Goal: Task Accomplishment & Management: Use online tool/utility

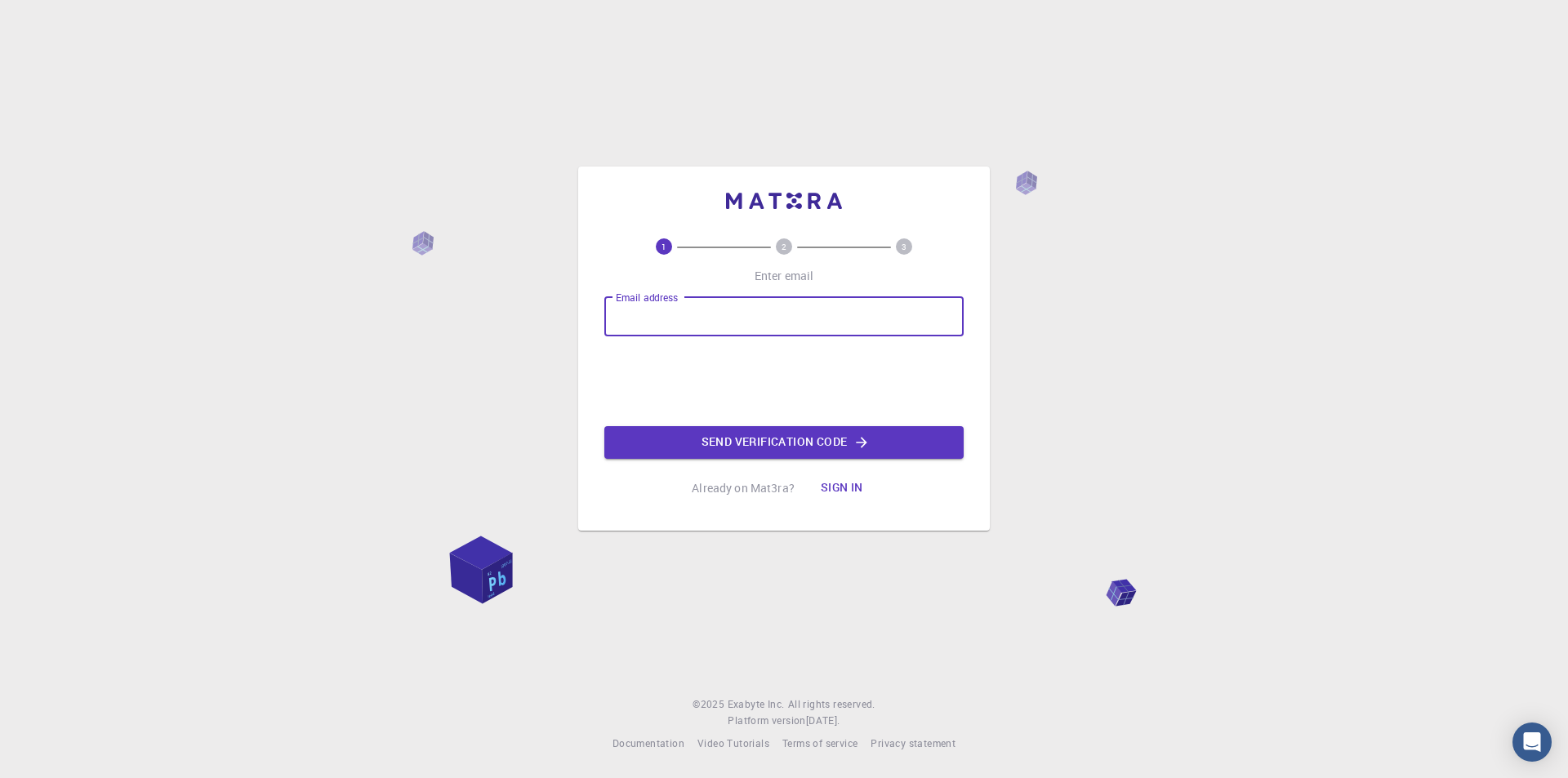
click at [796, 325] on input "Email address" at bounding box center [784, 317] width 359 height 39
type input "[EMAIL_ADDRESS][DOMAIN_NAME]"
click at [744, 448] on button "Send verification code" at bounding box center [784, 442] width 359 height 33
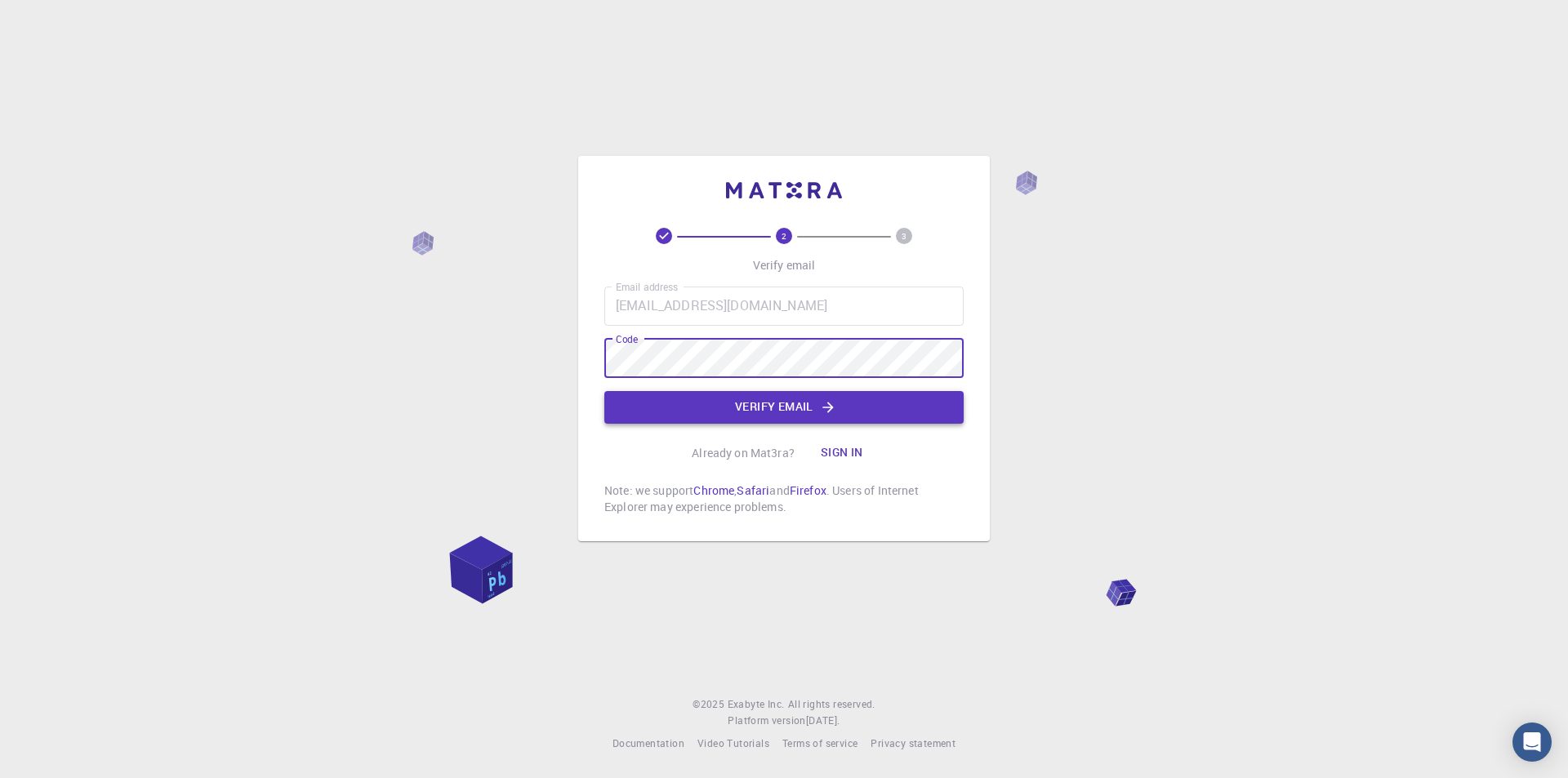
click at [784, 397] on button "Verify email" at bounding box center [784, 408] width 359 height 33
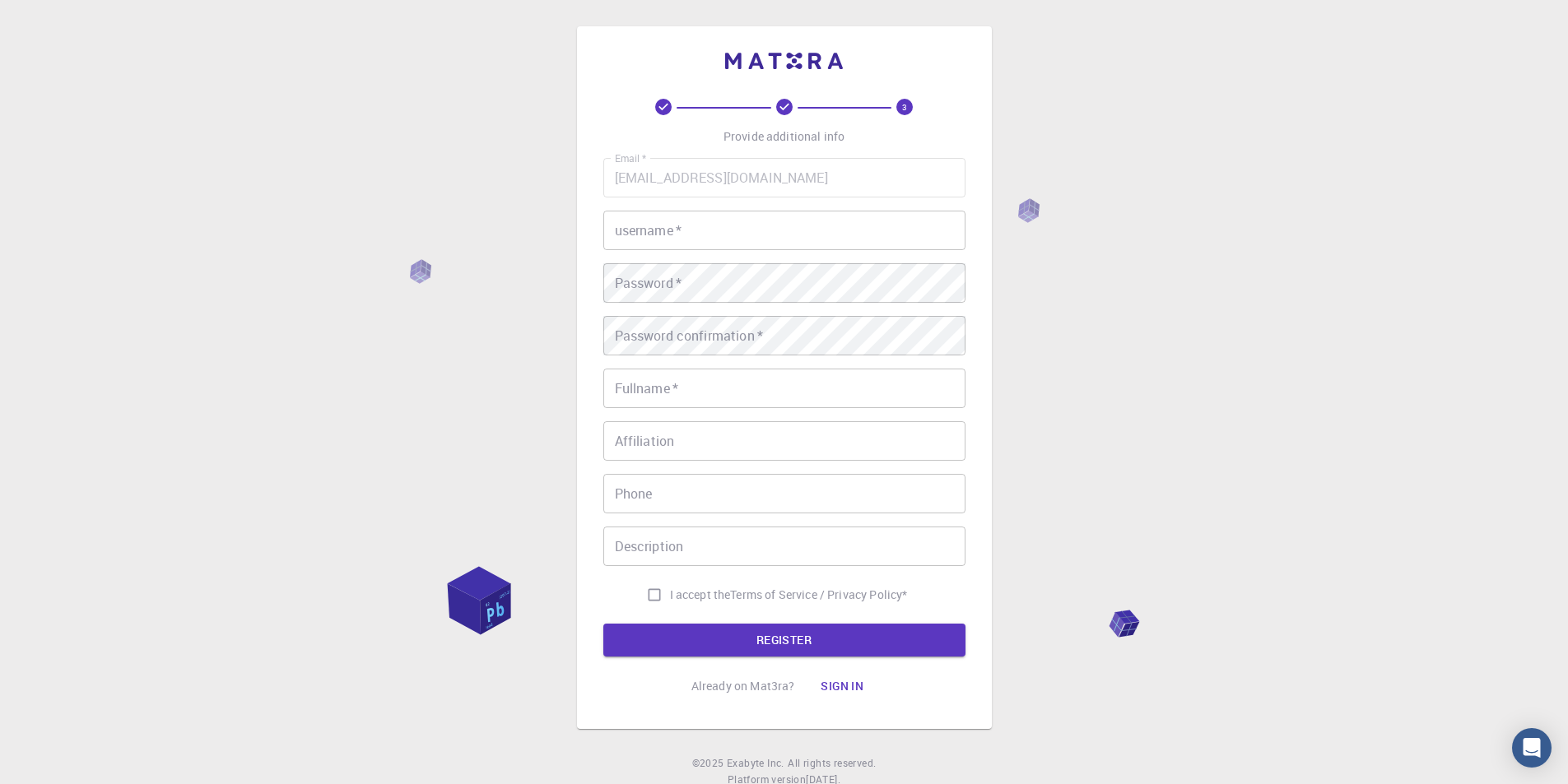
click at [799, 219] on input "username   *" at bounding box center [784, 231] width 362 height 39
type input "Taha_Yusuf_8010"
click at [544, 279] on div "3 Provide additional info Email   * tahayusuf8010@gmail.com Email   * username …" at bounding box center [784, 418] width 1568 height 838
drag, startPoint x: 793, startPoint y: 403, endPoint x: 804, endPoint y: 401, distance: 11.2
click at [793, 403] on input "Fullname   *" at bounding box center [784, 389] width 362 height 39
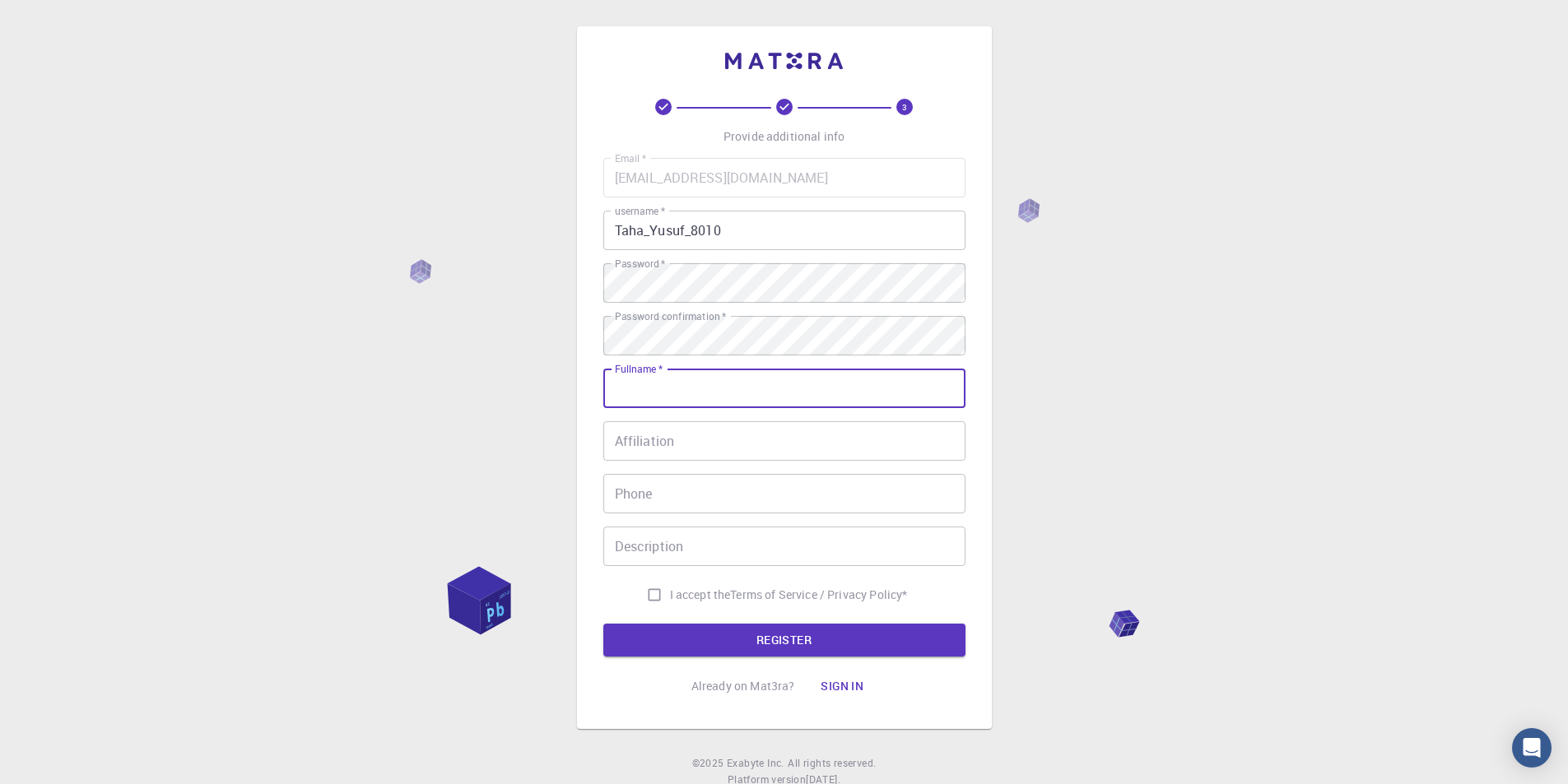
type input "[PERSON_NAME]"
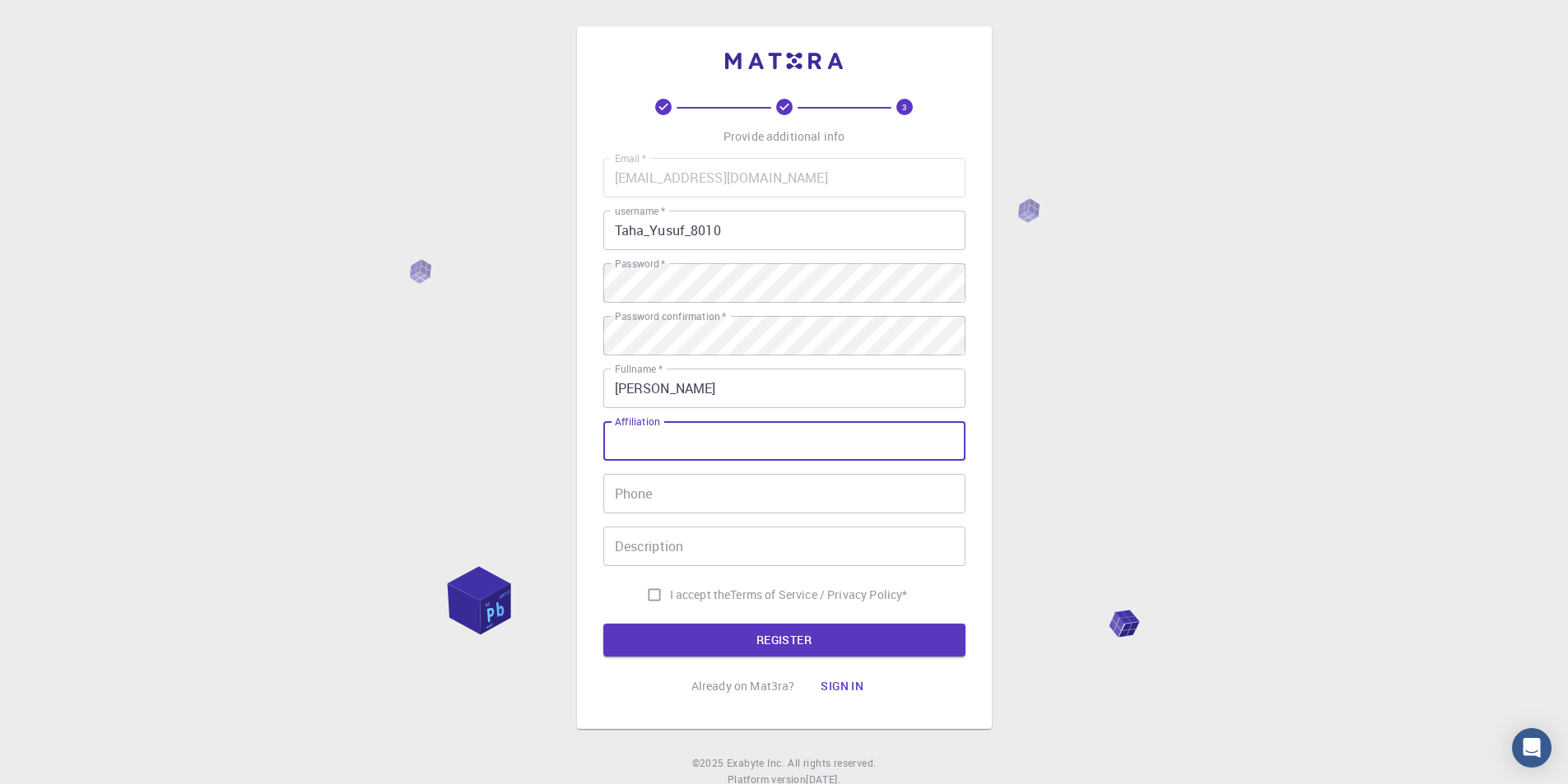
click at [769, 439] on input "Affiliation" at bounding box center [784, 441] width 362 height 39
type input "Atomic and molecular physics Ph.D."
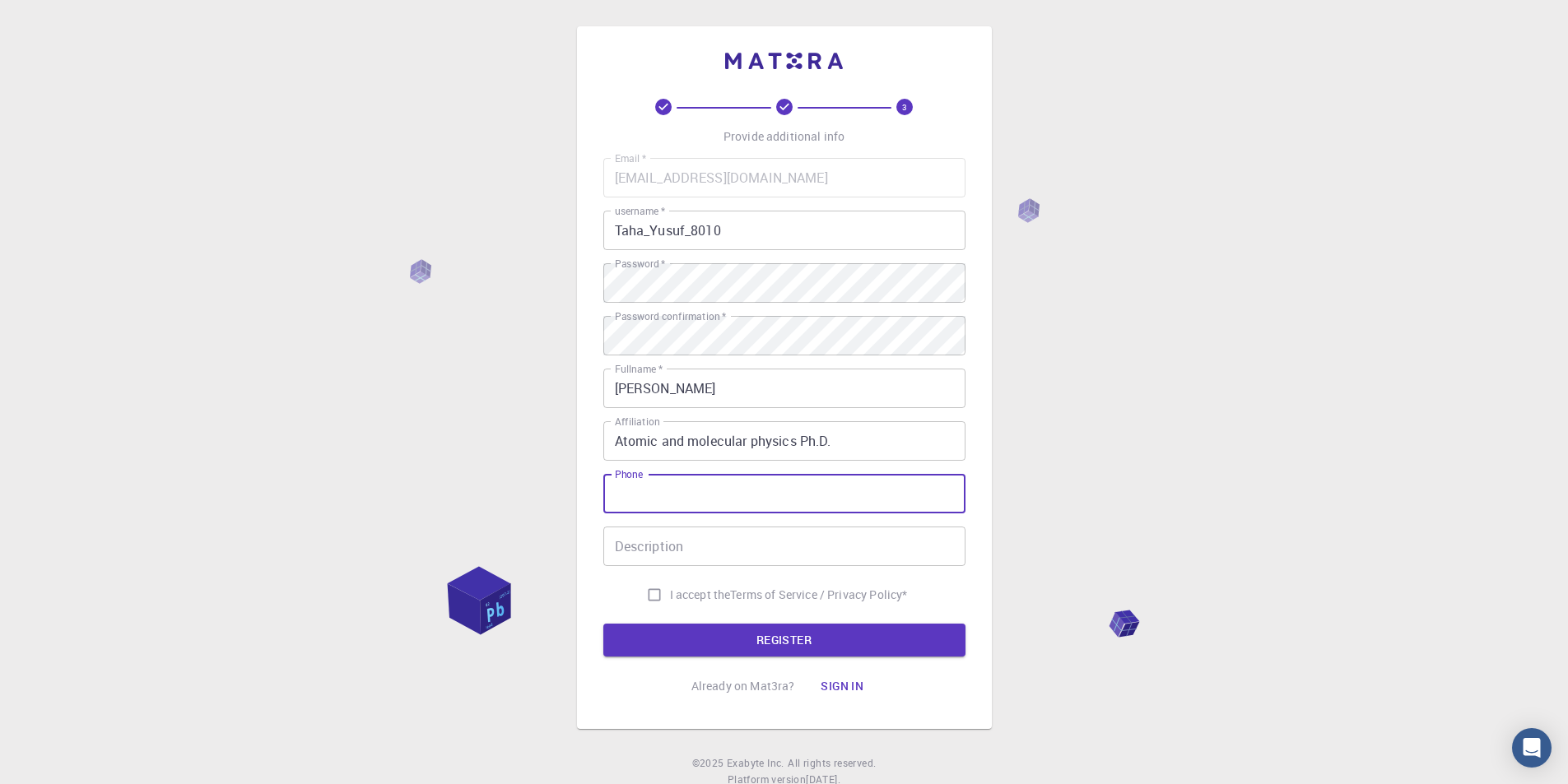
click at [756, 496] on input "Phone" at bounding box center [784, 494] width 362 height 39
type input "+90 552 404 54 60"
click at [754, 556] on input "Description" at bounding box center [784, 547] width 362 height 39
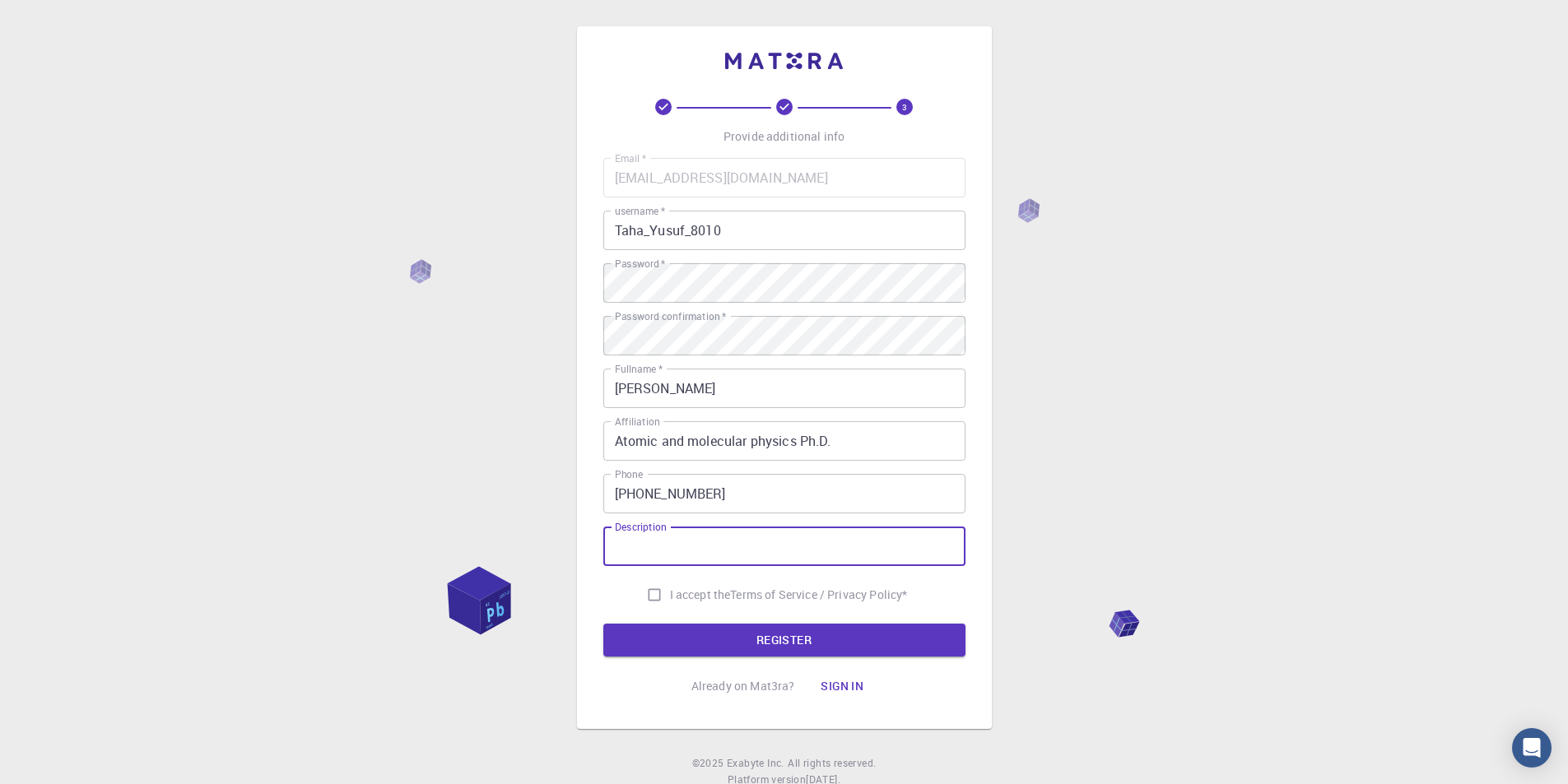
type input "Atomic and molecular physics"
click at [649, 594] on input "I accept the Terms of Service / Privacy Policy *" at bounding box center [654, 594] width 32 height 32
checkbox input "true"
click at [804, 637] on button "REGISTER" at bounding box center [784, 640] width 362 height 33
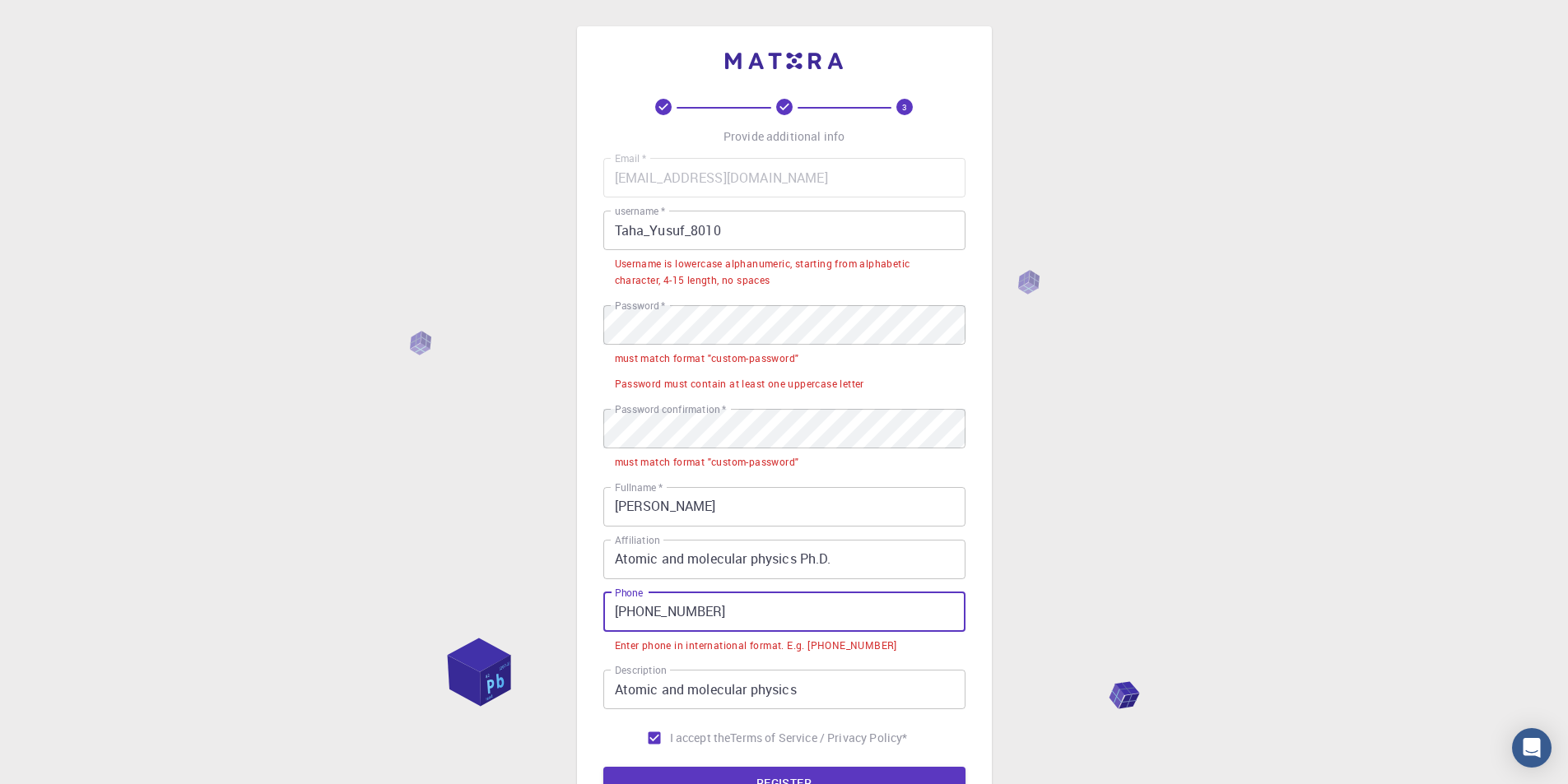
click at [641, 611] on input "+90 552 404 54 60" at bounding box center [784, 612] width 362 height 39
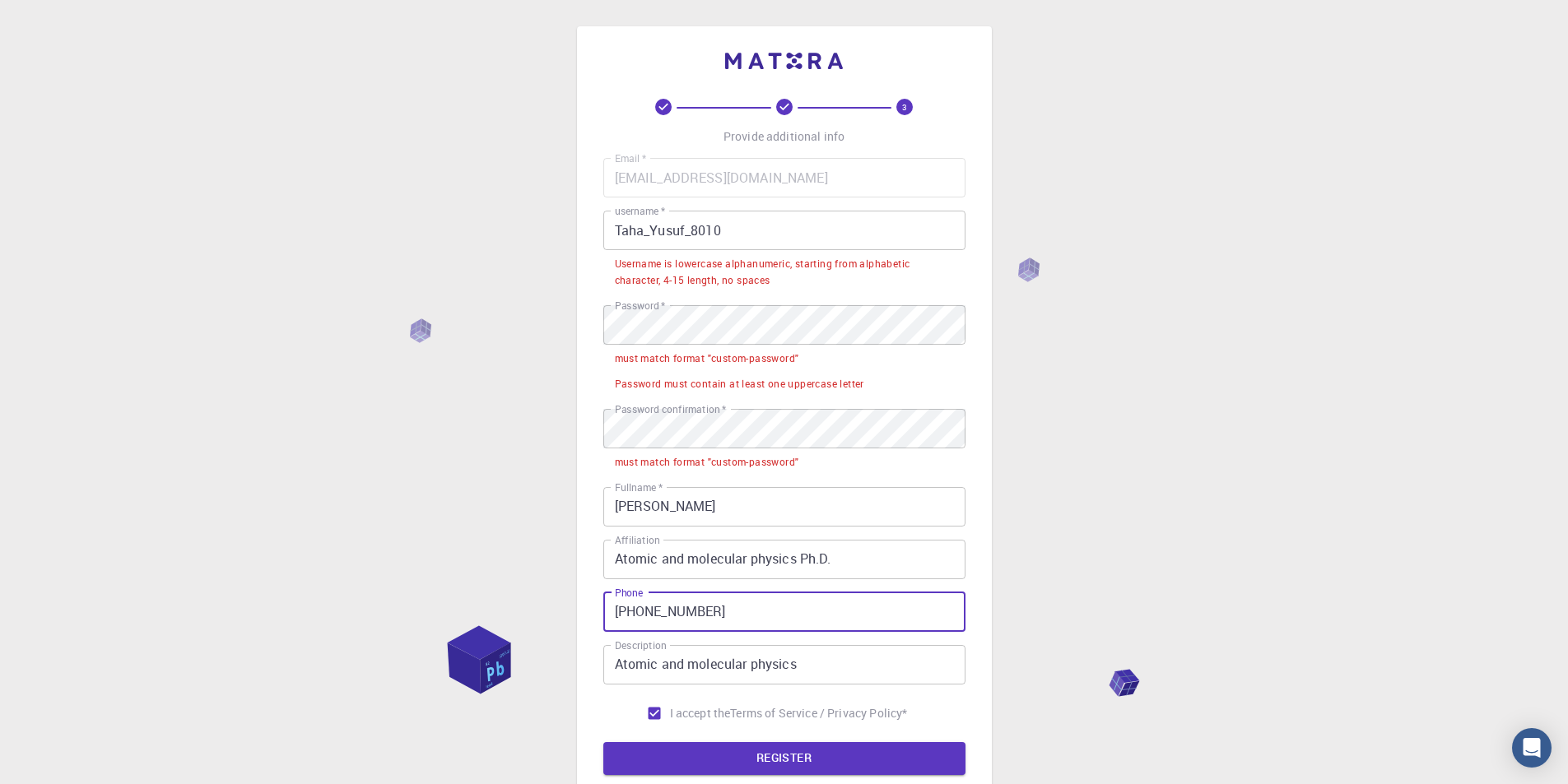
click at [664, 618] on input "+90552 404 54 60" at bounding box center [784, 612] width 362 height 39
click at [685, 613] on input "+90552404 54 60" at bounding box center [784, 612] width 362 height 39
click at [701, 614] on input "+9055240454 60" at bounding box center [784, 612] width 362 height 39
type input "+905524045460"
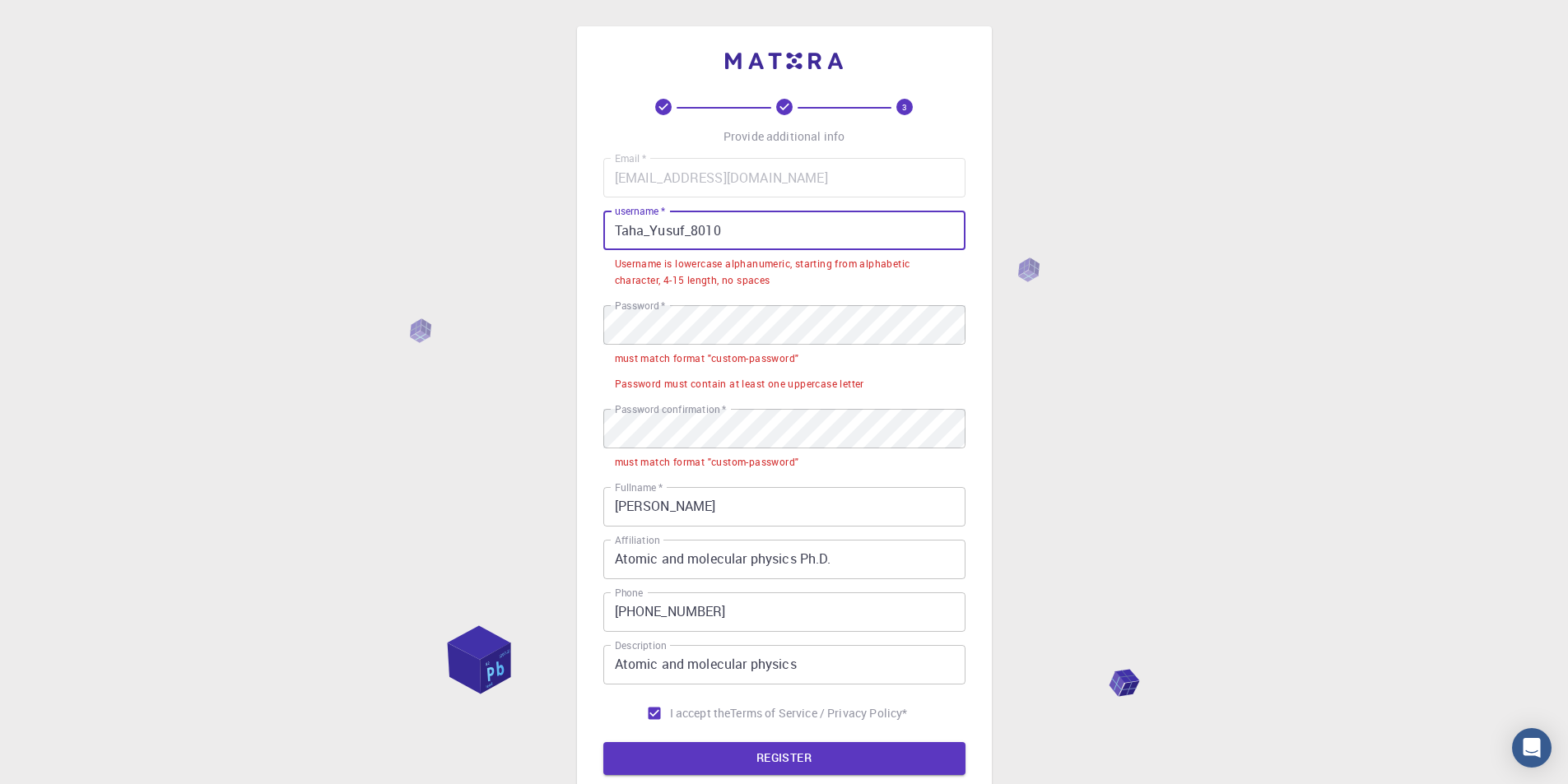
drag, startPoint x: 751, startPoint y: 229, endPoint x: 572, endPoint y: 229, distance: 179.0
click at [572, 229] on div "3 Provide additional info Email   * tahayusuf8010@gmail.com Email   * username …" at bounding box center [784, 477] width 1568 height 956
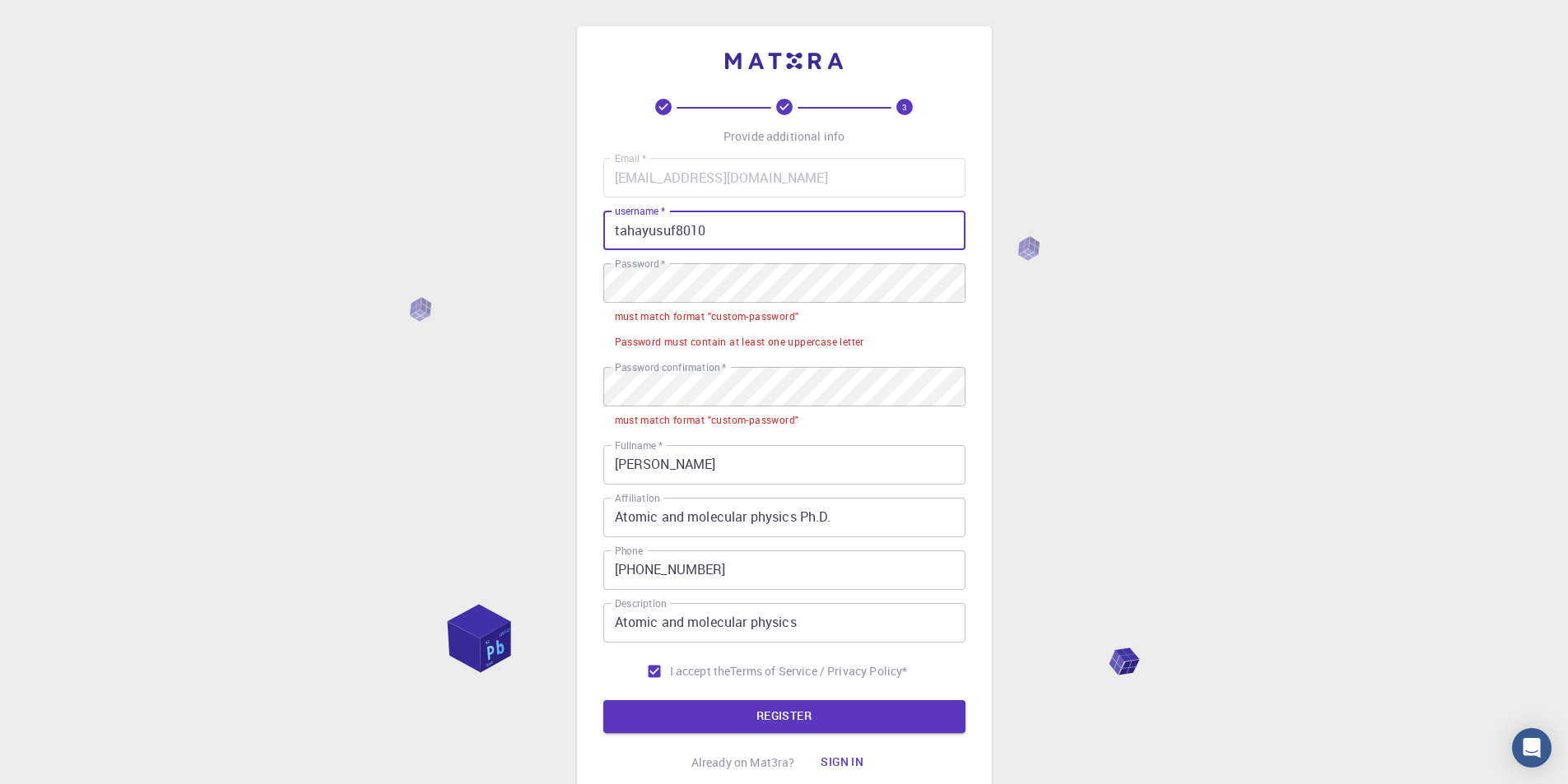
type input "tahayusuf8010"
click at [554, 288] on div "3 Provide additional info Email   * tahayusuf8010@gmail.com Email   * username …" at bounding box center [784, 457] width 1568 height 914
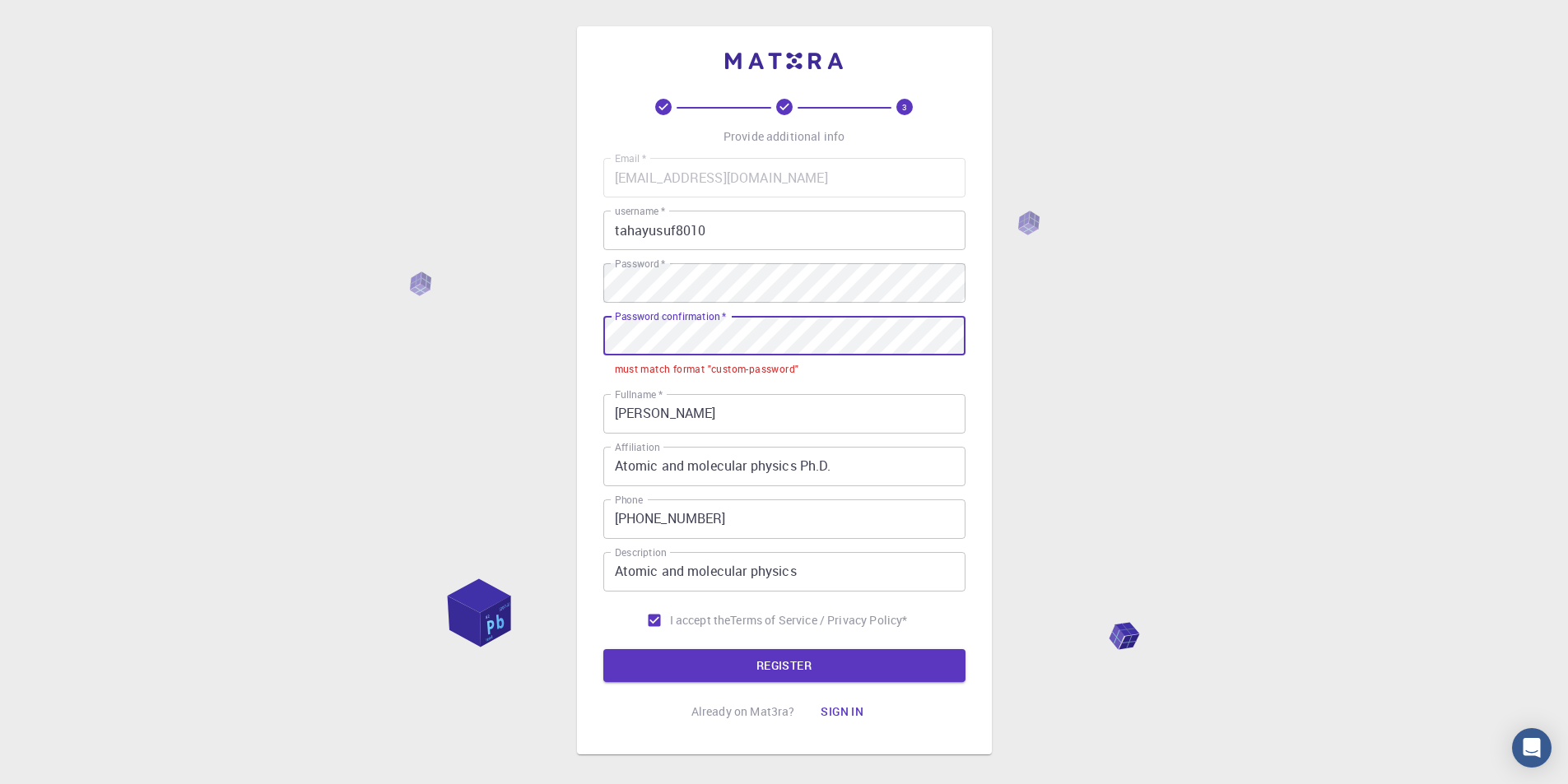
click at [541, 344] on div "3 Provide additional info Email   * tahayusuf8010@gmail.com Email   * username …" at bounding box center [784, 431] width 1568 height 863
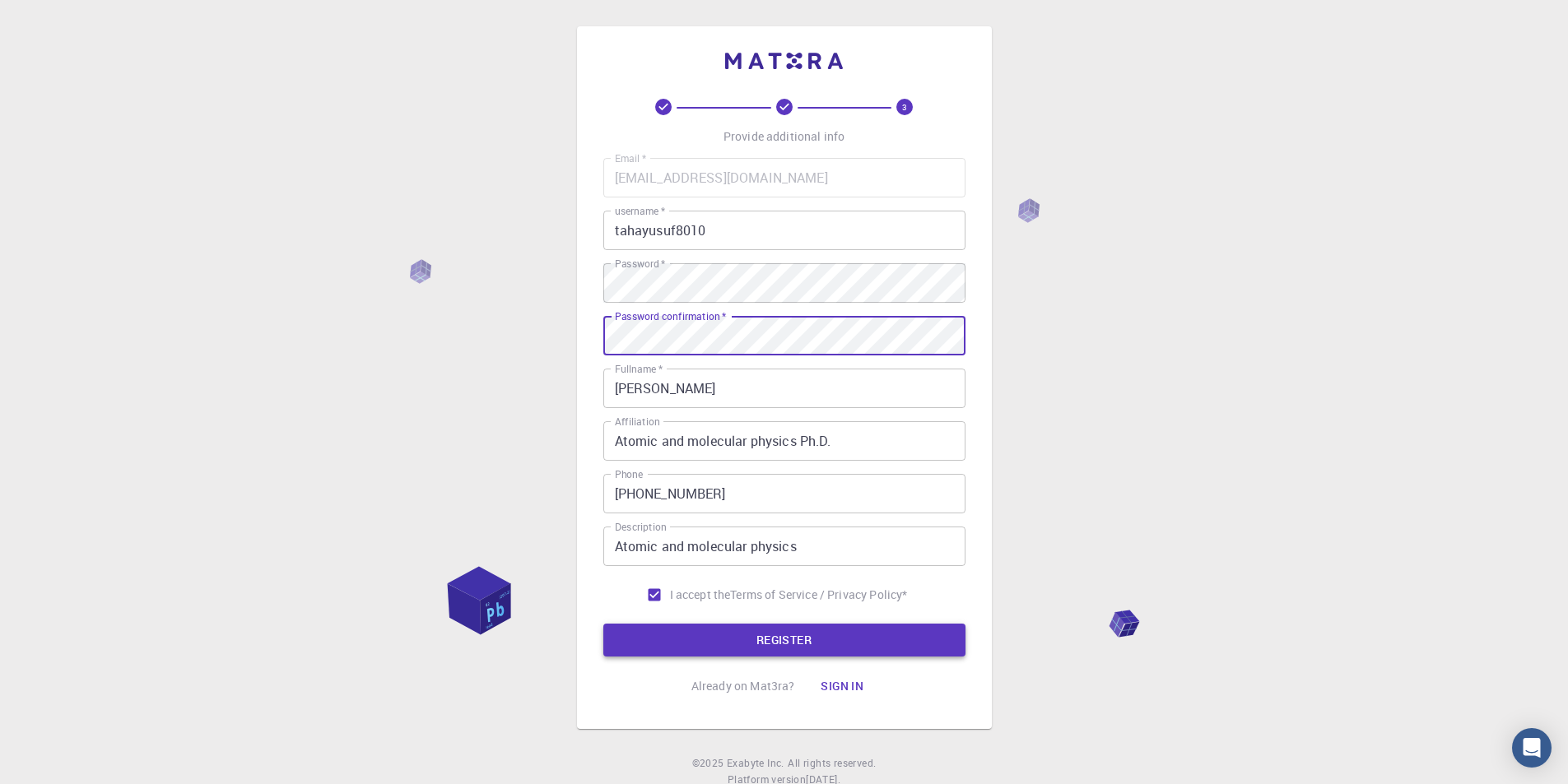
click at [757, 633] on button "REGISTER" at bounding box center [784, 640] width 362 height 33
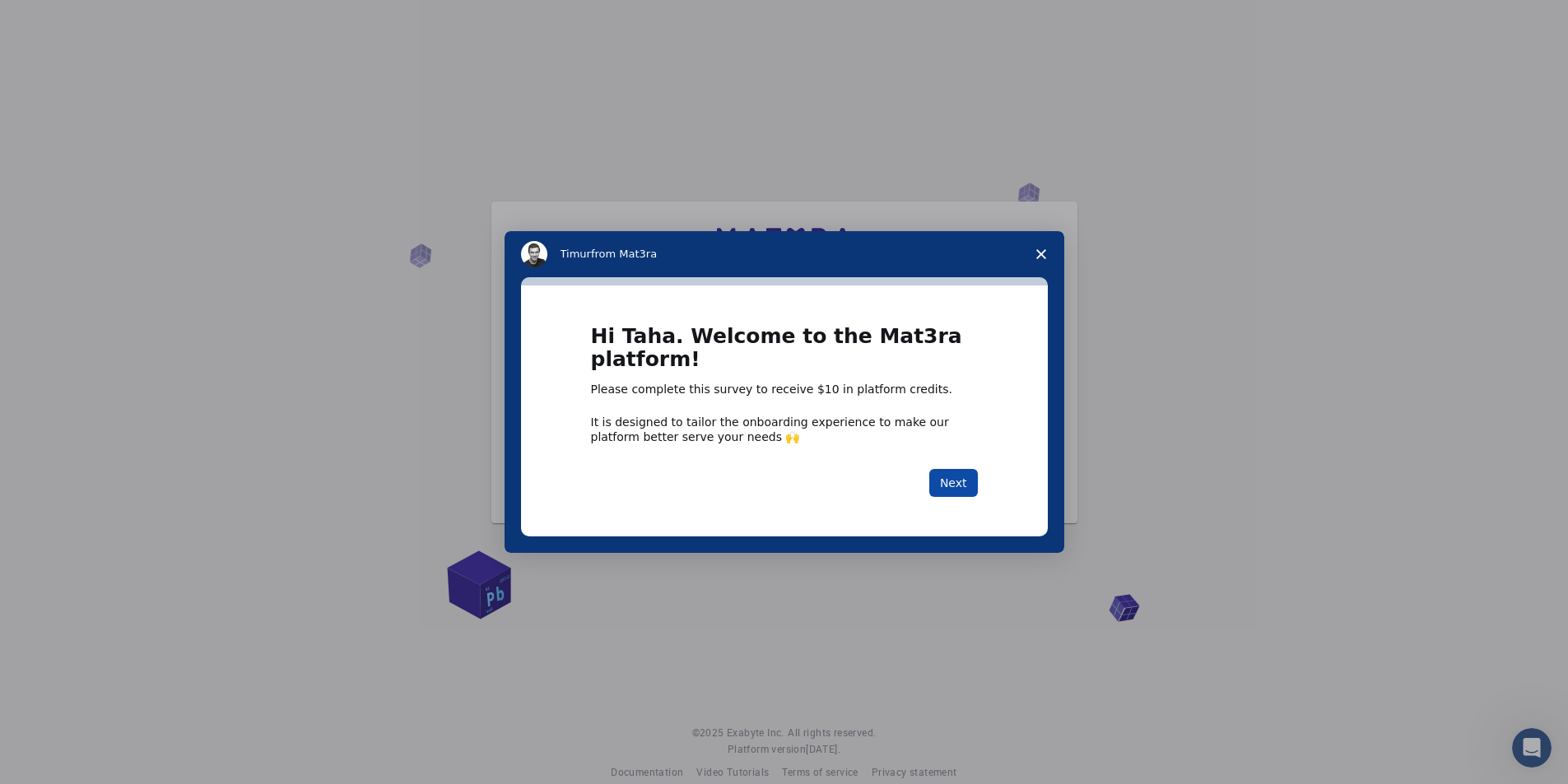
click at [957, 484] on button "Next" at bounding box center [953, 483] width 49 height 28
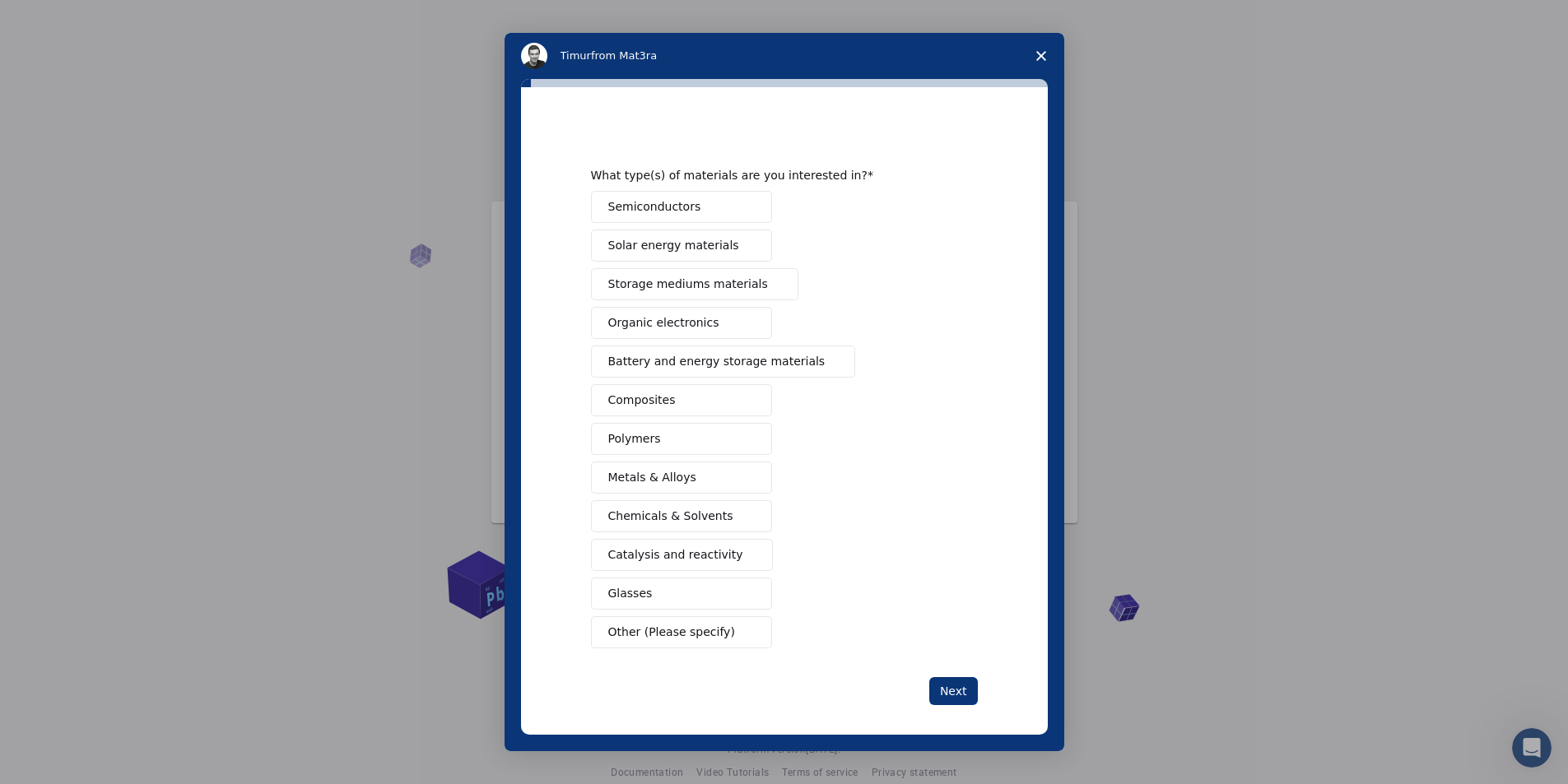
click at [741, 240] on span "Intercom messenger" at bounding box center [747, 245] width 13 height 13
click at [745, 209] on span "Intercom messenger" at bounding box center [747, 207] width 13 height 13
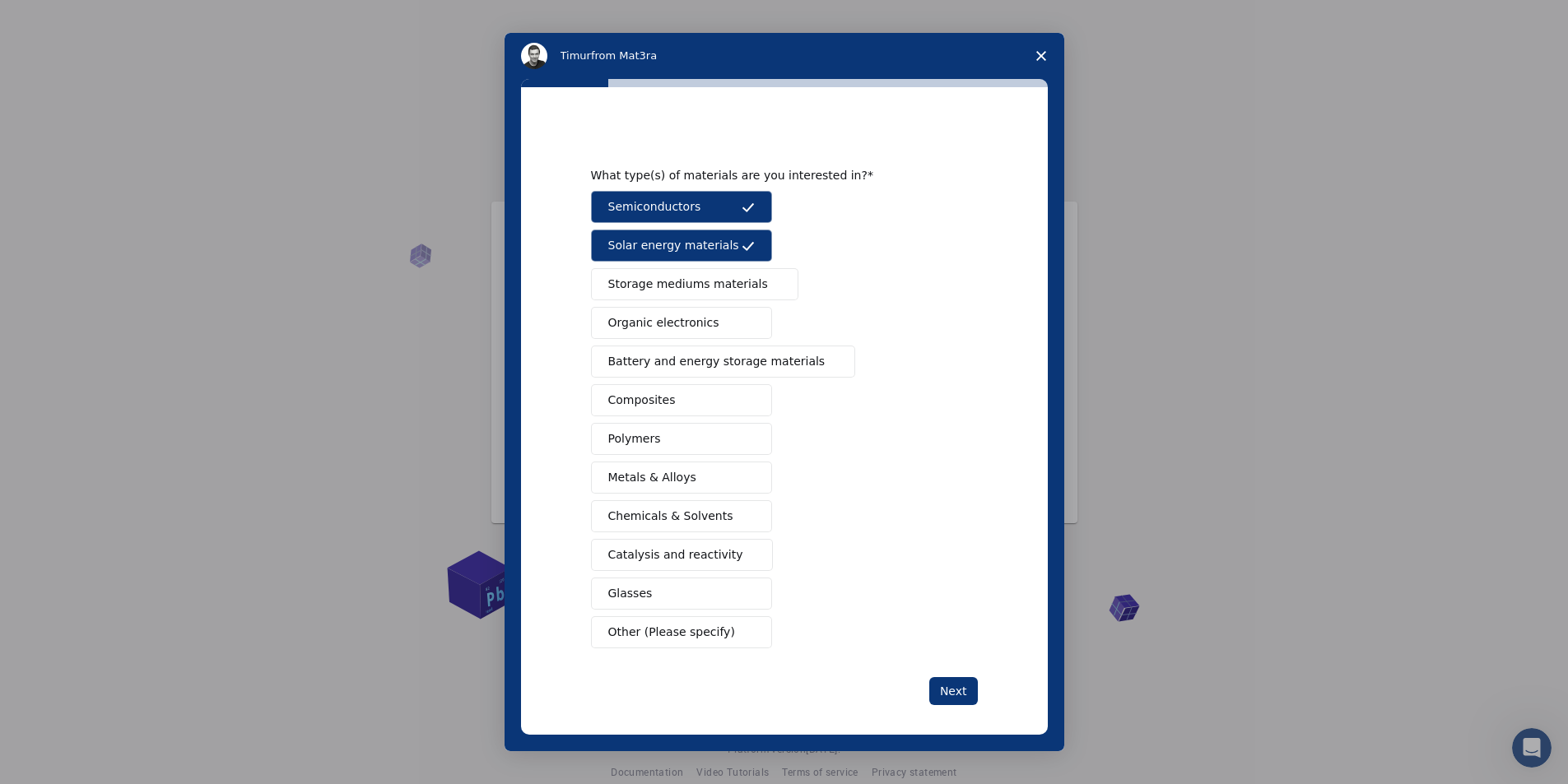
click at [768, 284] on span "Intercom messenger" at bounding box center [774, 284] width 13 height 13
click at [735, 326] on button "Organic electronics" at bounding box center [682, 323] width 181 height 32
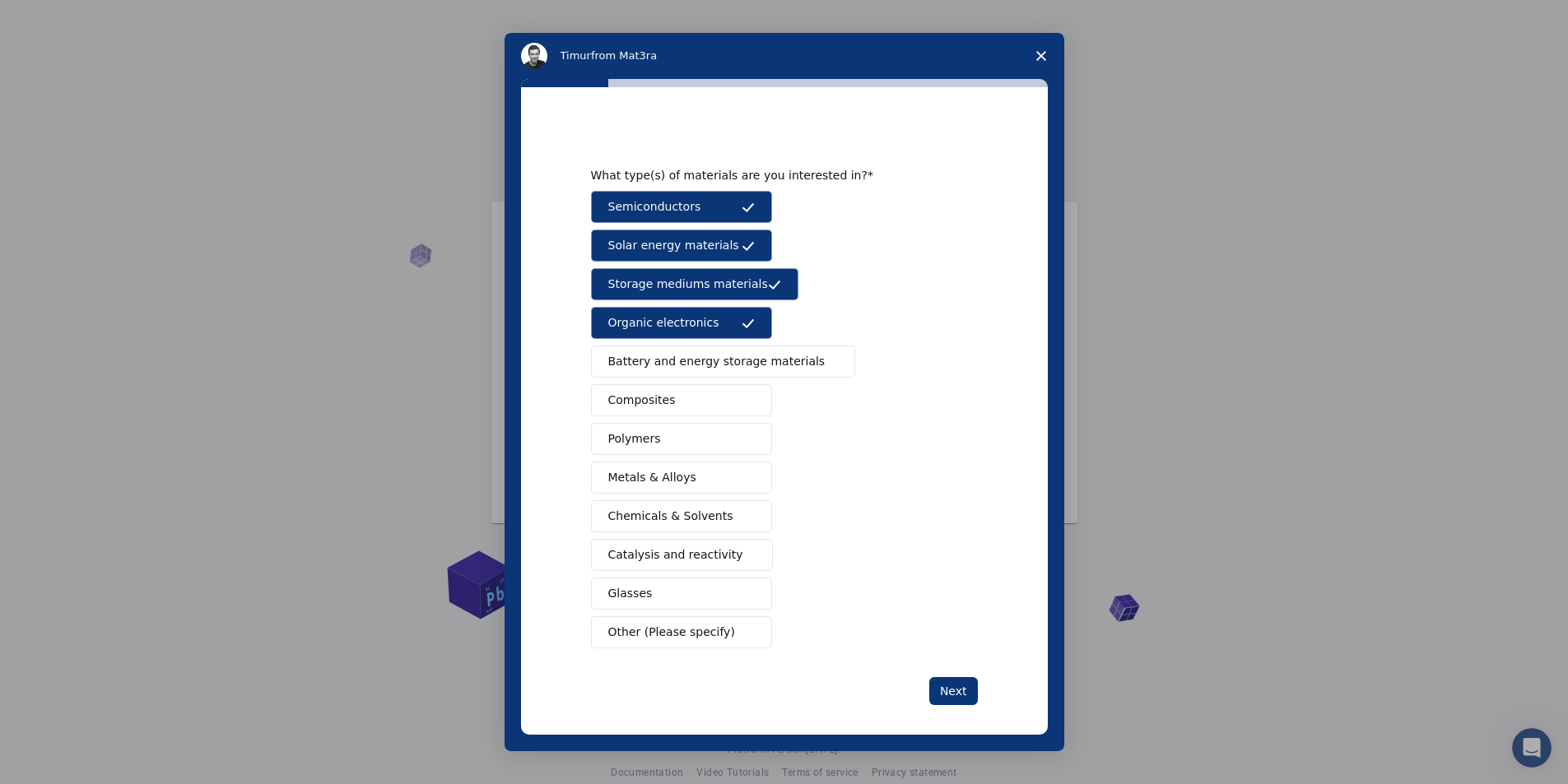
click at [734, 361] on span "Battery and energy storage materials" at bounding box center [717, 361] width 217 height 17
click at [723, 404] on button "Composites" at bounding box center [682, 401] width 181 height 32
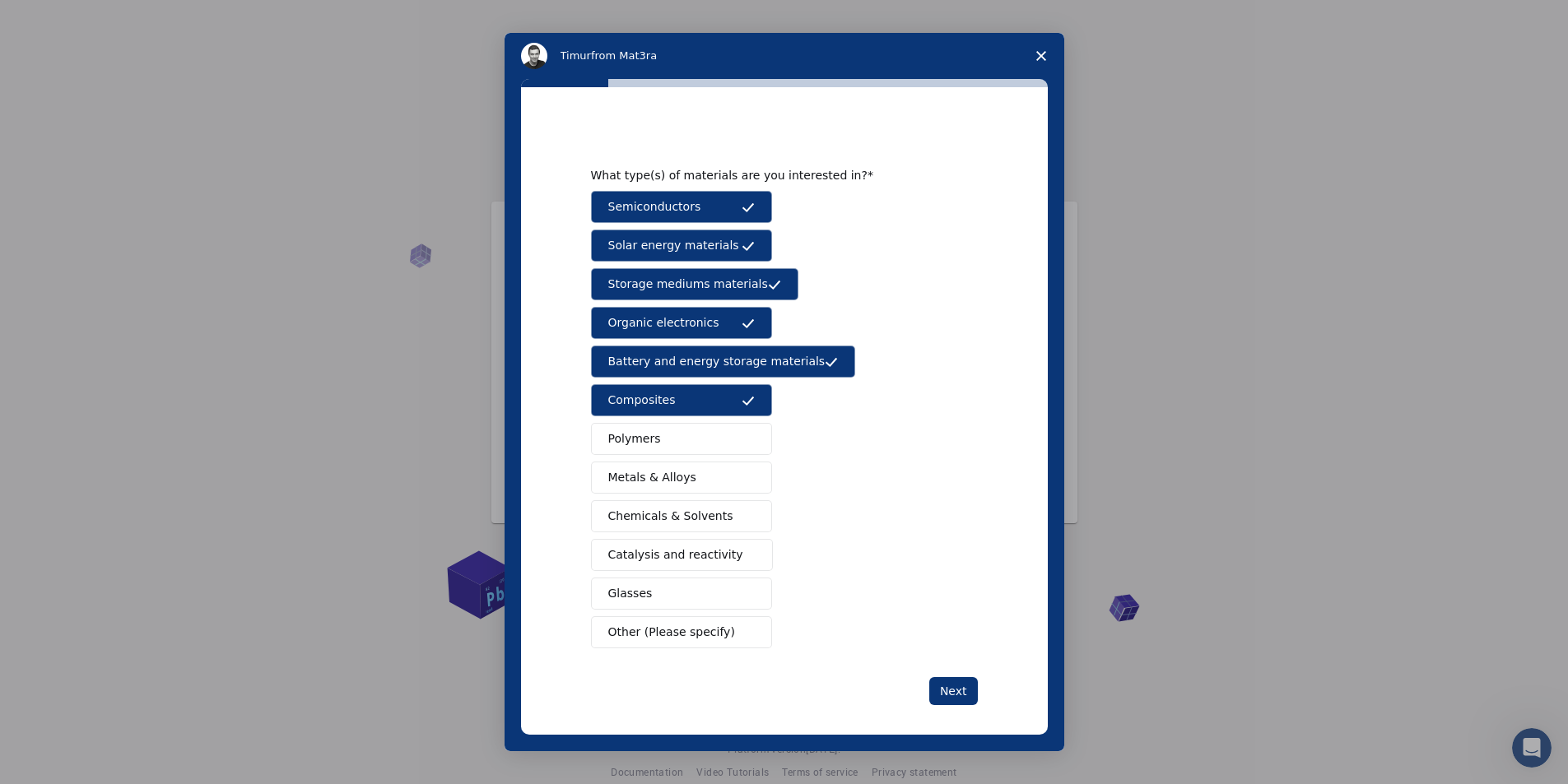
click at [716, 430] on button "Polymers" at bounding box center [682, 439] width 181 height 32
click at [700, 475] on button "Metals & Alloys" at bounding box center [682, 478] width 181 height 32
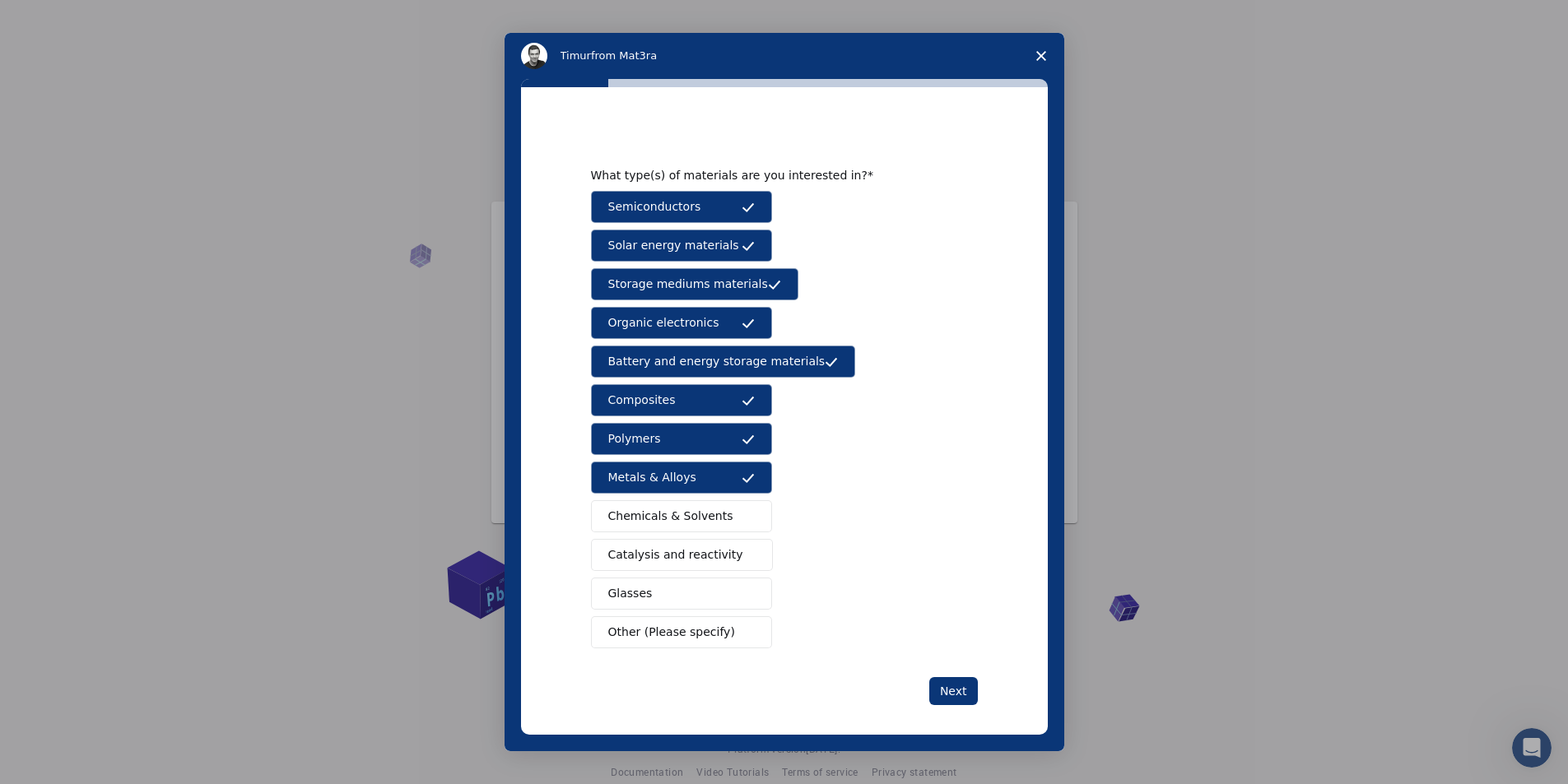
click at [711, 508] on span "Chemicals & Solvents" at bounding box center [670, 517] width 125 height 17
click at [708, 559] on span "Catalysis and reactivity" at bounding box center [676, 555] width 135 height 17
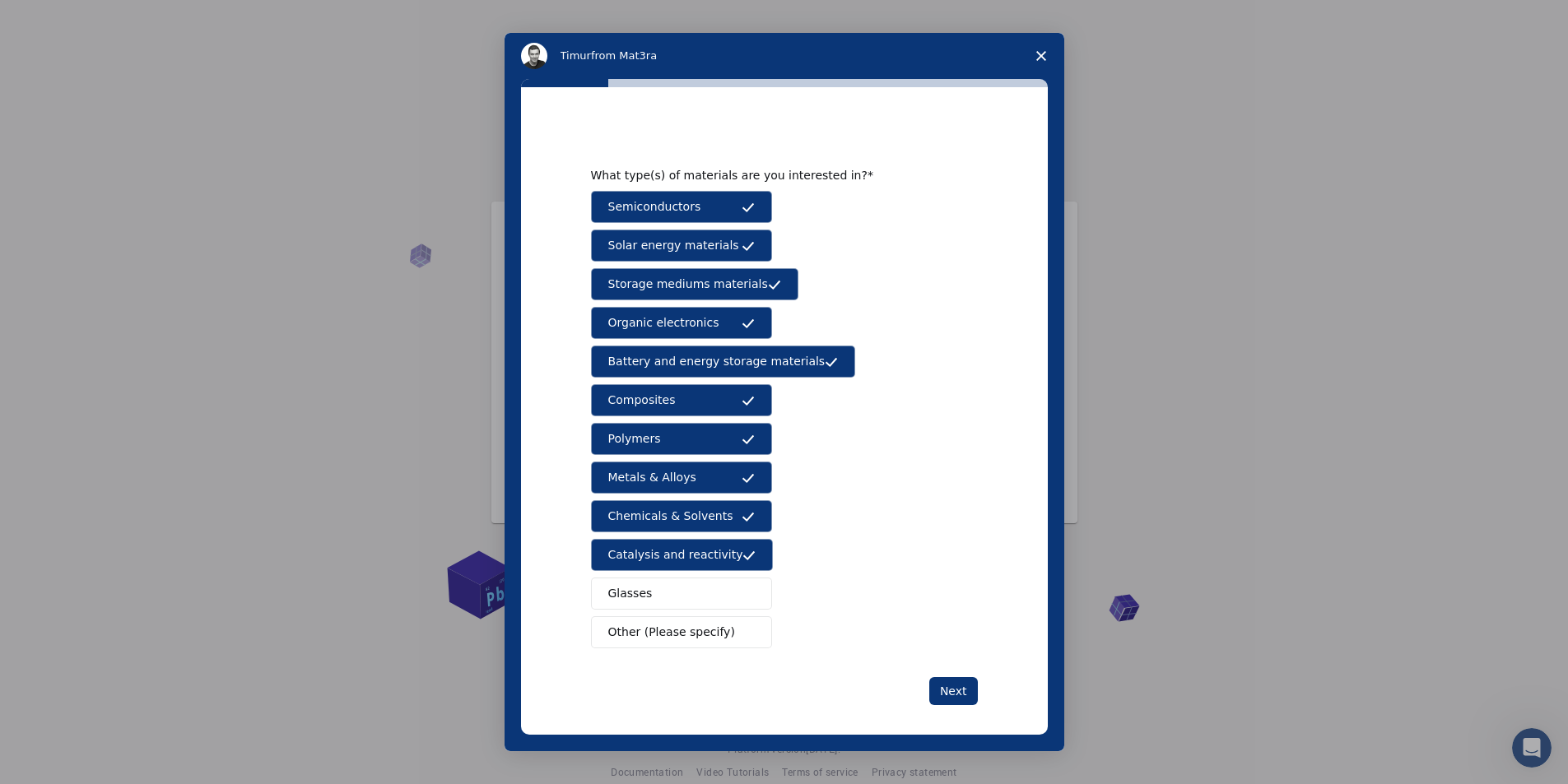
click at [690, 604] on button "Glasses" at bounding box center [682, 594] width 181 height 32
click at [698, 635] on span "Other (Please specify)" at bounding box center [671, 632] width 126 height 17
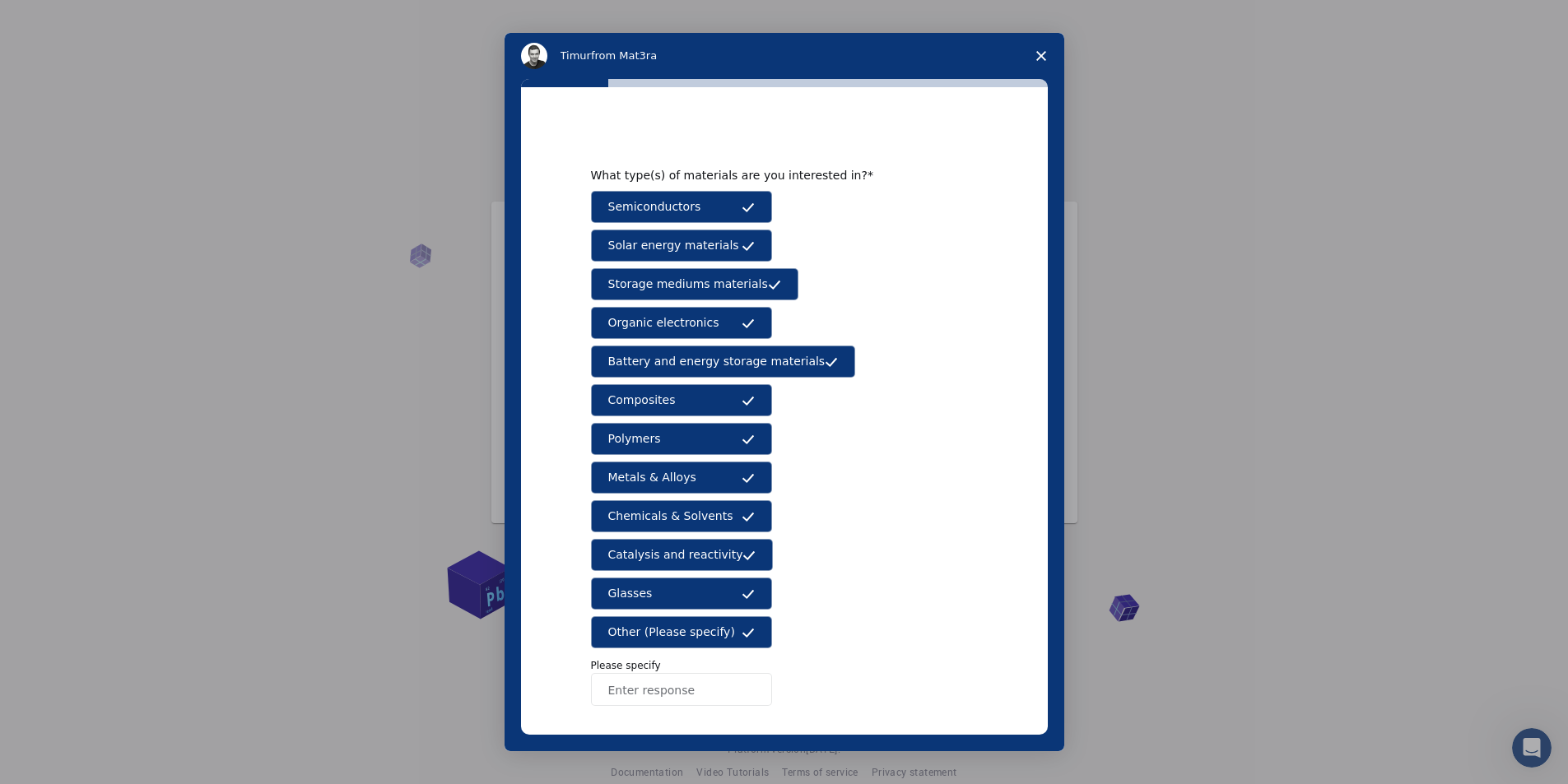
click at [741, 632] on icon "Intercom messenger" at bounding box center [747, 632] width 13 height 13
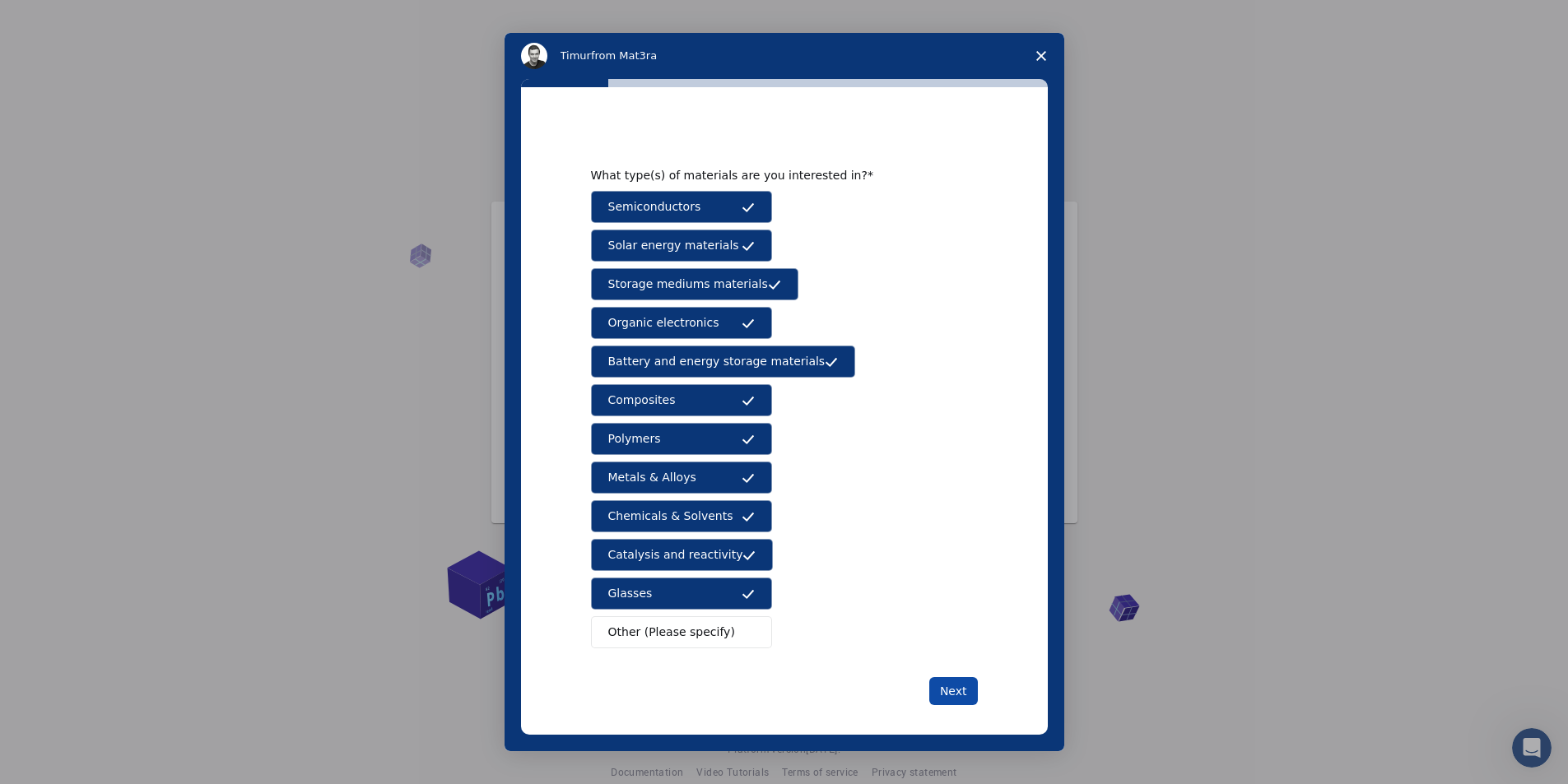
click at [957, 698] on button "Next" at bounding box center [953, 691] width 49 height 28
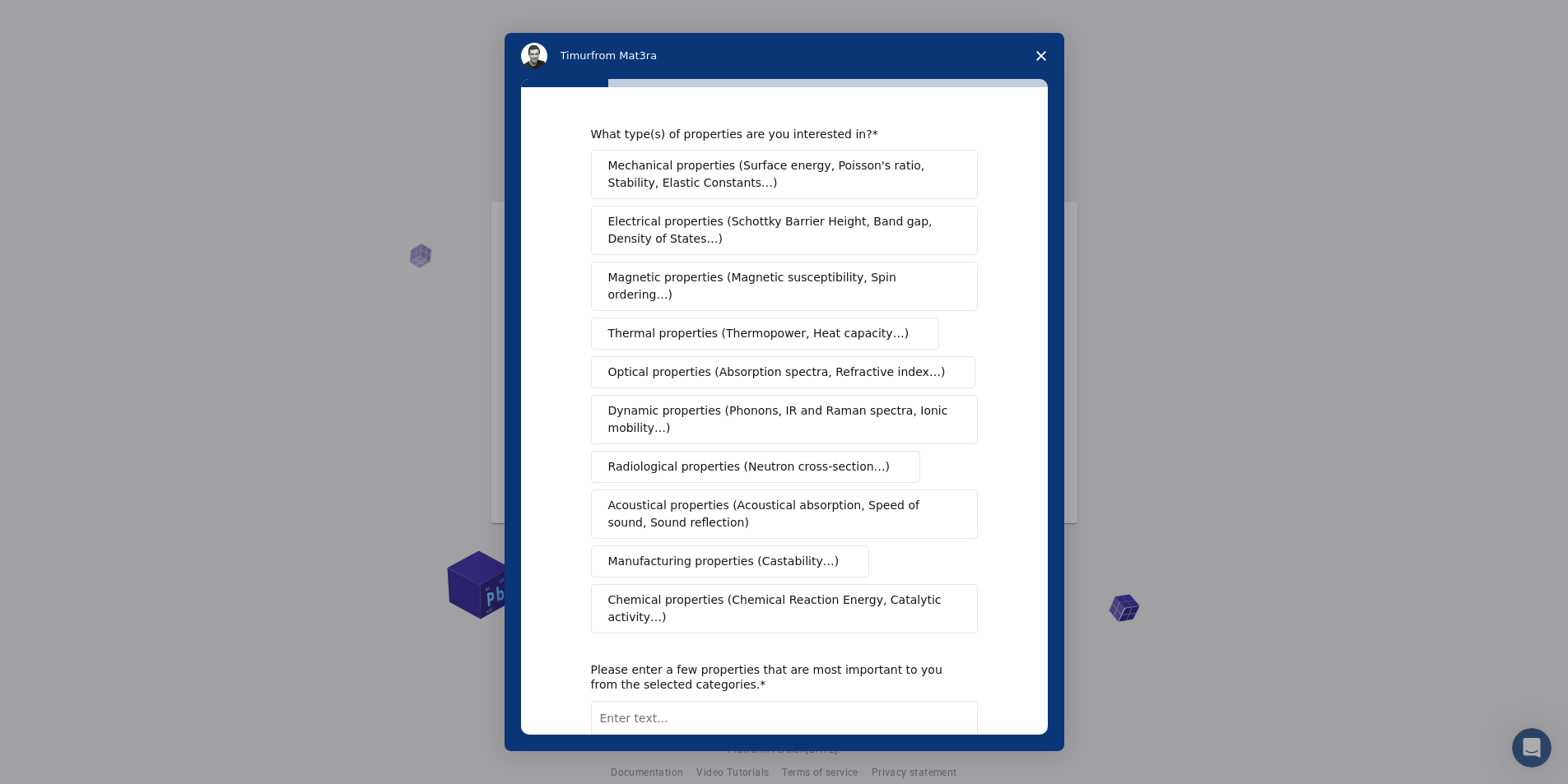
click at [792, 364] on span "Optical properties (Absorption spectra, Refractive index…)" at bounding box center [776, 372] width 337 height 17
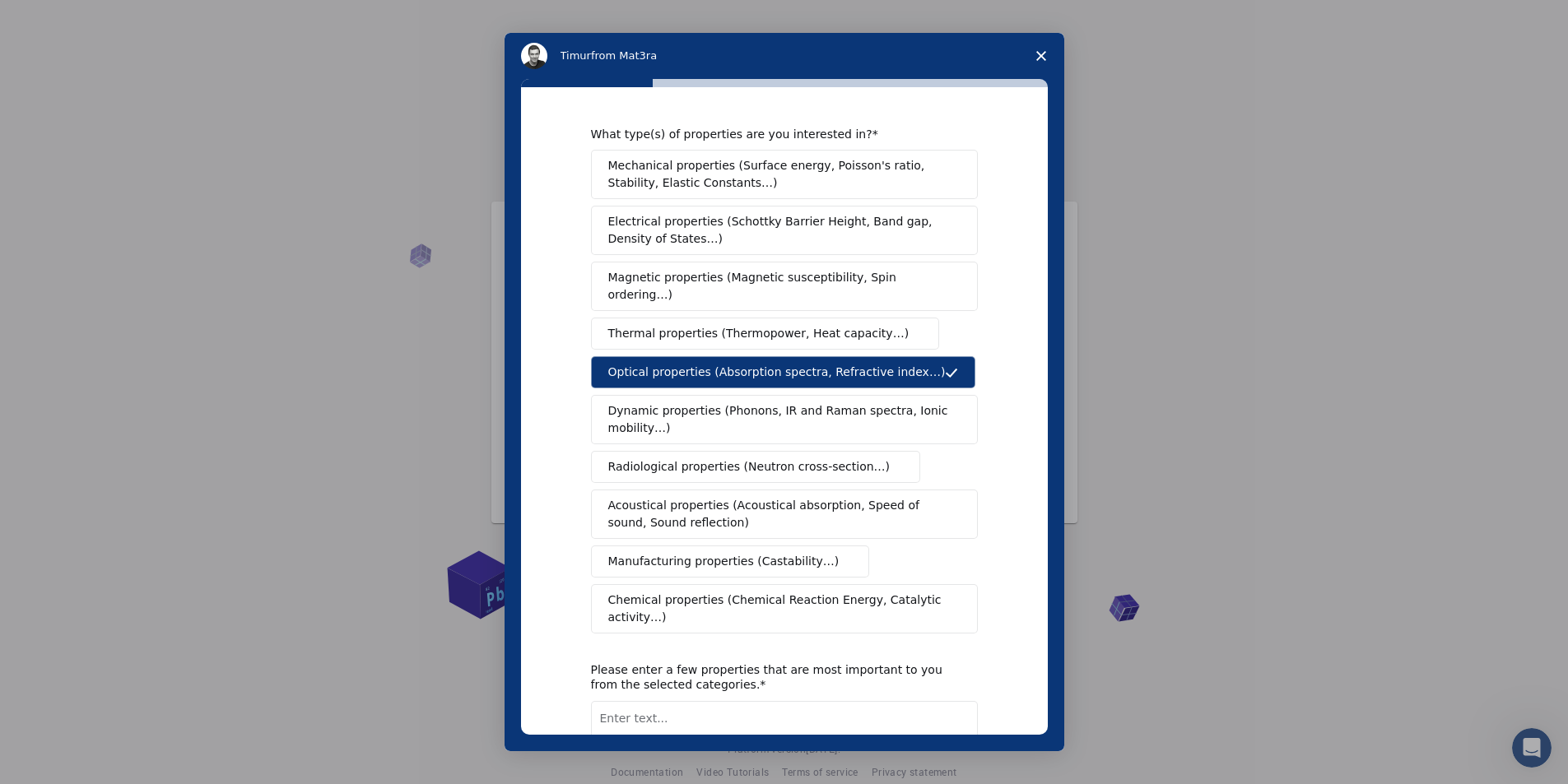
click at [778, 325] on span "Thermal properties (Thermopower, Heat capacity…)" at bounding box center [758, 334] width 301 height 17
click at [774, 278] on span "Magnetic properties (Magnetic susceptibility, Spin ordering…)" at bounding box center [778, 286] width 340 height 34
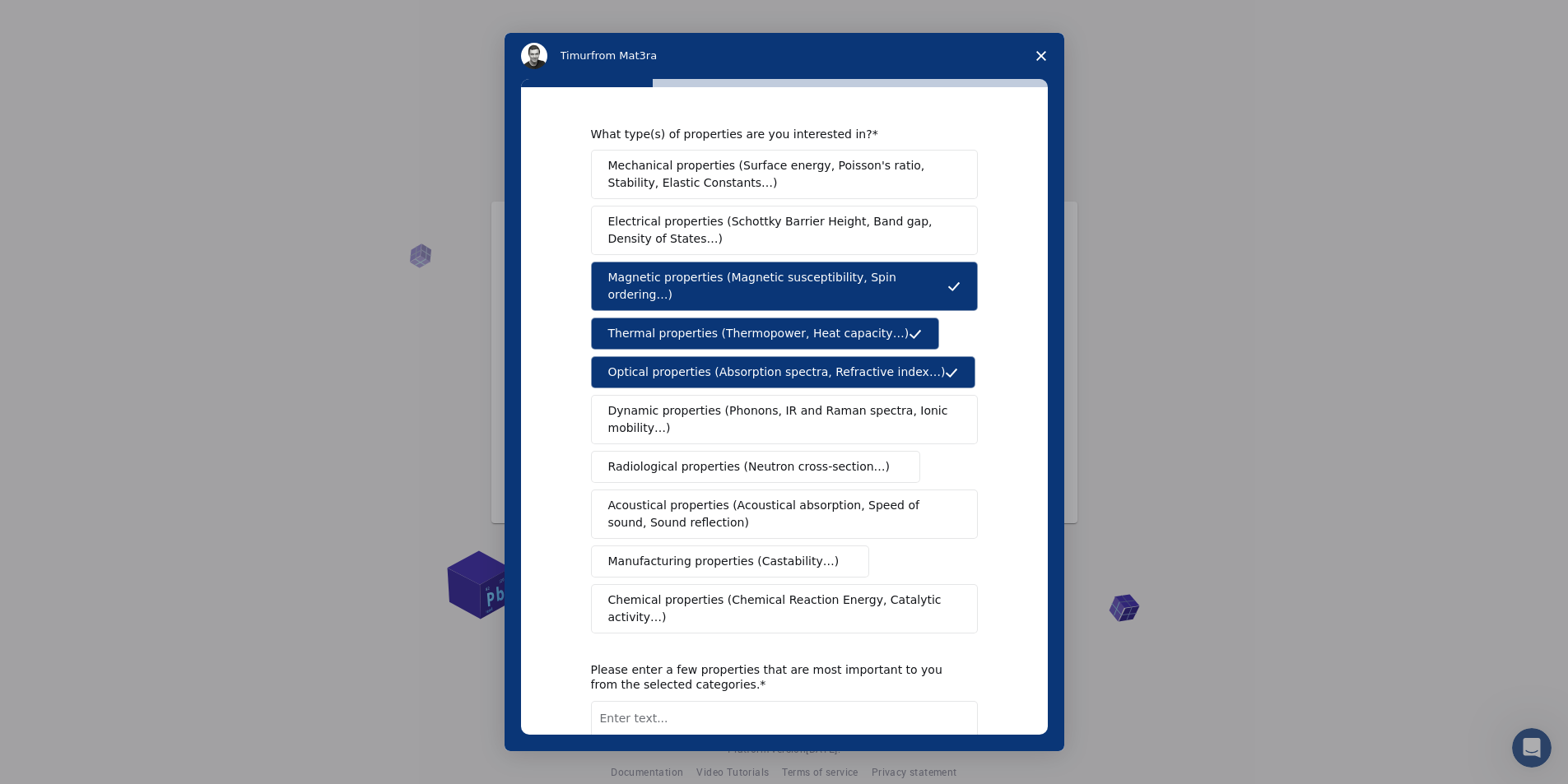
click at [775, 236] on span "Electrical properties (Schottky Barrier Height, Band gap, Density of States…)" at bounding box center [779, 231] width 342 height 34
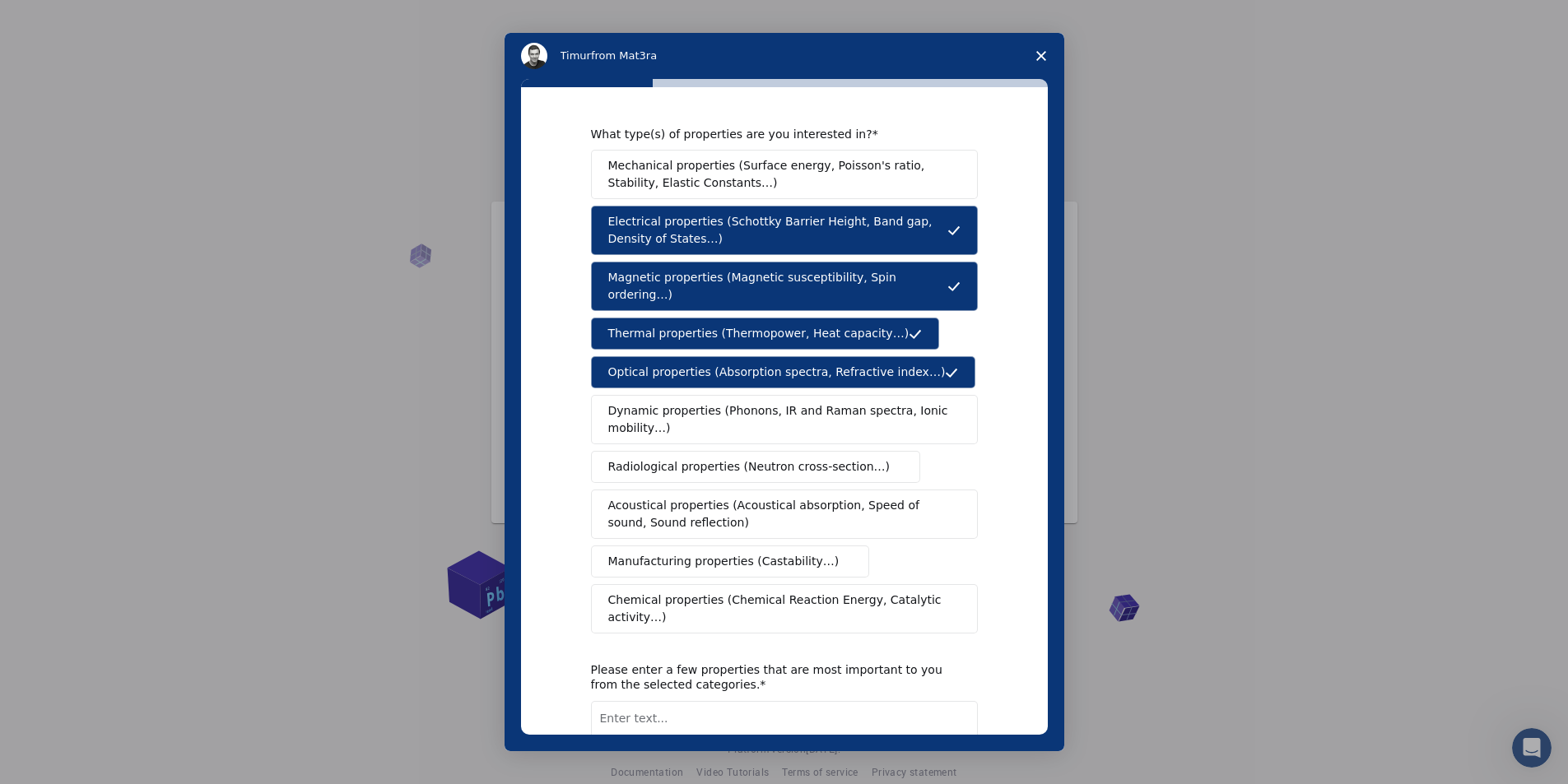
click at [773, 167] on span "Mechanical properties (Surface energy, Poisson's ratio, Stability, Elastic Cons…" at bounding box center [780, 174] width 343 height 34
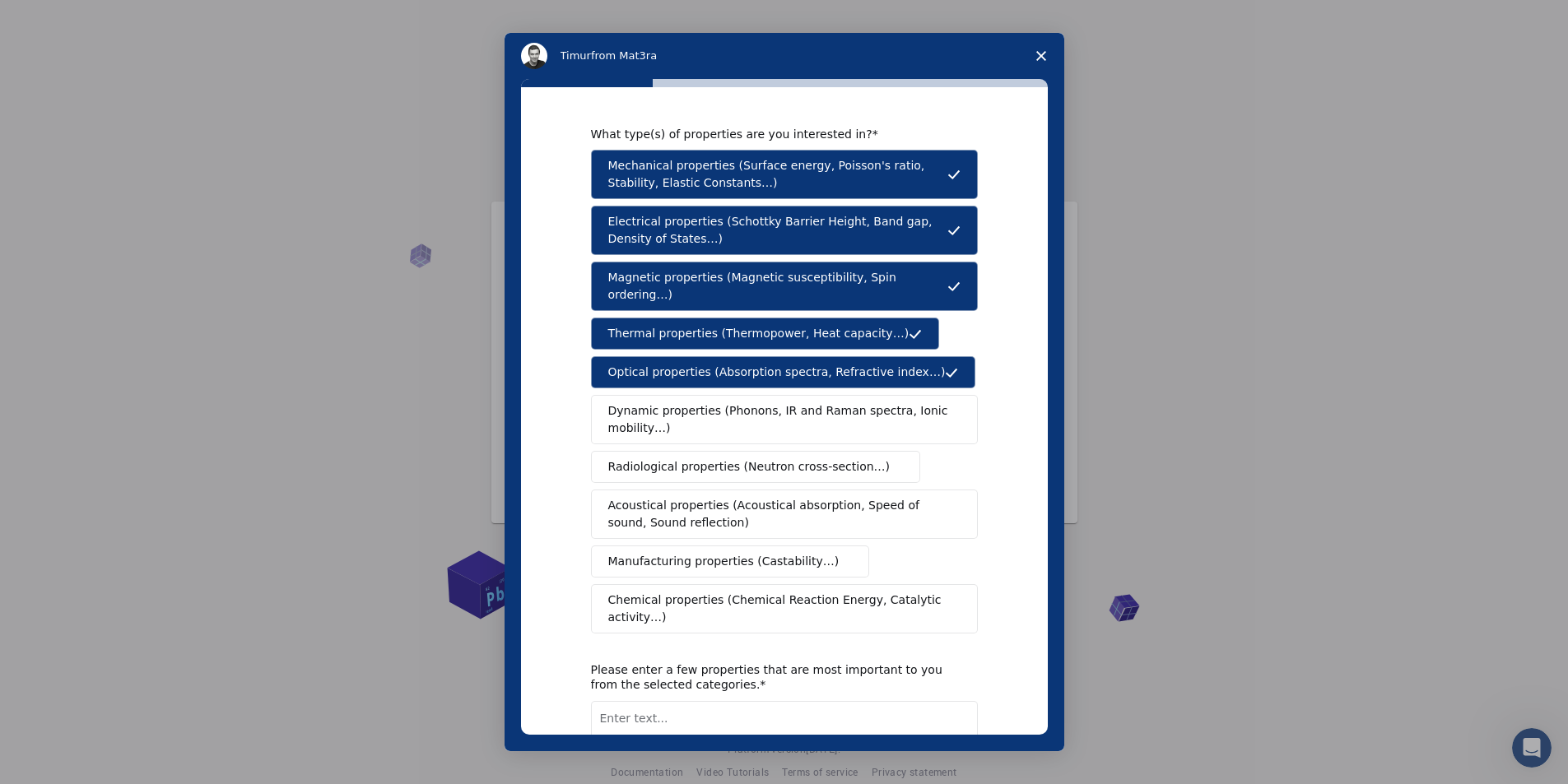
click at [790, 404] on span "Dynamic properties (Phonons, IR and Raman spectra, Ionic mobility…)" at bounding box center [779, 419] width 342 height 34
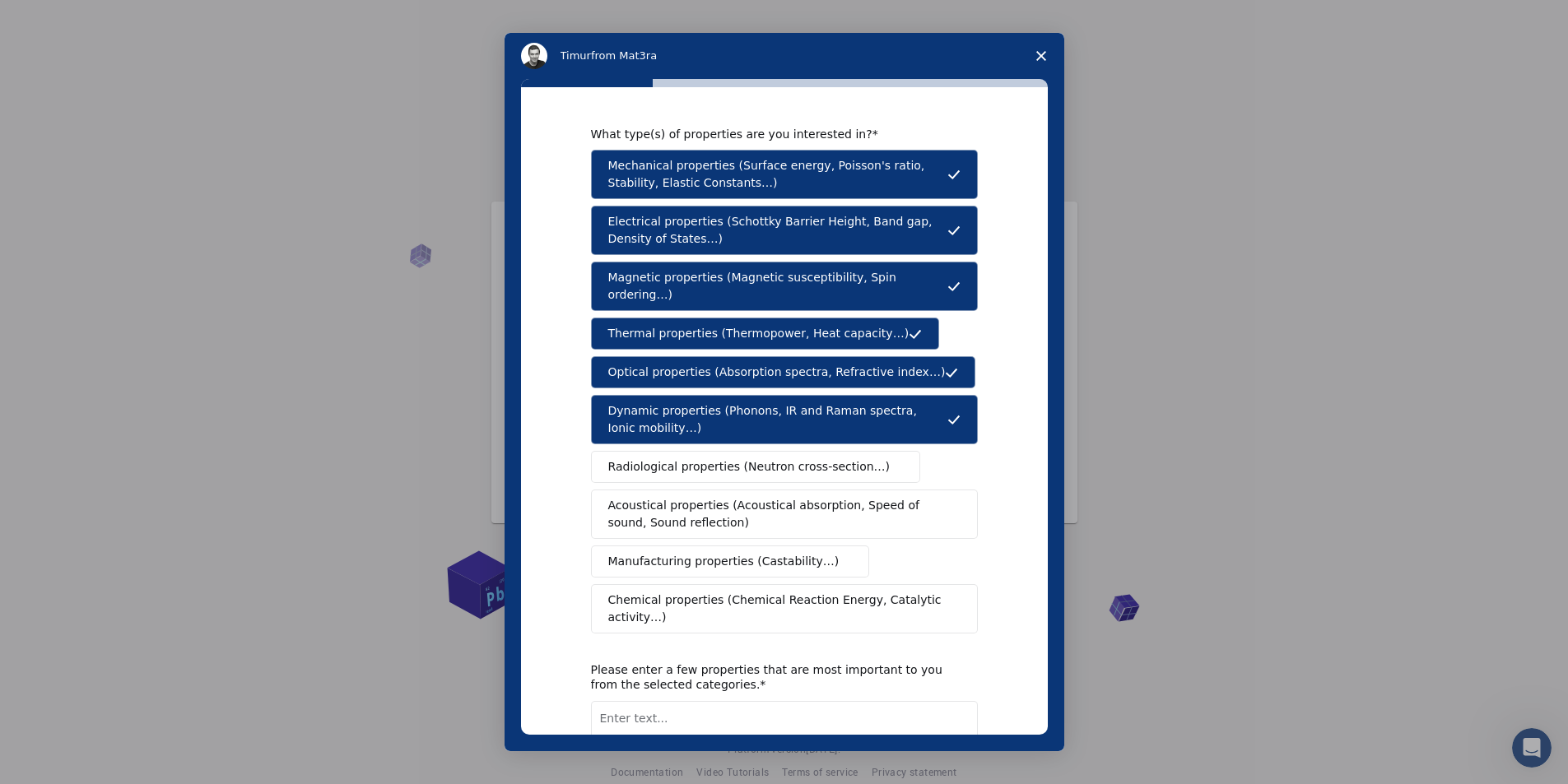
click at [783, 459] on span "Radiological properties (Neutron cross-section…)" at bounding box center [749, 467] width 283 height 17
click at [786, 497] on span "Acoustical properties (Acoustical absorption, Speed of sound, Sound reflection)" at bounding box center [779, 514] width 342 height 34
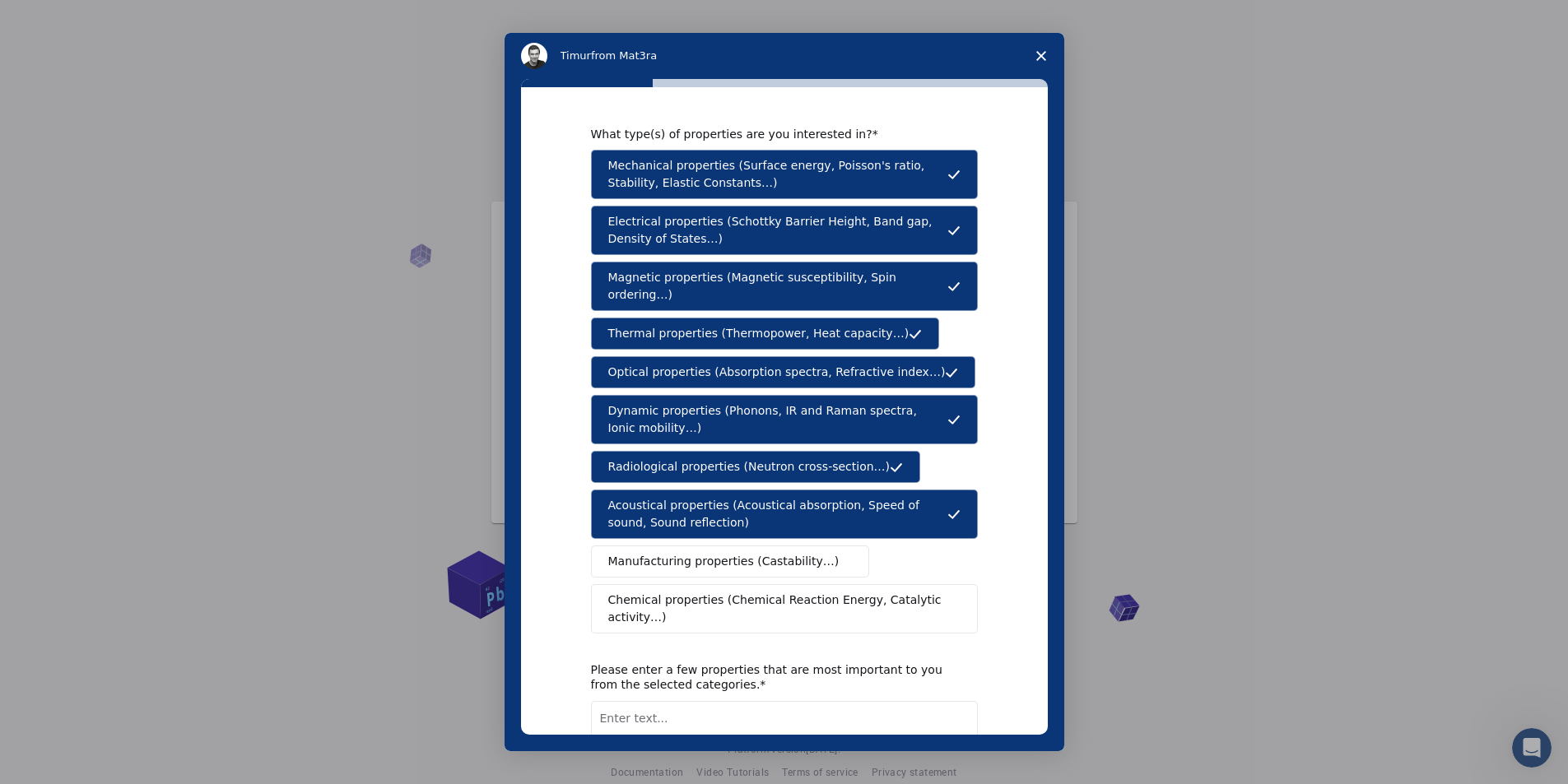
click at [794, 553] on span "Manufacturing properties (Castability…)" at bounding box center [723, 562] width 231 height 17
click at [786, 592] on span "Chemical properties (Chemical Reaction Energy, Catalytic activity…)" at bounding box center [778, 609] width 341 height 34
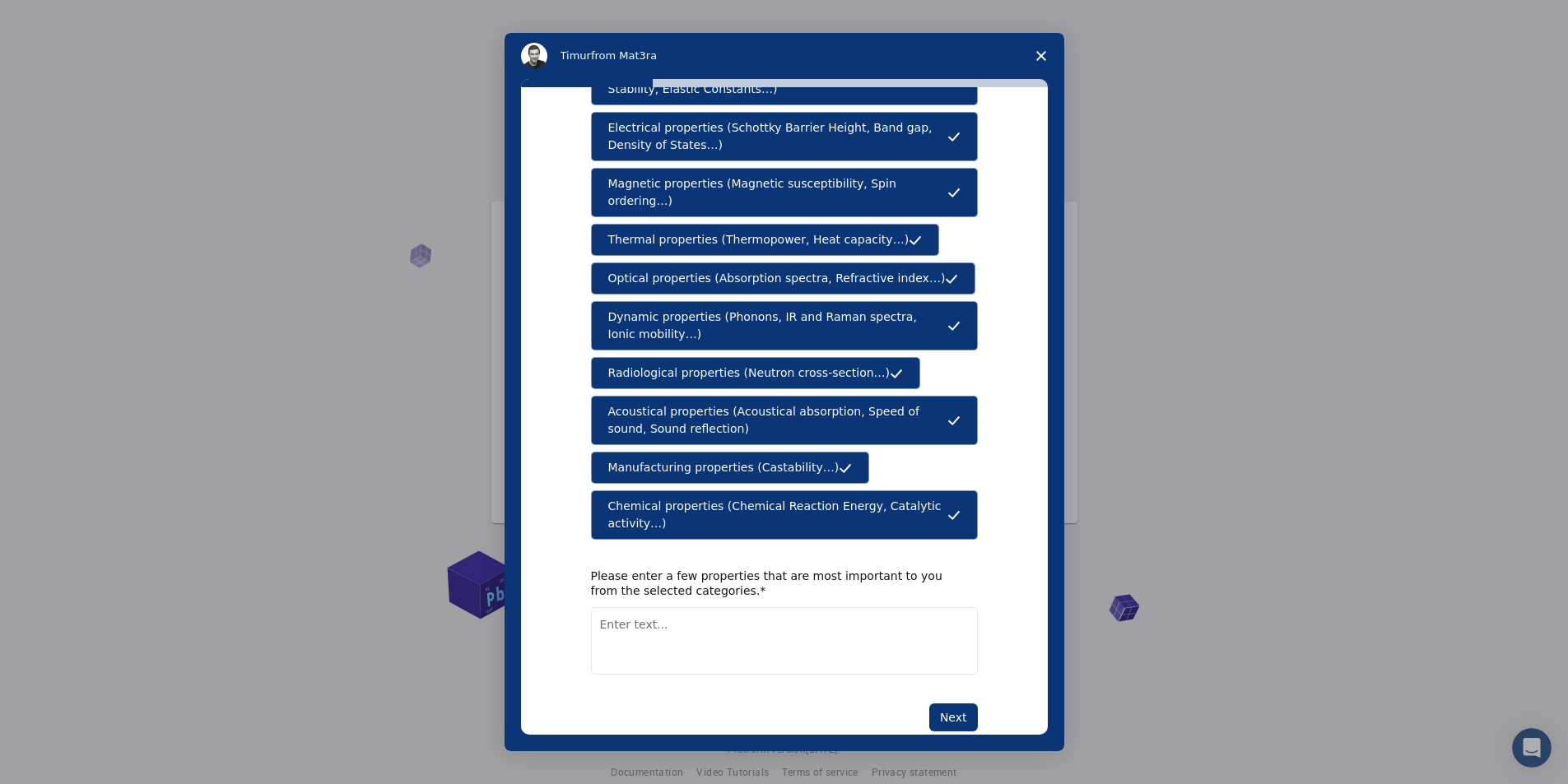
scroll to position [96, 0]
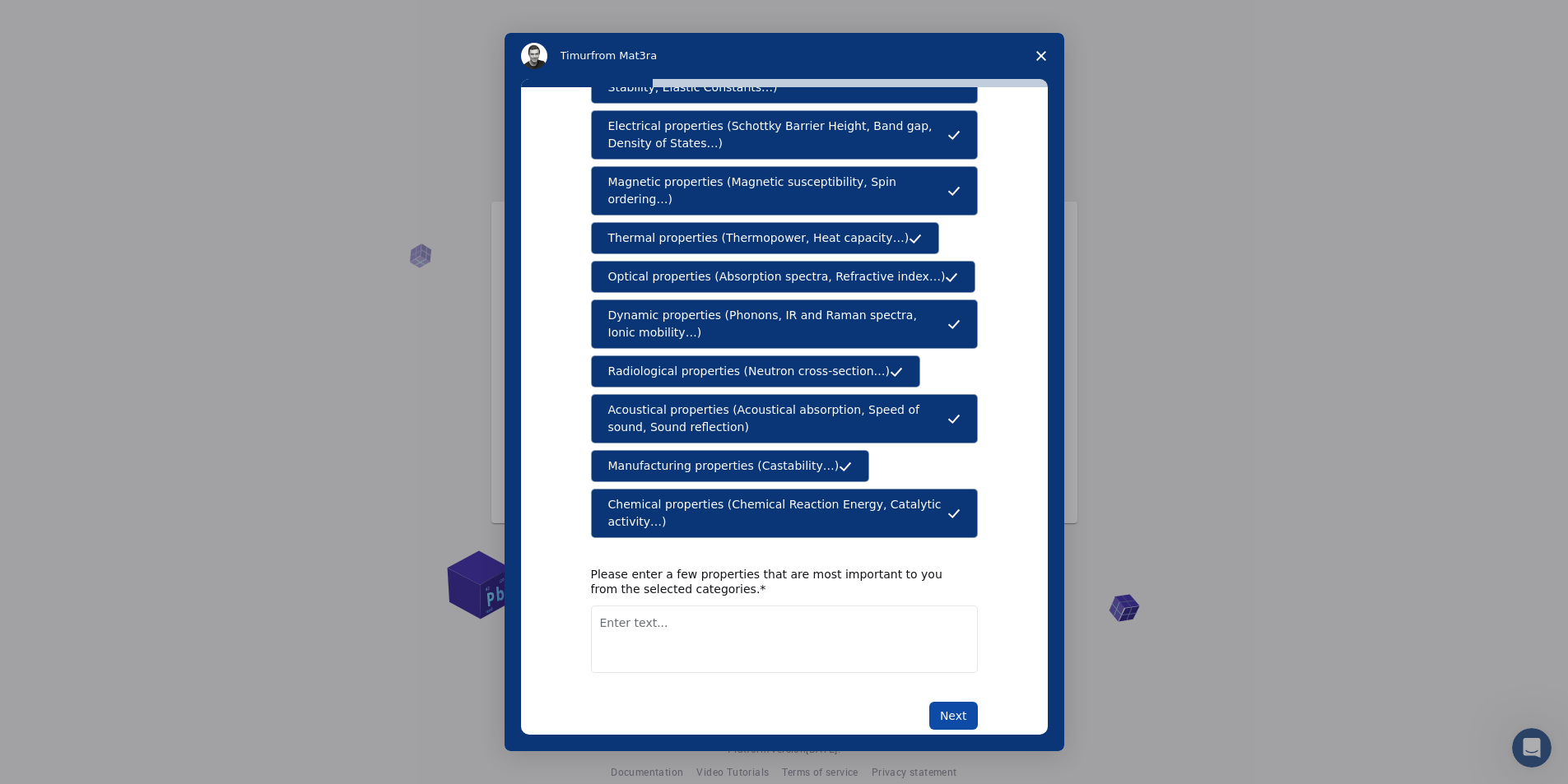
click at [941, 702] on button "Next" at bounding box center [953, 716] width 49 height 28
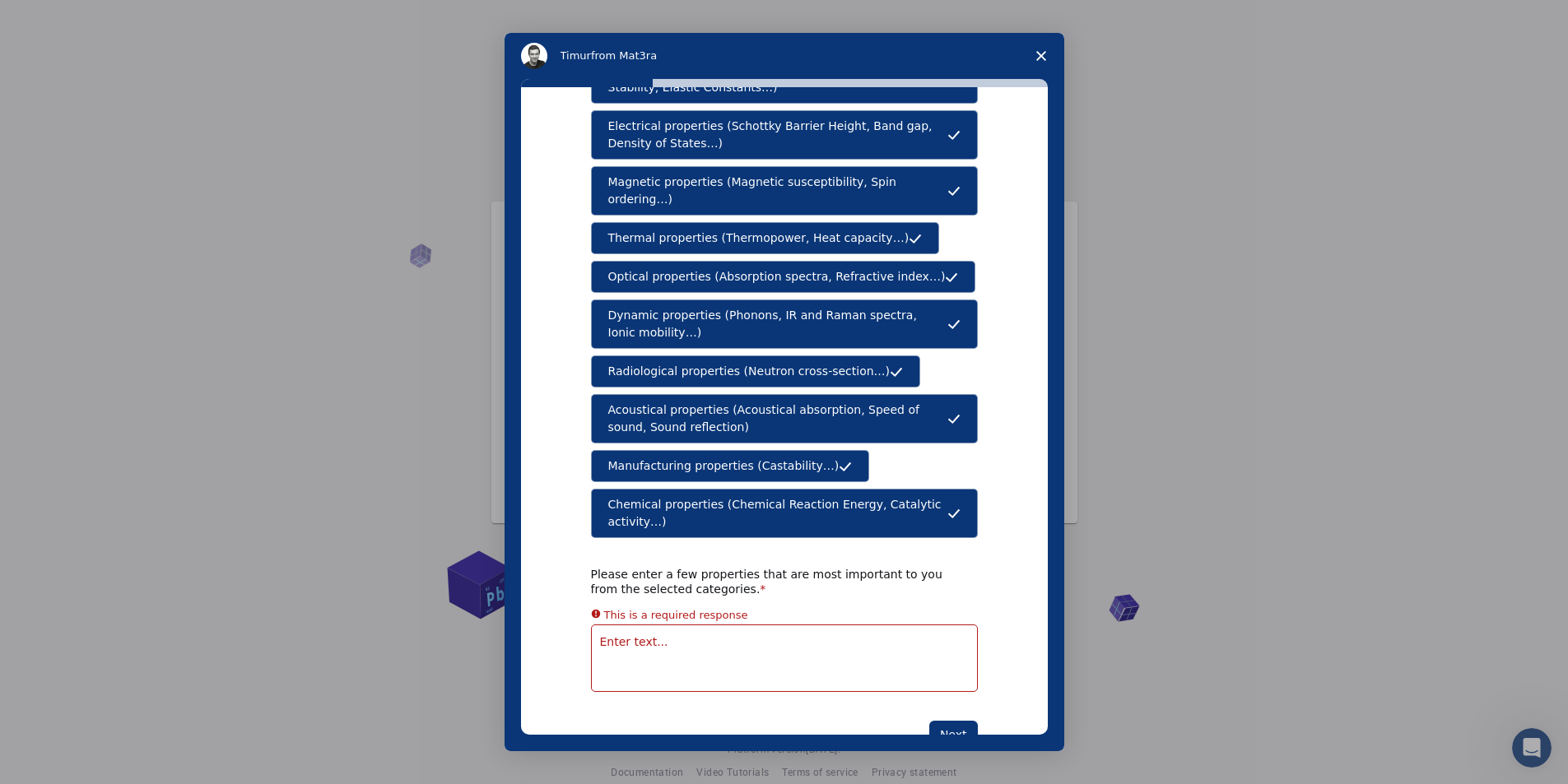
click at [771, 496] on span "Chemical properties (Chemical Reaction Energy, Catalytic activity…)" at bounding box center [777, 513] width 339 height 34
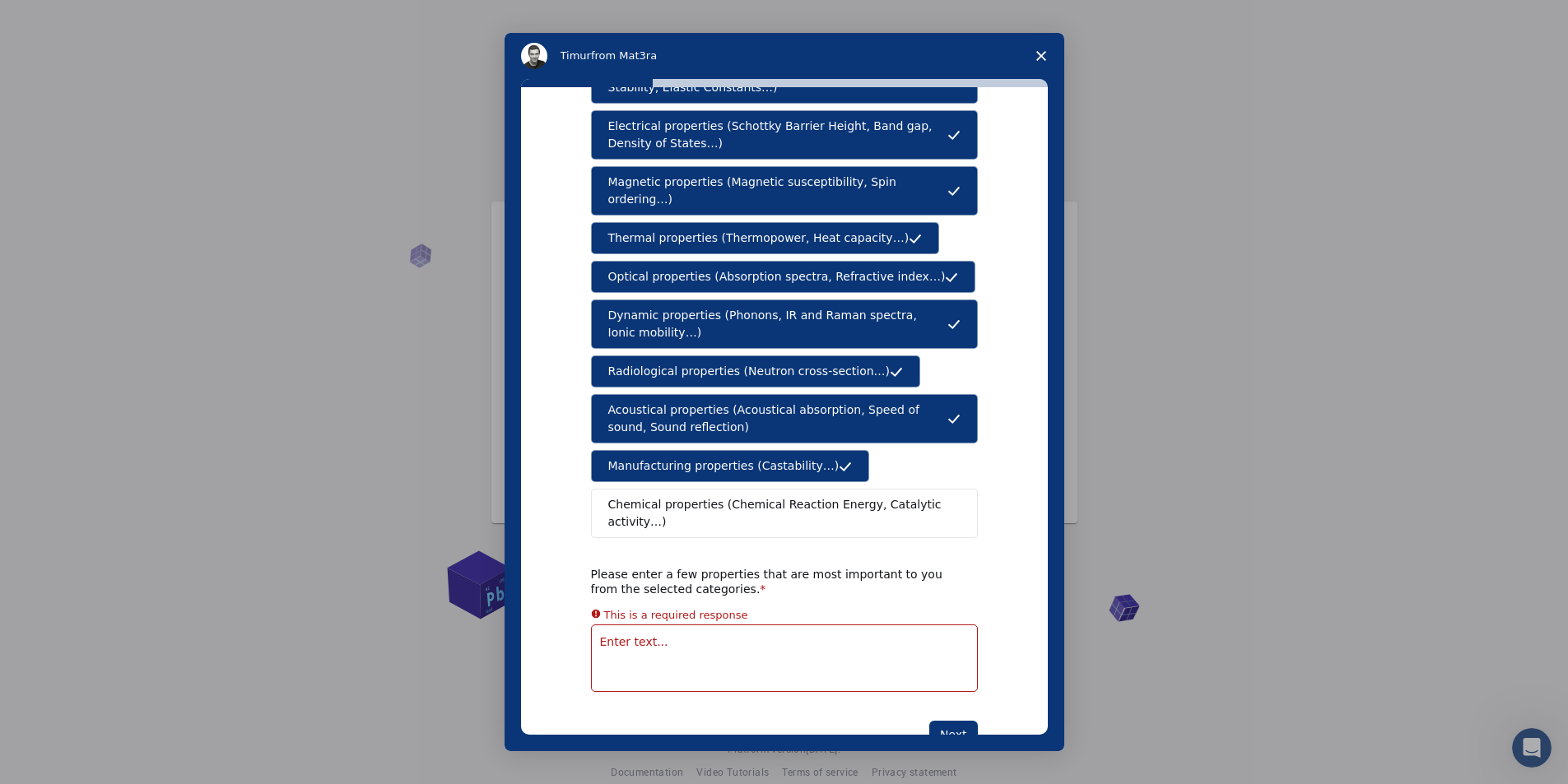
click at [913, 489] on button "Chemical properties (Chemical Reaction Energy, Catalytic activity…)" at bounding box center [784, 513] width 387 height 50
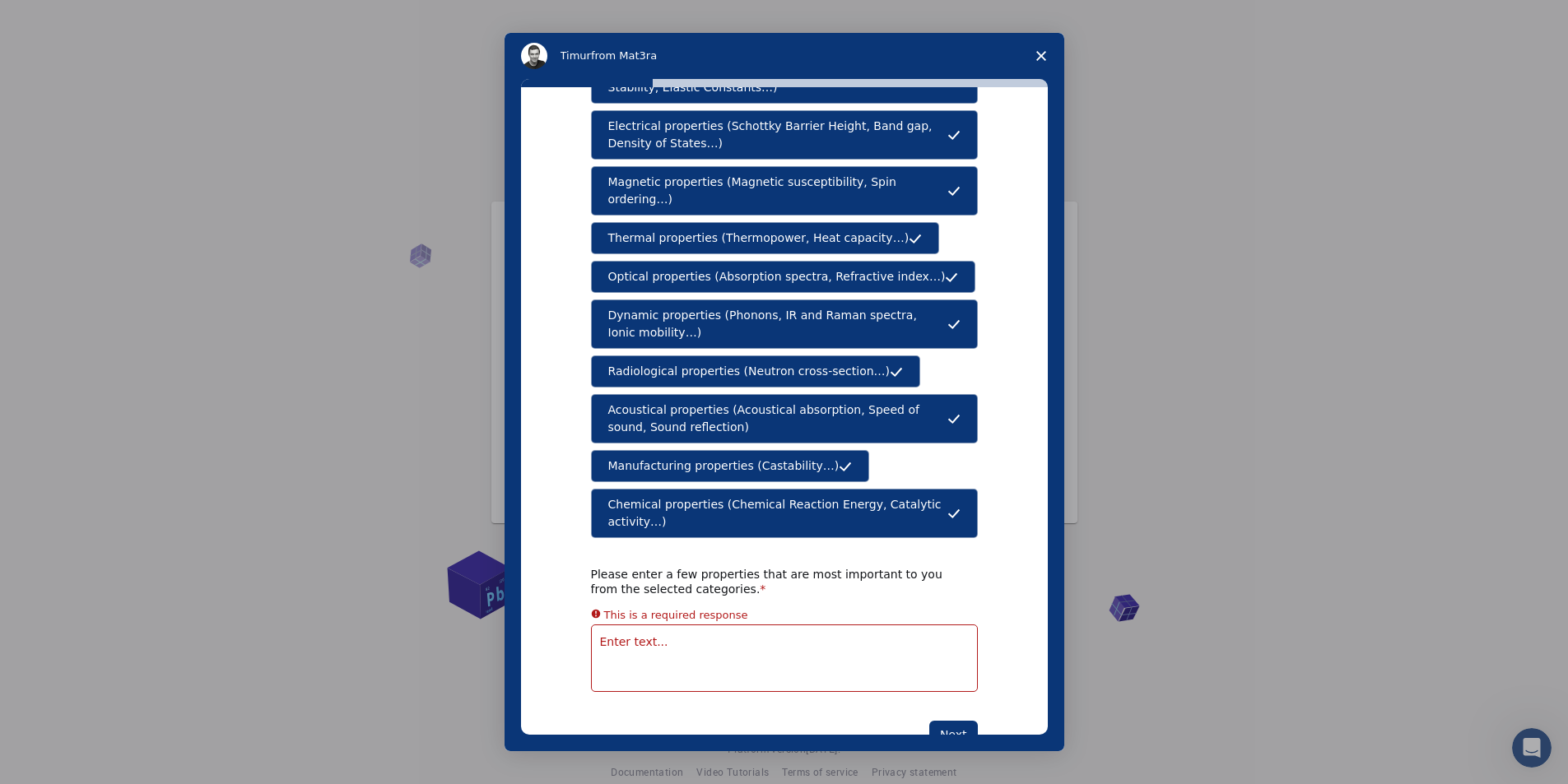
click at [1025, 578] on div "What type(s) of properties are you interested in? Mechanical properties (Surfac…" at bounding box center [784, 411] width 527 height 647
click at [953, 721] on button "Next" at bounding box center [953, 734] width 49 height 28
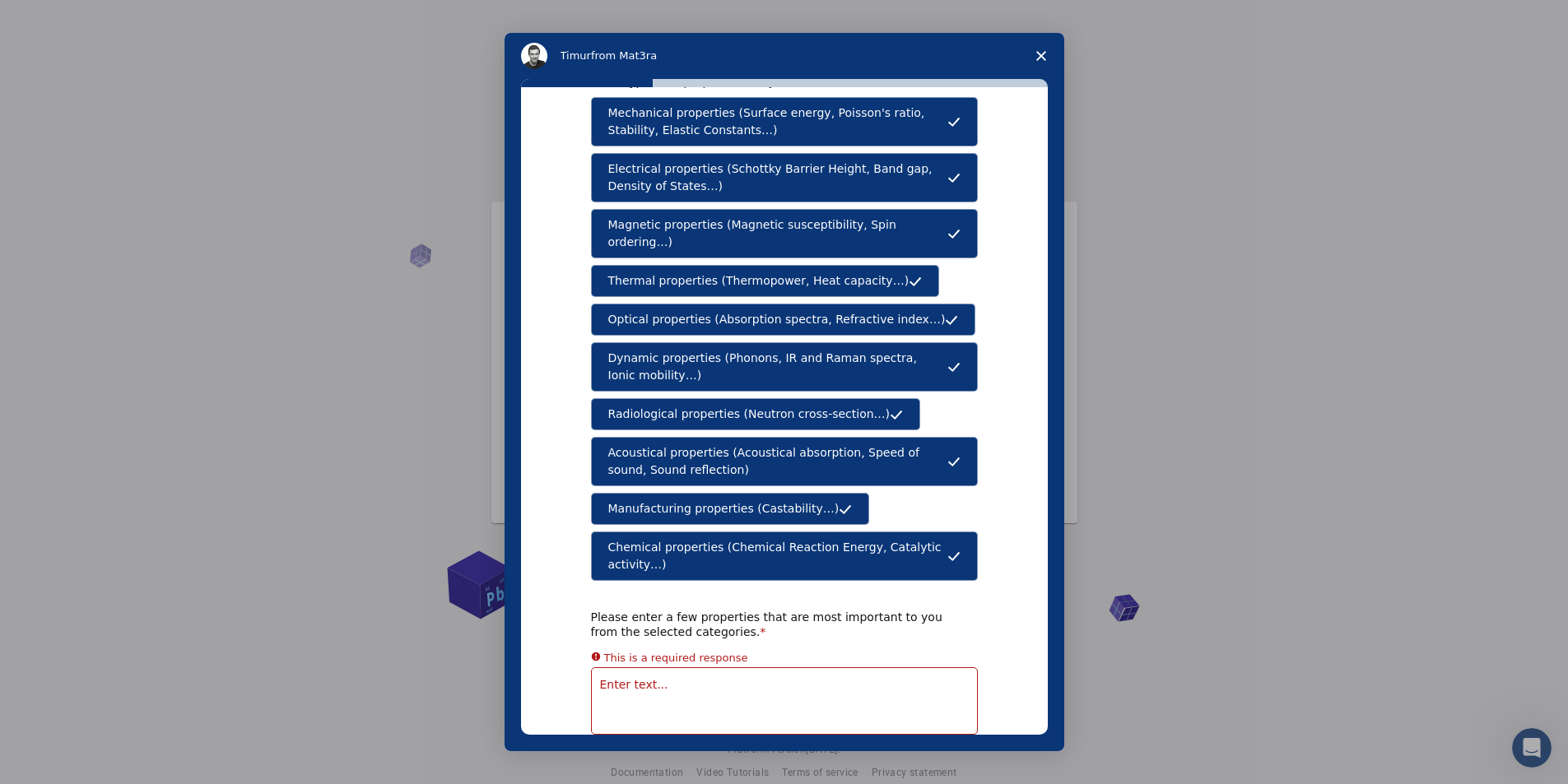
scroll to position [114, 0]
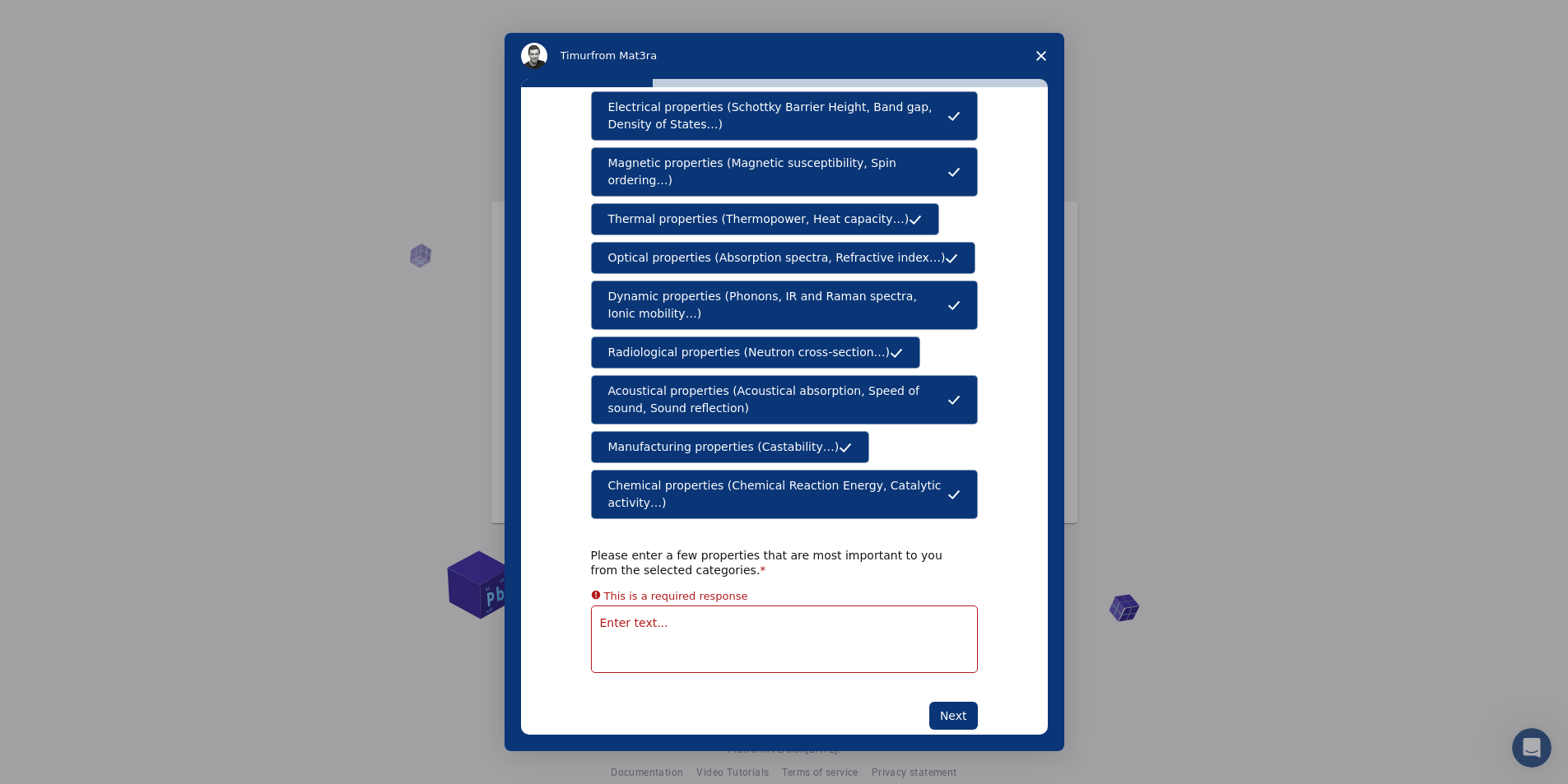
click at [1035, 263] on div "What type(s) of properties are you interested in? Mechanical properties (Surfac…" at bounding box center [784, 411] width 527 height 647
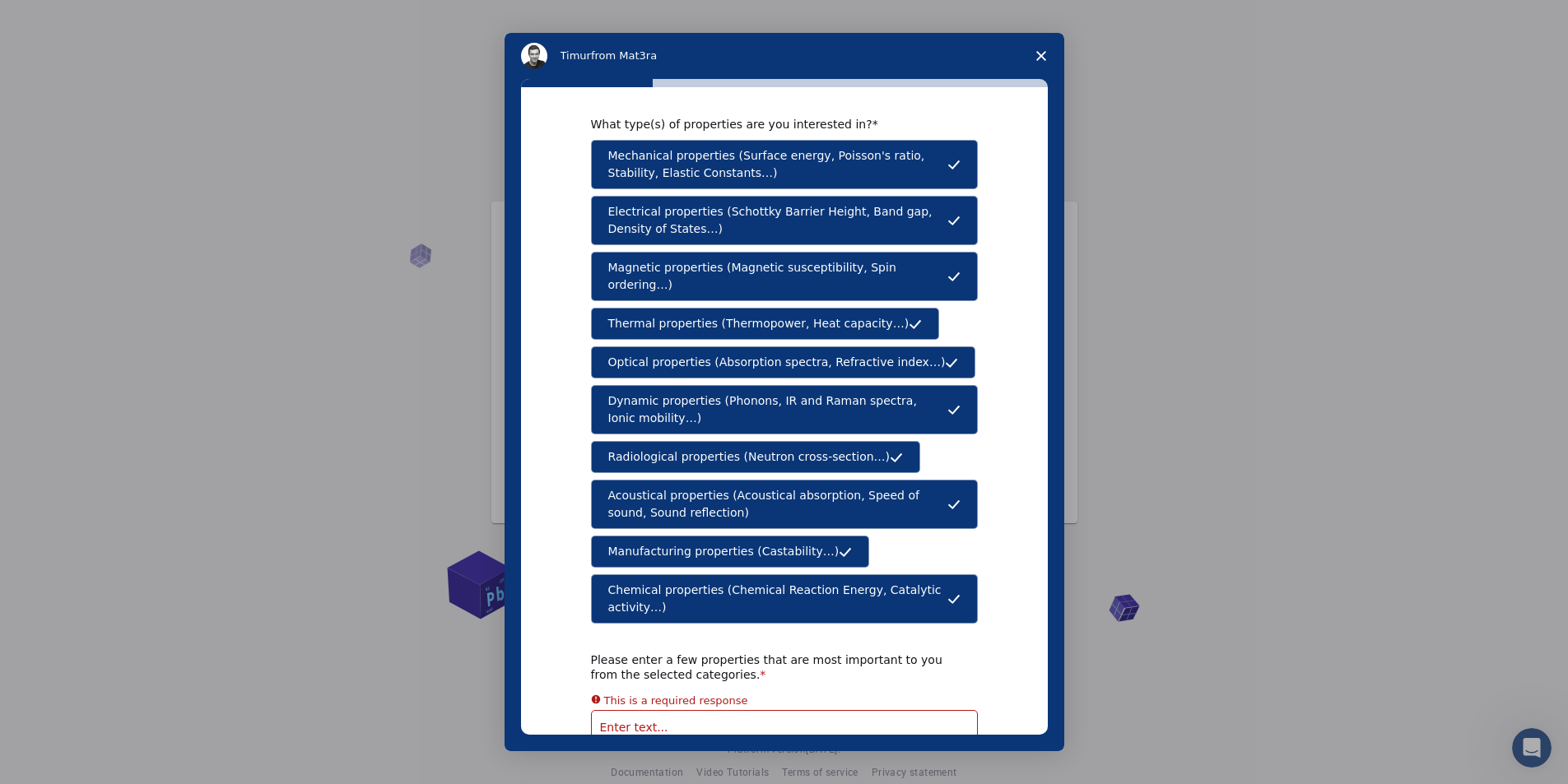
scroll to position [0, 0]
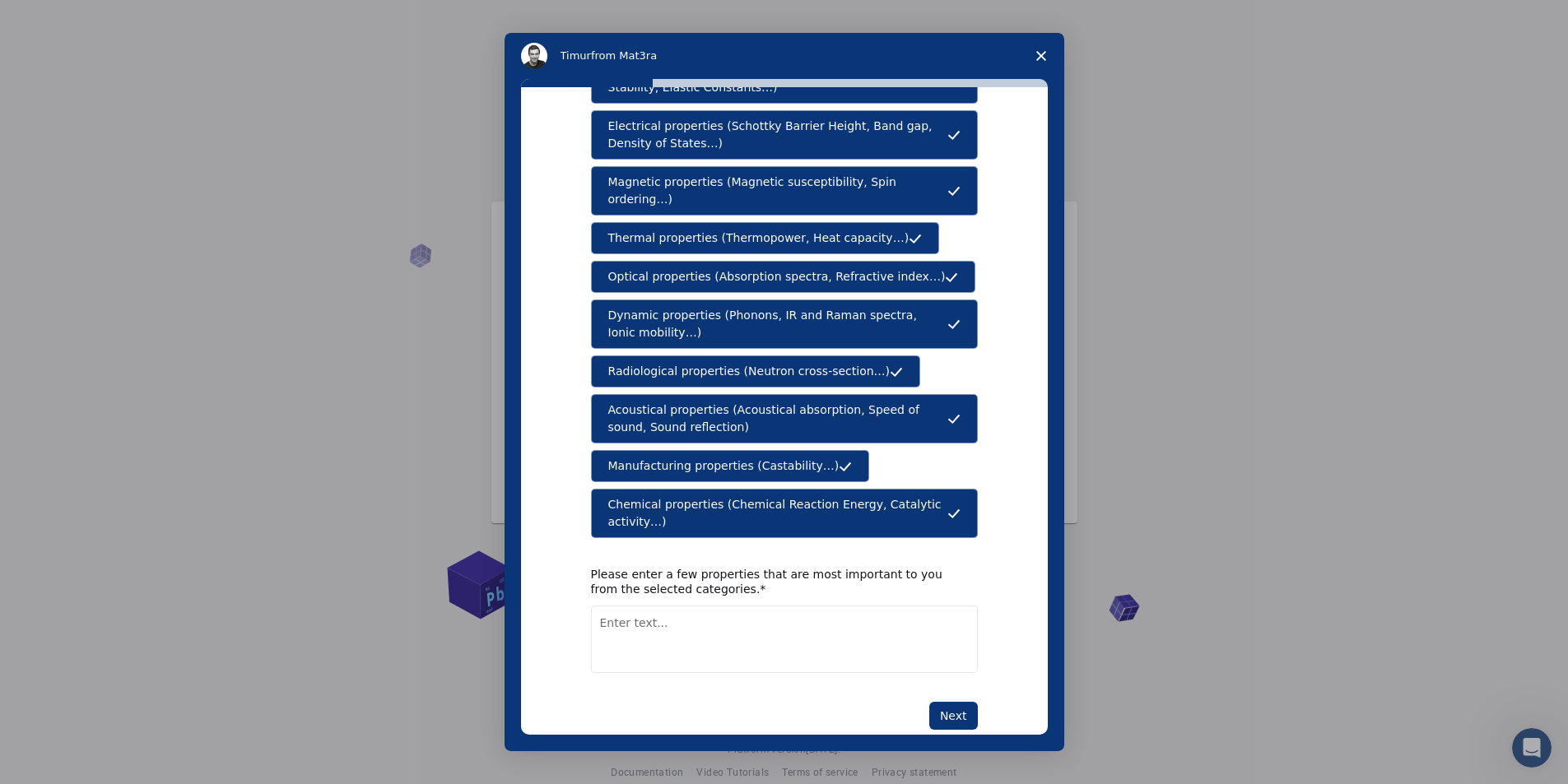
click at [688, 606] on textarea "Enter text..." at bounding box center [784, 639] width 387 height 67
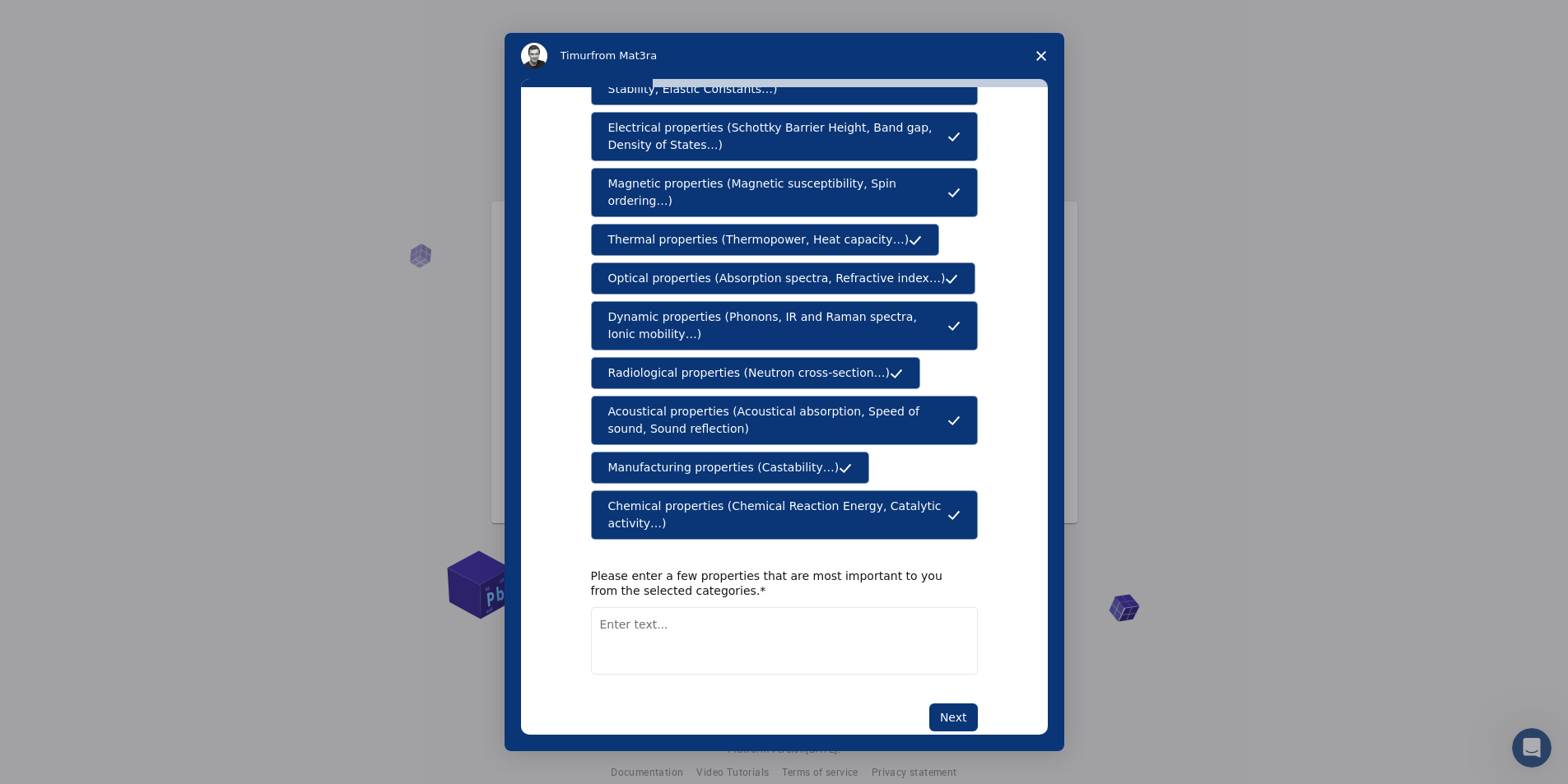
scroll to position [96, 0]
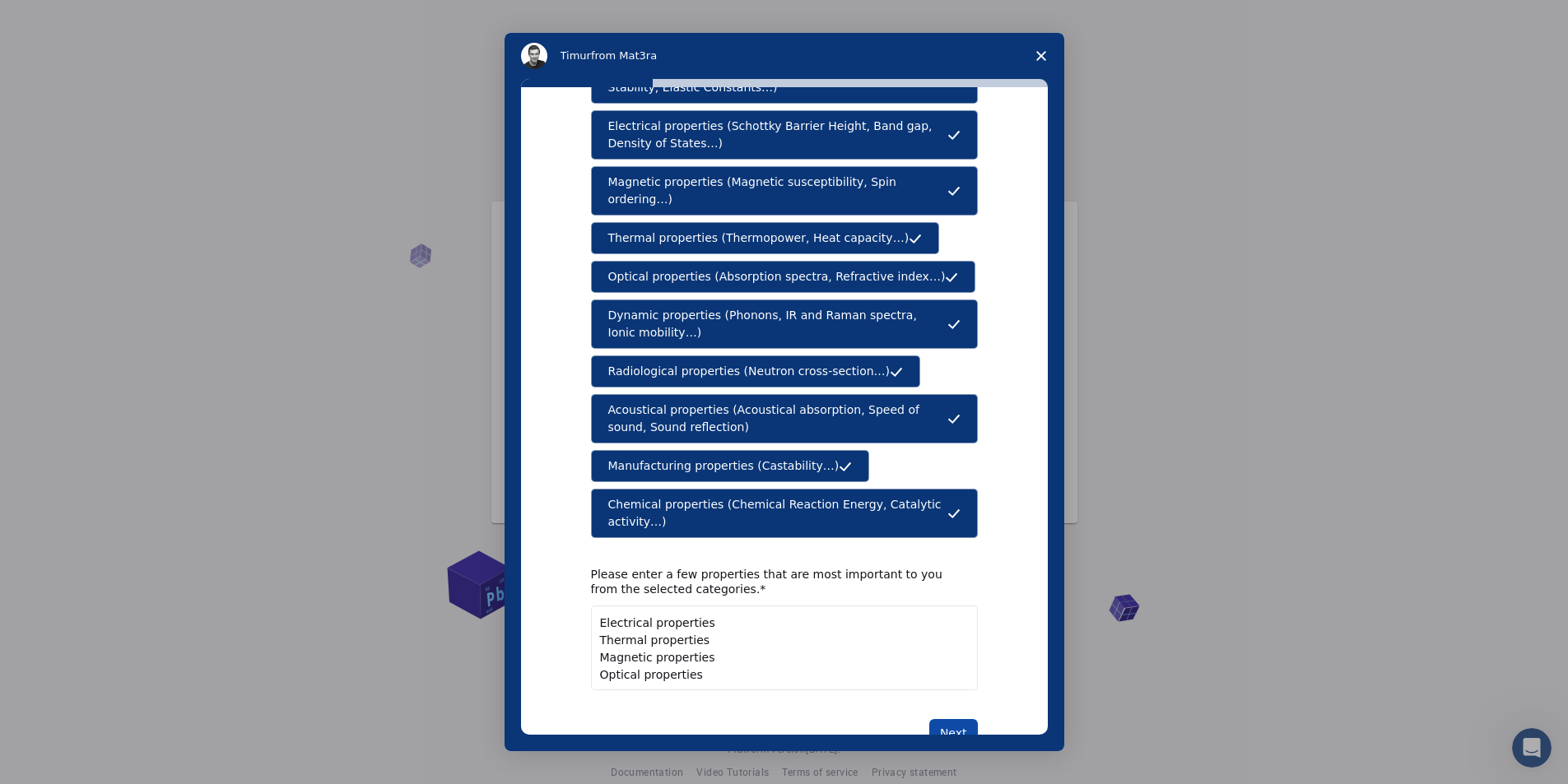
type textarea "Electrical properties Thermal properties Magnetic properties Optical properties"
click at [958, 719] on button "Next" at bounding box center [953, 733] width 49 height 28
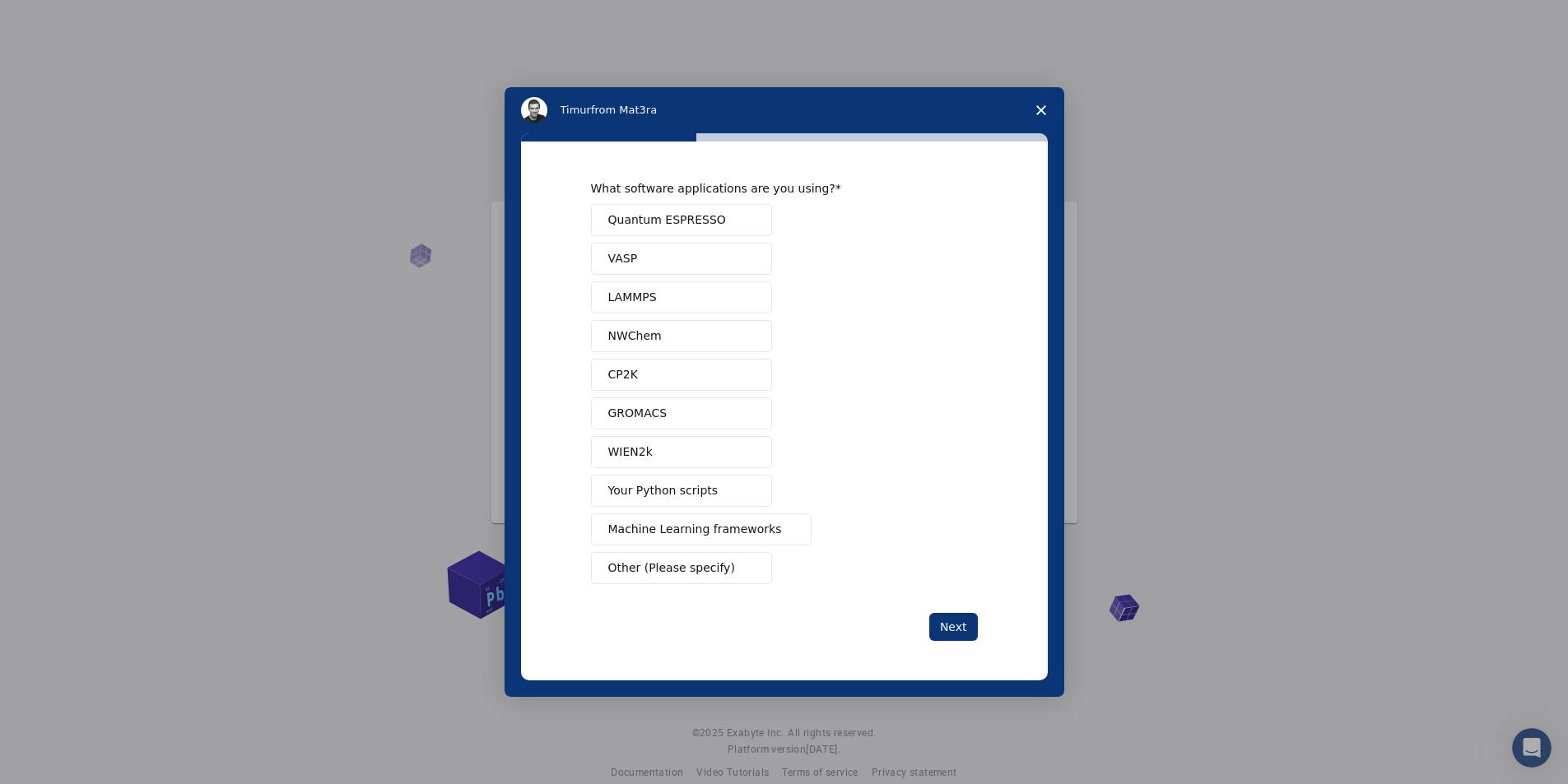
scroll to position [0, 0]
click at [643, 218] on span "Quantum ESPRESSO" at bounding box center [667, 220] width 118 height 17
click at [660, 262] on button "VASP" at bounding box center [682, 259] width 181 height 32
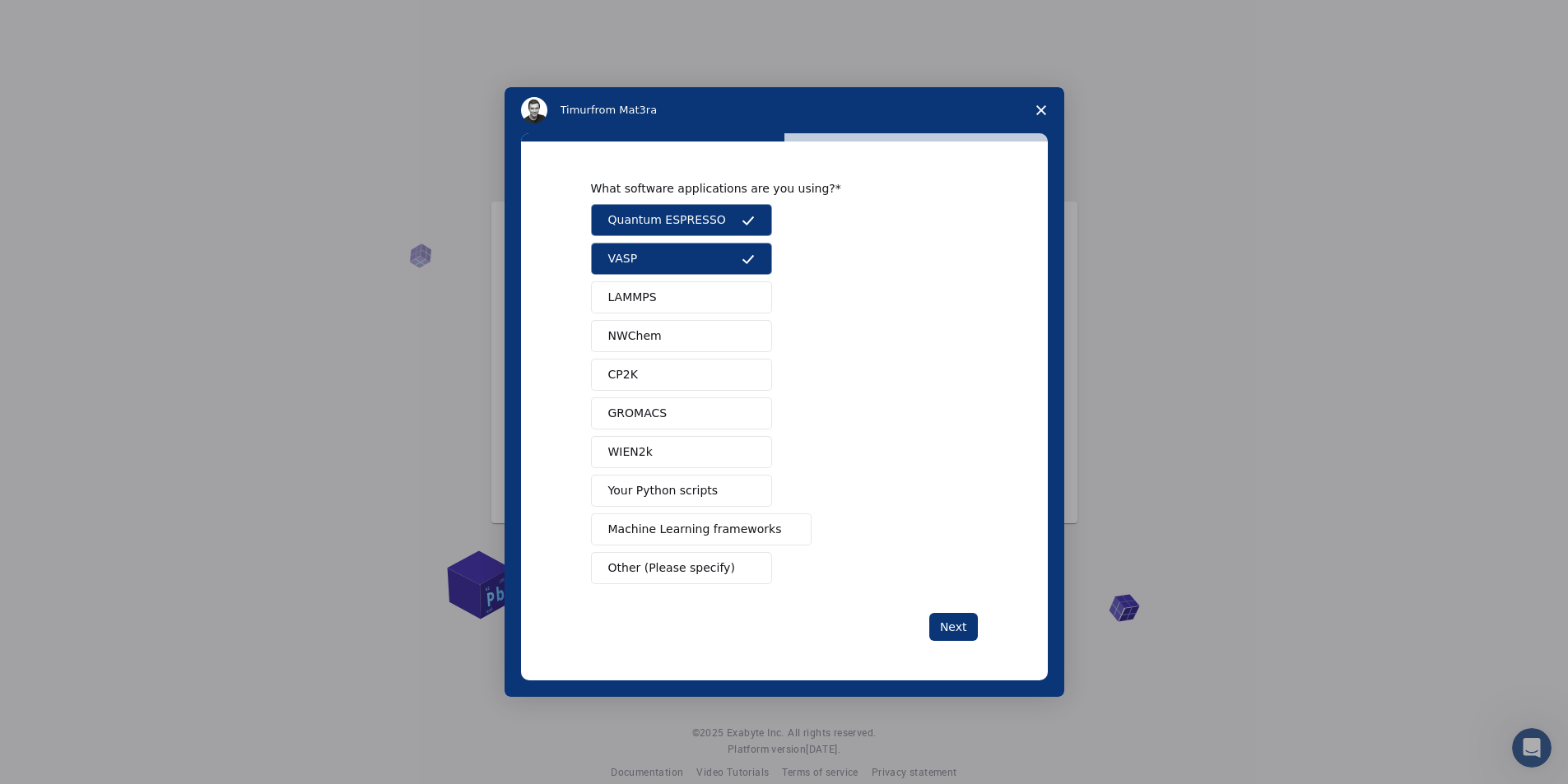
click at [741, 459] on span "Intercom messenger" at bounding box center [747, 452] width 13 height 13
click at [957, 635] on button "Next" at bounding box center [953, 627] width 49 height 28
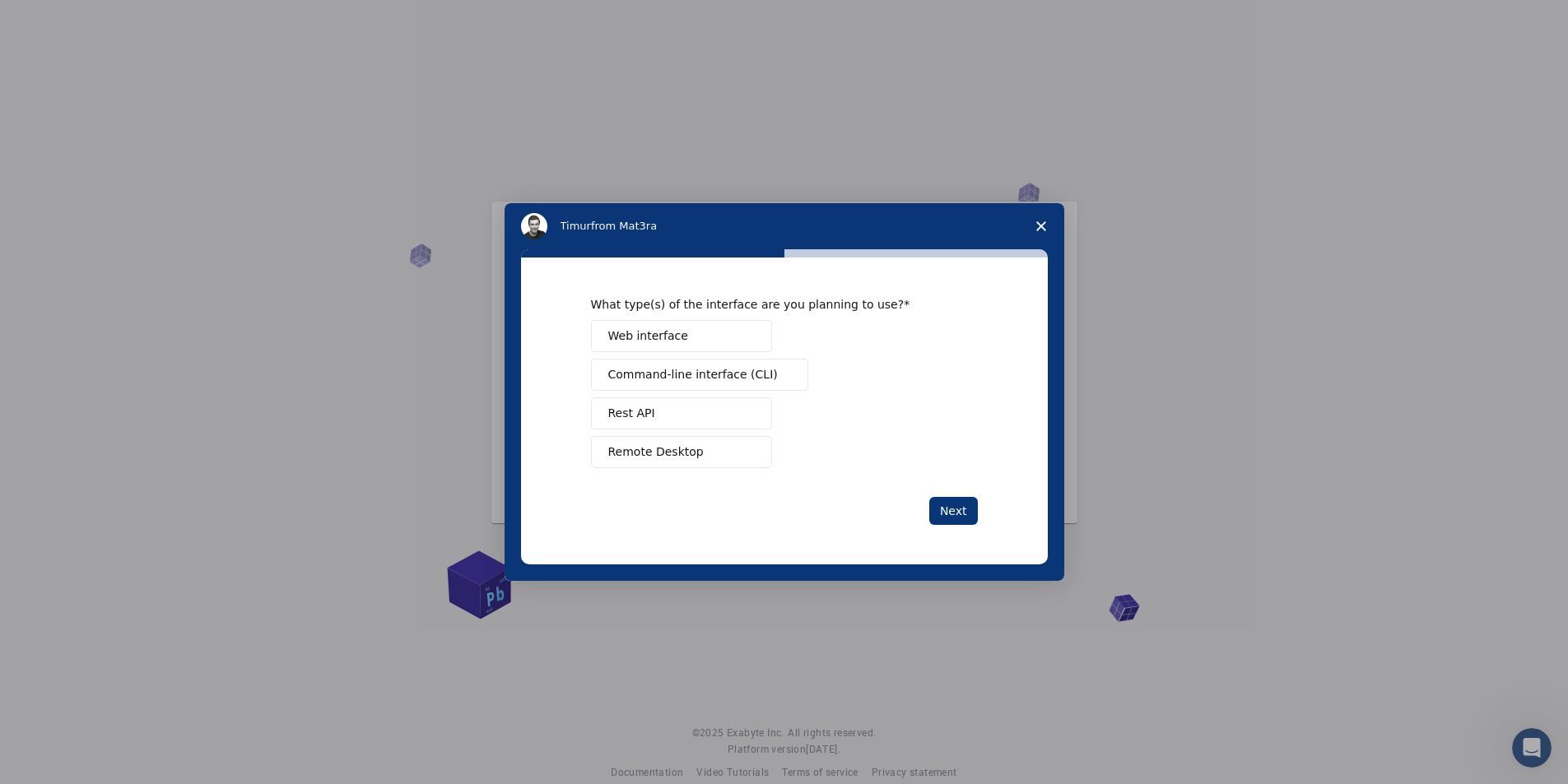
click at [721, 338] on button "Web interface" at bounding box center [682, 336] width 181 height 32
click at [962, 510] on button "Next" at bounding box center [953, 511] width 49 height 28
click at [740, 381] on button "Perform research" at bounding box center [682, 375] width 181 height 32
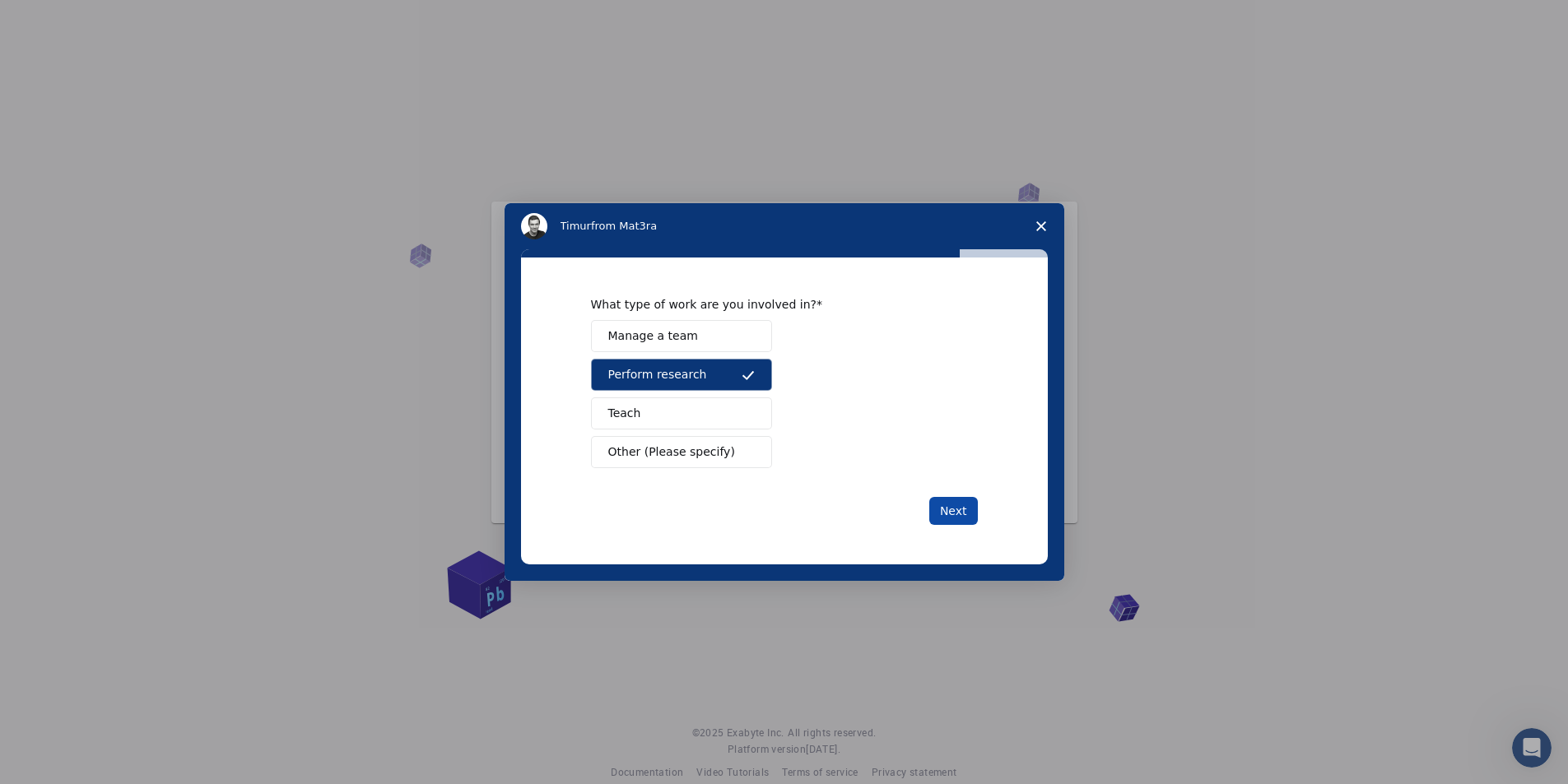
click at [953, 511] on button "Next" at bounding box center [953, 511] width 49 height 28
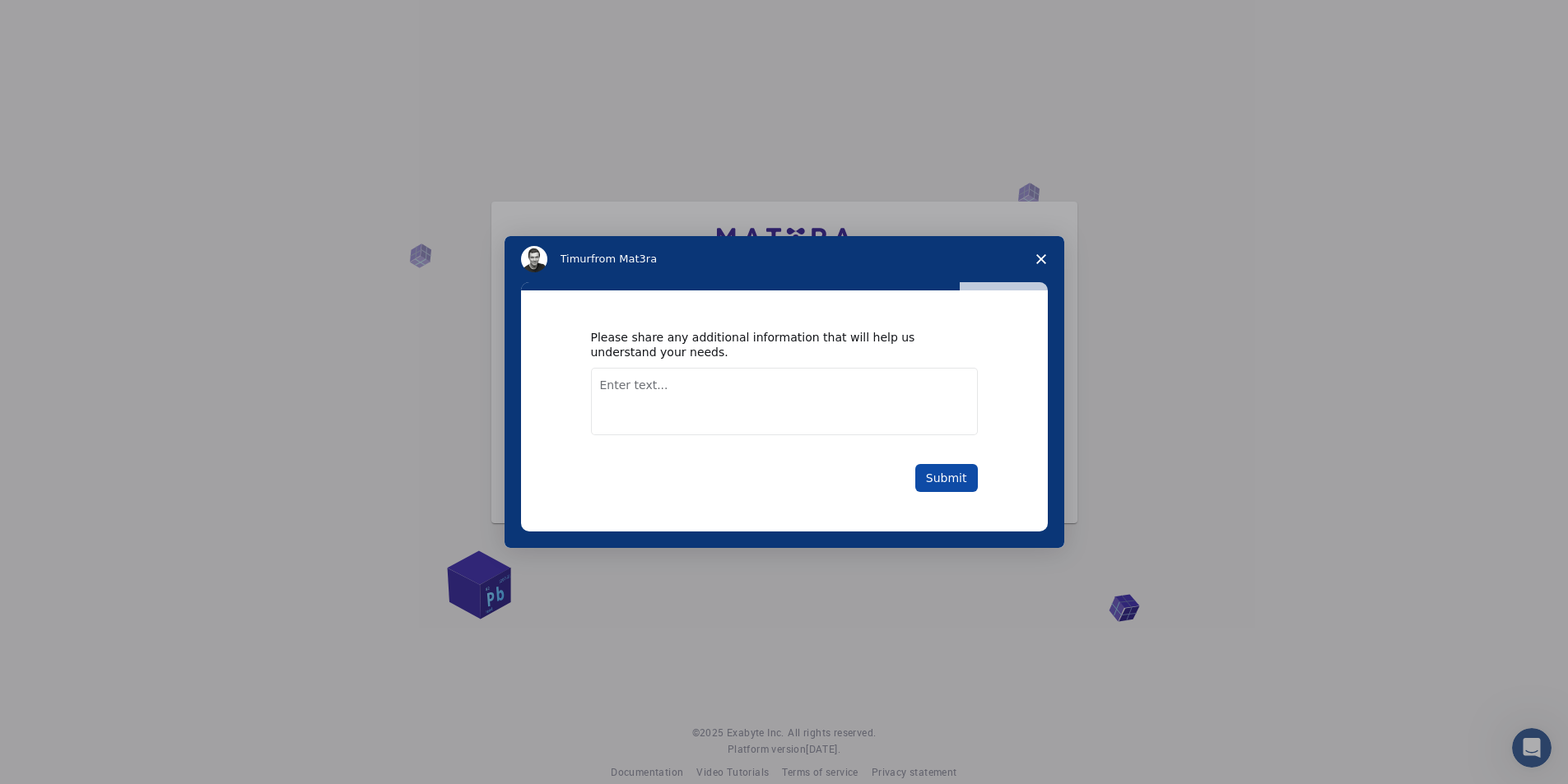
click at [958, 481] on button "Submit" at bounding box center [946, 477] width 62 height 28
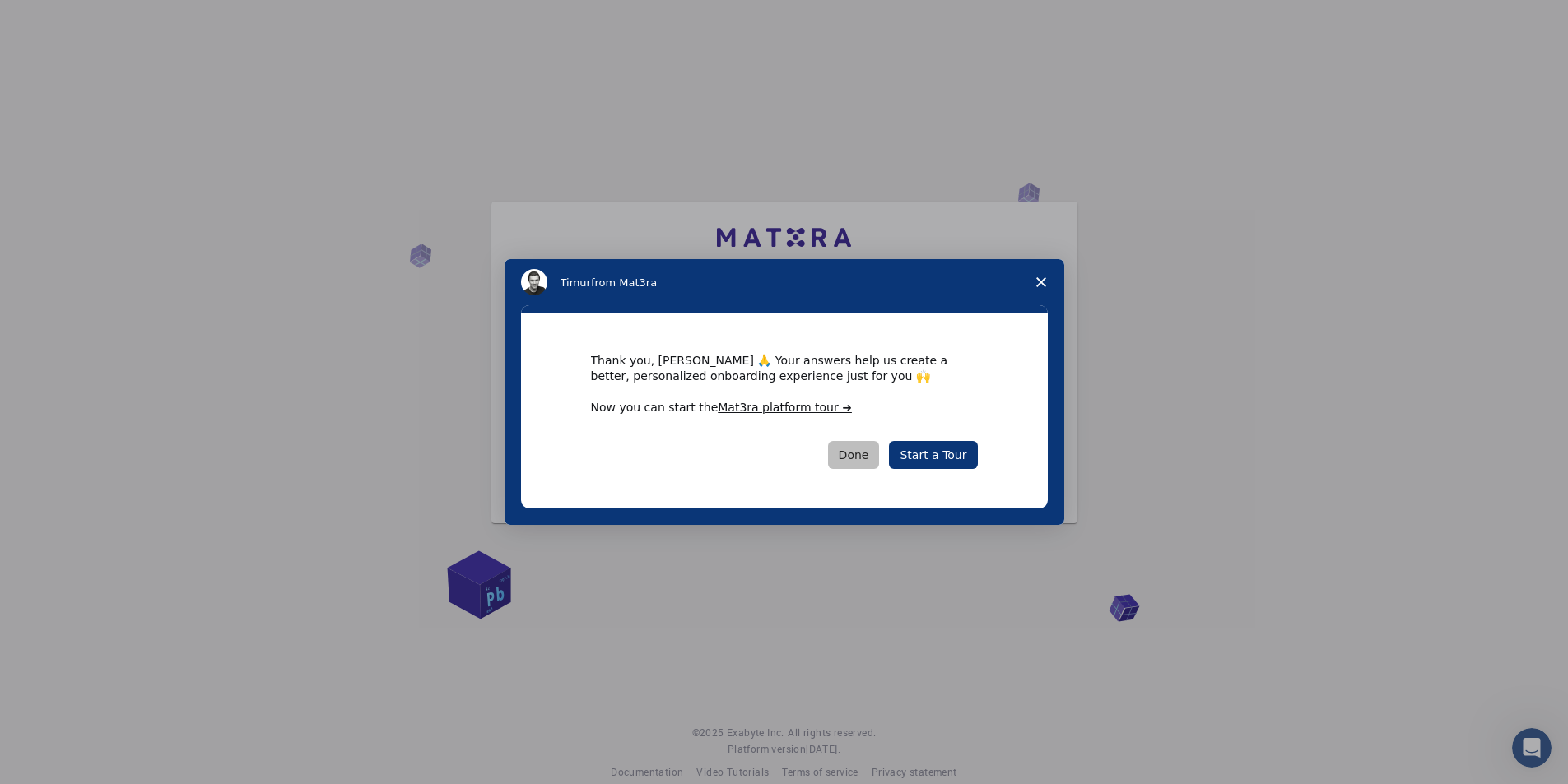
click at [871, 453] on button "Done" at bounding box center [853, 455] width 52 height 28
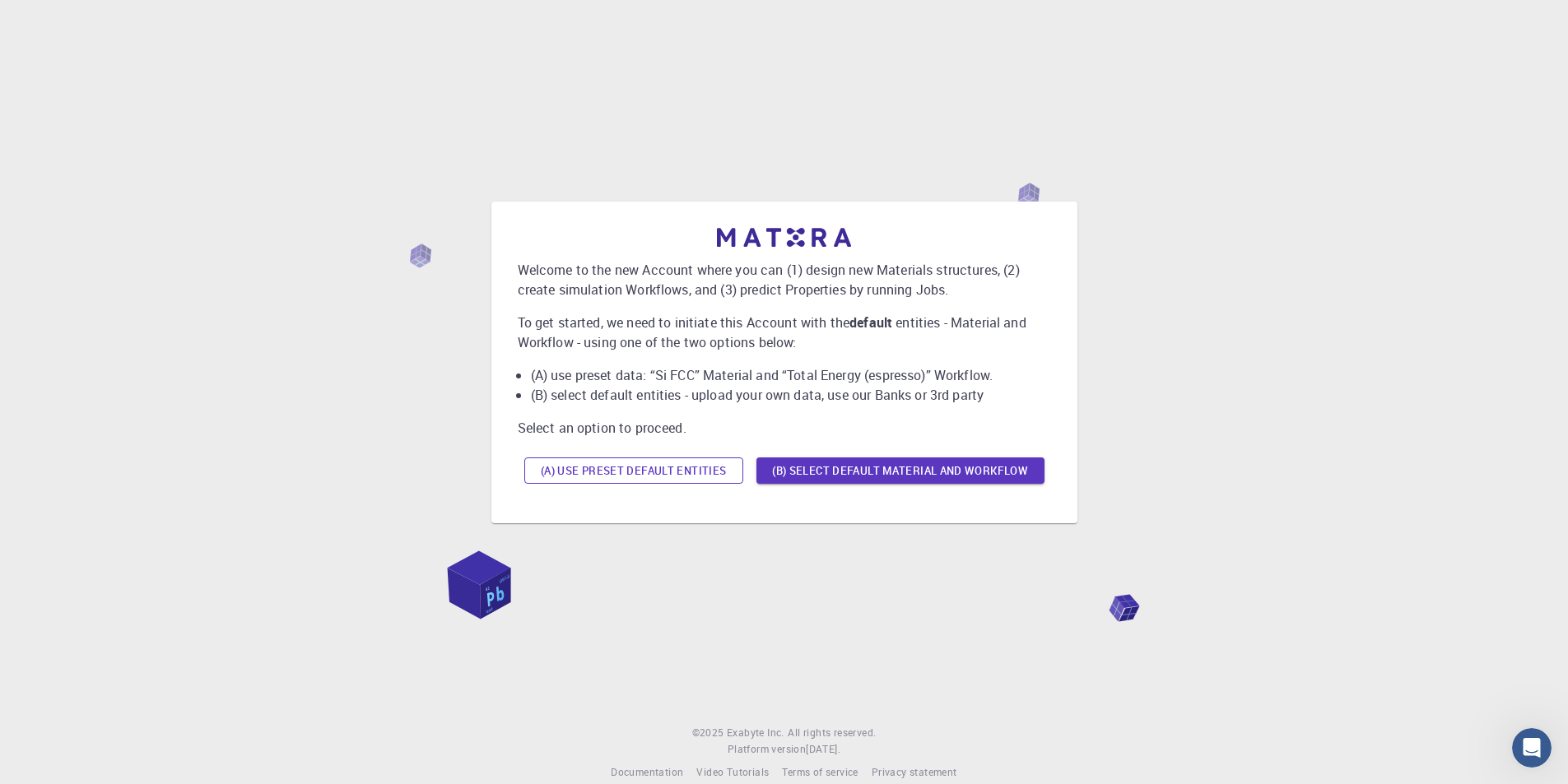
click at [668, 465] on button "(A) Use preset default entities" at bounding box center [634, 471] width 219 height 26
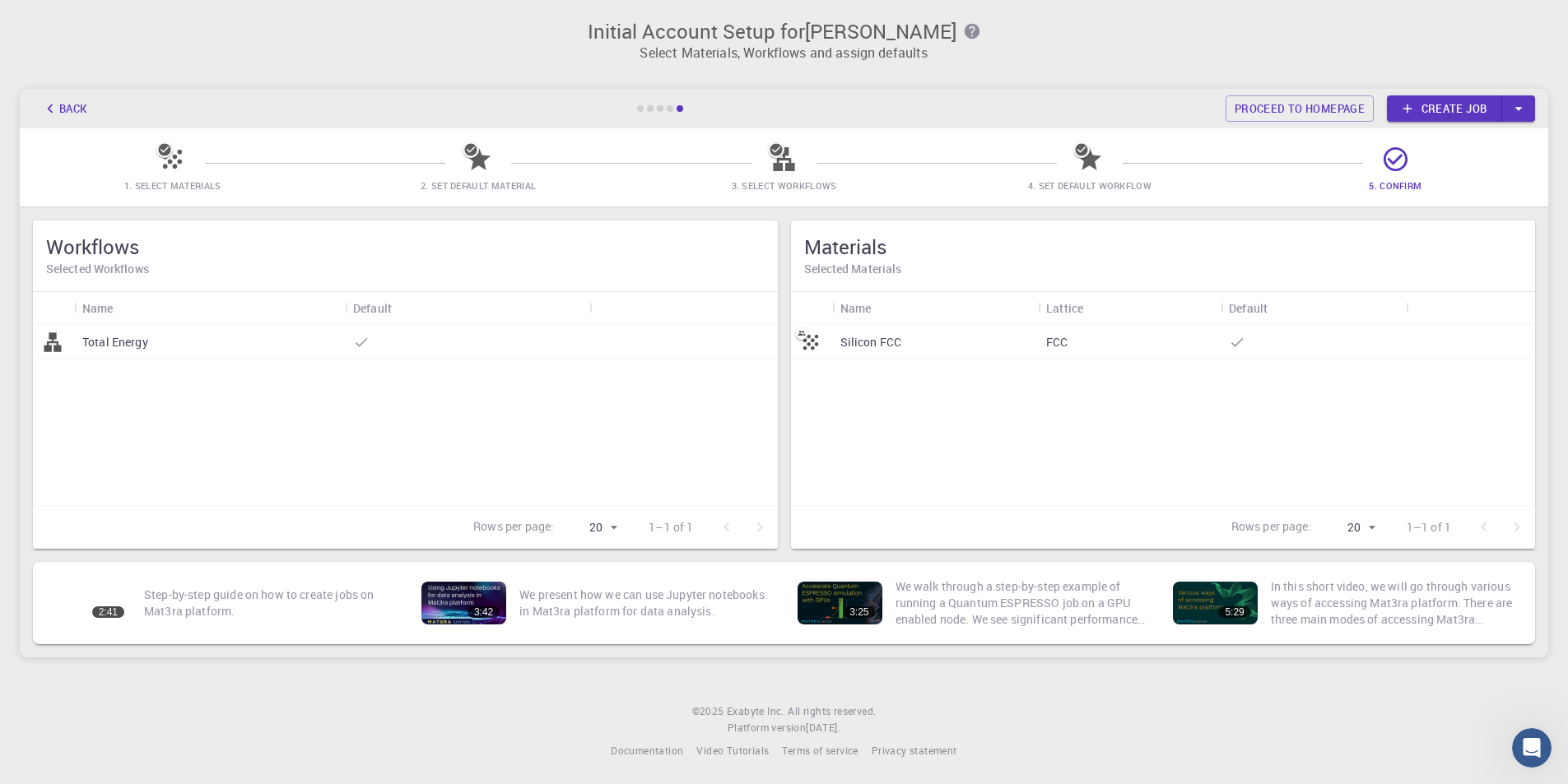
scroll to position [2, 0]
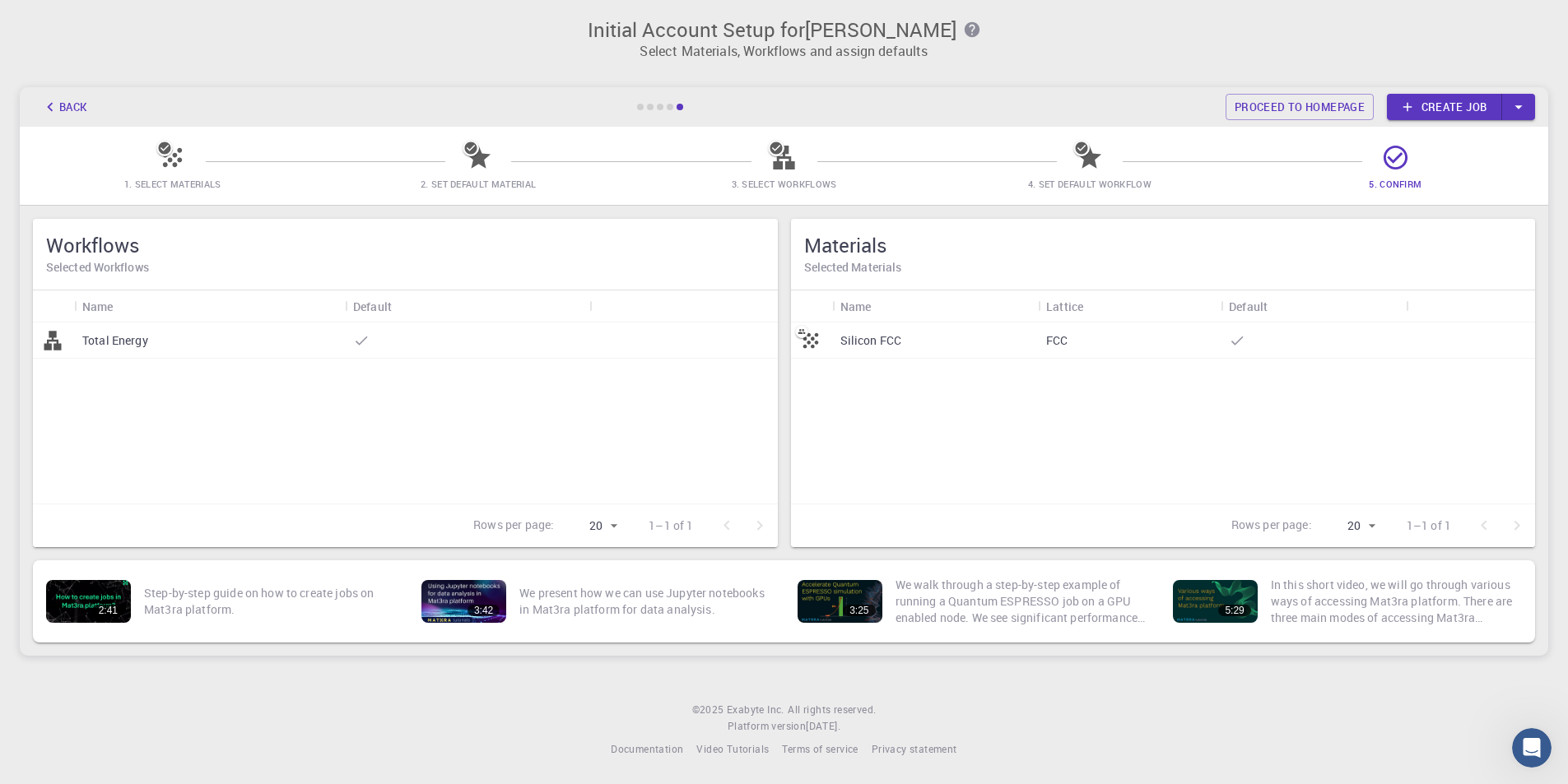
click at [1397, 170] on icon at bounding box center [1395, 158] width 29 height 29
click at [66, 108] on button "Back" at bounding box center [64, 107] width 62 height 26
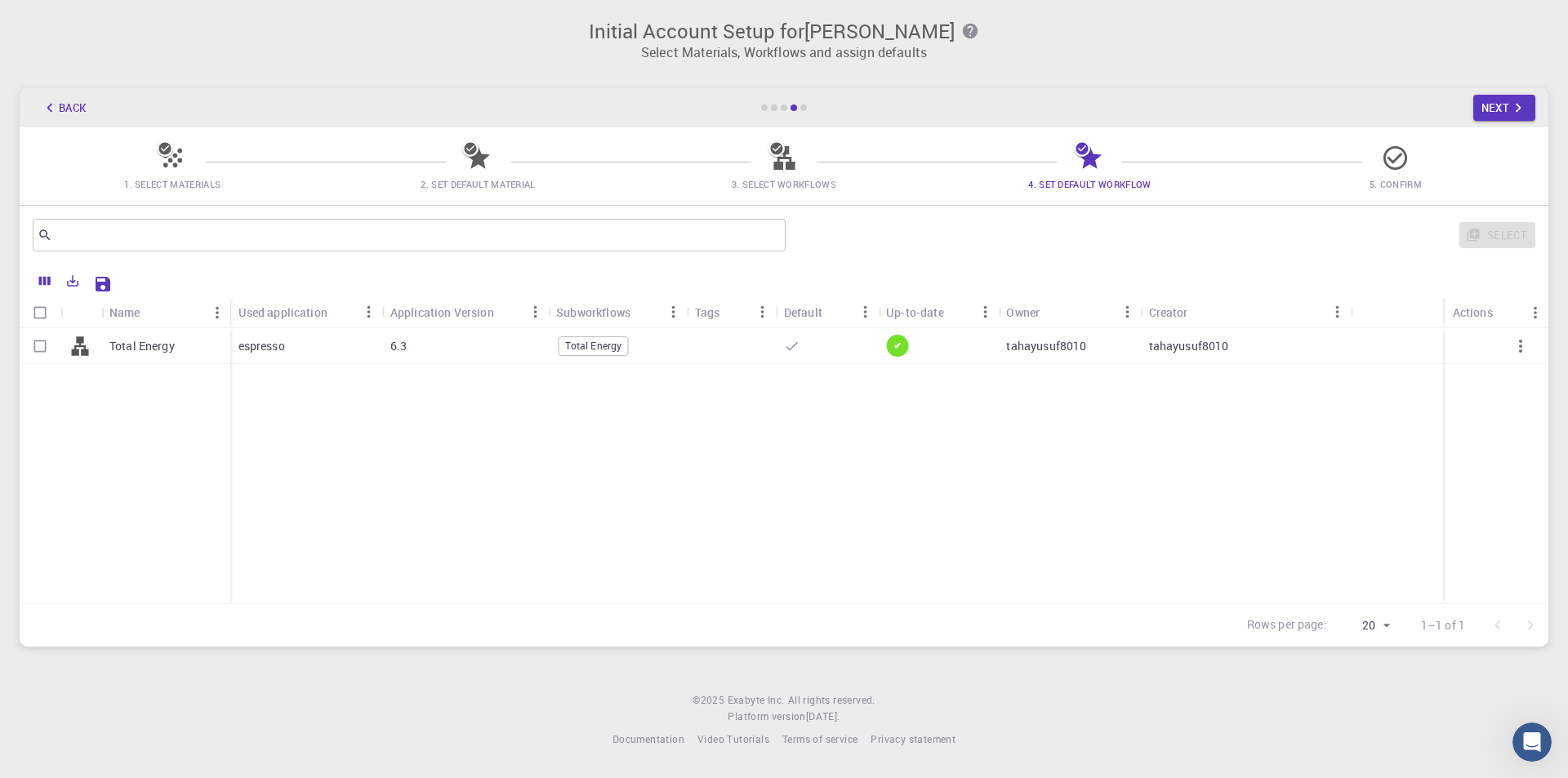
click at [68, 111] on button "Back" at bounding box center [64, 108] width 62 height 26
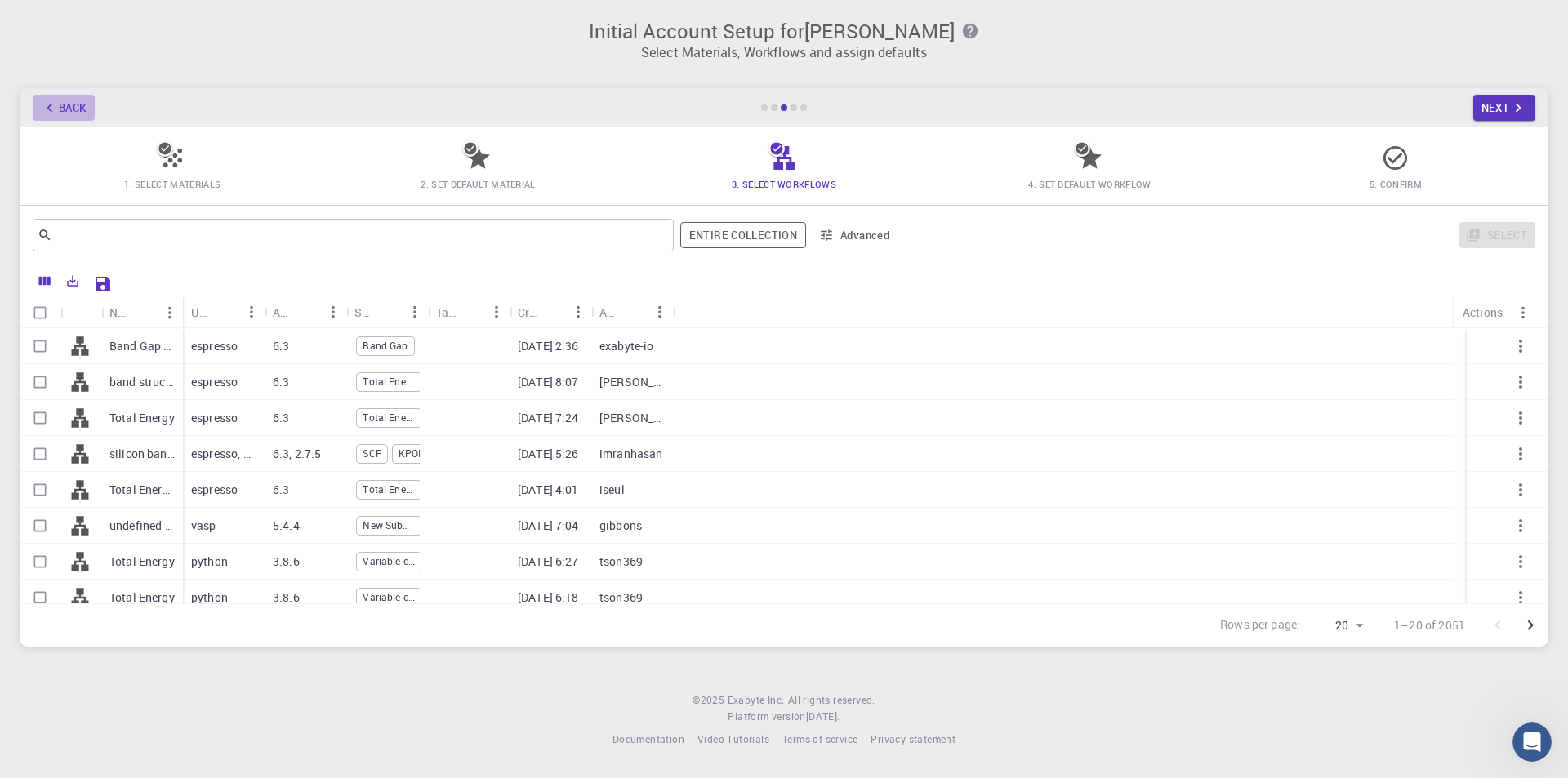
click at [74, 101] on button "Back" at bounding box center [64, 108] width 62 height 26
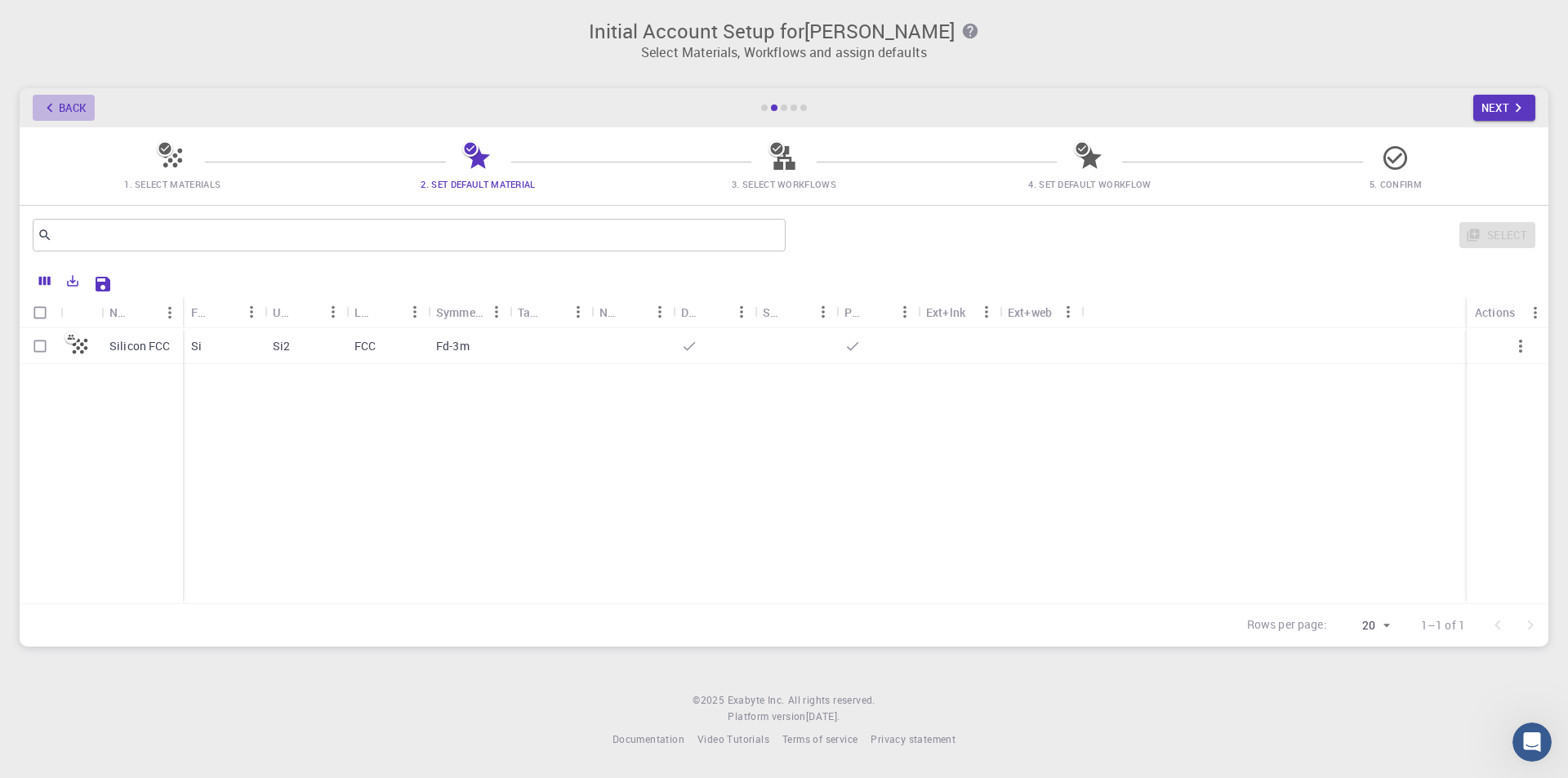
click at [73, 103] on button "Back" at bounding box center [64, 108] width 62 height 26
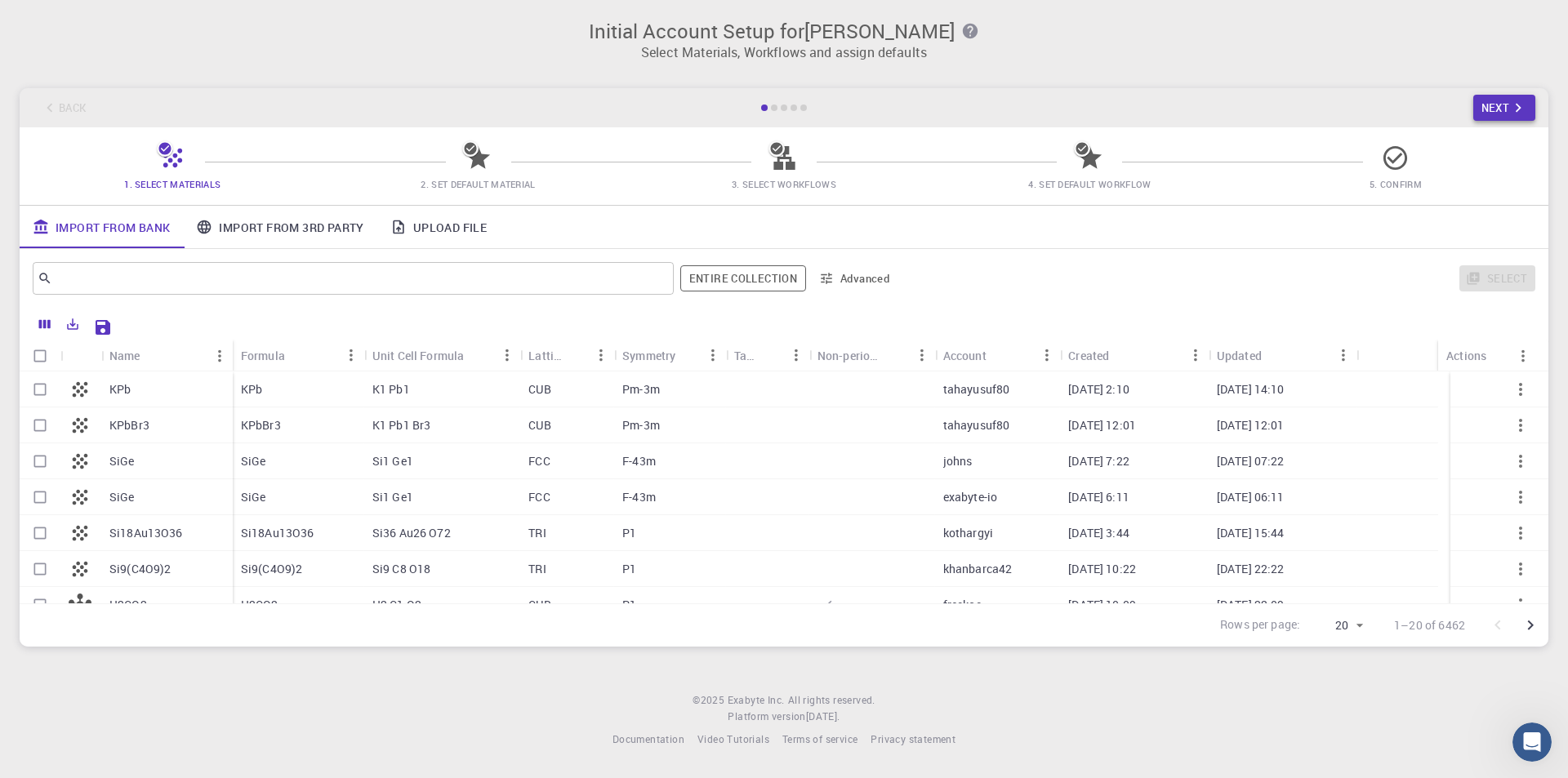
click at [1500, 99] on button "Next" at bounding box center [1504, 108] width 63 height 26
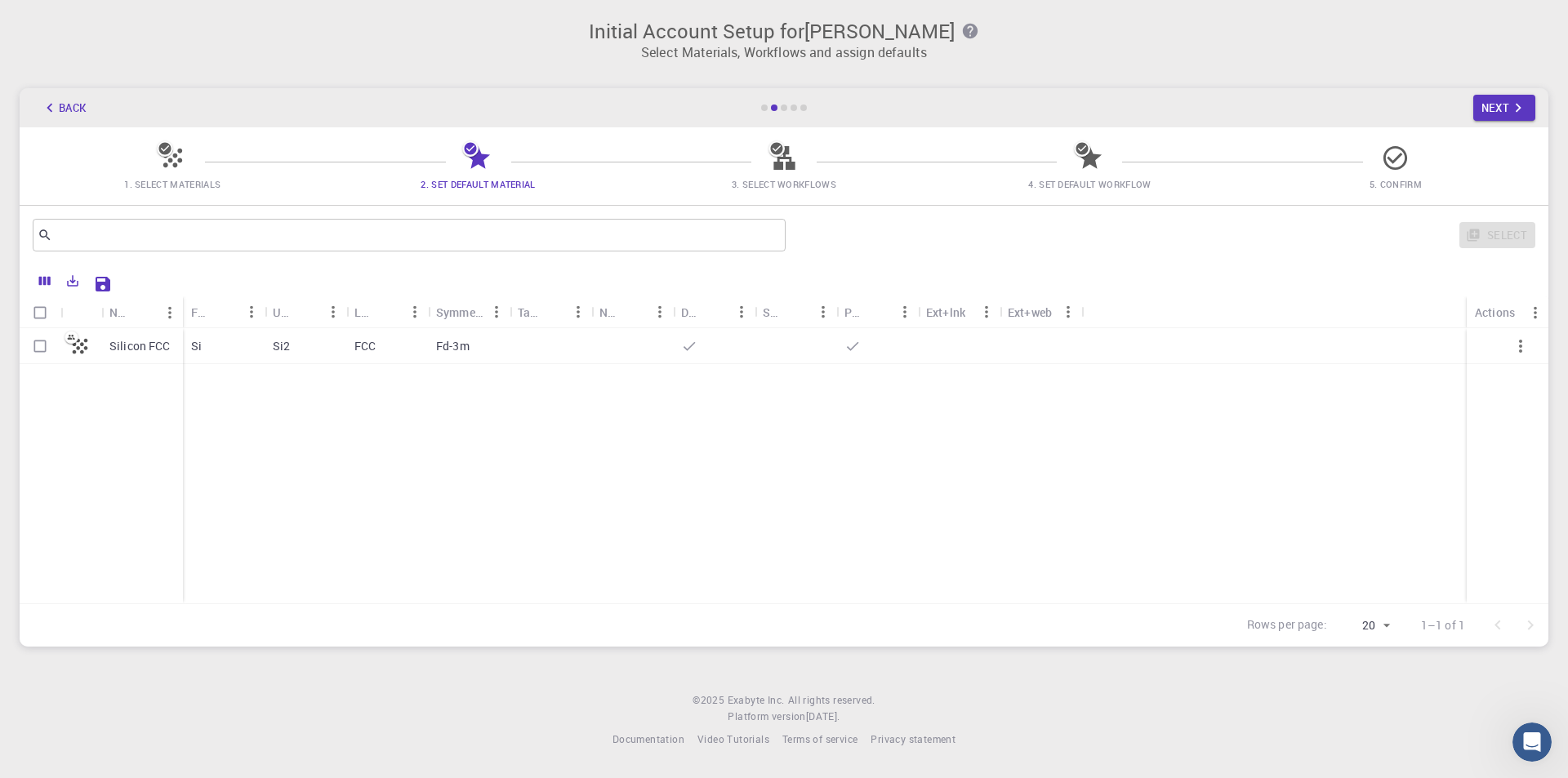
click at [153, 346] on p "Silicon FCC" at bounding box center [140, 346] width 61 height 16
checkbox input "true"
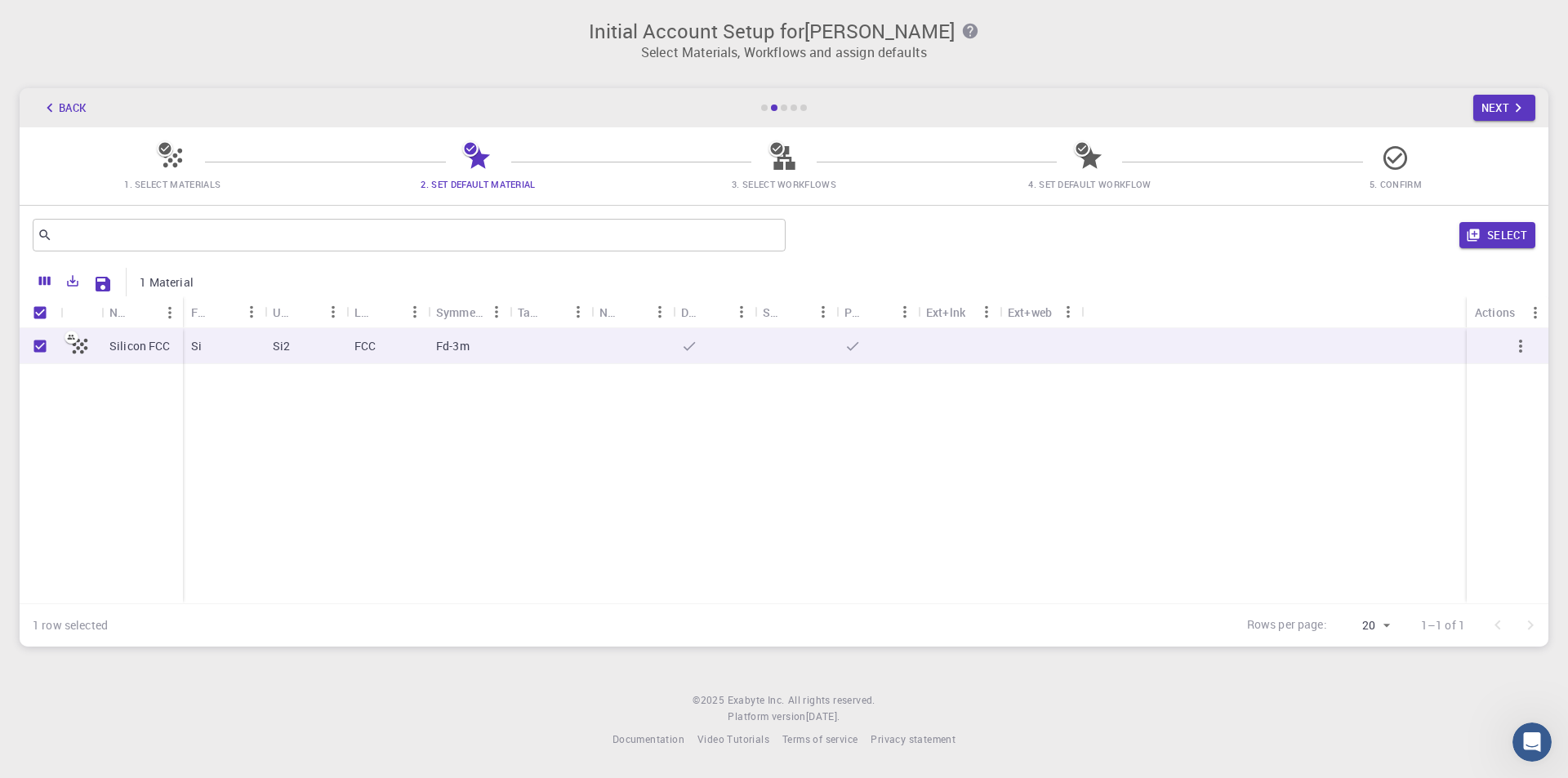
click at [128, 341] on p "Silicon FCC" at bounding box center [140, 346] width 61 height 16
checkbox input "false"
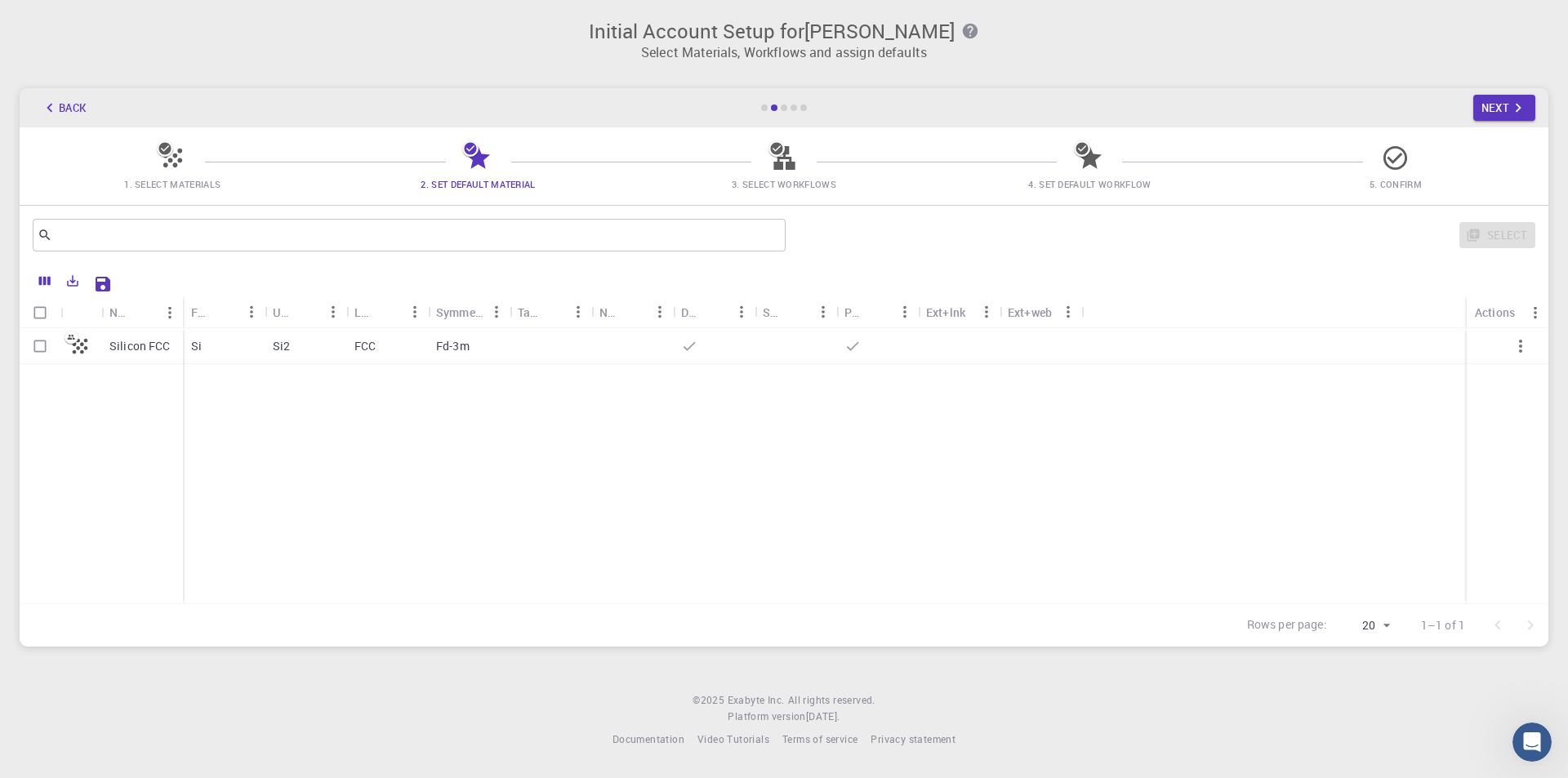
click at [81, 342] on icon at bounding box center [80, 346] width 23 height 23
checkbox input "true"
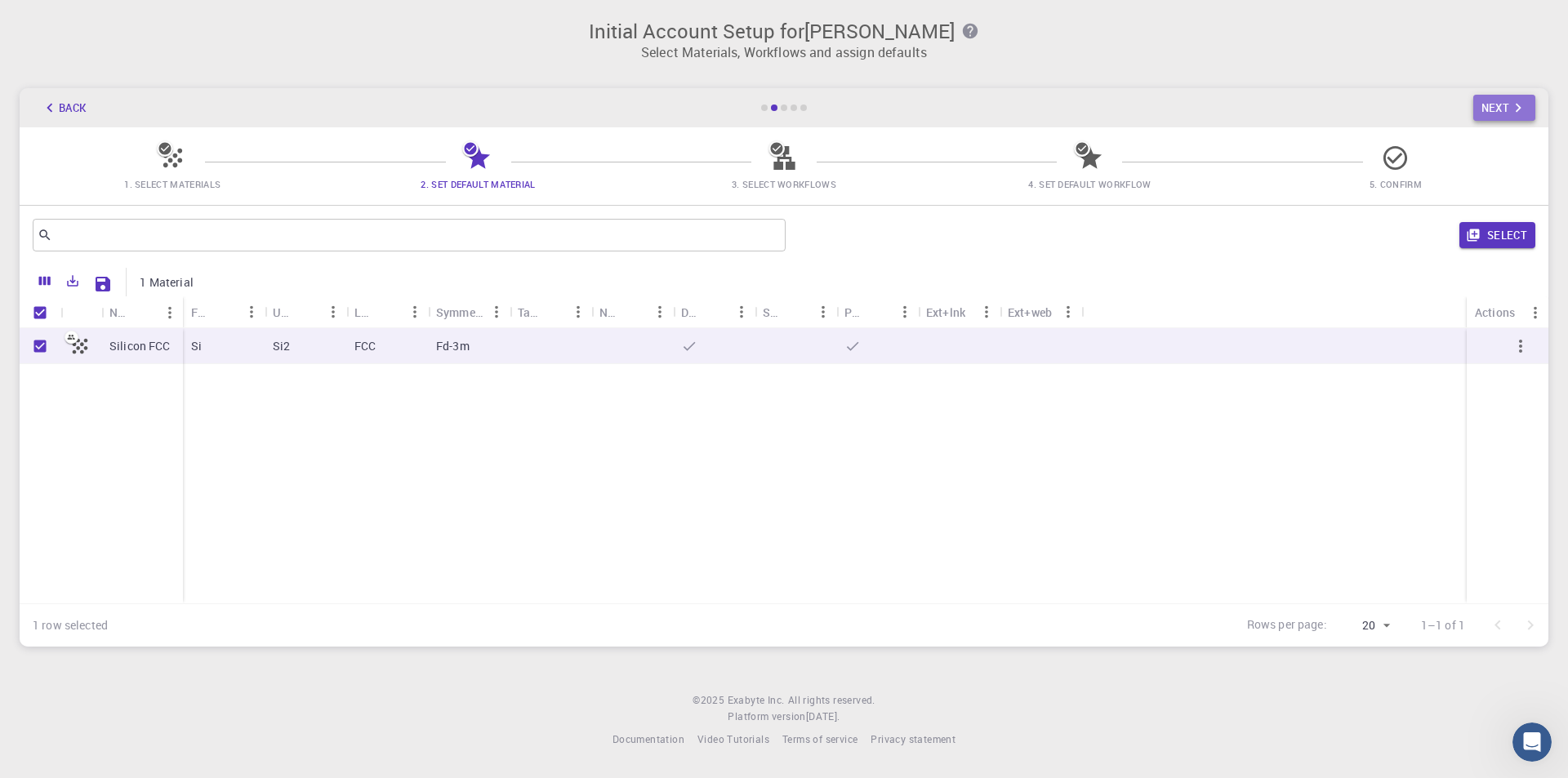
click at [1515, 111] on icon "button" at bounding box center [1518, 108] width 18 height 18
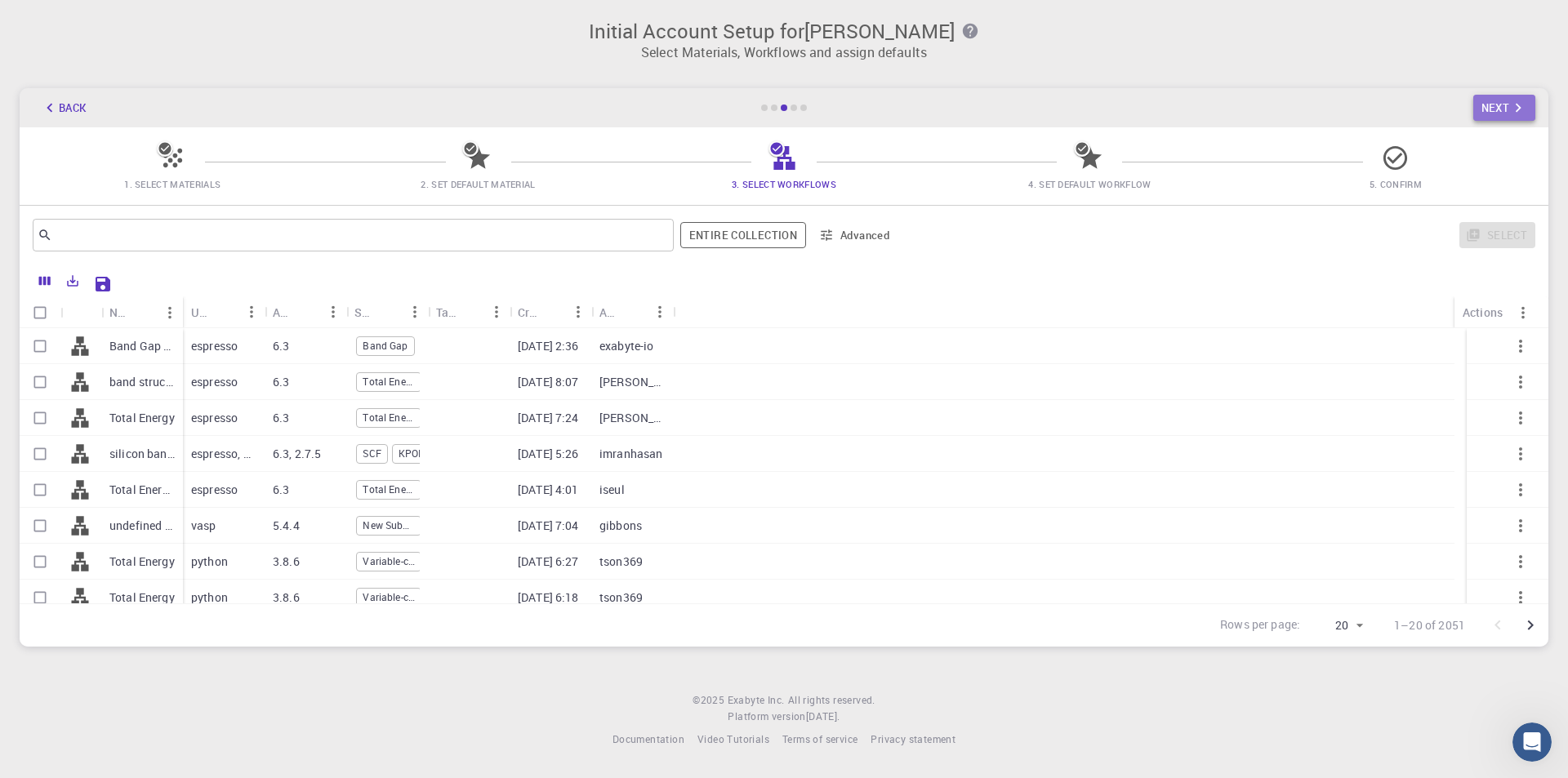
click at [1504, 105] on button "Next" at bounding box center [1504, 108] width 63 height 26
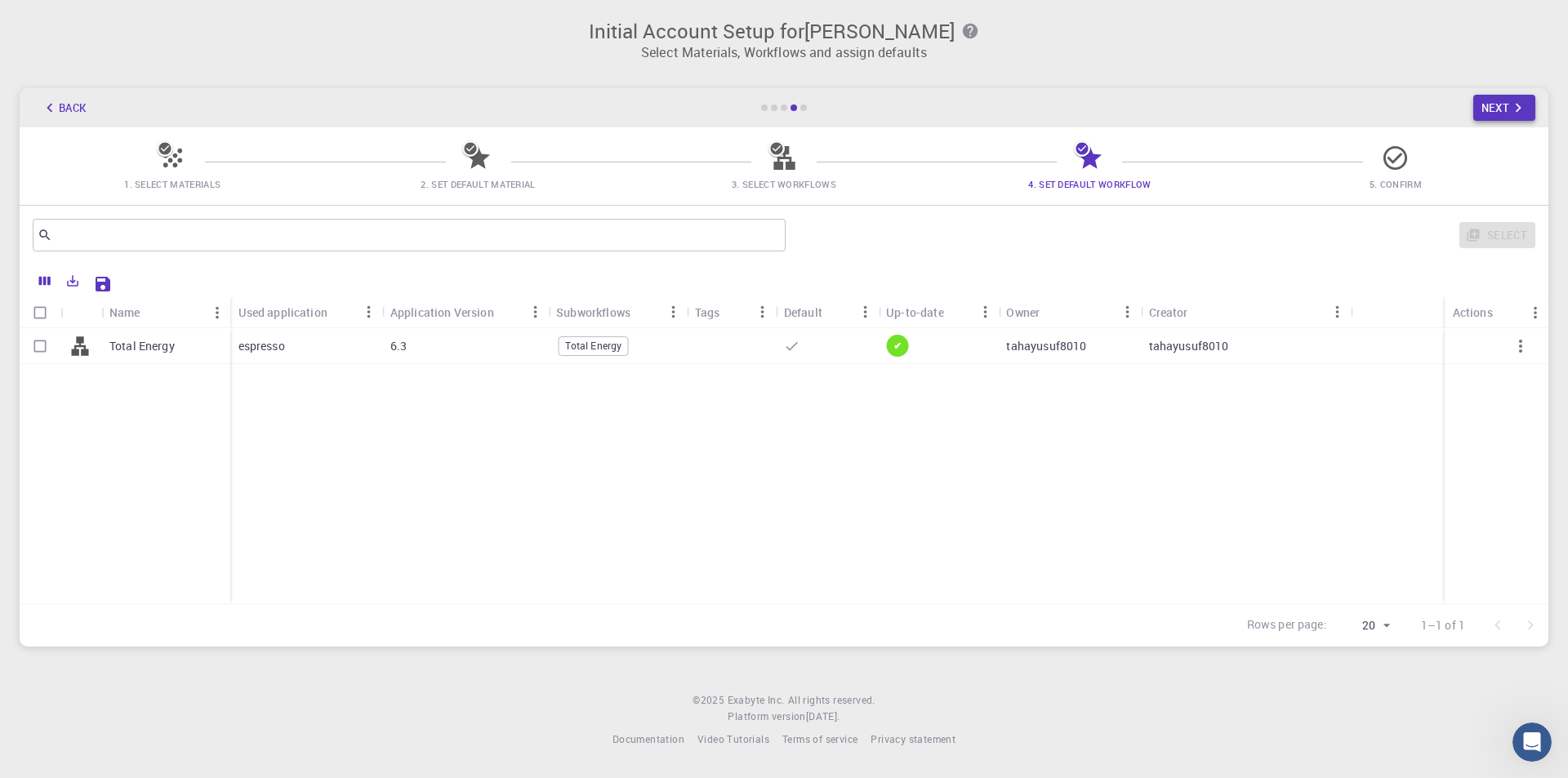
click at [1499, 104] on button "Next" at bounding box center [1504, 108] width 63 height 26
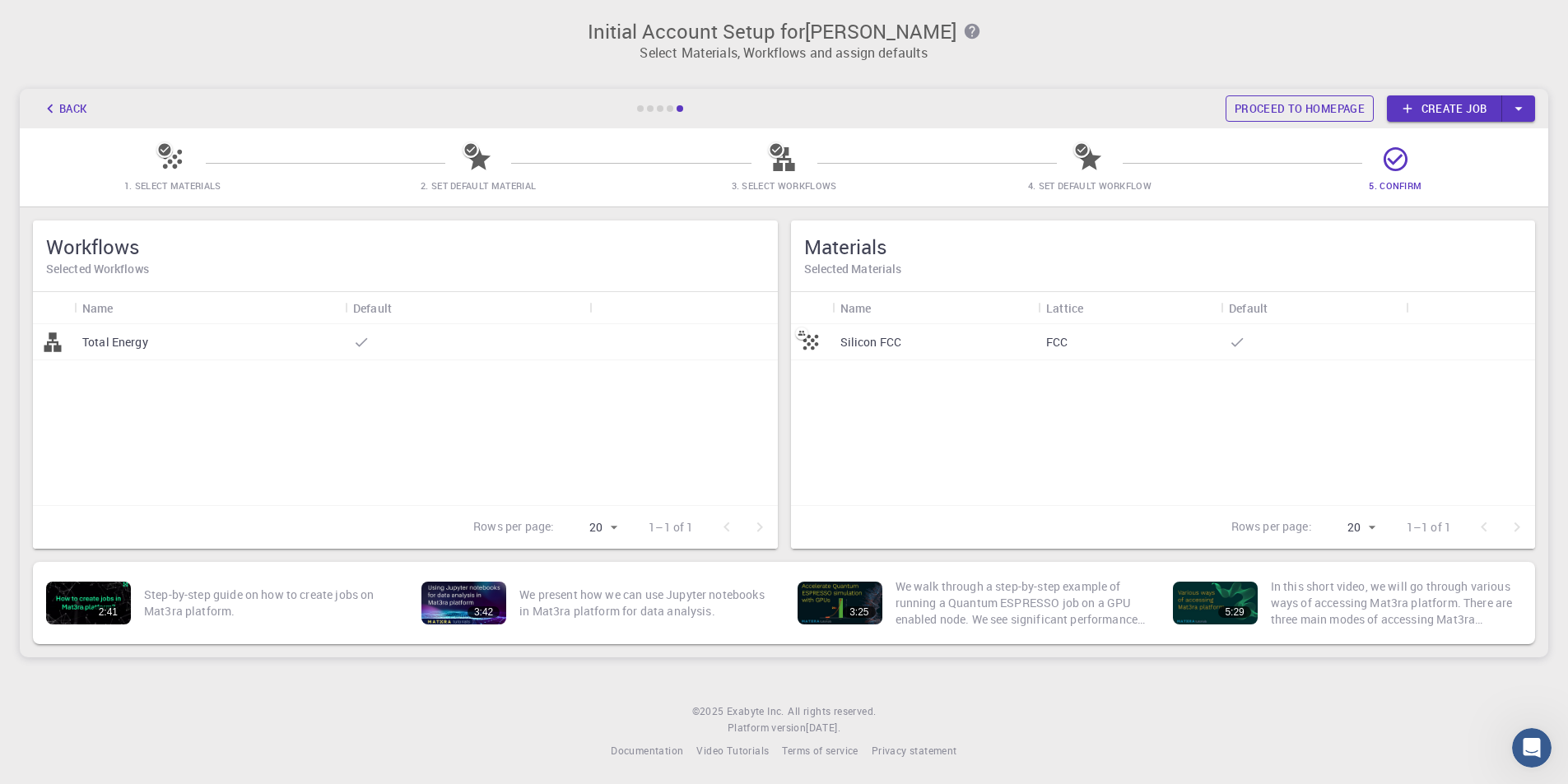
click at [1337, 105] on link "Proceed to homepage" at bounding box center [1299, 108] width 148 height 26
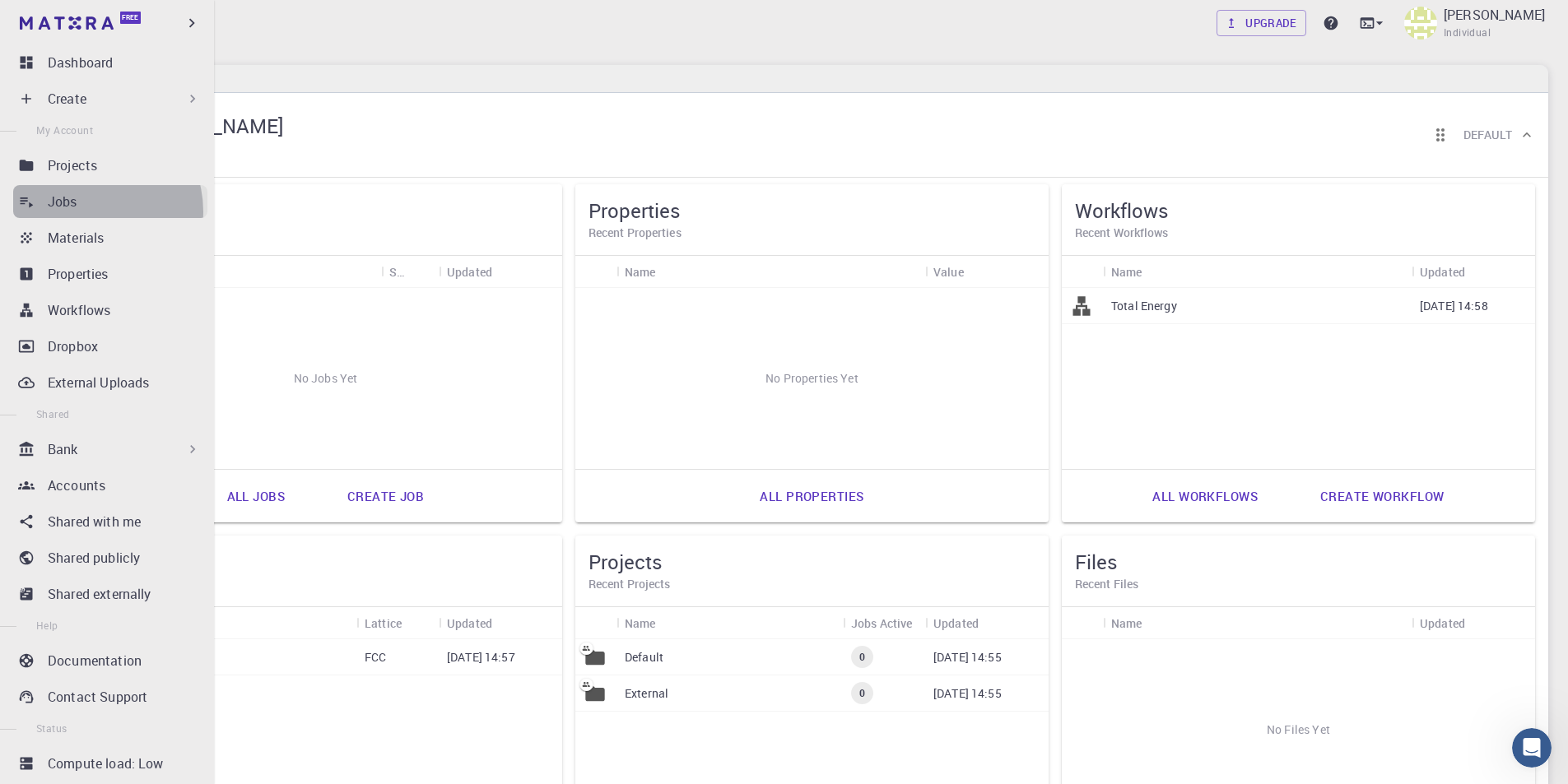
click at [88, 212] on link "Jobs" at bounding box center [109, 202] width 194 height 33
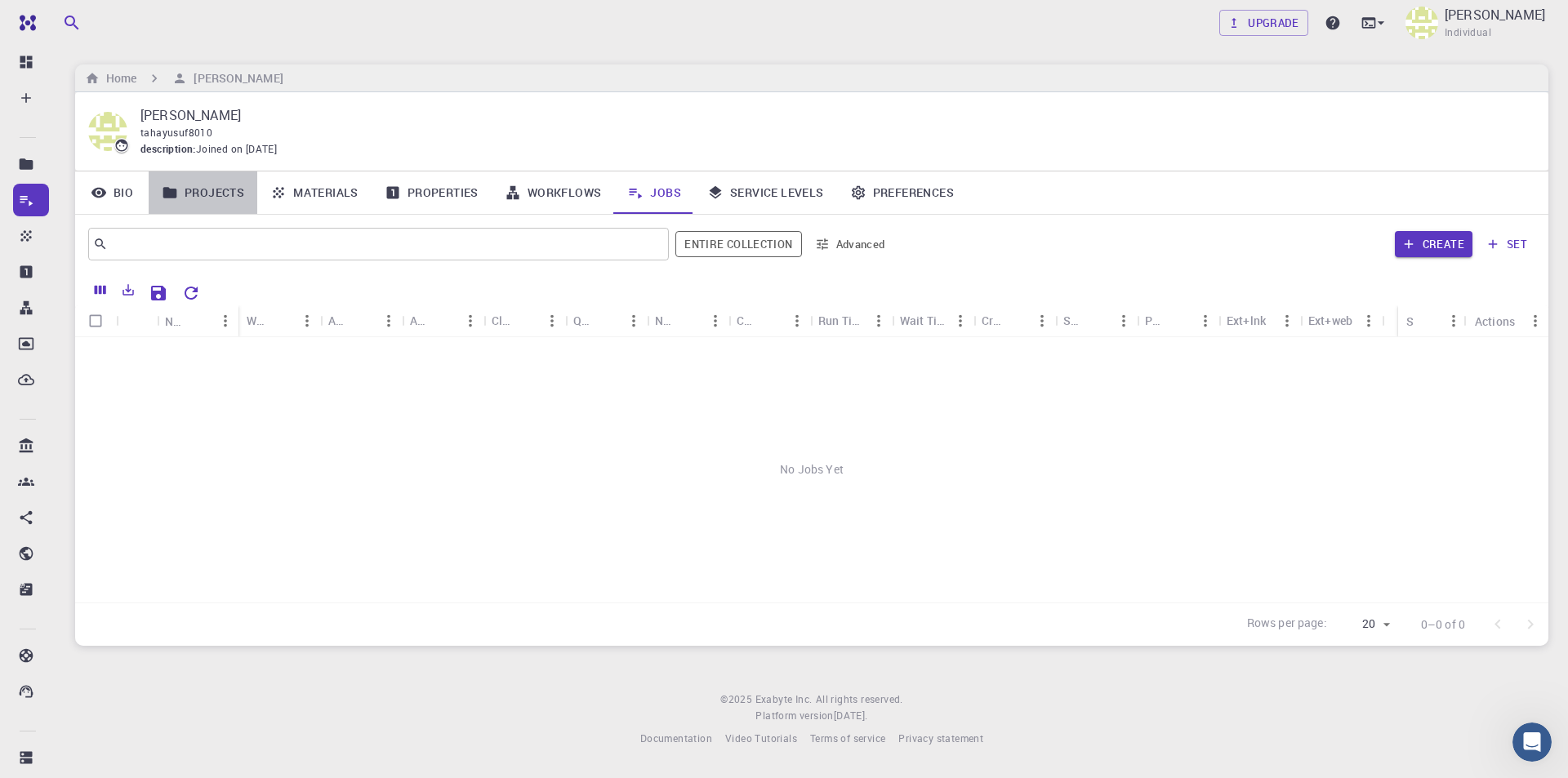
click at [218, 190] on link "Projects" at bounding box center [203, 192] width 108 height 42
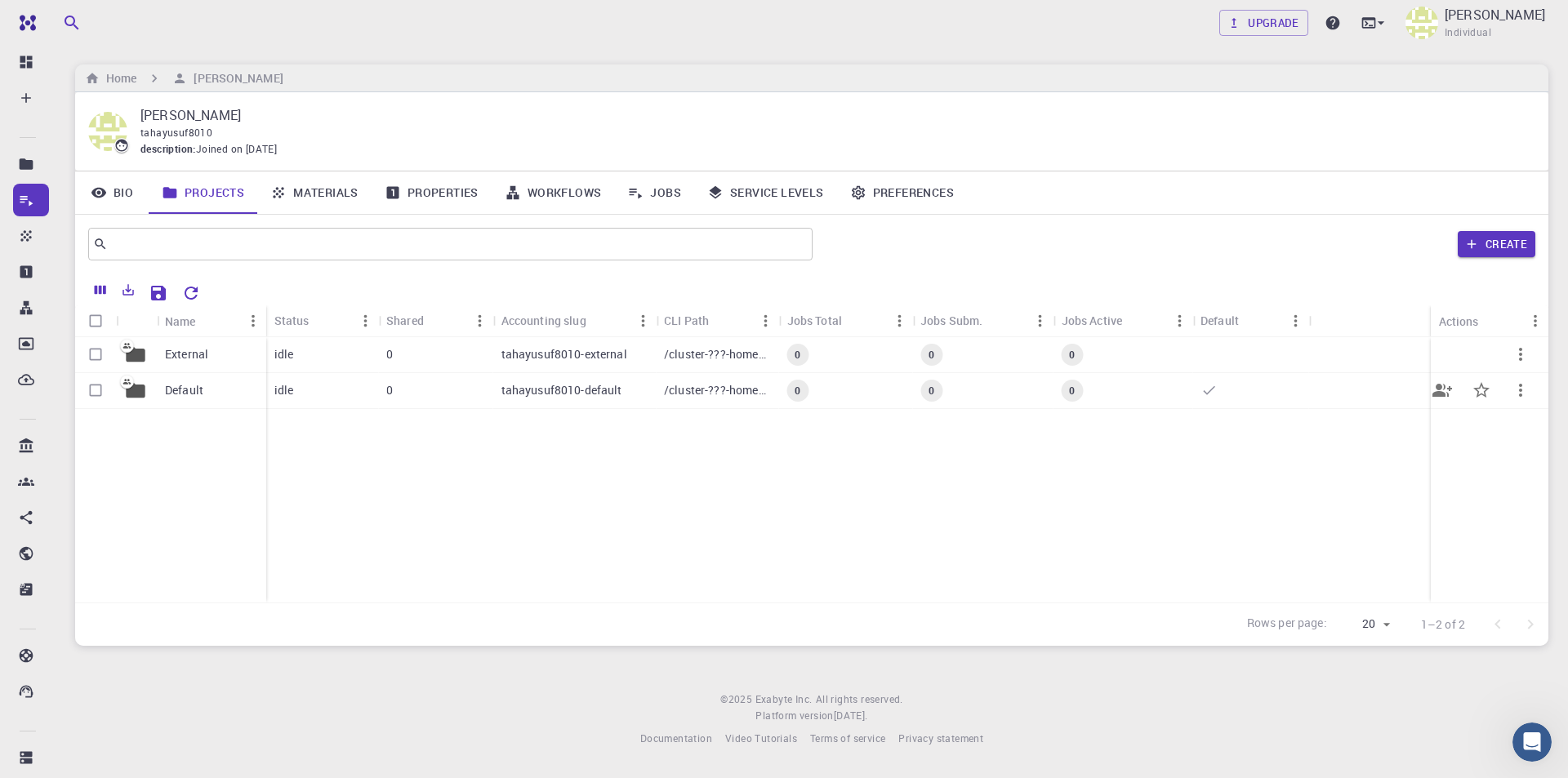
click at [190, 388] on p "Default" at bounding box center [184, 390] width 38 height 16
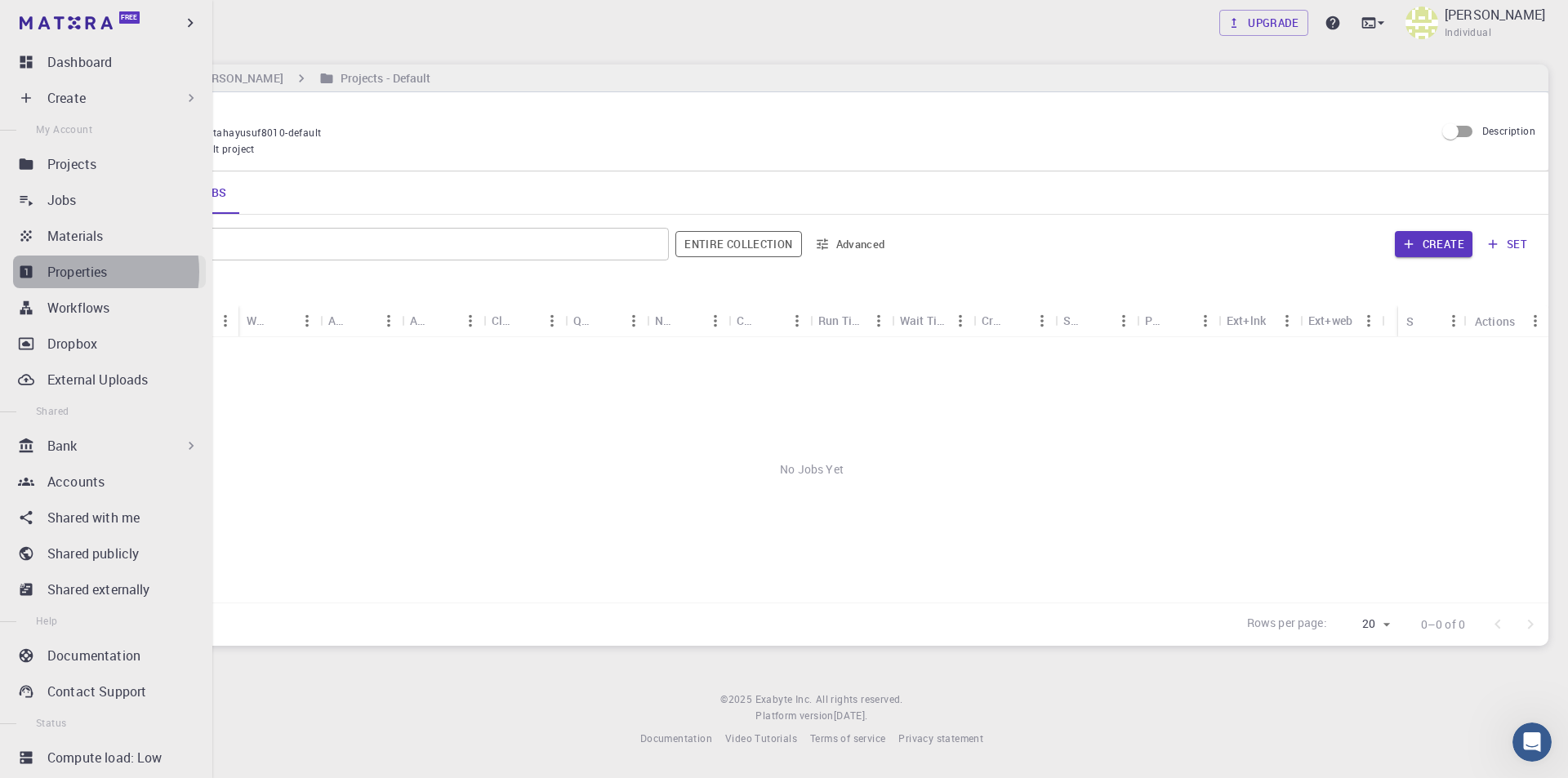
click at [77, 272] on p "Properties" at bounding box center [77, 271] width 60 height 19
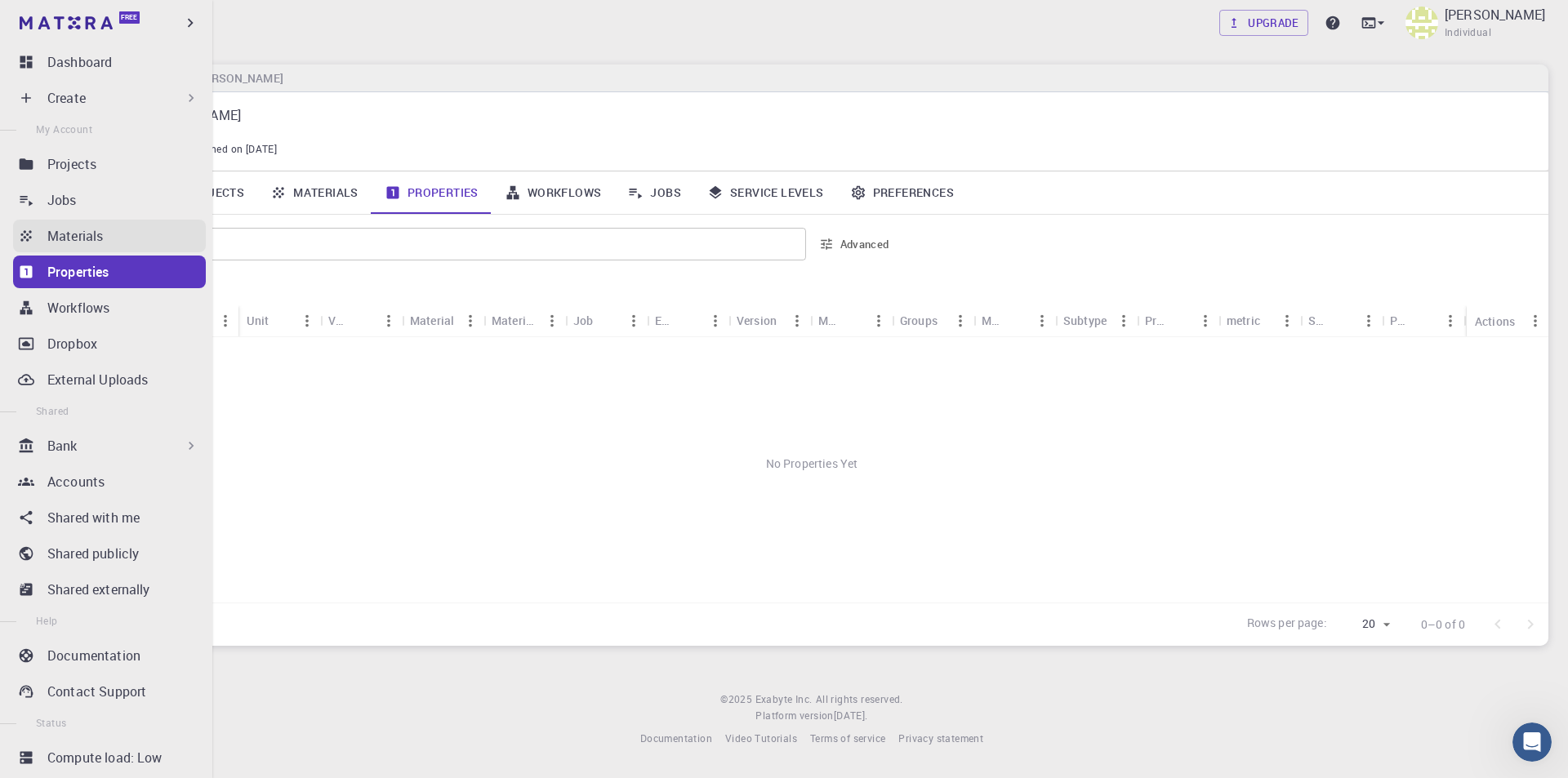
click at [81, 235] on p "Materials" at bounding box center [75, 236] width 56 height 19
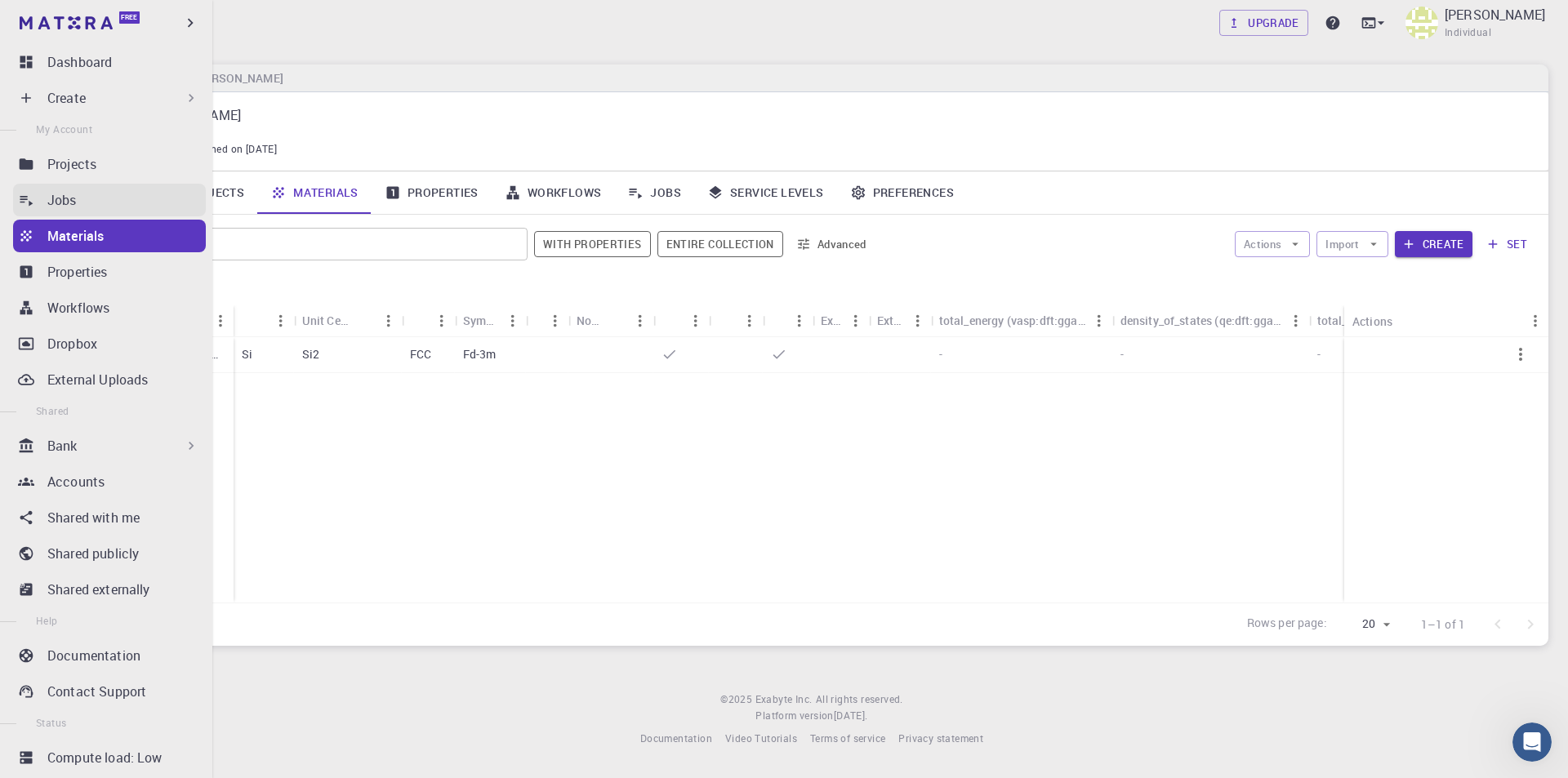
click at [78, 198] on div "Jobs" at bounding box center [126, 200] width 158 height 19
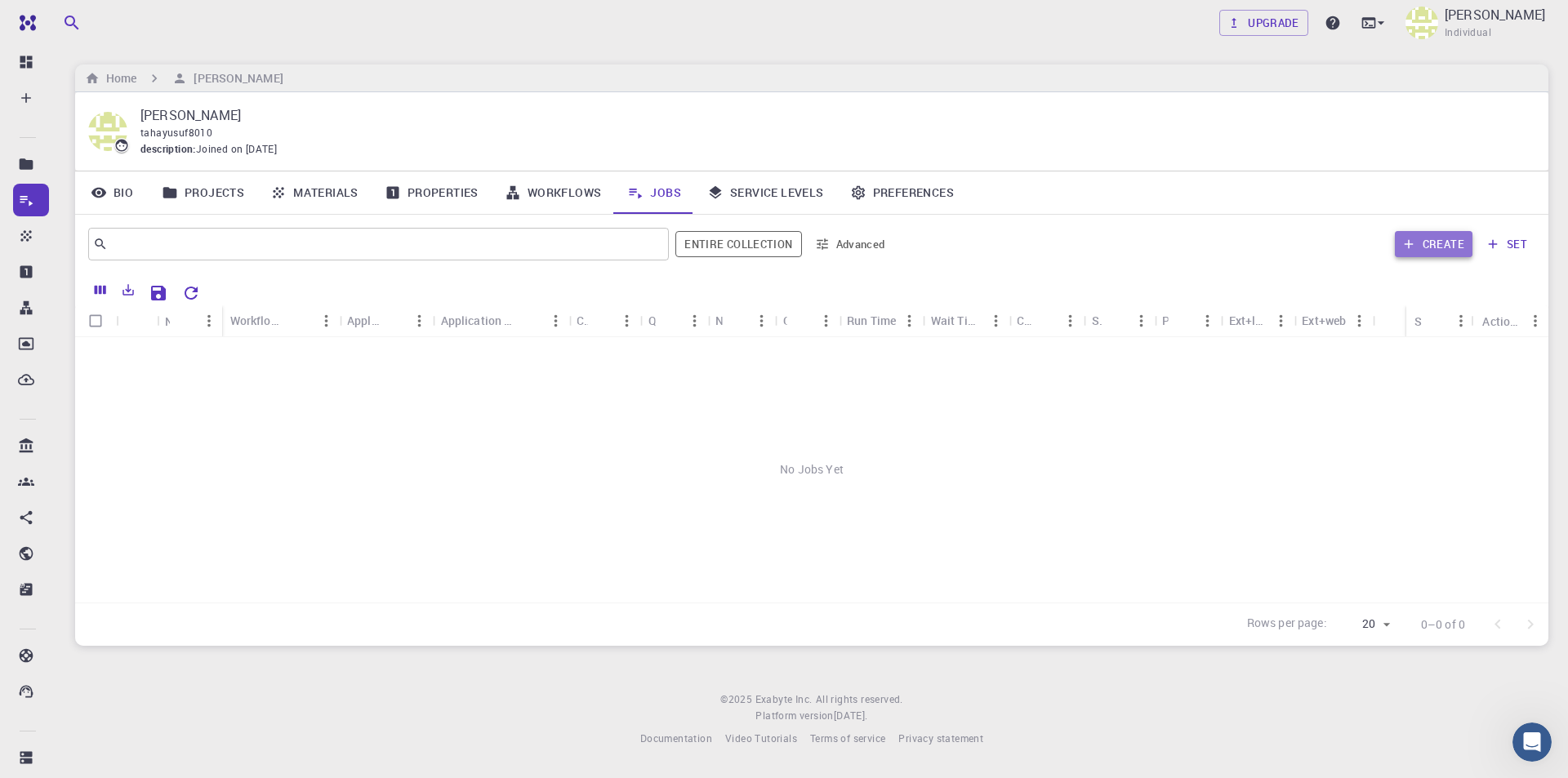
click at [1432, 246] on button "Create" at bounding box center [1434, 244] width 78 height 26
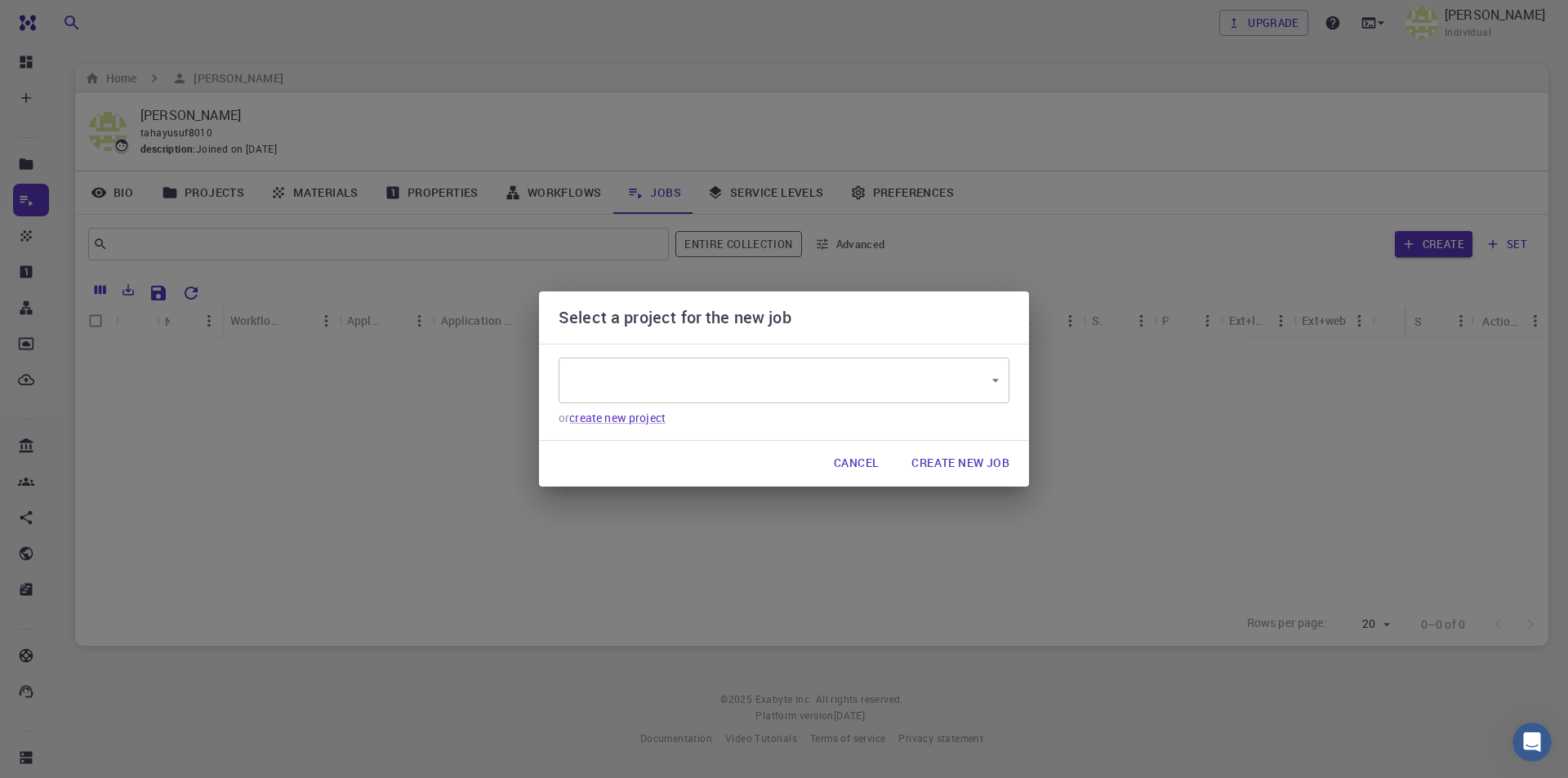
click at [970, 464] on button "Create New Job" at bounding box center [960, 464] width 124 height 33
click at [938, 460] on button "Create New Job" at bounding box center [960, 464] width 124 height 33
click at [924, 386] on body "Free Dashboard Create New Job New Material Create Material Upload File Import f…" at bounding box center [784, 389] width 1568 height 778
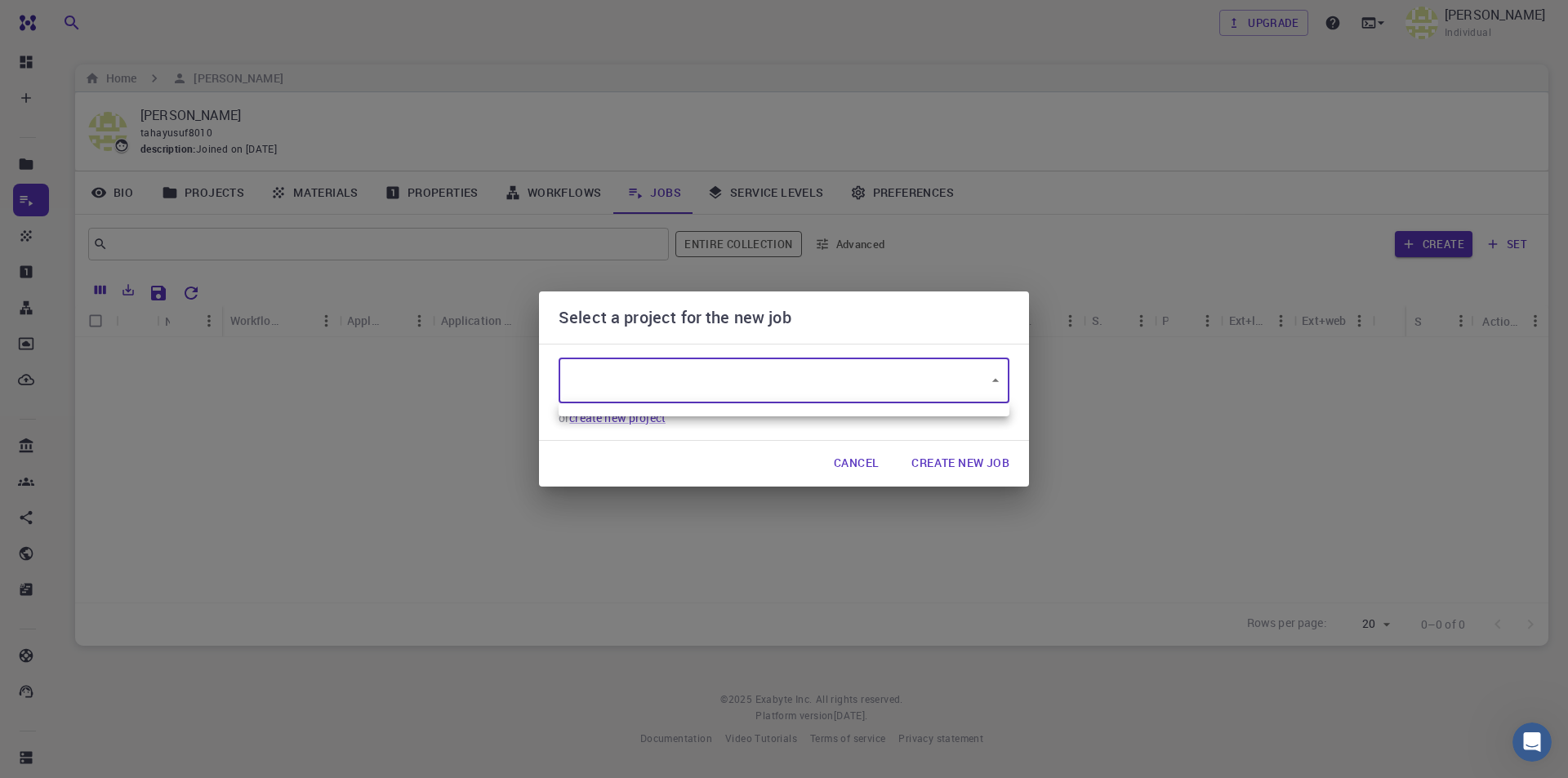
click at [685, 464] on div at bounding box center [784, 389] width 1568 height 778
type input "RJtzEnuTufo6AwLES"
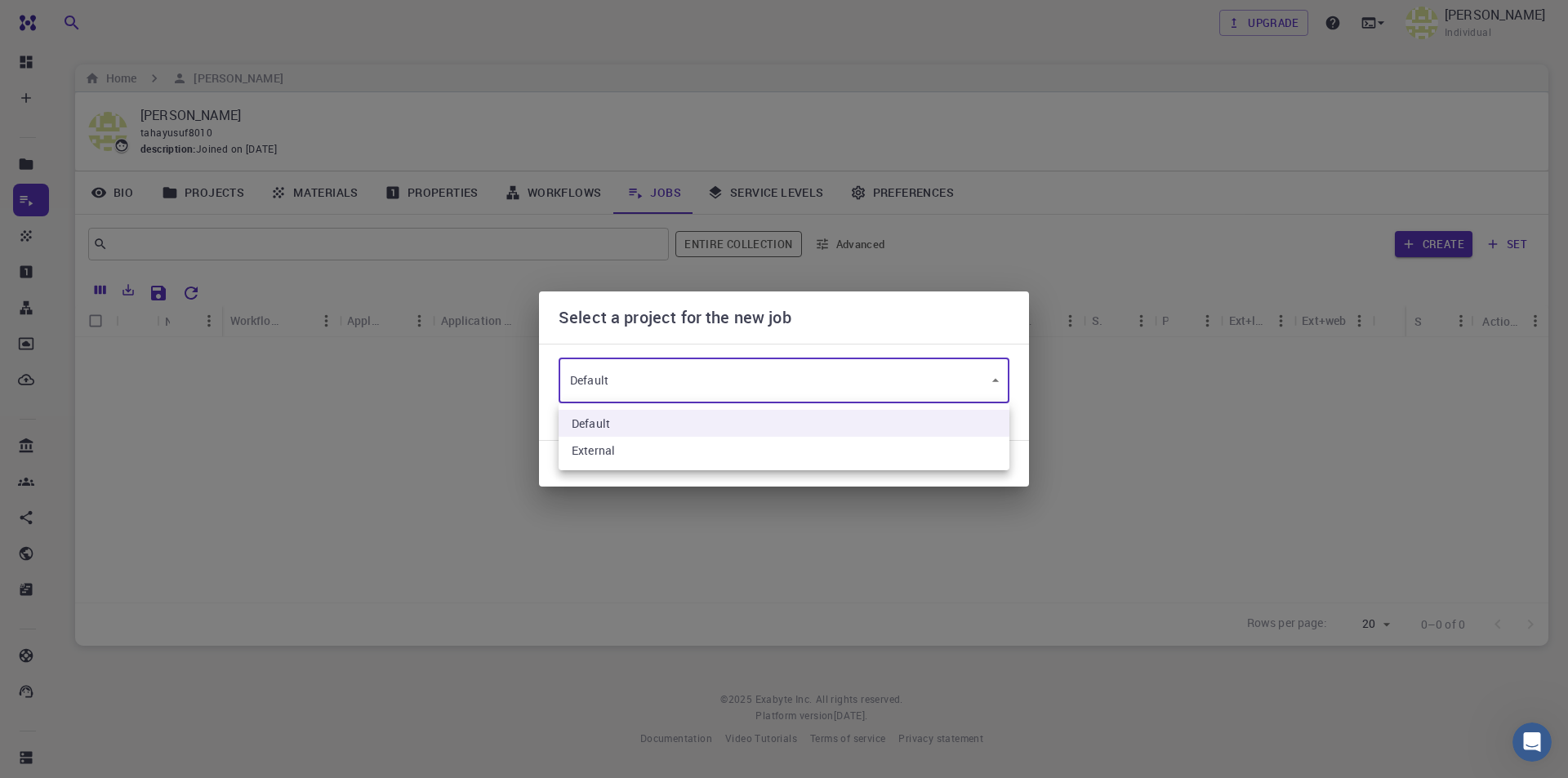
click at [643, 420] on li "Default" at bounding box center [784, 424] width 451 height 27
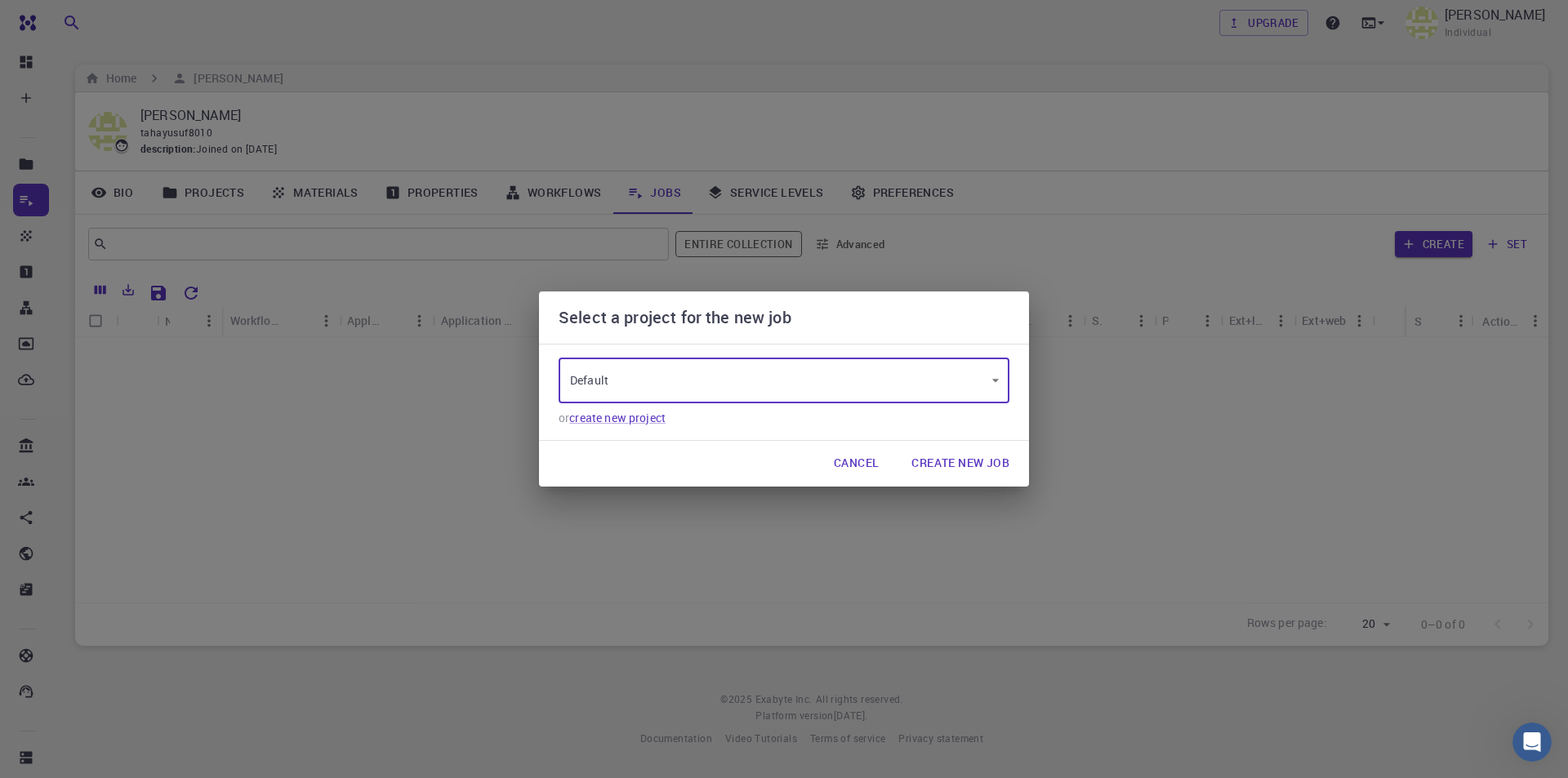
click at [980, 462] on button "Create New Job" at bounding box center [960, 464] width 124 height 33
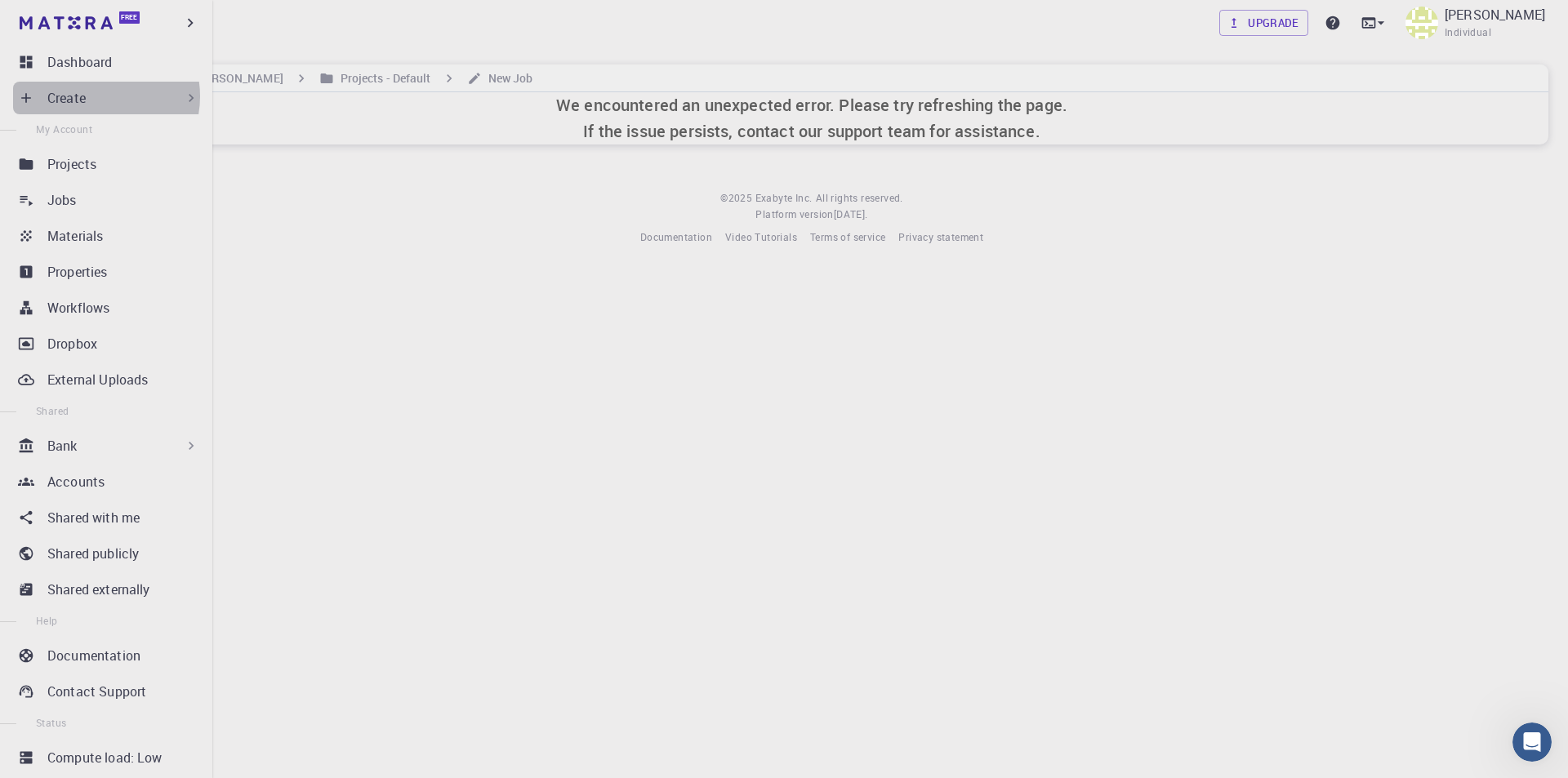
click at [93, 97] on div "Create" at bounding box center [123, 97] width 152 height 19
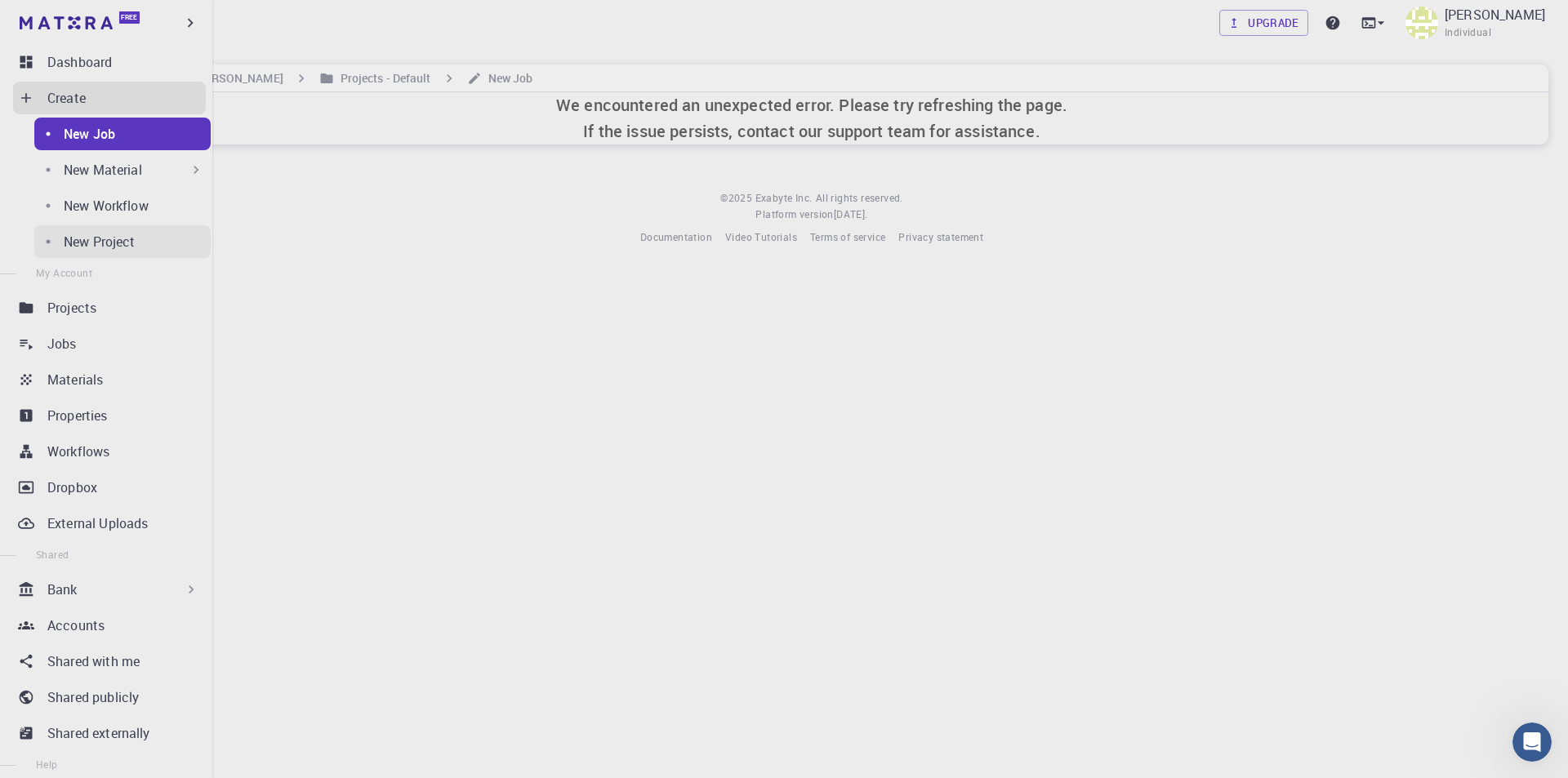
click at [116, 239] on div "New Project" at bounding box center [136, 242] width 147 height 19
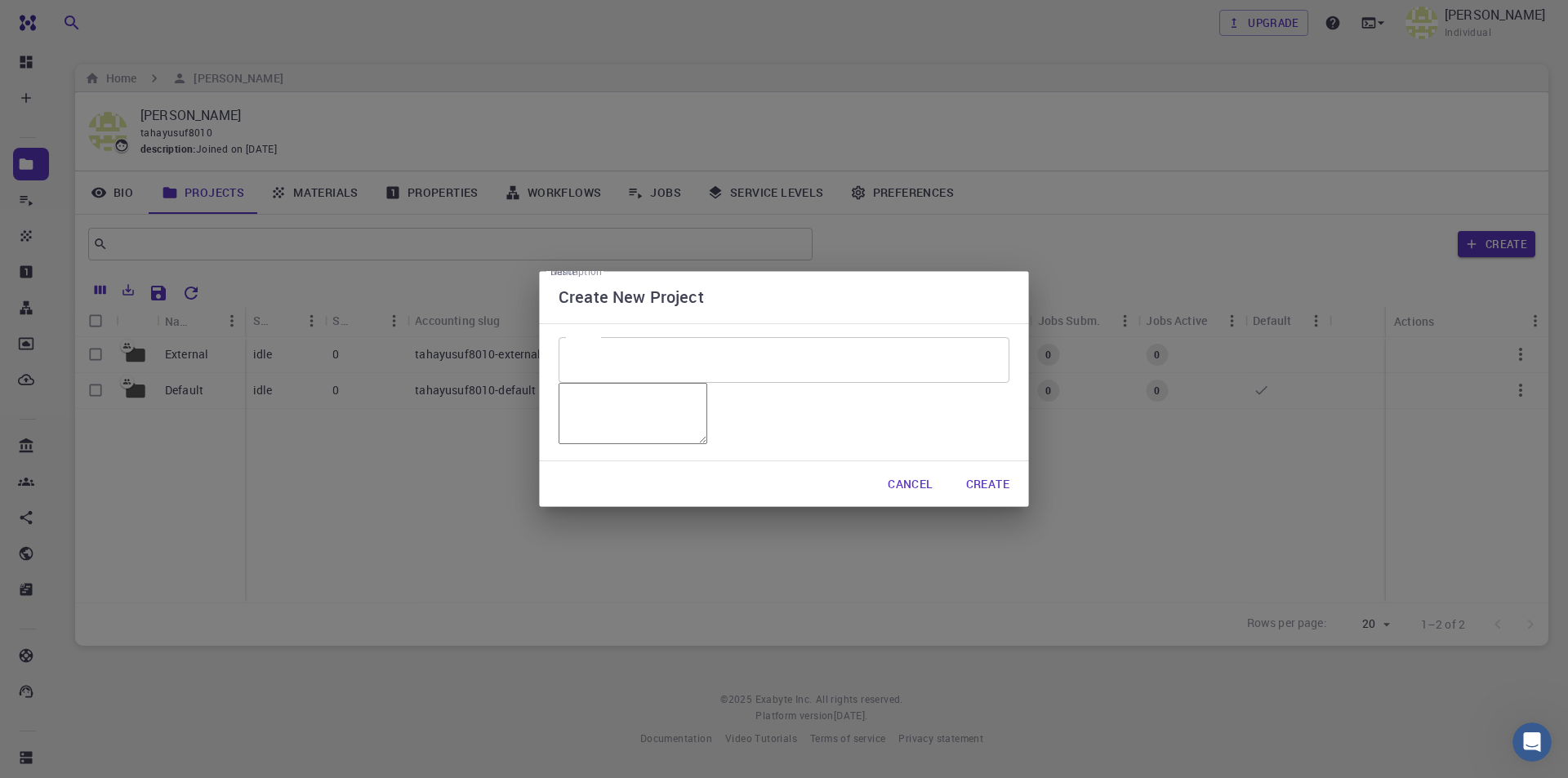
click at [910, 501] on button "Cancel" at bounding box center [910, 484] width 71 height 33
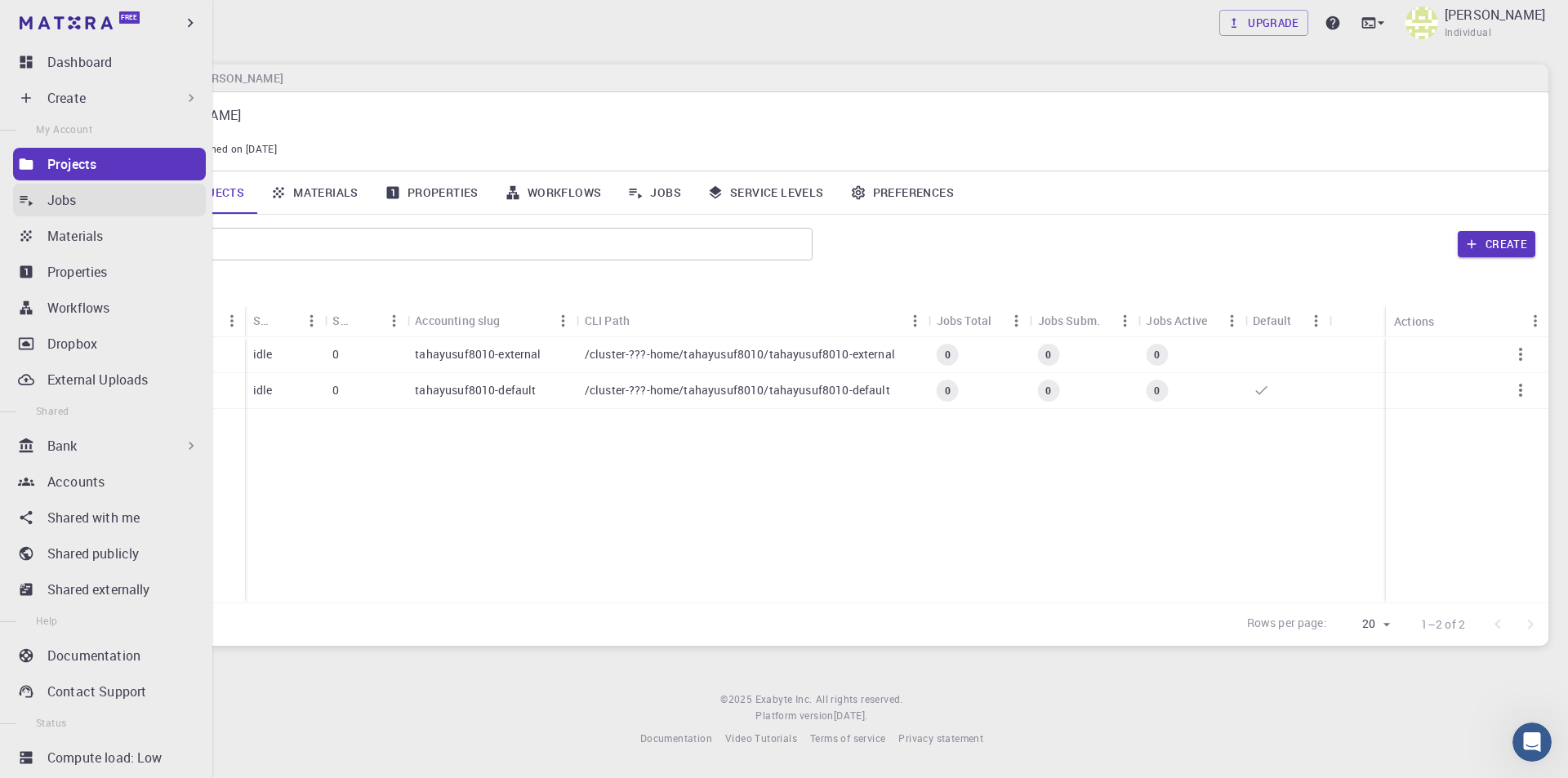
click at [74, 197] on p "Jobs" at bounding box center [62, 200] width 30 height 19
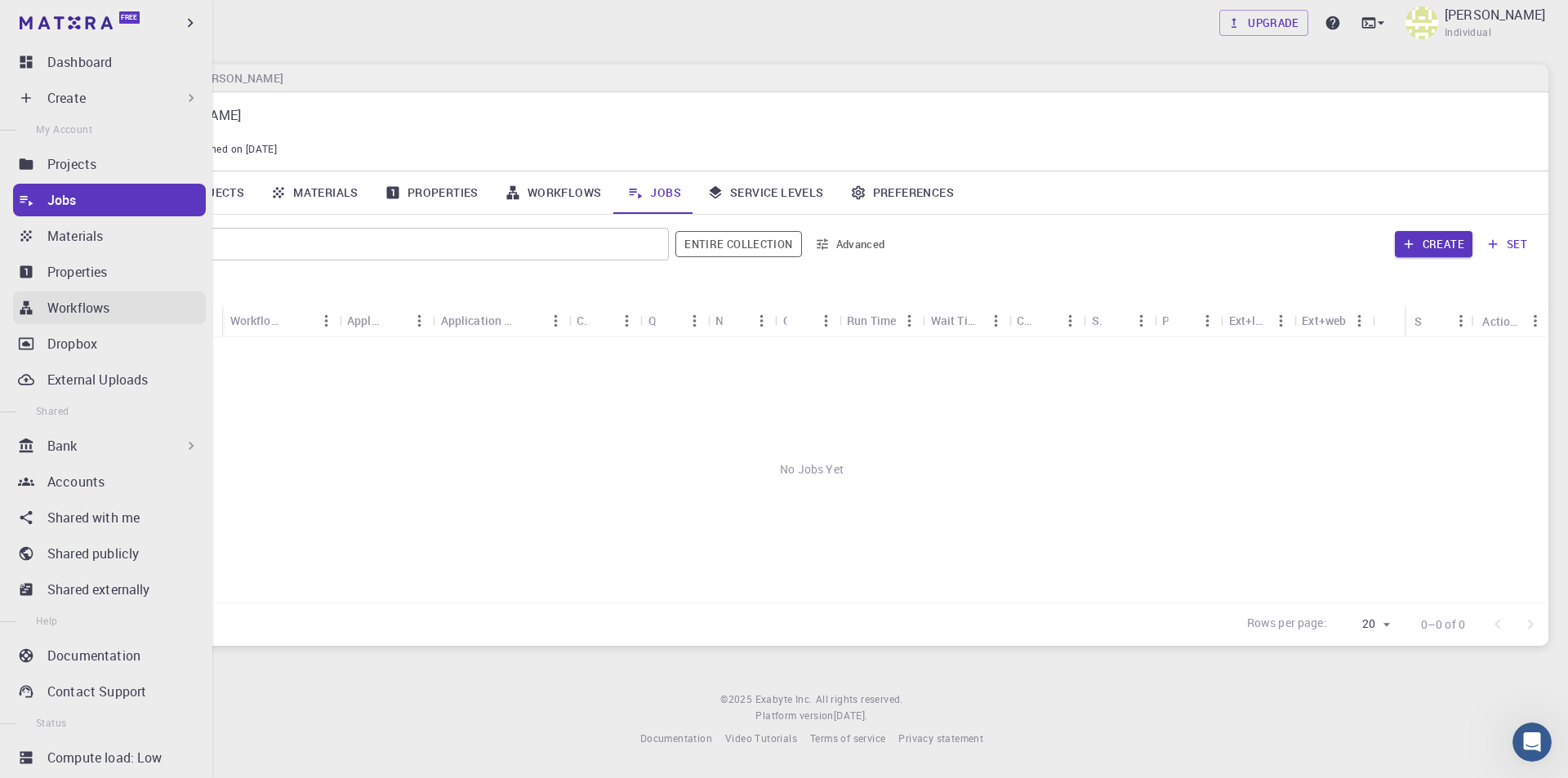
click at [79, 309] on p "Workflows" at bounding box center [78, 308] width 62 height 19
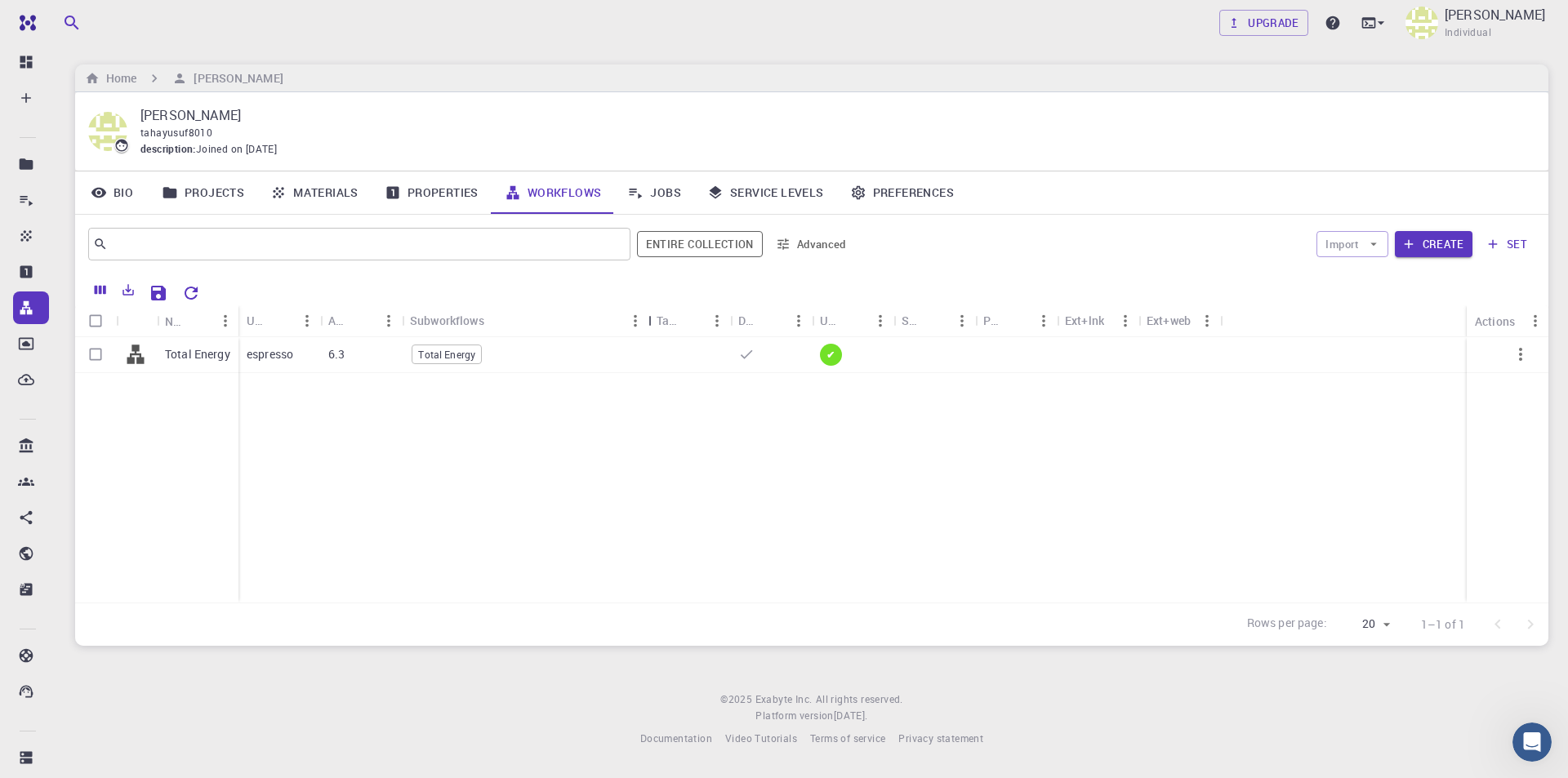
drag, startPoint x: 484, startPoint y: 318, endPoint x: 649, endPoint y: 320, distance: 165.0
click at [649, 320] on div "Subworkflows" at bounding box center [649, 320] width 16 height 32
drag, startPoint x: 234, startPoint y: 306, endPoint x: 328, endPoint y: 310, distance: 94.1
click at [328, 310] on div "Name" at bounding box center [334, 321] width 16 height 32
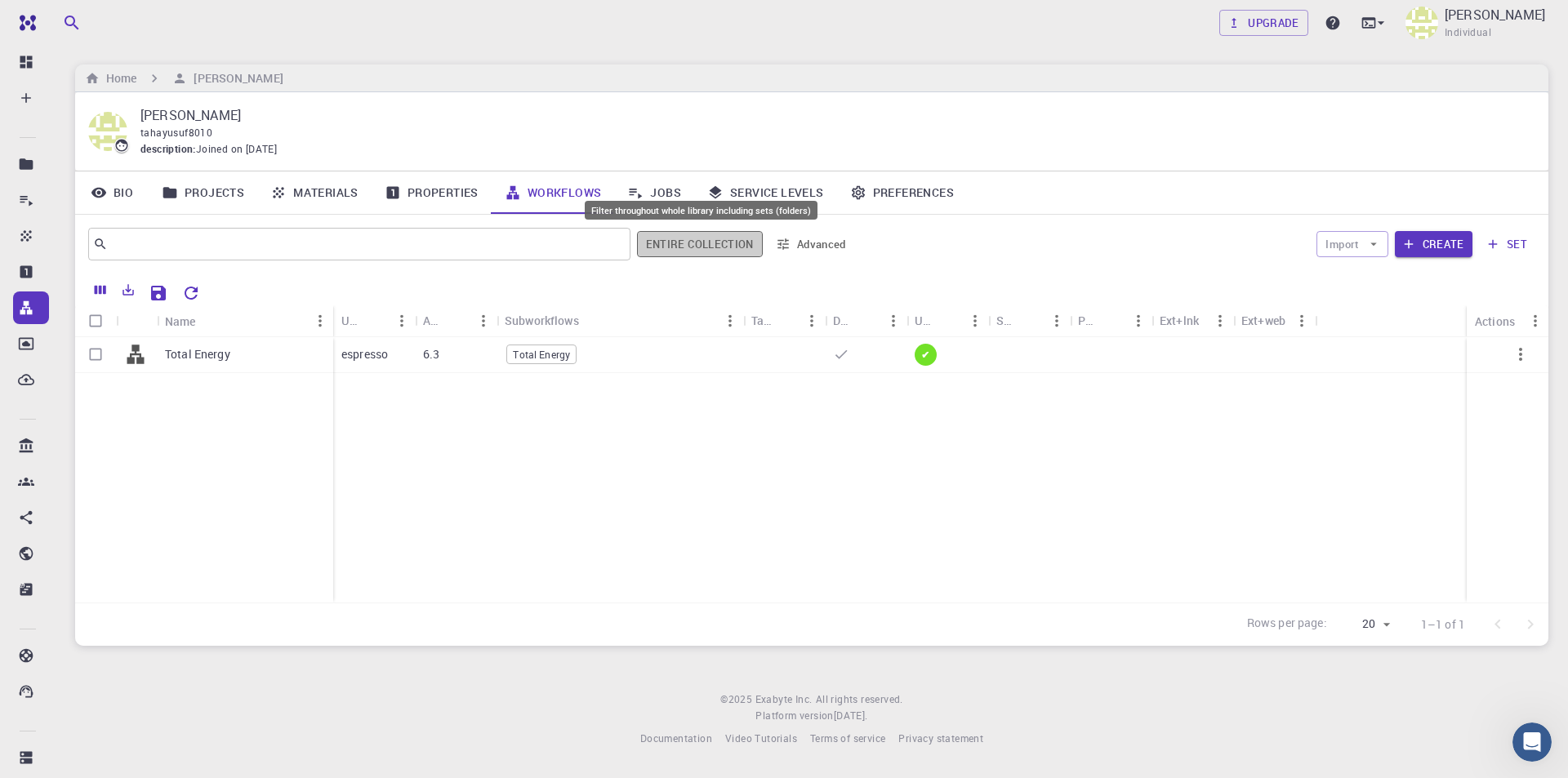
click at [704, 240] on button "Entire collection" at bounding box center [700, 244] width 125 height 26
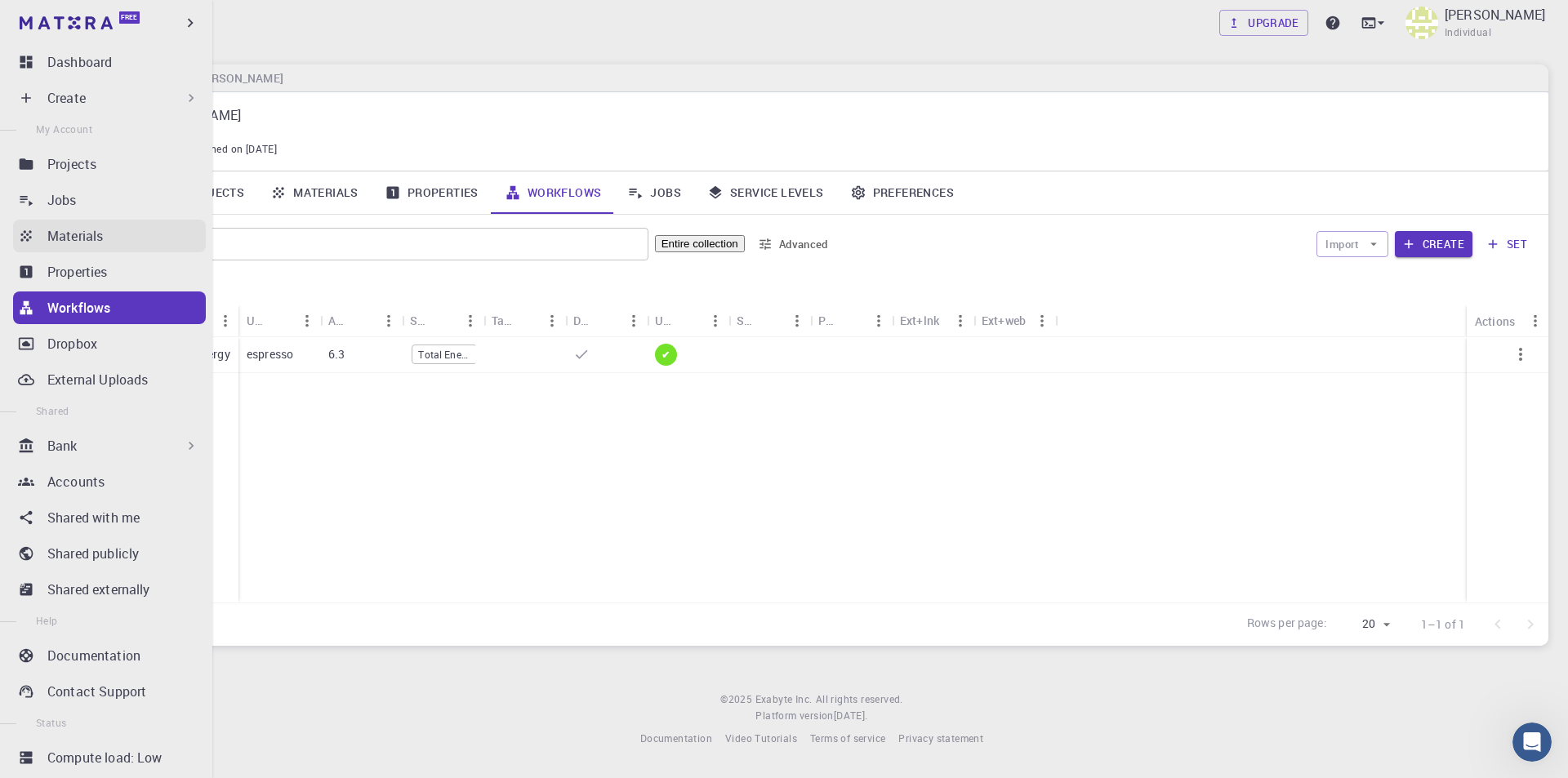
click at [92, 245] on p "Materials" at bounding box center [75, 236] width 56 height 19
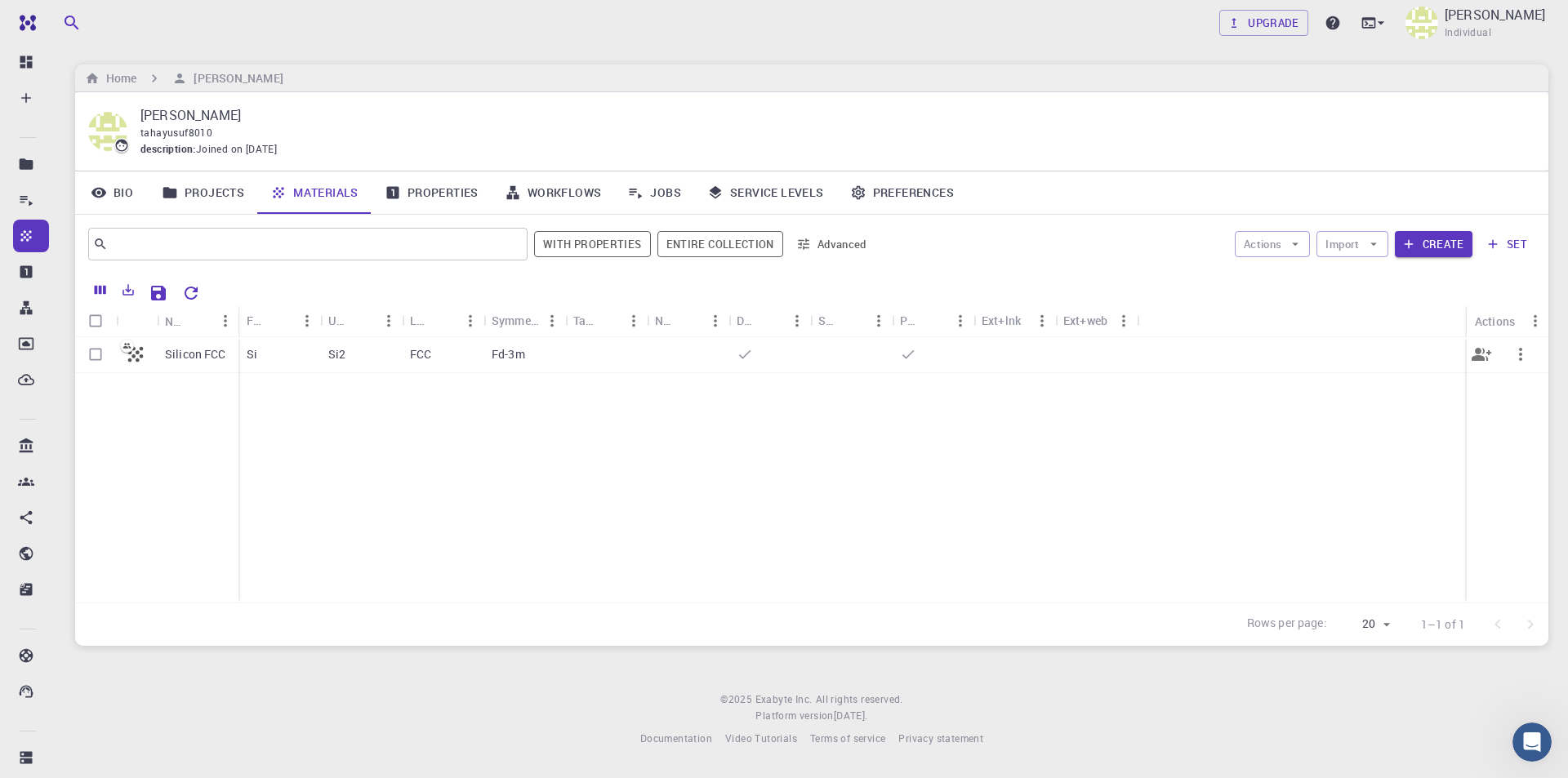
click at [179, 350] on p "Silicon FCC" at bounding box center [196, 354] width 61 height 16
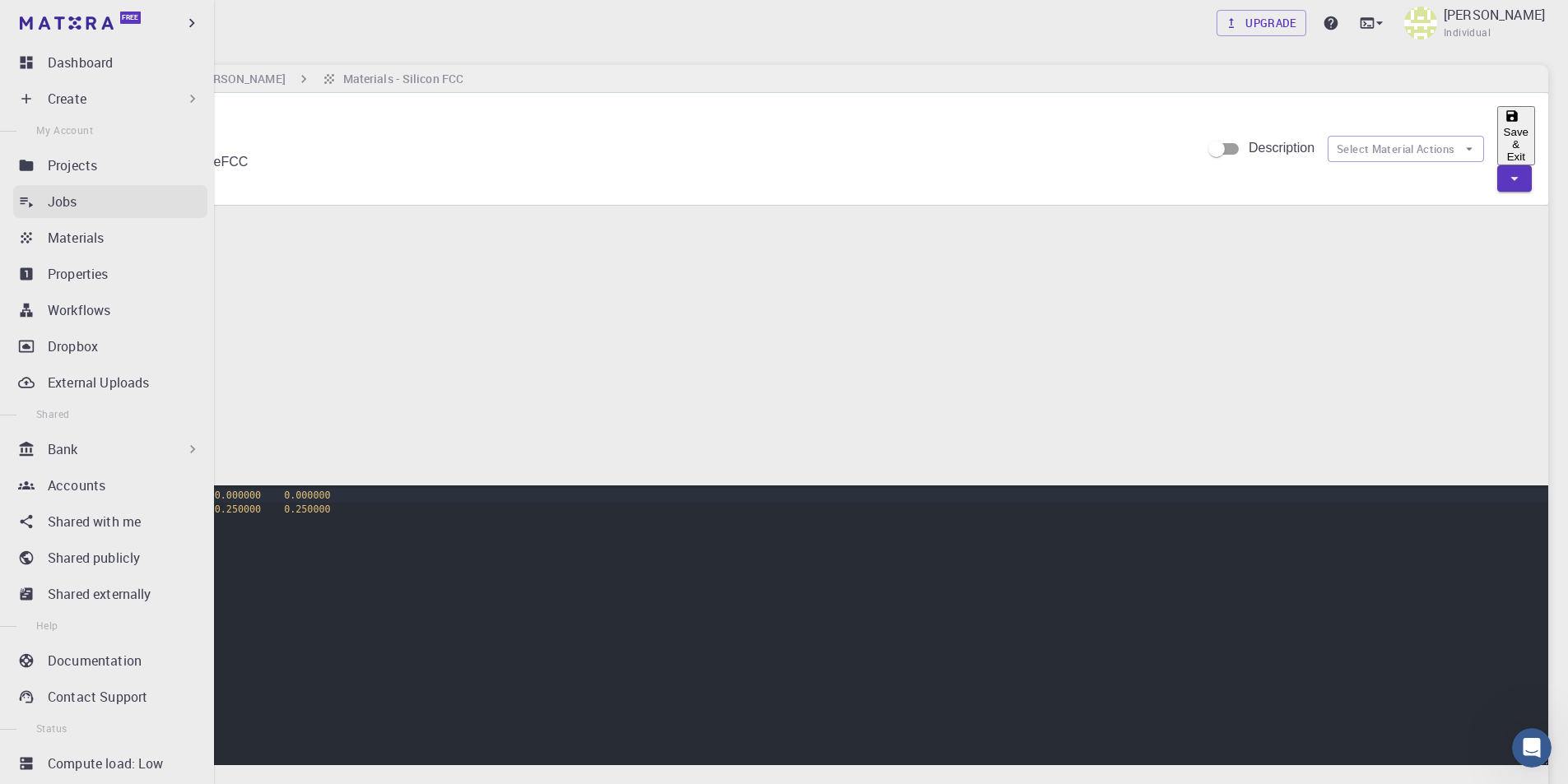
click at [56, 205] on p "Jobs" at bounding box center [62, 202] width 30 height 20
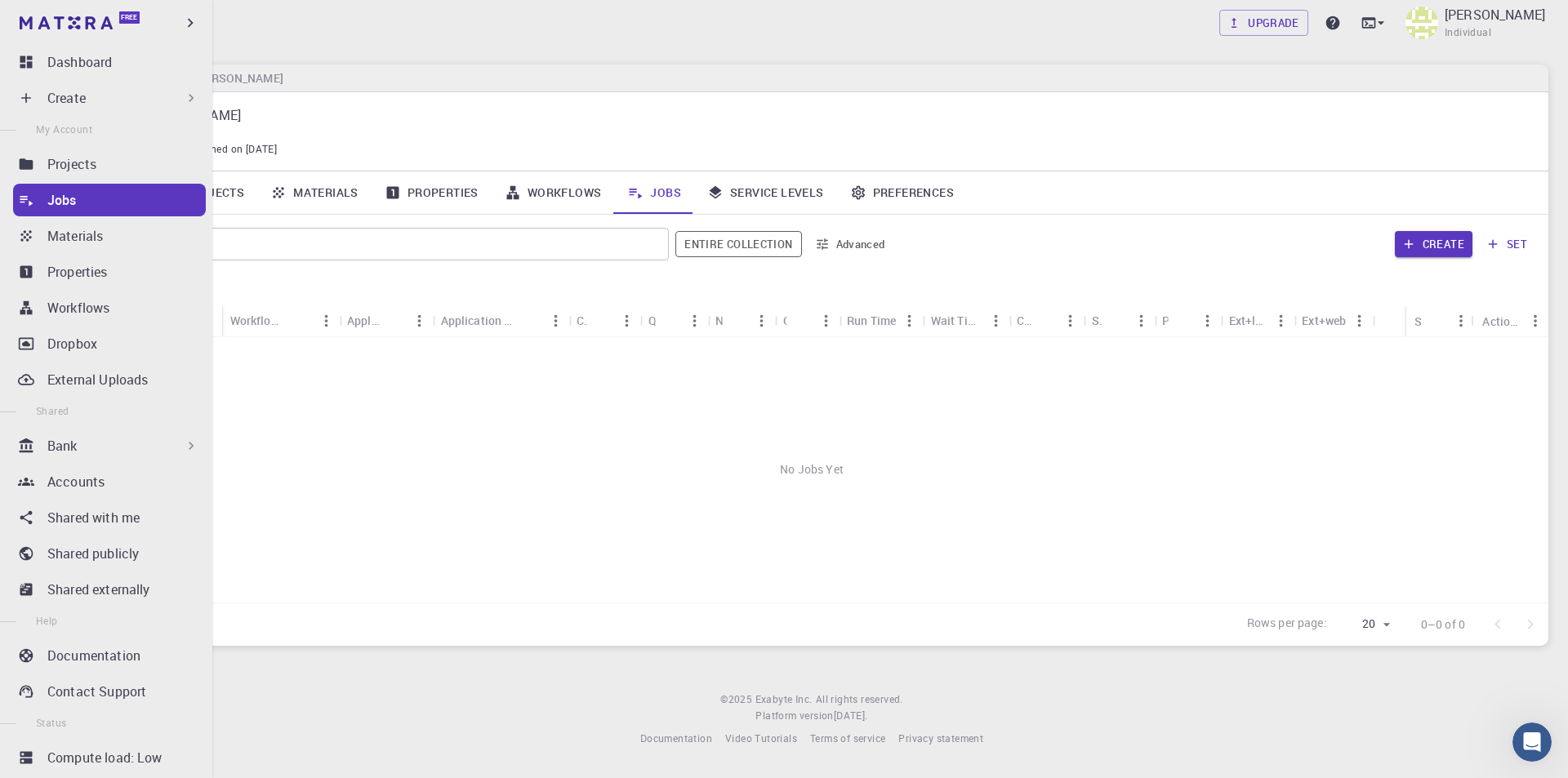
click at [157, 88] on div "Create" at bounding box center [123, 97] width 152 height 19
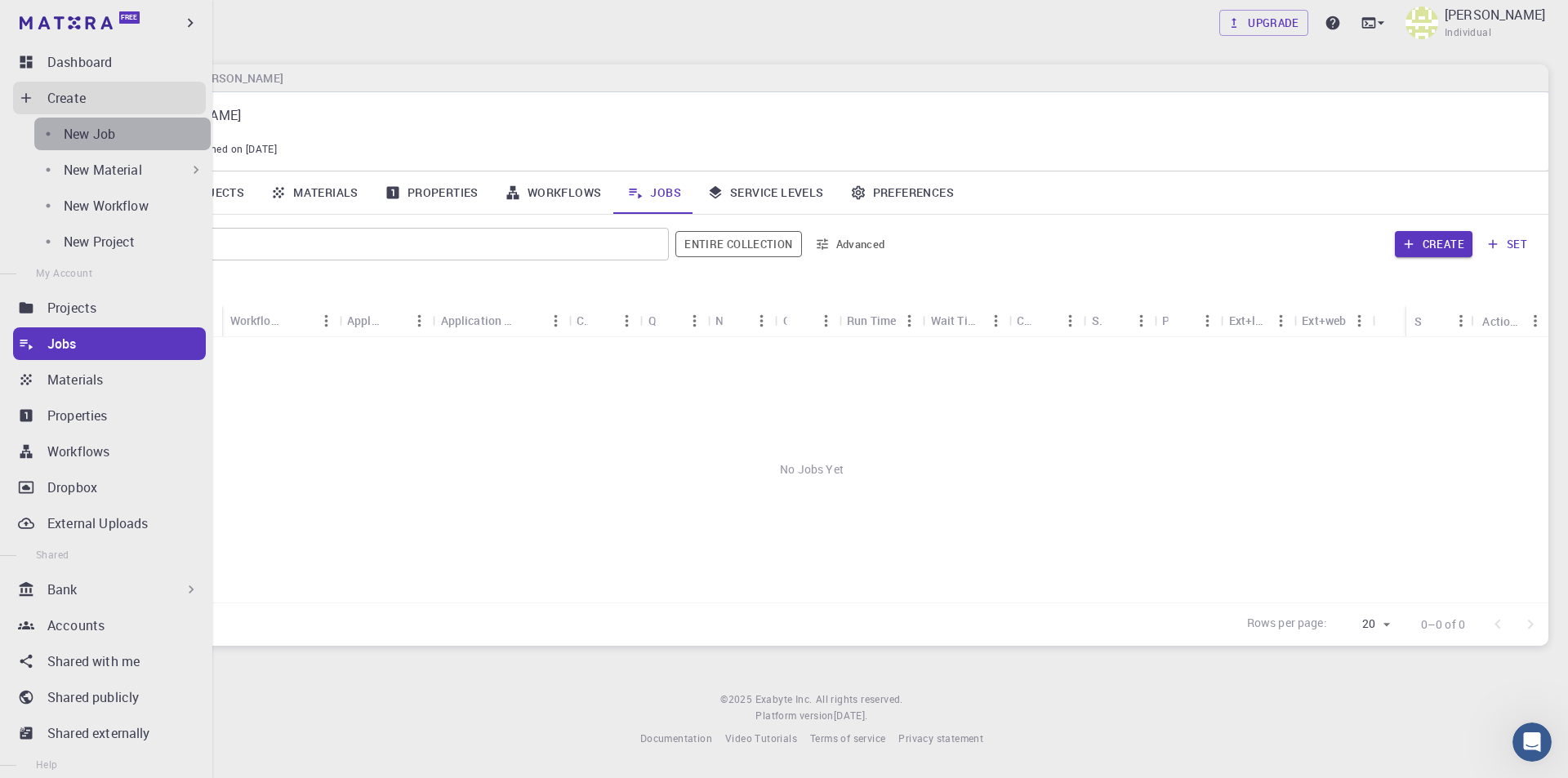
click at [92, 138] on p "New Job" at bounding box center [89, 133] width 52 height 19
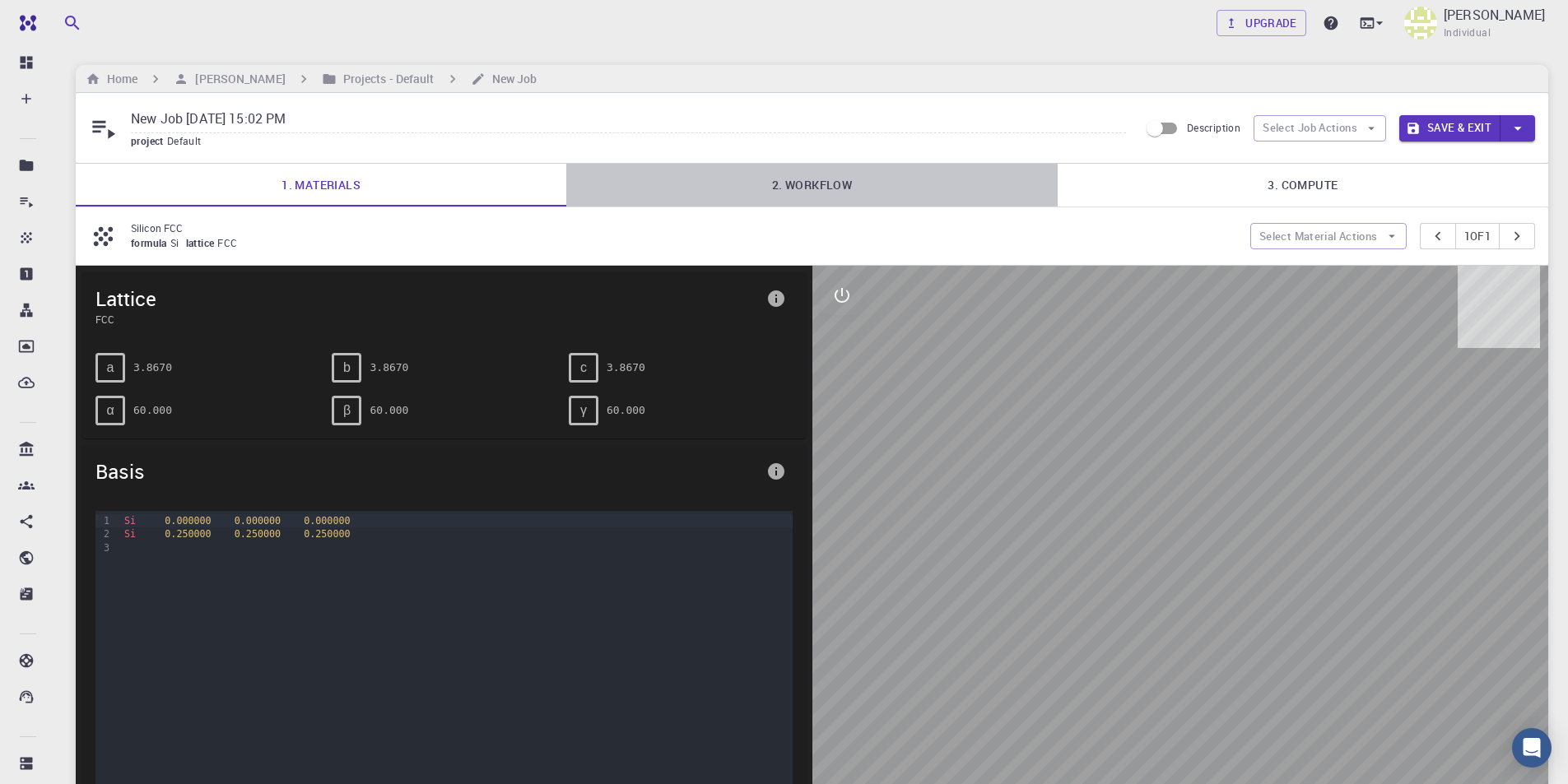
click at [826, 183] on link "2. Workflow" at bounding box center [811, 185] width 490 height 43
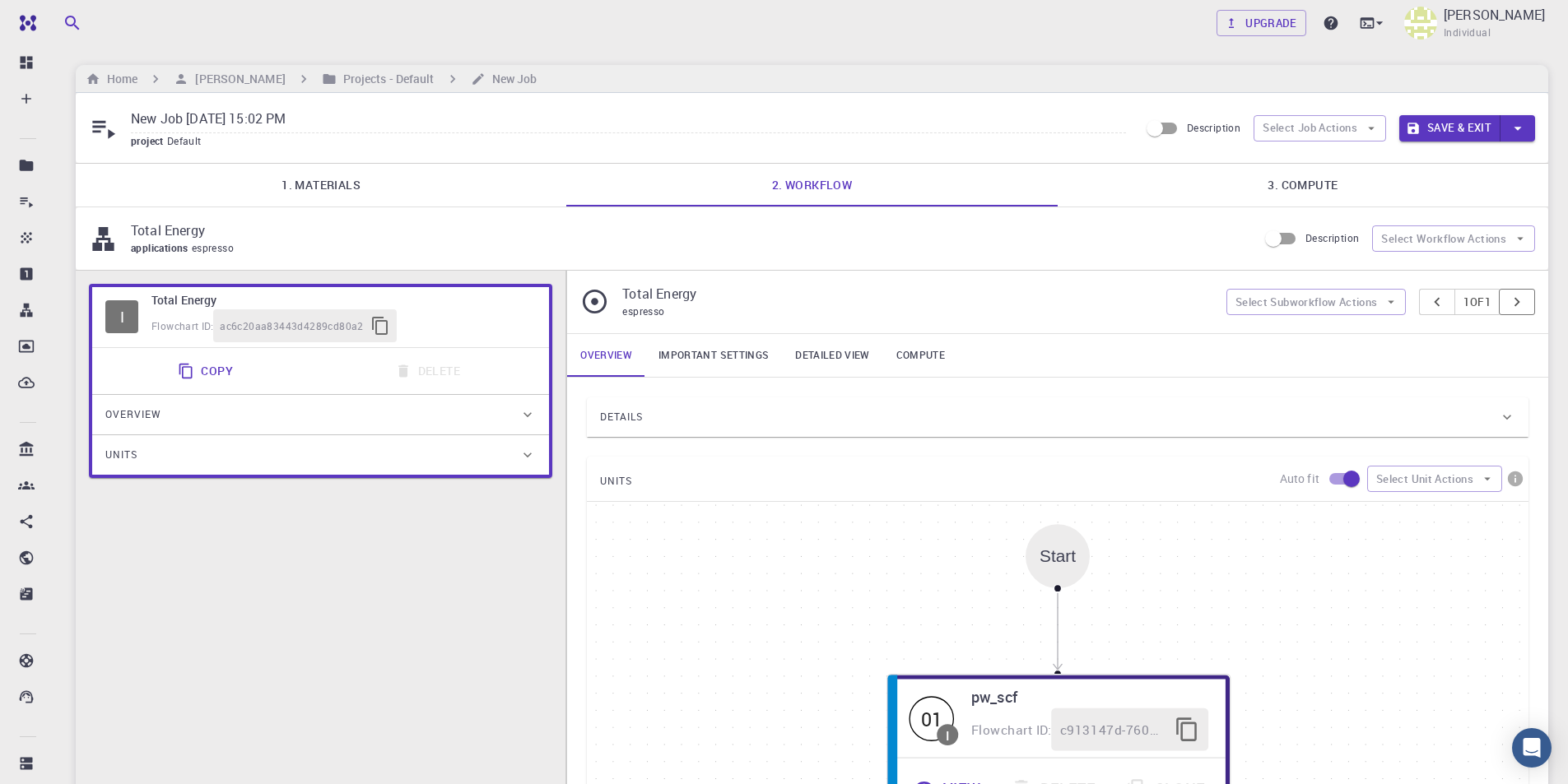
click at [1511, 302] on icon "pager" at bounding box center [1516, 301] width 18 height 18
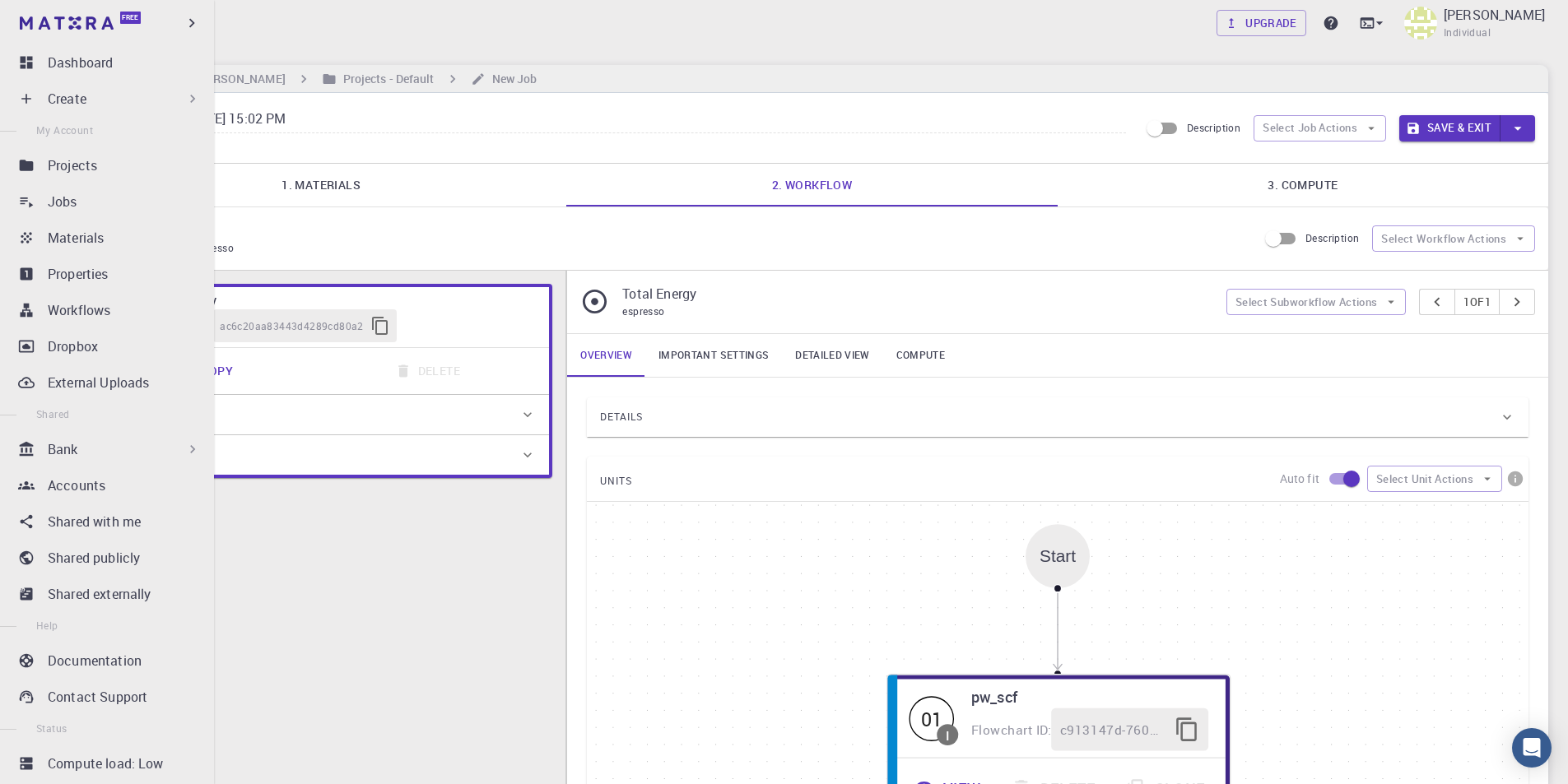
click at [121, 448] on div "Bank" at bounding box center [124, 449] width 153 height 20
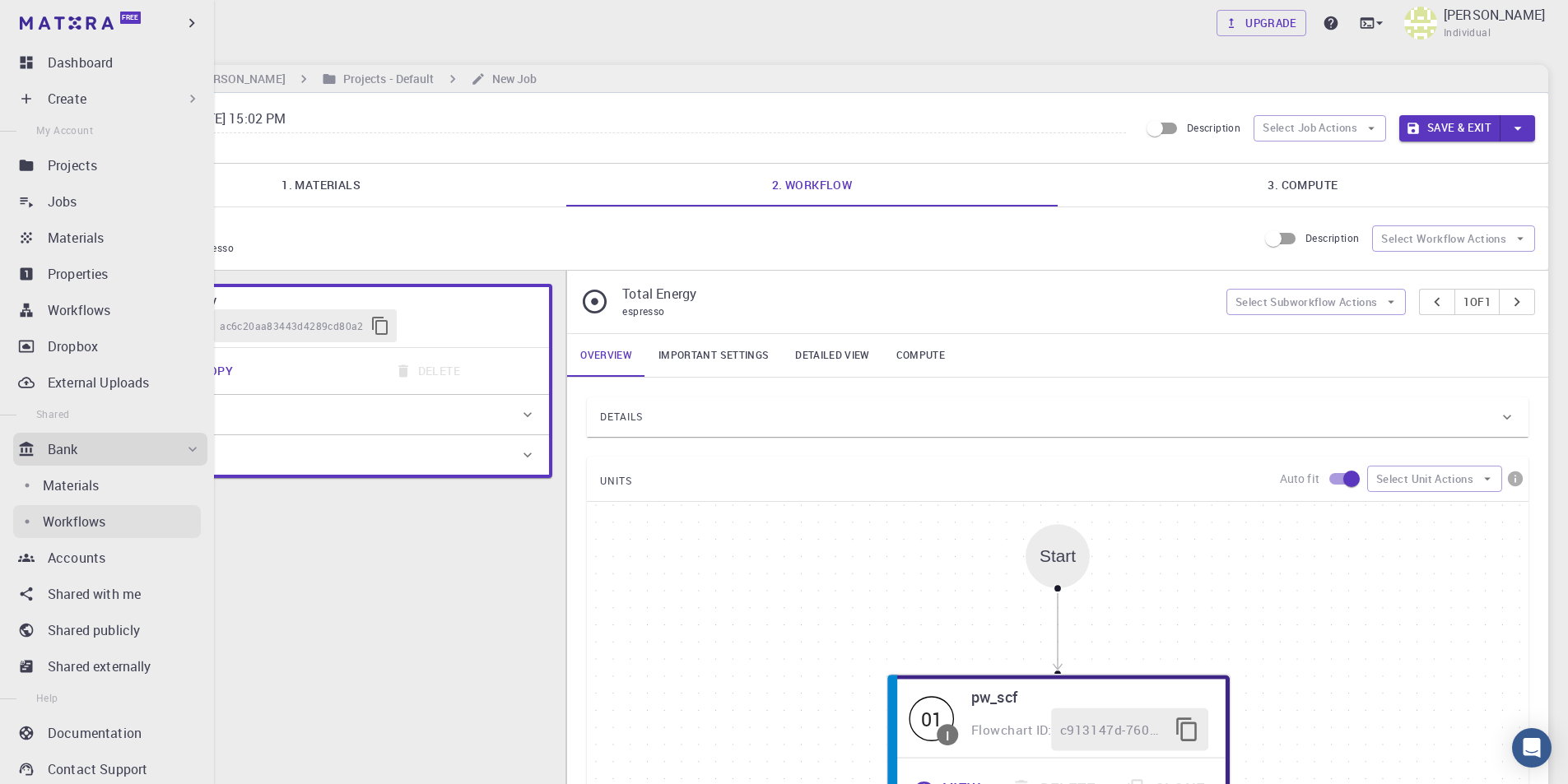
click at [93, 519] on p "Workflows" at bounding box center [73, 521] width 62 height 20
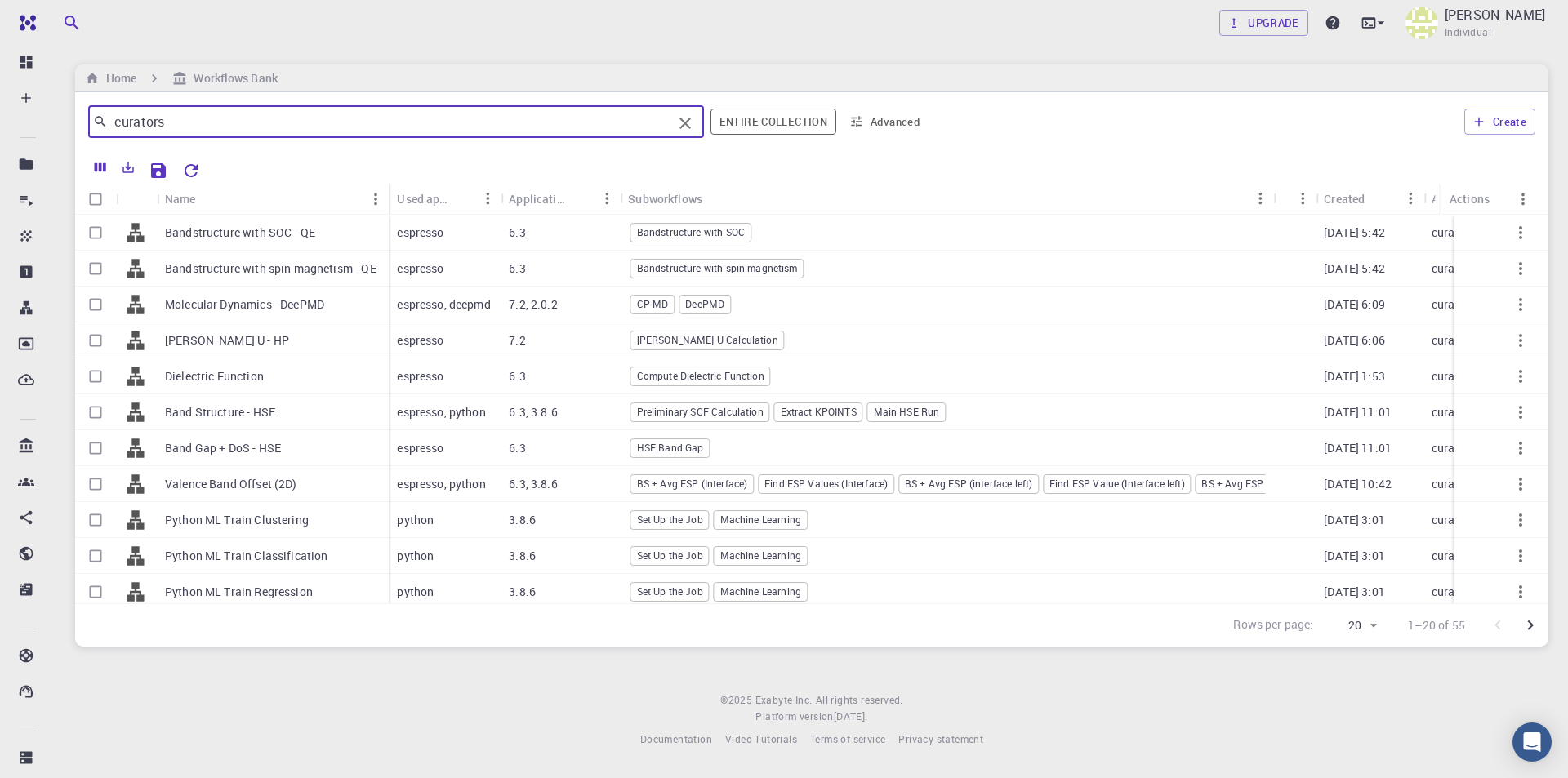
drag, startPoint x: 240, startPoint y: 124, endPoint x: 79, endPoint y: 125, distance: 161.0
click at [79, 125] on div "curators ​ Entire collection Advanced Create" at bounding box center [812, 121] width 1473 height 58
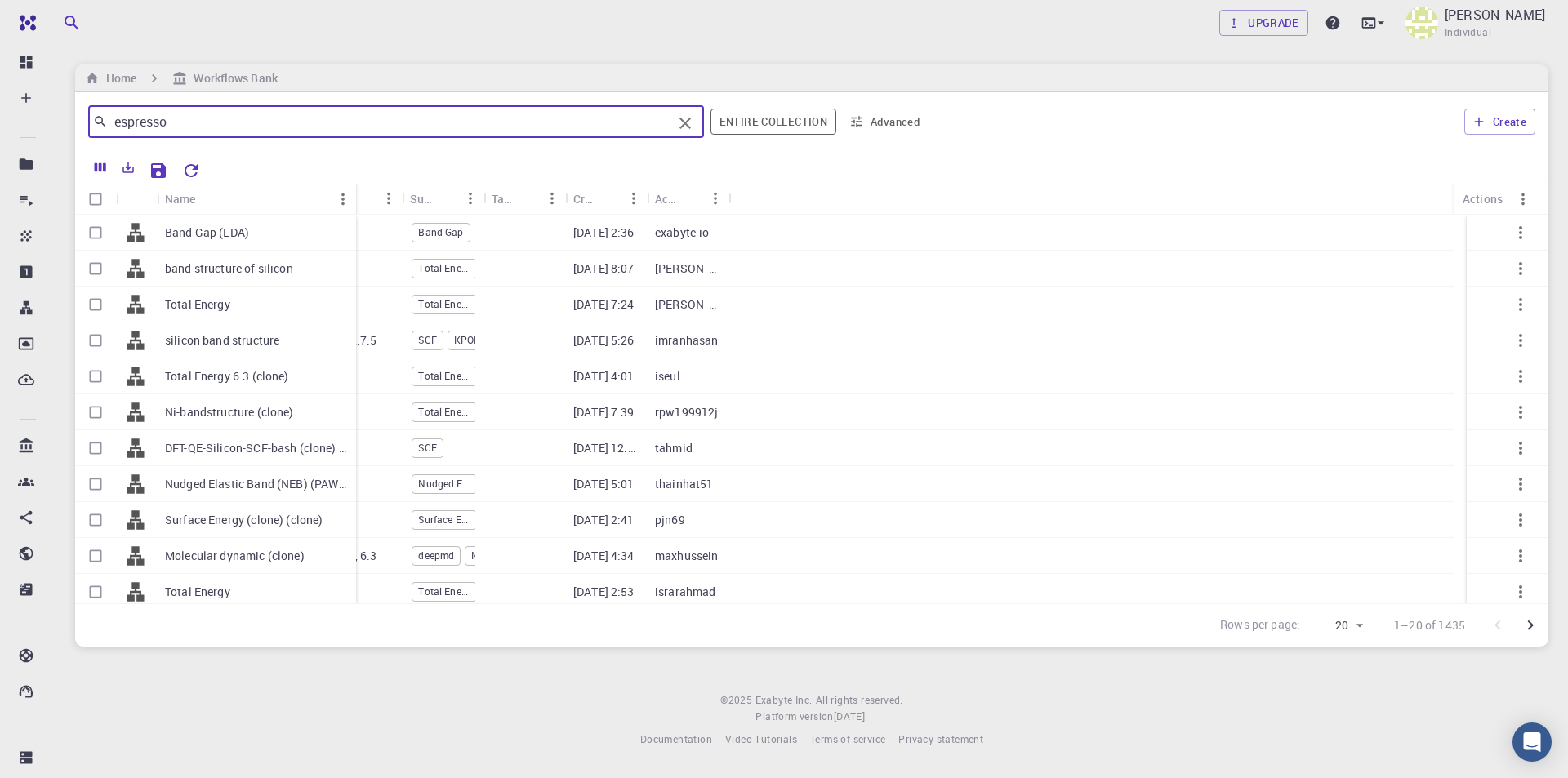
drag, startPoint x: 236, startPoint y: 193, endPoint x: 354, endPoint y: 197, distance: 118.1
click at [354, 197] on div "Name" at bounding box center [357, 199] width 16 height 32
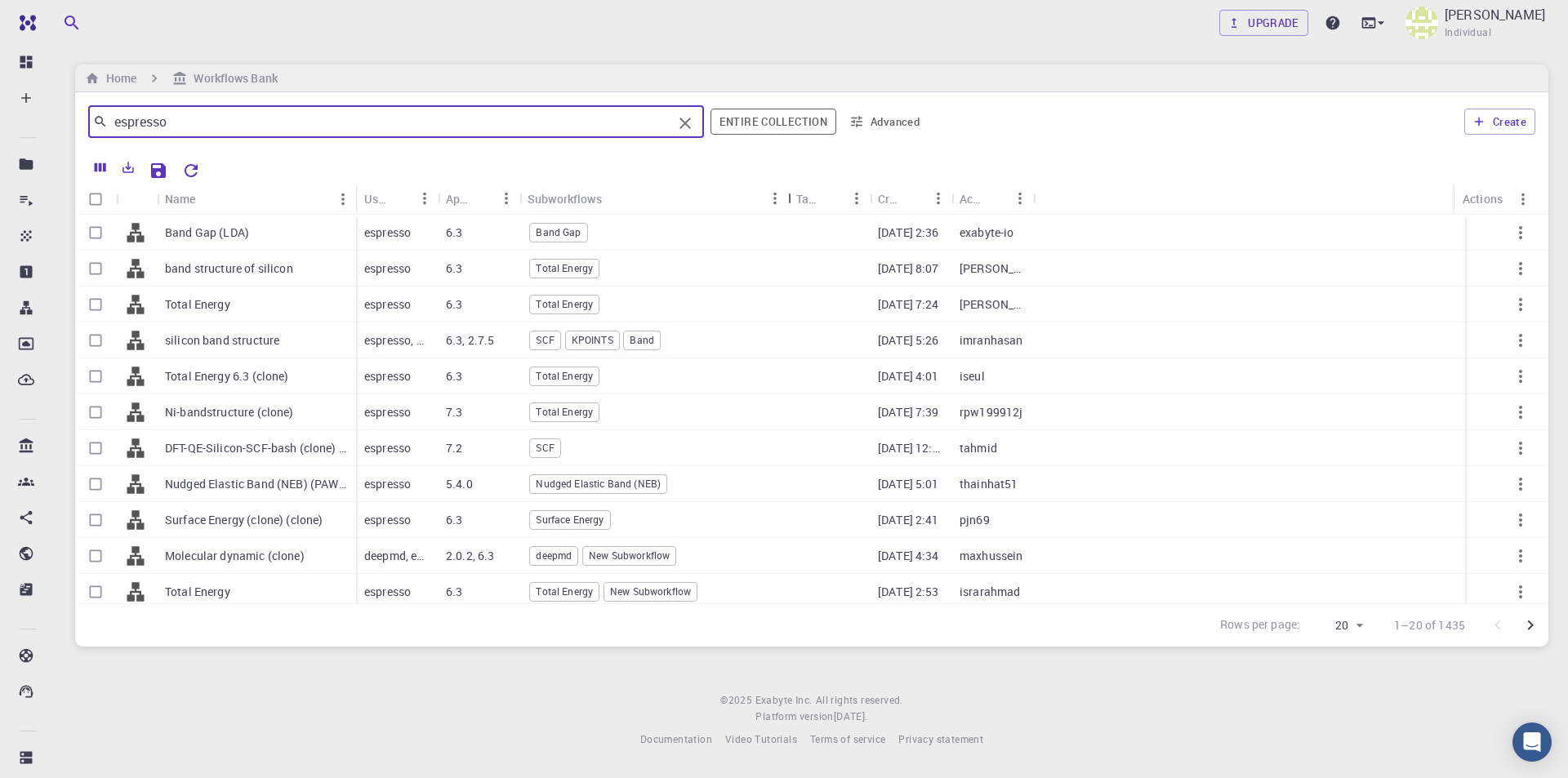
drag, startPoint x: 602, startPoint y: 195, endPoint x: 789, endPoint y: 200, distance: 187.1
click at [789, 200] on div "Subworkflows" at bounding box center [789, 199] width 16 height 32
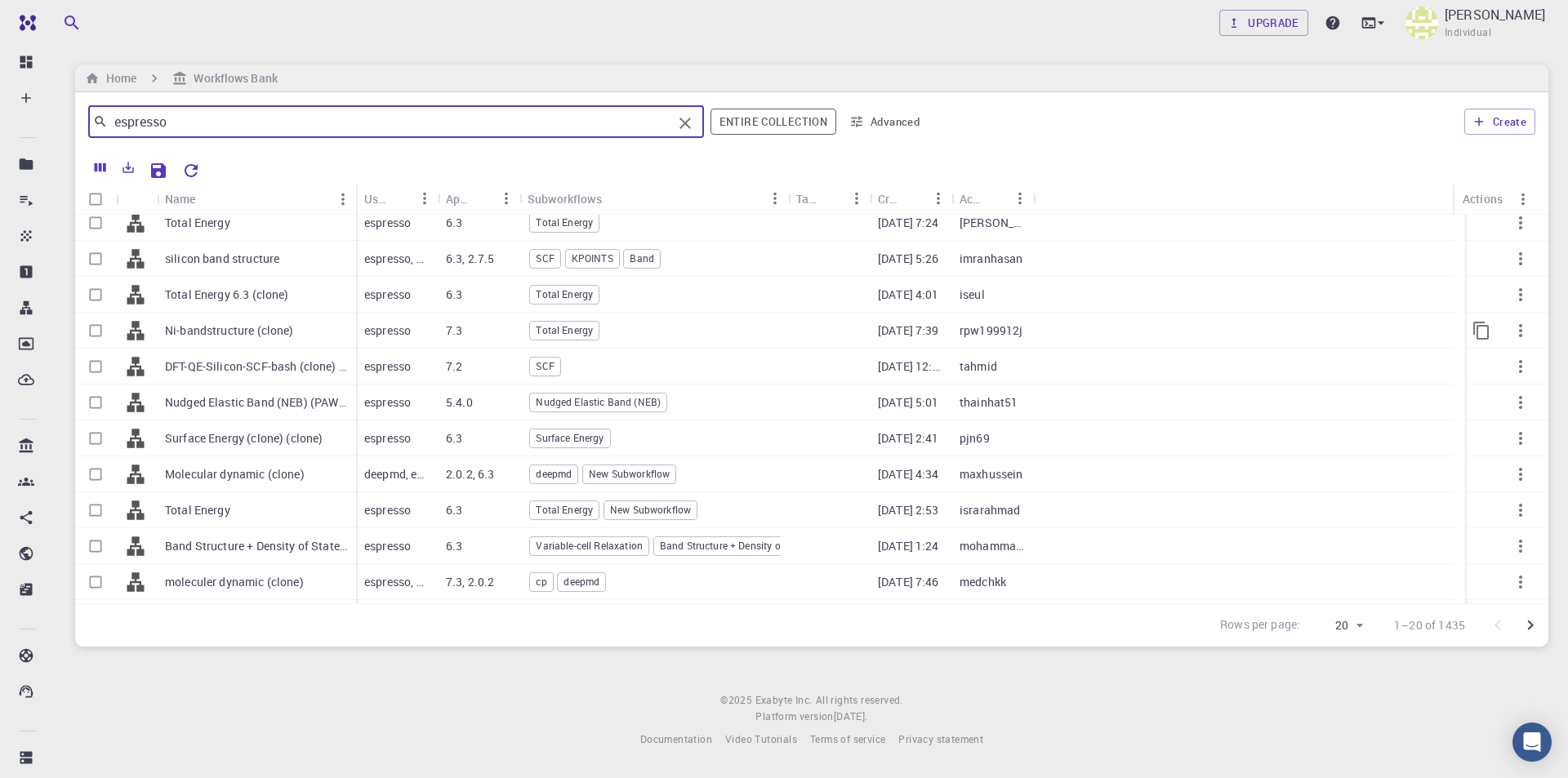
scroll to position [164, 0]
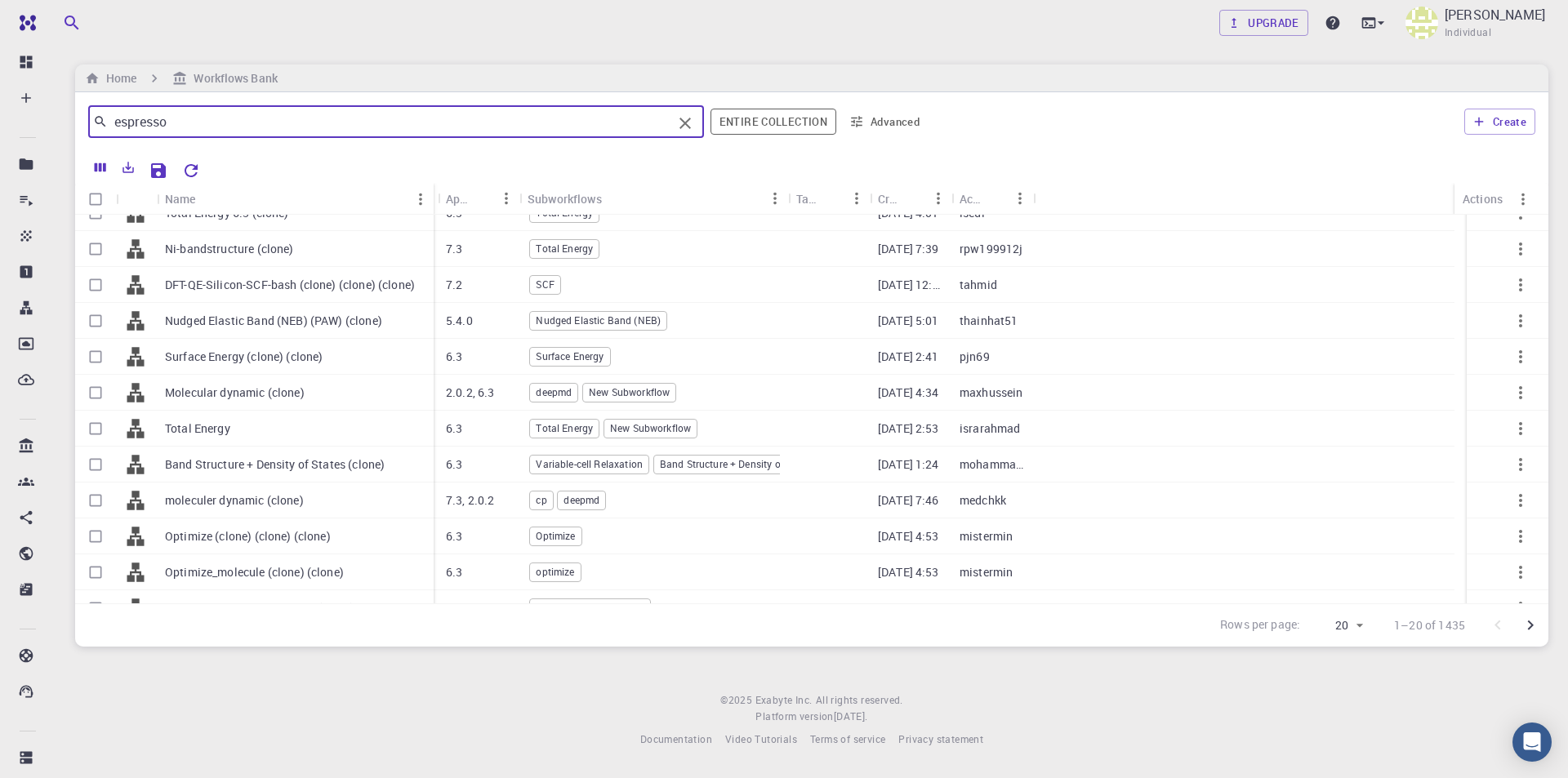
drag, startPoint x: 355, startPoint y: 196, endPoint x: 433, endPoint y: 203, distance: 78.3
click at [433, 203] on div "Name" at bounding box center [435, 199] width 16 height 32
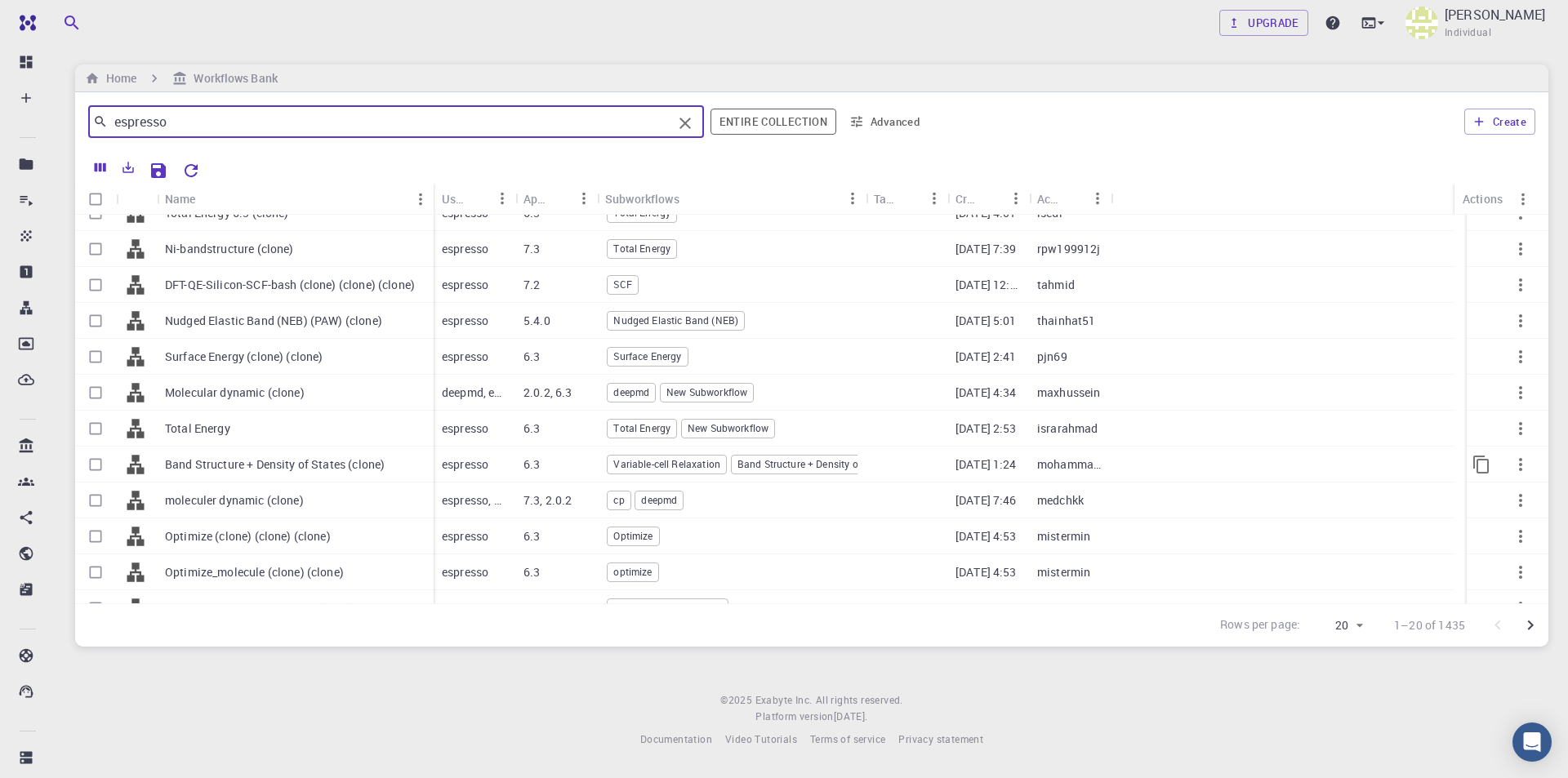
type input "espresso"
click at [99, 463] on input "Select row" at bounding box center [95, 464] width 31 height 31
checkbox input "true"
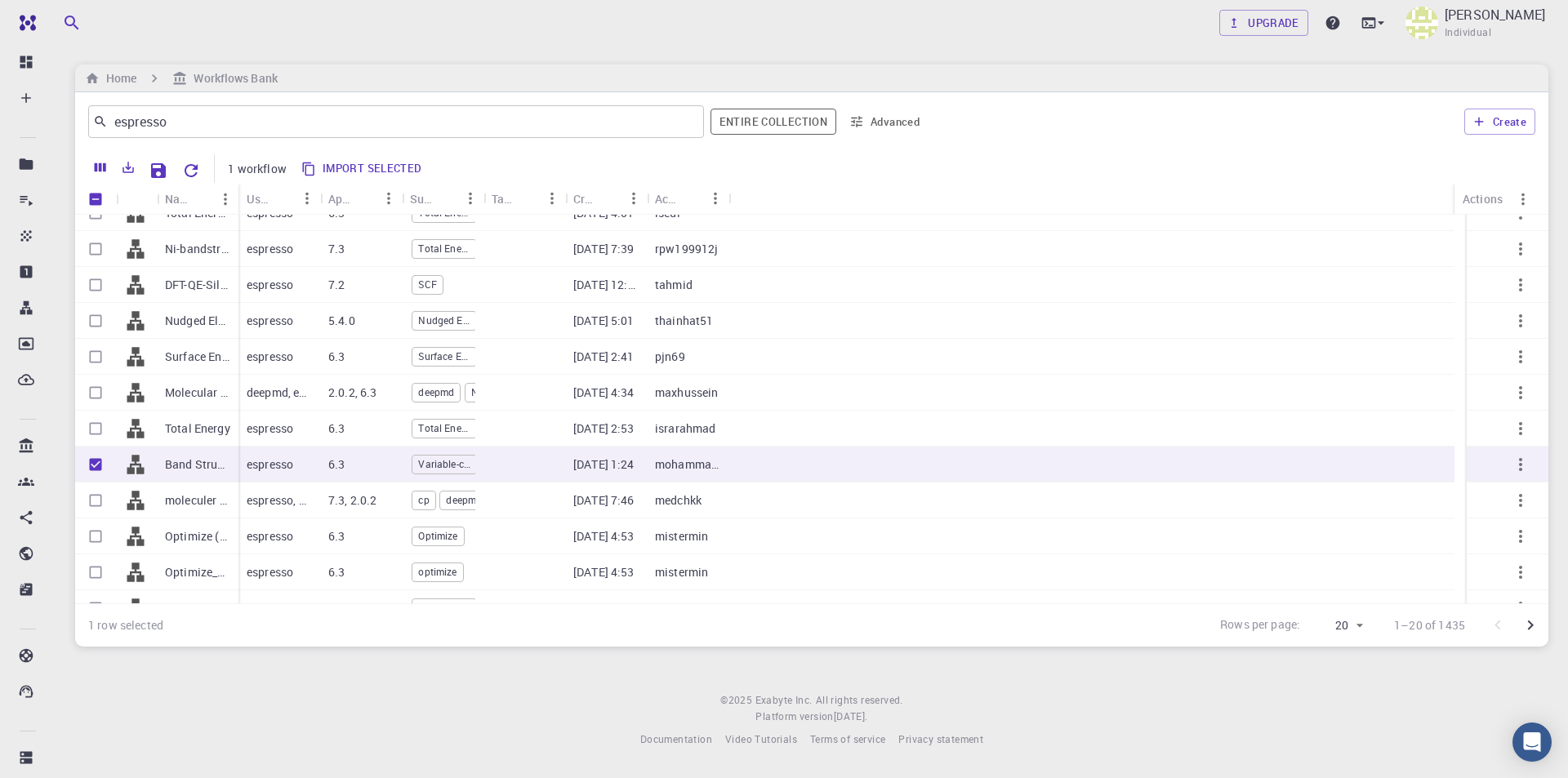
click at [372, 171] on button "Import selected" at bounding box center [363, 169] width 132 height 26
checkbox input "false"
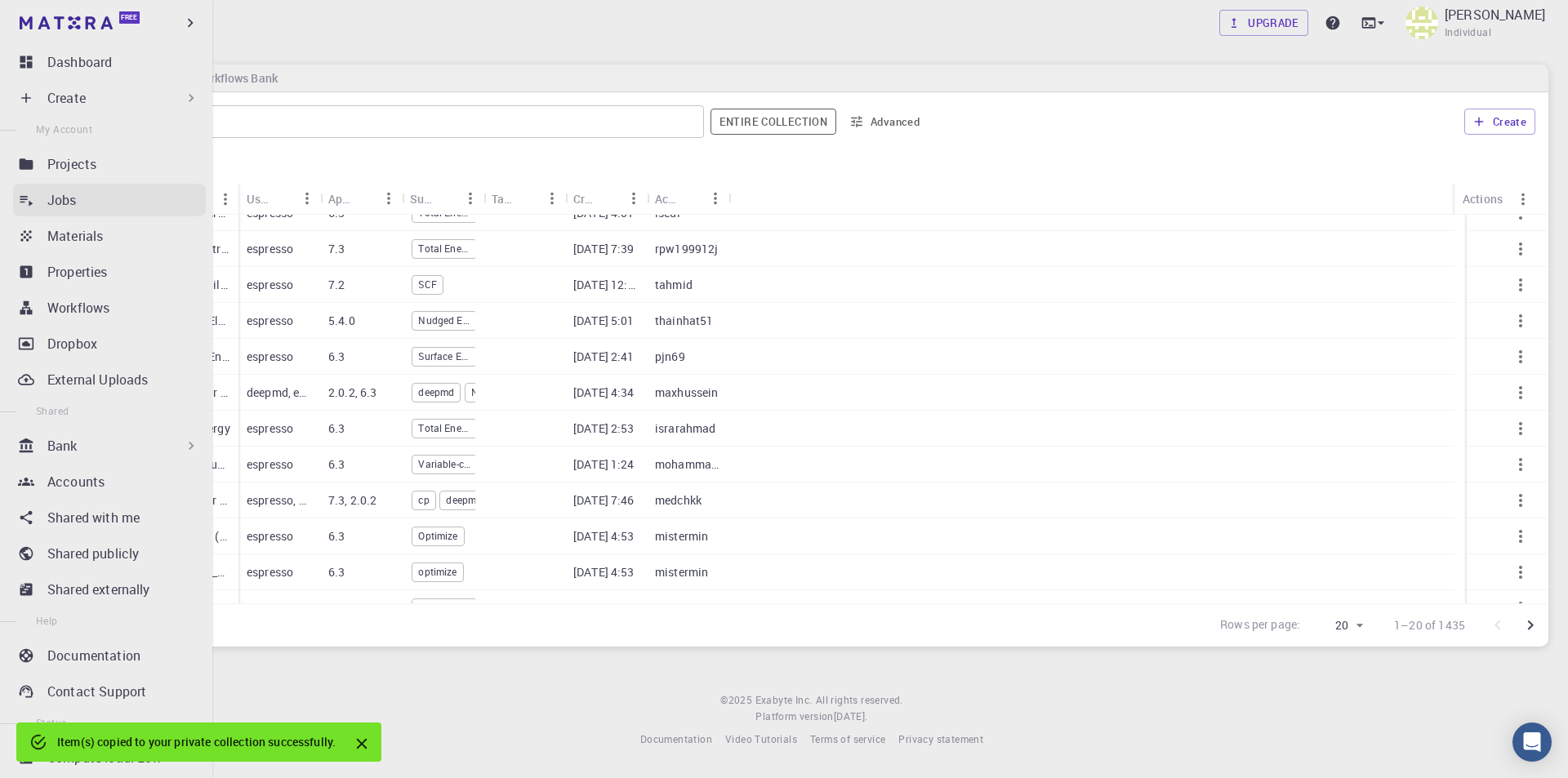
click at [68, 199] on p "Jobs" at bounding box center [62, 200] width 30 height 19
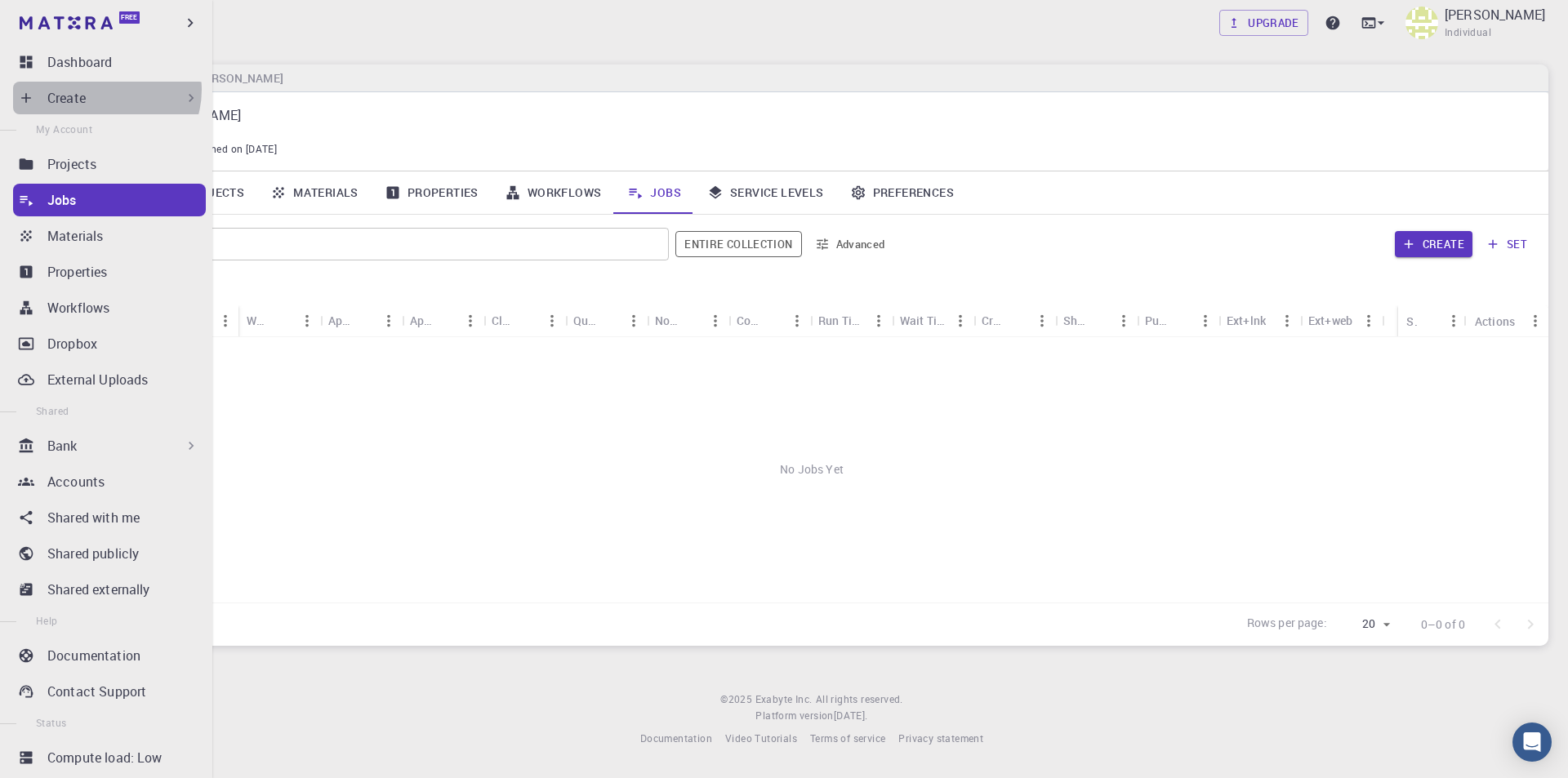
click at [105, 90] on div "Create" at bounding box center [123, 97] width 152 height 19
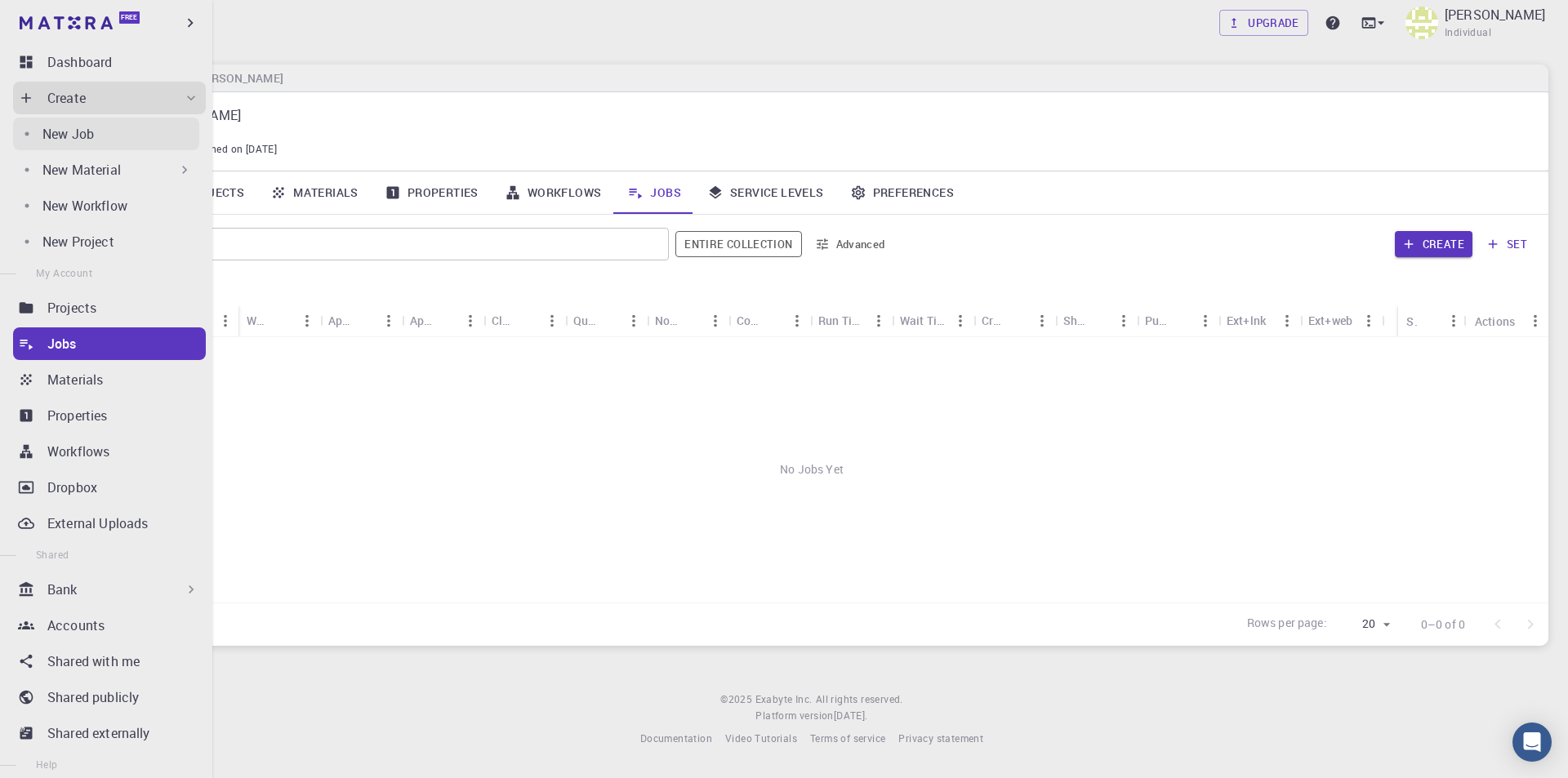
click at [79, 132] on p "New Job" at bounding box center [68, 133] width 52 height 19
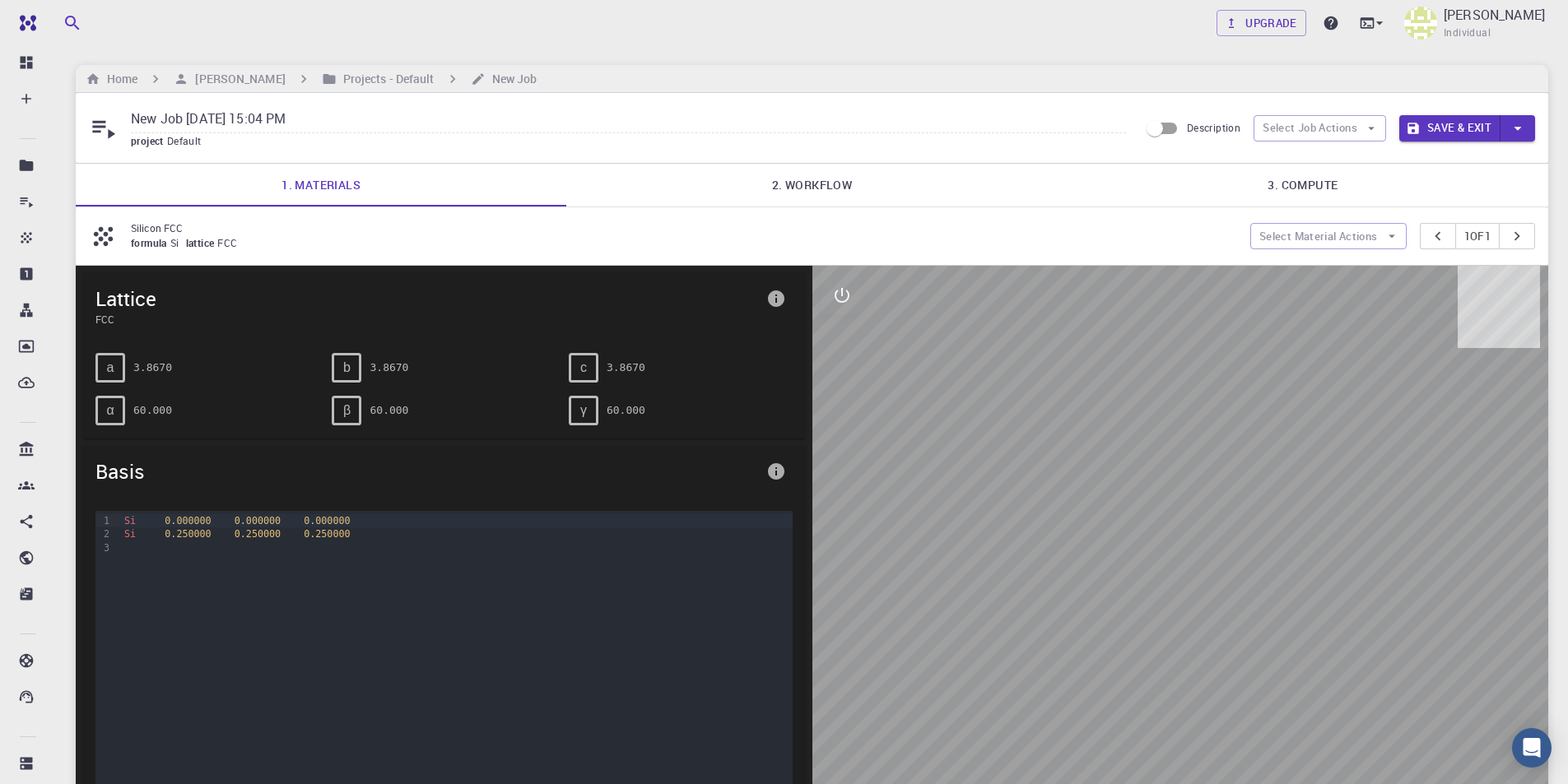
click at [814, 186] on link "2. Workflow" at bounding box center [811, 185] width 490 height 43
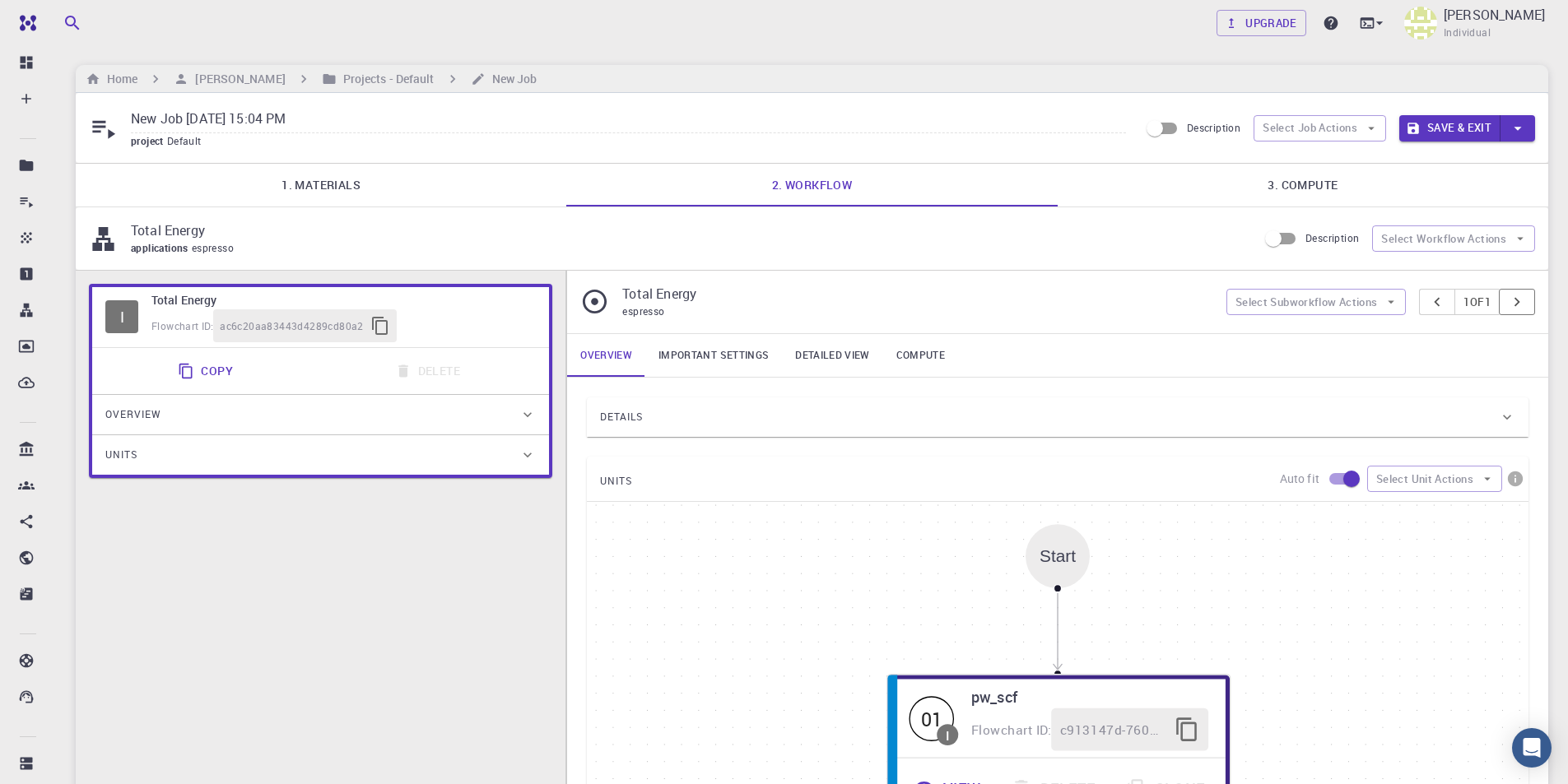
click at [1528, 294] on button "pager" at bounding box center [1517, 301] width 36 height 26
click at [321, 184] on link "1. Materials" at bounding box center [321, 185] width 490 height 43
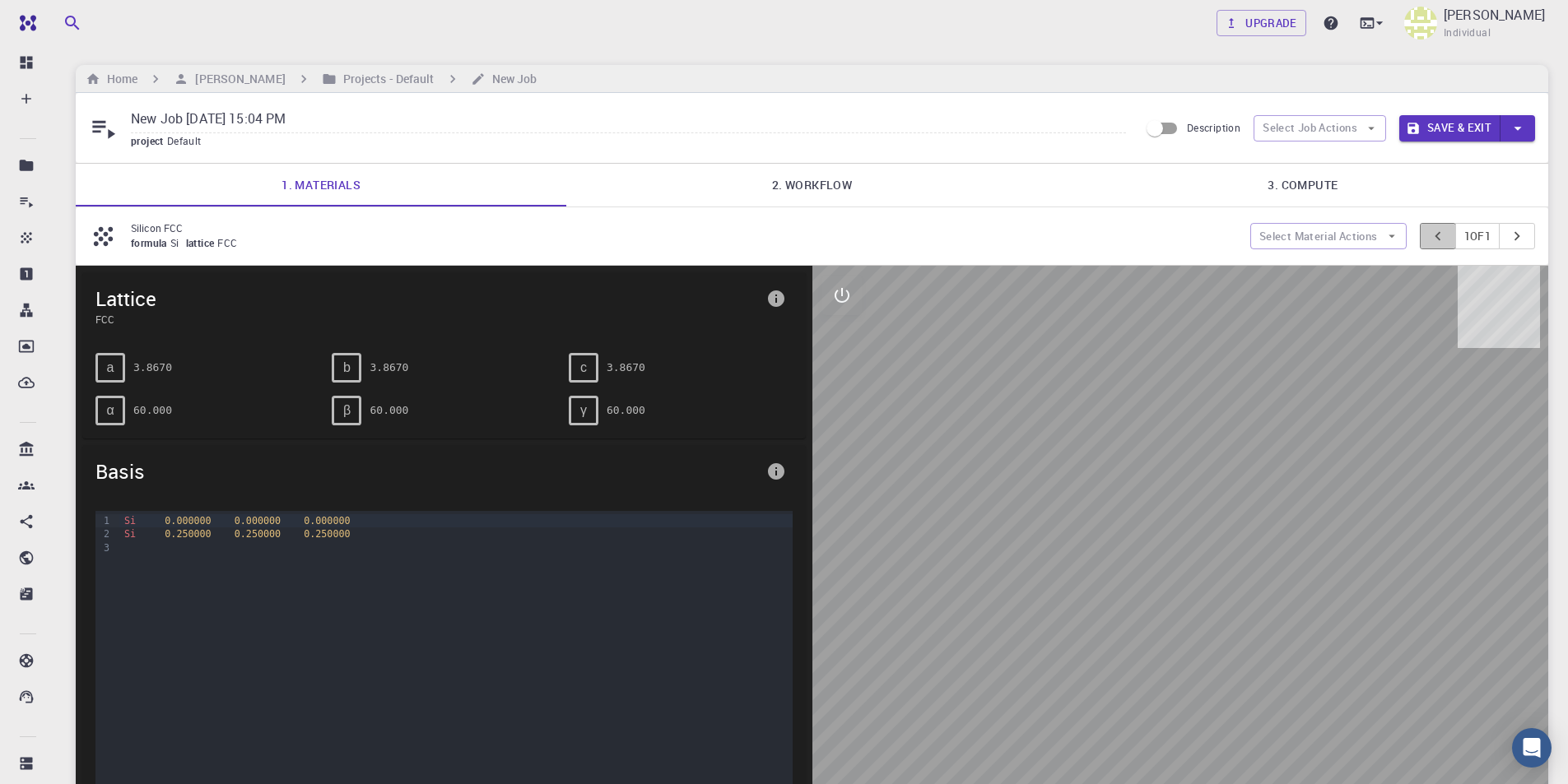
click at [1434, 232] on icon "pager" at bounding box center [1437, 236] width 18 height 18
click at [1528, 235] on button "pager" at bounding box center [1517, 236] width 36 height 26
click at [842, 190] on link "2. Workflow" at bounding box center [811, 185] width 490 height 43
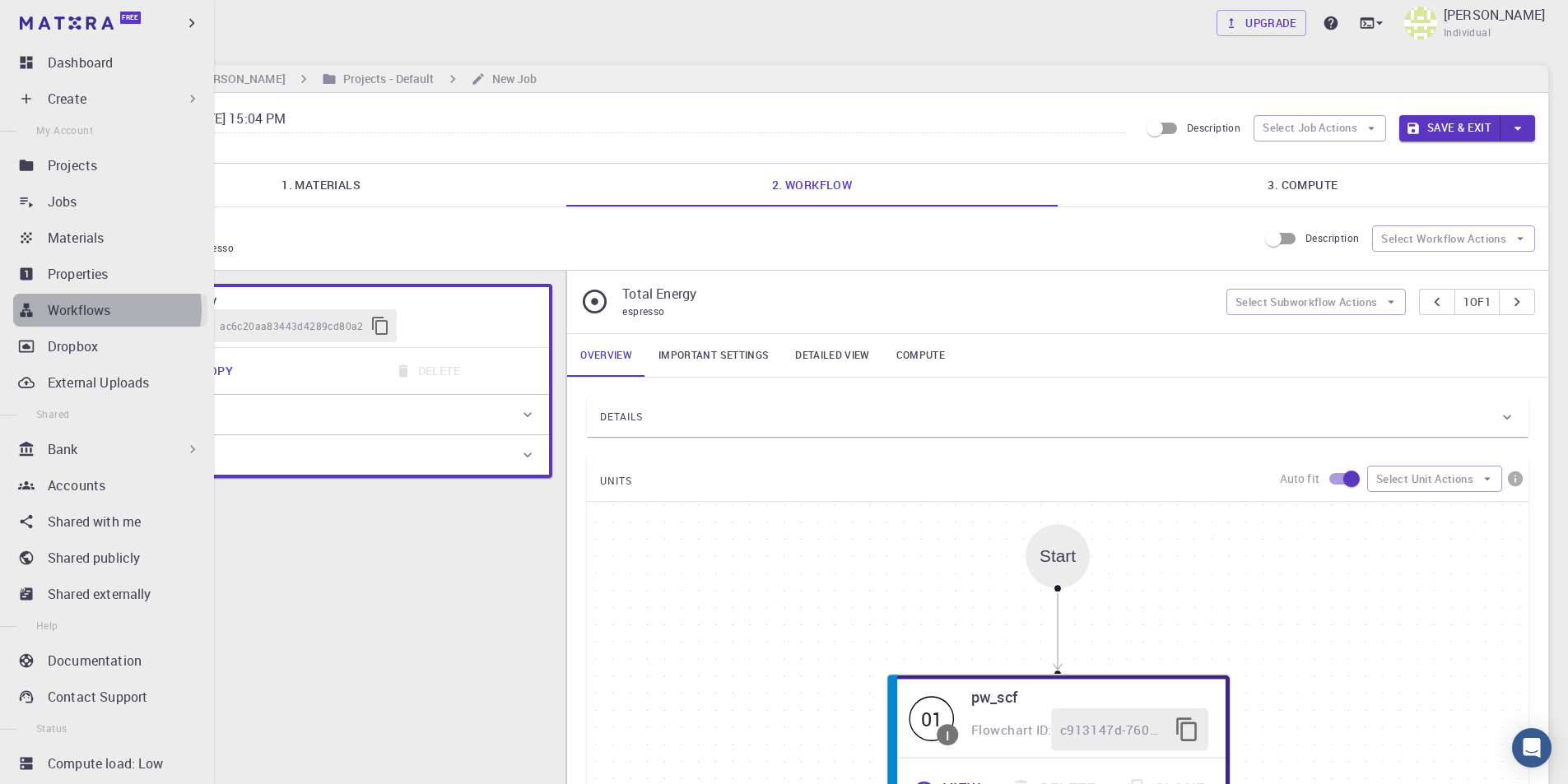
click at [98, 309] on p "Workflows" at bounding box center [79, 310] width 62 height 20
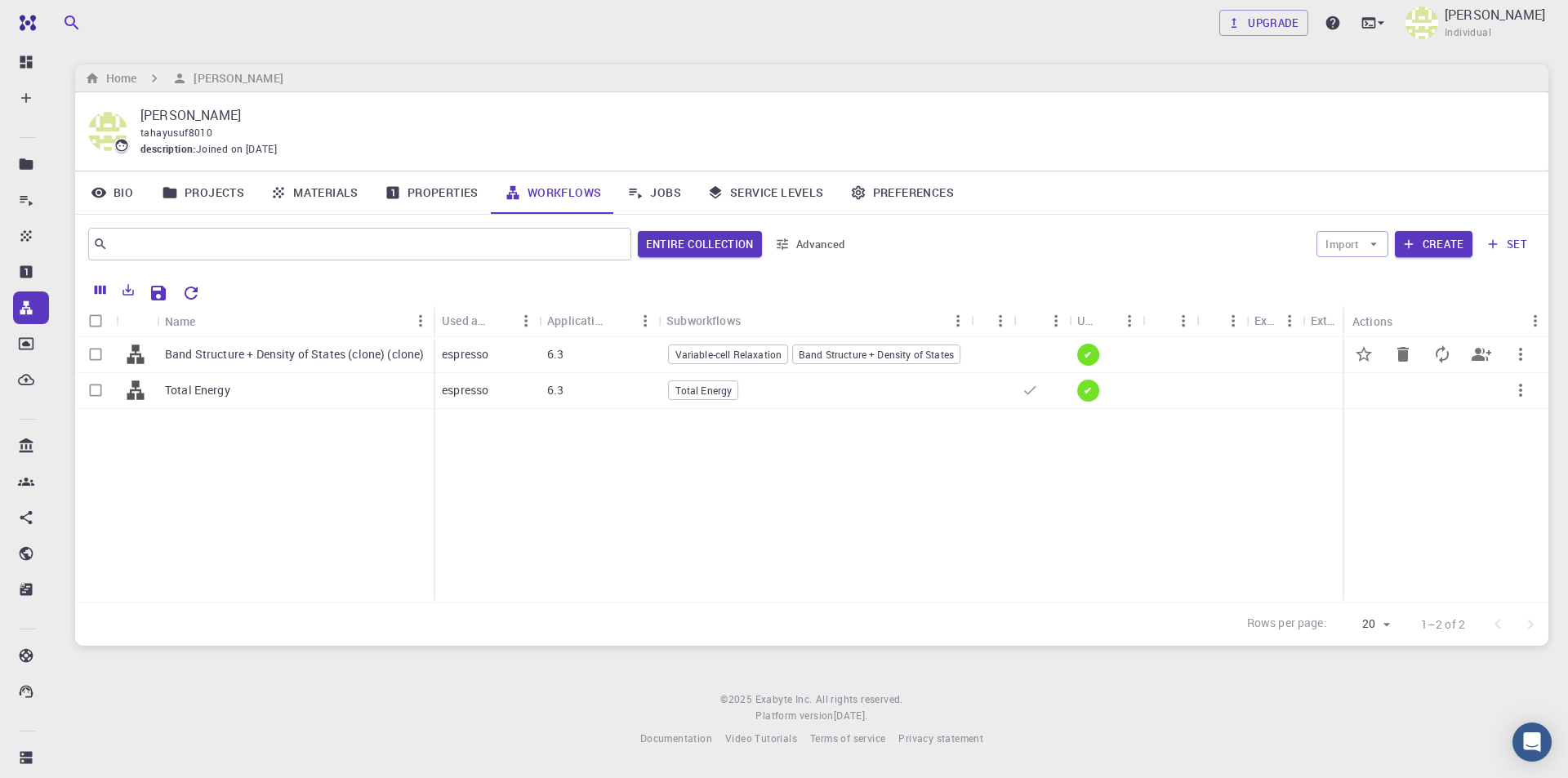
click at [1043, 351] on div at bounding box center [1042, 355] width 56 height 36
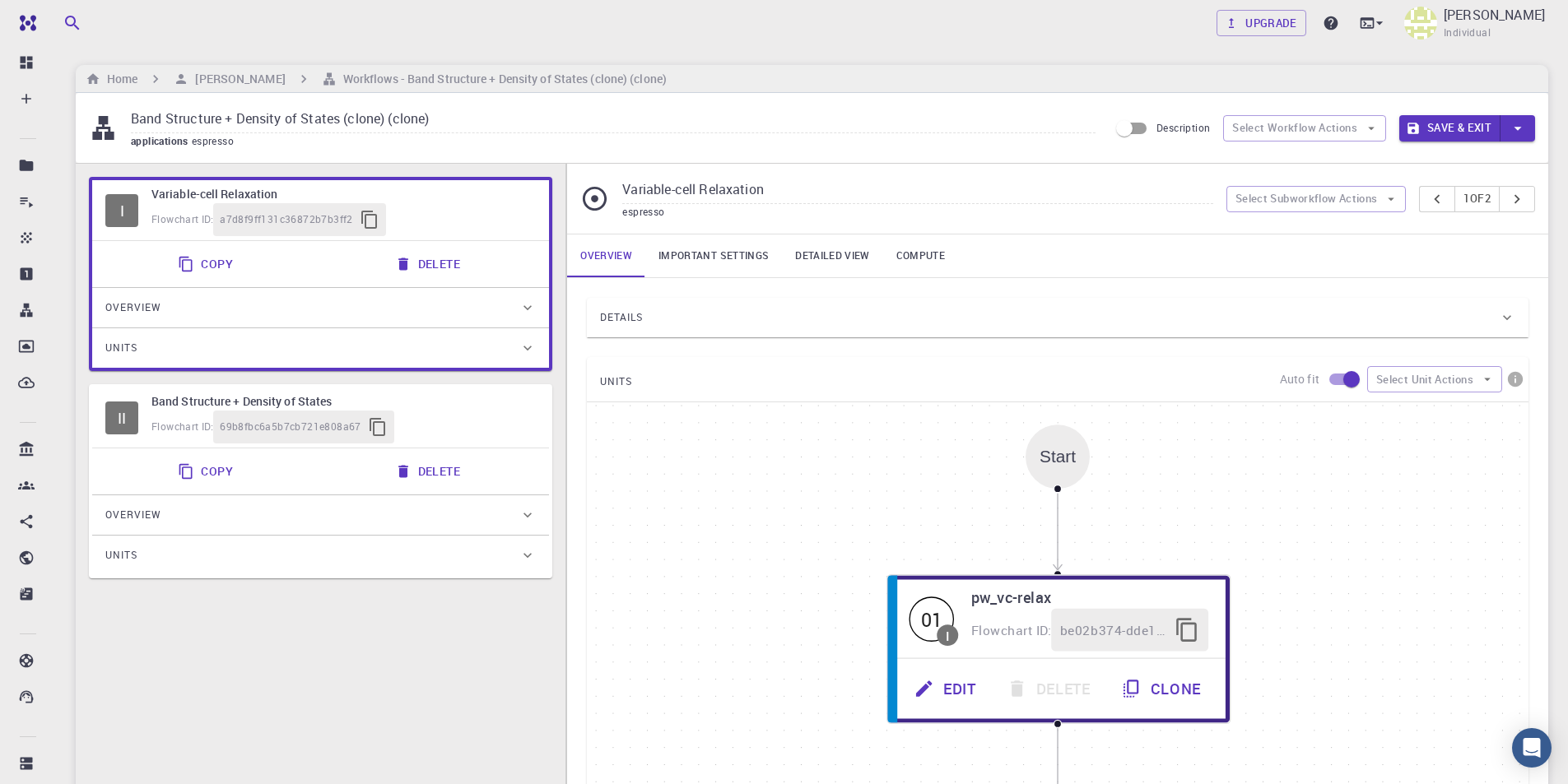
click at [1460, 125] on button "Save & Exit" at bounding box center [1449, 128] width 102 height 26
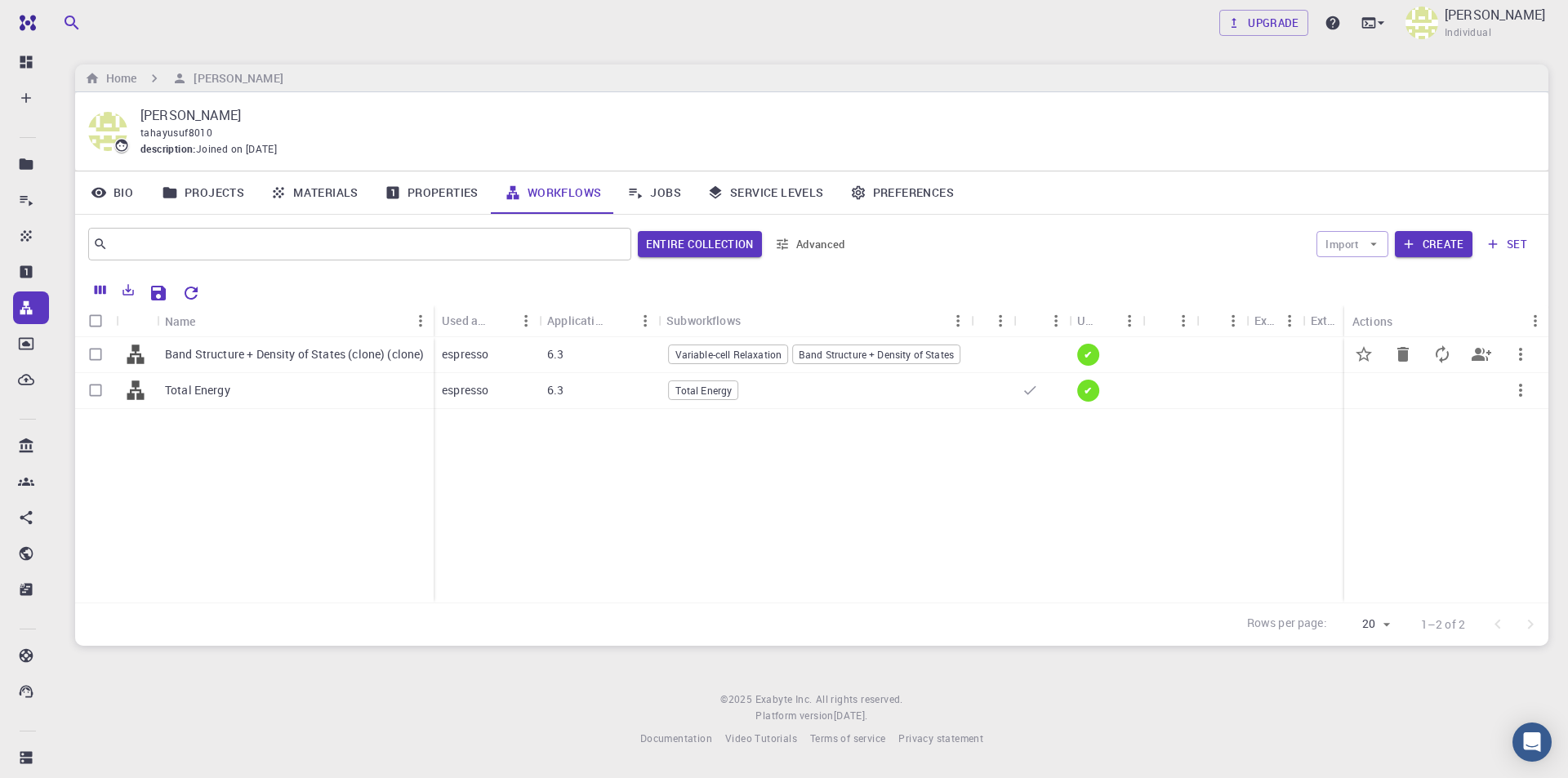
click at [1522, 353] on icon "button" at bounding box center [1521, 354] width 19 height 19
click at [1513, 392] on span "Set default" at bounding box center [1516, 396] width 51 height 16
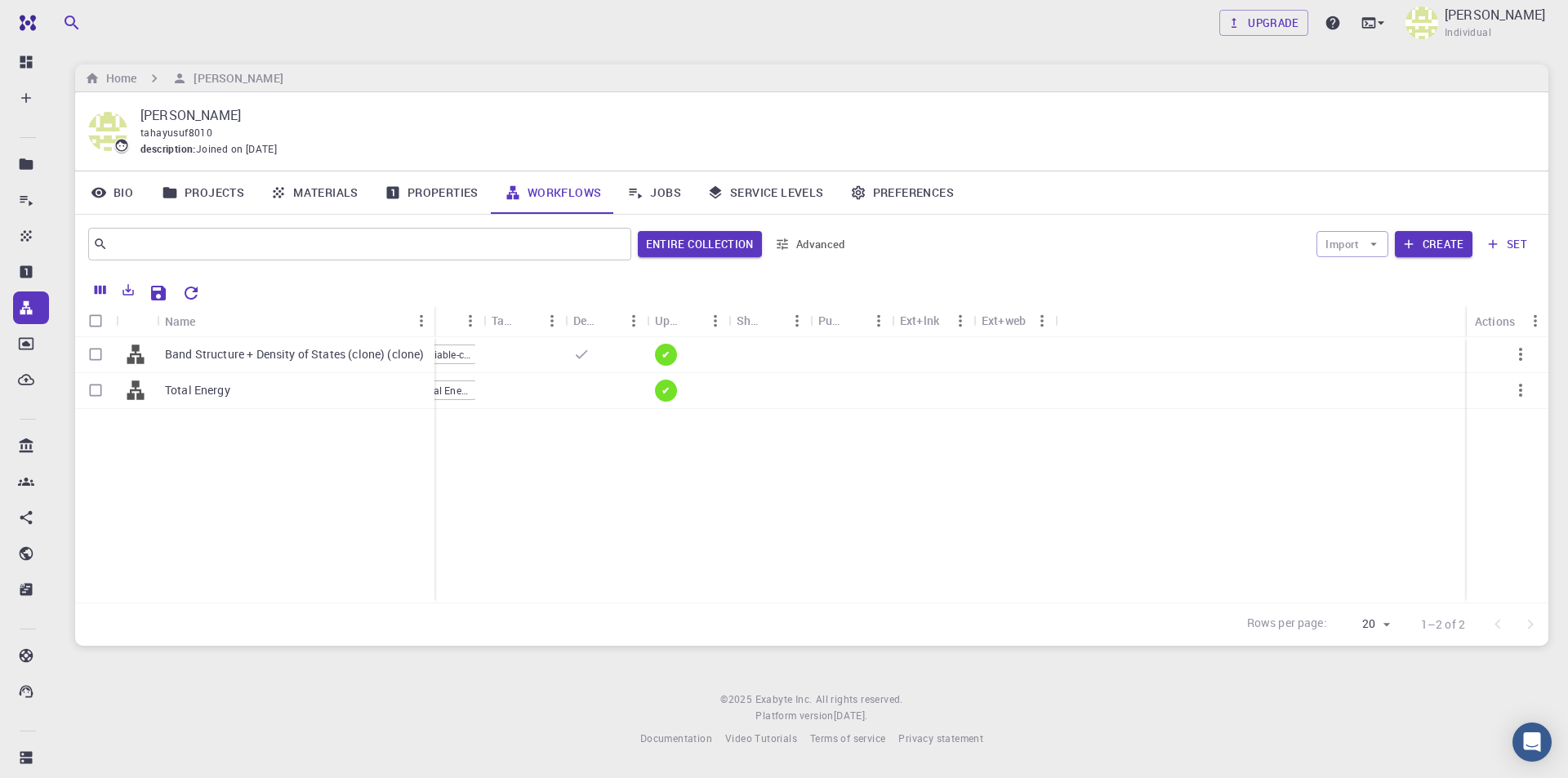
drag, startPoint x: 233, startPoint y: 317, endPoint x: 429, endPoint y: 318, distance: 196.0
click at [429, 318] on div "Name" at bounding box center [436, 321] width 16 height 32
click at [514, 513] on div "Band Structure + Density of States (clone) (clone) Total Energy espresso 6.3 Va…" at bounding box center [812, 470] width 1473 height 265
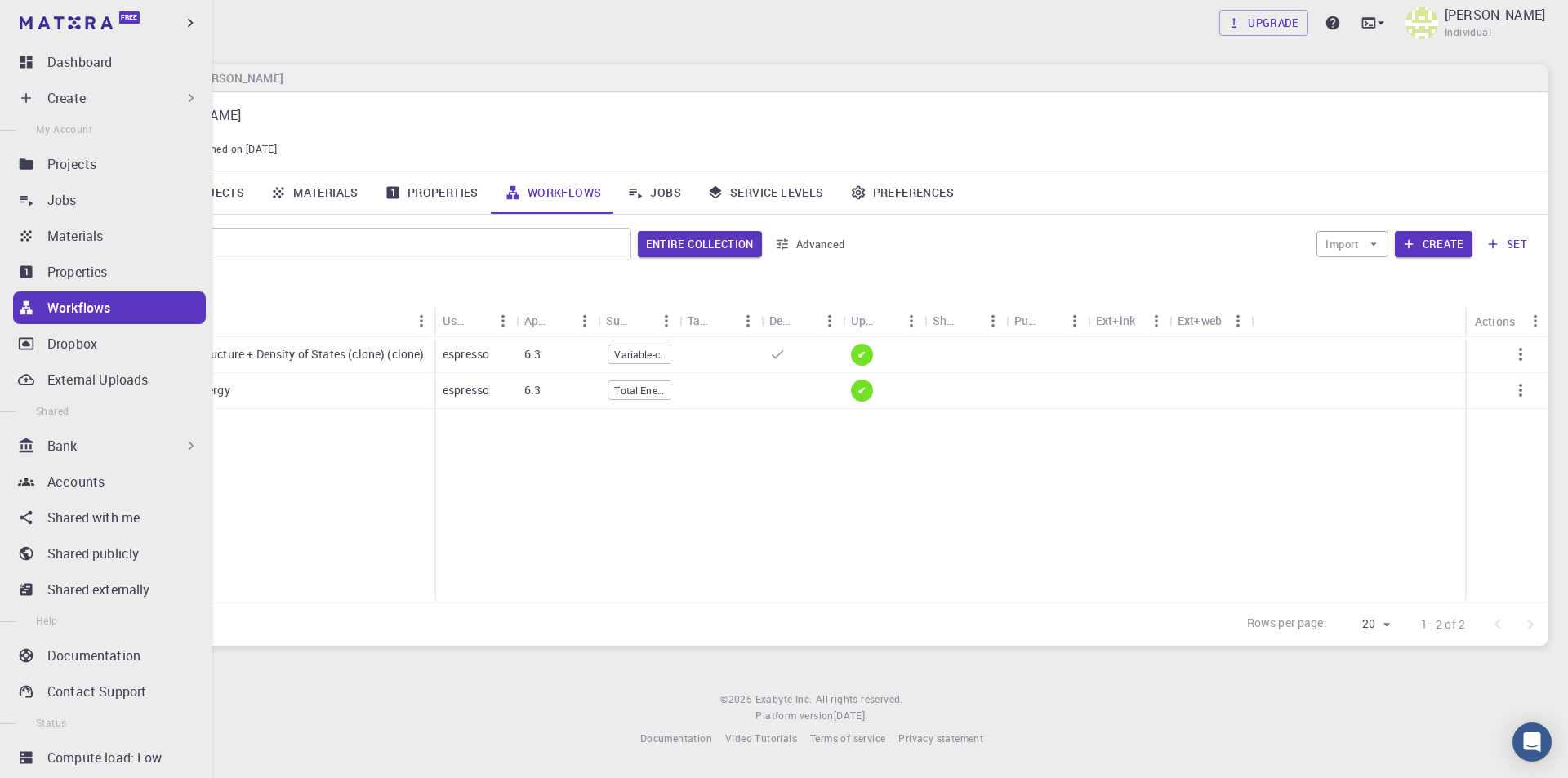
click at [114, 93] on div "Create" at bounding box center [123, 97] width 152 height 19
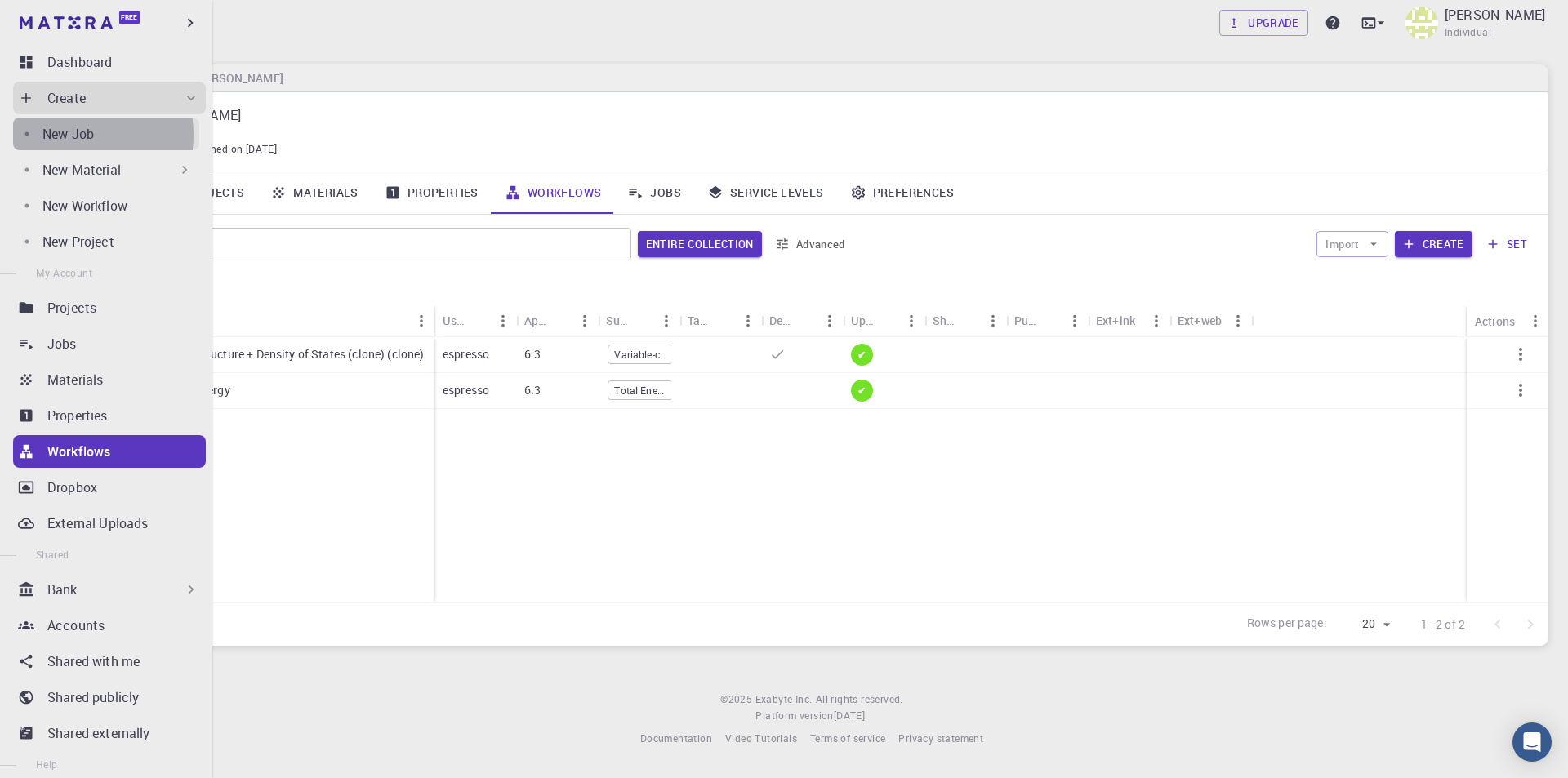
click at [72, 135] on p "New Job" at bounding box center [68, 133] width 52 height 19
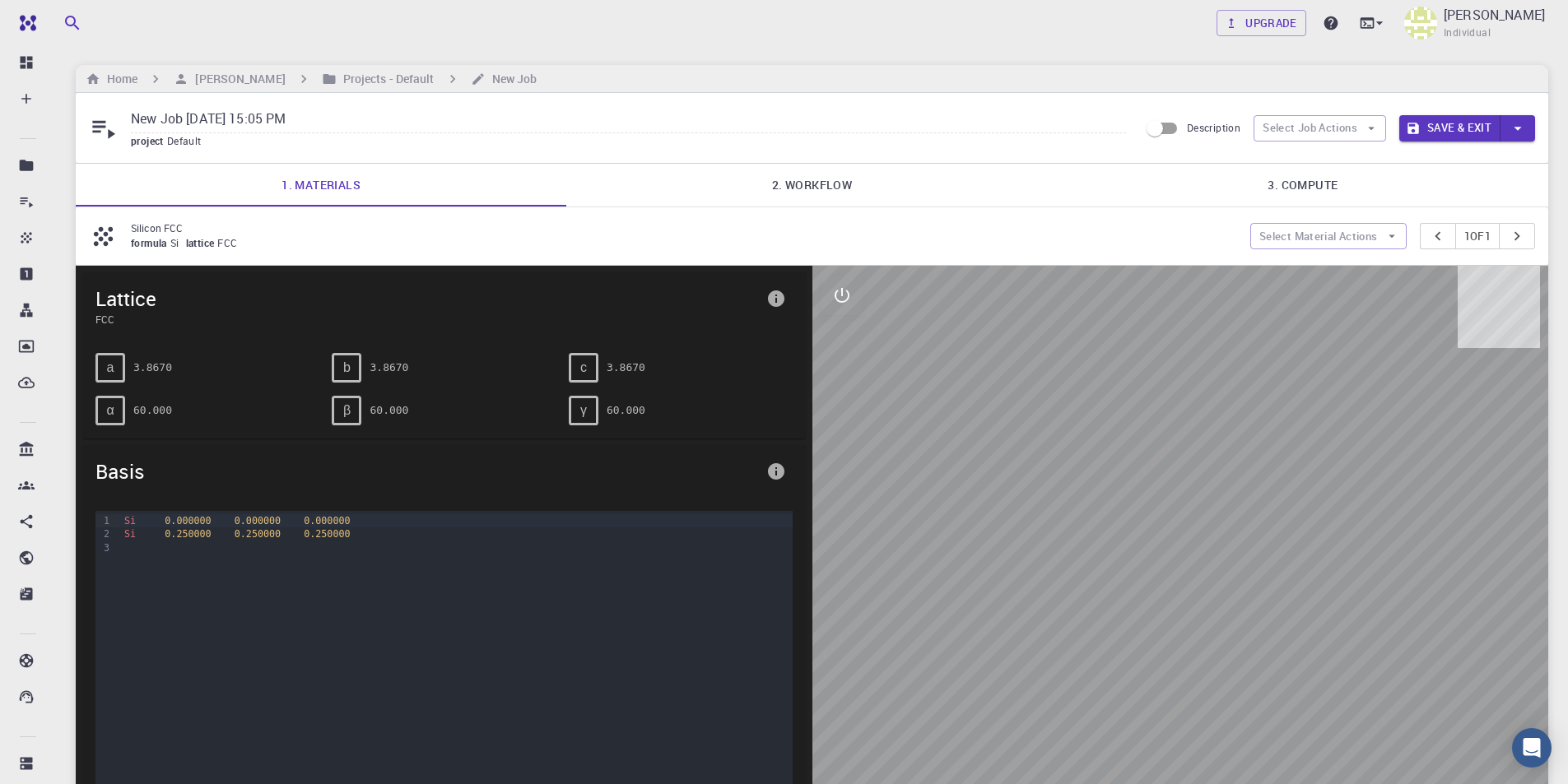
click at [847, 179] on link "2. Workflow" at bounding box center [811, 185] width 490 height 43
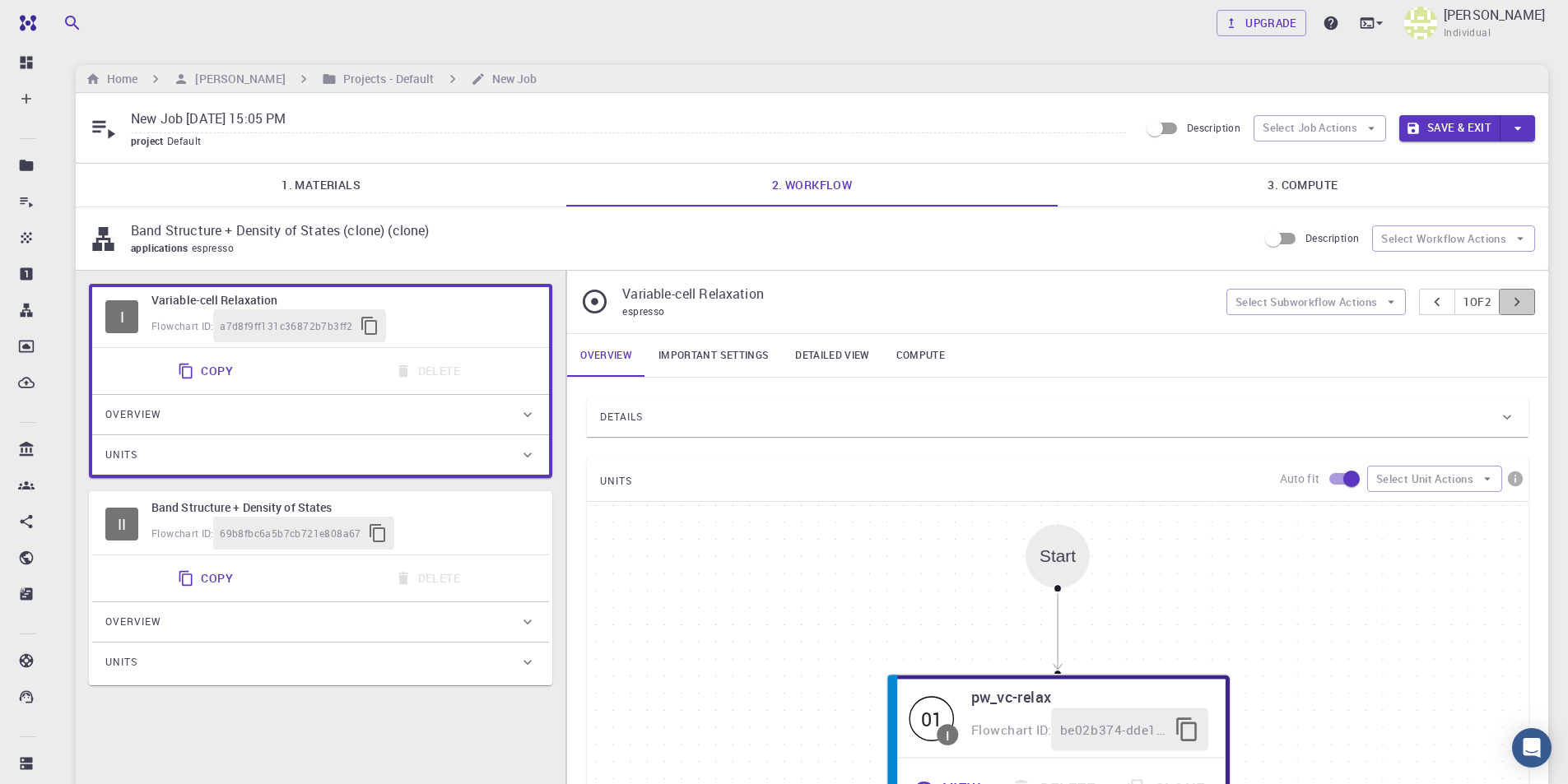
click at [1520, 301] on icon "pager" at bounding box center [1516, 301] width 18 height 18
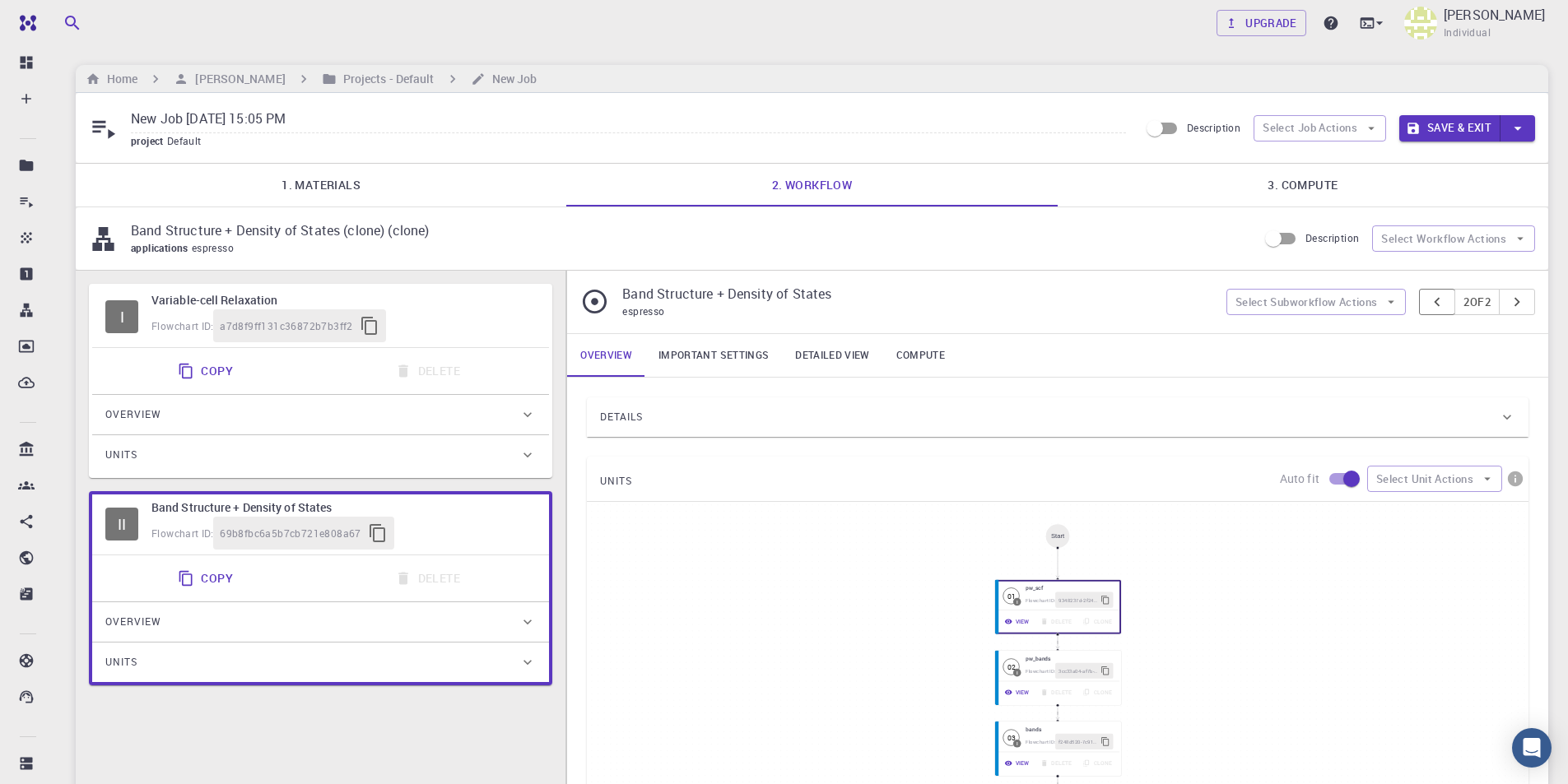
click at [1434, 301] on icon "pager" at bounding box center [1436, 301] width 18 height 18
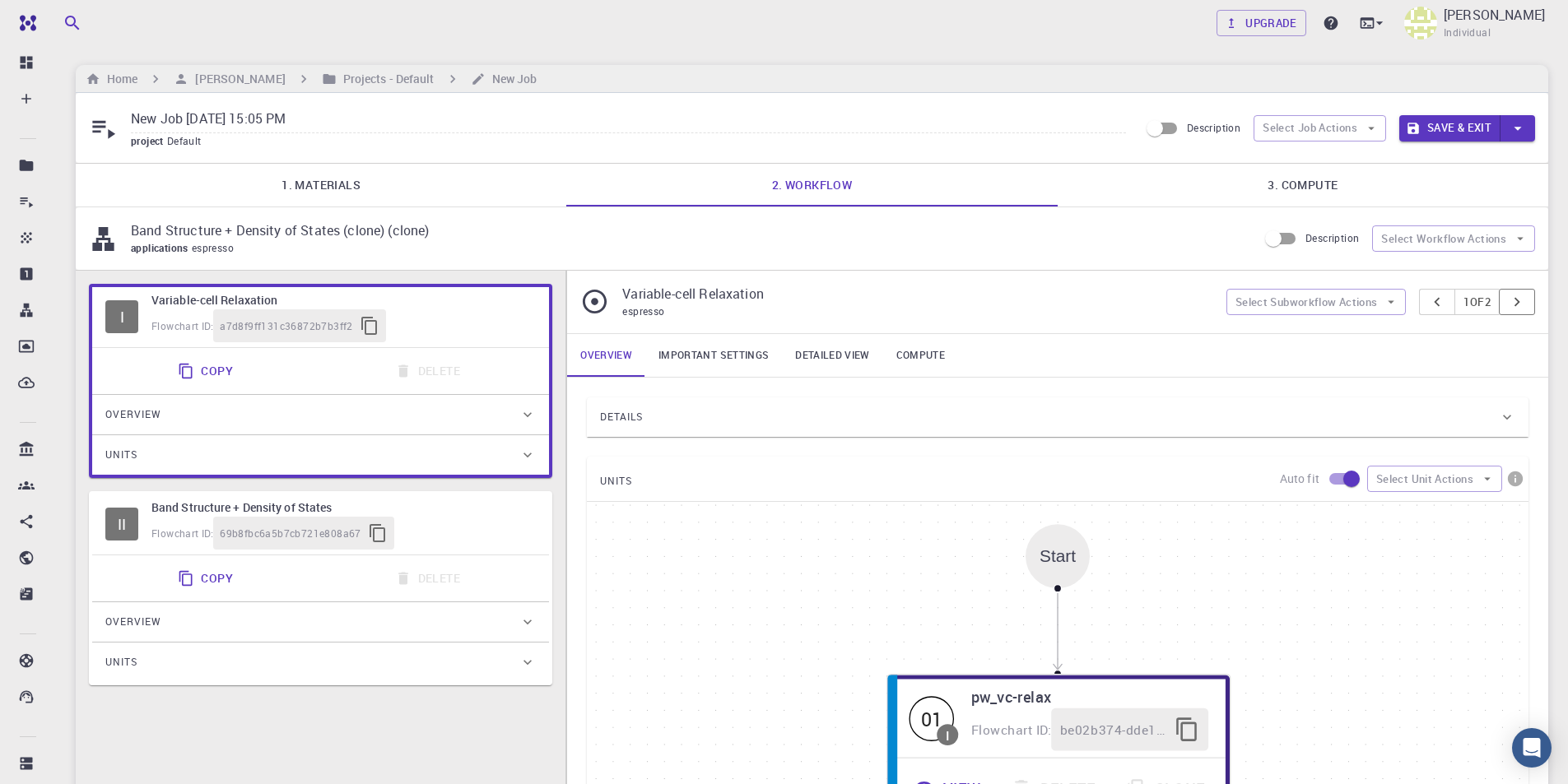
click at [1526, 302] on button "pager" at bounding box center [1517, 301] width 36 height 26
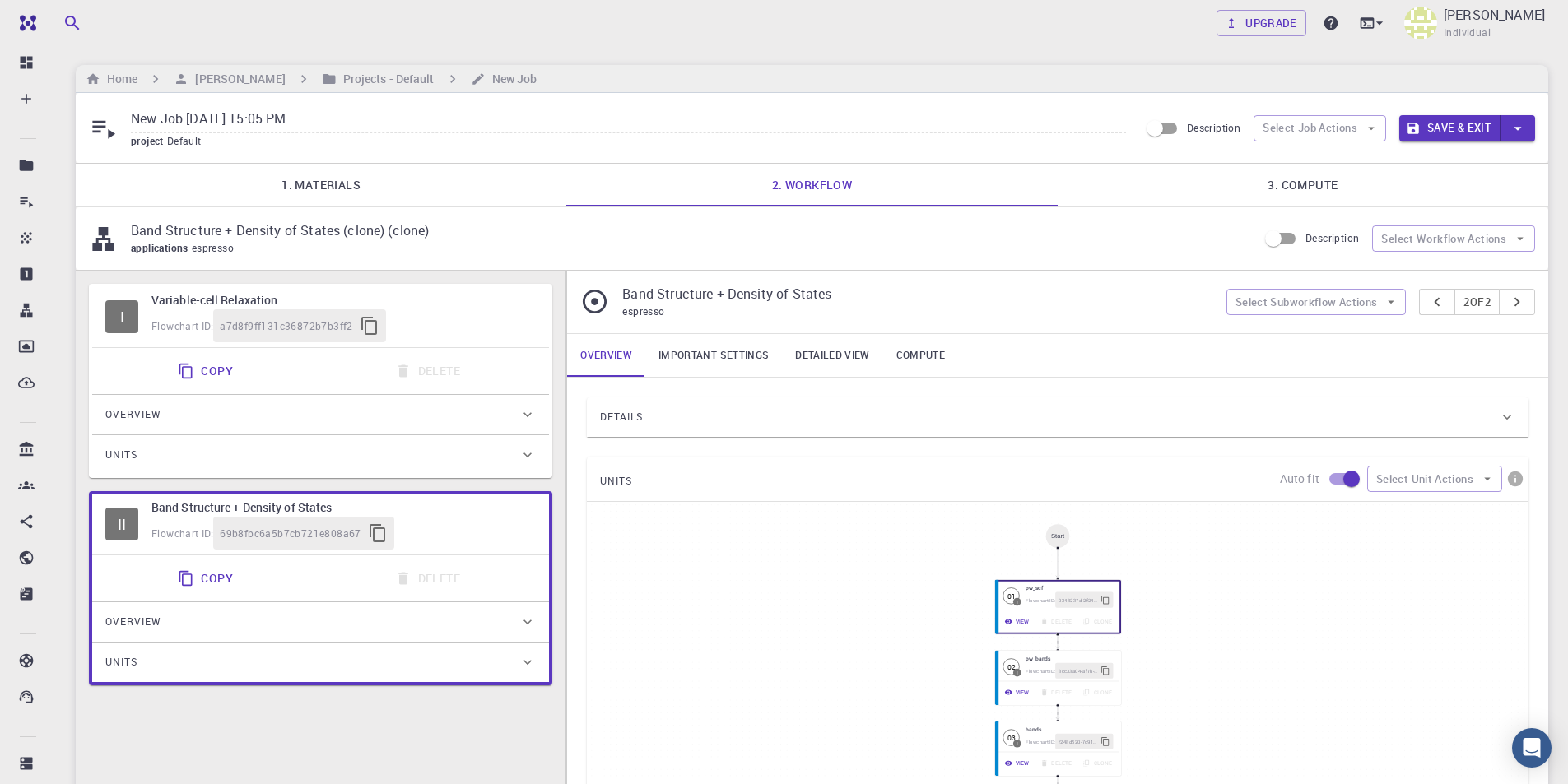
click at [1306, 181] on link "3. Compute" at bounding box center [1302, 185] width 490 height 43
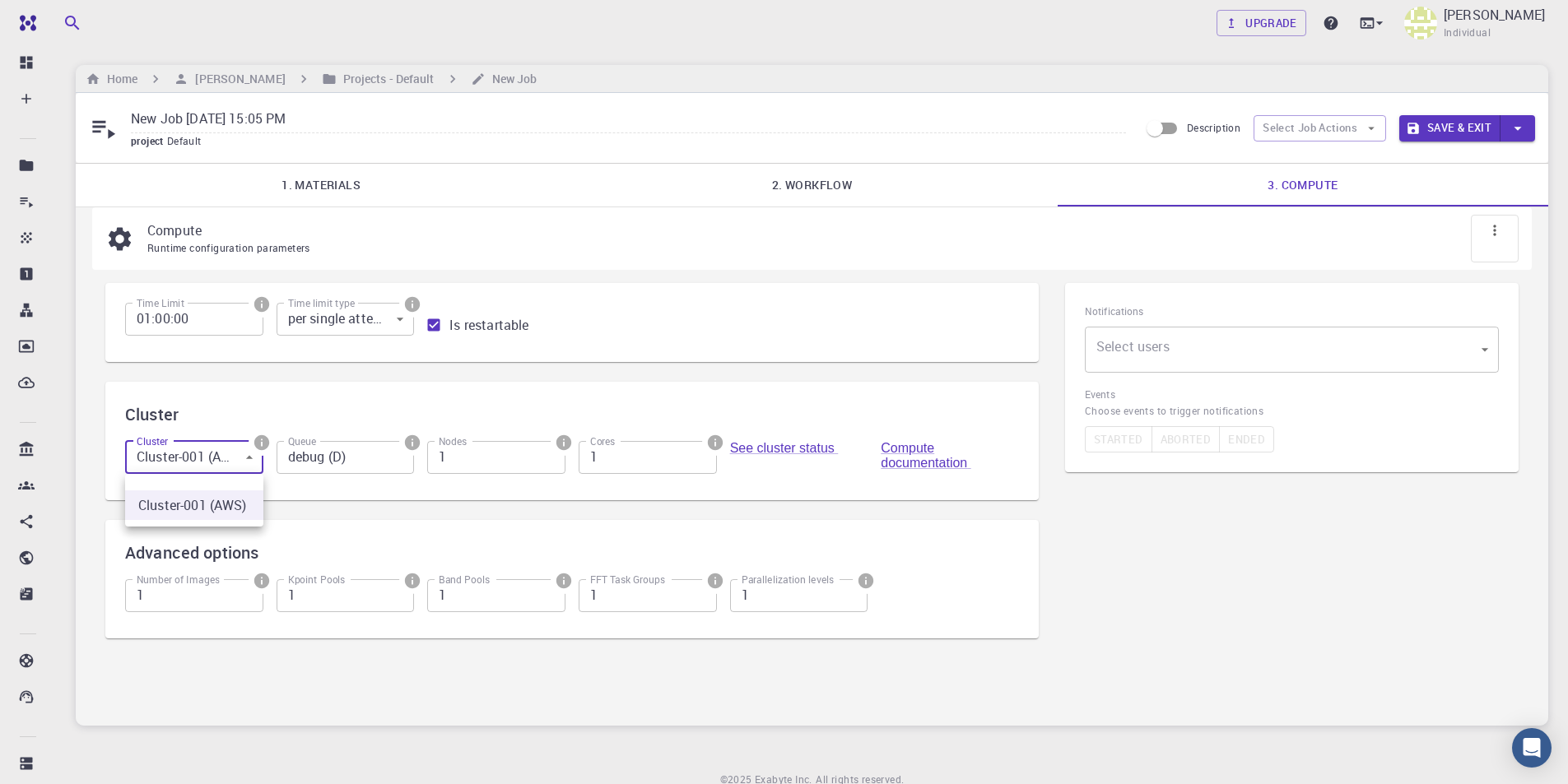
click at [215, 460] on body "Free Dashboard Create New Job New Material Create Material Upload File Import f…" at bounding box center [784, 426] width 1568 height 853
click at [215, 460] on div at bounding box center [784, 392] width 1568 height 784
click at [1201, 351] on body "Free Dashboard Create New Job New Material Create Material Upload File Import f…" at bounding box center [784, 426] width 1568 height 853
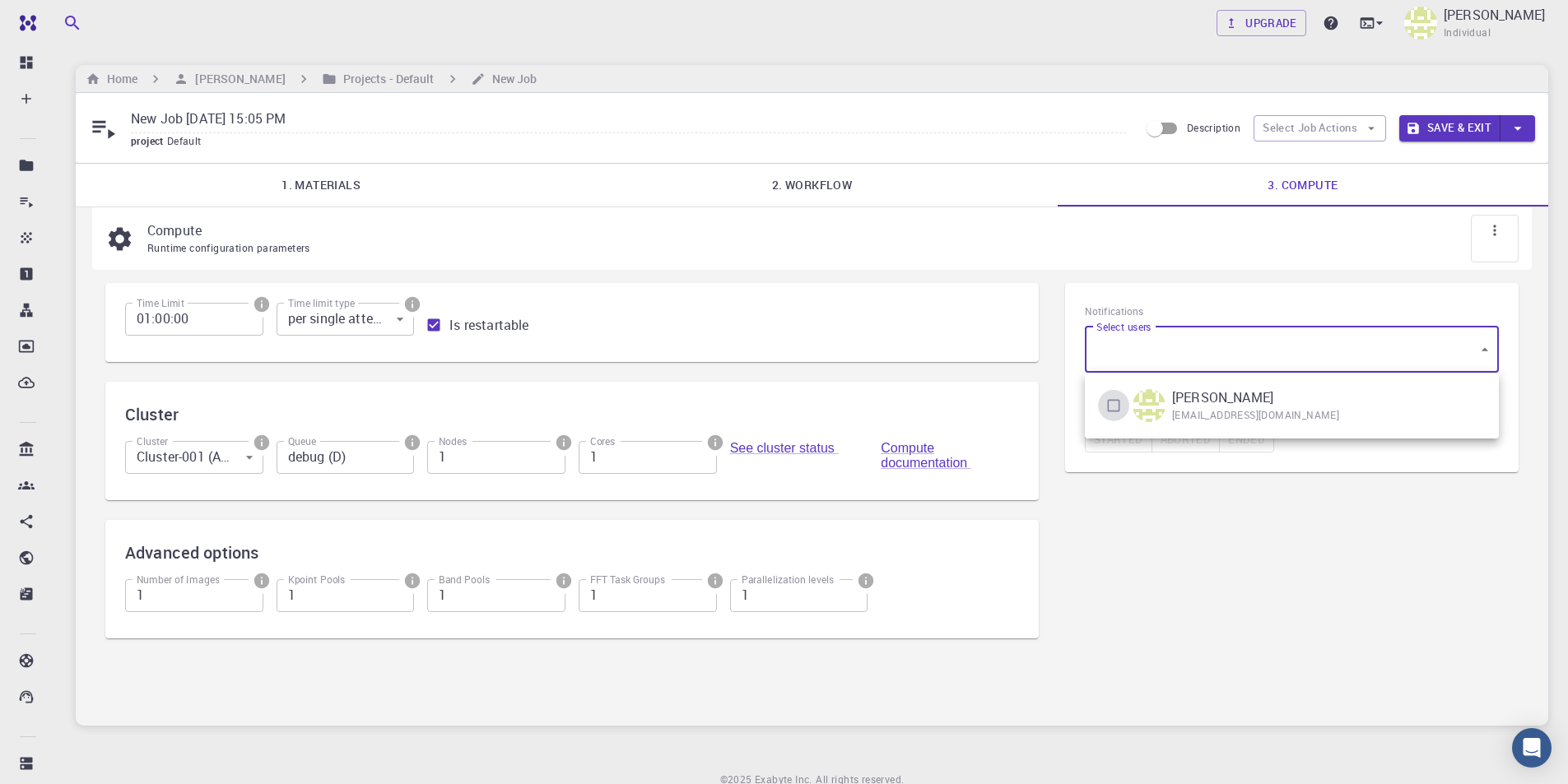
click at [1109, 402] on input "checkbox" at bounding box center [1113, 406] width 32 height 32
checkbox input "true"
type input "[object Object]"
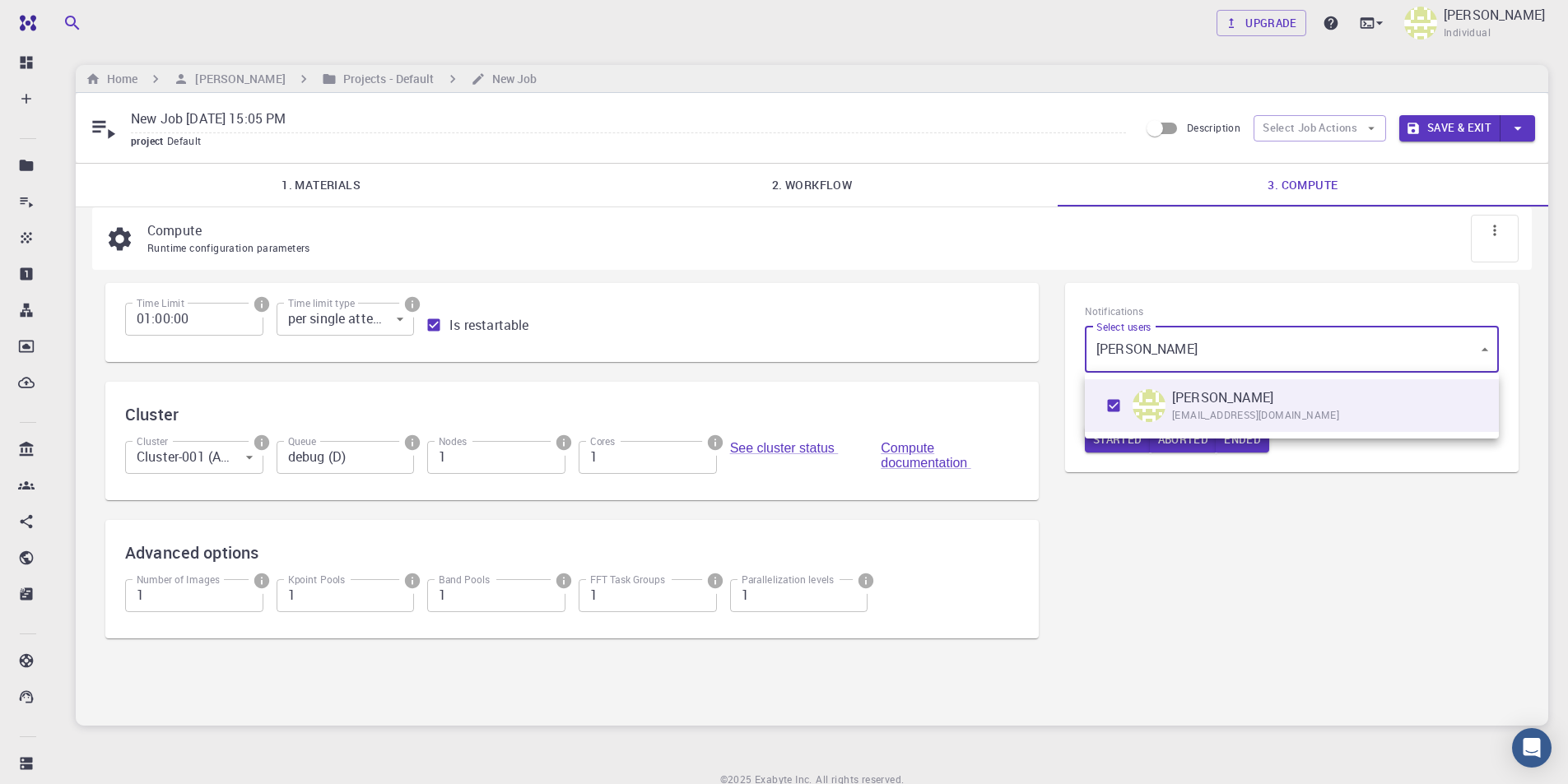
click at [1158, 508] on div at bounding box center [784, 392] width 1568 height 784
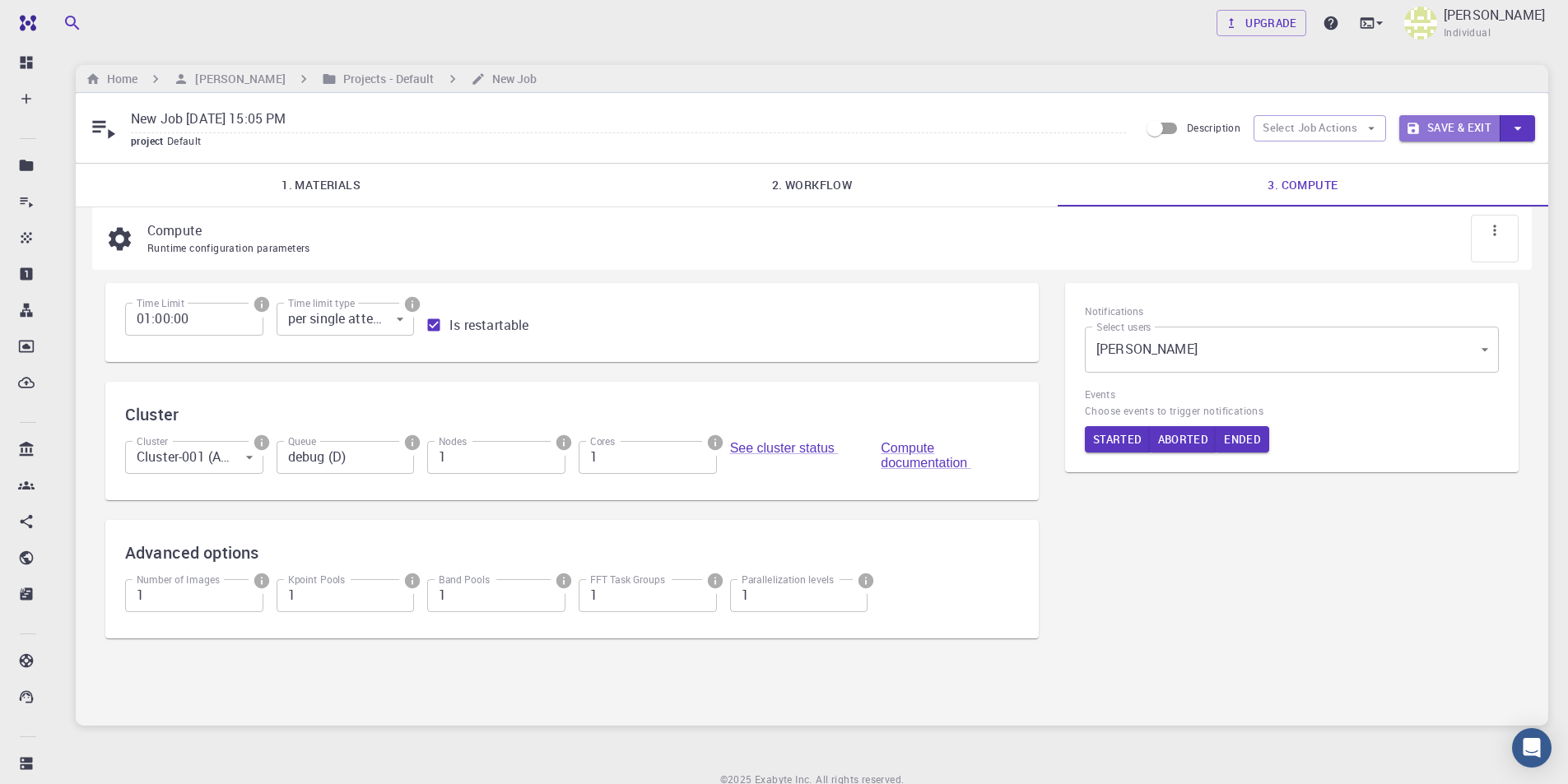
click at [1436, 127] on button "Save & Exit" at bounding box center [1449, 128] width 102 height 26
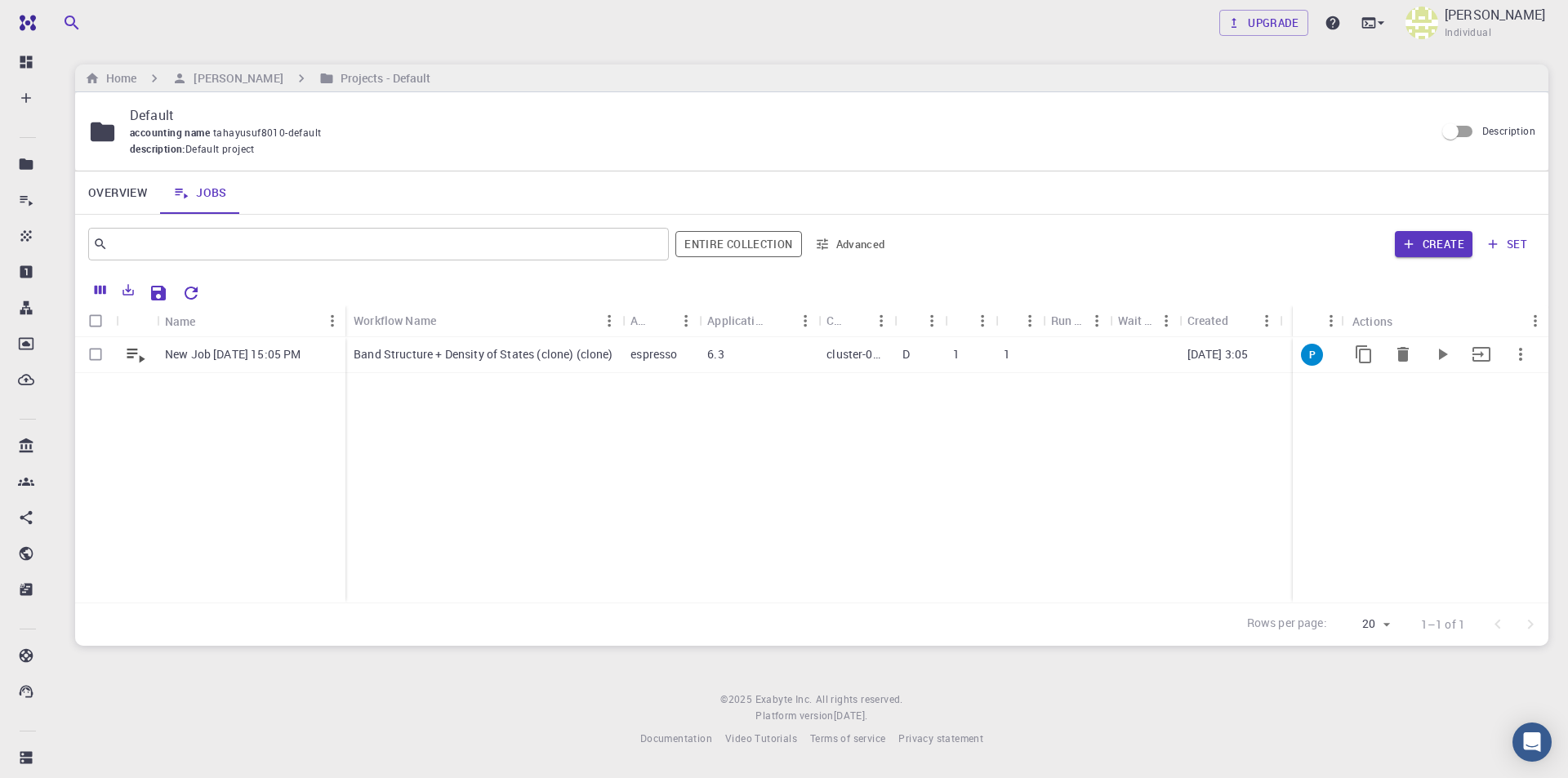
click at [259, 358] on p "New Job Aug 11, 2025, 15:05 PM" at bounding box center [233, 354] width 136 height 16
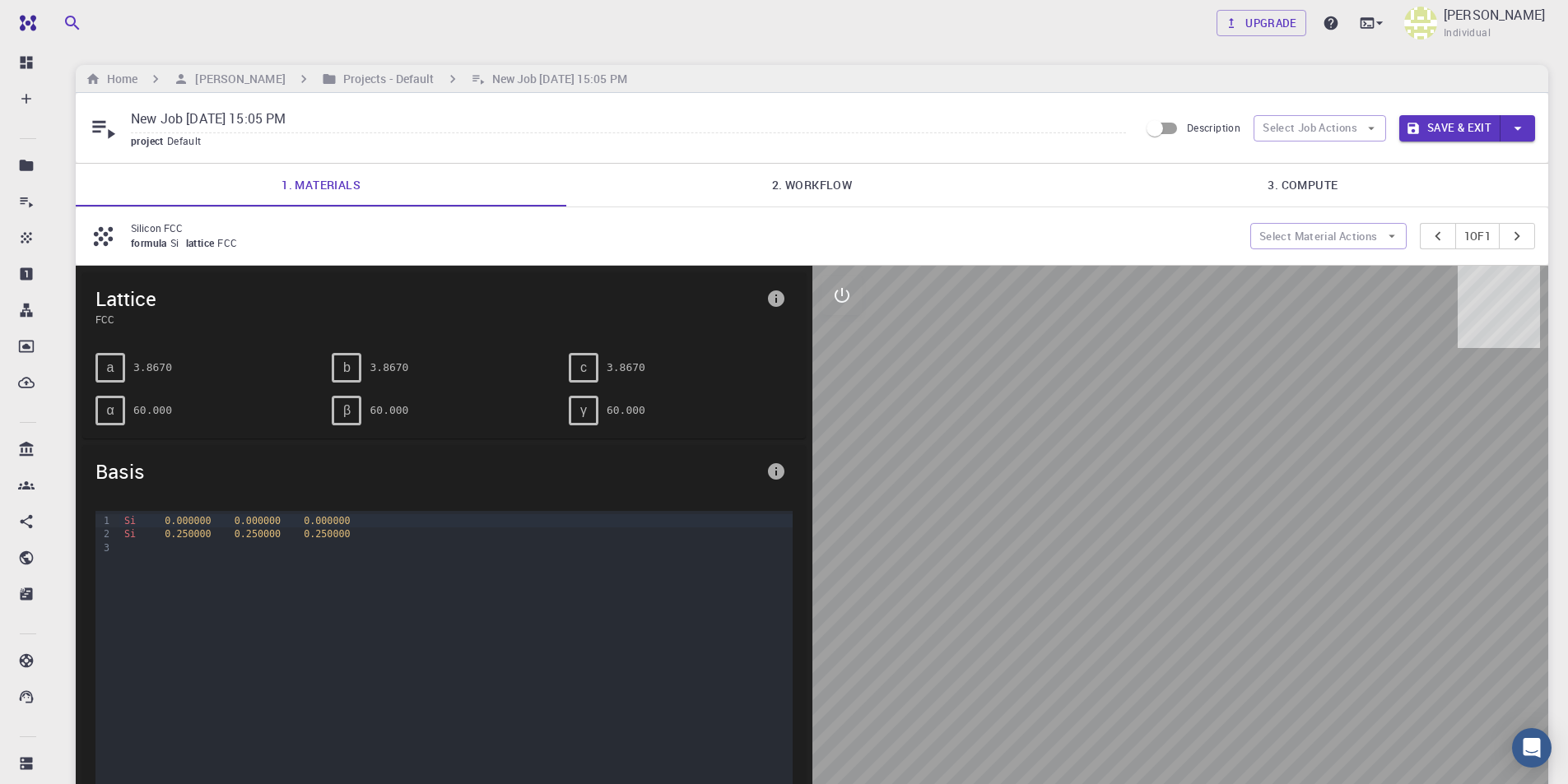
click at [810, 186] on link "2. Workflow" at bounding box center [811, 185] width 490 height 43
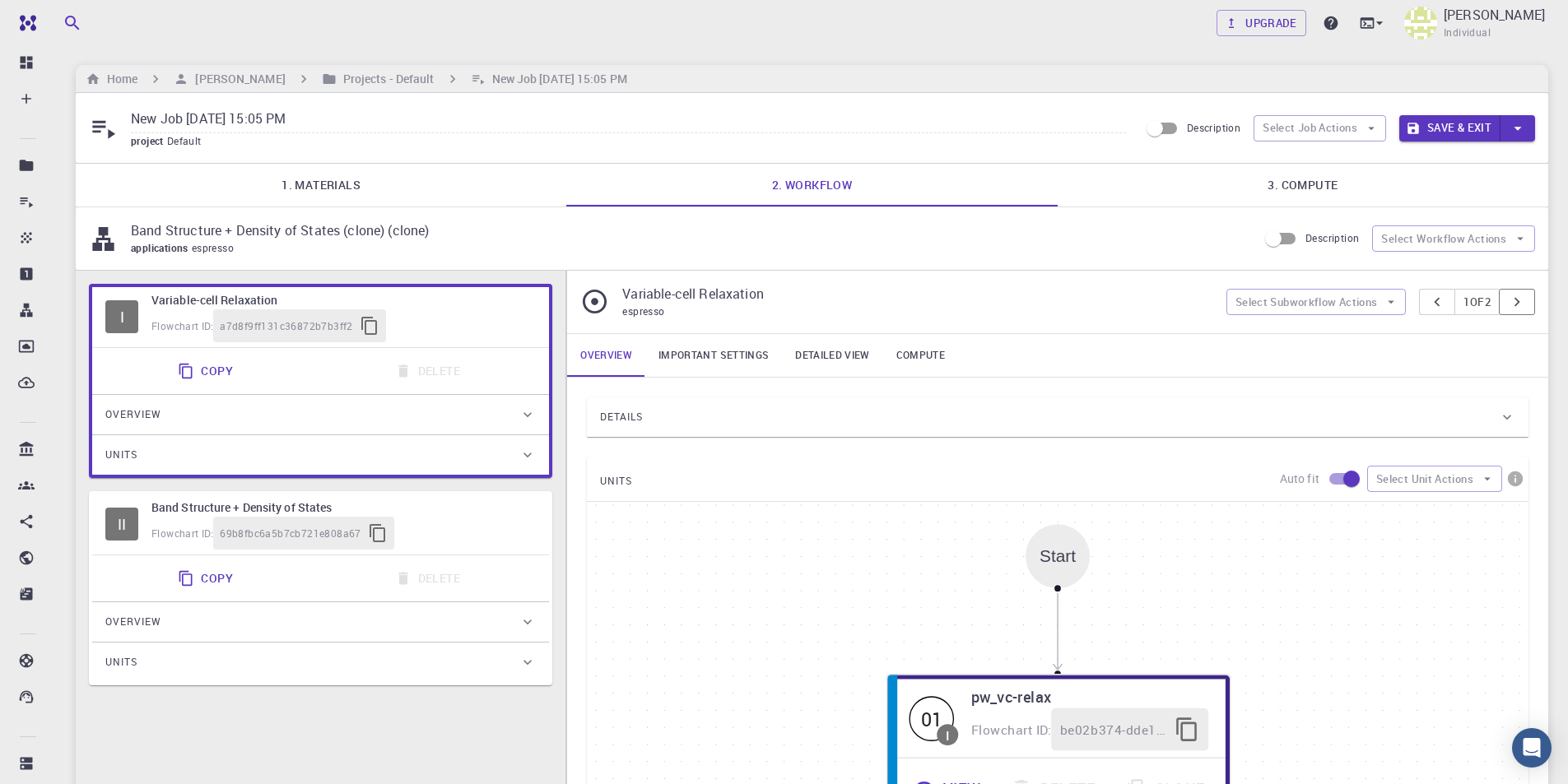
click at [1518, 297] on icon "pager" at bounding box center [1516, 301] width 18 height 18
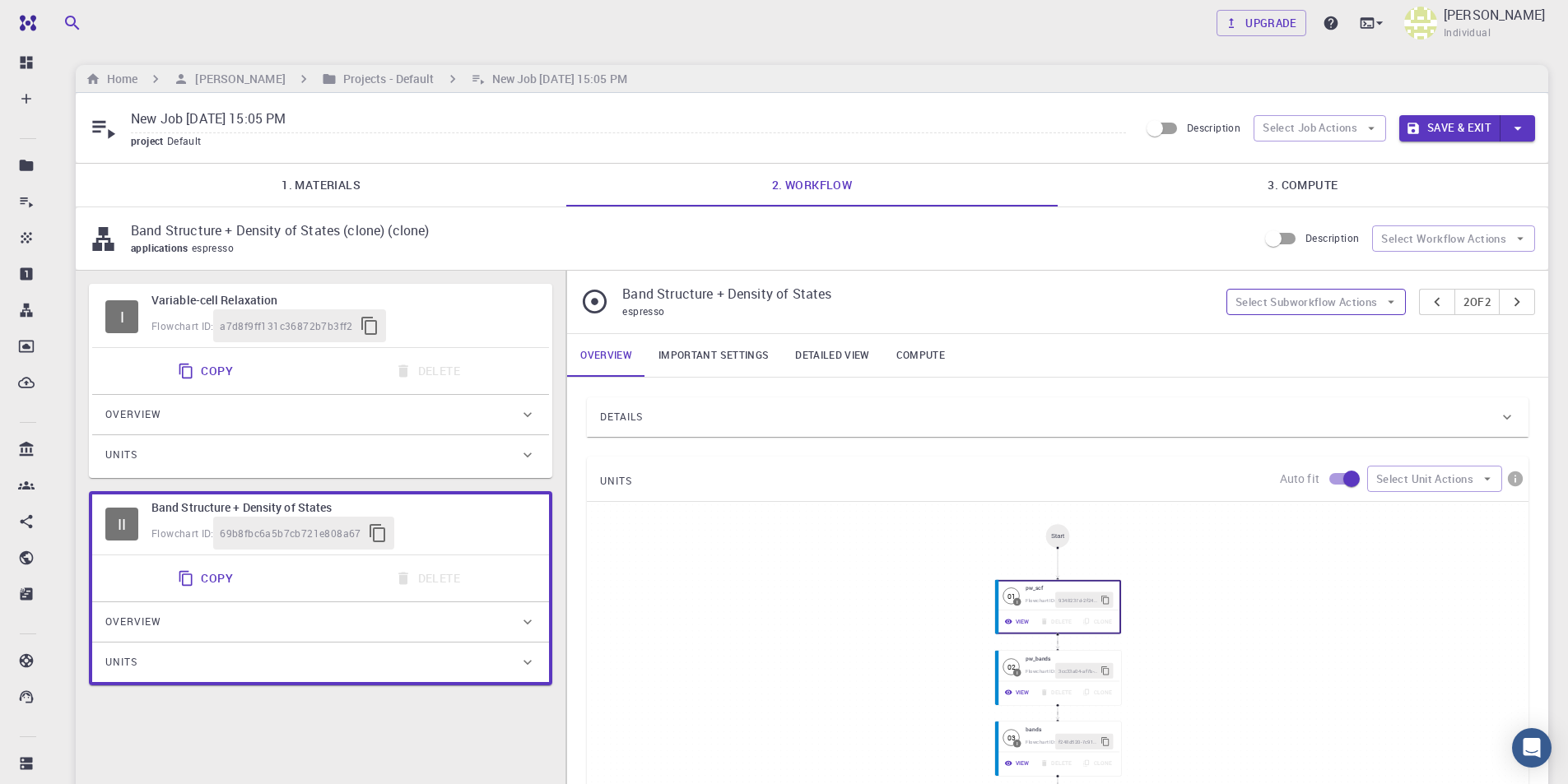
click at [1384, 301] on icon "button" at bounding box center [1390, 301] width 15 height 15
click at [1302, 263] on div "Band Structure + Density of States (clone) (clone) applications espresso Descri…" at bounding box center [812, 238] width 1472 height 62
click at [1434, 302] on icon "pager" at bounding box center [1436, 301] width 18 height 18
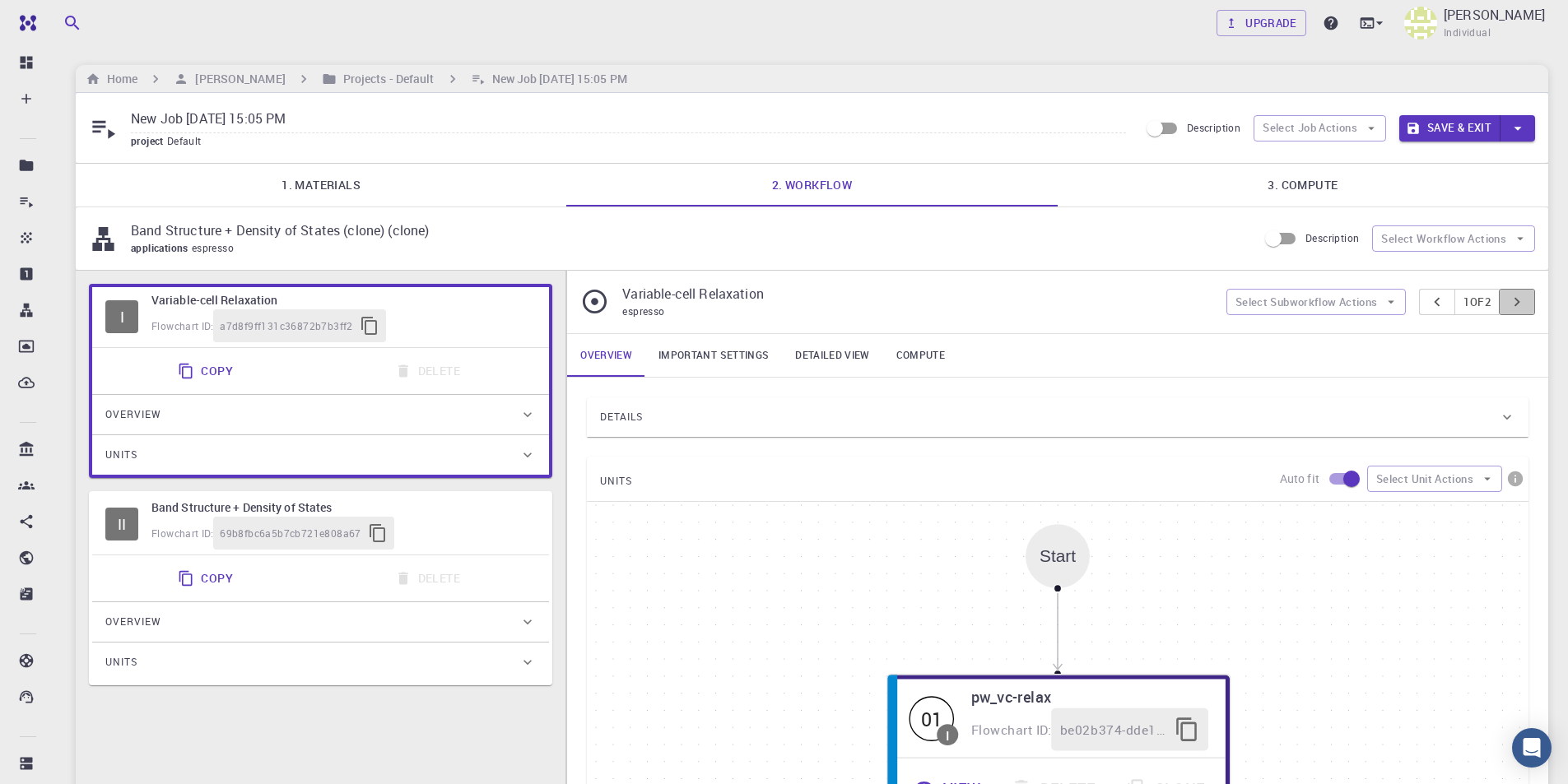
click at [1518, 302] on icon "pager" at bounding box center [1517, 301] width 6 height 9
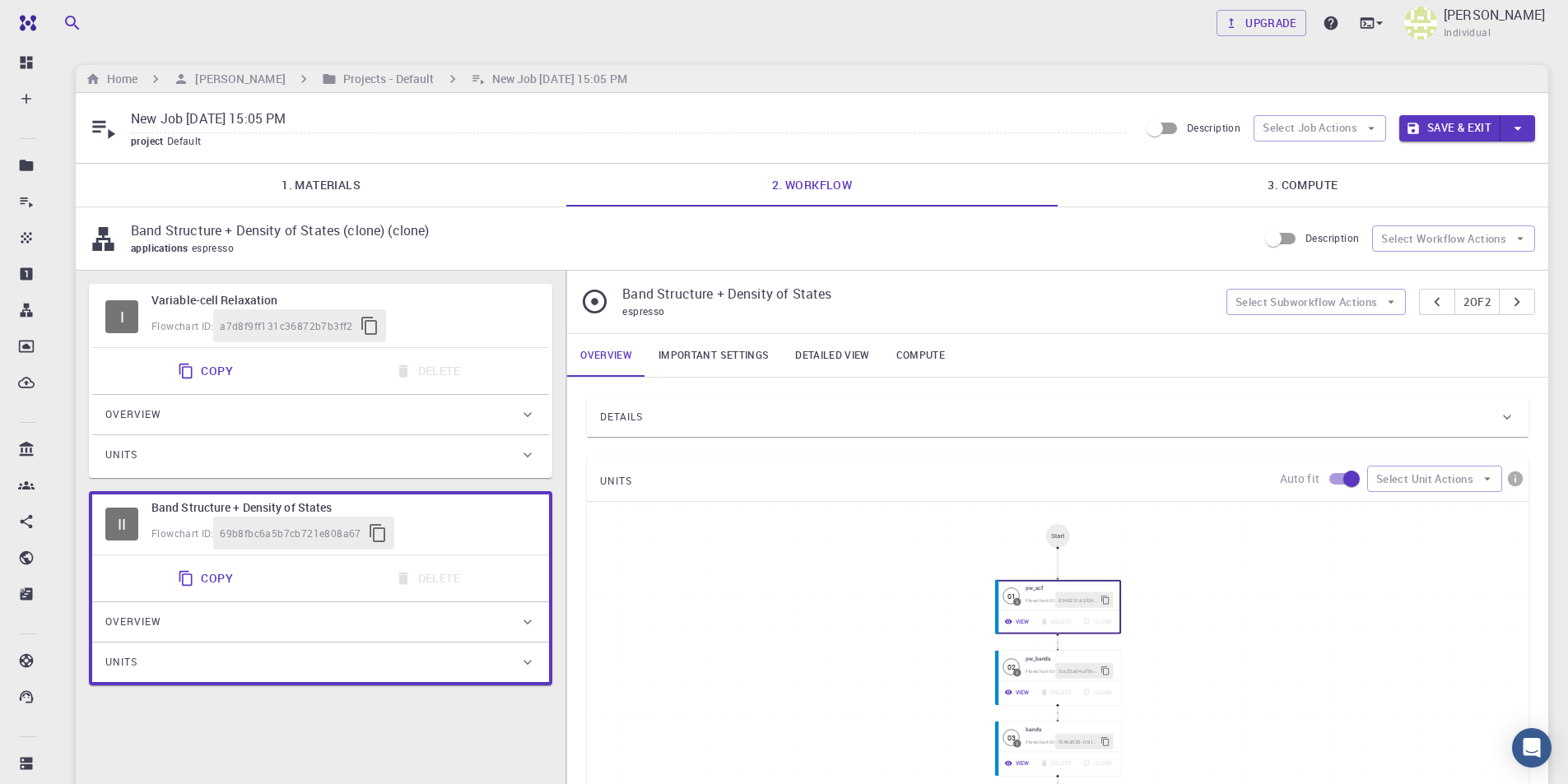
click at [1357, 179] on link "3. Compute" at bounding box center [1302, 185] width 490 height 43
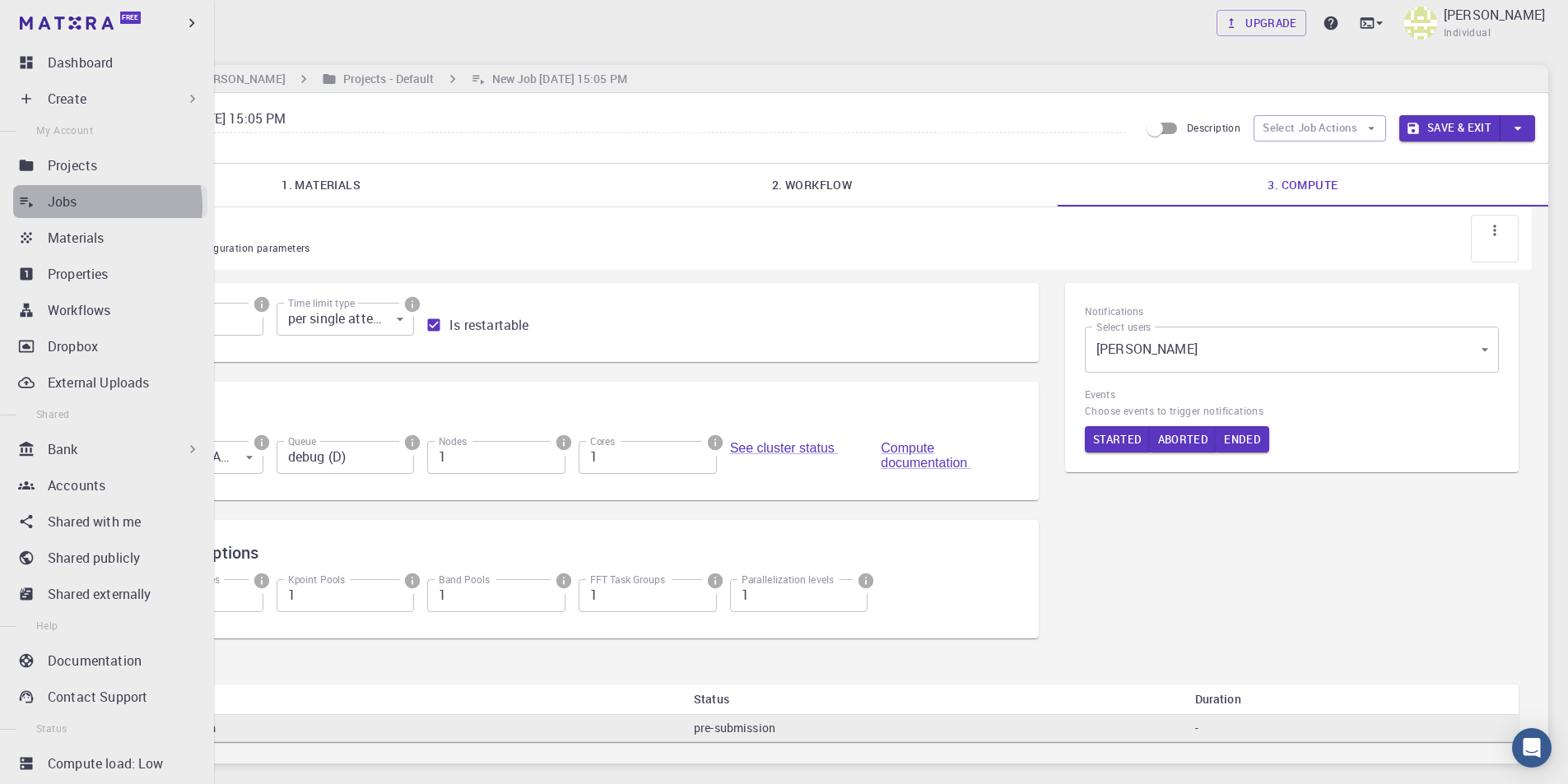
click at [88, 207] on div "Jobs" at bounding box center [127, 202] width 160 height 20
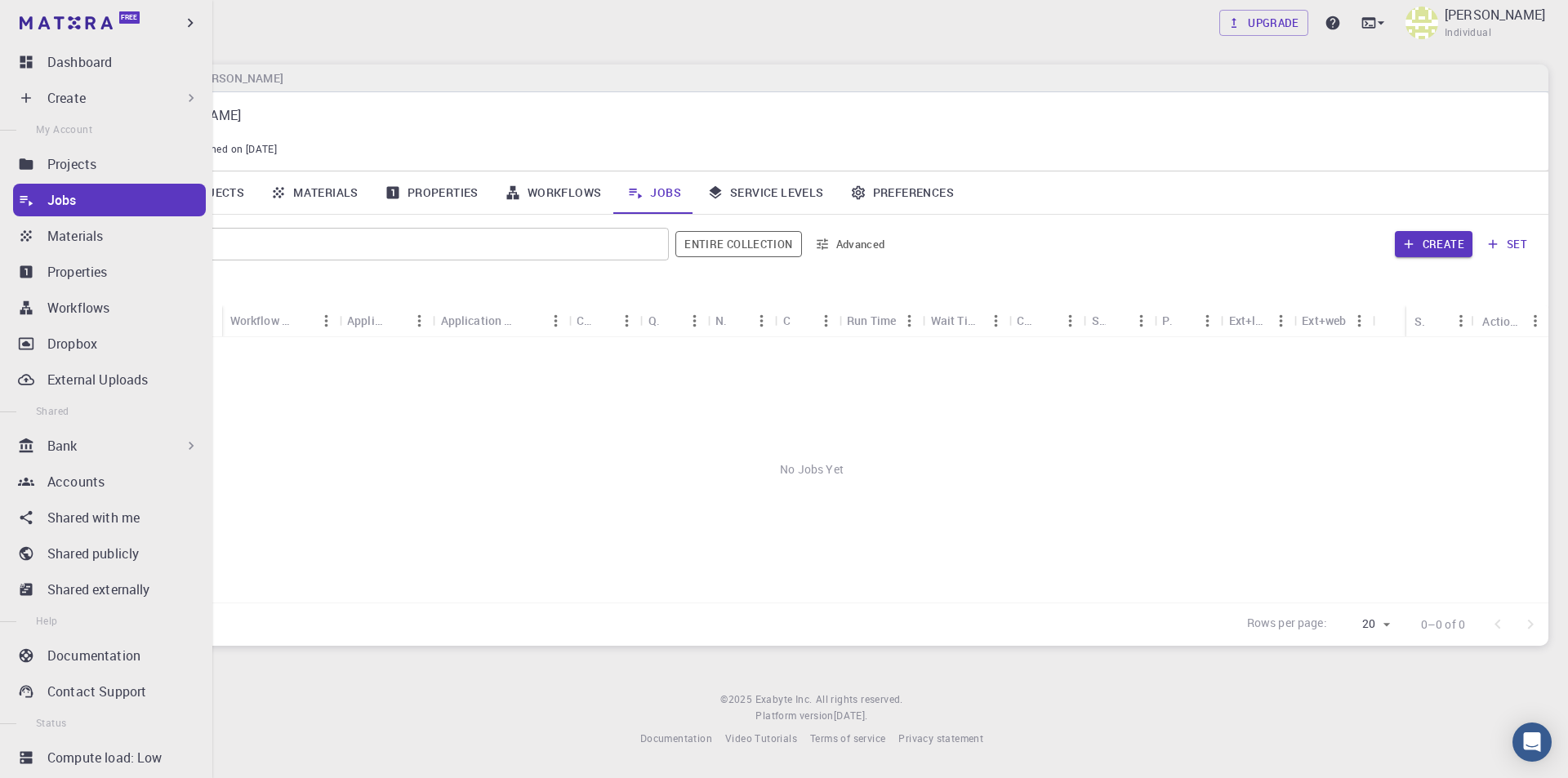
click at [82, 97] on p "Create" at bounding box center [66, 97] width 38 height 19
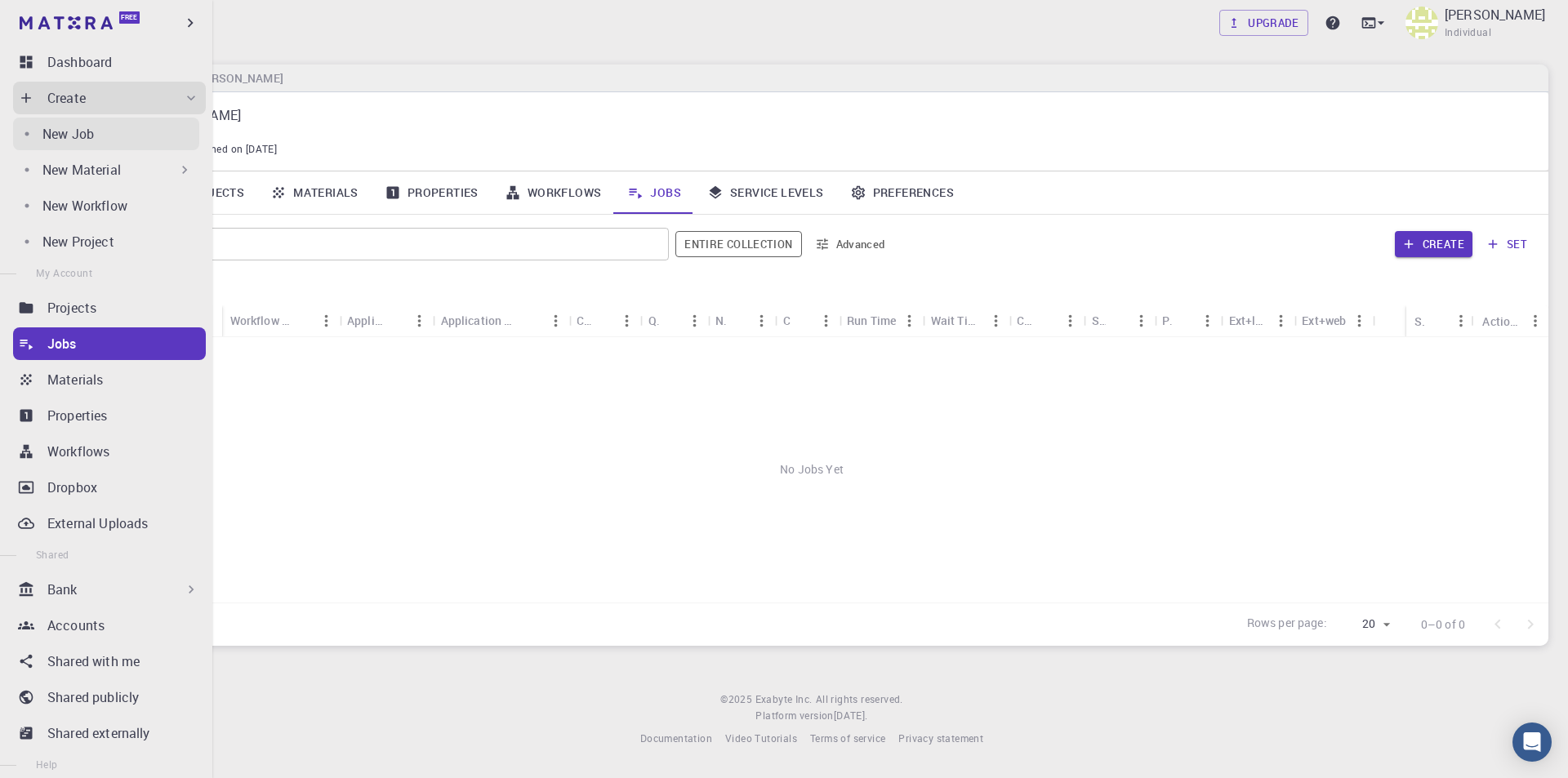
click at [79, 127] on p "New Job" at bounding box center [68, 133] width 52 height 19
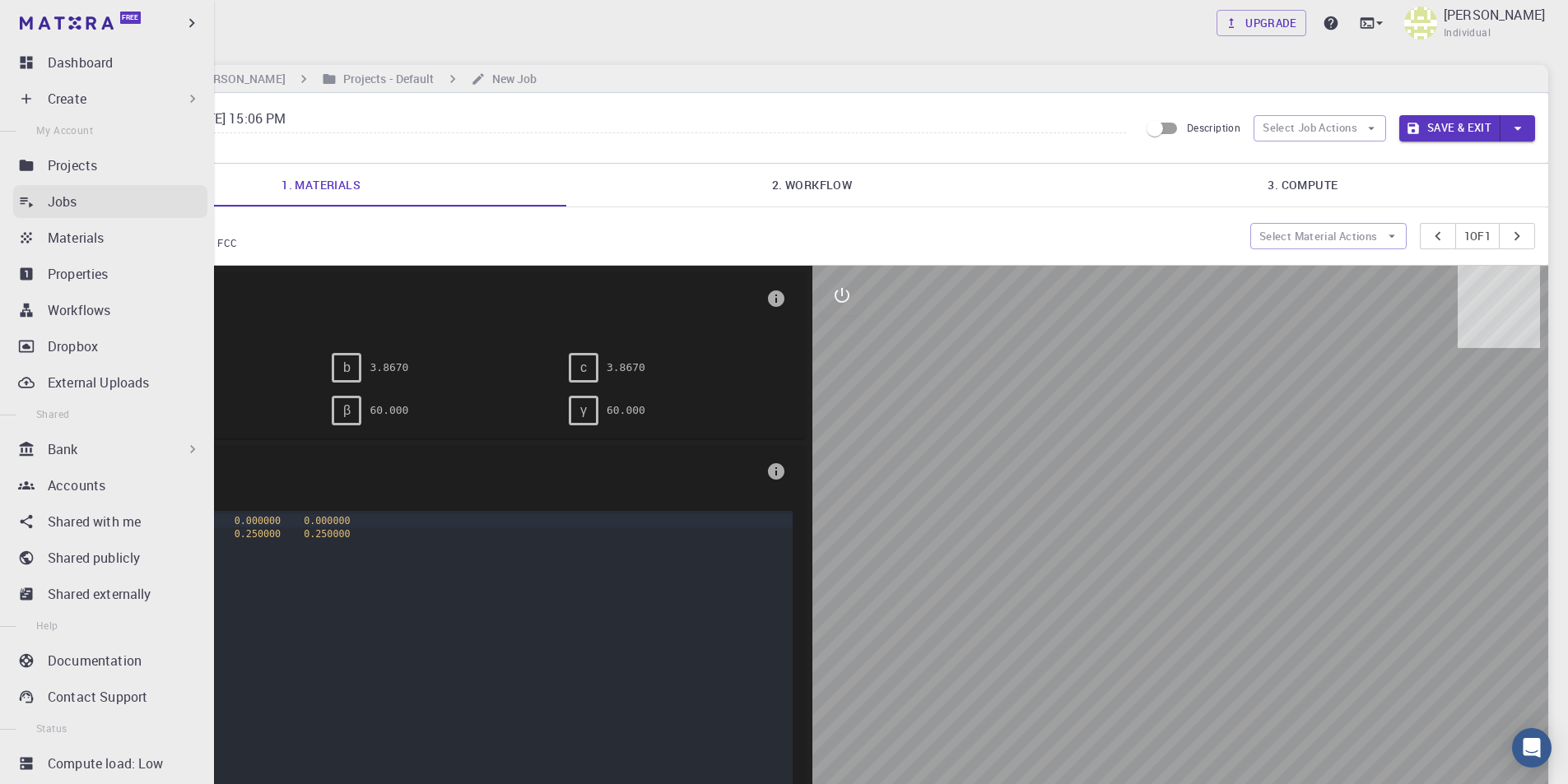
click at [101, 191] on link "Jobs" at bounding box center [109, 202] width 194 height 33
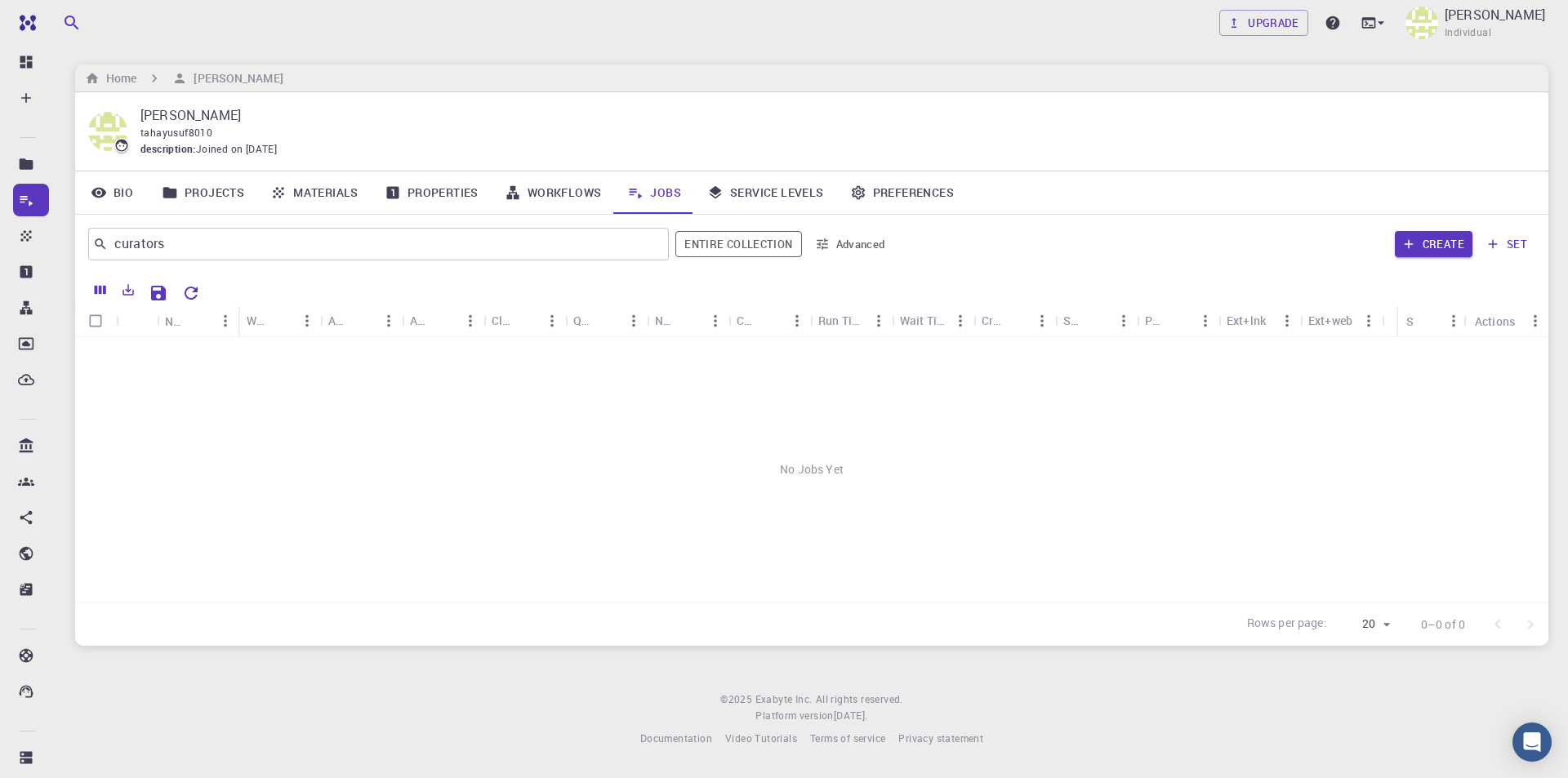
click at [209, 197] on link "Projects" at bounding box center [203, 192] width 108 height 42
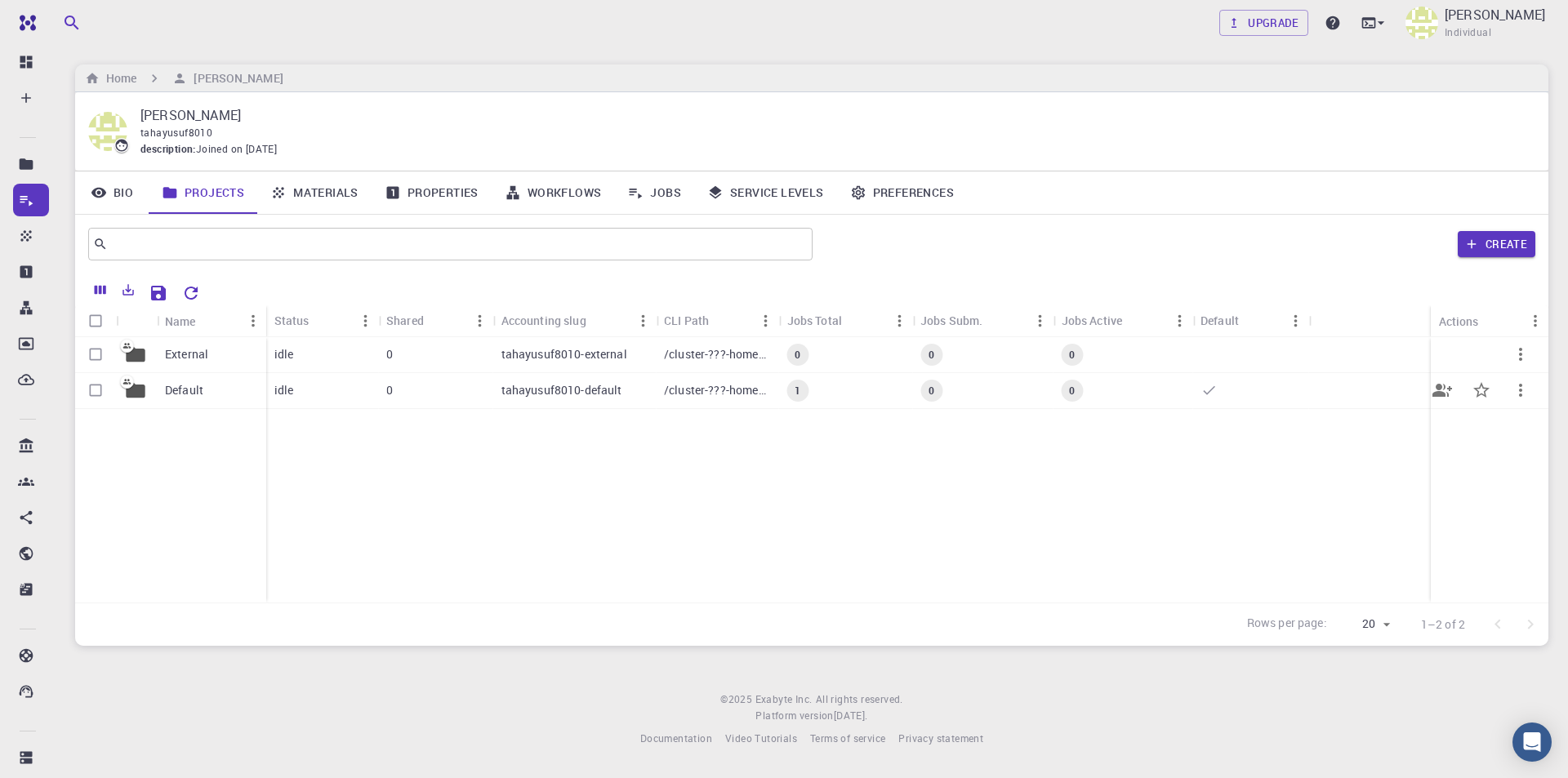
click at [201, 392] on p "Default" at bounding box center [184, 390] width 38 height 16
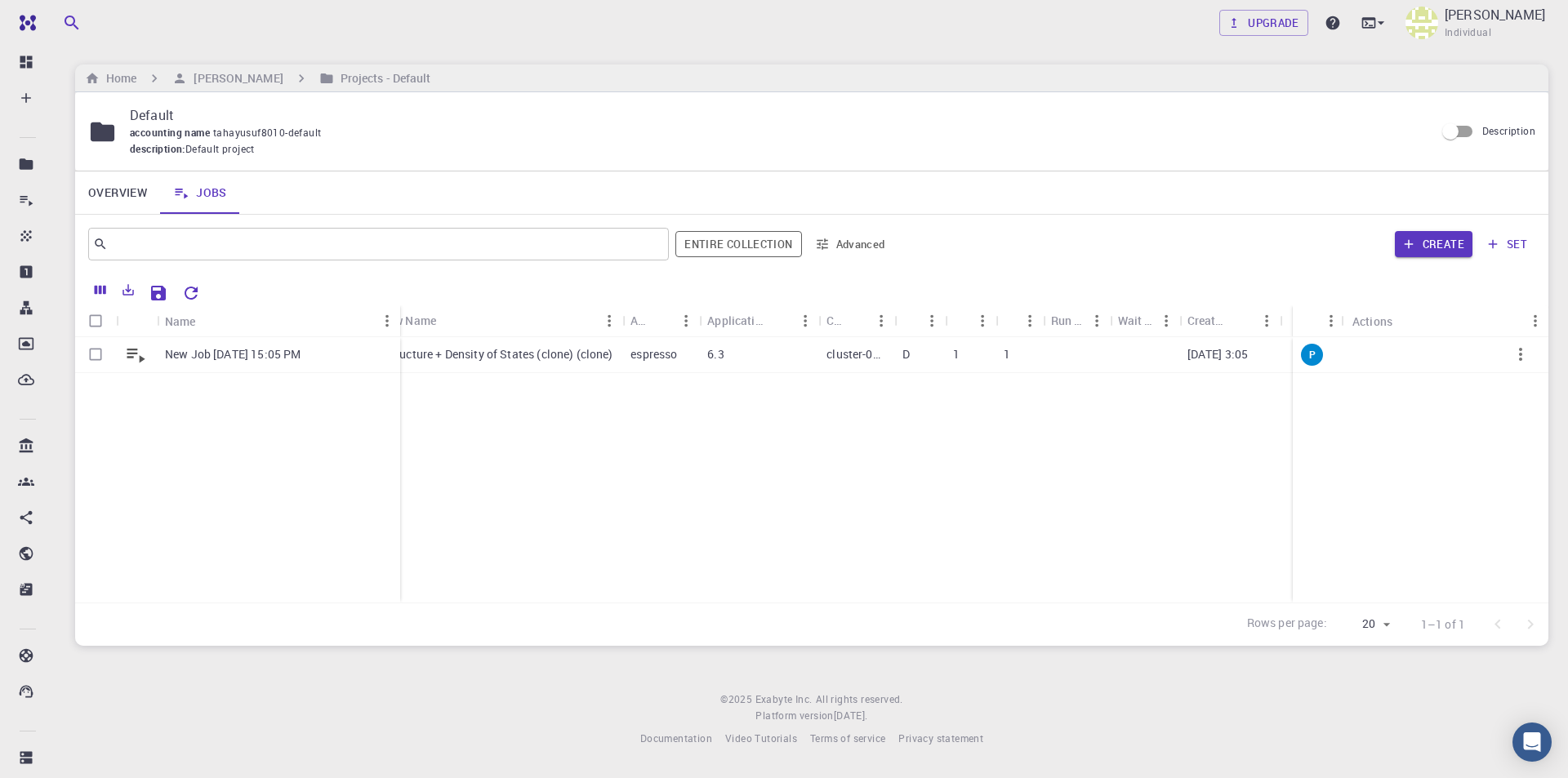
drag, startPoint x: 344, startPoint y: 318, endPoint x: 398, endPoint y: 323, distance: 54.2
click at [398, 323] on div "Name" at bounding box center [401, 321] width 16 height 32
click at [1442, 352] on icon "Run" at bounding box center [1443, 353] width 9 height 11
drag, startPoint x: 234, startPoint y: 320, endPoint x: 323, endPoint y: 336, distance: 90.4
click at [302, 329] on div "Name" at bounding box center [308, 321] width 16 height 32
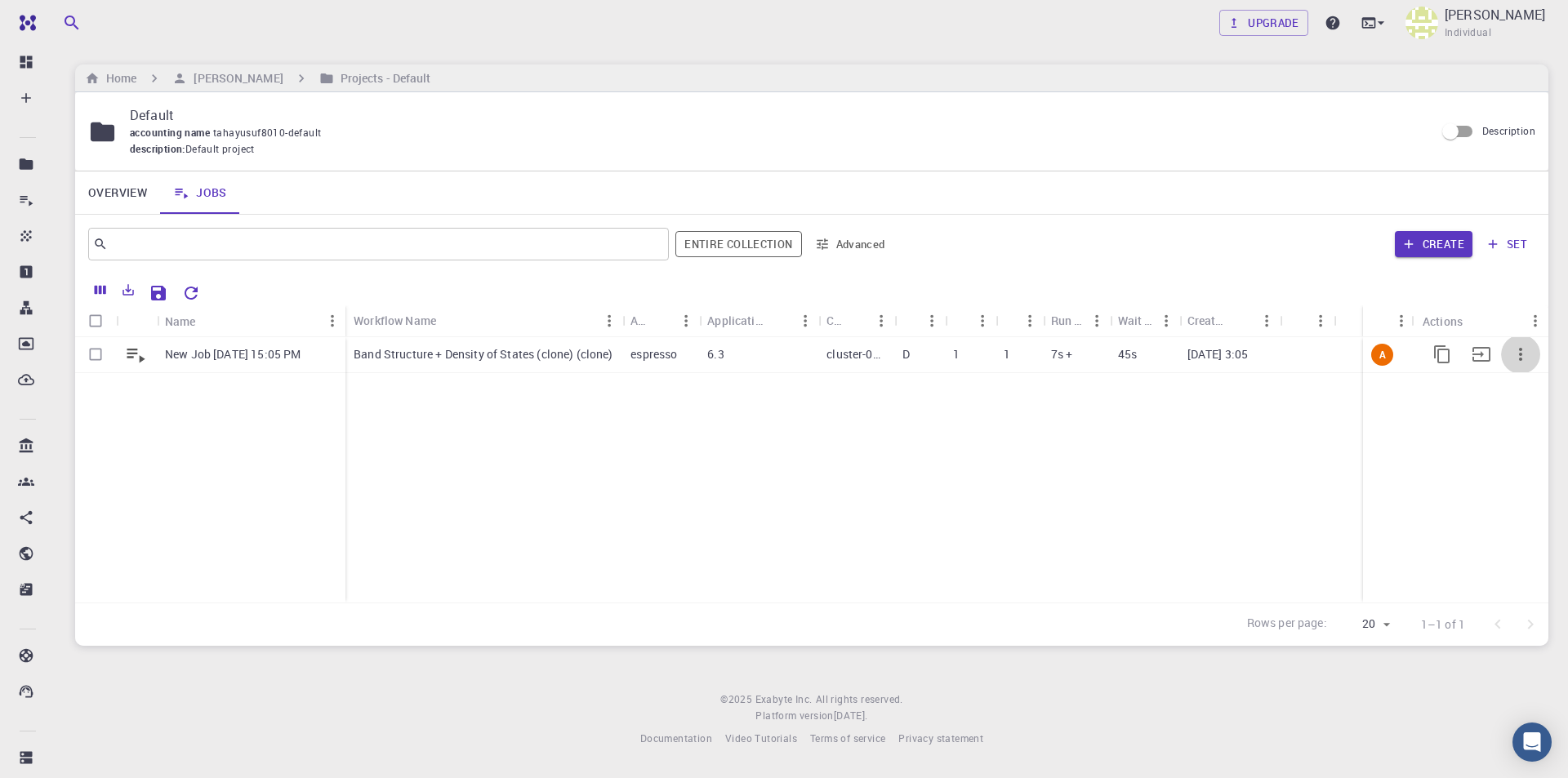
click at [1521, 352] on icon "button" at bounding box center [1521, 354] width 19 height 19
click at [553, 442] on div at bounding box center [784, 389] width 1568 height 778
click at [289, 349] on p "New Job [DATE] 15:05 PM" at bounding box center [233, 354] width 136 height 16
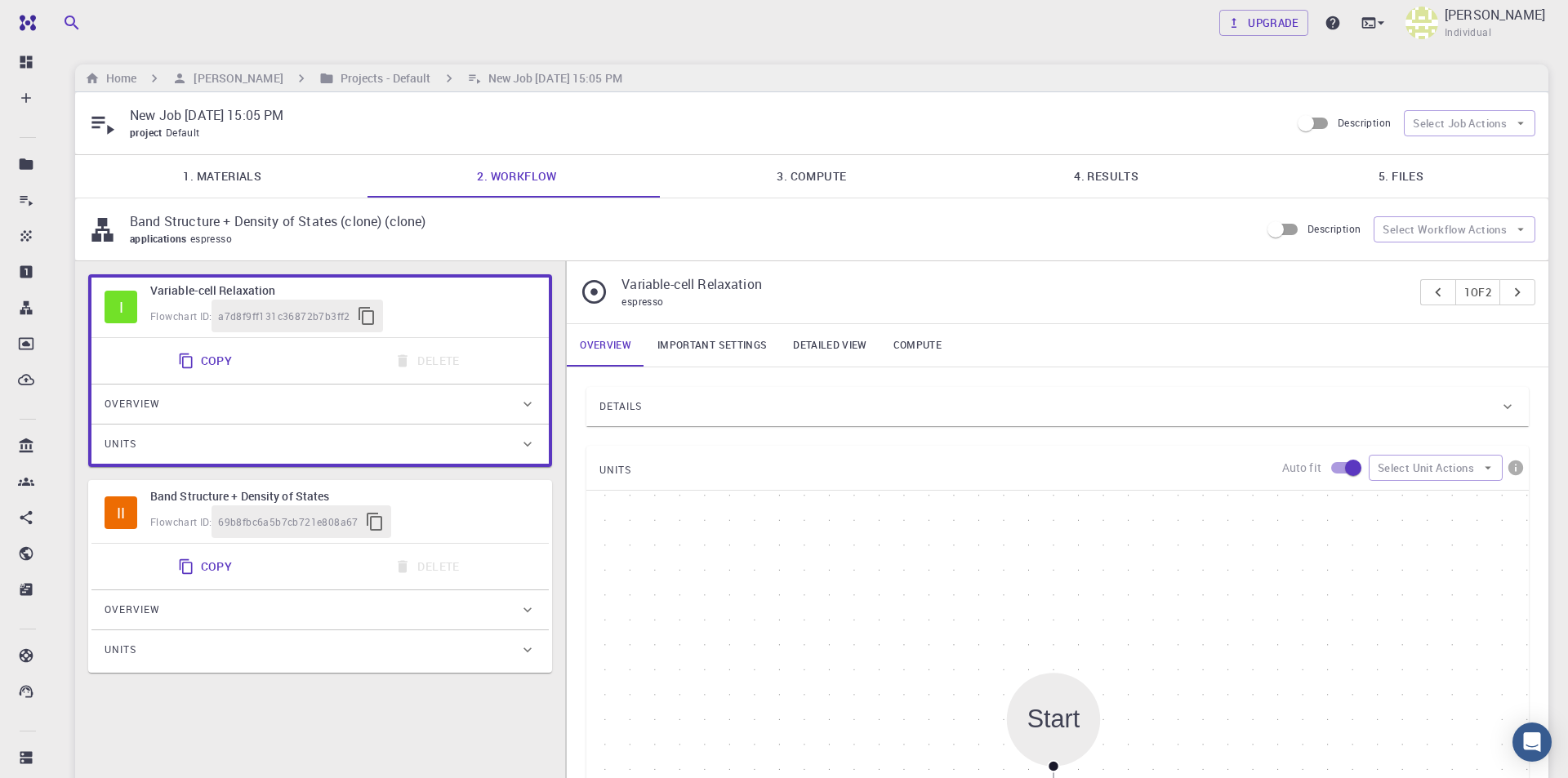
type input "/export/share/pseudo/si/gga/pbe/gbrv/1.0/us/si_pbe_gbrv_1.0.upf"
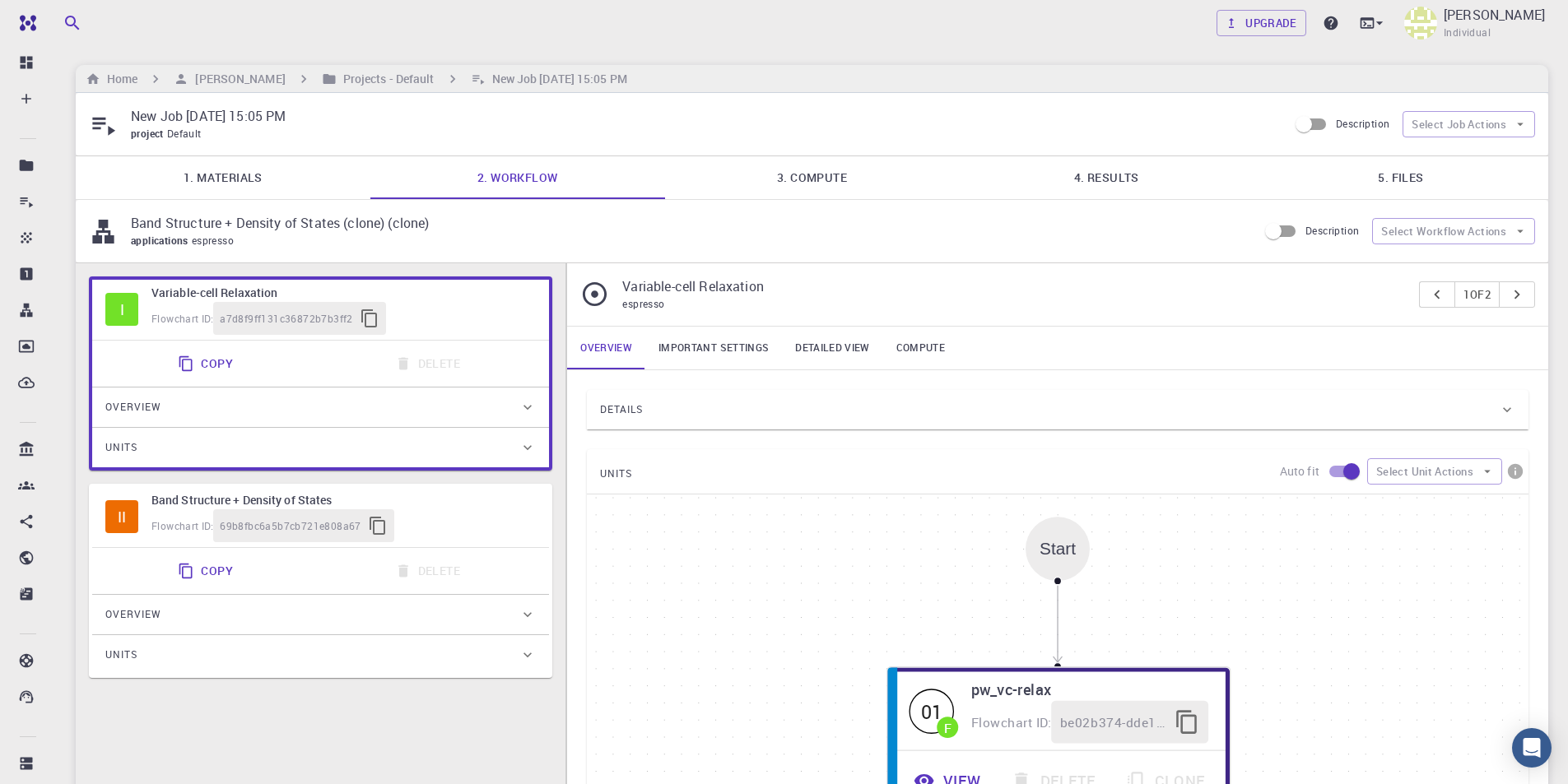
click at [1110, 177] on link "4. Results" at bounding box center [1106, 178] width 295 height 43
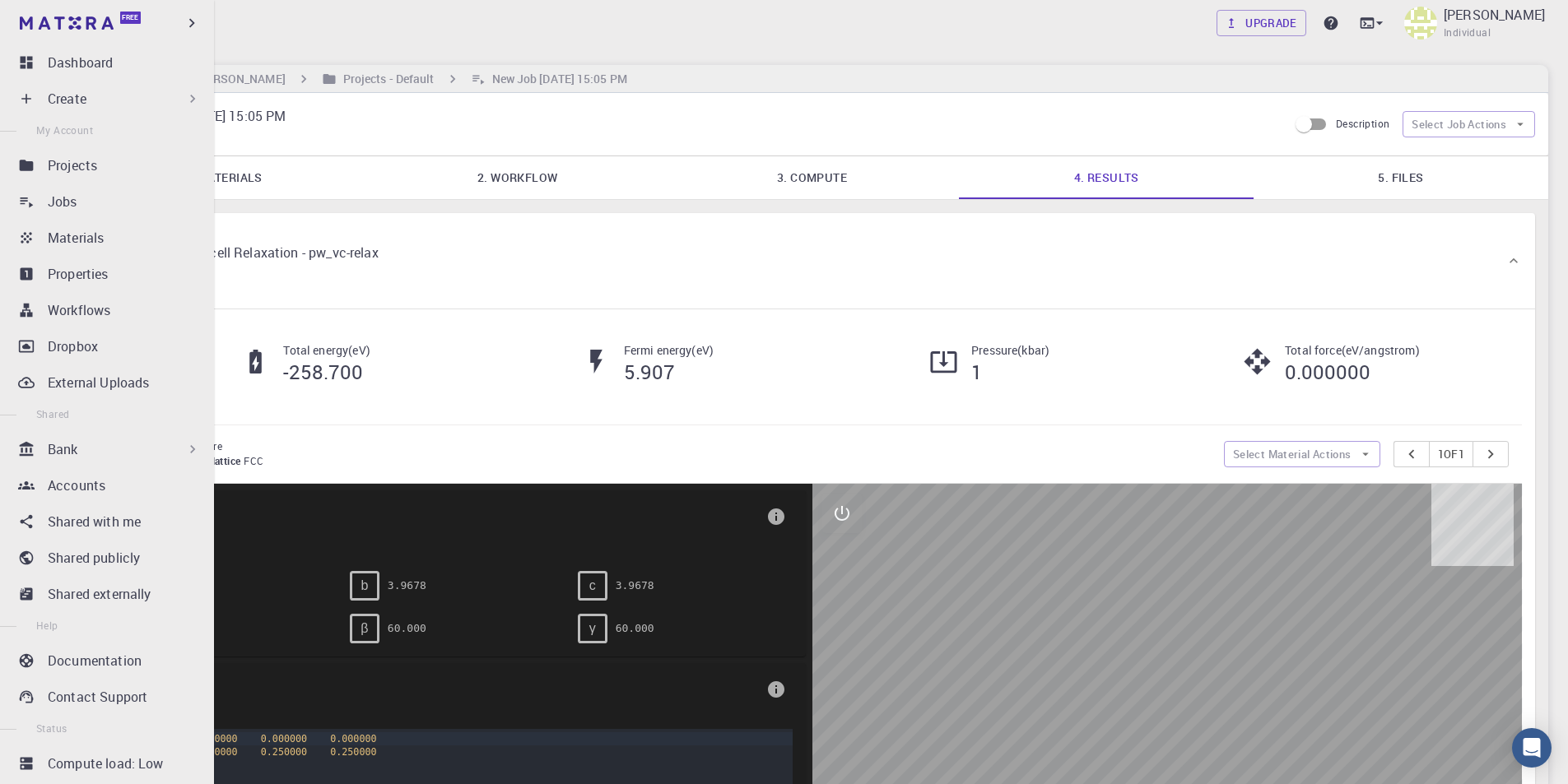
click at [91, 449] on div "Bank" at bounding box center [124, 449] width 153 height 20
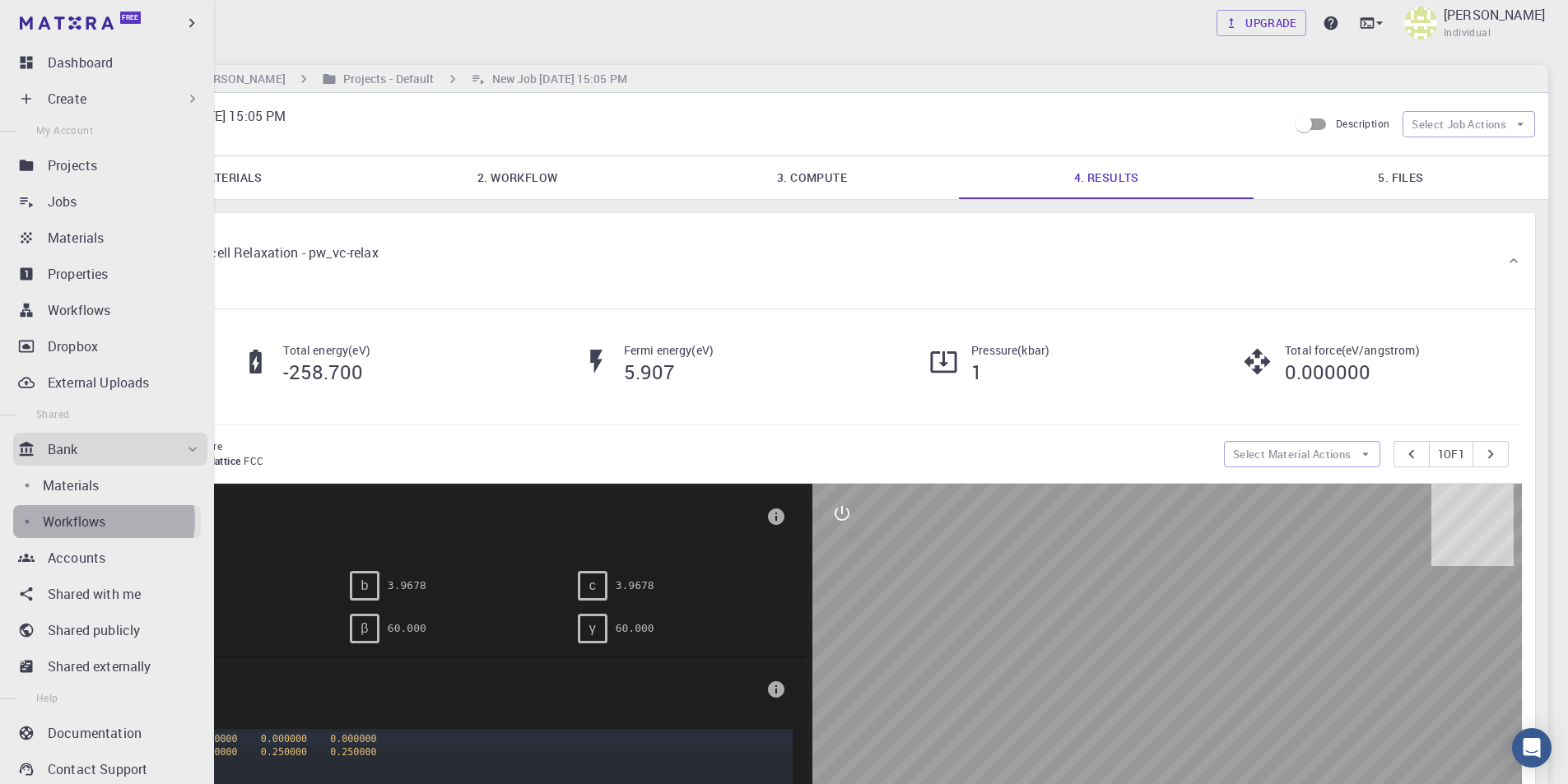
click at [101, 520] on p "Workflows" at bounding box center [73, 521] width 62 height 20
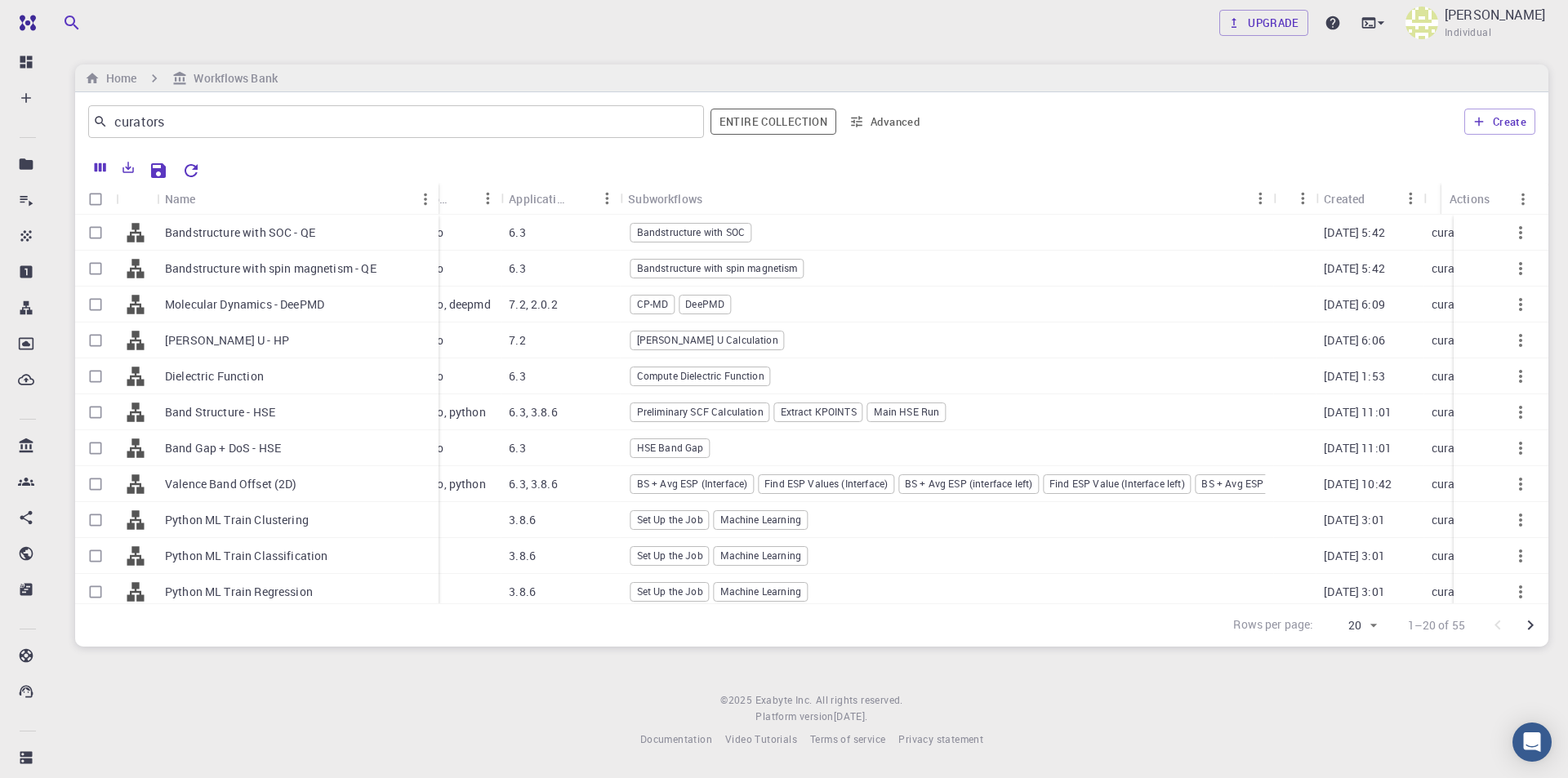
drag, startPoint x: 389, startPoint y: 193, endPoint x: 438, endPoint y: 199, distance: 49.4
click at [438, 199] on div "Name" at bounding box center [440, 199] width 16 height 32
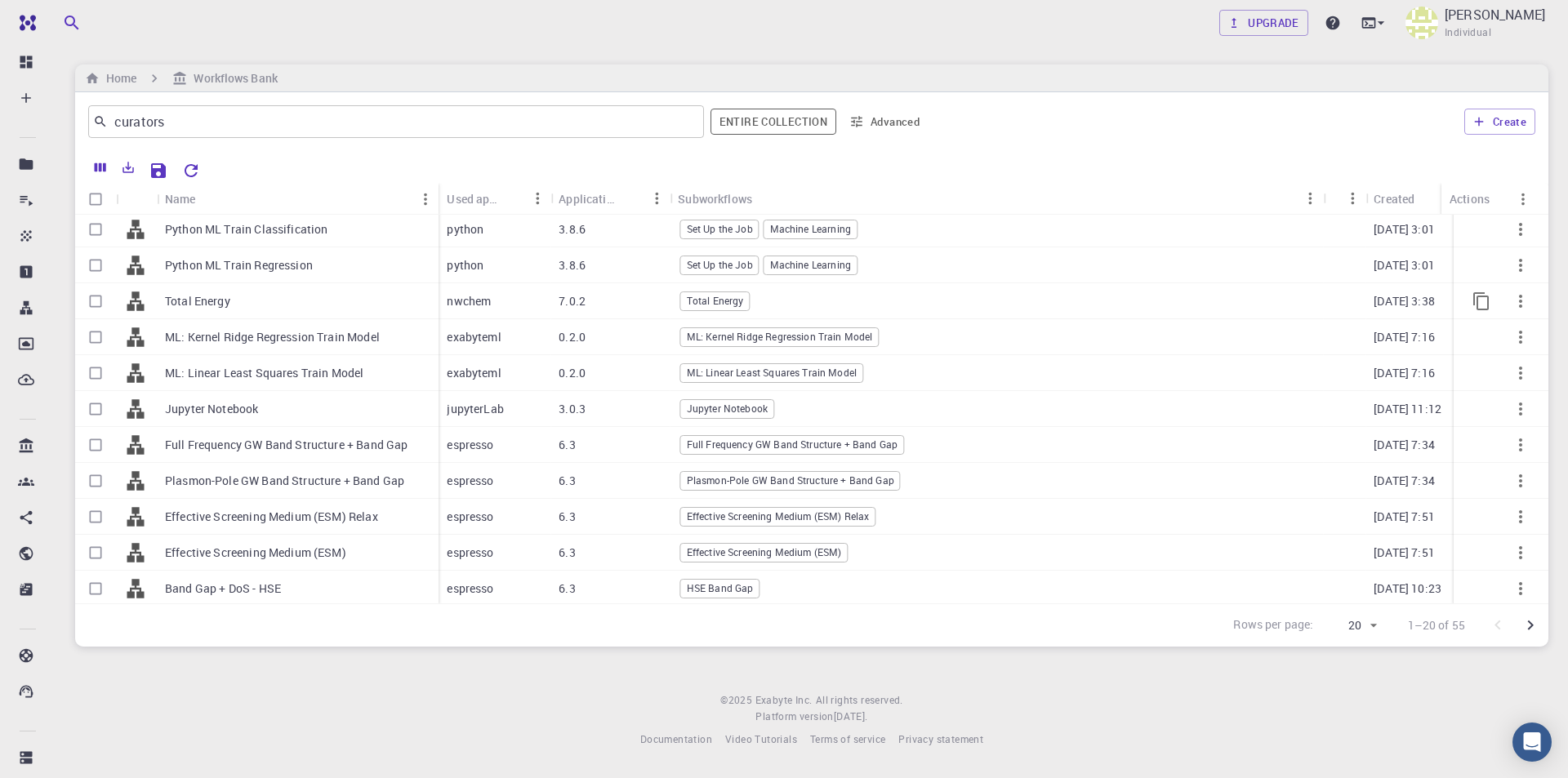
scroll to position [342, 0]
click at [1538, 628] on icon "Go to next page" at bounding box center [1530, 625] width 19 height 19
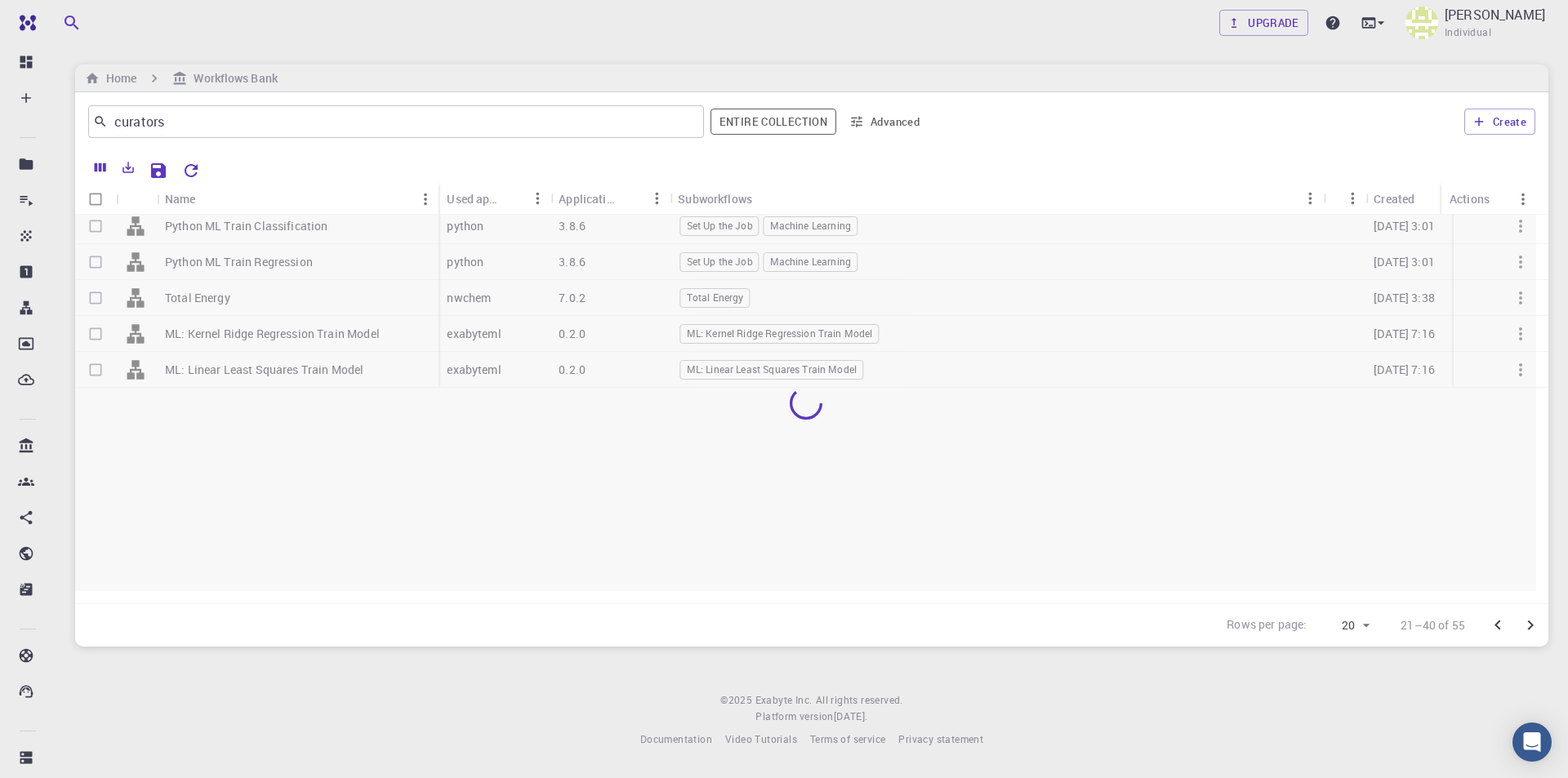
scroll to position [0, 0]
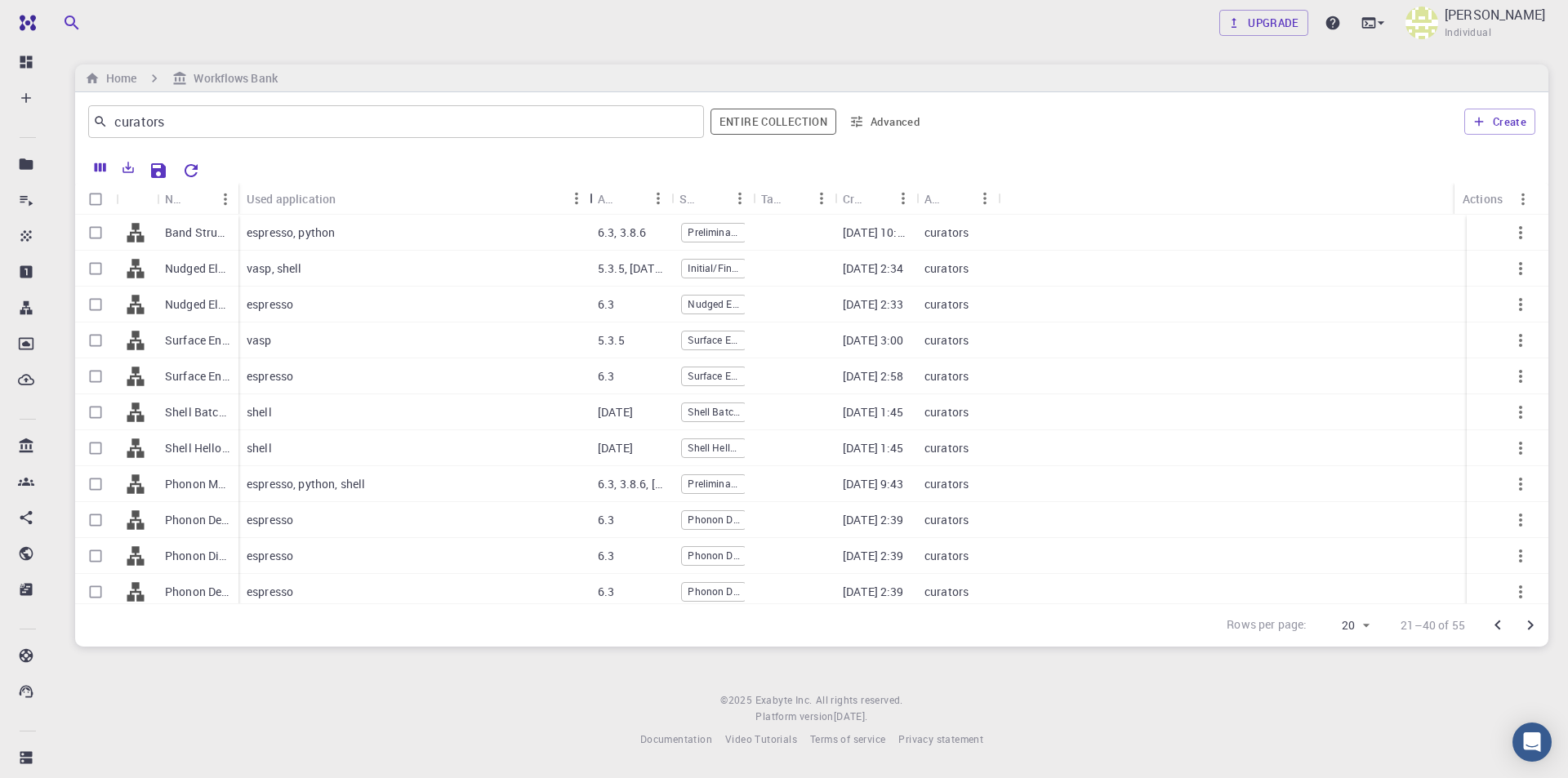
drag, startPoint x: 320, startPoint y: 195, endPoint x: 590, endPoint y: 193, distance: 270.0
click at [590, 193] on div "Used application" at bounding box center [591, 199] width 16 height 32
drag, startPoint x: 286, startPoint y: 196, endPoint x: 336, endPoint y: 196, distance: 50.0
click at [336, 196] on div "Used application" at bounding box center [414, 199] width 351 height 32
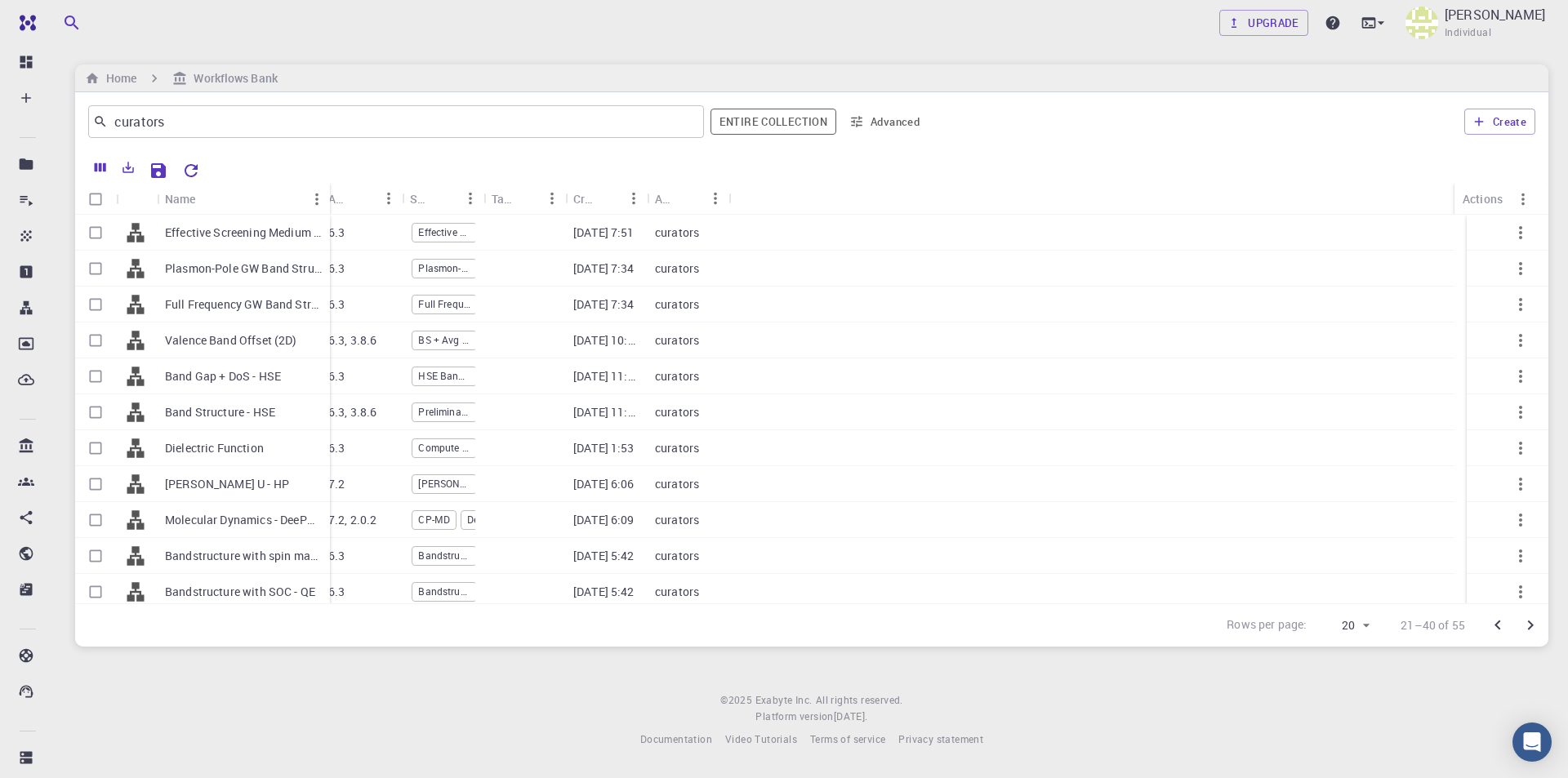
drag, startPoint x: 236, startPoint y: 189, endPoint x: 326, endPoint y: 190, distance: 90.0
click at [326, 190] on div "Name" at bounding box center [331, 199] width 16 height 32
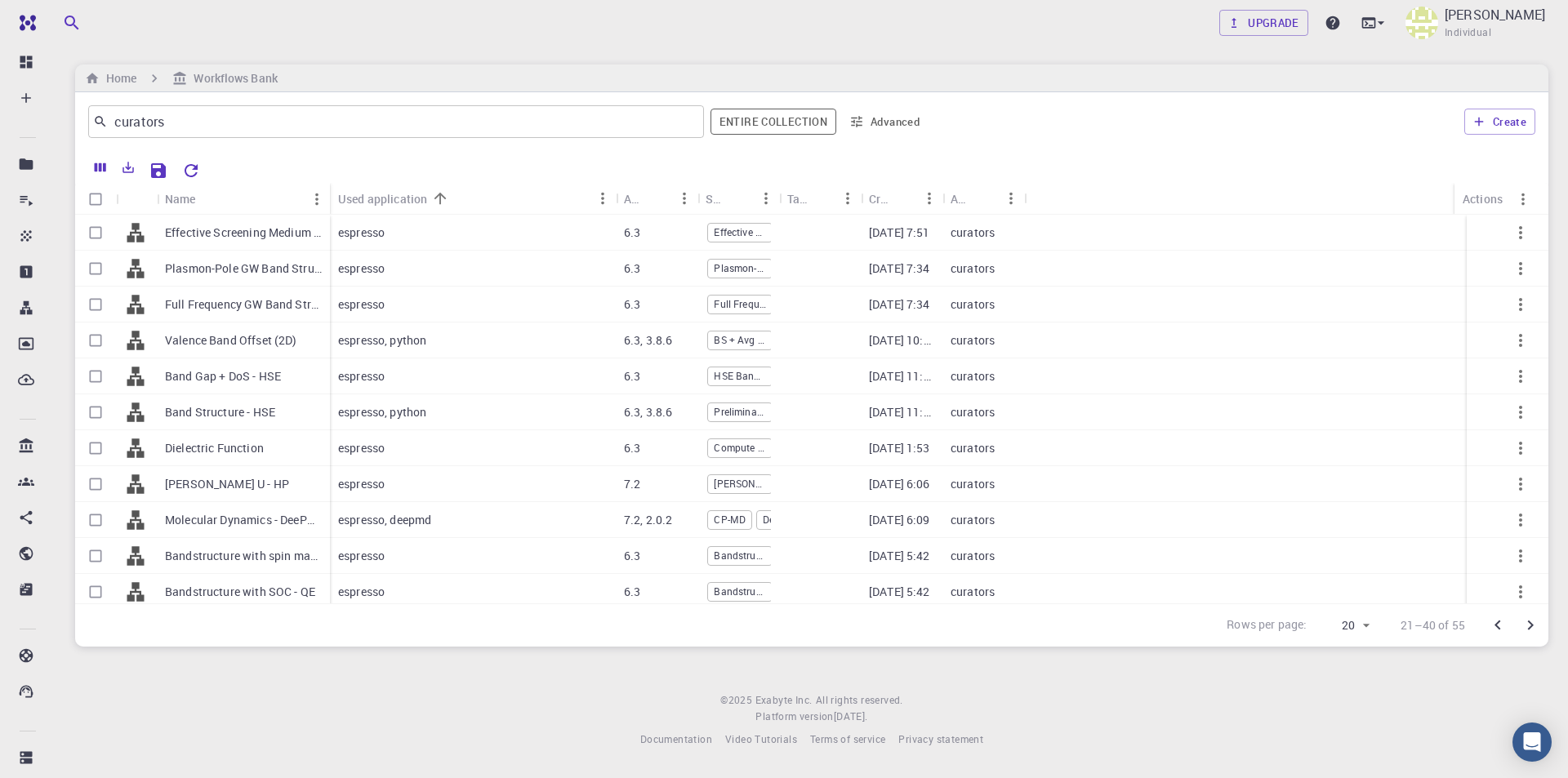
drag, startPoint x: 413, startPoint y: 192, endPoint x: 617, endPoint y: 192, distance: 204.0
click at [617, 192] on div "Used application" at bounding box center [617, 199] width 16 height 32
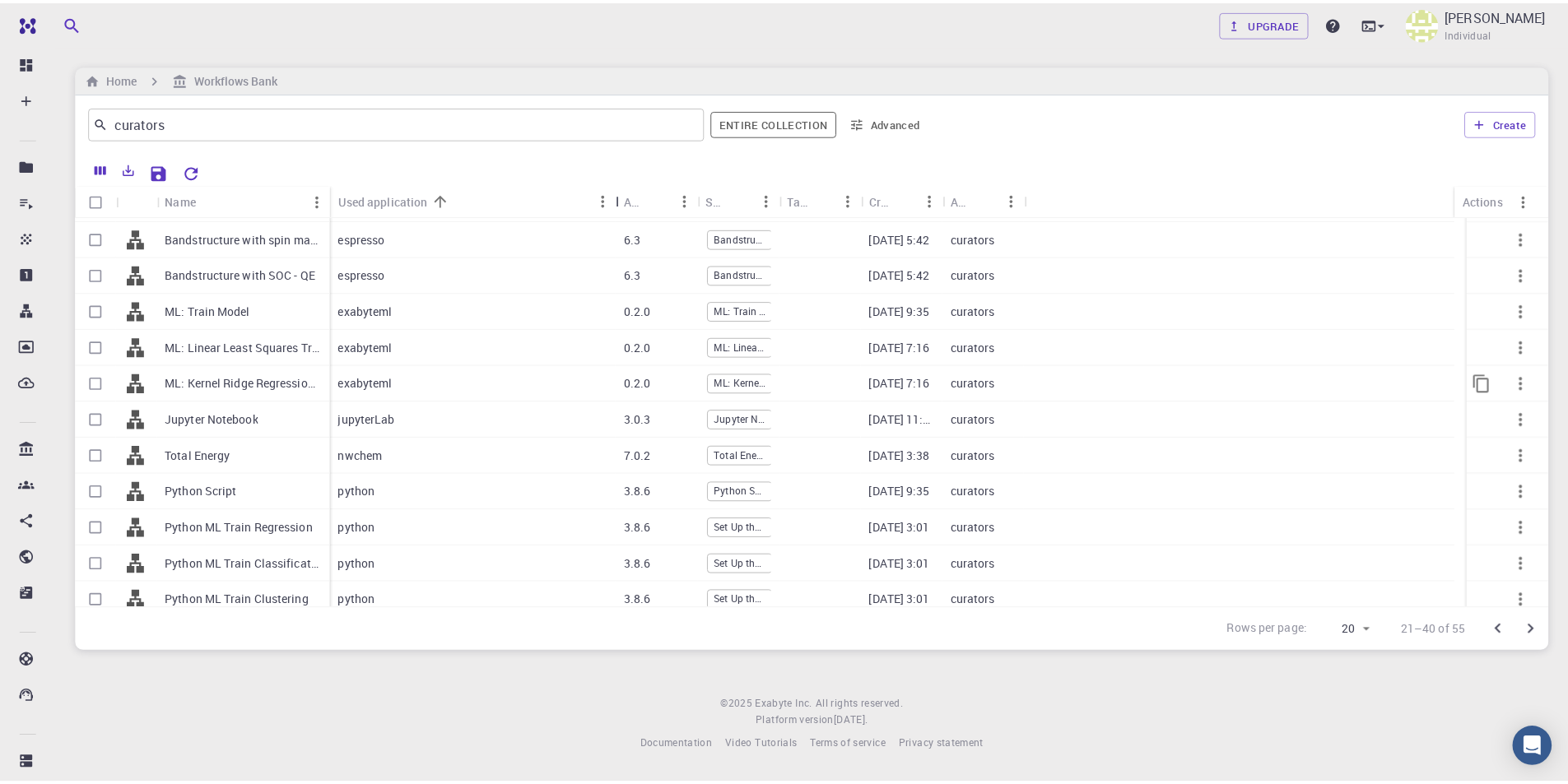
scroll to position [332, 0]
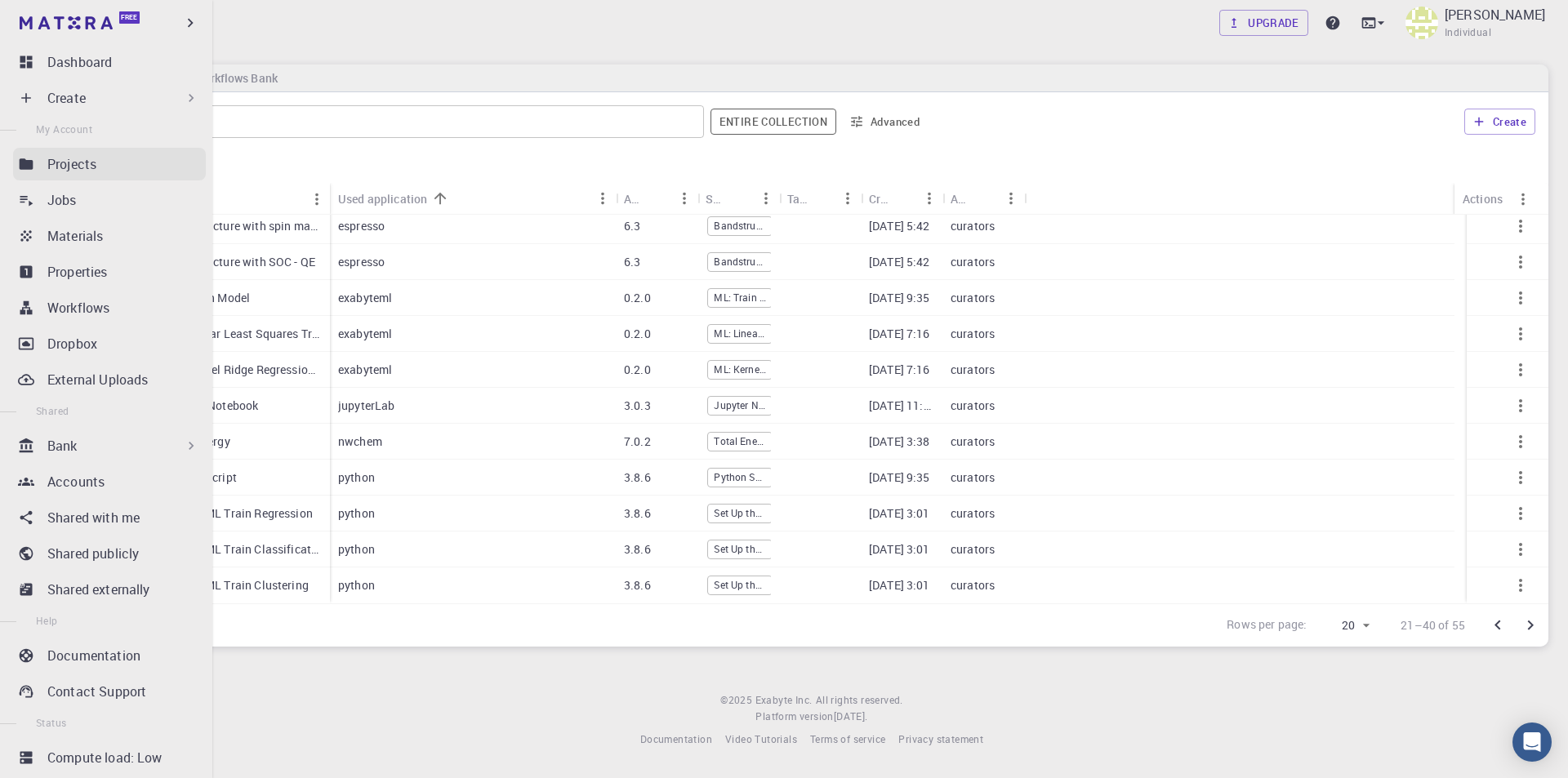
click at [86, 172] on p "Projects" at bounding box center [72, 164] width 49 height 19
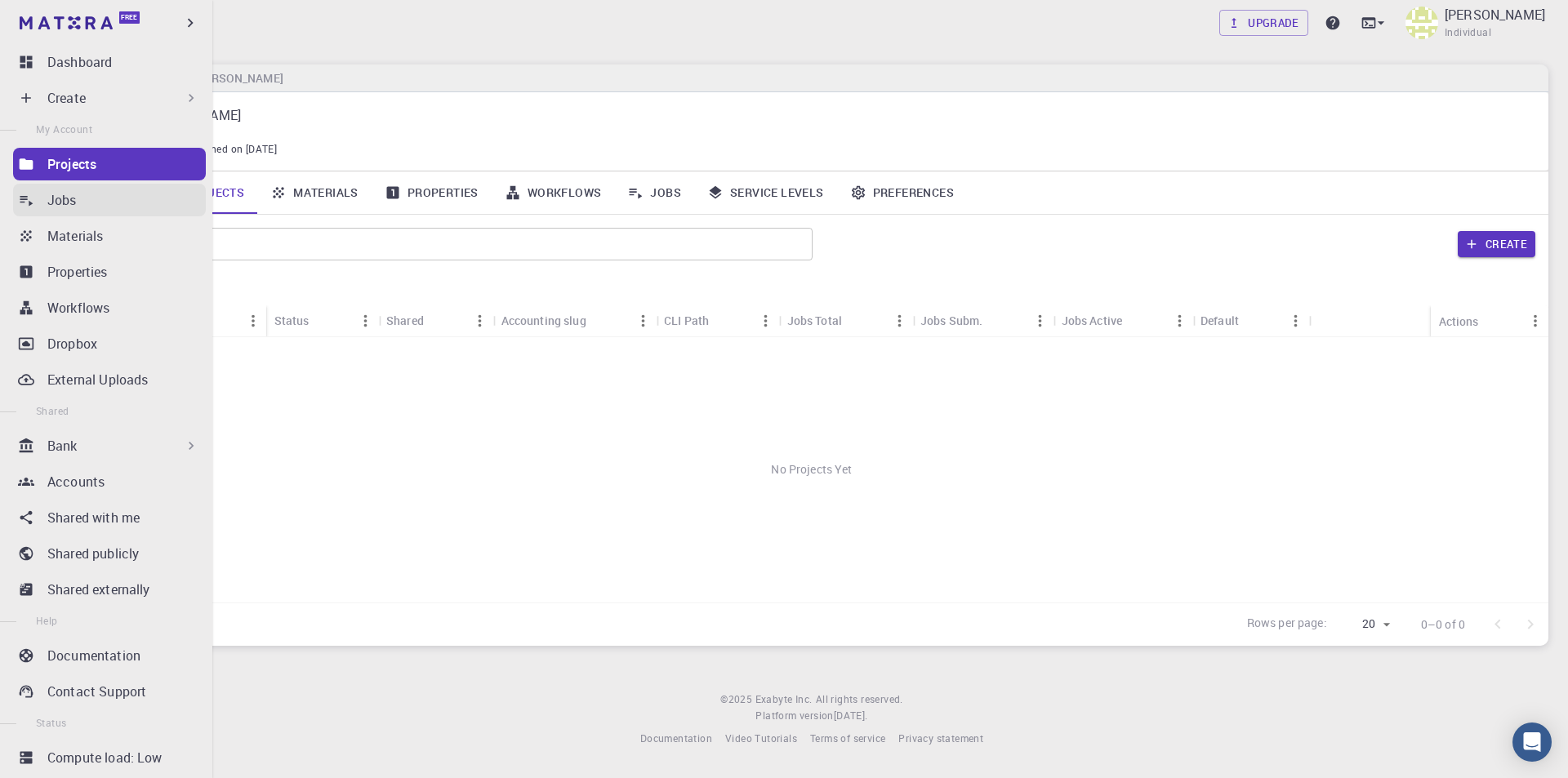
click at [75, 208] on p "Jobs" at bounding box center [62, 200] width 30 height 19
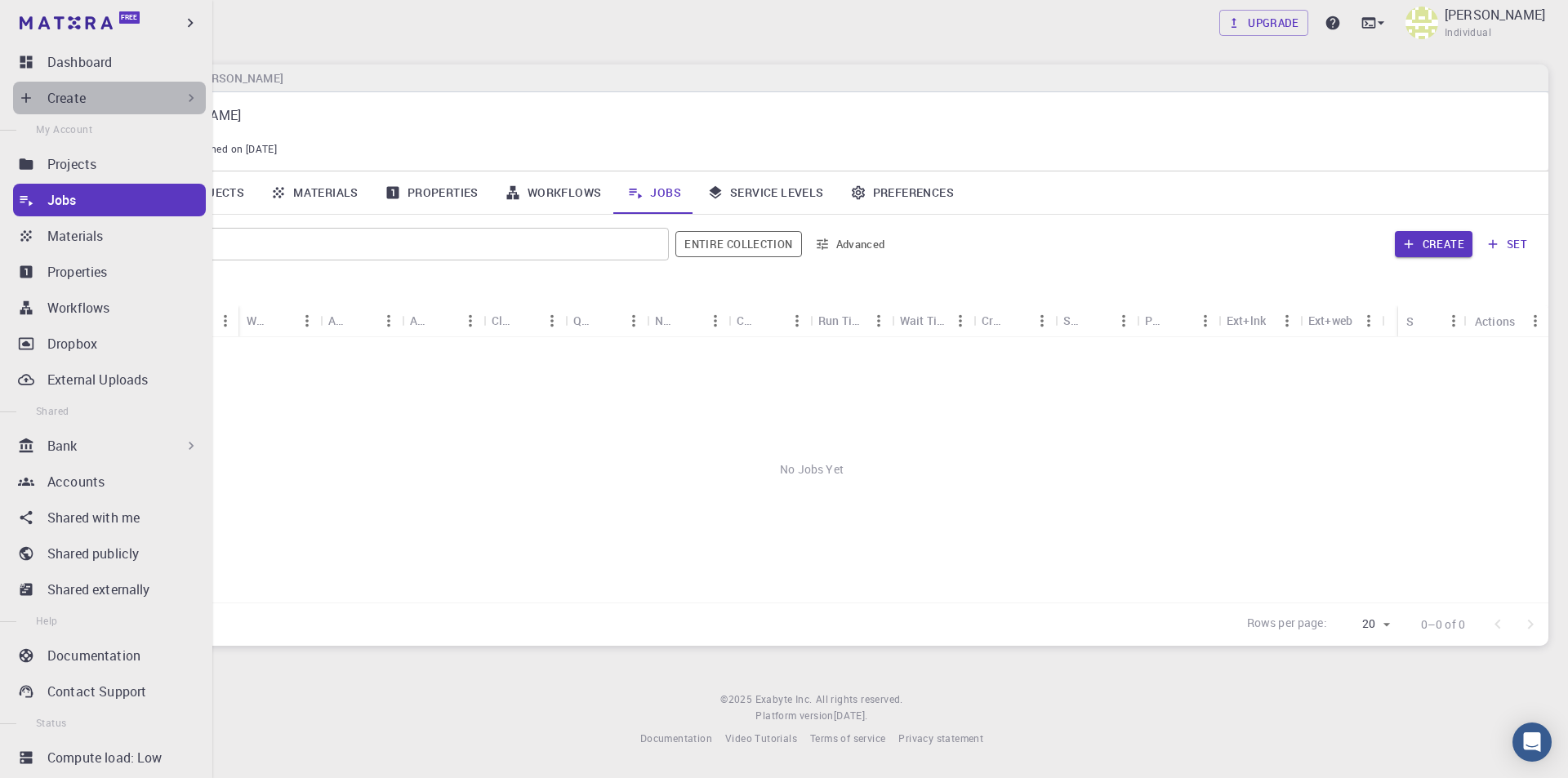
click at [110, 100] on div "Create" at bounding box center [123, 97] width 152 height 19
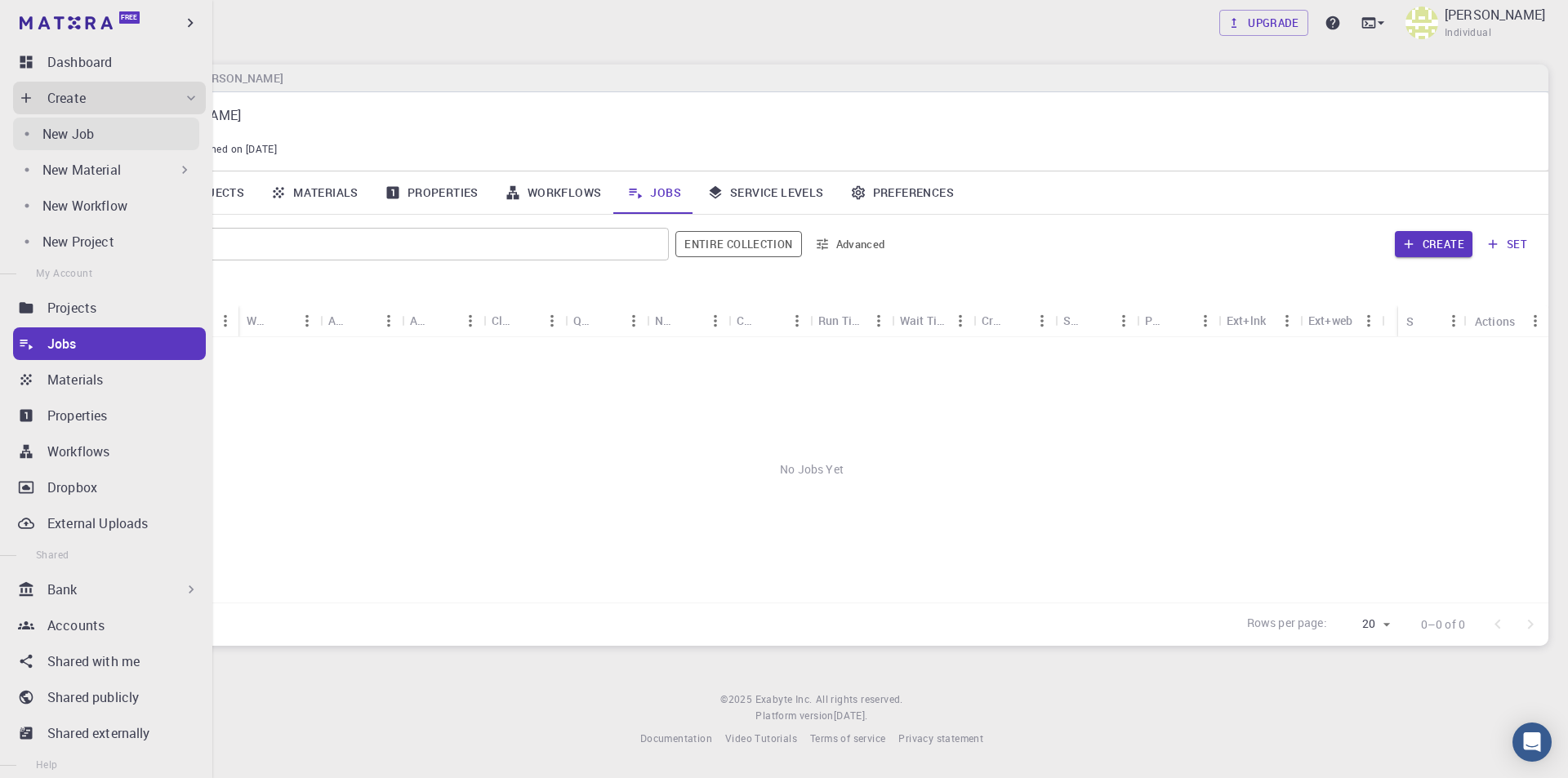
click at [69, 132] on p "New Job" at bounding box center [68, 133] width 52 height 19
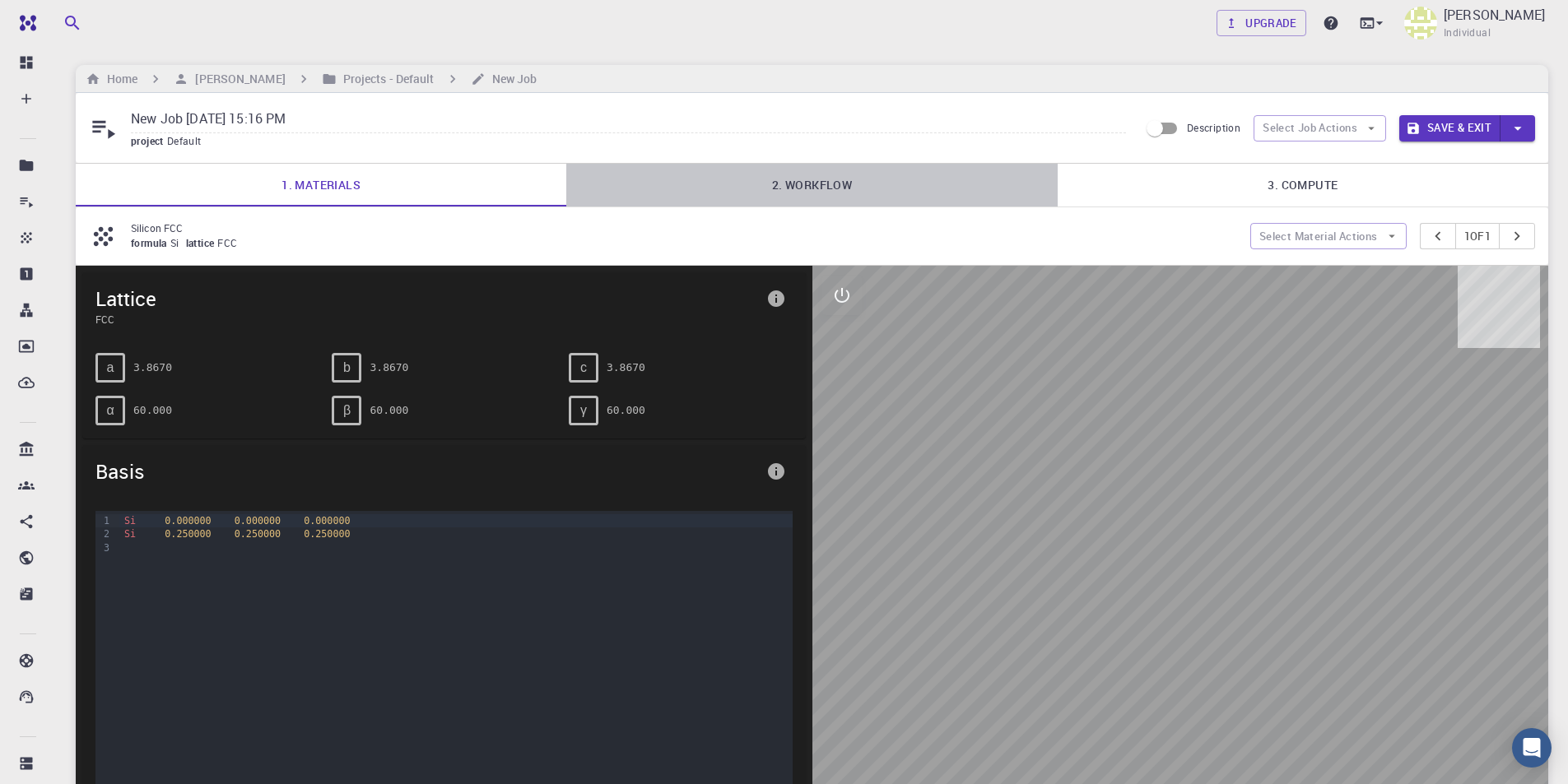
click at [828, 189] on link "2. Workflow" at bounding box center [811, 185] width 490 height 43
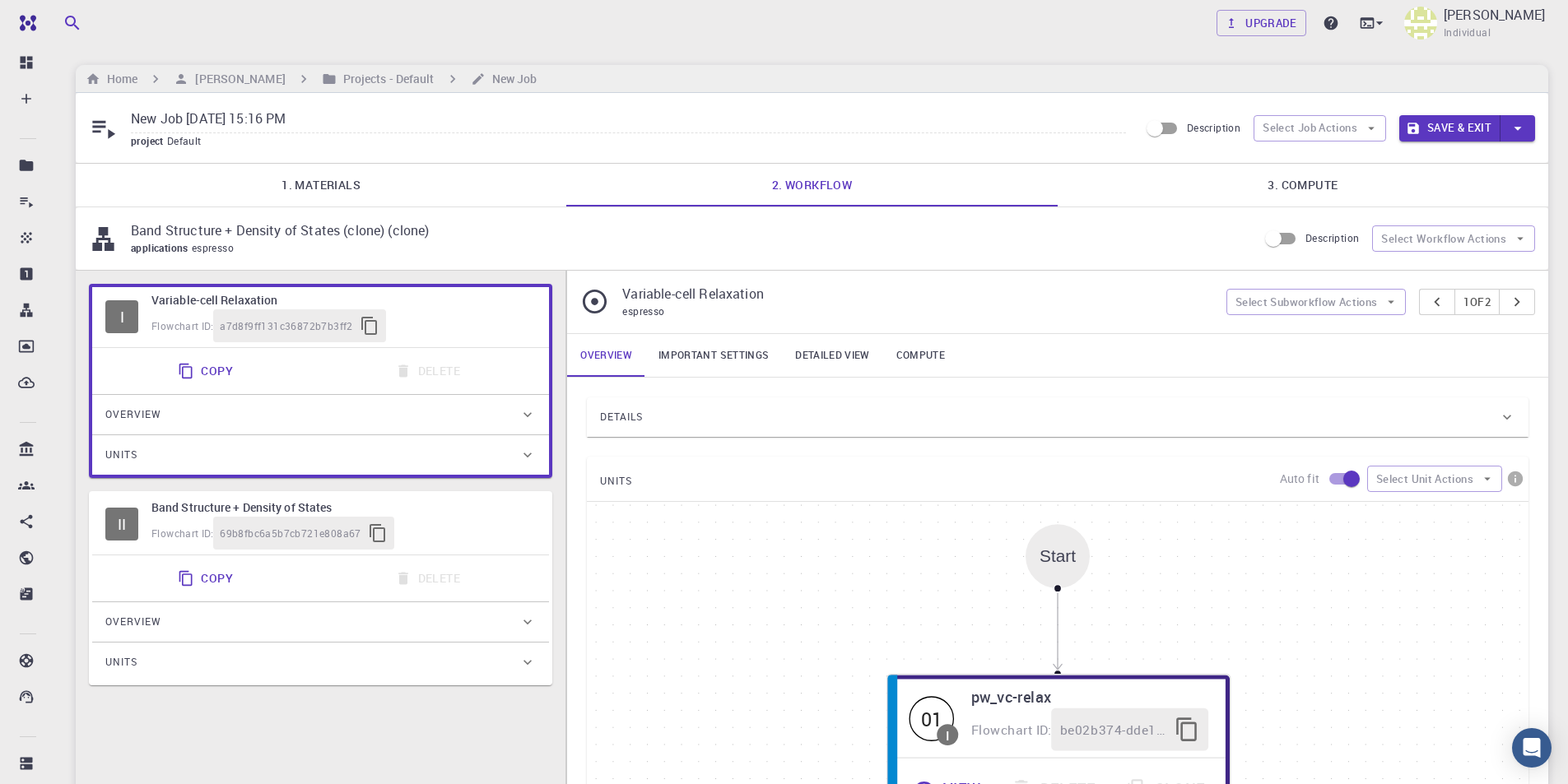
click at [1271, 187] on link "3. Compute" at bounding box center [1302, 185] width 490 height 43
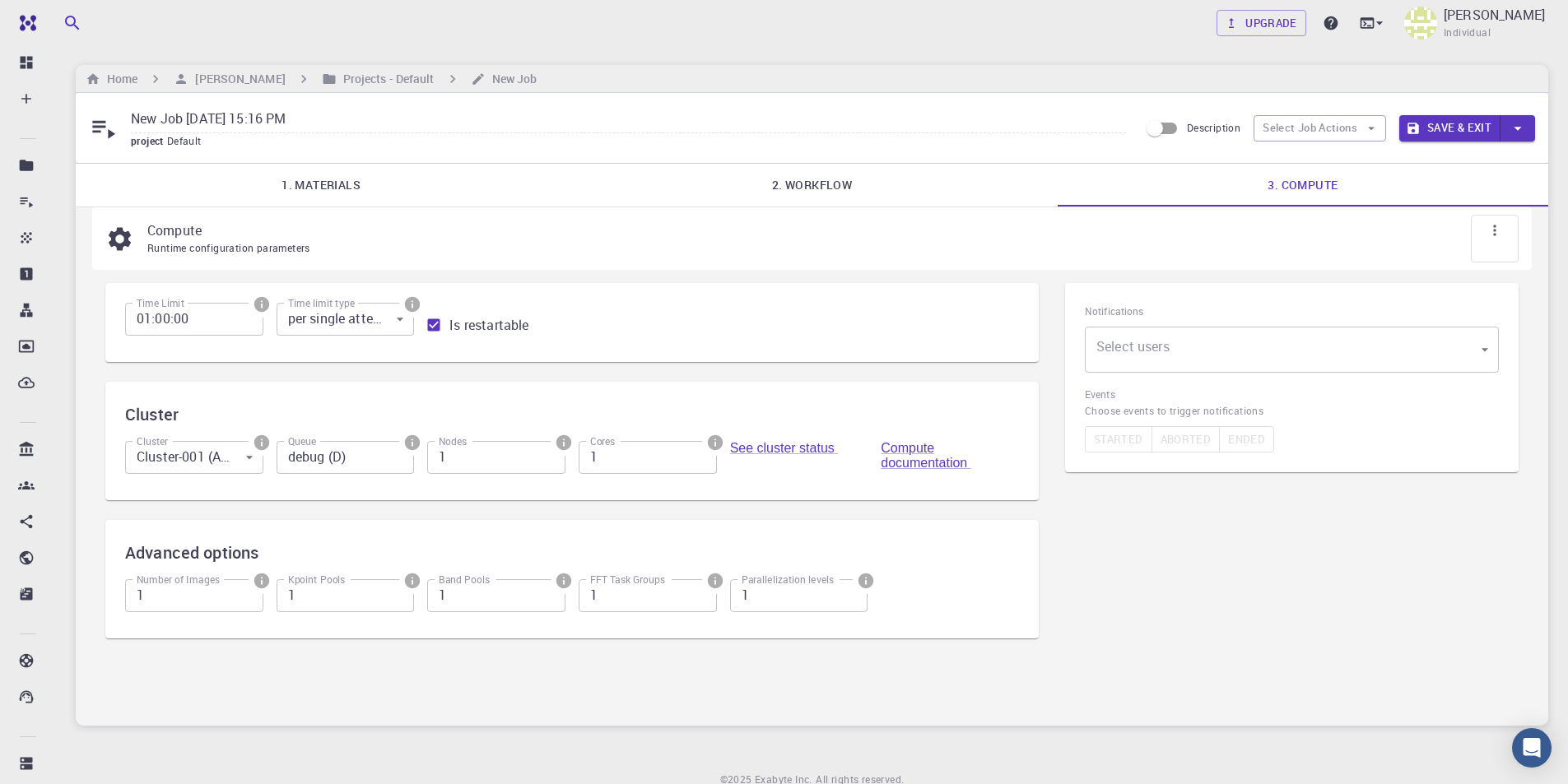
click at [1178, 345] on body "Free Dashboard Create New Job New Material Create Material Upload File Import f…" at bounding box center [784, 426] width 1568 height 853
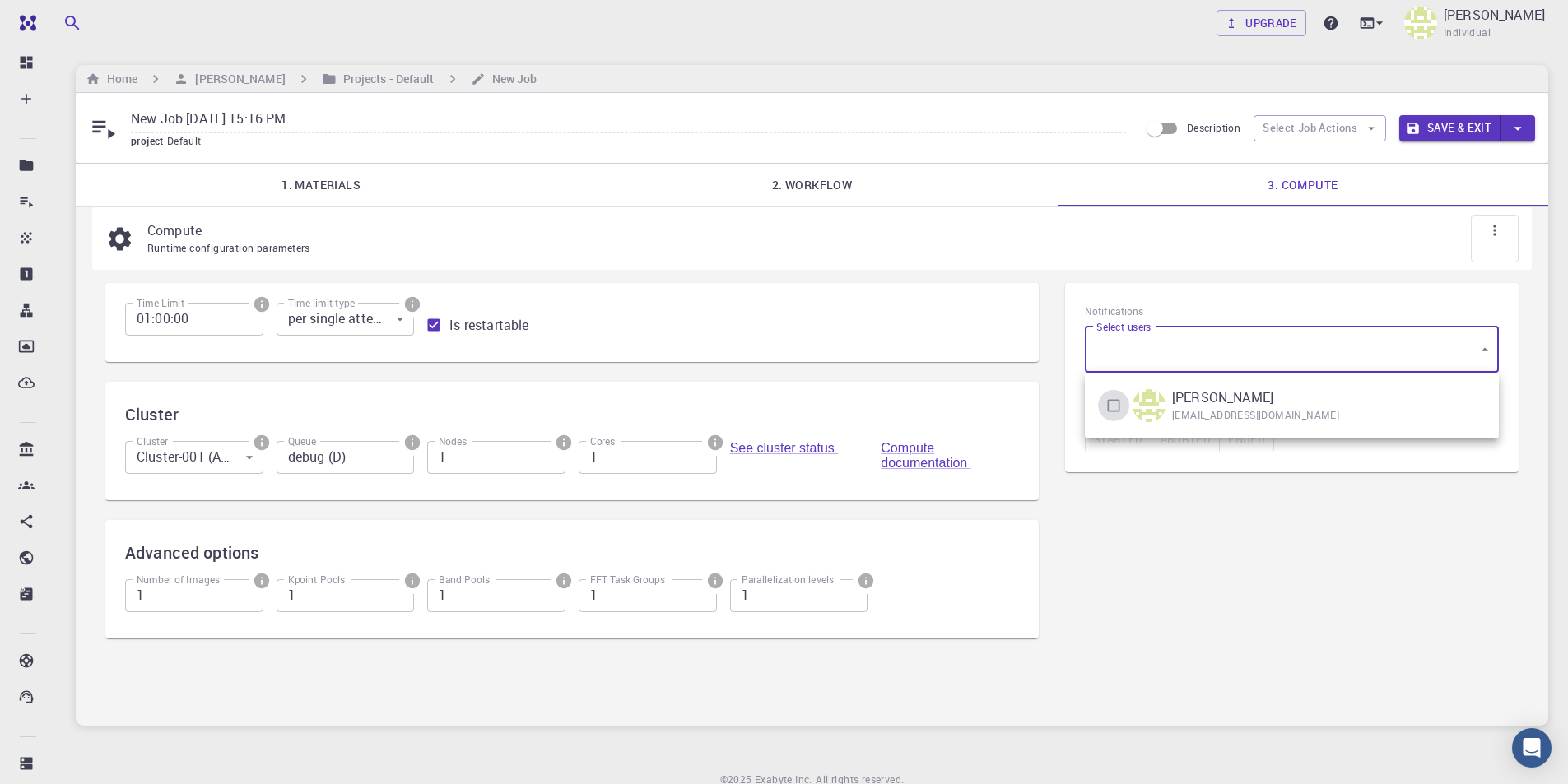
click at [1113, 407] on input "checkbox" at bounding box center [1113, 406] width 32 height 32
checkbox input "true"
type input "[object Object]"
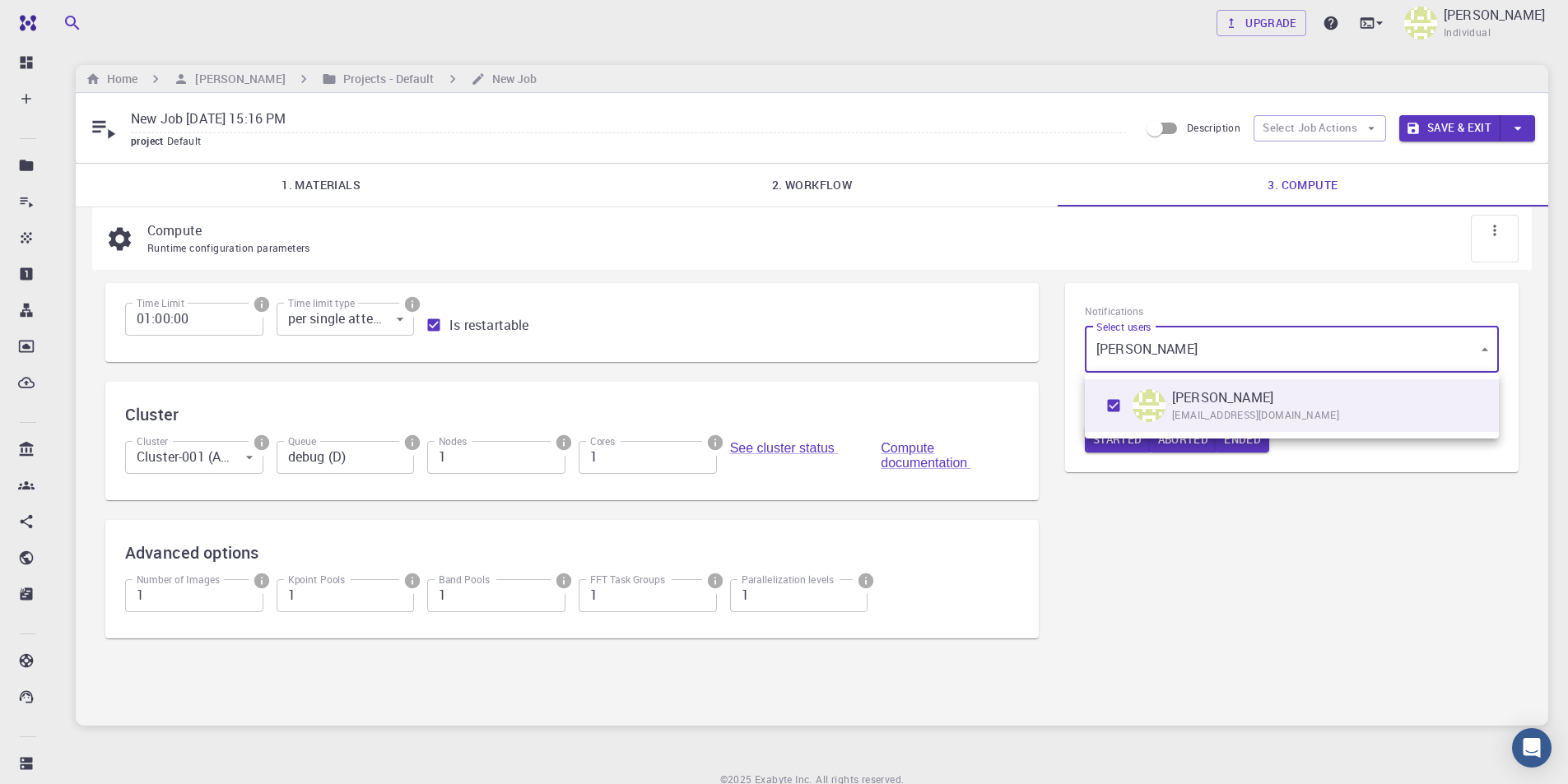
click at [1144, 510] on div at bounding box center [784, 392] width 1568 height 784
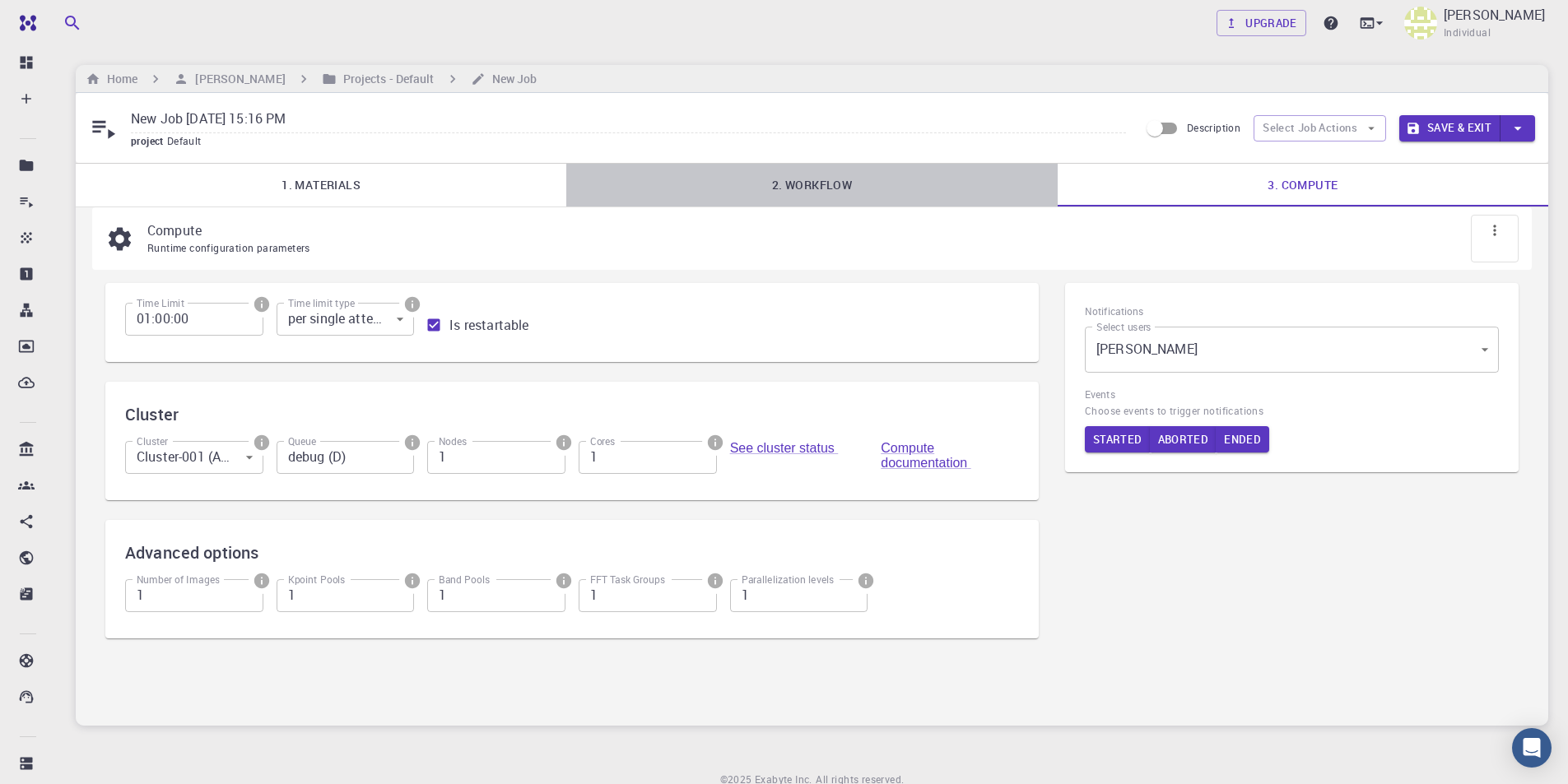
click at [828, 182] on link "2. Workflow" at bounding box center [811, 185] width 490 height 43
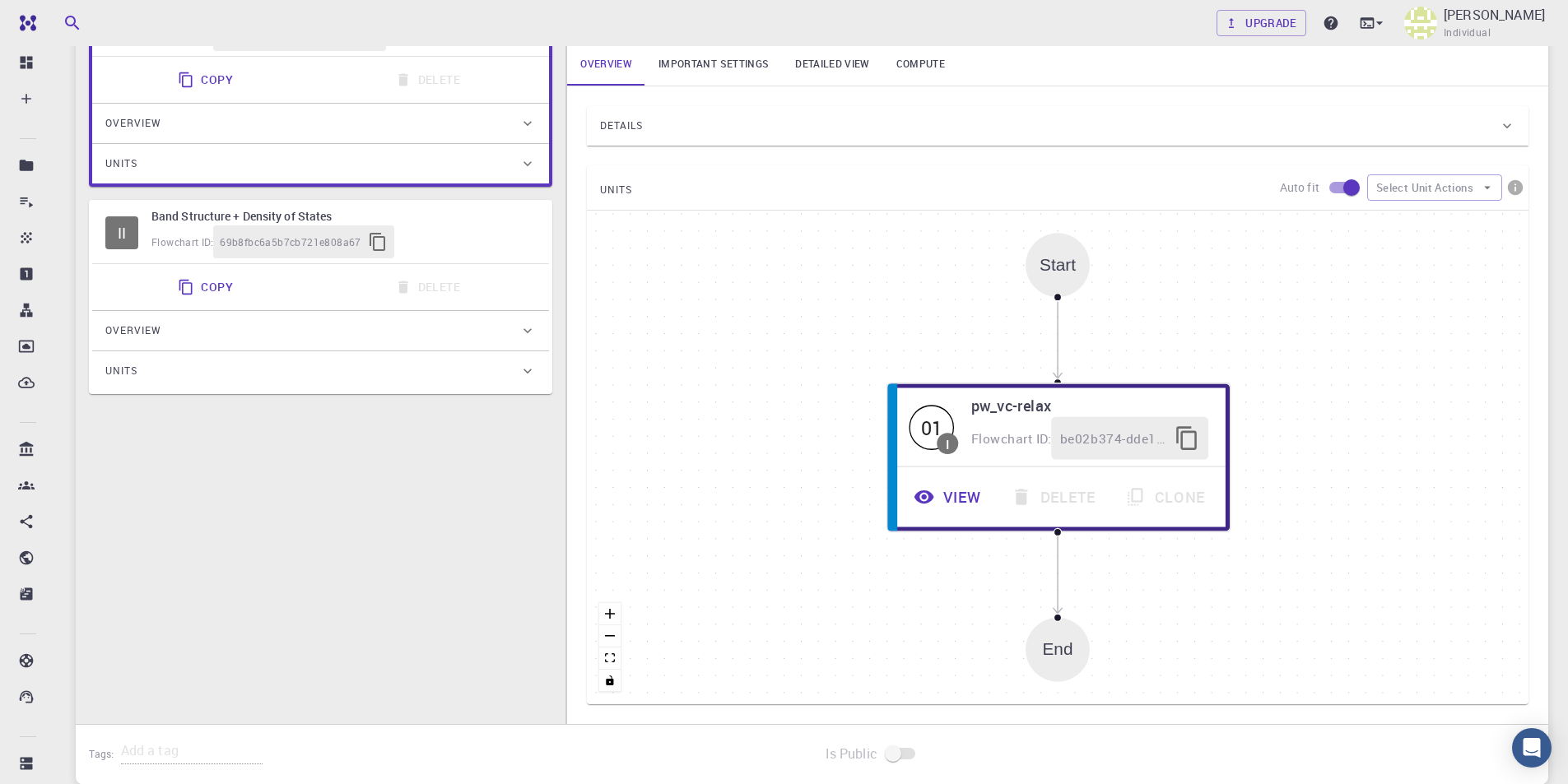
scroll to position [256, 0]
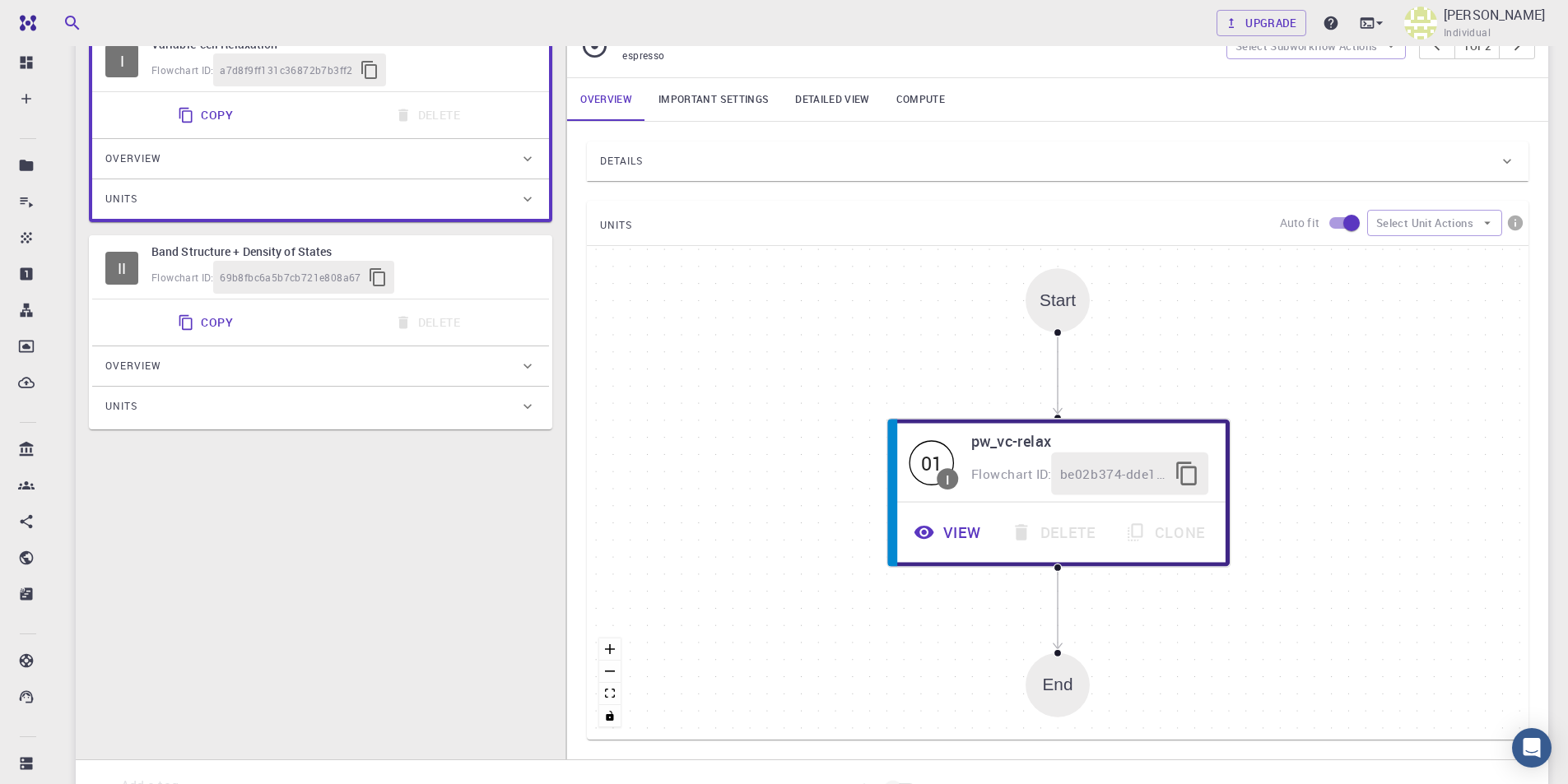
click at [505, 372] on div "Overview" at bounding box center [312, 366] width 414 height 26
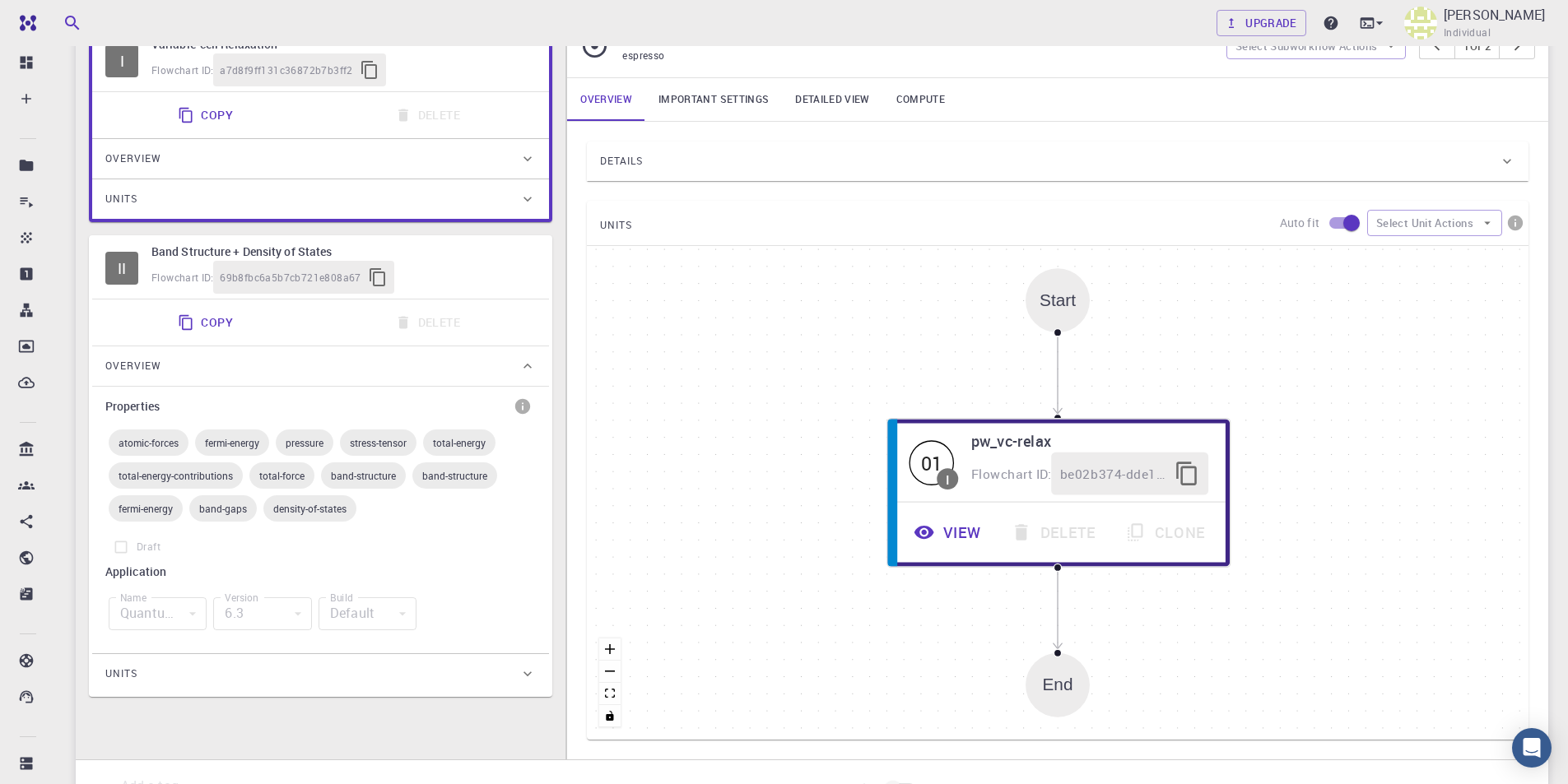
click at [505, 372] on div "Overview" at bounding box center [312, 366] width 414 height 26
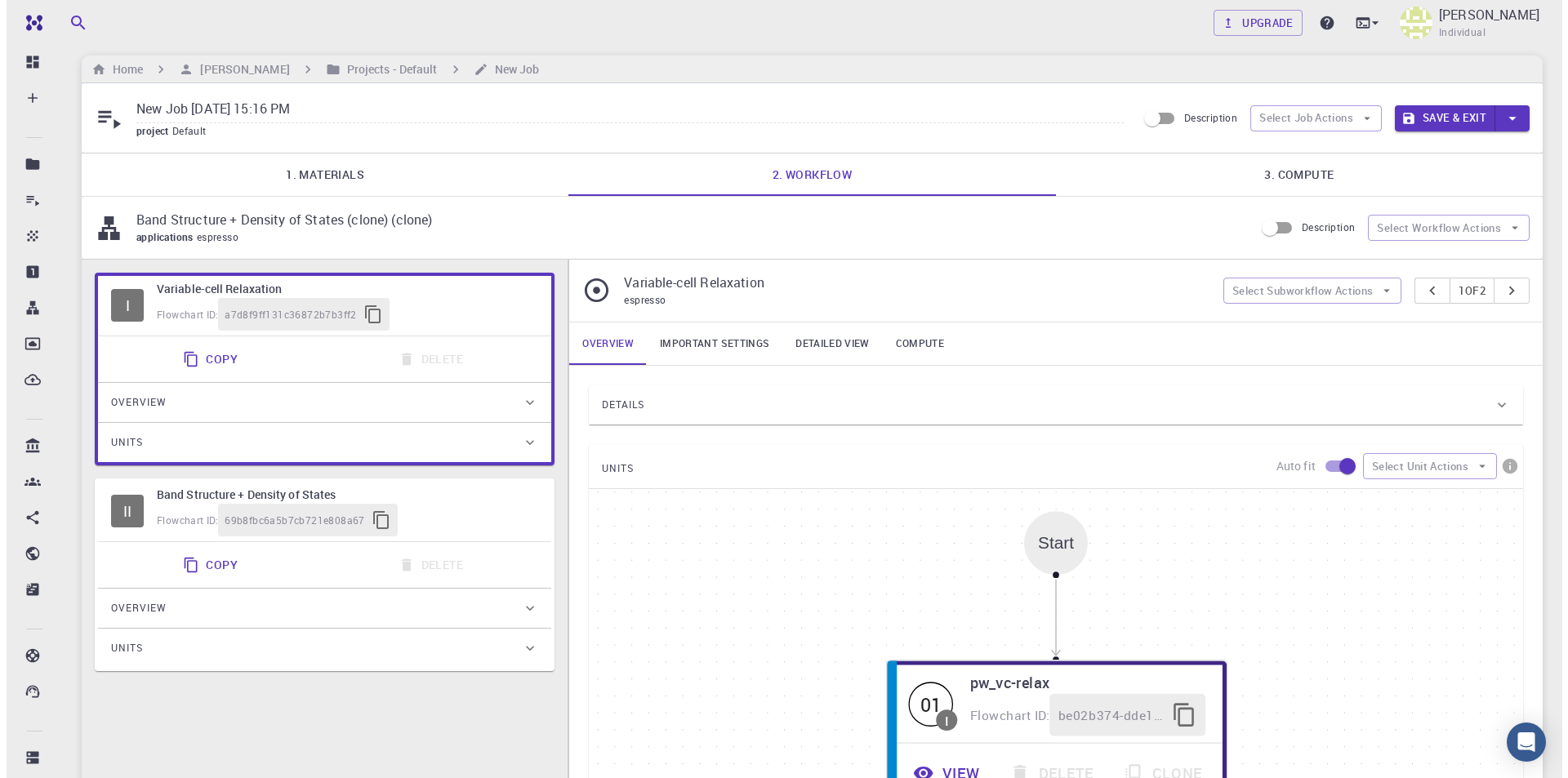
scroll to position [0, 0]
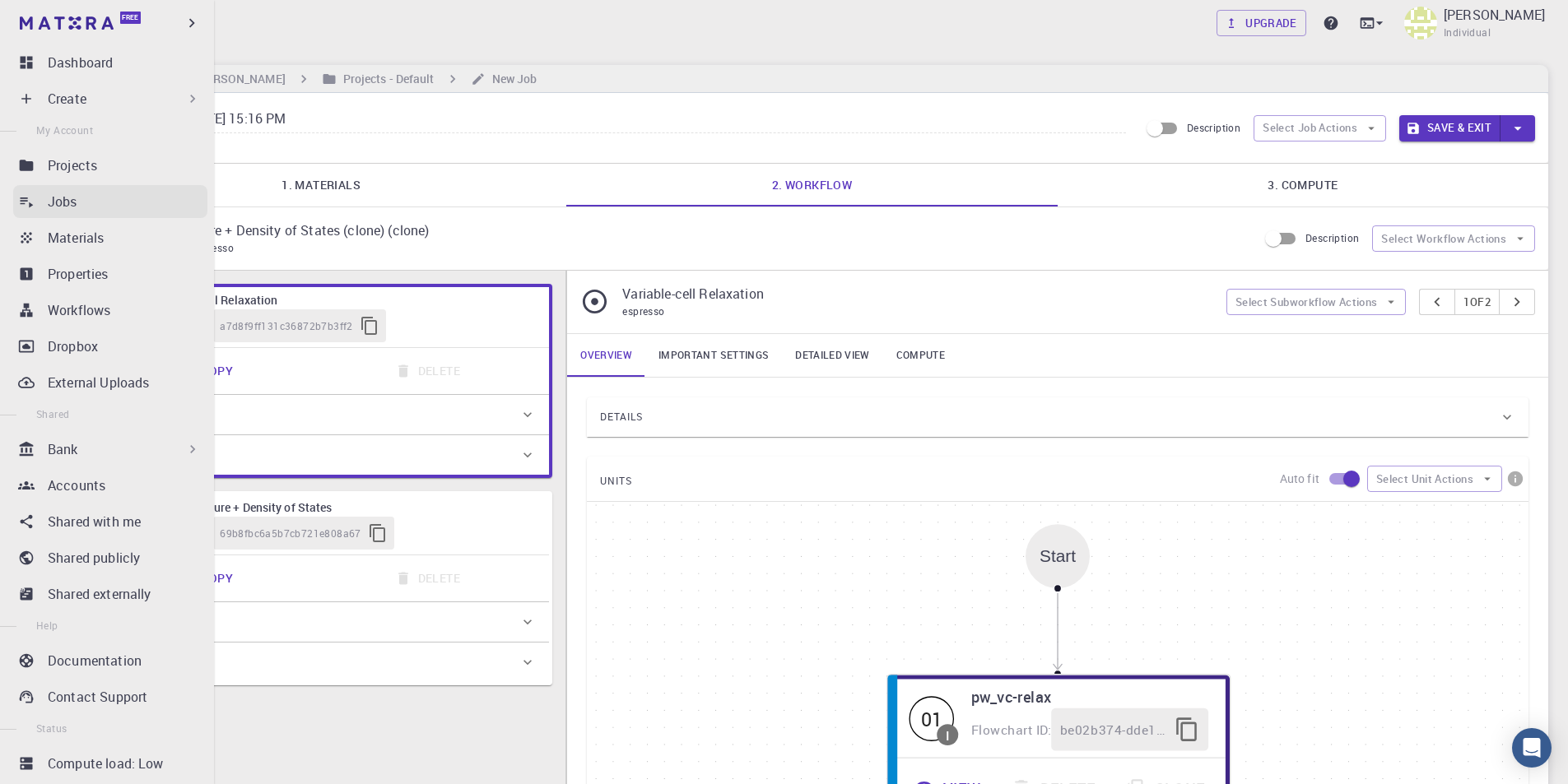
click at [79, 197] on div "Jobs" at bounding box center [127, 202] width 160 height 20
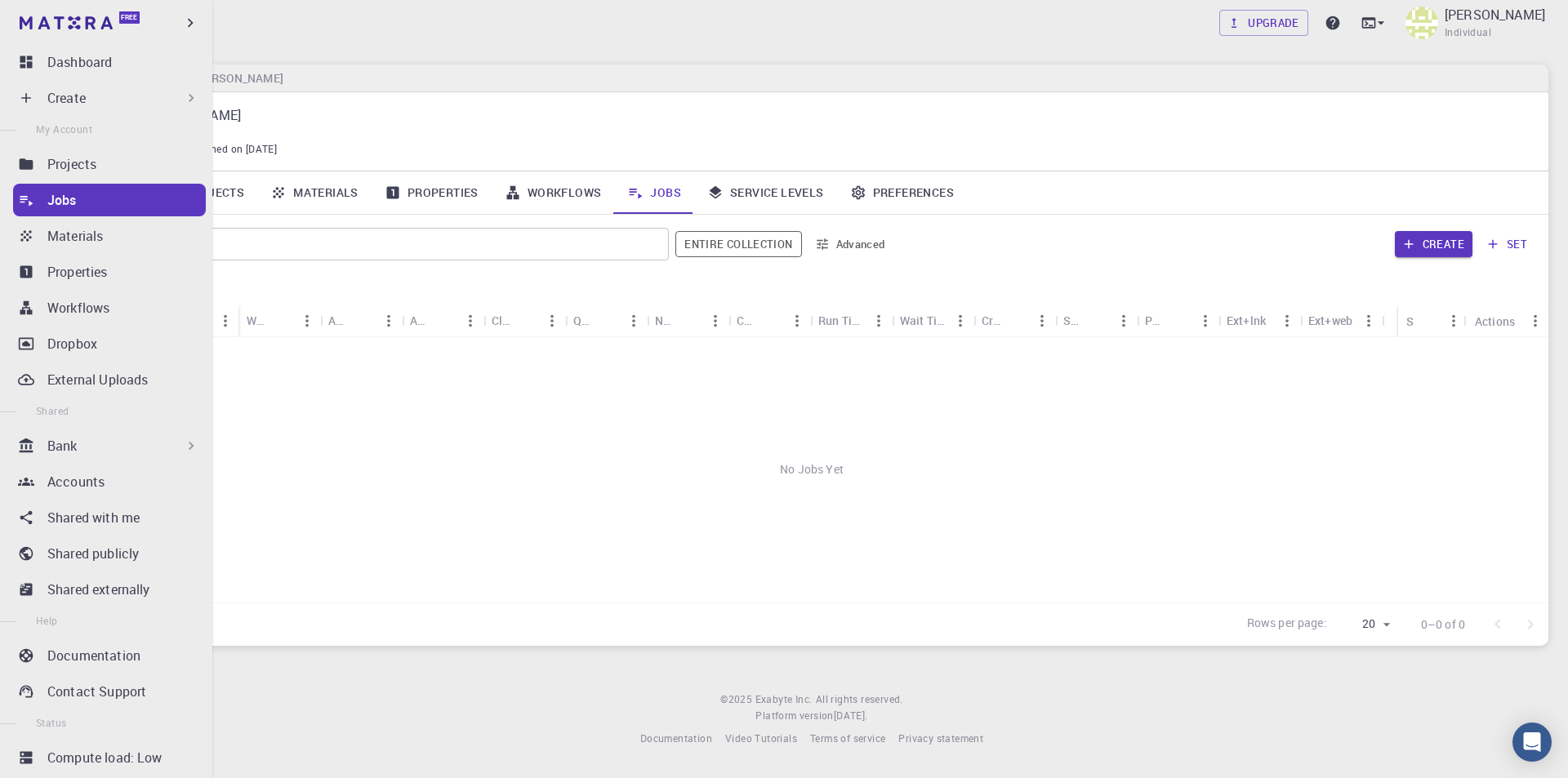
click at [70, 98] on p "Create" at bounding box center [66, 97] width 38 height 19
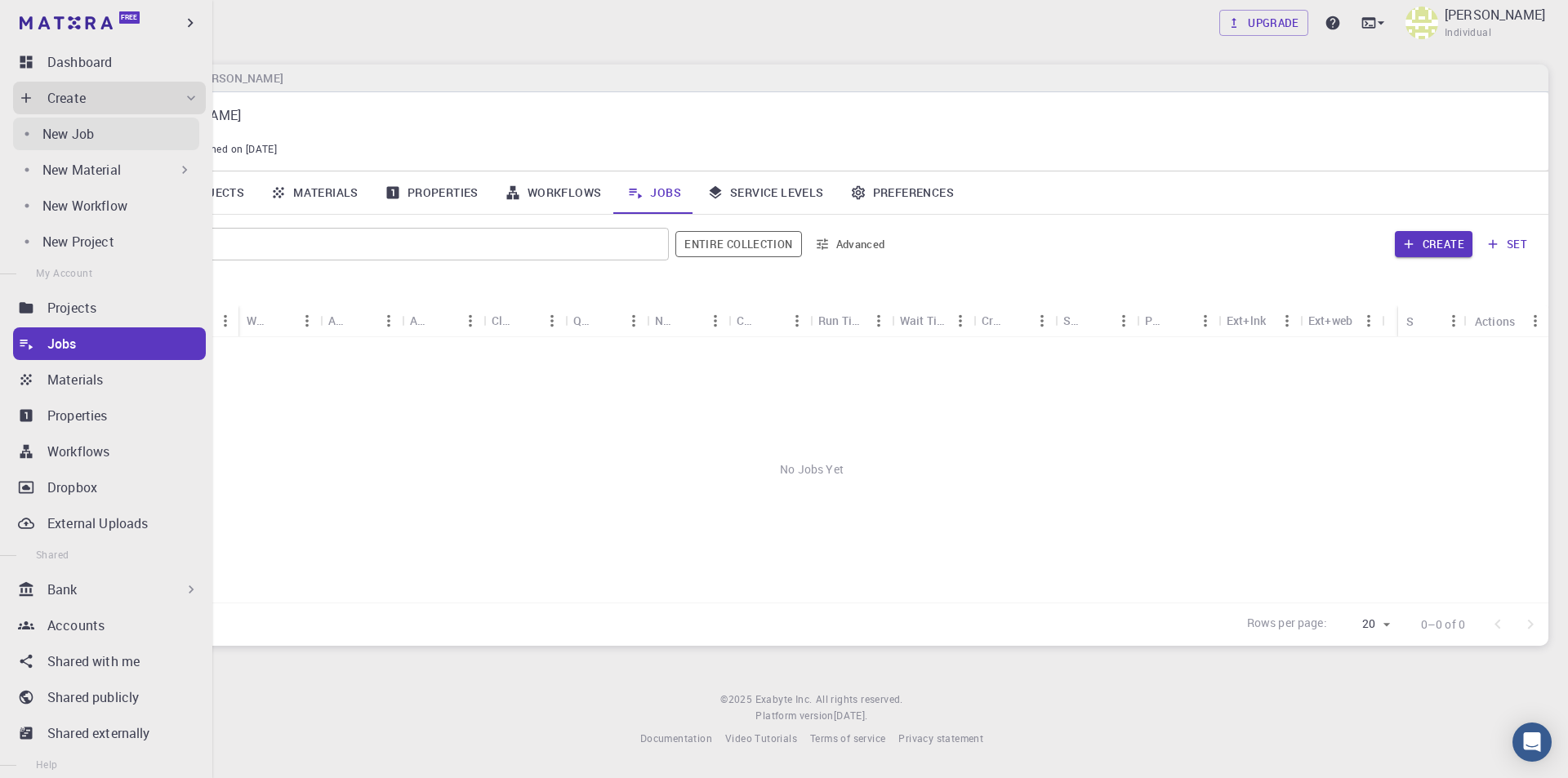
click at [93, 133] on p "New Job" at bounding box center [68, 133] width 52 height 19
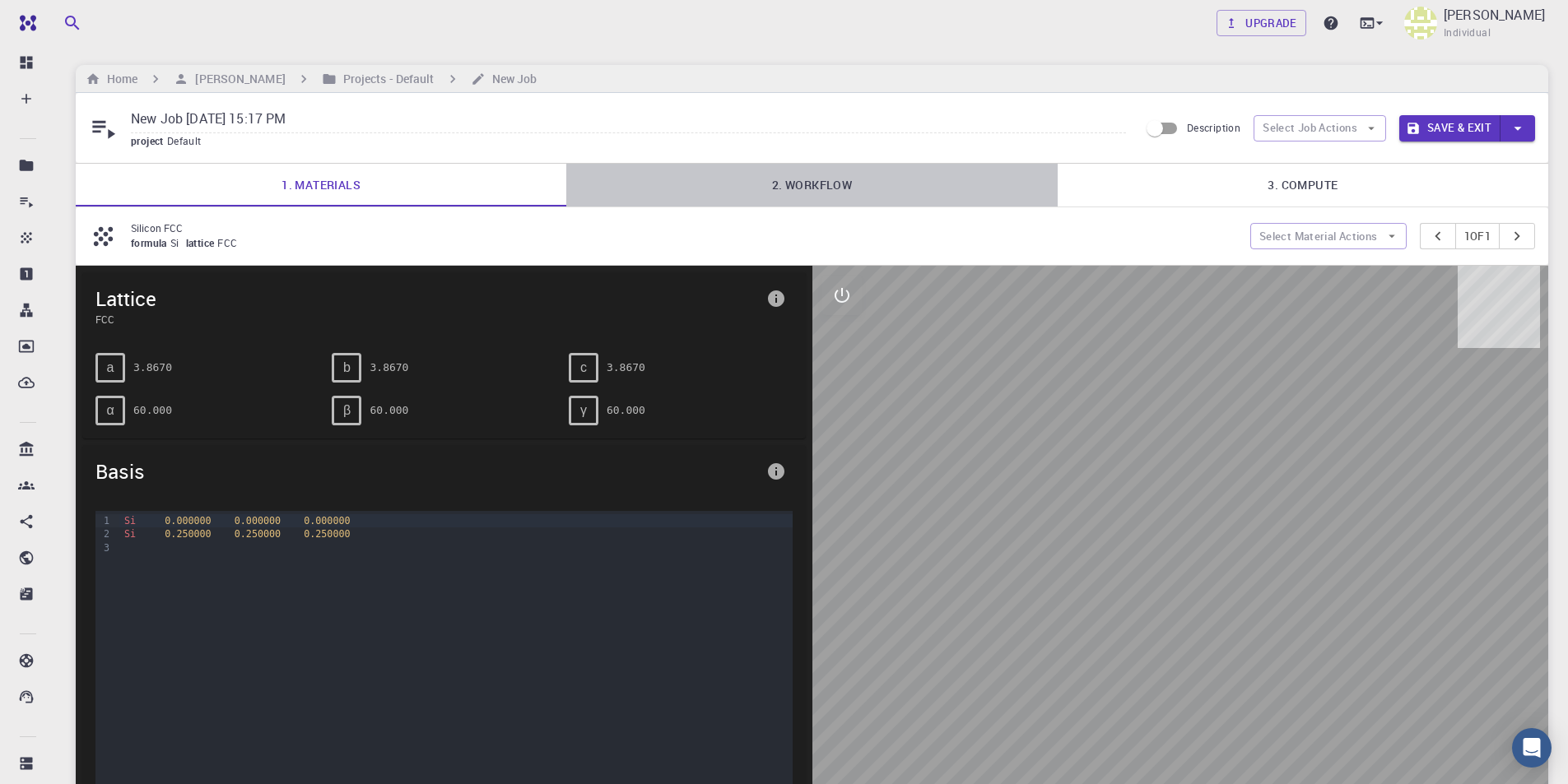
click at [871, 178] on link "2. Workflow" at bounding box center [811, 185] width 490 height 43
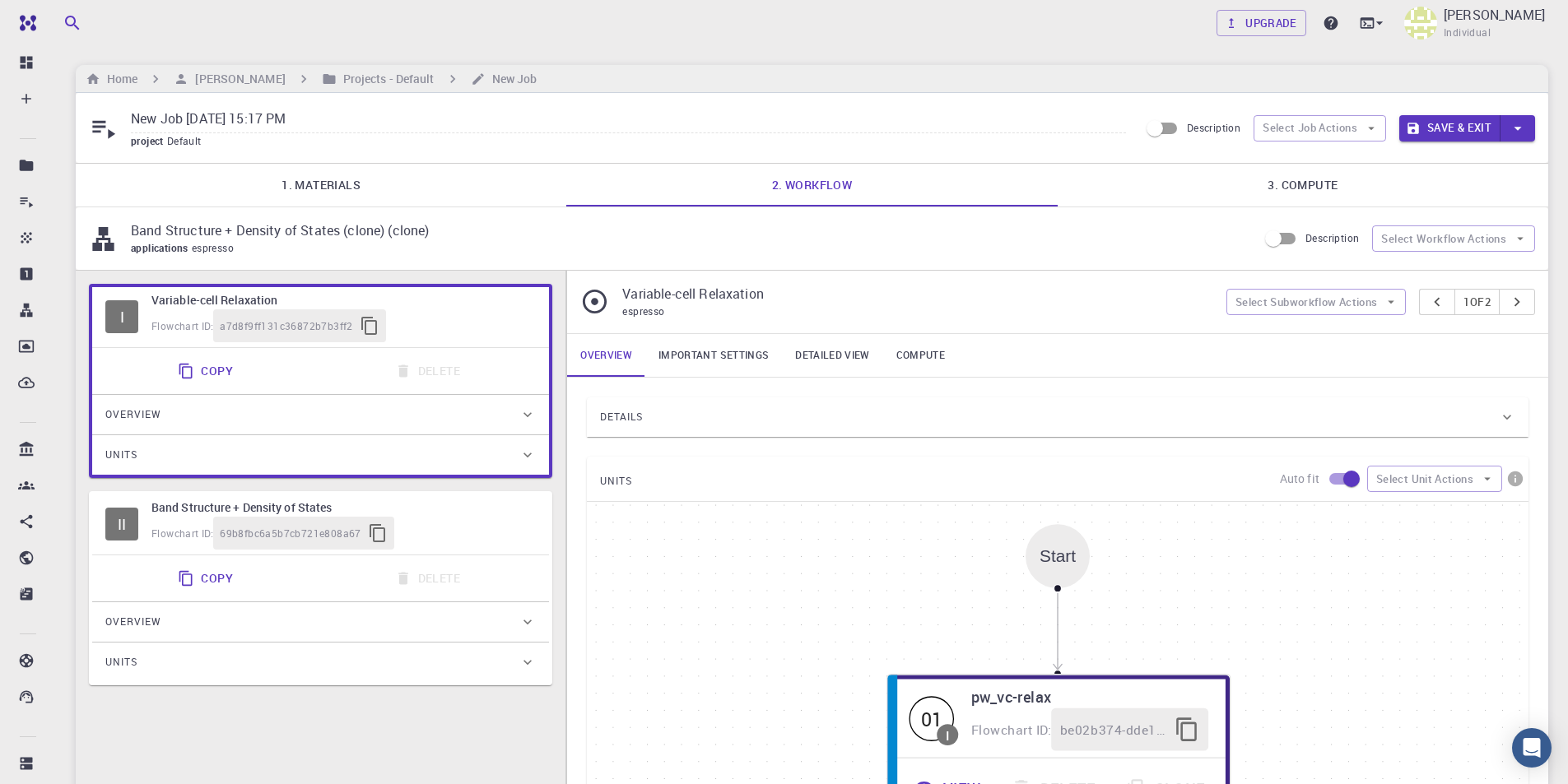
click at [377, 229] on p "Band Structure + Density of States (clone) (clone)" at bounding box center [687, 230] width 1114 height 20
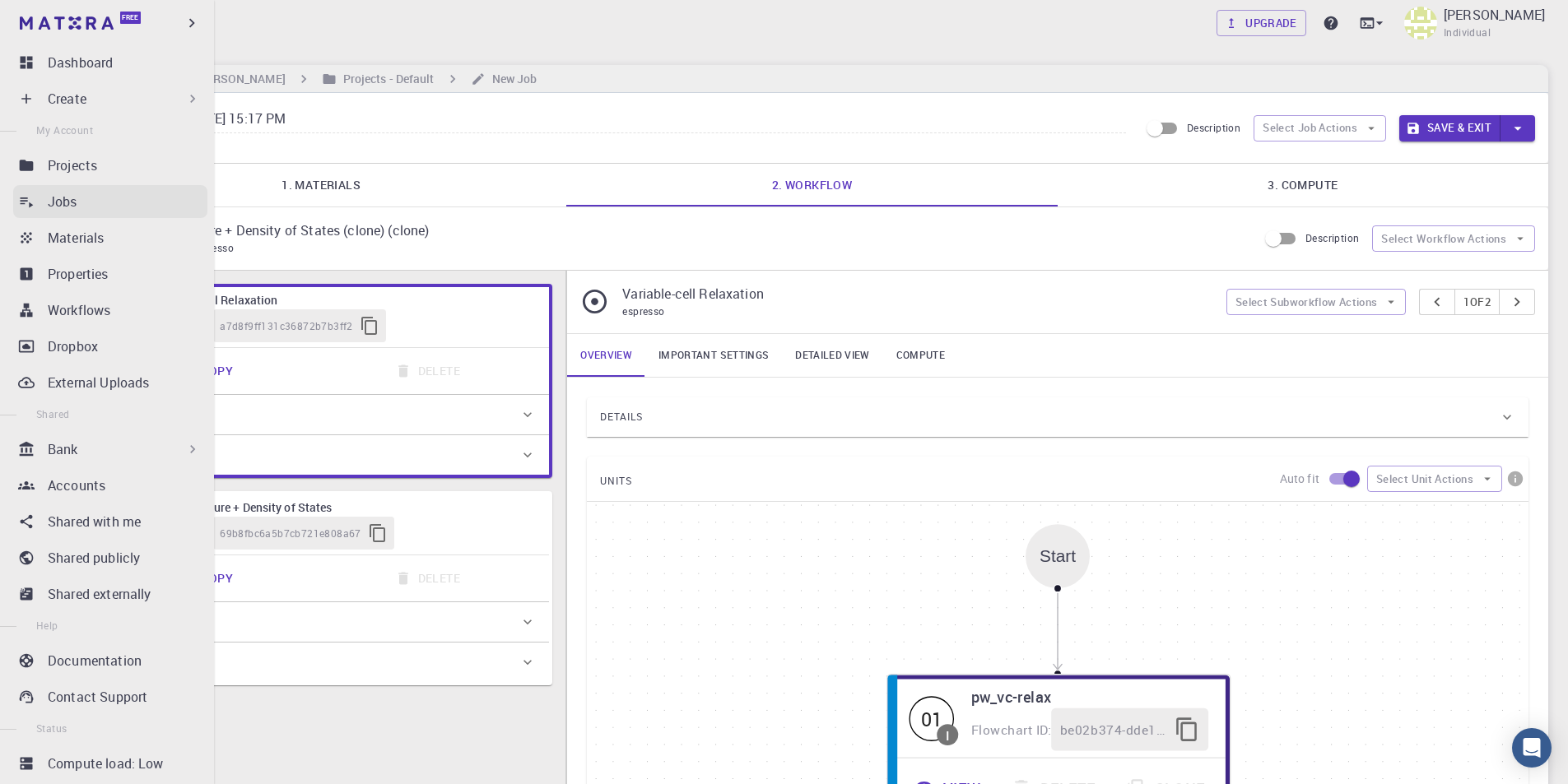
click at [70, 196] on p "Jobs" at bounding box center [62, 202] width 30 height 20
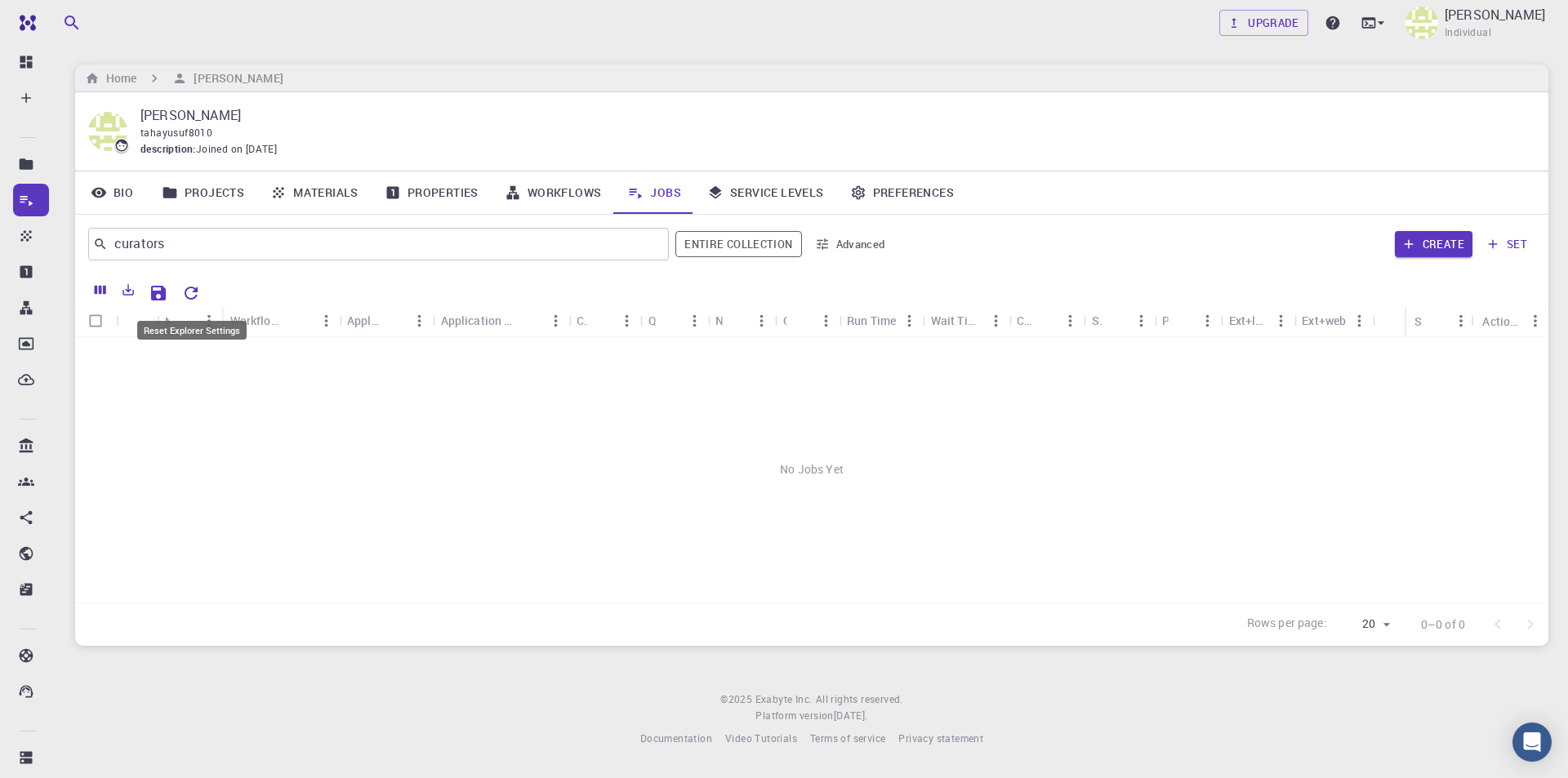
click at [192, 291] on icon "Reset Explorer Settings" at bounding box center [191, 292] width 19 height 19
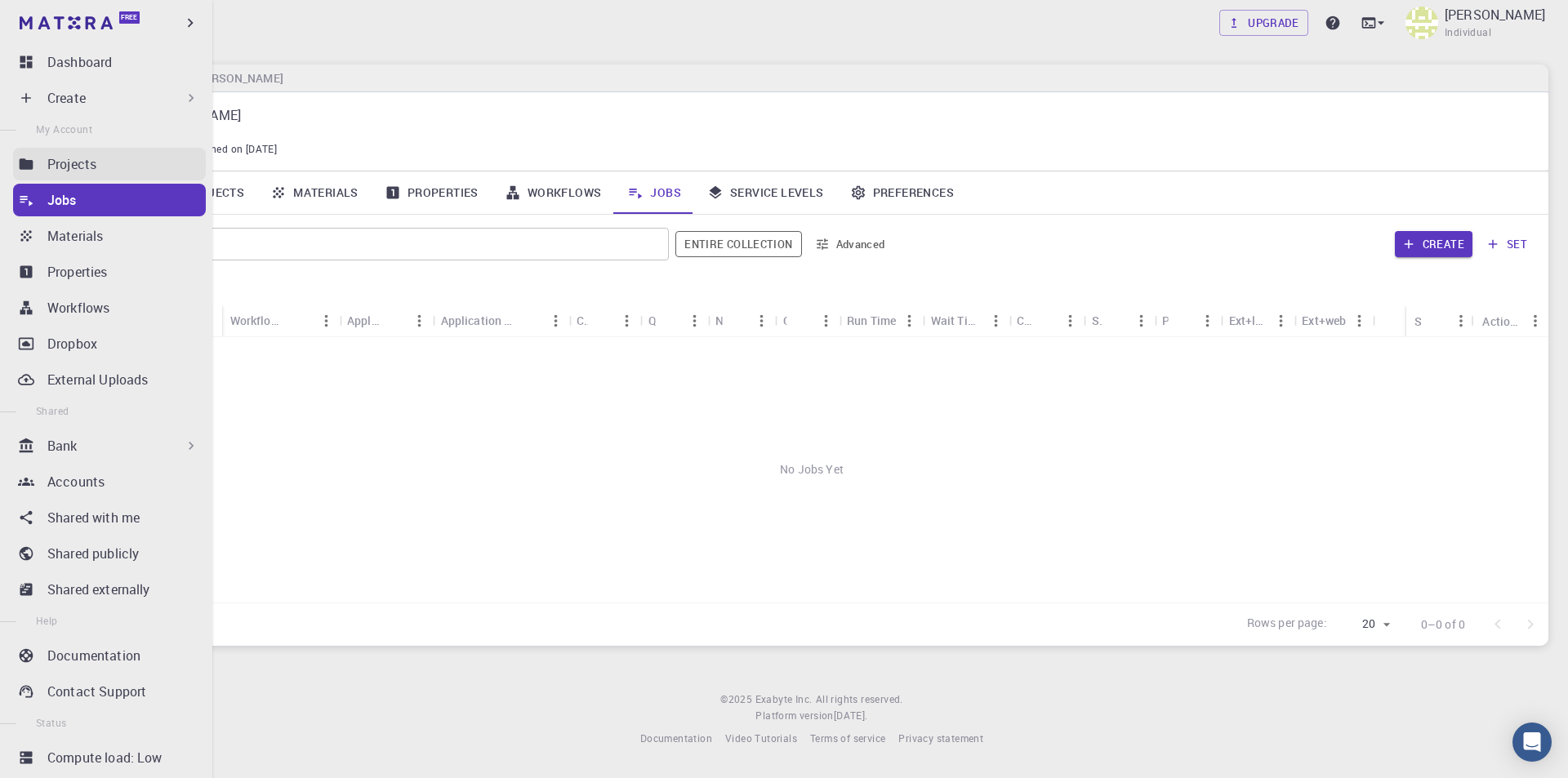
click at [81, 159] on p "Projects" at bounding box center [72, 164] width 49 height 19
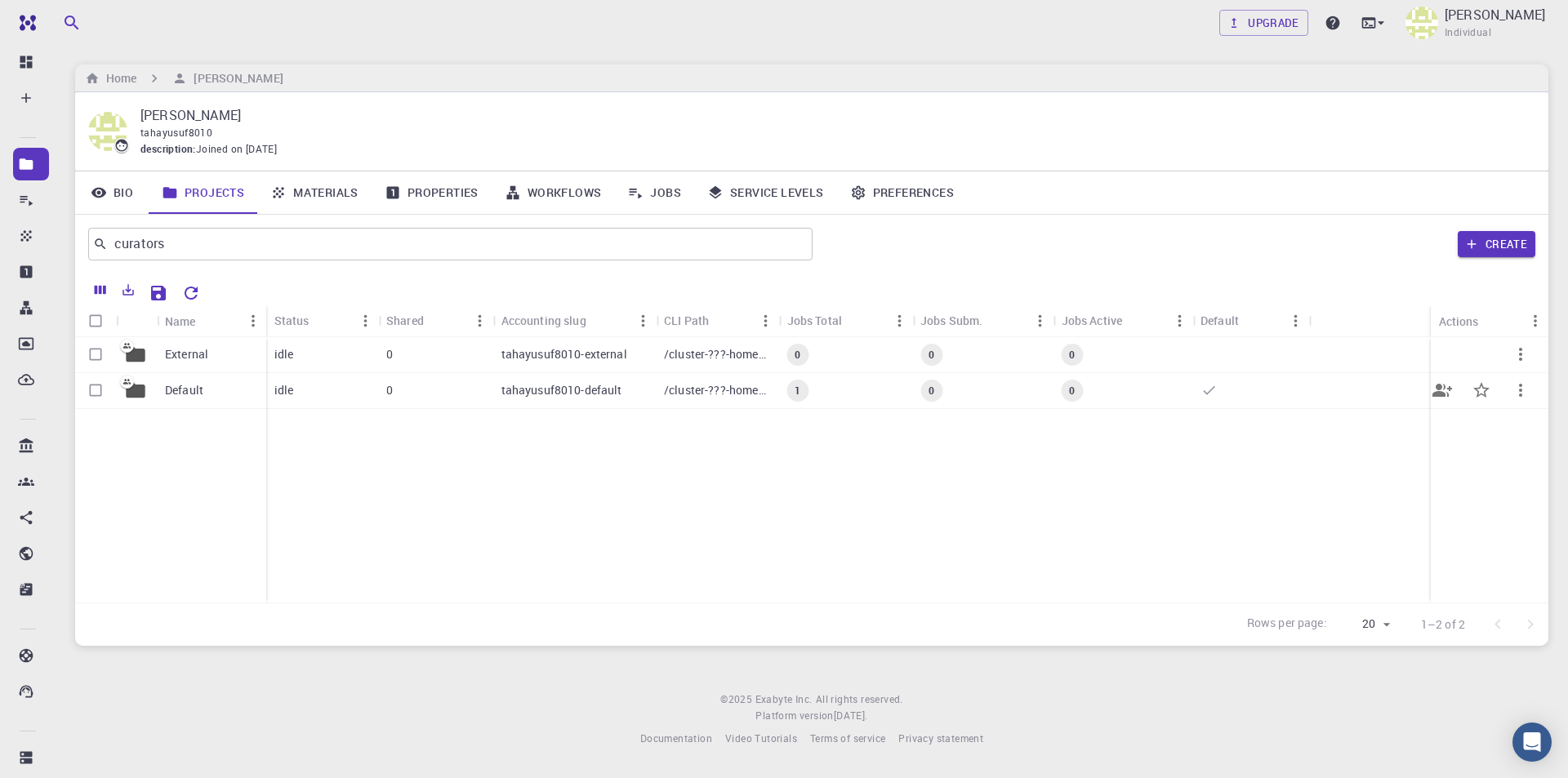
click at [181, 392] on p "Default" at bounding box center [184, 390] width 38 height 16
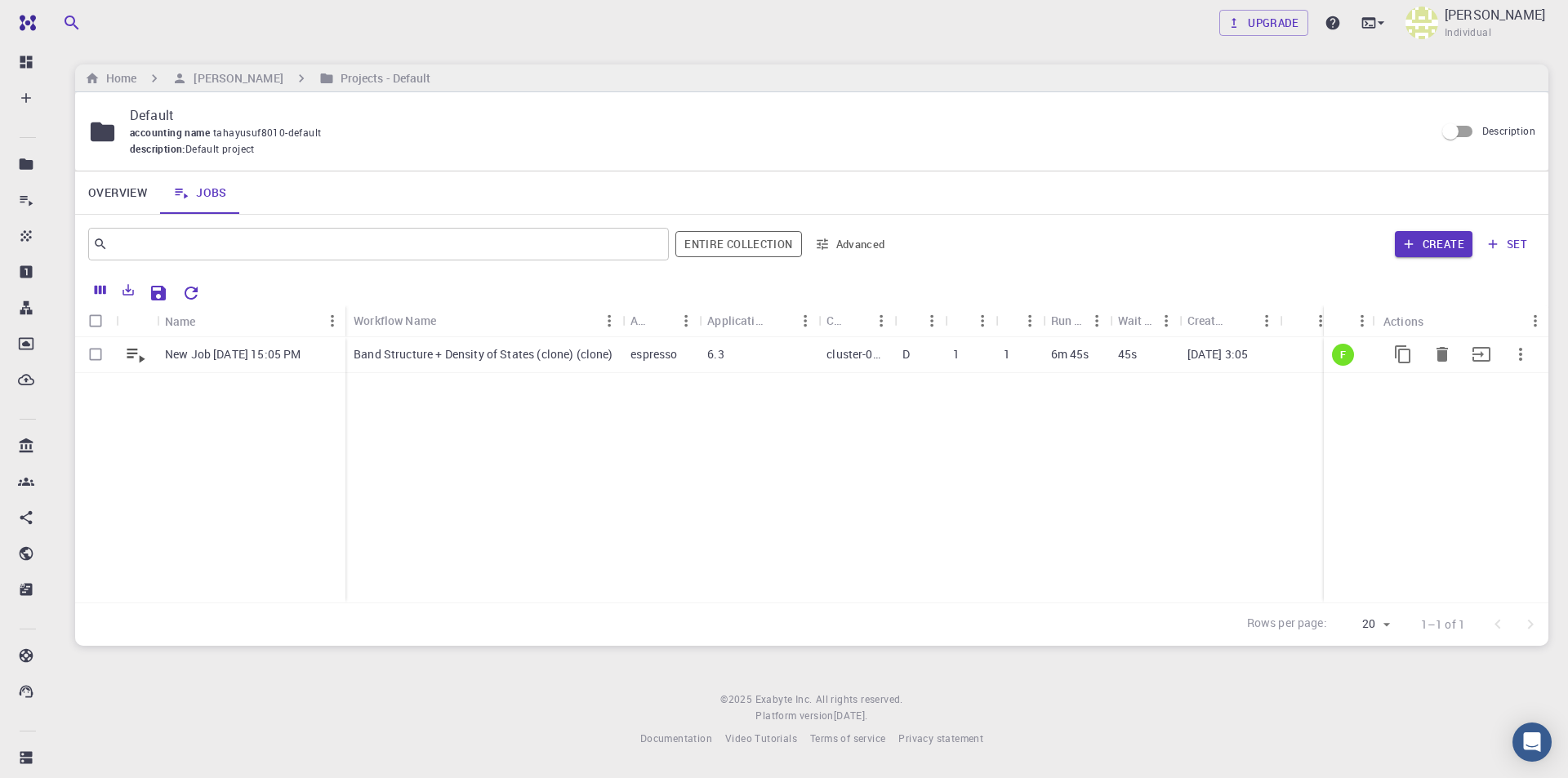
click at [247, 359] on p "New Job [DATE] 15:05 PM" at bounding box center [233, 354] width 136 height 16
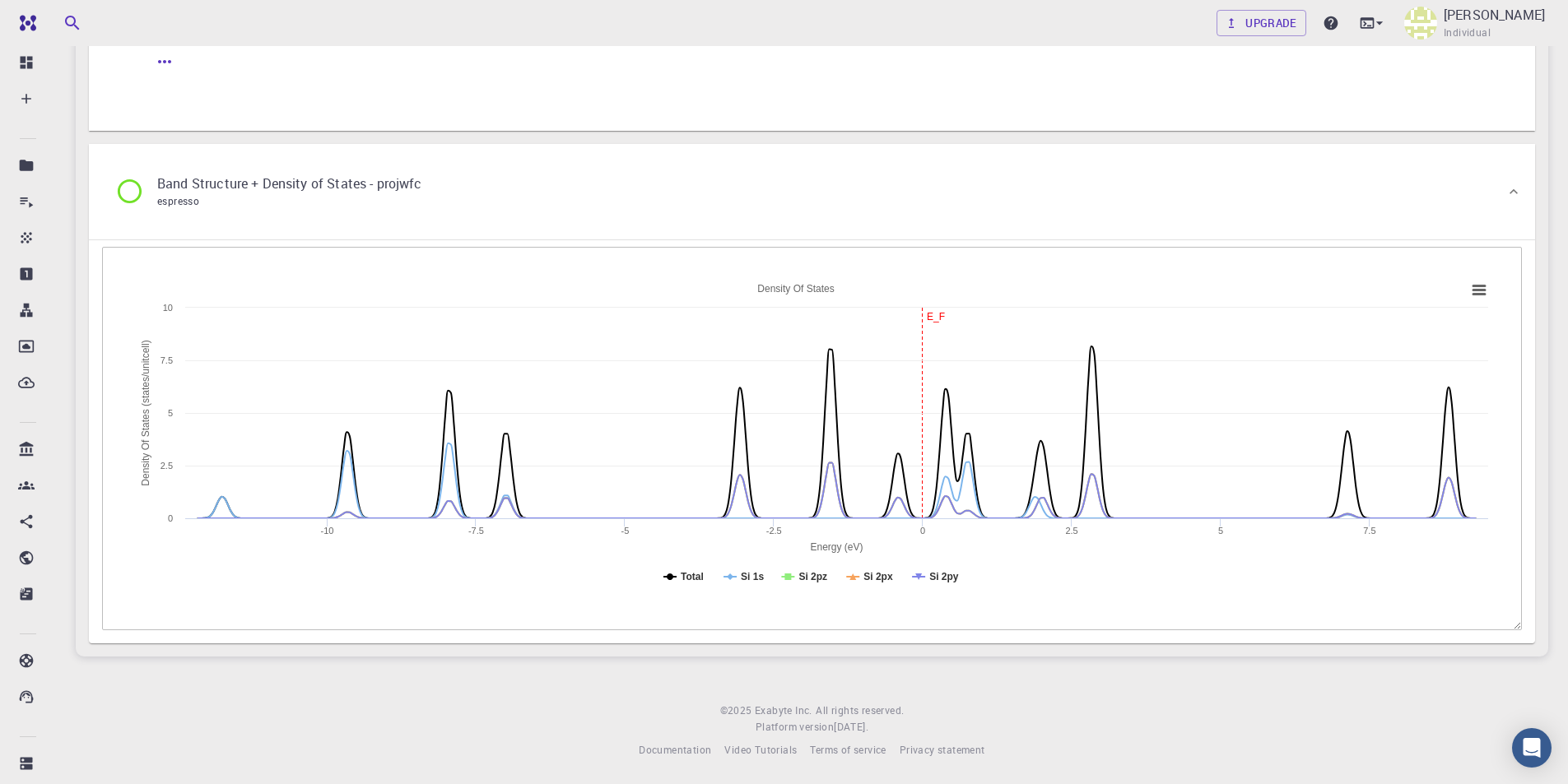
scroll to position [3276, 0]
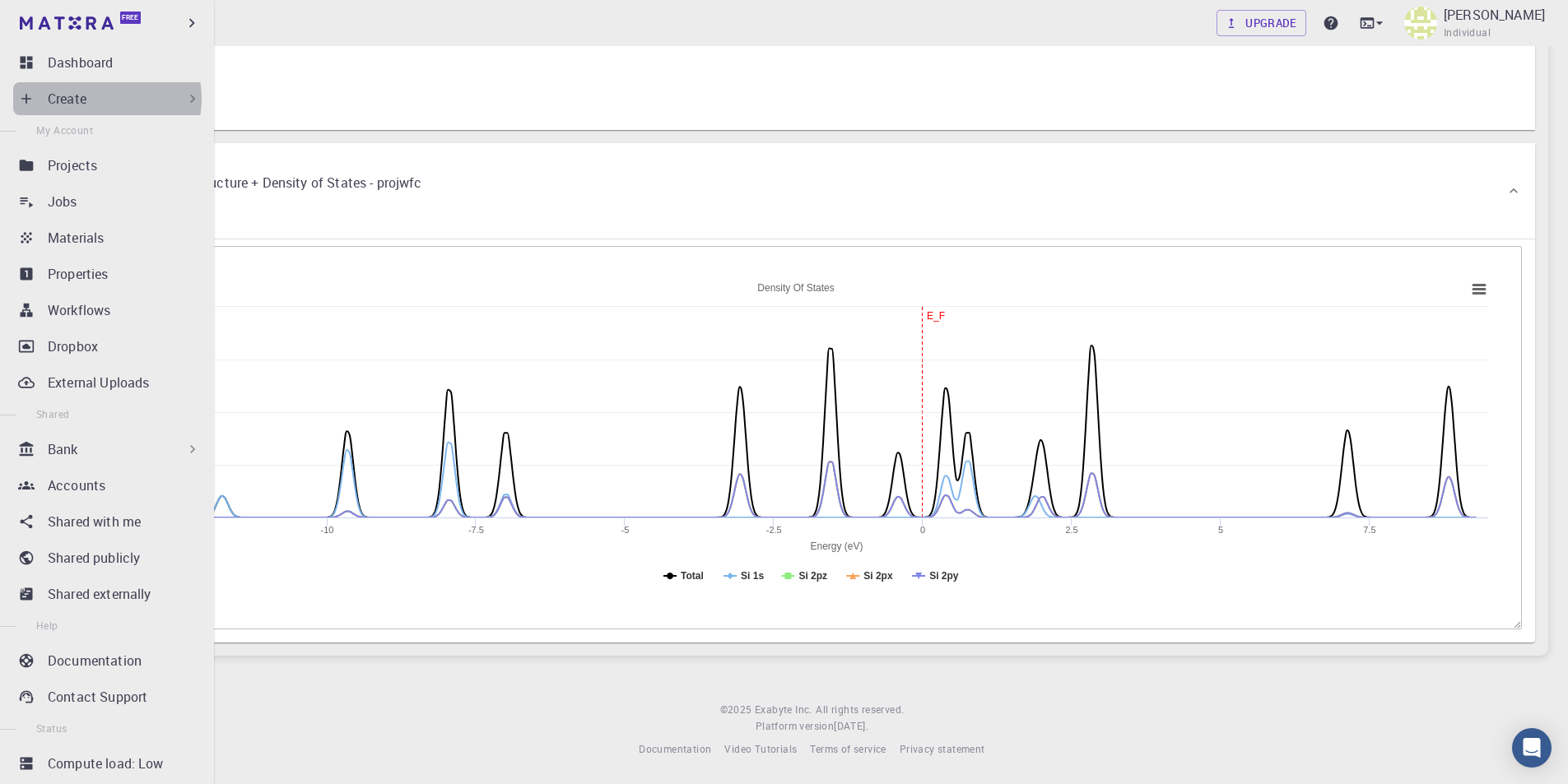
click at [98, 99] on div "Create" at bounding box center [124, 98] width 153 height 20
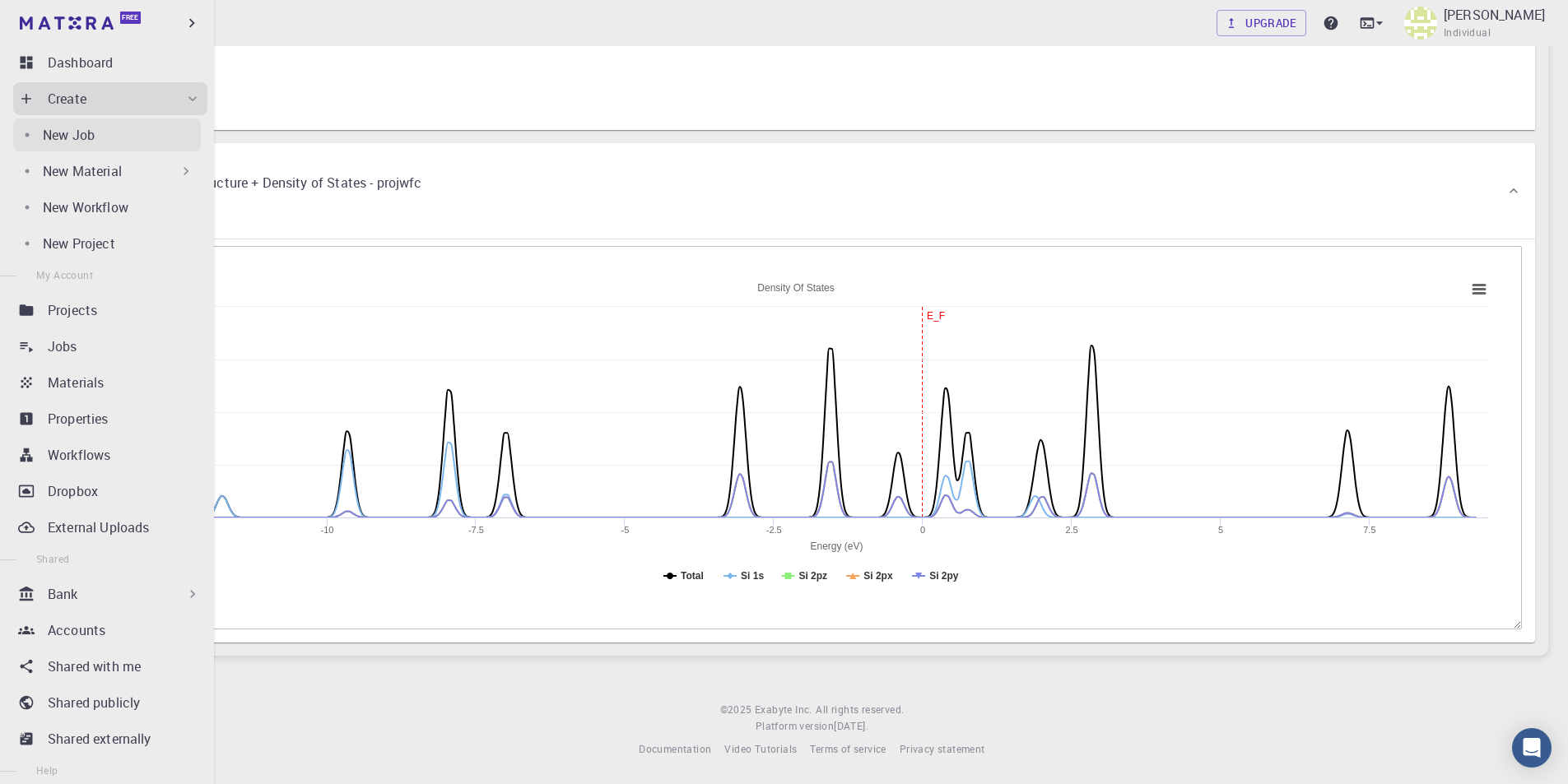
click at [85, 126] on p "New Job" at bounding box center [68, 134] width 52 height 20
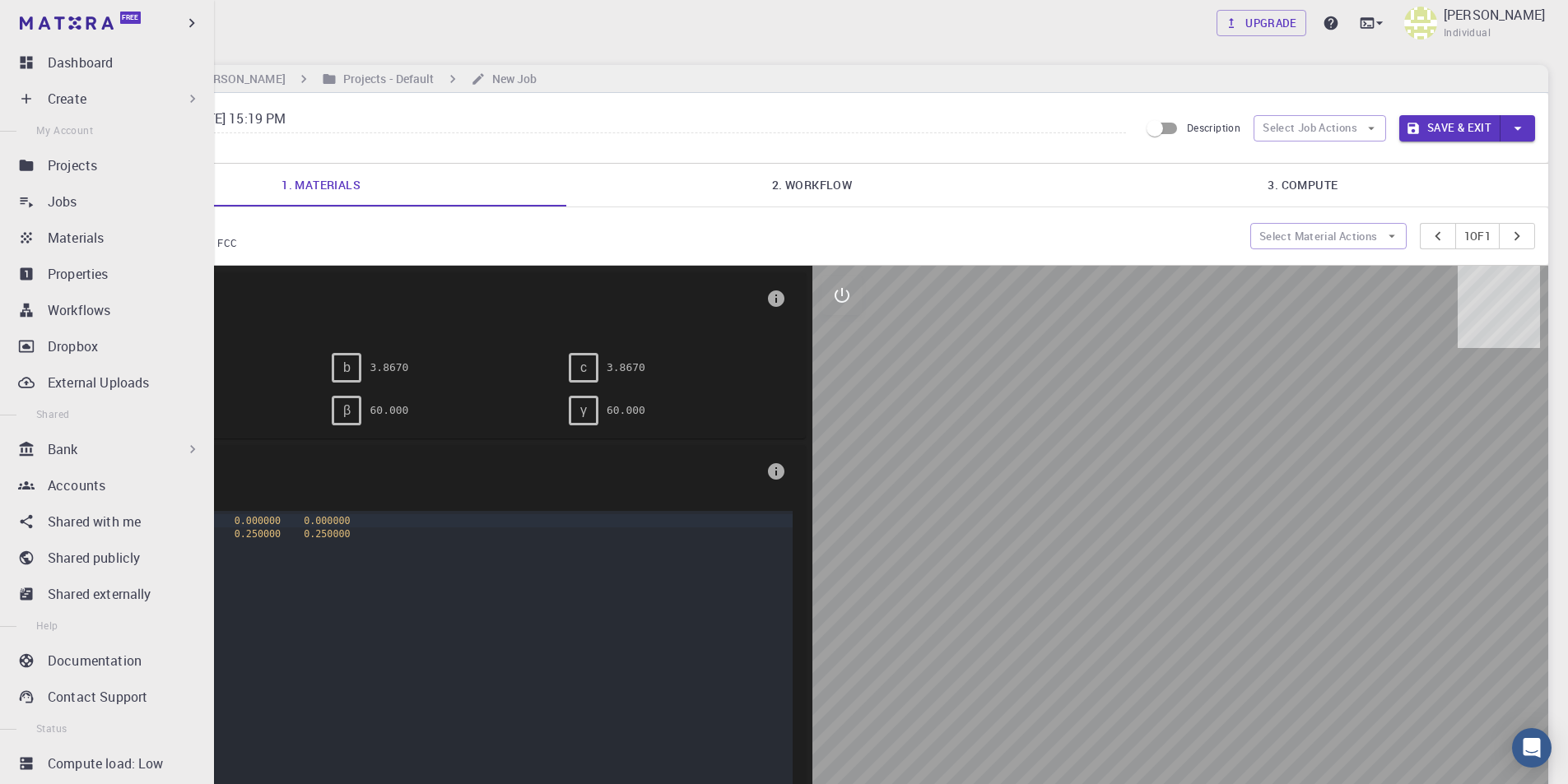
click at [127, 106] on div "Create" at bounding box center [124, 98] width 153 height 20
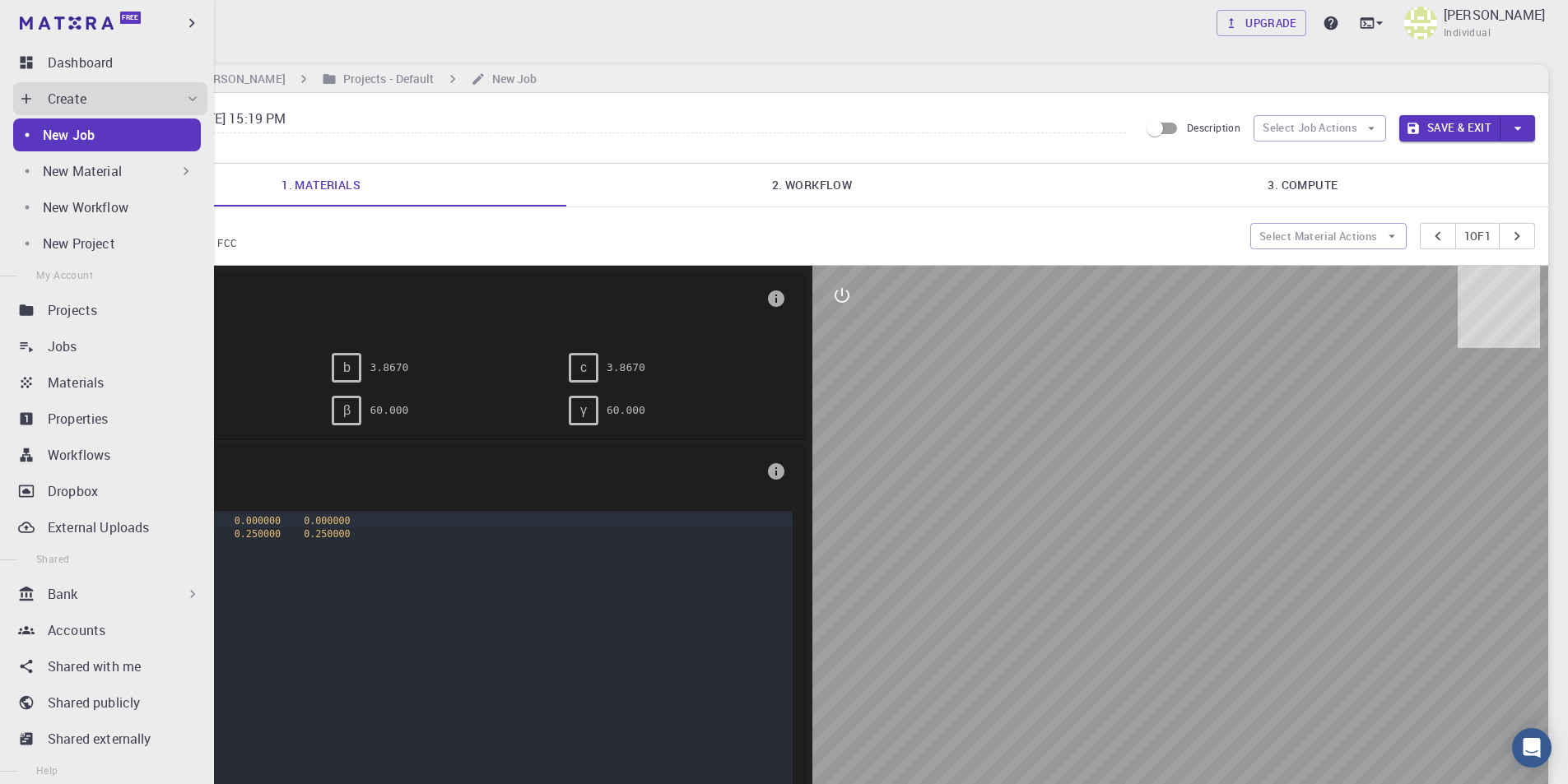
click at [122, 171] on p "New Material" at bounding box center [82, 171] width 79 height 20
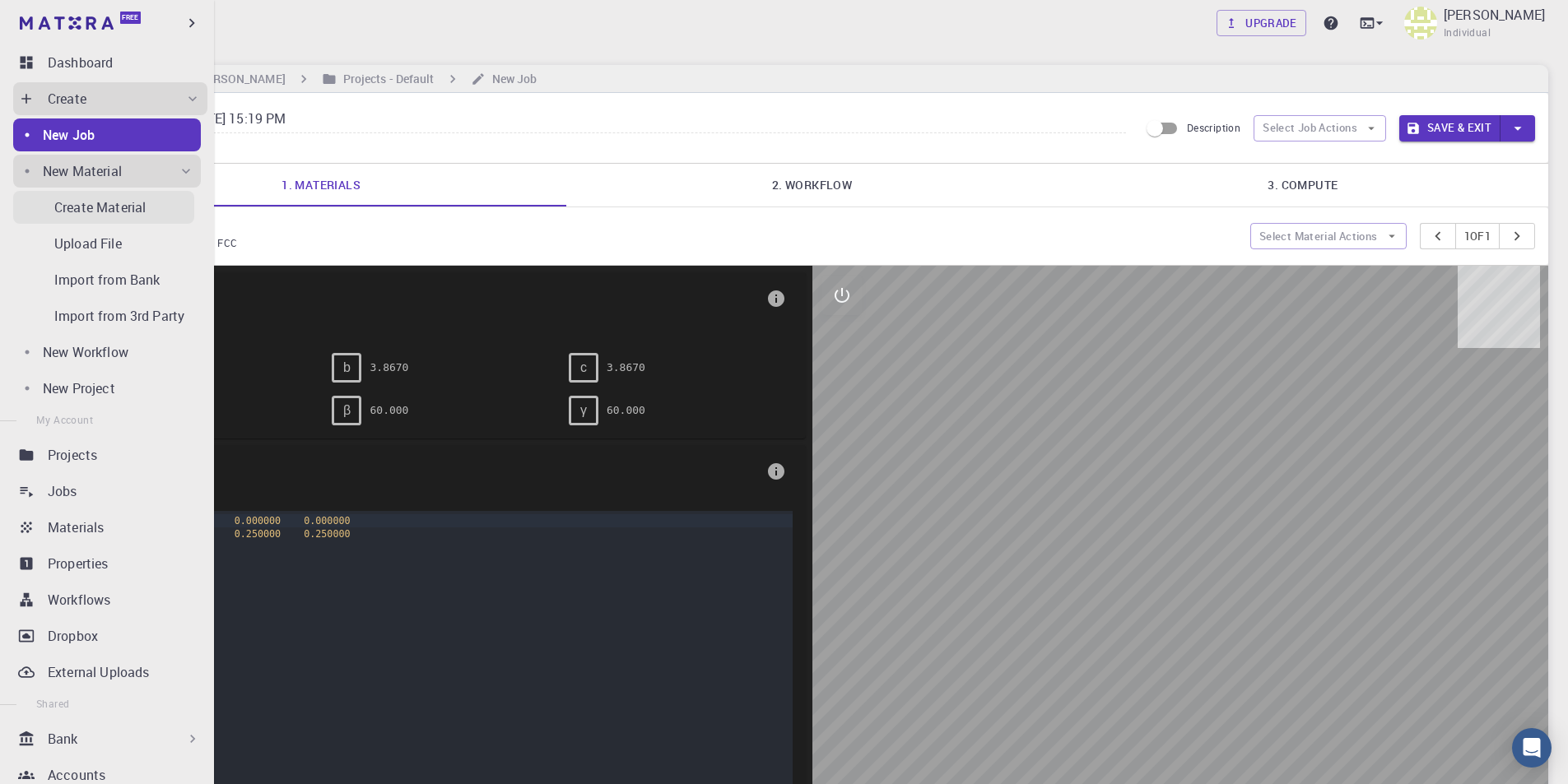
click at [134, 204] on p "Create Material" at bounding box center [100, 207] width 91 height 20
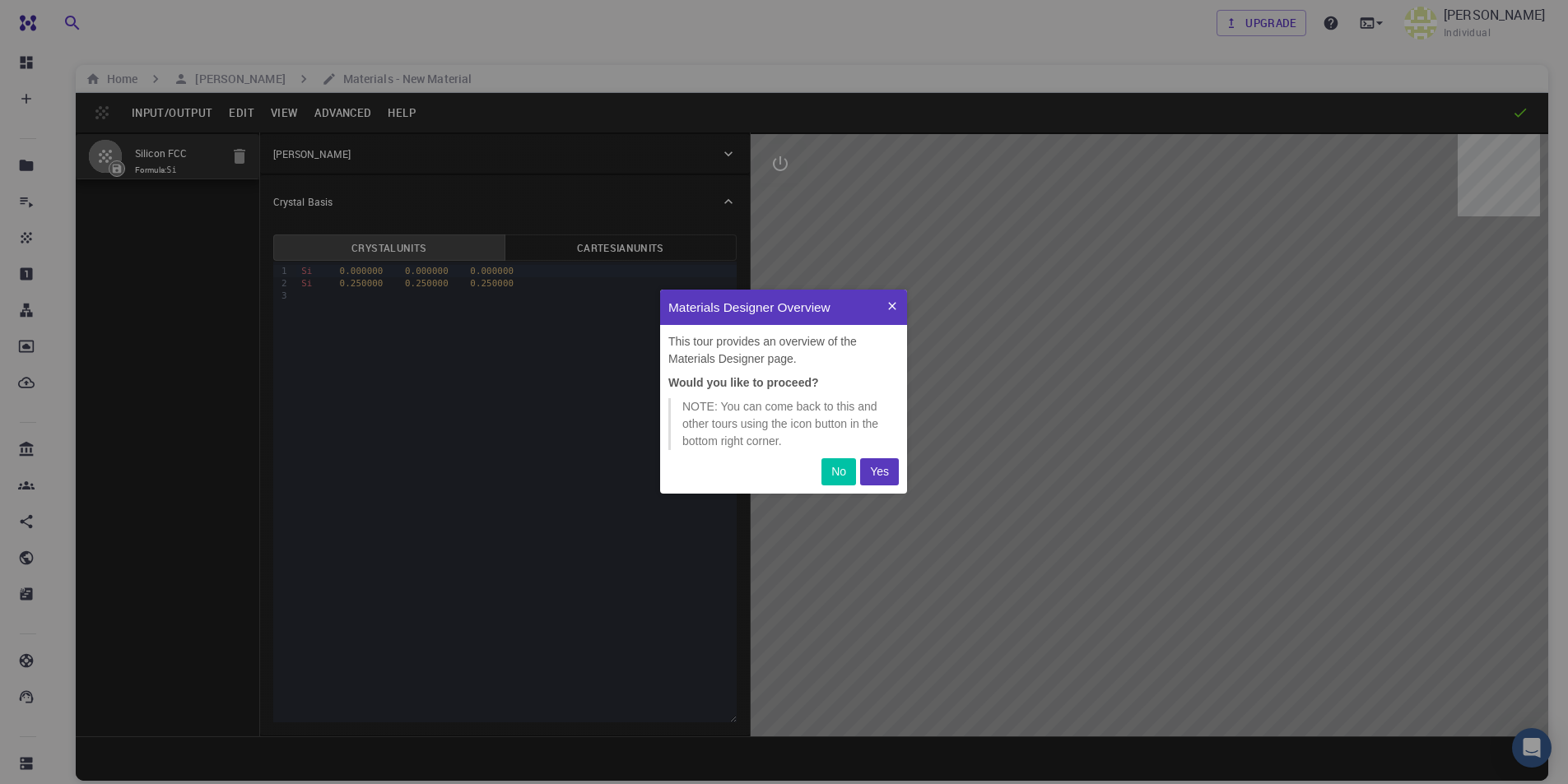
scroll to position [192, 235]
click at [888, 468] on p "Yes" at bounding box center [880, 472] width 19 height 17
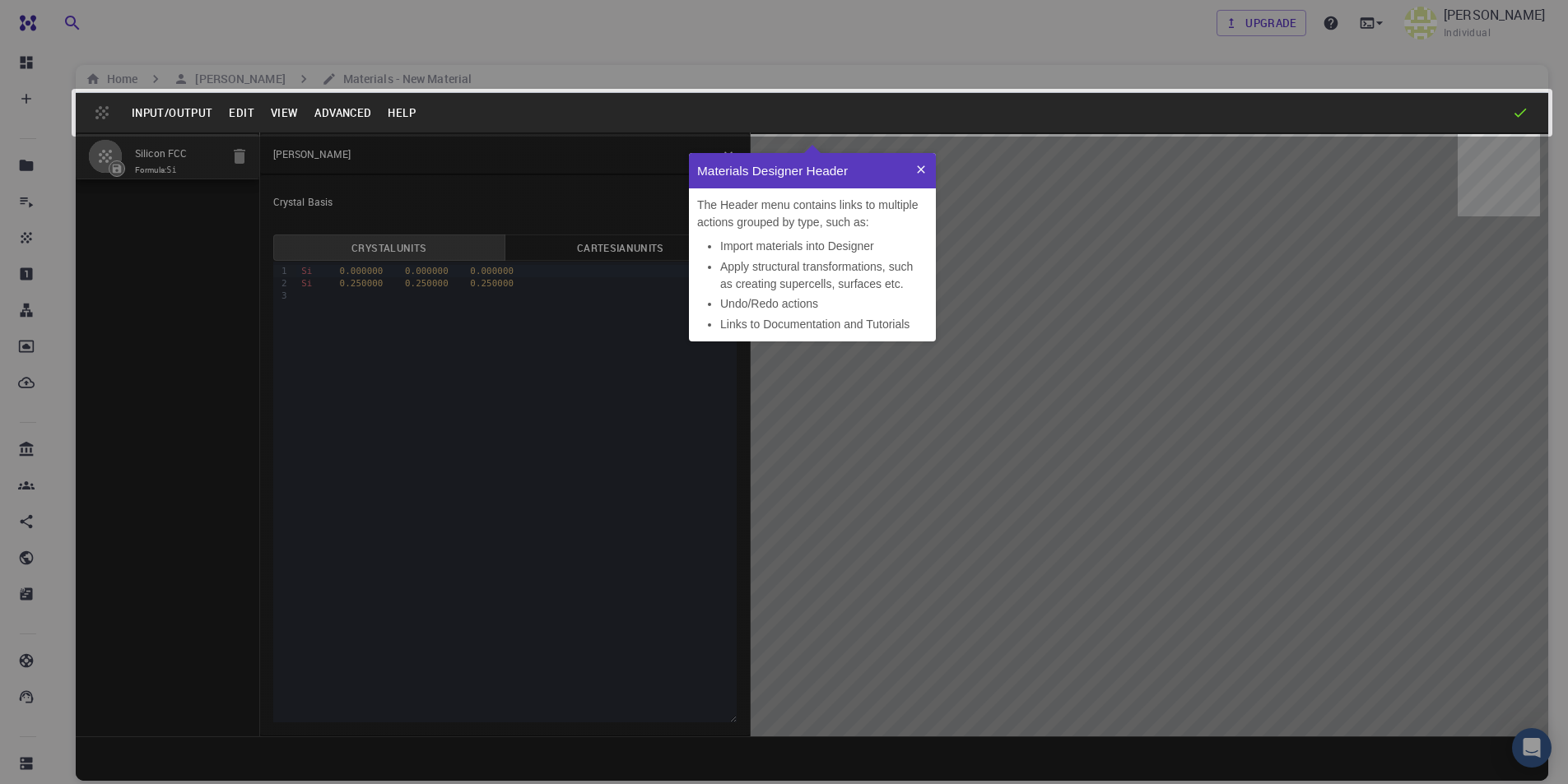
scroll to position [175, 235]
click at [921, 173] on icon at bounding box center [921, 169] width 13 height 13
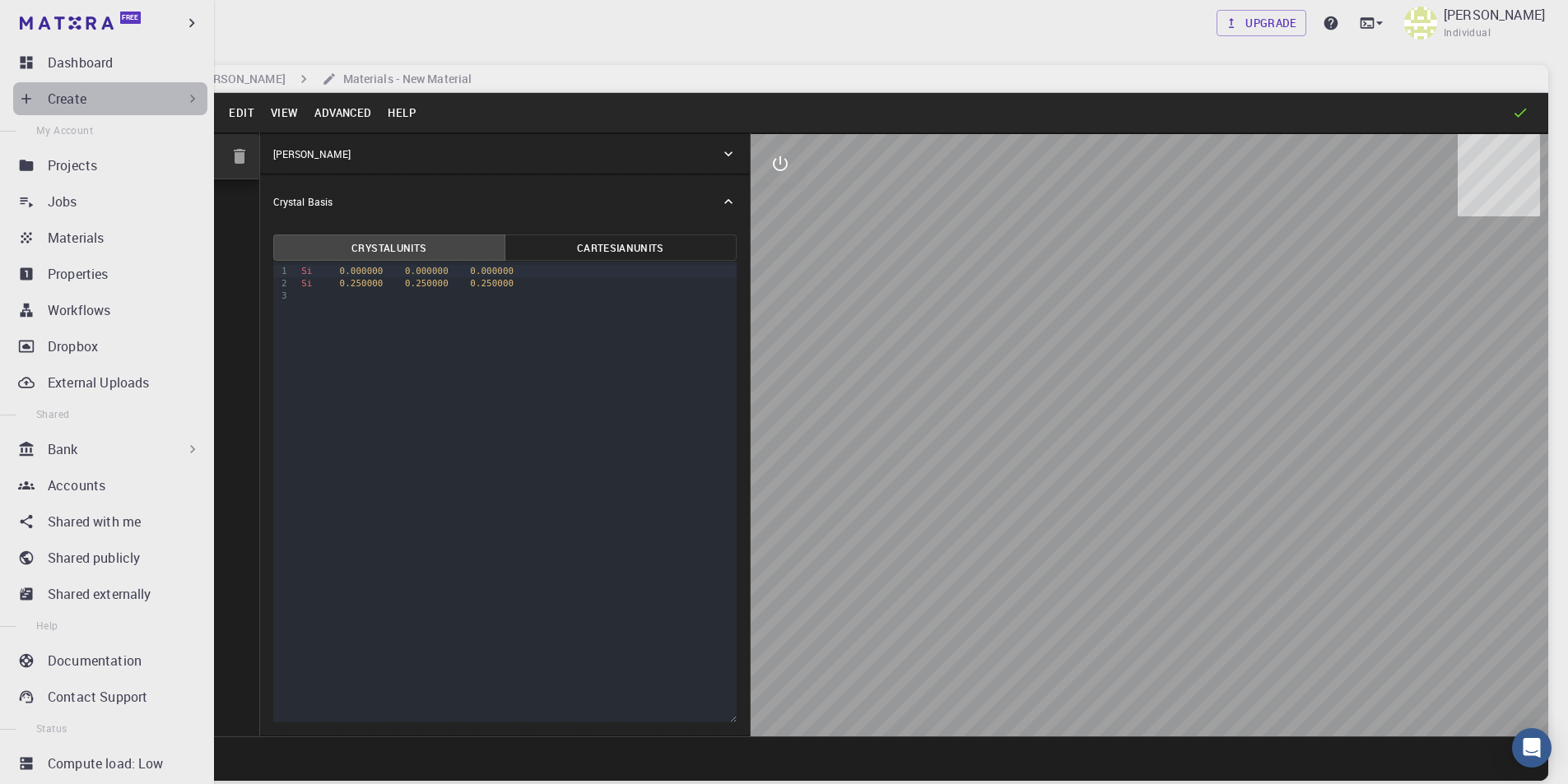
click at [172, 102] on div "Create" at bounding box center [124, 98] width 153 height 20
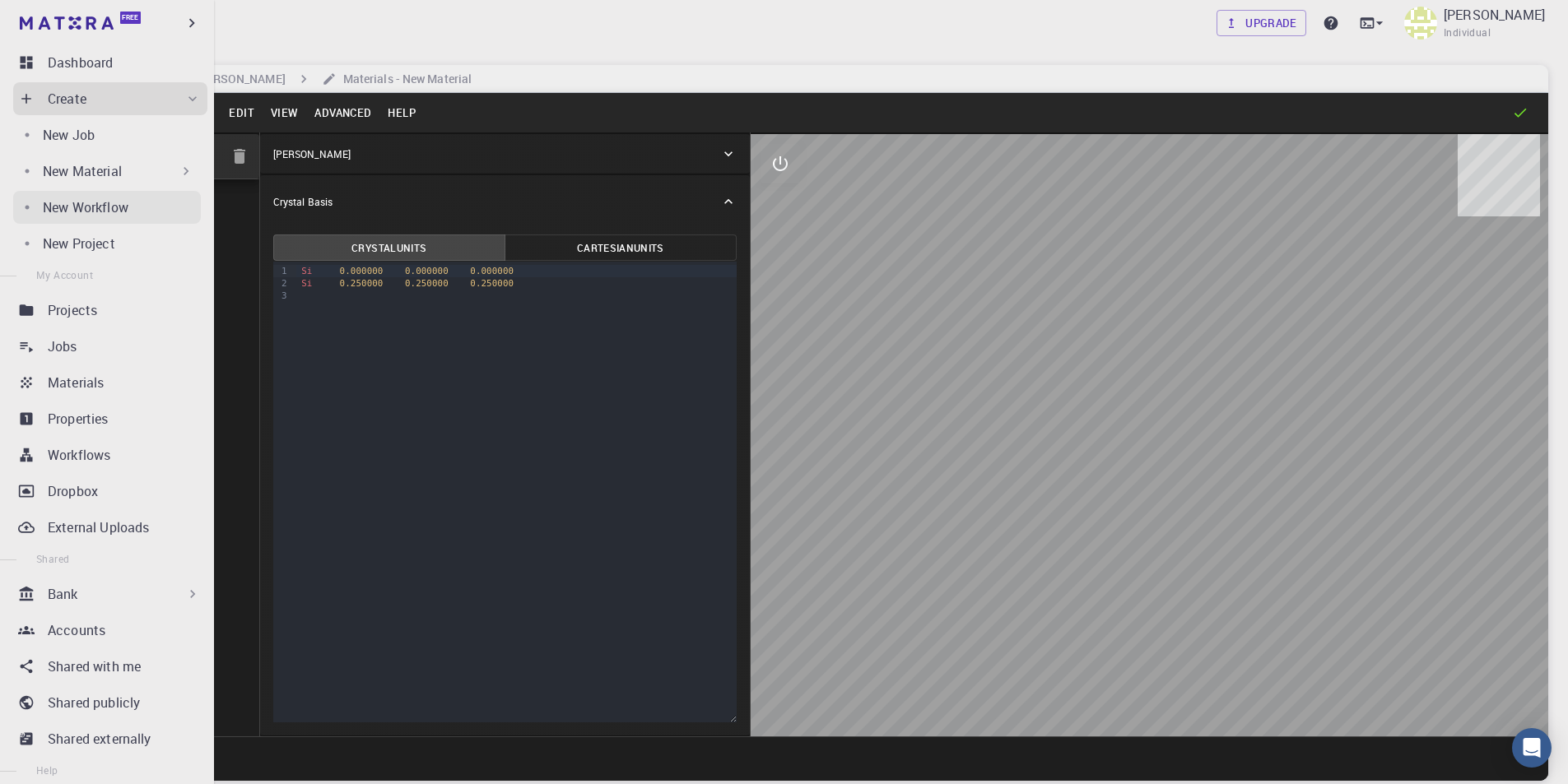
click at [128, 199] on p "New Workflow" at bounding box center [85, 207] width 85 height 20
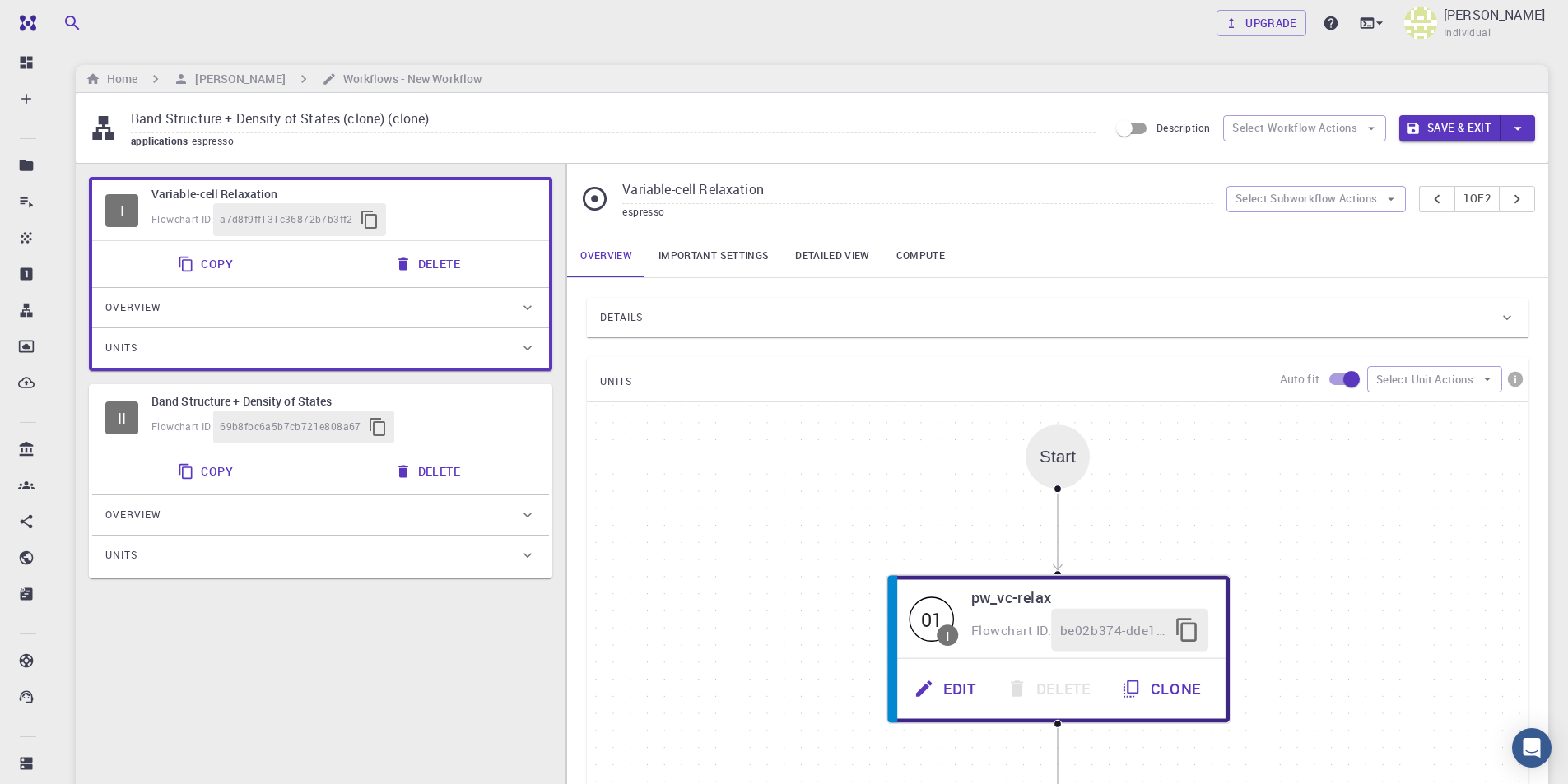
click at [484, 411] on div "Flowchart ID: 69b8fbc6a5b7cb721e808a67" at bounding box center [343, 427] width 384 height 33
type input "Band Structure + Density of States"
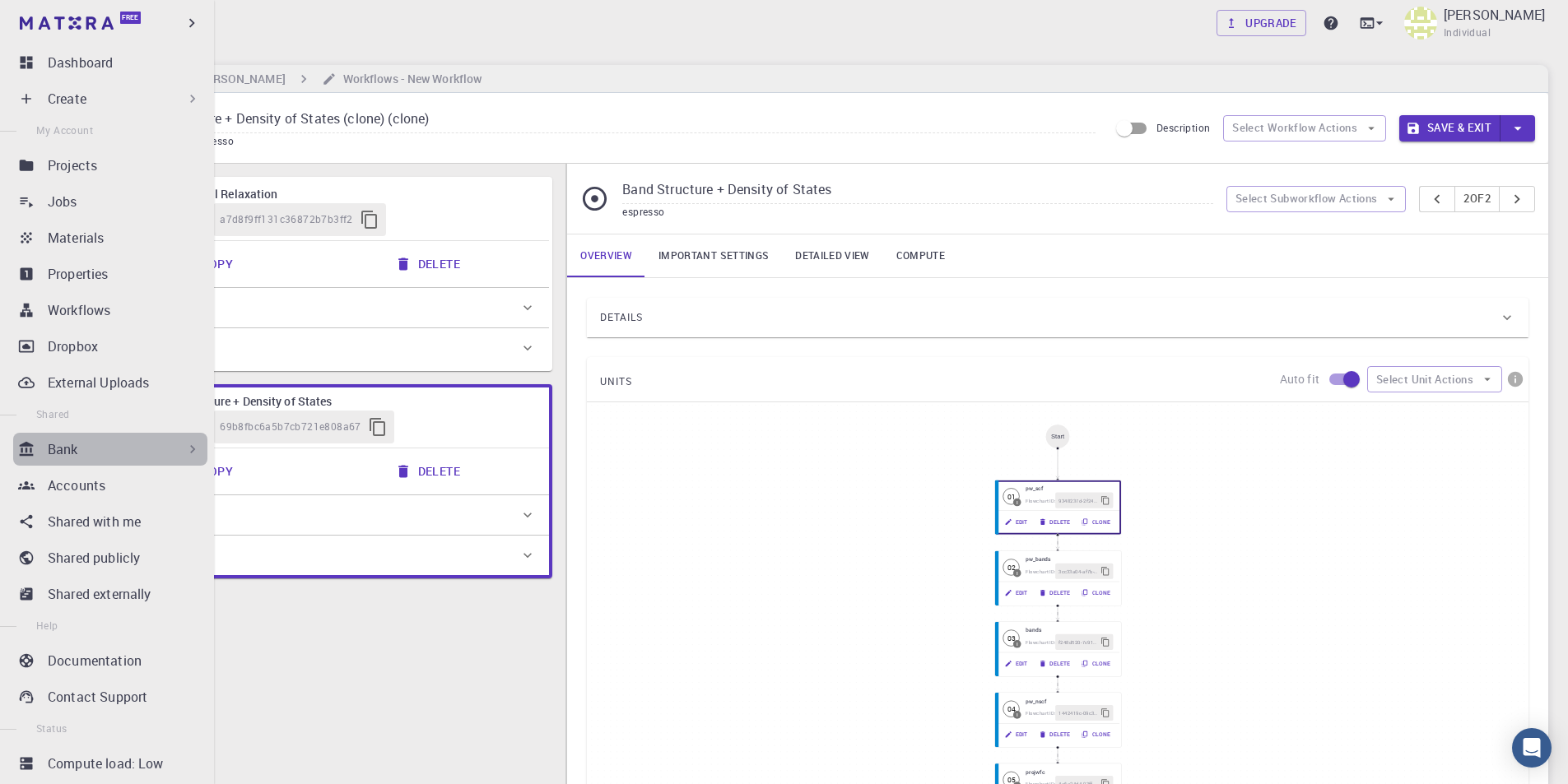
click at [149, 442] on div "Bank" at bounding box center [124, 449] width 153 height 20
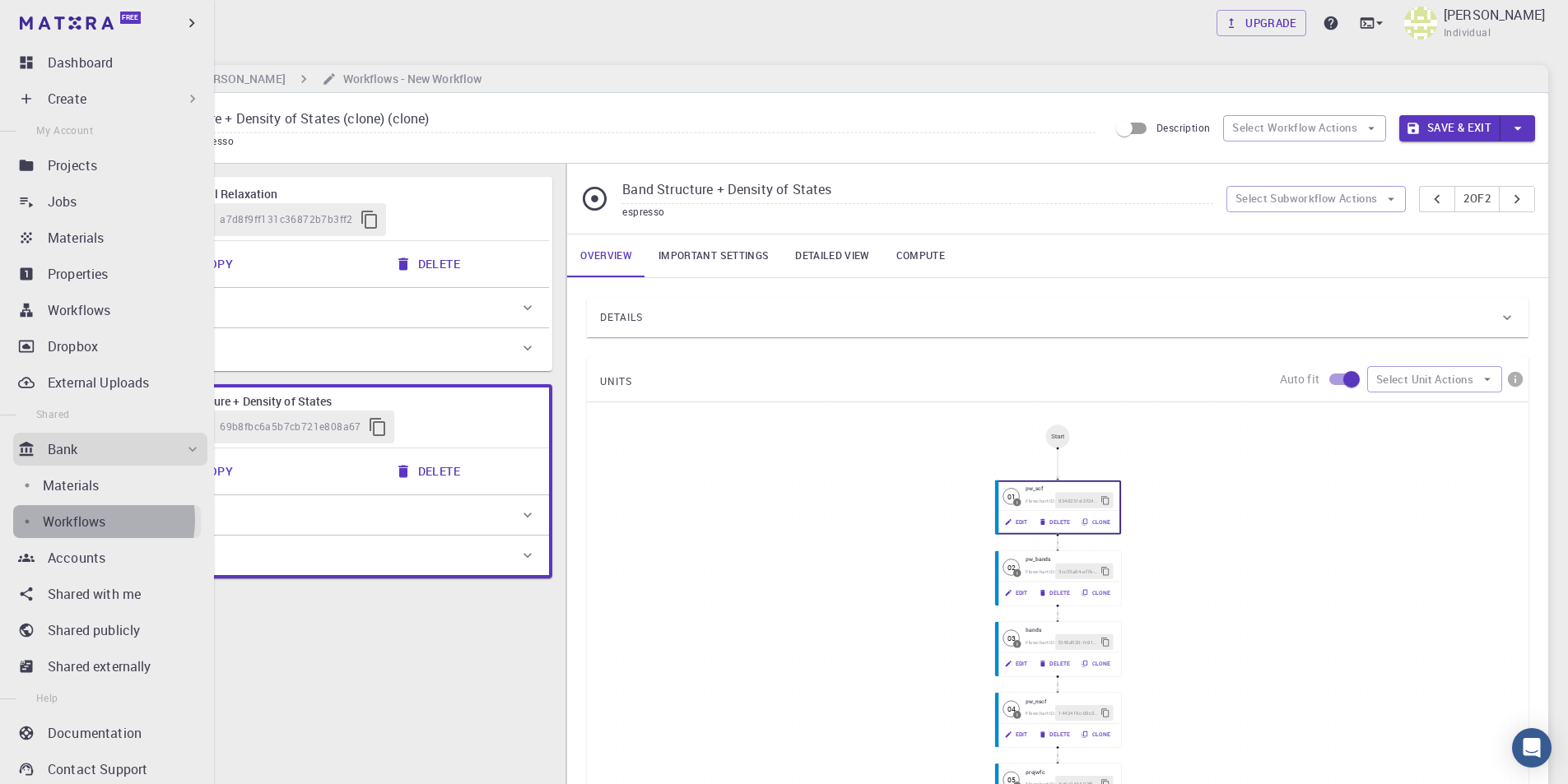
click at [85, 520] on p "Workflows" at bounding box center [73, 521] width 62 height 20
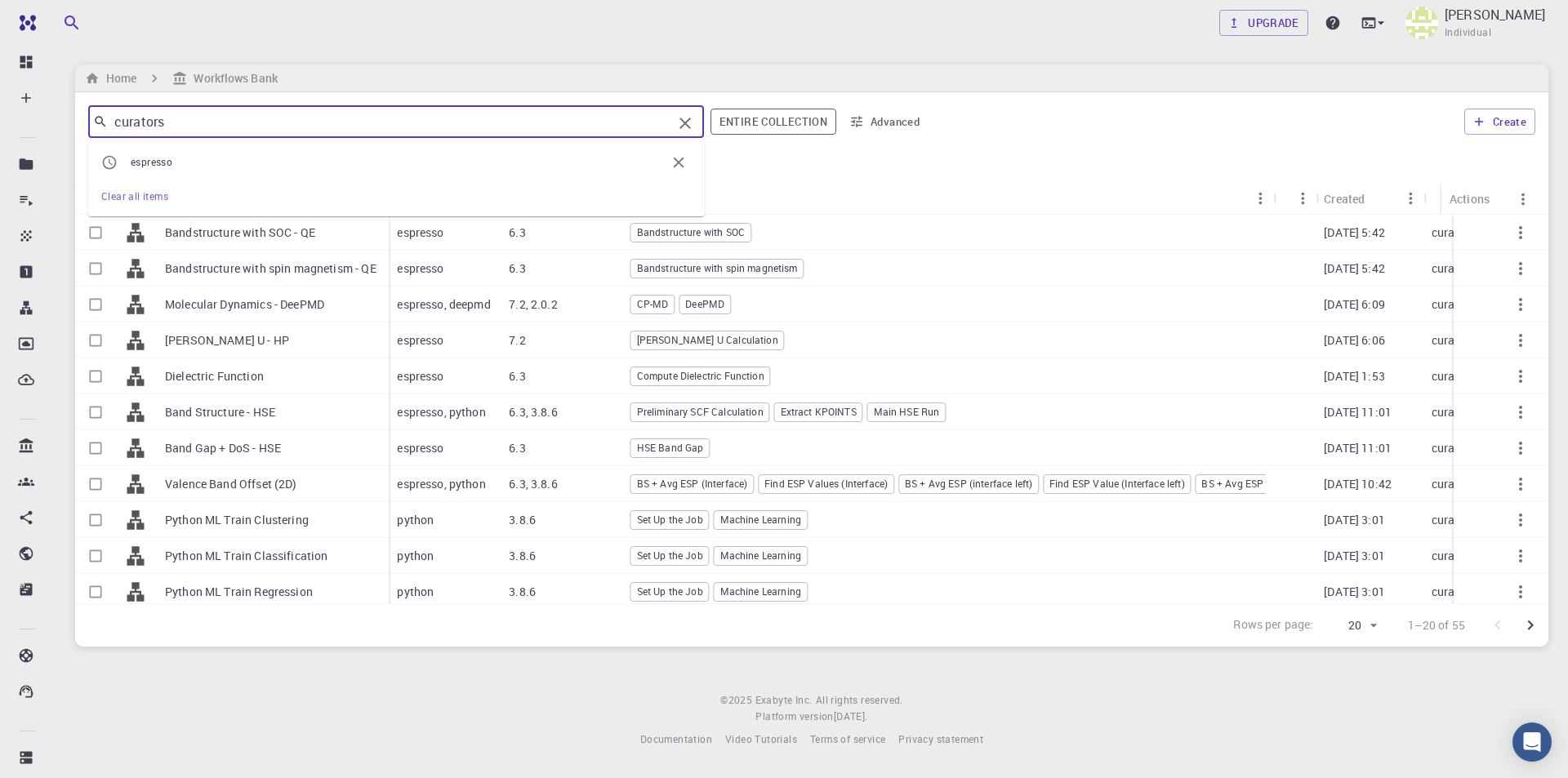
drag, startPoint x: 202, startPoint y: 121, endPoint x: 86, endPoint y: 121, distance: 116.0
click at [86, 121] on div "curators ​ espresso Clear all items Entire collection Advanced Create" at bounding box center [812, 121] width 1473 height 58
click at [219, 159] on span "espresso" at bounding box center [398, 162] width 535 height 16
type input "espresso"
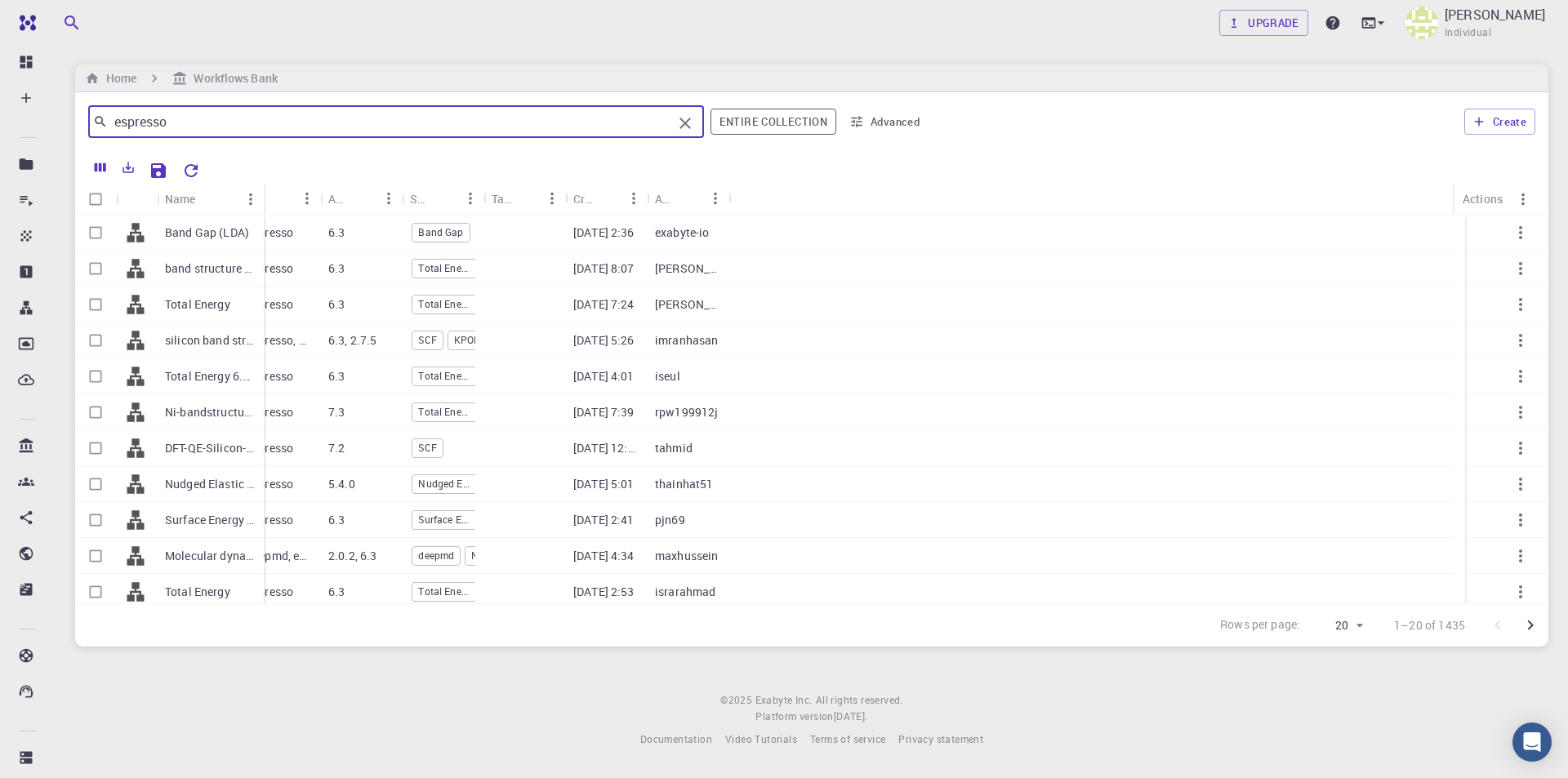
drag, startPoint x: 236, startPoint y: 200, endPoint x: 262, endPoint y: 203, distance: 26.2
click at [262, 203] on div "Name" at bounding box center [265, 199] width 16 height 32
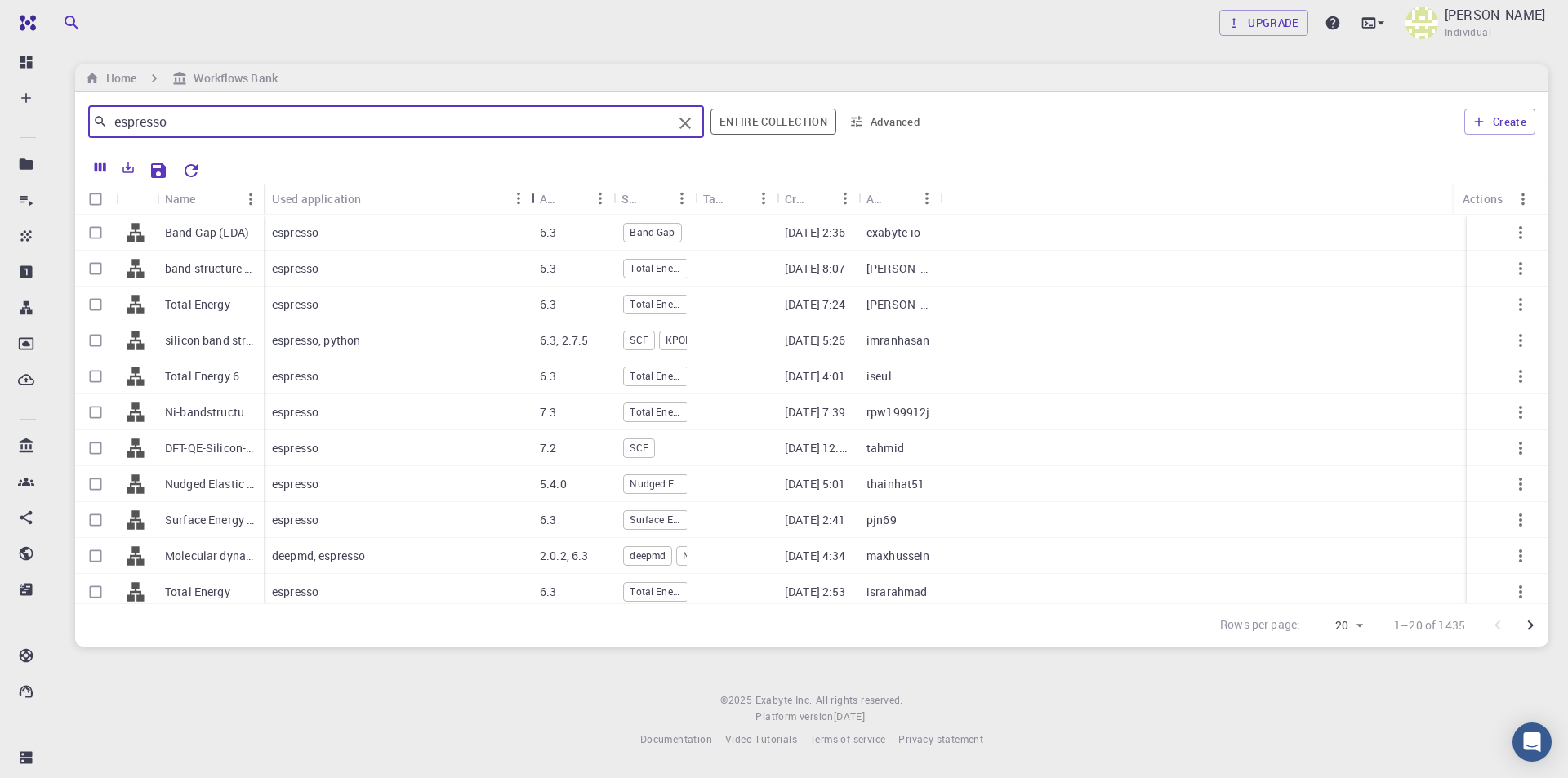
drag, startPoint x: 342, startPoint y: 194, endPoint x: 528, endPoint y: 192, distance: 186.0
click at [528, 192] on div "Used application" at bounding box center [533, 199] width 16 height 32
drag, startPoint x: 262, startPoint y: 188, endPoint x: 458, endPoint y: 189, distance: 196.0
click at [458, 189] on div "Name" at bounding box center [460, 199] width 16 height 32
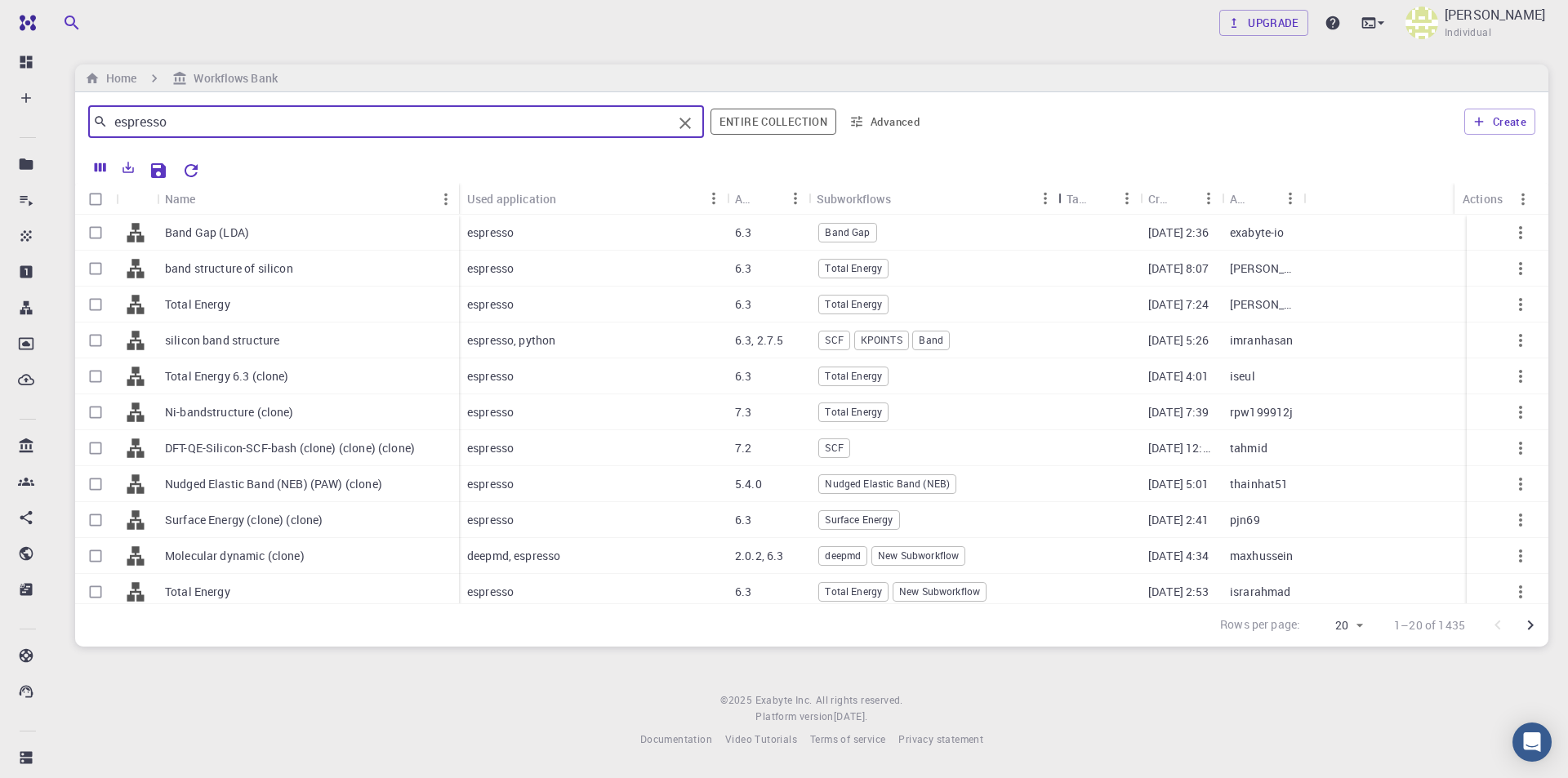
drag, startPoint x: 889, startPoint y: 191, endPoint x: 1058, endPoint y: 197, distance: 169.1
click at [1058, 197] on div "Subworkflows" at bounding box center [1059, 199] width 16 height 32
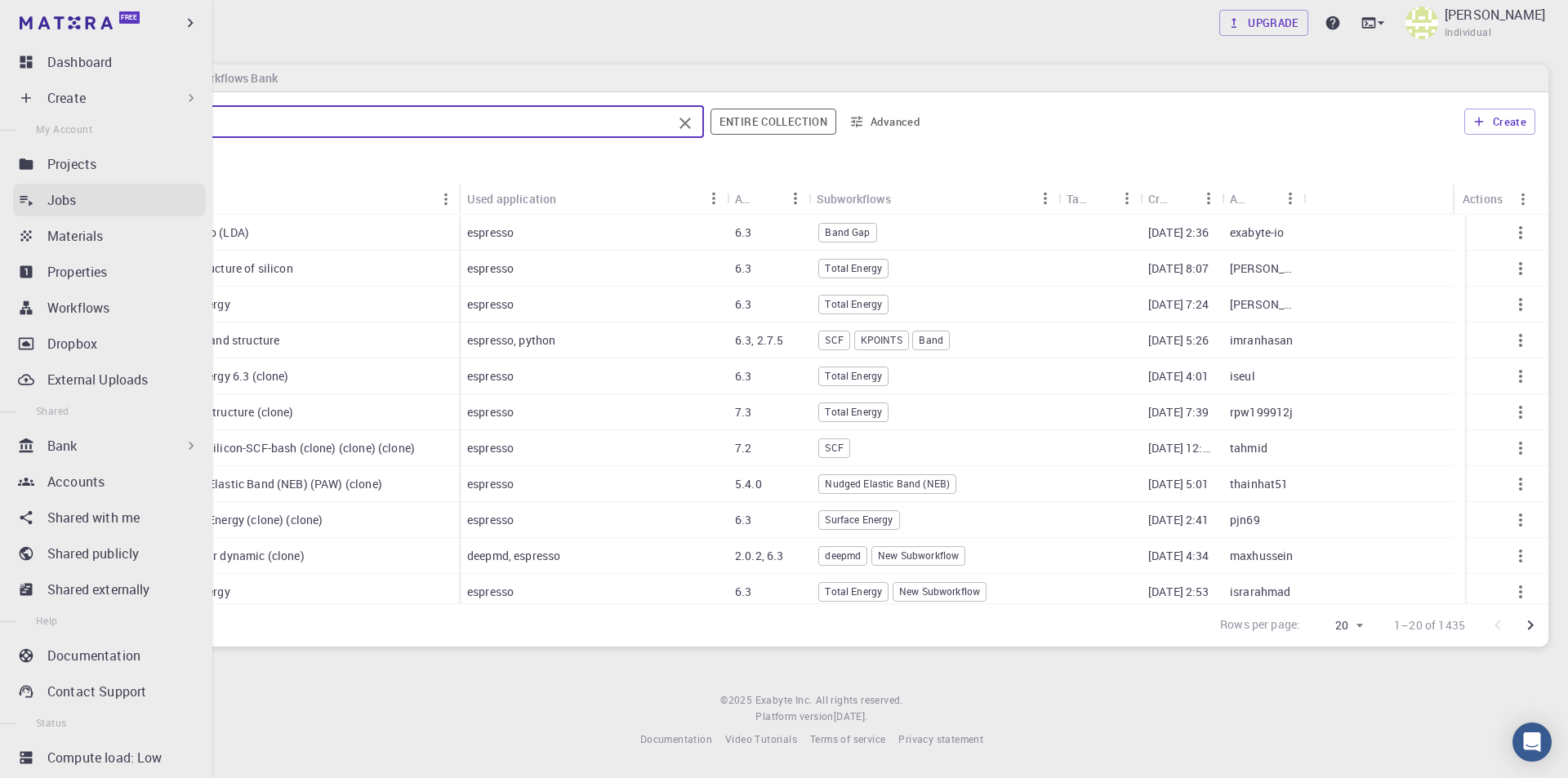
click at [86, 199] on div "Jobs" at bounding box center [126, 200] width 158 height 19
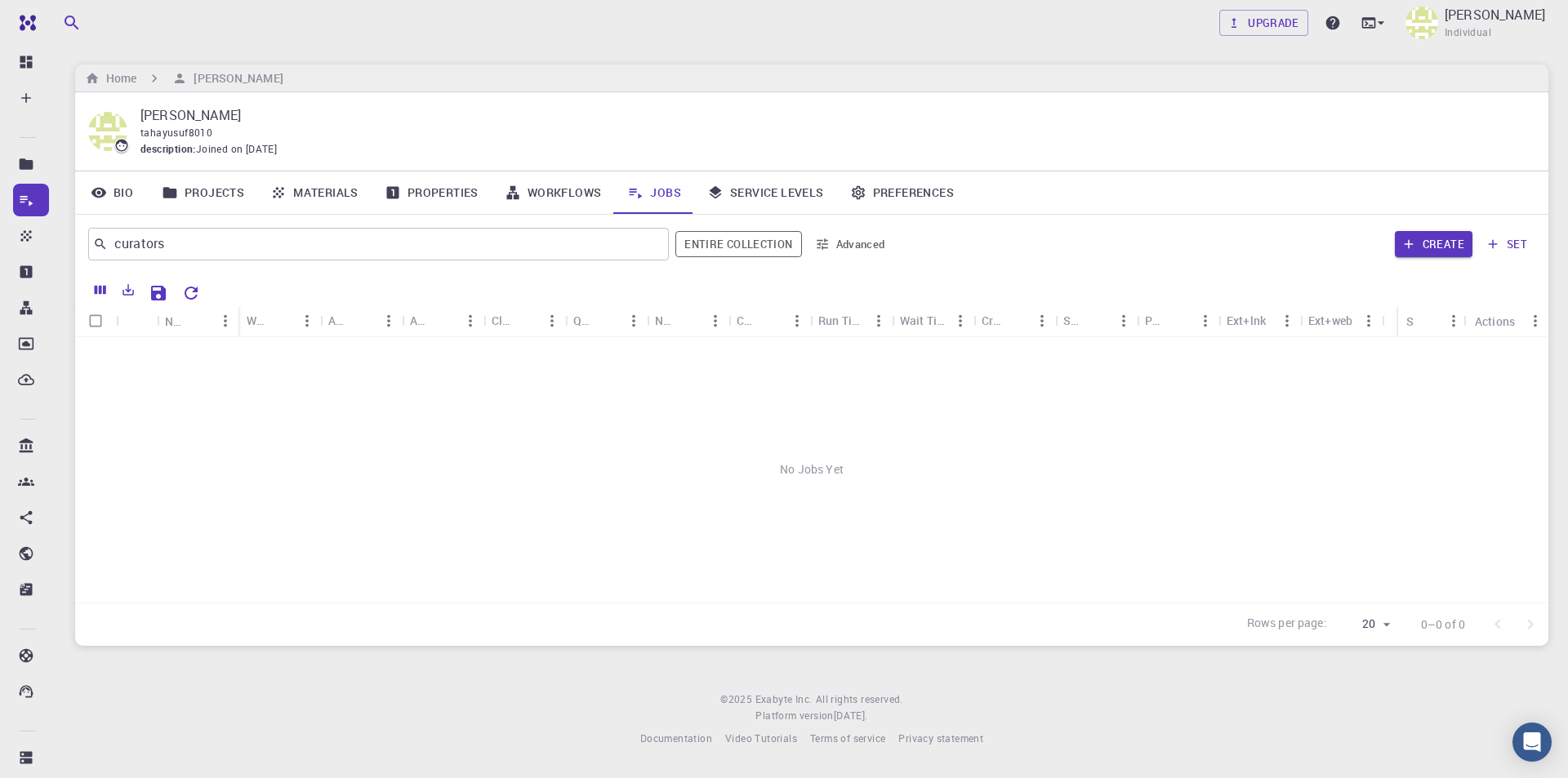
click at [200, 288] on icon "Reset Explorer Settings" at bounding box center [191, 292] width 19 height 19
click at [1447, 247] on button "Create" at bounding box center [1434, 244] width 78 height 26
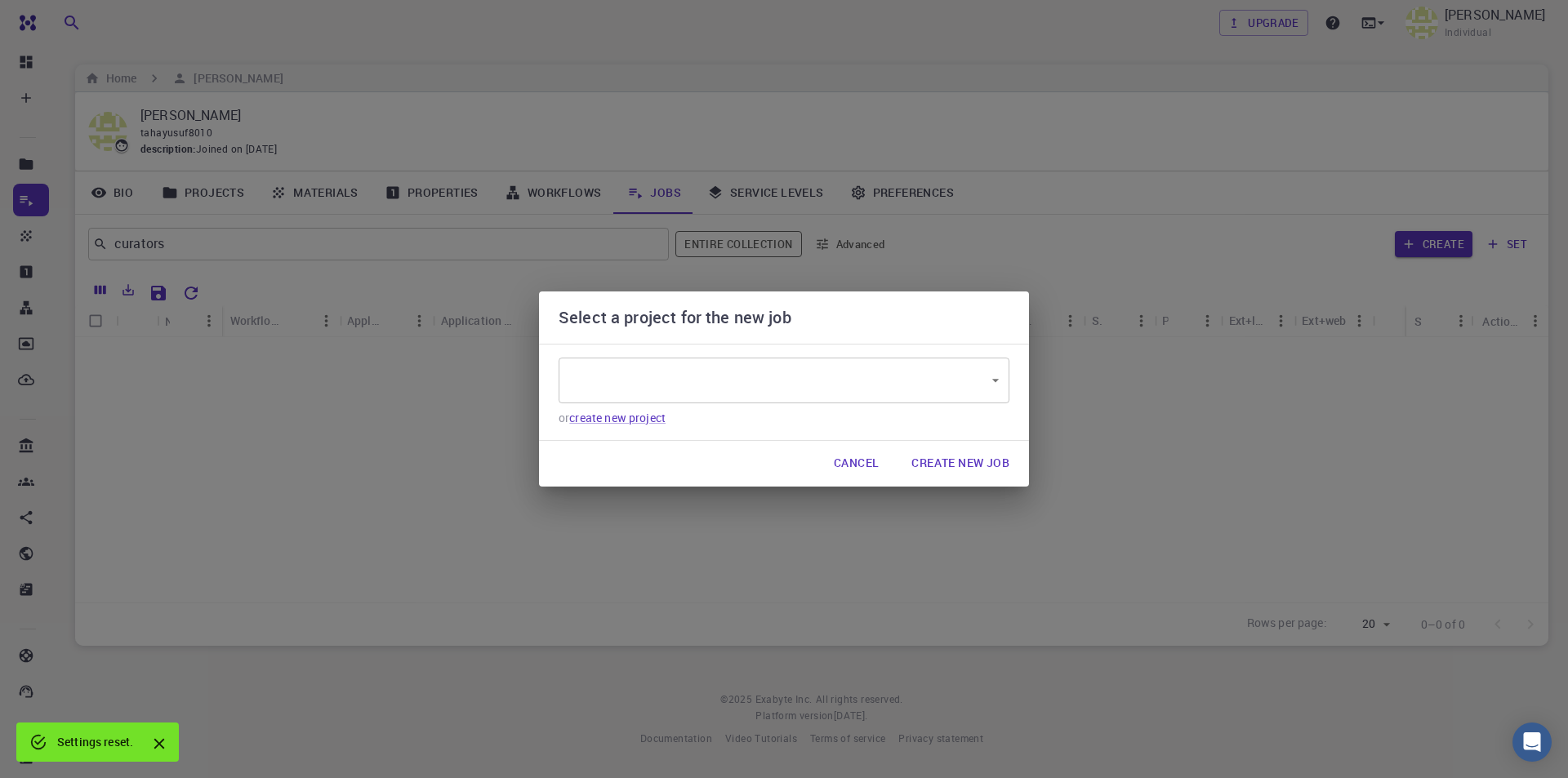
type input "RJtzEnuTufo6AwLES"
click at [740, 378] on body "Free Dashboard Create New Job New Material Create Material Upload File Import f…" at bounding box center [784, 389] width 1568 height 778
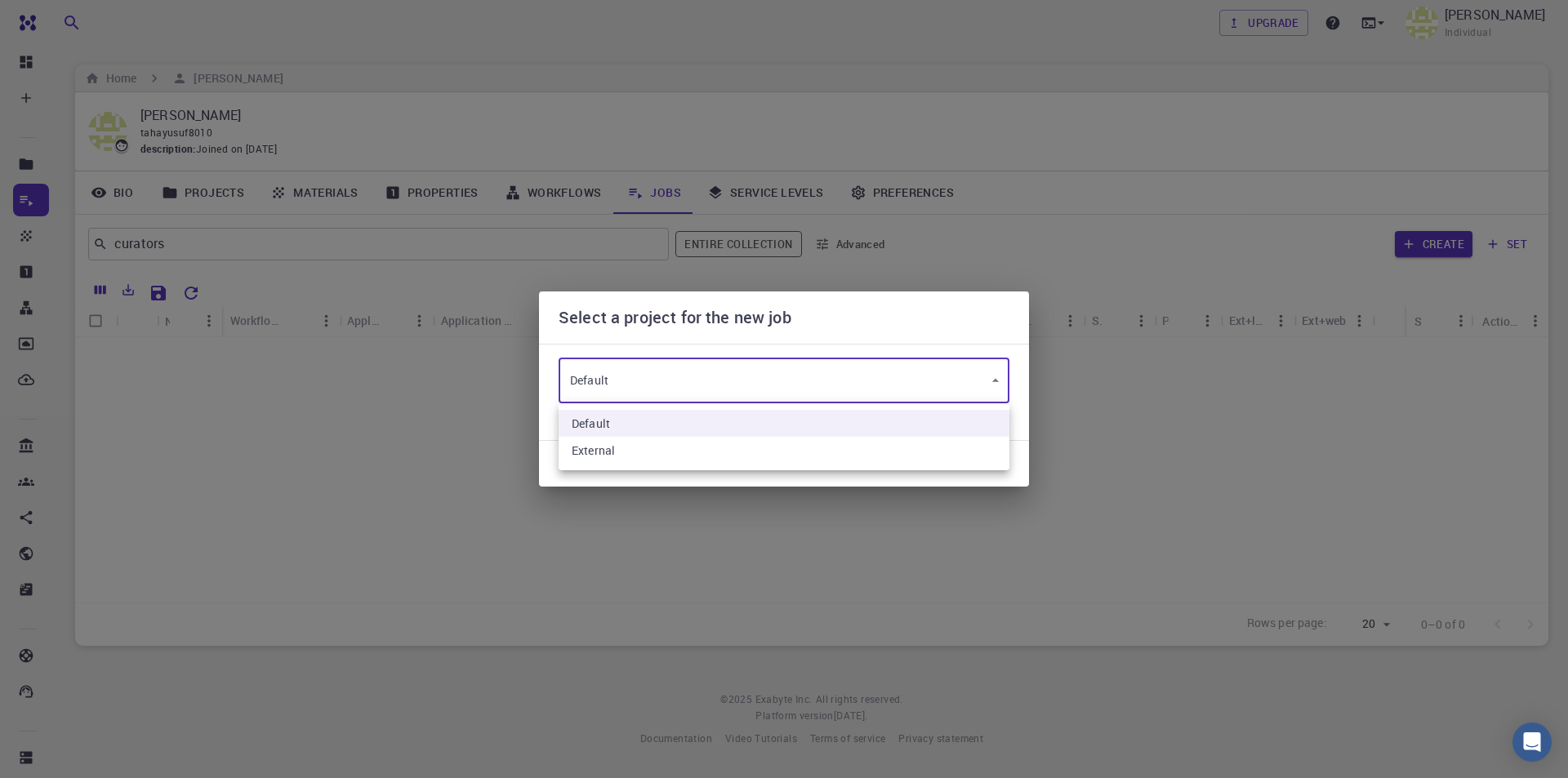
click at [762, 381] on div at bounding box center [784, 389] width 1568 height 778
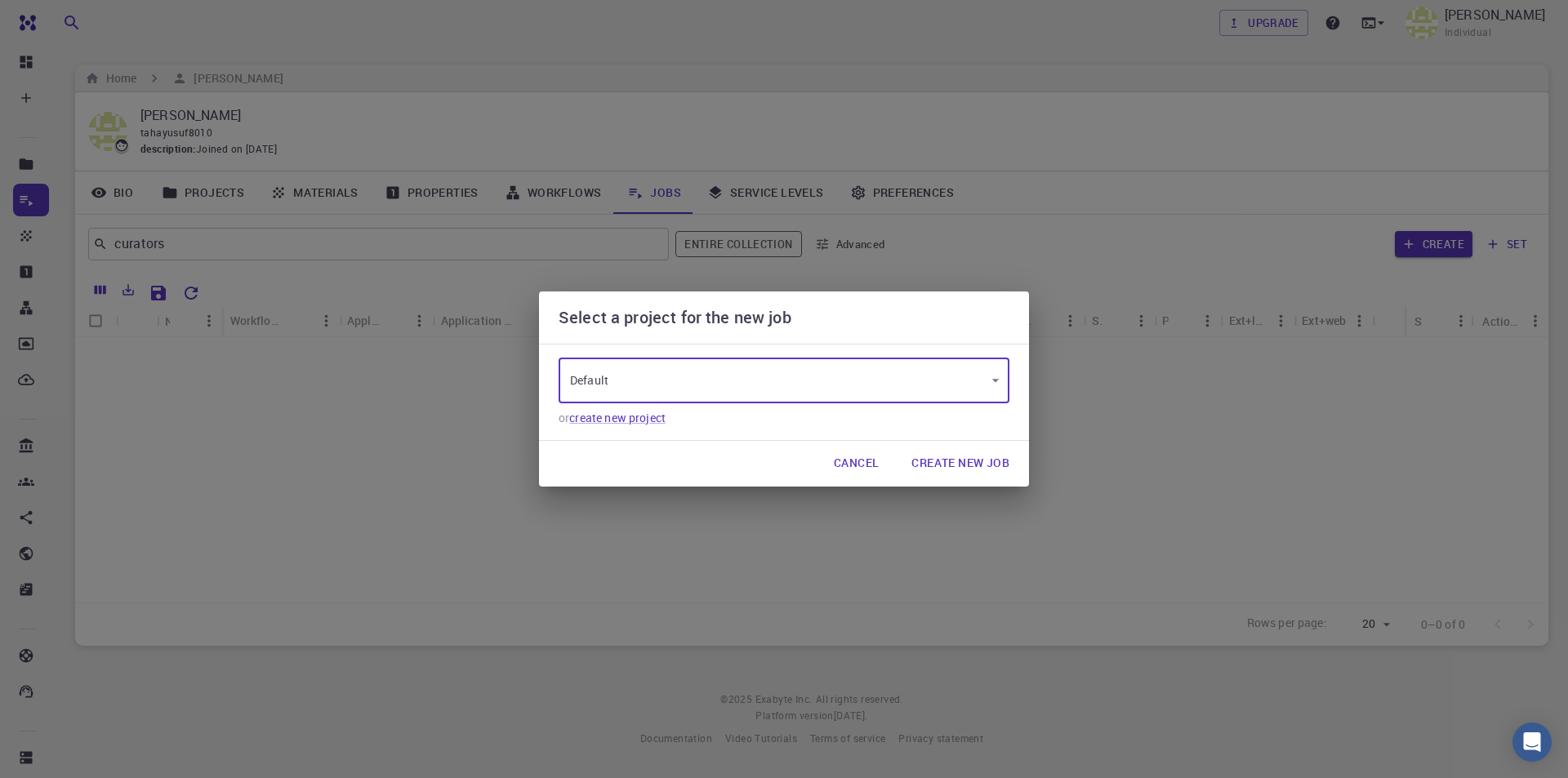
click at [992, 467] on button "Create New Job" at bounding box center [960, 464] width 124 height 33
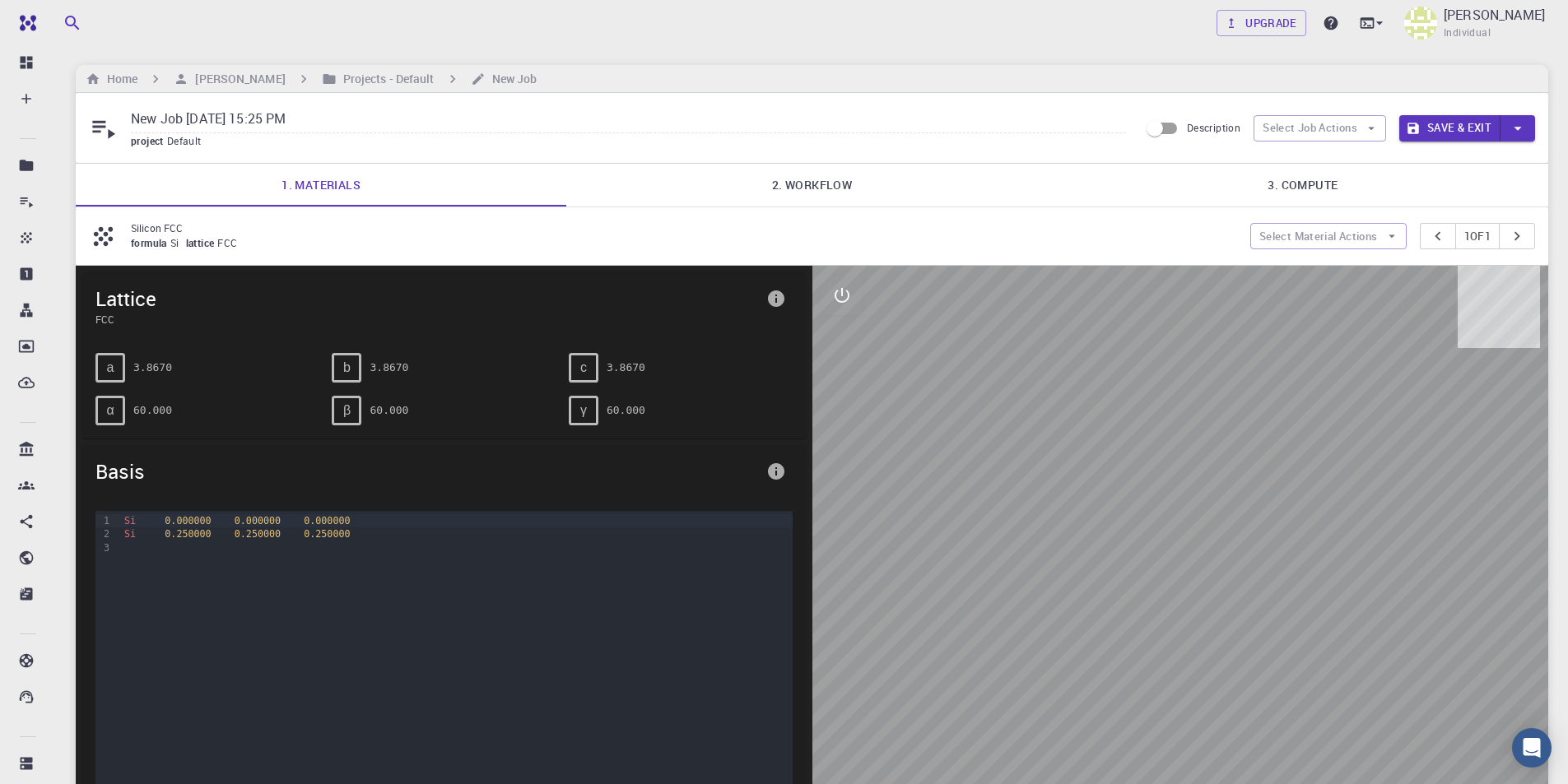
click at [819, 188] on link "2. Workflow" at bounding box center [811, 185] width 490 height 43
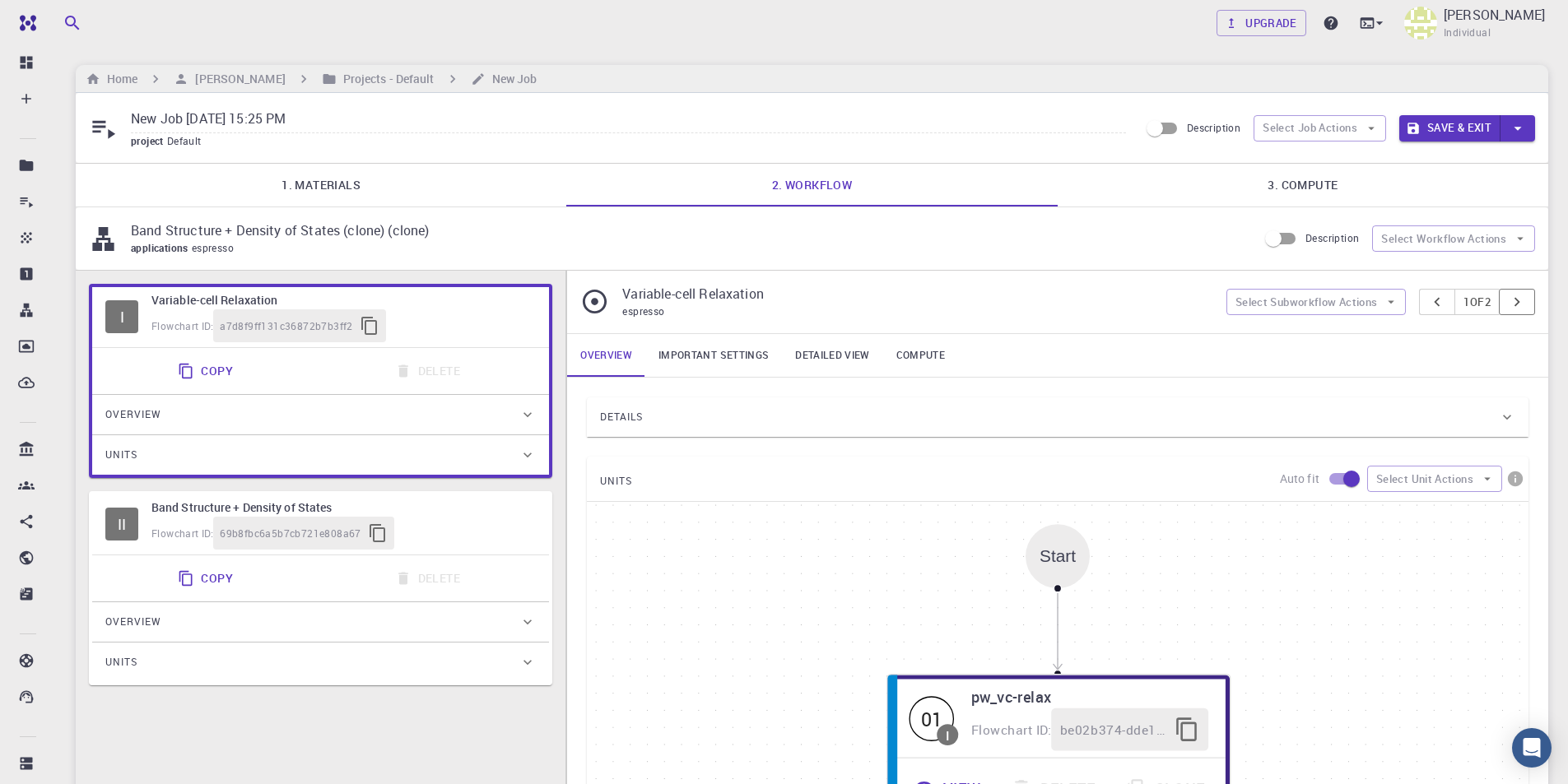
click at [1521, 301] on icon "pager" at bounding box center [1516, 301] width 18 height 18
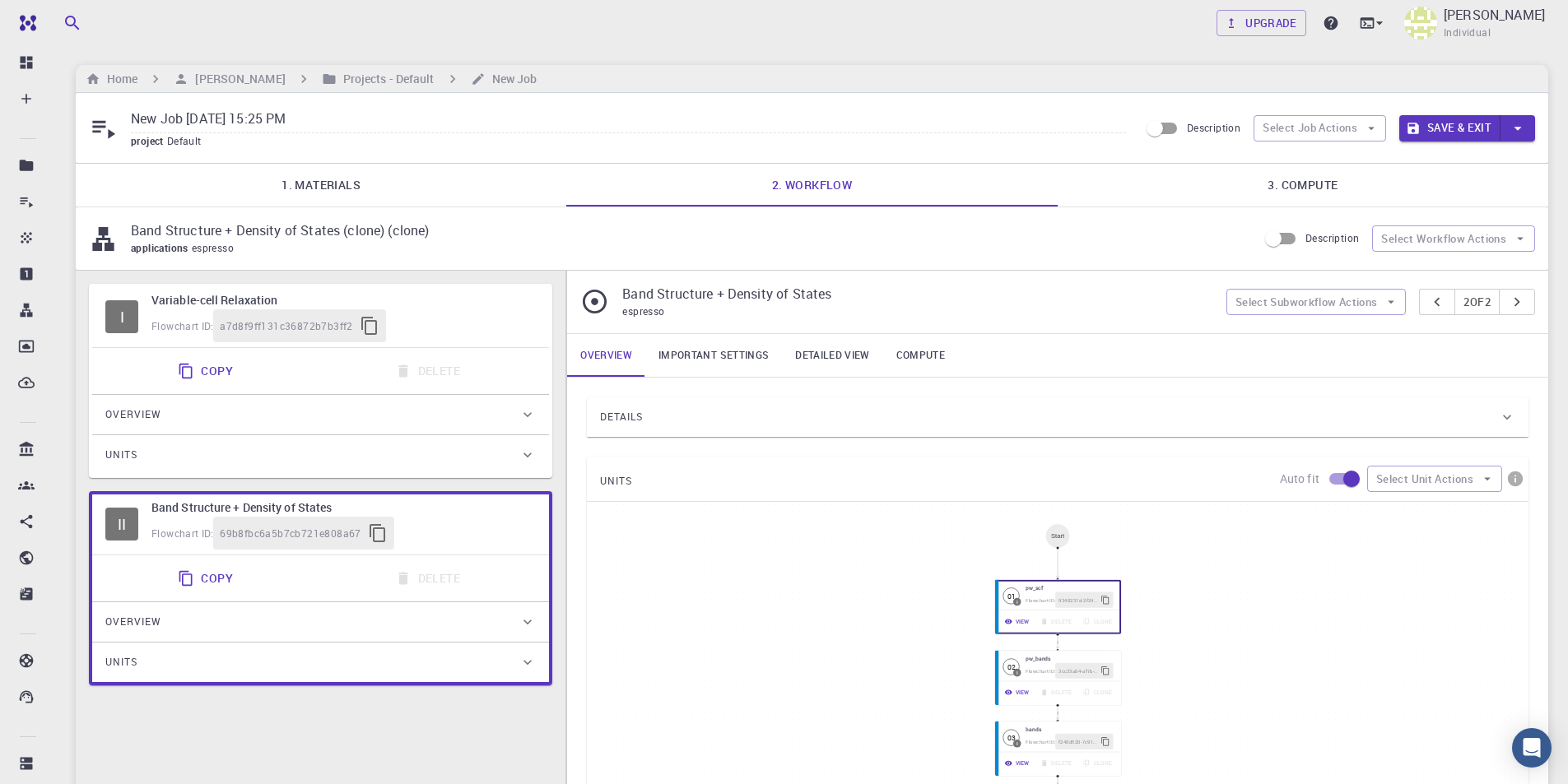
drag, startPoint x: 442, startPoint y: 517, endPoint x: 460, endPoint y: 348, distance: 170.0
click at [460, 348] on div "I Variable-cell Relaxation Flowchart ID: a7d8f9ff131c36872b7b3ff2 Copy Delete O…" at bounding box center [320, 484] width 464 height 401
click at [490, 498] on div "II Band Structure + Density of States Flowchart ID: 69b8fbc6a5b7cb721e808a67" at bounding box center [320, 524] width 457 height 60
click at [515, 417] on div "Overview" at bounding box center [312, 414] width 414 height 26
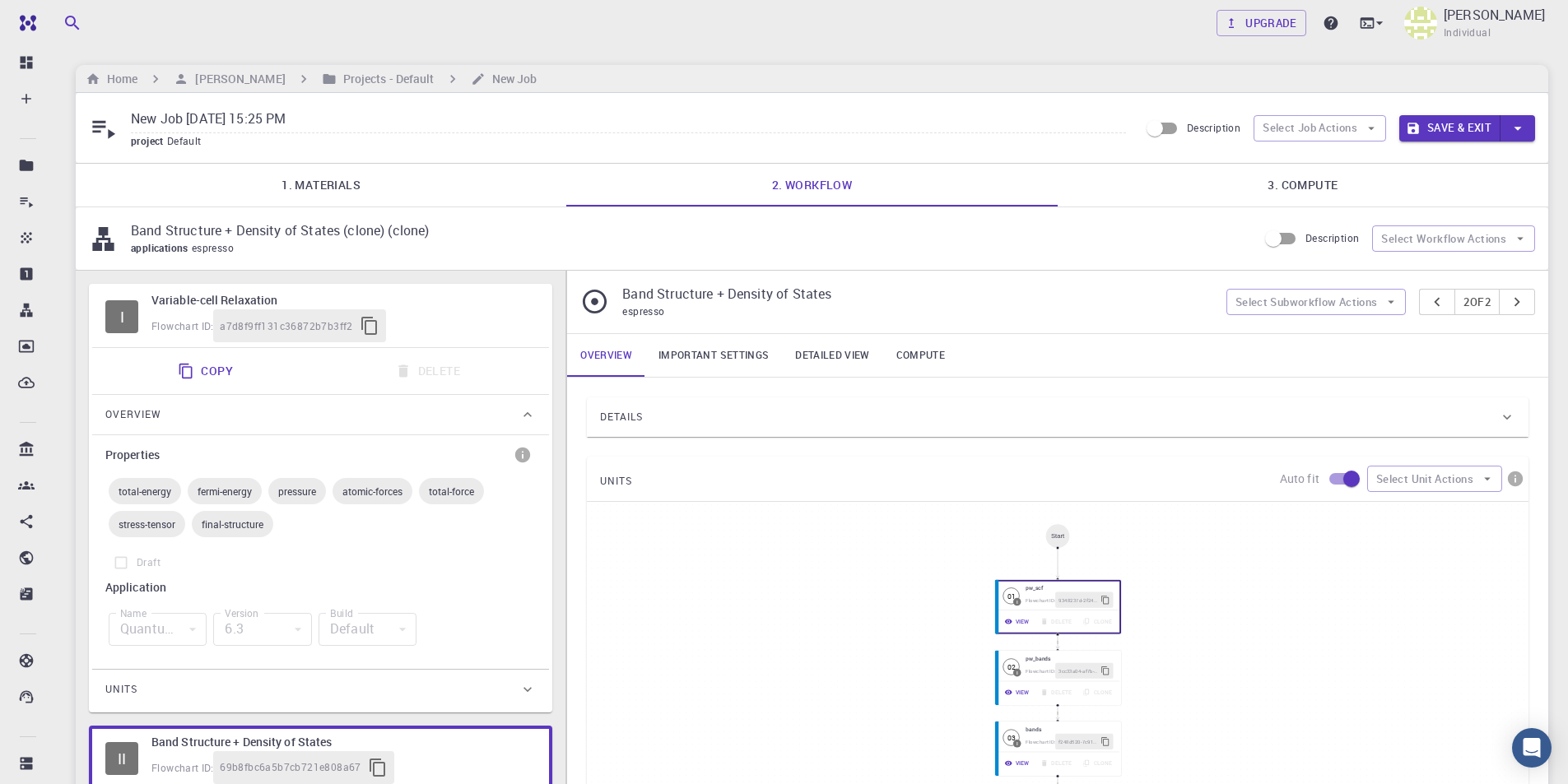
click at [522, 414] on icon at bounding box center [527, 414] width 16 height 16
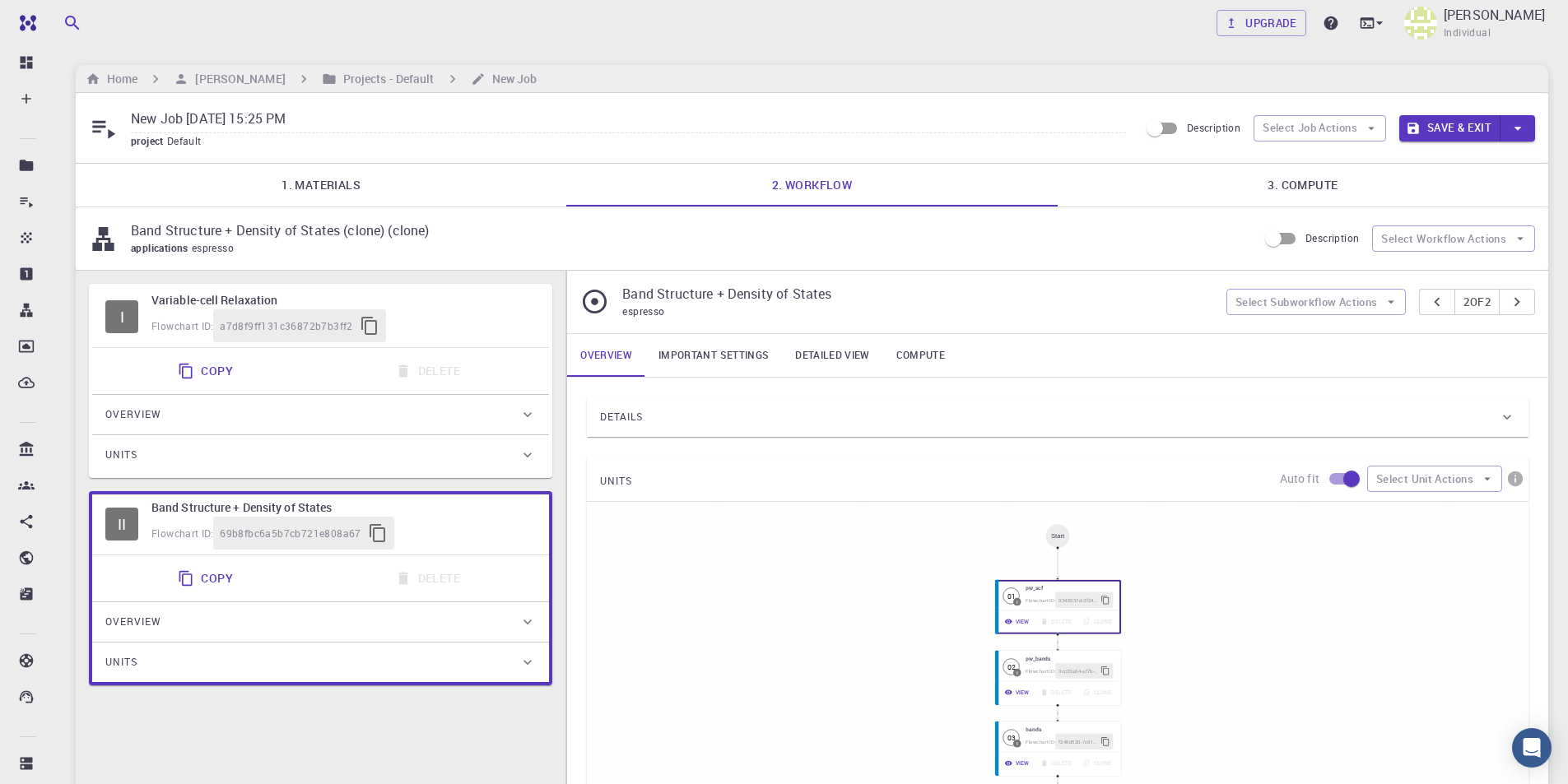
click at [490, 629] on div "Overview" at bounding box center [312, 622] width 414 height 26
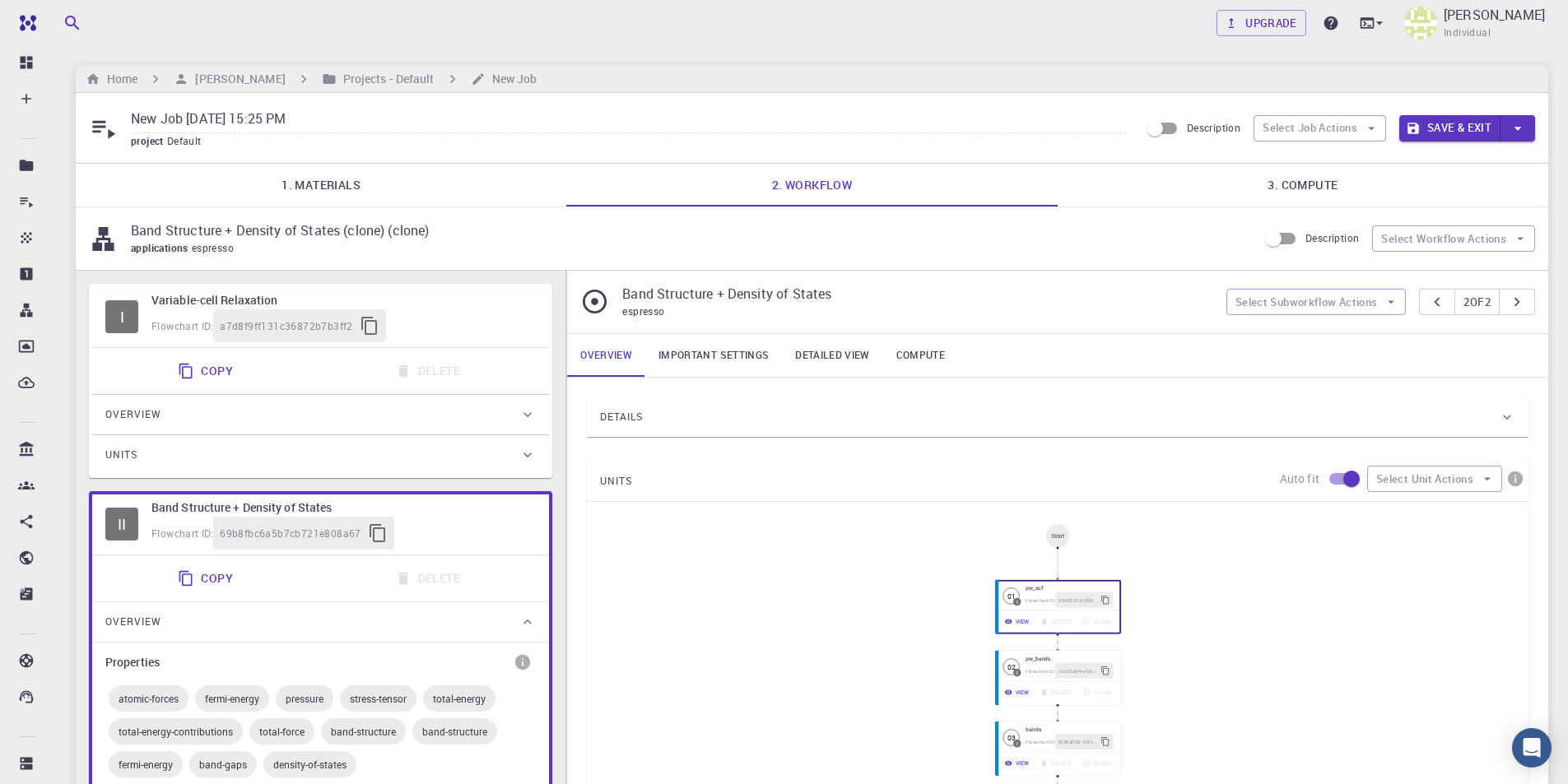
click at [512, 417] on div "Overview" at bounding box center [312, 414] width 414 height 26
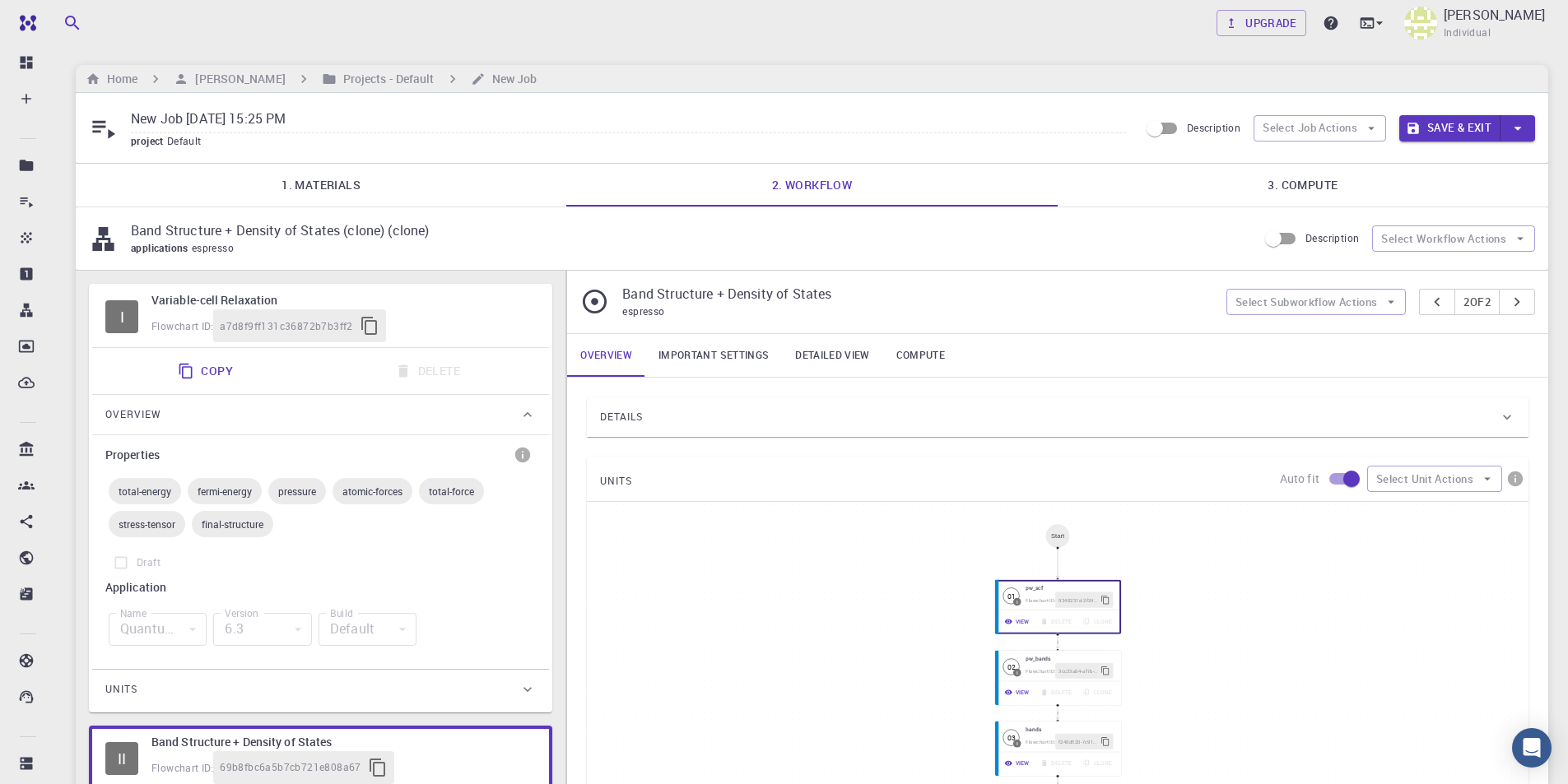
click at [512, 417] on div "Overview" at bounding box center [312, 414] width 414 height 26
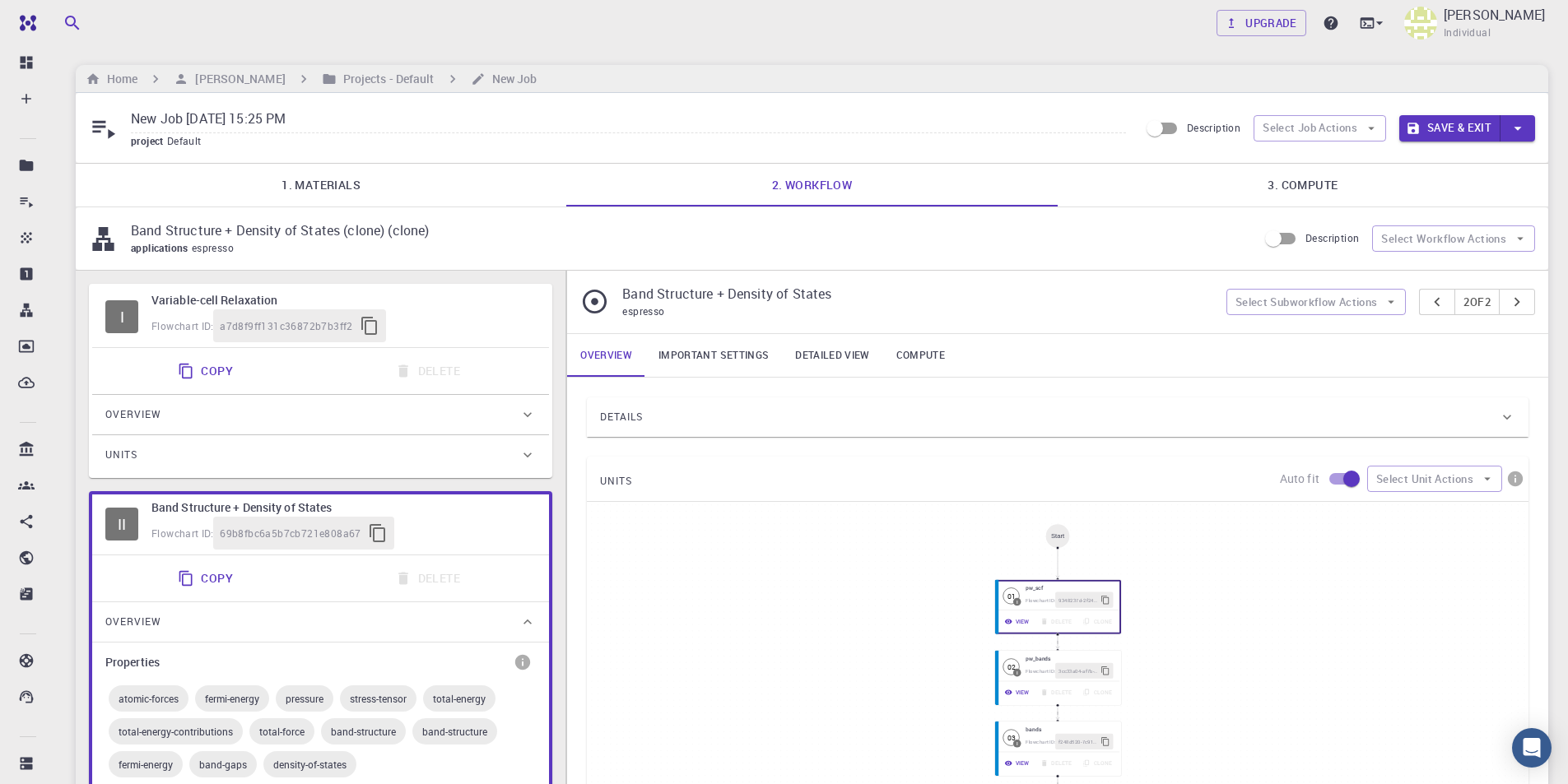
click at [519, 464] on div "Units" at bounding box center [312, 454] width 414 height 26
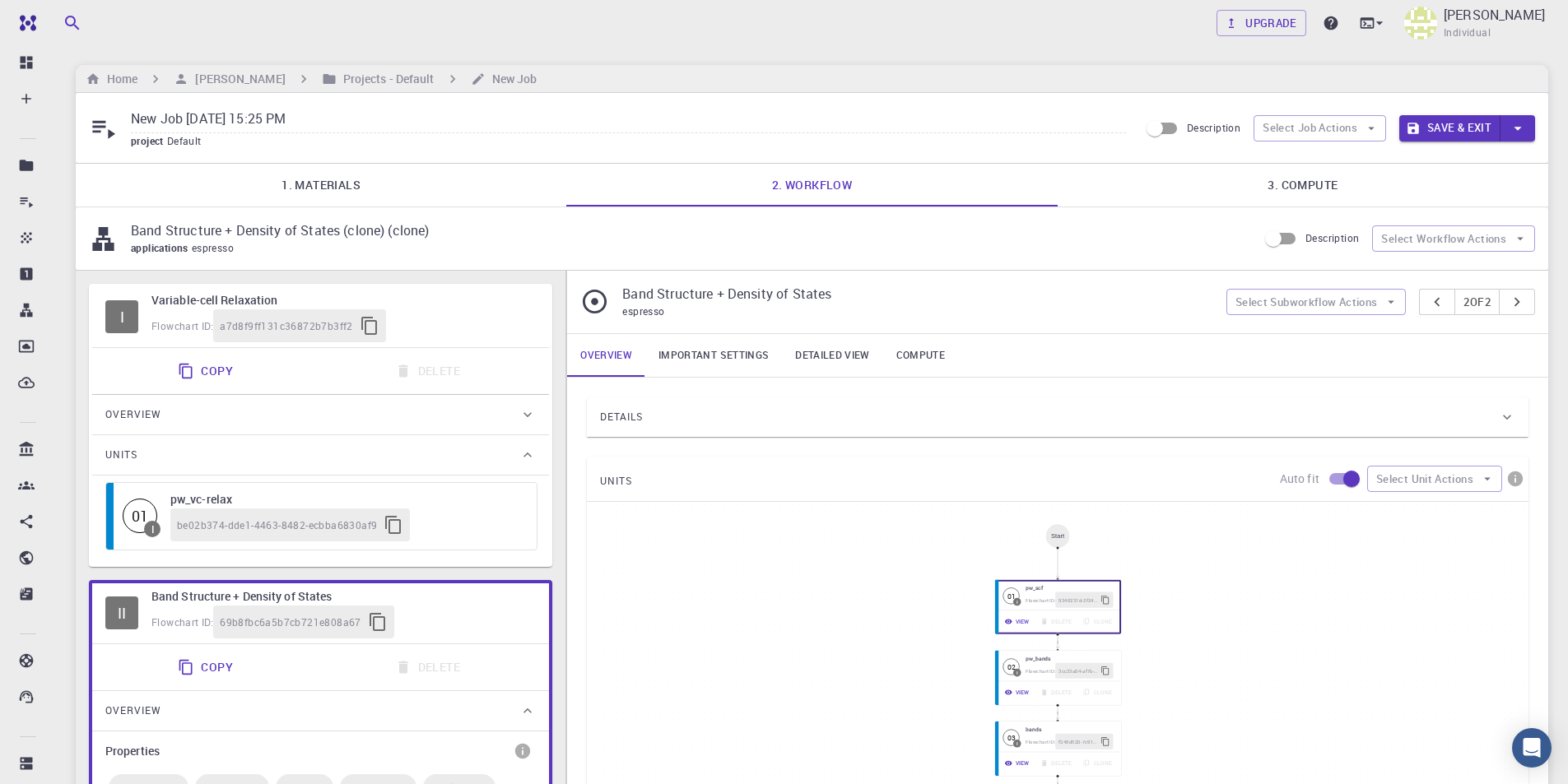
click at [519, 465] on div "Units" at bounding box center [312, 454] width 414 height 26
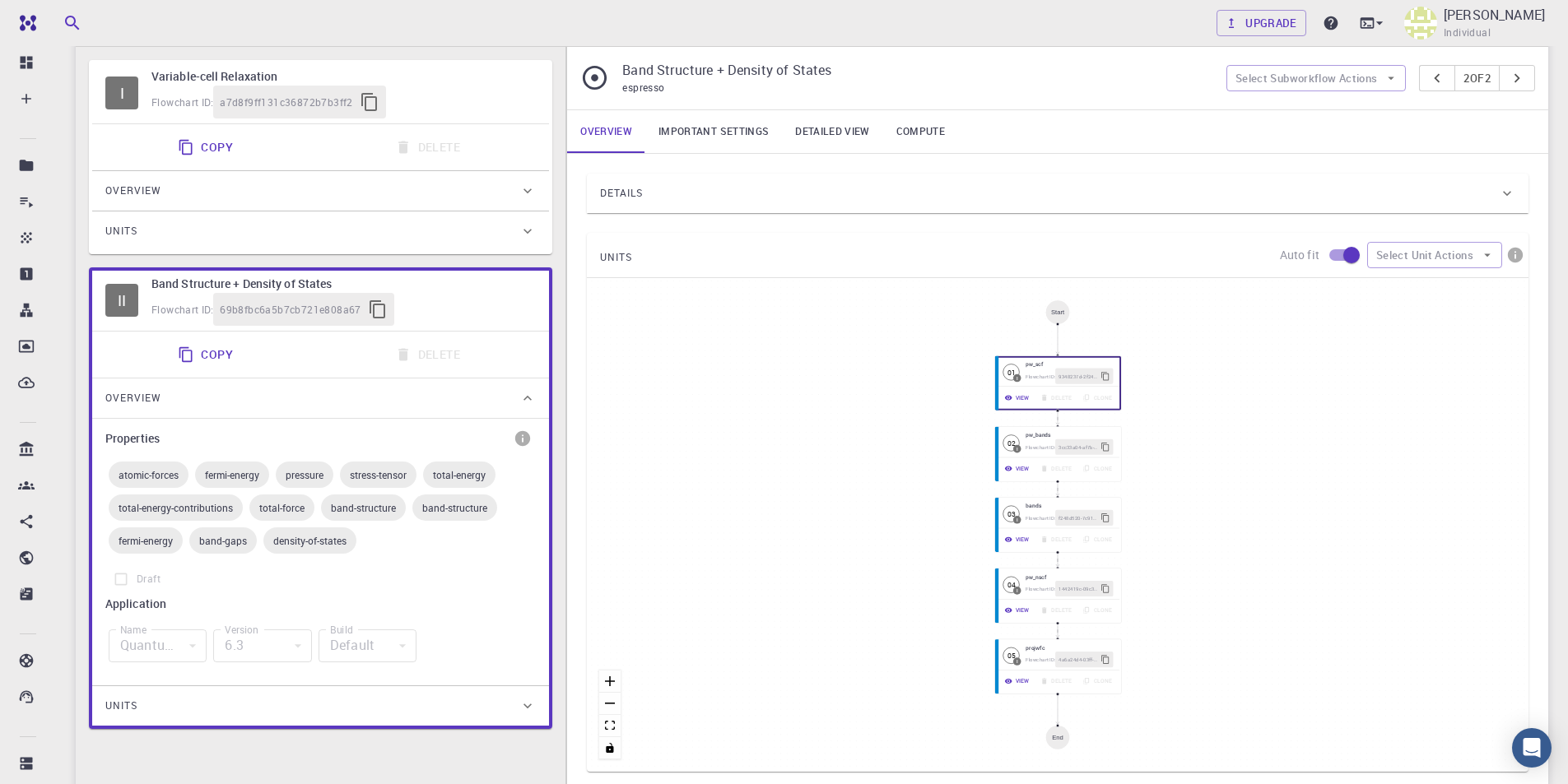
scroll to position [247, 0]
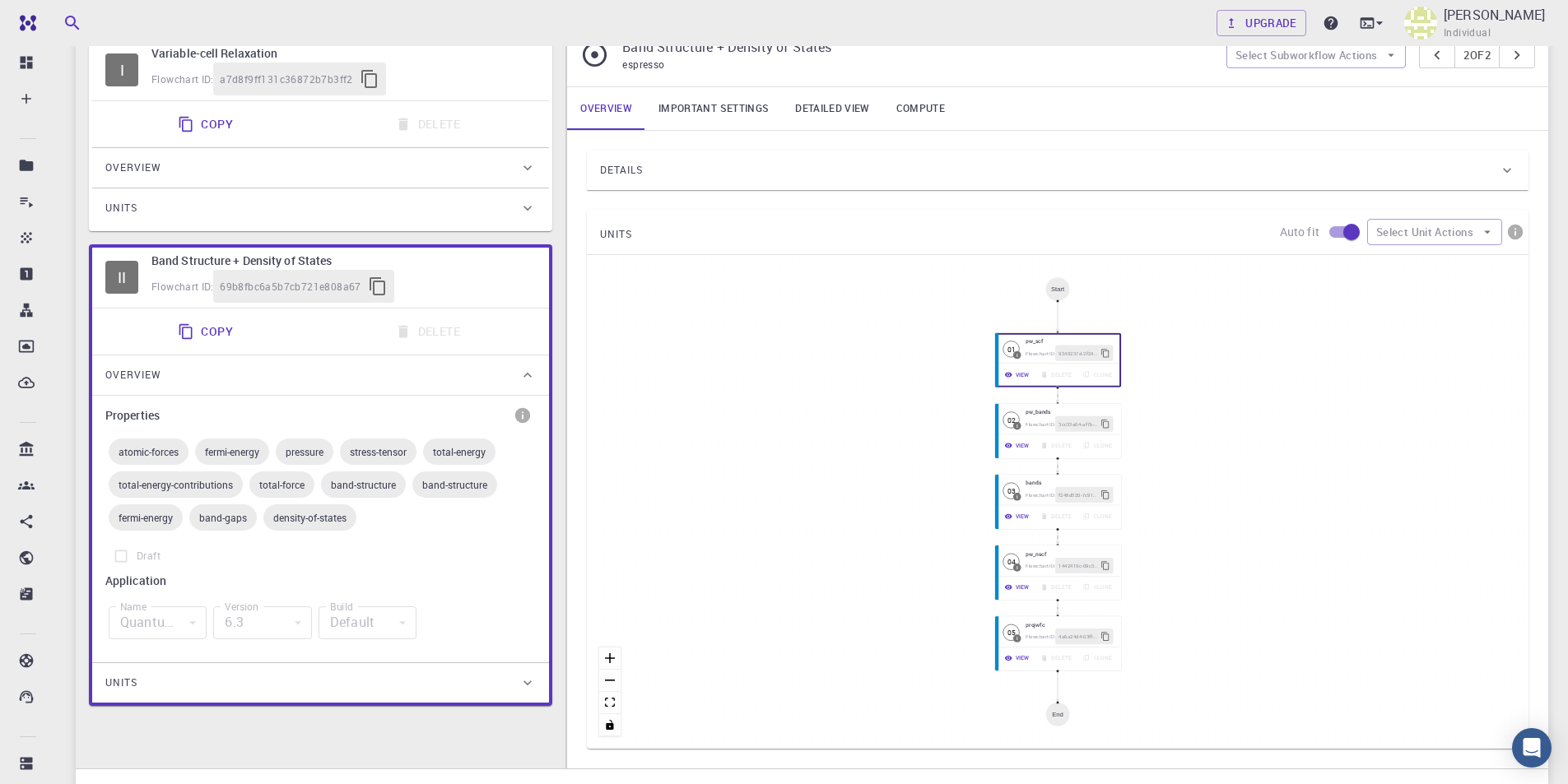
click at [511, 686] on div "Units" at bounding box center [312, 682] width 414 height 26
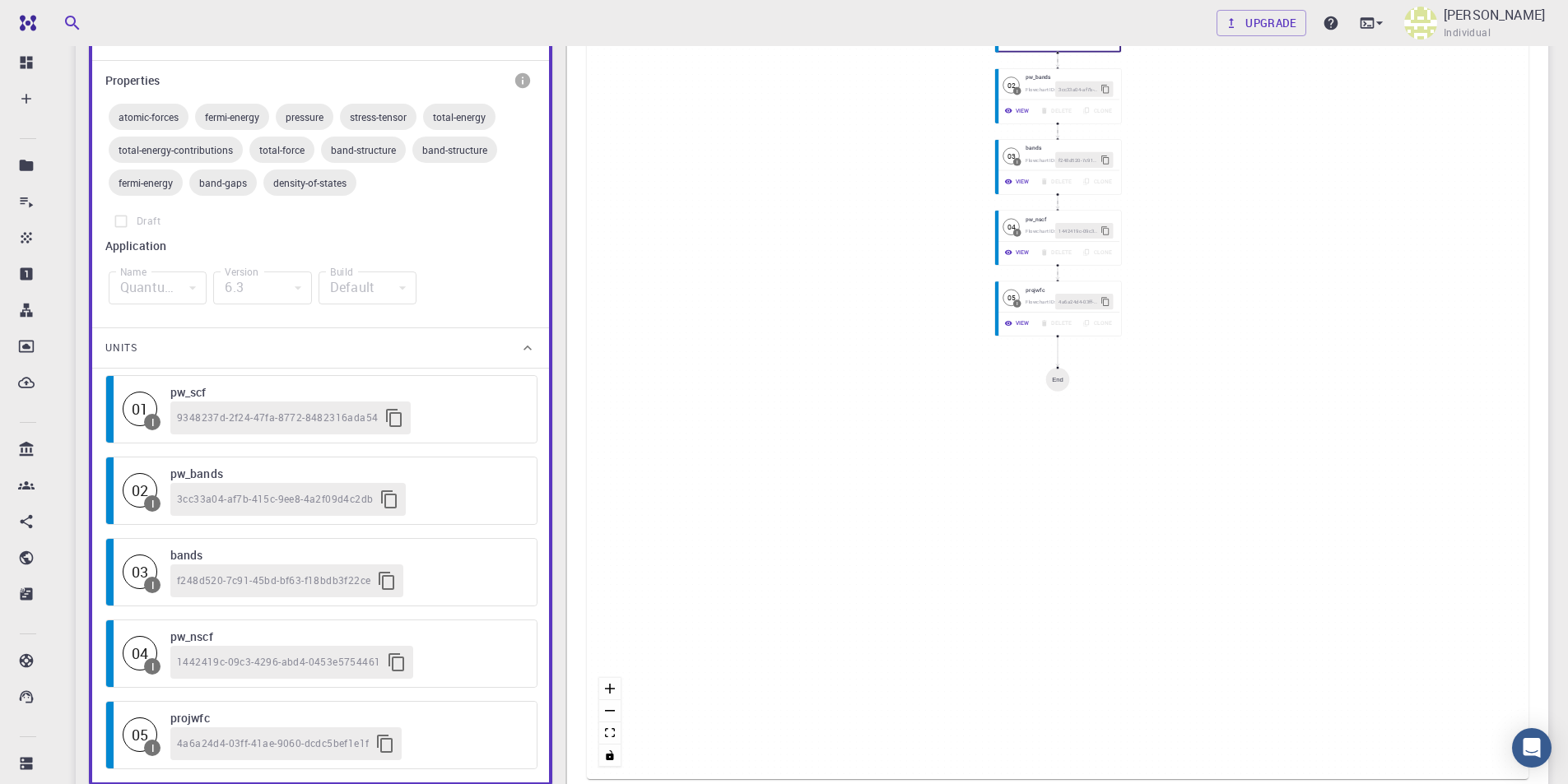
scroll to position [658, 0]
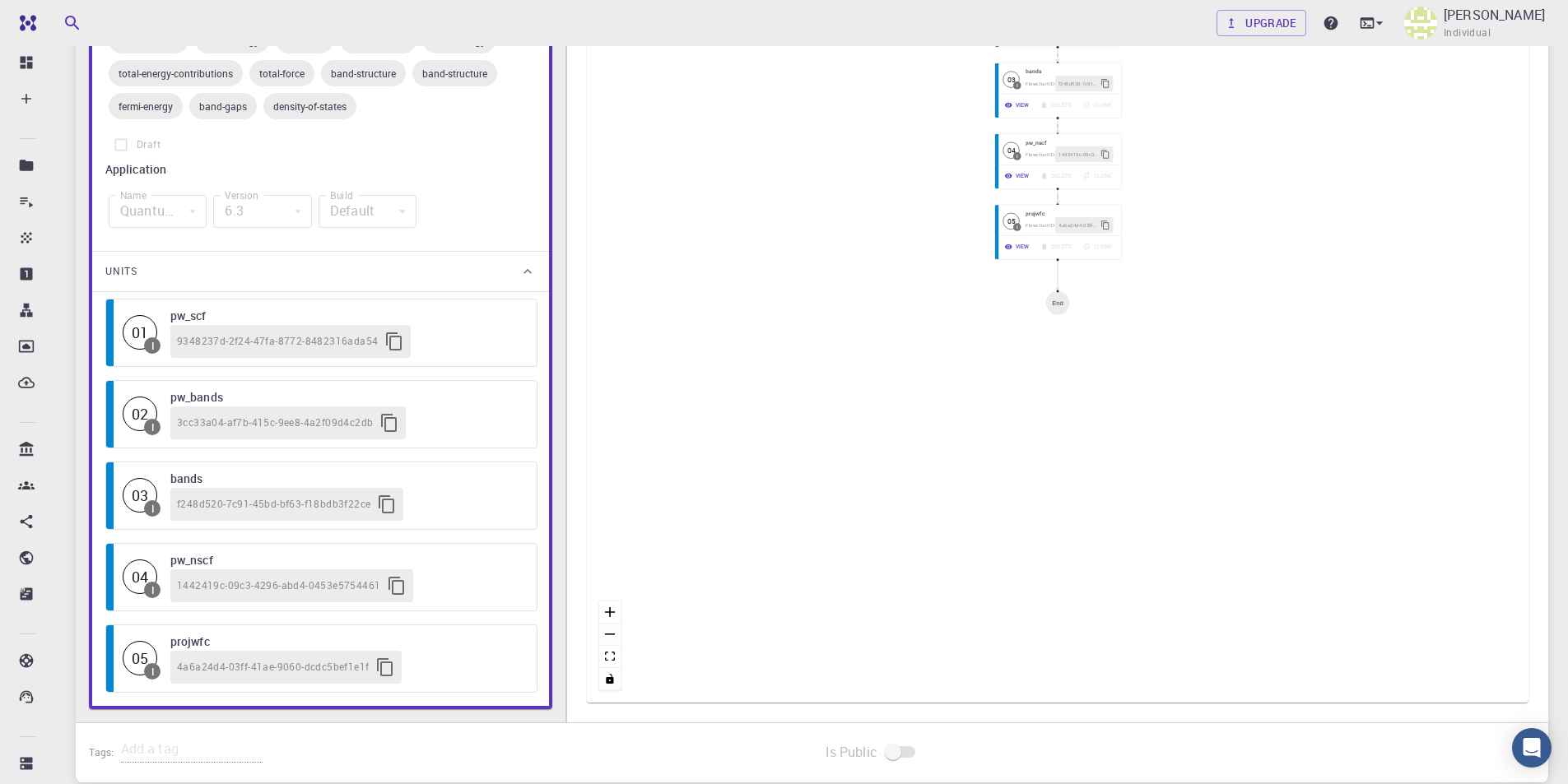
click at [531, 275] on icon at bounding box center [527, 271] width 16 height 16
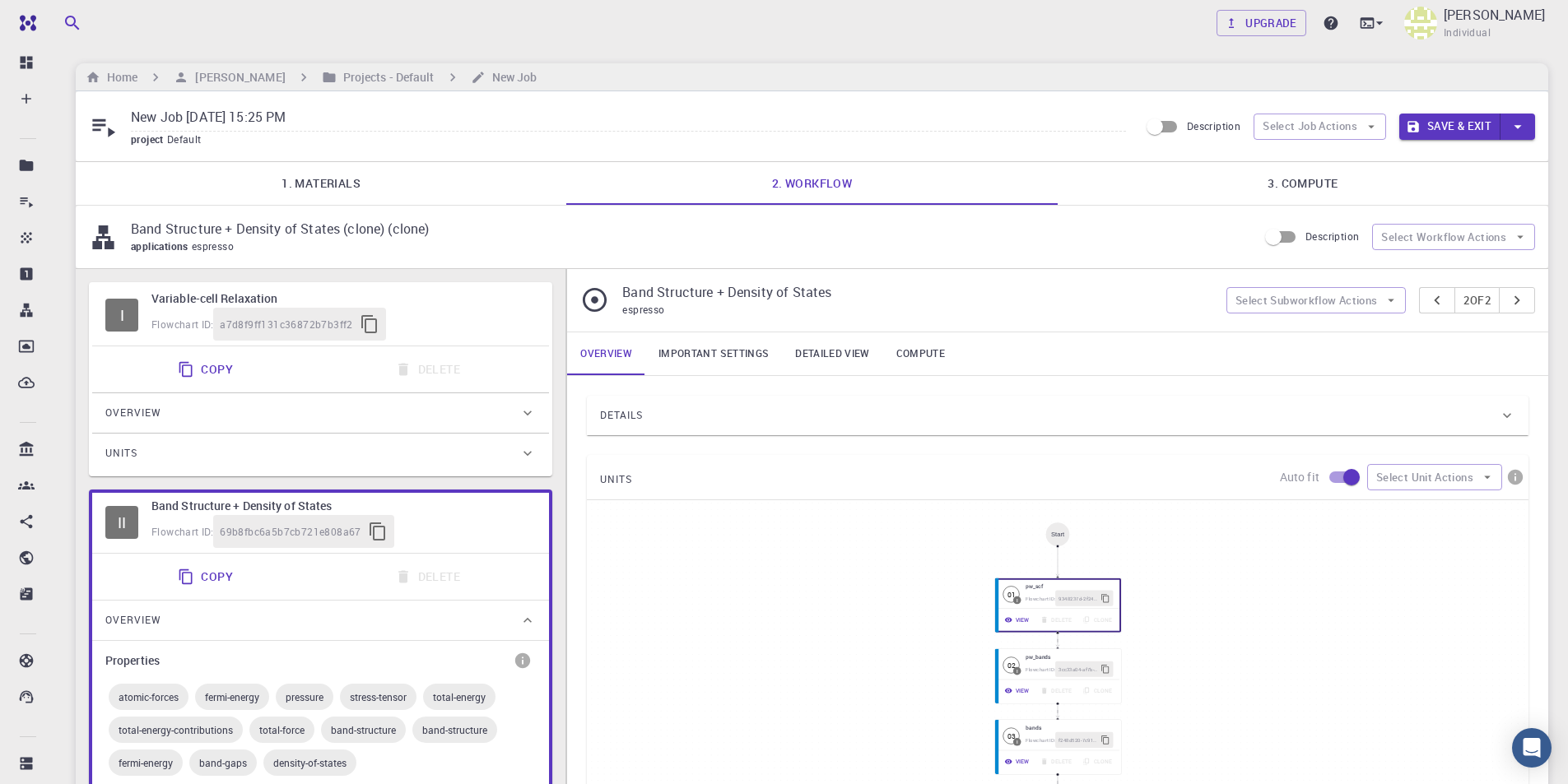
scroll to position [0, 0]
click at [1349, 182] on link "3. Compute" at bounding box center [1302, 185] width 490 height 43
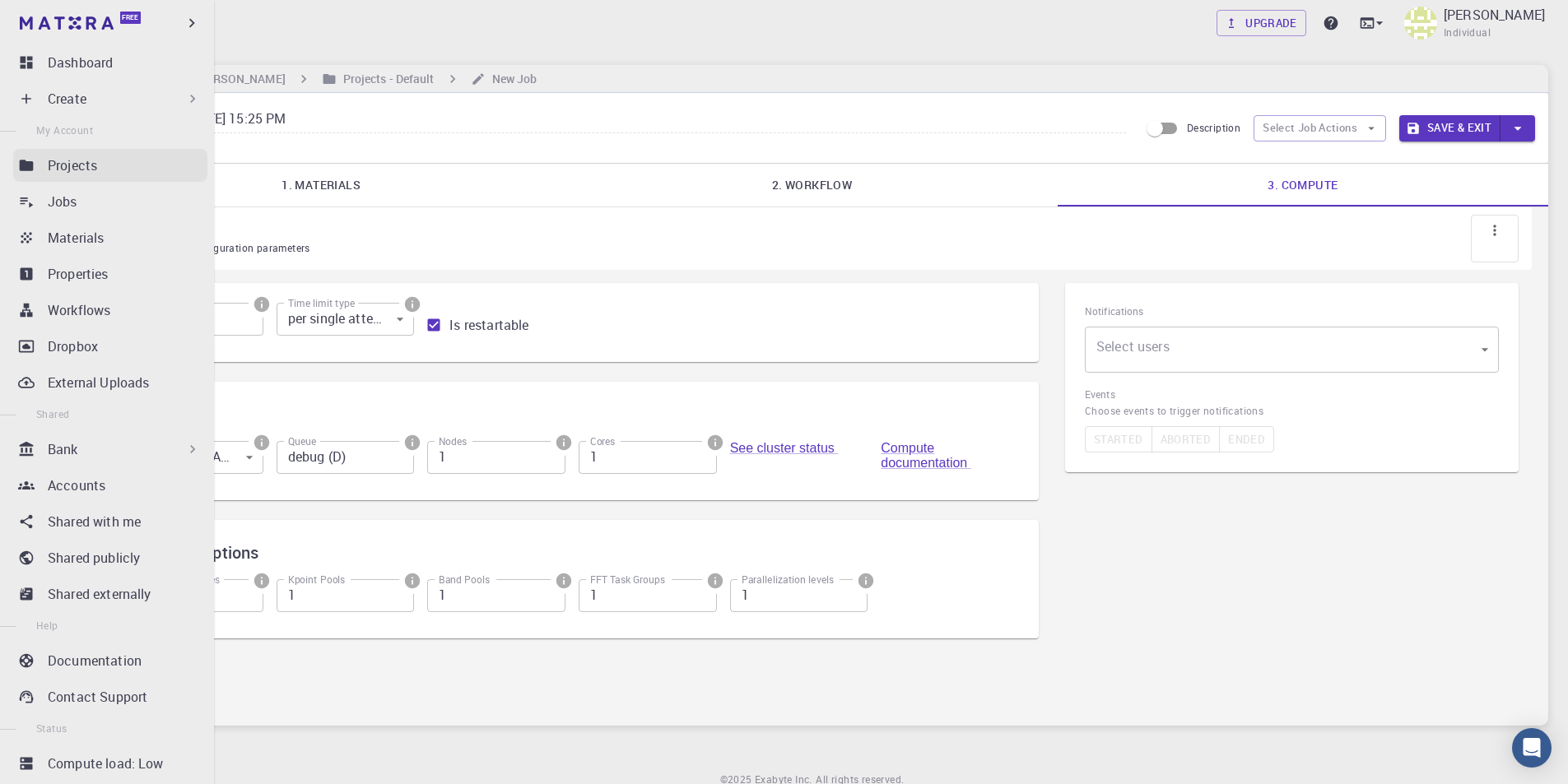
click at [91, 170] on p "Projects" at bounding box center [73, 165] width 50 height 20
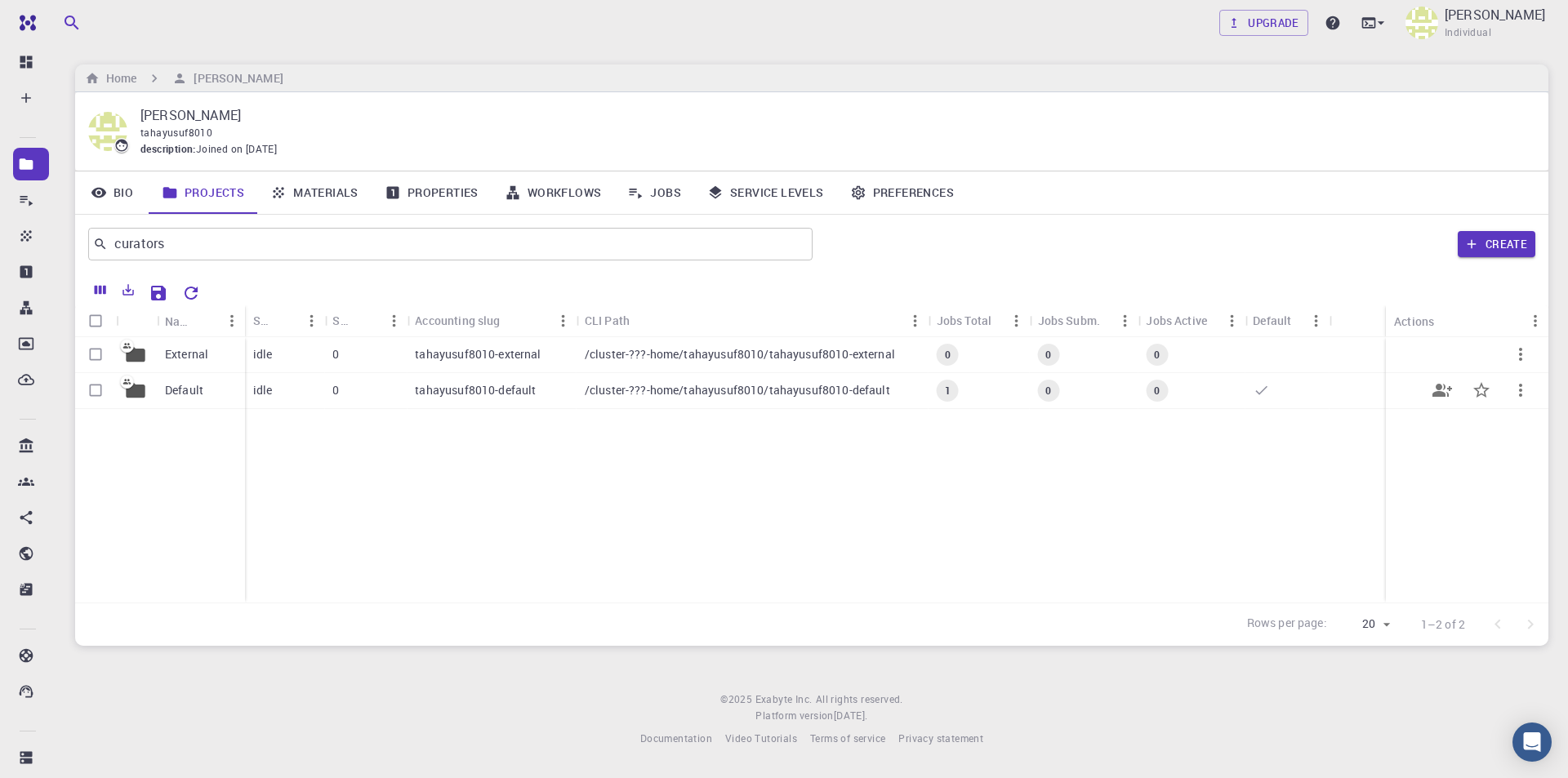
click at [612, 392] on p "/cluster-???-home/tahayusuf8010/tahayusuf8010-default" at bounding box center [737, 390] width 305 height 16
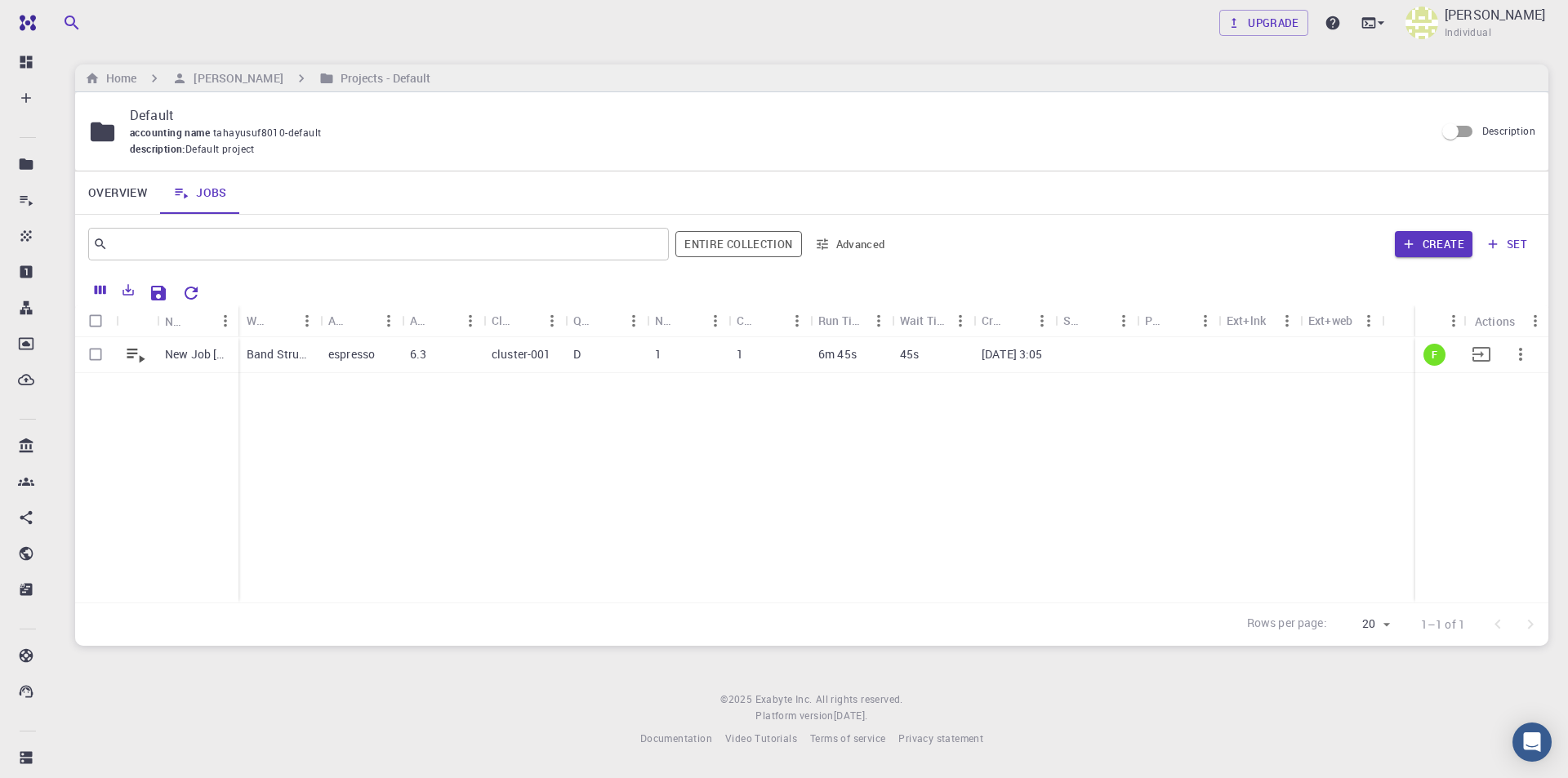
click at [206, 350] on p "New Job [DATE] 15:05 PM" at bounding box center [197, 354] width 65 height 16
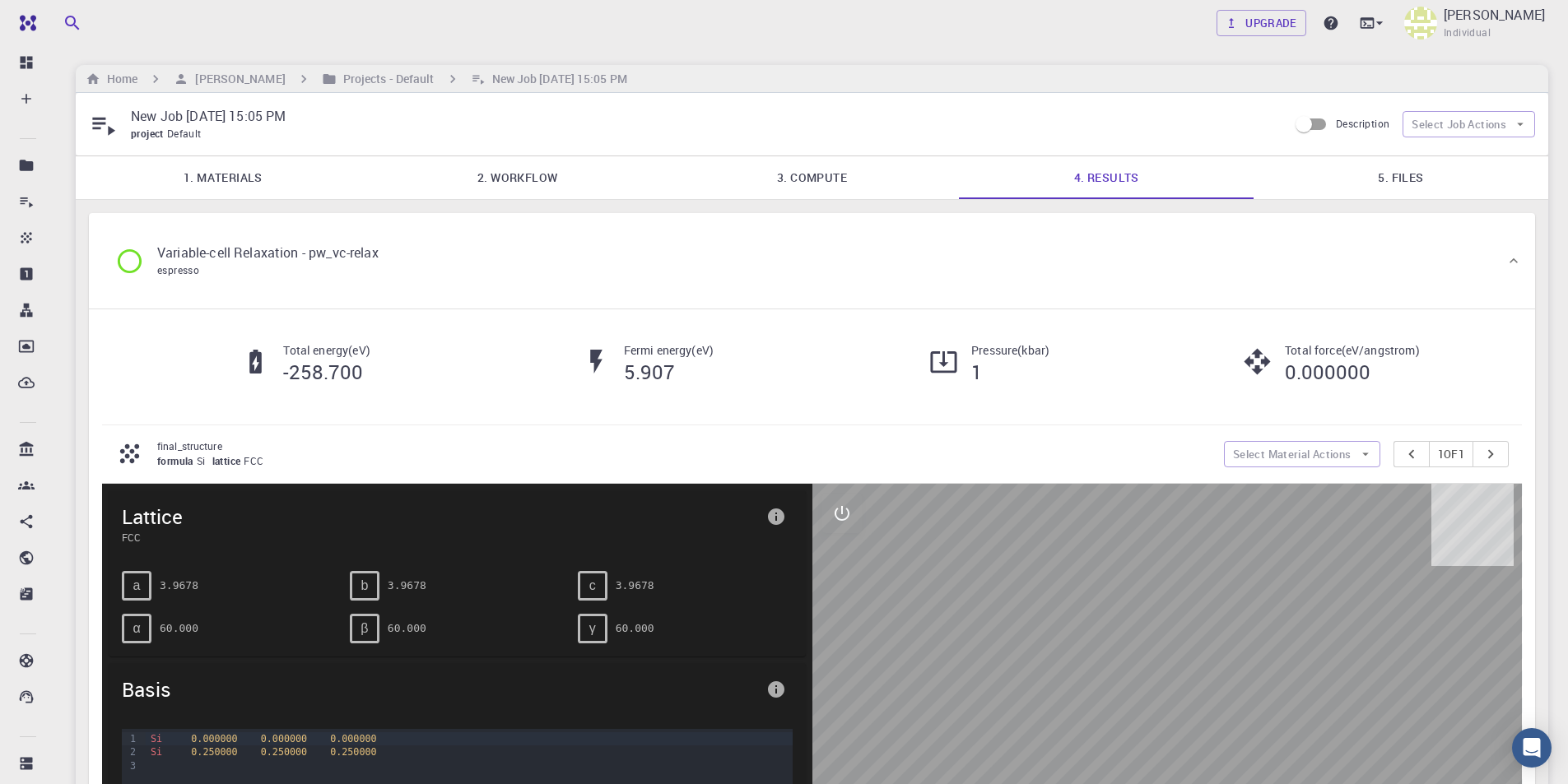
click at [278, 189] on link "1. Materials" at bounding box center [223, 178] width 295 height 43
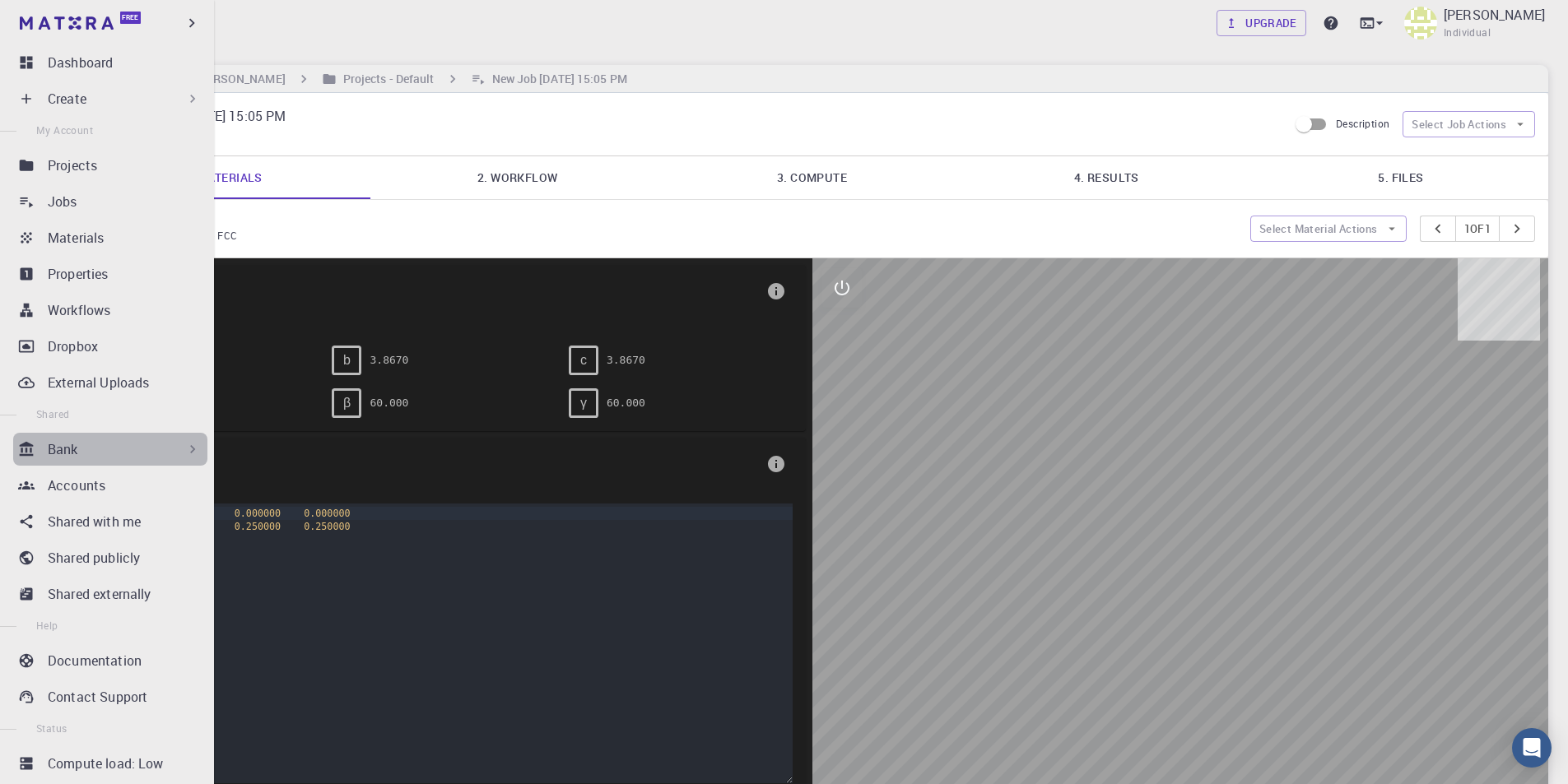
click at [156, 445] on div "Bank" at bounding box center [124, 449] width 153 height 20
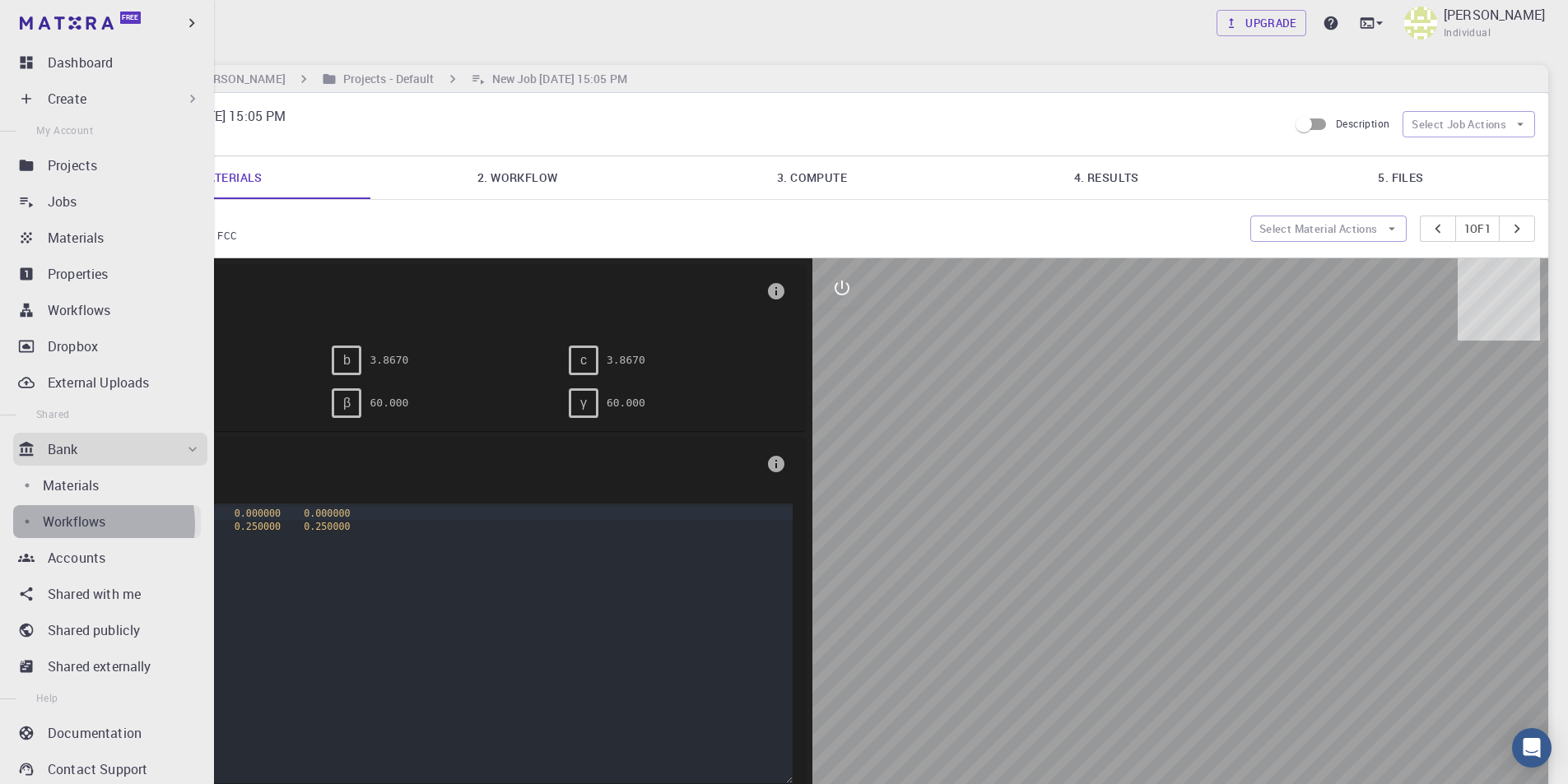
click at [87, 524] on p "Workflows" at bounding box center [73, 521] width 62 height 20
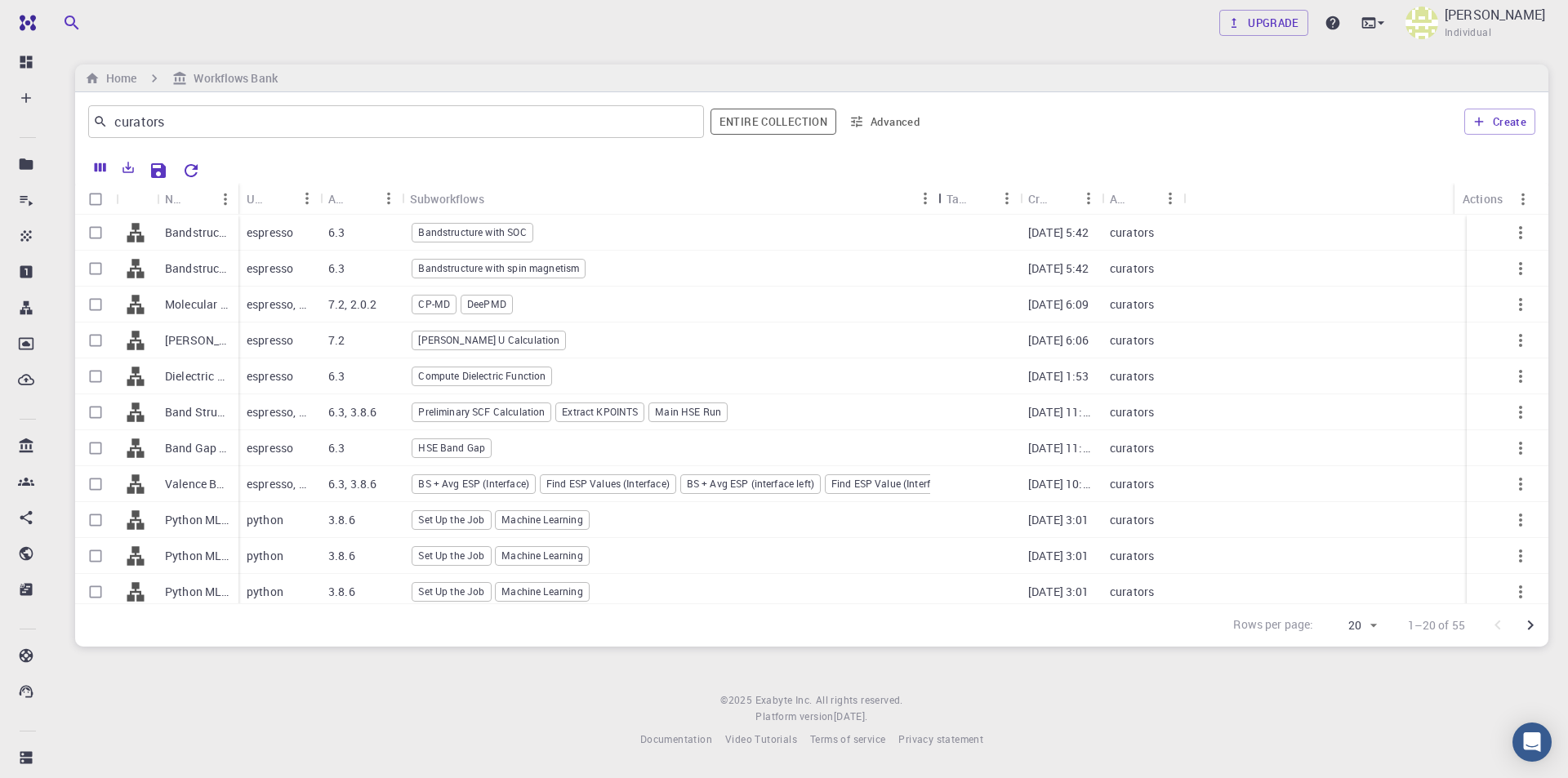
drag, startPoint x: 487, startPoint y: 200, endPoint x: 942, endPoint y: 189, distance: 455.1
click at [942, 189] on div "Subworkflows" at bounding box center [940, 199] width 16 height 32
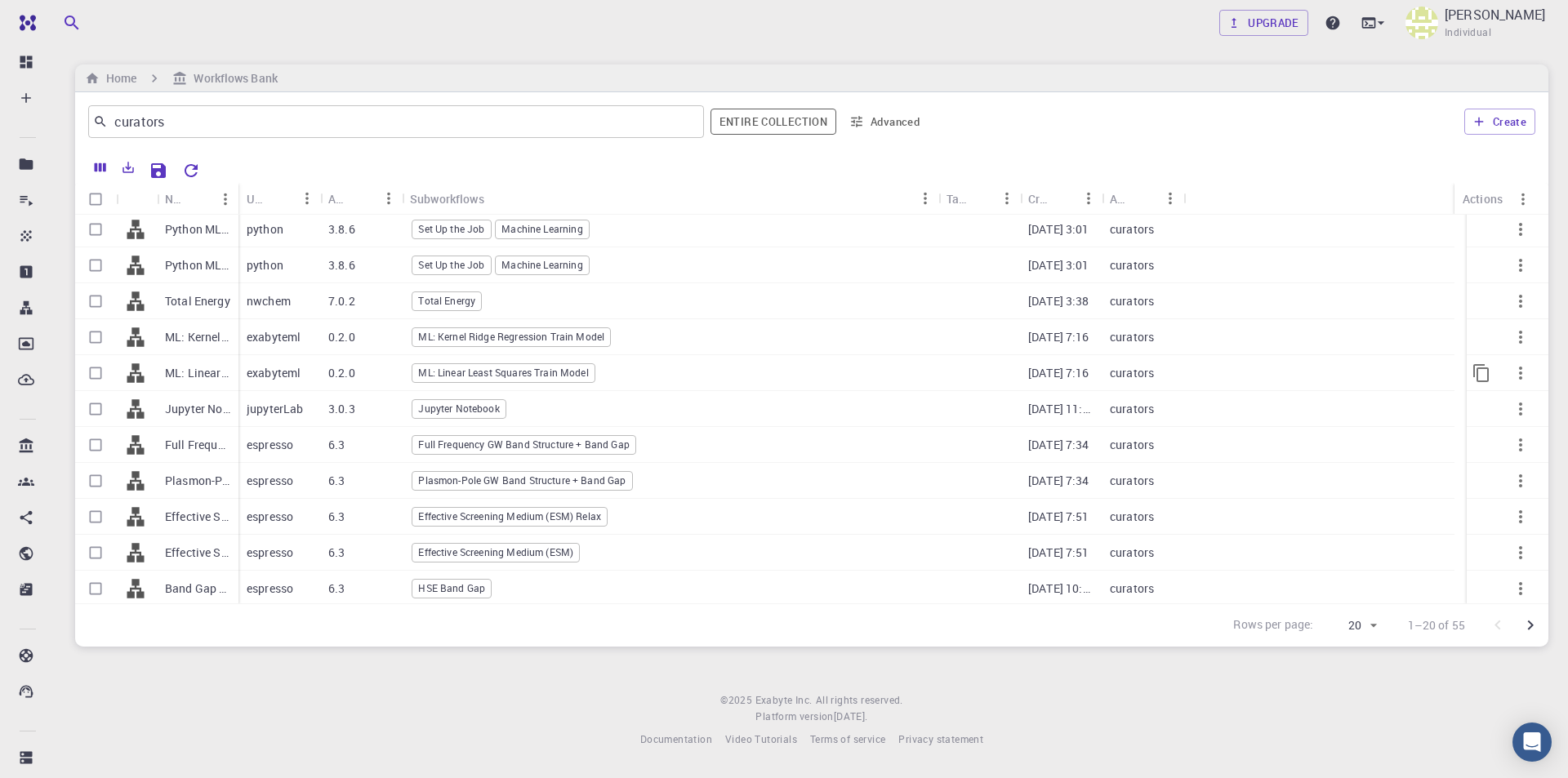
scroll to position [330, 0]
click at [1538, 627] on icon "Go to next page" at bounding box center [1530, 625] width 19 height 19
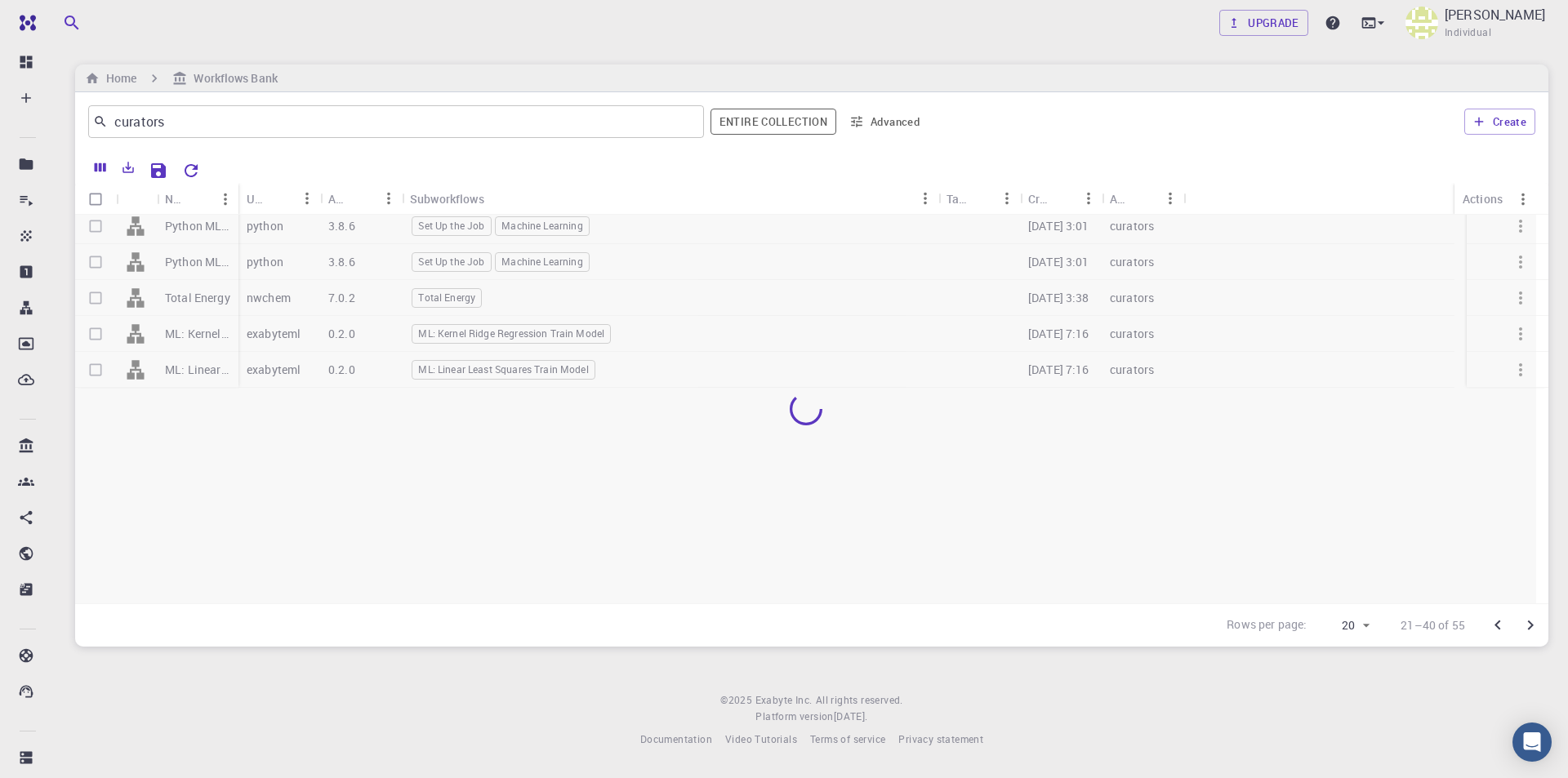
scroll to position [0, 0]
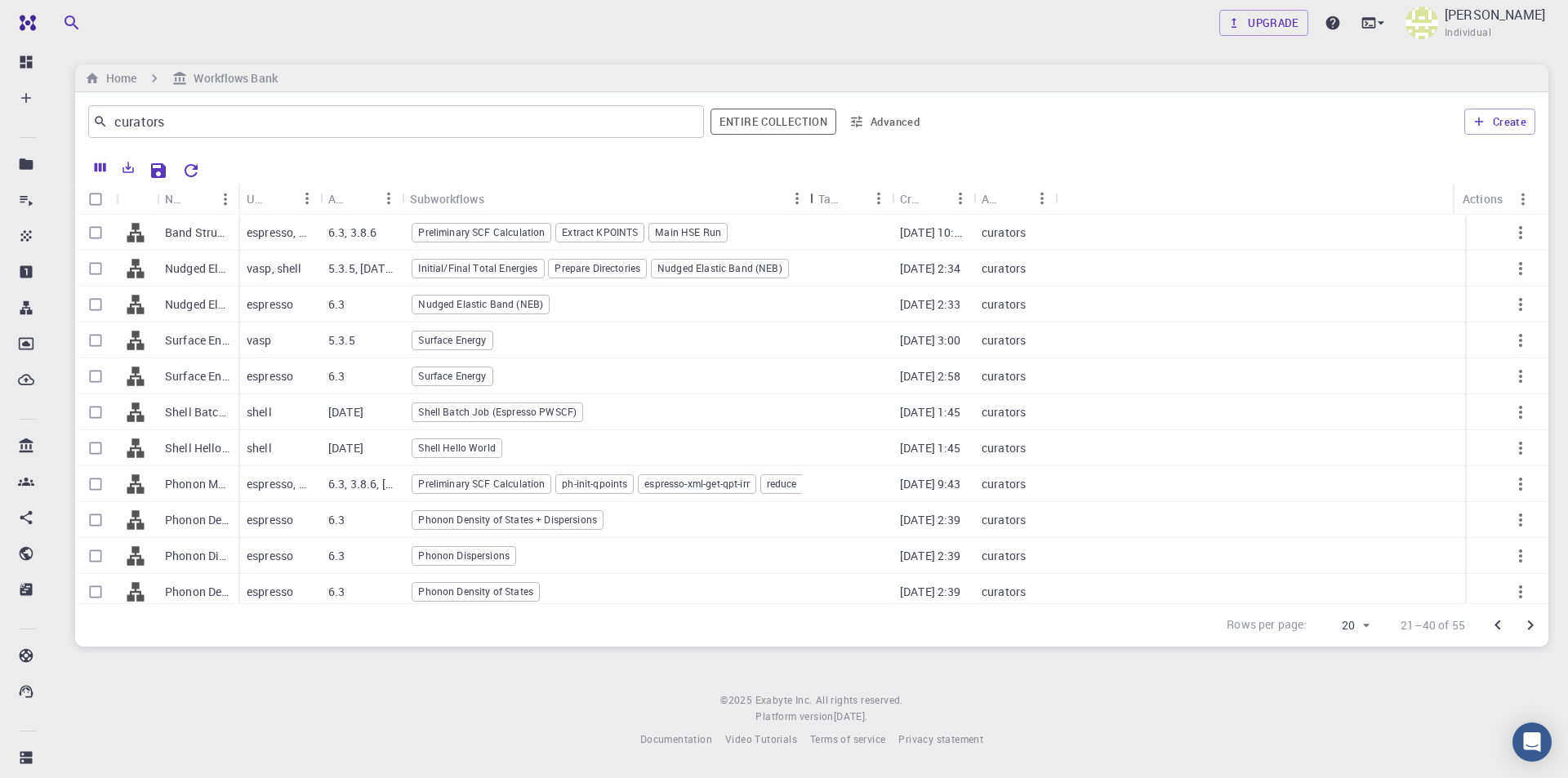
drag, startPoint x: 483, startPoint y: 191, endPoint x: 809, endPoint y: 191, distance: 326.0
click at [809, 191] on div "Subworkflows" at bounding box center [811, 199] width 16 height 32
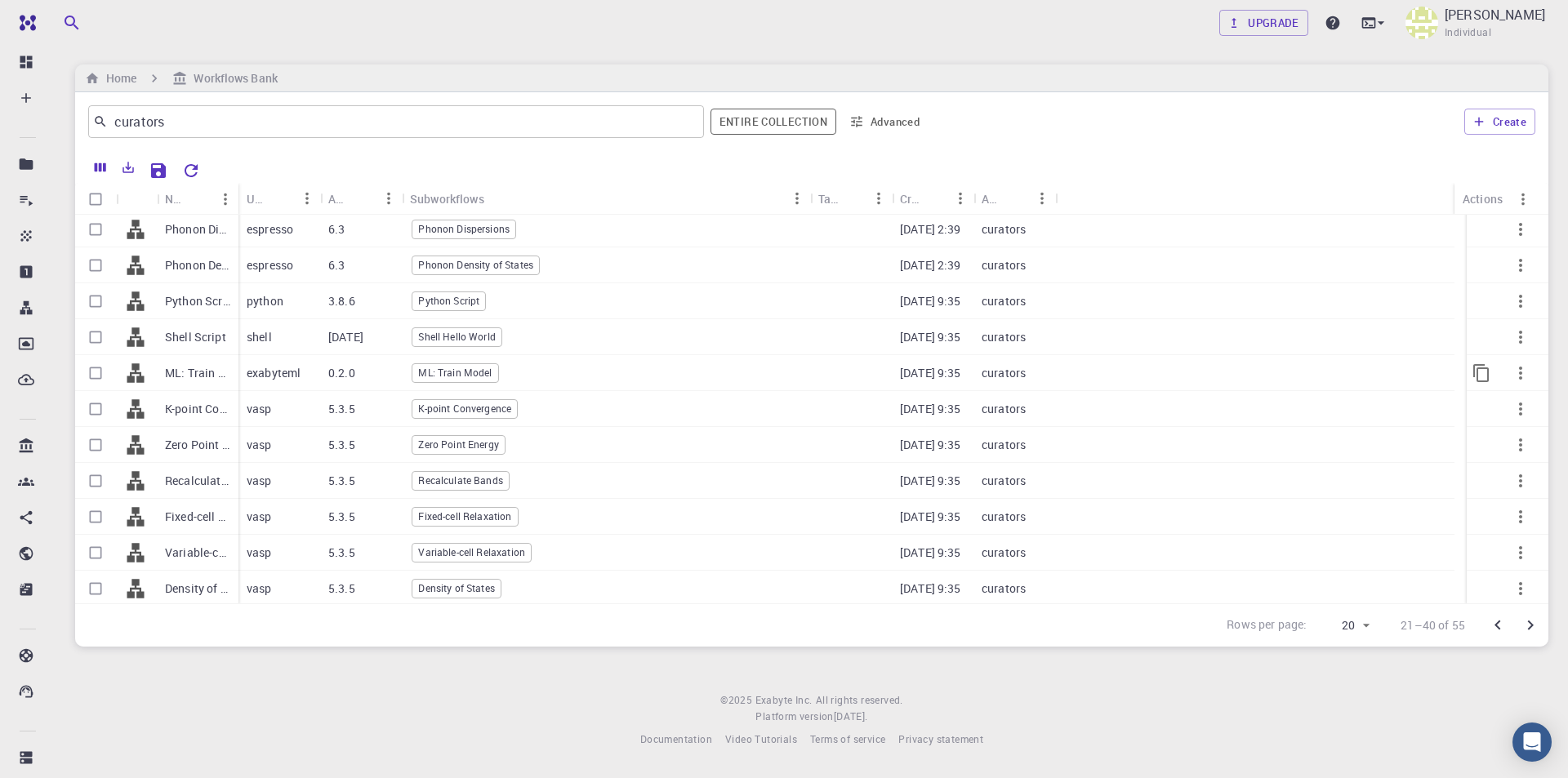
scroll to position [330, 0]
click at [1532, 623] on icon "Go to next page" at bounding box center [1530, 625] width 19 height 19
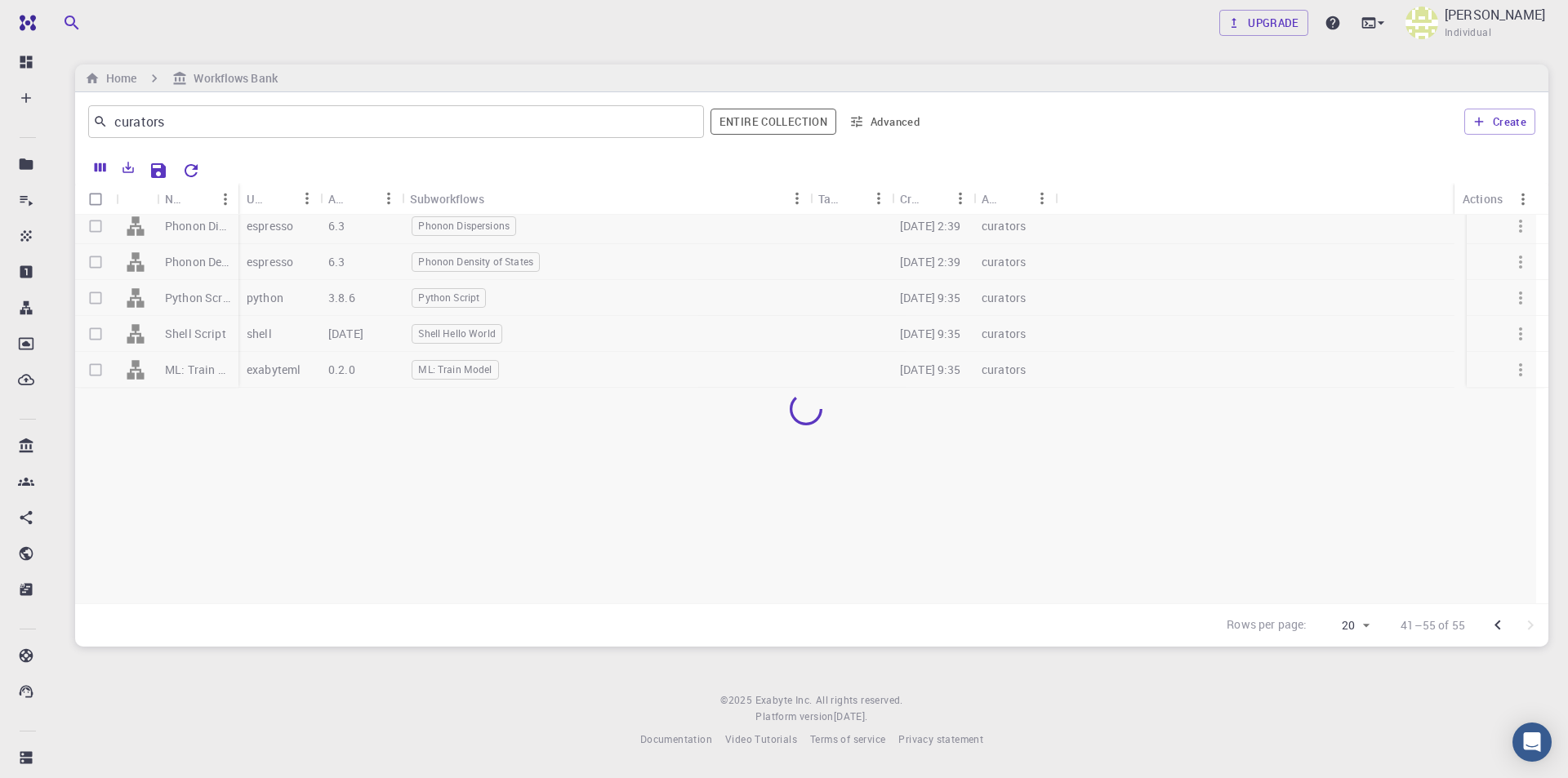
scroll to position [0, 0]
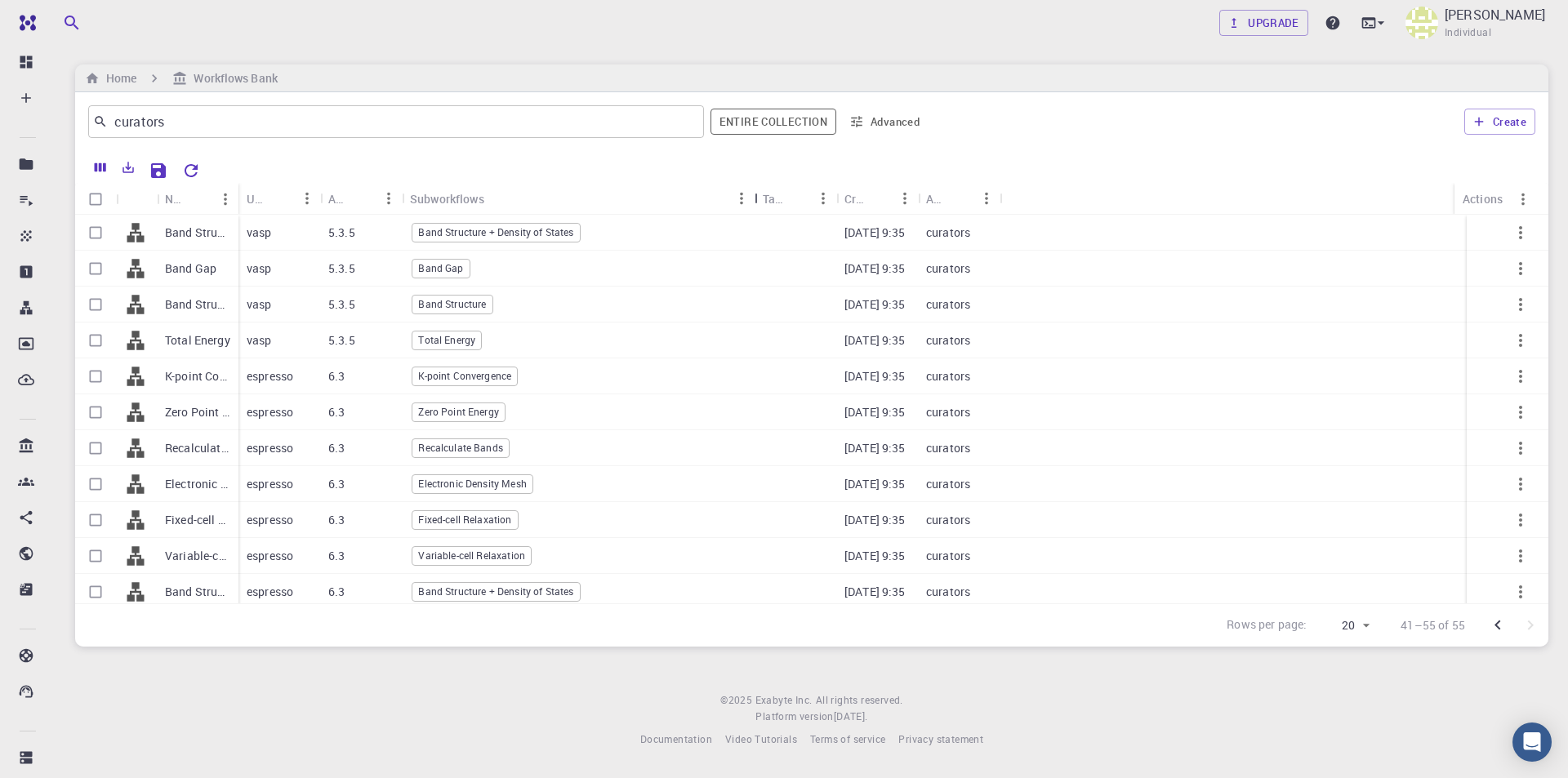
drag, startPoint x: 486, startPoint y: 192, endPoint x: 757, endPoint y: 192, distance: 271.0
click at [757, 192] on div "Subworkflows" at bounding box center [756, 199] width 16 height 32
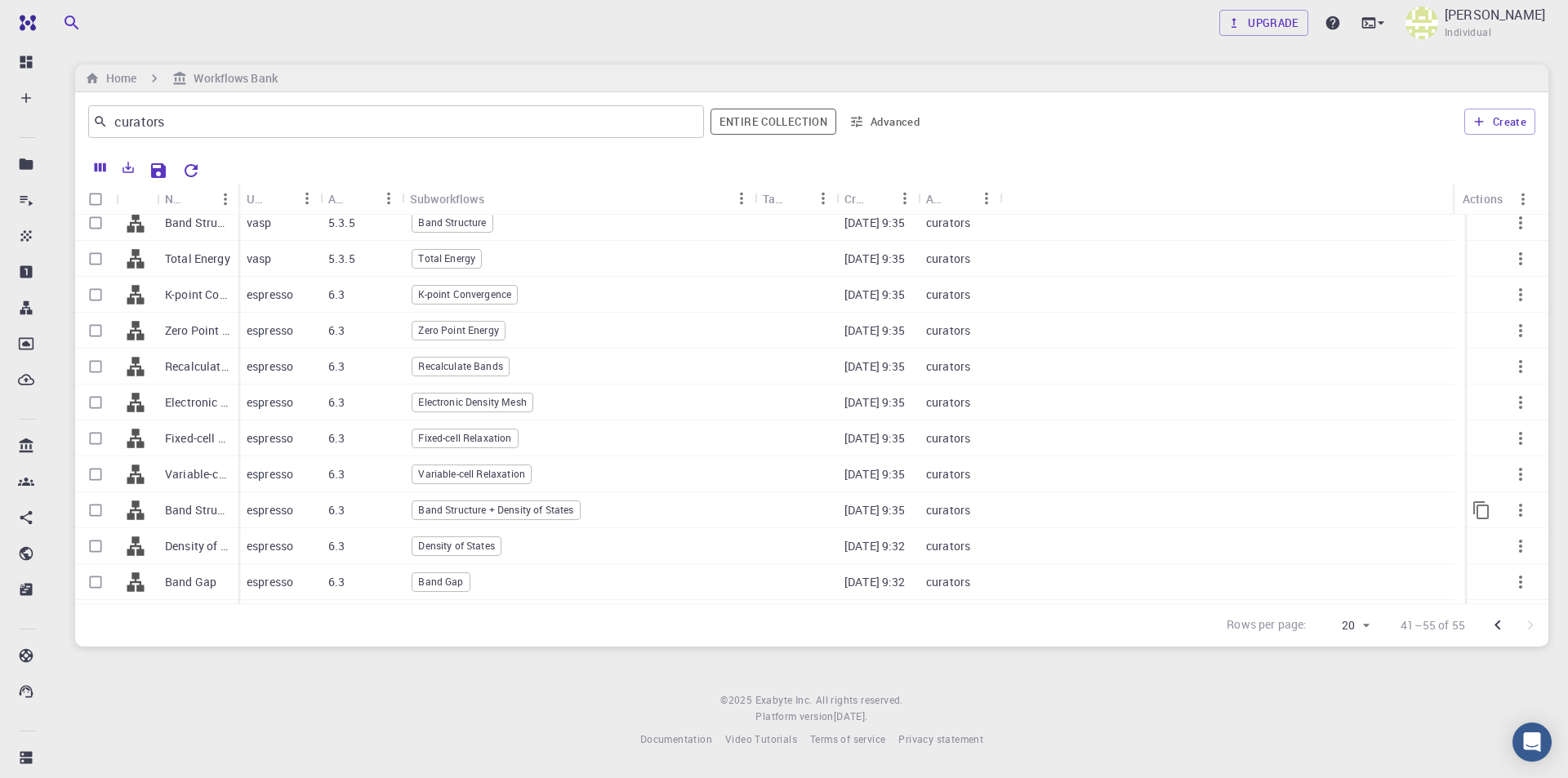
click at [548, 509] on span "Band Structure + Density of States" at bounding box center [496, 510] width 167 height 14
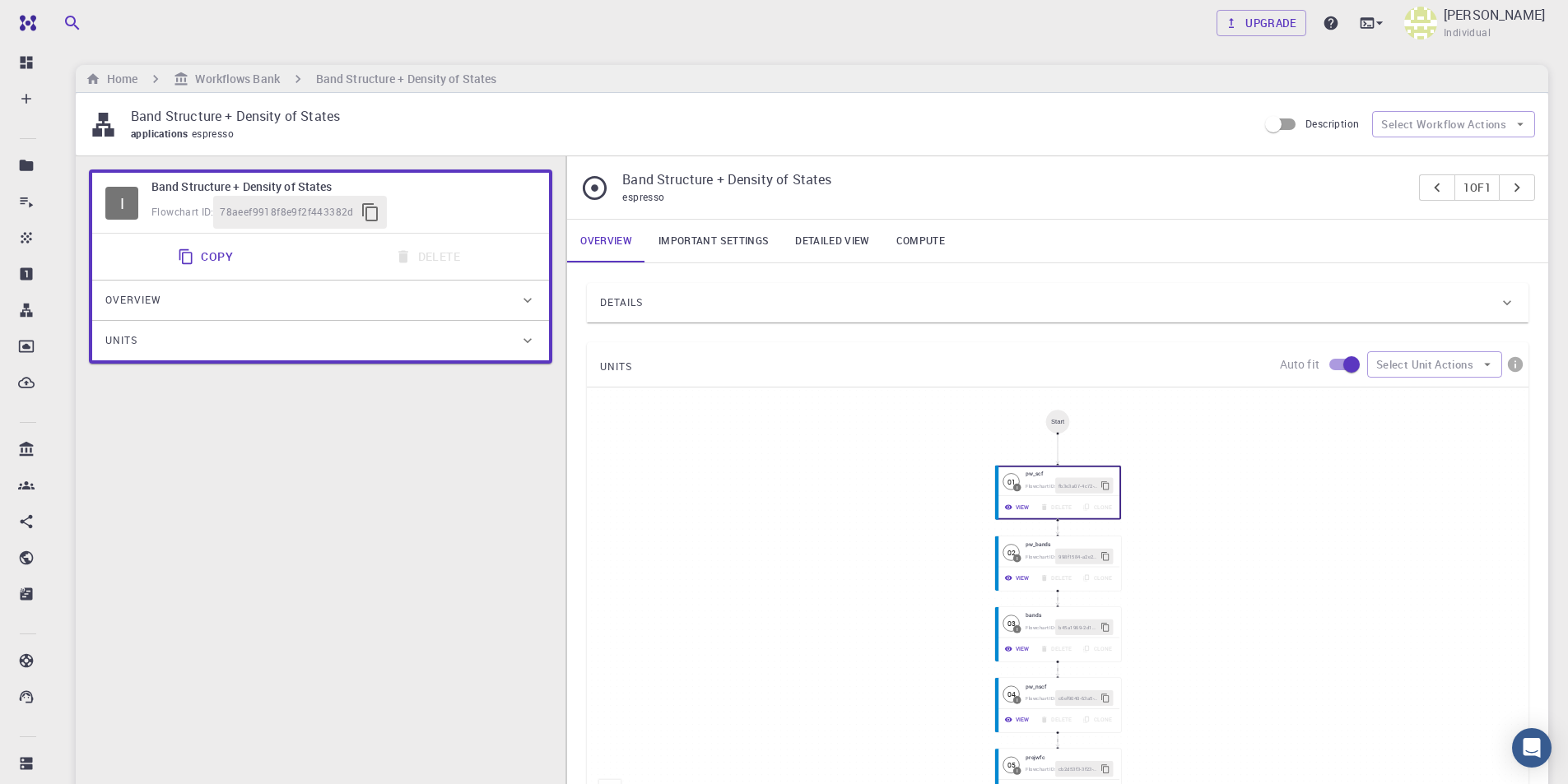
click at [224, 89] on div "Home Workflows Bank Band Structure + Density of States" at bounding box center [812, 79] width 1472 height 28
click at [231, 78] on h6 "Workflows Bank" at bounding box center [234, 79] width 91 height 18
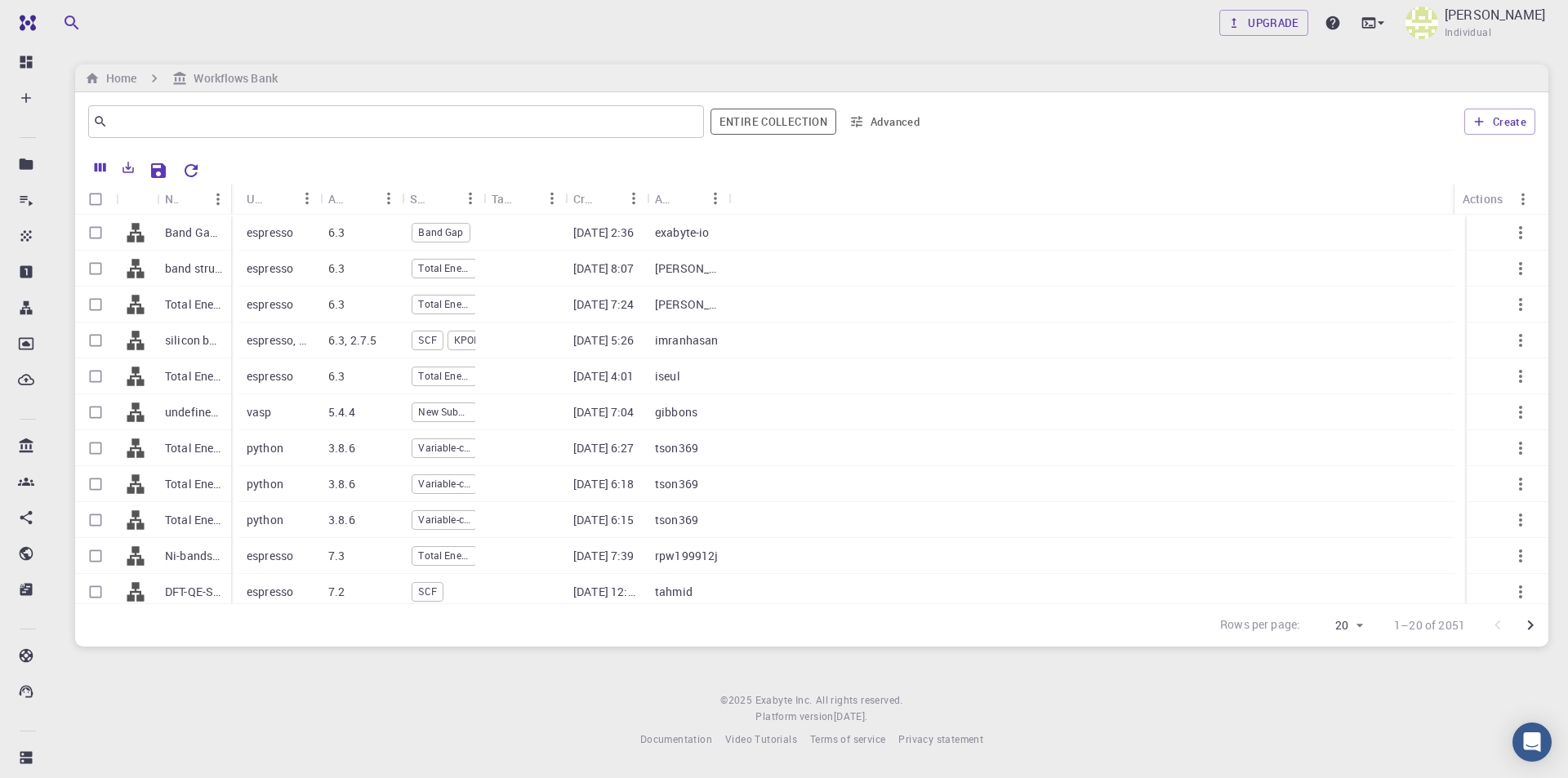
click at [227, 197] on div "Name" at bounding box center [232, 199] width 16 height 32
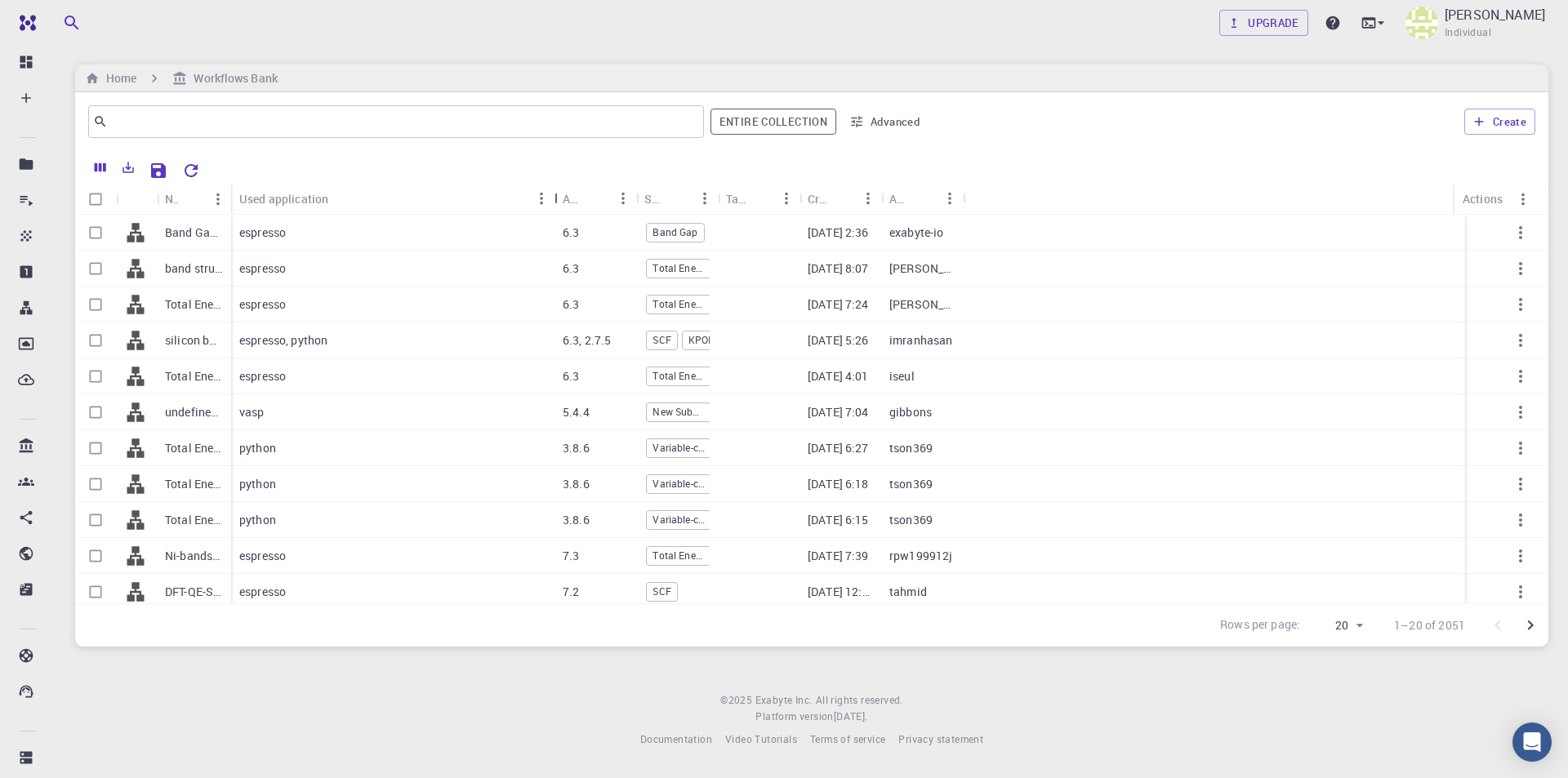
drag, startPoint x: 309, startPoint y: 197, endPoint x: 551, endPoint y: 196, distance: 242.0
click at [551, 196] on div "Used application" at bounding box center [556, 199] width 16 height 32
drag, startPoint x: 231, startPoint y: 192, endPoint x: 434, endPoint y: 196, distance: 203.0
click at [434, 196] on div "Name" at bounding box center [436, 199] width 16 height 32
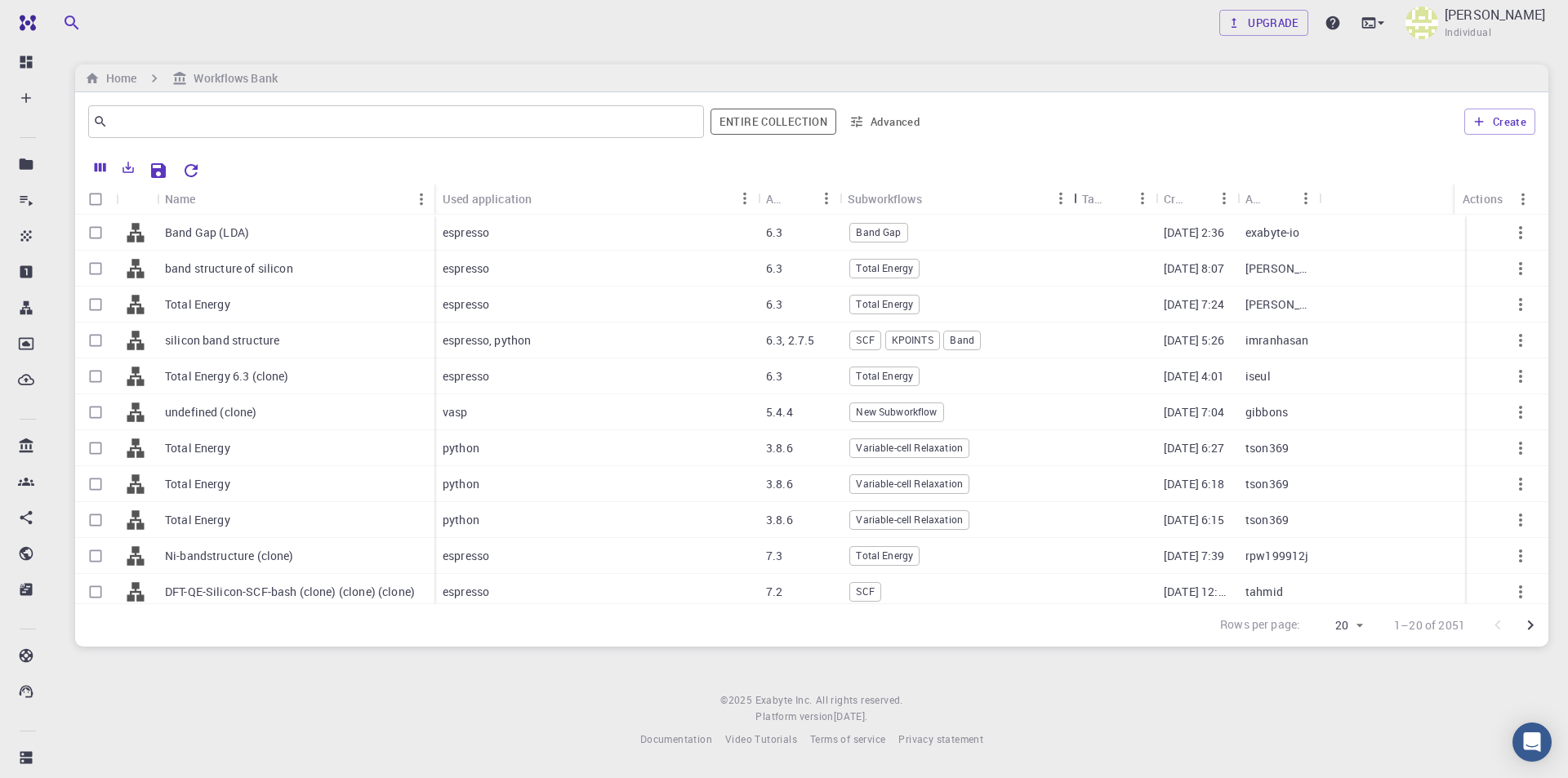
drag, startPoint x: 923, startPoint y: 197, endPoint x: 1076, endPoint y: 196, distance: 153.0
click at [1076, 196] on div "Subworkflows" at bounding box center [1075, 199] width 16 height 32
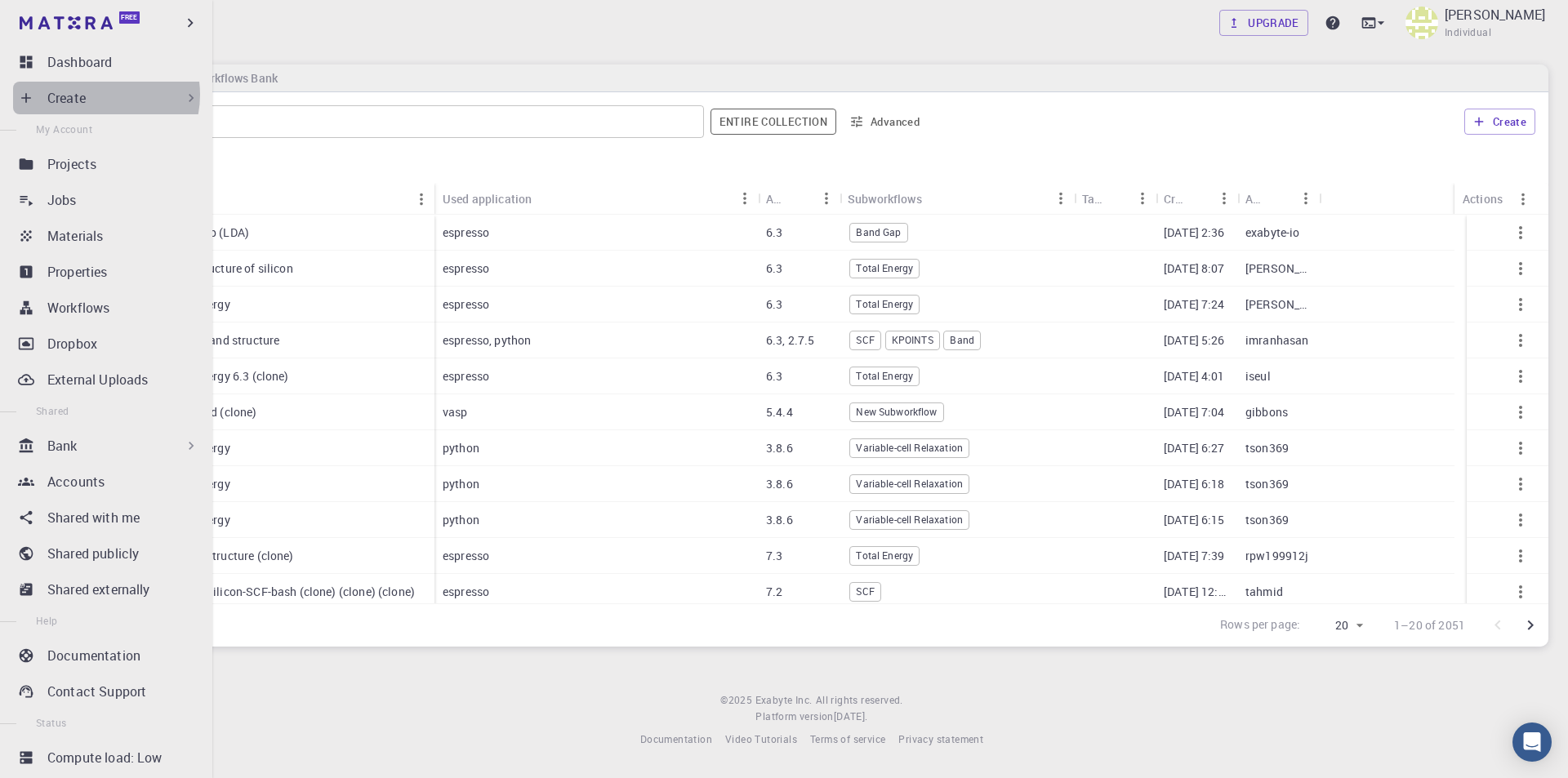
click at [95, 95] on div "Create" at bounding box center [123, 97] width 152 height 19
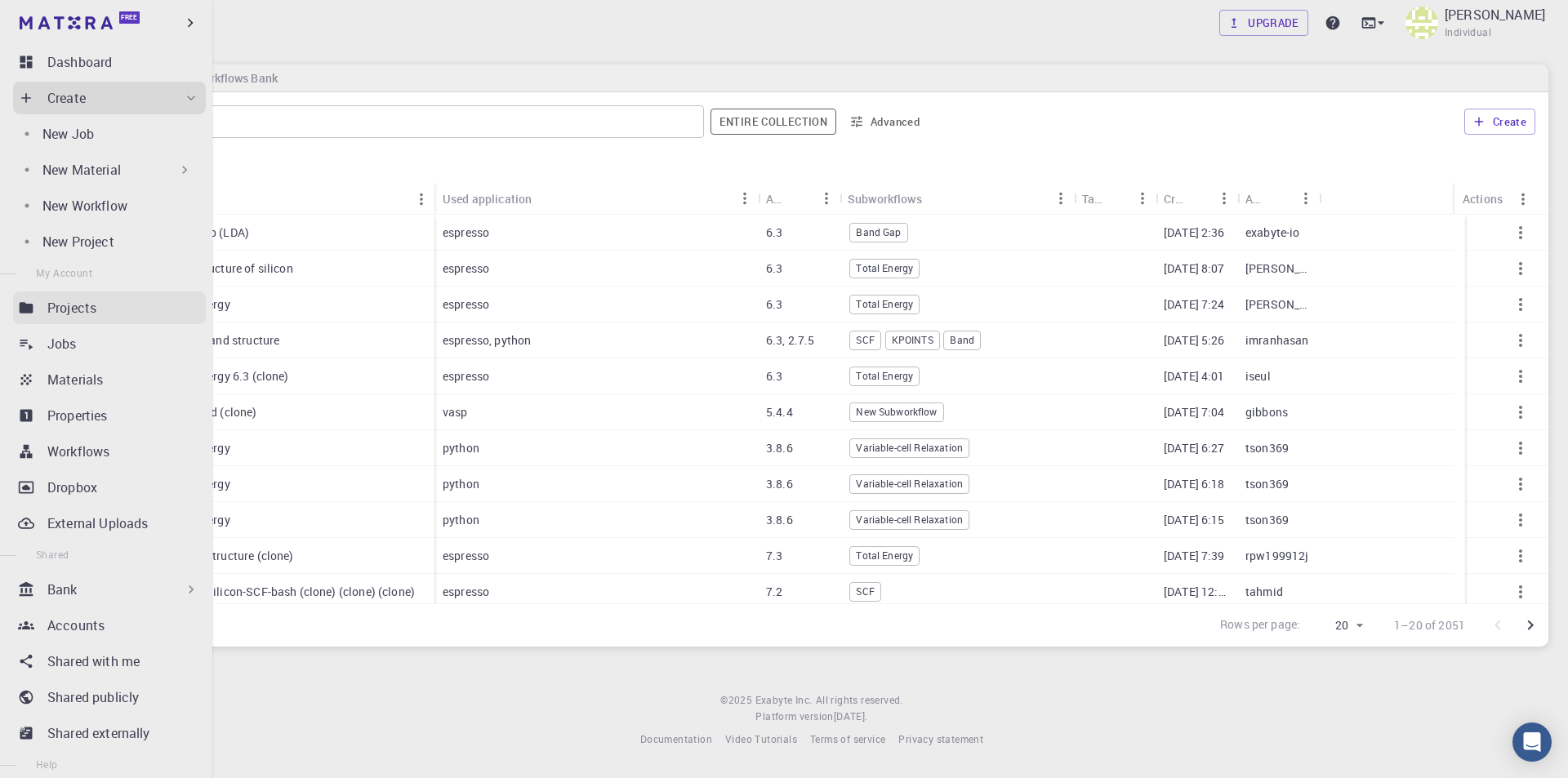
click at [75, 307] on p "Projects" at bounding box center [72, 308] width 49 height 19
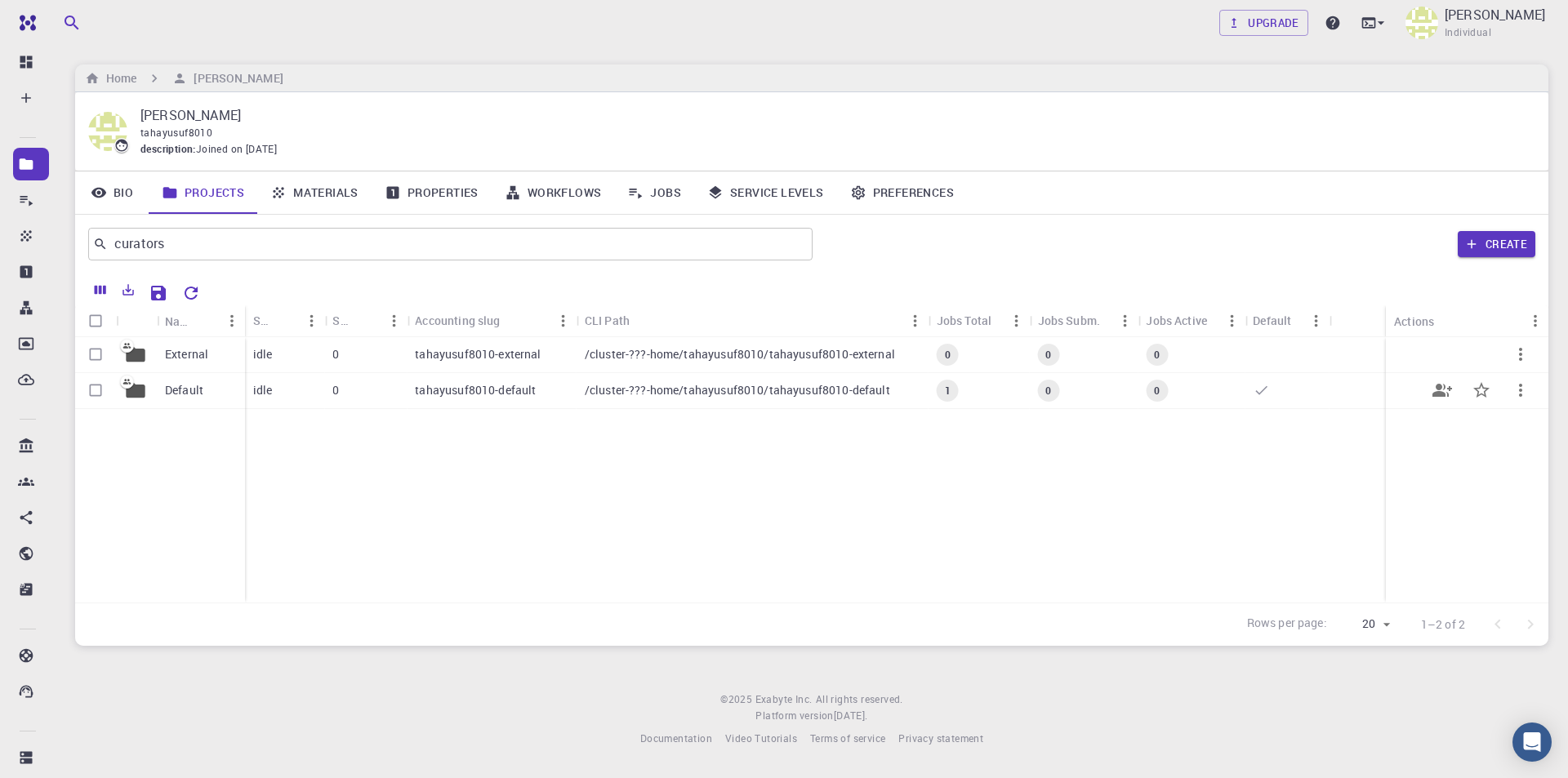
click at [193, 387] on p "Default" at bounding box center [184, 390] width 38 height 16
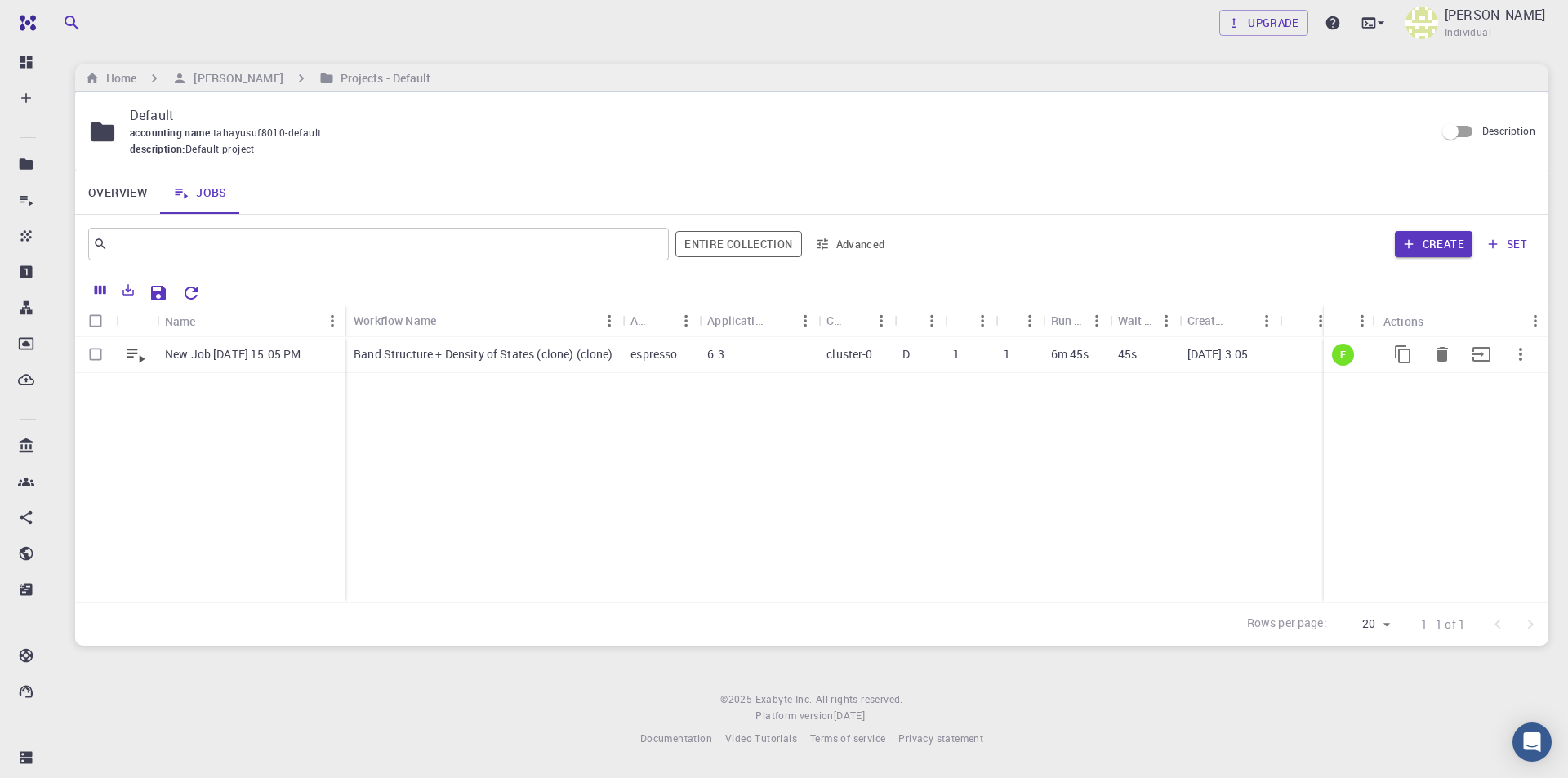
click at [524, 355] on p "Band Structure + Density of States (clone) (clone)" at bounding box center [483, 354] width 259 height 16
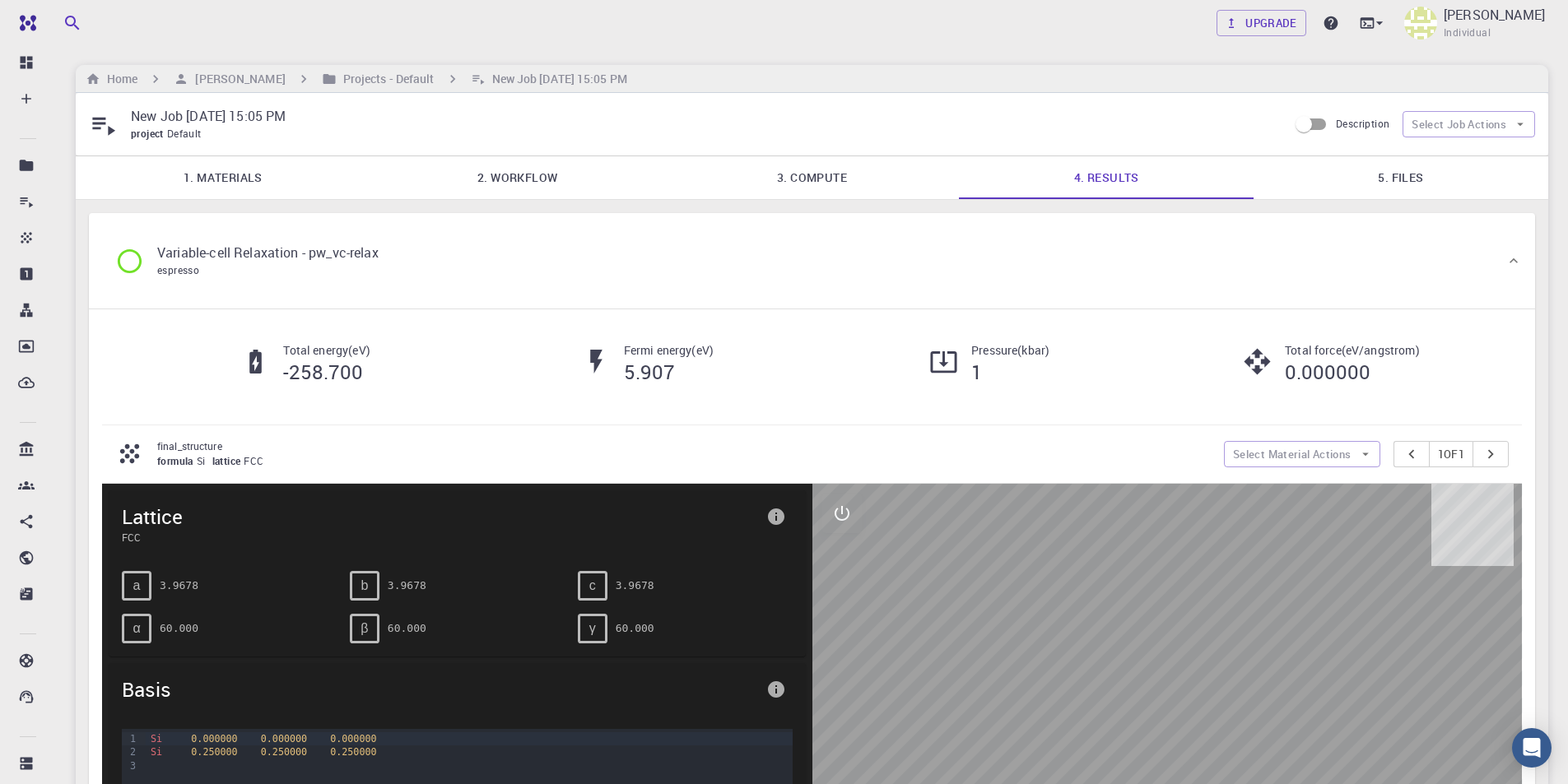
click at [553, 174] on link "2. Workflow" at bounding box center [518, 178] width 295 height 43
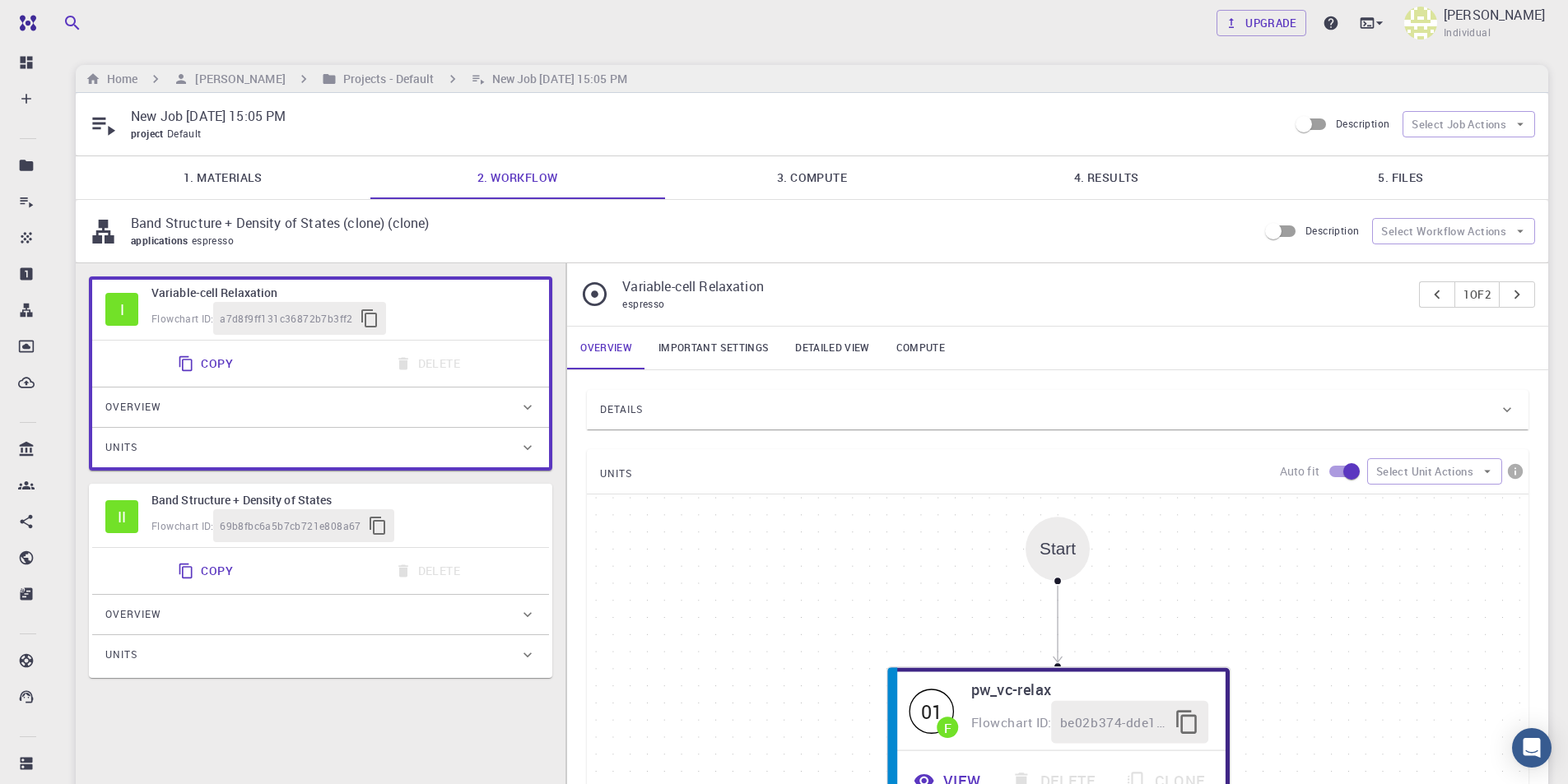
click at [1114, 184] on link "4. Results" at bounding box center [1106, 178] width 295 height 43
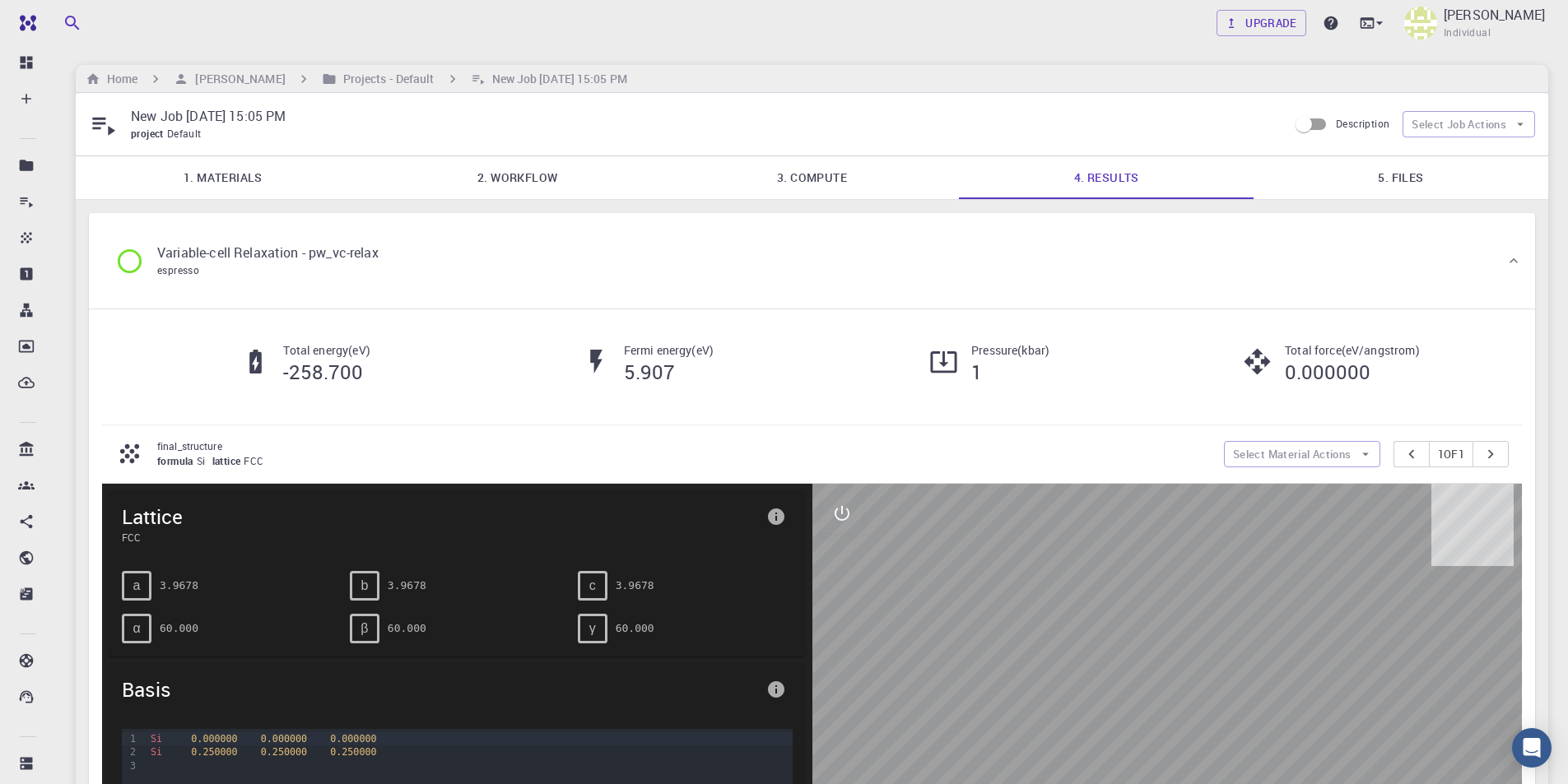
click at [134, 263] on icon at bounding box center [130, 261] width 29 height 29
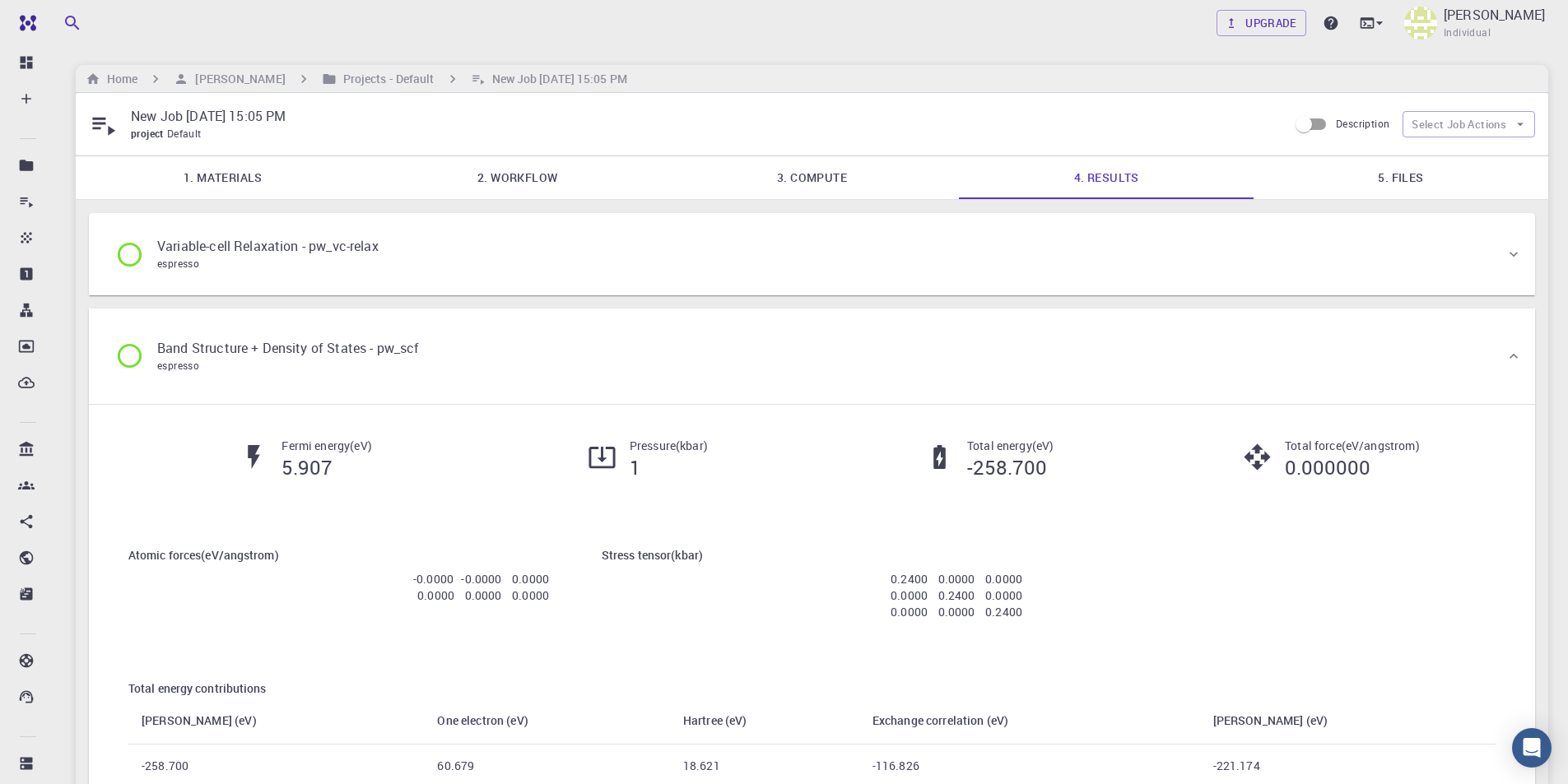
click at [124, 255] on icon at bounding box center [130, 255] width 29 height 29
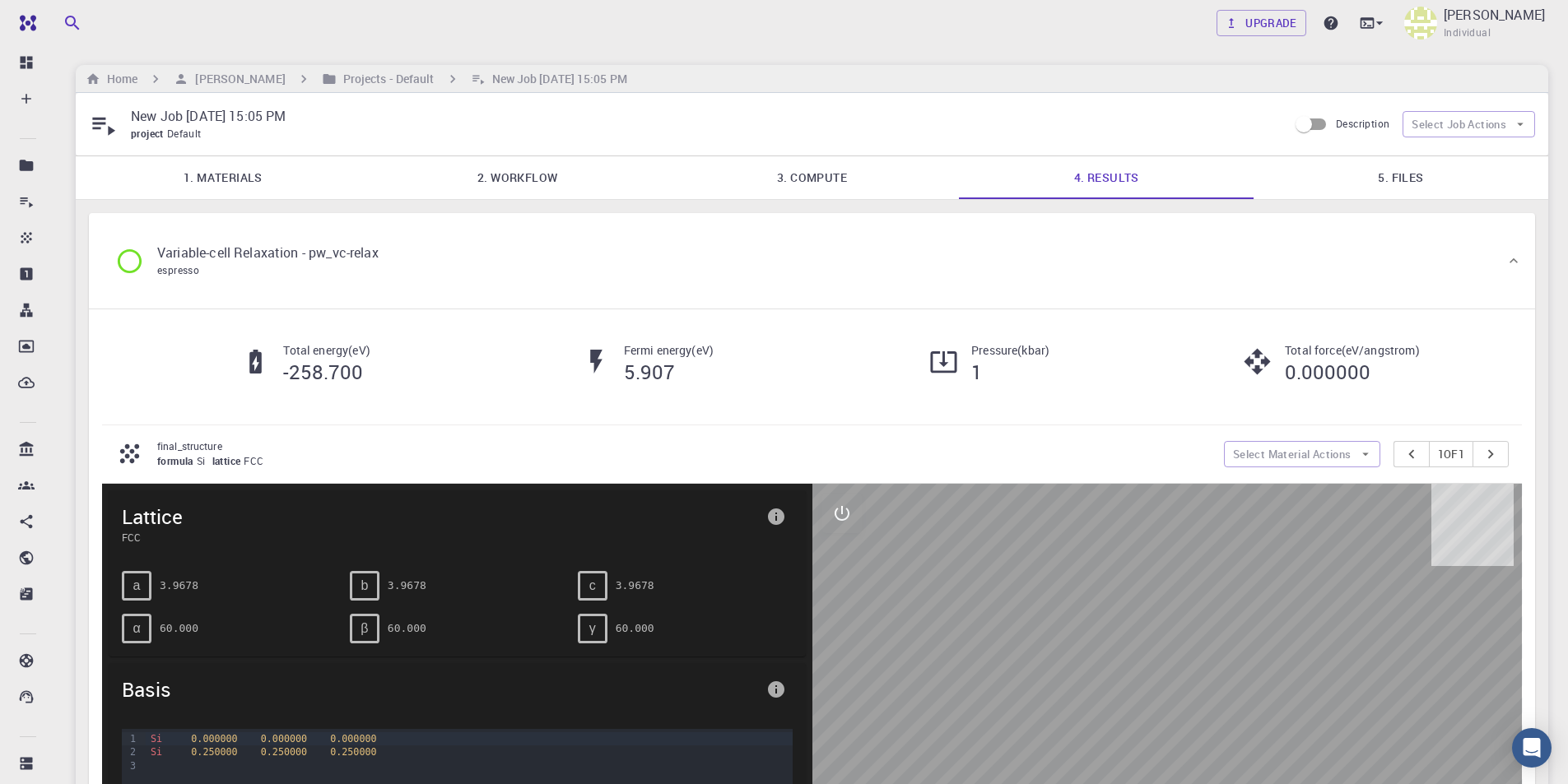
click at [124, 255] on icon at bounding box center [130, 261] width 29 height 29
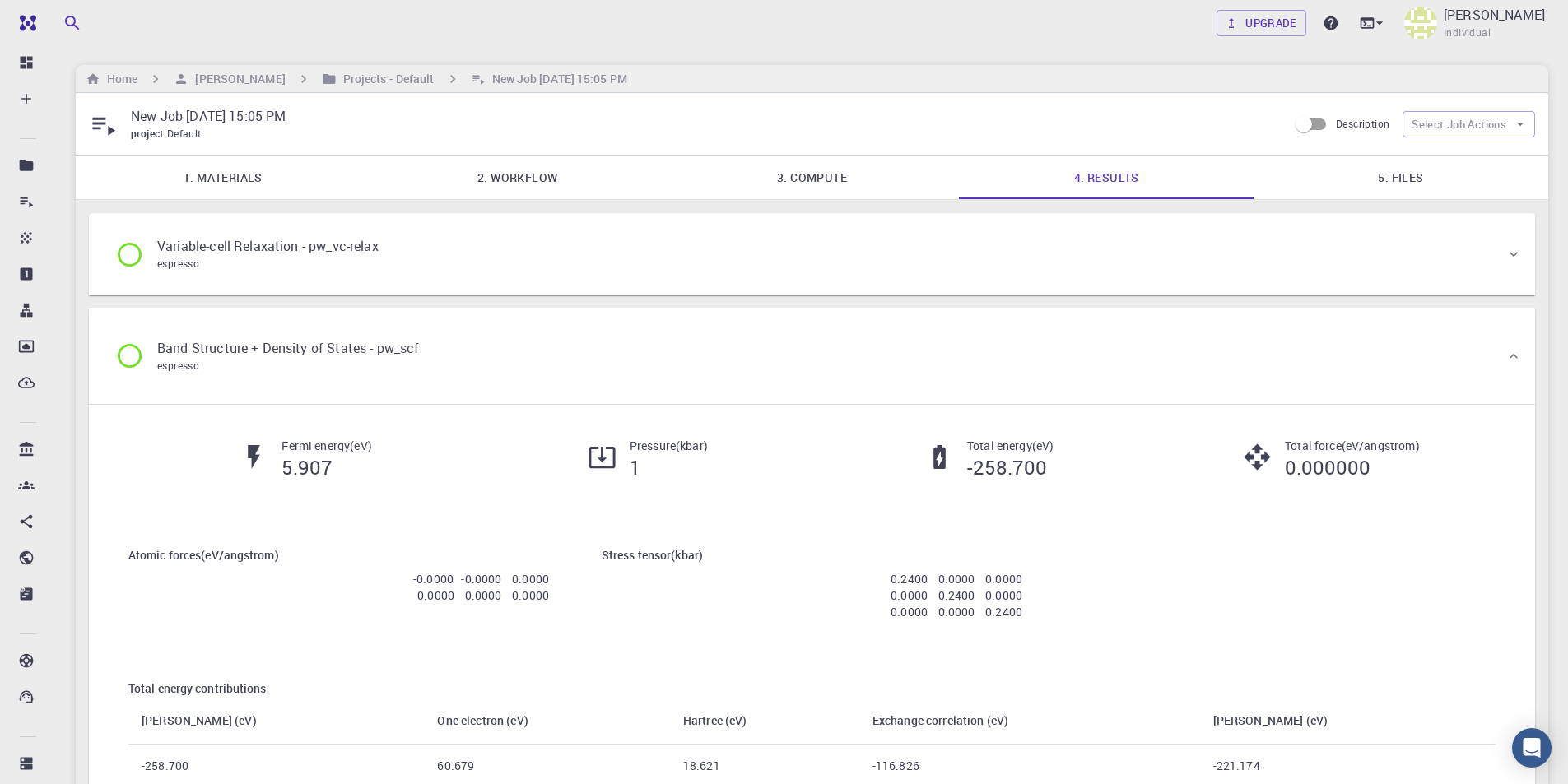
click at [130, 353] on icon at bounding box center [130, 356] width 29 height 29
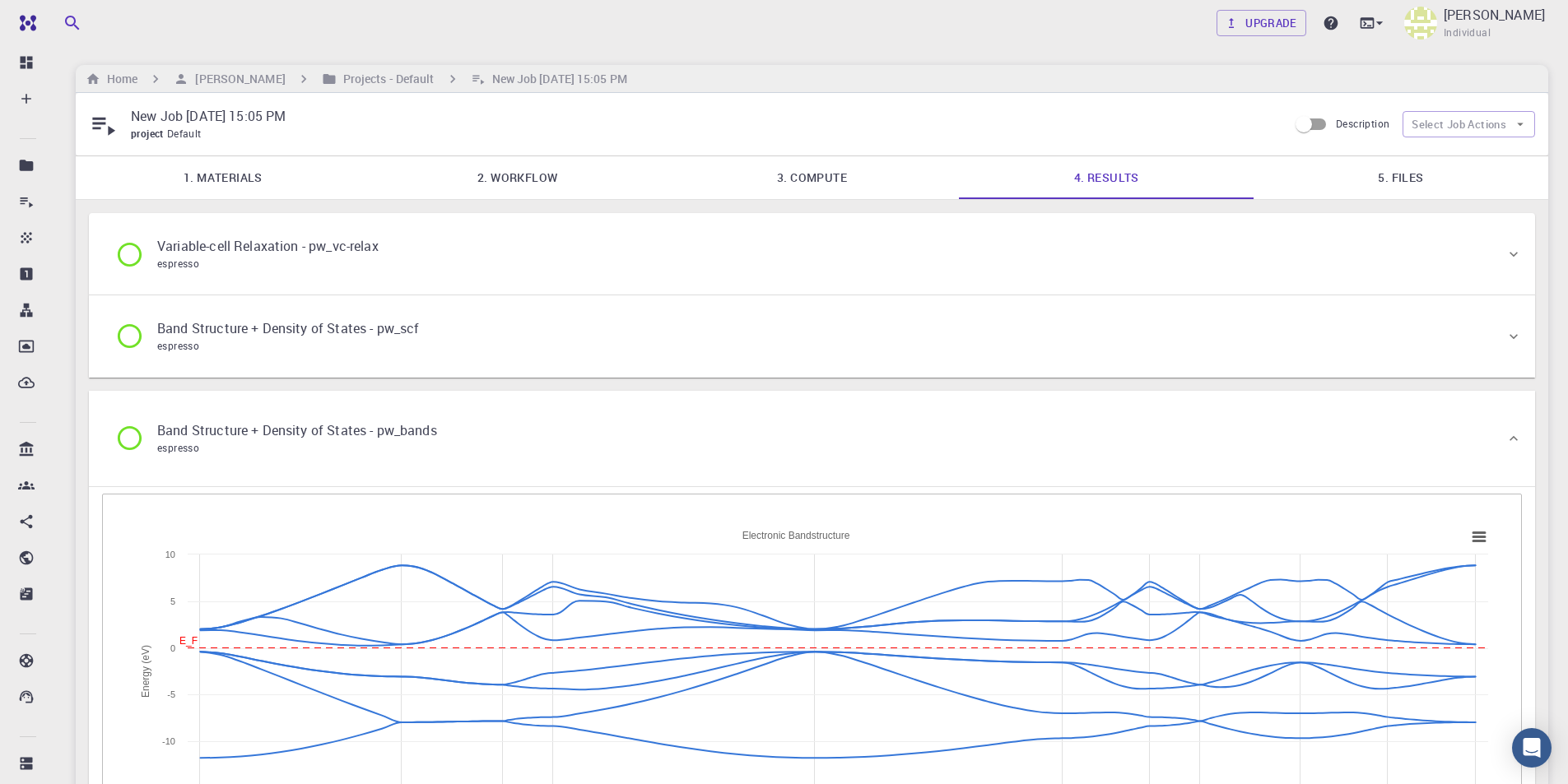
click at [132, 438] on icon at bounding box center [130, 438] width 29 height 29
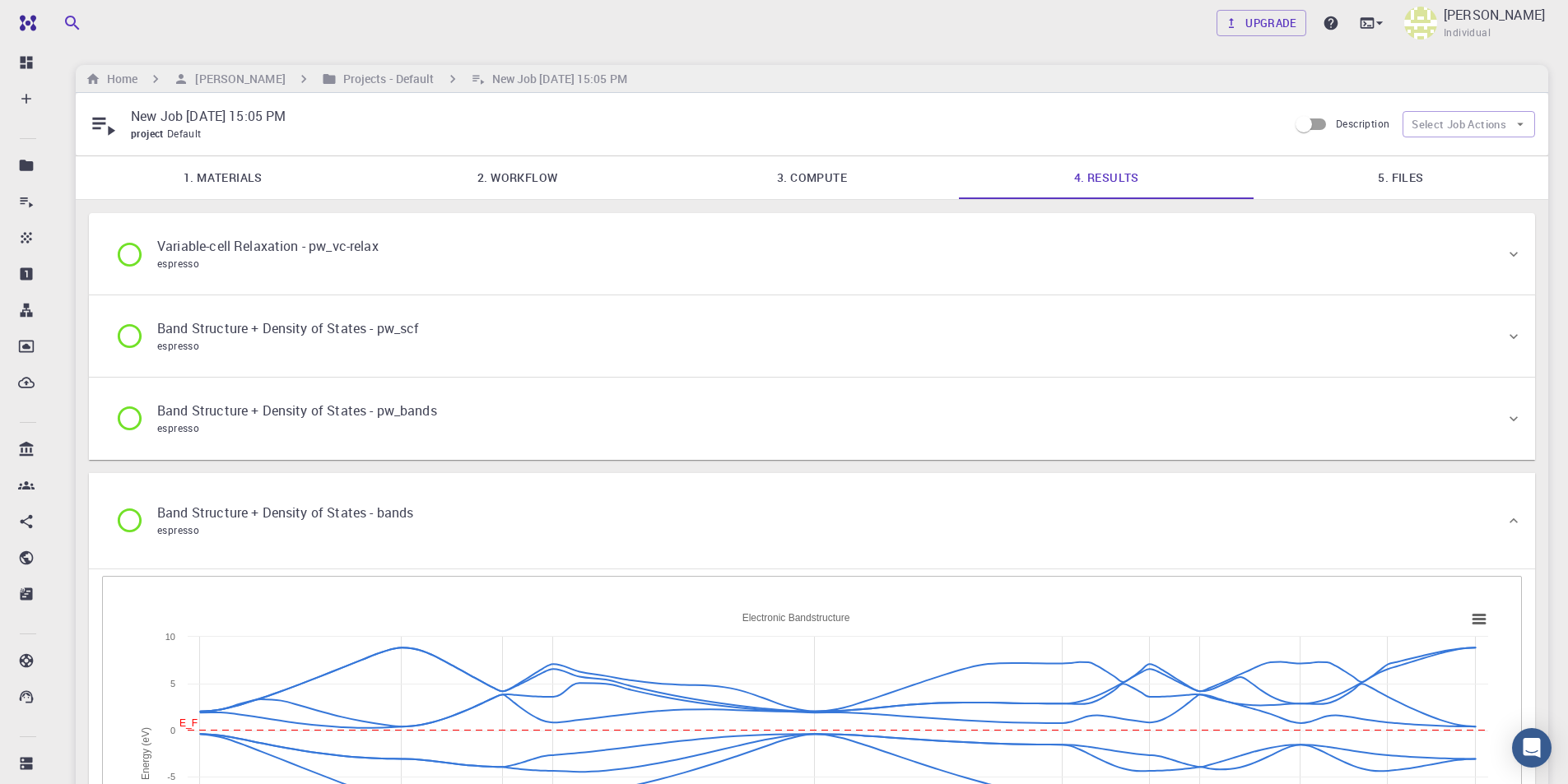
click at [135, 512] on icon at bounding box center [130, 521] width 24 height 24
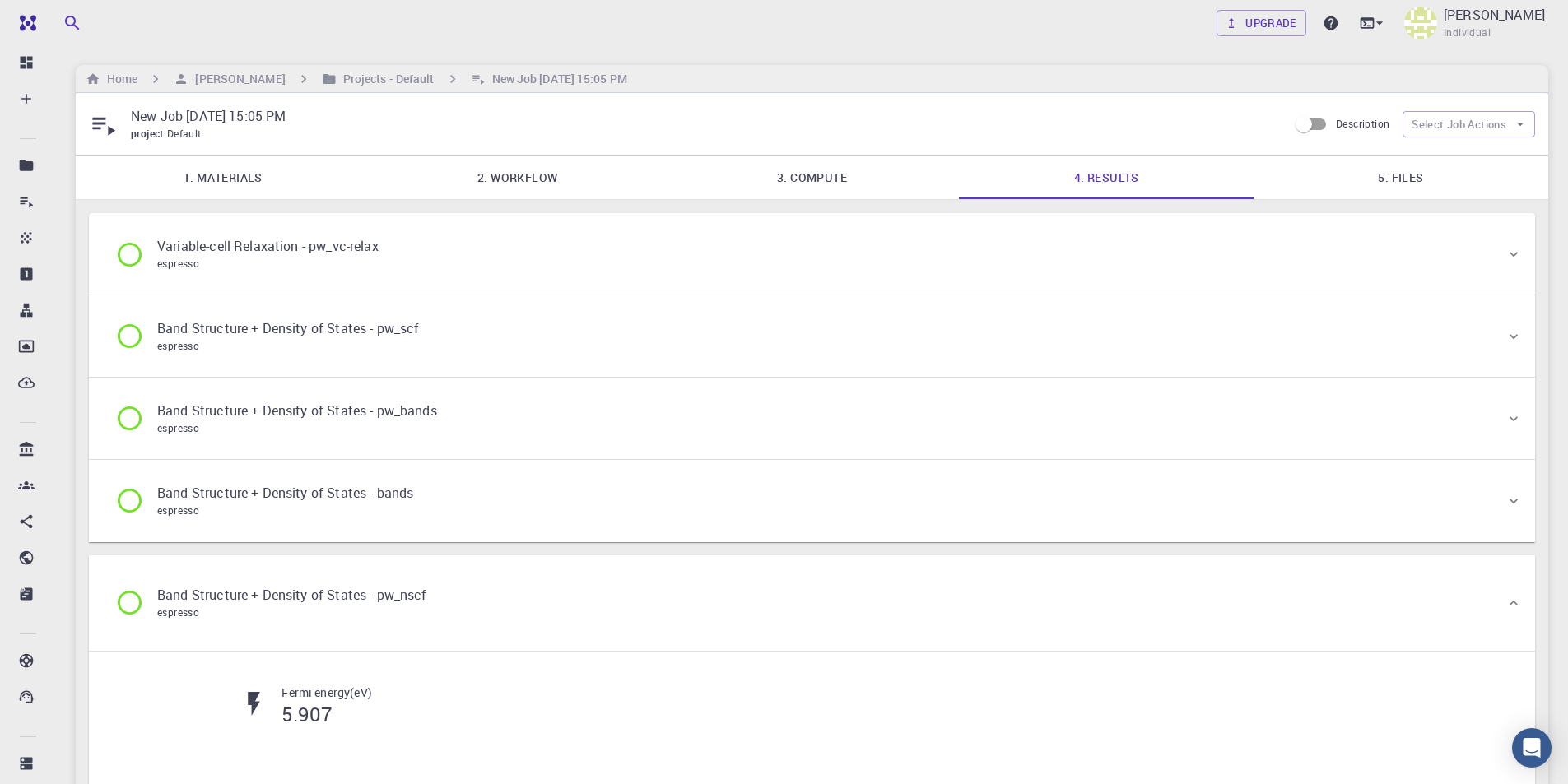
click at [129, 604] on icon at bounding box center [130, 603] width 29 height 29
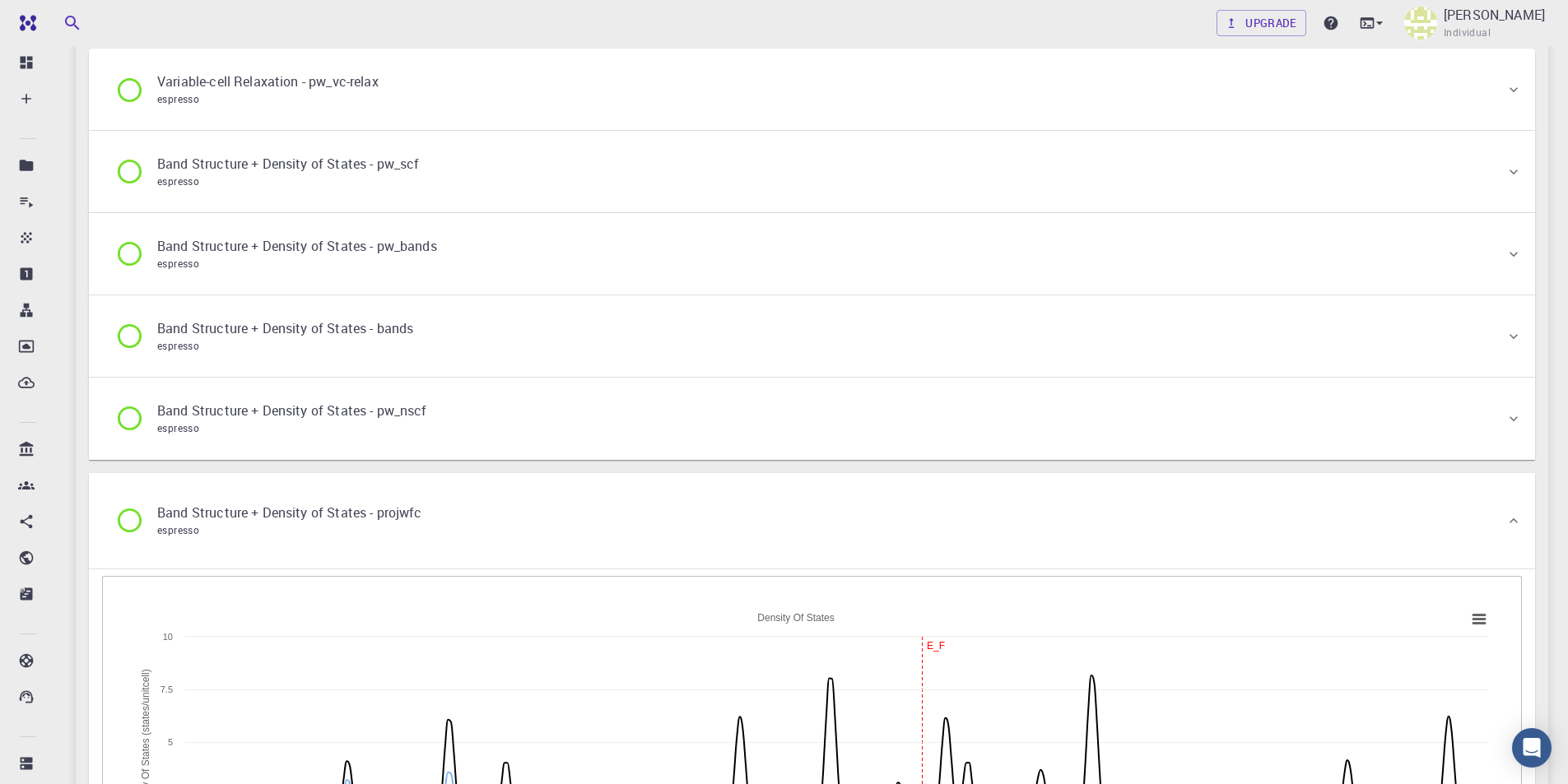
click at [135, 526] on icon at bounding box center [130, 521] width 29 height 29
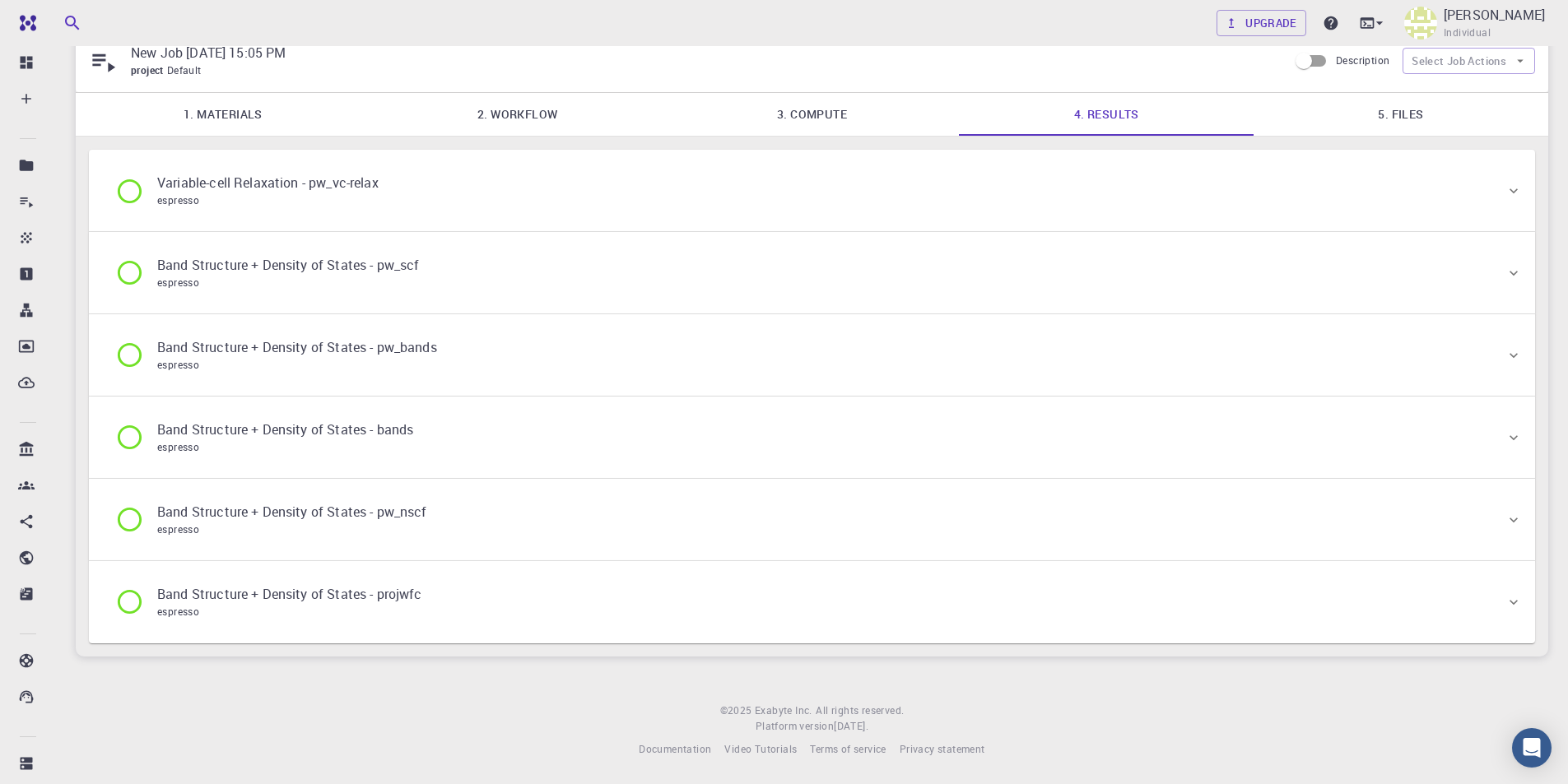
scroll to position [63, 0]
click at [132, 190] on icon at bounding box center [130, 191] width 29 height 29
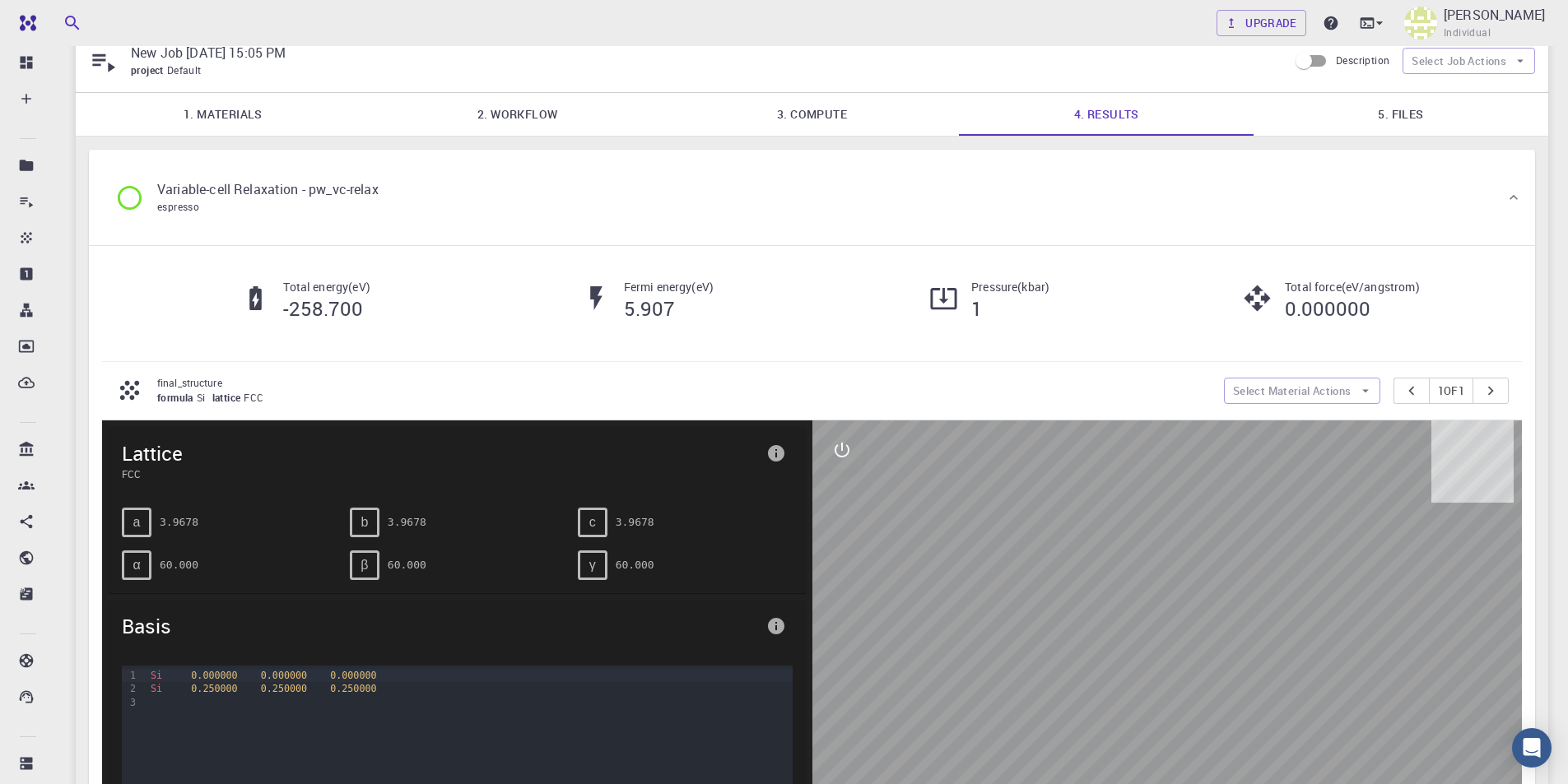
click at [132, 190] on icon at bounding box center [130, 198] width 29 height 29
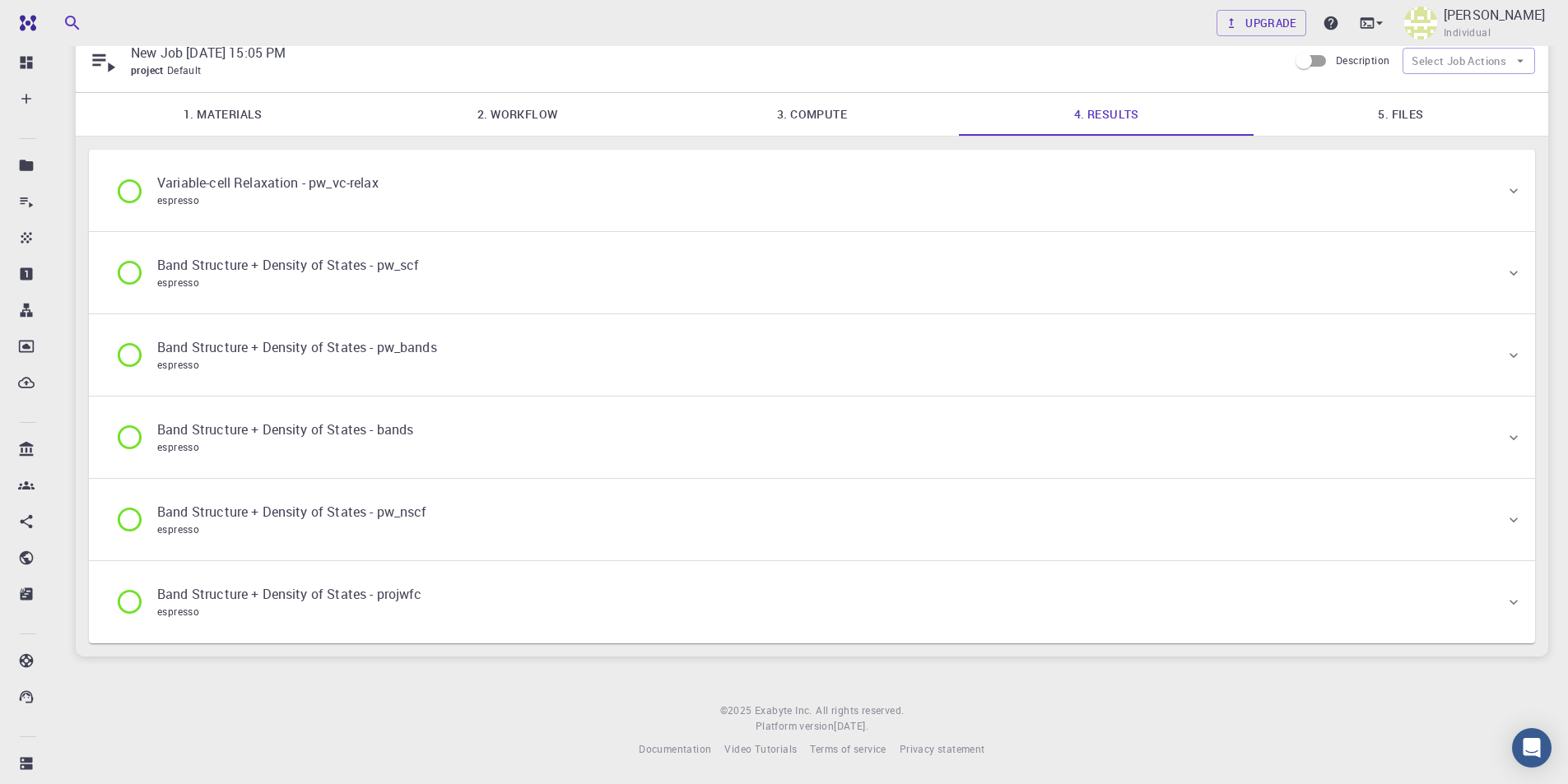
click at [130, 282] on icon at bounding box center [130, 273] width 29 height 29
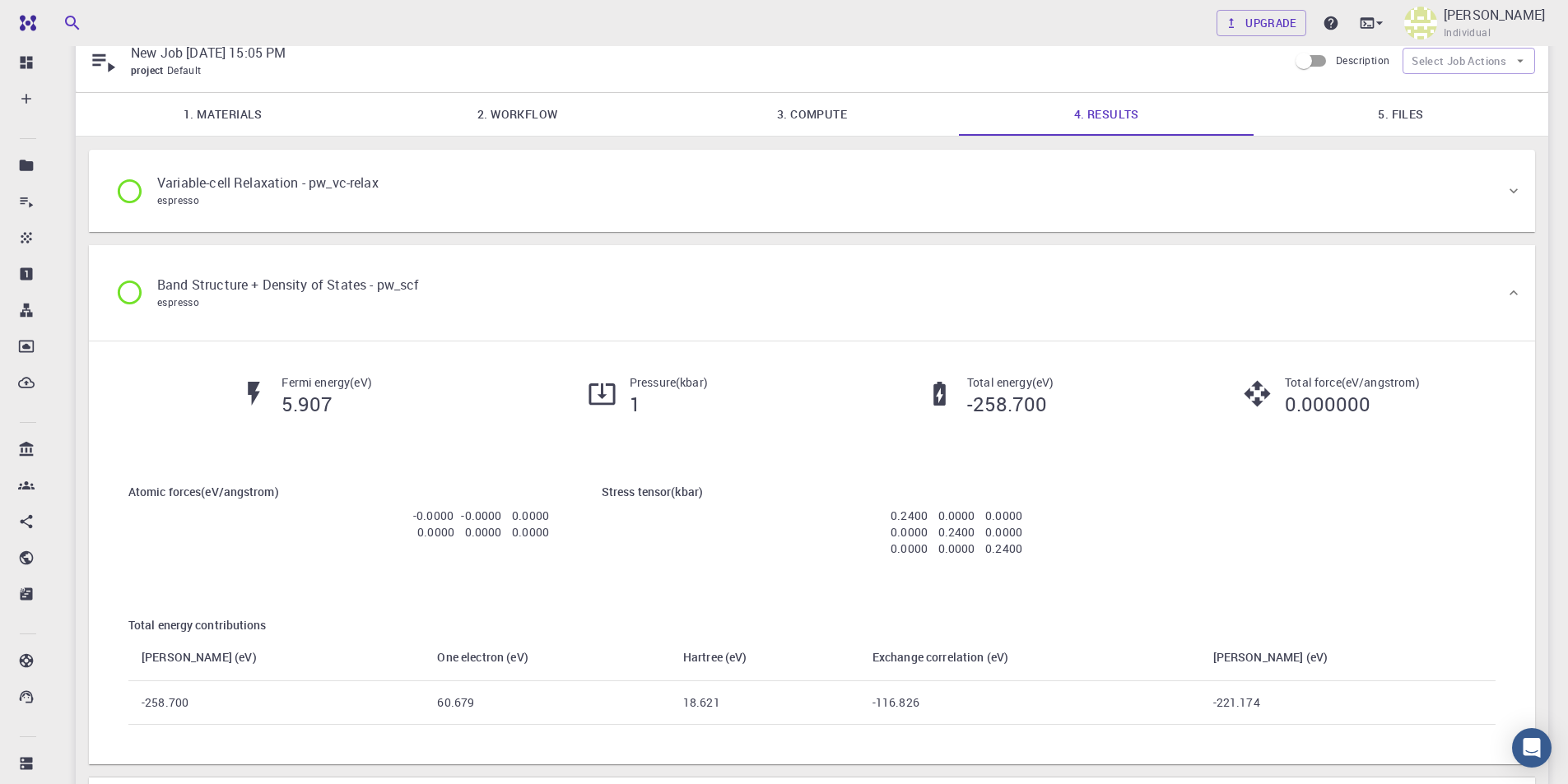
click at [130, 282] on icon at bounding box center [130, 293] width 24 height 24
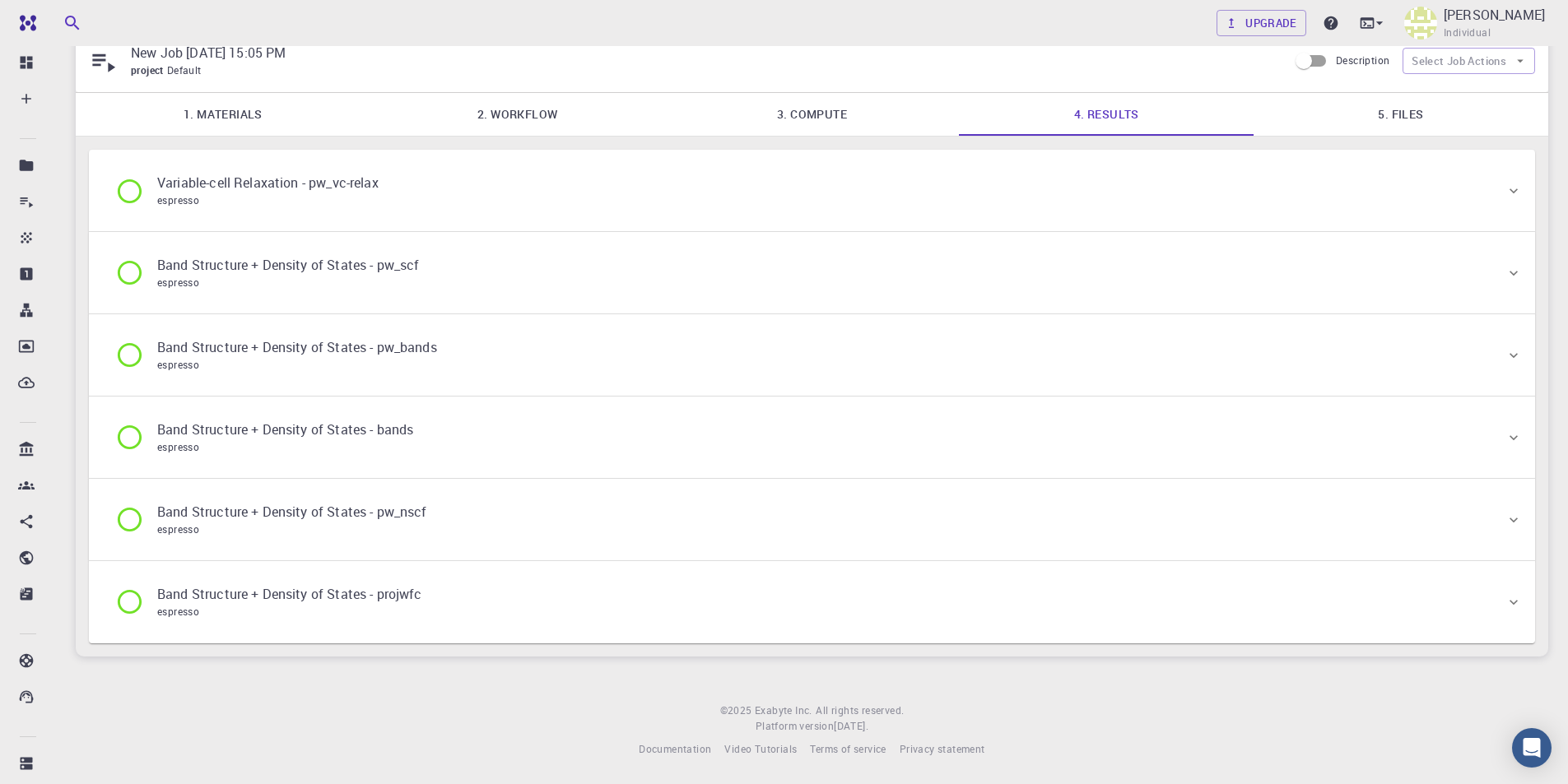
click at [137, 360] on icon at bounding box center [130, 355] width 29 height 29
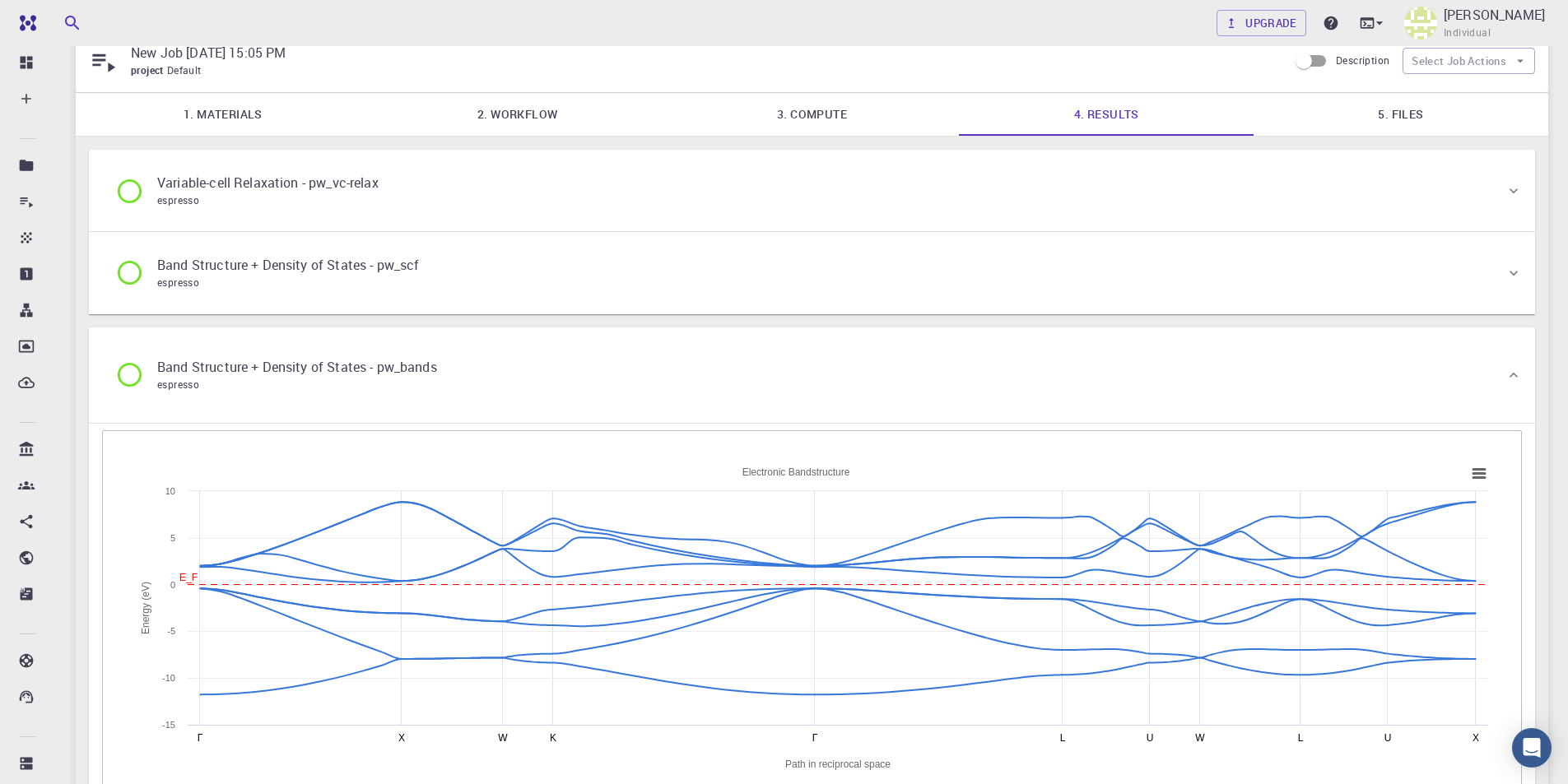
click at [137, 360] on div "Band Structure + Density of States - pw_bands espresso" at bounding box center [283, 375] width 335 height 36
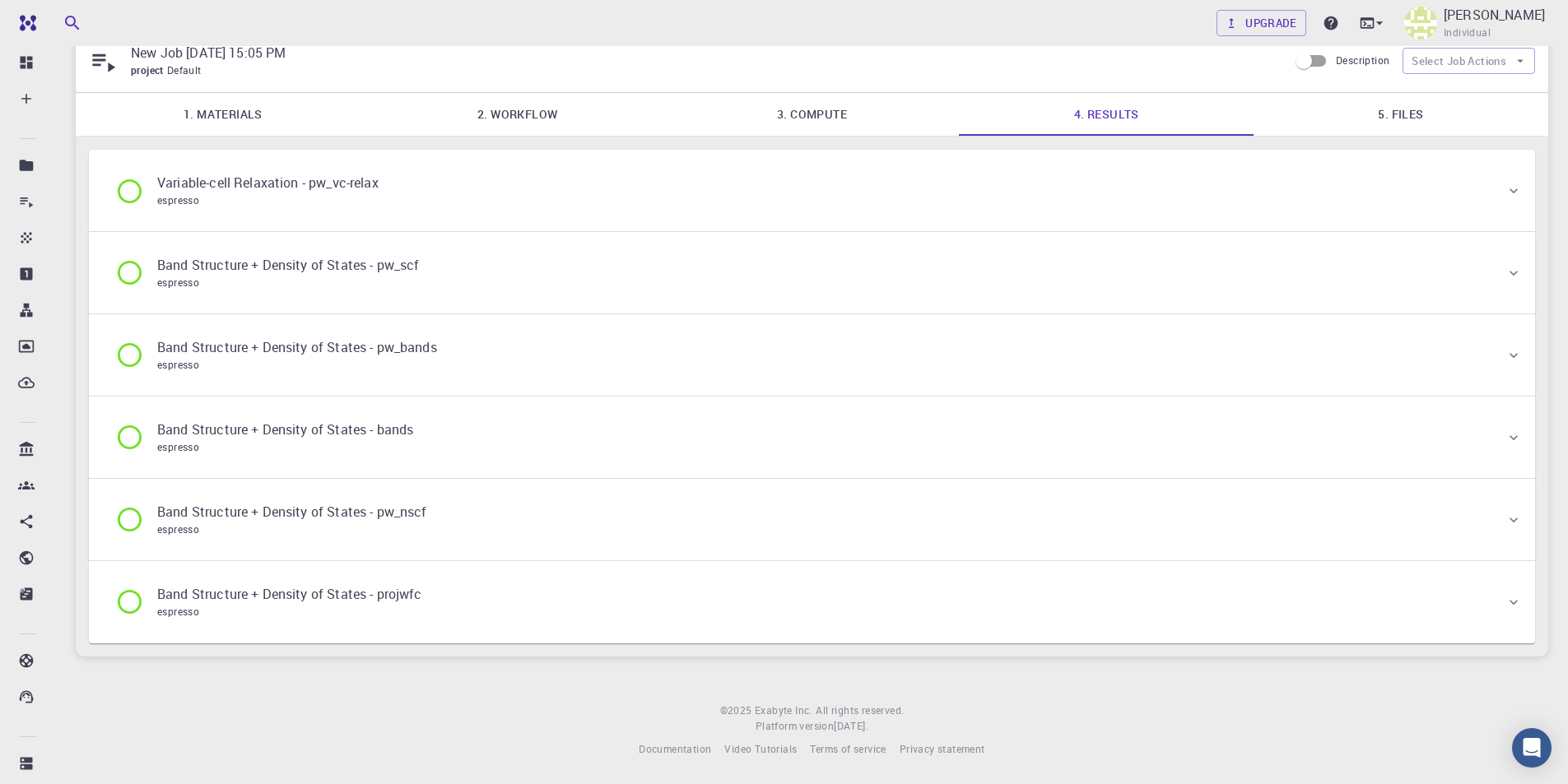
click at [141, 442] on icon at bounding box center [130, 437] width 24 height 24
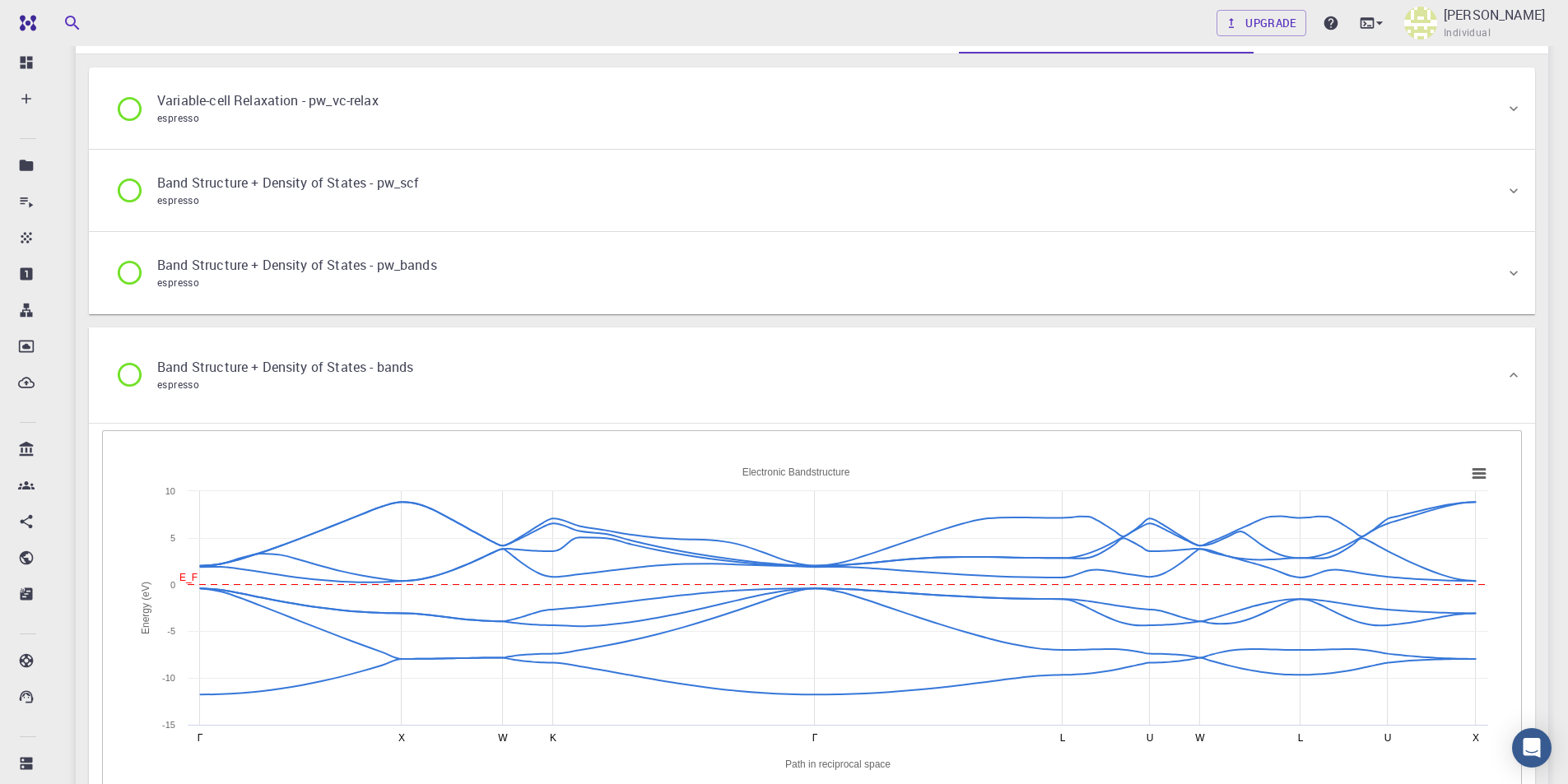
click at [130, 377] on icon at bounding box center [130, 375] width 29 height 29
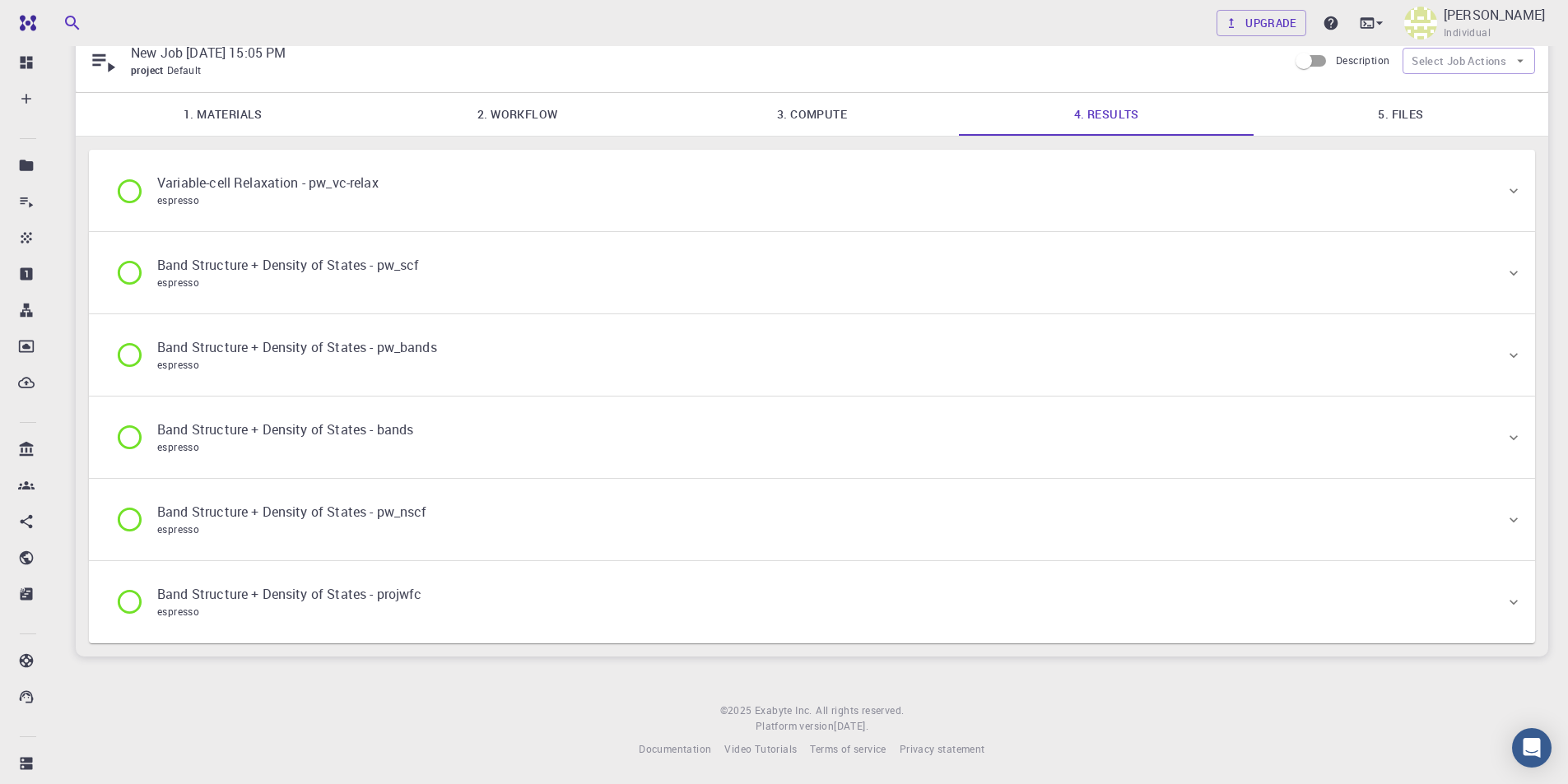
click at [126, 517] on icon at bounding box center [130, 520] width 29 height 29
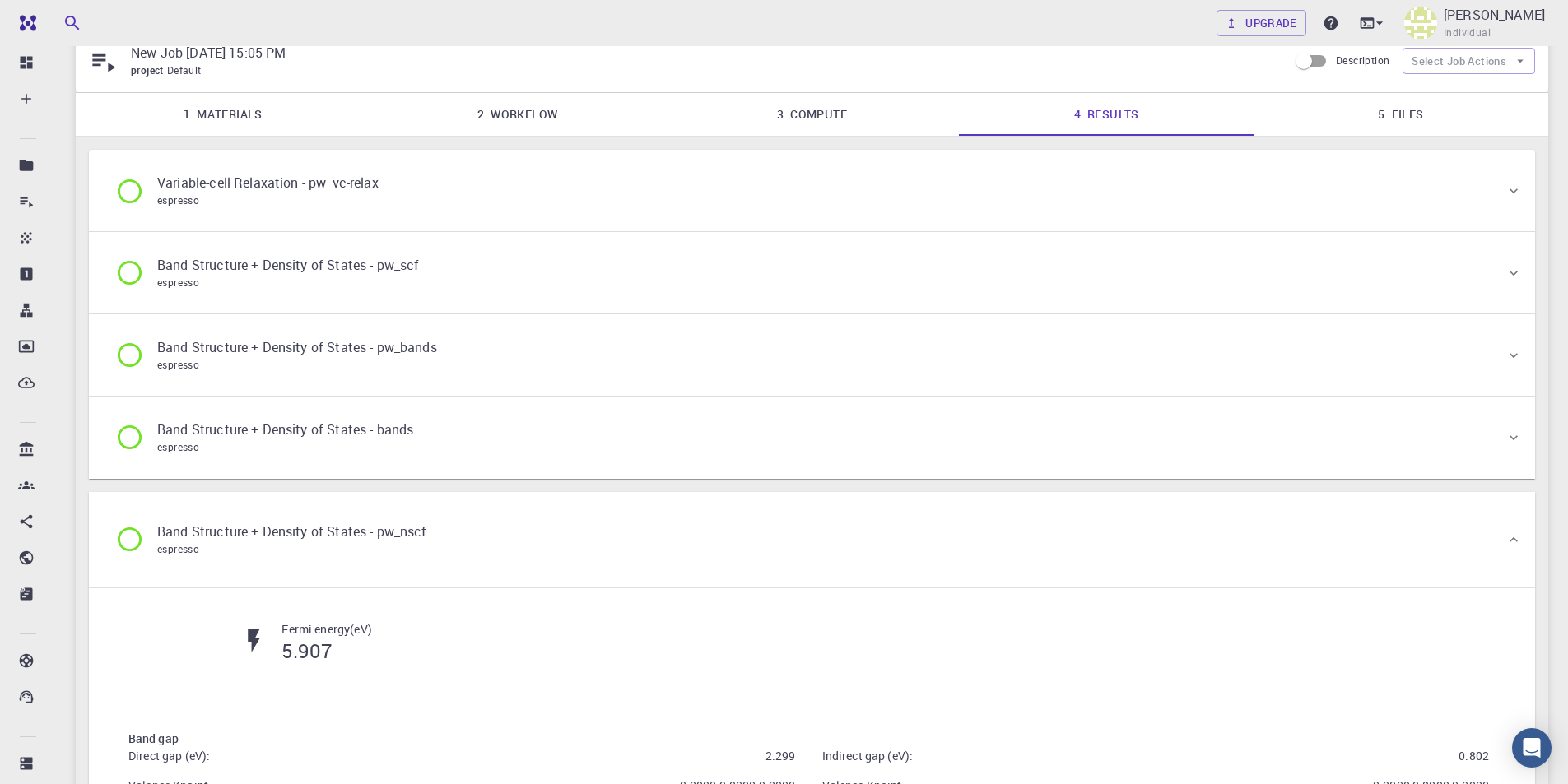
click at [132, 535] on icon at bounding box center [130, 540] width 29 height 29
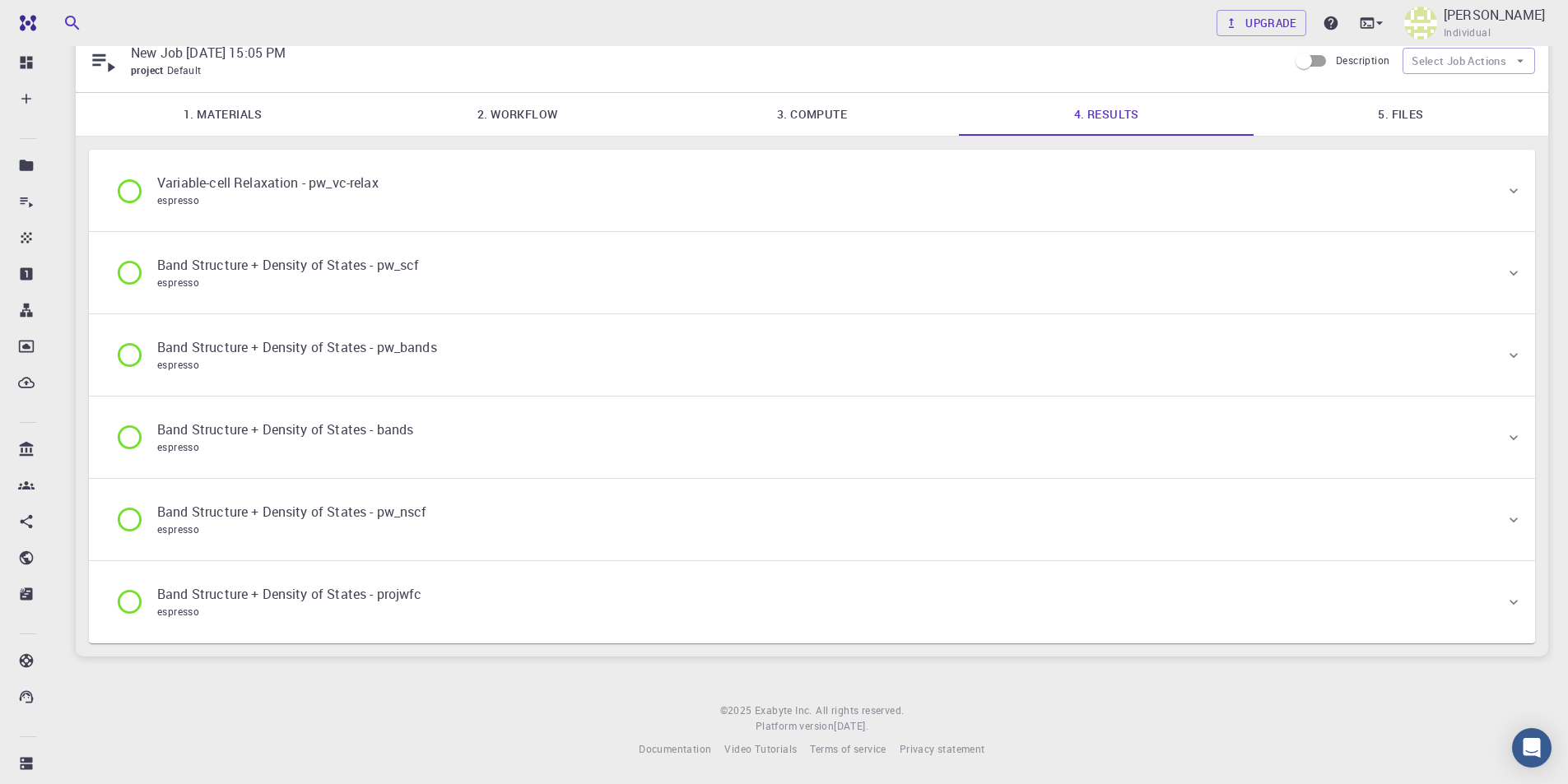
click at [135, 603] on icon at bounding box center [130, 602] width 29 height 29
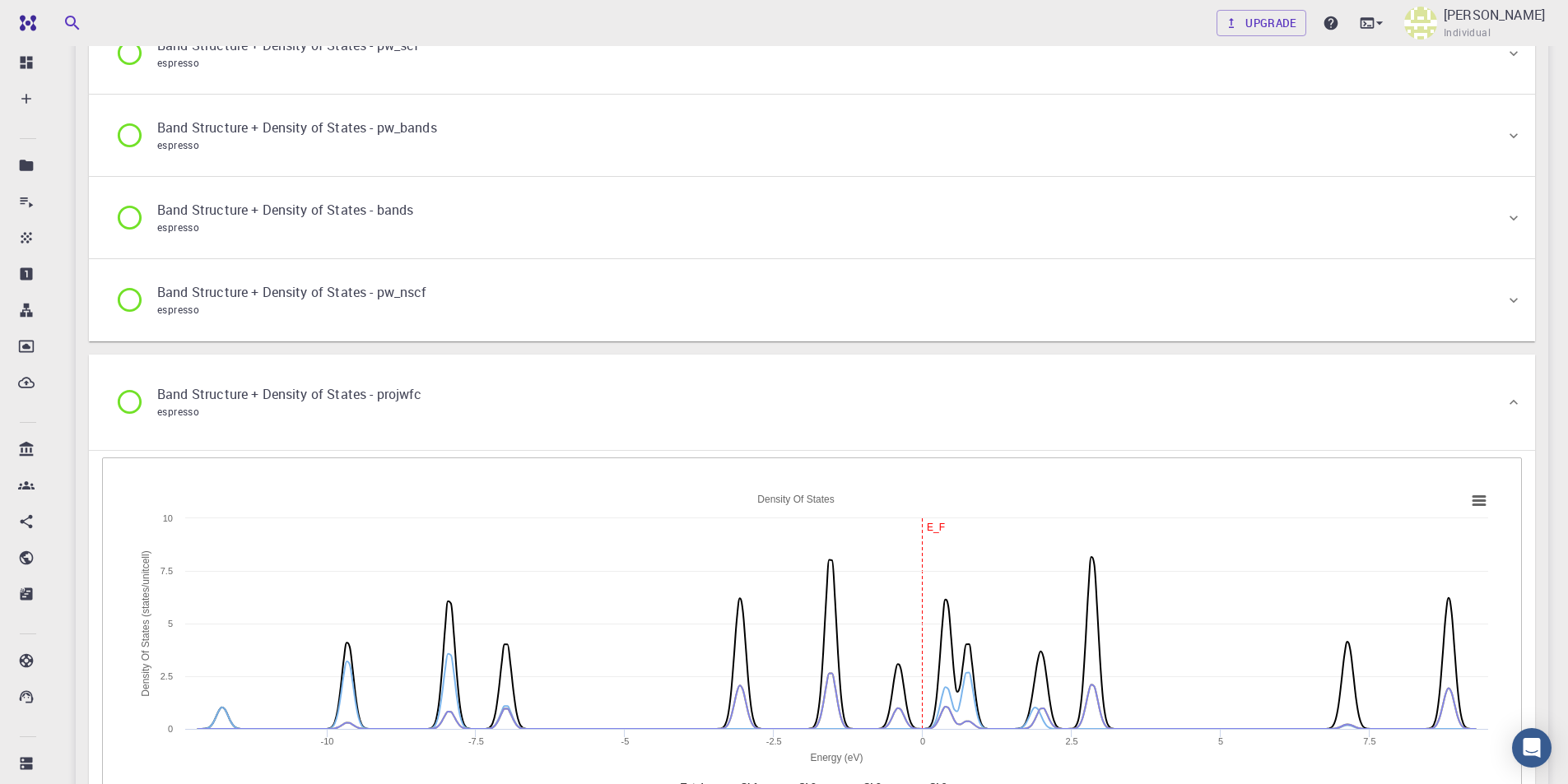
scroll to position [393, 0]
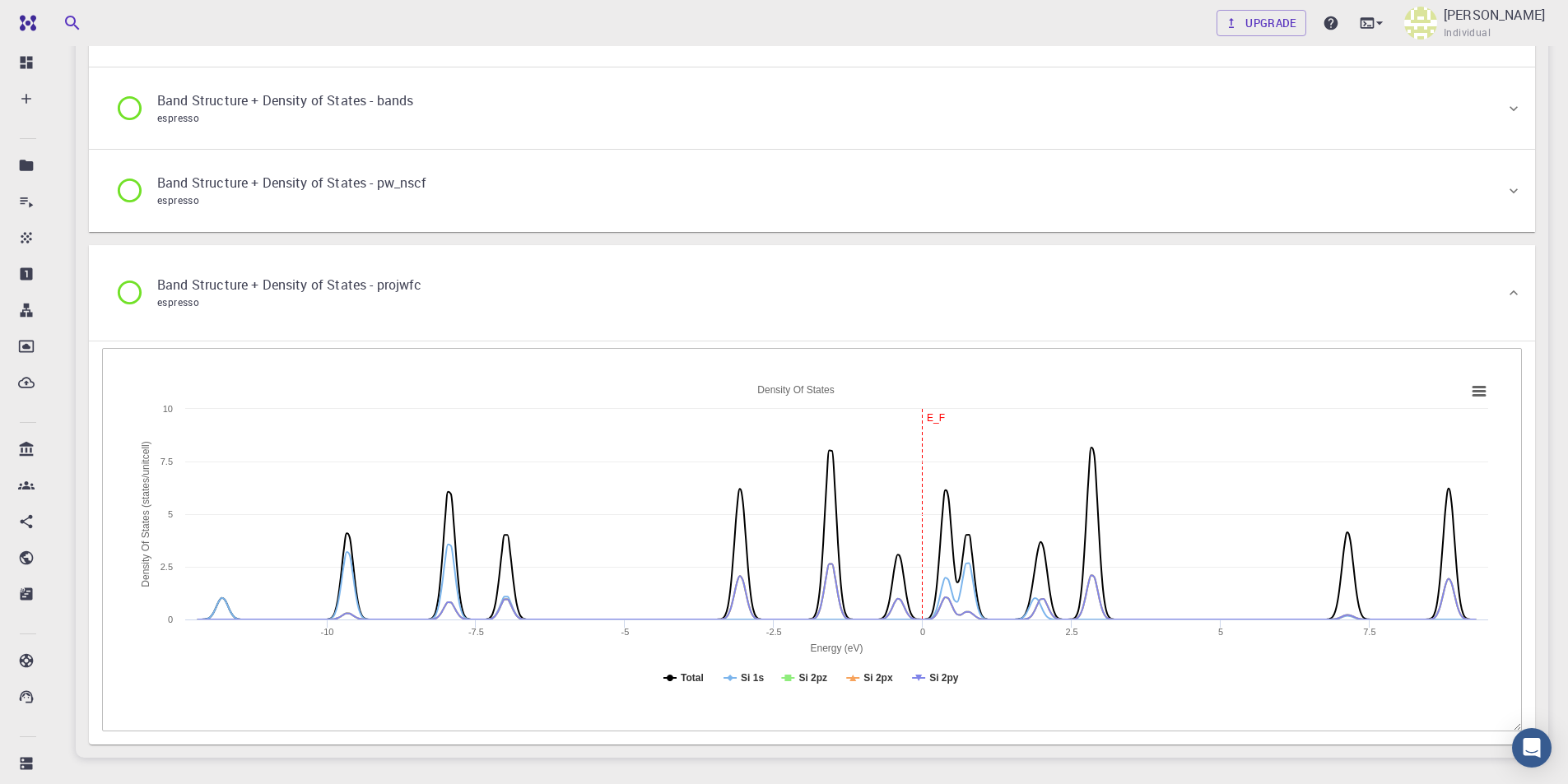
click at [136, 291] on icon at bounding box center [130, 293] width 29 height 29
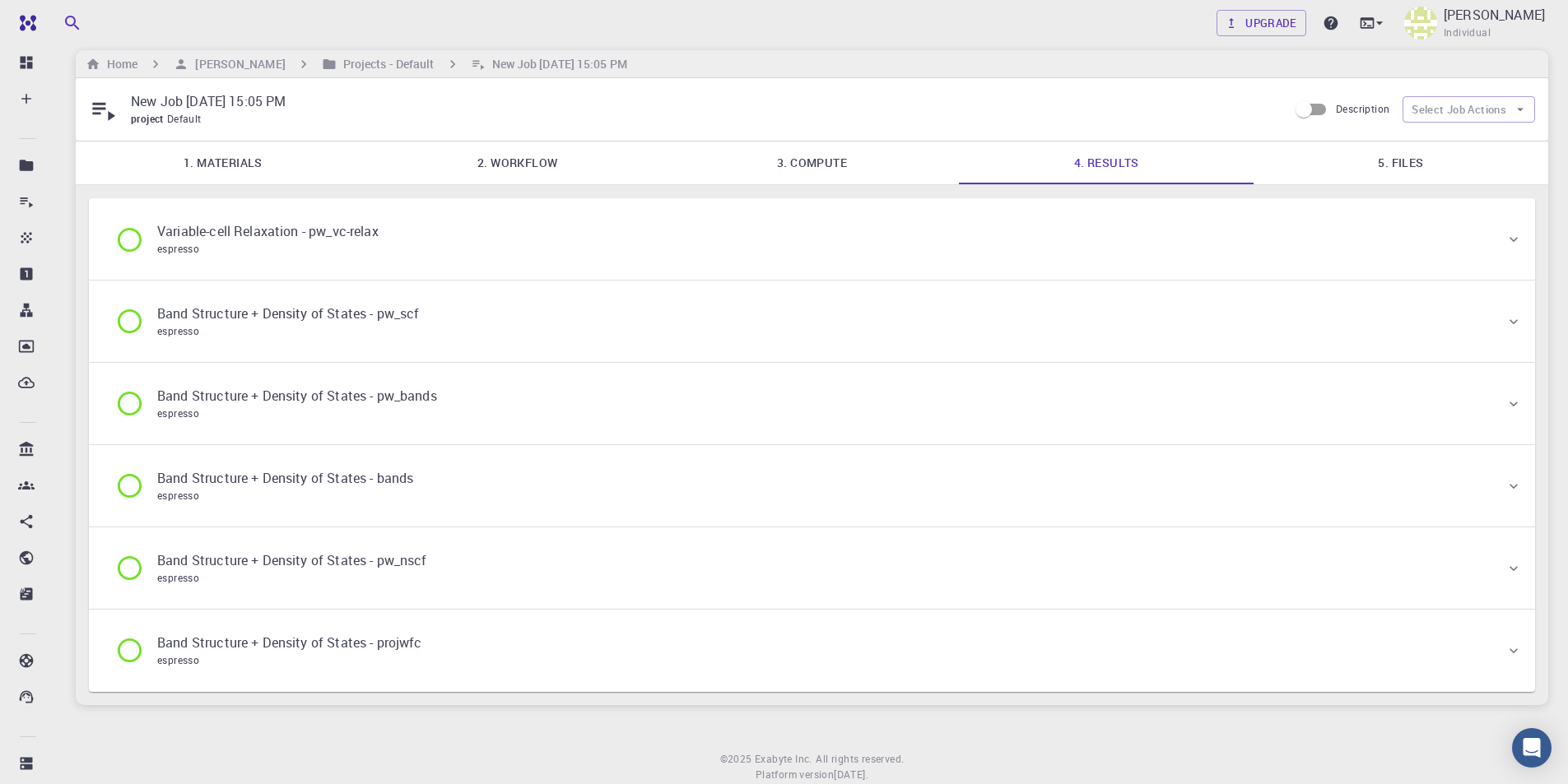
scroll to position [0, 0]
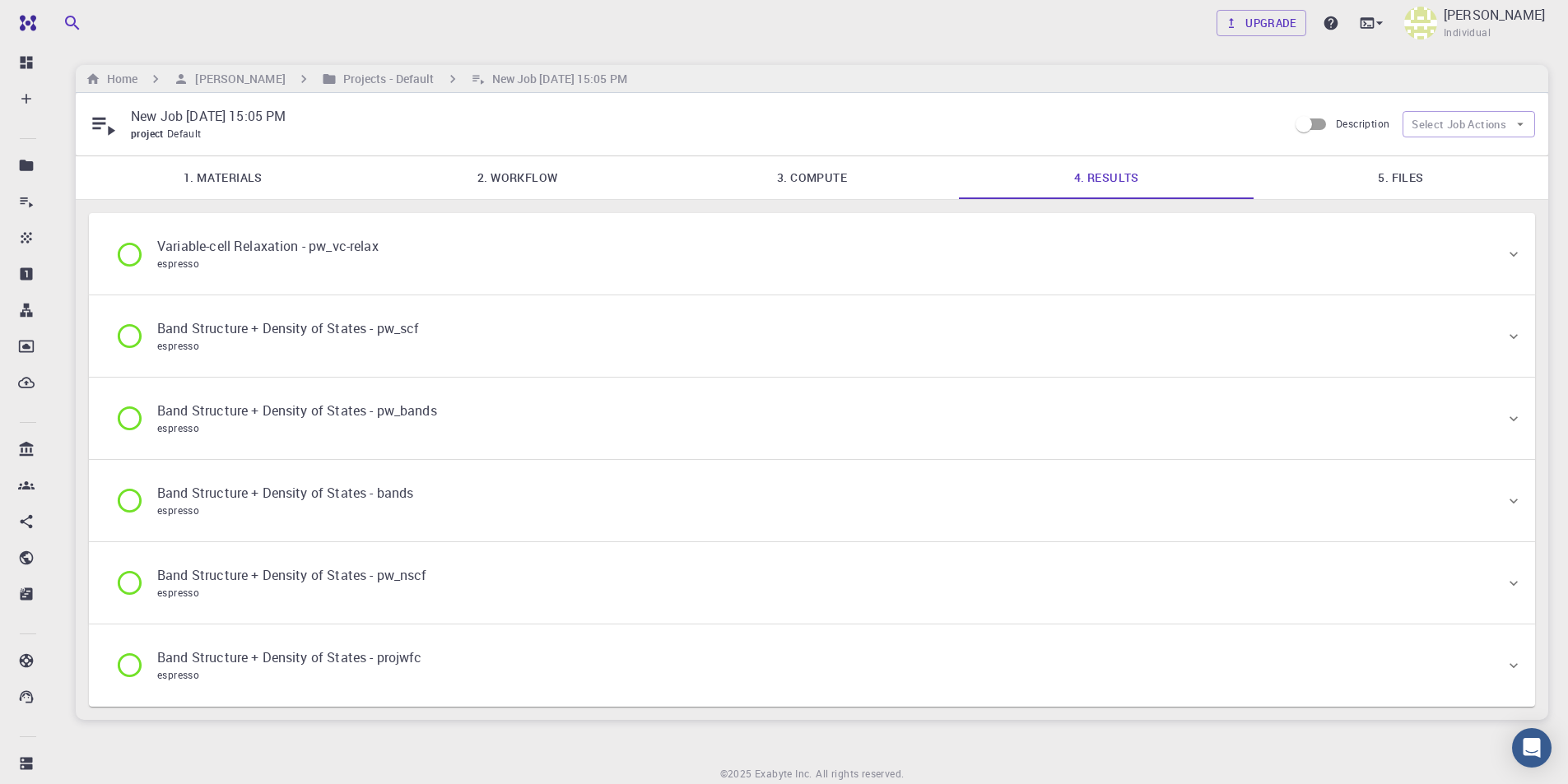
click at [136, 329] on icon at bounding box center [130, 336] width 29 height 29
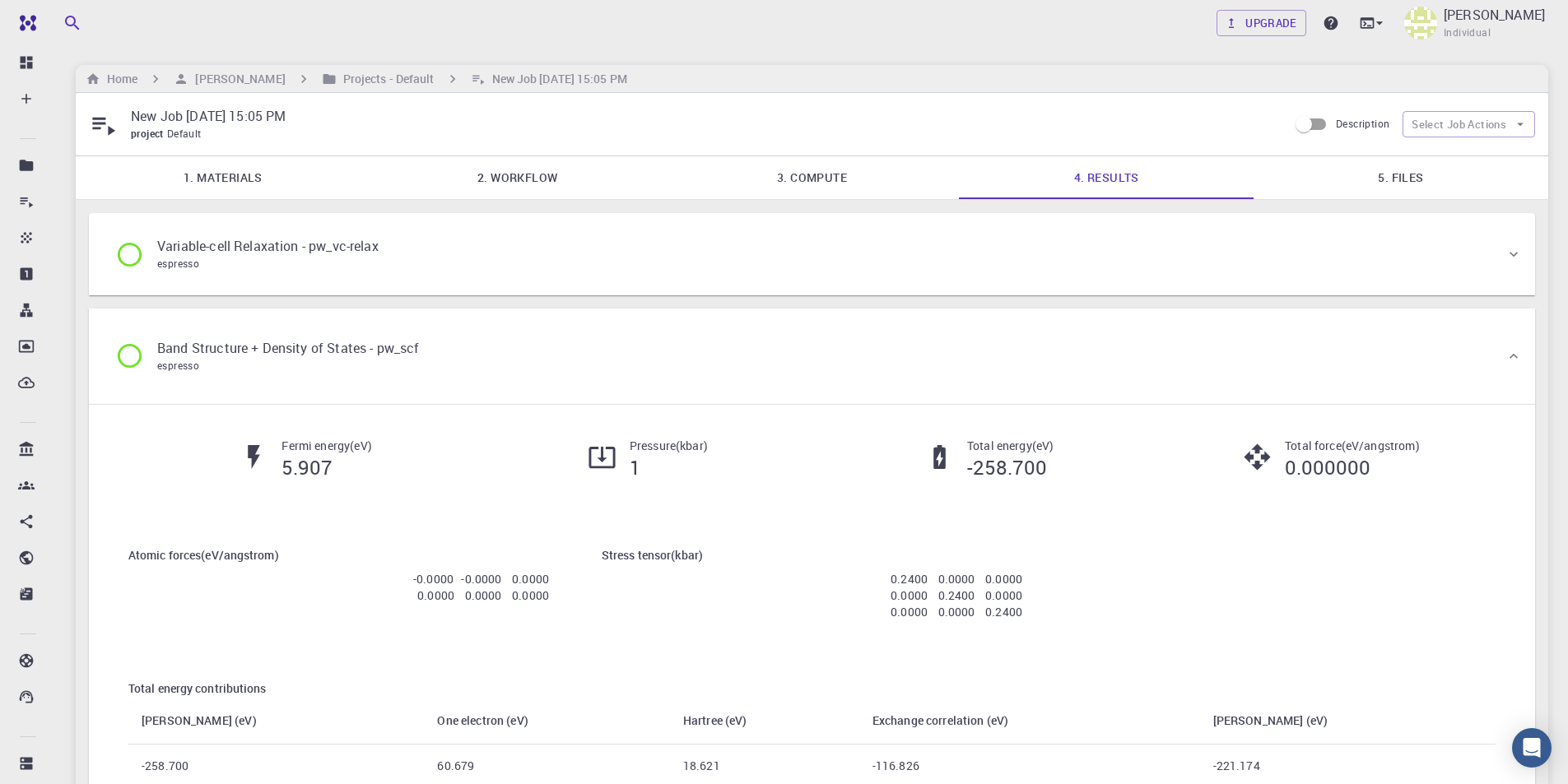
click at [128, 360] on icon at bounding box center [130, 356] width 29 height 29
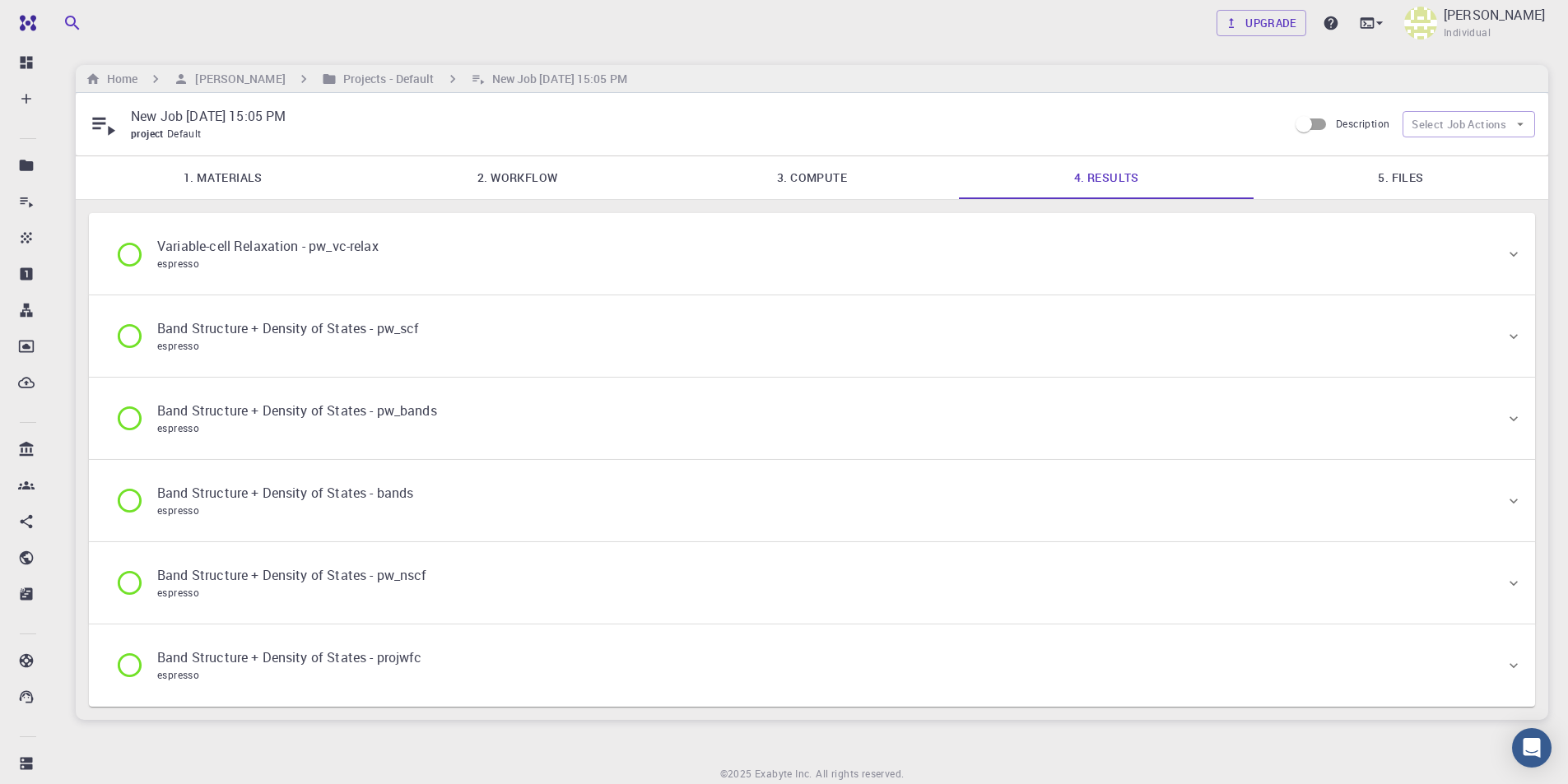
click at [128, 260] on icon at bounding box center [130, 255] width 29 height 29
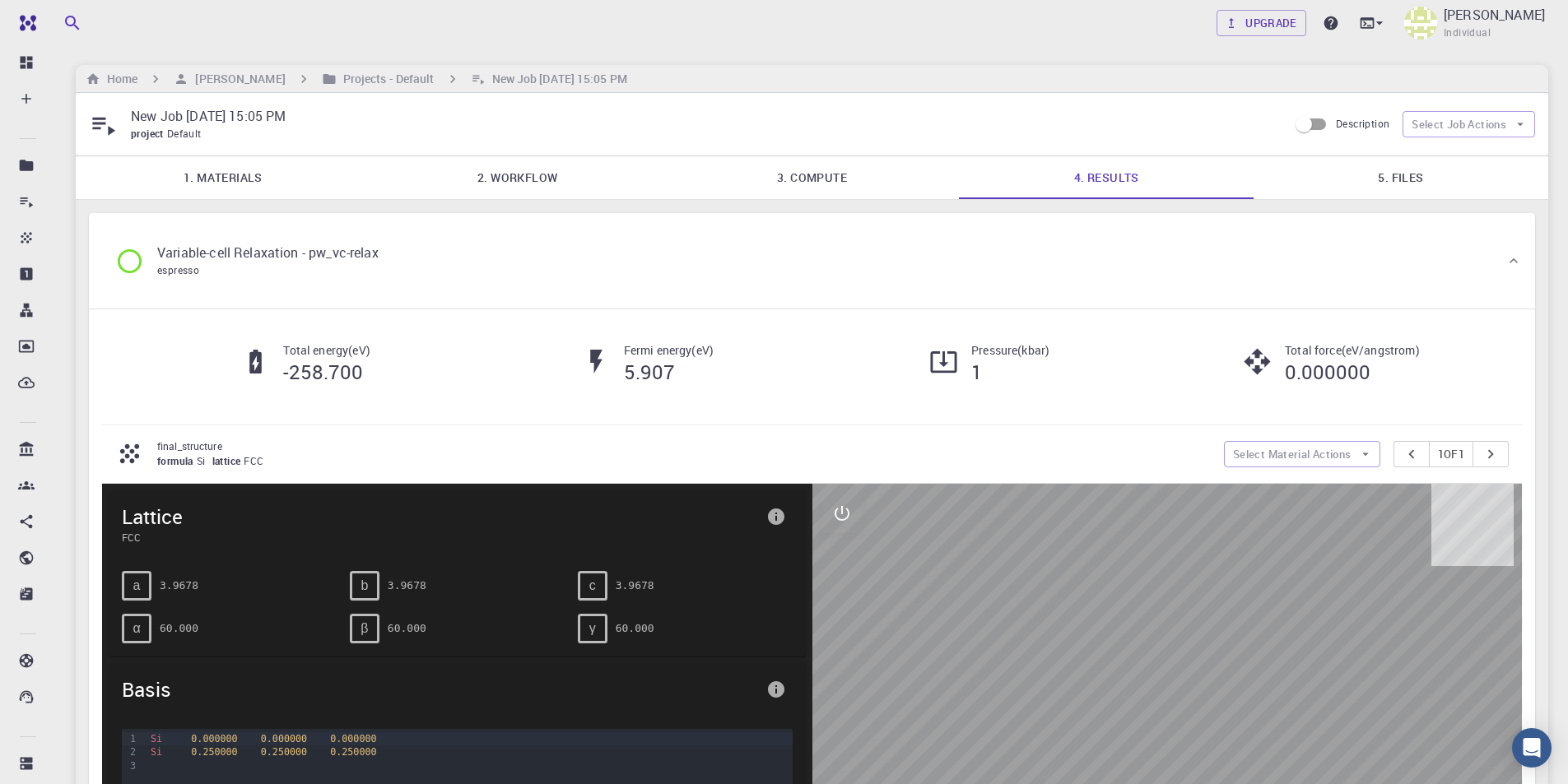
click at [266, 190] on link "1. Materials" at bounding box center [223, 178] width 295 height 43
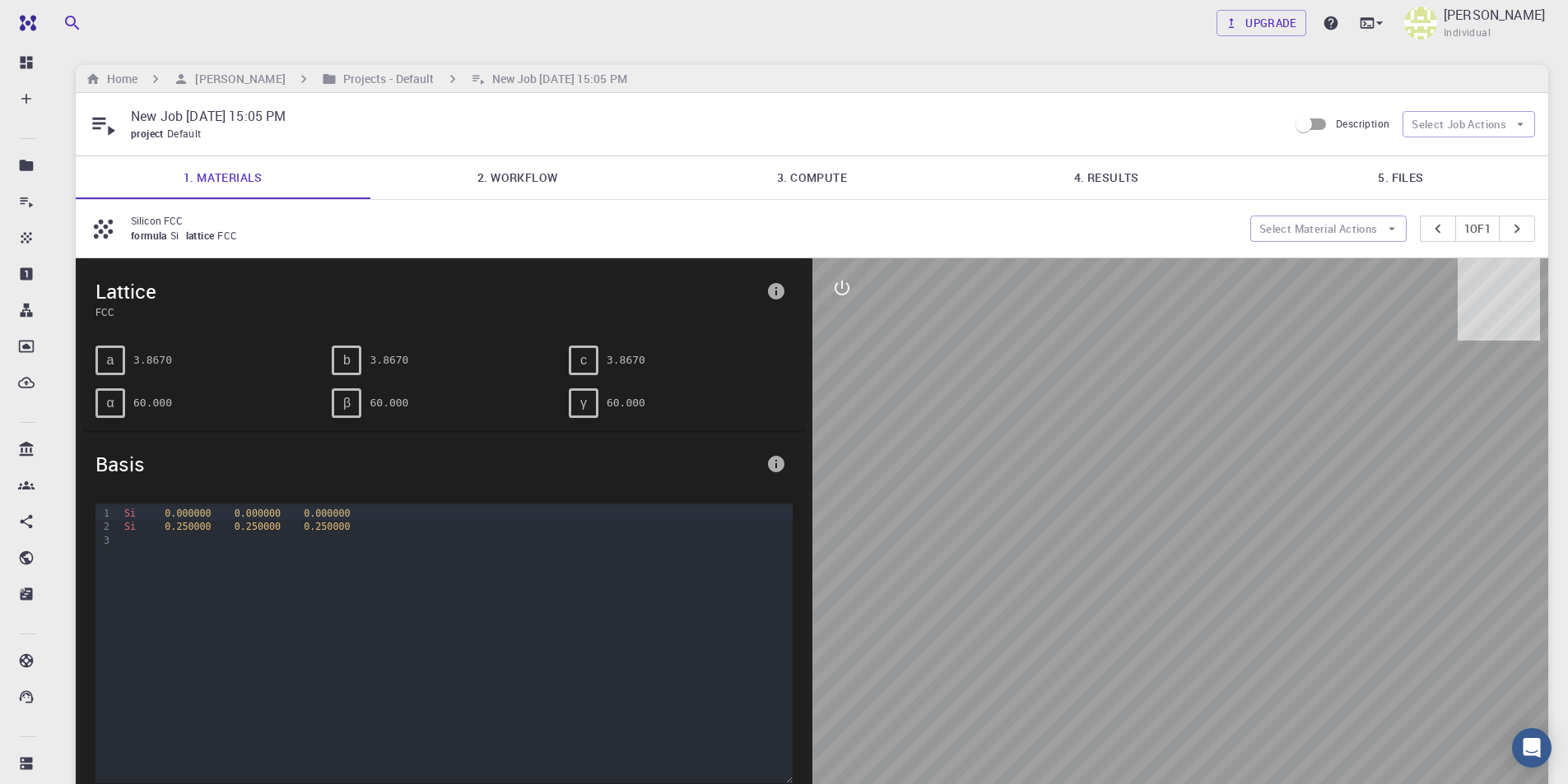
drag, startPoint x: 541, startPoint y: 184, endPoint x: 856, endPoint y: 183, distance: 315.0
click at [541, 183] on link "2. Workflow" at bounding box center [518, 178] width 295 height 43
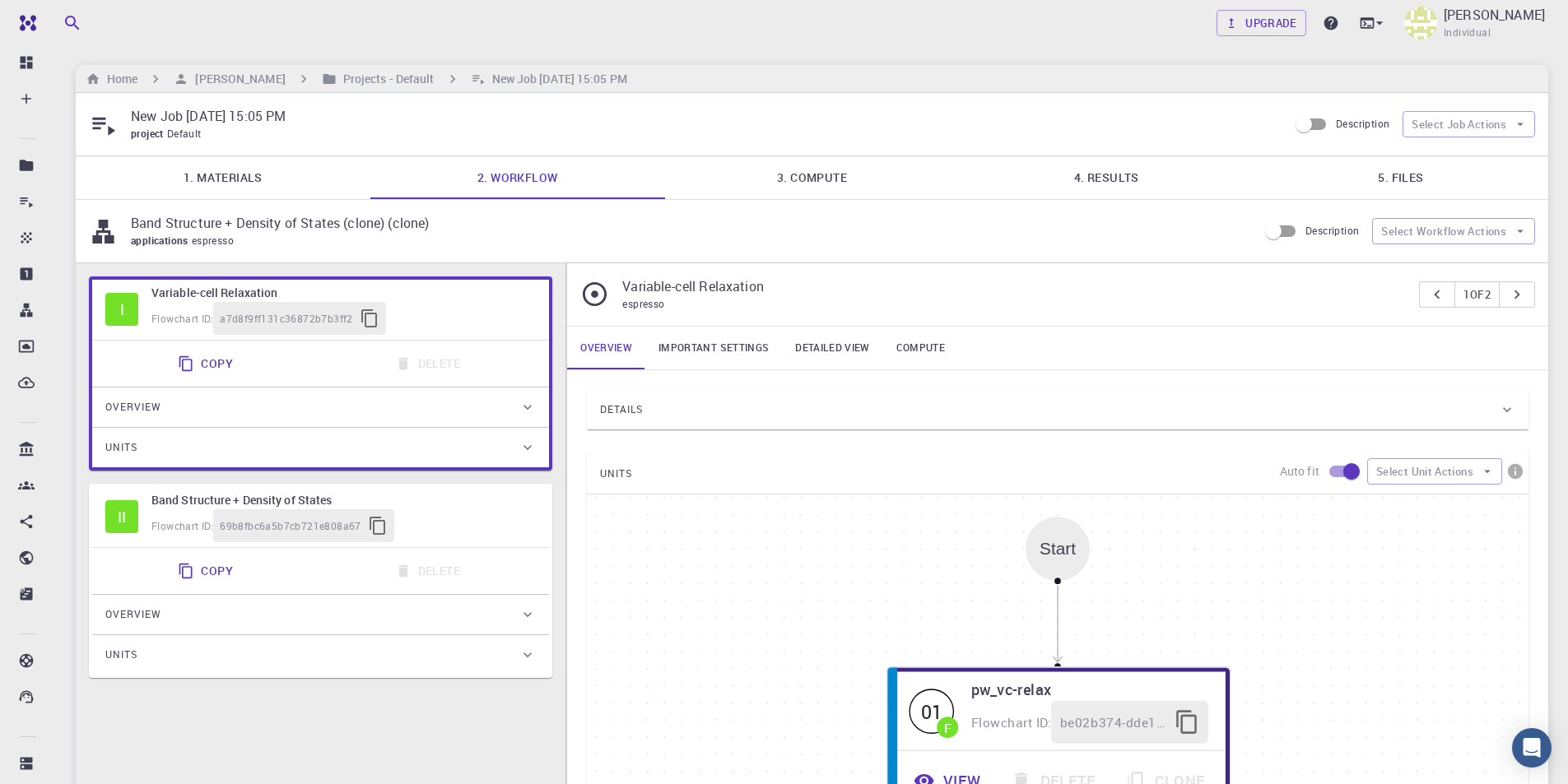
click at [1143, 178] on link "4. Results" at bounding box center [1106, 178] width 295 height 43
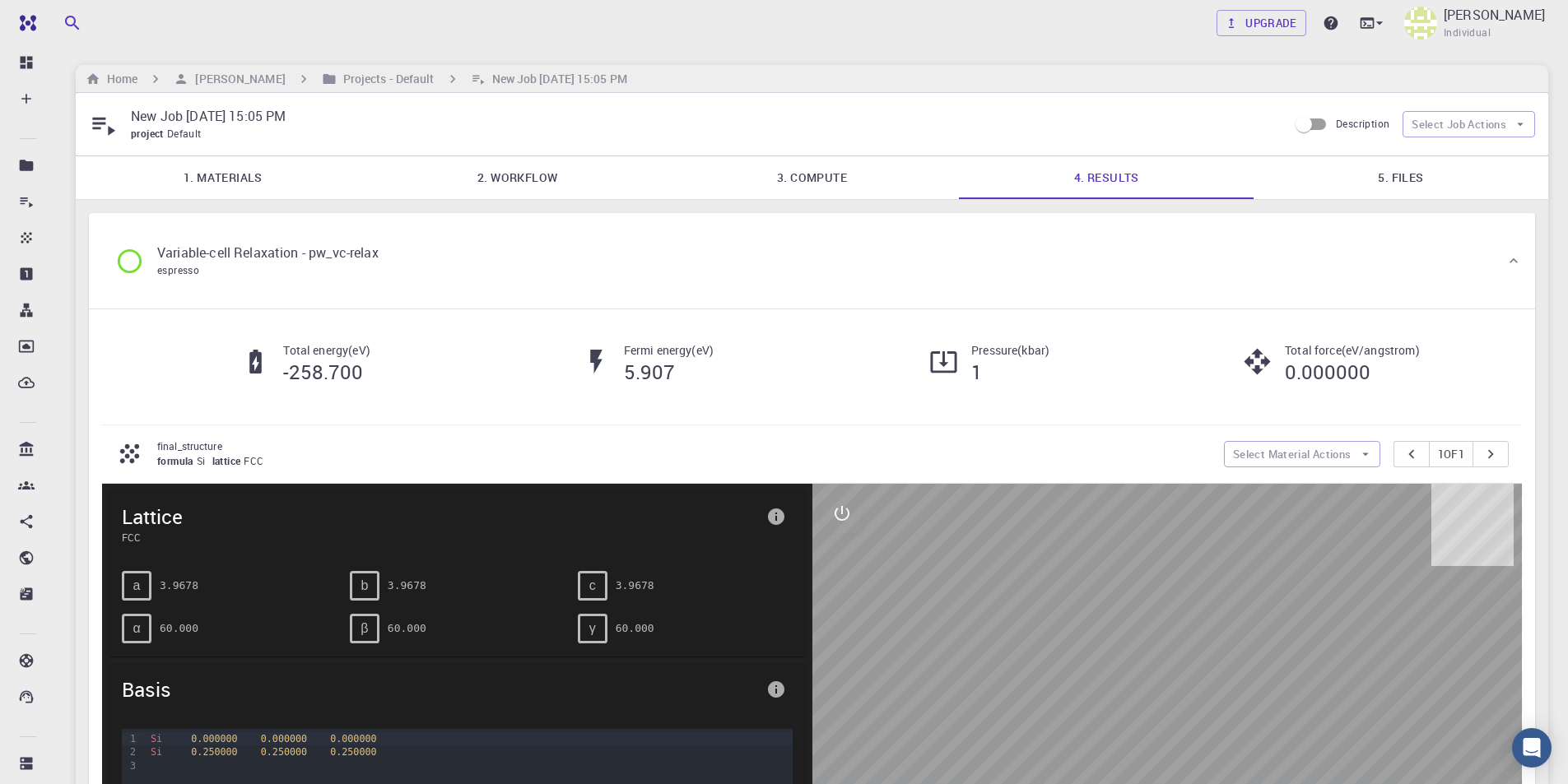
click at [136, 266] on icon at bounding box center [130, 261] width 29 height 29
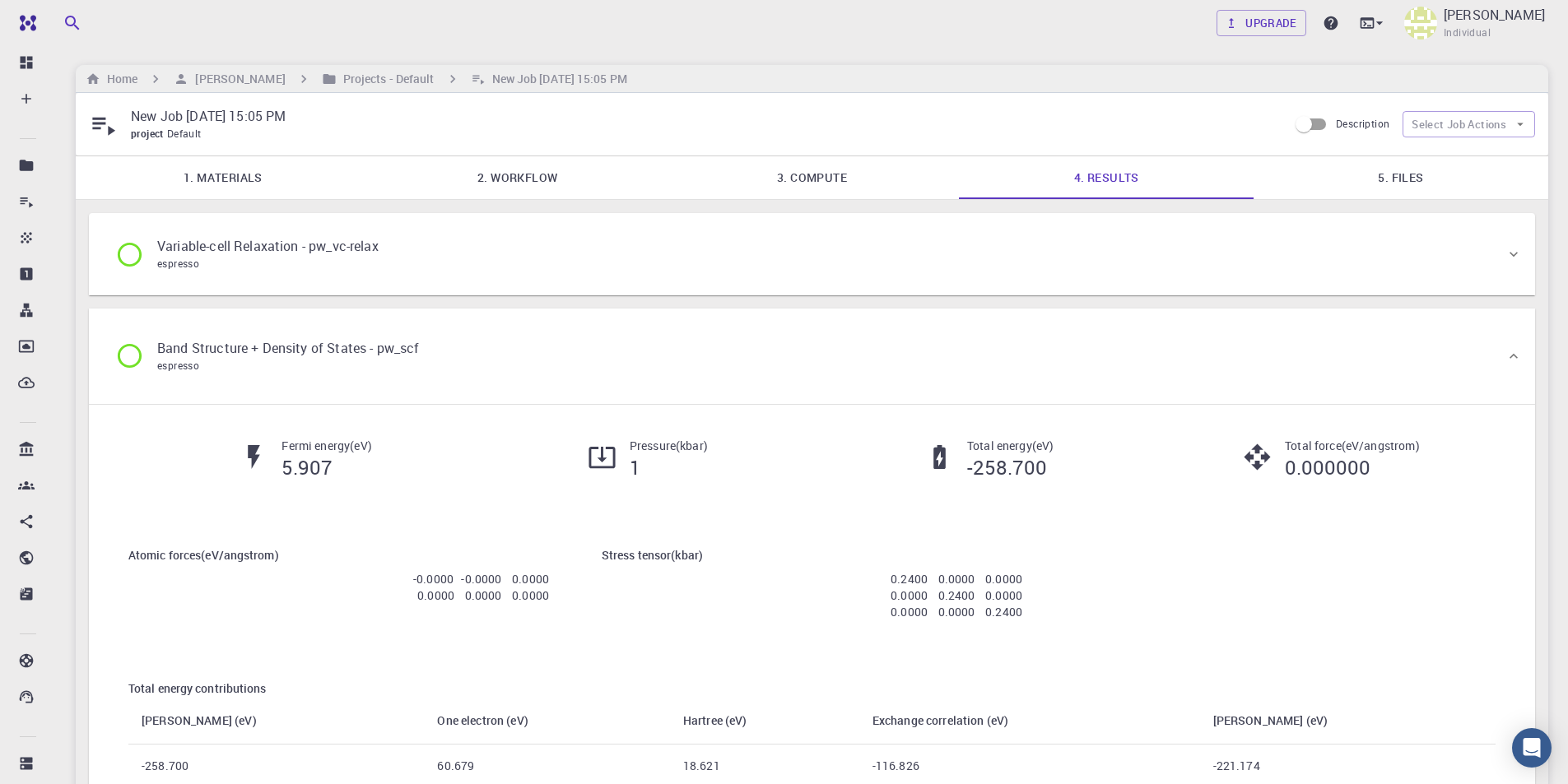
click at [134, 368] on icon at bounding box center [130, 356] width 29 height 29
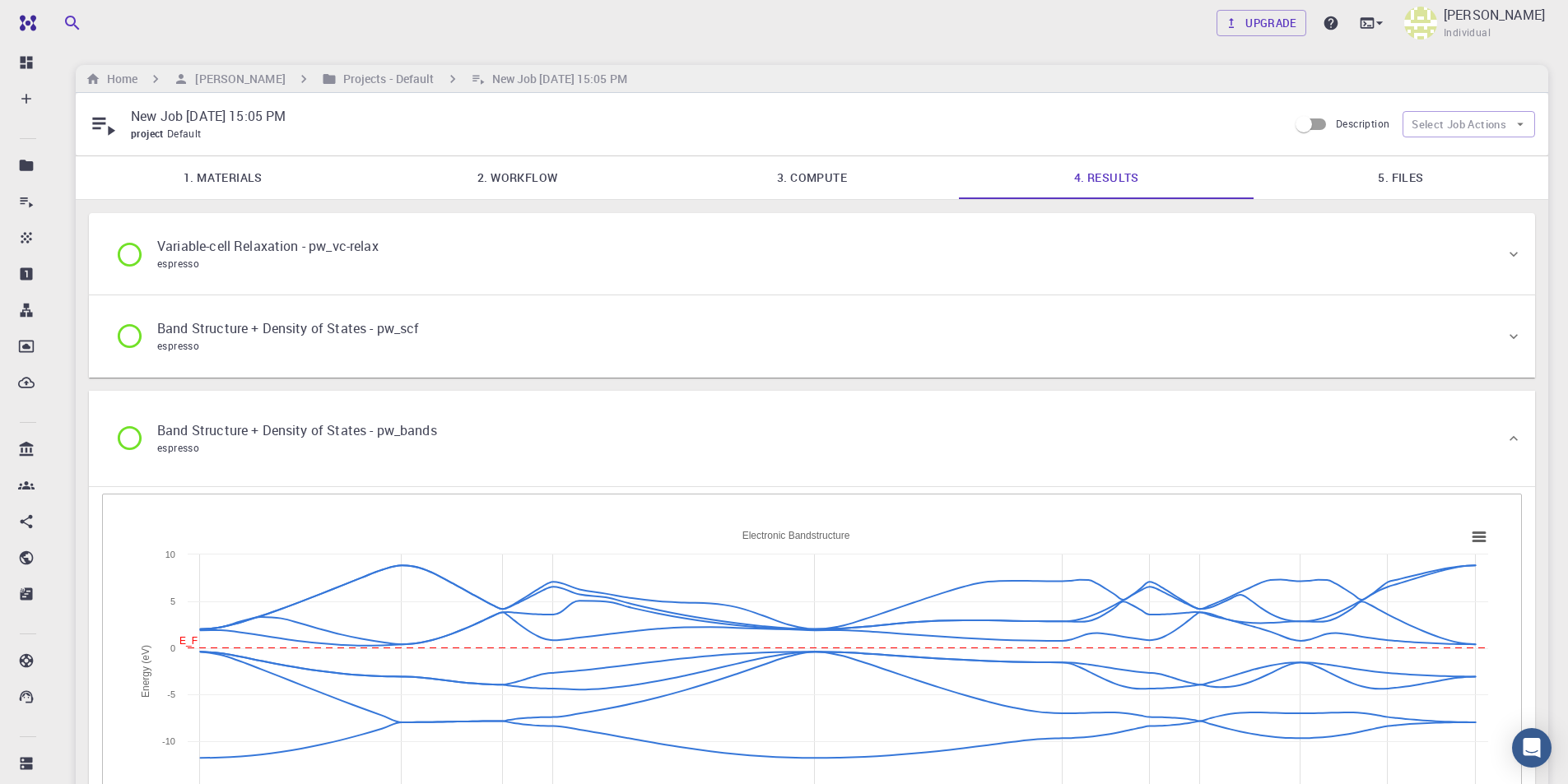
click at [139, 434] on icon at bounding box center [130, 438] width 24 height 24
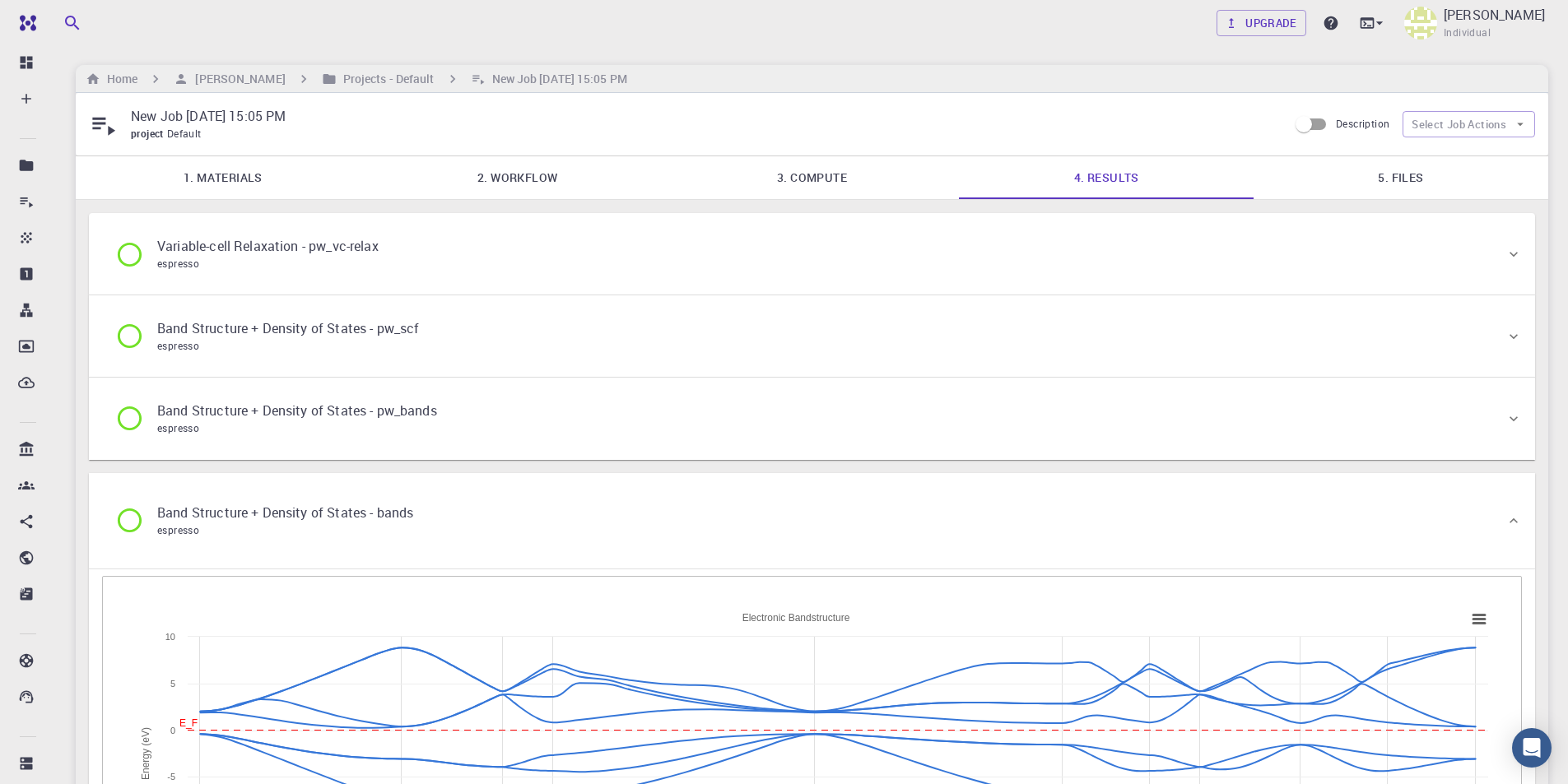
click at [140, 522] on icon at bounding box center [130, 521] width 24 height 24
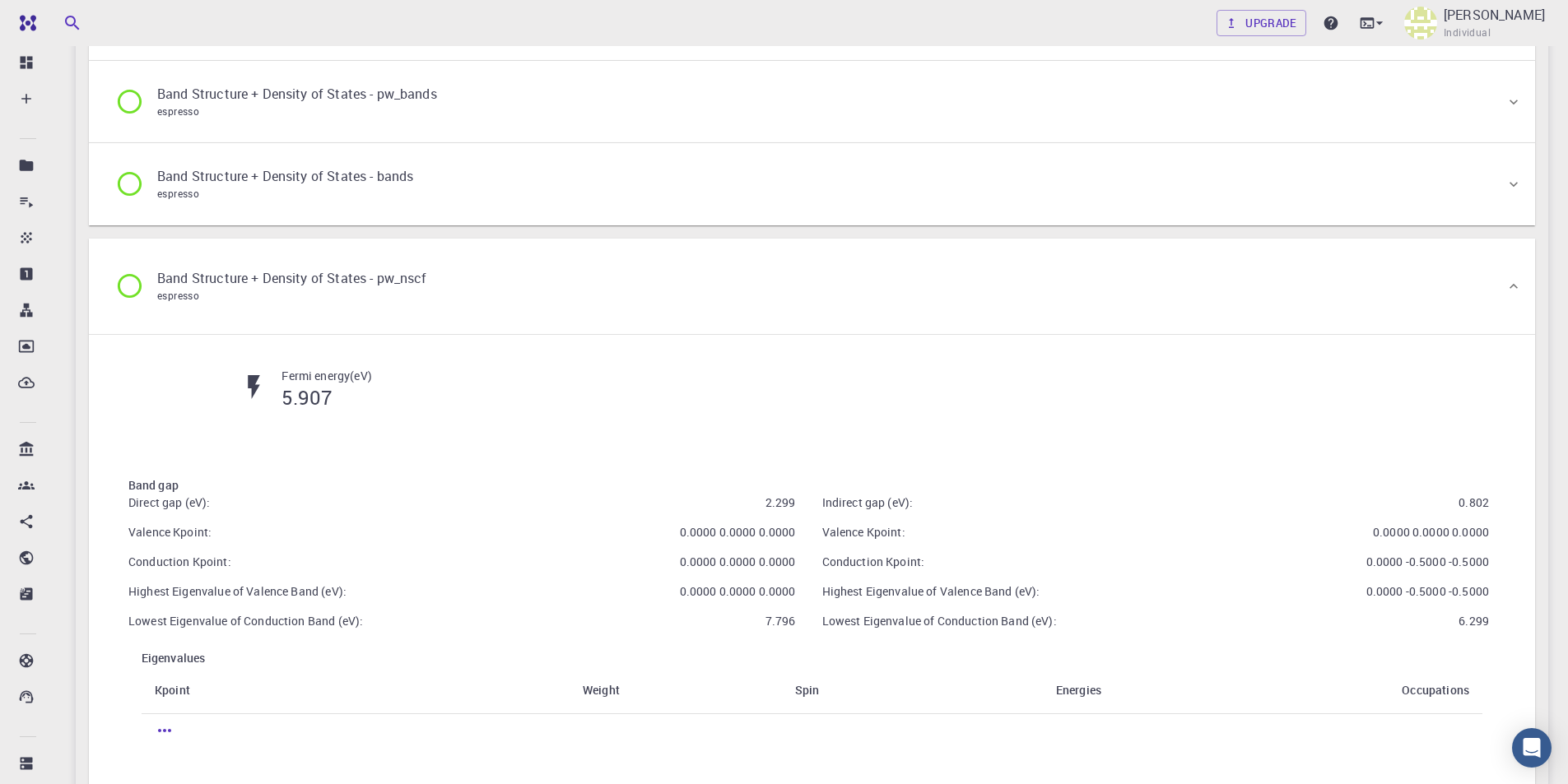
scroll to position [329, 0]
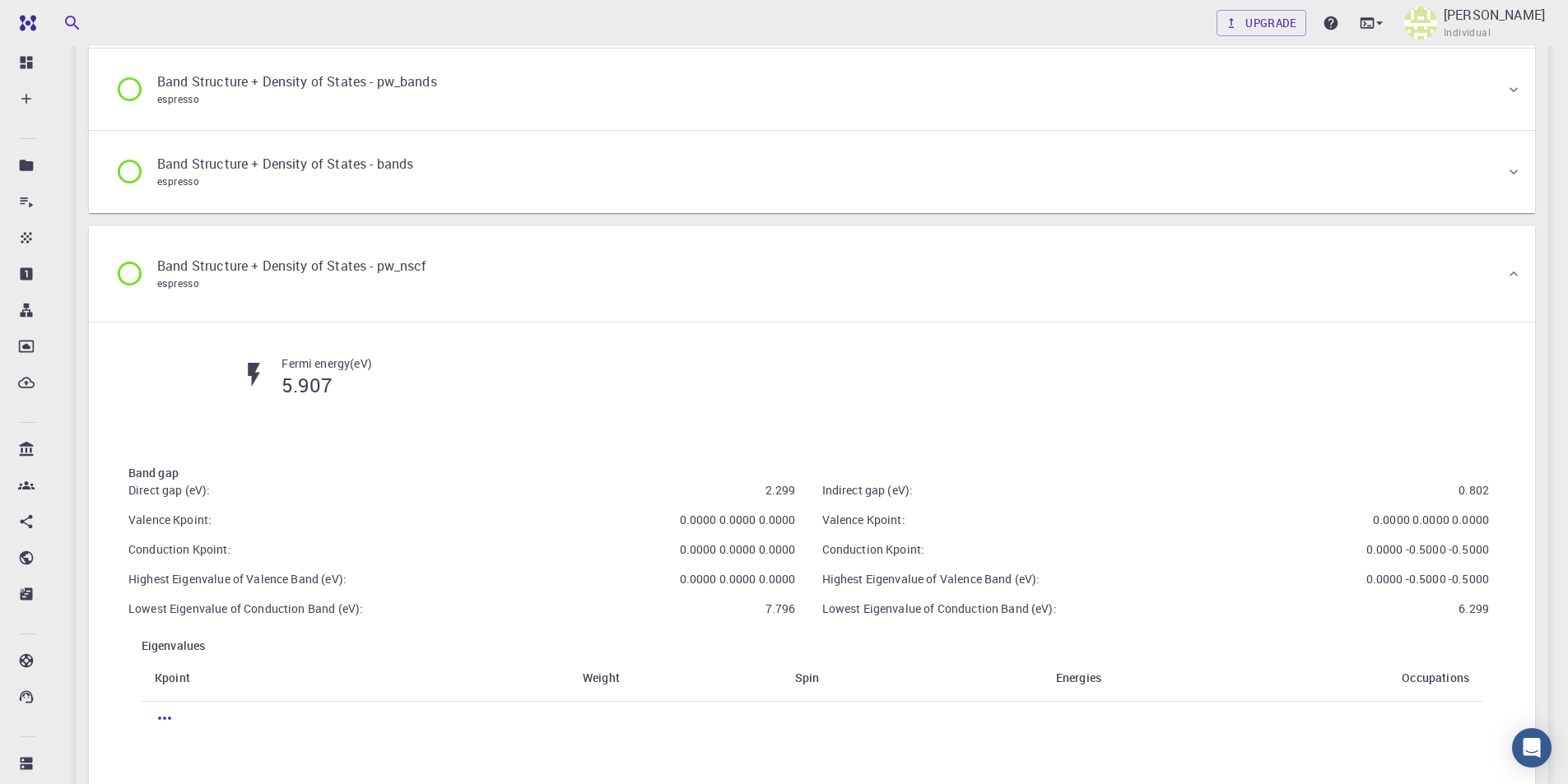
click at [134, 260] on icon at bounding box center [130, 274] width 29 height 29
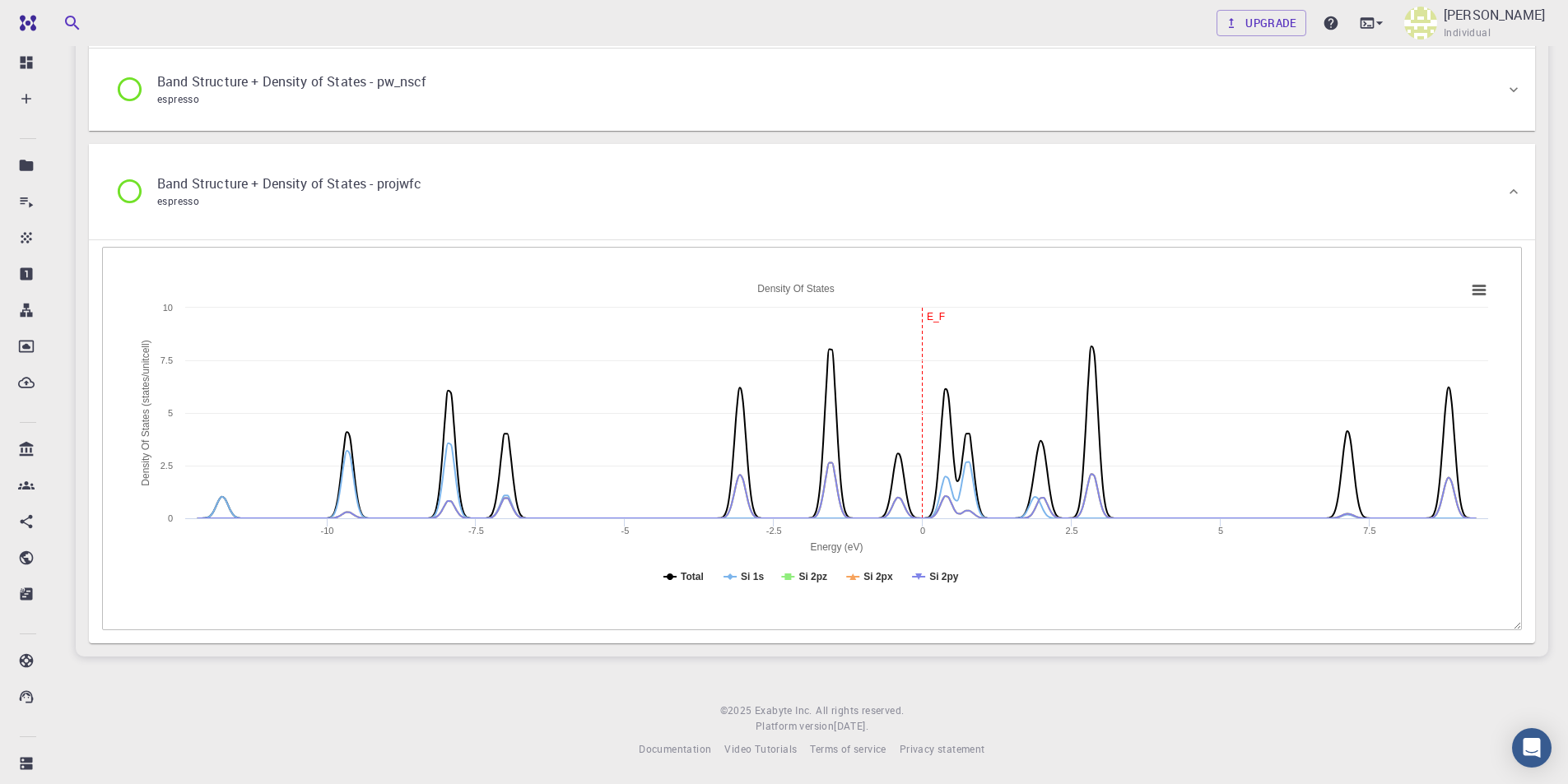
click at [131, 206] on icon at bounding box center [130, 191] width 29 height 29
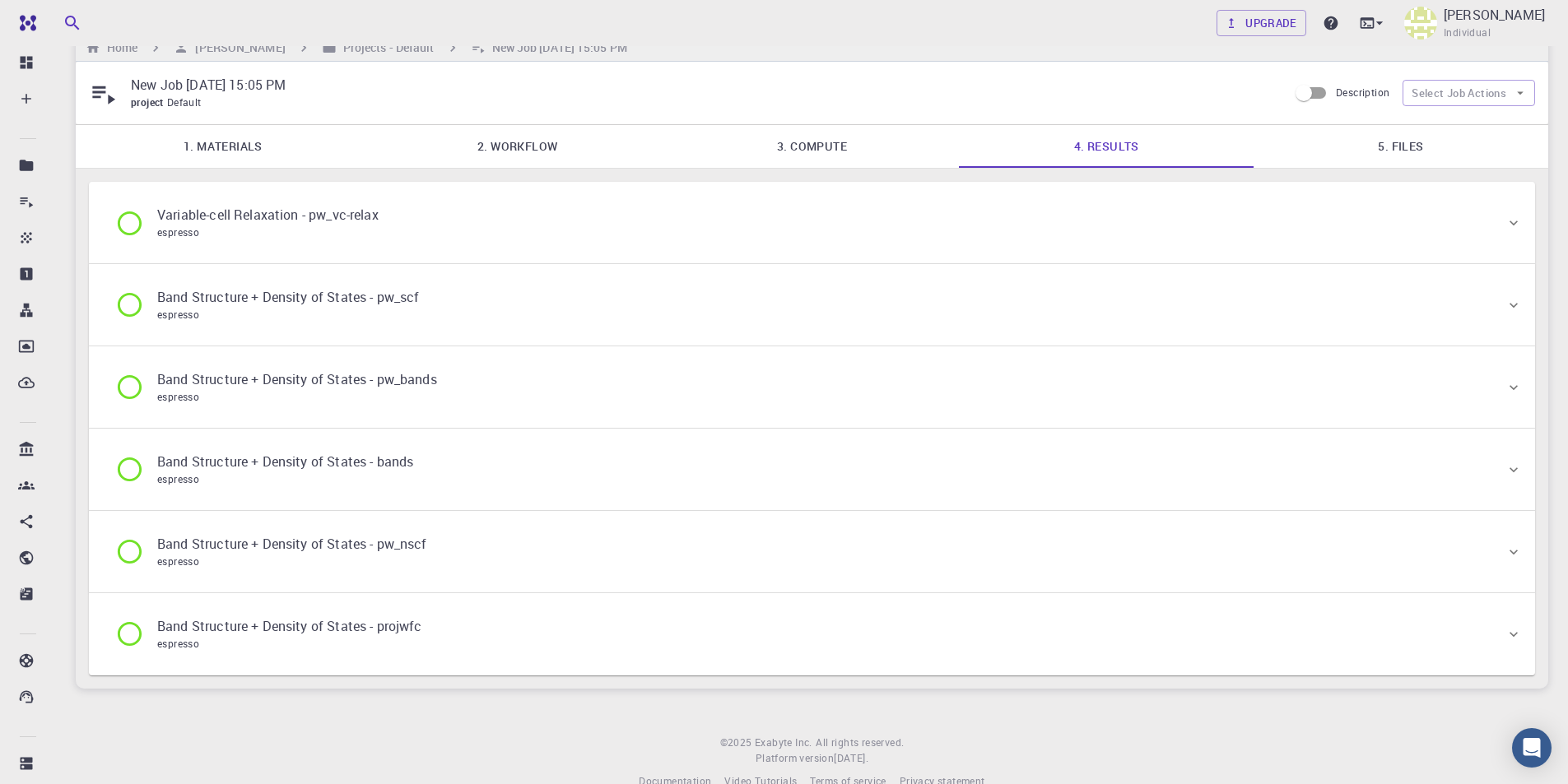
scroll to position [0, 0]
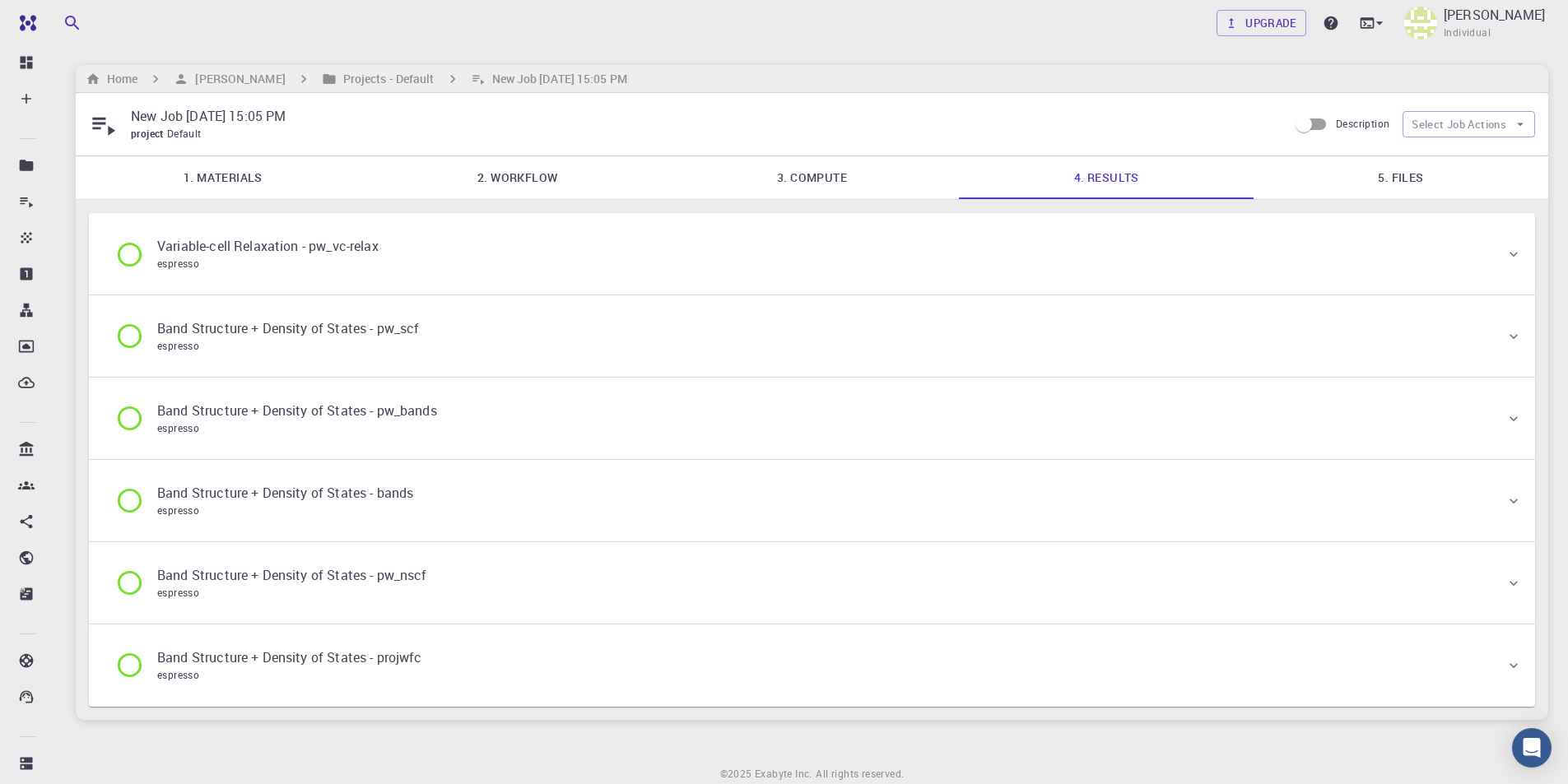
click at [128, 248] on icon at bounding box center [130, 255] width 29 height 29
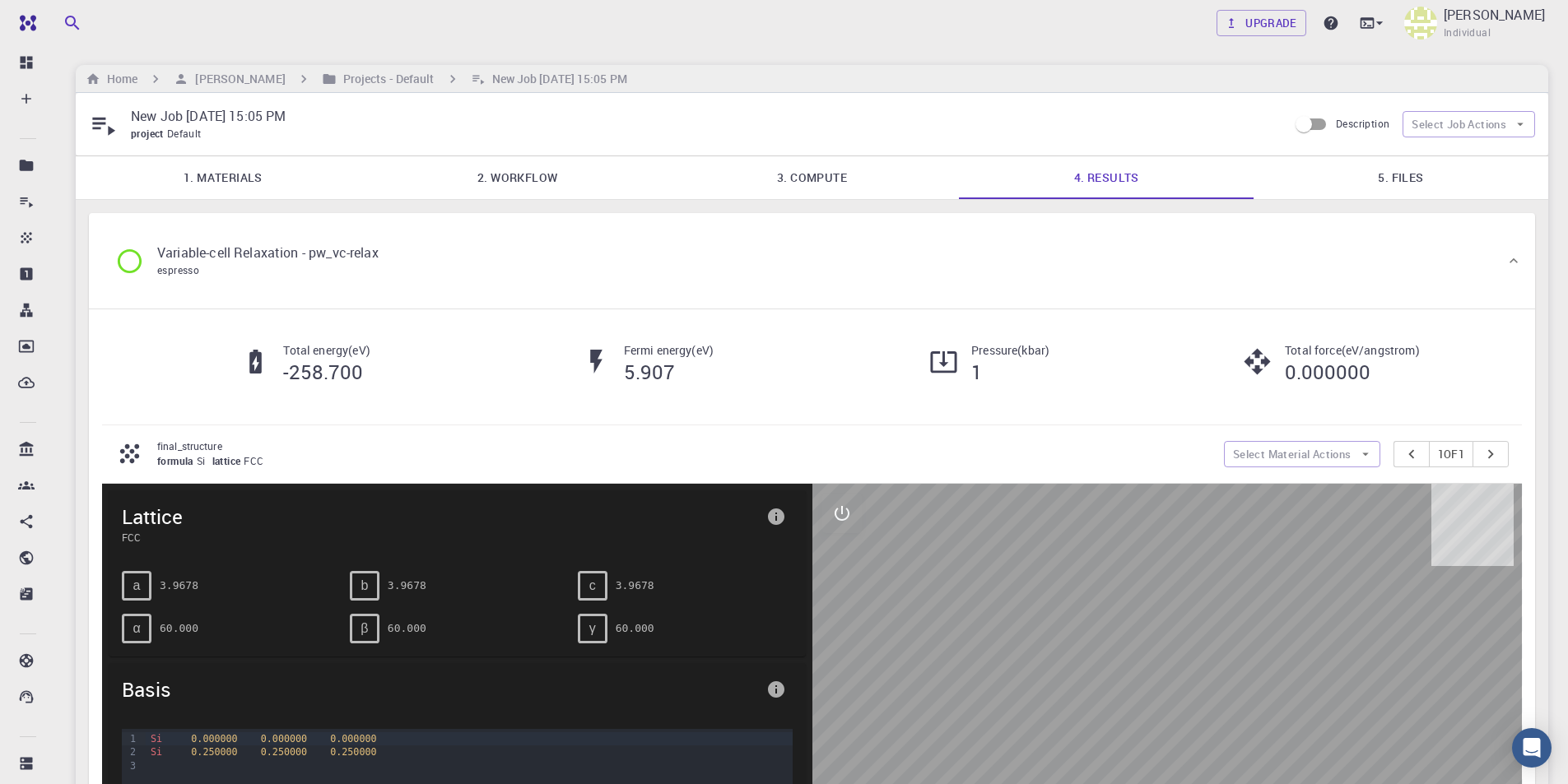
click at [137, 258] on icon at bounding box center [130, 261] width 29 height 29
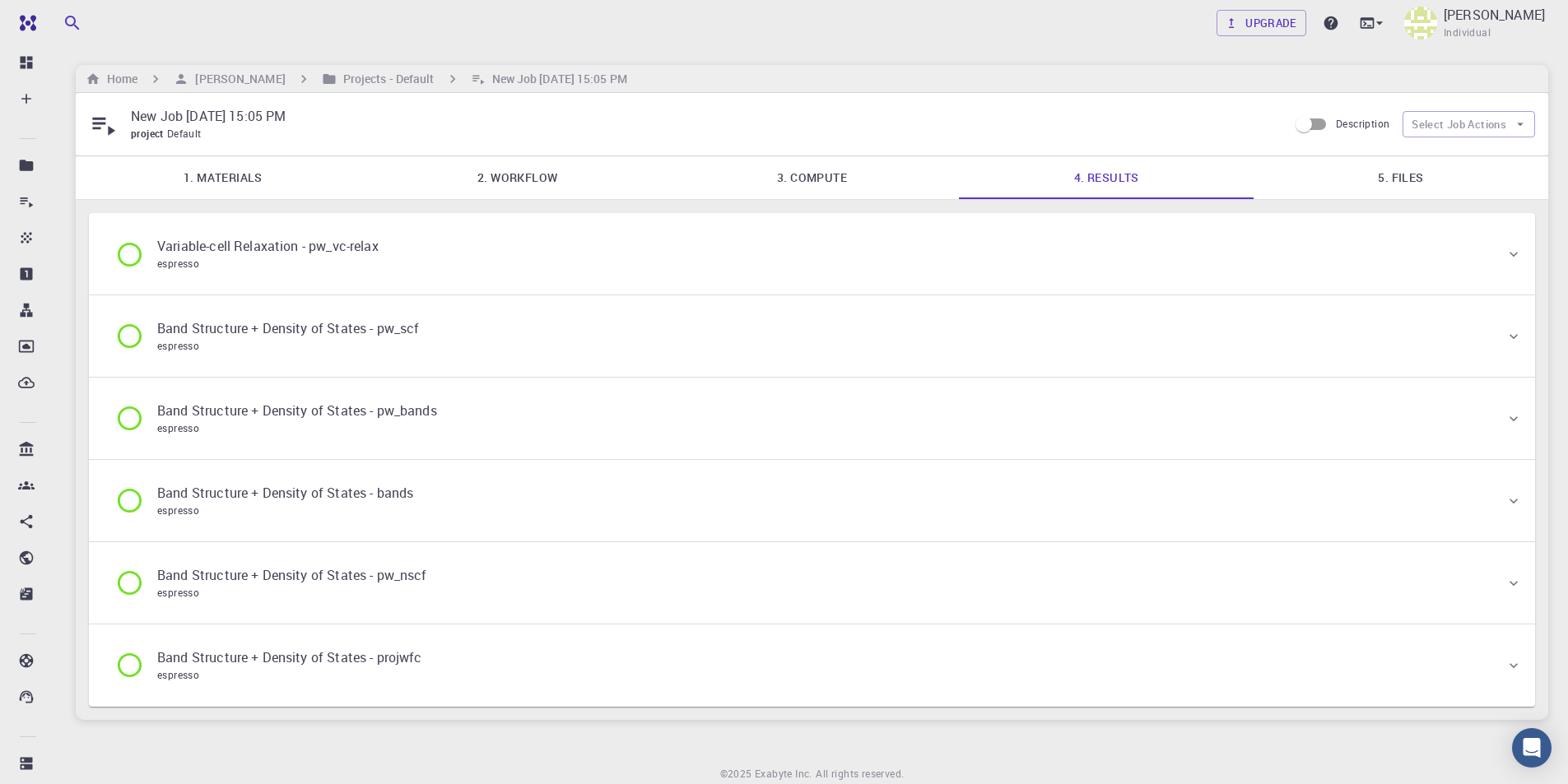
click at [131, 336] on icon at bounding box center [130, 336] width 29 height 29
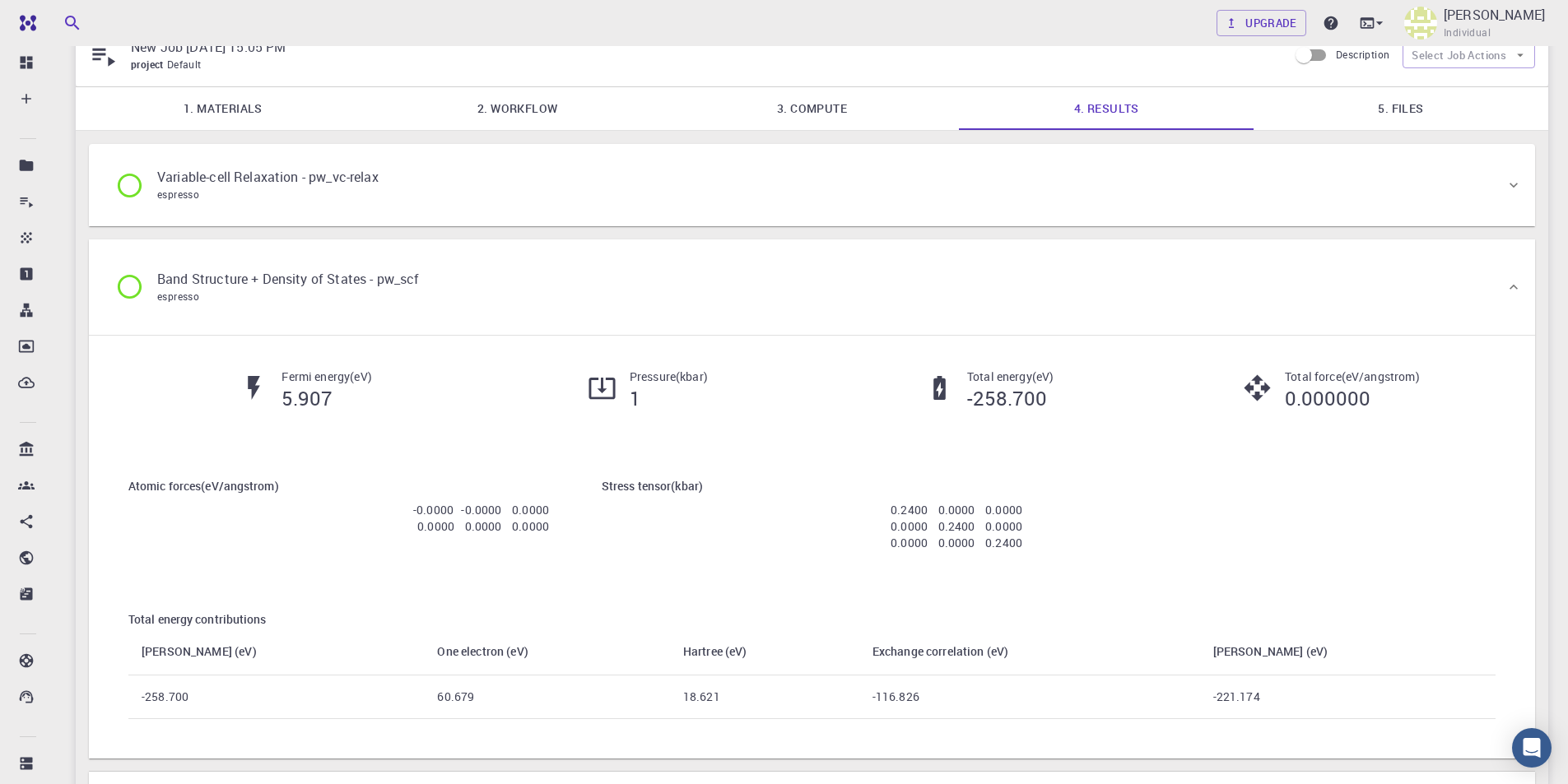
scroll to position [165, 0]
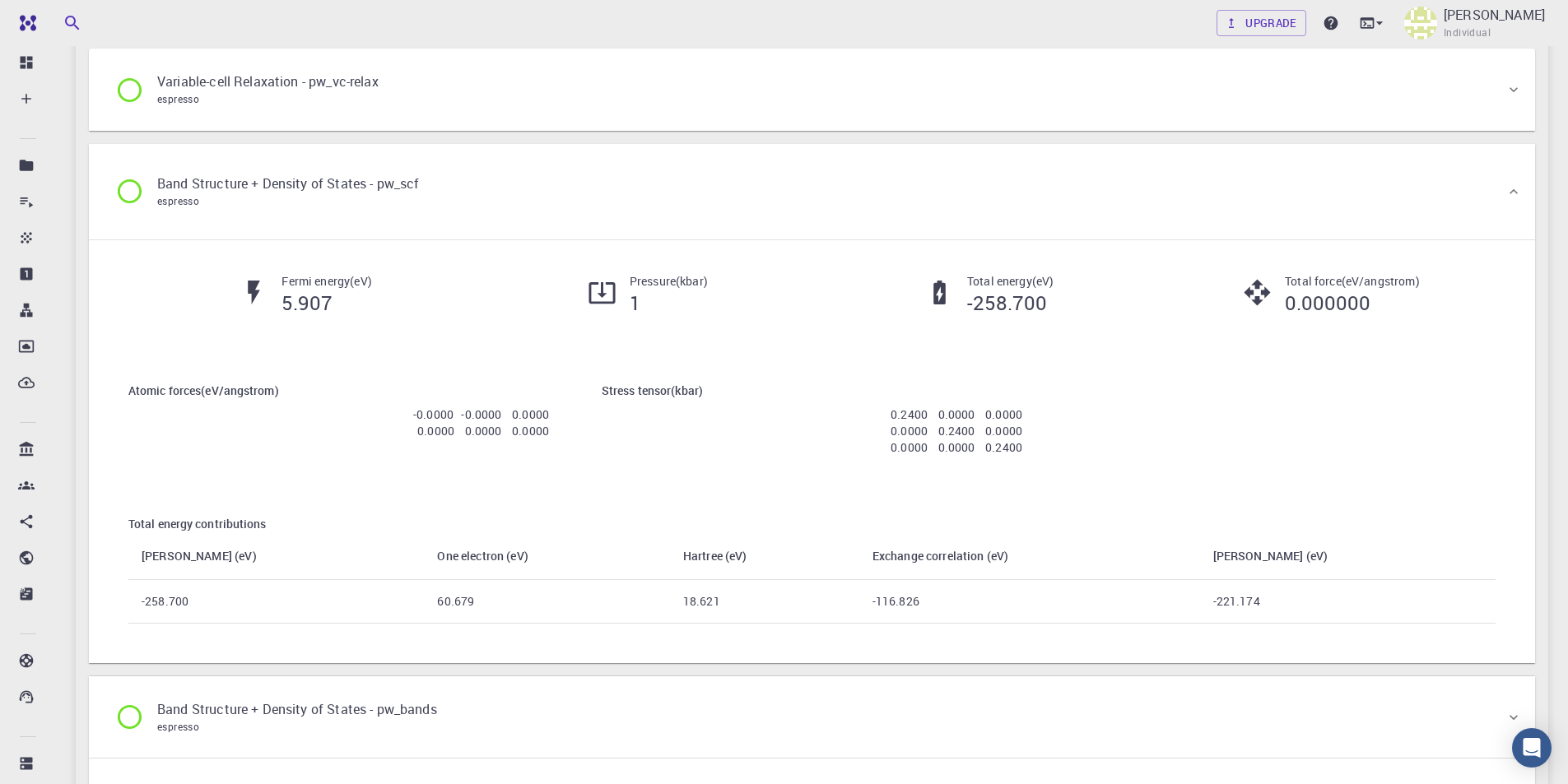
click at [133, 185] on icon at bounding box center [130, 191] width 29 height 29
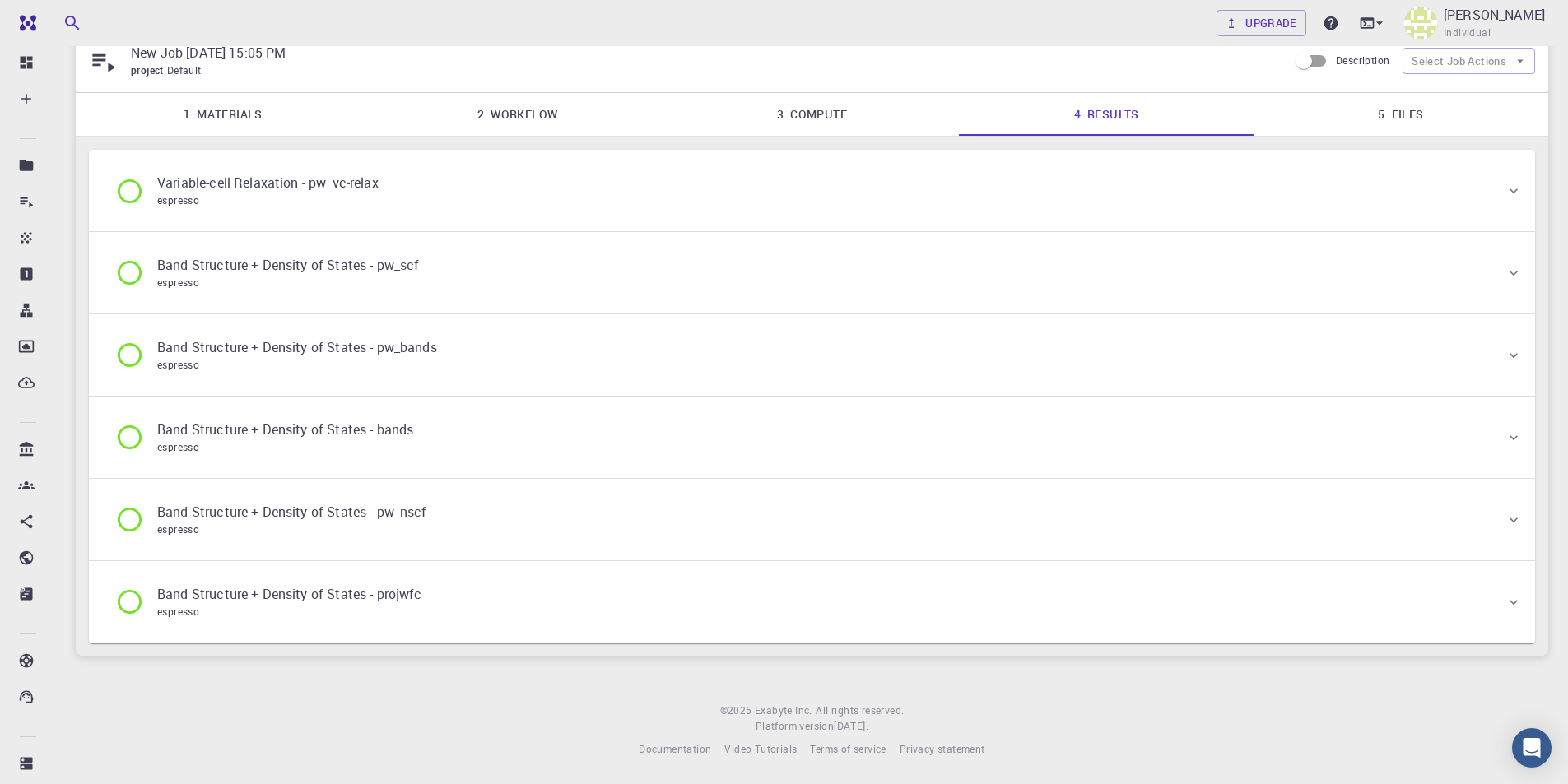
scroll to position [63, 0]
click at [129, 184] on icon at bounding box center [130, 191] width 29 height 29
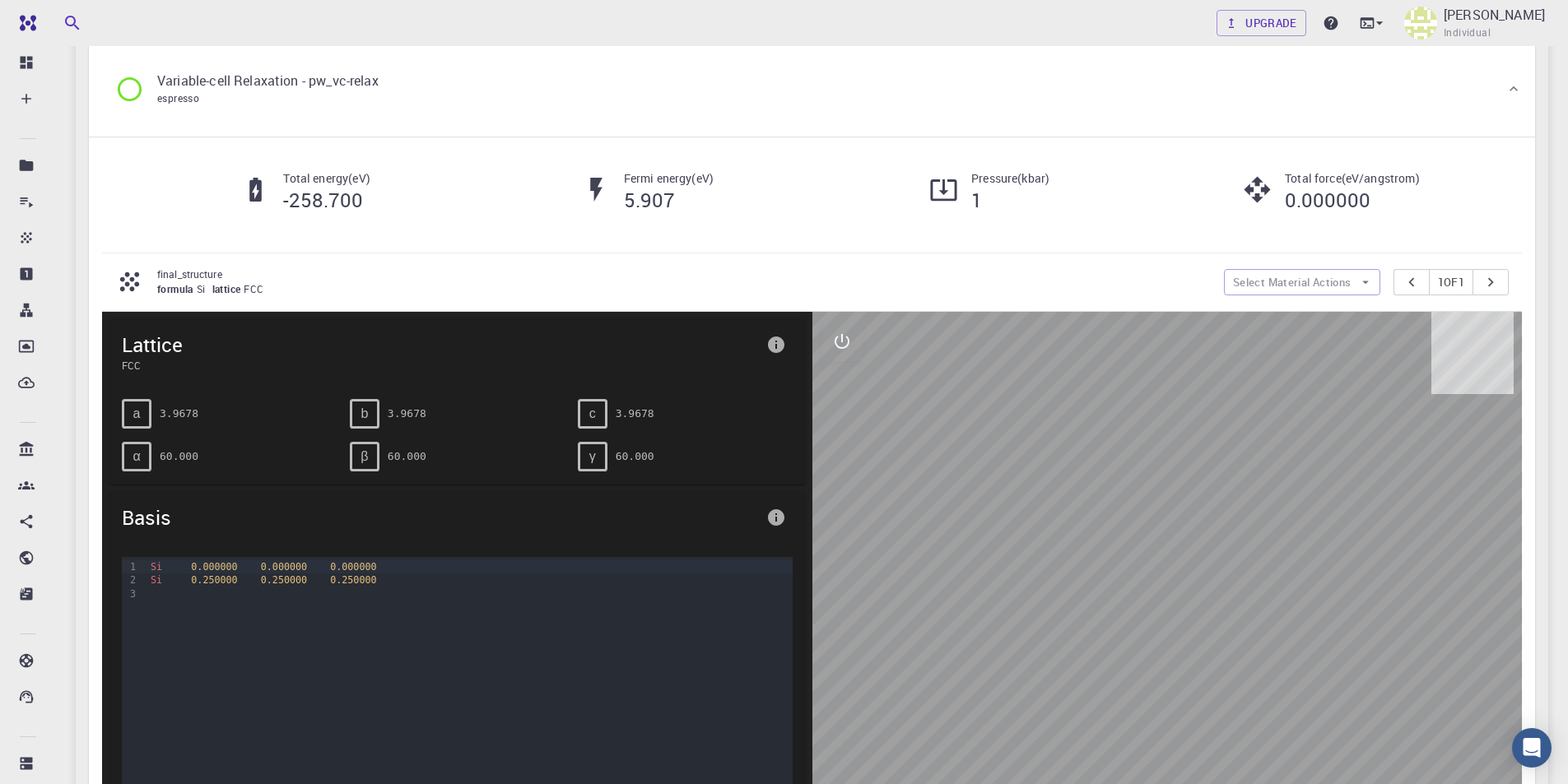
scroll to position [146, 0]
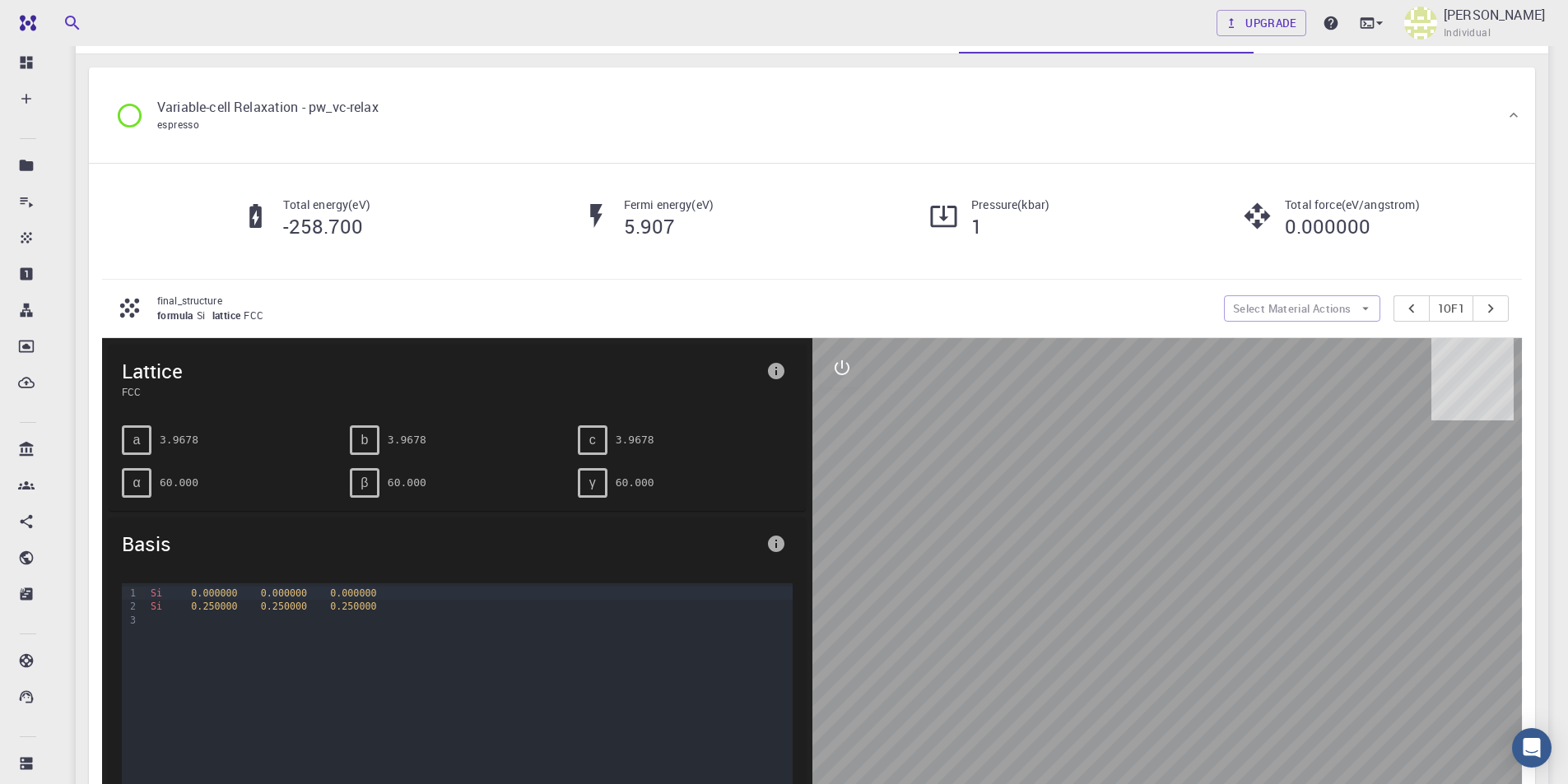
click at [132, 118] on icon at bounding box center [130, 116] width 29 height 29
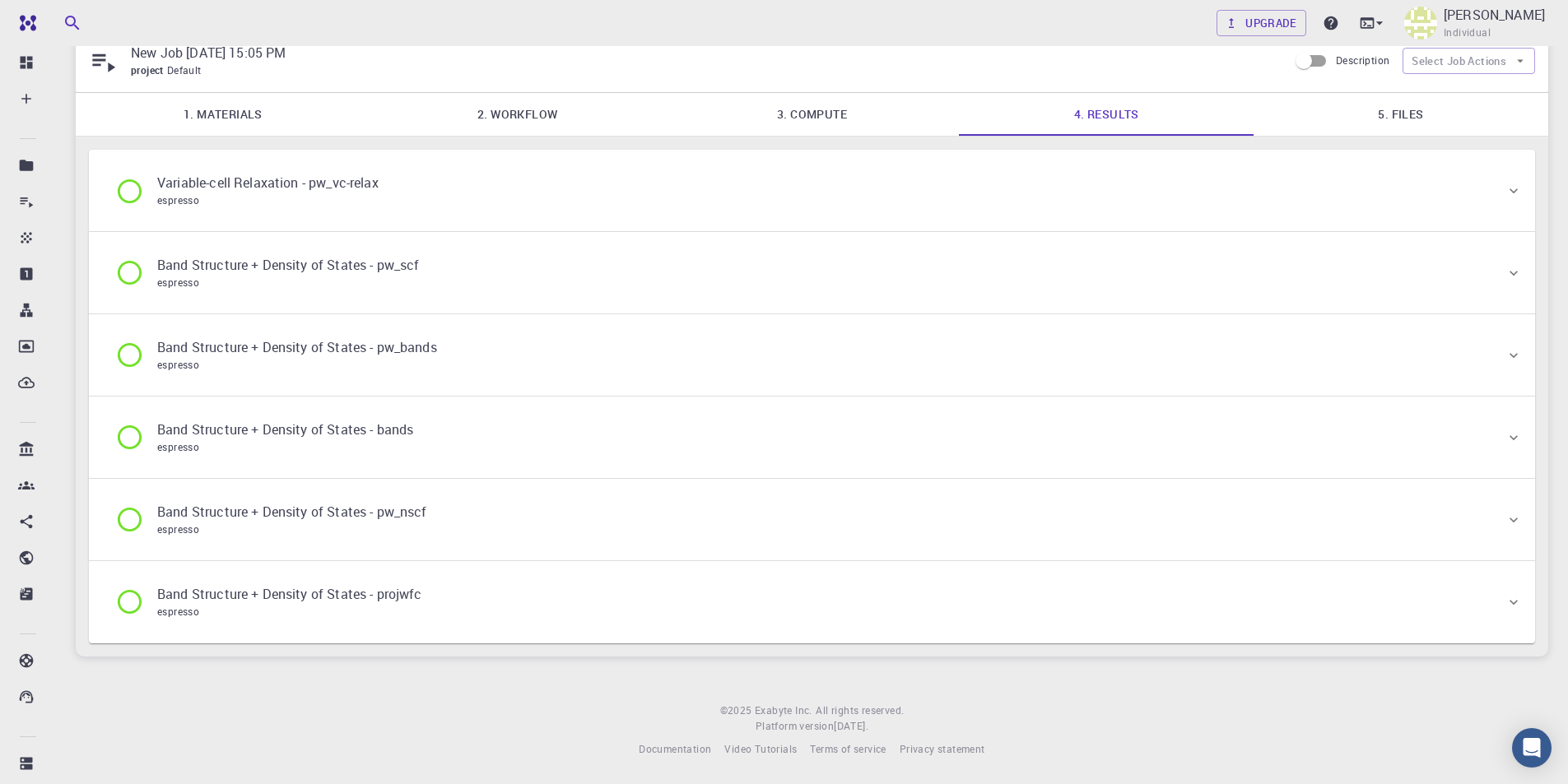
scroll to position [63, 0]
click at [135, 277] on icon at bounding box center [130, 273] width 29 height 29
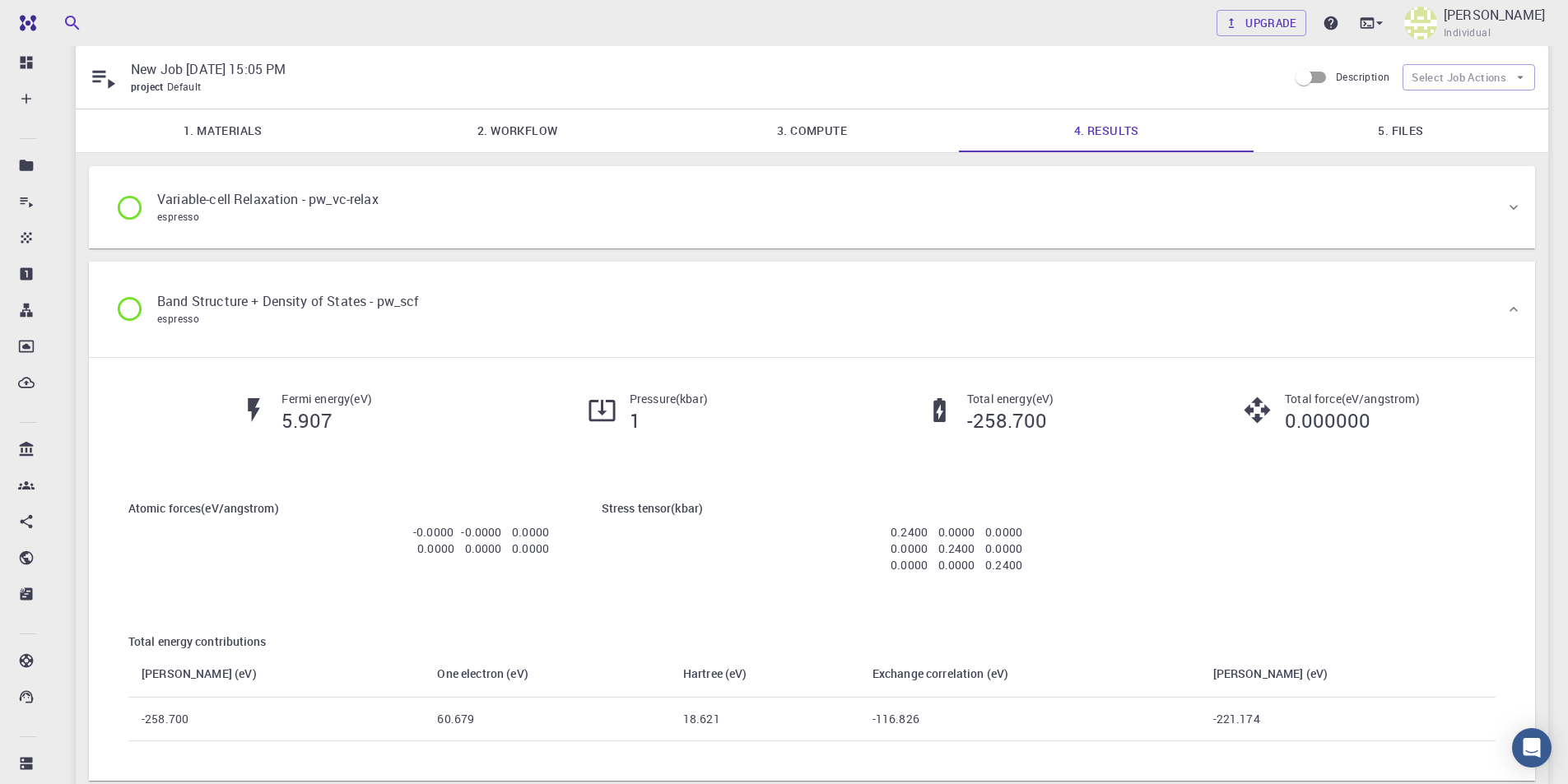
scroll to position [0, 0]
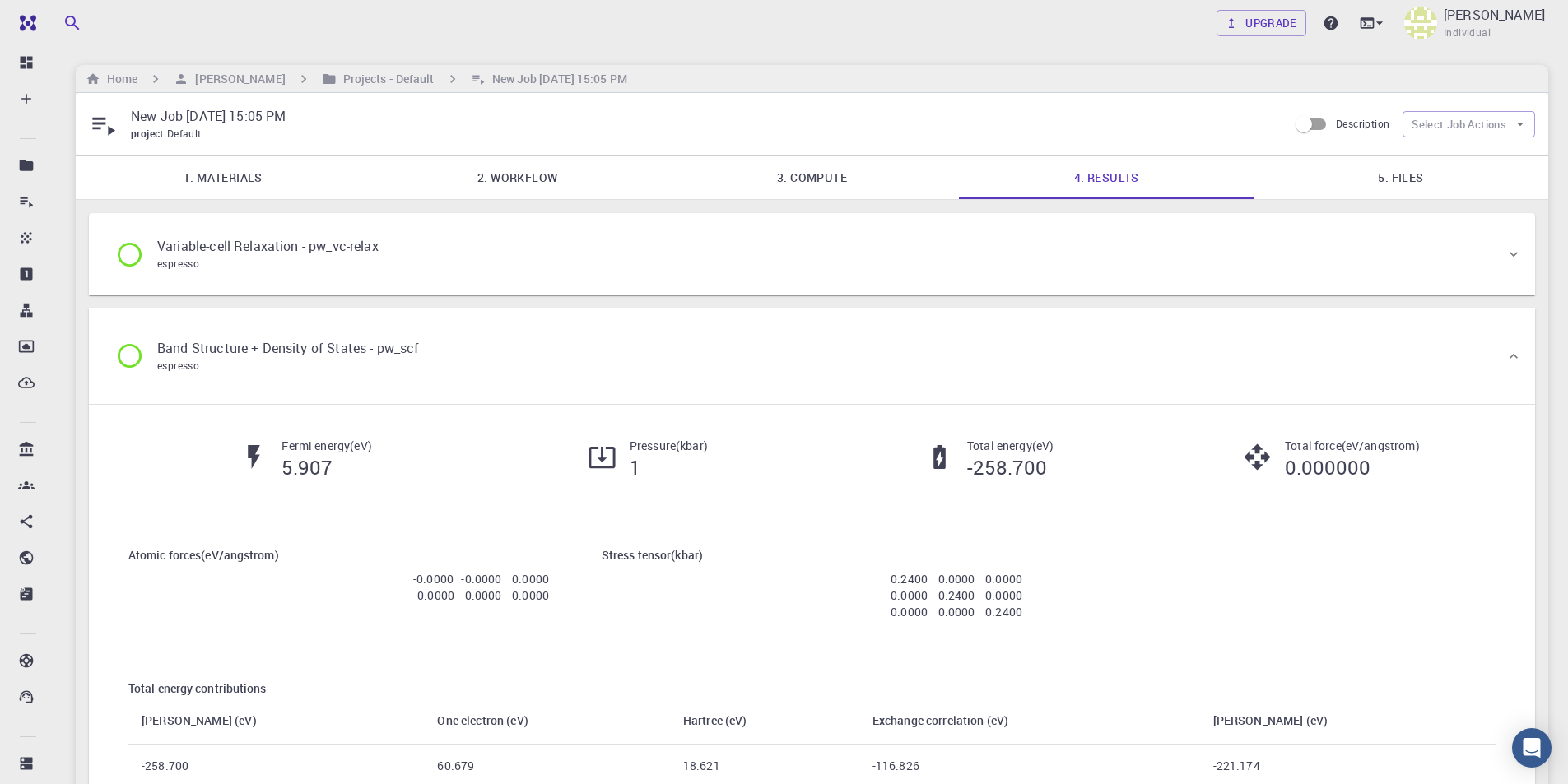
click at [136, 359] on icon at bounding box center [130, 356] width 29 height 29
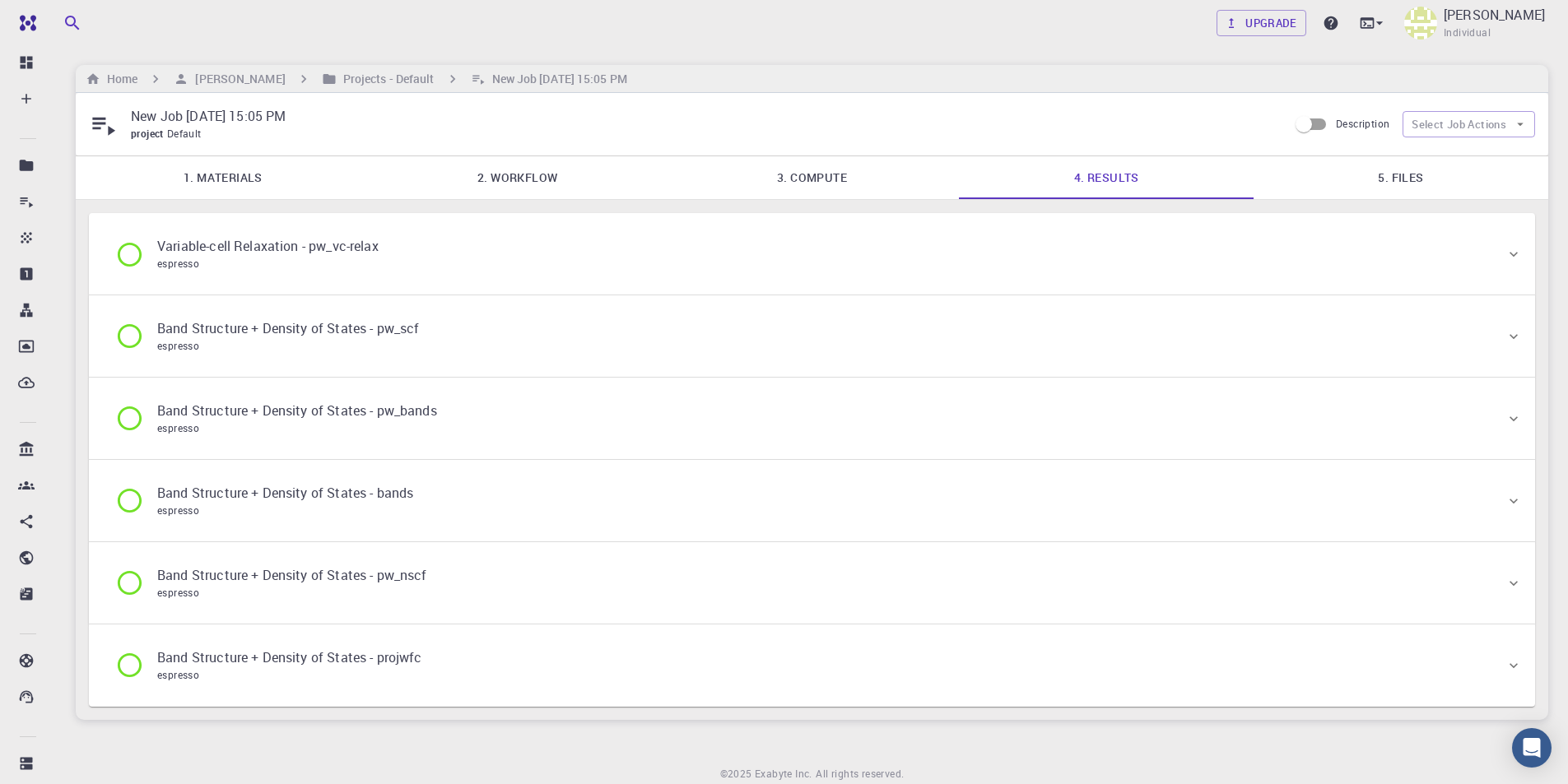
click at [137, 255] on icon at bounding box center [130, 255] width 29 height 29
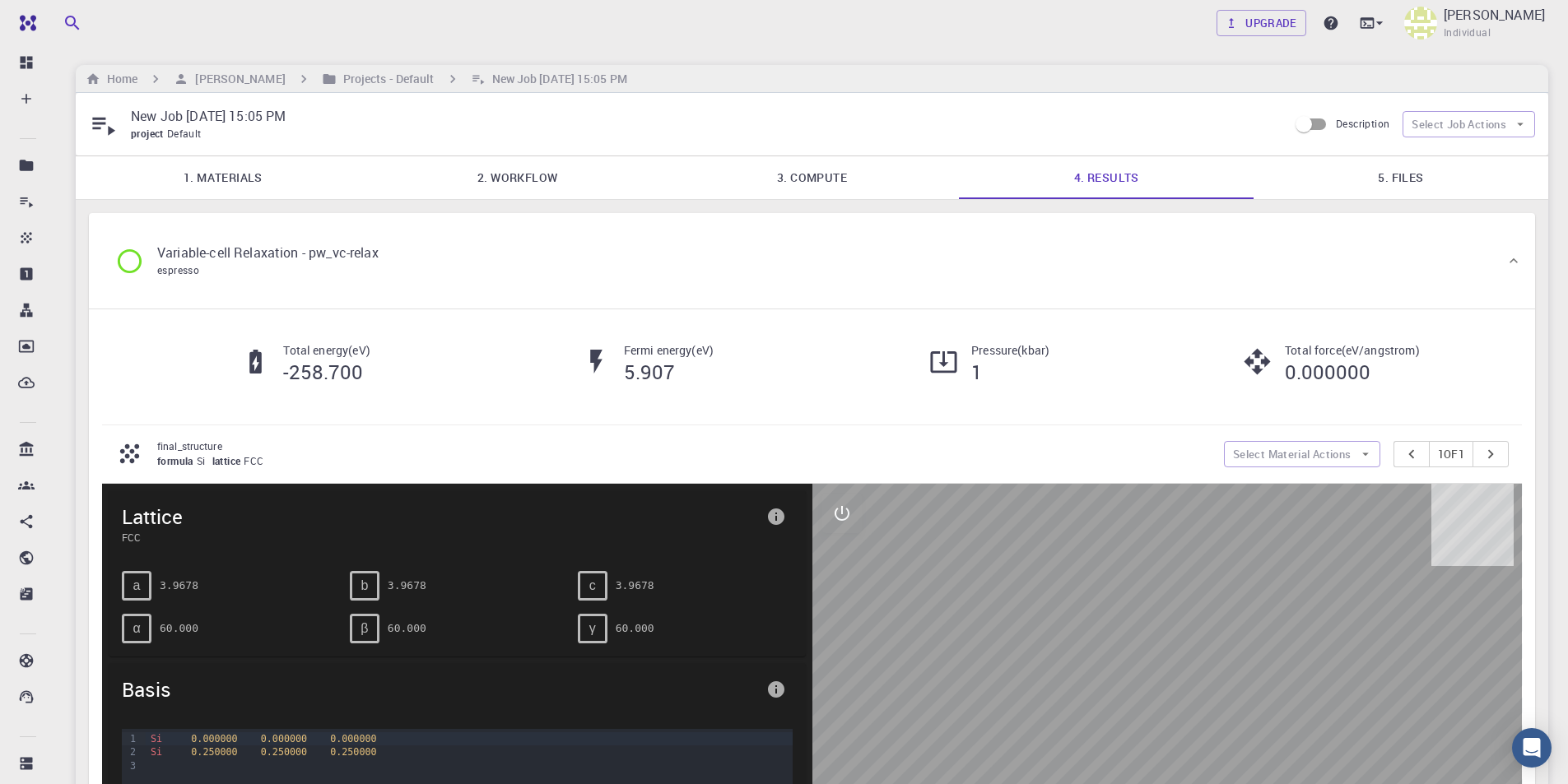
click at [141, 260] on icon at bounding box center [130, 260] width 24 height 24
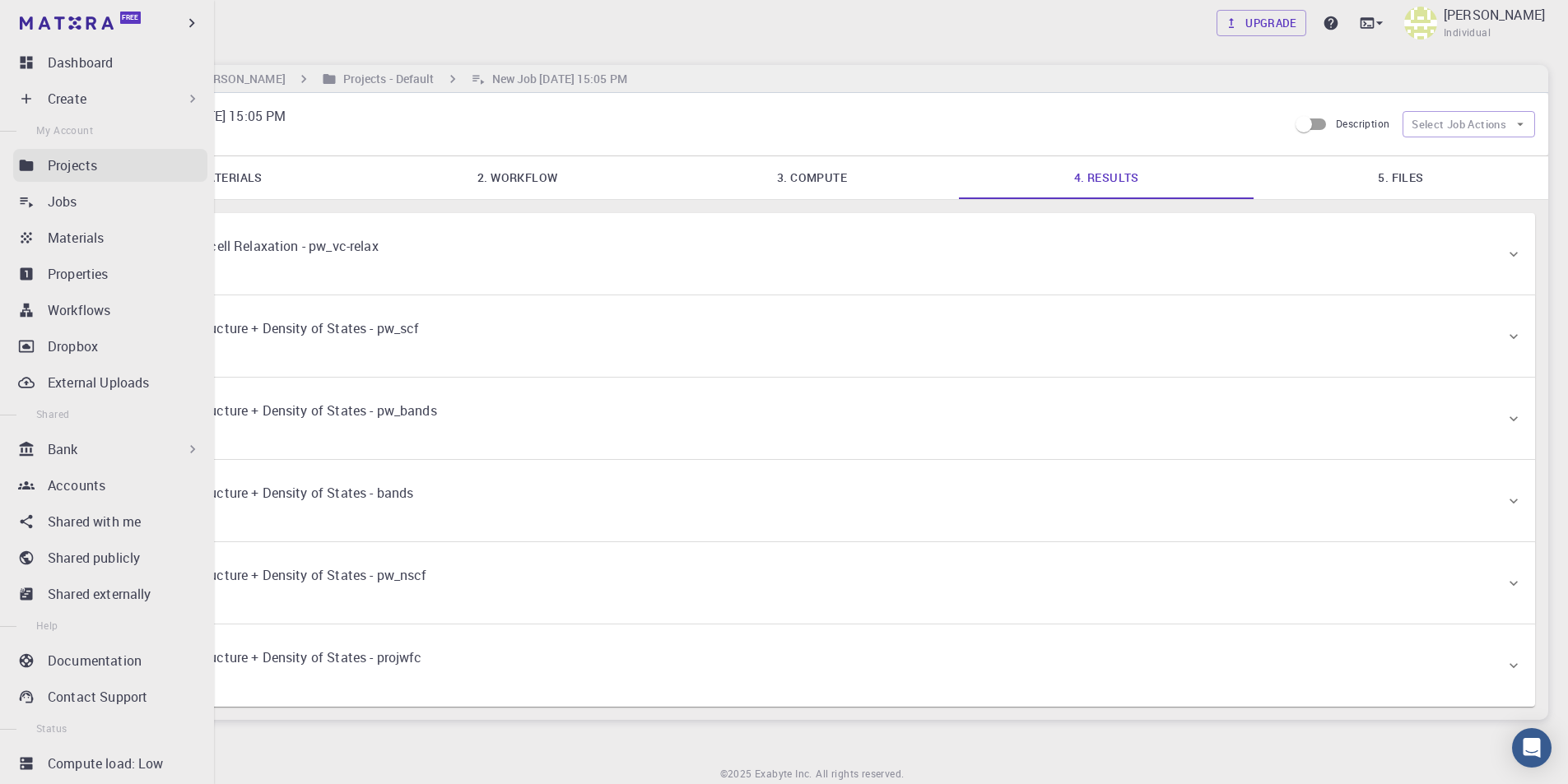
click at [102, 170] on div "Projects" at bounding box center [127, 165] width 160 height 20
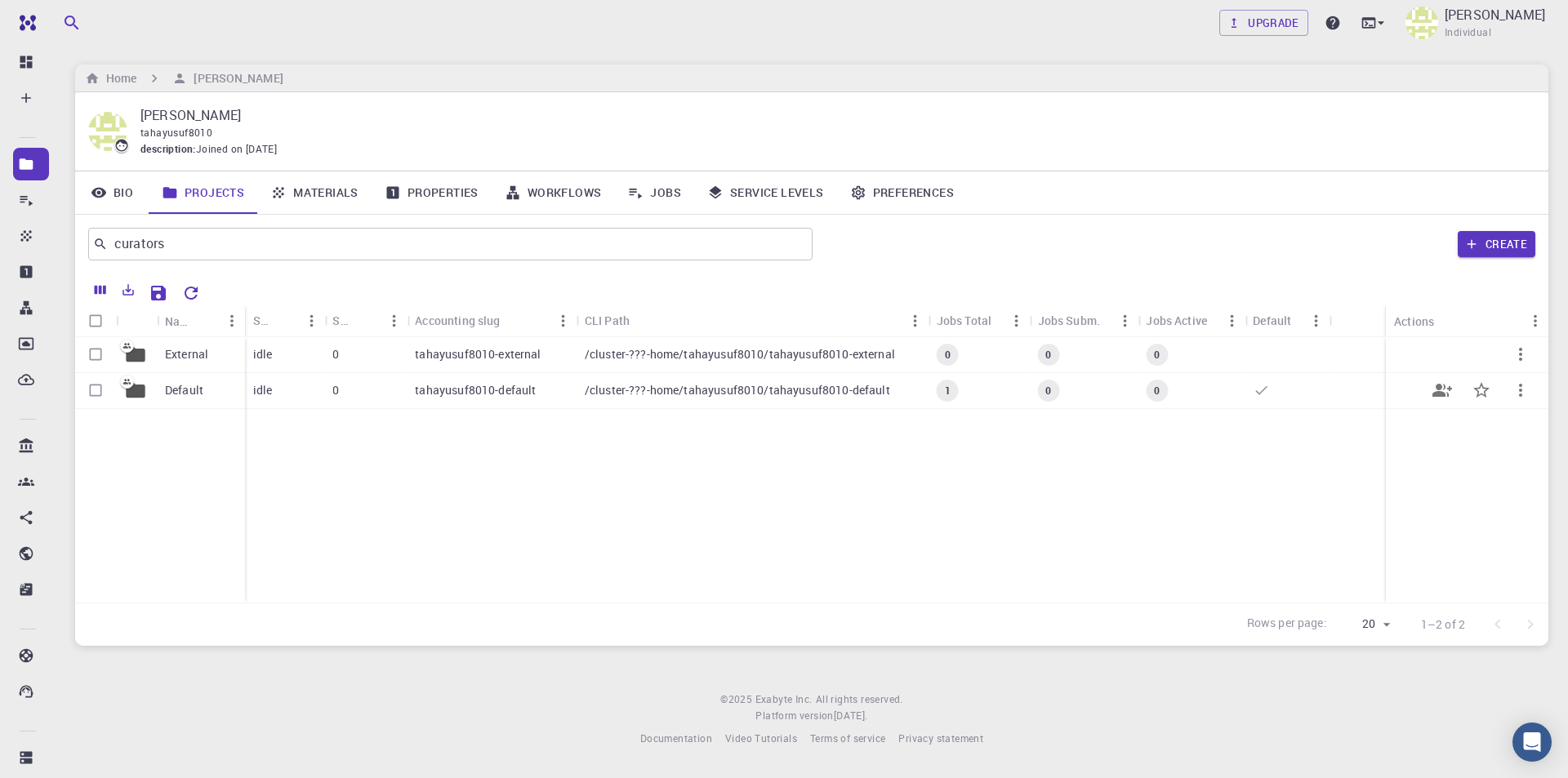
click at [181, 393] on p "Default" at bounding box center [184, 390] width 38 height 16
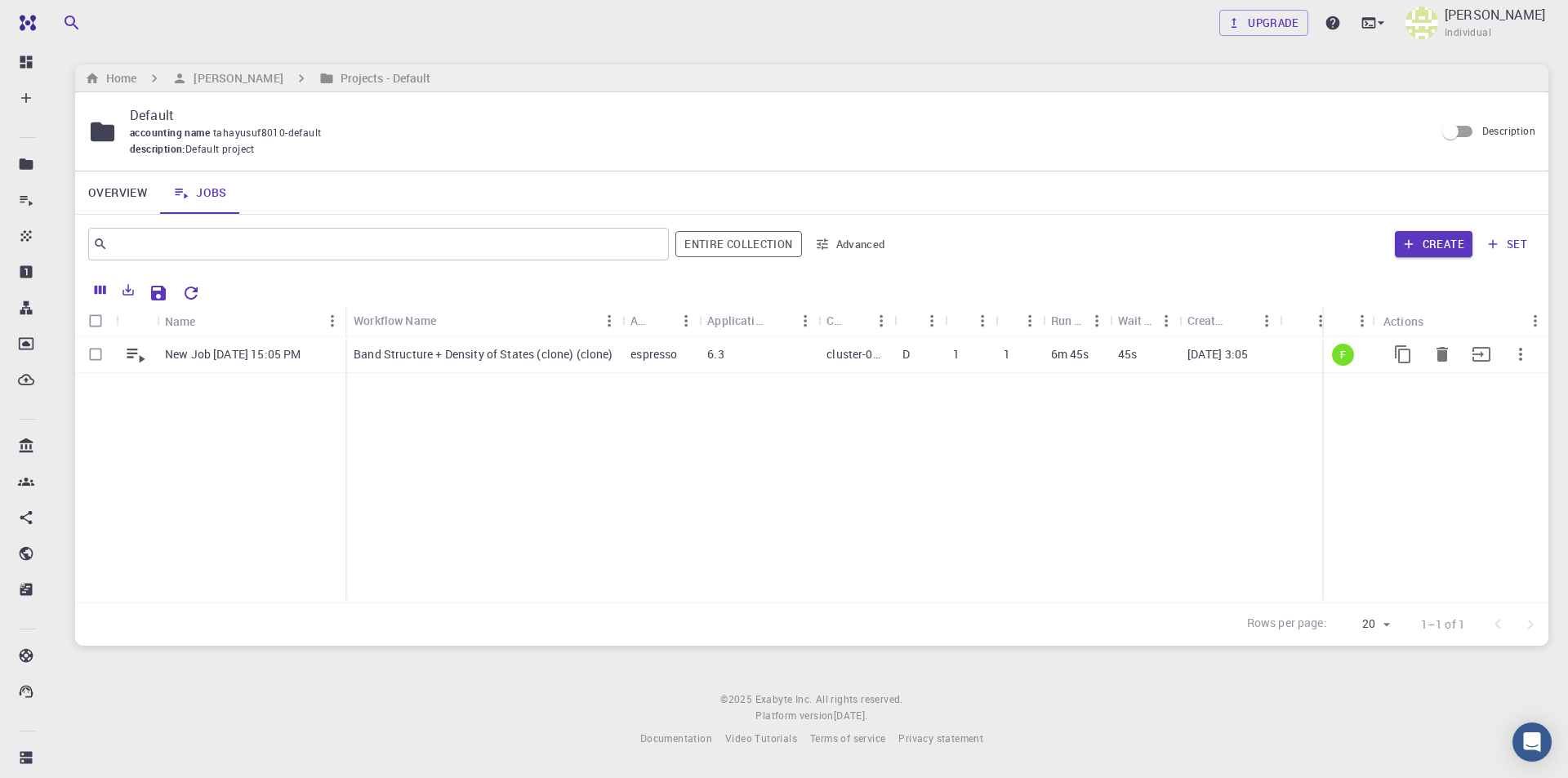
click at [132, 355] on icon at bounding box center [135, 354] width 23 height 23
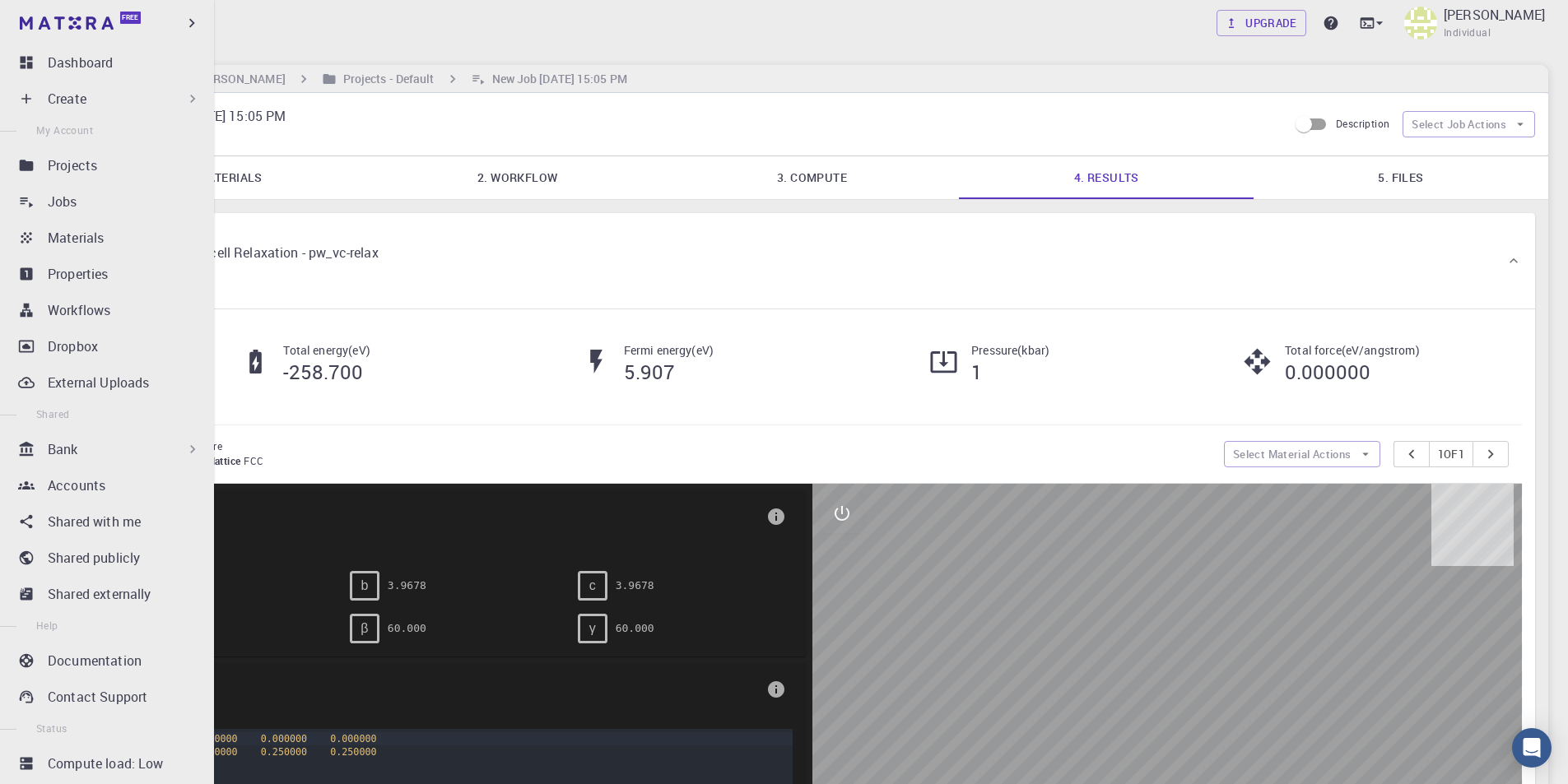
click at [79, 101] on p "Create" at bounding box center [67, 98] width 38 height 20
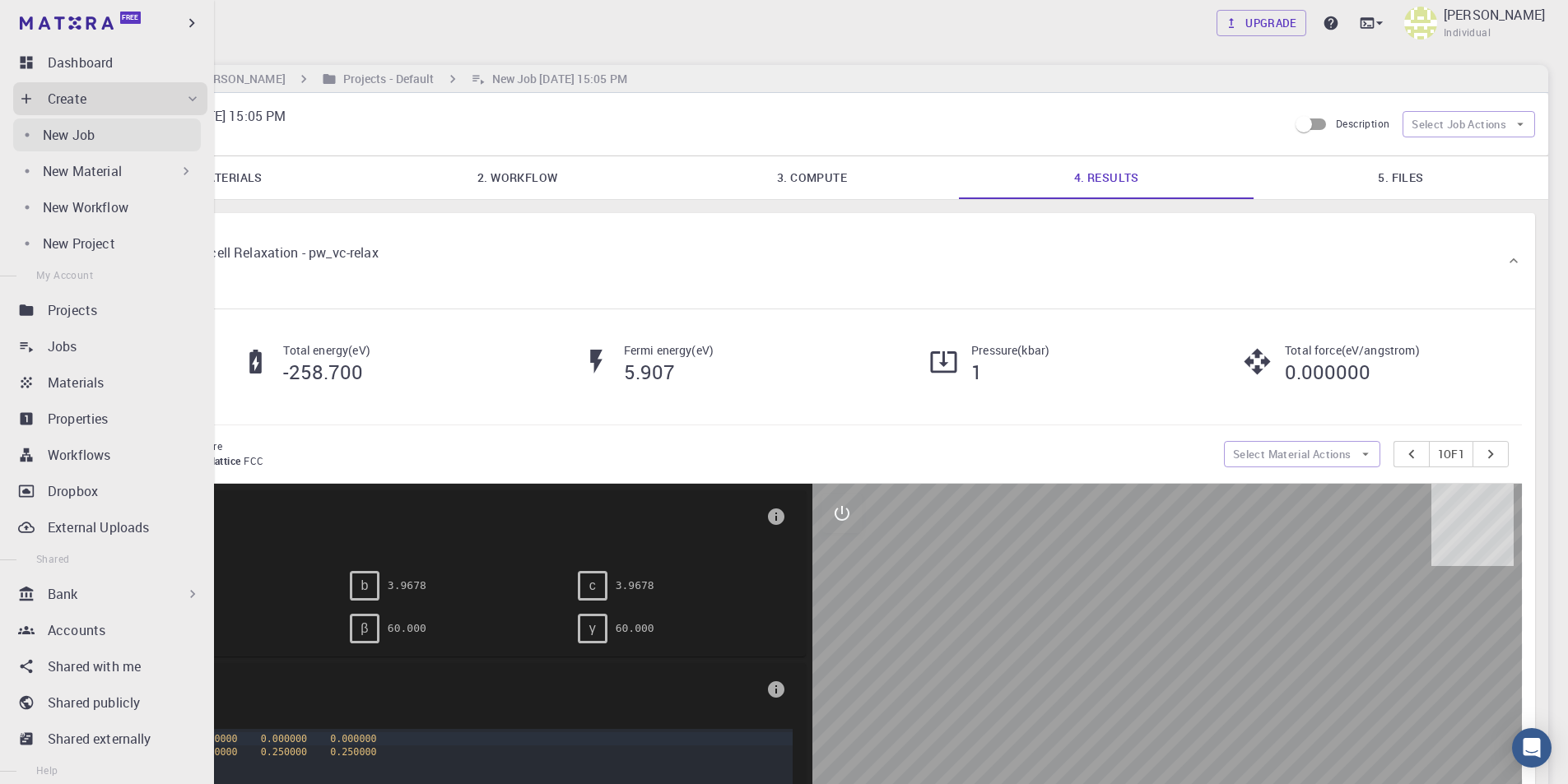
click at [79, 126] on p "New Job" at bounding box center [68, 134] width 52 height 20
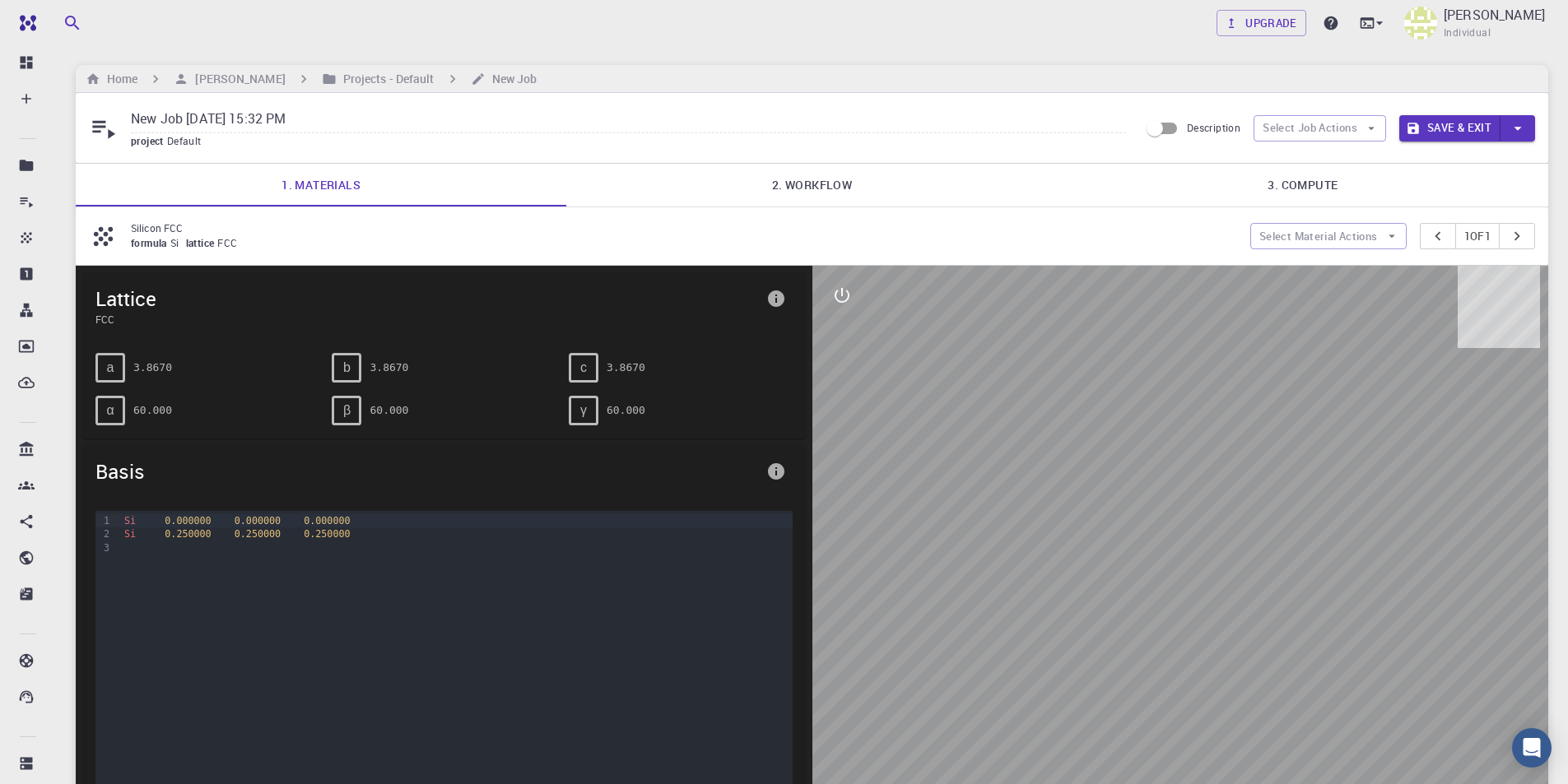
click at [818, 192] on link "2. Workflow" at bounding box center [811, 185] width 490 height 43
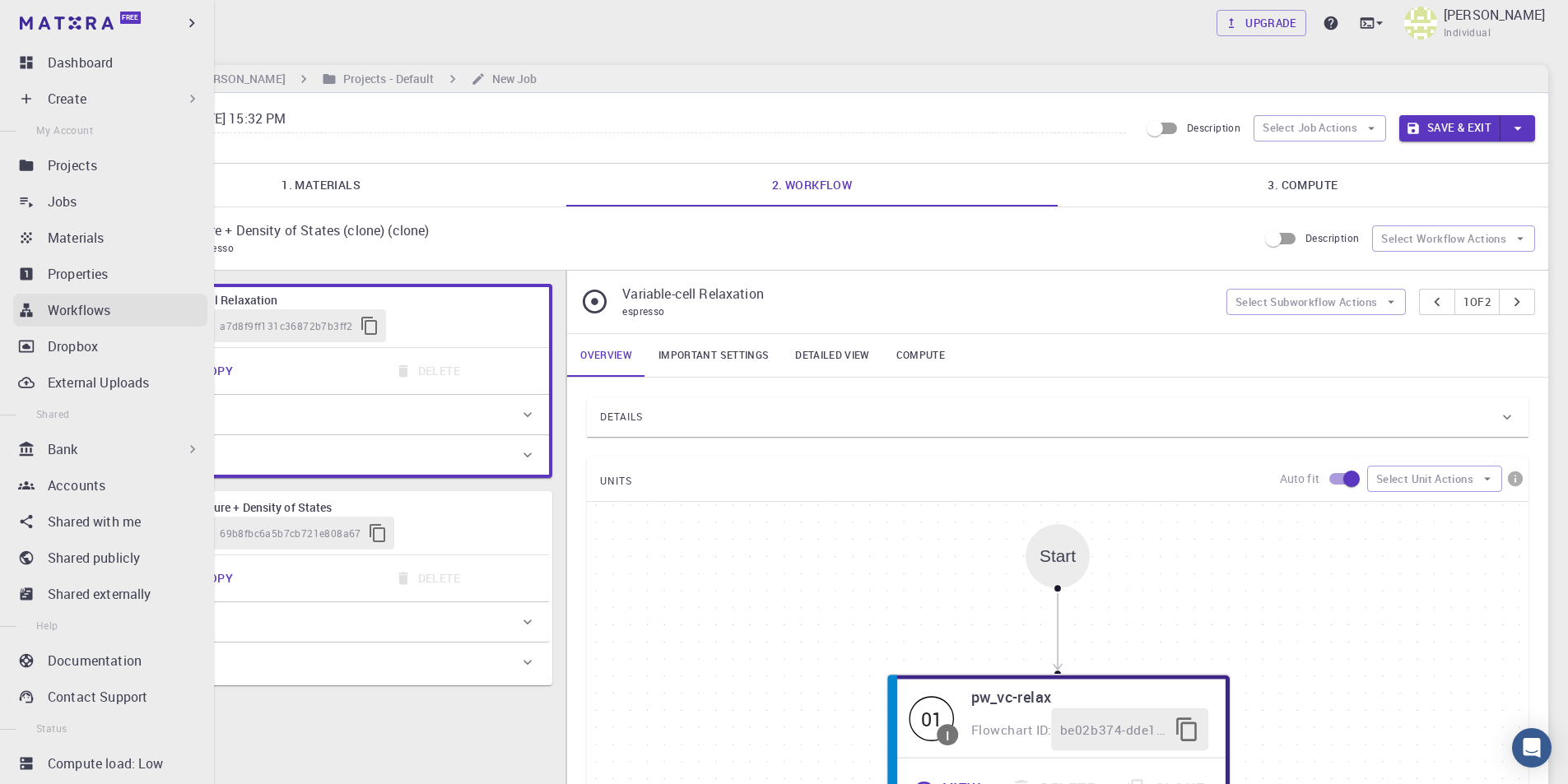
click at [88, 318] on p "Workflows" at bounding box center [79, 310] width 62 height 20
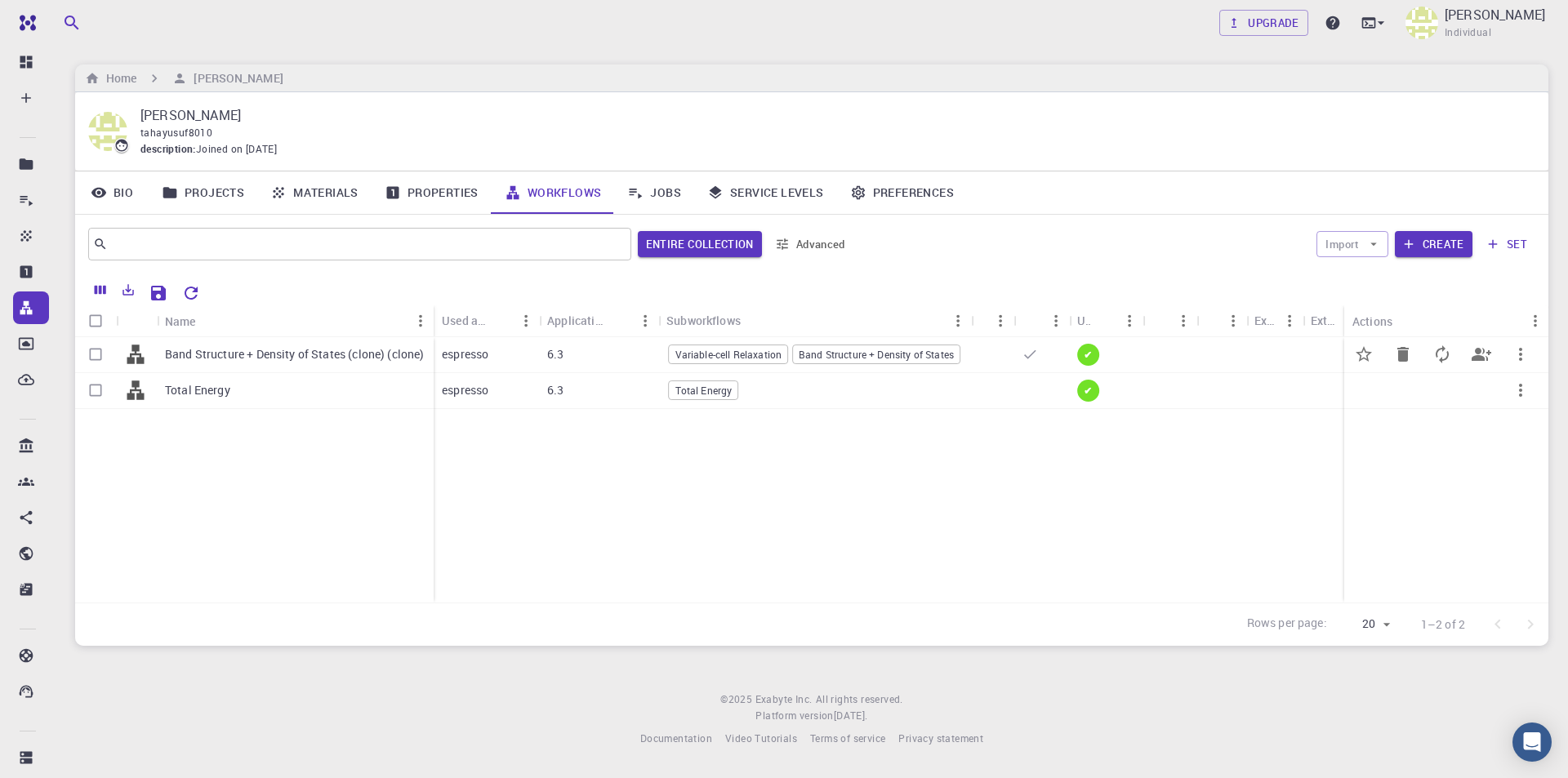
click at [98, 354] on input "Select row" at bounding box center [95, 354] width 31 height 31
checkbox input "true"
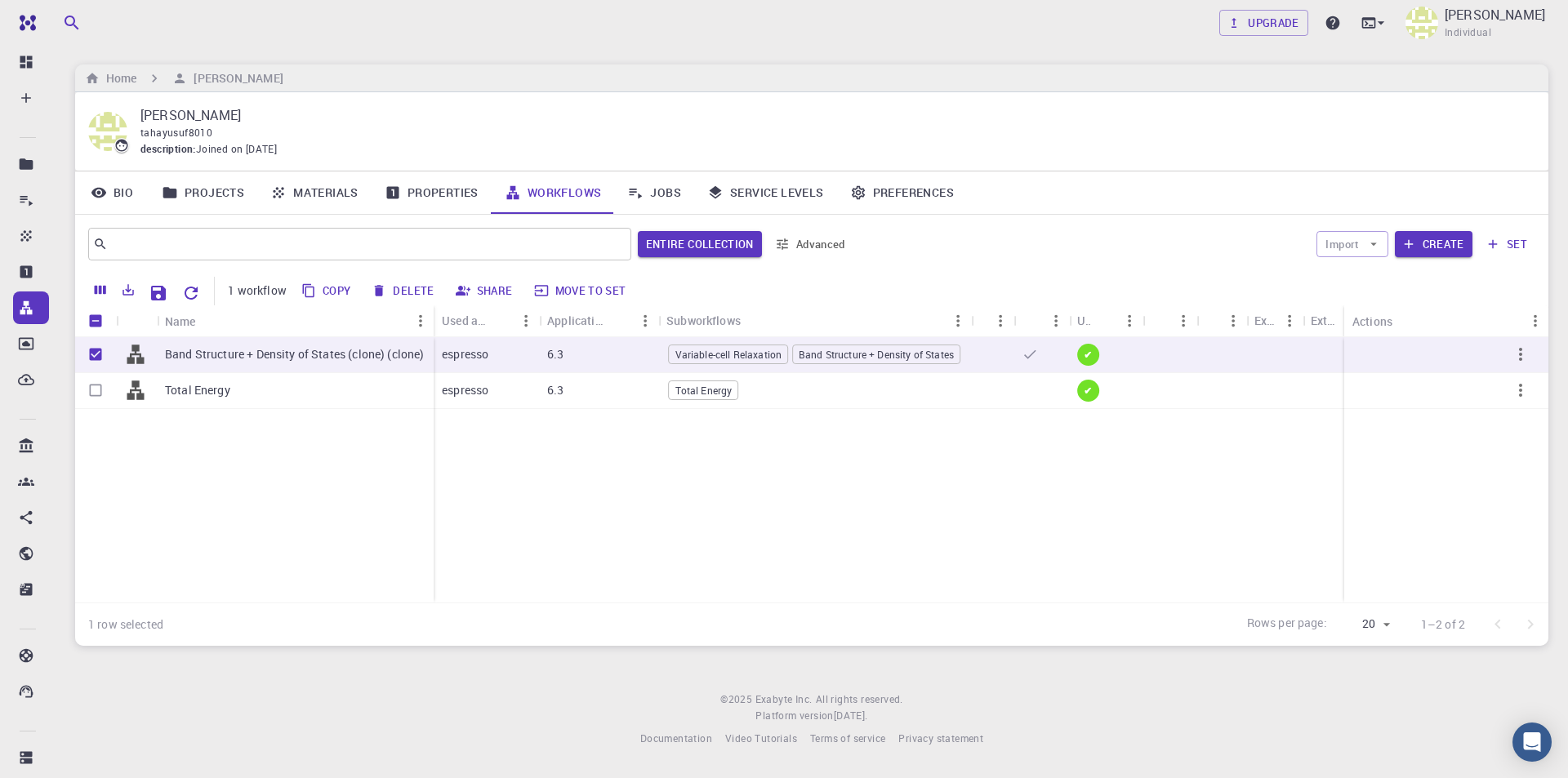
click at [411, 288] on button "Delete" at bounding box center [403, 291] width 74 height 26
click at [1118, 472] on div "Band Structure + Density of States (clone) (clone) Total Energy espresso 6.3 Va…" at bounding box center [822, 470] width 1493 height 265
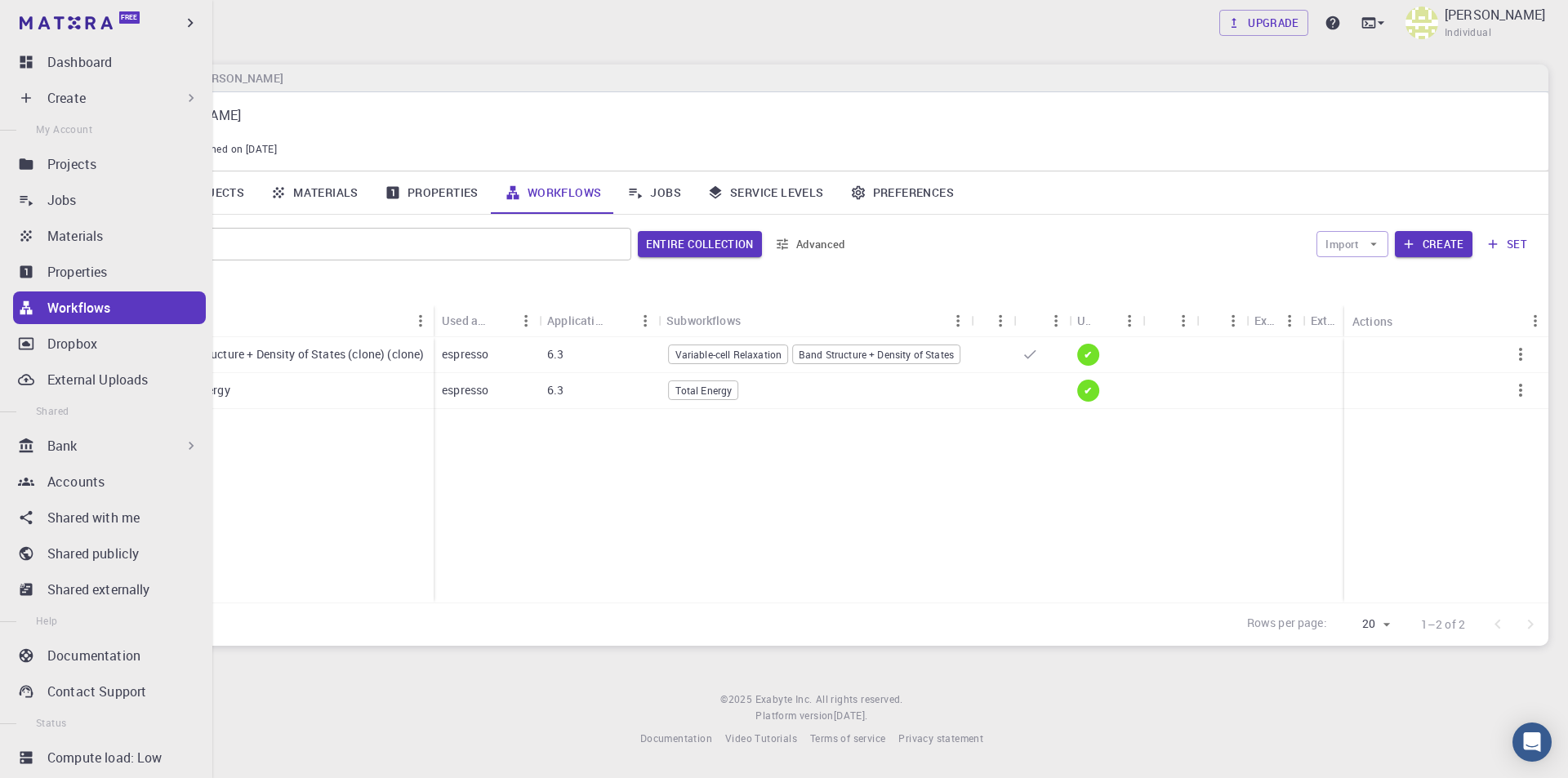
click at [84, 447] on div "Bank" at bounding box center [123, 446] width 152 height 19
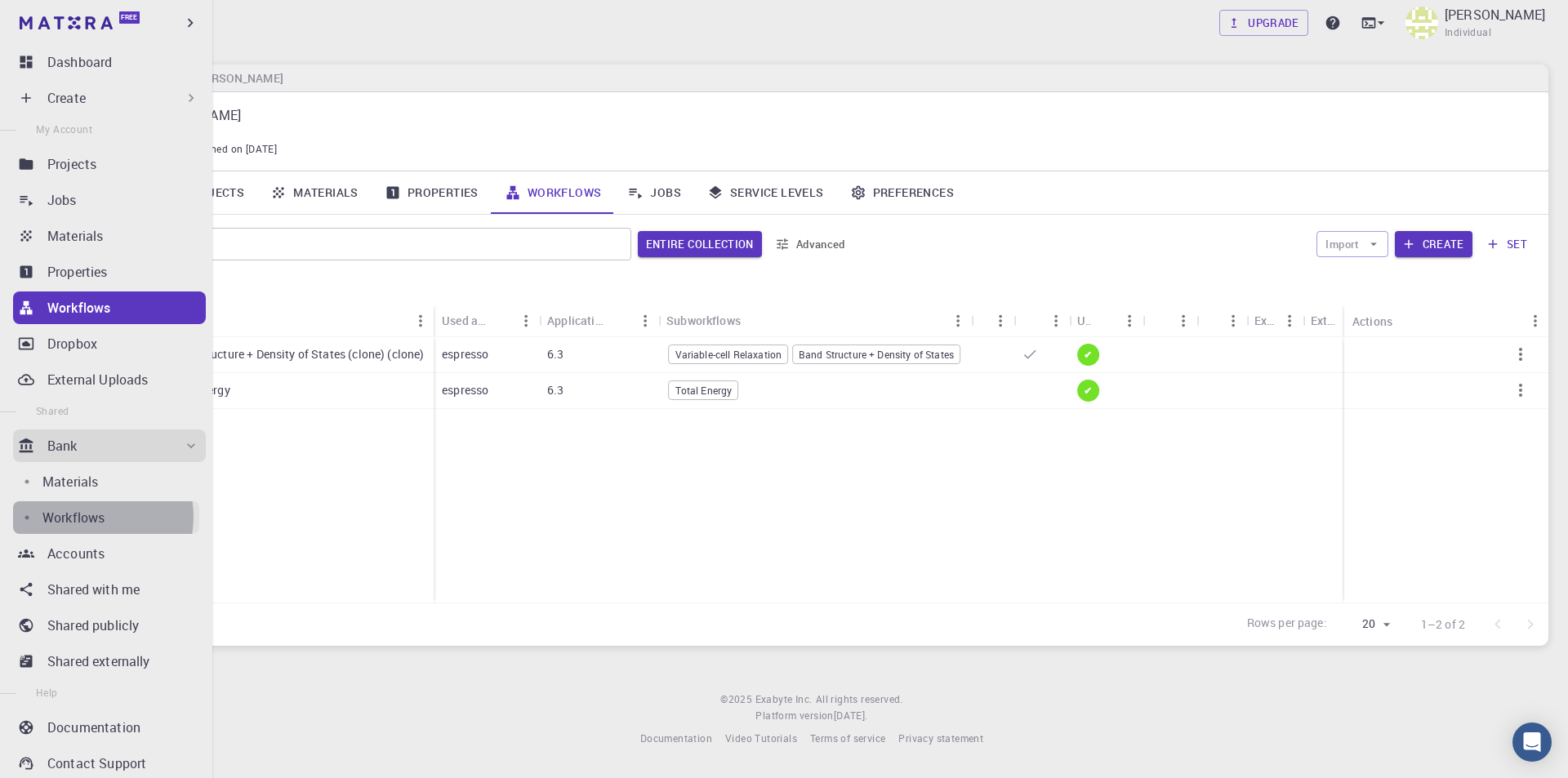
click at [88, 517] on p "Workflows" at bounding box center [73, 517] width 62 height 19
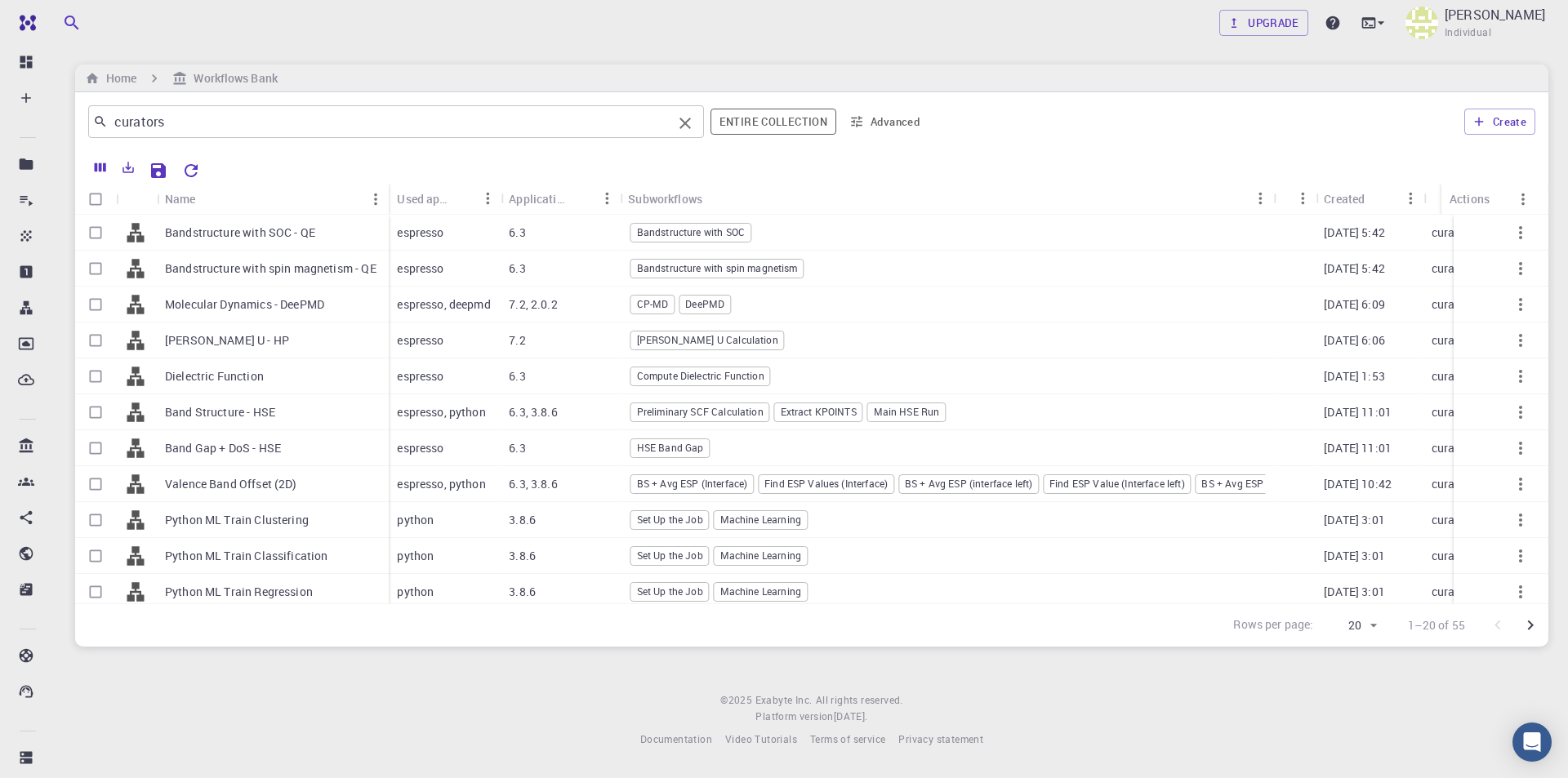
click at [531, 124] on input "curators" at bounding box center [390, 121] width 564 height 23
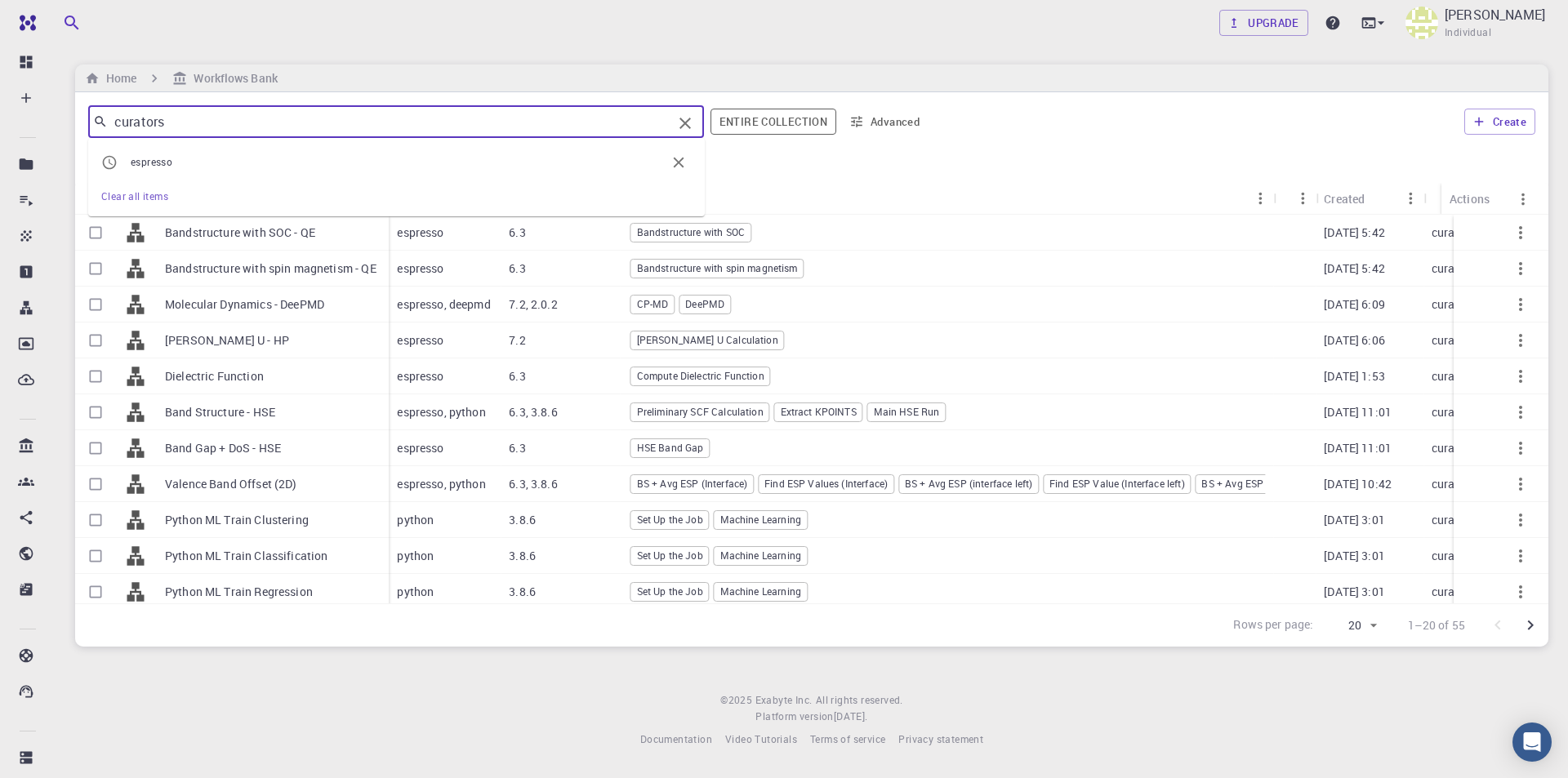
click at [218, 152] on li "espresso" at bounding box center [397, 163] width 617 height 36
type input "espresso"
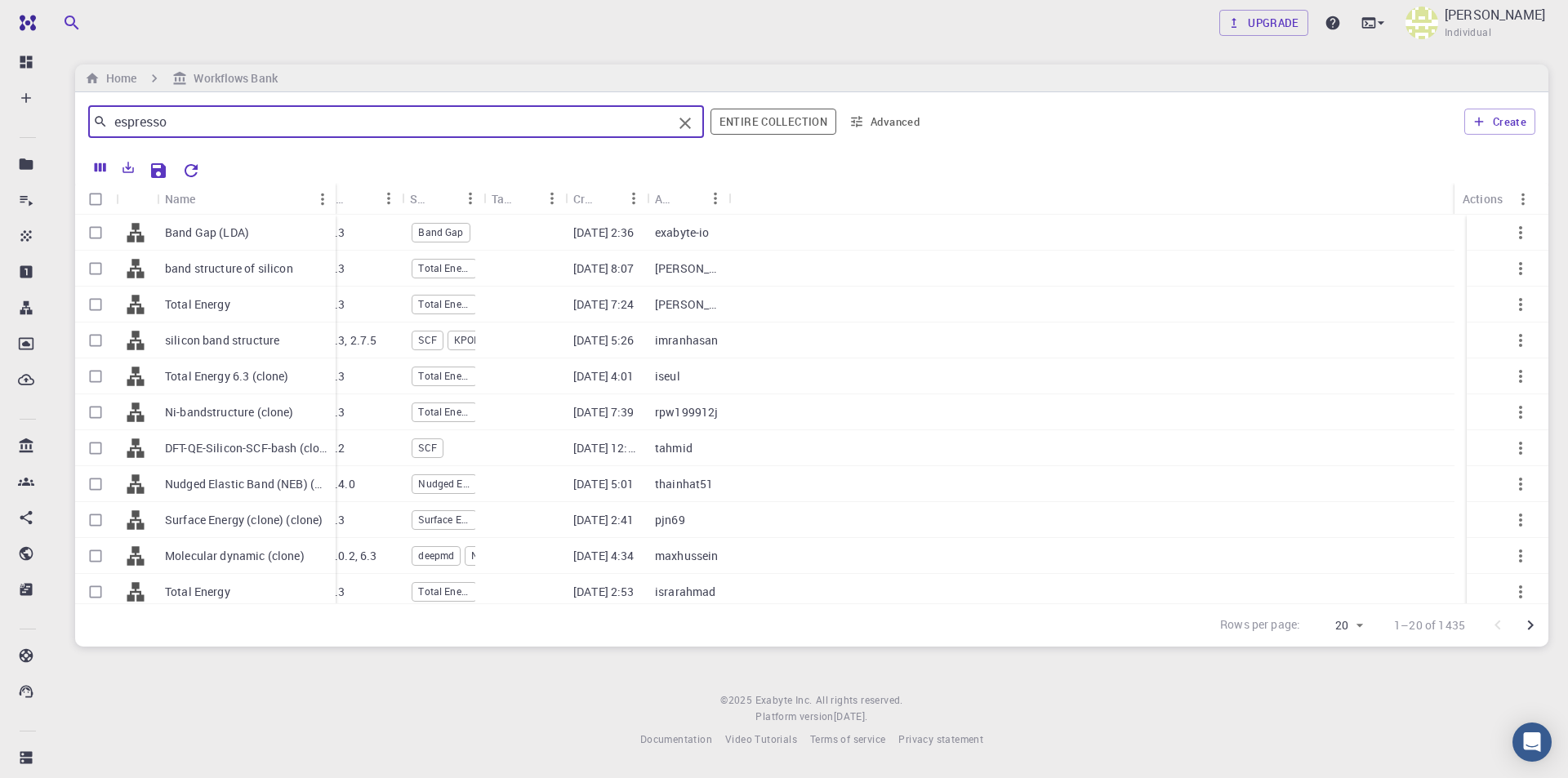
drag, startPoint x: 236, startPoint y: 184, endPoint x: 334, endPoint y: 188, distance: 98.1
click at [334, 188] on div "Name" at bounding box center [336, 199] width 16 height 32
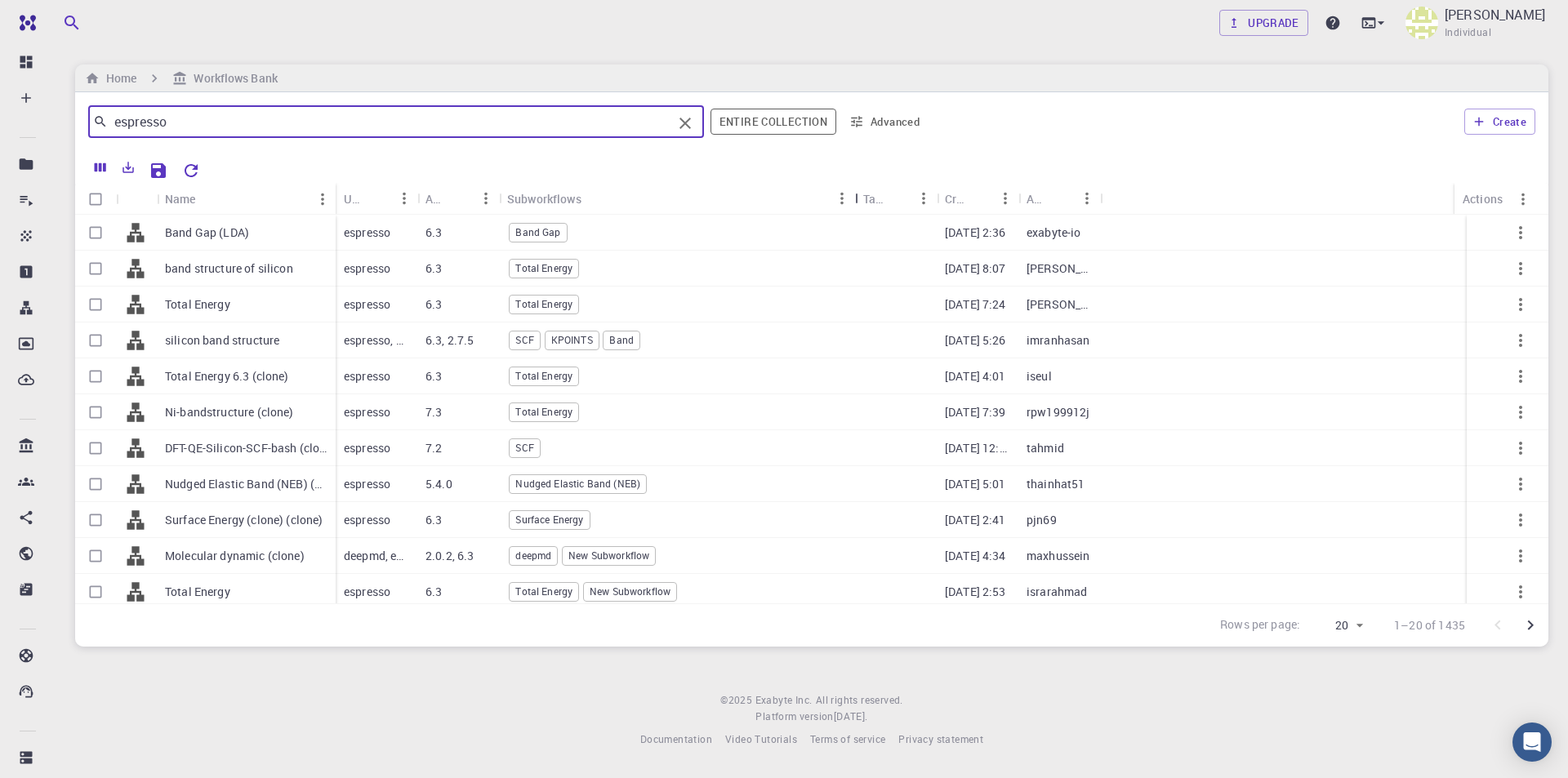
drag, startPoint x: 585, startPoint y: 192, endPoint x: 859, endPoint y: 190, distance: 274.0
click at [859, 190] on div "Subworkflows" at bounding box center [856, 199] width 16 height 32
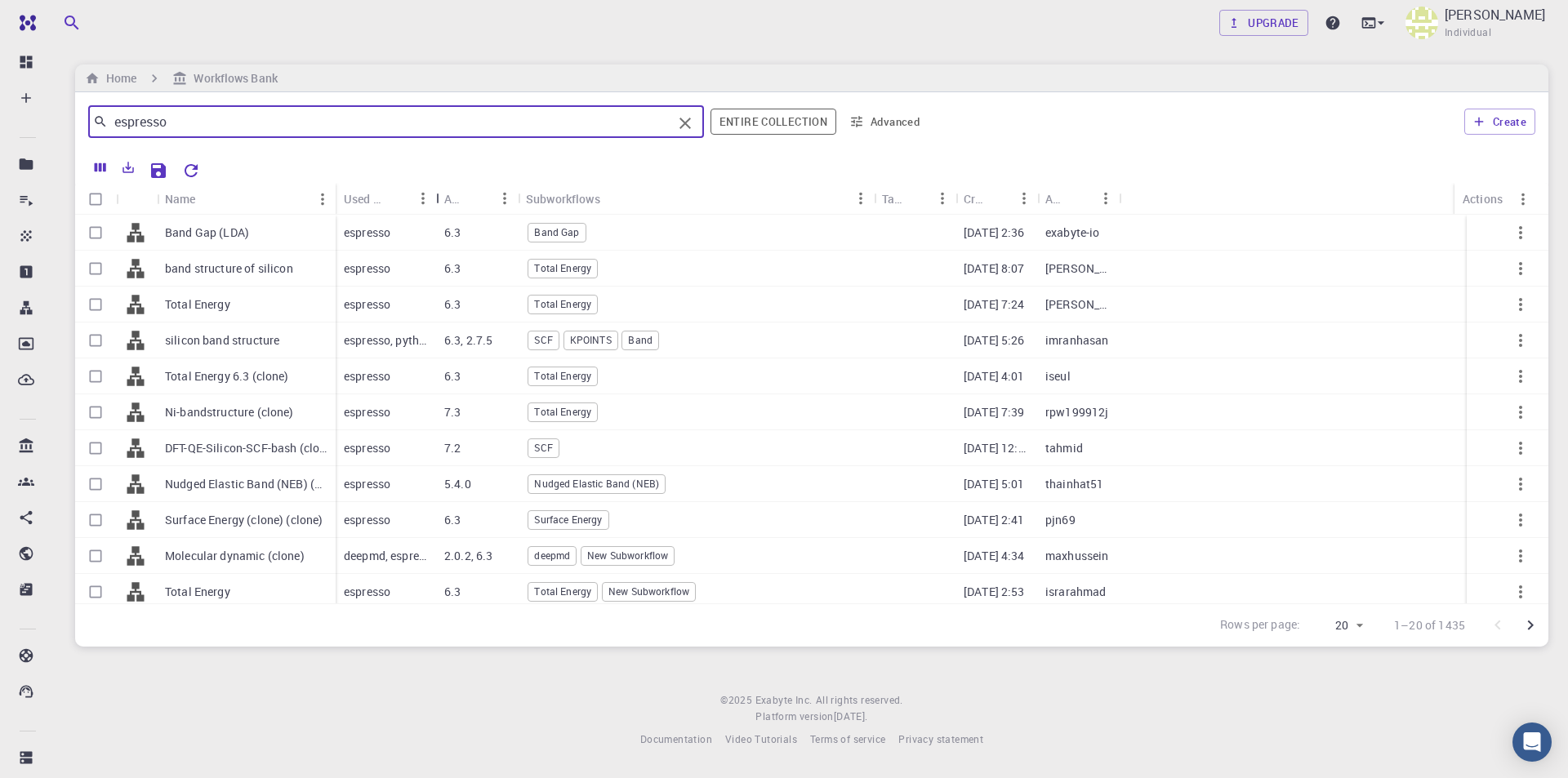
drag, startPoint x: 419, startPoint y: 194, endPoint x: 559, endPoint y: 193, distance: 140.0
click at [446, 193] on div "Used application" at bounding box center [437, 199] width 16 height 32
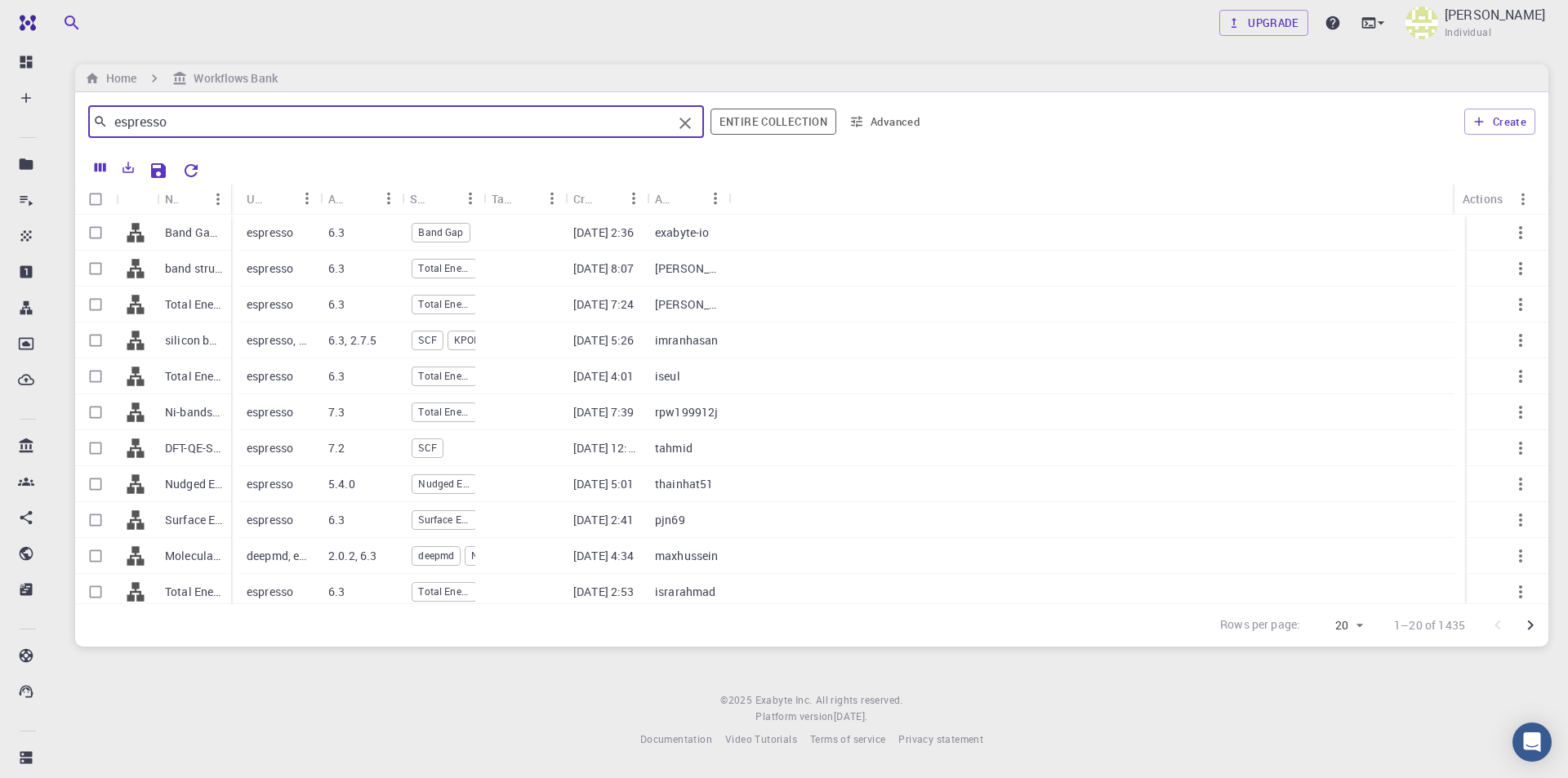
drag, startPoint x: 236, startPoint y: 201, endPoint x: 228, endPoint y: 209, distance: 11.3
click at [228, 209] on div "Name" at bounding box center [232, 199] width 16 height 32
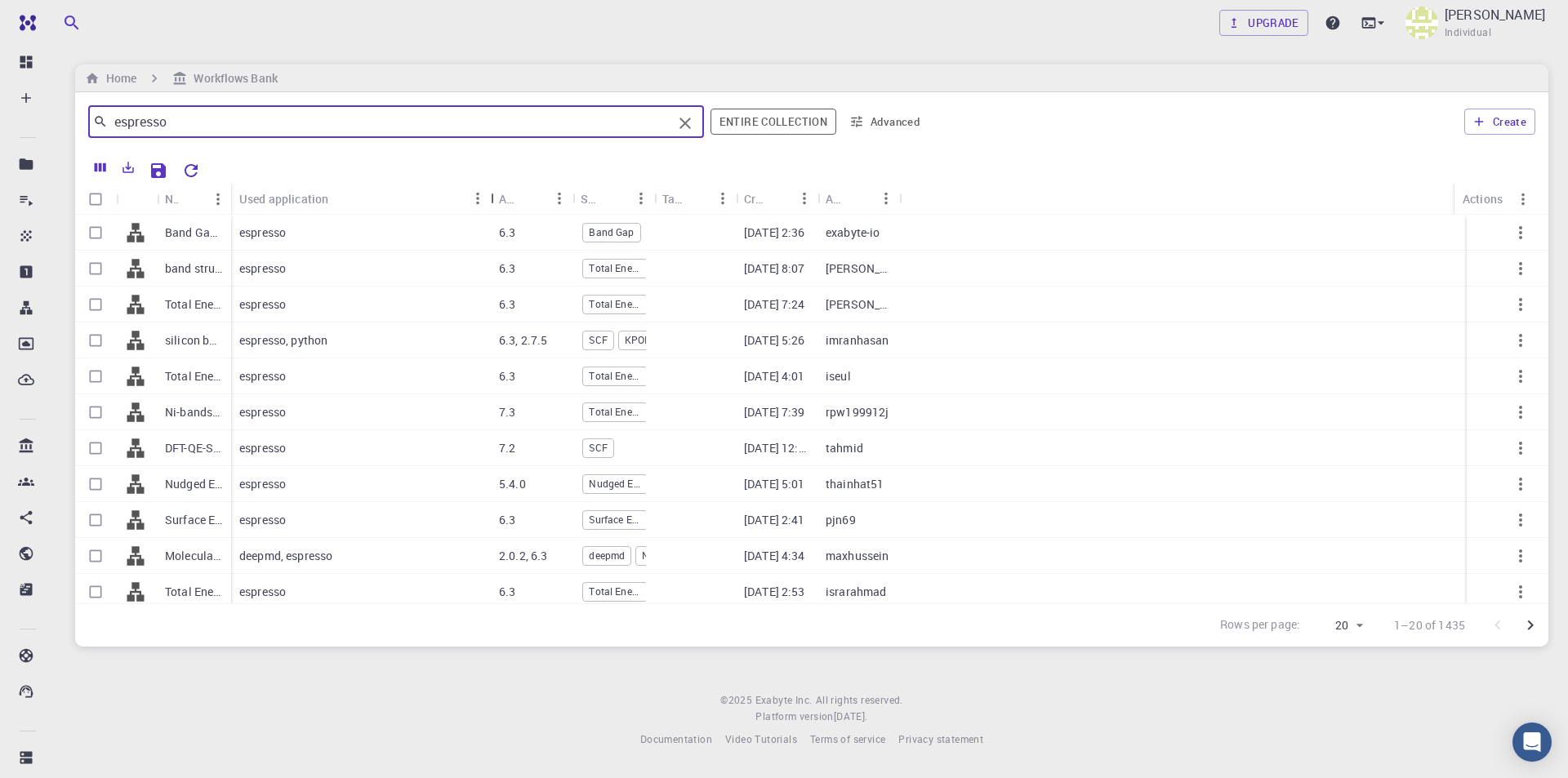
drag, startPoint x: 317, startPoint y: 193, endPoint x: 495, endPoint y: 192, distance: 178.0
click at [495, 192] on div "Used application" at bounding box center [492, 199] width 16 height 32
drag, startPoint x: 228, startPoint y: 188, endPoint x: 448, endPoint y: 195, distance: 220.1
click at [448, 195] on div "Name" at bounding box center [453, 199] width 16 height 32
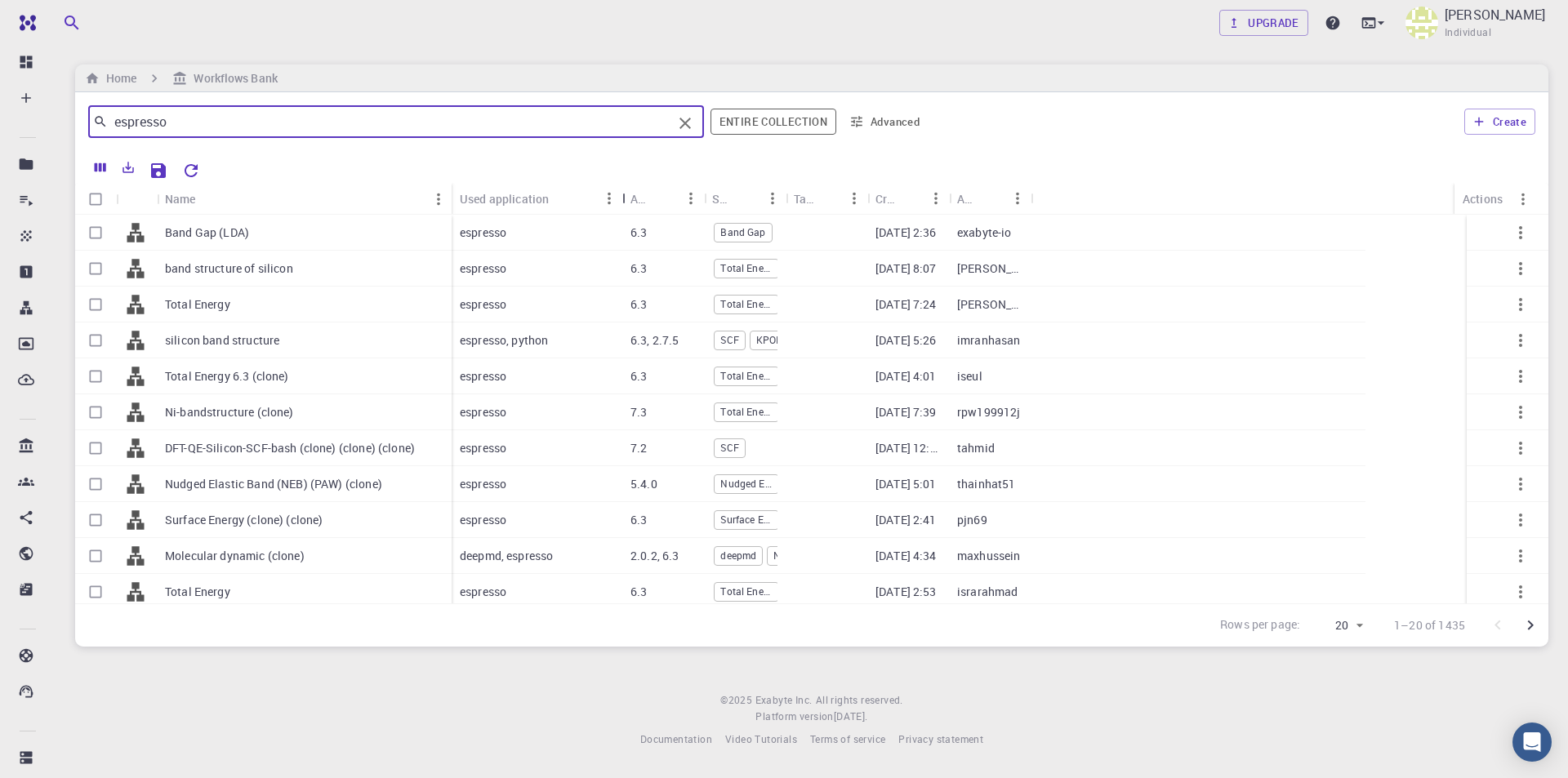
drag, startPoint x: 713, startPoint y: 194, endPoint x: 624, endPoint y: 197, distance: 89.1
click at [624, 197] on div "Used application" at bounding box center [624, 199] width 16 height 32
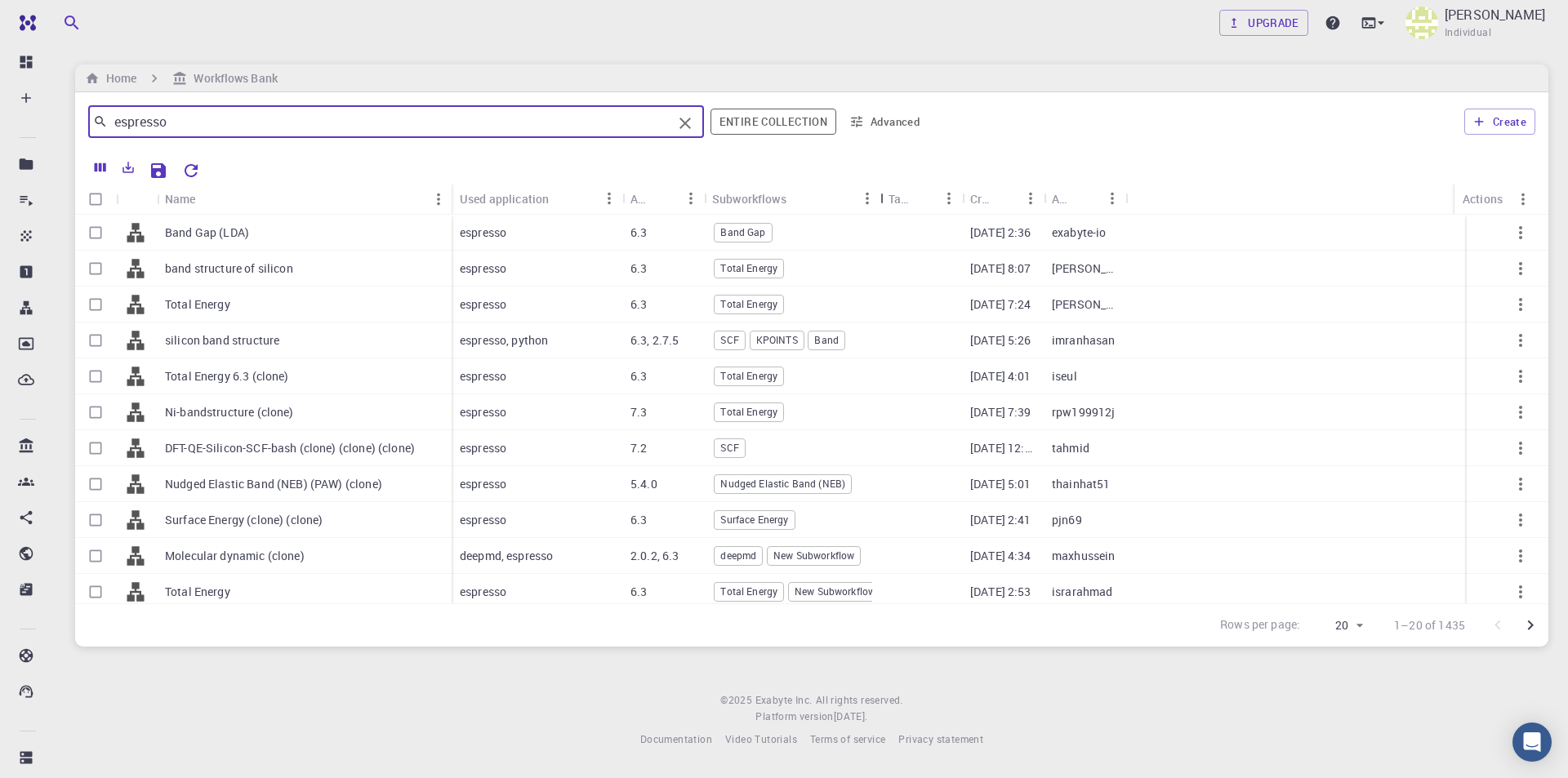
drag, startPoint x: 784, startPoint y: 189, endPoint x: 879, endPoint y: 190, distance: 95.0
click at [879, 190] on div "Subworkflows" at bounding box center [881, 199] width 16 height 32
drag, startPoint x: 448, startPoint y: 202, endPoint x: 481, endPoint y: 203, distance: 33.0
click at [481, 203] on div "Name" at bounding box center [485, 199] width 16 height 32
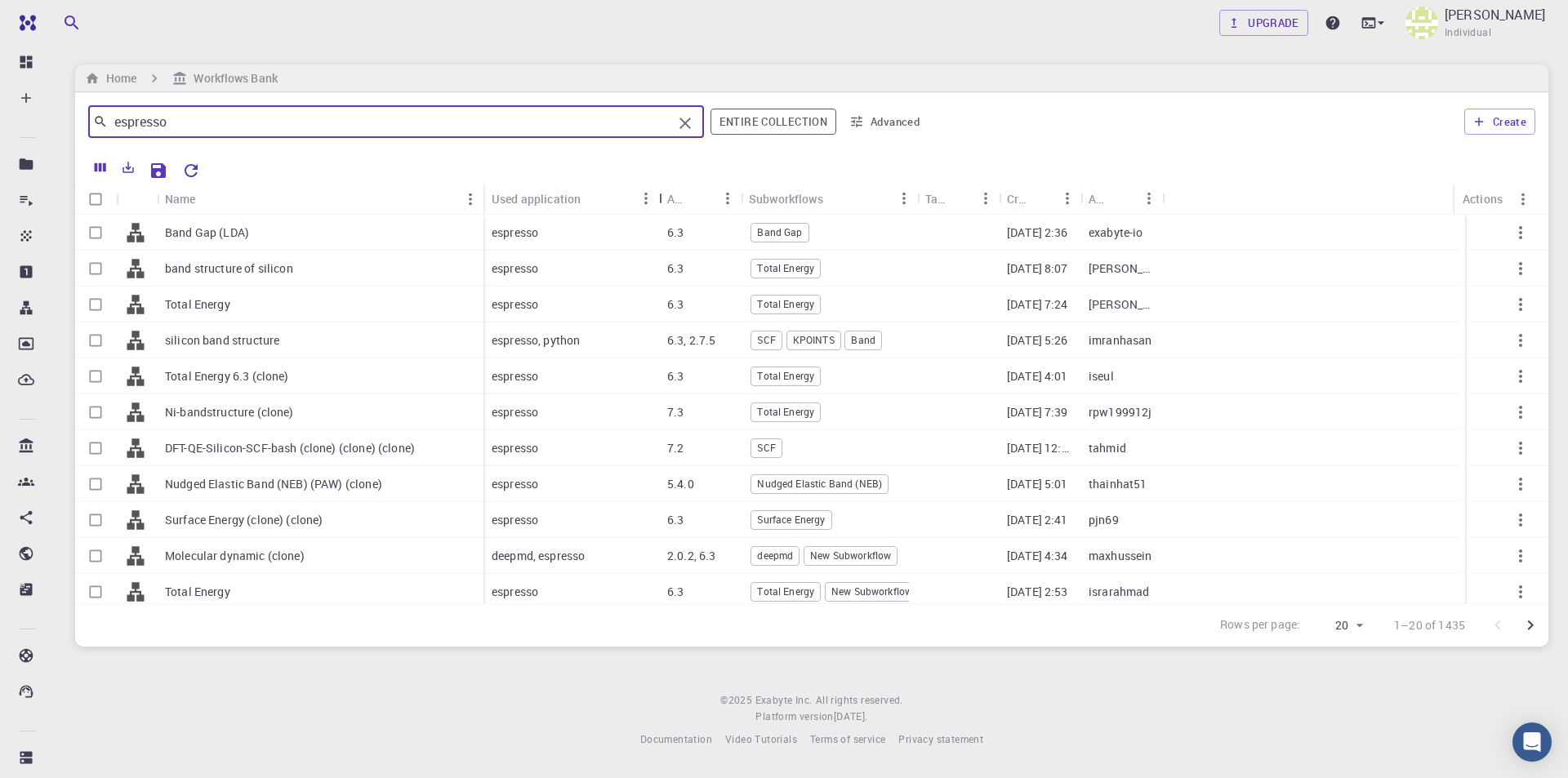
click at [659, 197] on div "Used application" at bounding box center [660, 199] width 16 height 32
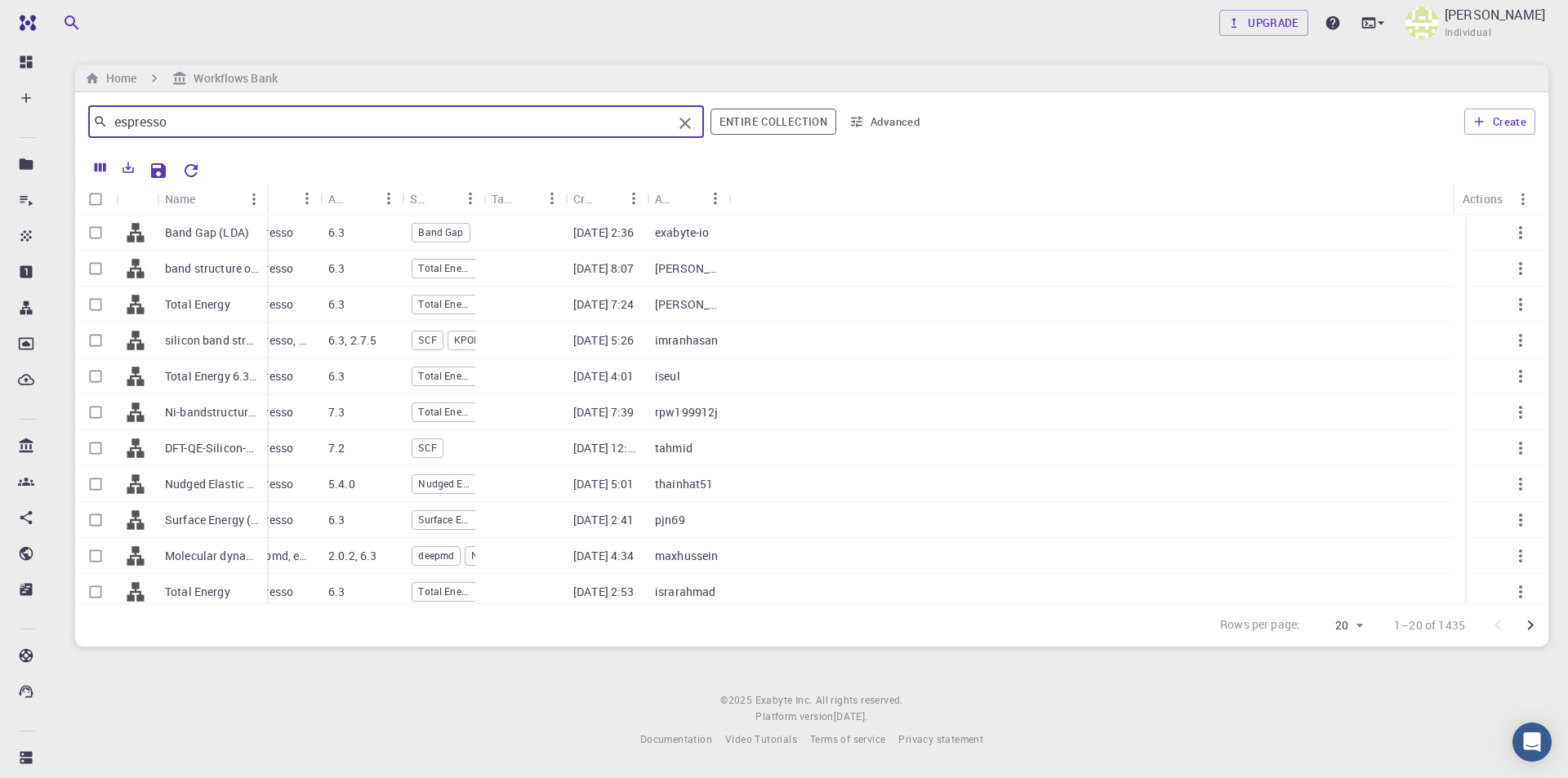
drag, startPoint x: 236, startPoint y: 194, endPoint x: 357, endPoint y: 191, distance: 121.0
click at [265, 197] on div "Name" at bounding box center [268, 199] width 16 height 32
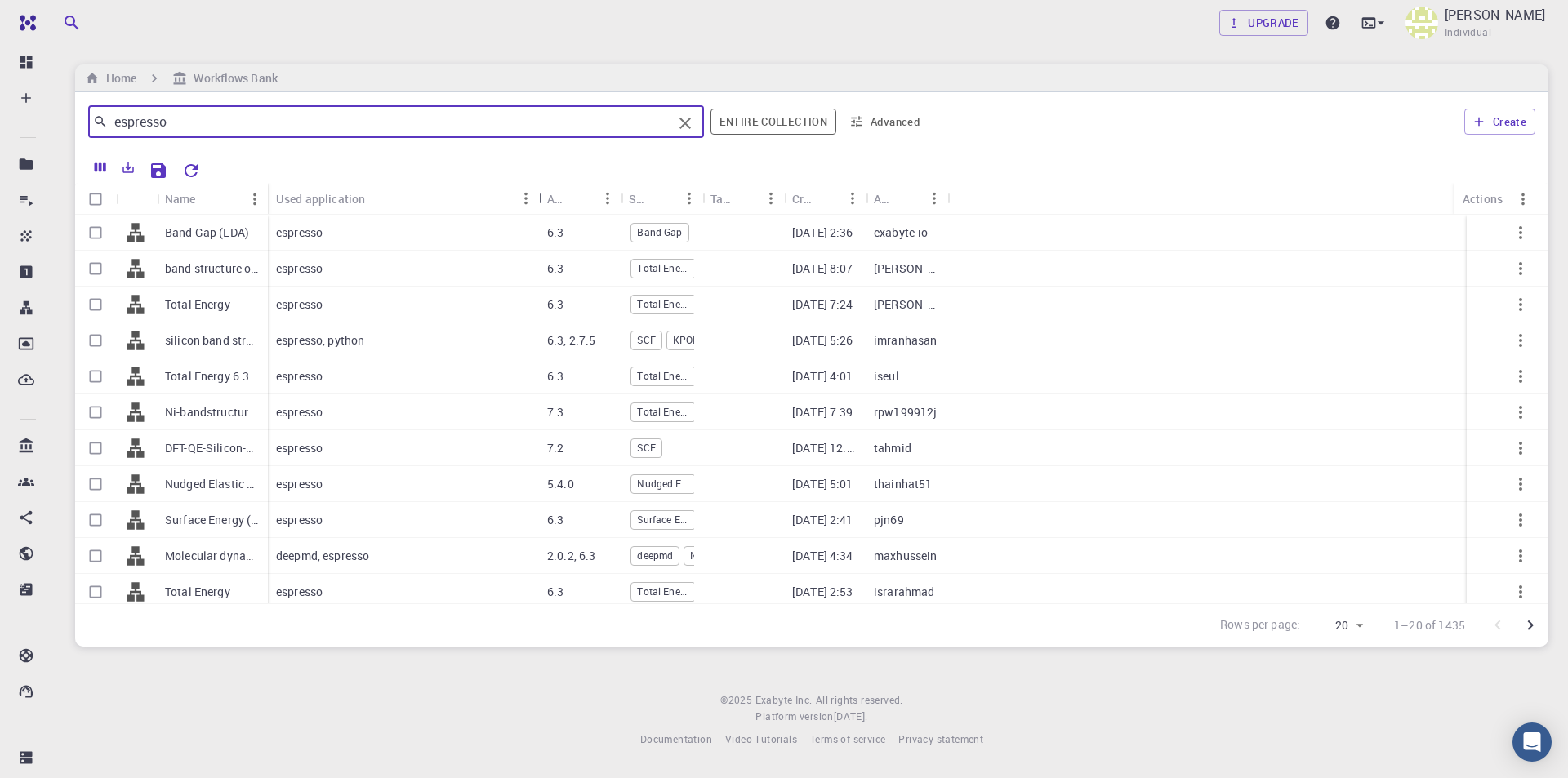
drag, startPoint x: 350, startPoint y: 194, endPoint x: 548, endPoint y: 191, distance: 198.0
click at [548, 191] on div "Used application" at bounding box center [540, 199] width 16 height 32
drag, startPoint x: 328, startPoint y: 190, endPoint x: 264, endPoint y: 195, distance: 64.2
click at [264, 195] on div "Name" at bounding box center [268, 199] width 16 height 32
drag, startPoint x: 266, startPoint y: 193, endPoint x: 444, endPoint y: 193, distance: 178.0
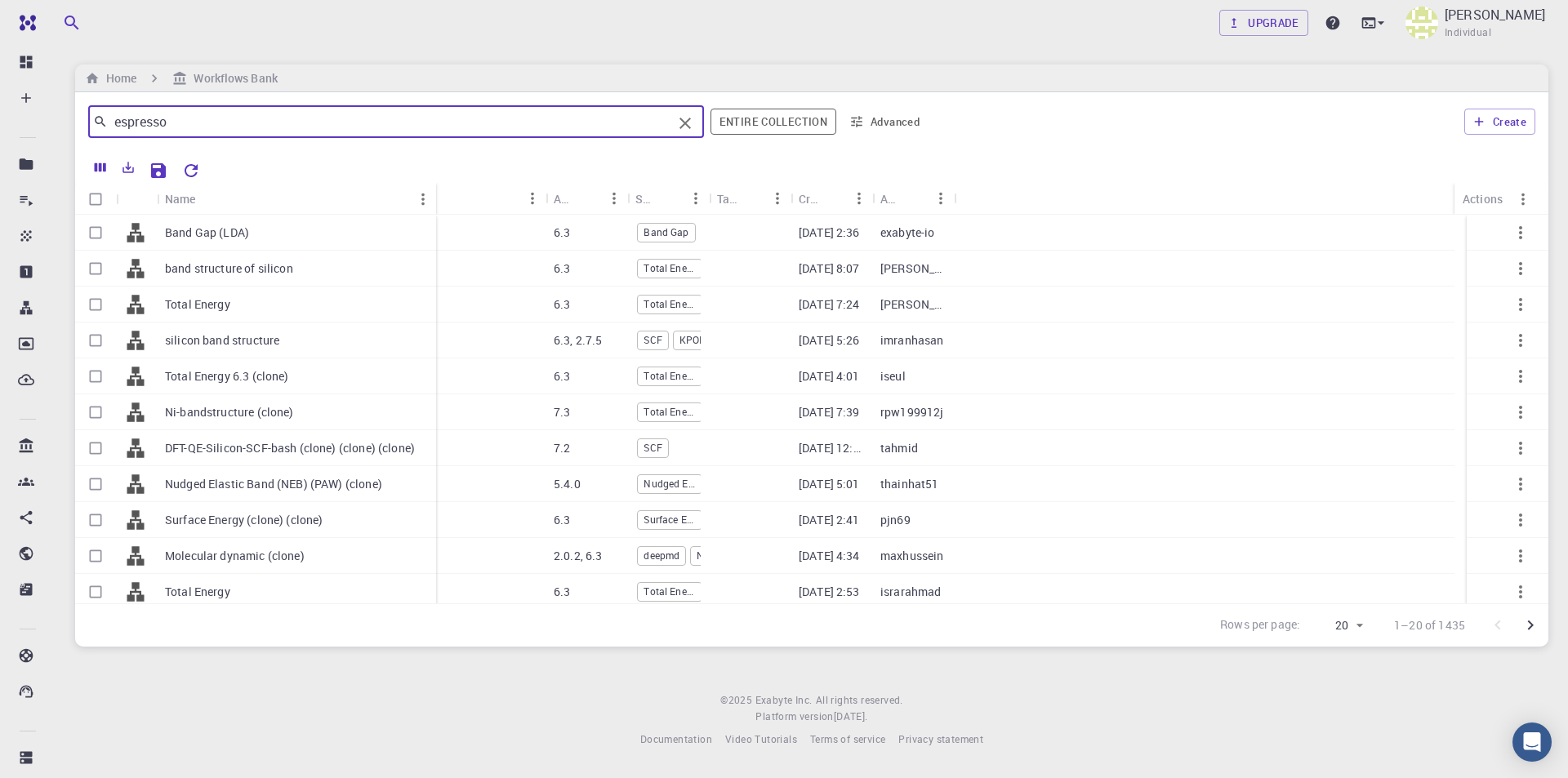
click at [444, 193] on div "Name" at bounding box center [437, 199] width 16 height 32
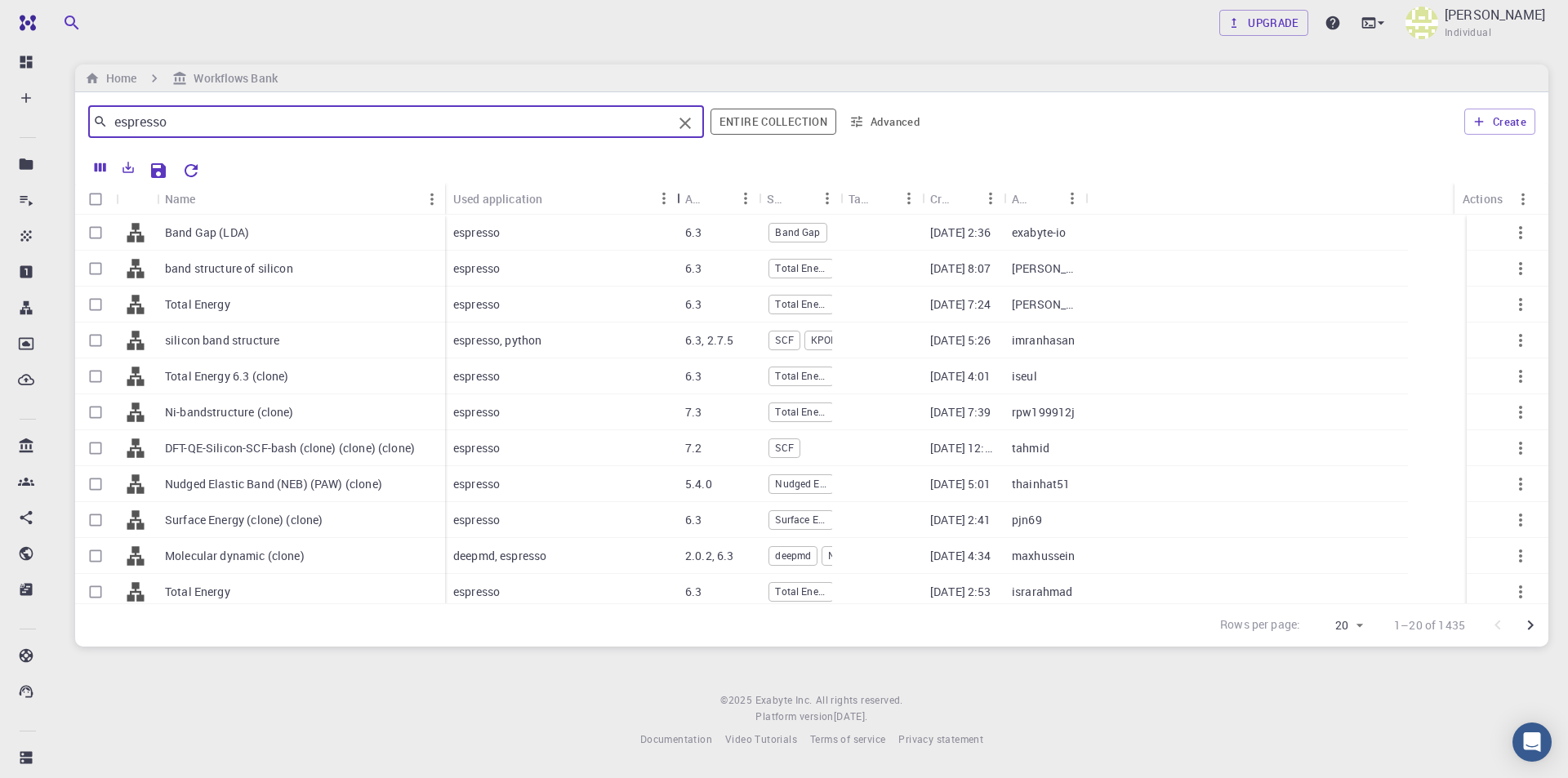
drag, startPoint x: 726, startPoint y: 188, endPoint x: 680, endPoint y: 198, distance: 47.1
click at [680, 198] on div "Used application" at bounding box center [678, 199] width 16 height 32
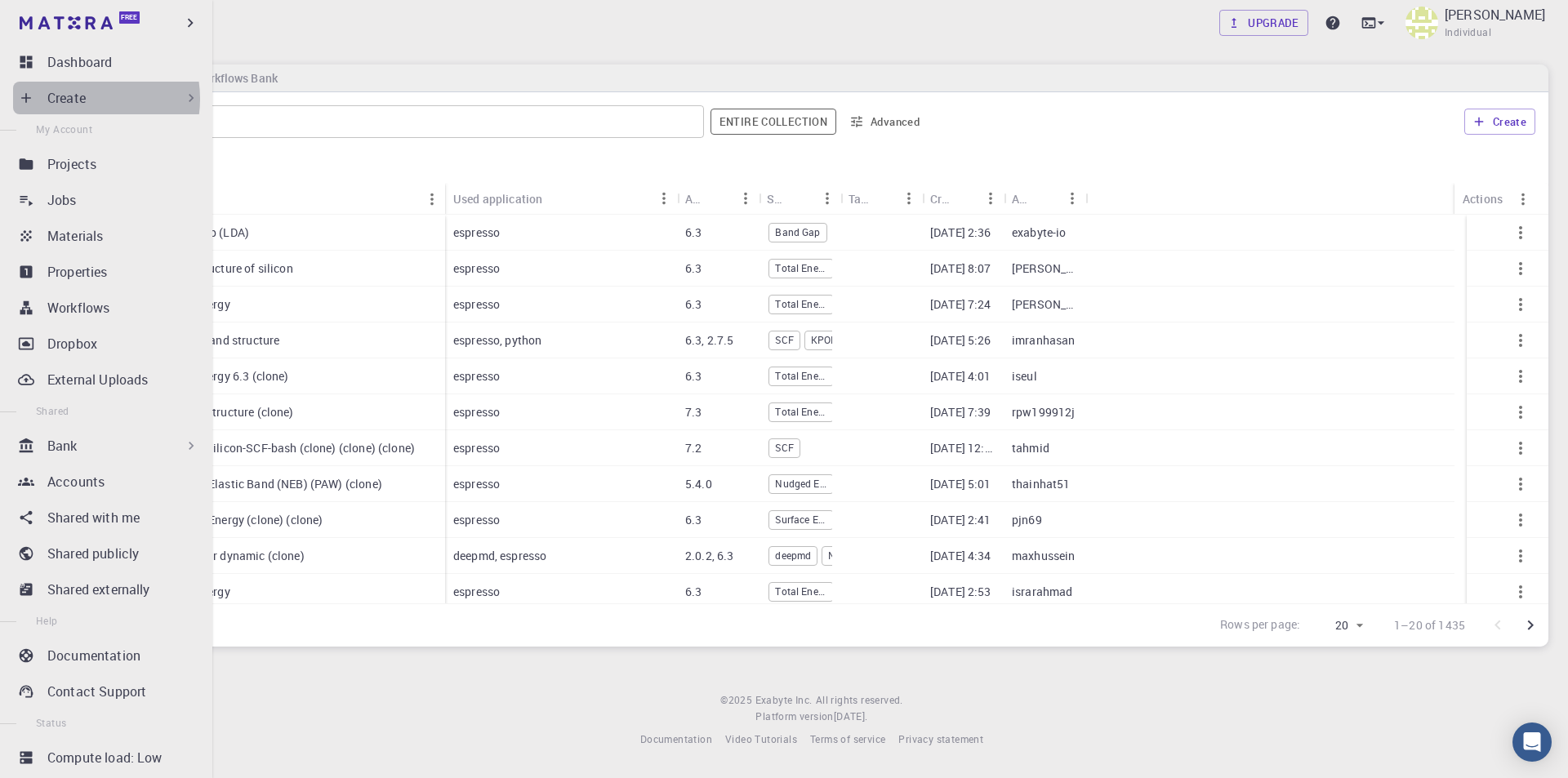
click at [82, 99] on p "Create" at bounding box center [66, 97] width 38 height 19
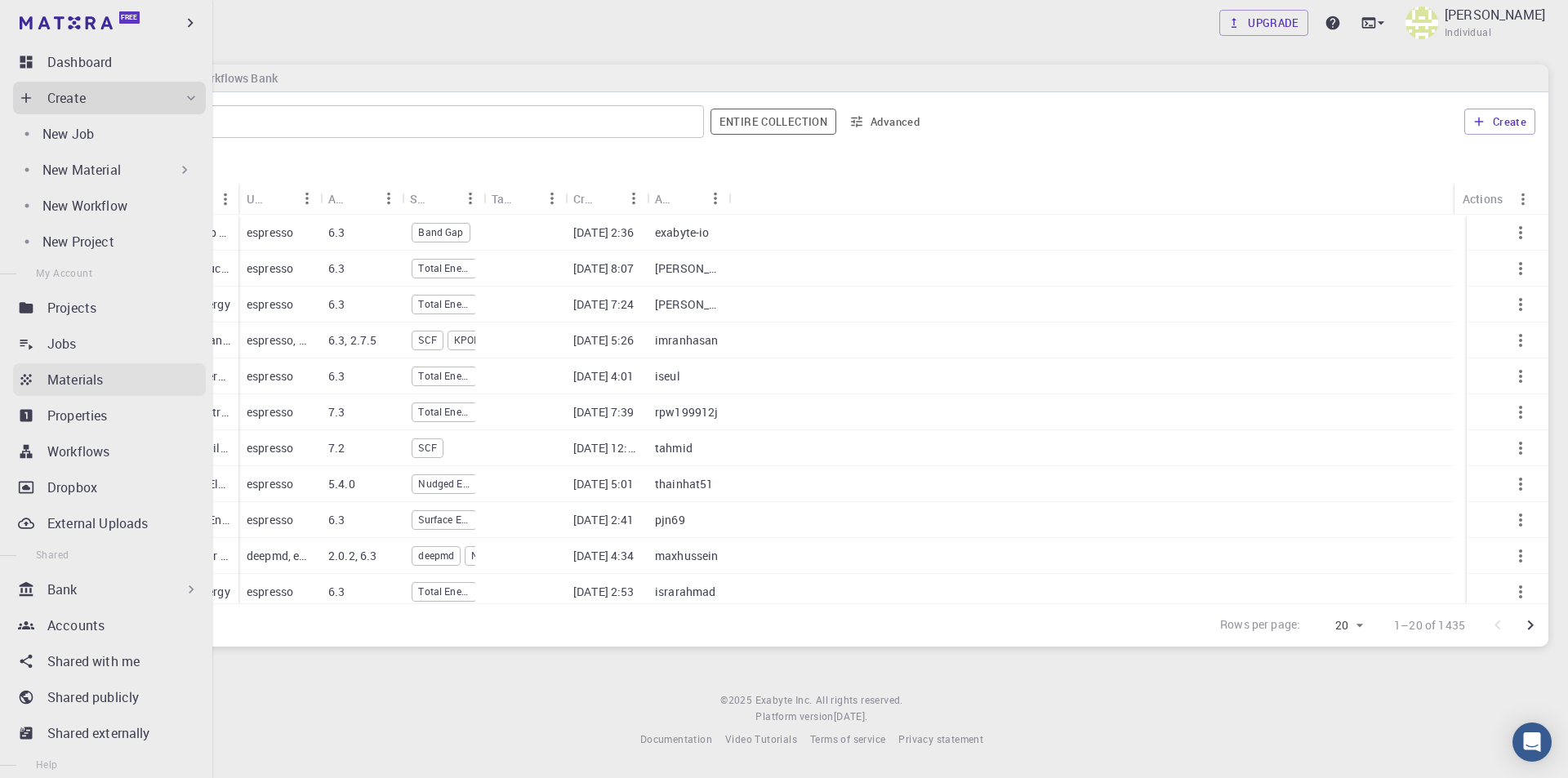
click at [114, 378] on div "Materials" at bounding box center [126, 380] width 158 height 19
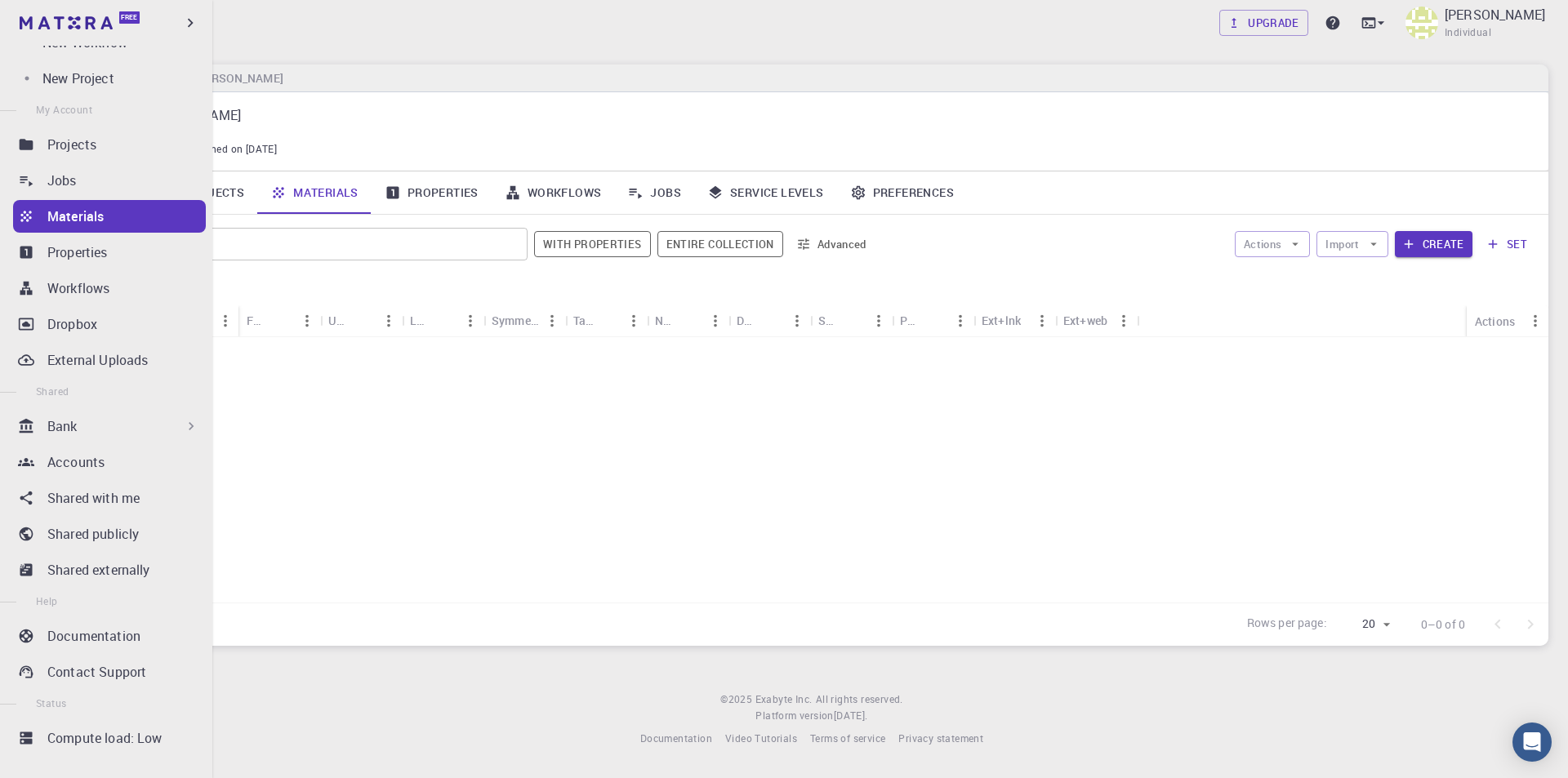
click at [114, 417] on div "Bank" at bounding box center [123, 425] width 152 height 19
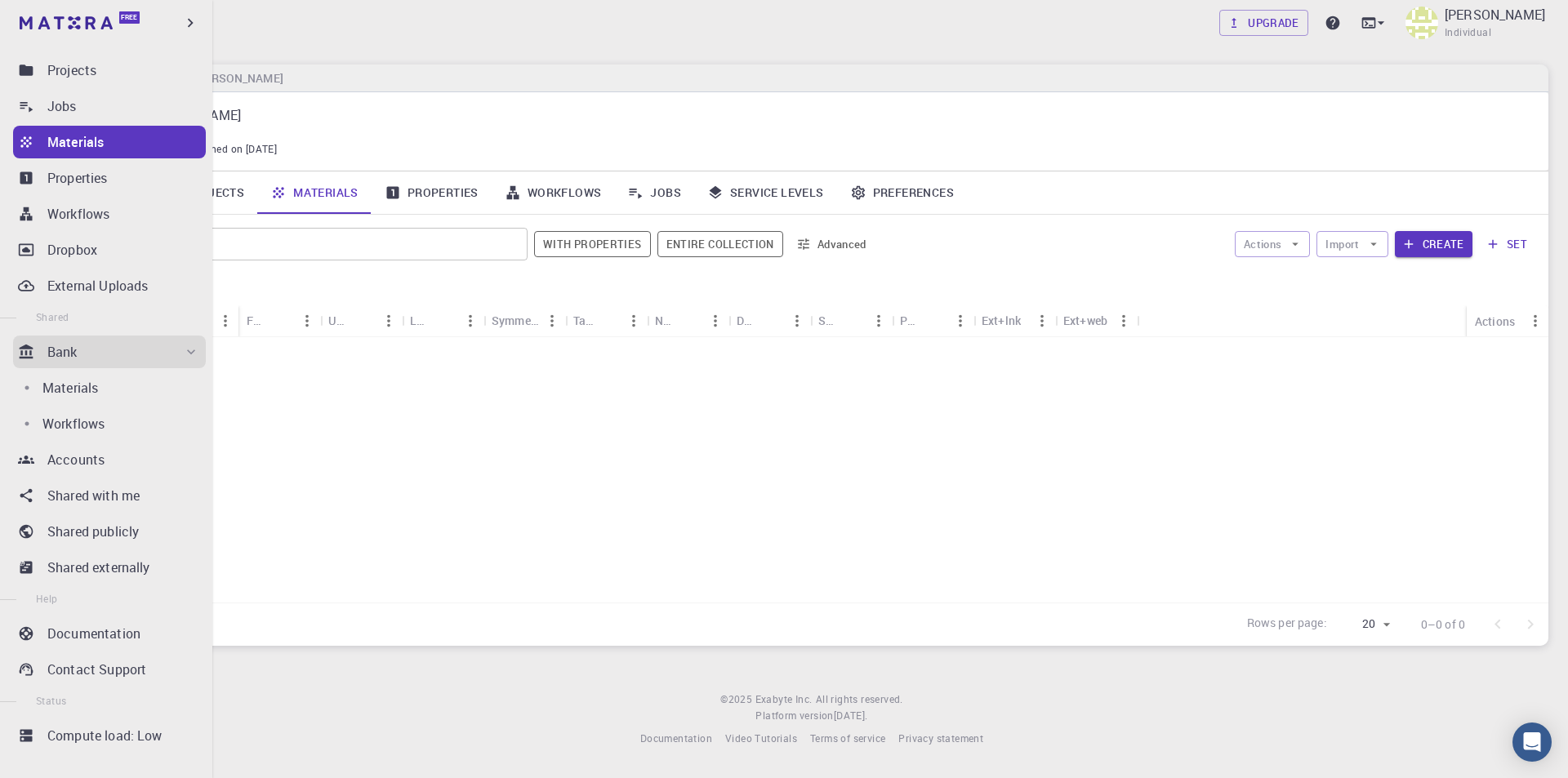
scroll to position [71, 0]
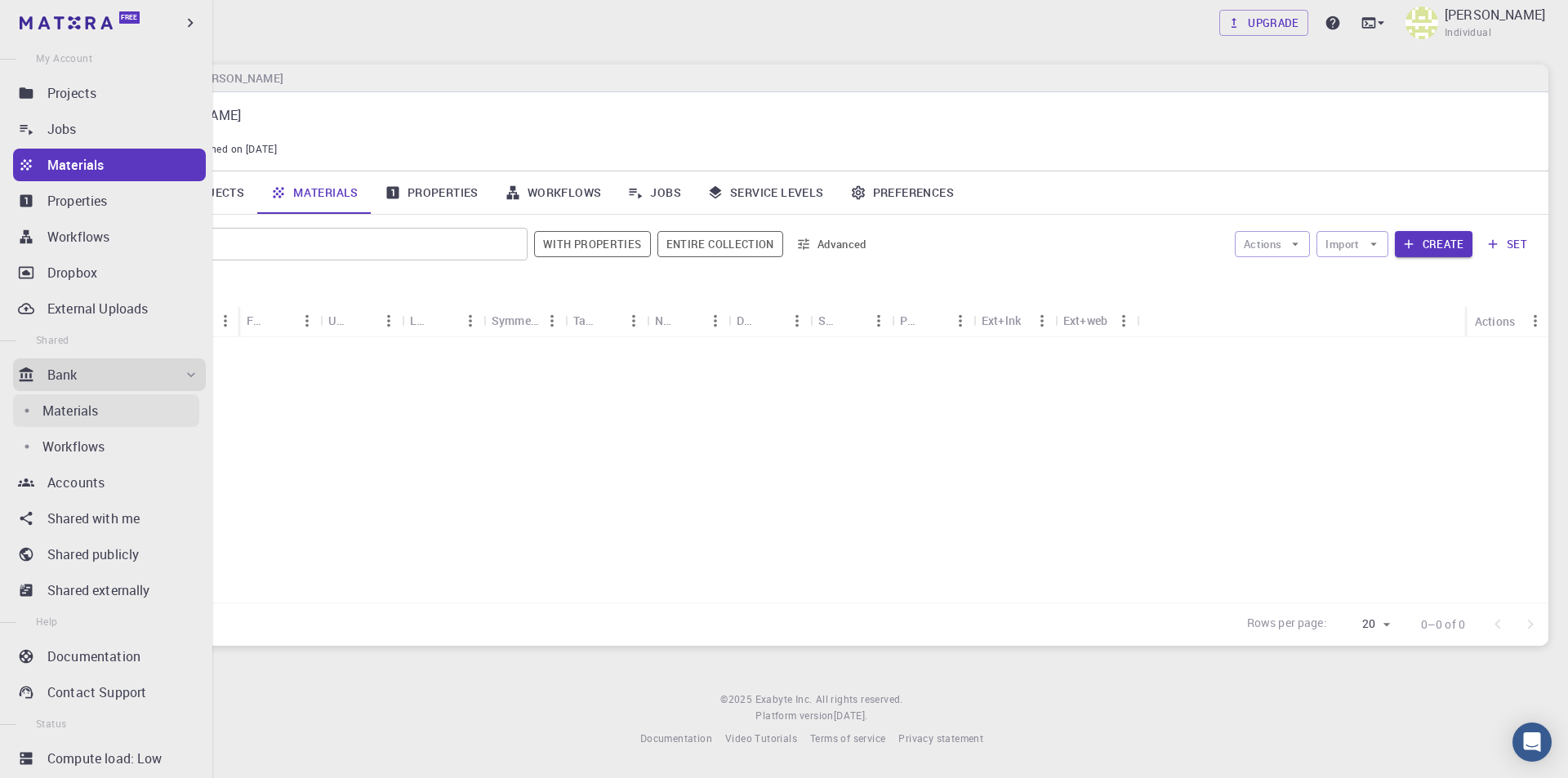
click at [86, 408] on p "Materials" at bounding box center [70, 410] width 56 height 19
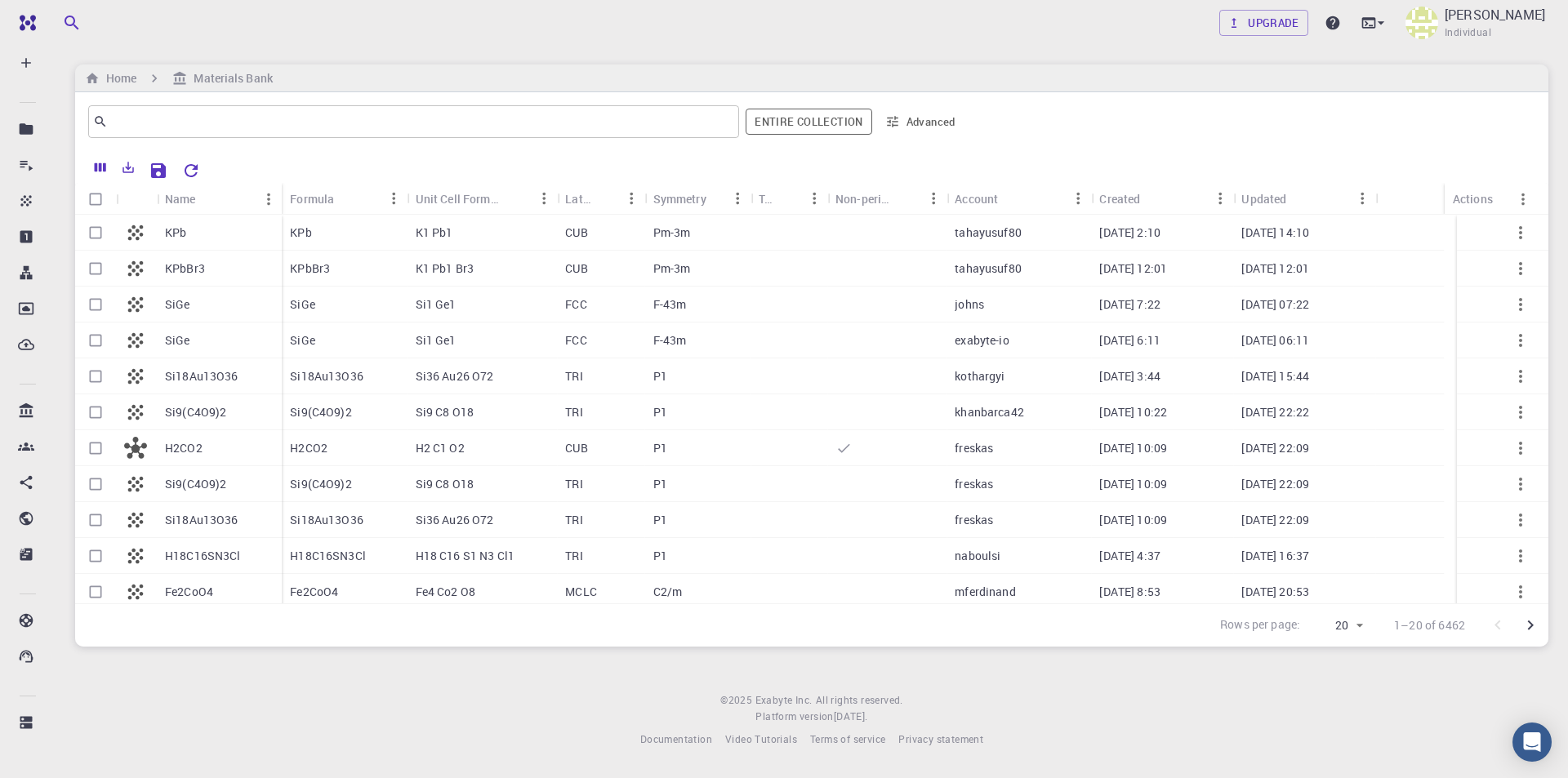
scroll to position [35, 0]
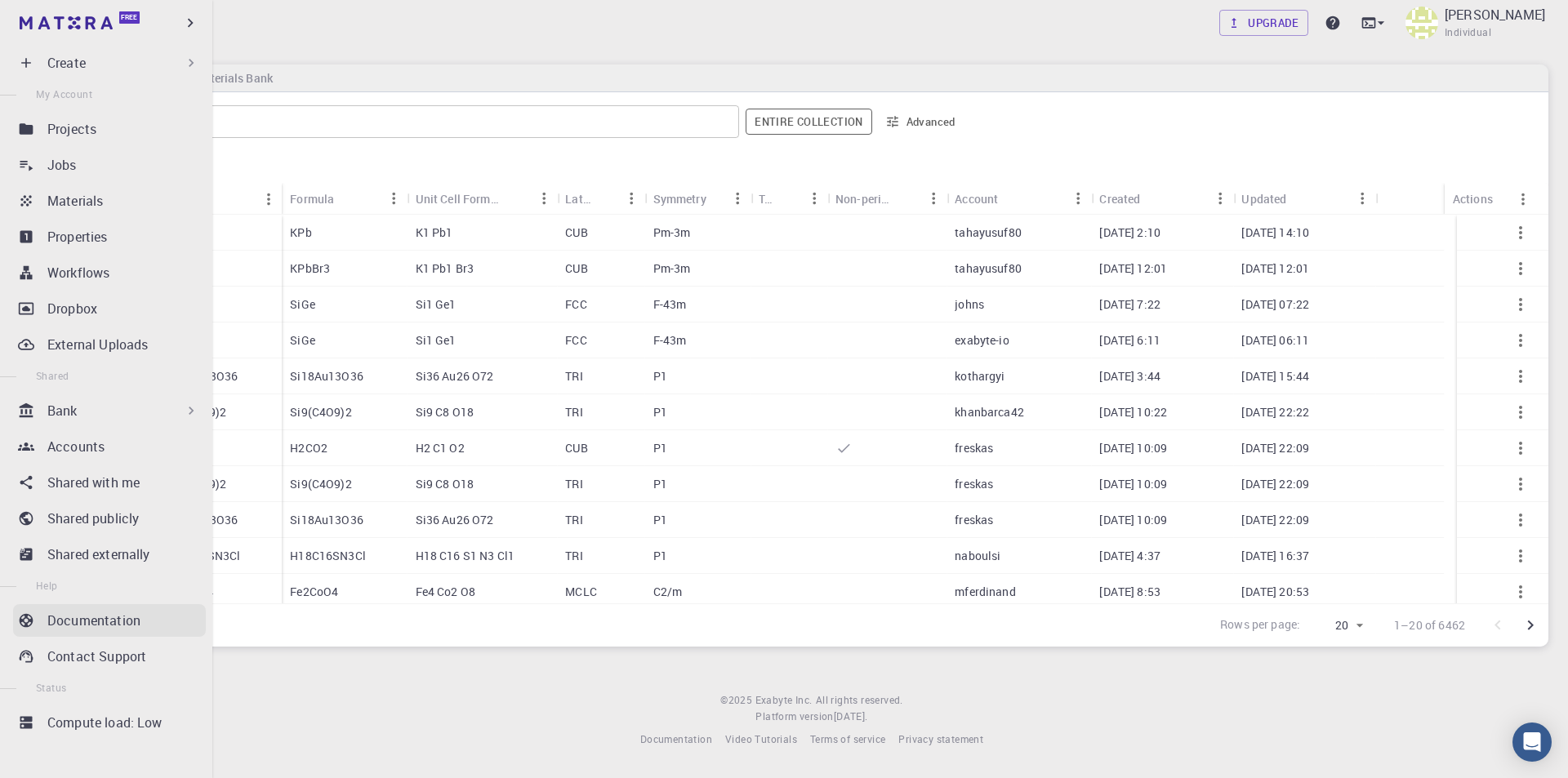
click at [75, 618] on p "Documentation" at bounding box center [94, 620] width 93 height 19
click at [114, 410] on div "Bank" at bounding box center [123, 410] width 152 height 19
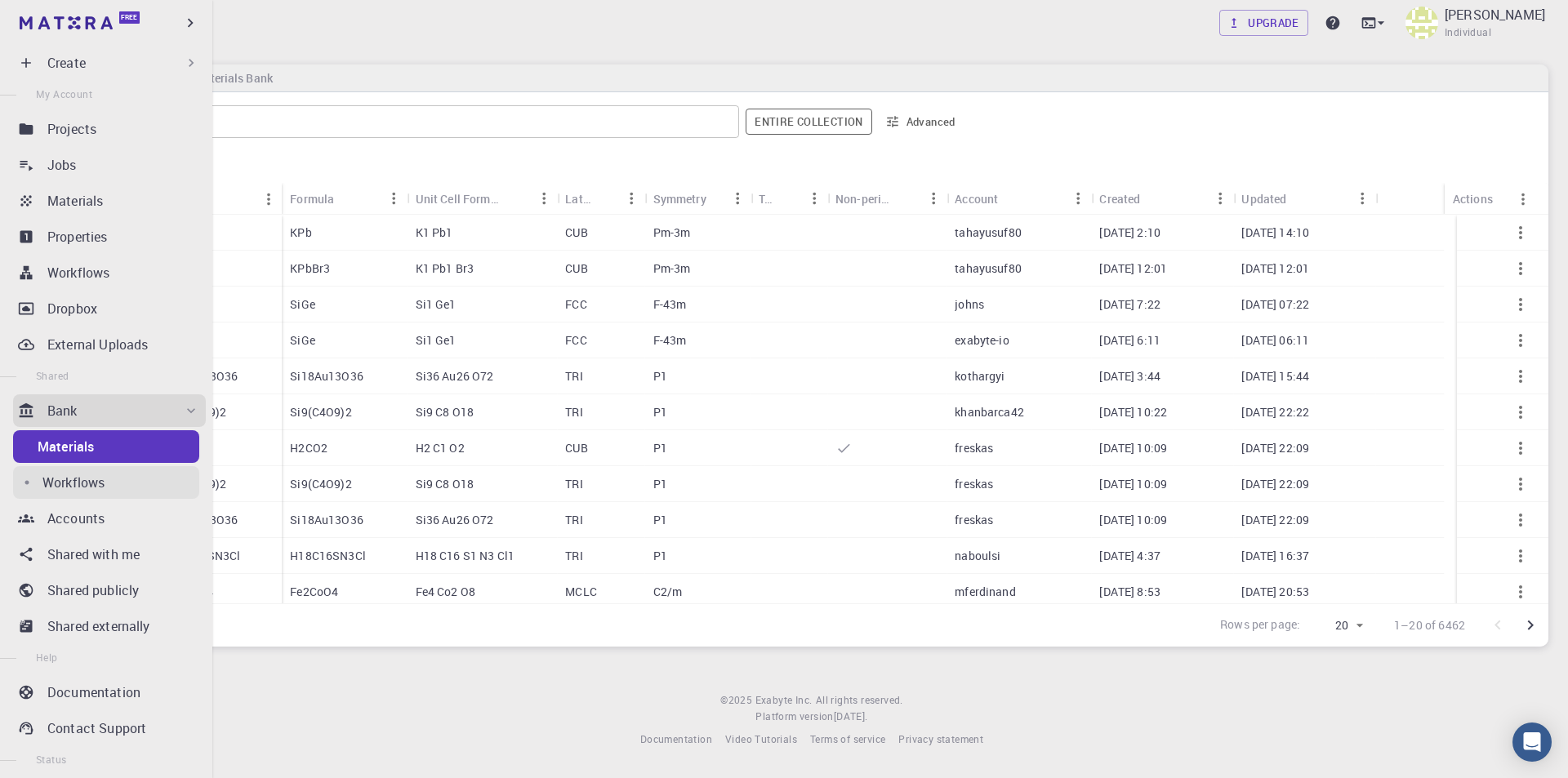
click at [101, 476] on p "Workflows" at bounding box center [73, 482] width 62 height 19
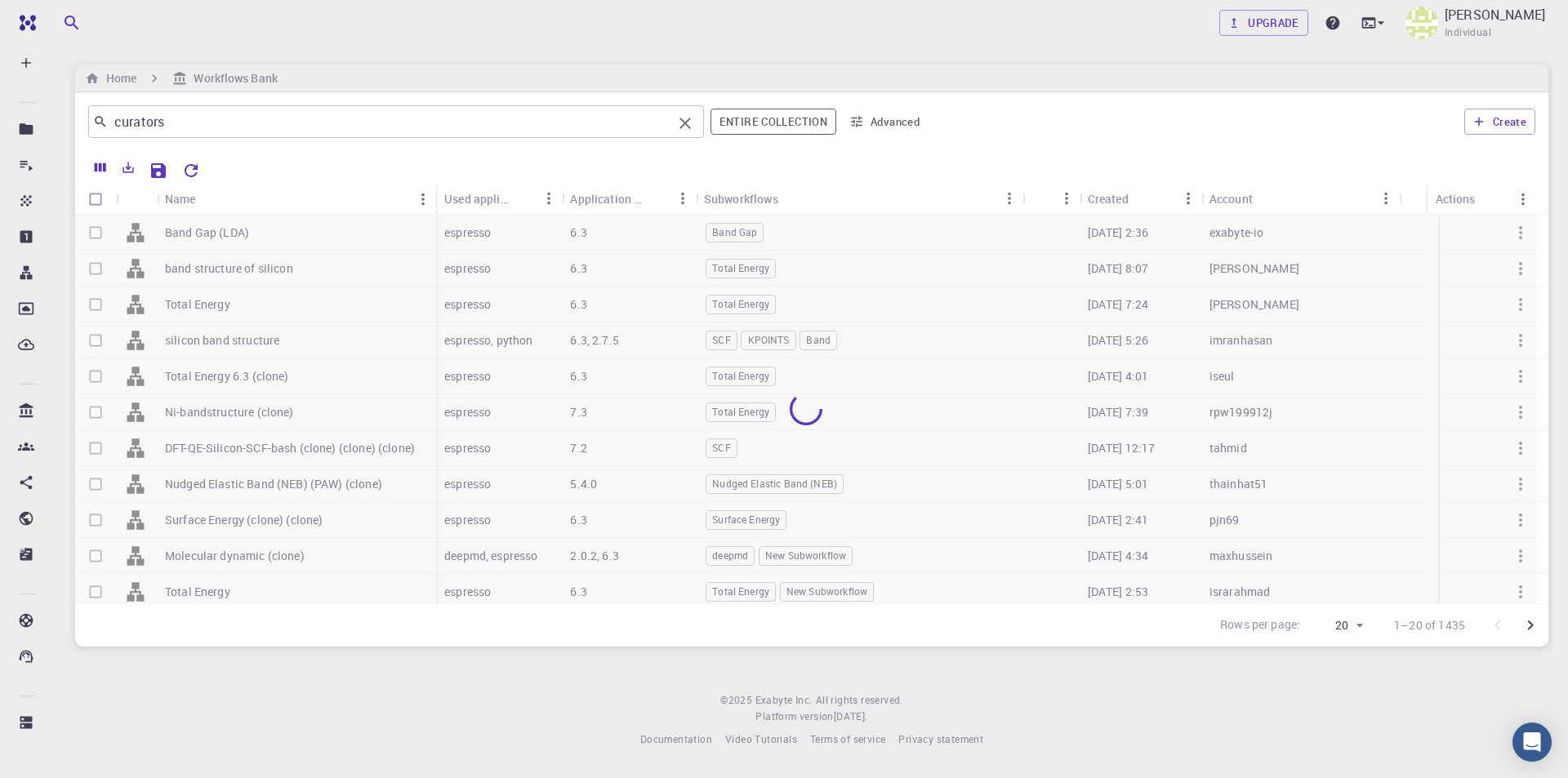
click at [449, 122] on input "curators" at bounding box center [390, 121] width 564 height 23
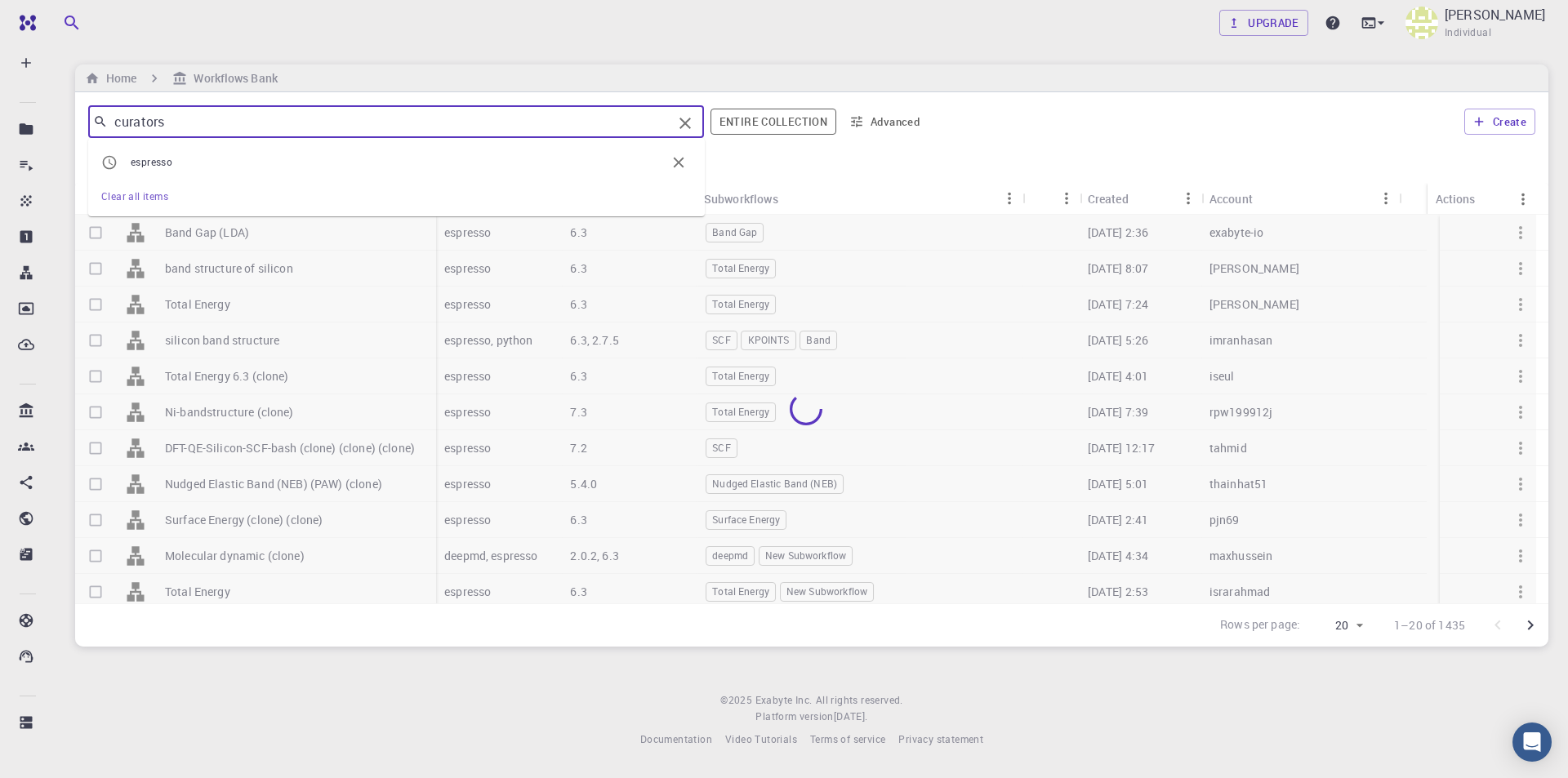
drag, startPoint x: 449, startPoint y: 122, endPoint x: 0, endPoint y: 121, distance: 449.0
click at [0, 121] on div "Free Dashboard Create New Job New Material Create Material Upload File Import f…" at bounding box center [784, 387] width 1568 height 775
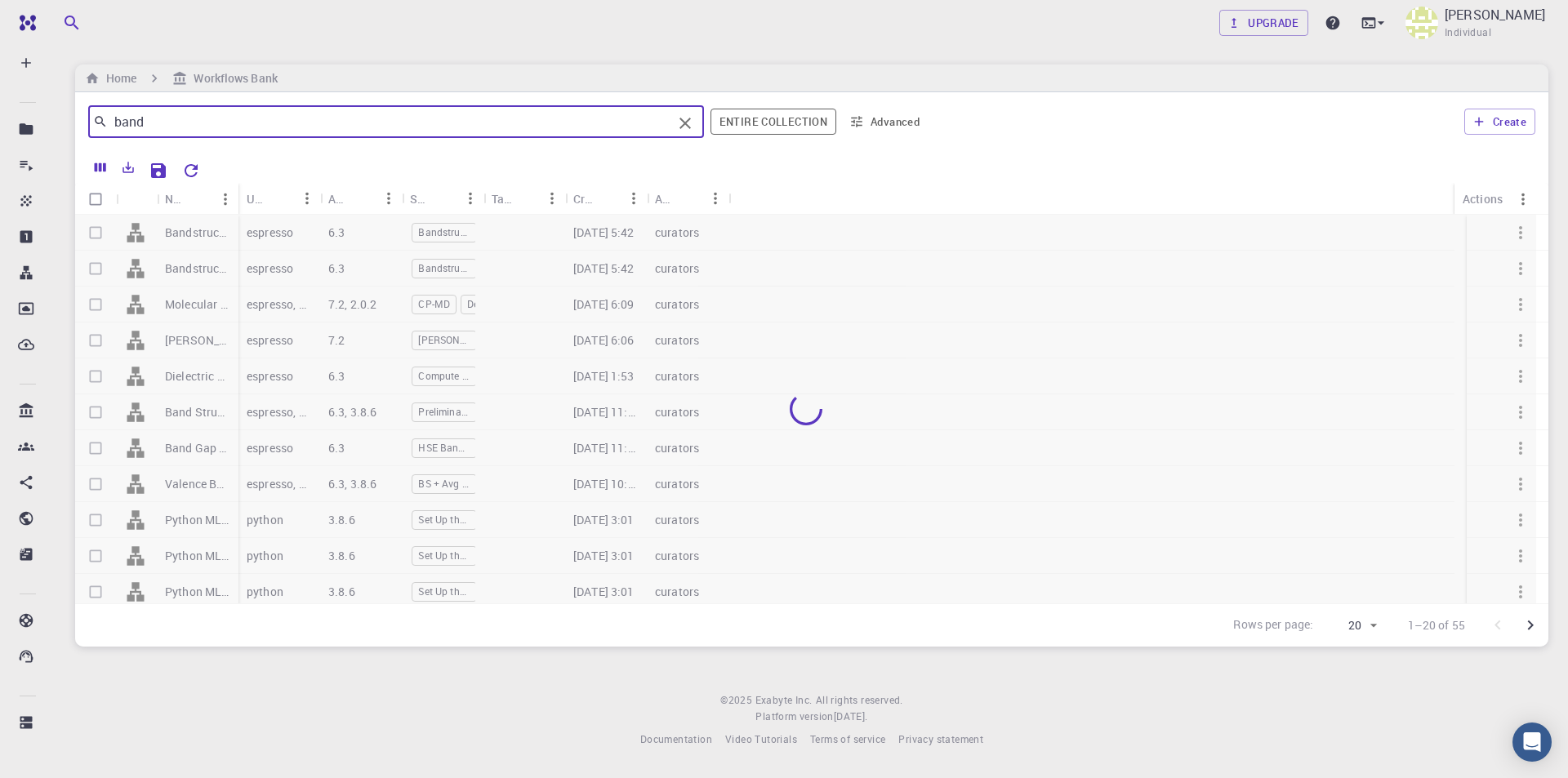
click at [288, 122] on input "band" at bounding box center [390, 121] width 564 height 23
type input "band structure"
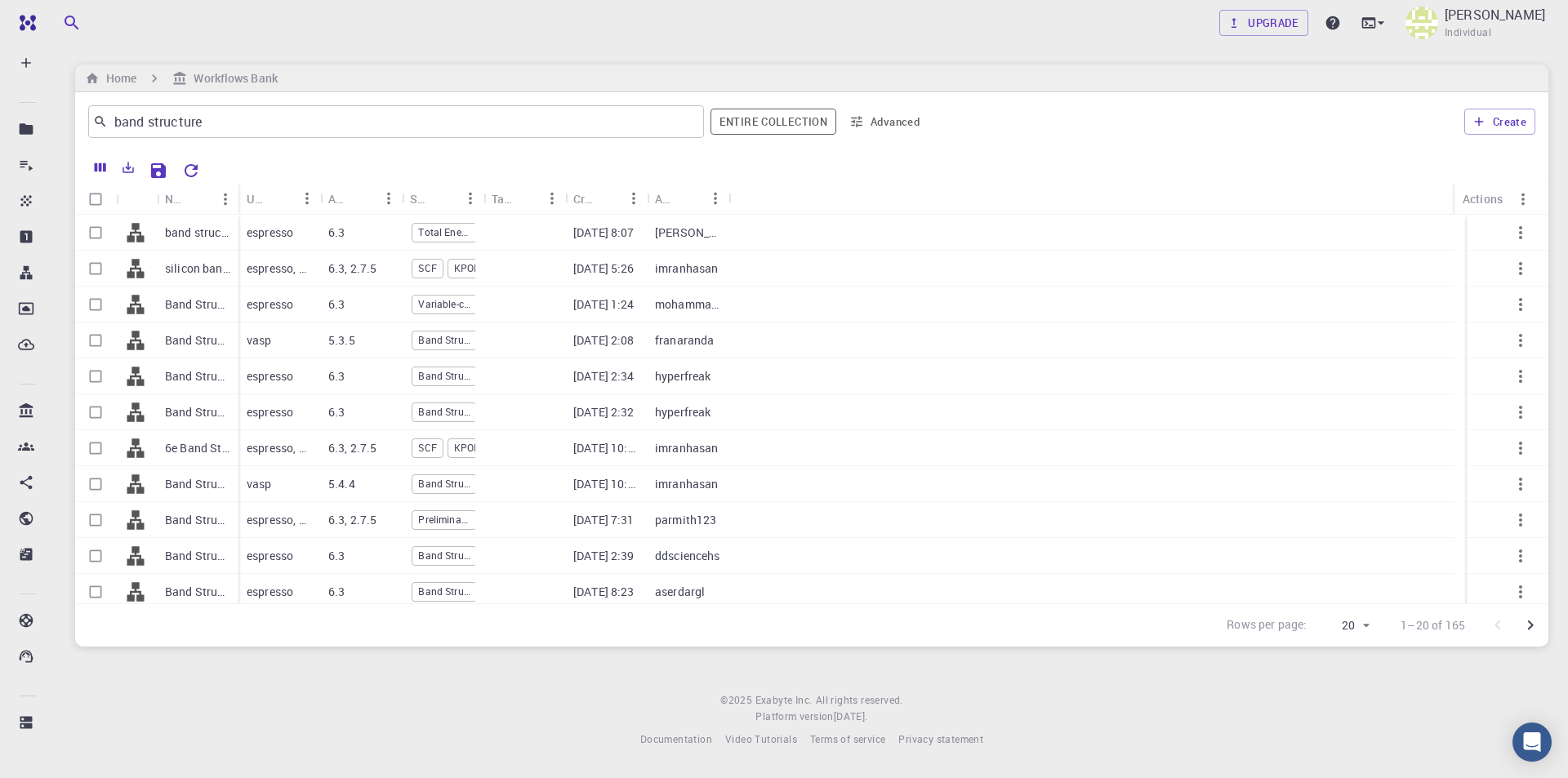
drag, startPoint x: 238, startPoint y: 196, endPoint x: 350, endPoint y: 193, distance: 112.0
click at [350, 193] on div "Used application Application Version Subworkflows Tags Created Account" at bounding box center [483, 199] width 490 height 32
drag, startPoint x: 236, startPoint y: 193, endPoint x: 448, endPoint y: 206, distance: 212.4
click at [364, 208] on div "Name" at bounding box center [360, 199] width 16 height 32
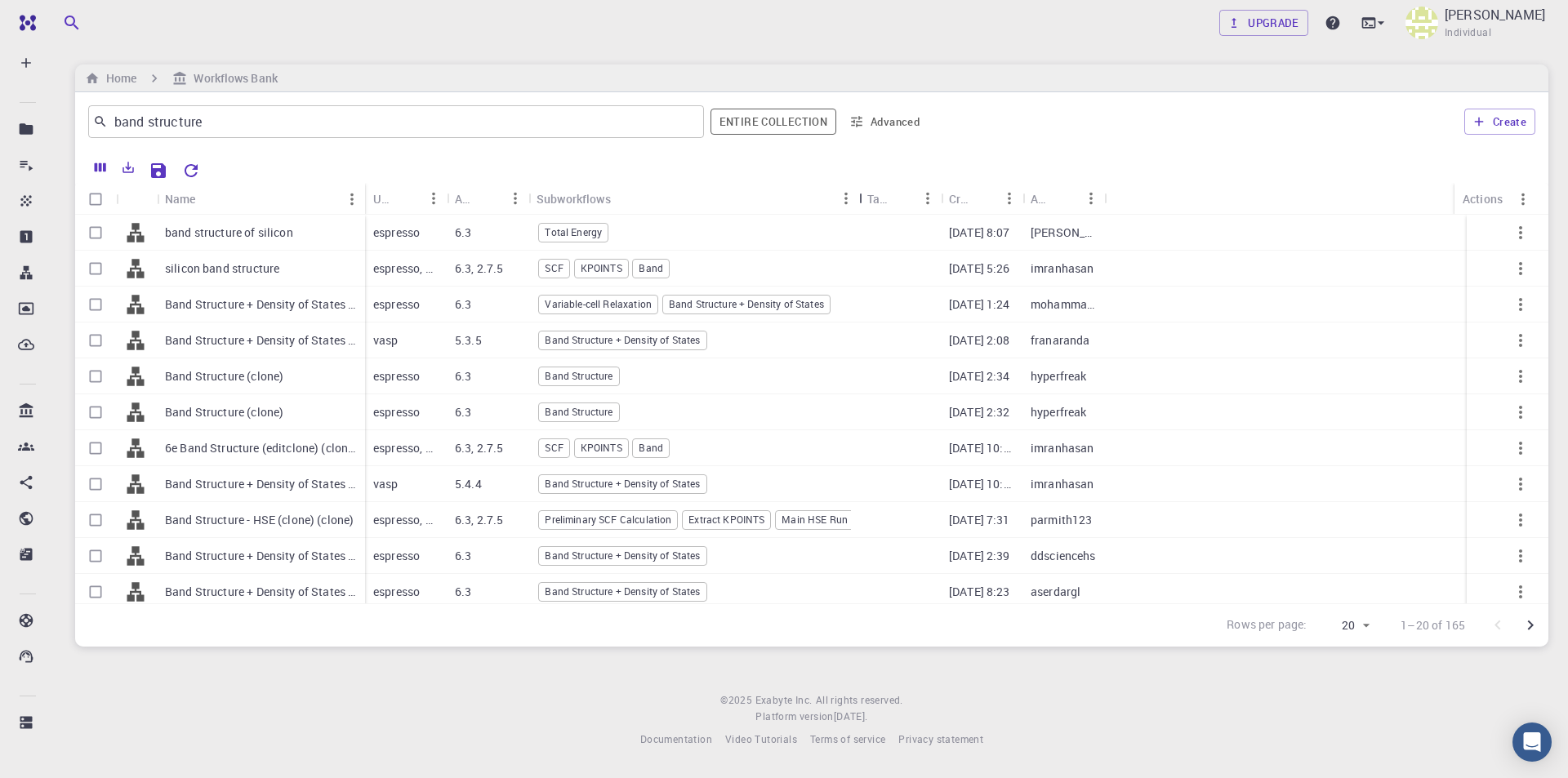
drag, startPoint x: 609, startPoint y: 196, endPoint x: 858, endPoint y: 191, distance: 249.1
click at [858, 191] on div "Subworkflows" at bounding box center [860, 199] width 16 height 32
drag, startPoint x: 362, startPoint y: 196, endPoint x: 421, endPoint y: 258, distance: 85.6
click at [421, 258] on div "Name Used application Application Version Subworkflows Tags Created Account Act…" at bounding box center [812, 393] width 1473 height 420
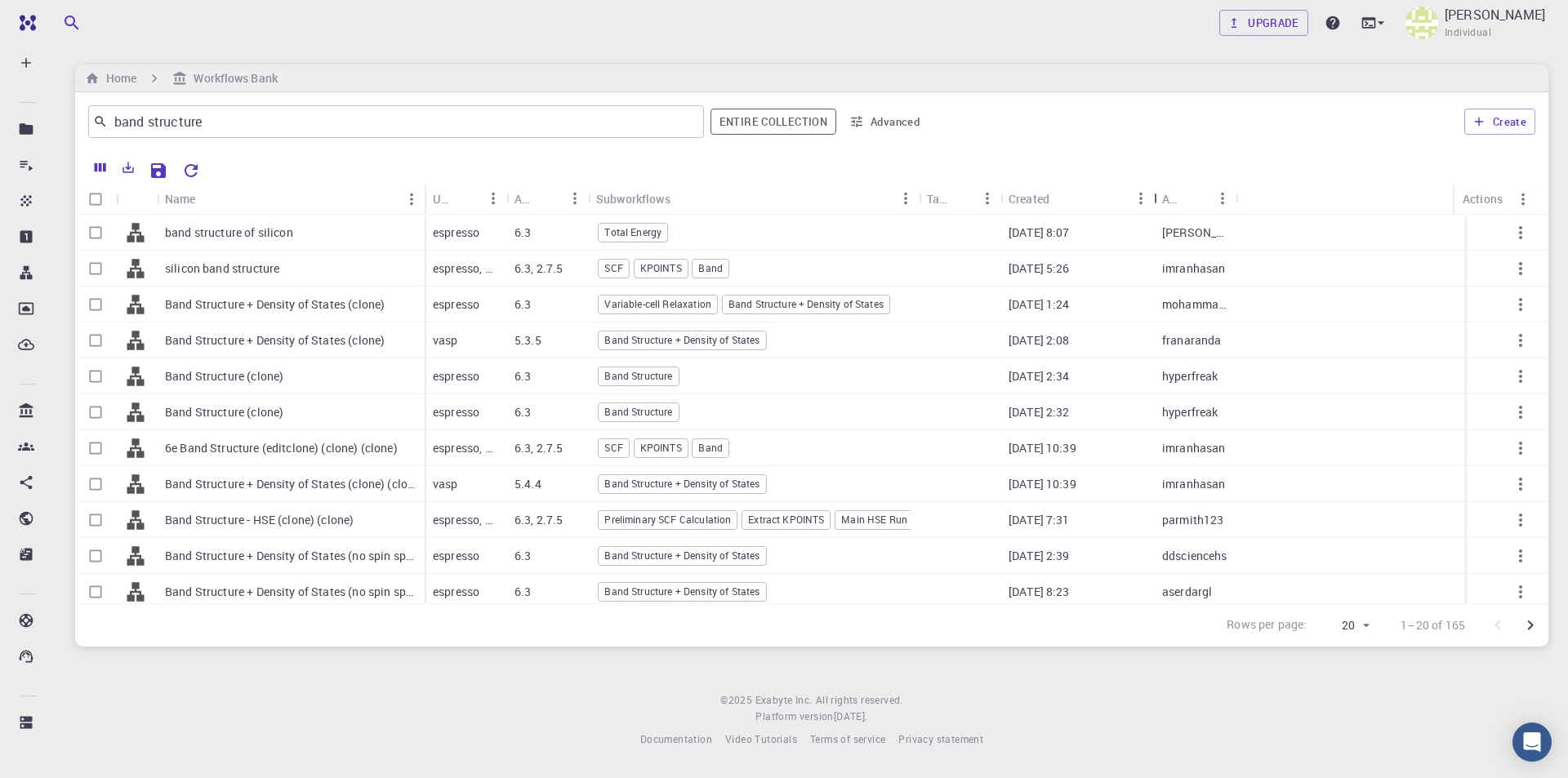
drag, startPoint x: 1081, startPoint y: 199, endPoint x: 1154, endPoint y: 206, distance: 73.3
click at [1154, 206] on div "Created" at bounding box center [1155, 199] width 16 height 32
click at [784, 121] on button "Entire collection" at bounding box center [773, 121] width 125 height 26
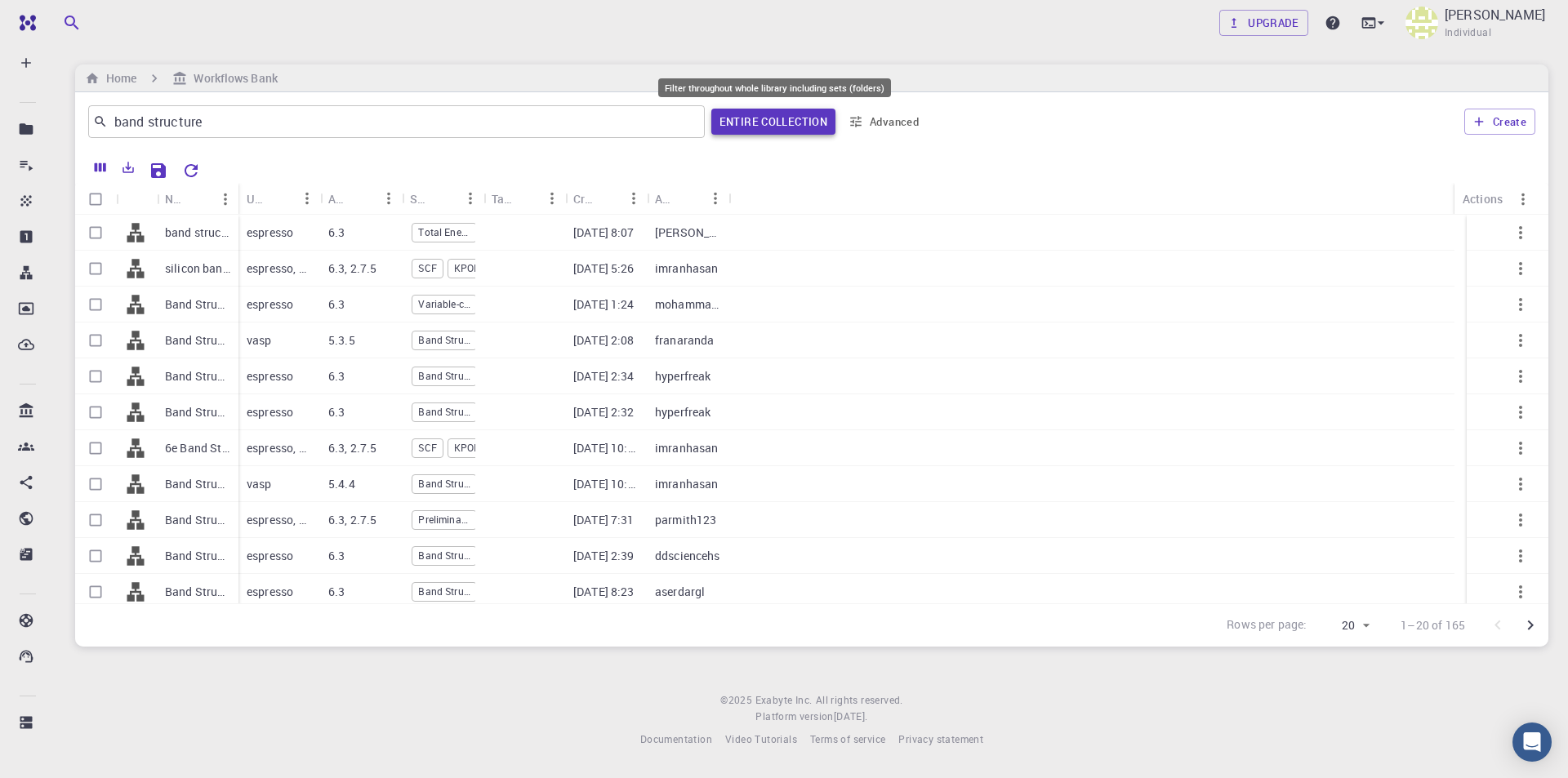
click at [787, 126] on button "Entire collection" at bounding box center [773, 121] width 124 height 26
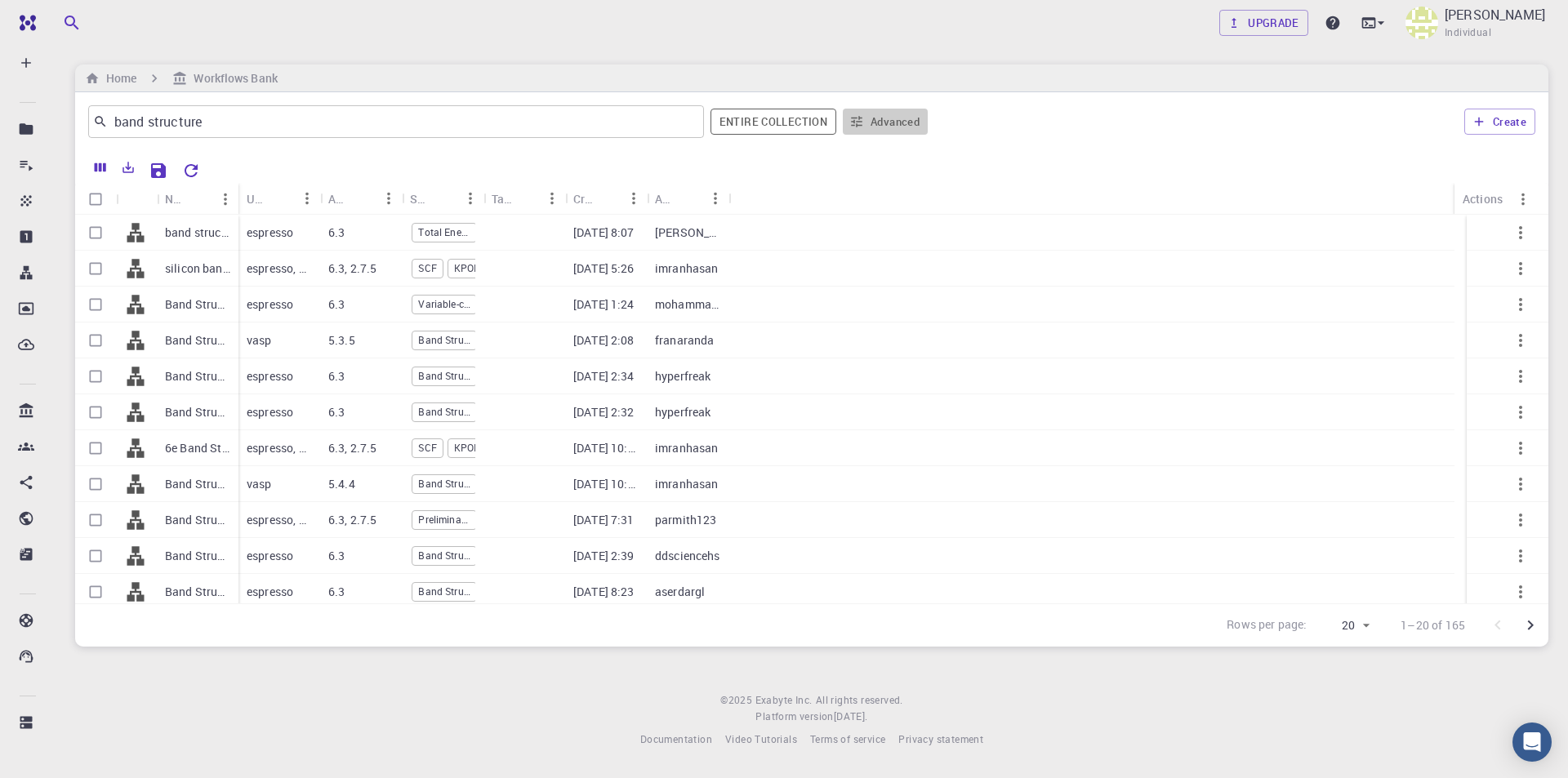
click at [877, 119] on button "Advanced" at bounding box center [885, 121] width 85 height 26
click at [1060, 775] on div at bounding box center [784, 775] width 1568 height 0
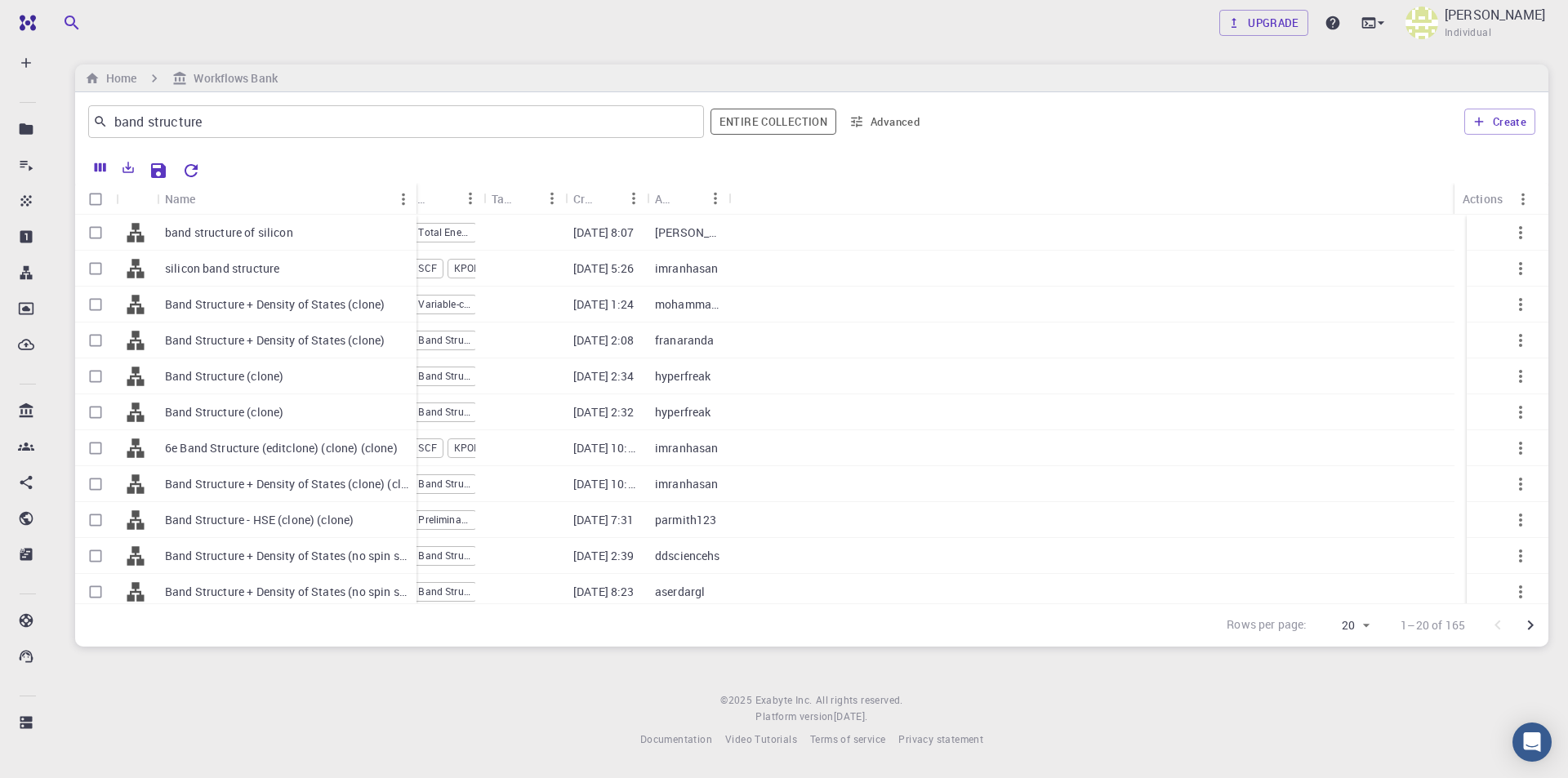
drag, startPoint x: 261, startPoint y: 189, endPoint x: 543, endPoint y: 189, distance: 282.0
click at [412, 196] on div "Name" at bounding box center [418, 199] width 16 height 32
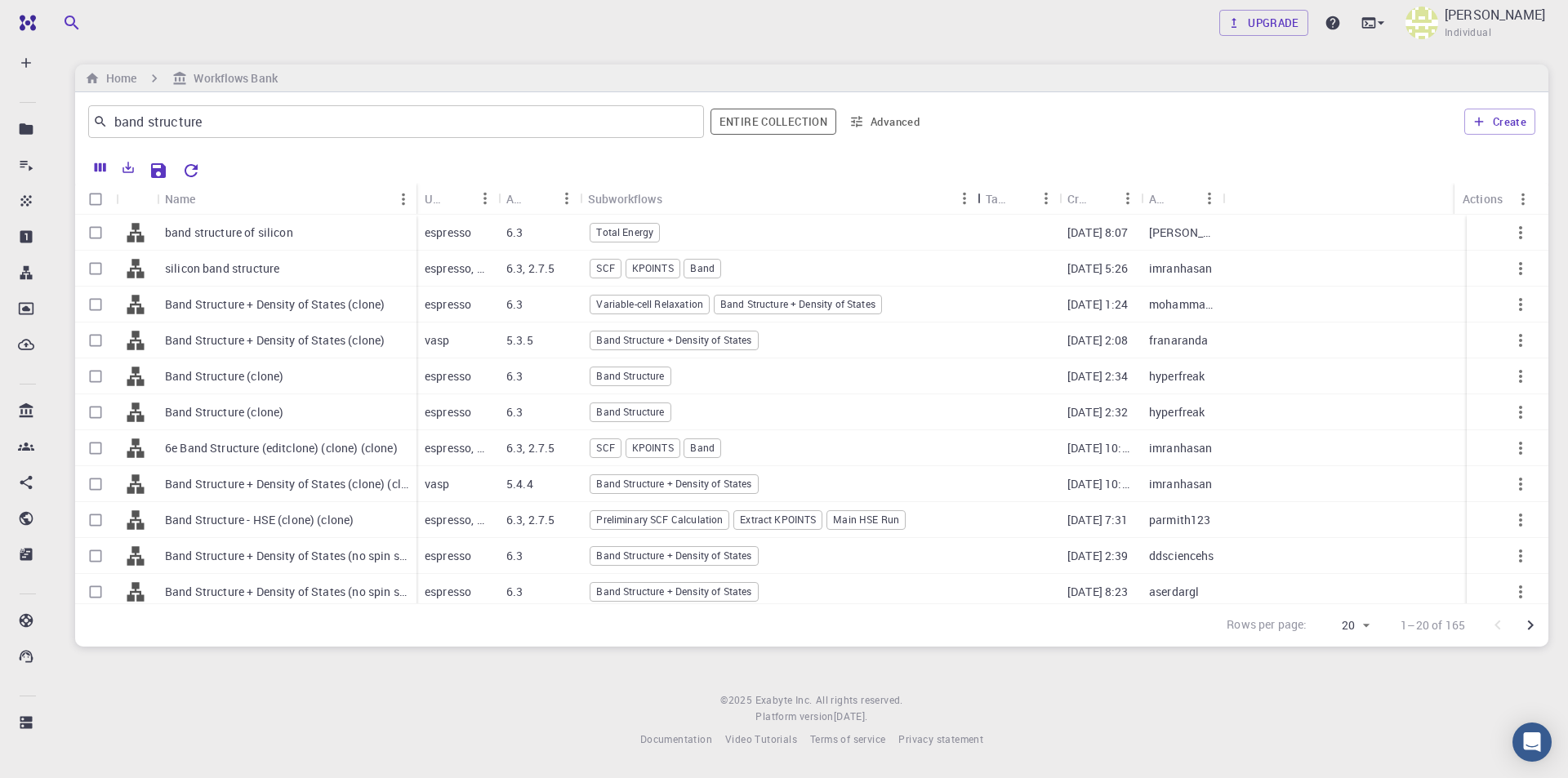
drag, startPoint x: 663, startPoint y: 194, endPoint x: 978, endPoint y: 193, distance: 315.0
click at [978, 193] on div "Subworkflows" at bounding box center [979, 199] width 16 height 32
click at [354, 111] on input "band structure" at bounding box center [390, 121] width 564 height 23
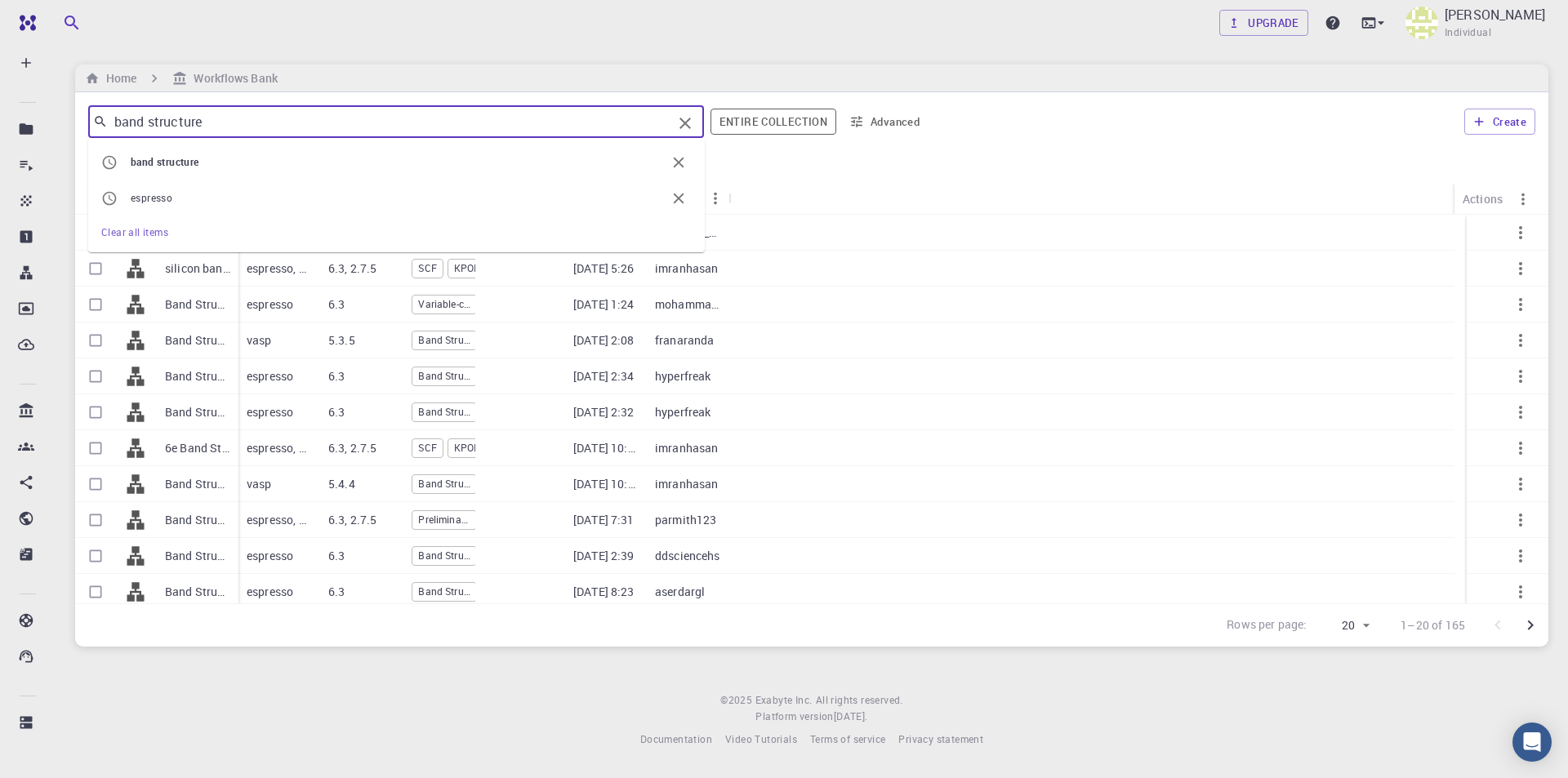
drag, startPoint x: 291, startPoint y: 131, endPoint x: 0, endPoint y: 123, distance: 291.1
click at [0, 123] on div "Free Dashboard Create New Job New Material Create Material Upload File Import f…" at bounding box center [784, 387] width 1568 height 775
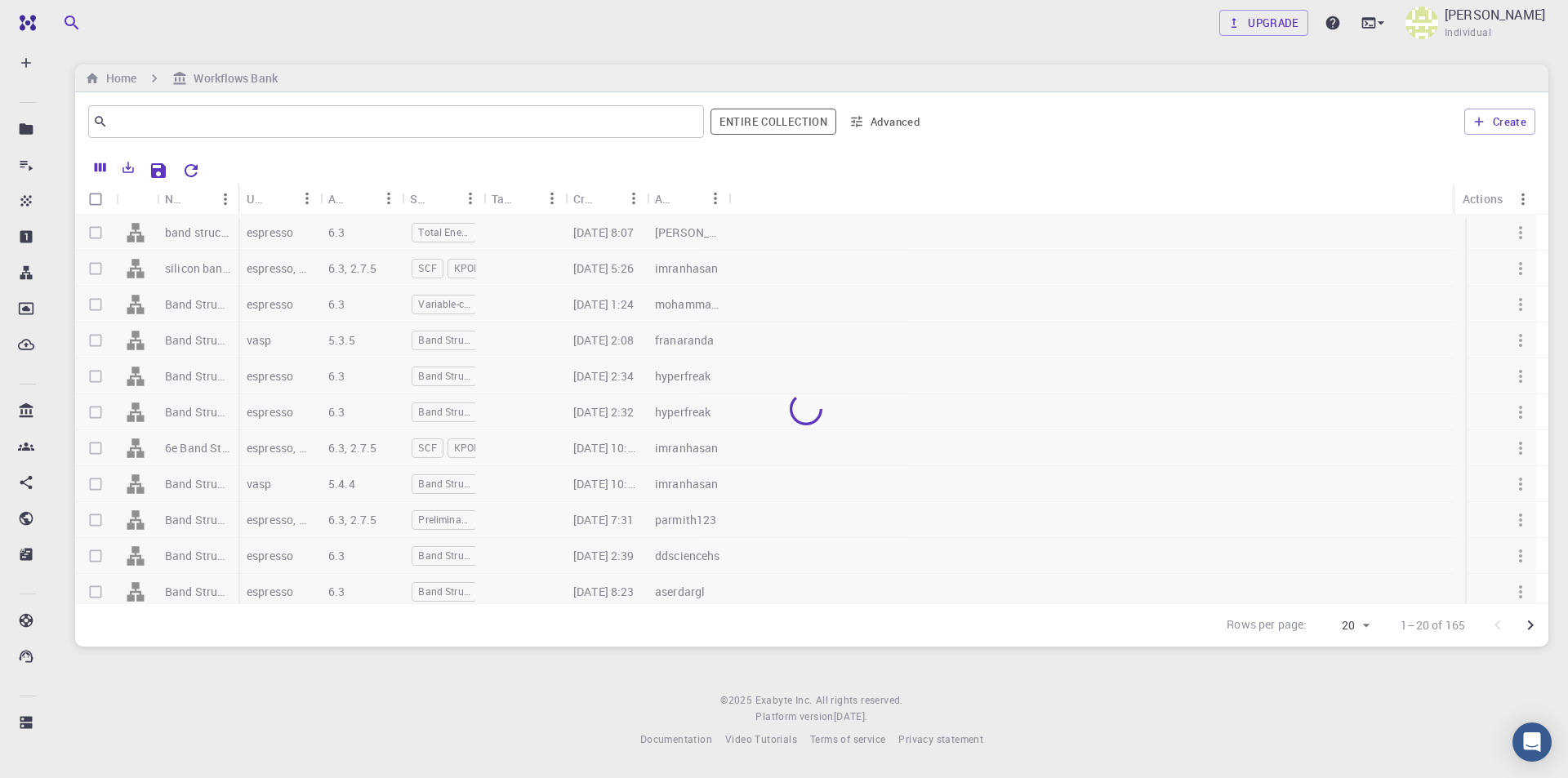
click at [1213, 294] on div at bounding box center [806, 408] width 1461 height 389
click at [409, 34] on div "Upgrade Taha Yusuf Kebapcı Individual" at bounding box center [812, 23] width 1513 height 42
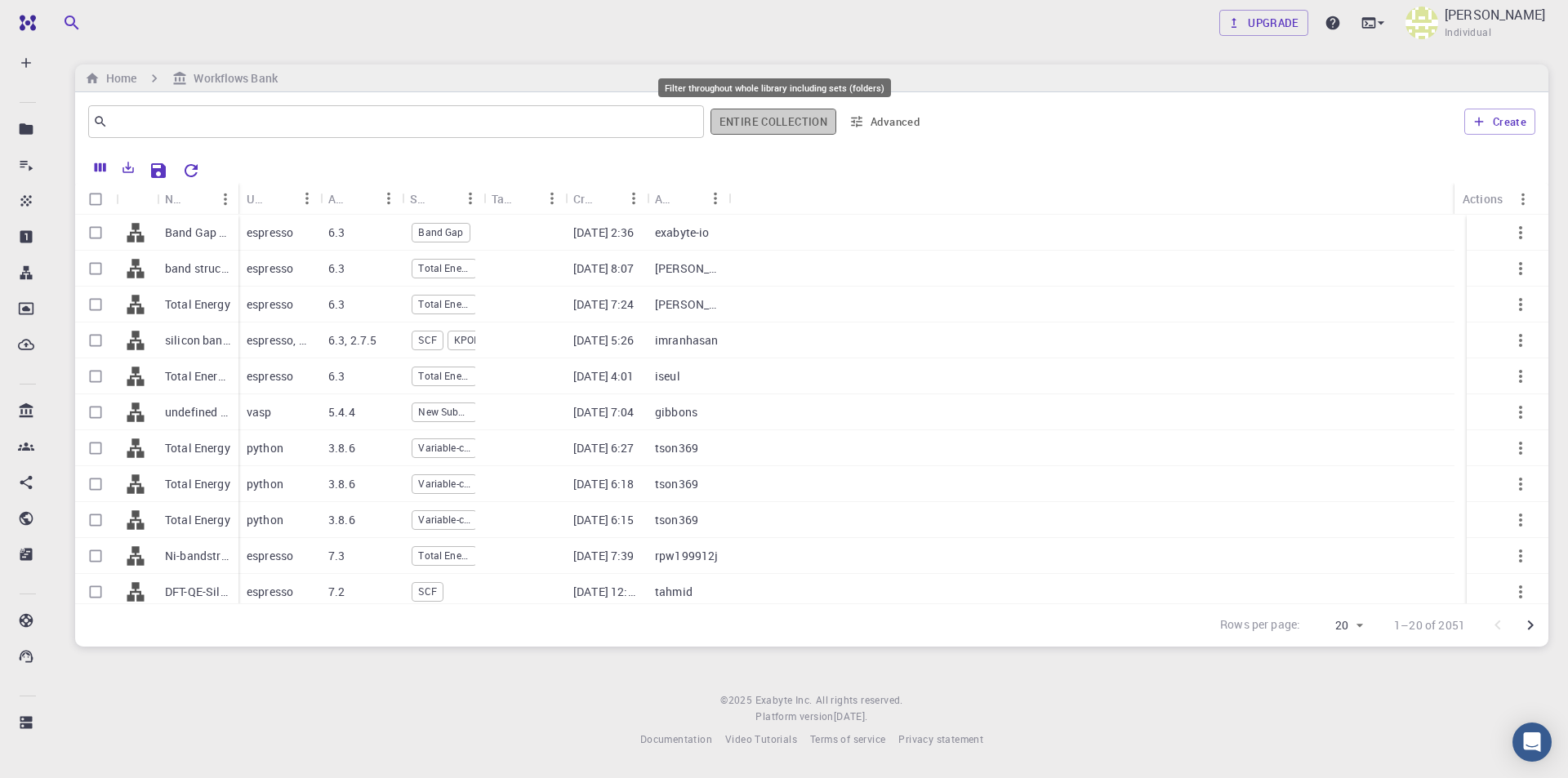
click at [797, 124] on button "Entire collection" at bounding box center [773, 121] width 125 height 26
click at [743, 119] on button "Entire collection" at bounding box center [773, 121] width 124 height 26
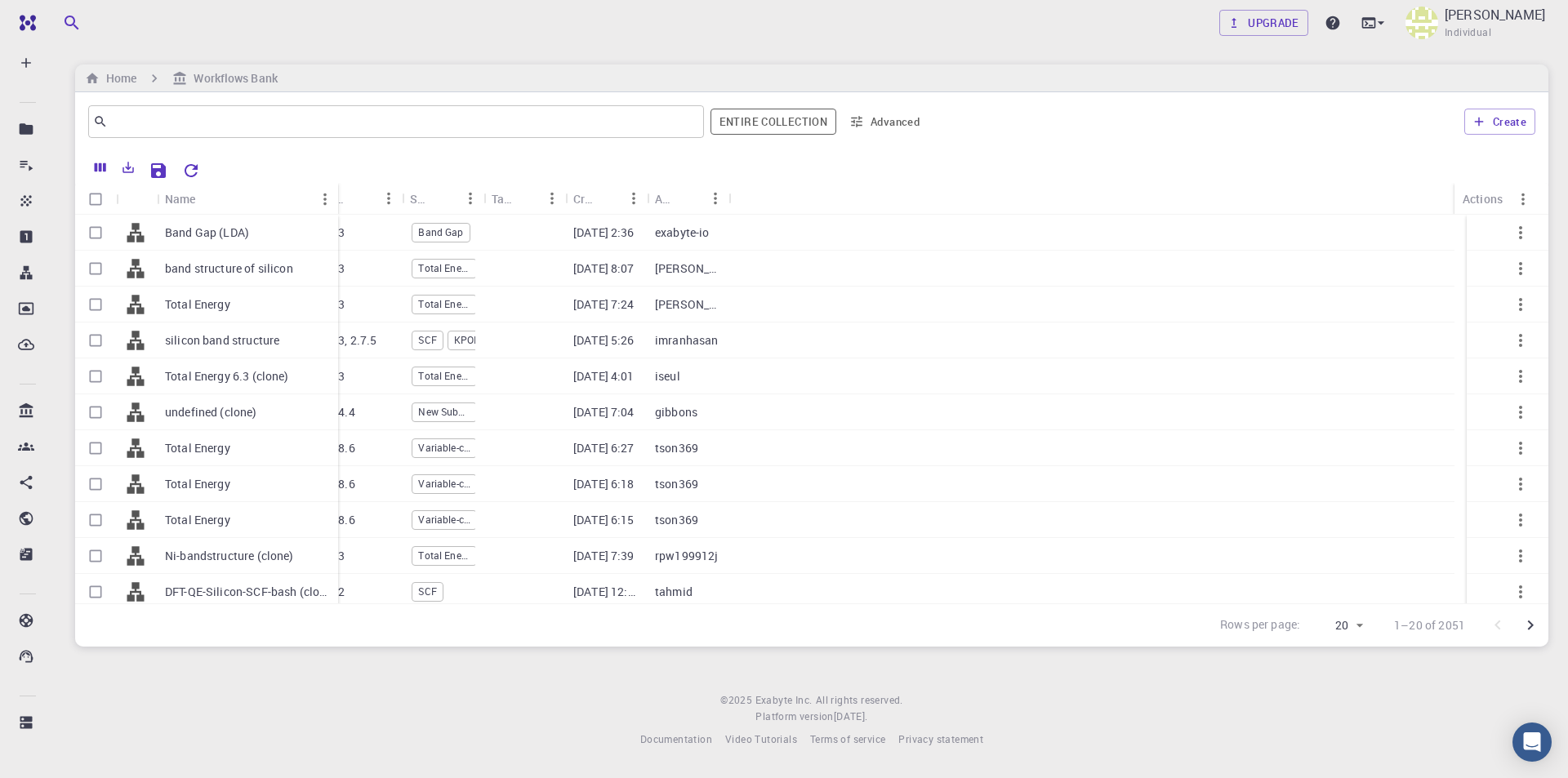
drag, startPoint x: 237, startPoint y: 189, endPoint x: 337, endPoint y: 203, distance: 101.0
click at [337, 203] on div "Name" at bounding box center [339, 199] width 16 height 32
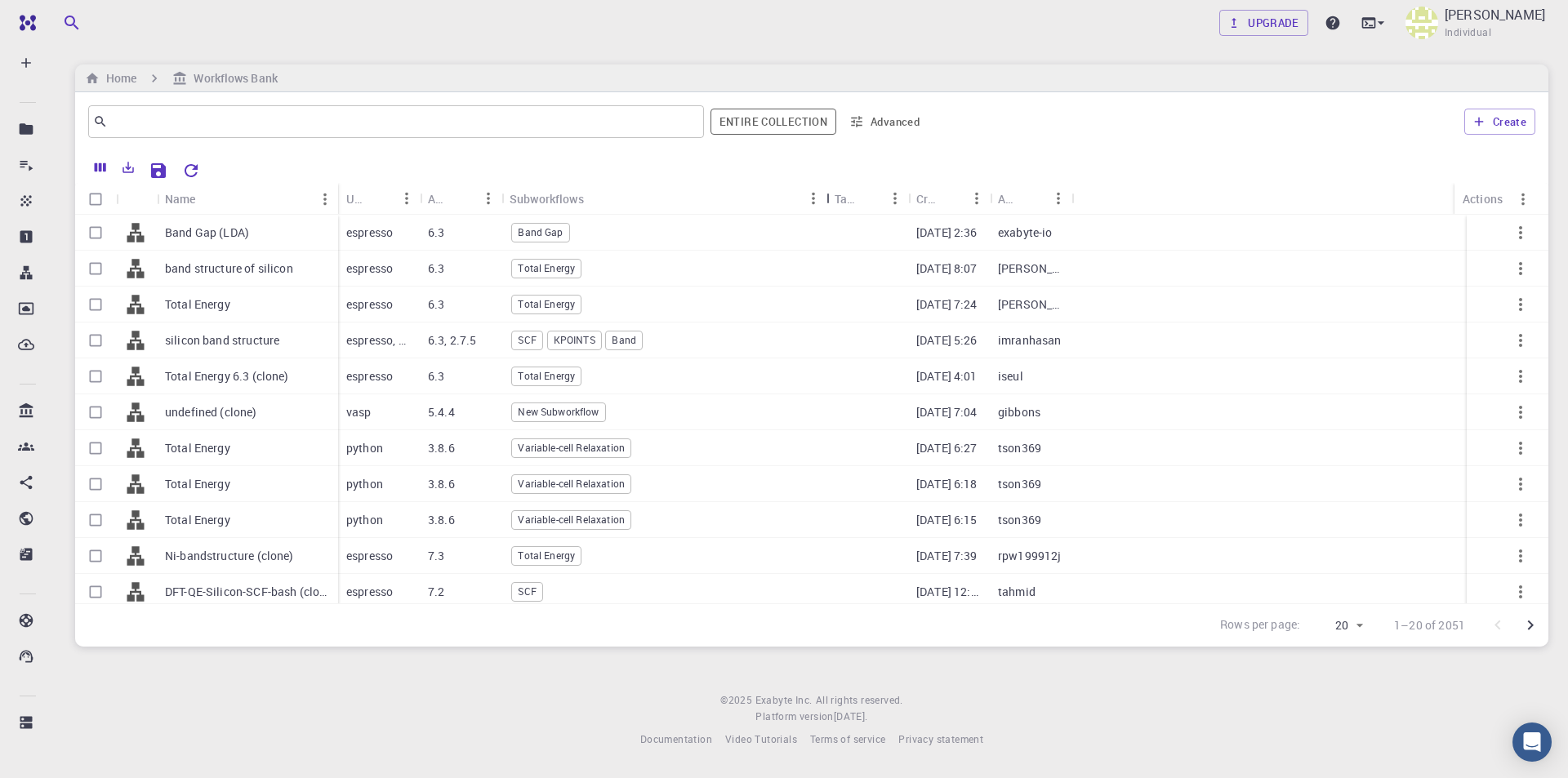
drag, startPoint x: 587, startPoint y: 196, endPoint x: 830, endPoint y: 194, distance: 243.0
click at [830, 194] on div "Subworkflows" at bounding box center [827, 199] width 16 height 32
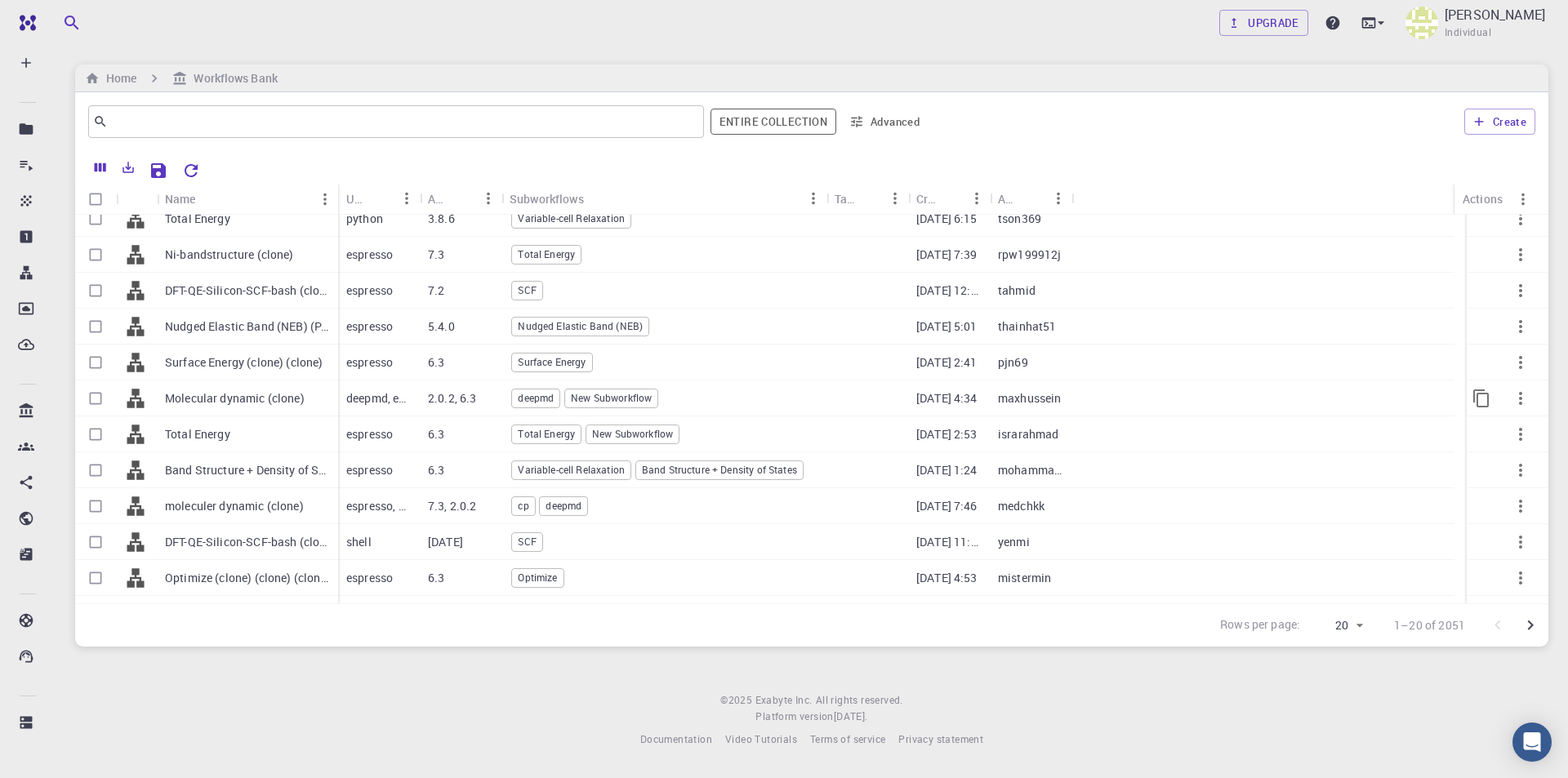
scroll to position [330, 0]
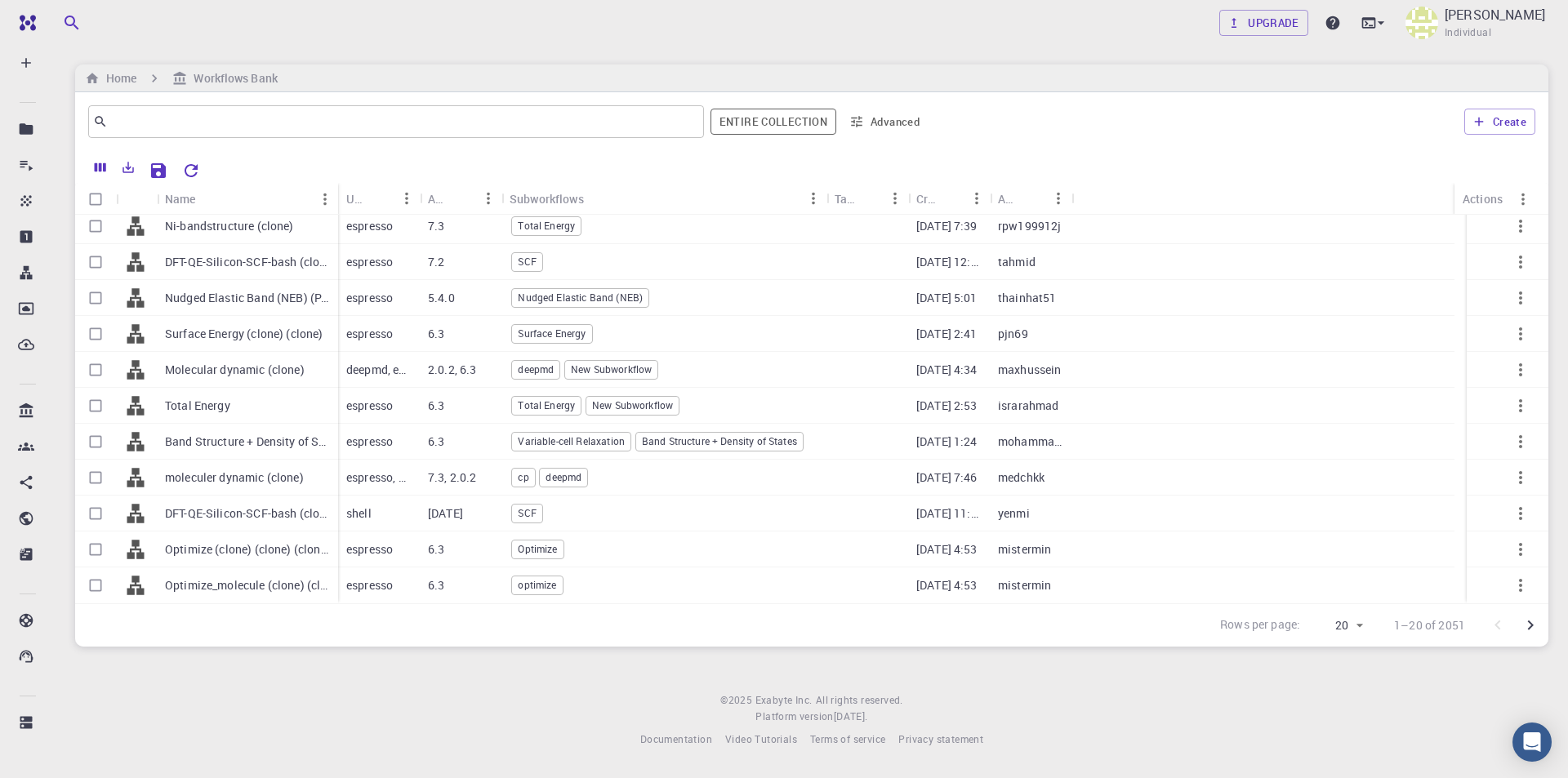
click at [1536, 630] on icon "Go to next page" at bounding box center [1530, 625] width 19 height 19
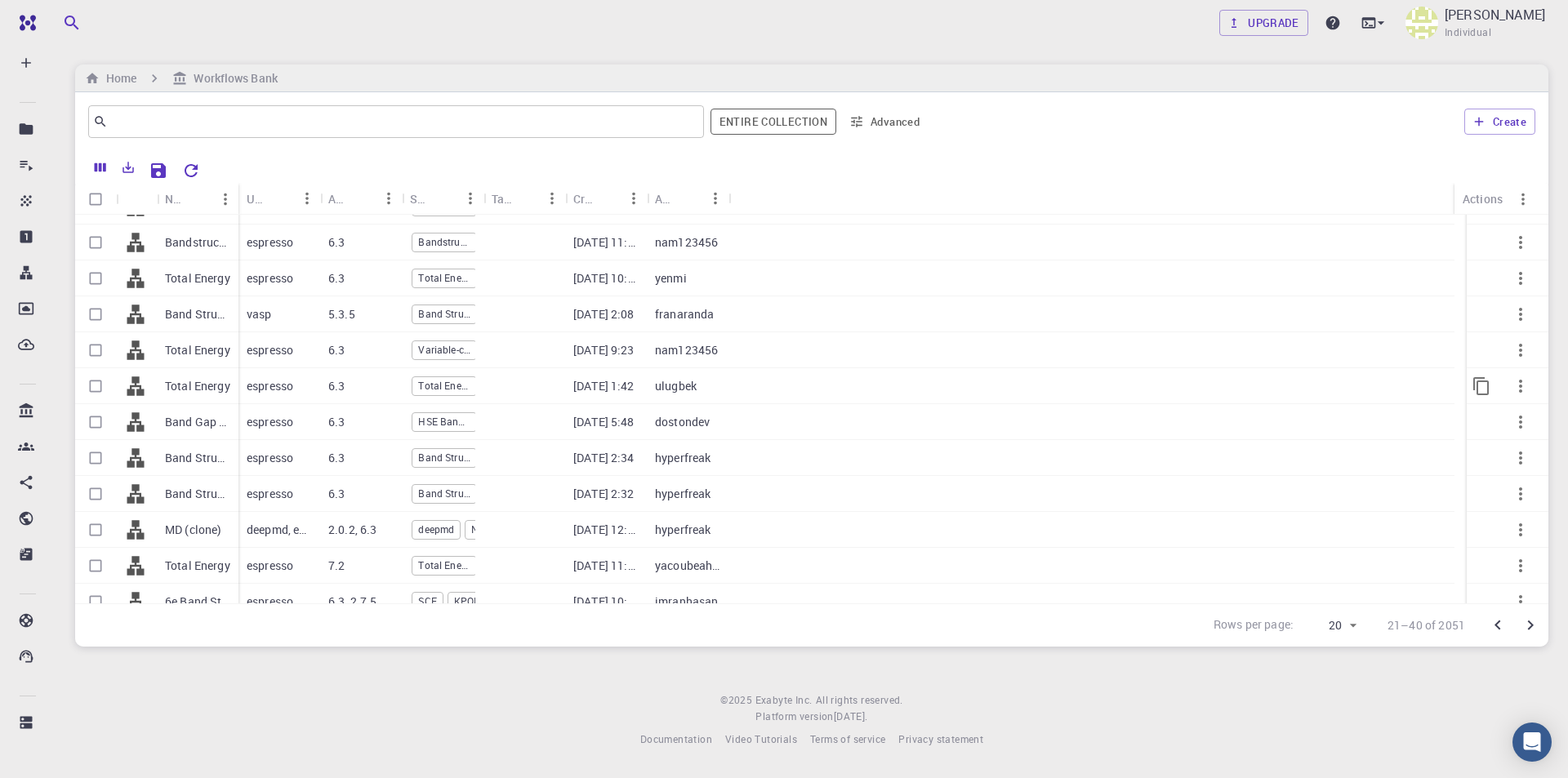
scroll to position [0, 0]
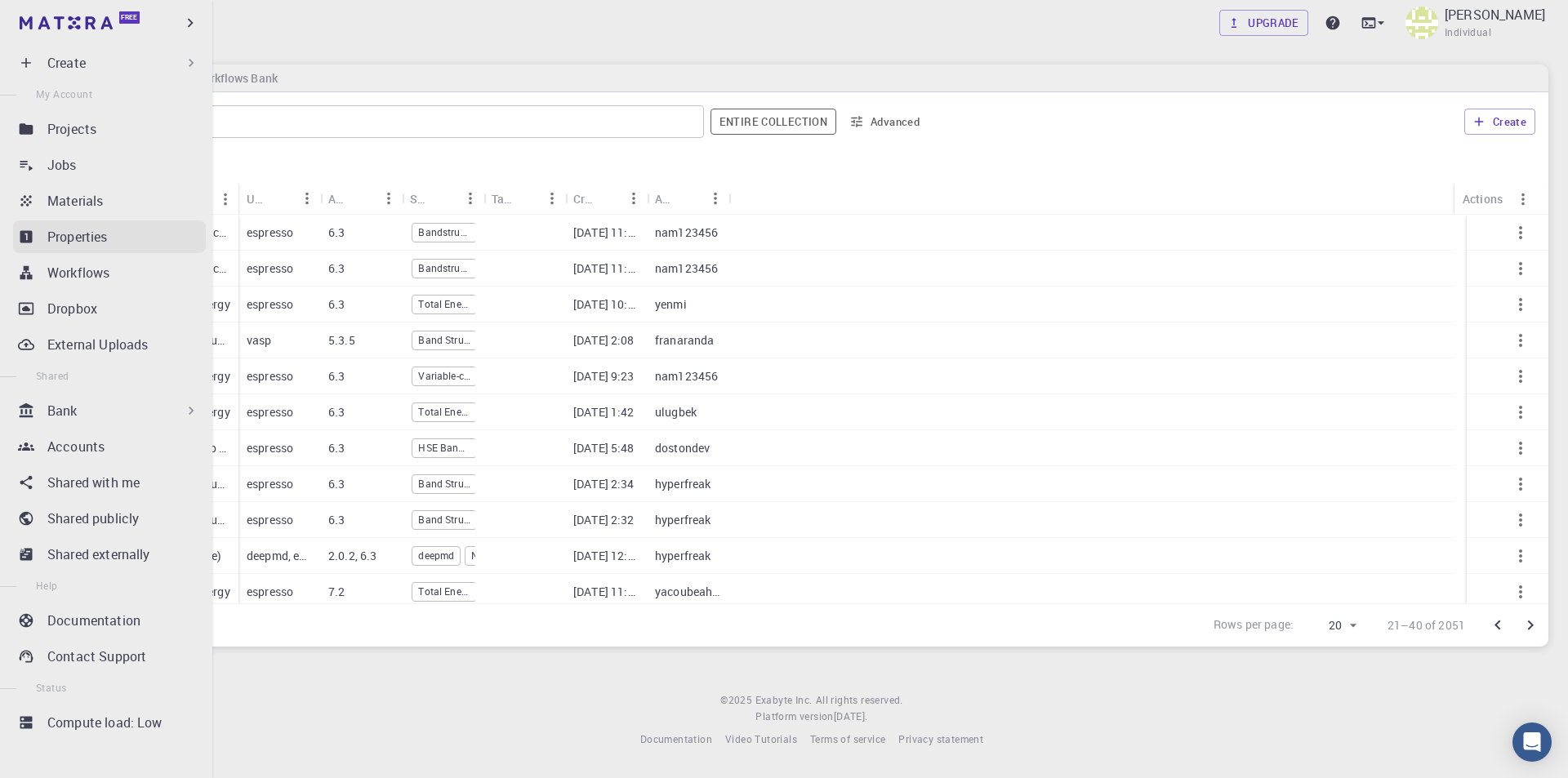
click at [121, 232] on div "Properties" at bounding box center [126, 236] width 158 height 19
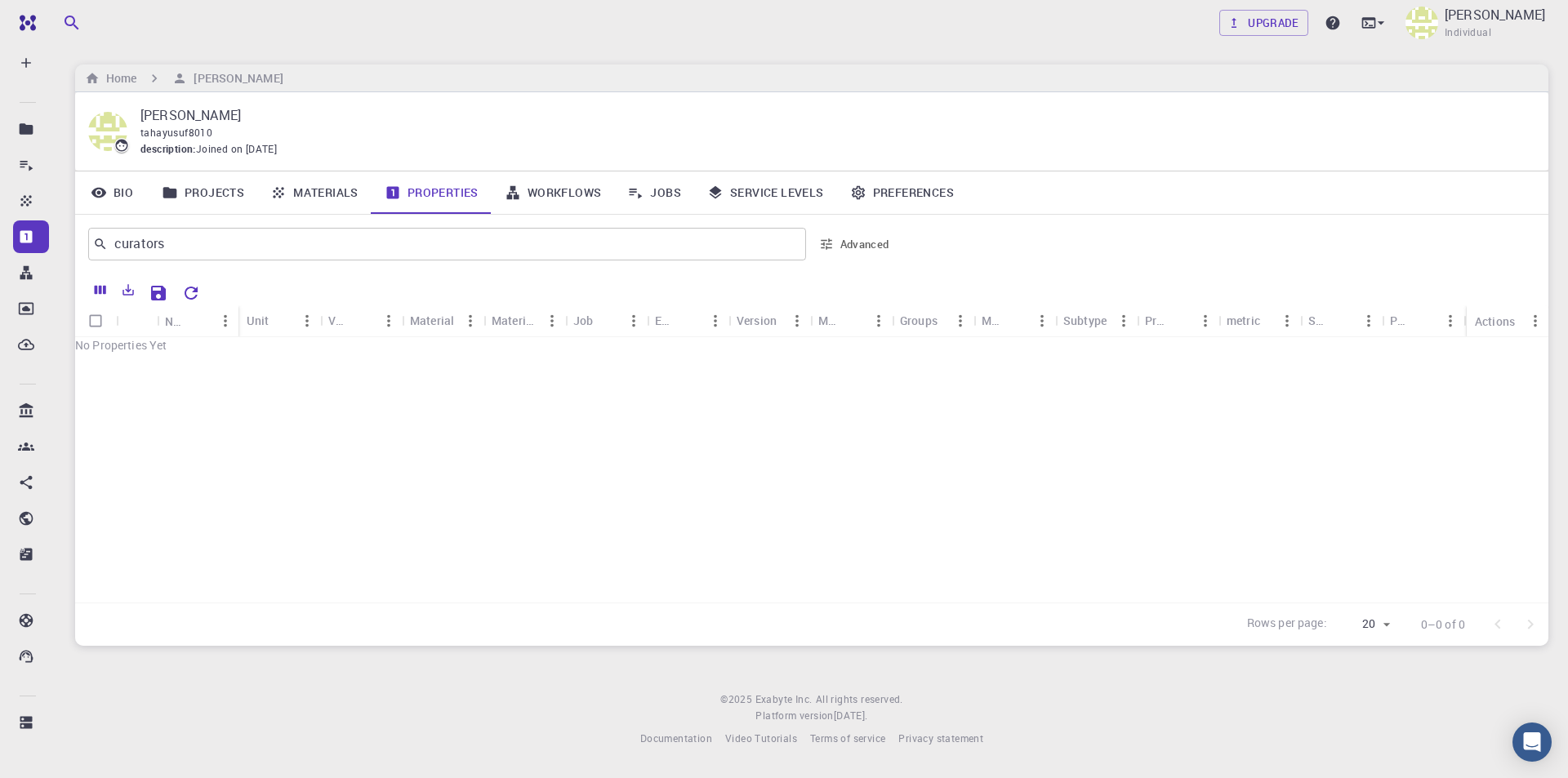
click at [558, 189] on link "Workflows" at bounding box center [553, 192] width 124 height 42
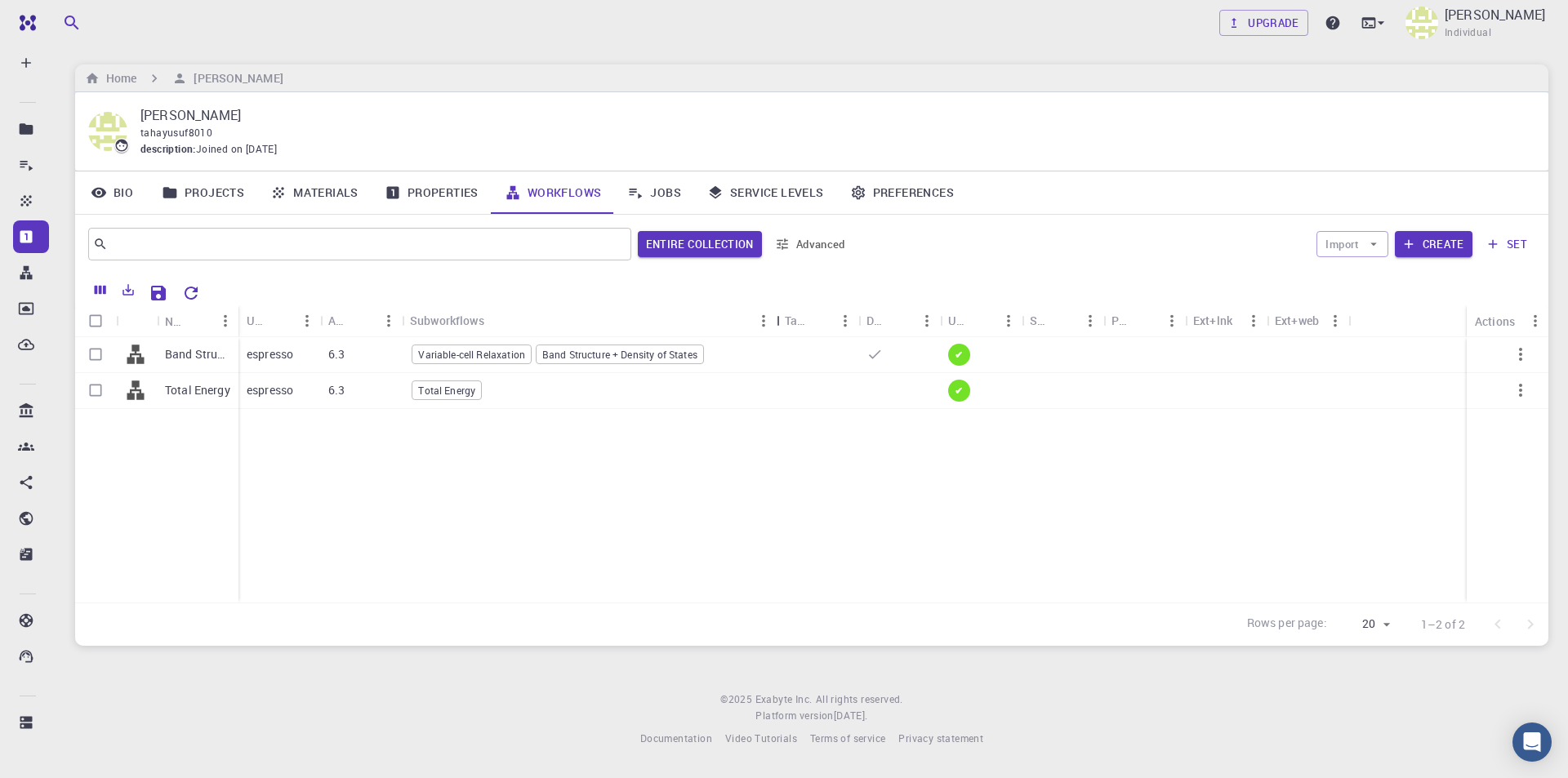
drag, startPoint x: 489, startPoint y: 314, endPoint x: 782, endPoint y: 304, distance: 293.2
click at [782, 304] on div "Subworkflows" at bounding box center [778, 320] width 16 height 32
drag, startPoint x: 321, startPoint y: 320, endPoint x: 370, endPoint y: 321, distance: 49.0
click at [370, 321] on div "Used application" at bounding box center [371, 320] width 16 height 32
click at [1525, 358] on icon "button" at bounding box center [1521, 354] width 19 height 19
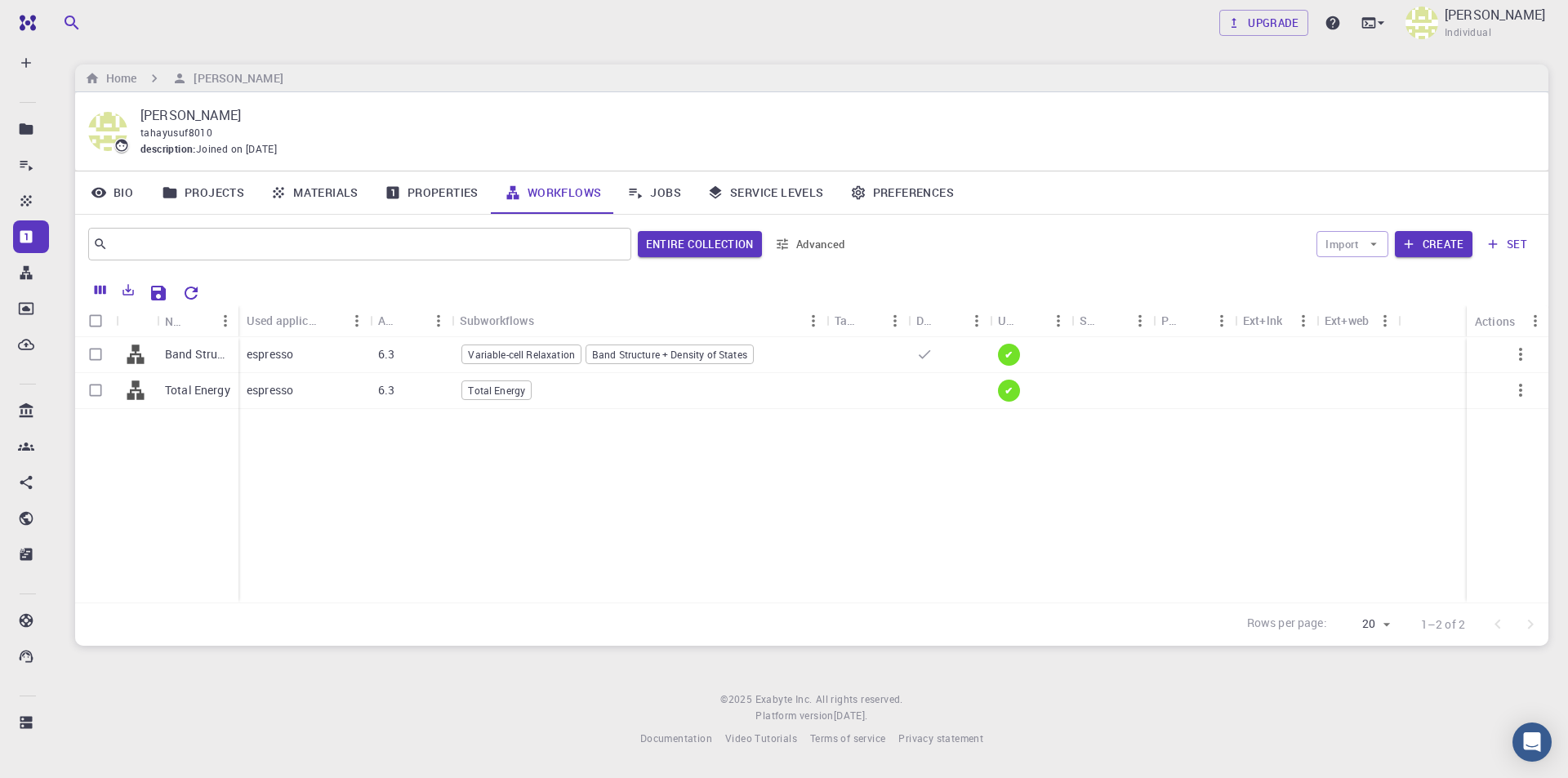
click at [1129, 777] on div at bounding box center [784, 786] width 1568 height 0
click at [792, 248] on button "Advanced" at bounding box center [811, 244] width 85 height 26
click at [1093, 774] on div at bounding box center [784, 774] width 1568 height 0
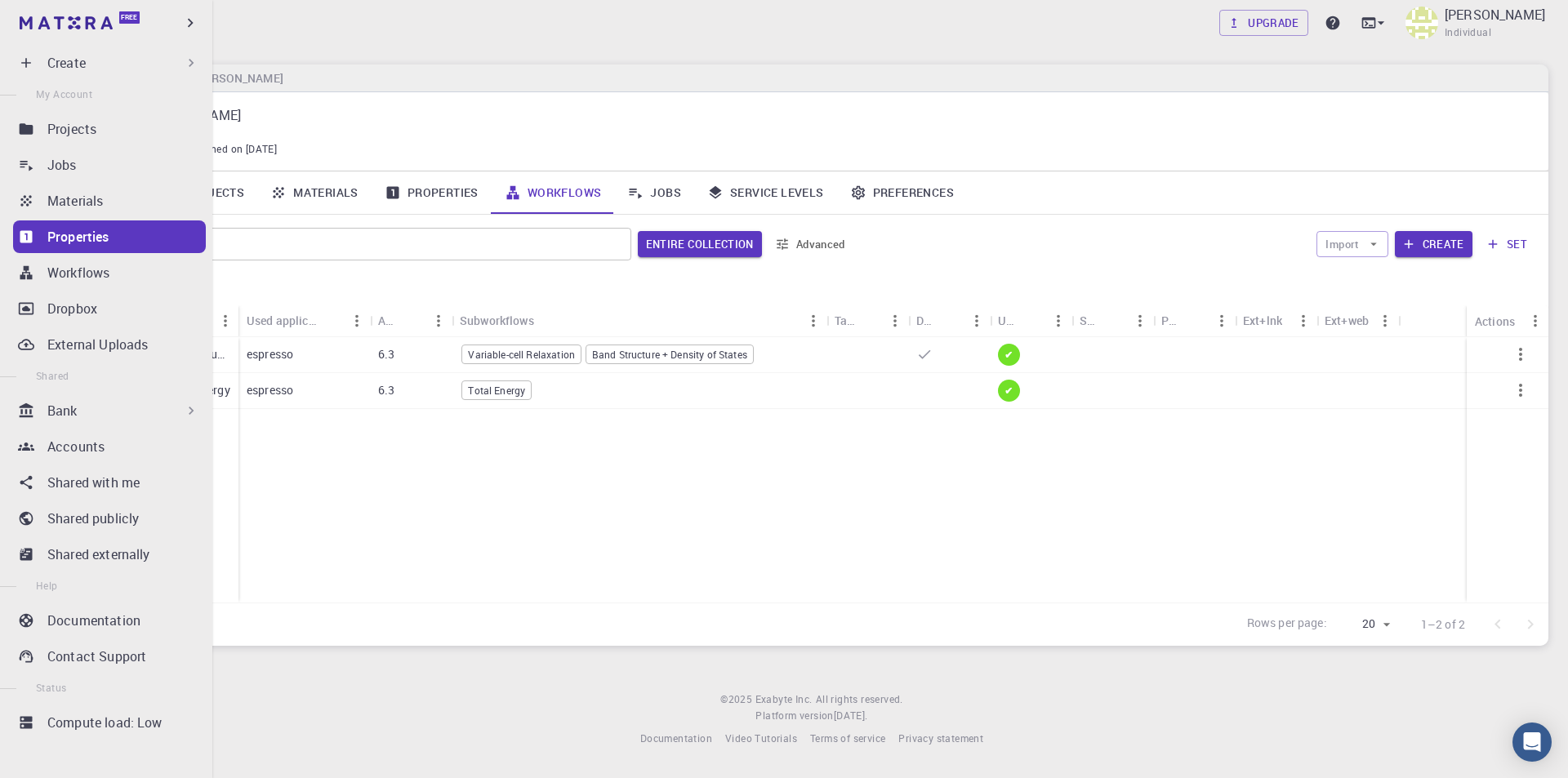
click at [91, 412] on div "Bank" at bounding box center [123, 410] width 152 height 19
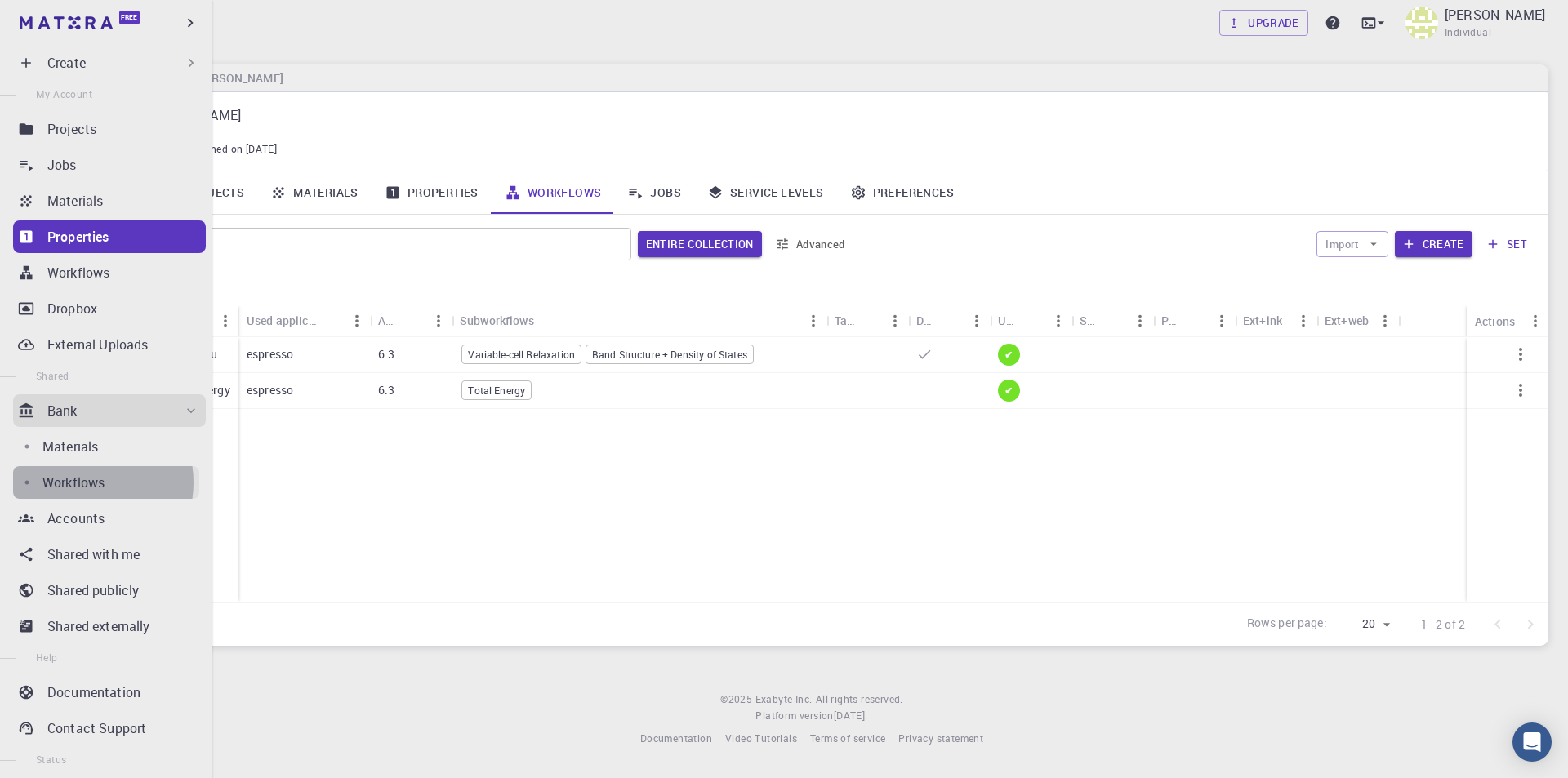
click at [86, 483] on p "Workflows" at bounding box center [73, 482] width 62 height 19
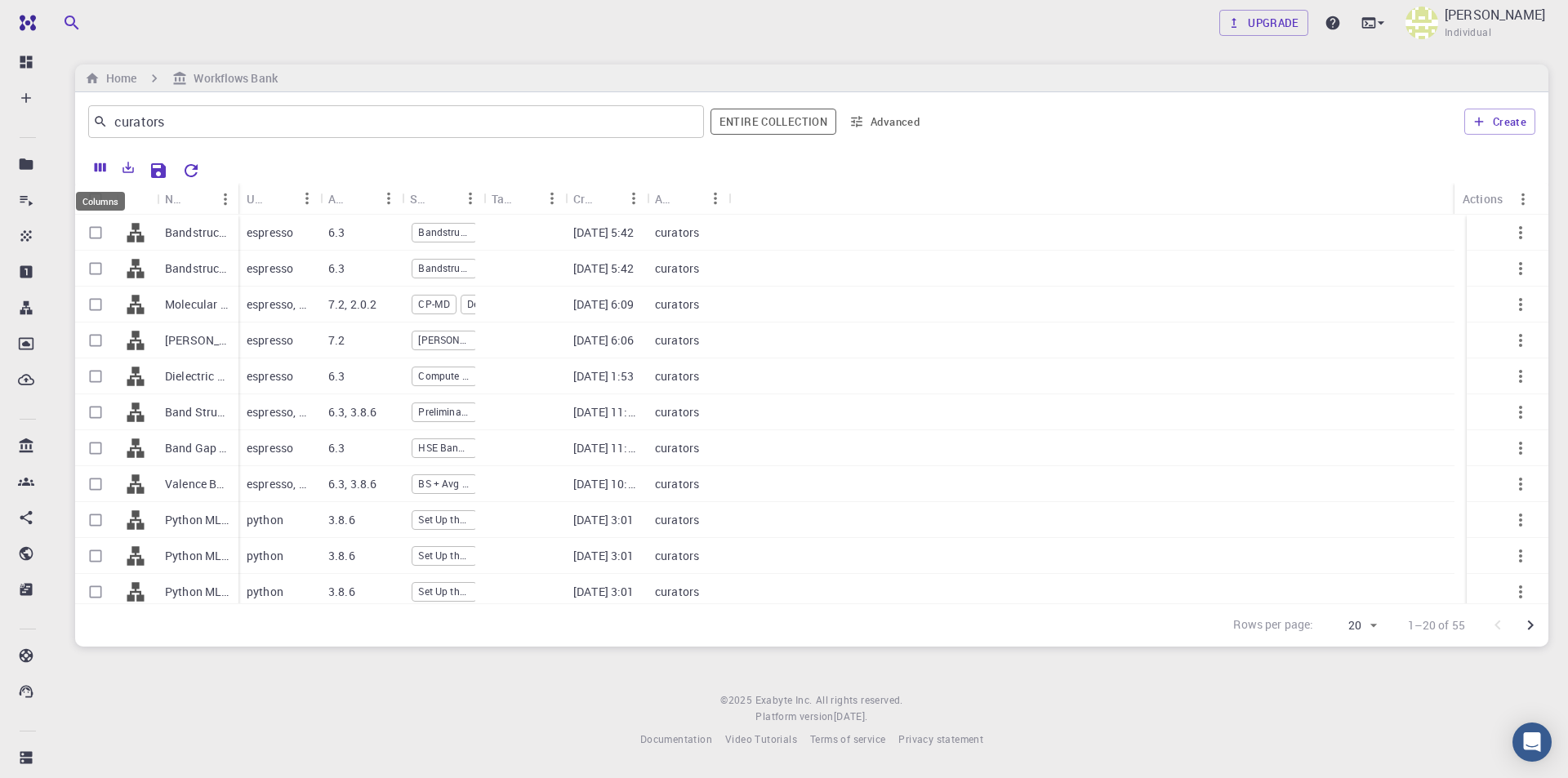
click at [97, 168] on icon "Columns" at bounding box center [100, 168] width 11 height 9
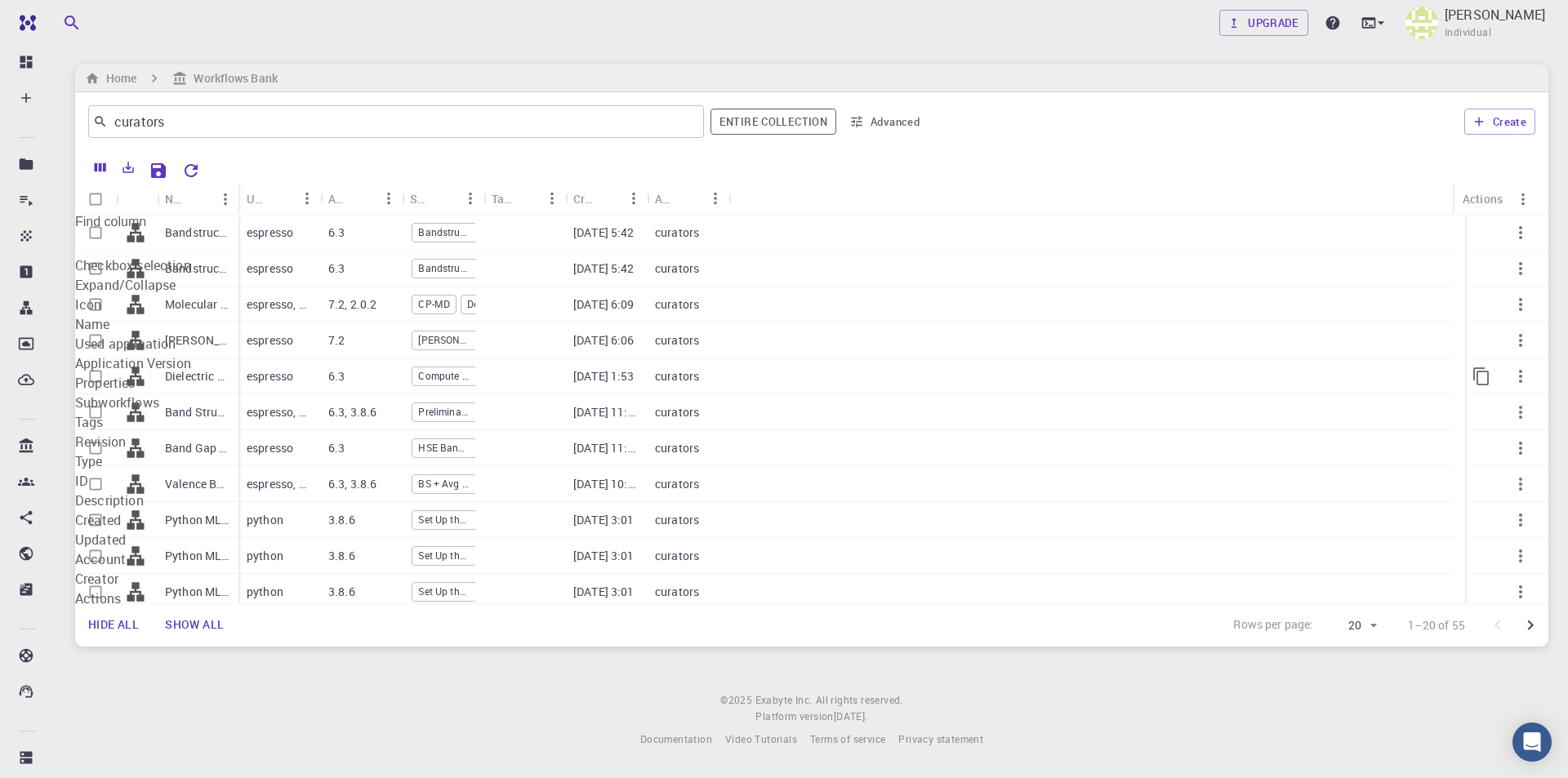
click at [1003, 393] on div at bounding box center [1092, 376] width 726 height 36
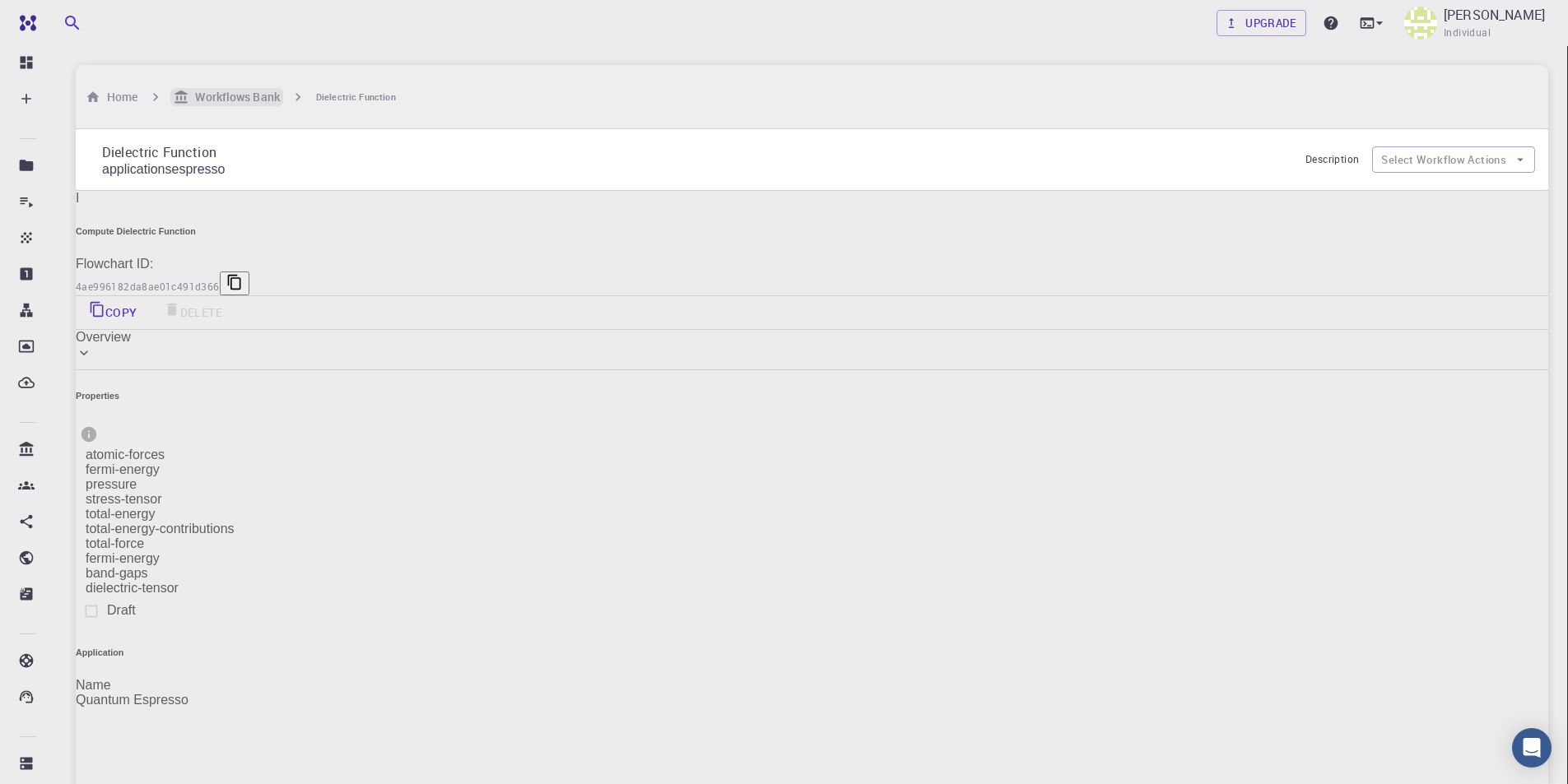
click at [248, 88] on h6 "Workflows Bank" at bounding box center [234, 97] width 91 height 18
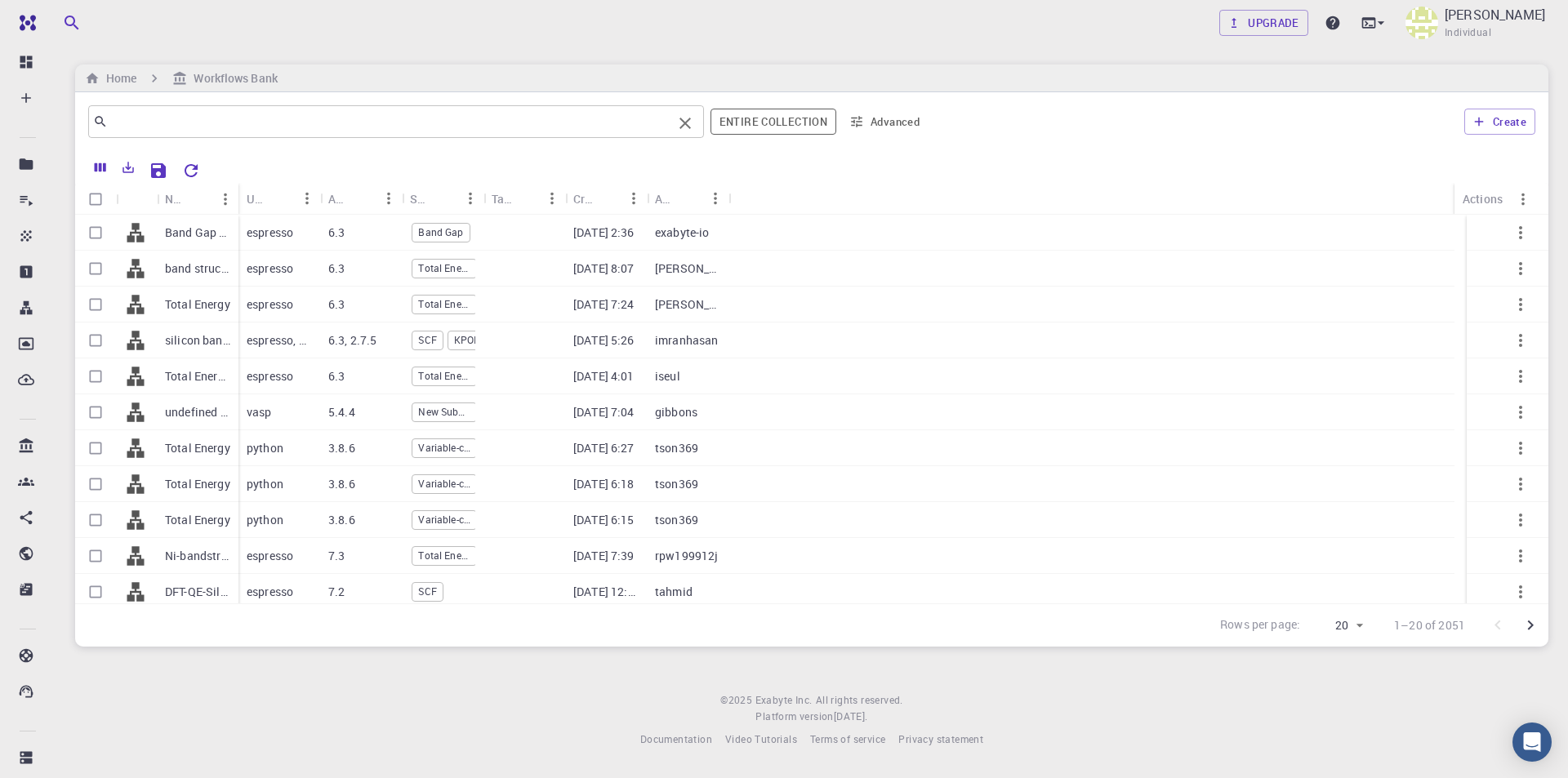
click at [292, 130] on input "text" at bounding box center [390, 121] width 564 height 23
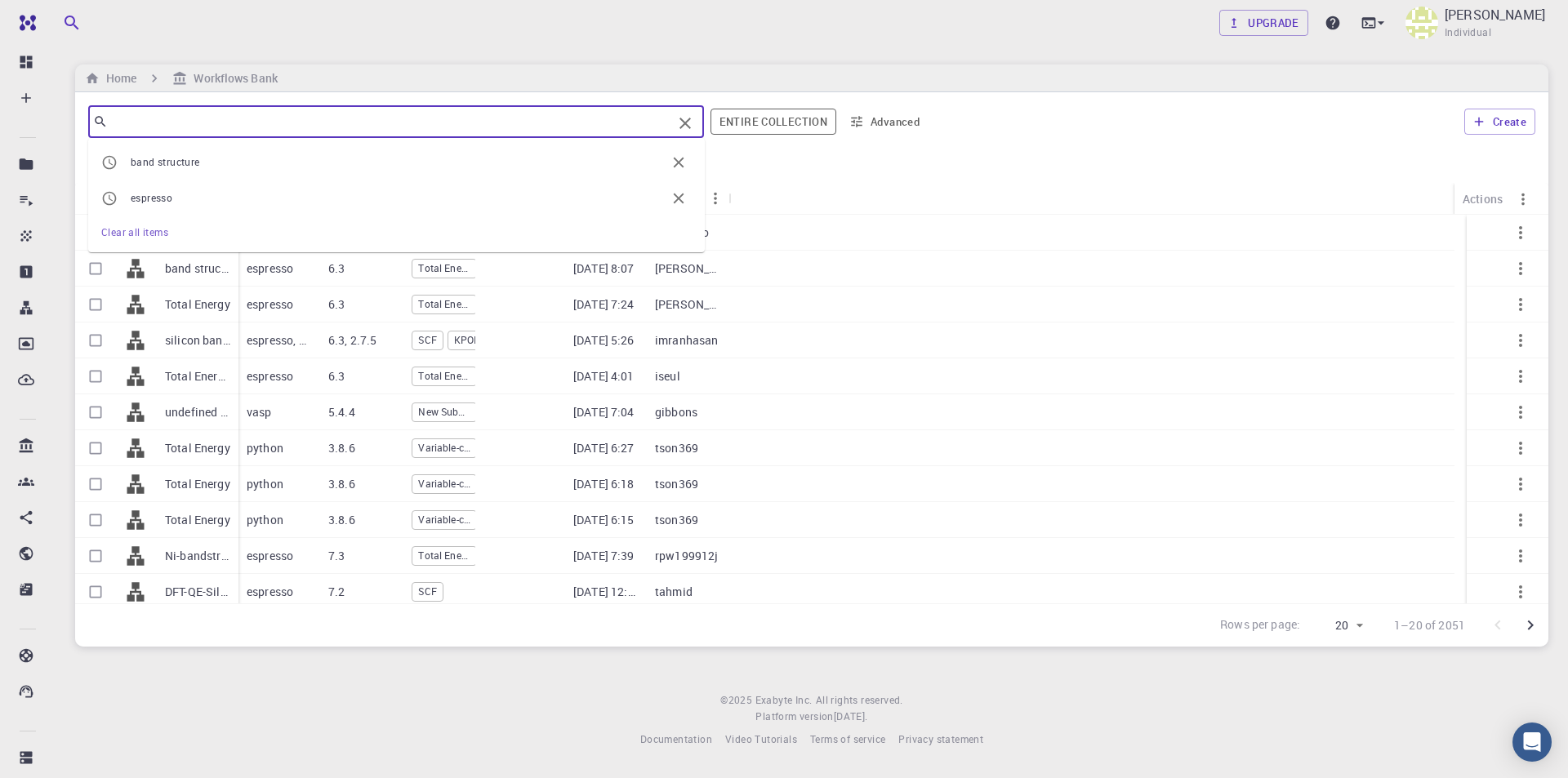
click at [261, 158] on span "band structure" at bounding box center [398, 162] width 535 height 16
type input "band structure"
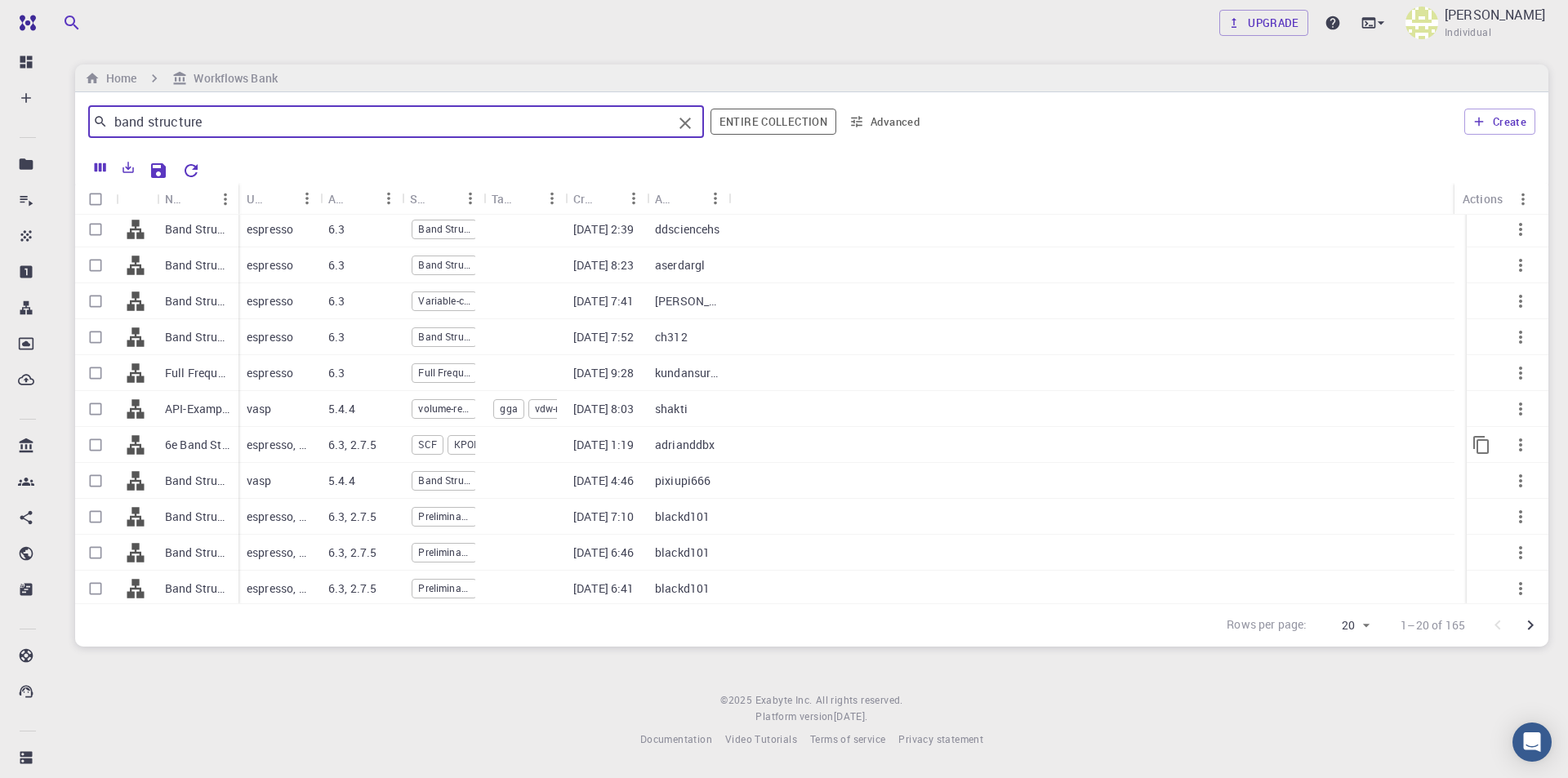
scroll to position [330, 0]
click at [1529, 631] on icon "Go to next page" at bounding box center [1530, 625] width 19 height 19
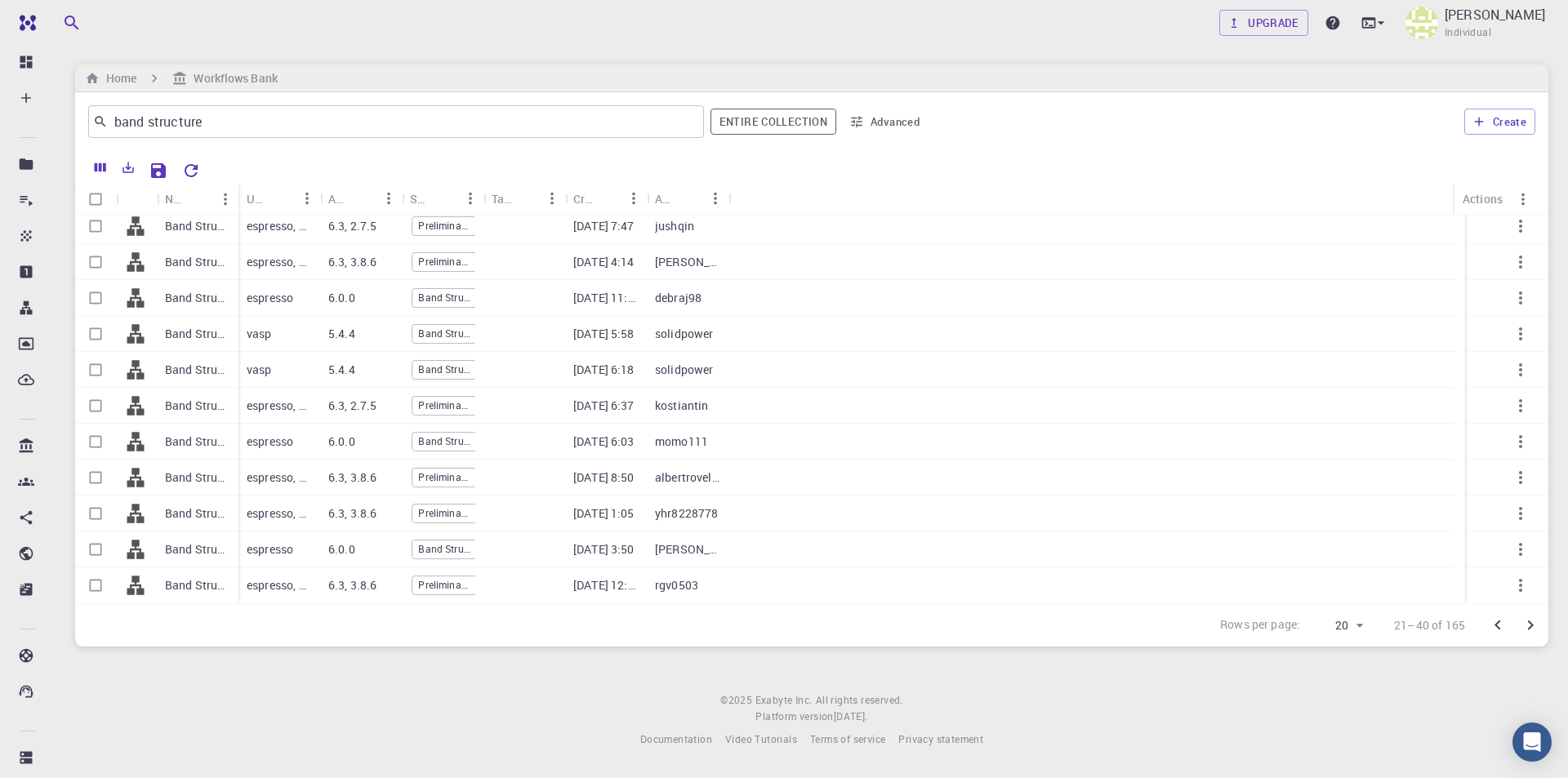
click at [1527, 636] on icon "Go to next page" at bounding box center [1530, 625] width 19 height 19
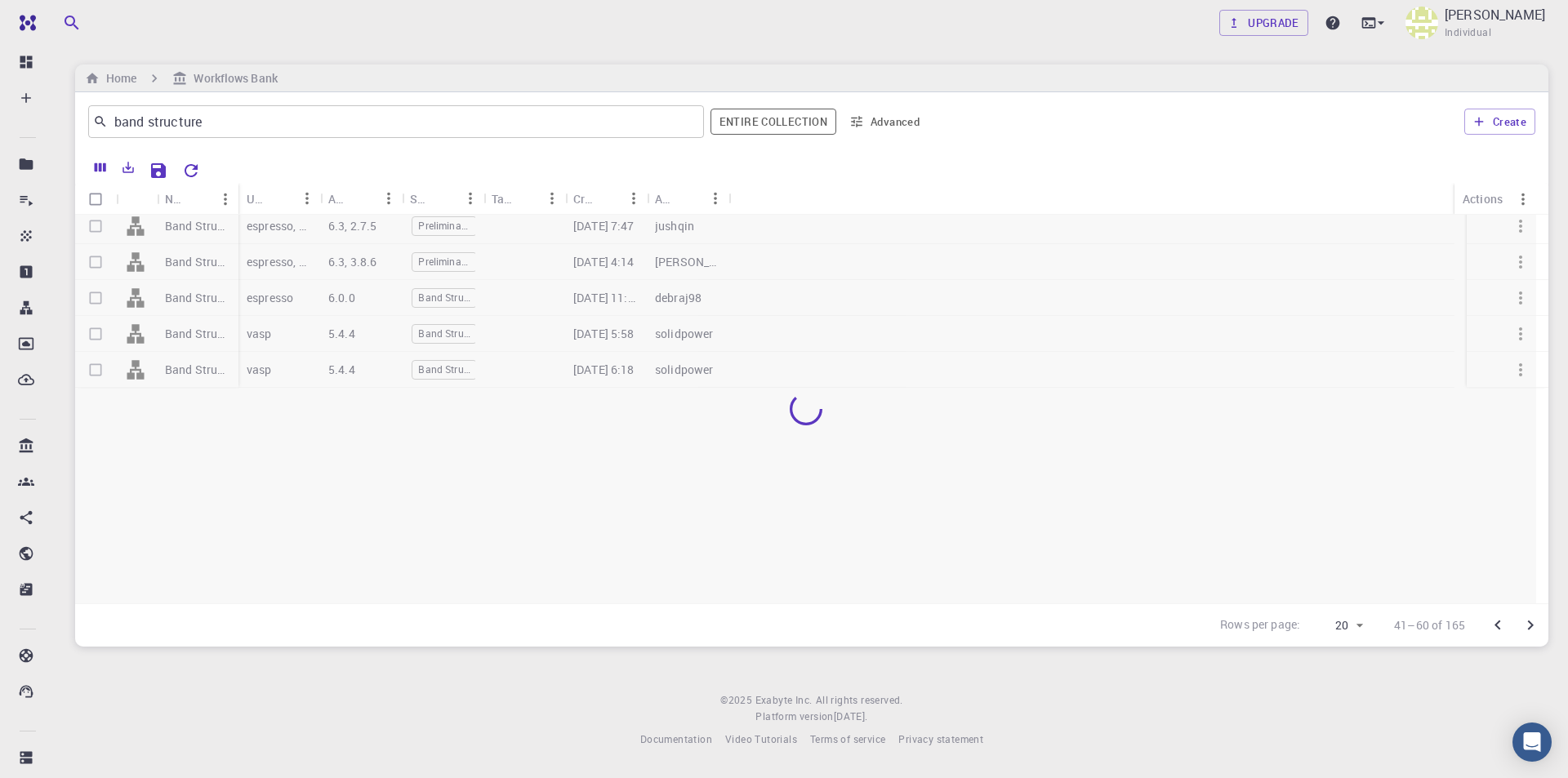
scroll to position [0, 0]
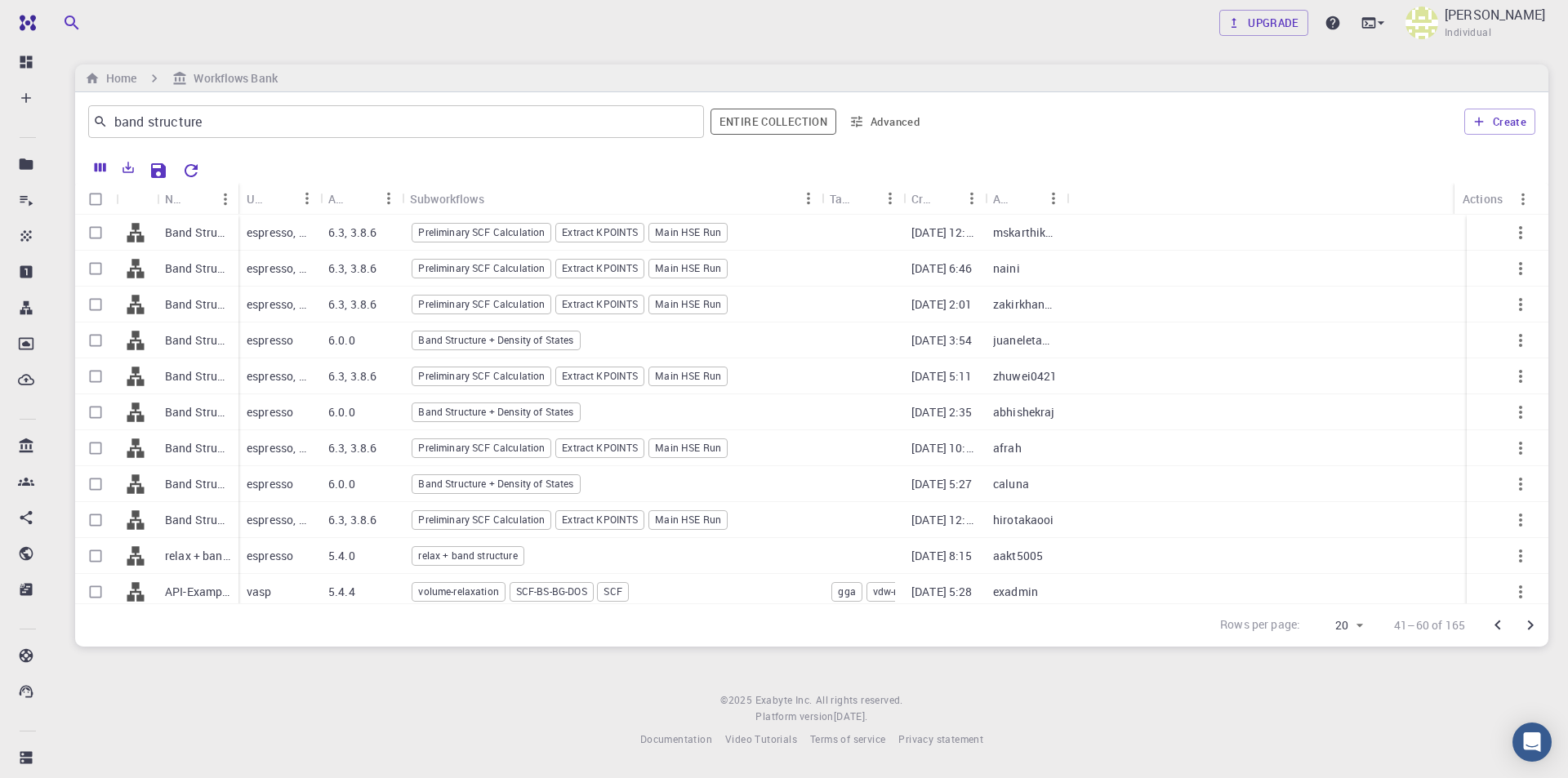
drag, startPoint x: 485, startPoint y: 197, endPoint x: 823, endPoint y: 195, distance: 338.0
click at [823, 195] on div "Subworkflows" at bounding box center [823, 199] width 16 height 32
click at [418, 119] on input "band structure" at bounding box center [390, 121] width 564 height 23
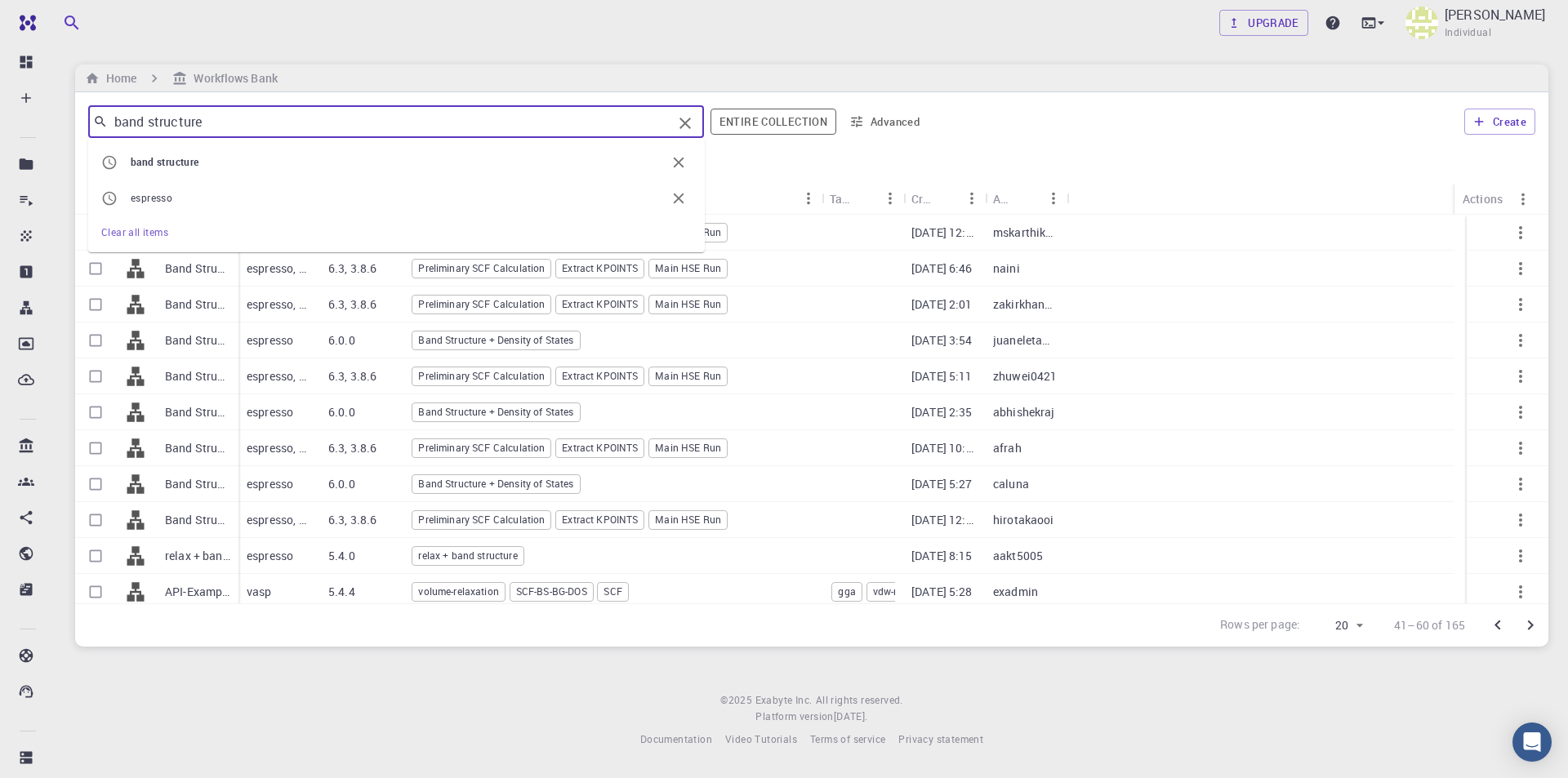
click at [392, 157] on span "band structure" at bounding box center [398, 162] width 535 height 16
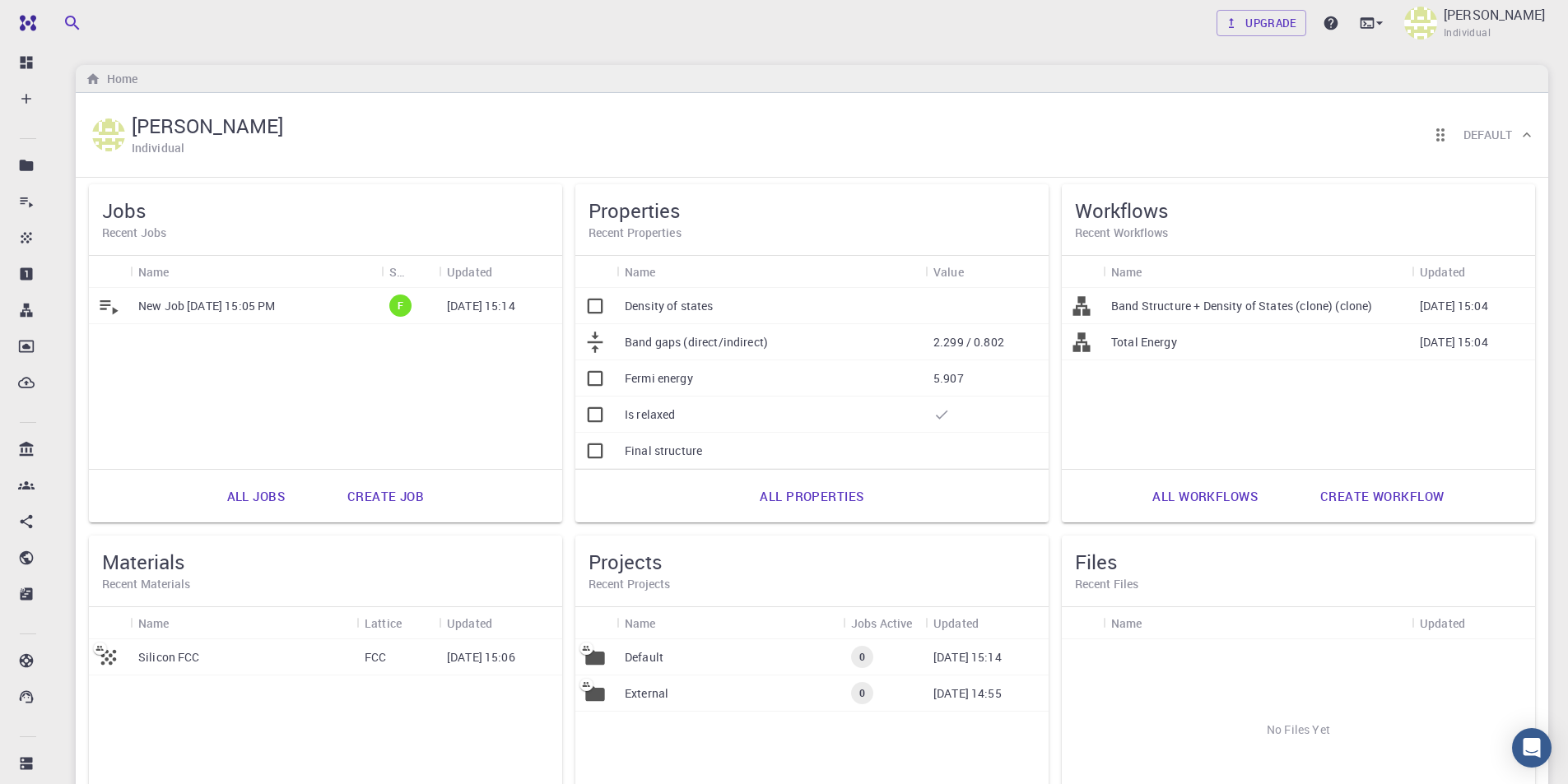
click at [226, 309] on p "New Job [DATE] 15:05 PM" at bounding box center [207, 306] width 137 height 16
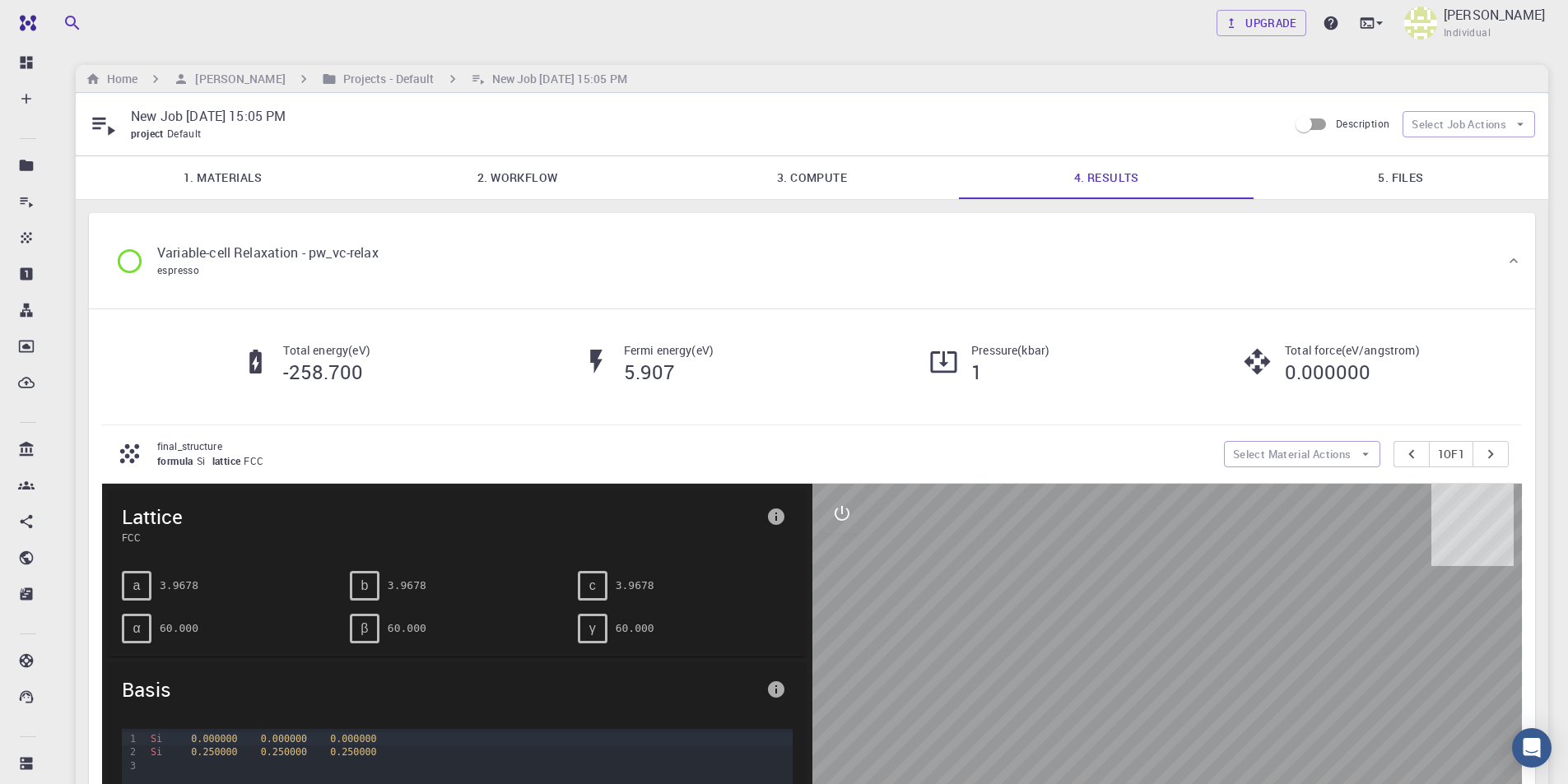
click at [359, 257] on p "Variable-cell Relaxation - pw_vc-relax" at bounding box center [267, 252] width 221 height 20
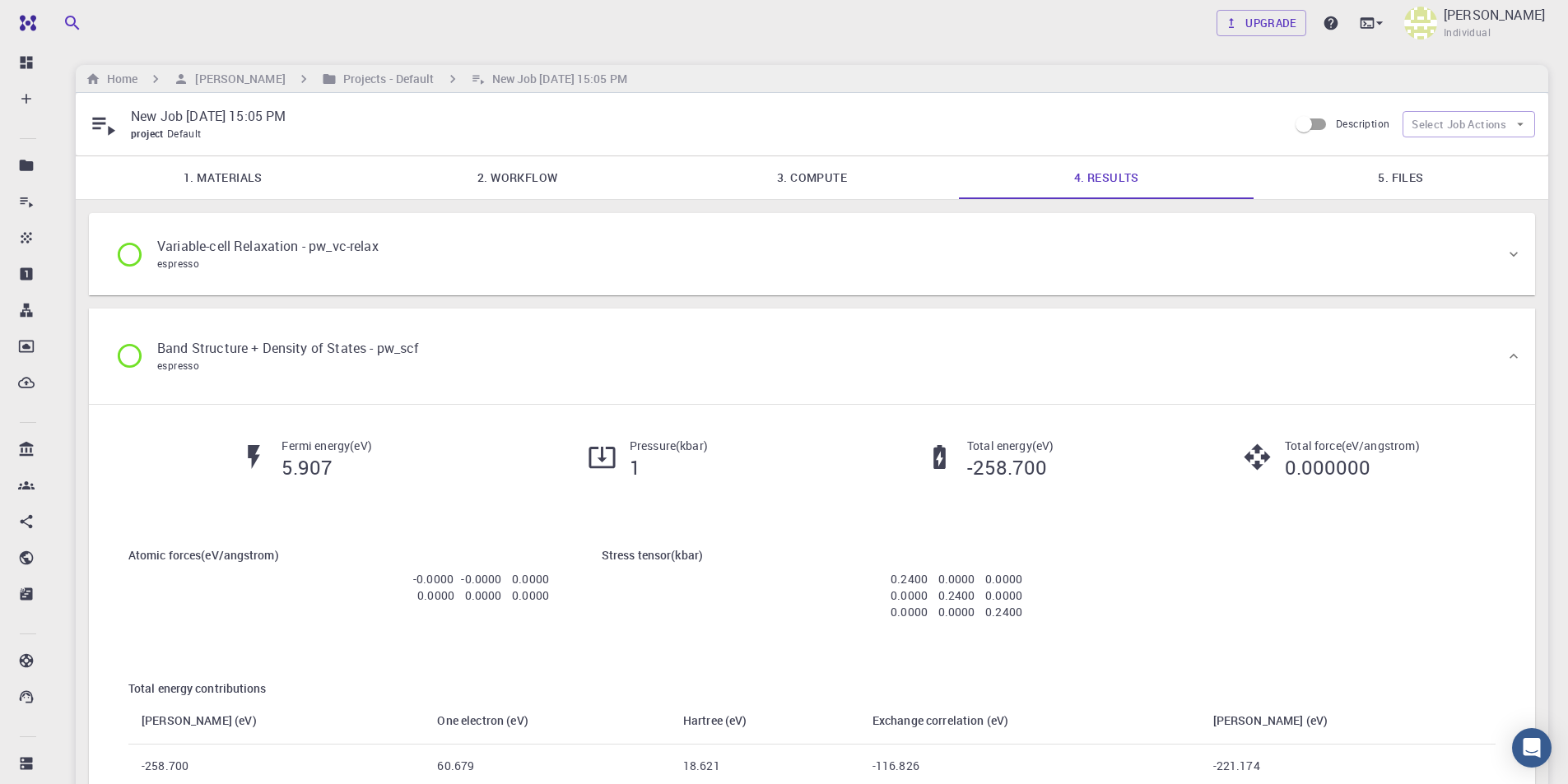
click at [405, 351] on p "Band Structure + Density of States - pw_scf" at bounding box center [288, 348] width 261 height 20
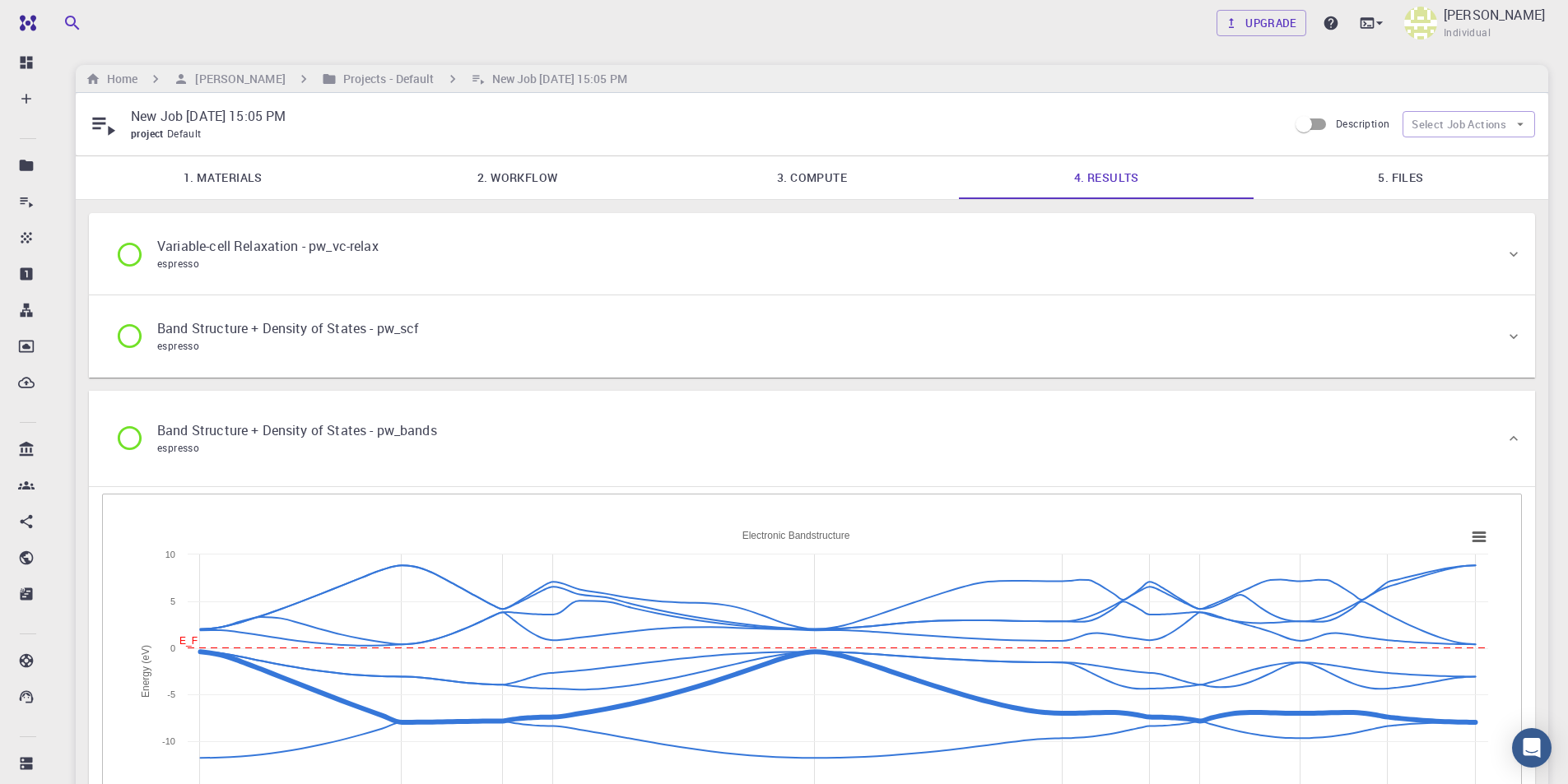
click at [411, 424] on p "Band Structure + Density of States - pw_bands" at bounding box center [297, 430] width 280 height 20
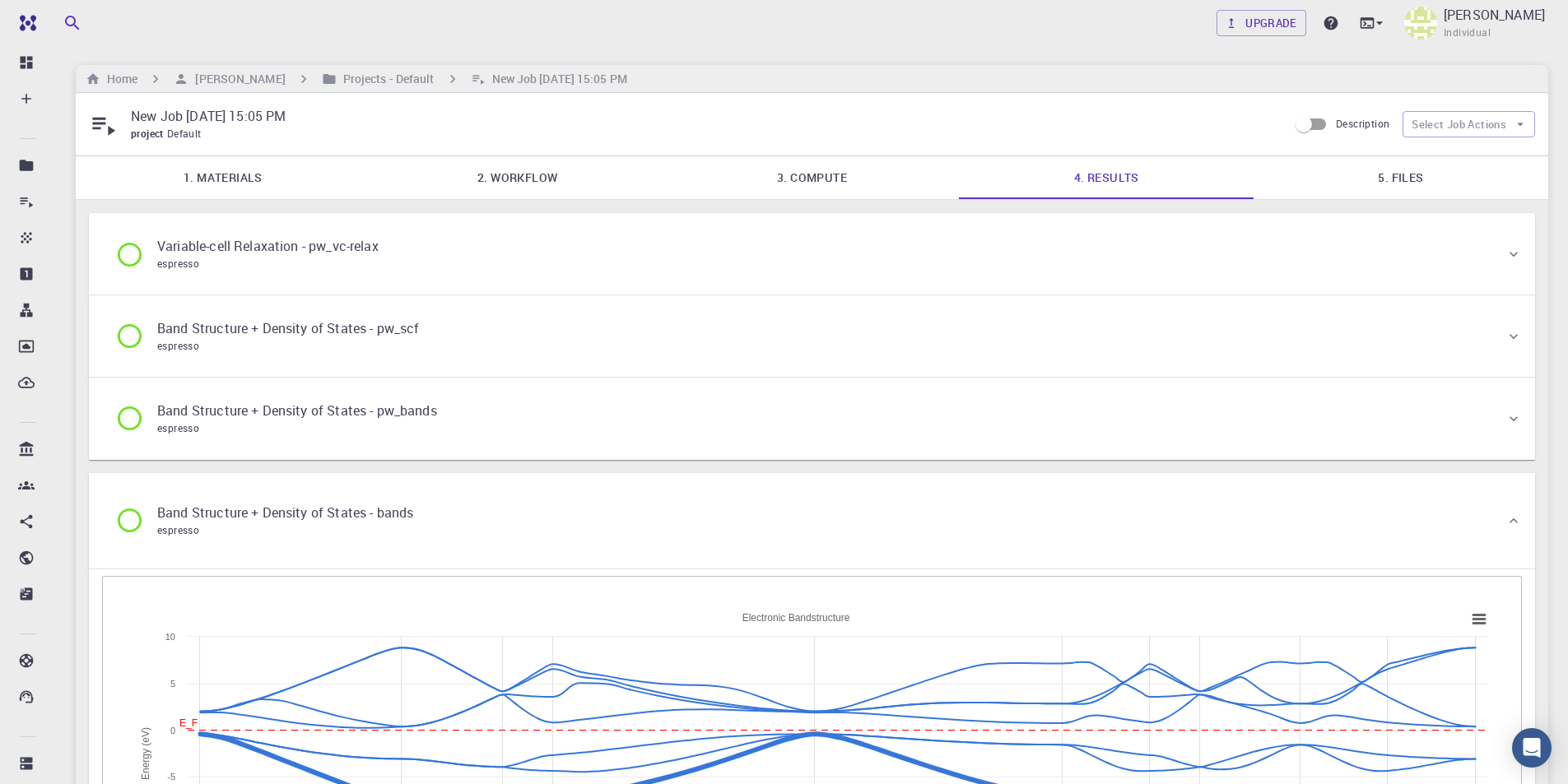
click at [396, 511] on p "Band Structure + Density of States - bands" at bounding box center [285, 512] width 256 height 20
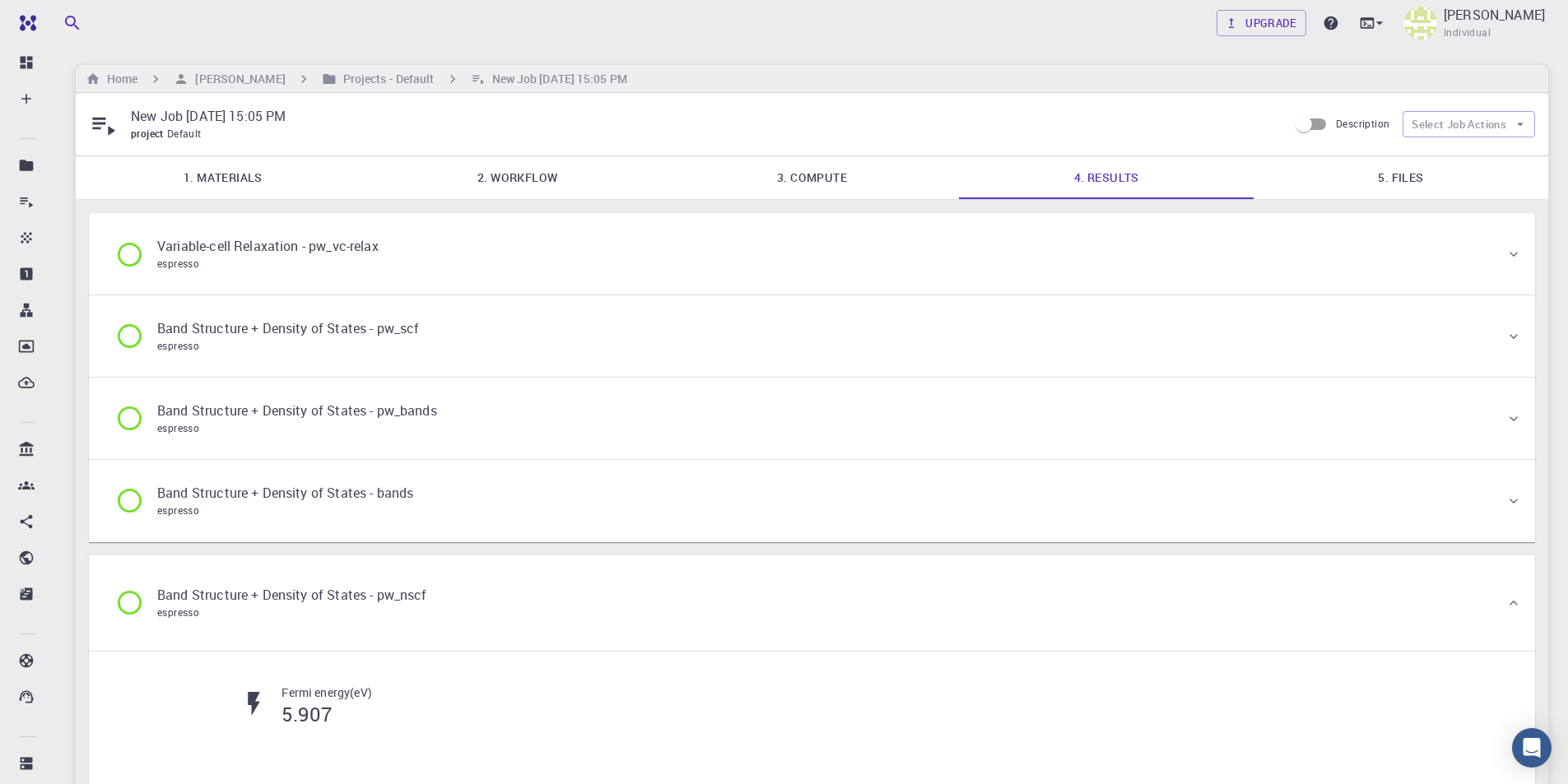
click at [396, 592] on p "Band Structure + Density of States - pw_nscf" at bounding box center [292, 594] width 270 height 20
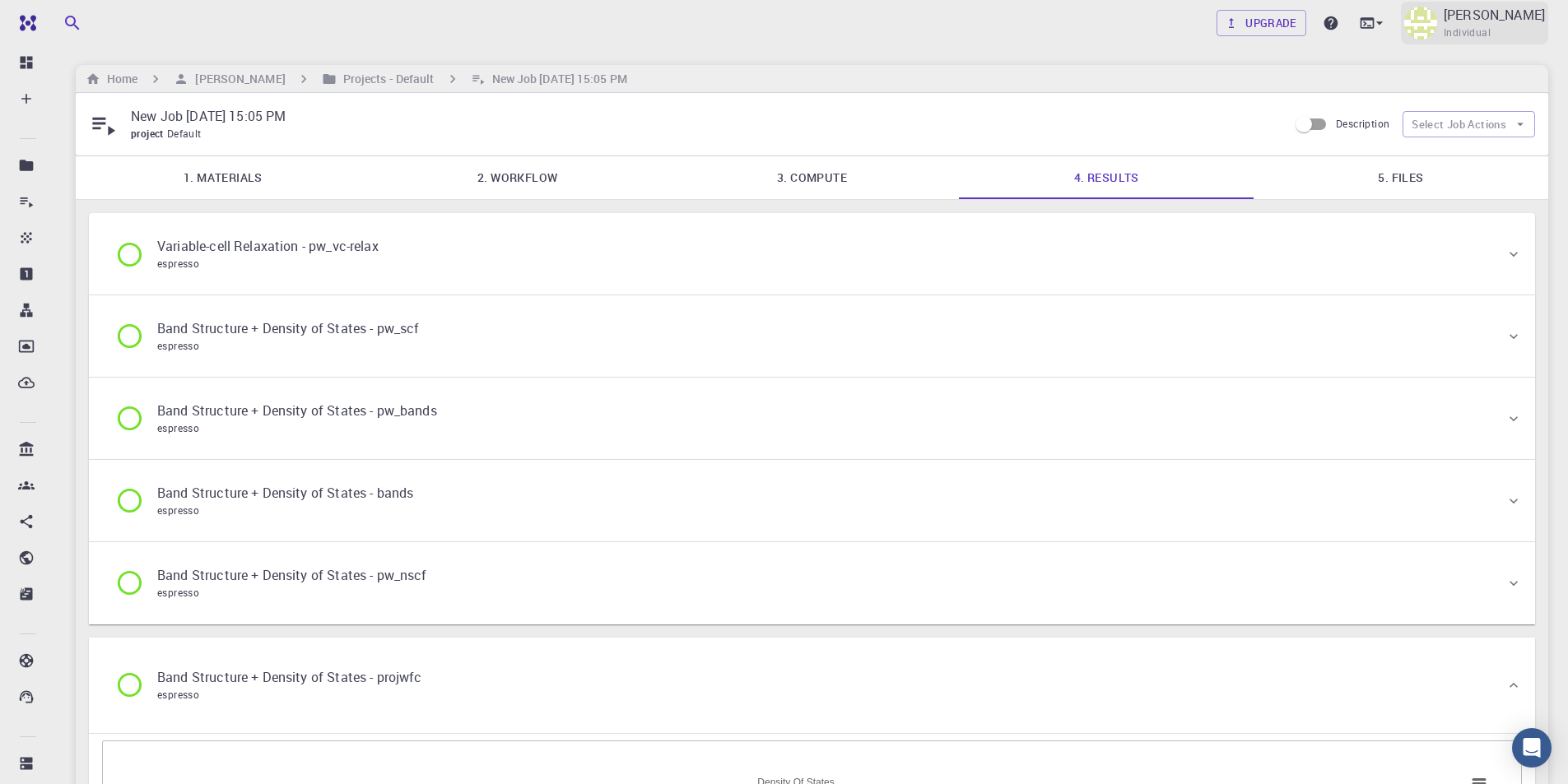
click at [1485, 17] on p "[PERSON_NAME]" at bounding box center [1494, 15] width 102 height 20
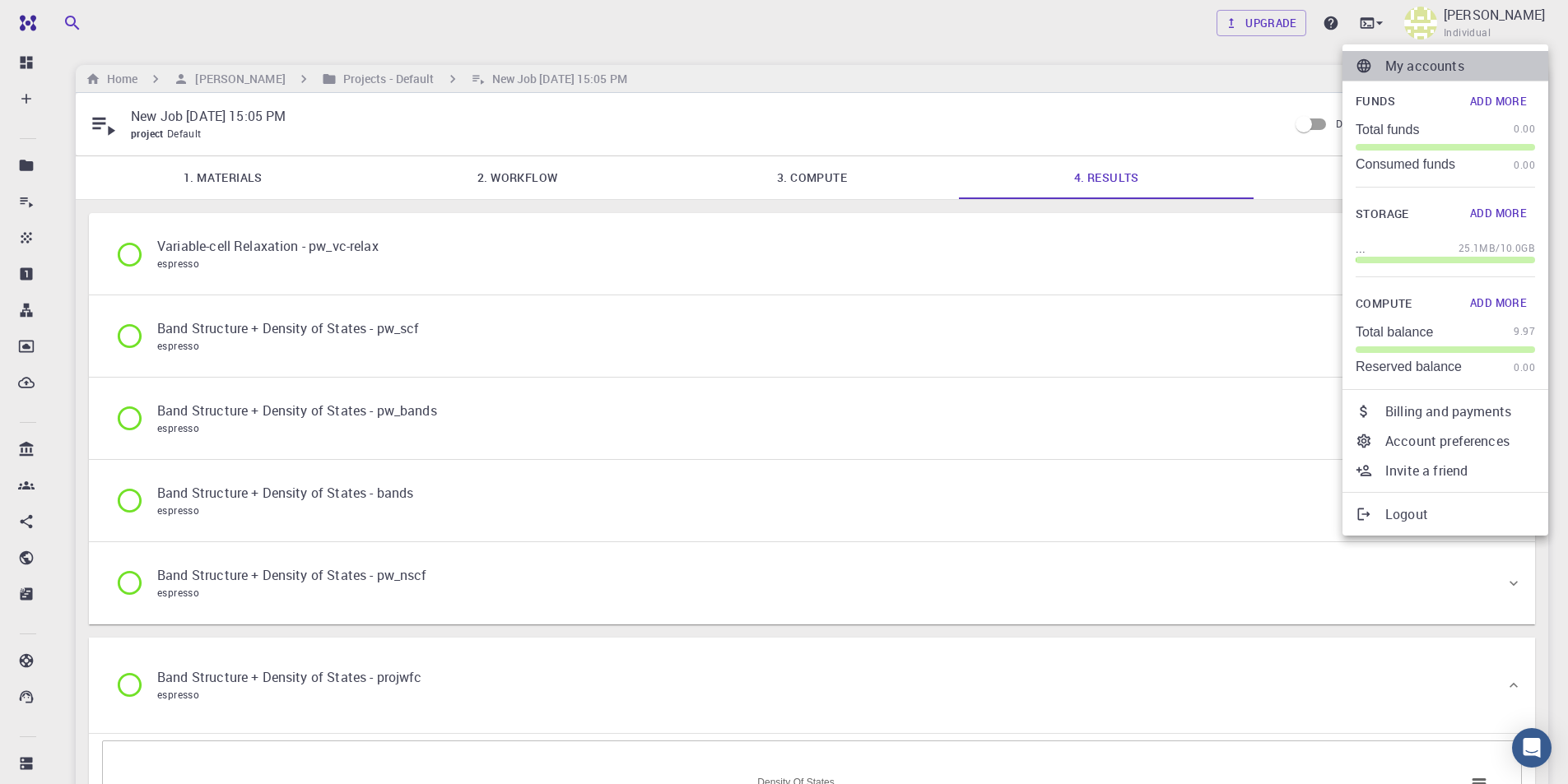
click at [1426, 65] on p "My accounts" at bounding box center [1460, 66] width 149 height 20
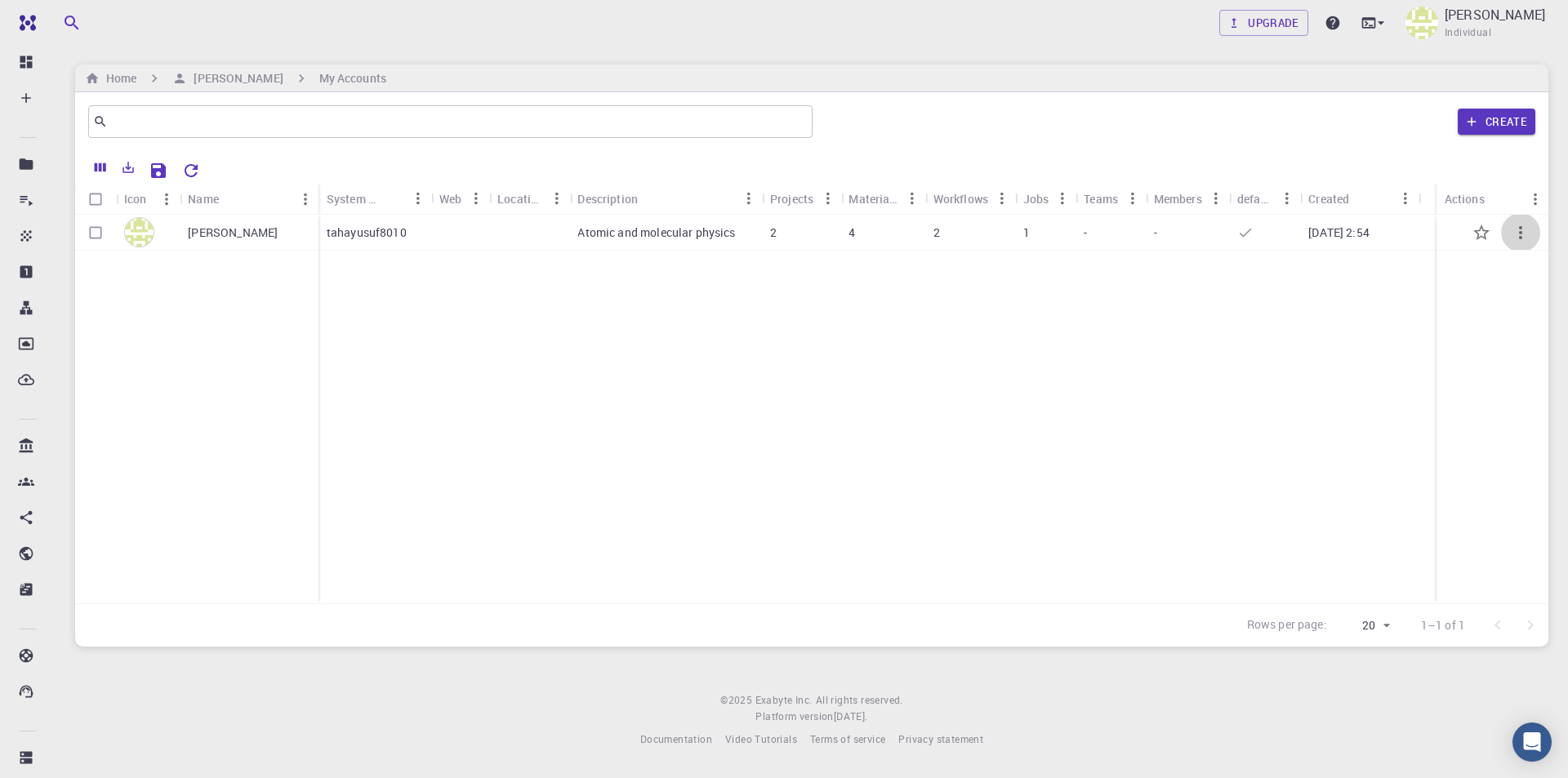
click at [1522, 227] on icon "button" at bounding box center [1521, 232] width 19 height 19
click at [1488, 330] on div at bounding box center [784, 389] width 1568 height 778
click at [293, 414] on div "[PERSON_NAME]" at bounding box center [197, 408] width 243 height 389
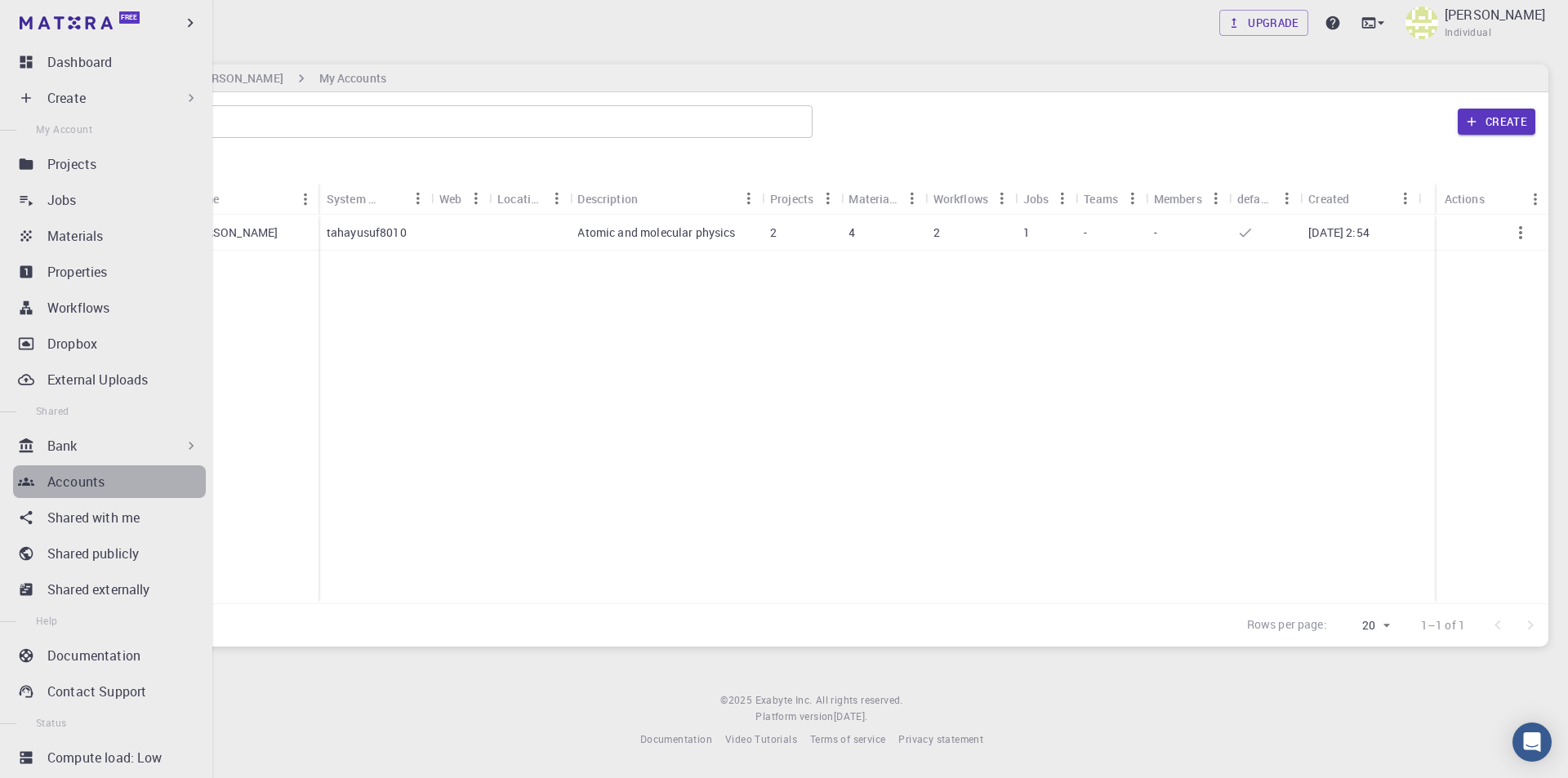
click at [109, 481] on div "Accounts" at bounding box center [126, 481] width 158 height 19
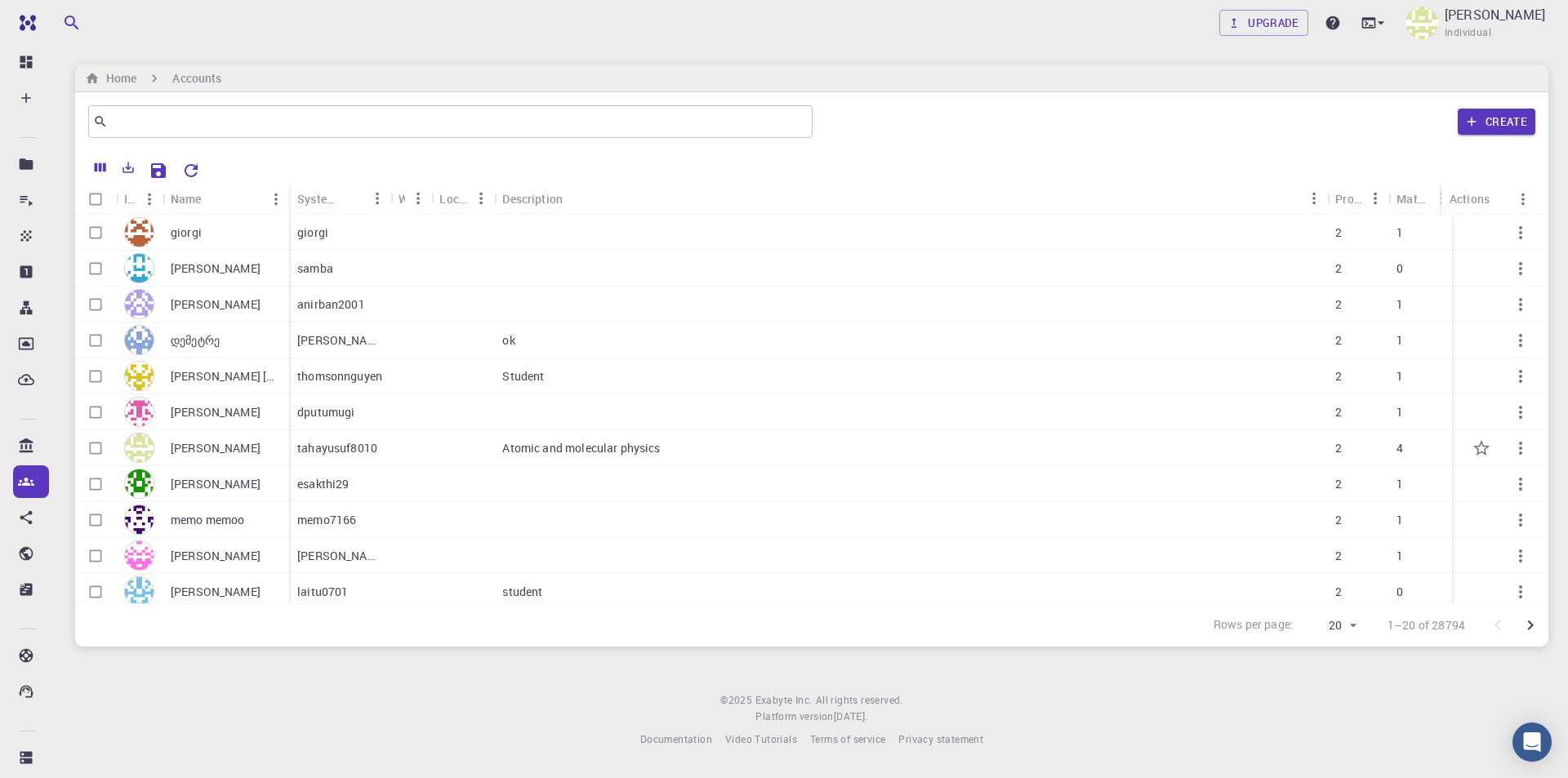
click at [553, 445] on p "Atomic and molecular physics" at bounding box center [581, 447] width 158 height 16
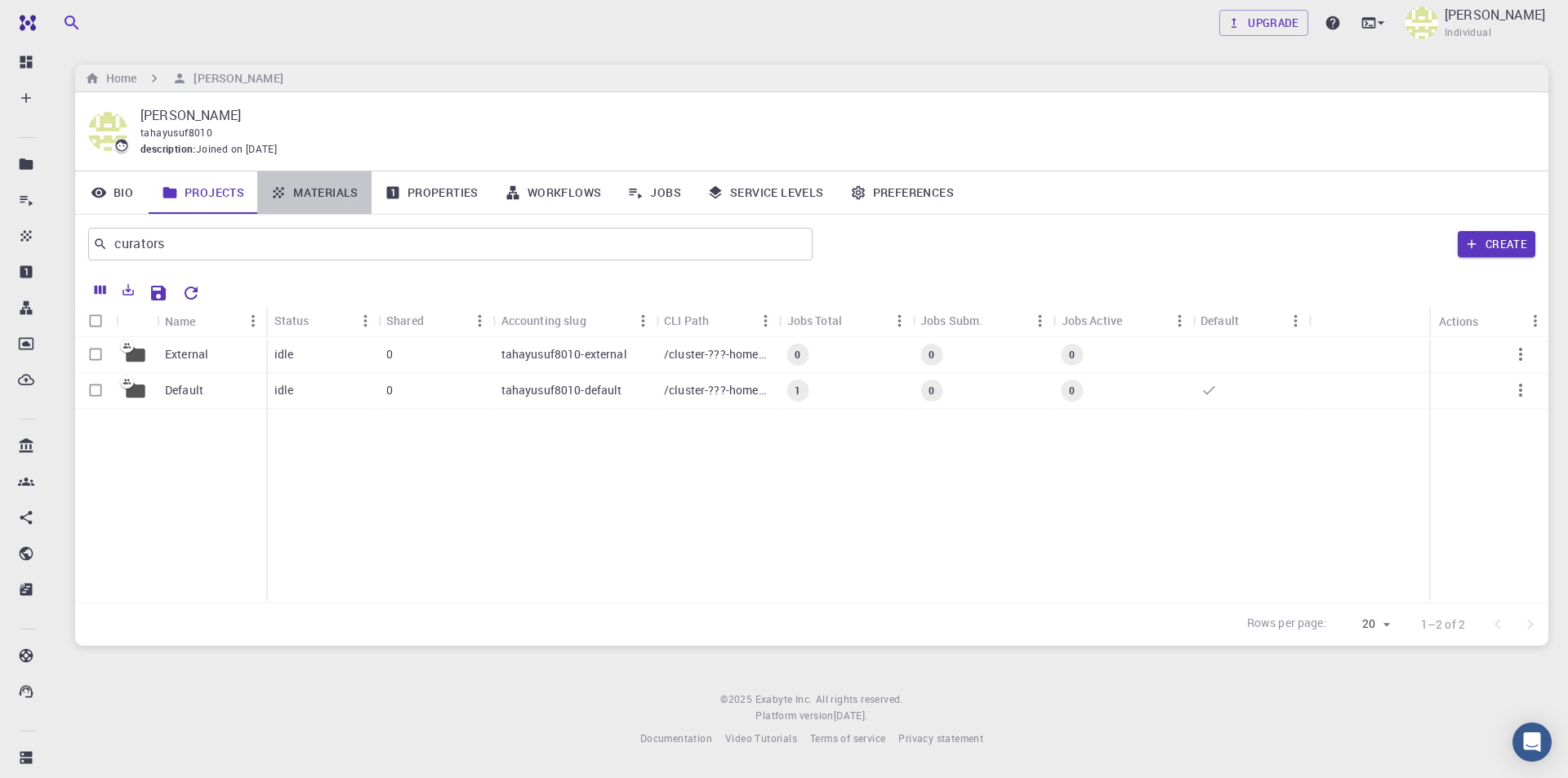
click at [350, 194] on link "Materials" at bounding box center [314, 192] width 114 height 42
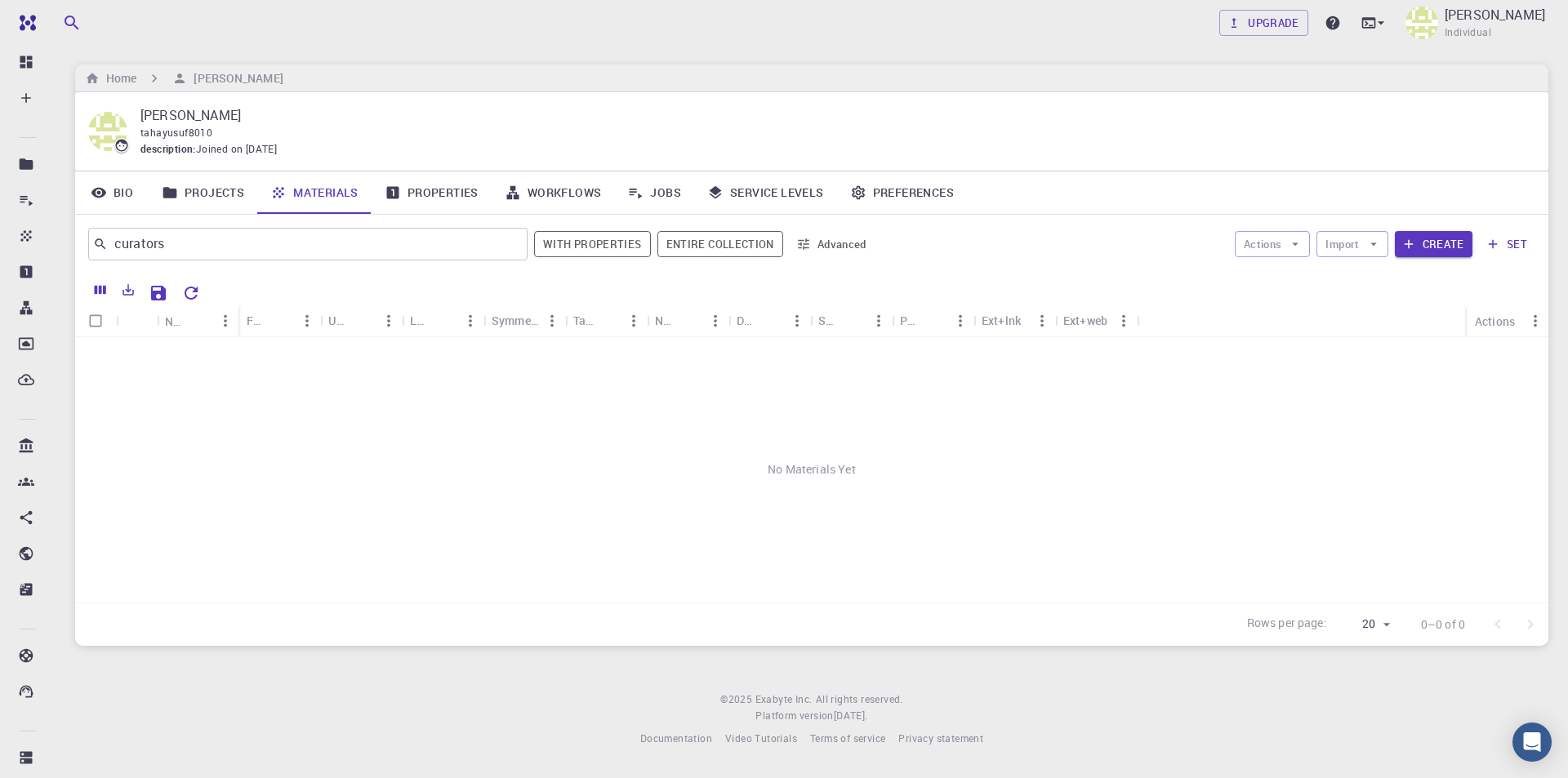
click at [472, 187] on link "Properties" at bounding box center [431, 192] width 120 height 42
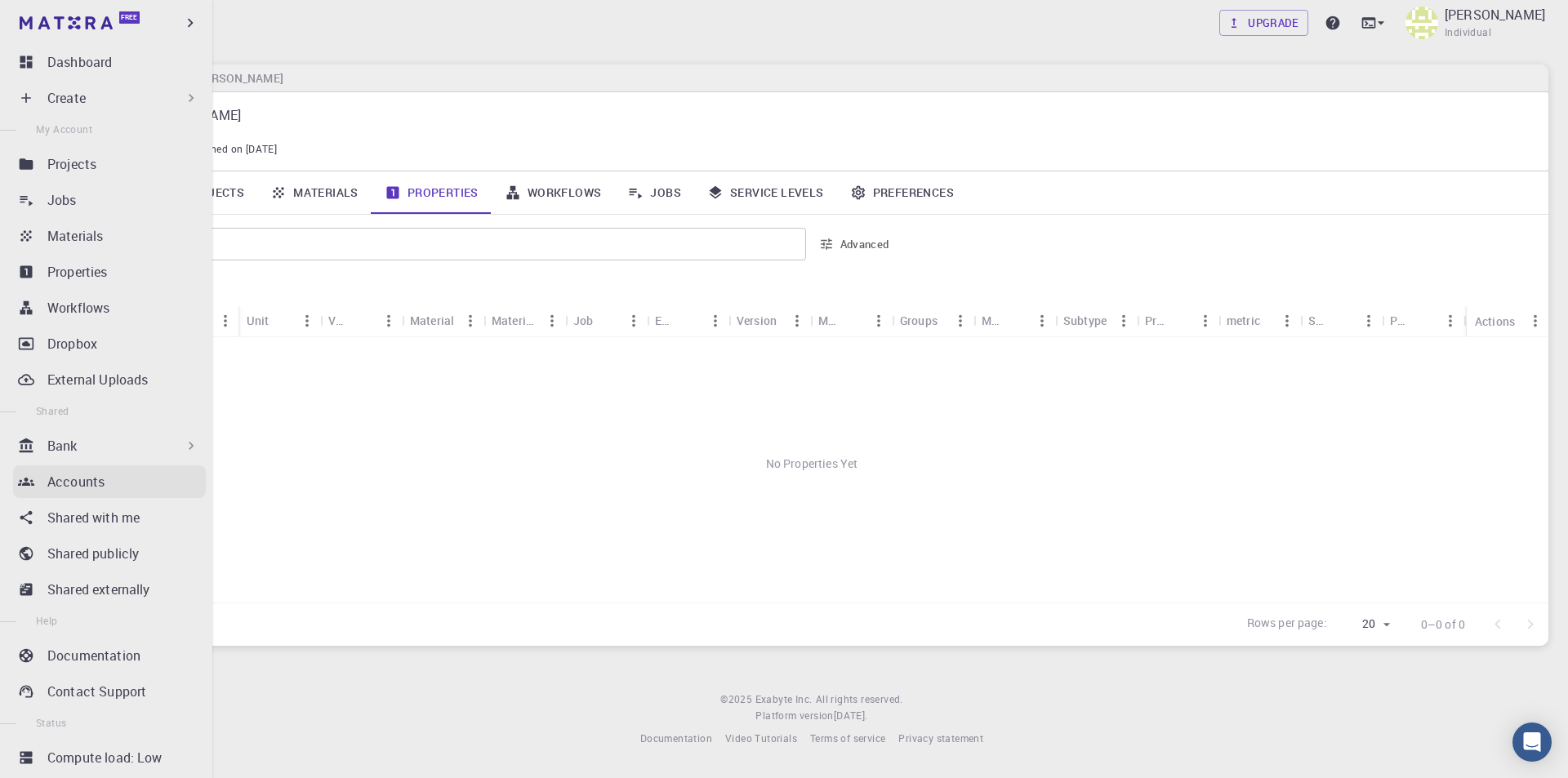
click at [114, 483] on div "Accounts" at bounding box center [126, 481] width 158 height 19
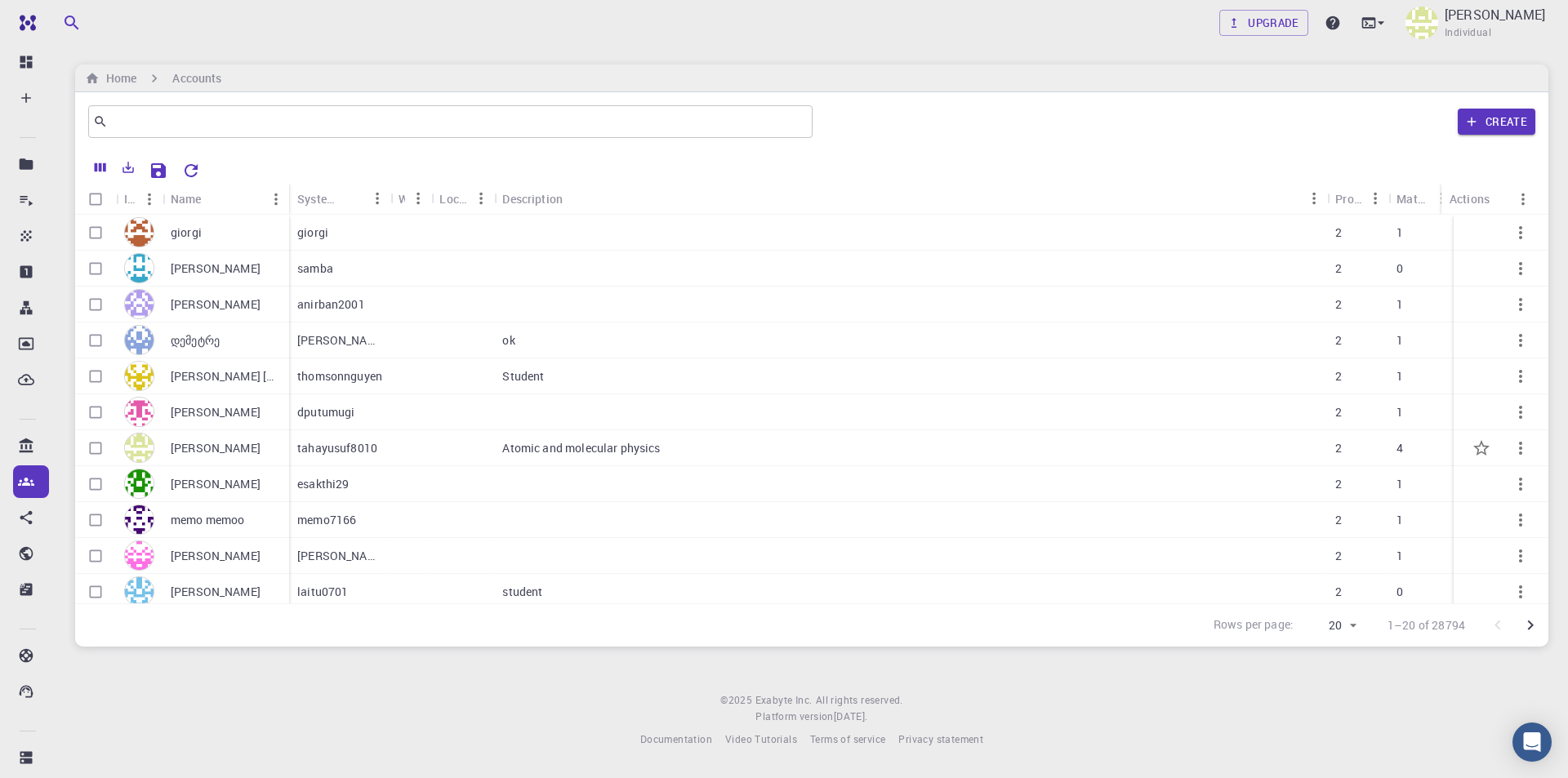
click at [1401, 452] on p "4" at bounding box center [1400, 447] width 7 height 16
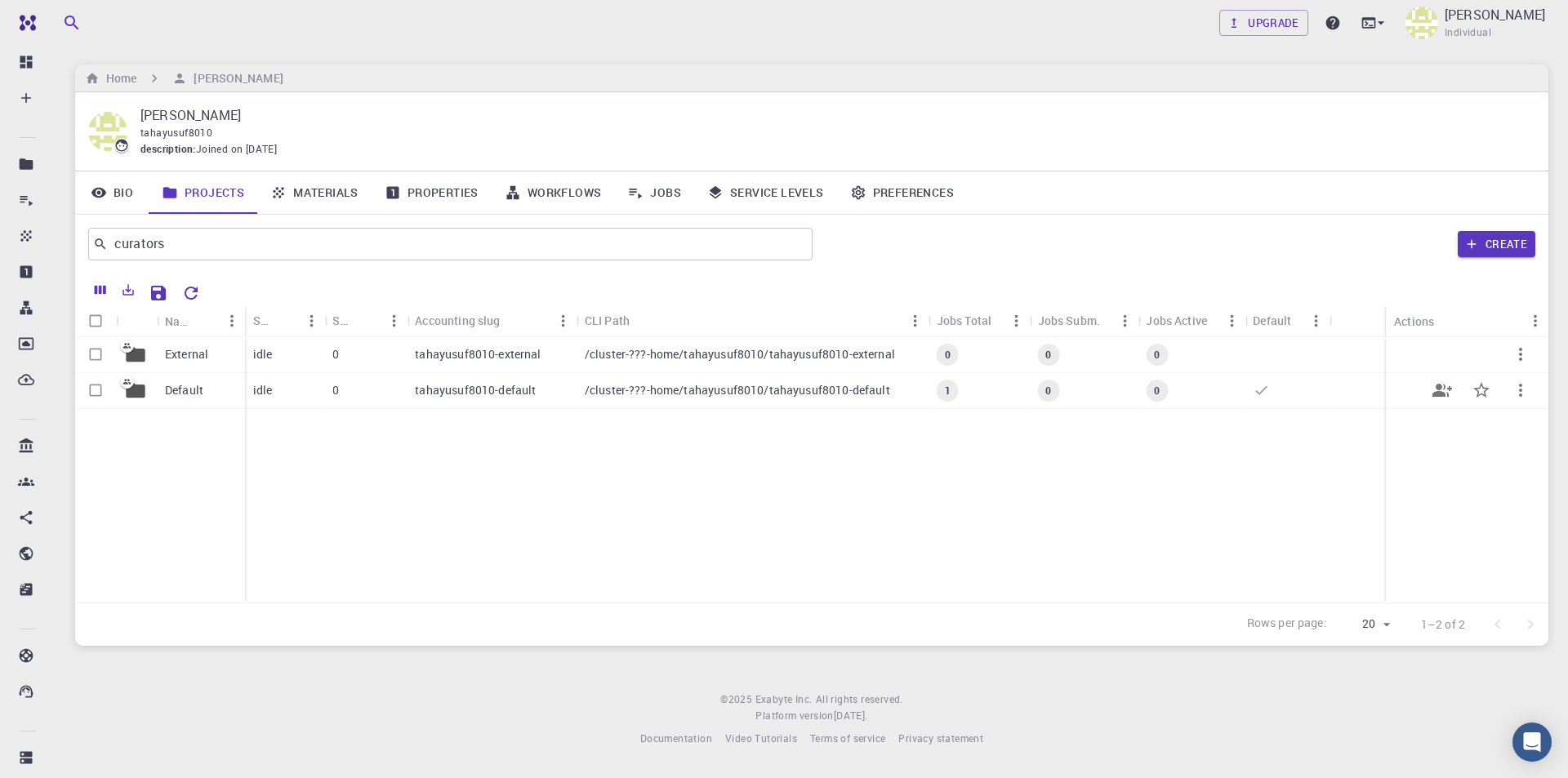
click at [186, 393] on p "Default" at bounding box center [184, 390] width 38 height 16
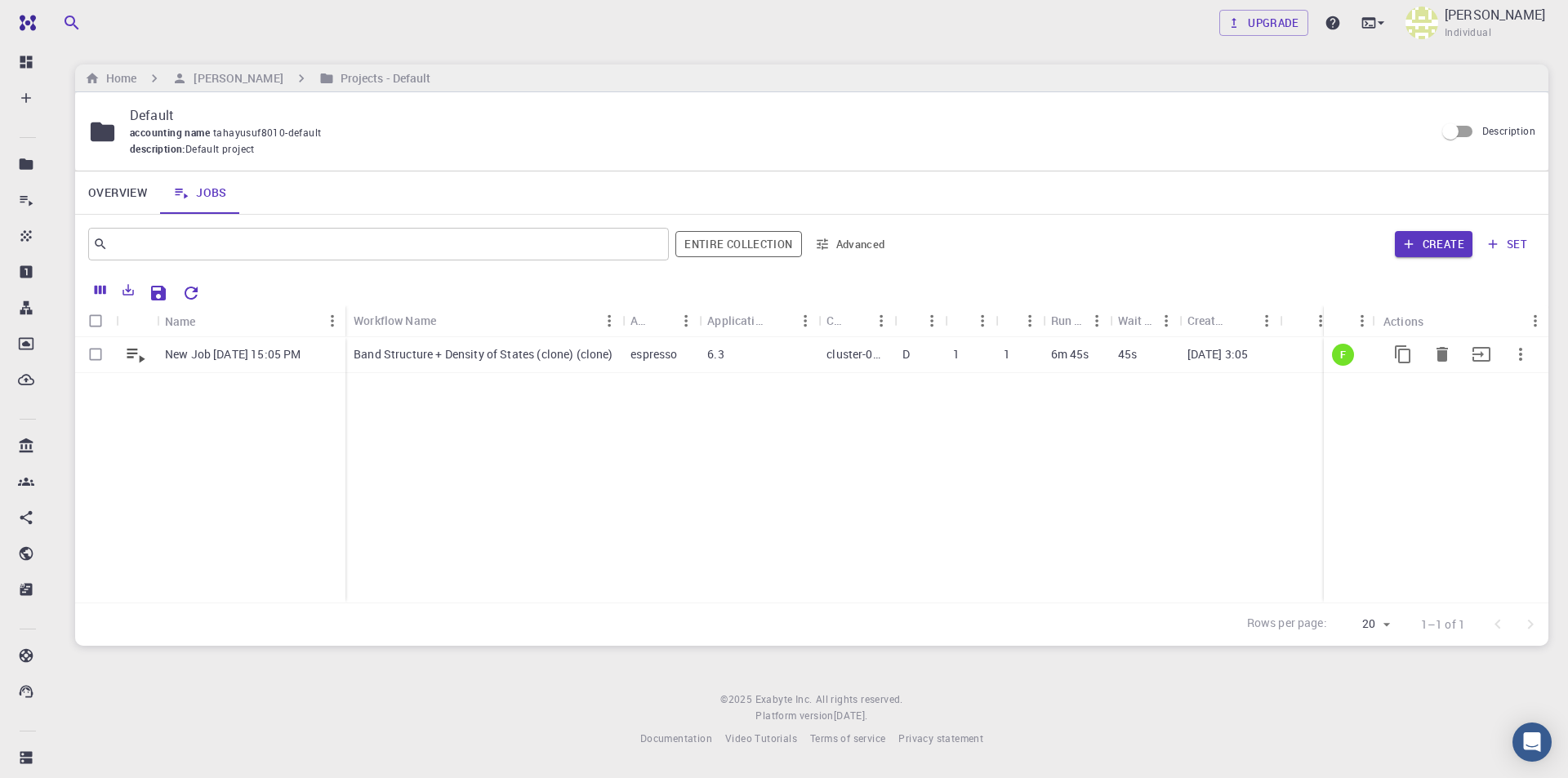
click at [231, 354] on p "New Job [DATE] 15:05 PM" at bounding box center [233, 354] width 136 height 16
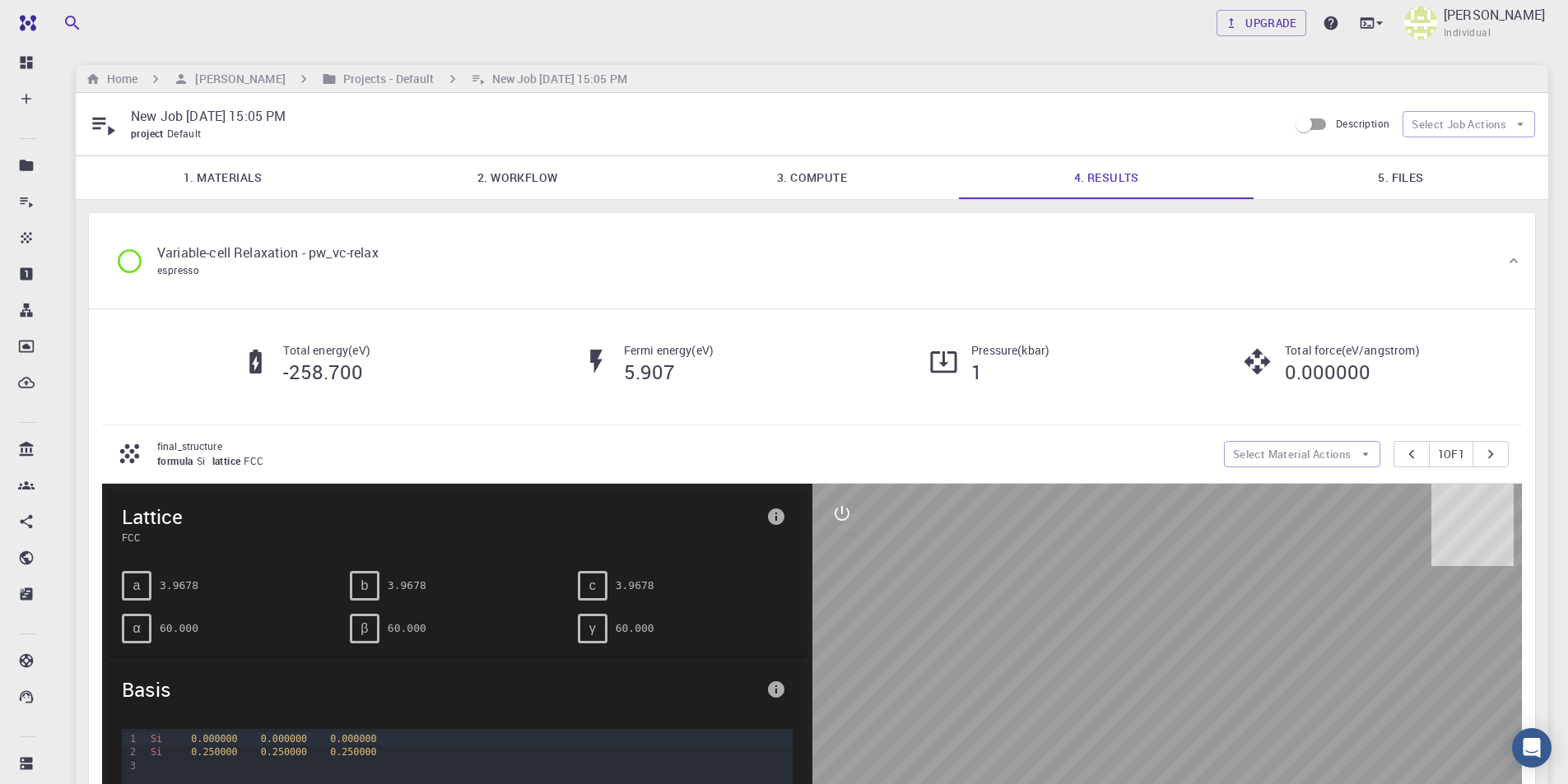
click at [229, 190] on link "1. Materials" at bounding box center [223, 178] width 295 height 43
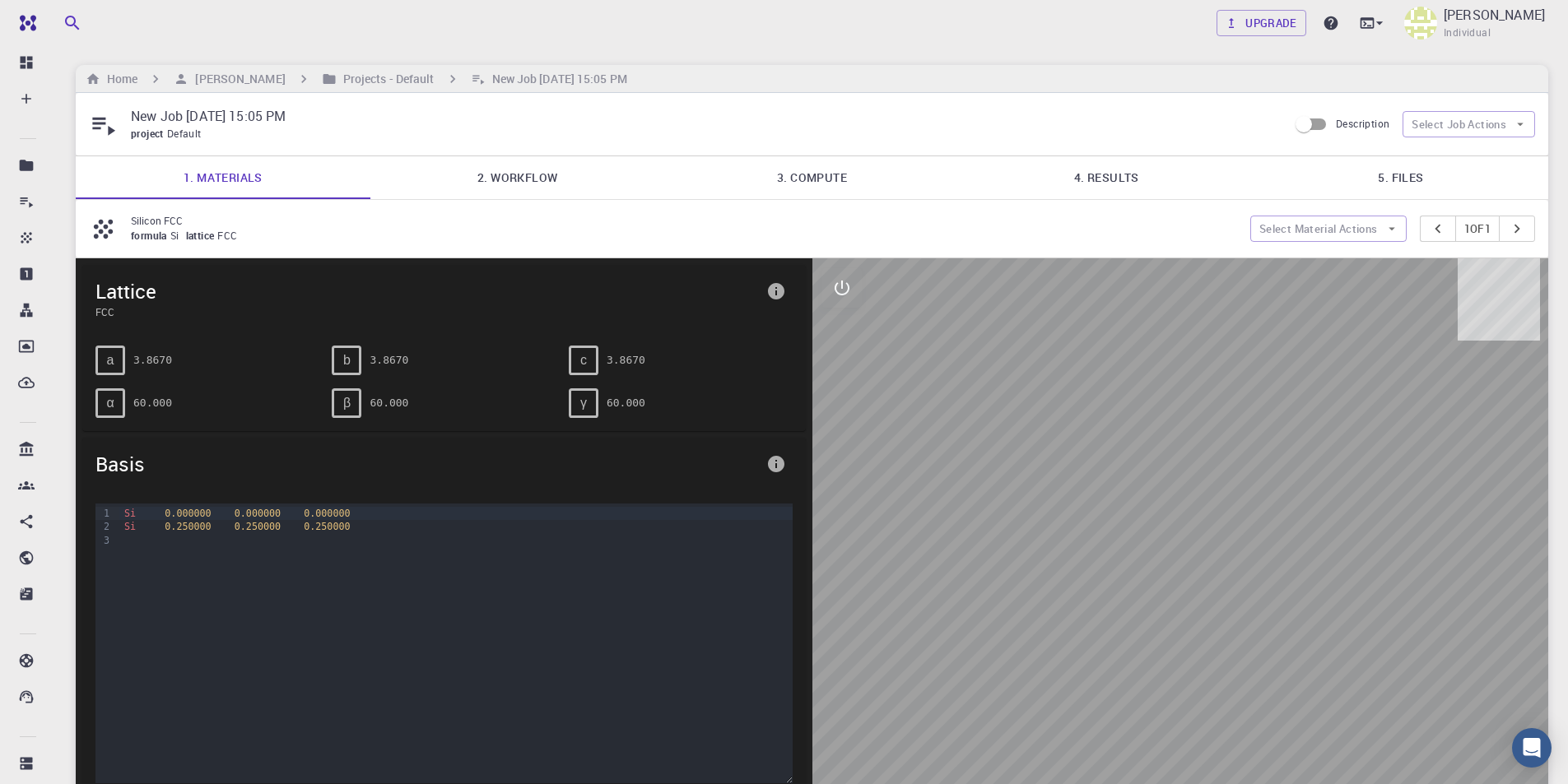
click at [1377, 182] on link "5. Files" at bounding box center [1401, 178] width 295 height 43
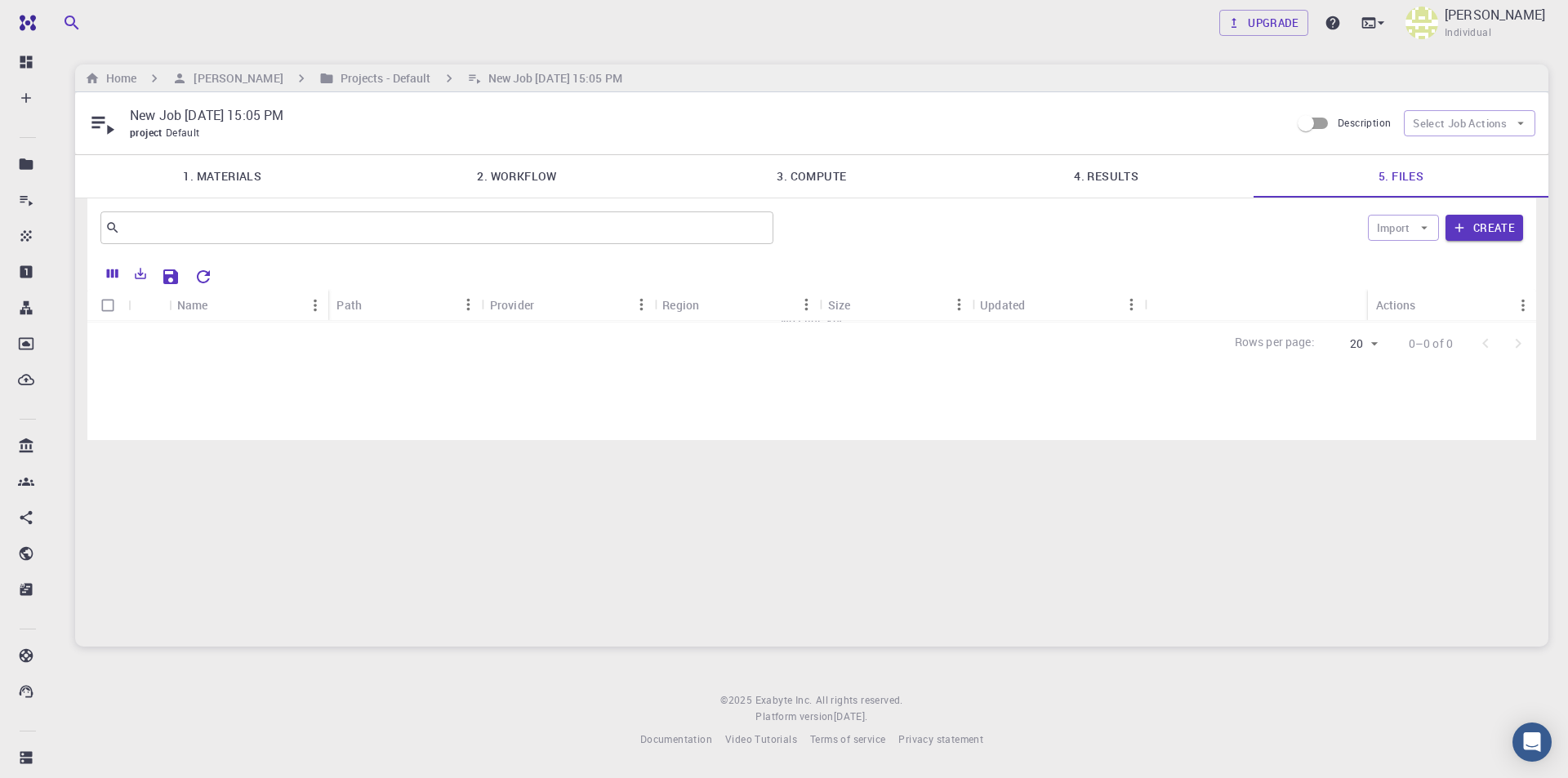
click at [1115, 180] on link "4. Results" at bounding box center [1106, 176] width 295 height 42
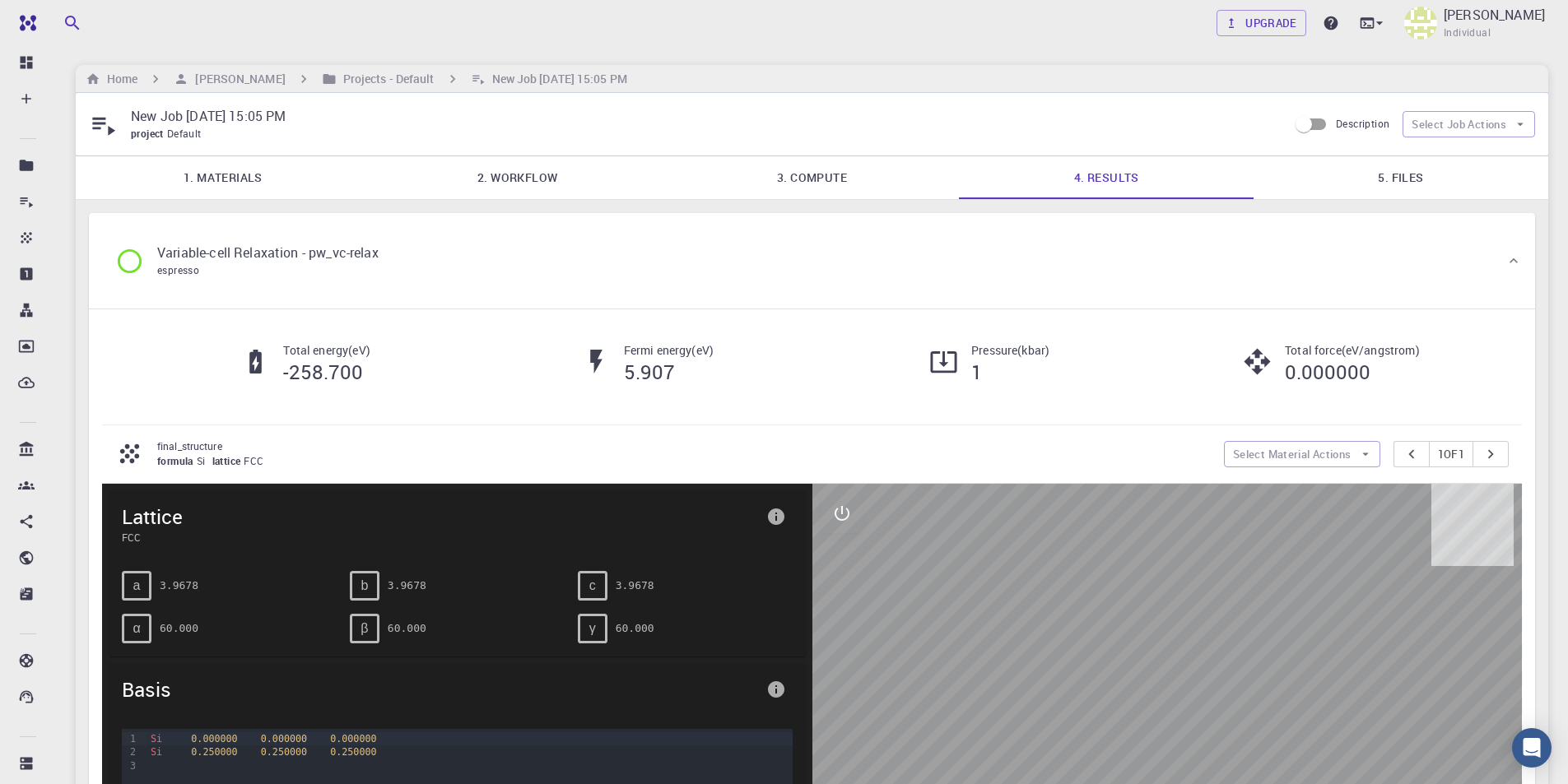
click at [129, 256] on icon at bounding box center [130, 261] width 29 height 29
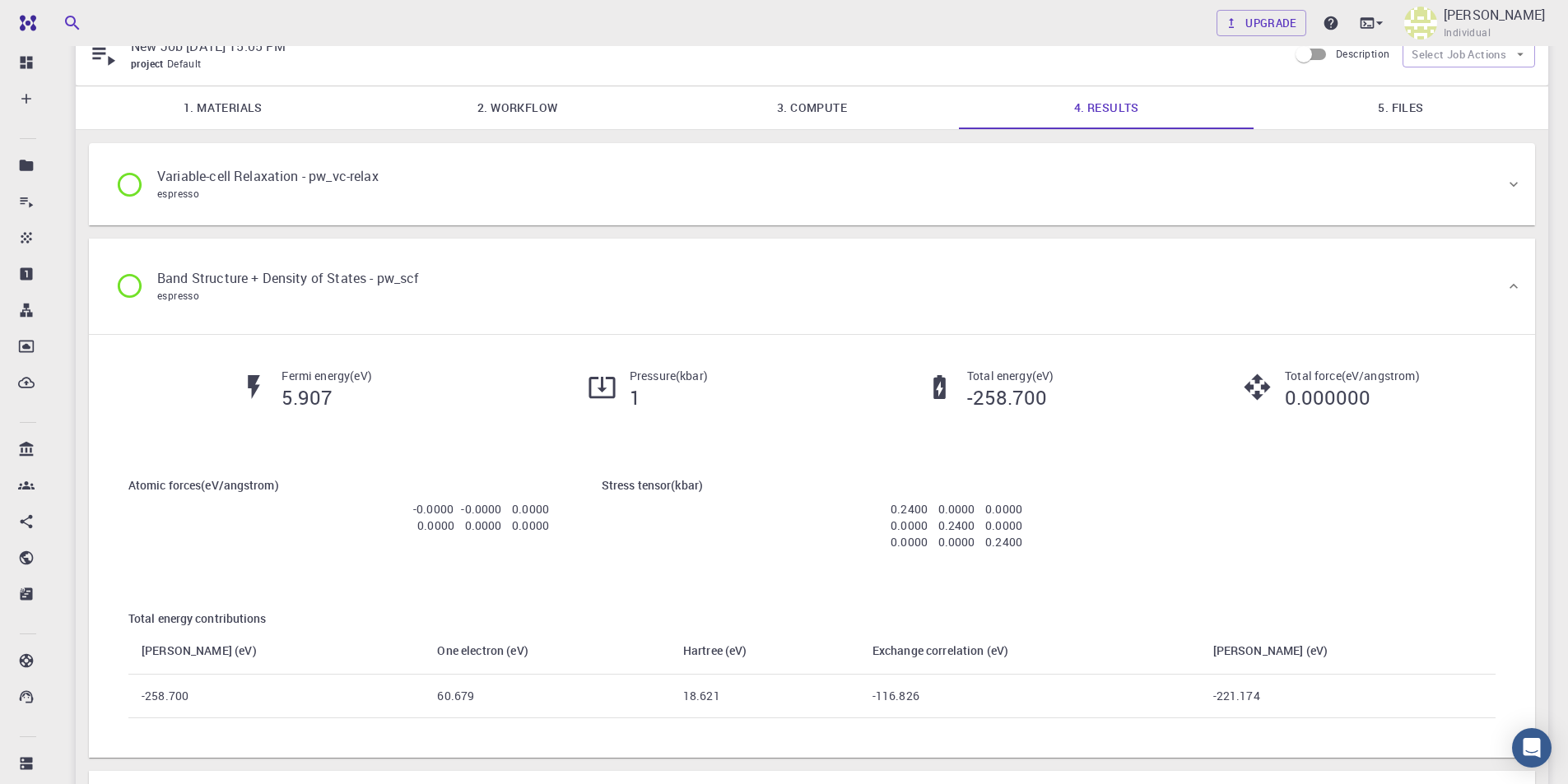
scroll to position [165, 0]
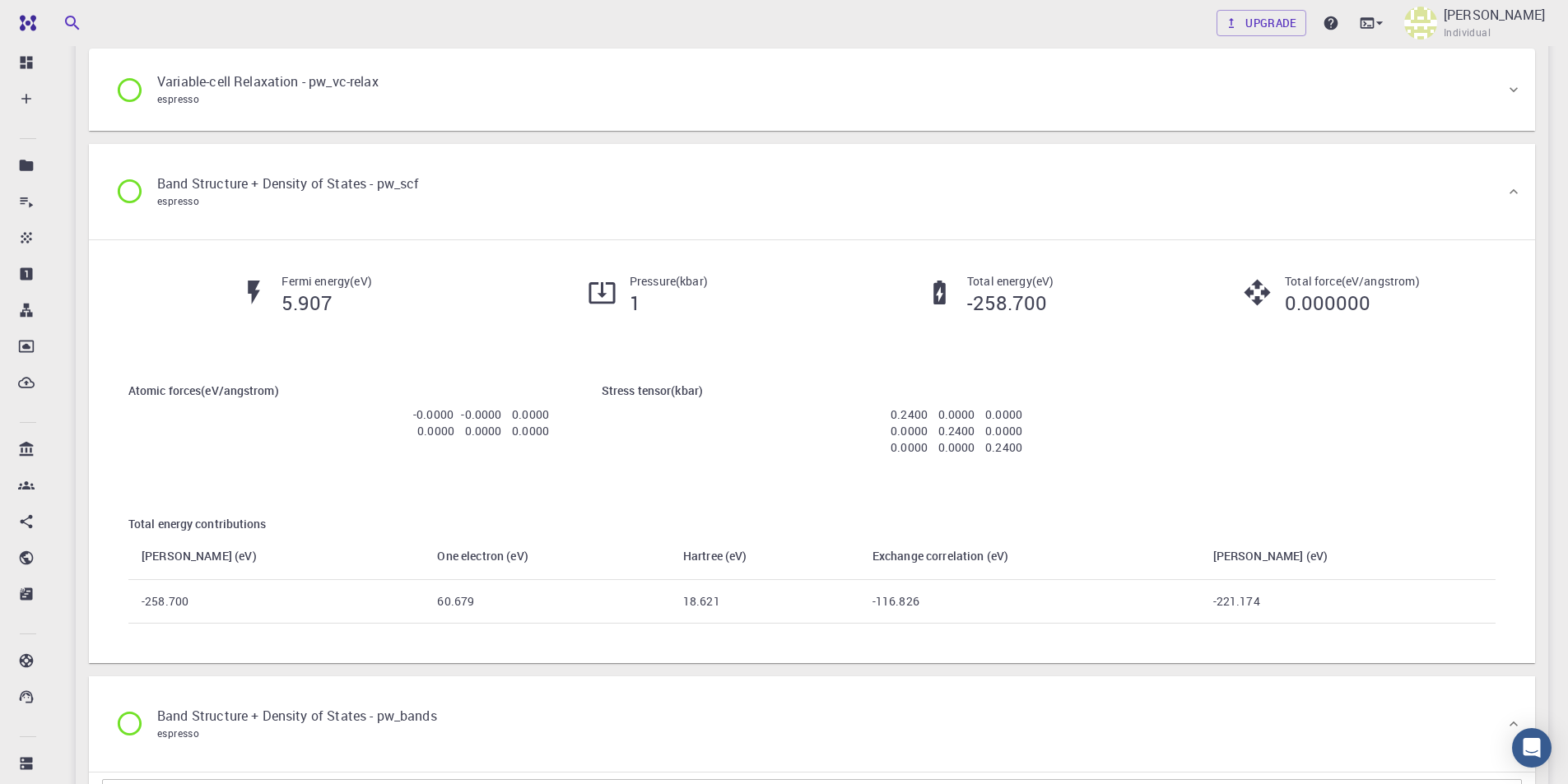
click at [128, 201] on icon at bounding box center [130, 191] width 29 height 29
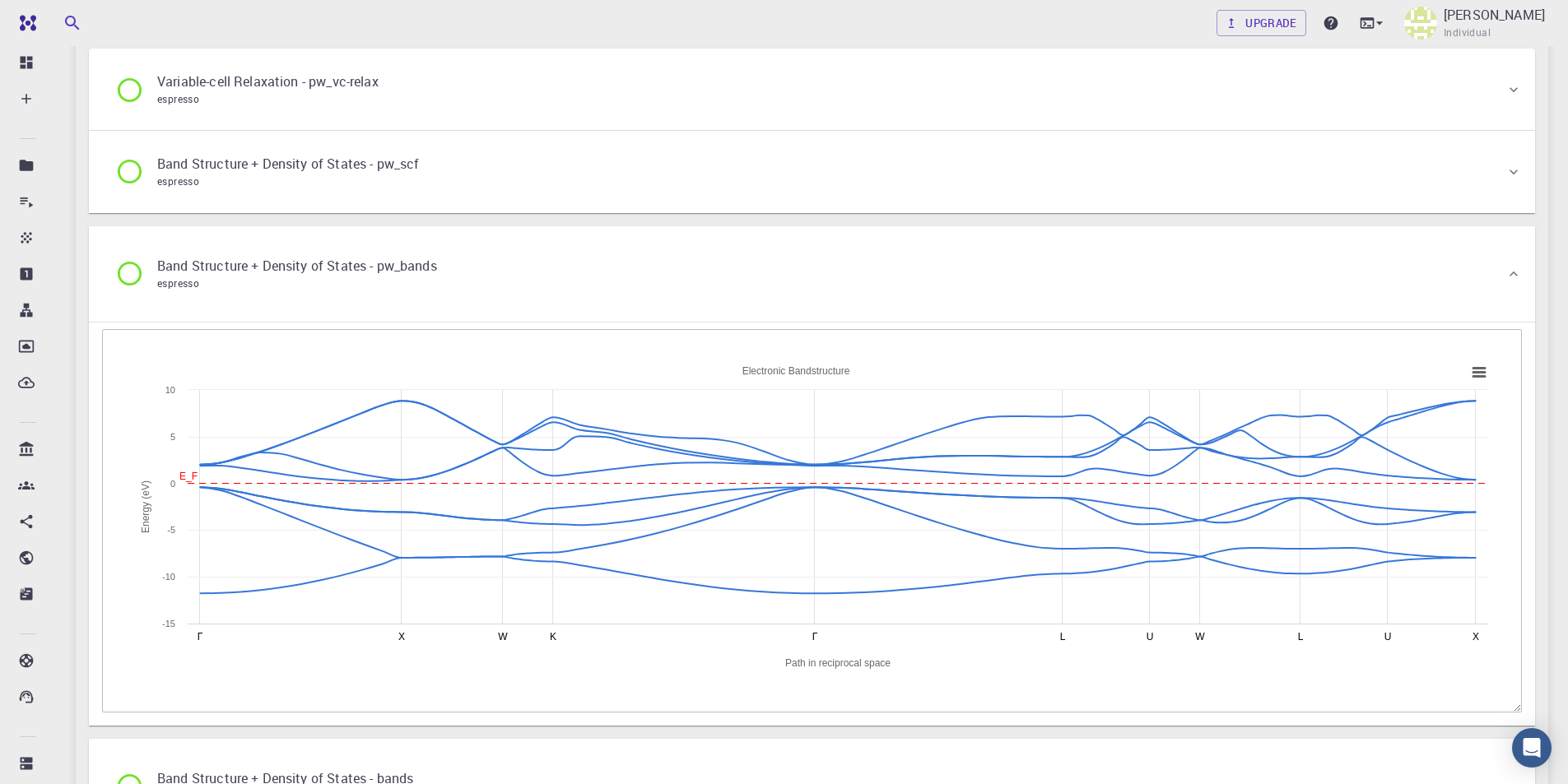
click at [131, 268] on icon at bounding box center [130, 274] width 29 height 29
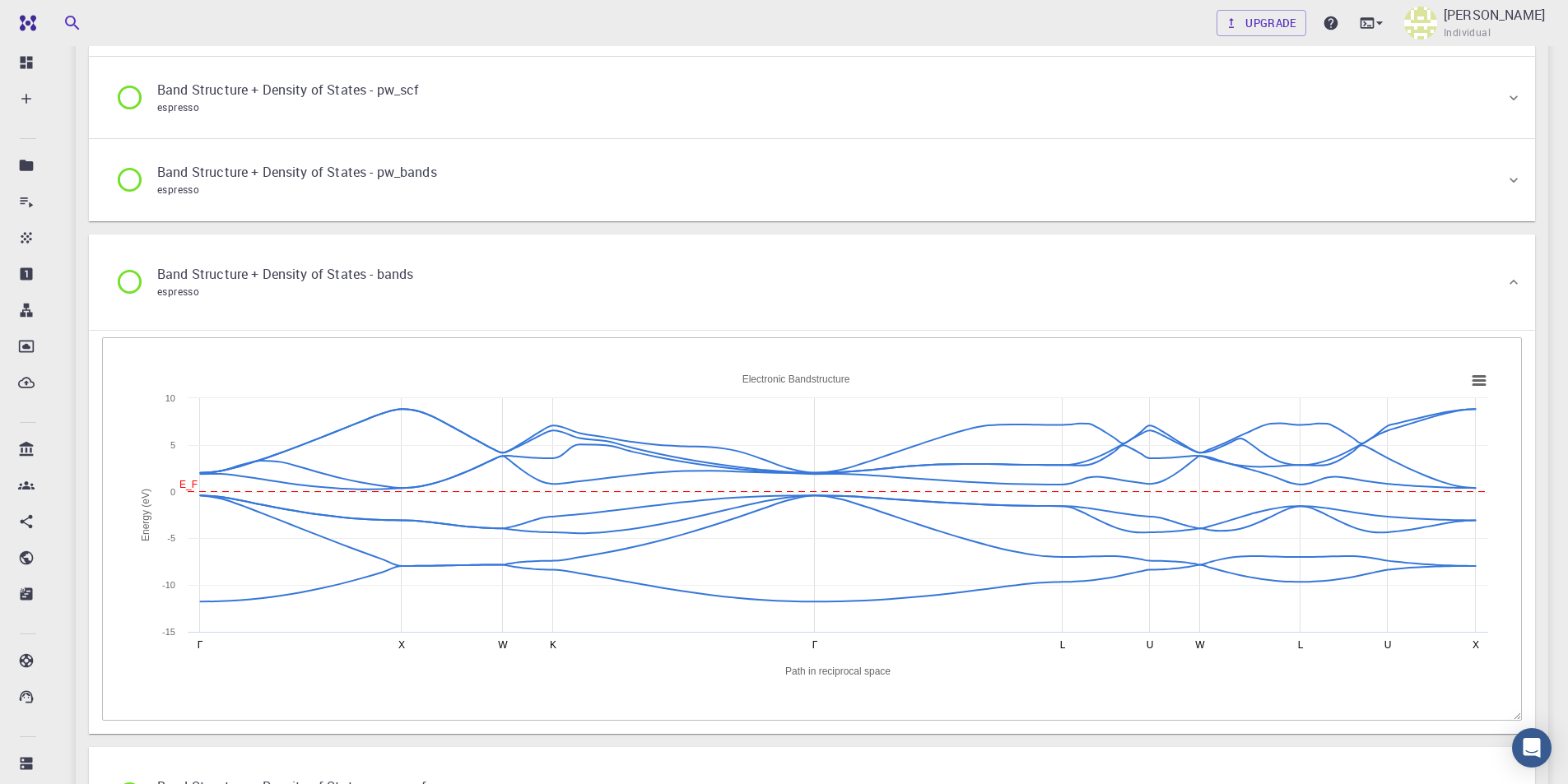
scroll to position [412, 0]
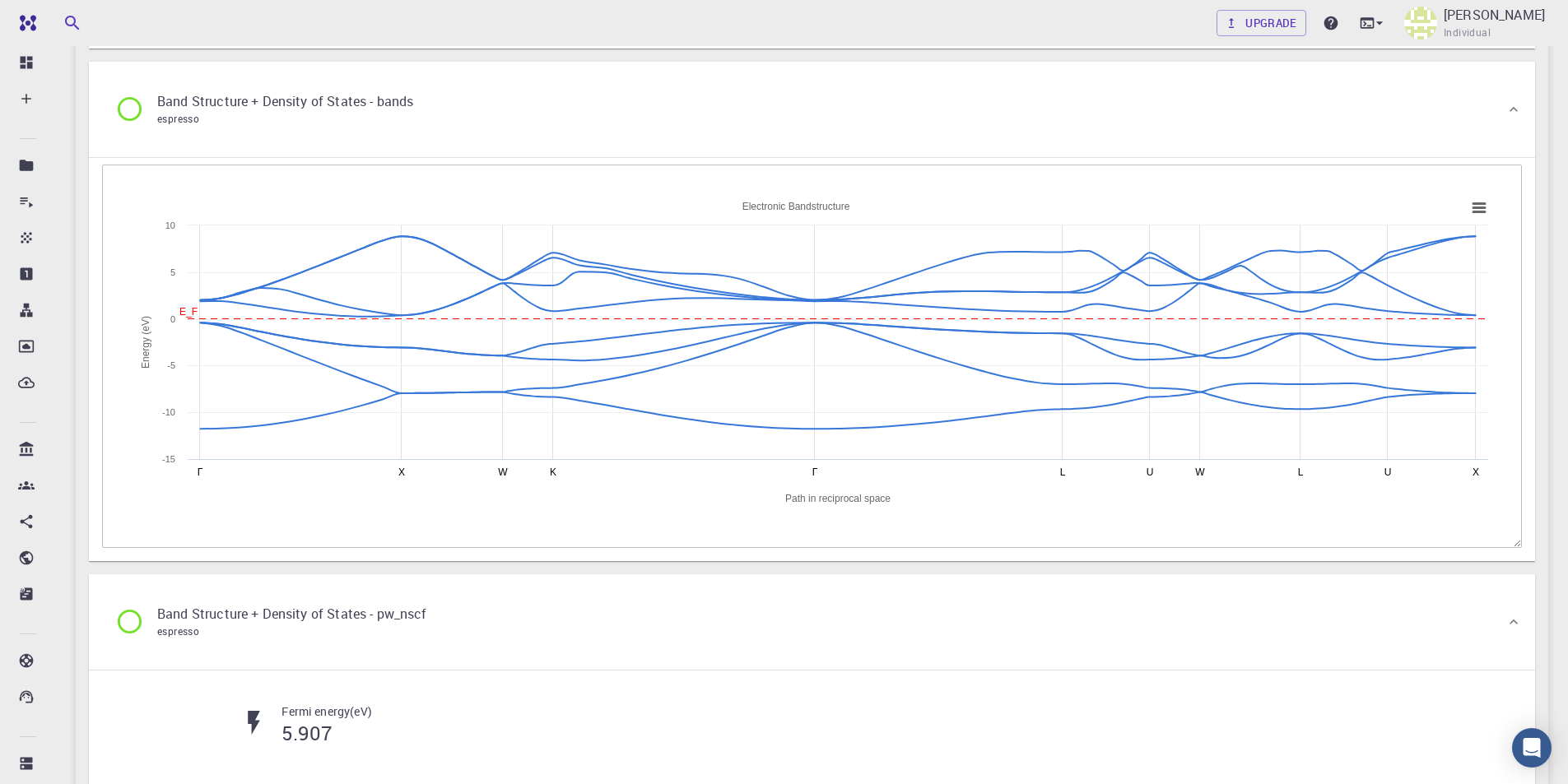
click at [129, 127] on div "Band Structure + Density of States - bands espresso" at bounding box center [270, 109] width 337 height 62
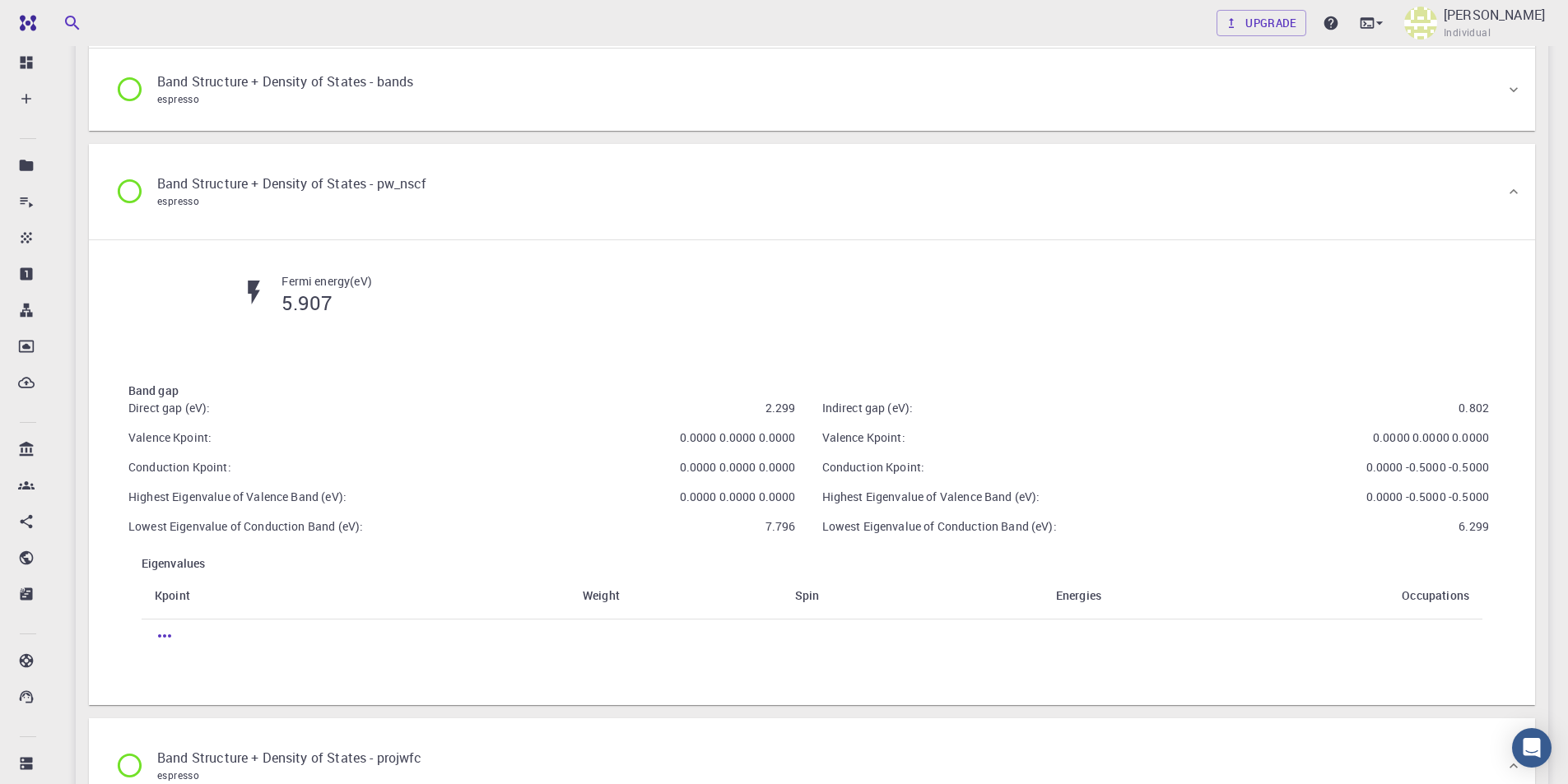
click at [130, 184] on icon at bounding box center [130, 191] width 29 height 29
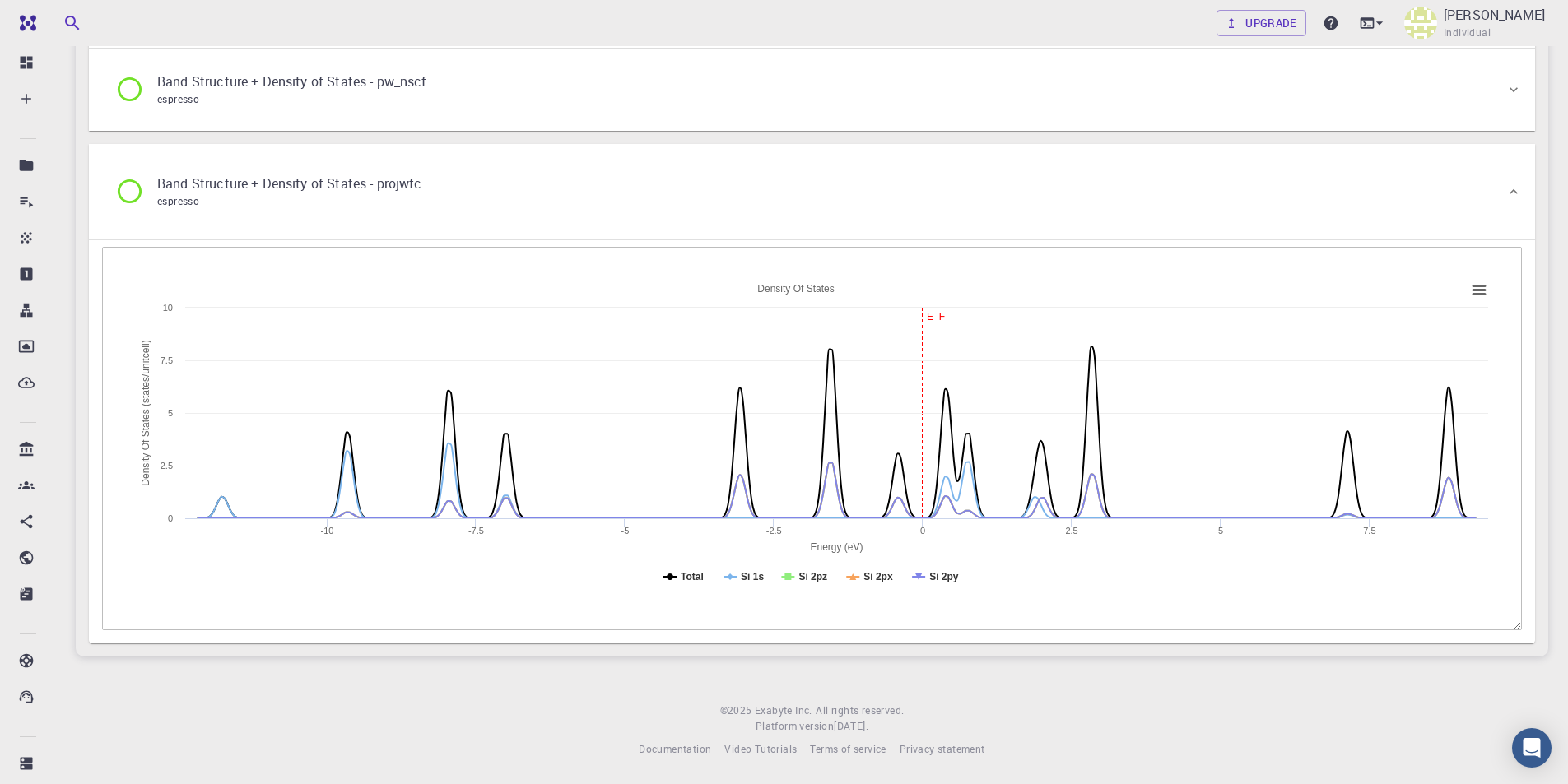
click at [118, 193] on icon at bounding box center [130, 191] width 29 height 29
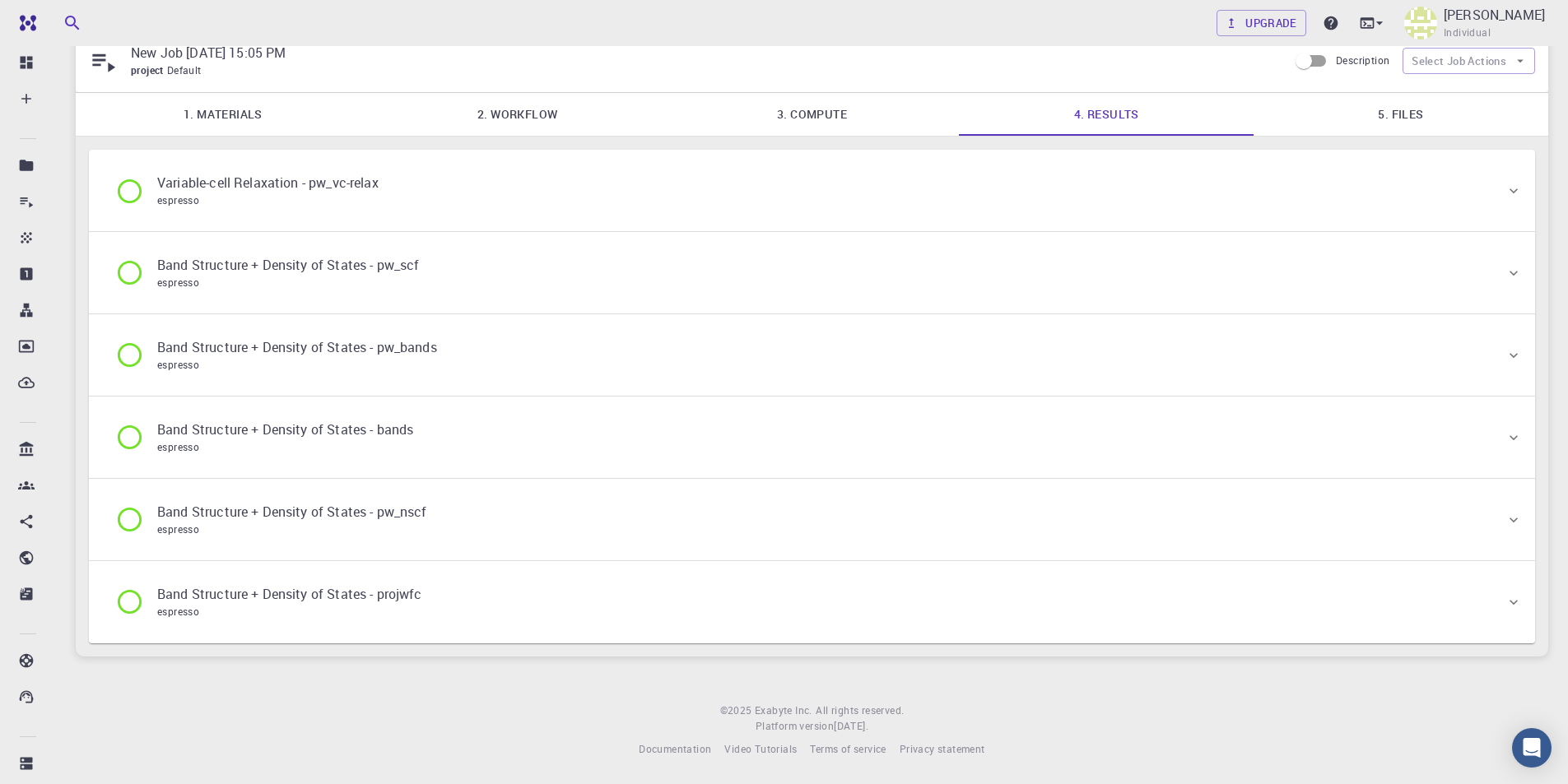
scroll to position [0, 0]
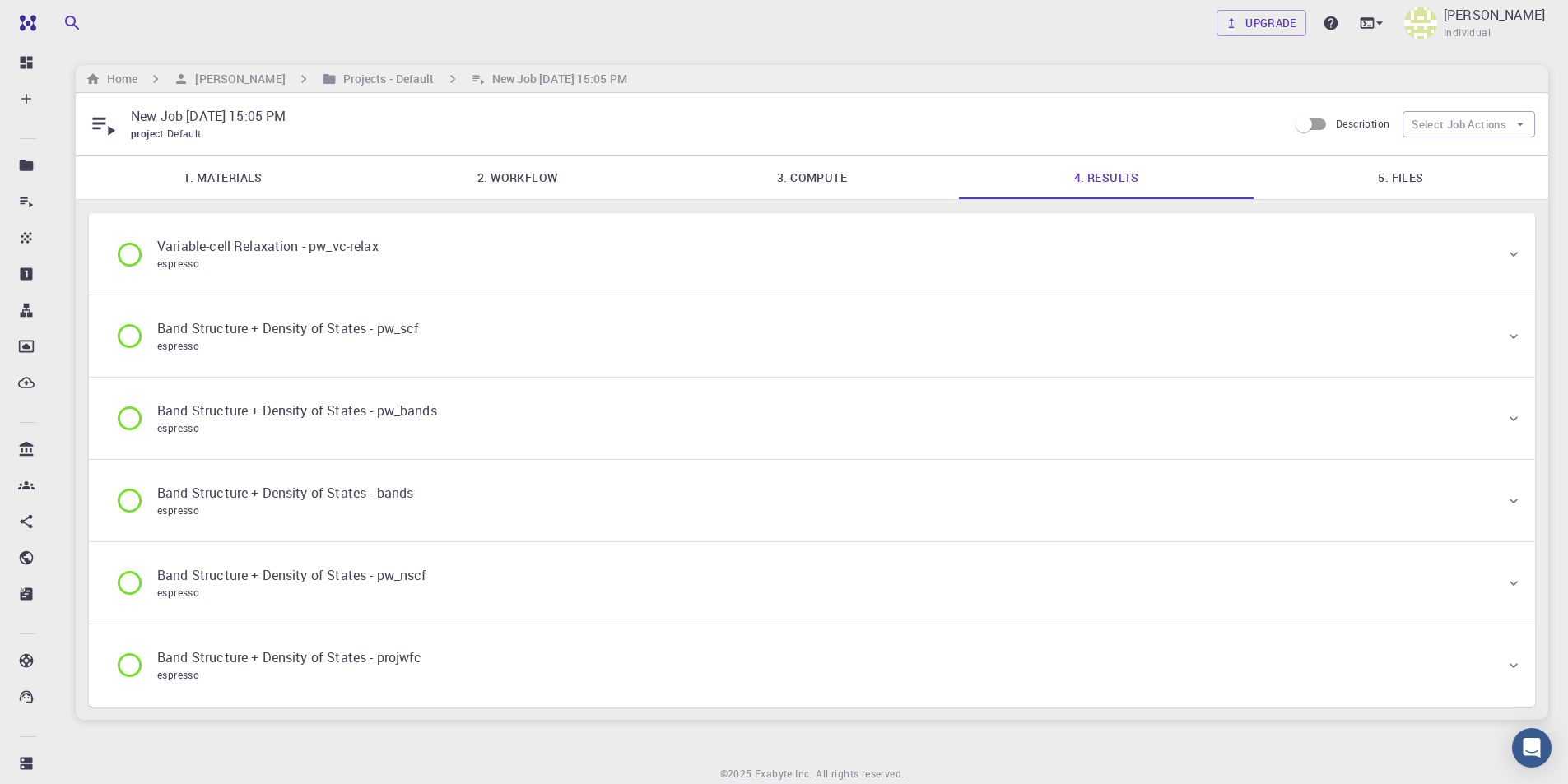
click at [257, 179] on link "1. Materials" at bounding box center [223, 178] width 295 height 43
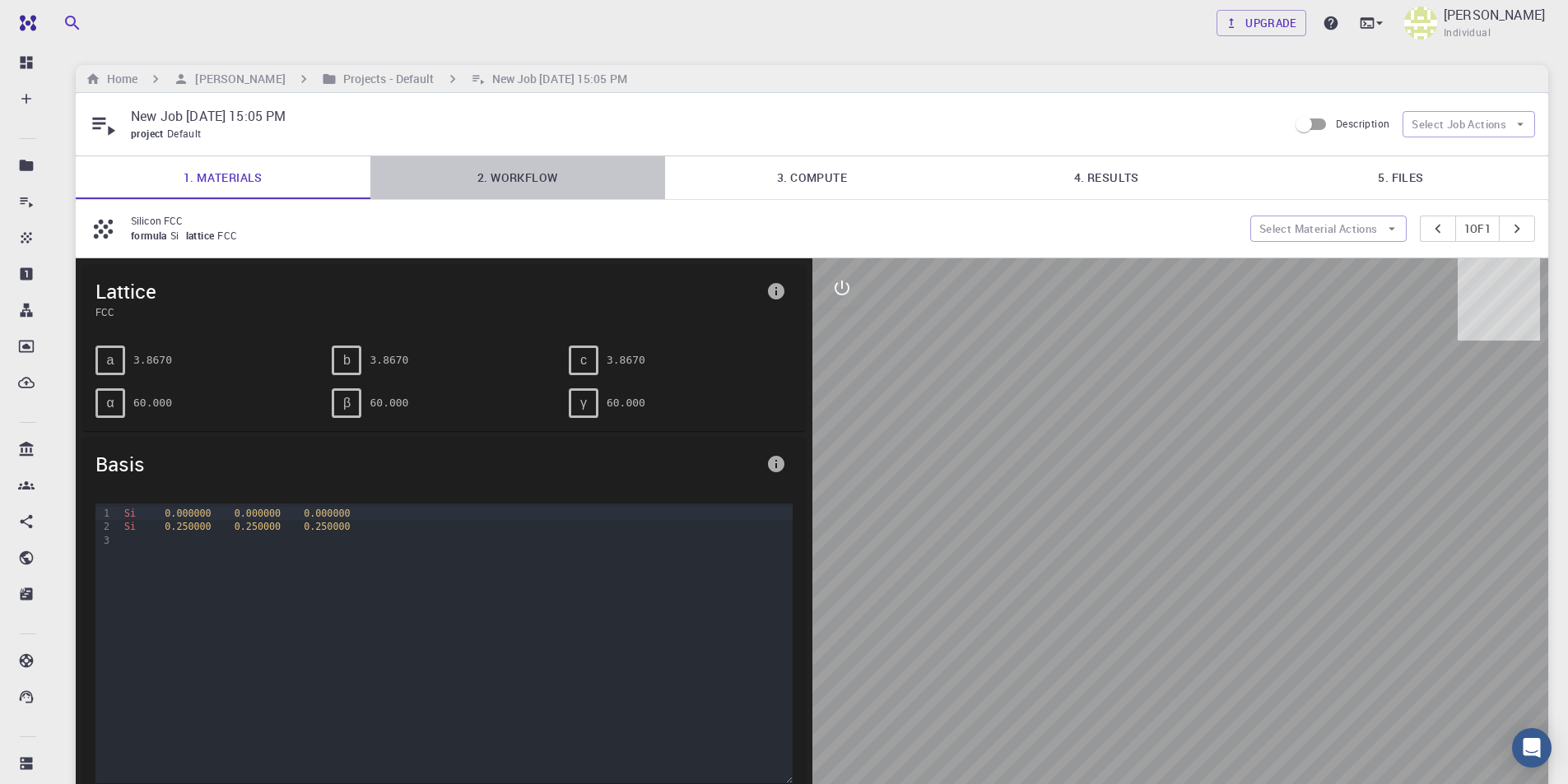
click at [517, 165] on link "2. Workflow" at bounding box center [518, 178] width 295 height 43
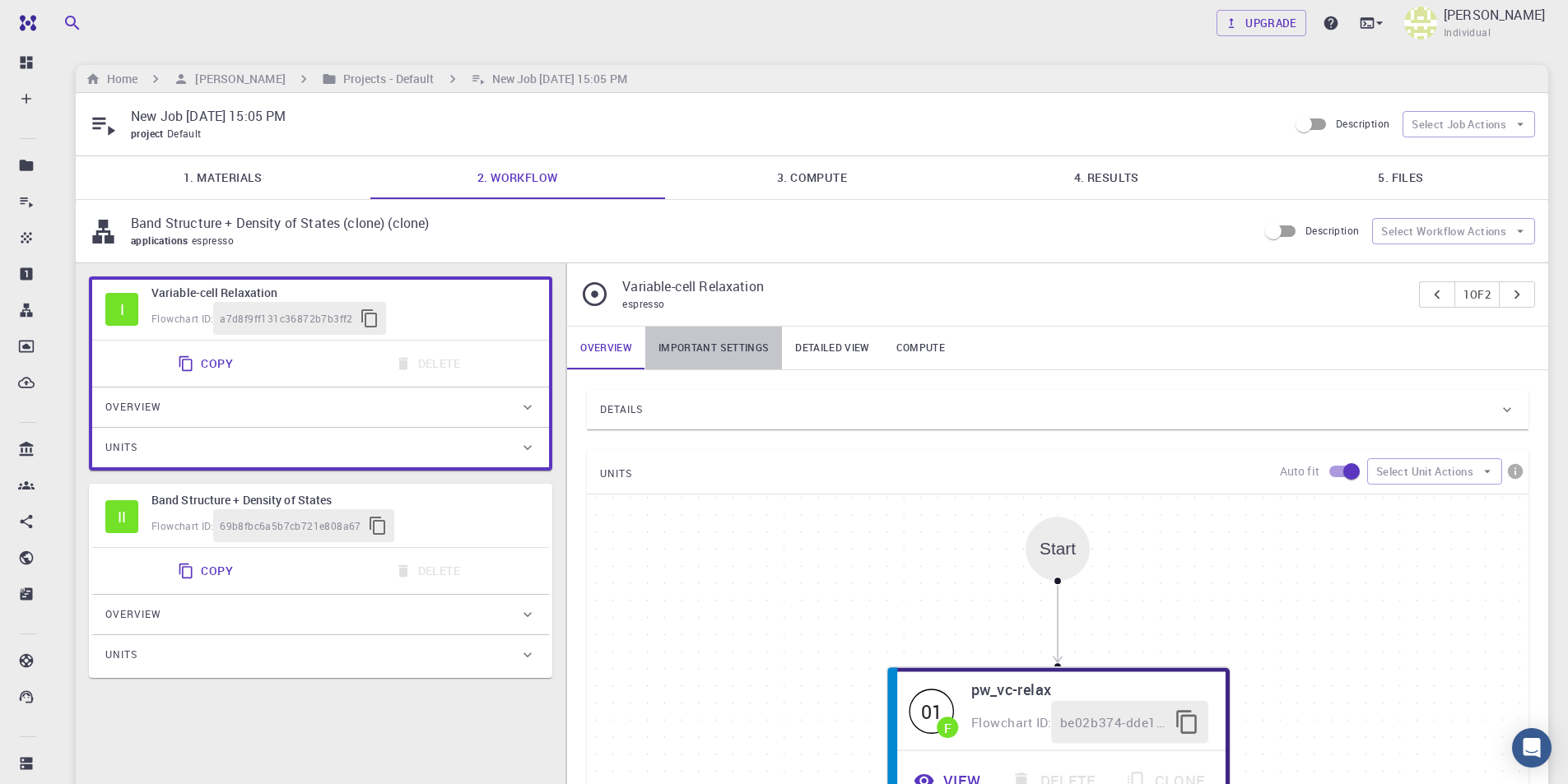
click at [738, 348] on link "Important settings" at bounding box center [713, 348] width 137 height 43
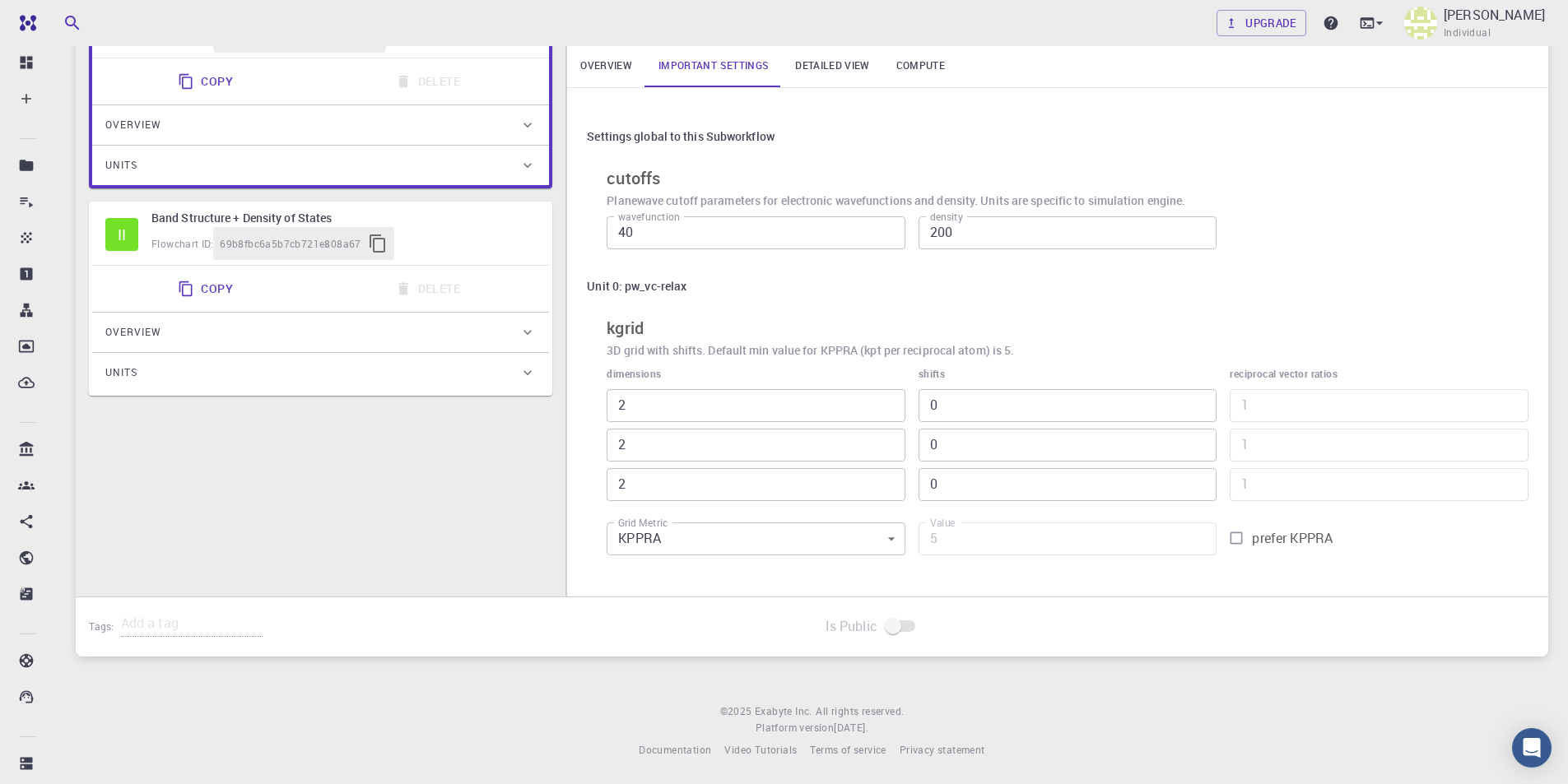
scroll to position [283, 0]
click at [840, 538] on body "Free Dashboard Create New Job New Material Create Material Upload File Import f…" at bounding box center [784, 251] width 1568 height 1068
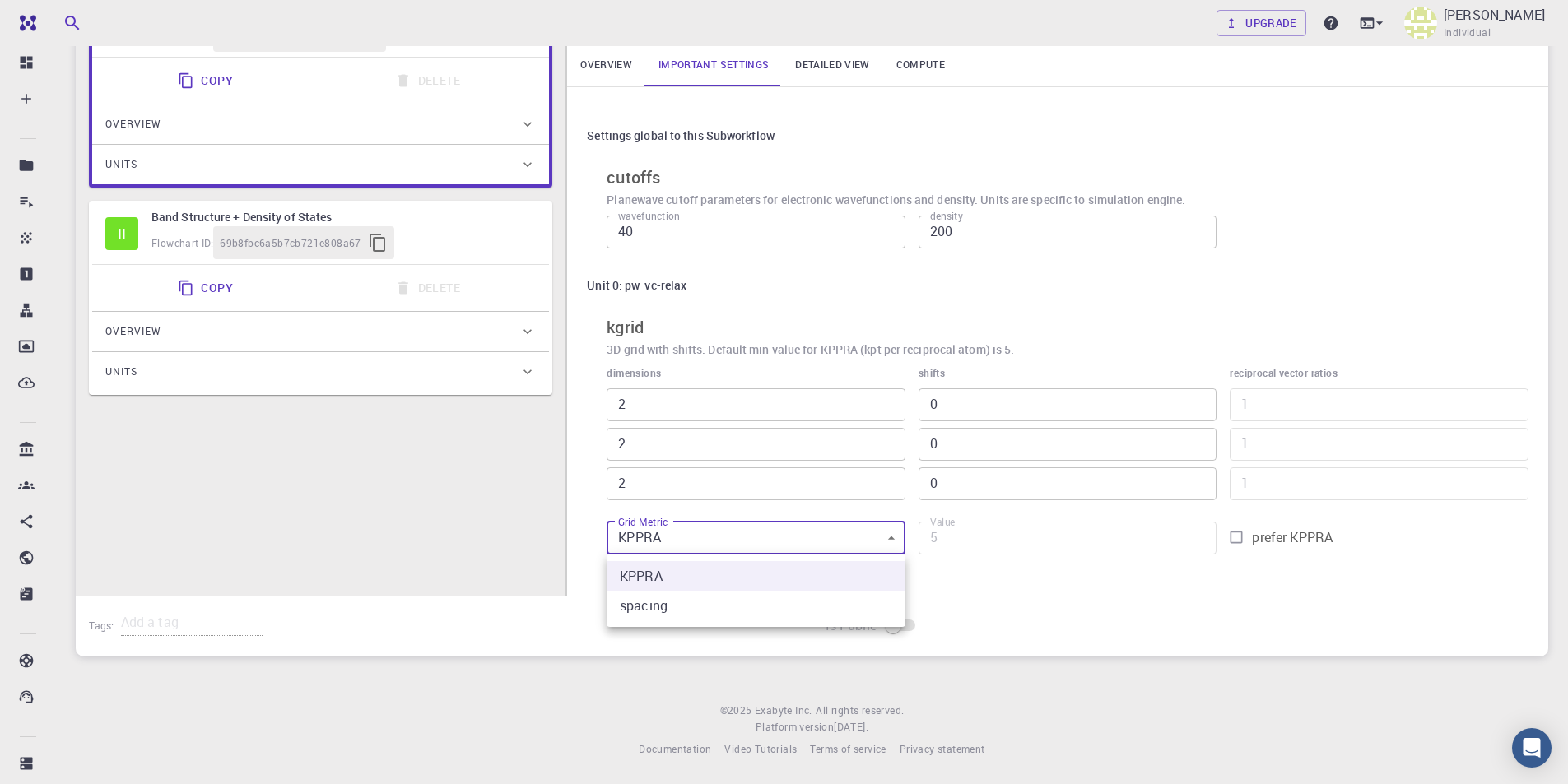
click at [840, 538] on div at bounding box center [784, 392] width 1568 height 784
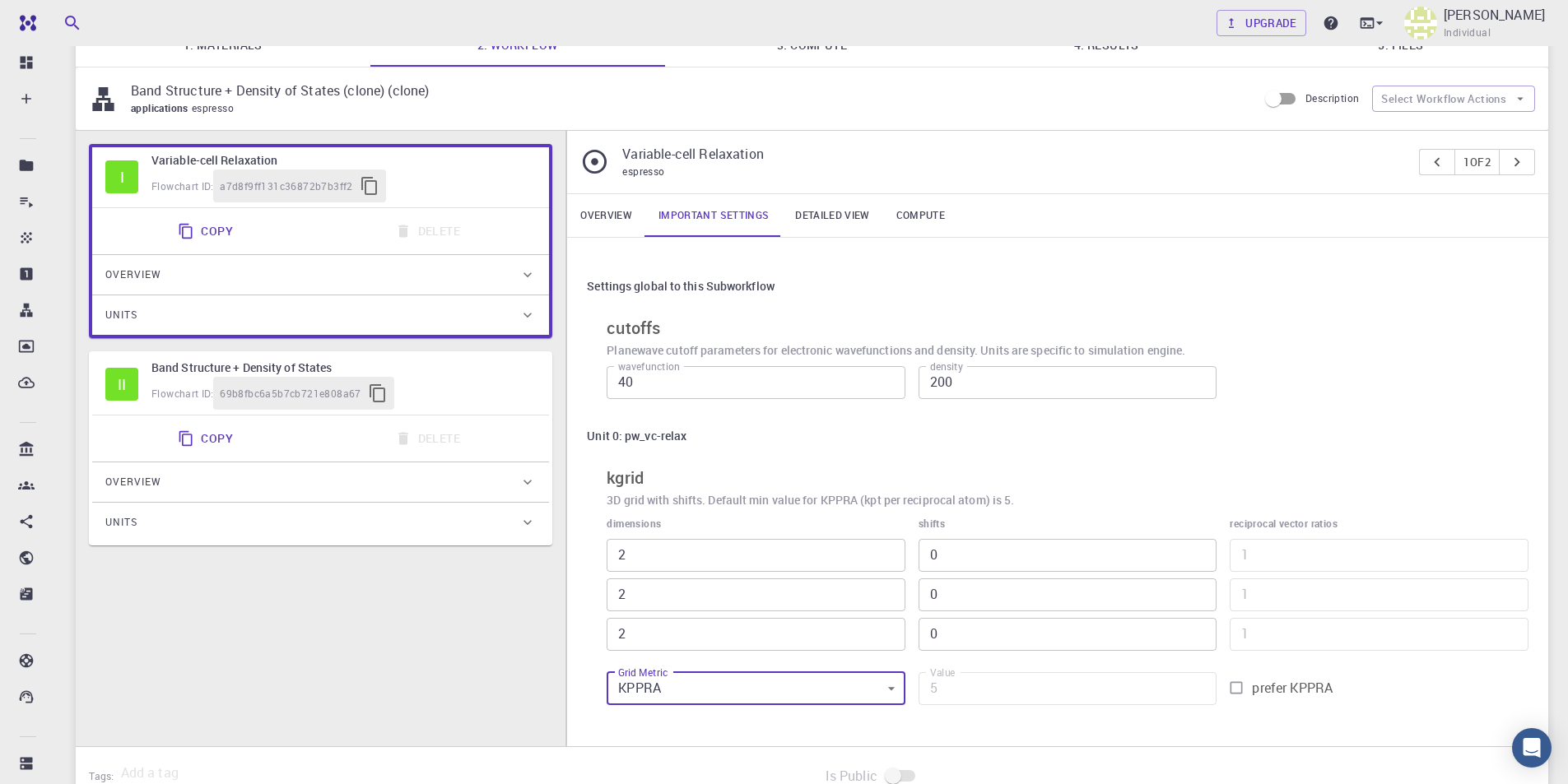
scroll to position [119, 0]
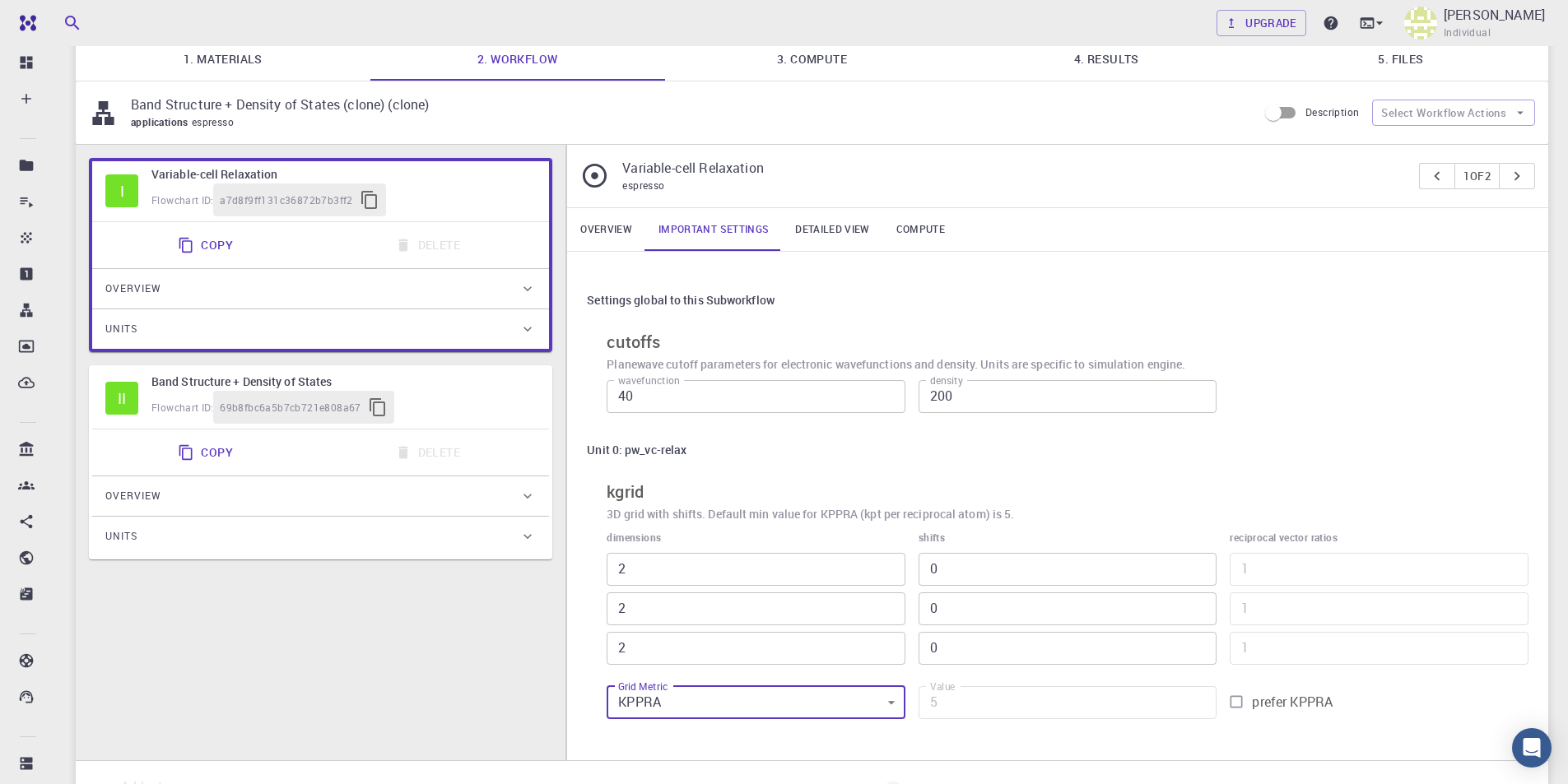
click at [843, 231] on link "Detailed view" at bounding box center [832, 230] width 101 height 43
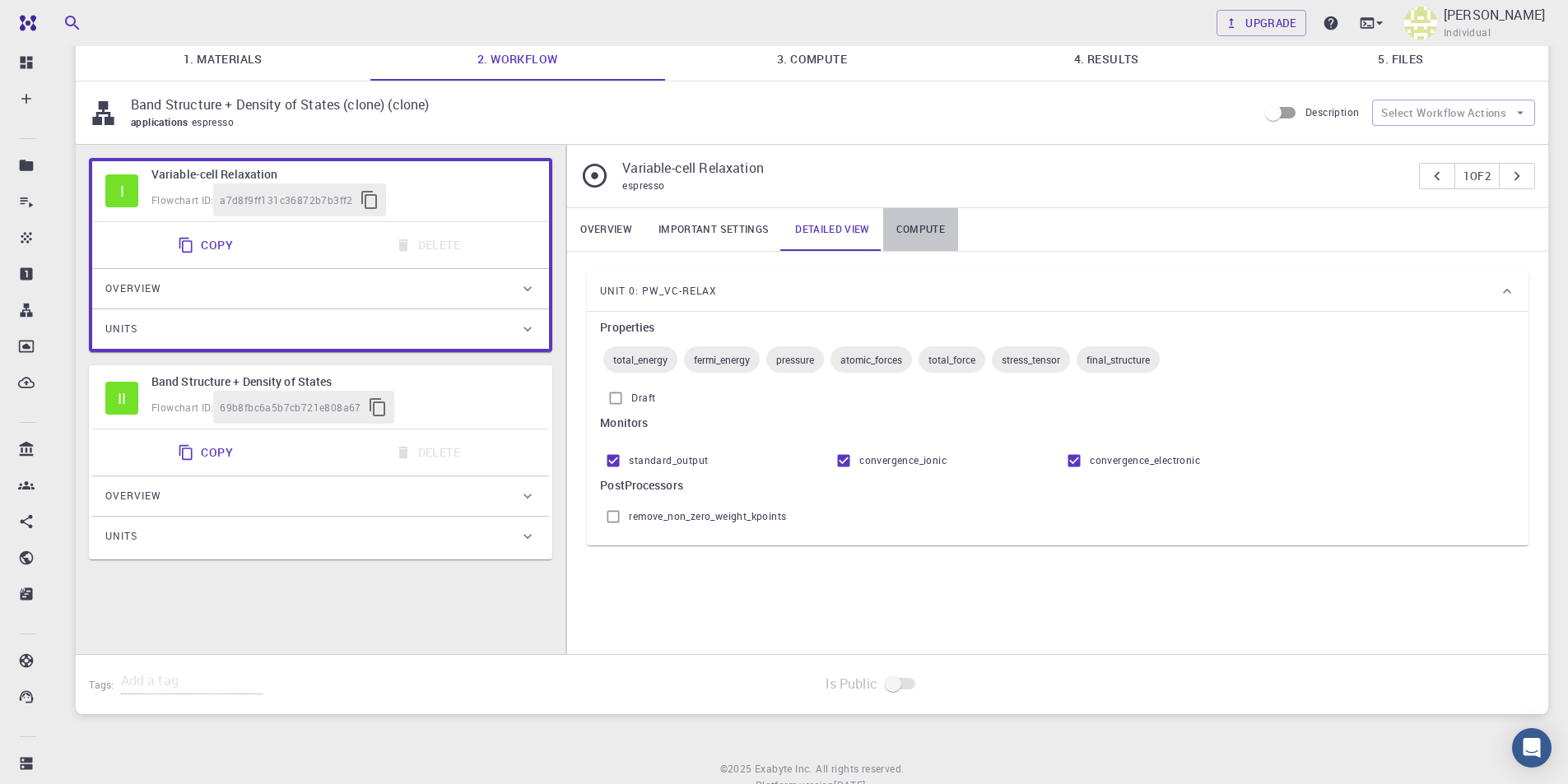
click at [938, 229] on link "Compute" at bounding box center [921, 230] width 75 height 43
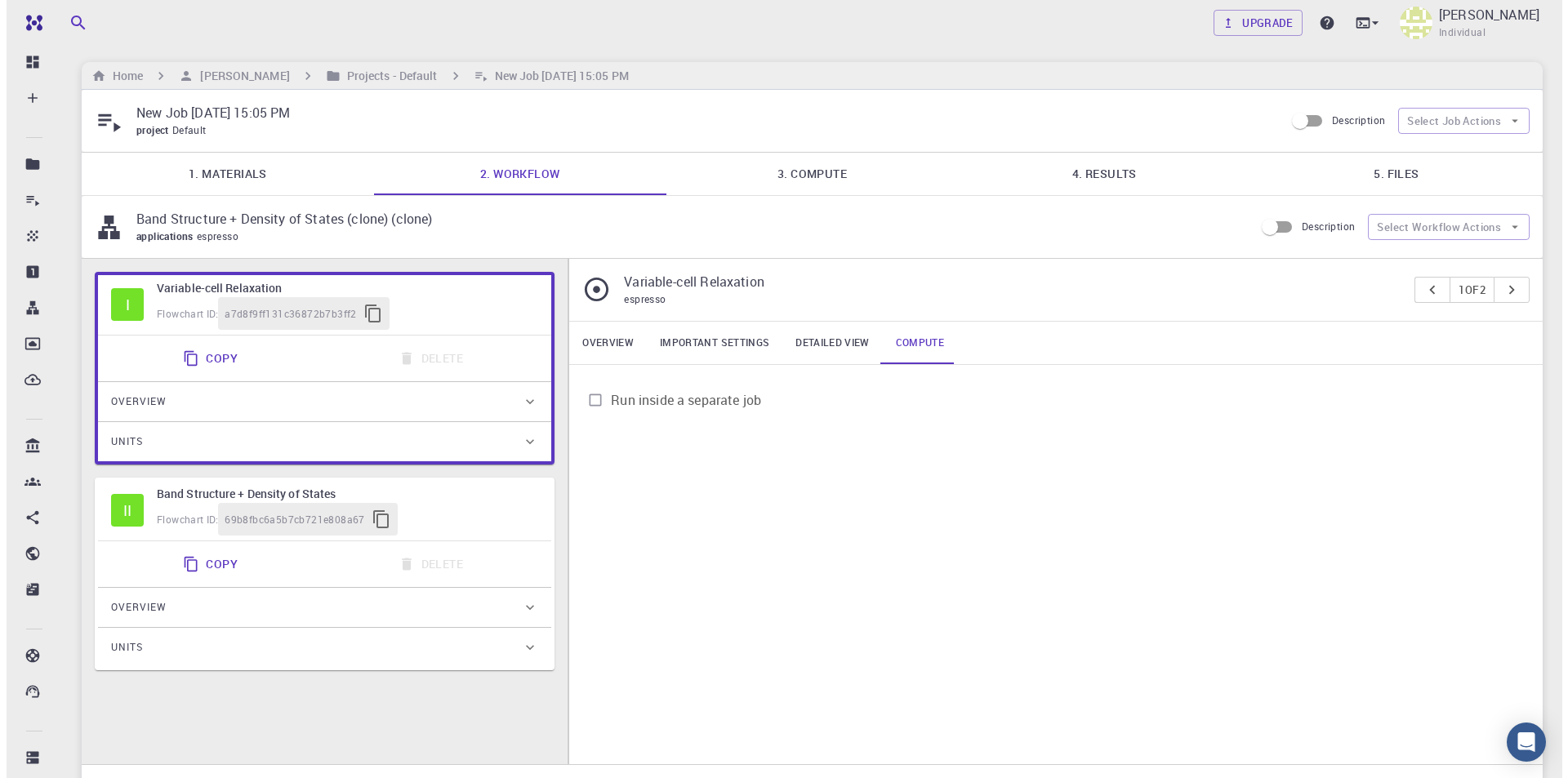
scroll to position [0, 0]
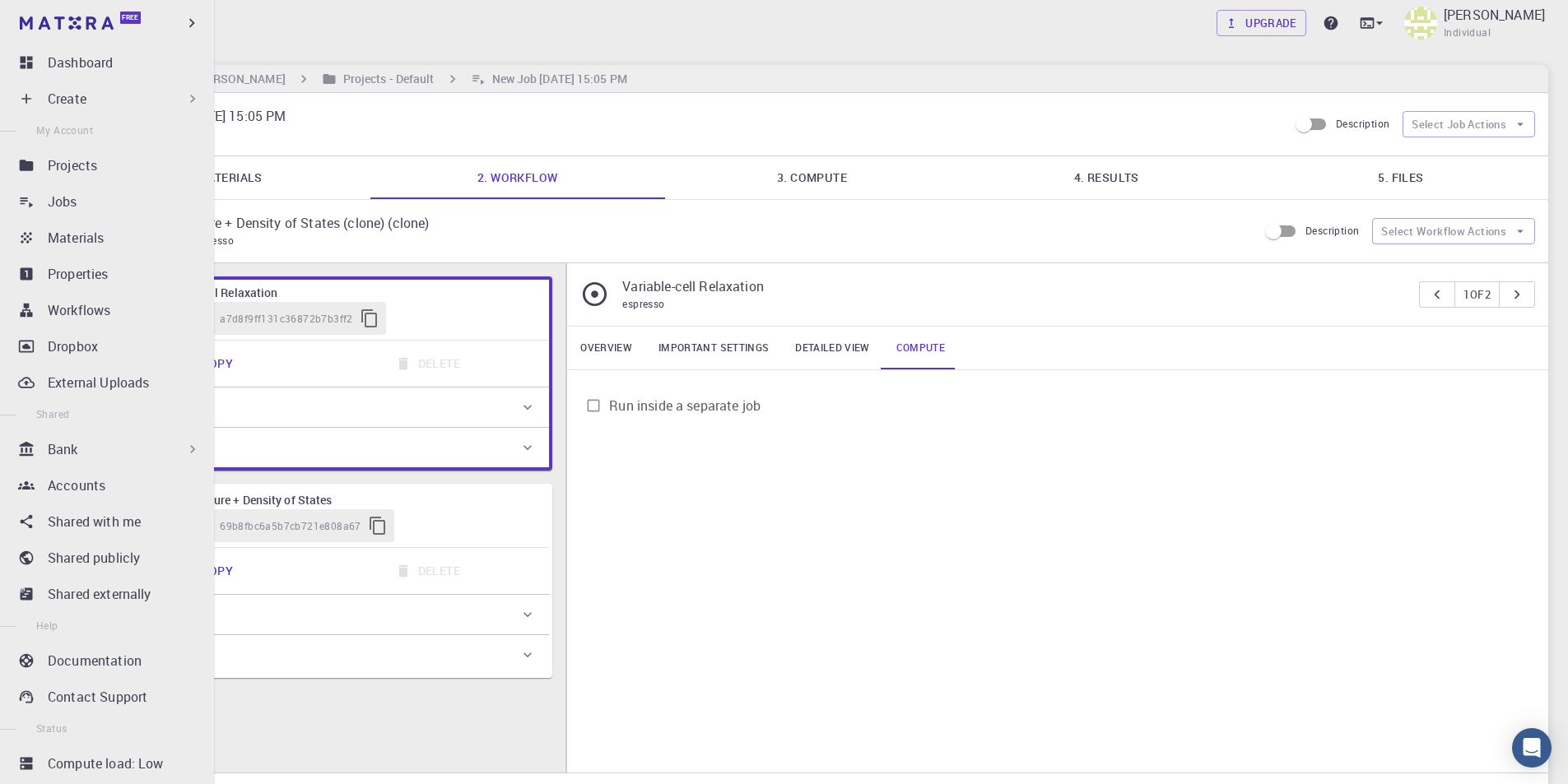
click at [149, 451] on div "Bank" at bounding box center [124, 449] width 153 height 20
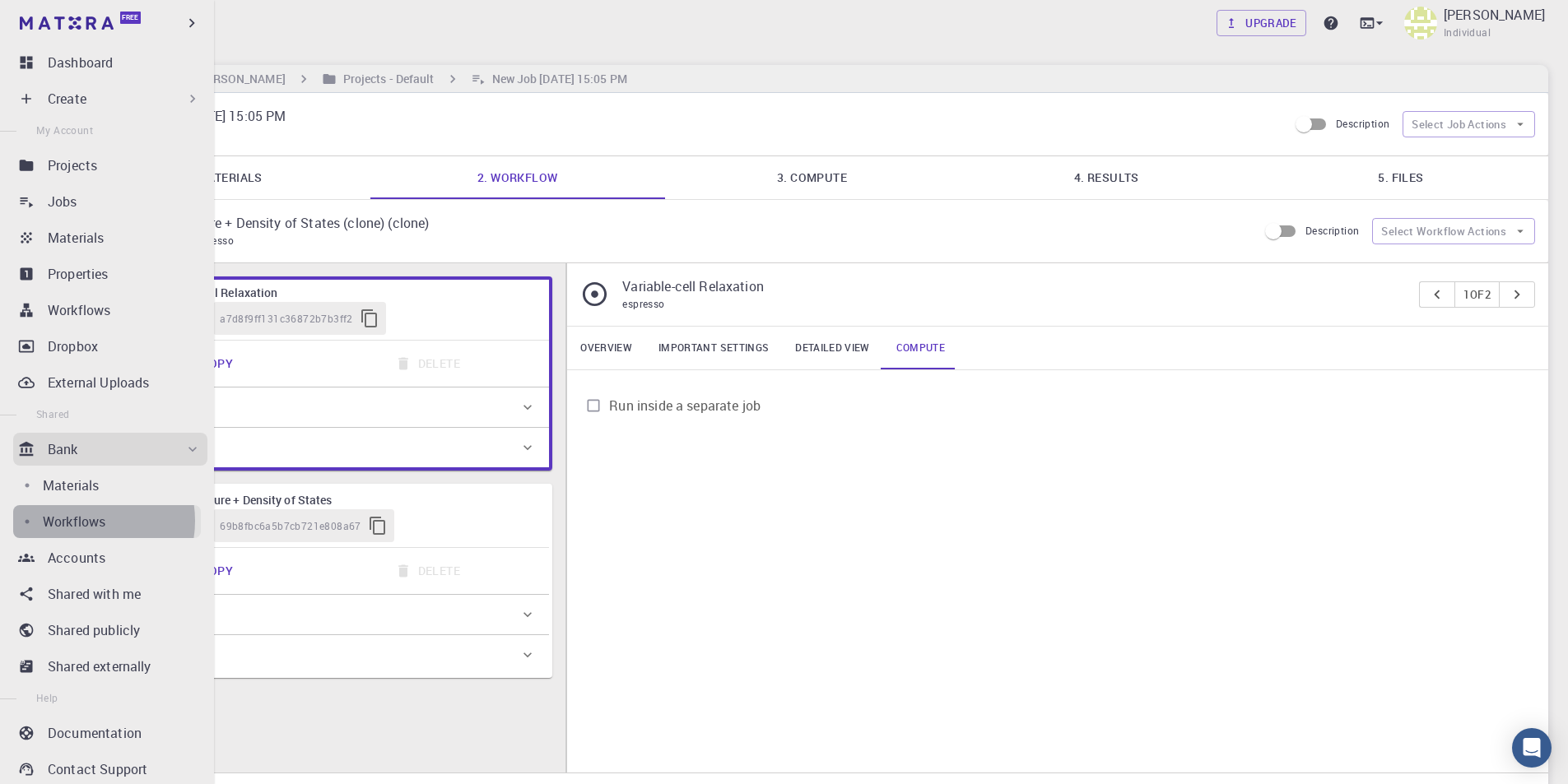
click at [84, 521] on p "Workflows" at bounding box center [73, 521] width 62 height 20
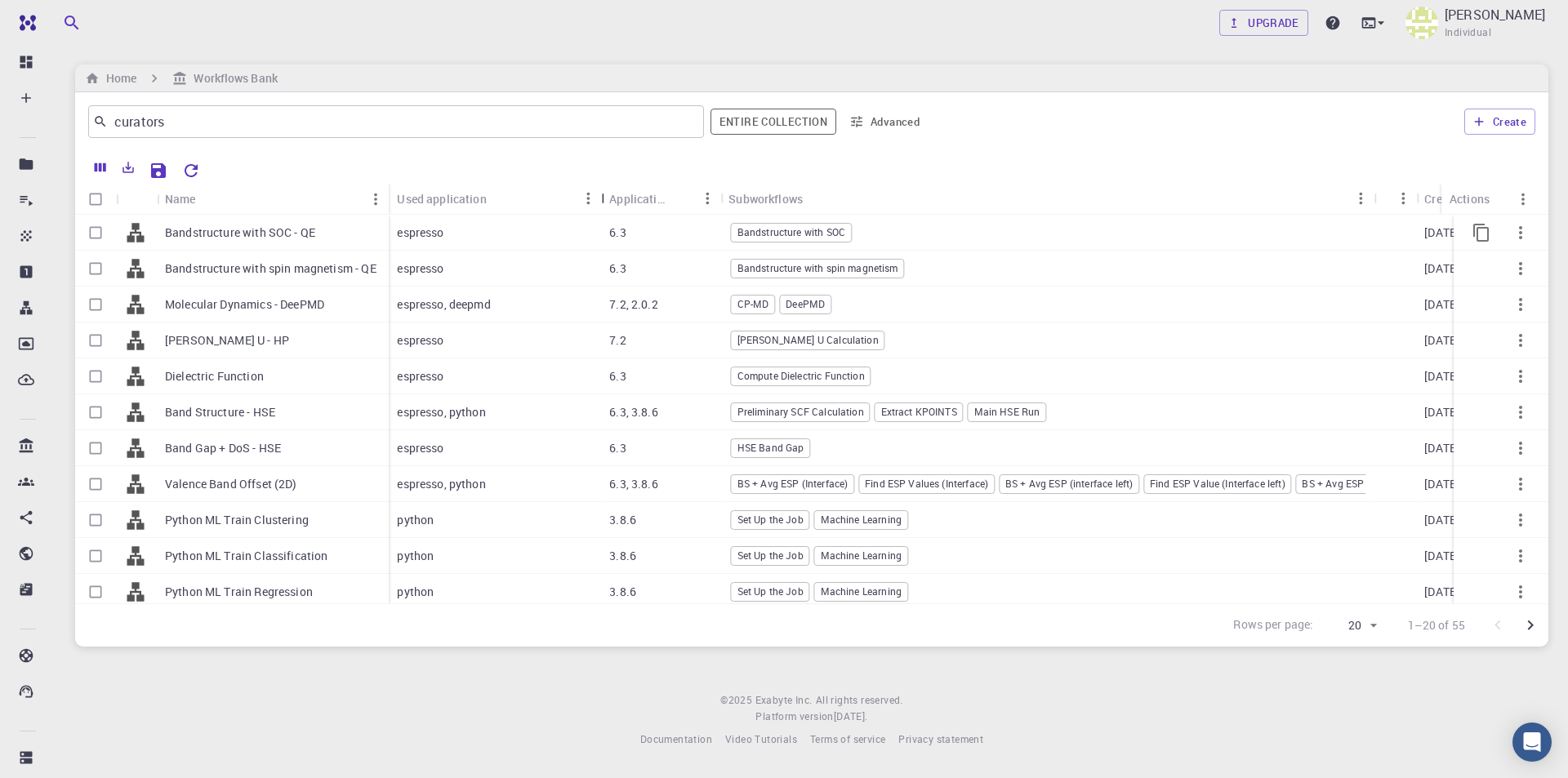
drag, startPoint x: 502, startPoint y: 193, endPoint x: 602, endPoint y: 215, distance: 102.4
click at [602, 215] on div "Name Used application Application Version Subworkflows Tags Created Account Act…" at bounding box center [812, 393] width 1473 height 420
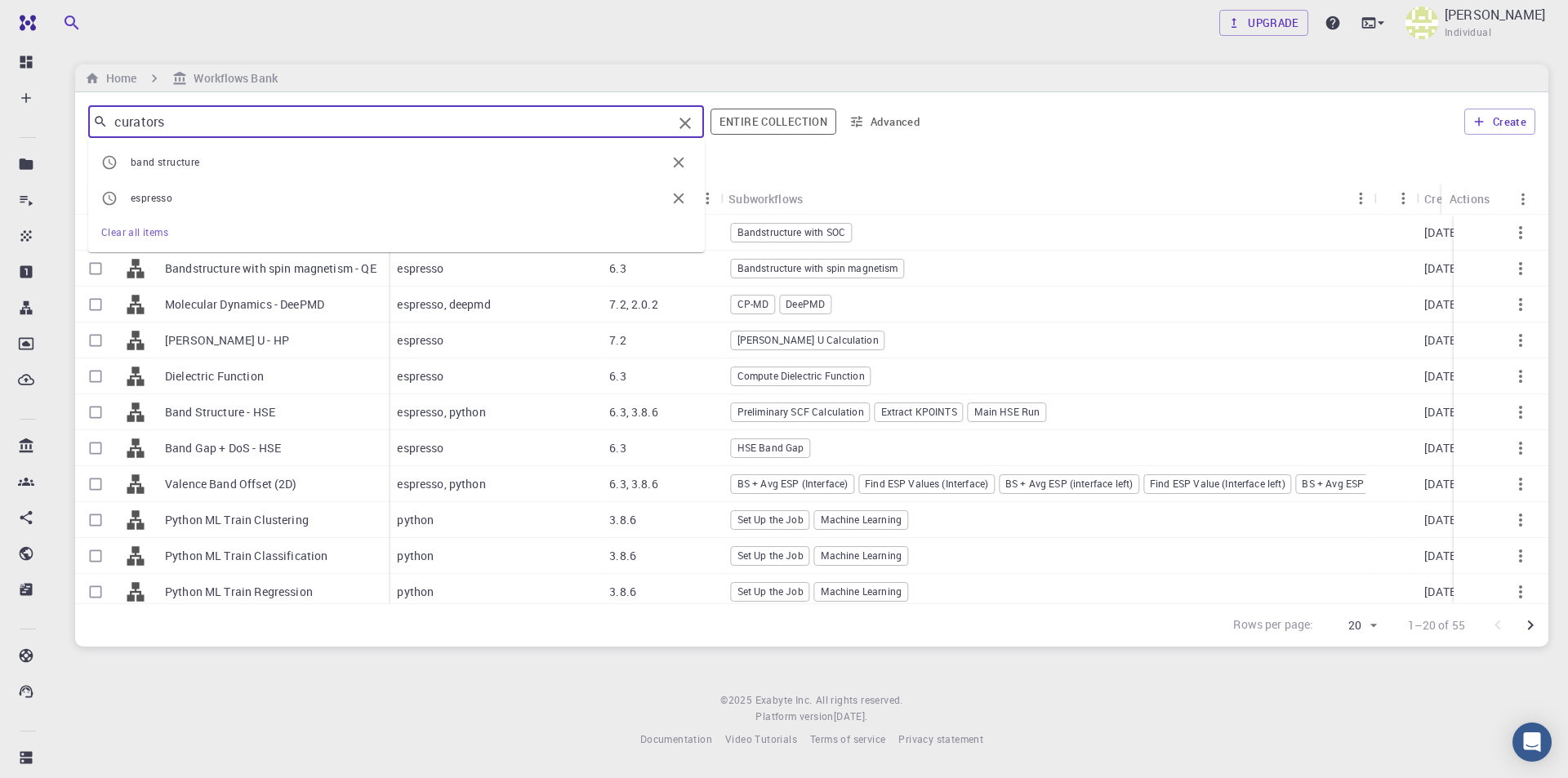
click at [332, 124] on input "curators" at bounding box center [390, 121] width 564 height 23
drag, startPoint x: 332, startPoint y: 124, endPoint x: 144, endPoint y: 123, distance: 188.0
click at [144, 123] on input "curators" at bounding box center [390, 121] width 564 height 23
click at [201, 158] on span "band structure" at bounding box center [398, 162] width 535 height 16
type input "band structure"
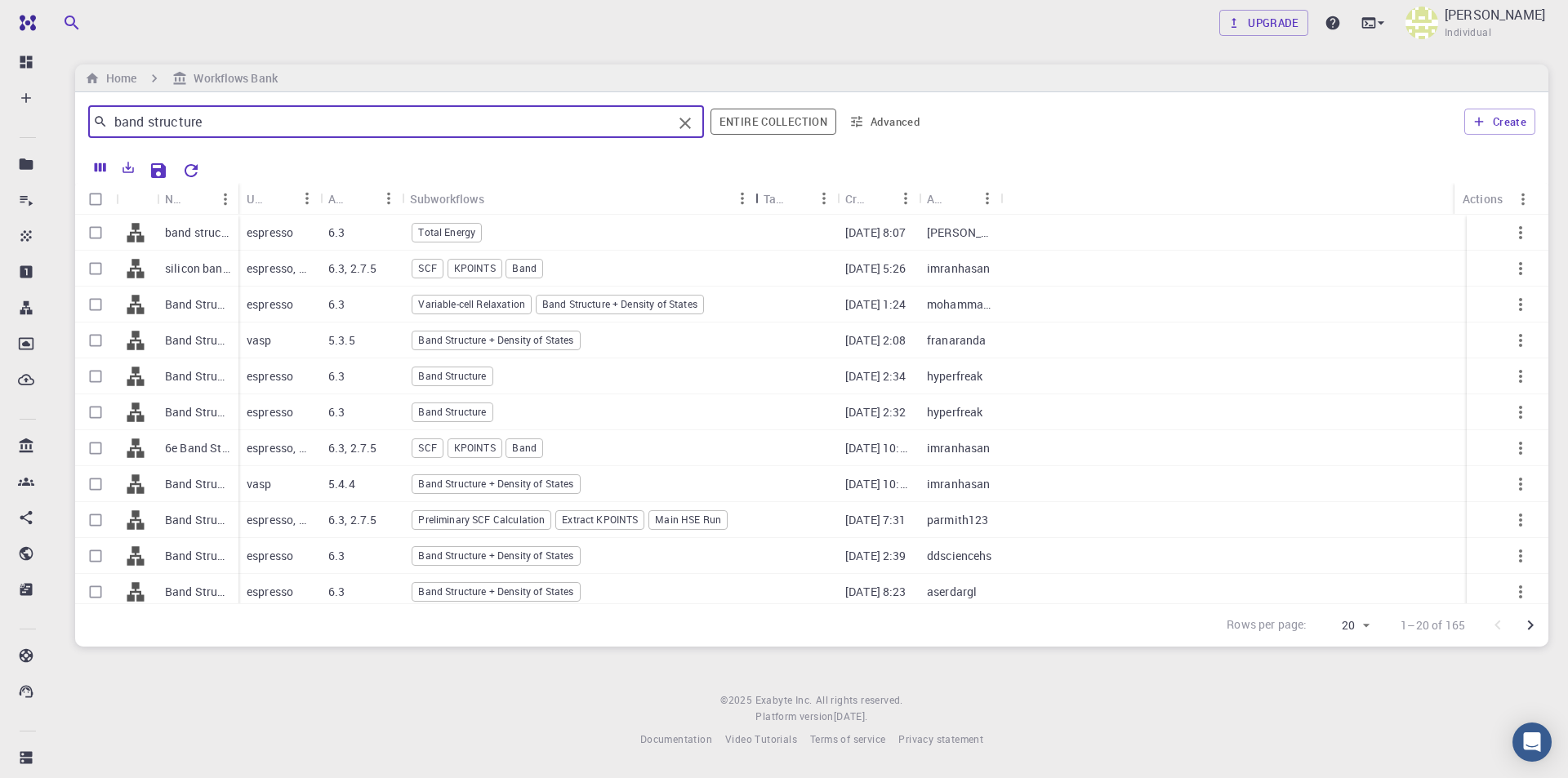
drag, startPoint x: 487, startPoint y: 197, endPoint x: 759, endPoint y: 192, distance: 272.0
click at [759, 192] on div "Subworkflows" at bounding box center [757, 199] width 16 height 32
click at [866, 192] on button "Sort" at bounding box center [879, 198] width 26 height 26
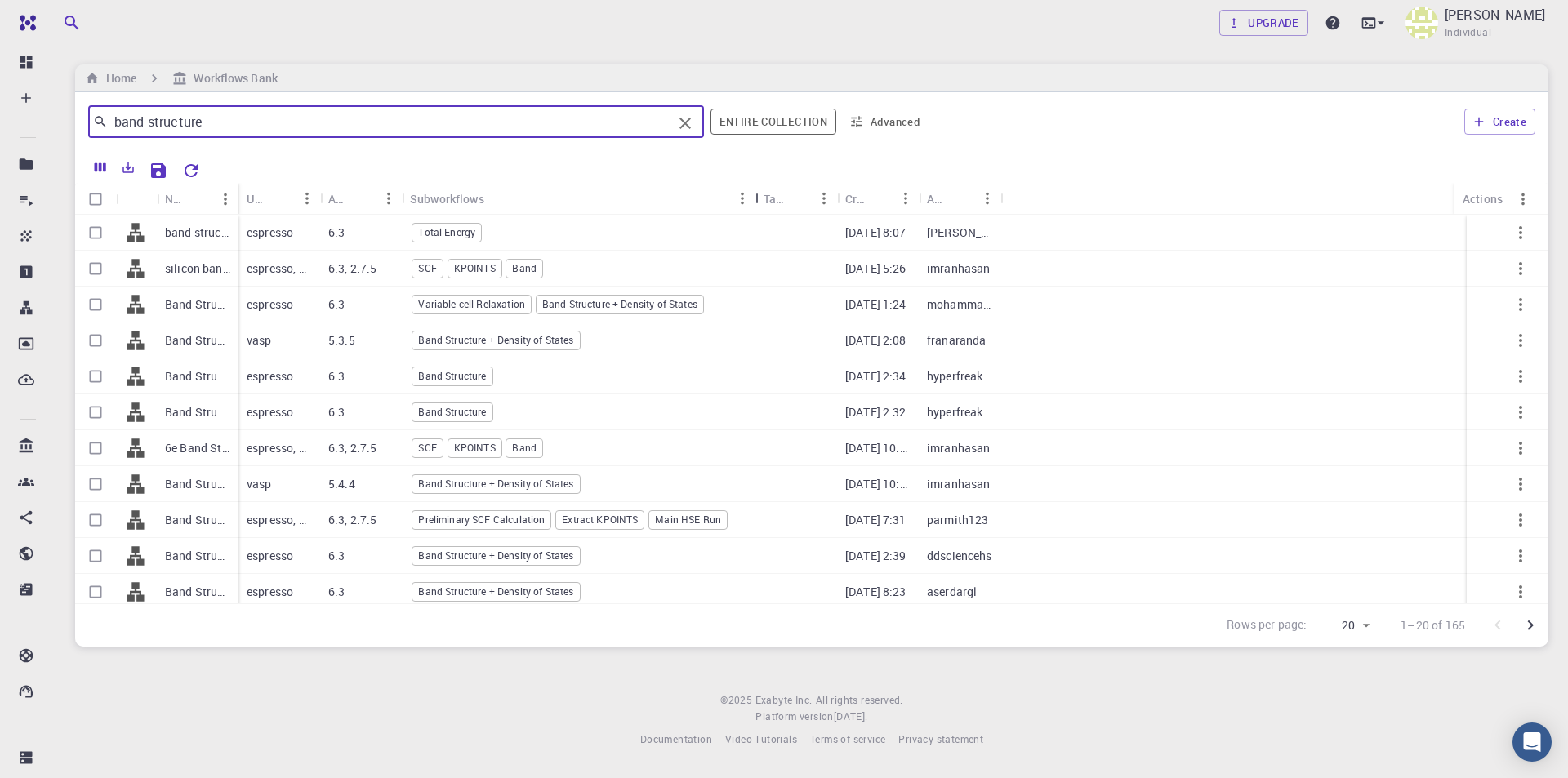
click at [866, 192] on button "Sort" at bounding box center [879, 198] width 26 height 26
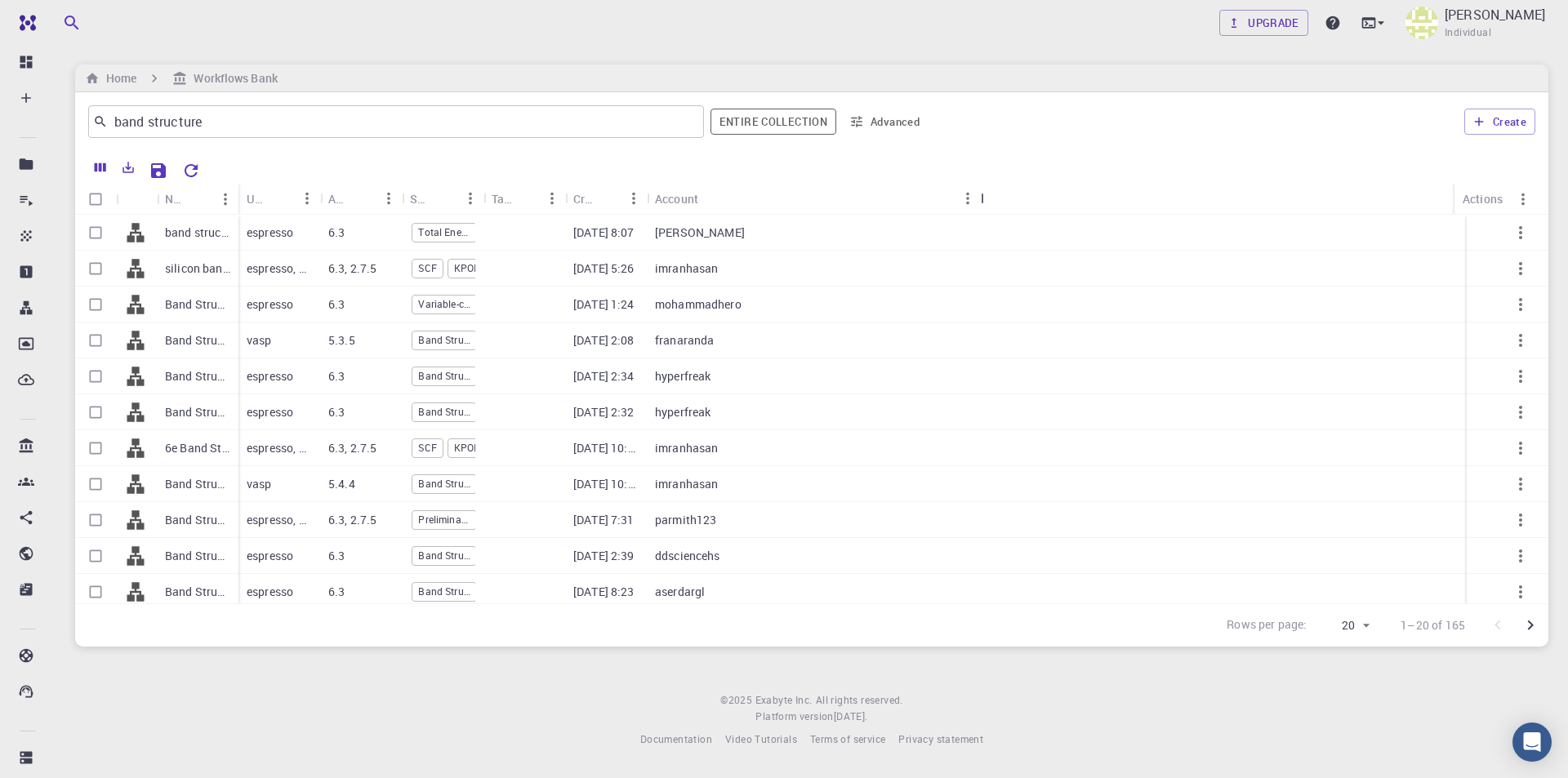
drag, startPoint x: 947, startPoint y: 199, endPoint x: 984, endPoint y: 199, distance: 37.0
click at [984, 199] on div "Account" at bounding box center [982, 199] width 16 height 32
click at [719, 197] on icon "Sort" at bounding box center [711, 198] width 18 height 18
click at [718, 200] on icon "Menu" at bounding box center [715, 198] width 18 height 18
click at [686, 205] on icon "Sort" at bounding box center [689, 198] width 18 height 18
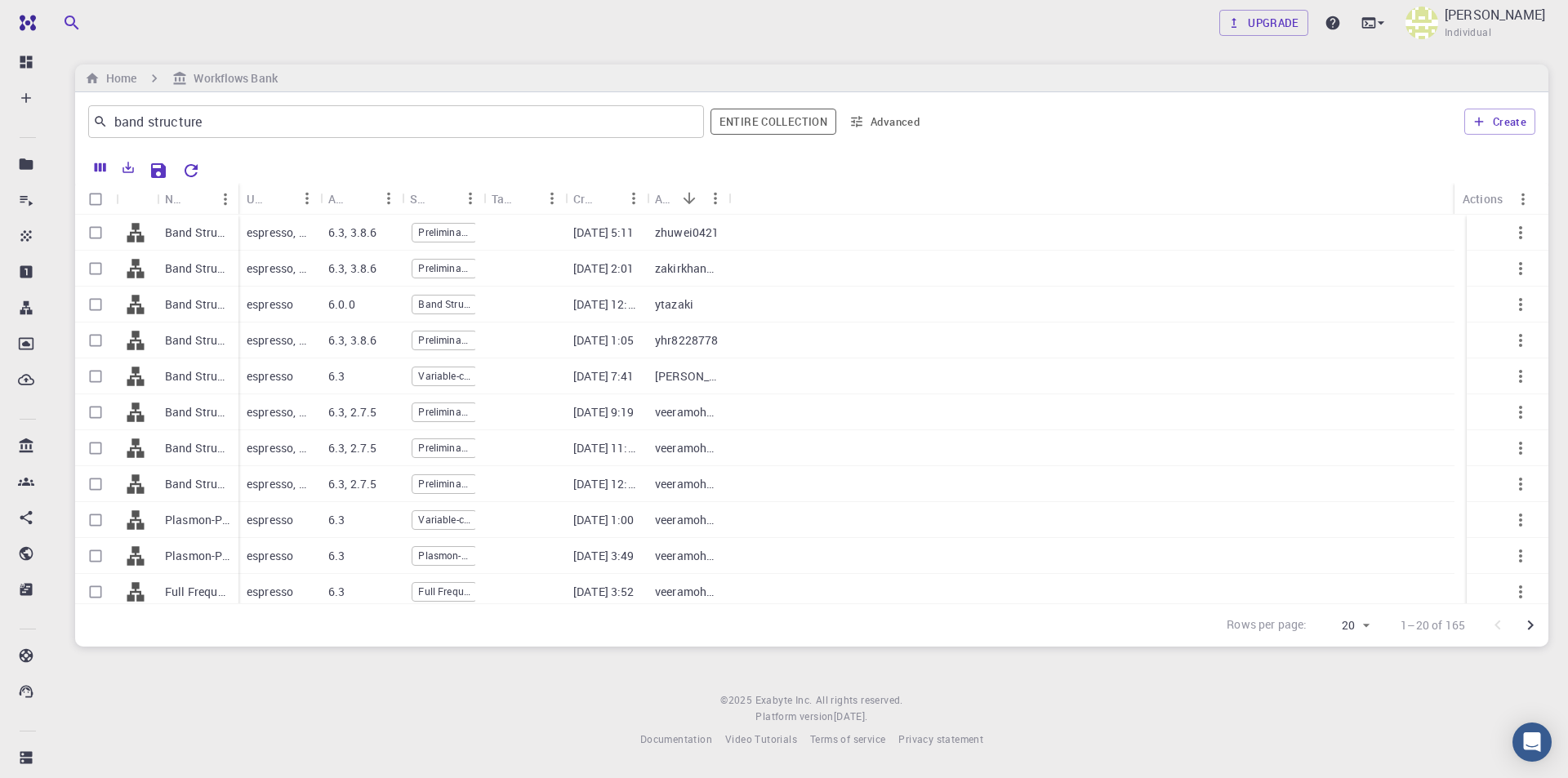
click at [691, 201] on icon "Sort" at bounding box center [690, 198] width 12 height 12
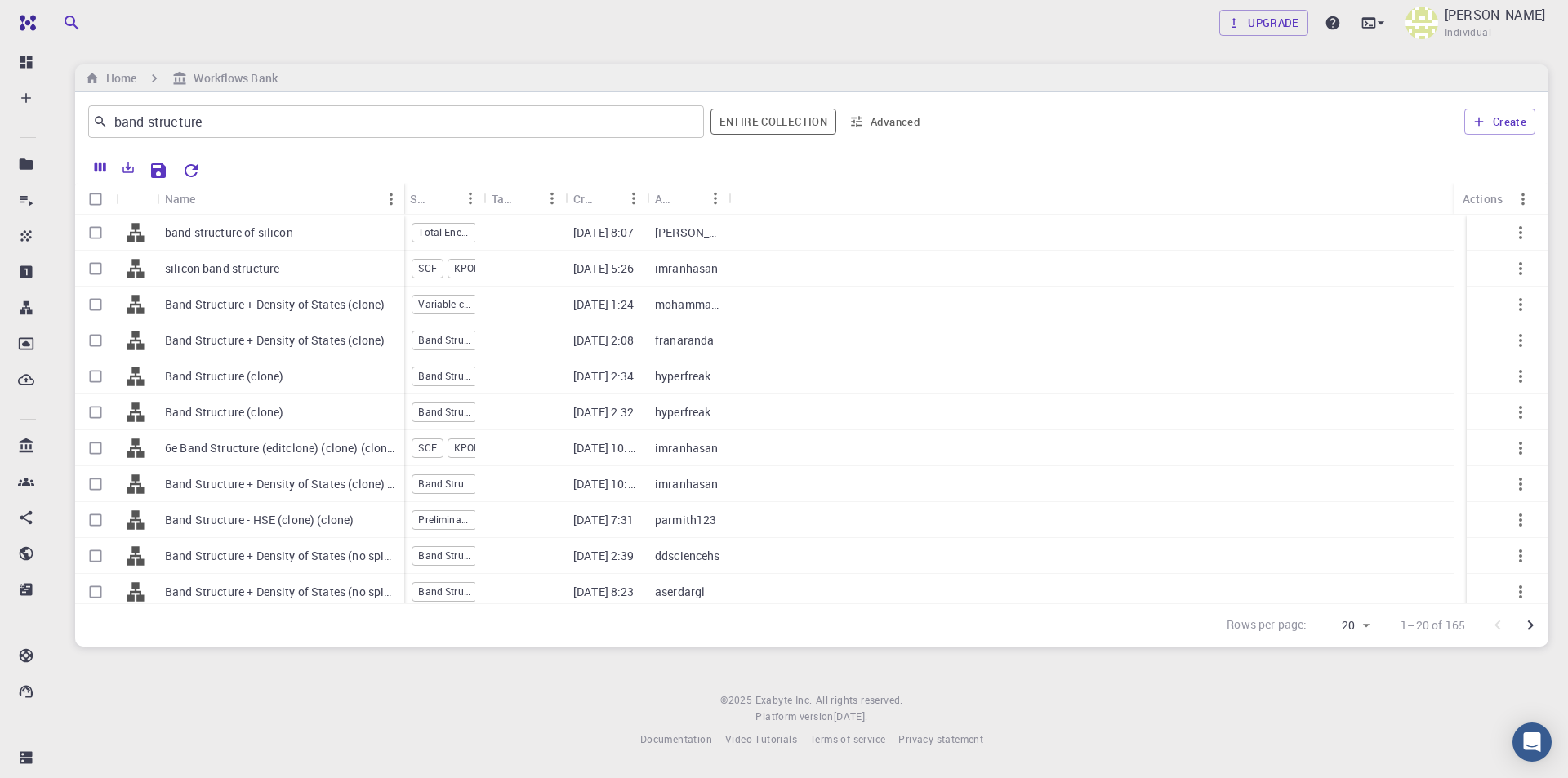
drag, startPoint x: 232, startPoint y: 193, endPoint x: 398, endPoint y: 197, distance: 166.0
click at [398, 197] on div "Name" at bounding box center [405, 199] width 16 height 32
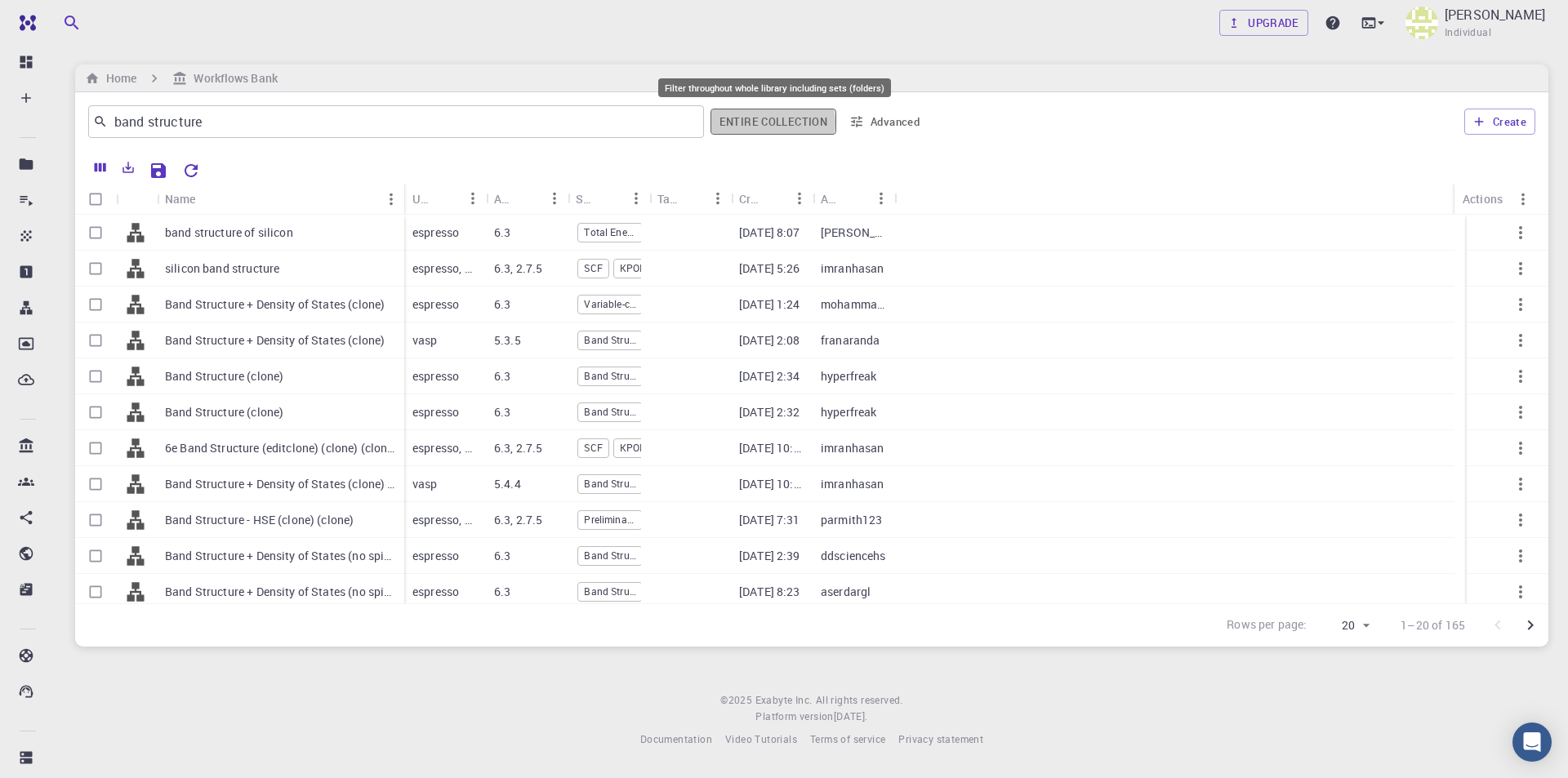
click at [766, 122] on button "Entire collection" at bounding box center [773, 121] width 125 height 26
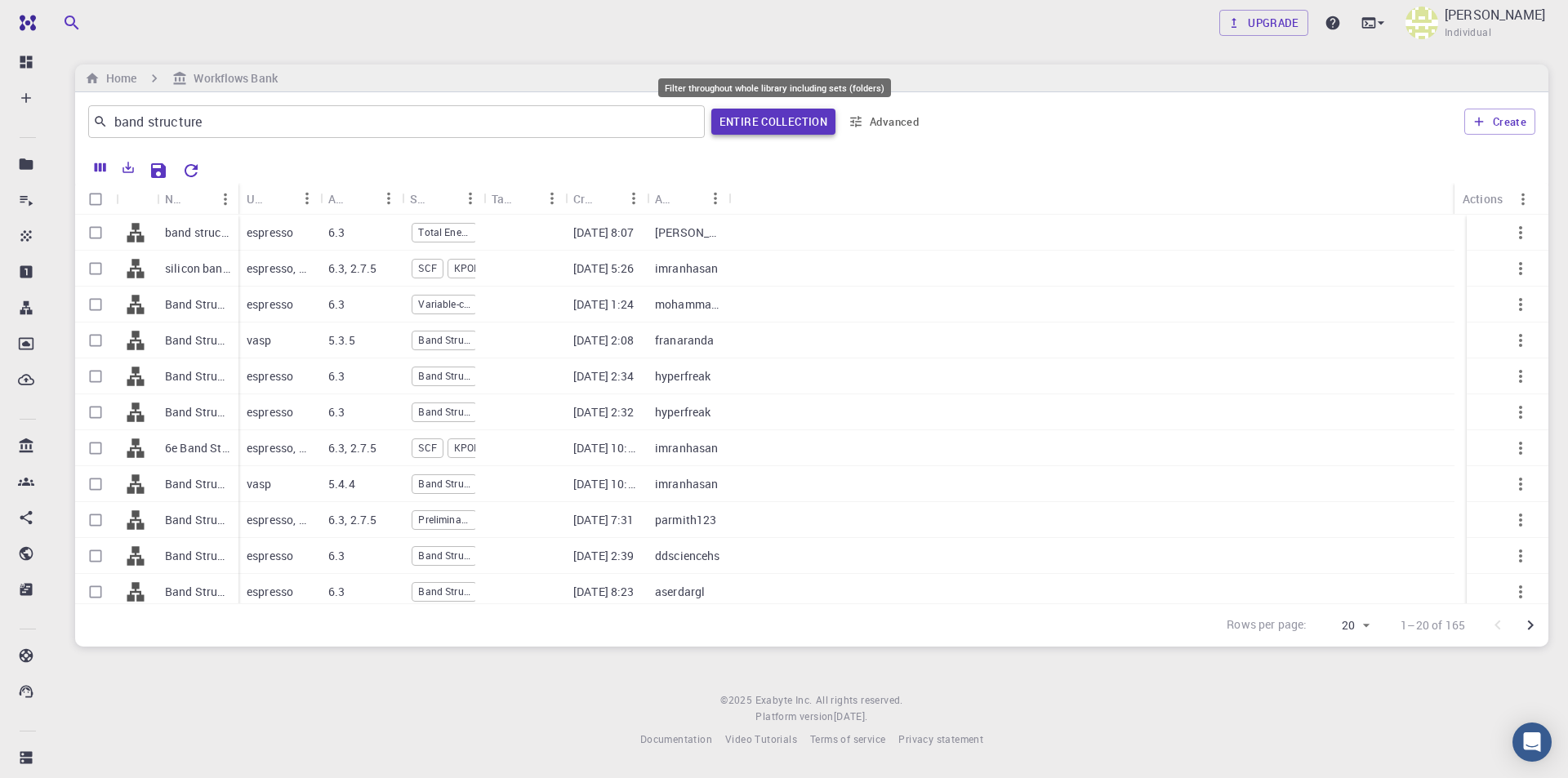
click at [805, 114] on button "Entire collection" at bounding box center [773, 121] width 124 height 26
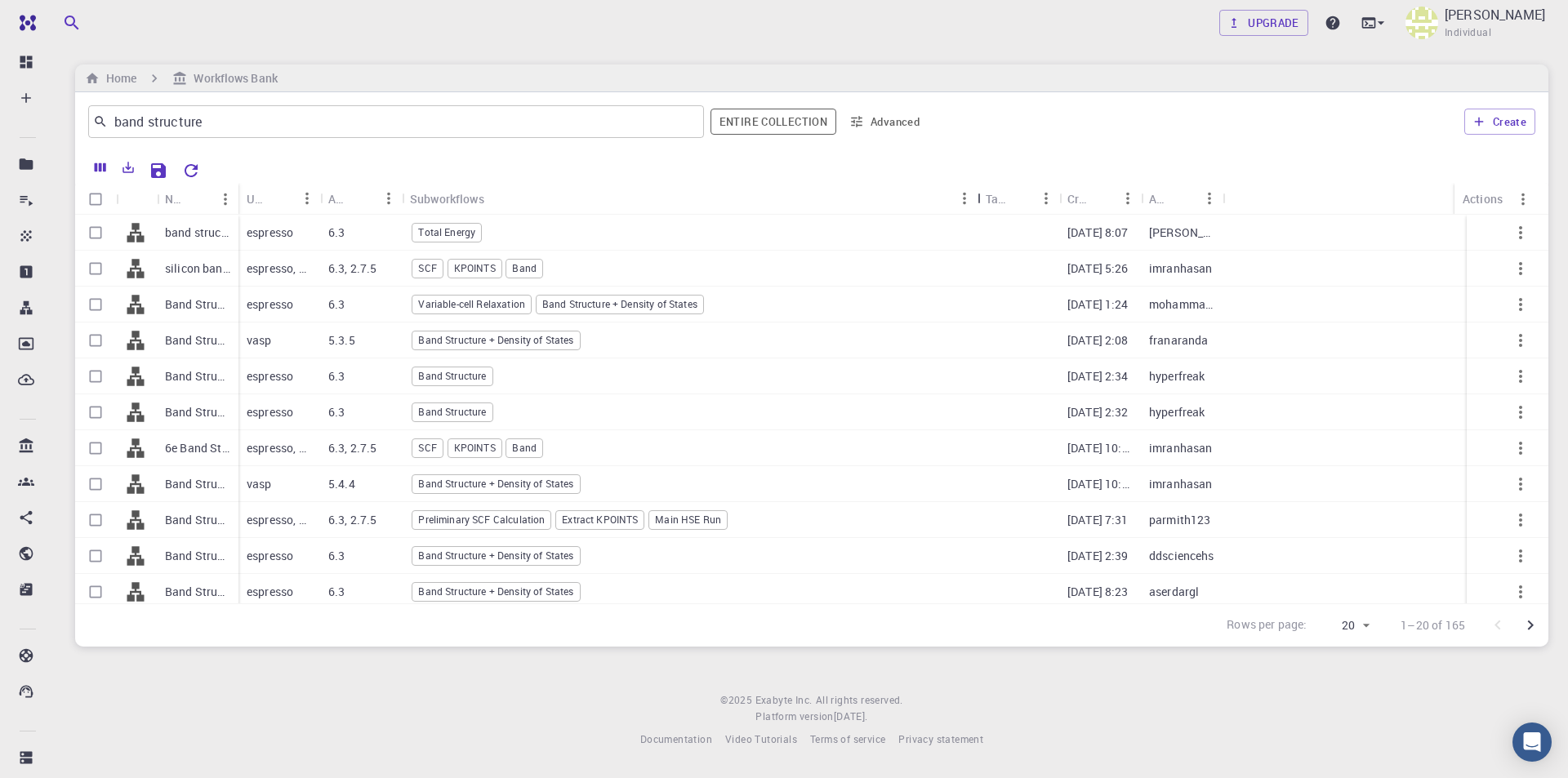
drag, startPoint x: 489, startPoint y: 202, endPoint x: 983, endPoint y: 203, distance: 494.0
click at [983, 203] on div "Subworkflows" at bounding box center [979, 199] width 16 height 32
drag, startPoint x: 237, startPoint y: 189, endPoint x: 329, endPoint y: 203, distance: 93.1
click at [329, 203] on div "Name" at bounding box center [331, 199] width 16 height 32
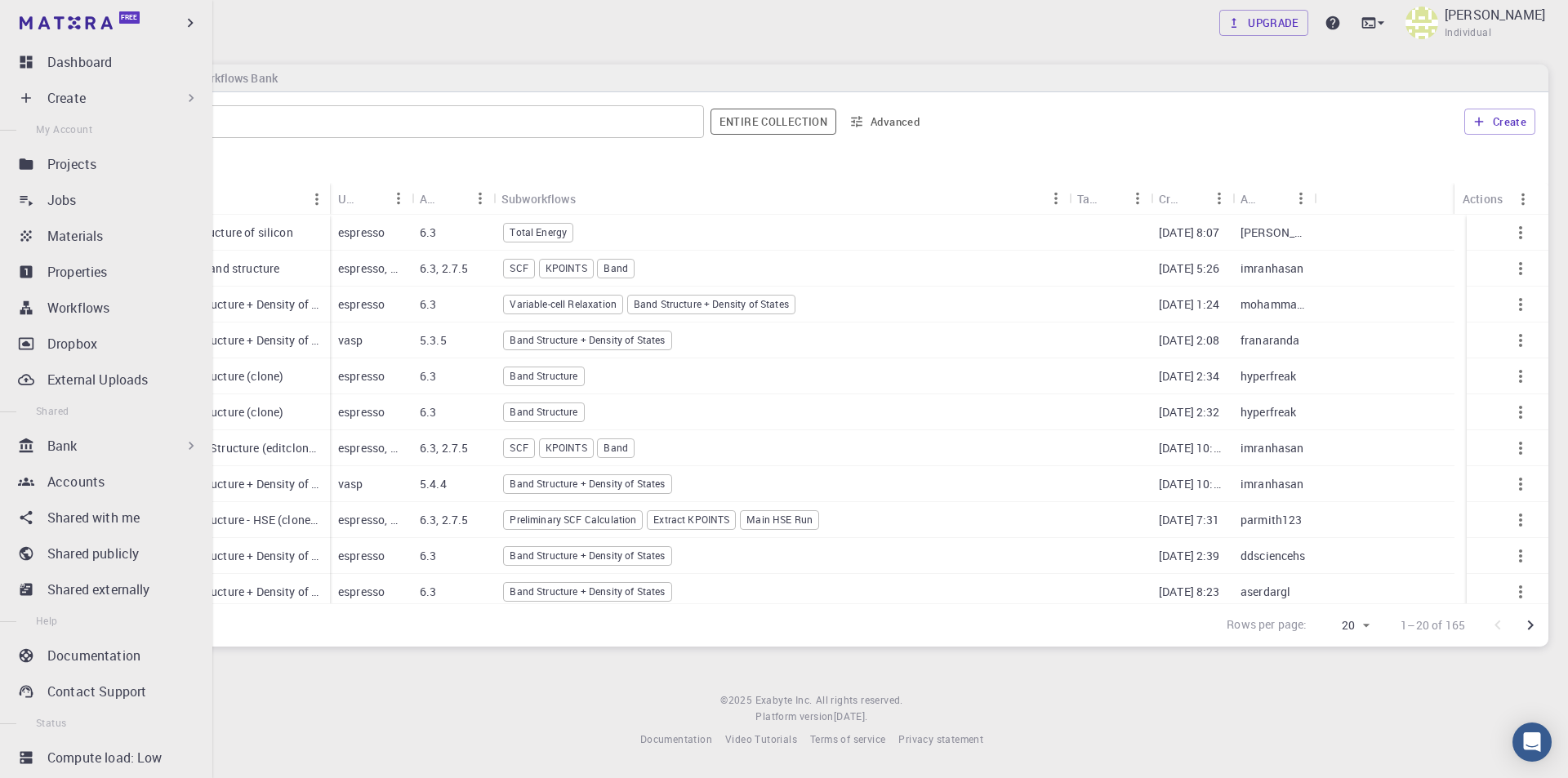
click at [123, 453] on div "Bank" at bounding box center [123, 446] width 152 height 19
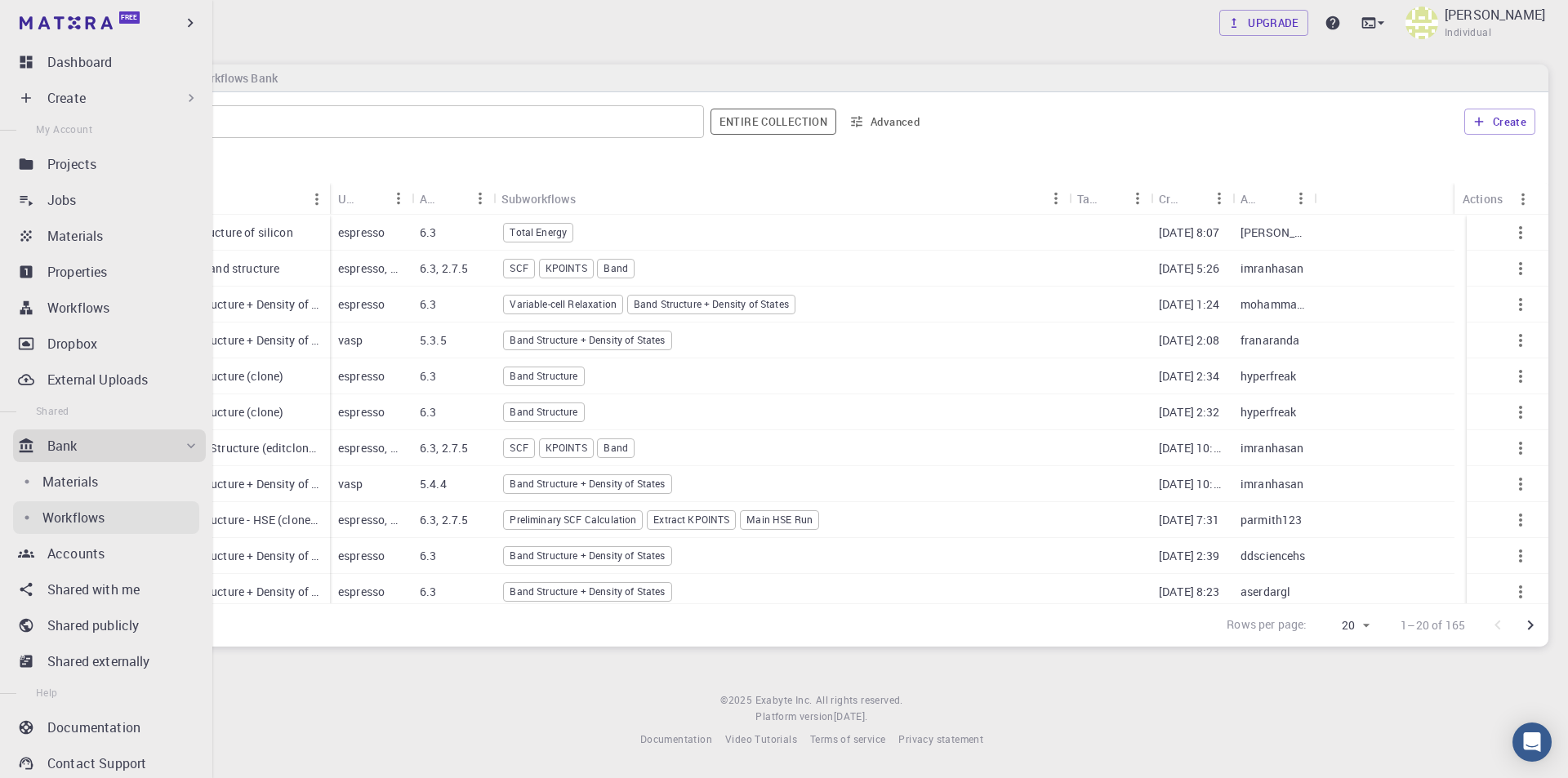
click at [84, 522] on p "Workflows" at bounding box center [73, 517] width 62 height 19
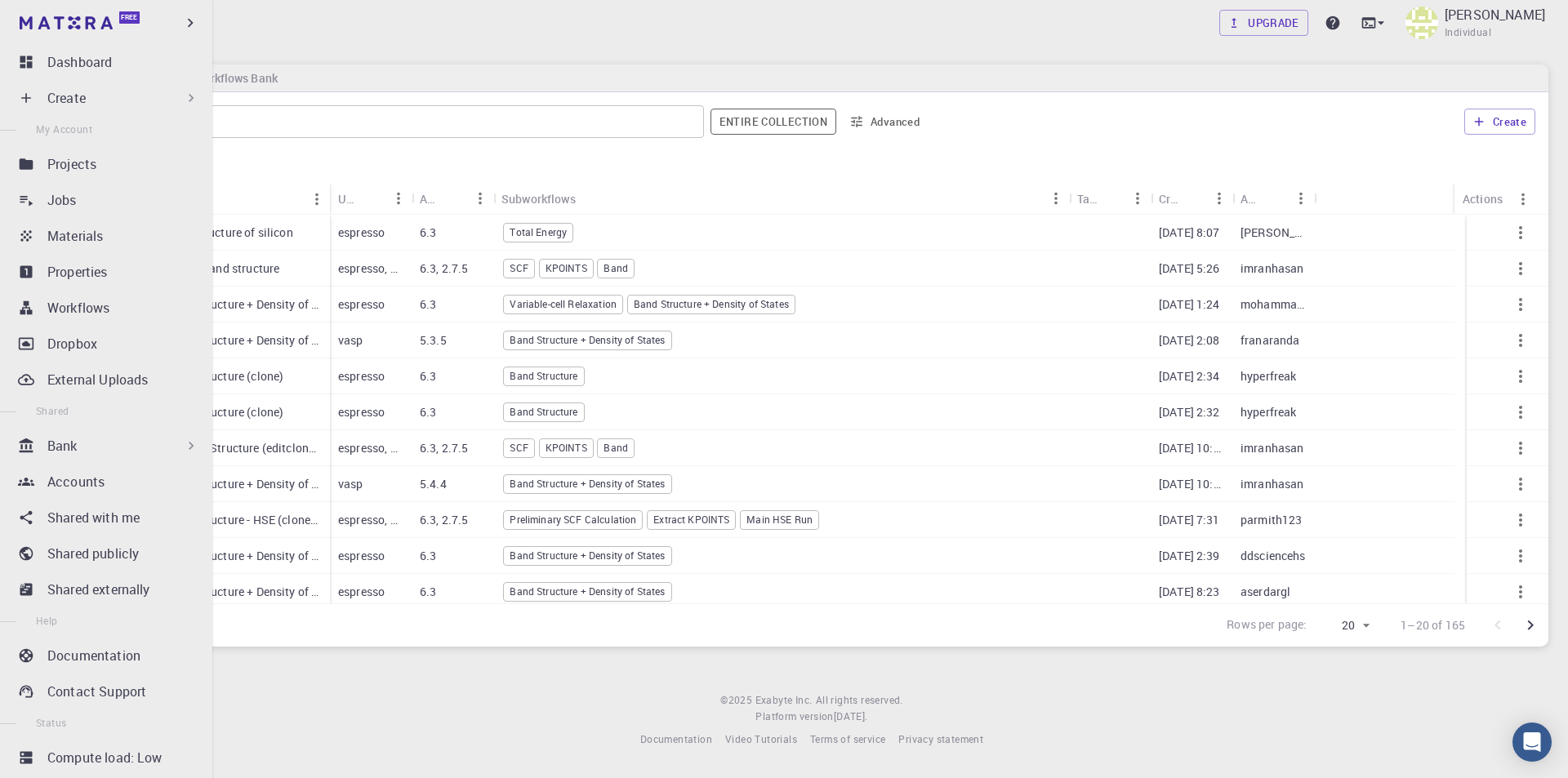
click at [142, 438] on div "Bank" at bounding box center [123, 446] width 152 height 19
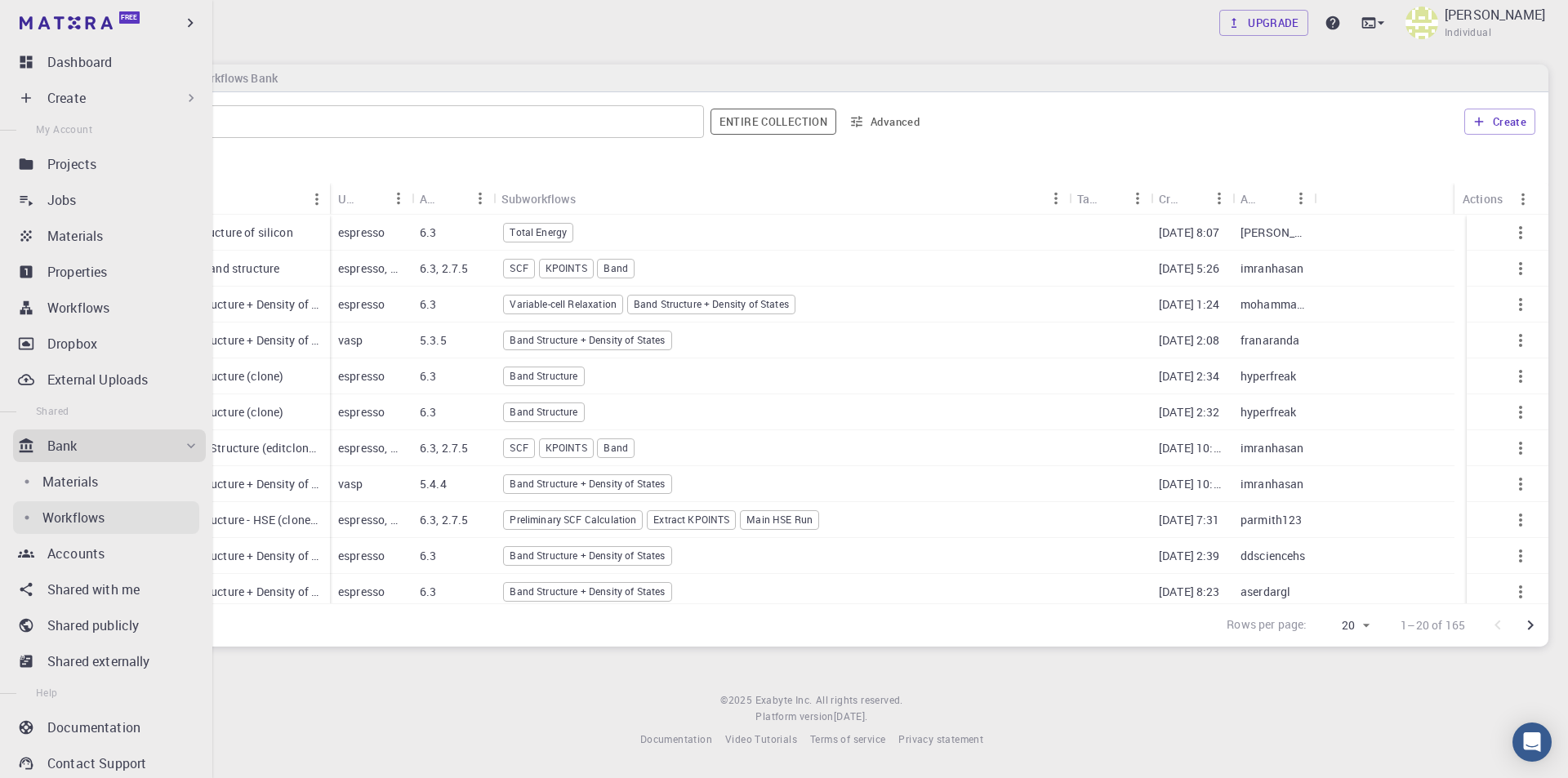
click at [92, 514] on p "Workflows" at bounding box center [73, 517] width 62 height 19
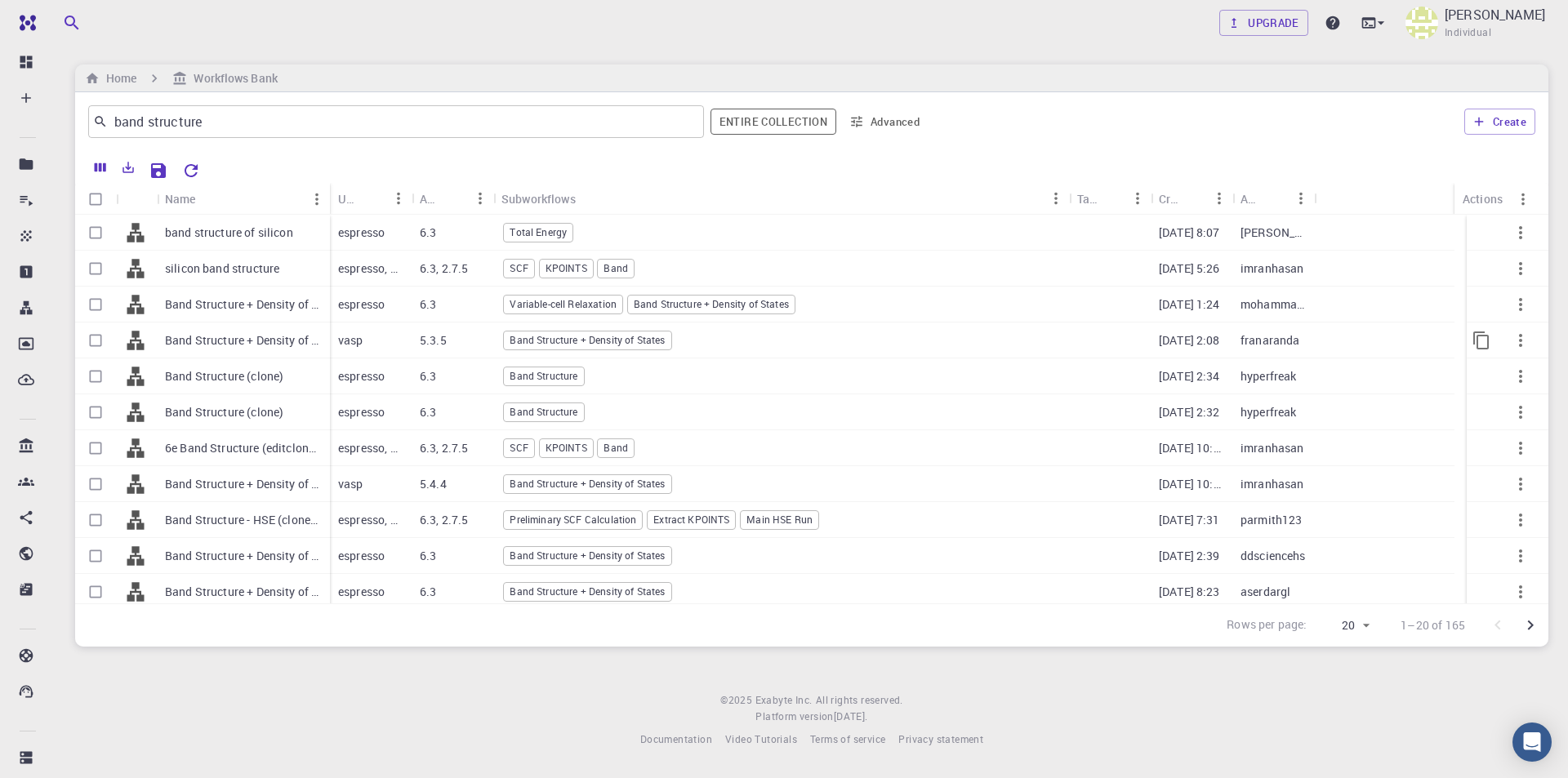
click at [638, 338] on span "Band Structure + Density of States" at bounding box center [587, 340] width 167 height 14
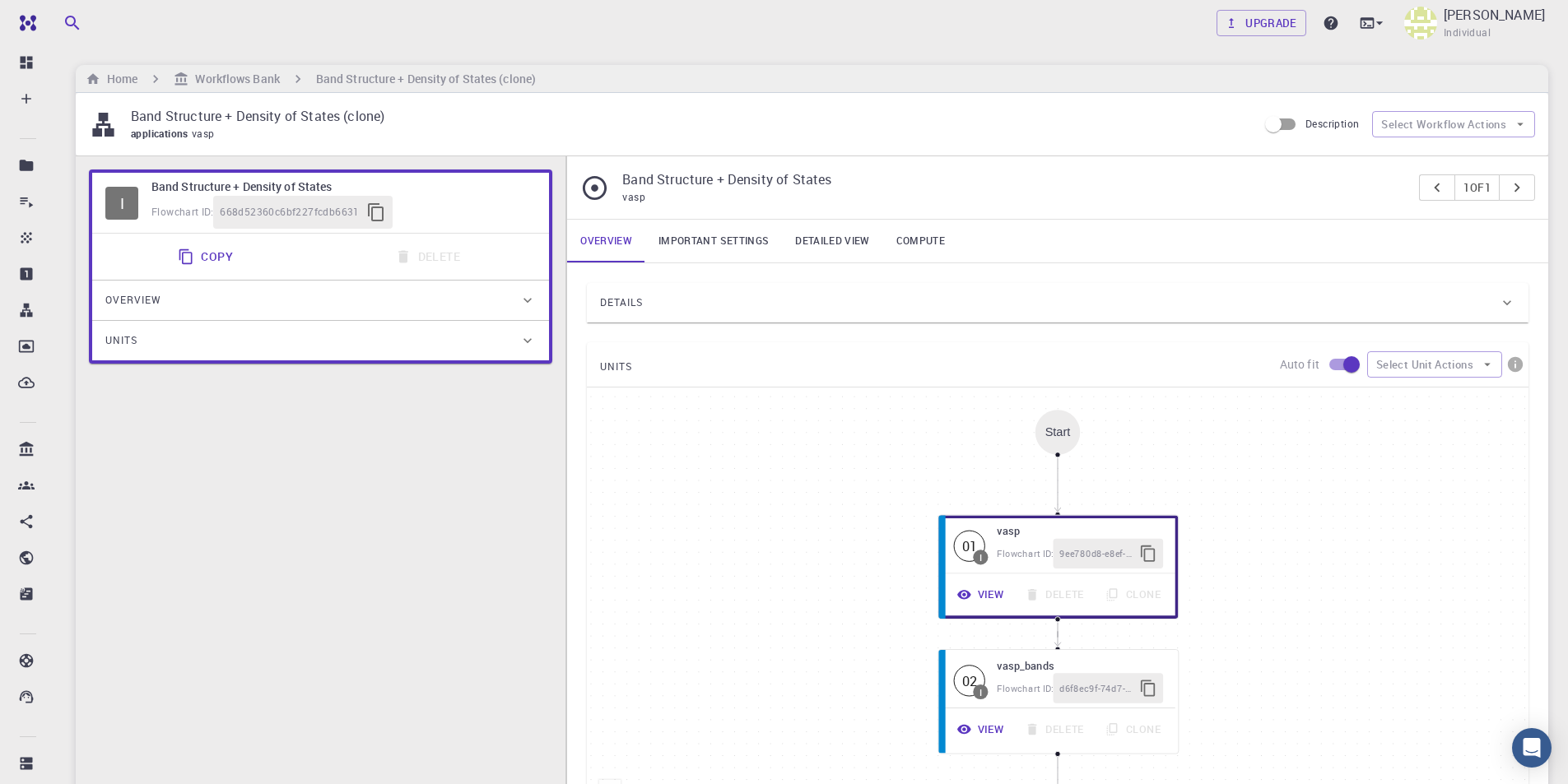
scroll to position [82, 0]
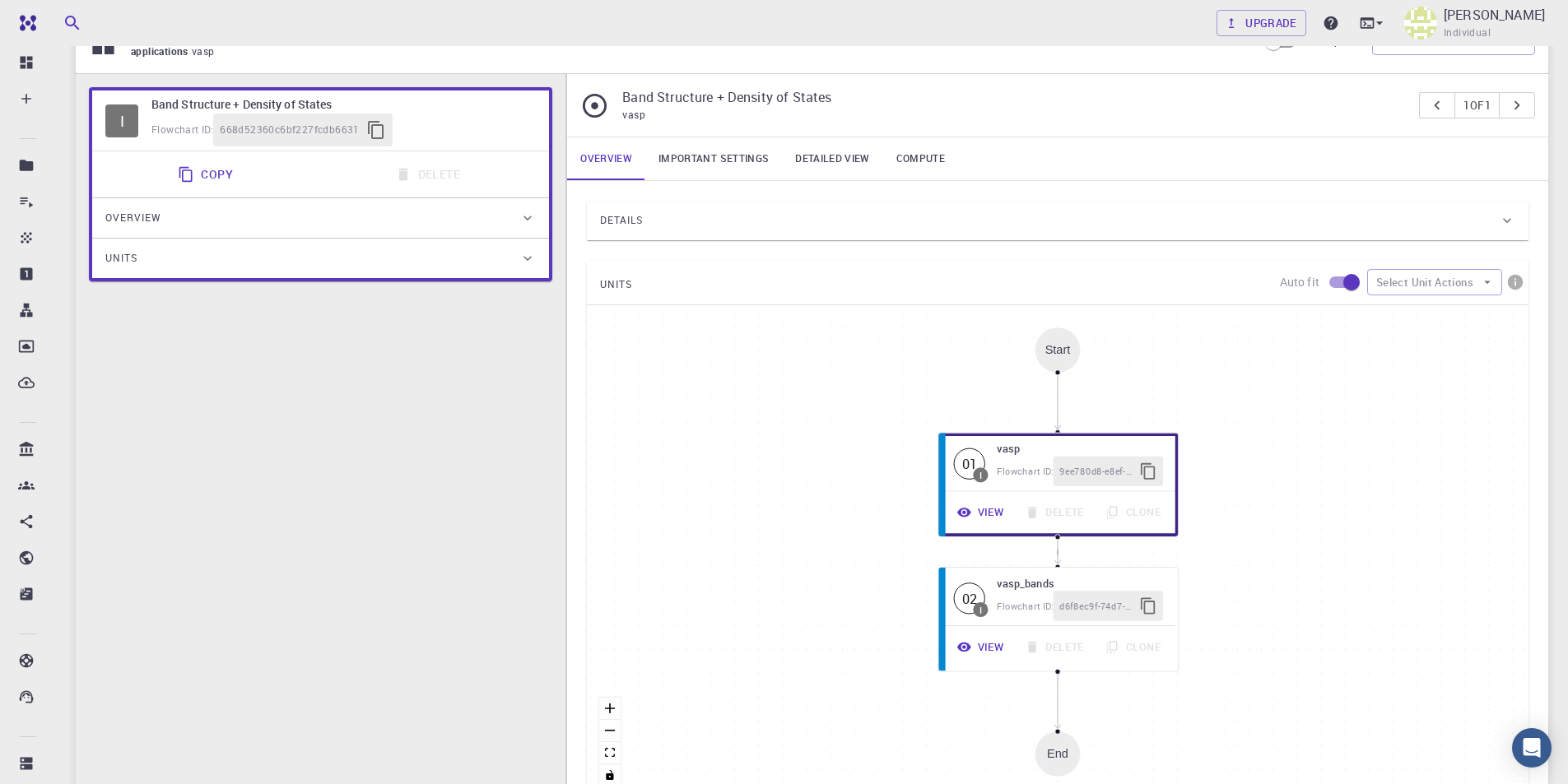
click at [751, 162] on link "Important settings" at bounding box center [713, 159] width 137 height 43
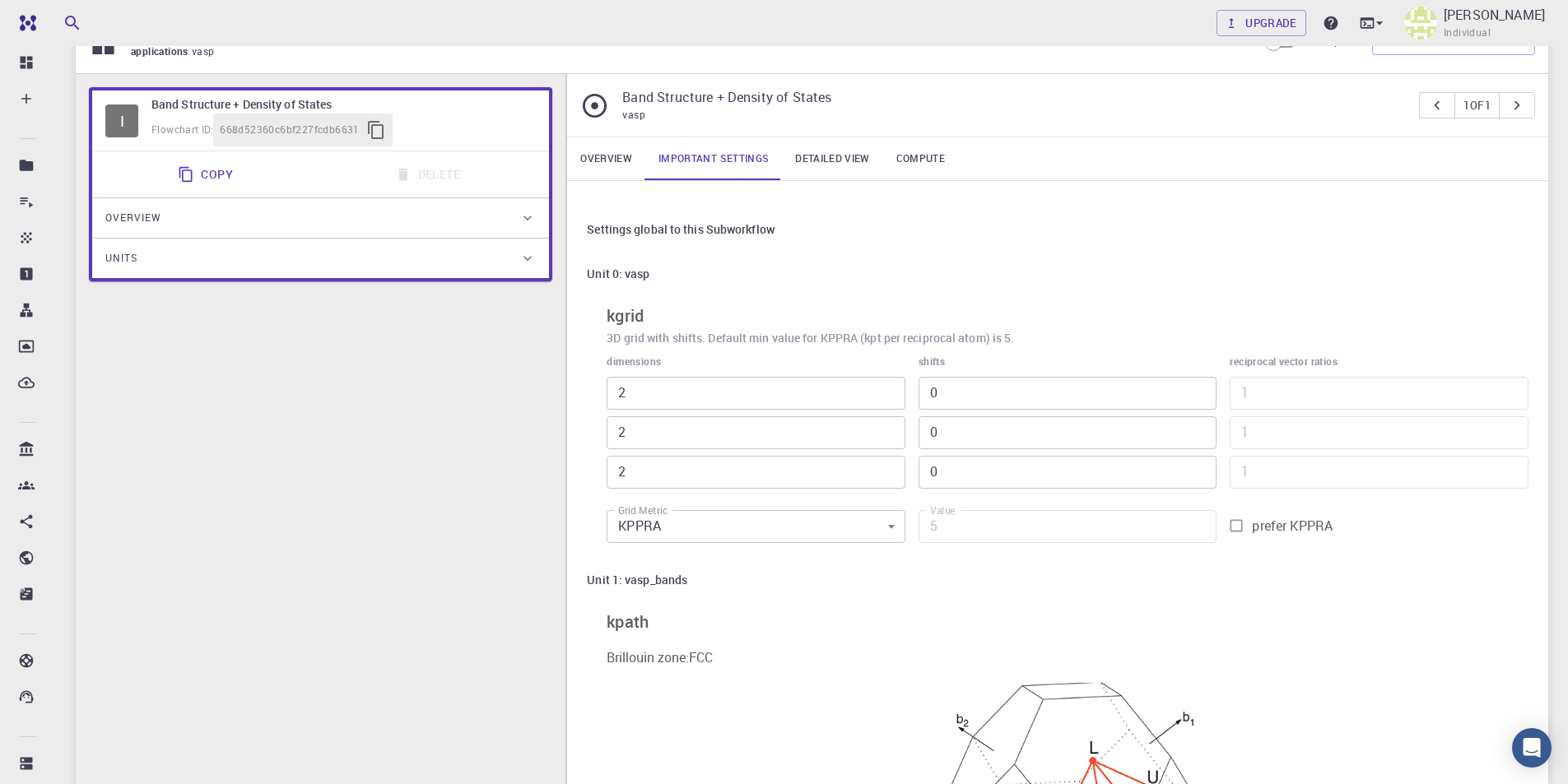
click at [816, 160] on link "Detailed view" at bounding box center [832, 159] width 101 height 43
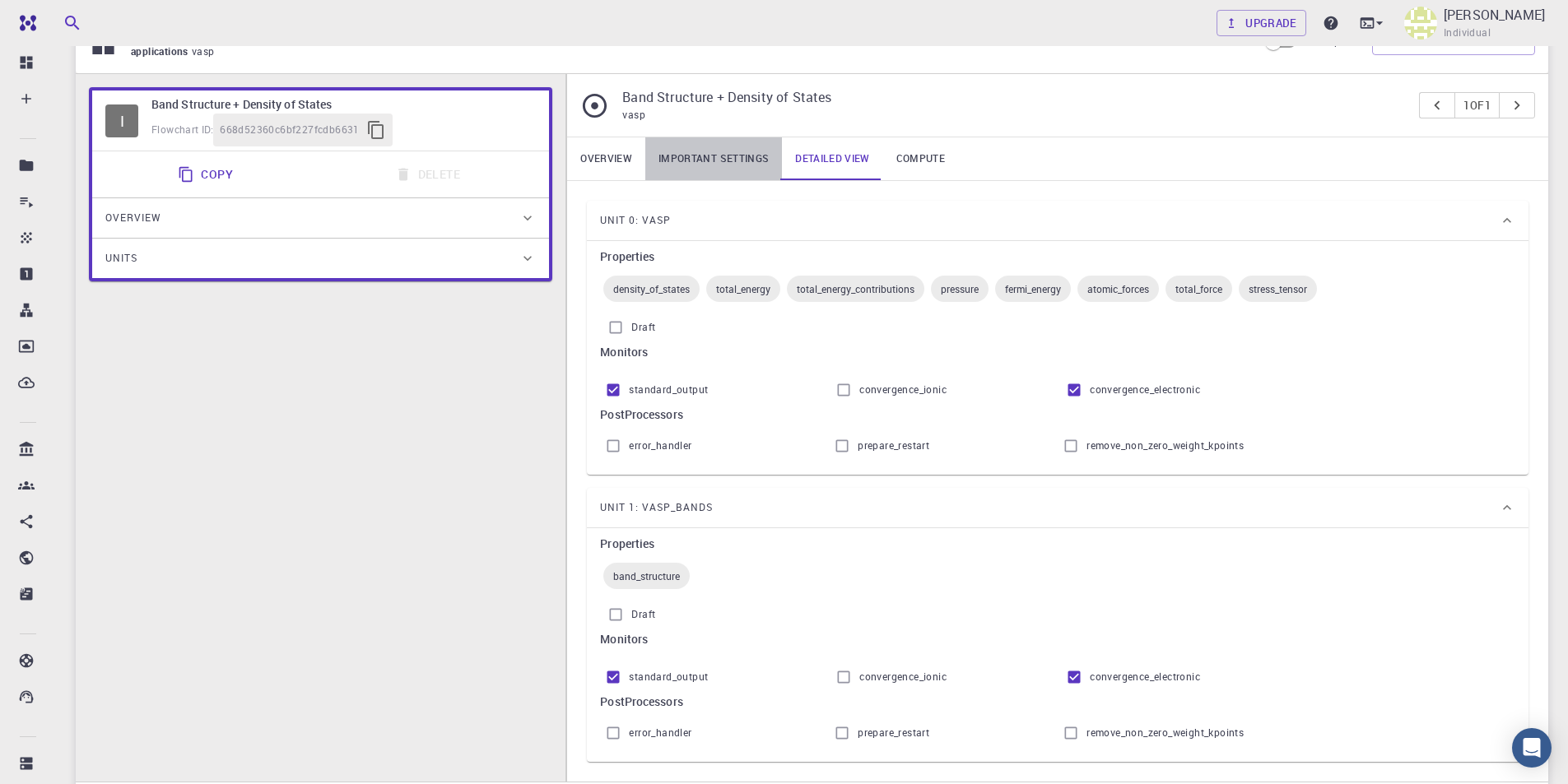
click at [738, 152] on link "Important settings" at bounding box center [713, 159] width 137 height 43
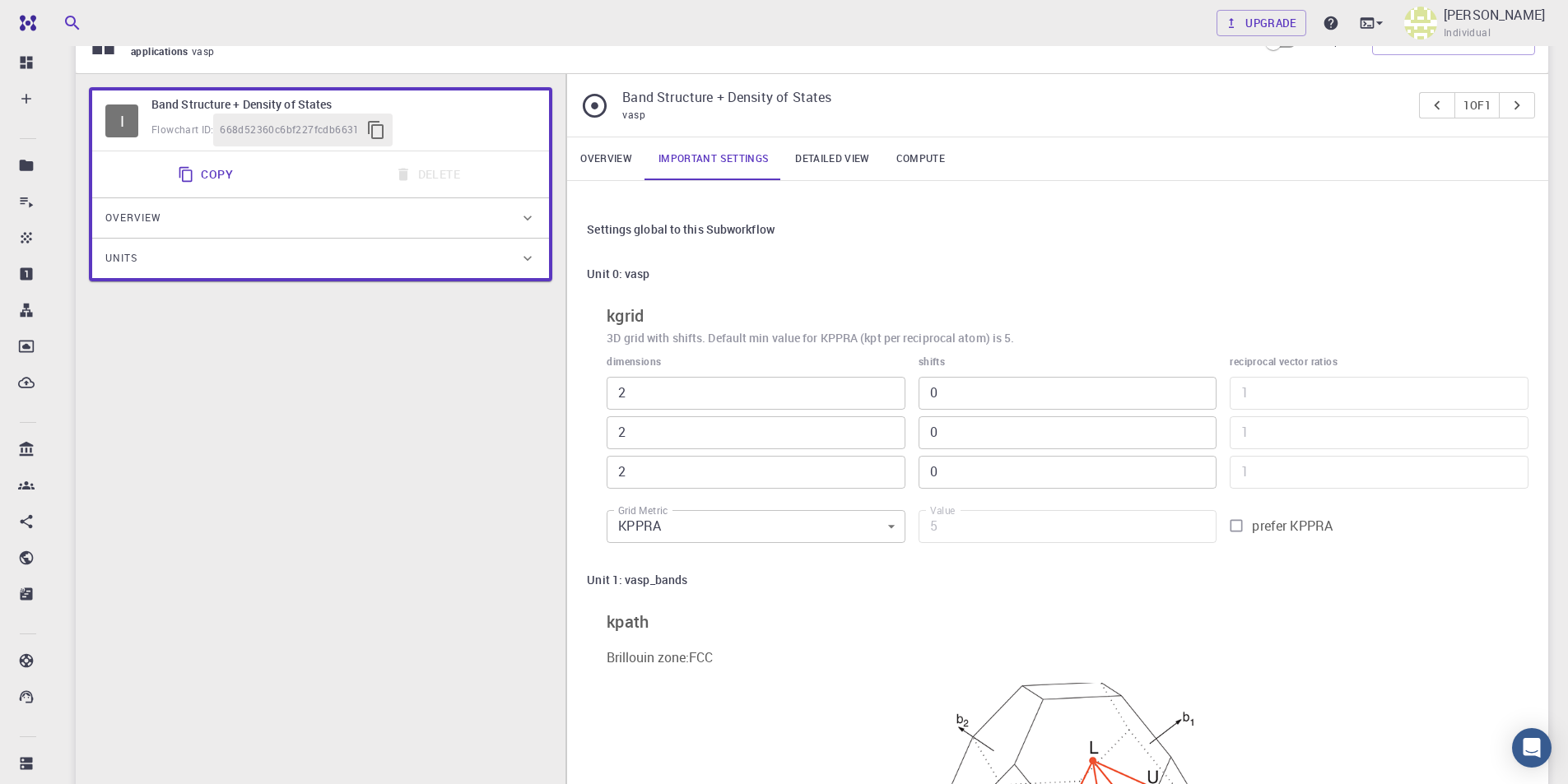
click at [834, 156] on link "Detailed view" at bounding box center [832, 159] width 101 height 43
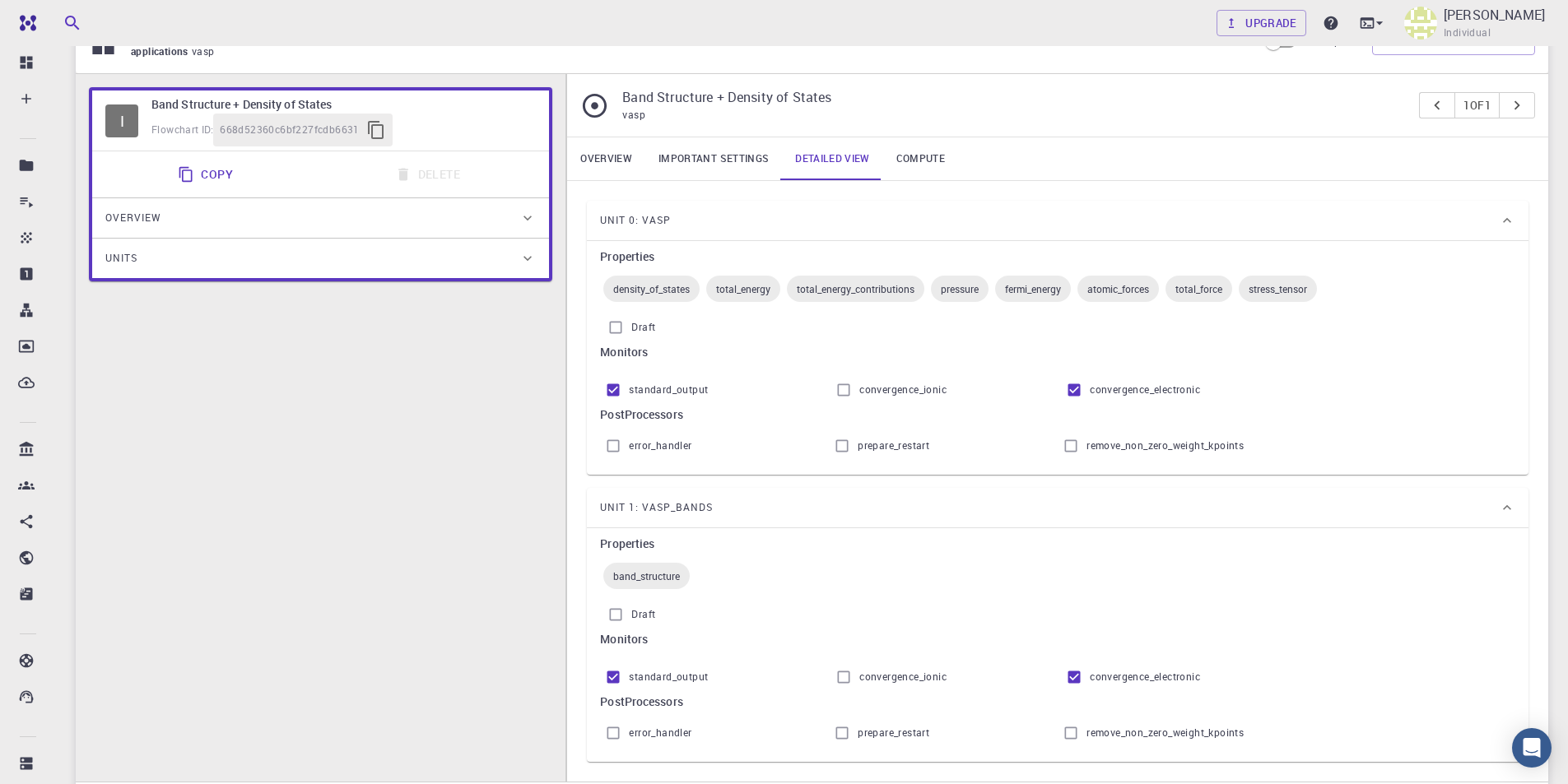
click at [923, 169] on link "Compute" at bounding box center [921, 159] width 75 height 43
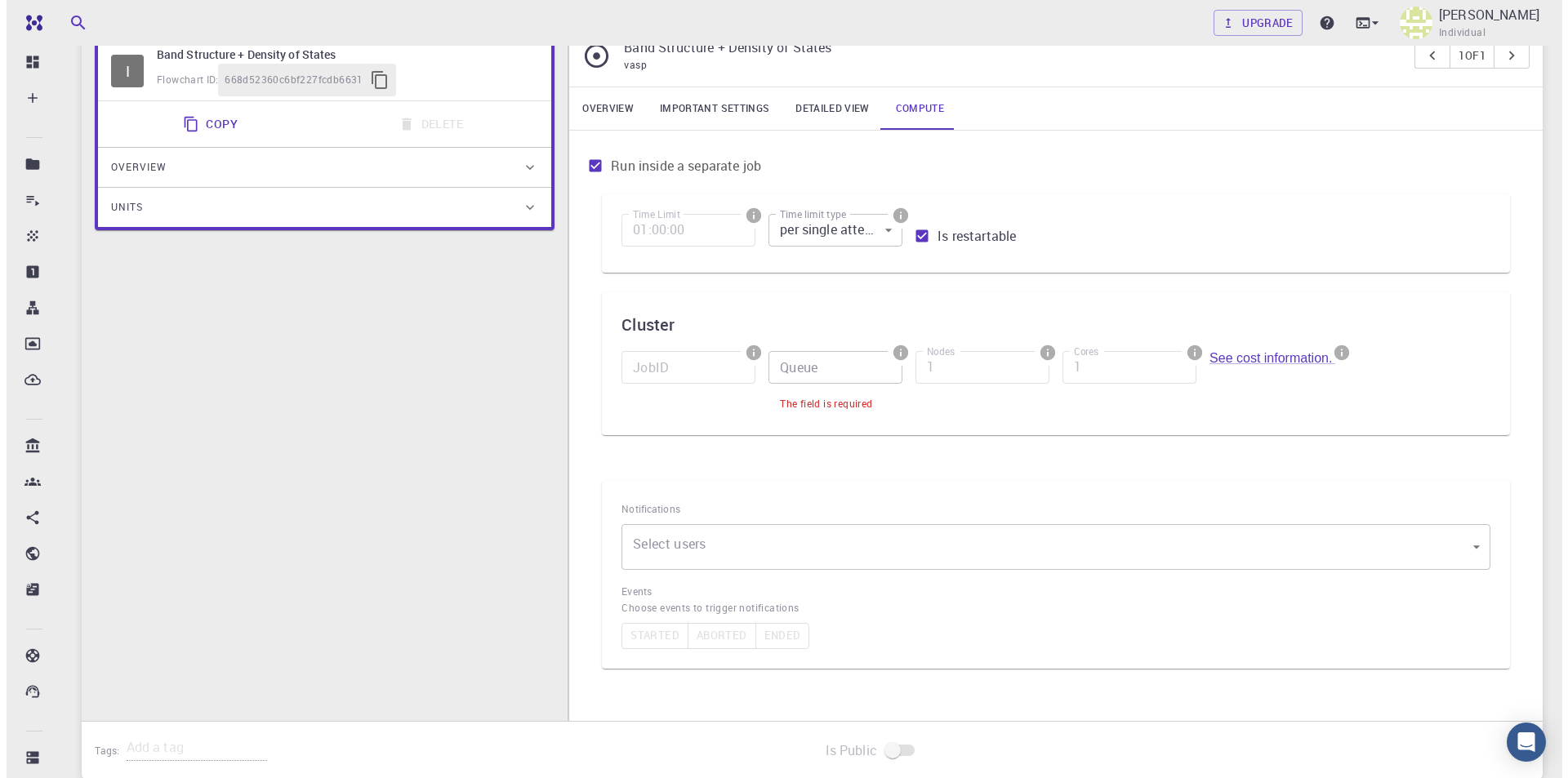
scroll to position [0, 0]
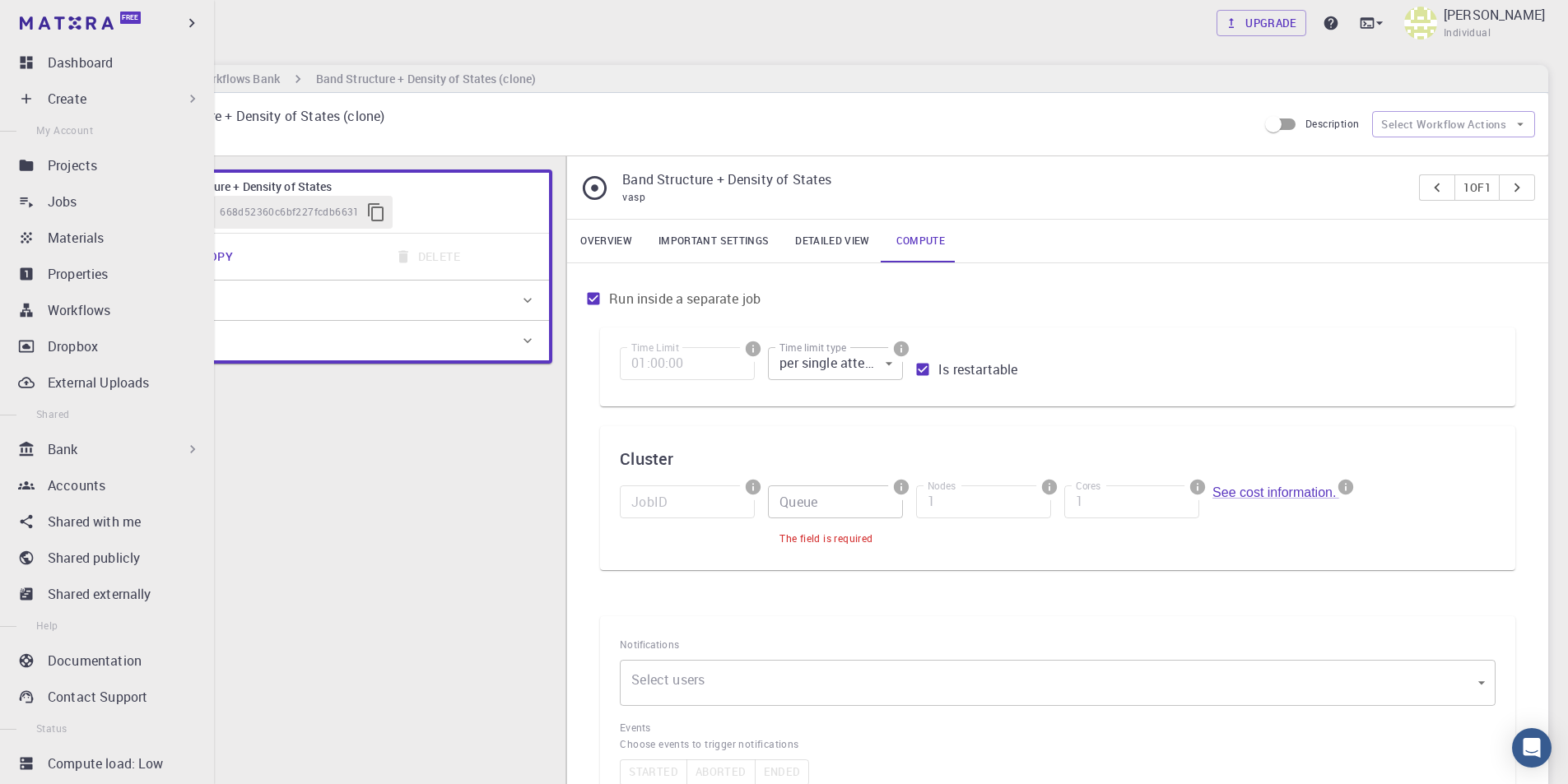
click at [98, 452] on div "Bank" at bounding box center [124, 449] width 153 height 20
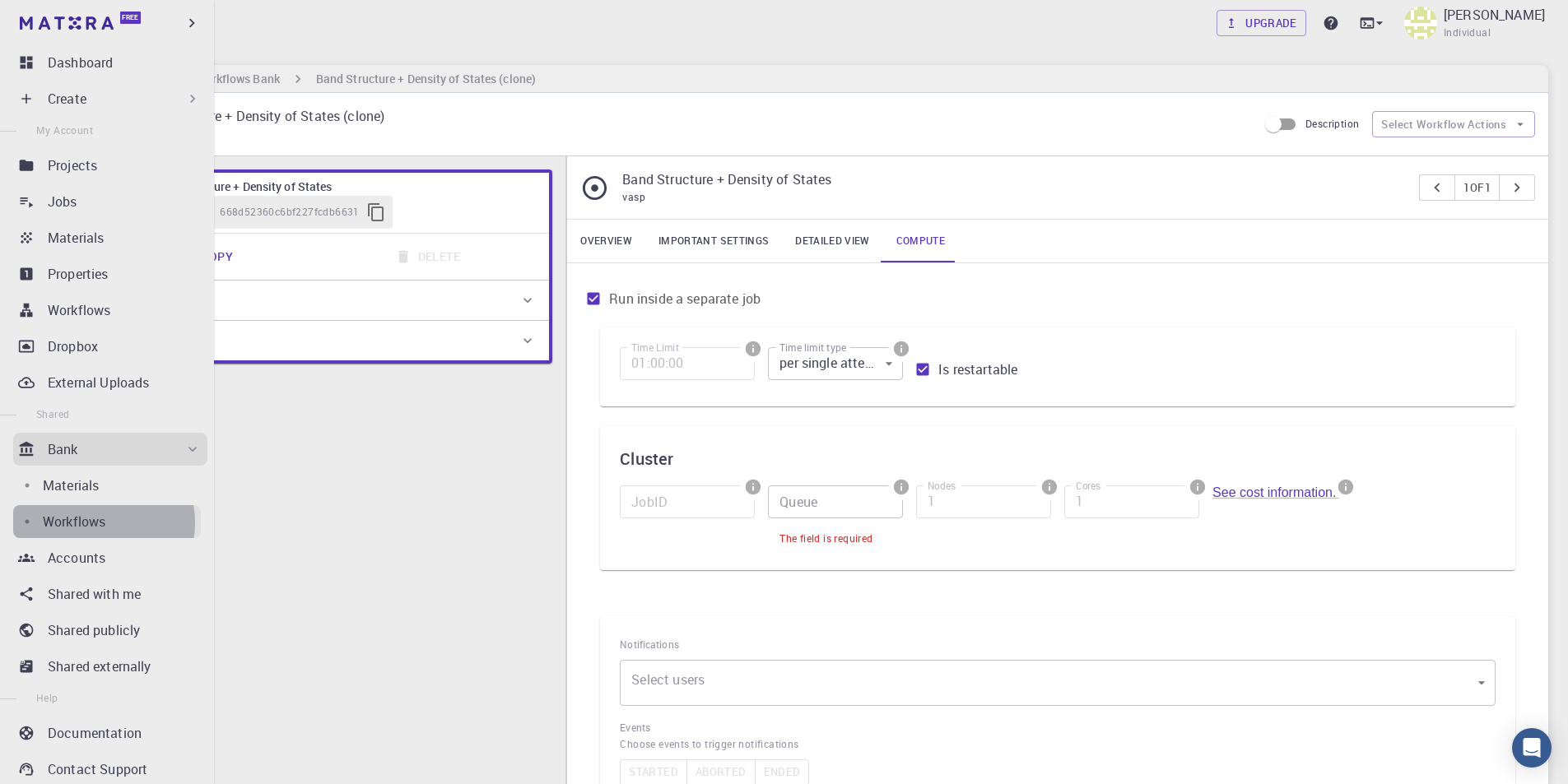
click at [95, 523] on p "Workflows" at bounding box center [73, 521] width 62 height 20
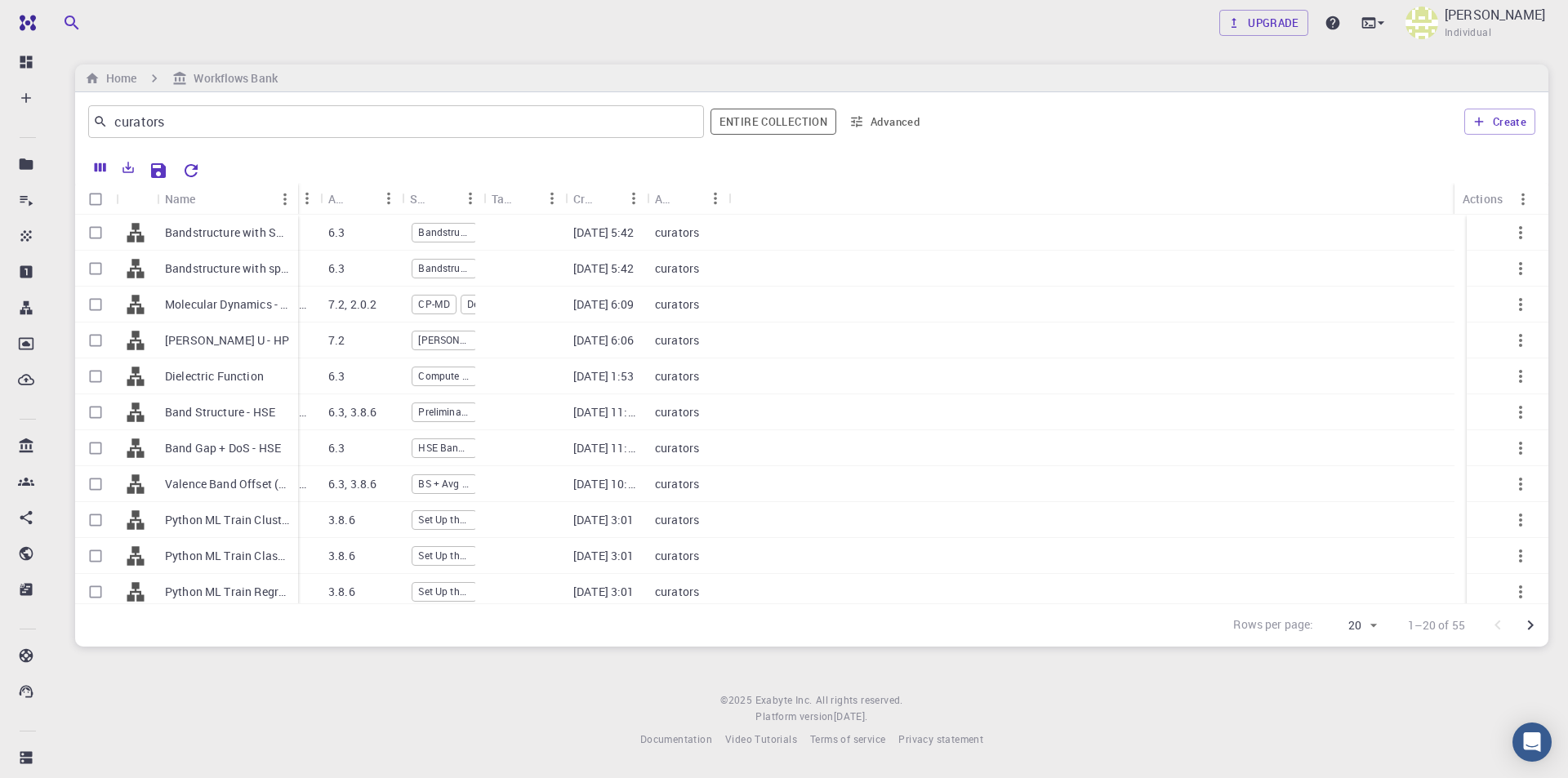
drag, startPoint x: 236, startPoint y: 191, endPoint x: 295, endPoint y: 205, distance: 60.6
click at [295, 205] on div "Name" at bounding box center [299, 199] width 16 height 32
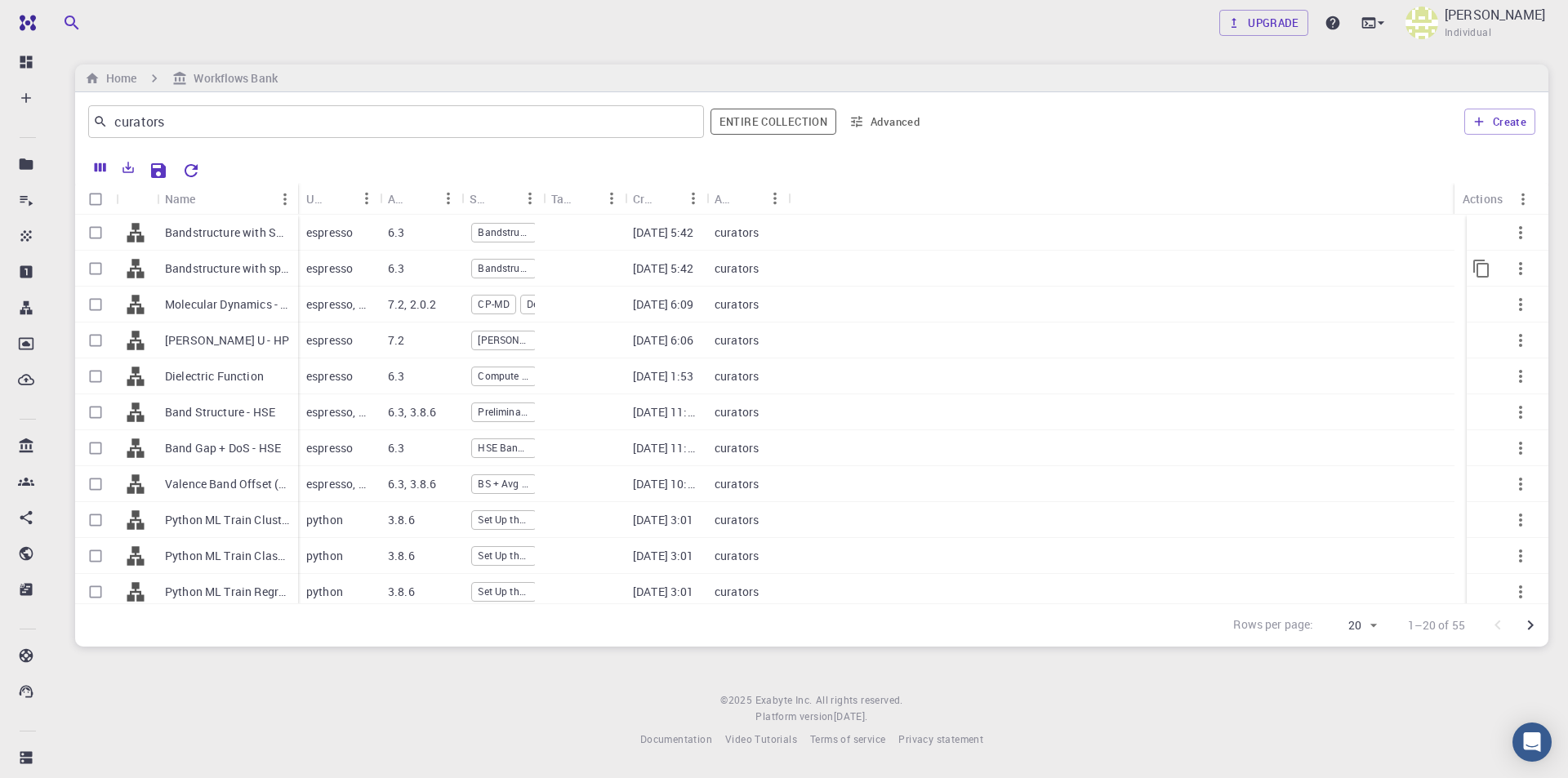
click at [747, 268] on p "curators" at bounding box center [737, 268] width 44 height 16
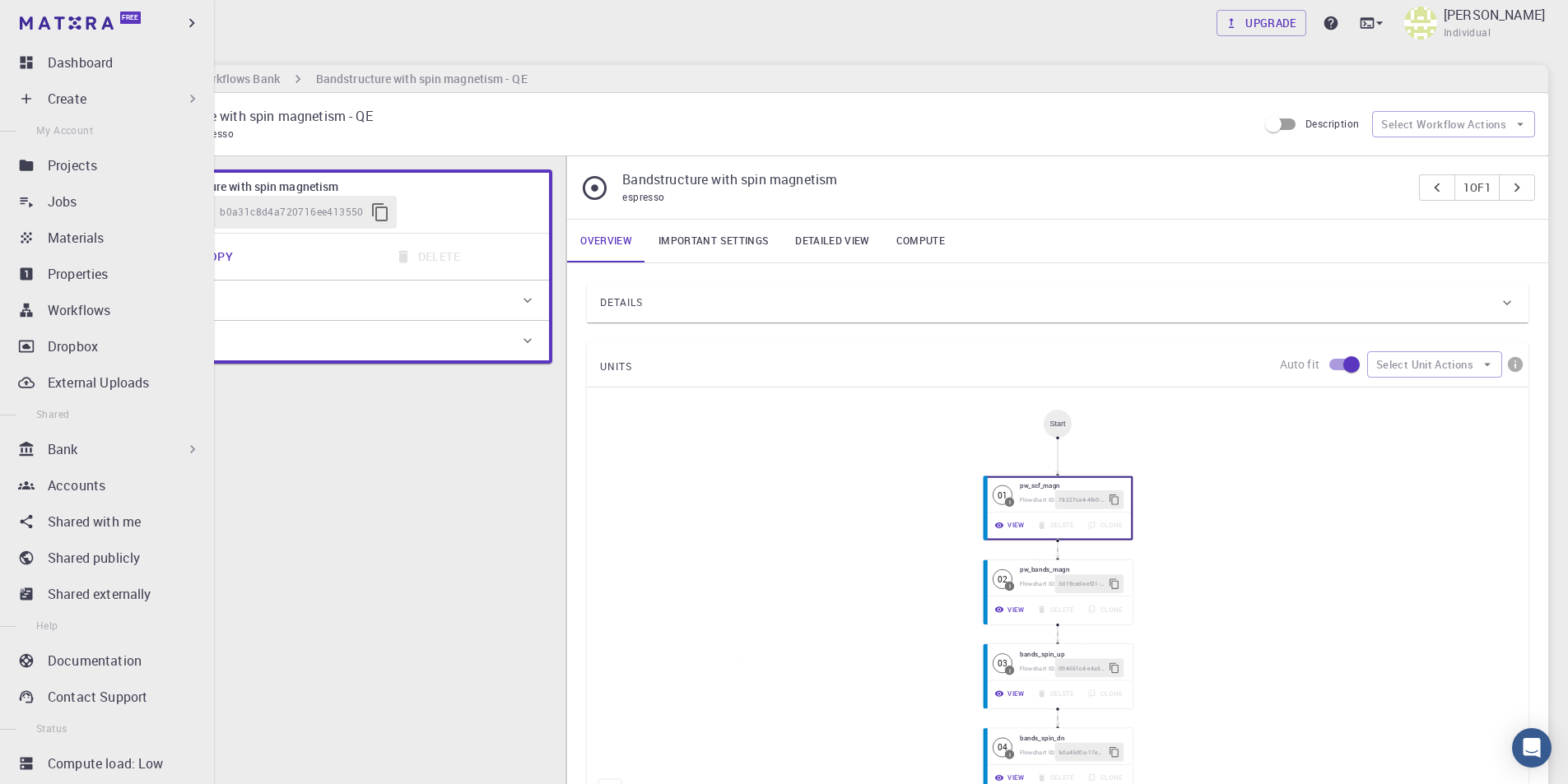
click at [105, 459] on div "Bank" at bounding box center [109, 449] width 194 height 33
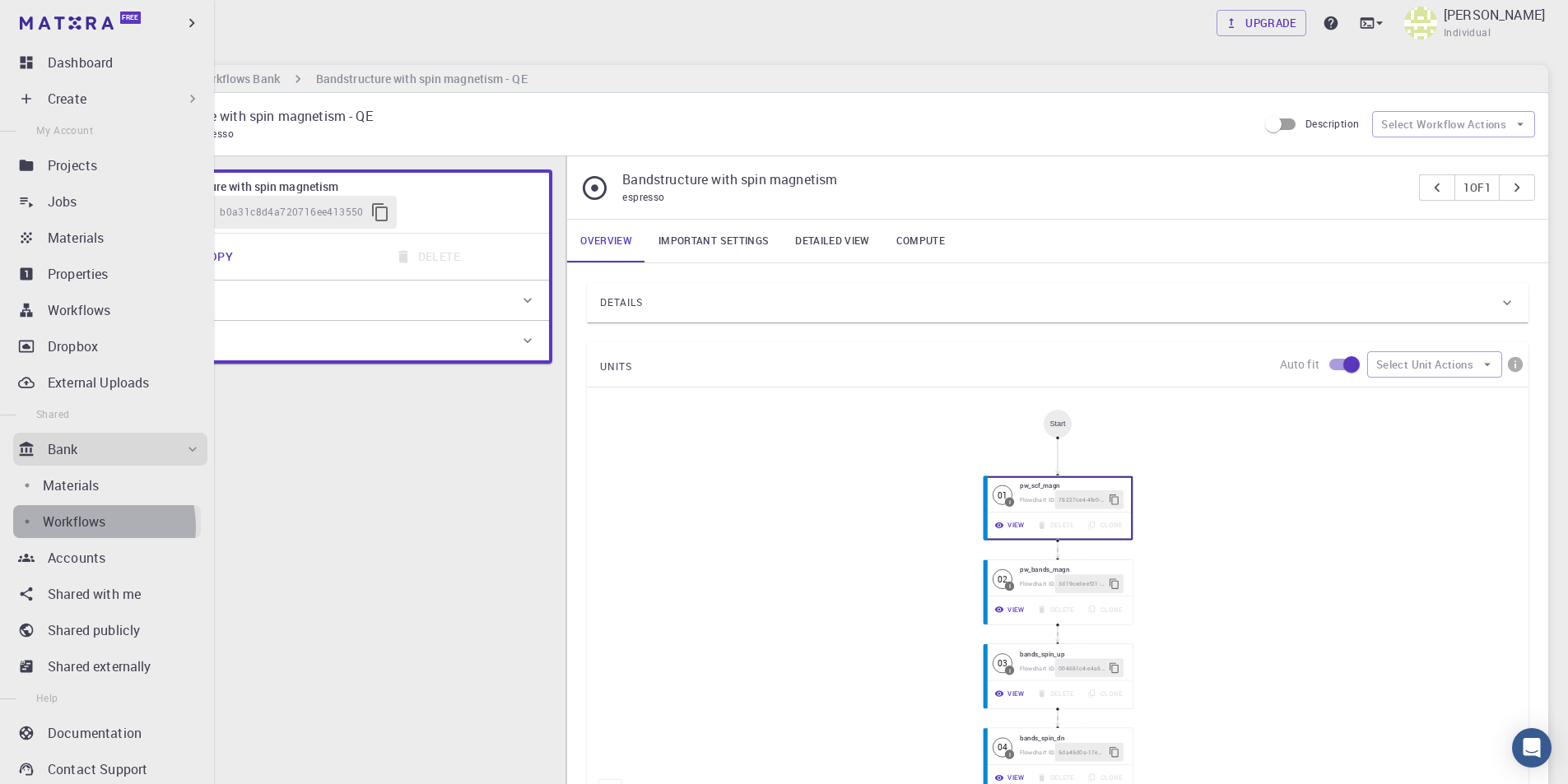
drag, startPoint x: 92, startPoint y: 527, endPoint x: 124, endPoint y: 517, distance: 33.5
click at [92, 525] on p "Workflows" at bounding box center [73, 521] width 62 height 20
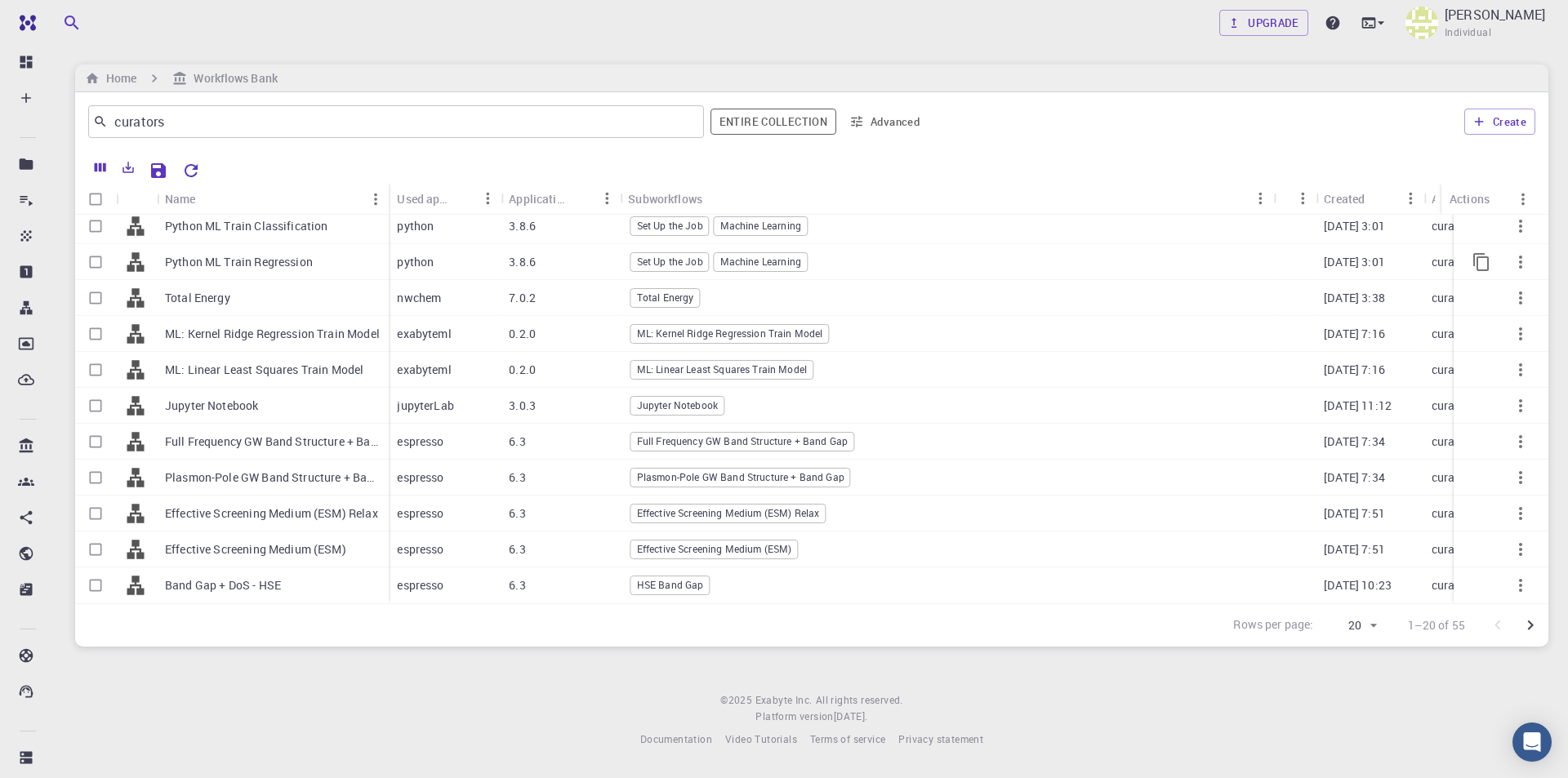
scroll to position [342, 0]
click at [1535, 627] on icon "Go to next page" at bounding box center [1530, 625] width 19 height 19
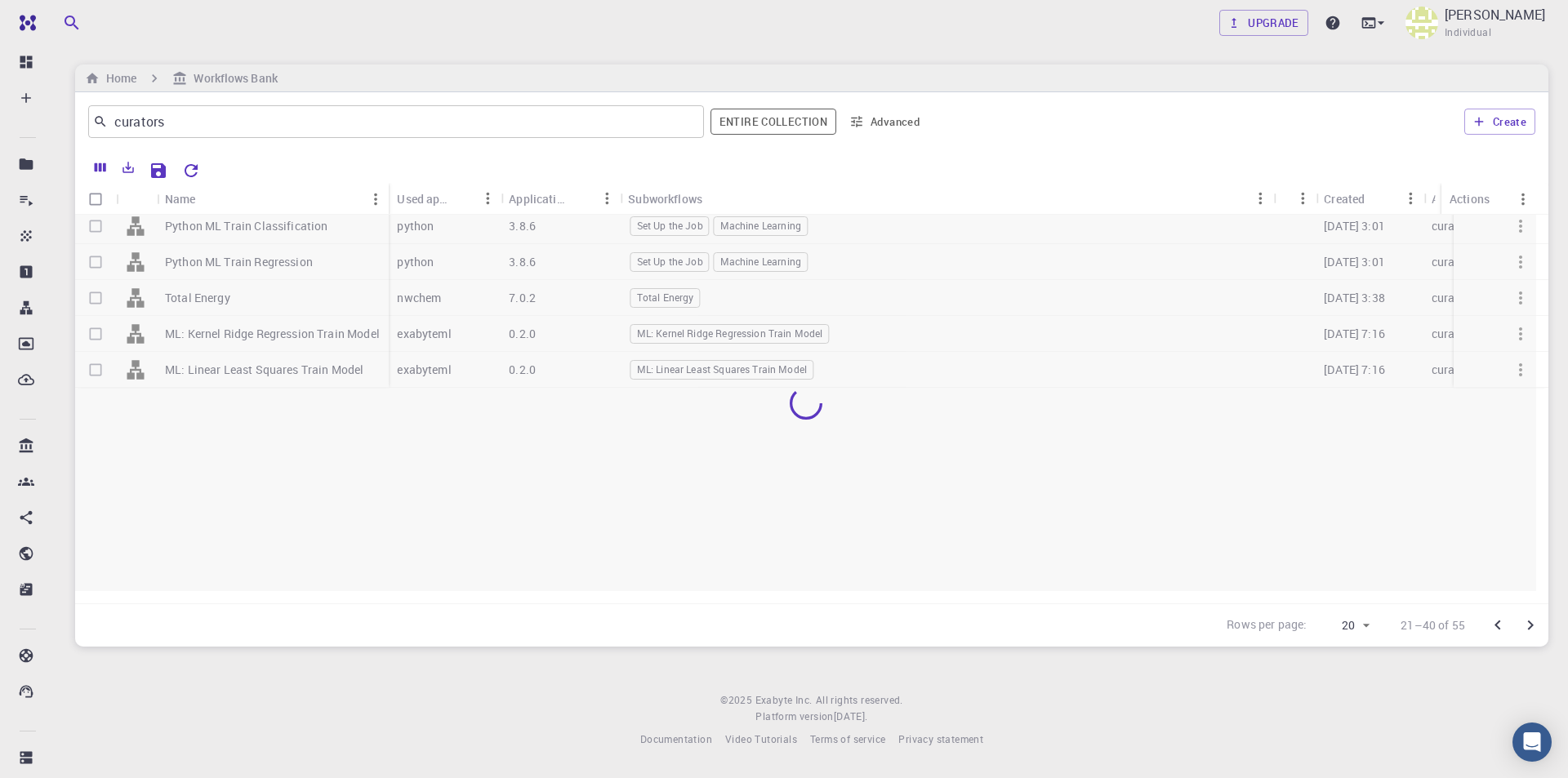
scroll to position [0, 0]
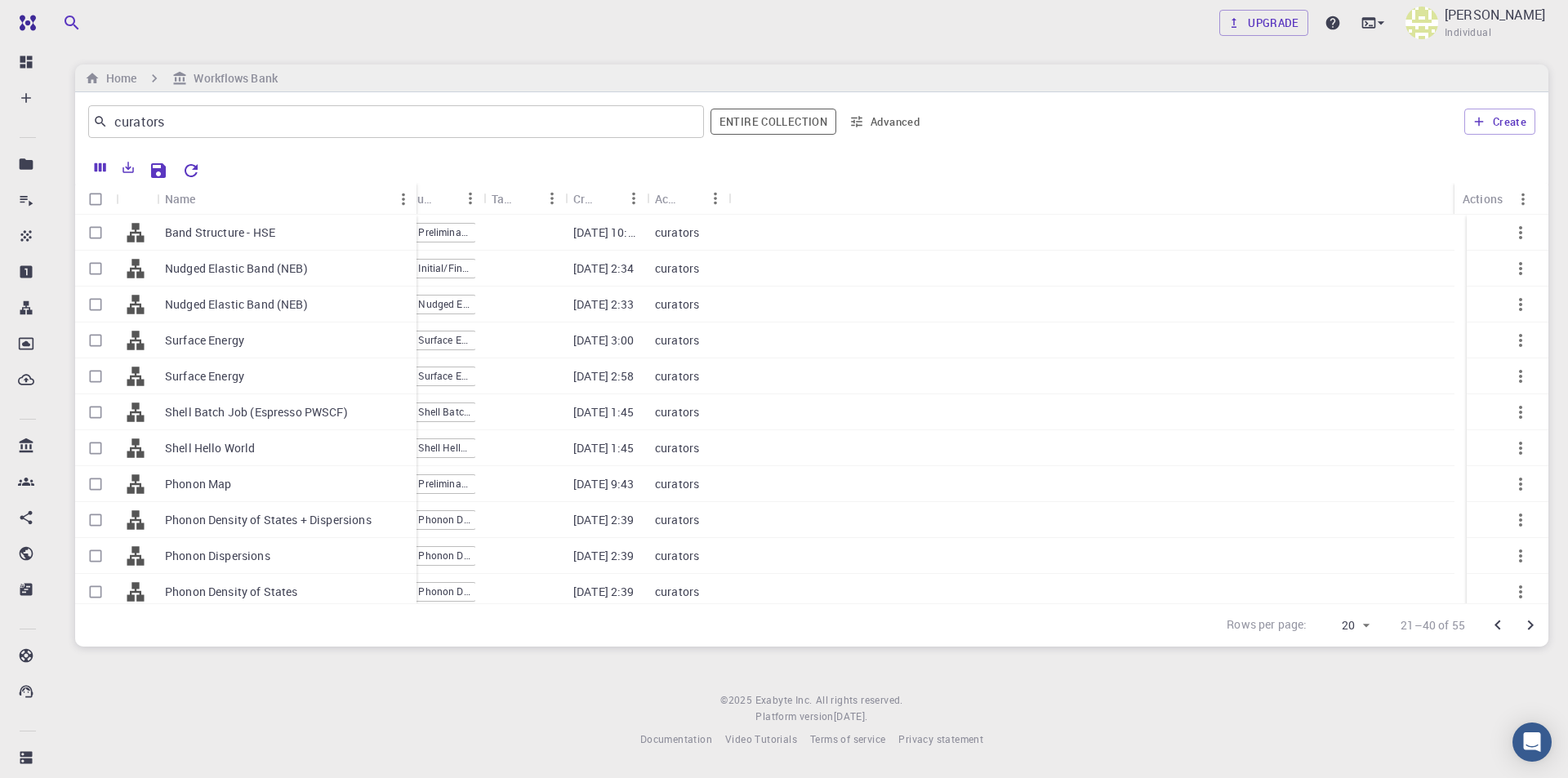
drag, startPoint x: 234, startPoint y: 190, endPoint x: 412, endPoint y: 190, distance: 178.0
click at [412, 190] on div "Name" at bounding box center [418, 199] width 16 height 32
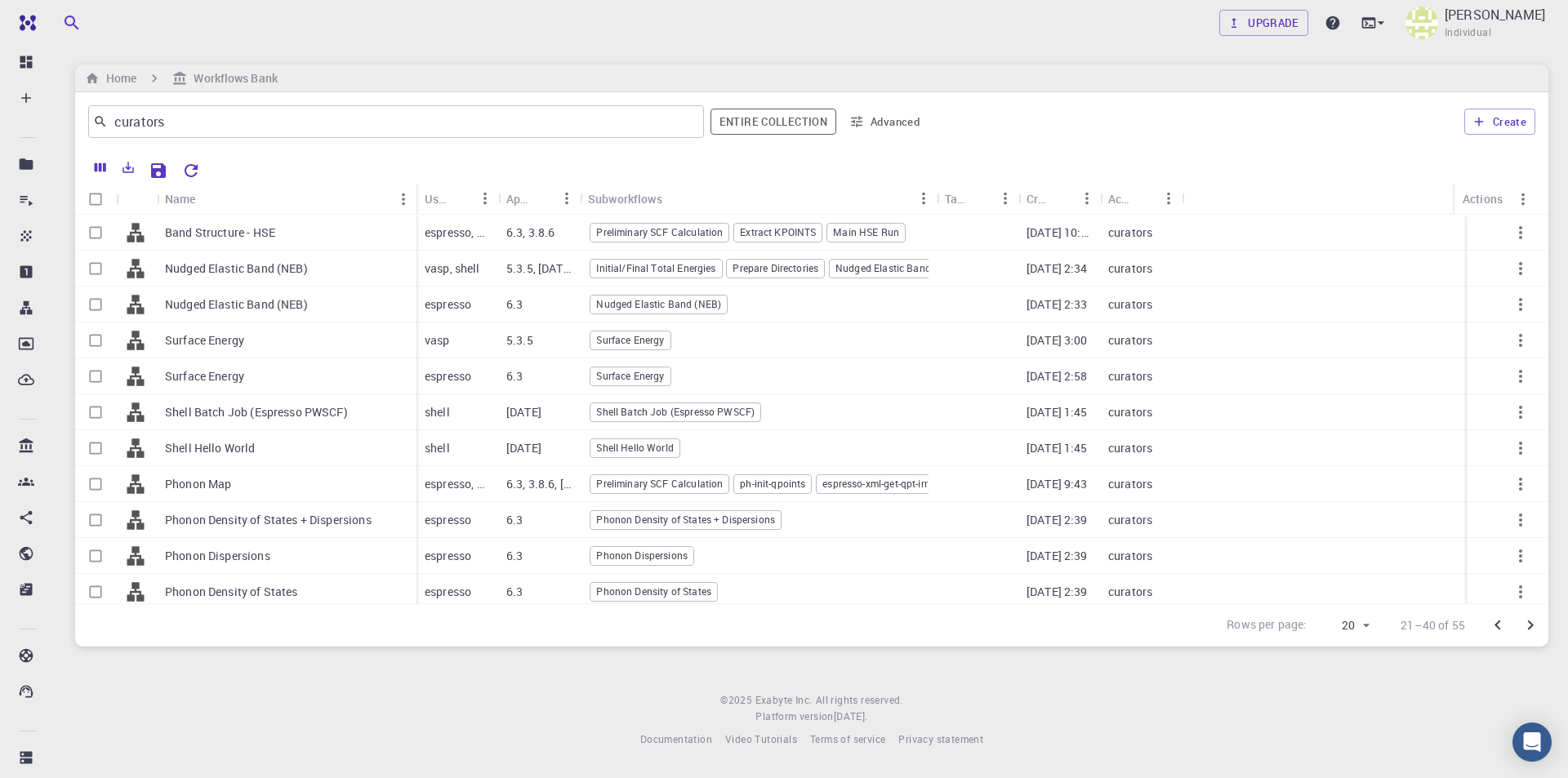
drag, startPoint x: 664, startPoint y: 197, endPoint x: 939, endPoint y: 200, distance: 275.0
click at [939, 200] on div "Subworkflows" at bounding box center [938, 199] width 16 height 32
click at [1487, 626] on button "Go to previous page" at bounding box center [1498, 625] width 33 height 33
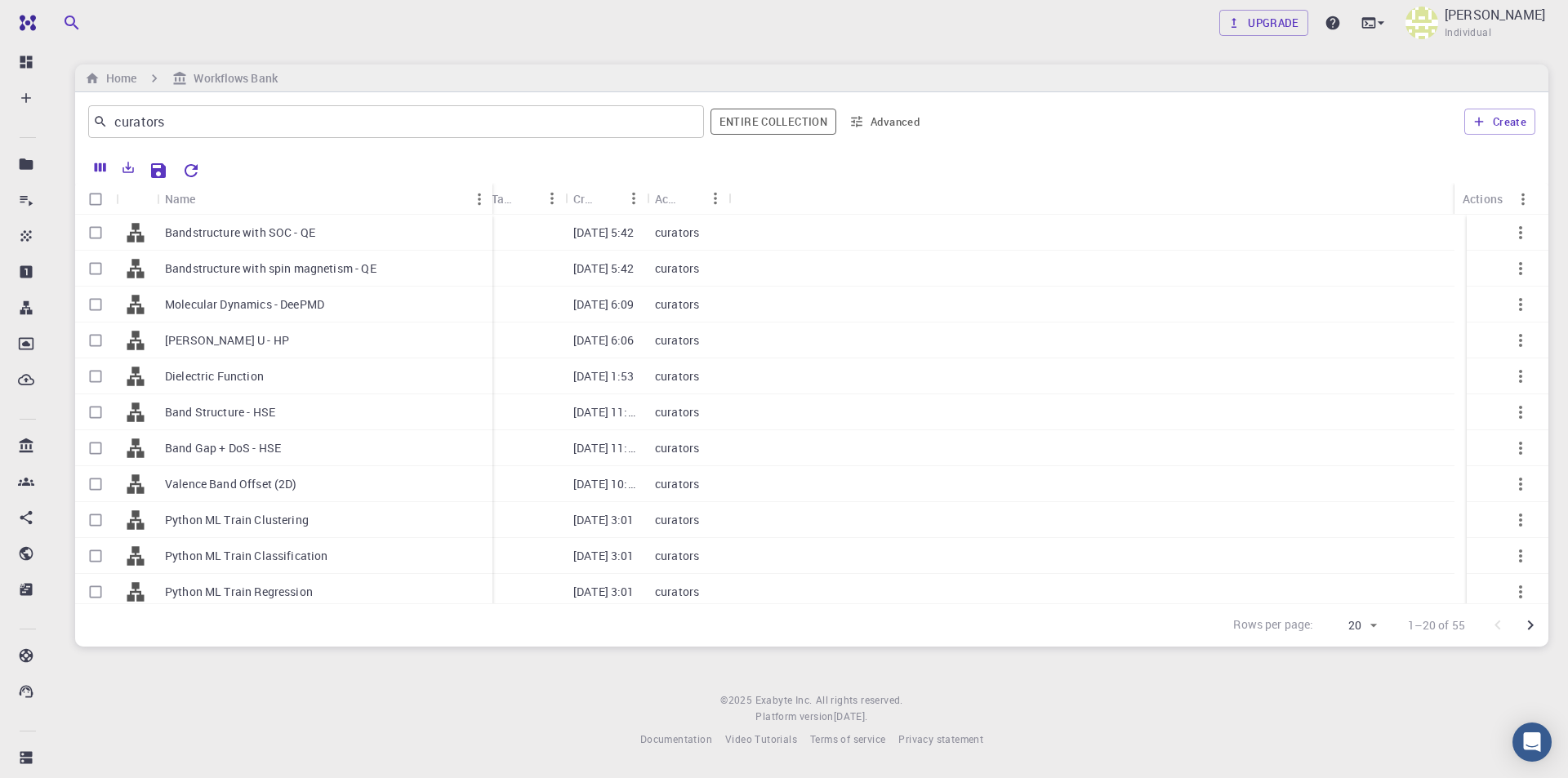
drag, startPoint x: 238, startPoint y: 188, endPoint x: 491, endPoint y: 190, distance: 253.0
click at [491, 190] on div "Name" at bounding box center [493, 199] width 16 height 32
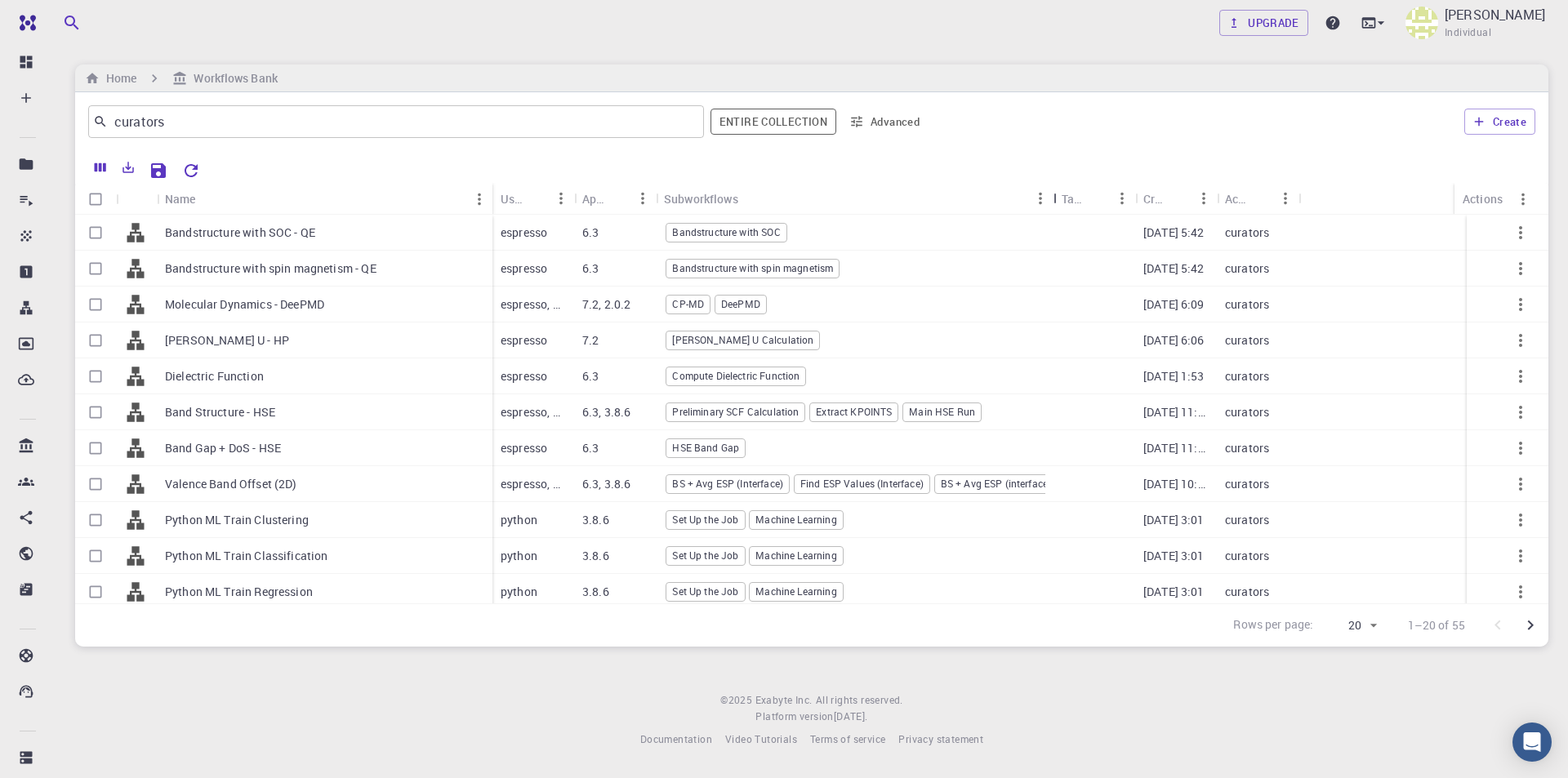
drag, startPoint x: 737, startPoint y: 192, endPoint x: 1054, endPoint y: 194, distance: 317.0
click at [1054, 194] on div "Subworkflows" at bounding box center [1054, 199] width 16 height 32
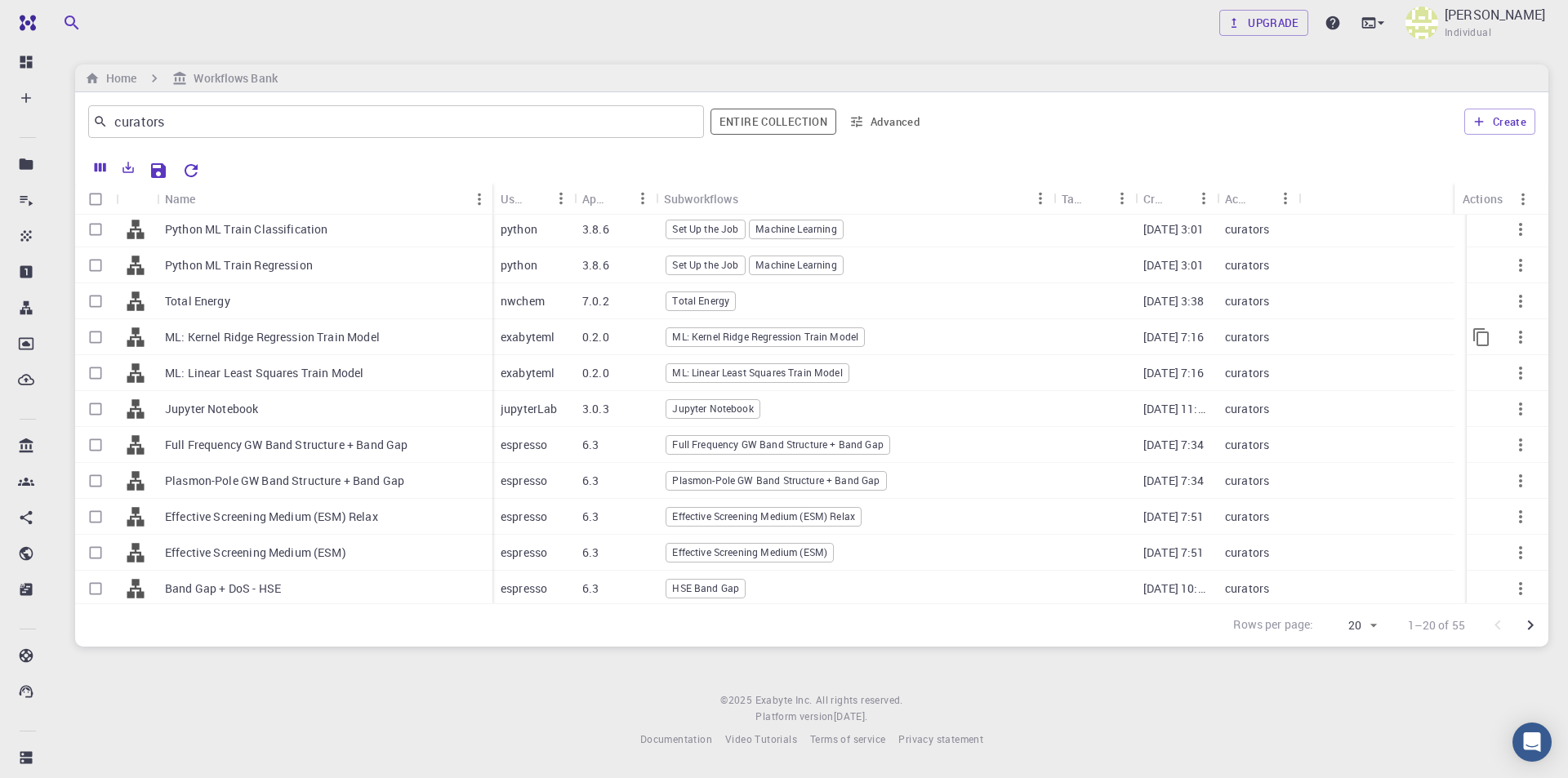
scroll to position [330, 0]
click at [1531, 626] on icon "Go to next page" at bounding box center [1530, 625] width 19 height 19
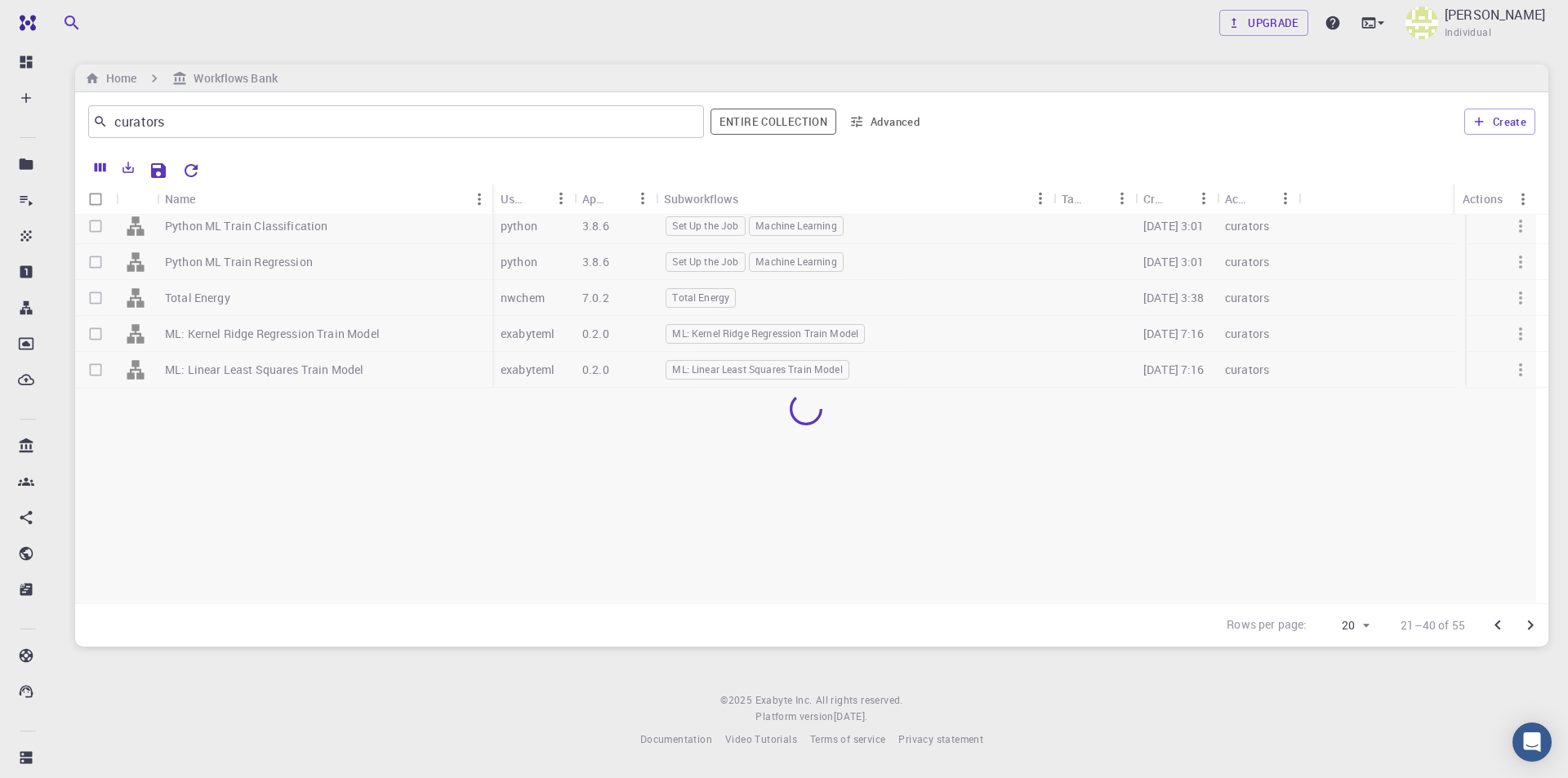
scroll to position [0, 0]
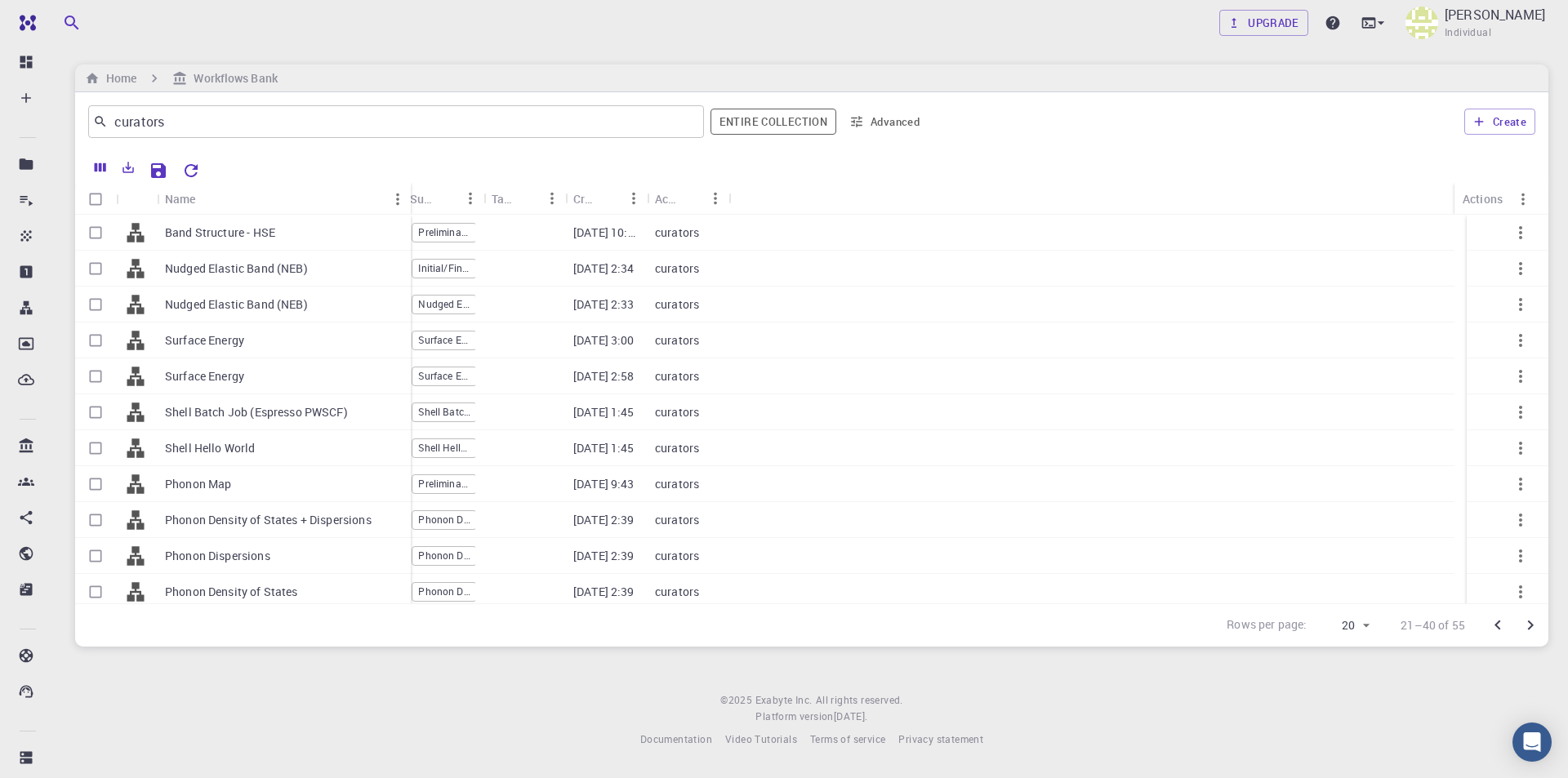
drag, startPoint x: 237, startPoint y: 189, endPoint x: 410, endPoint y: 199, distance: 173.3
click at [410, 199] on div "Name" at bounding box center [412, 199] width 16 height 32
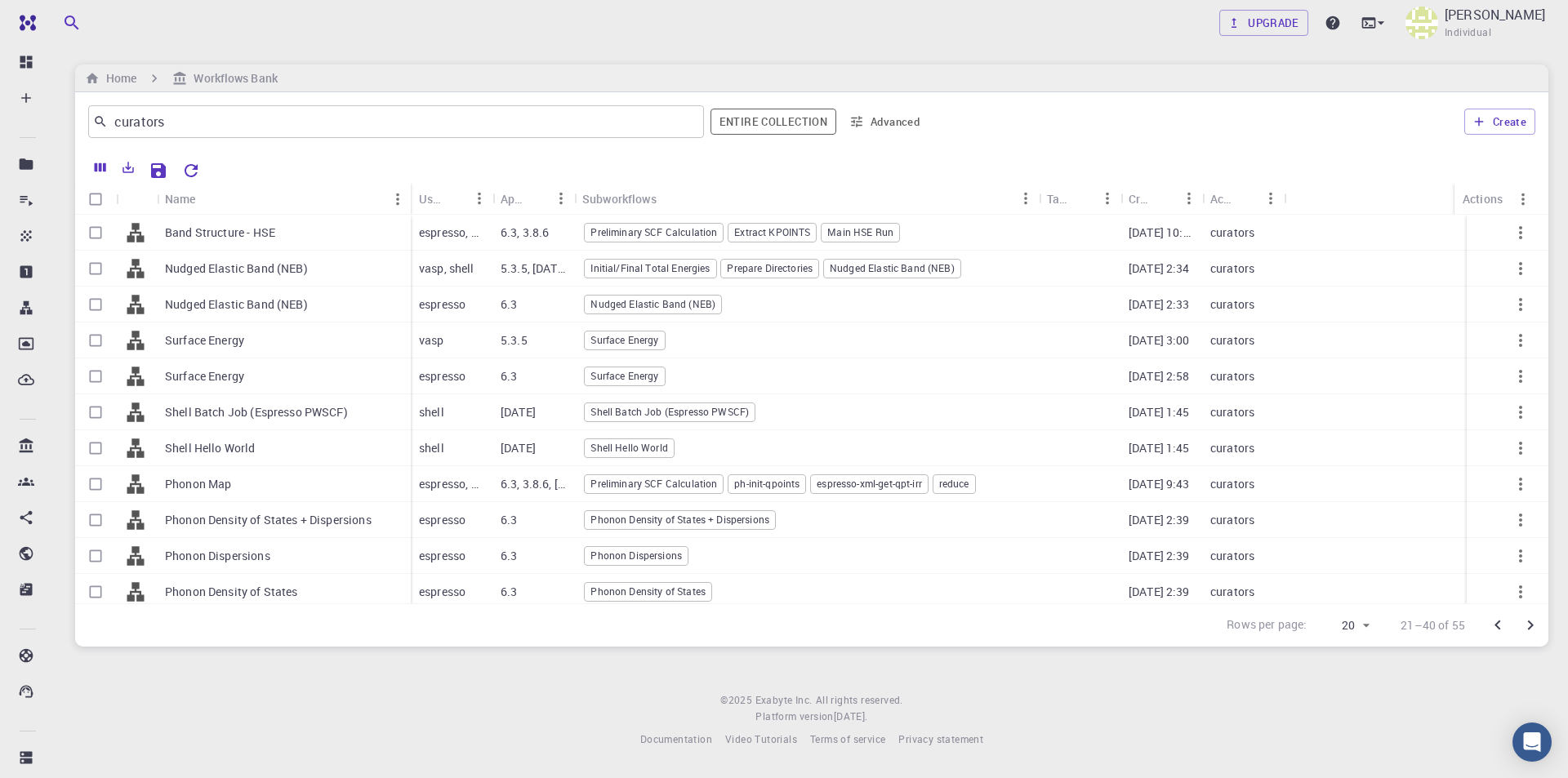
drag, startPoint x: 659, startPoint y: 195, endPoint x: 1043, endPoint y: 211, distance: 384.3
click at [1043, 211] on div "Subworkflows" at bounding box center [1040, 199] width 16 height 32
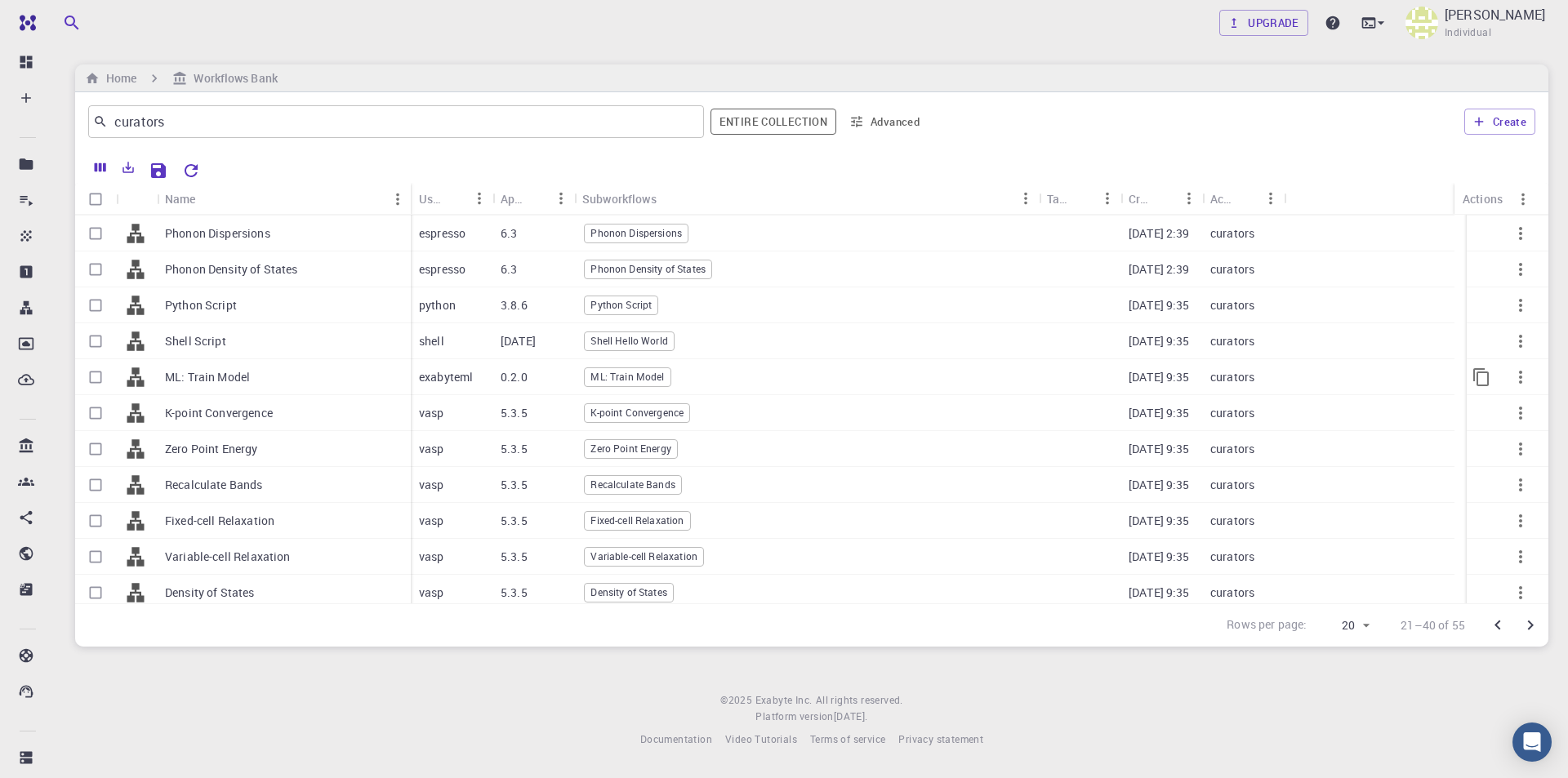
scroll to position [330, 0]
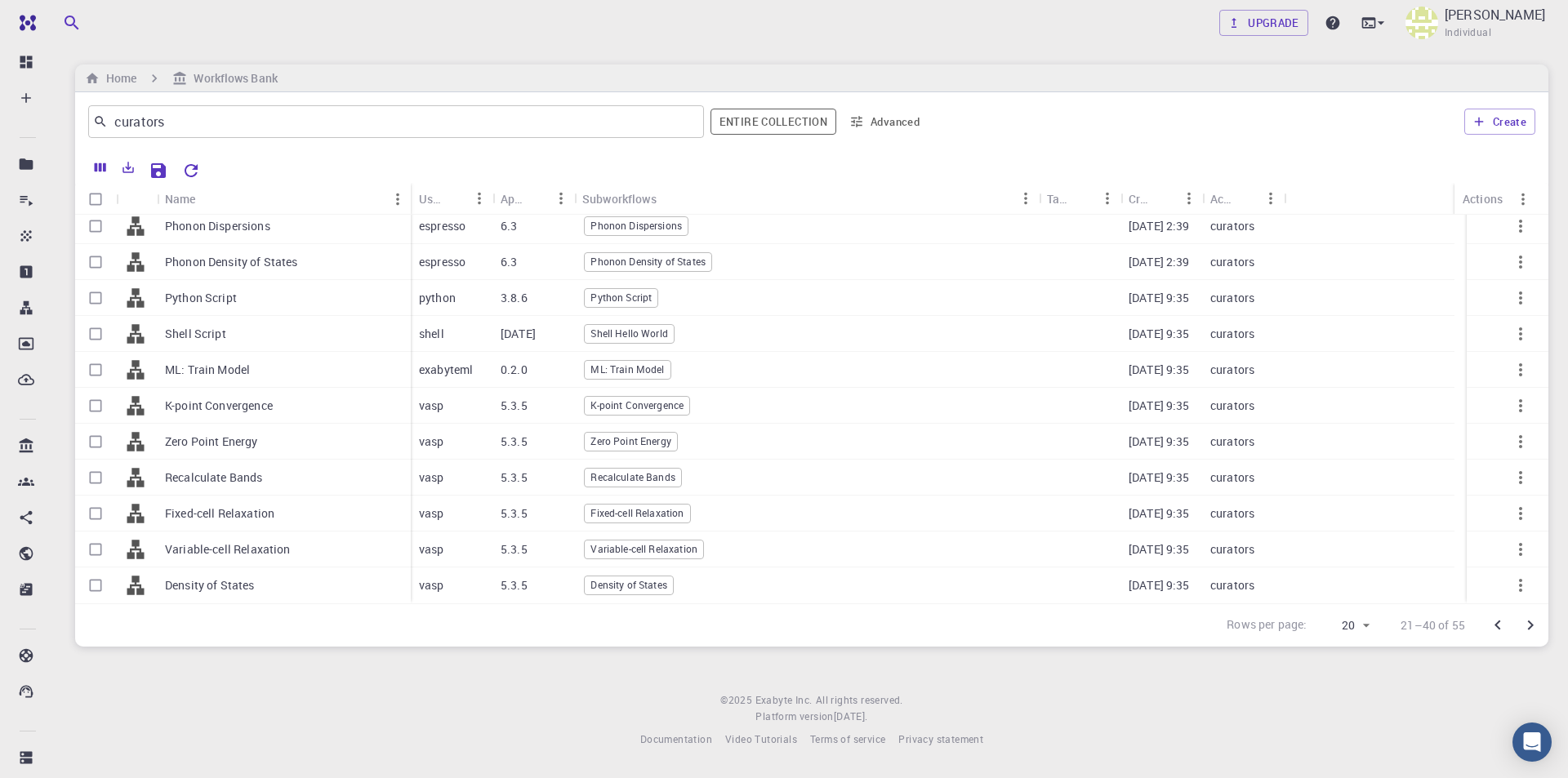
click at [1535, 629] on icon "Go to next page" at bounding box center [1530, 625] width 19 height 19
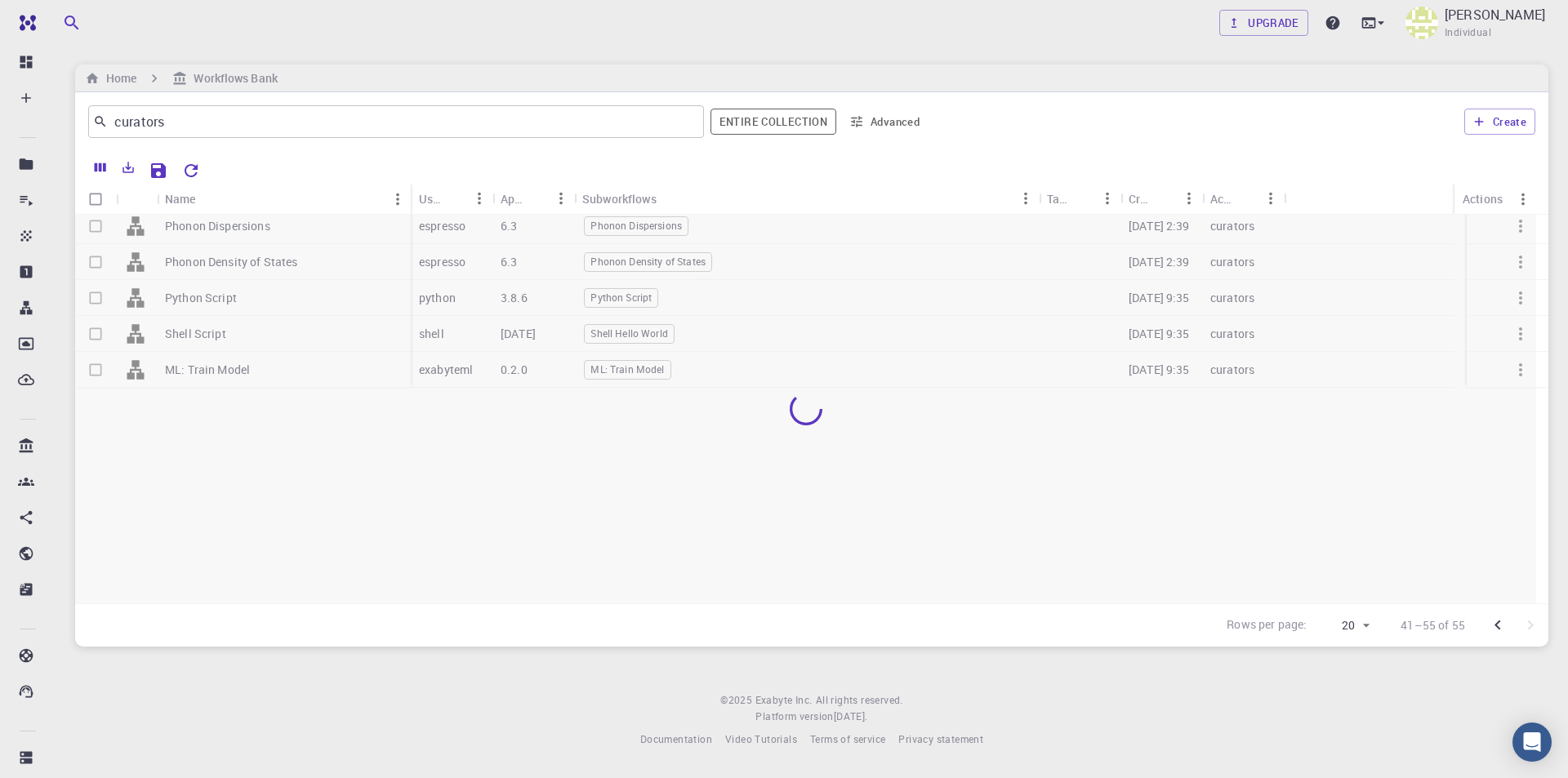
scroll to position [0, 0]
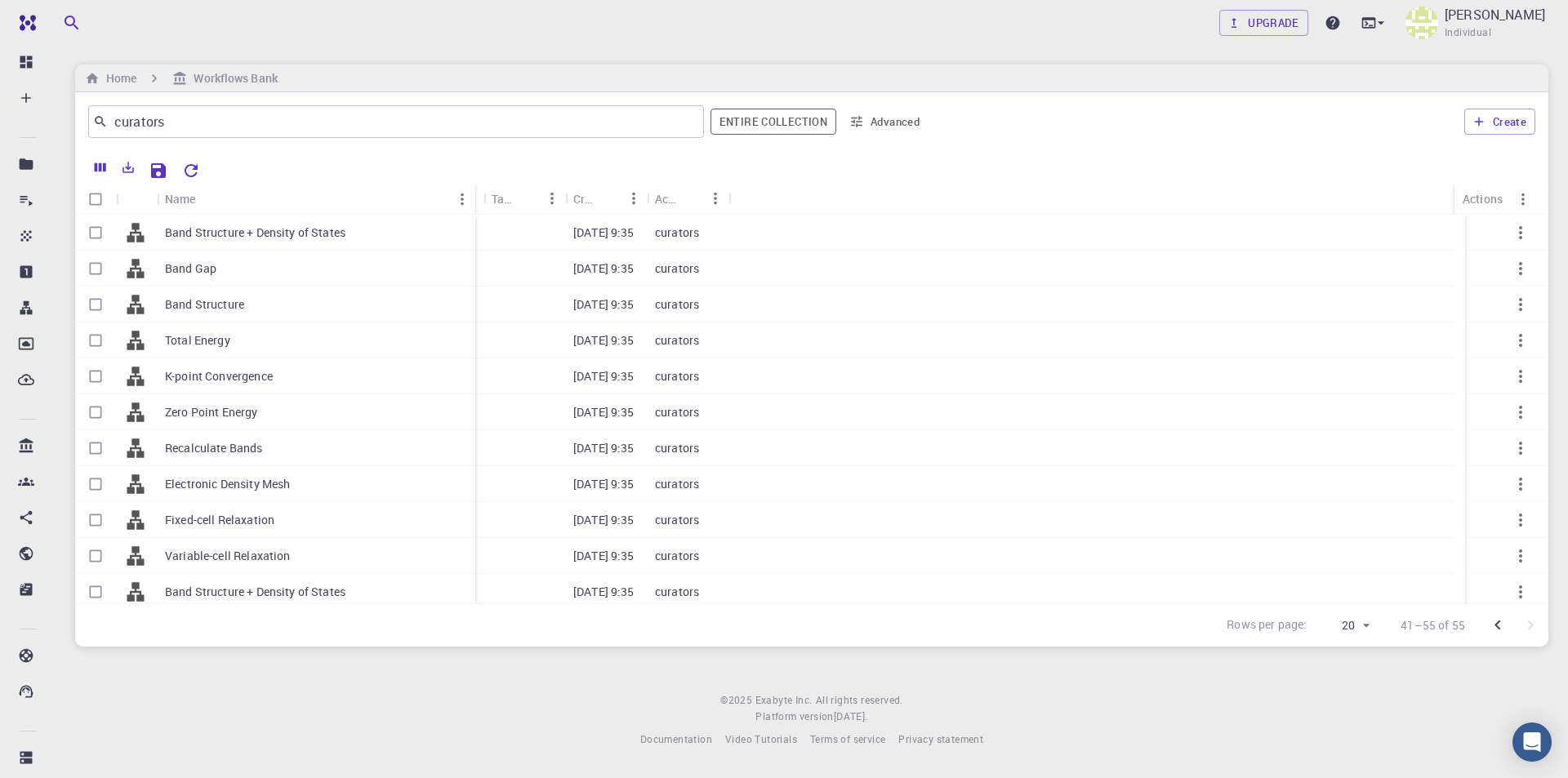
drag, startPoint x: 234, startPoint y: 191, endPoint x: 470, endPoint y: 189, distance: 236.0
click at [470, 189] on div "Name" at bounding box center [476, 199] width 16 height 32
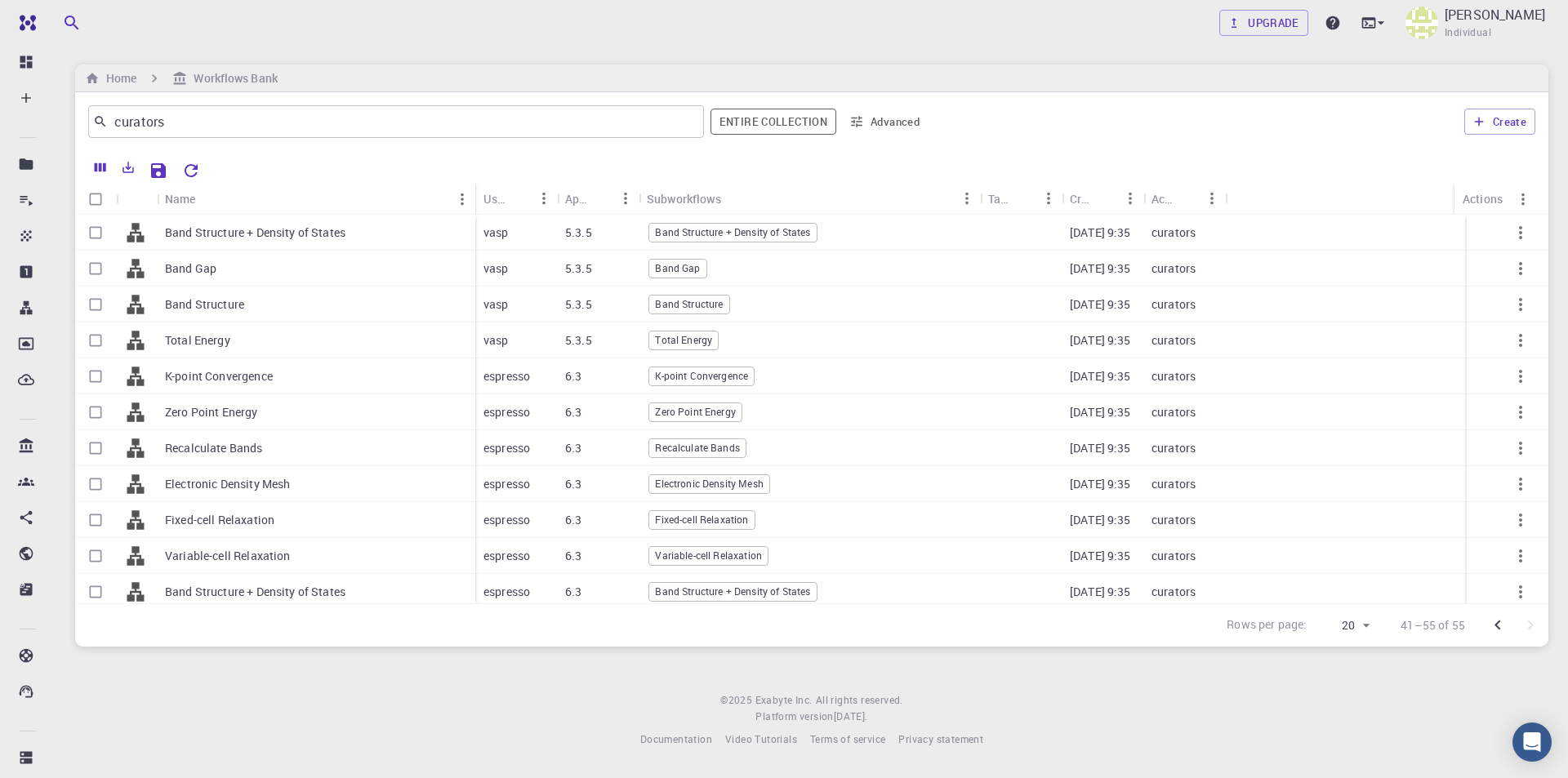
drag, startPoint x: 722, startPoint y: 194, endPoint x: 981, endPoint y: 194, distance: 259.0
click at [981, 194] on div "Subworkflows" at bounding box center [981, 199] width 16 height 32
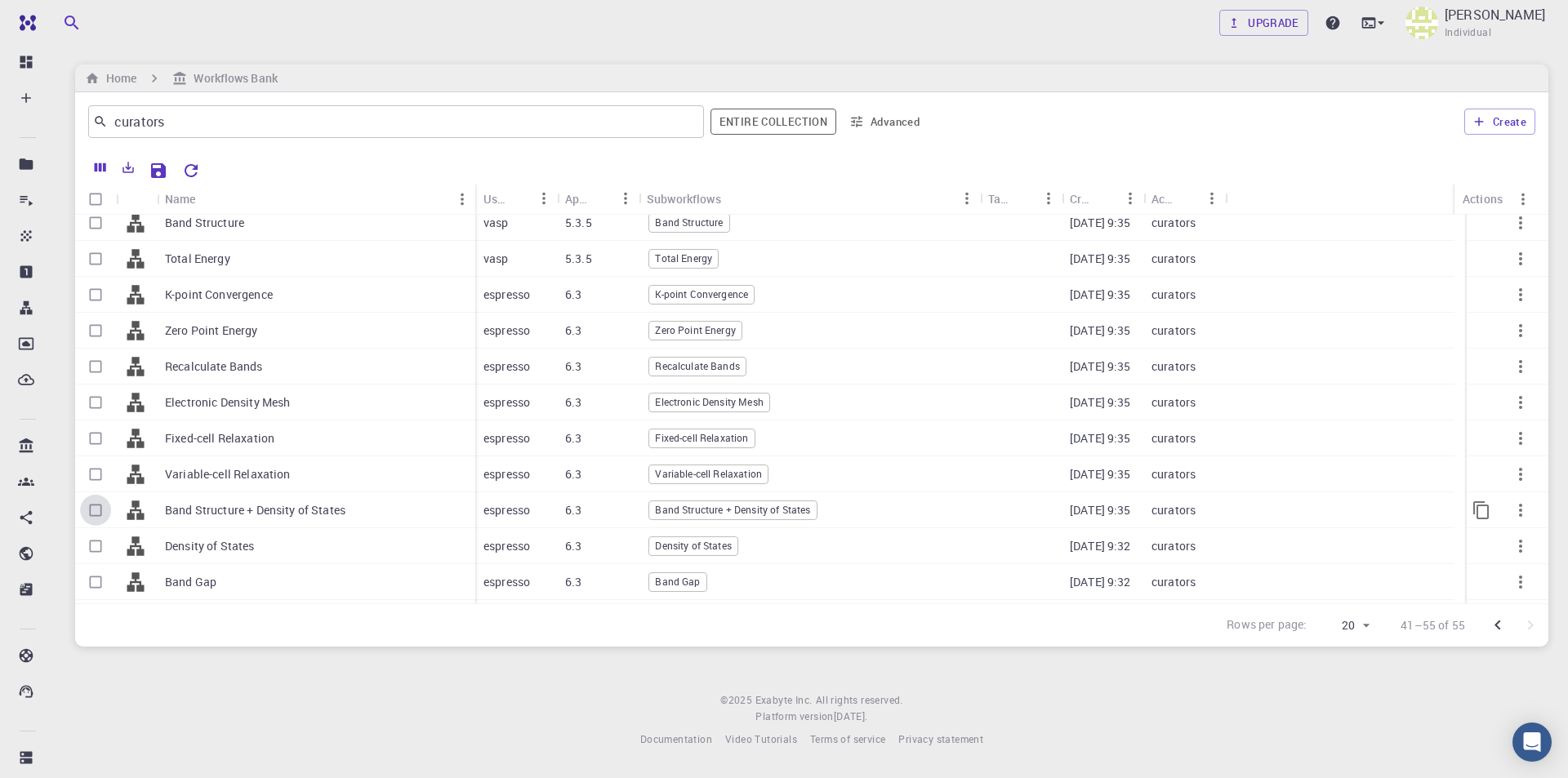
click at [96, 511] on input "Select row" at bounding box center [95, 510] width 31 height 31
checkbox input "true"
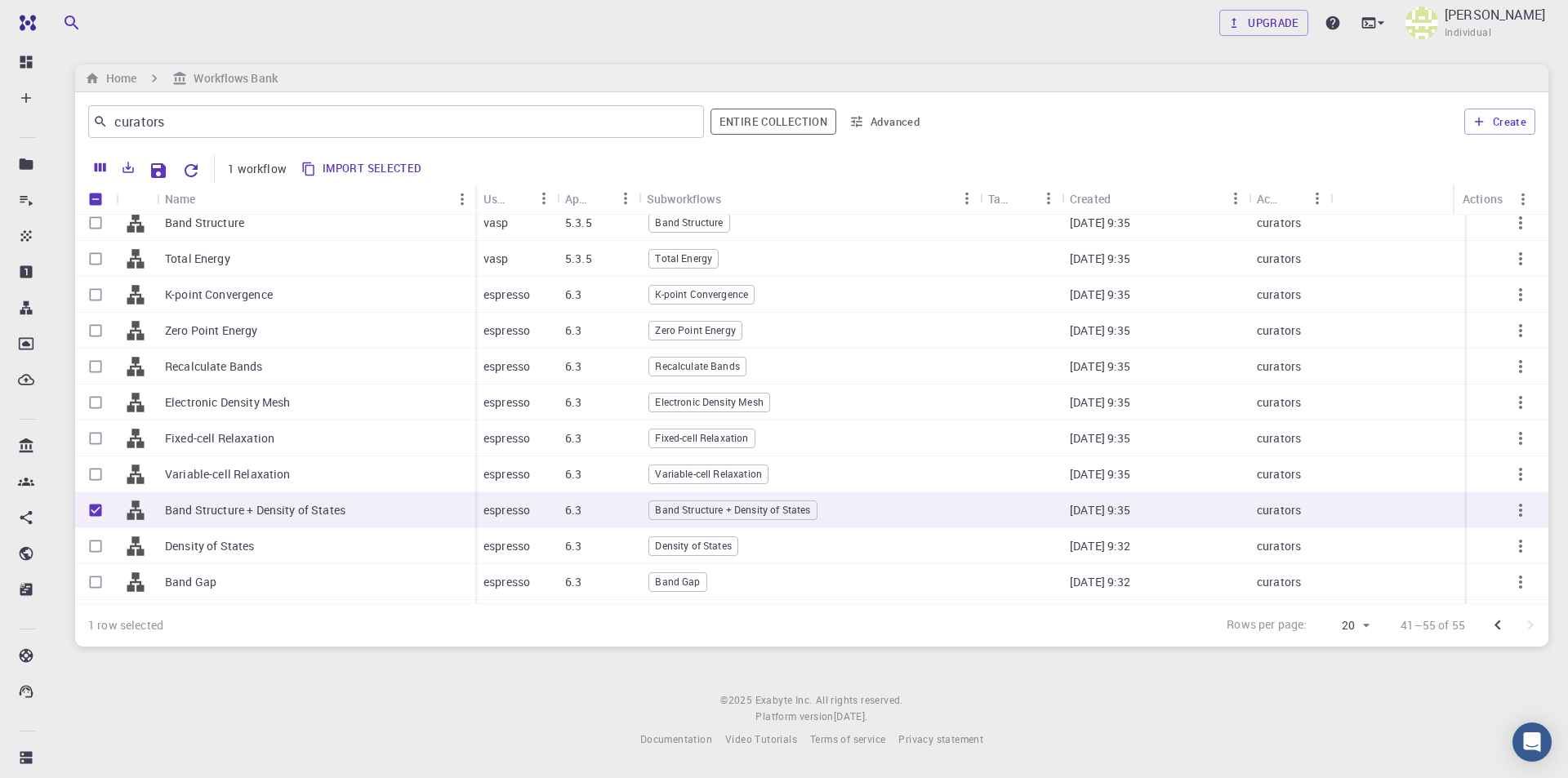
drag, startPoint x: 1147, startPoint y: 191, endPoint x: 1252, endPoint y: 192, distance: 105.0
click at [1252, 192] on div "Created" at bounding box center [1250, 199] width 16 height 32
click at [363, 164] on button "Import selected" at bounding box center [363, 169] width 132 height 26
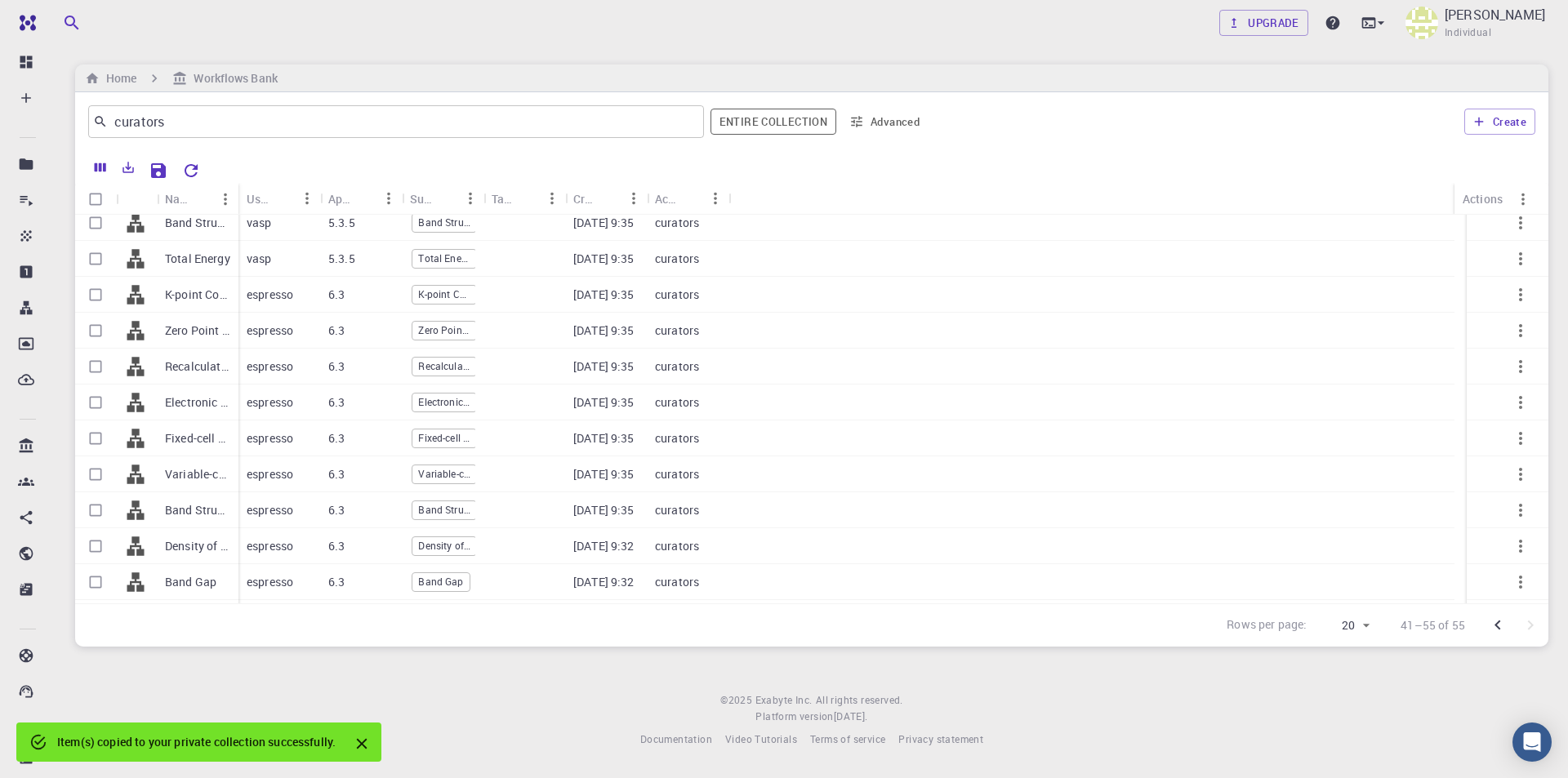
checkbox input "false"
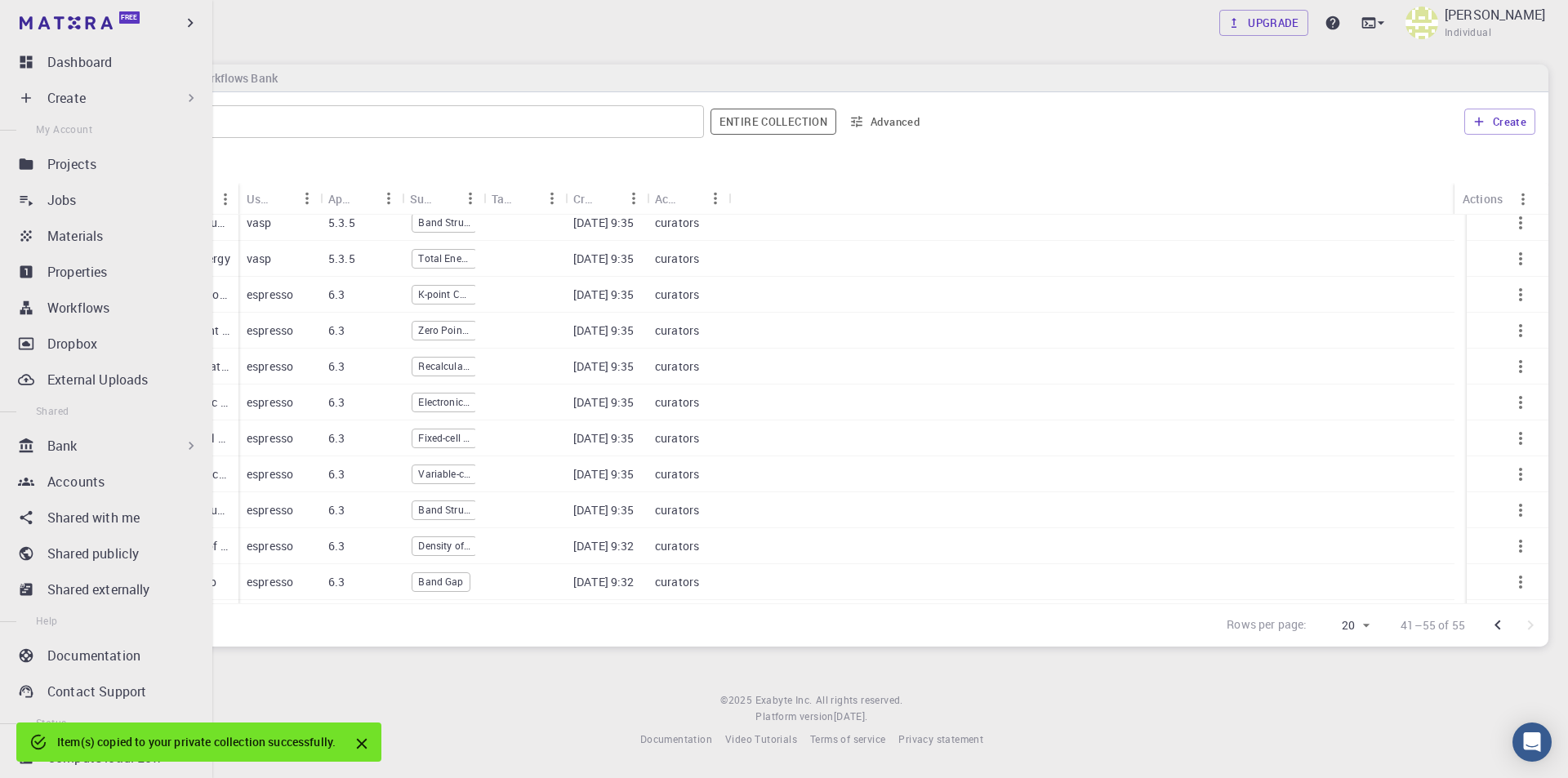
click at [70, 93] on p "Create" at bounding box center [66, 97] width 38 height 19
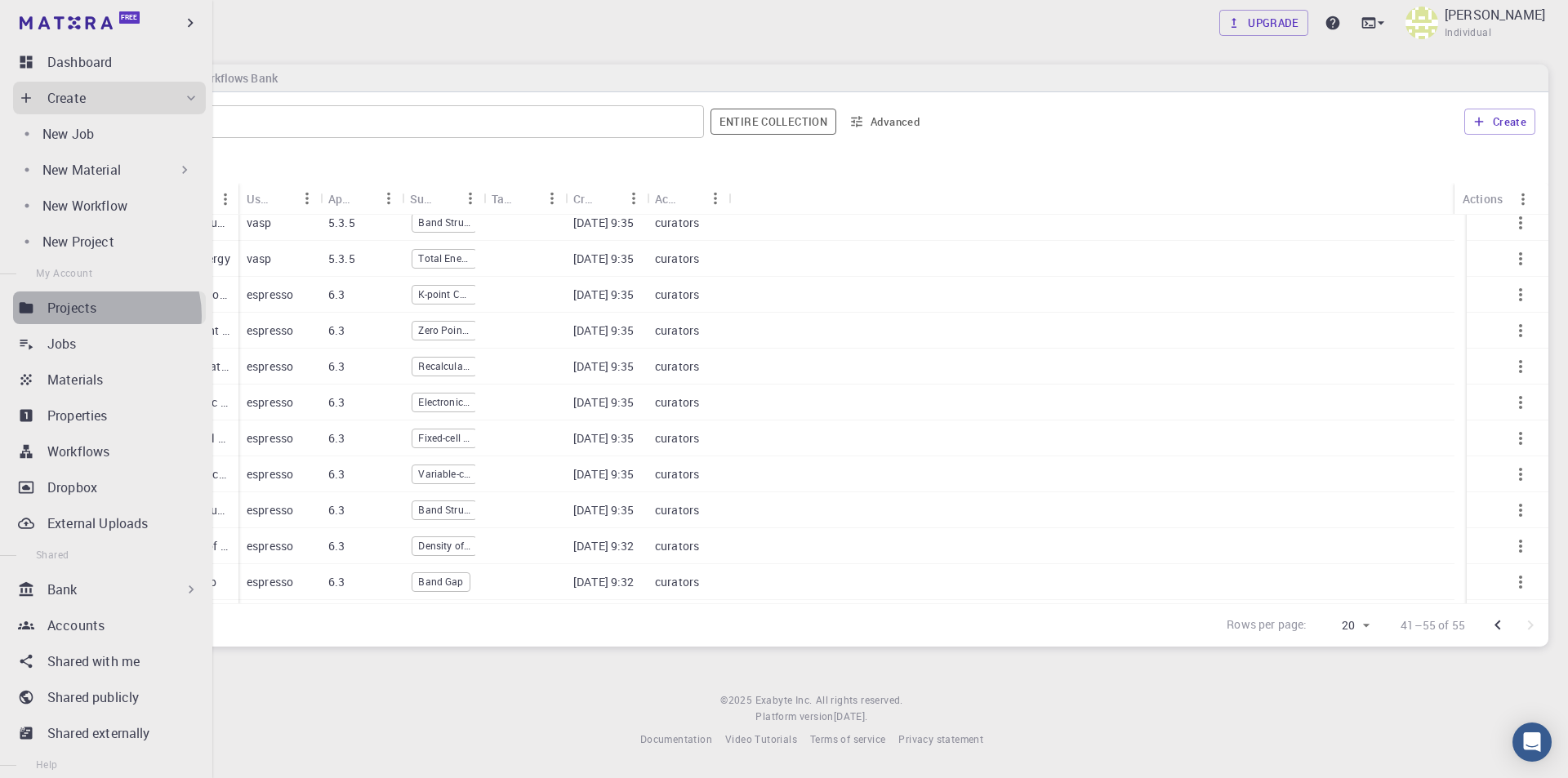
click at [95, 315] on p "Projects" at bounding box center [72, 308] width 49 height 19
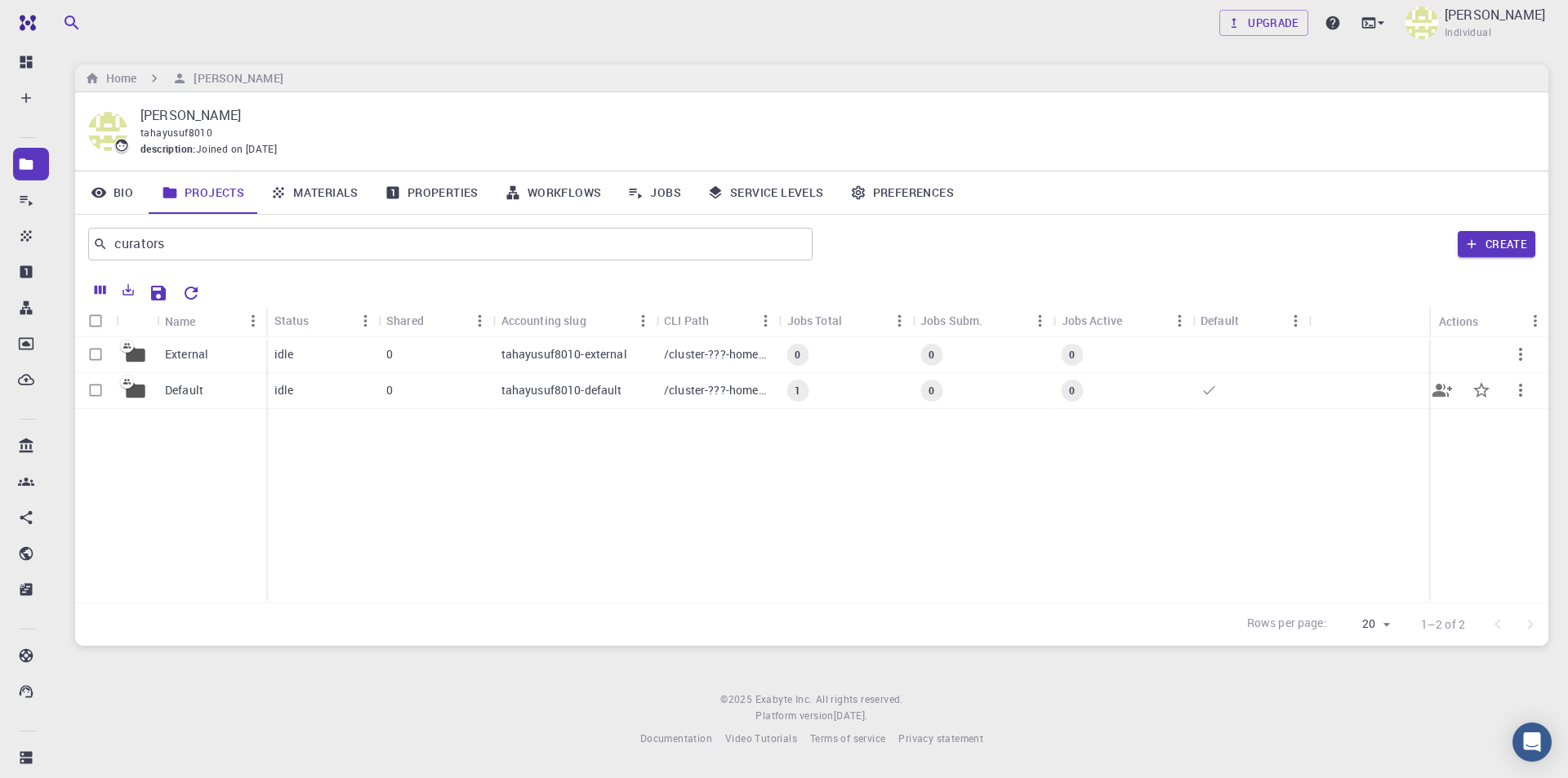
click at [196, 393] on p "Default" at bounding box center [184, 390] width 38 height 16
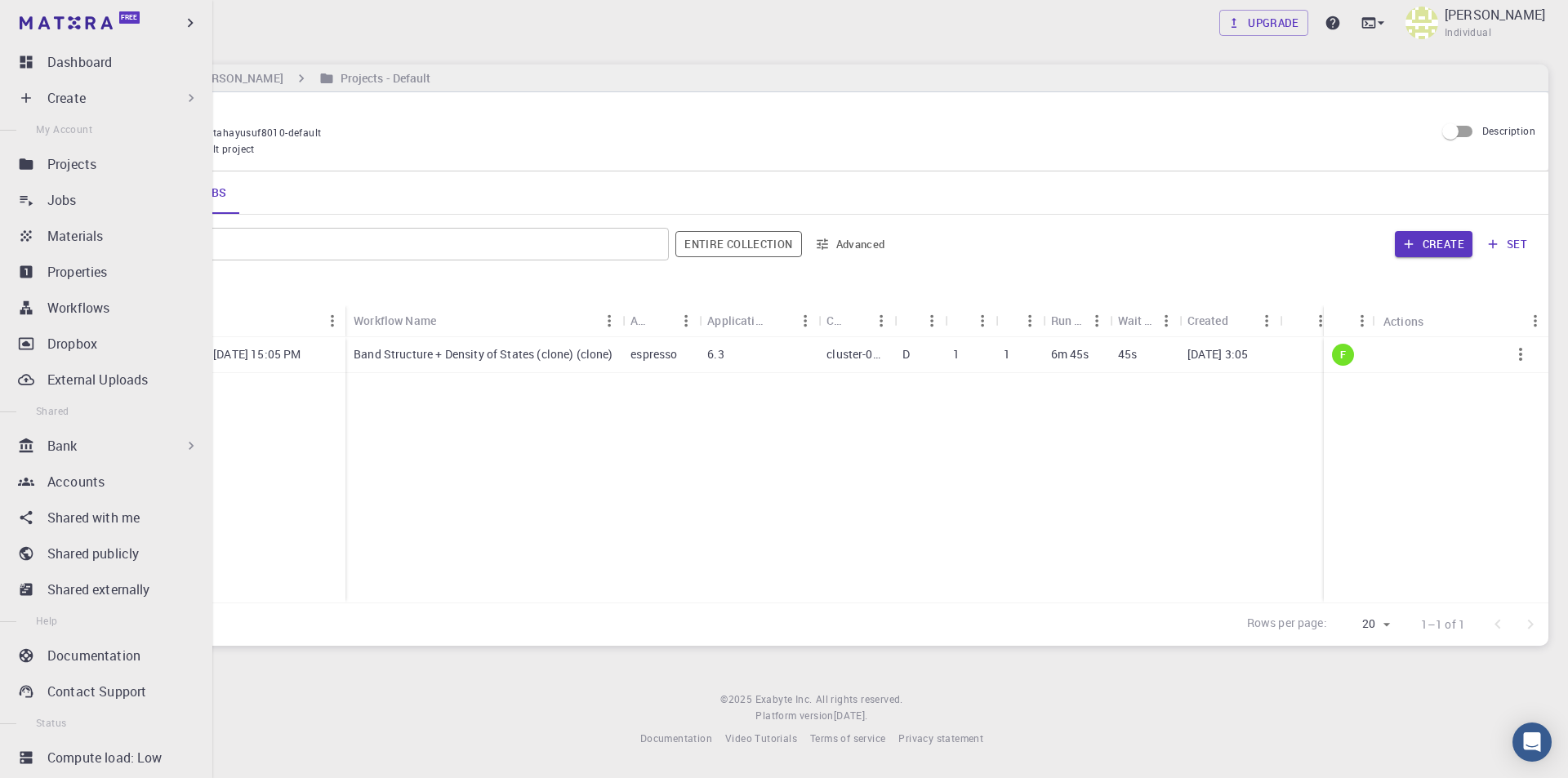
click at [70, 96] on p "Create" at bounding box center [66, 97] width 38 height 19
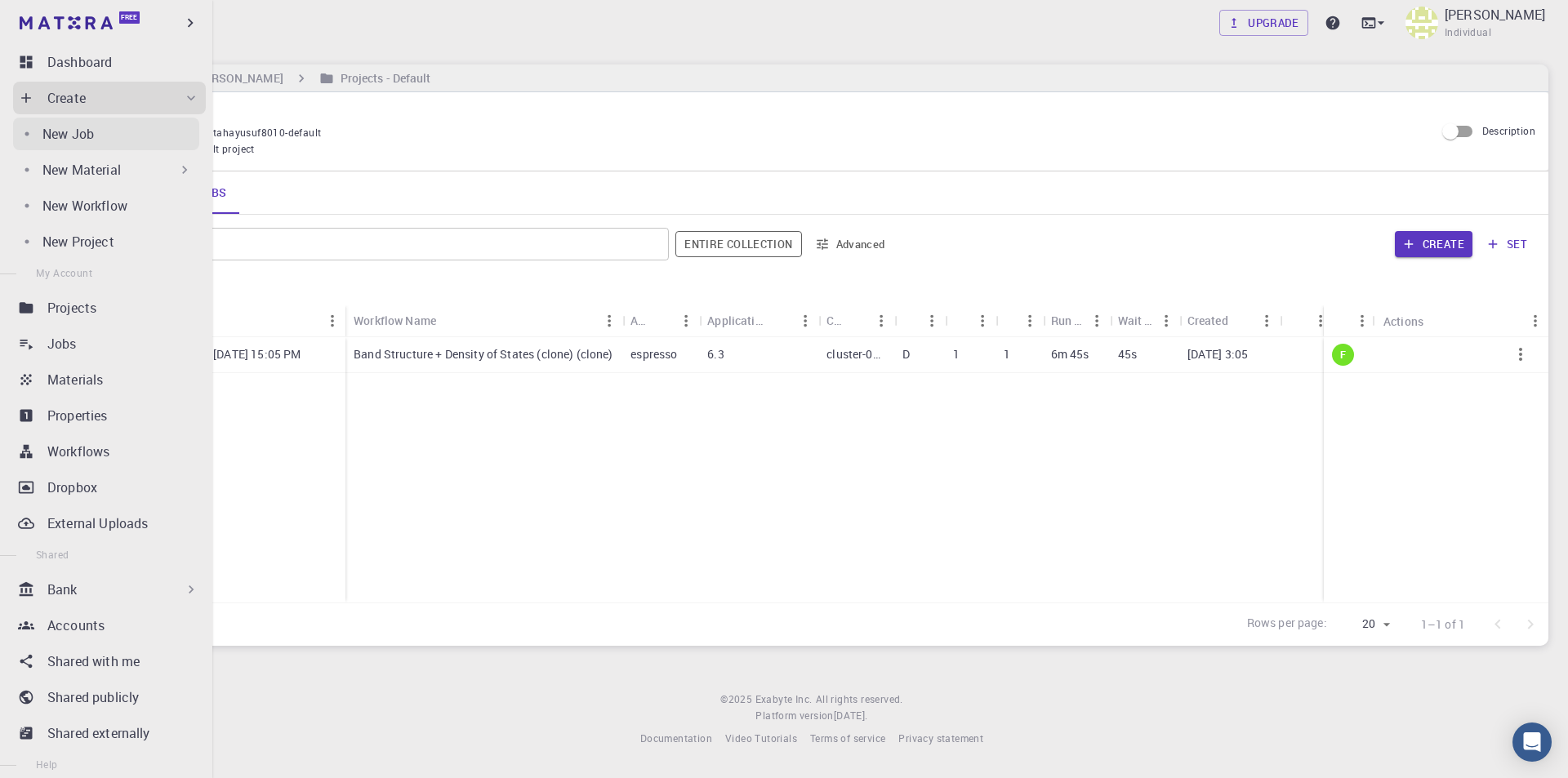
click at [69, 130] on p "New Job" at bounding box center [68, 133] width 52 height 19
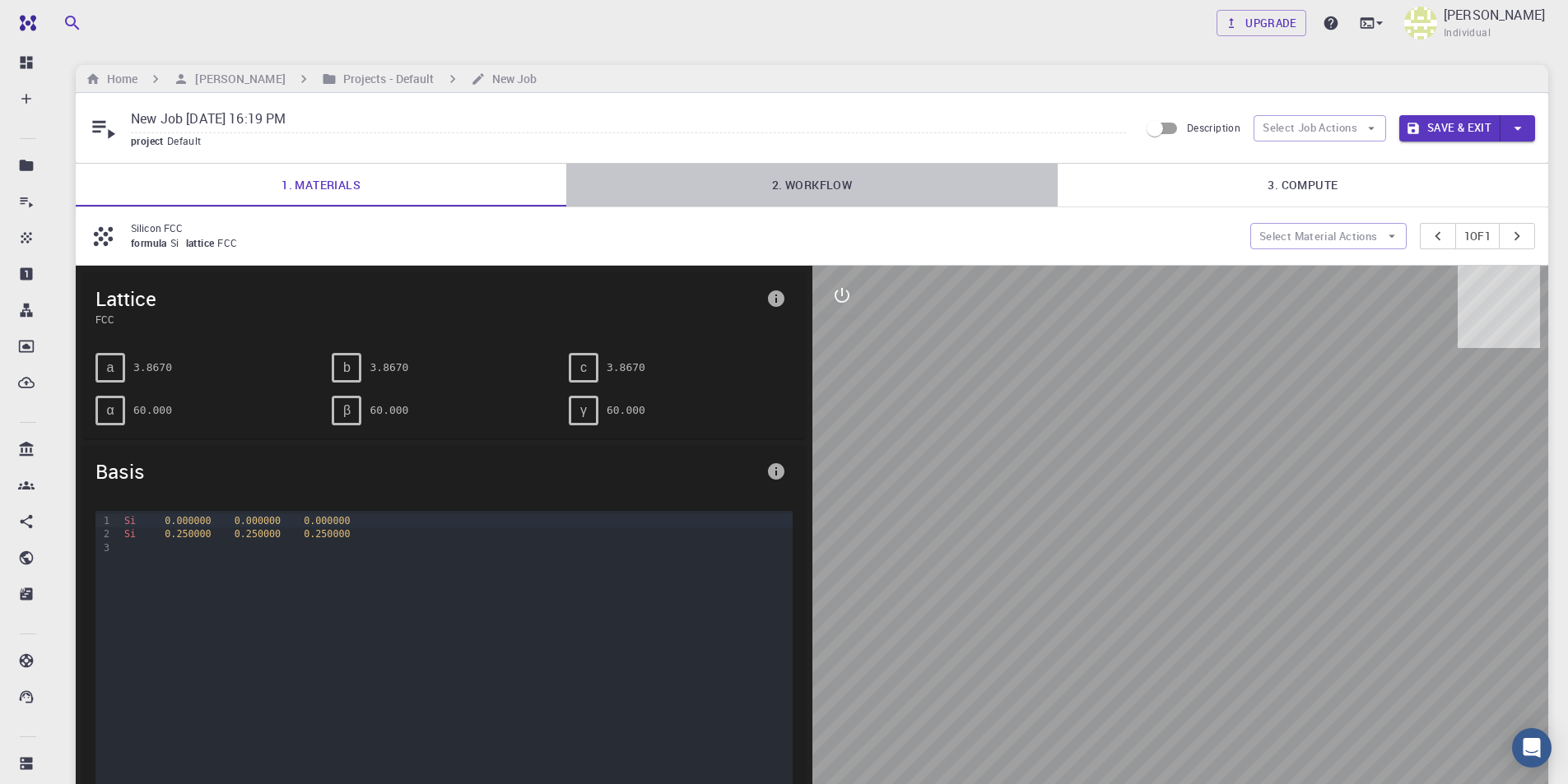
click at [822, 173] on link "2. Workflow" at bounding box center [811, 185] width 490 height 43
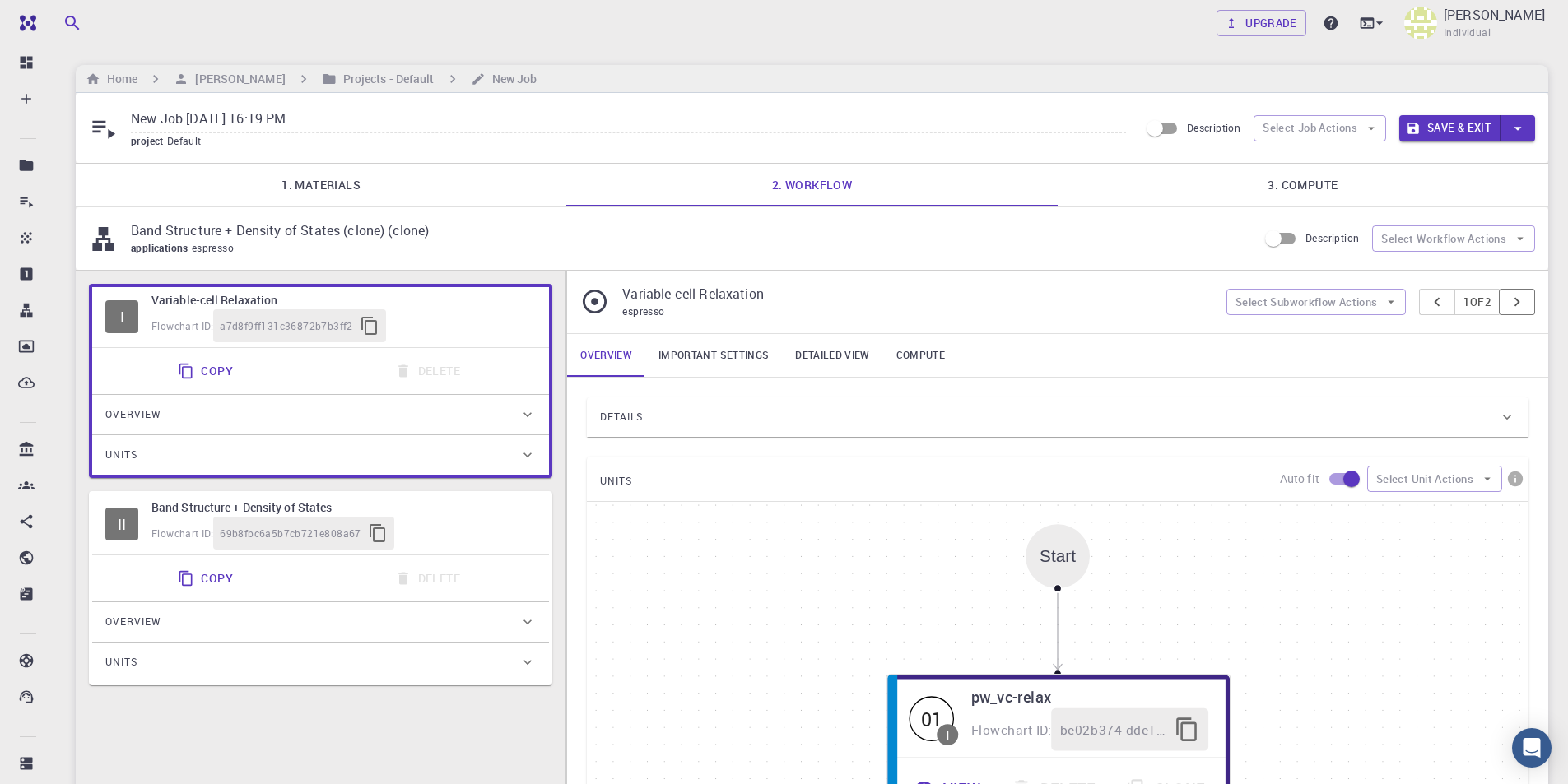
click at [1526, 301] on button "pager" at bounding box center [1517, 301] width 36 height 26
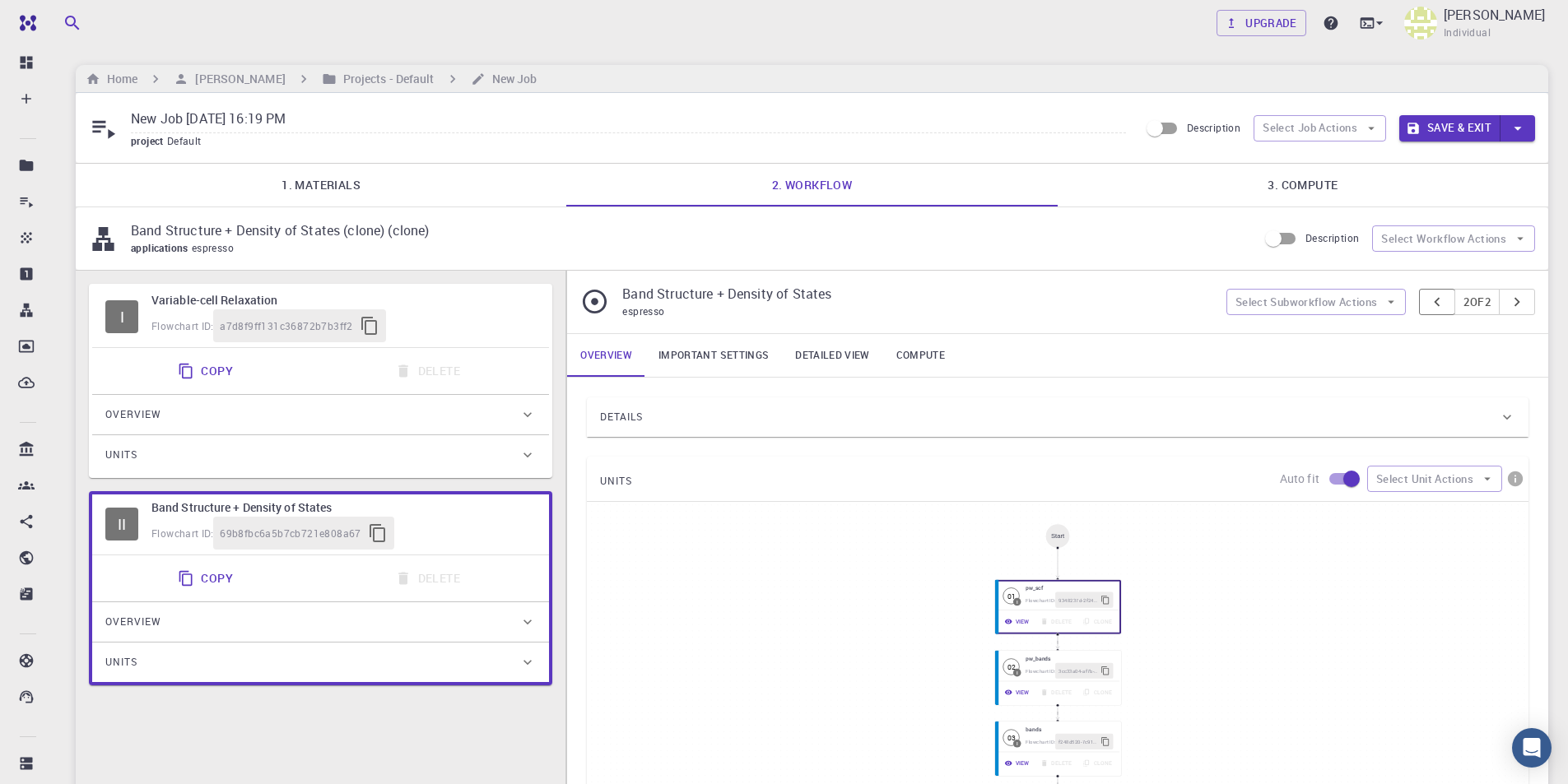
click at [1428, 302] on icon "pager" at bounding box center [1436, 301] width 18 height 18
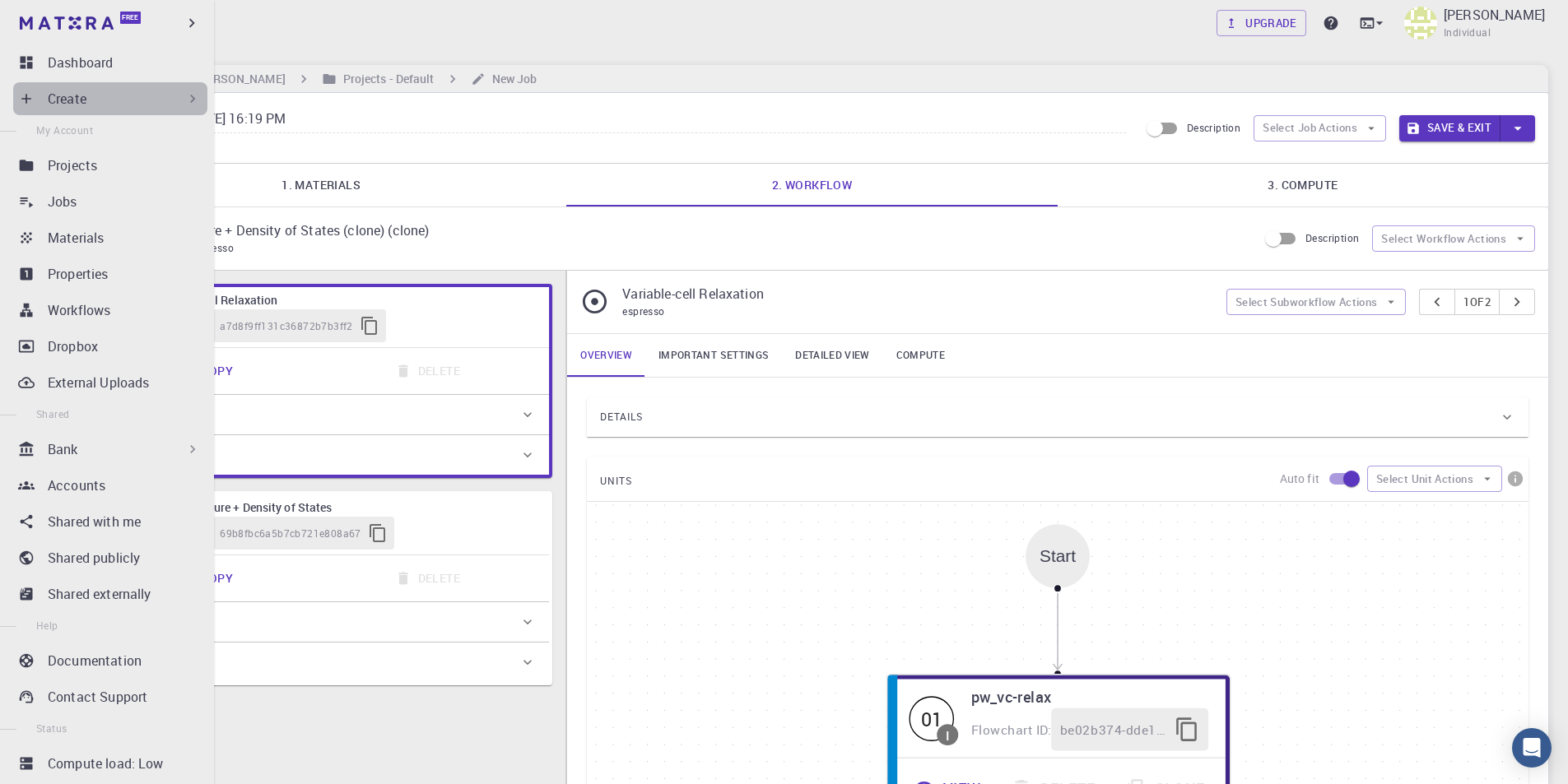
click at [128, 102] on div "Create" at bounding box center [124, 98] width 153 height 20
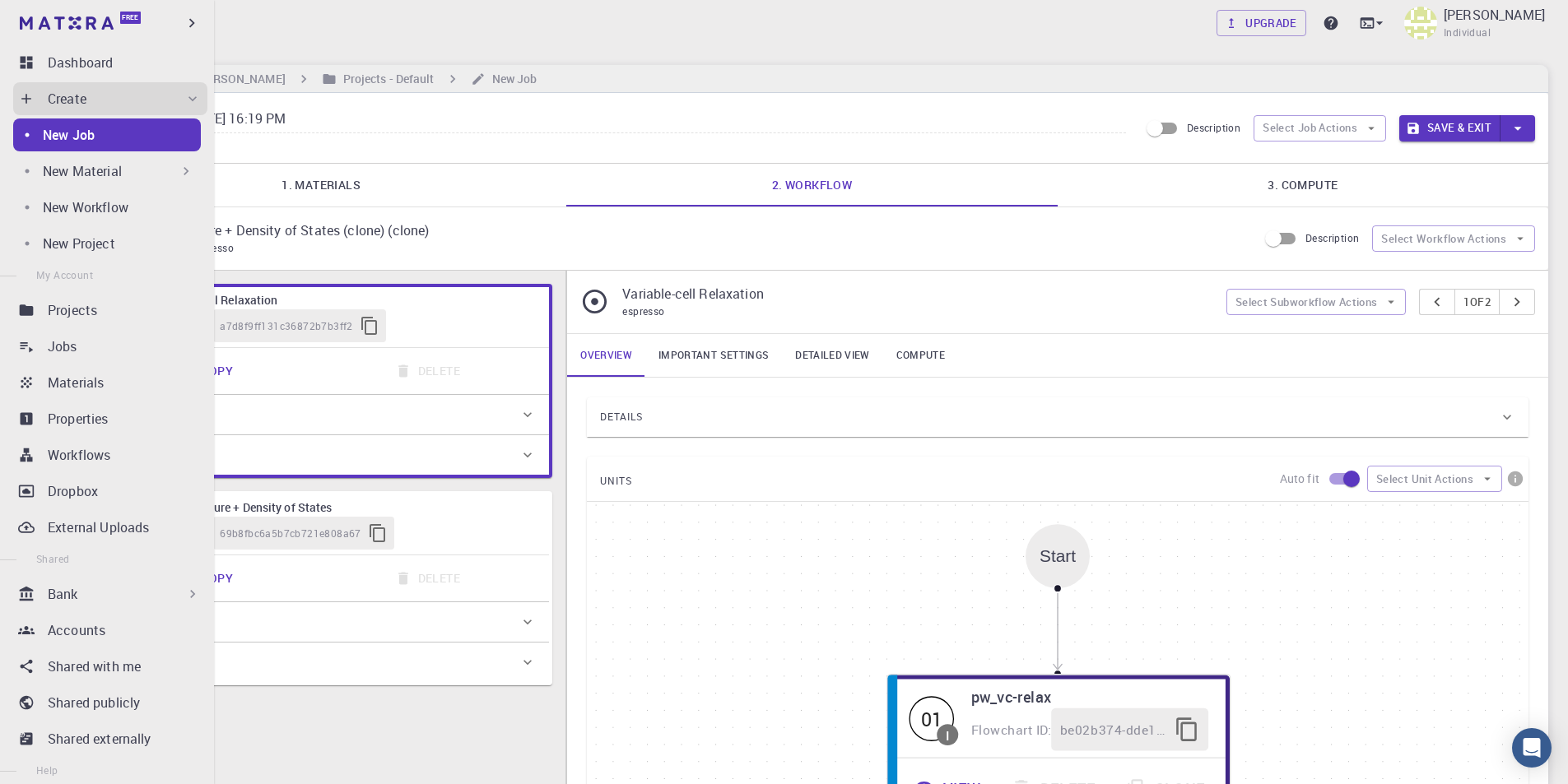
click at [112, 133] on div "New Job" at bounding box center [121, 134] width 158 height 20
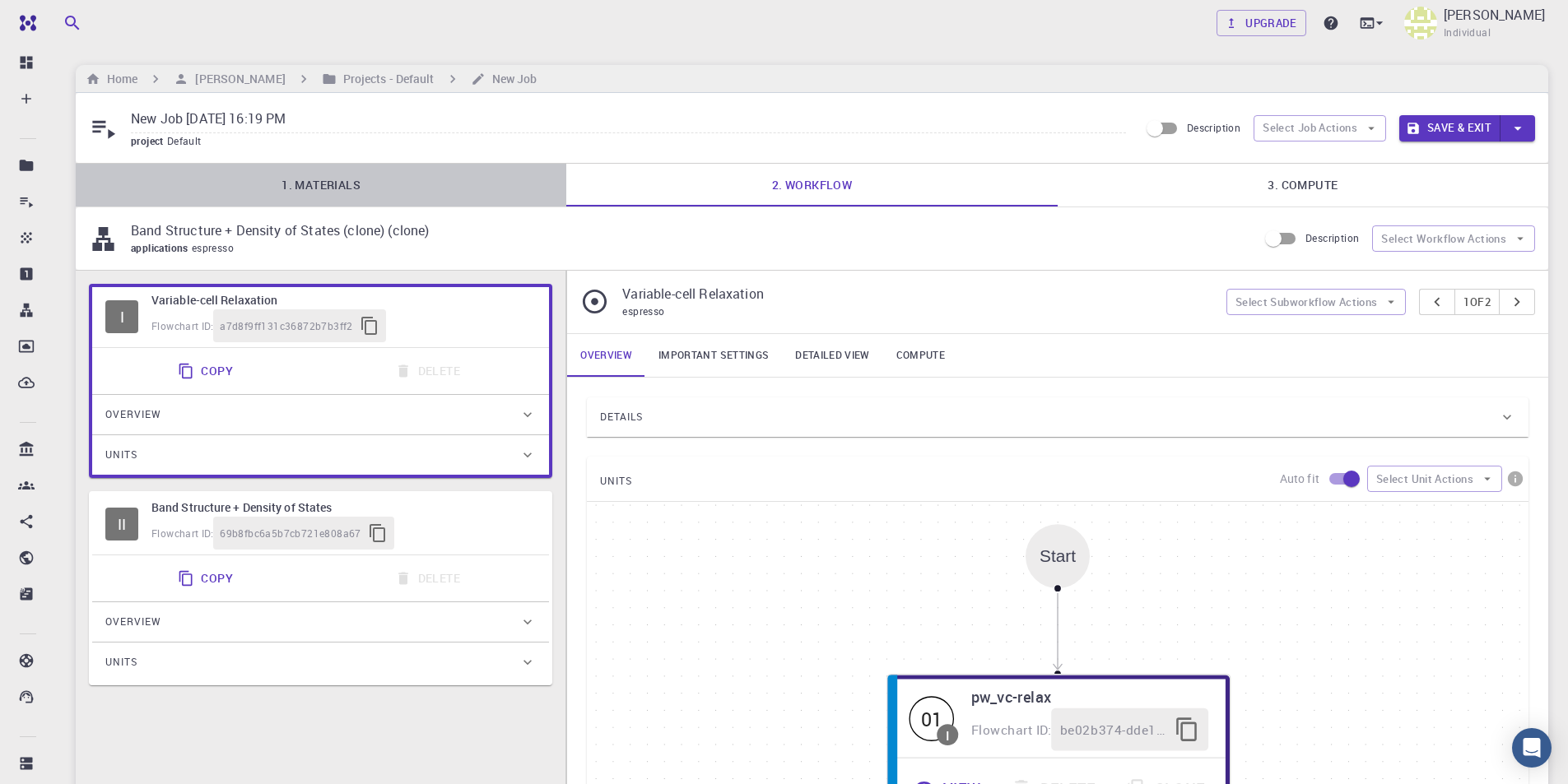
click at [351, 183] on link "1. Materials" at bounding box center [321, 185] width 490 height 43
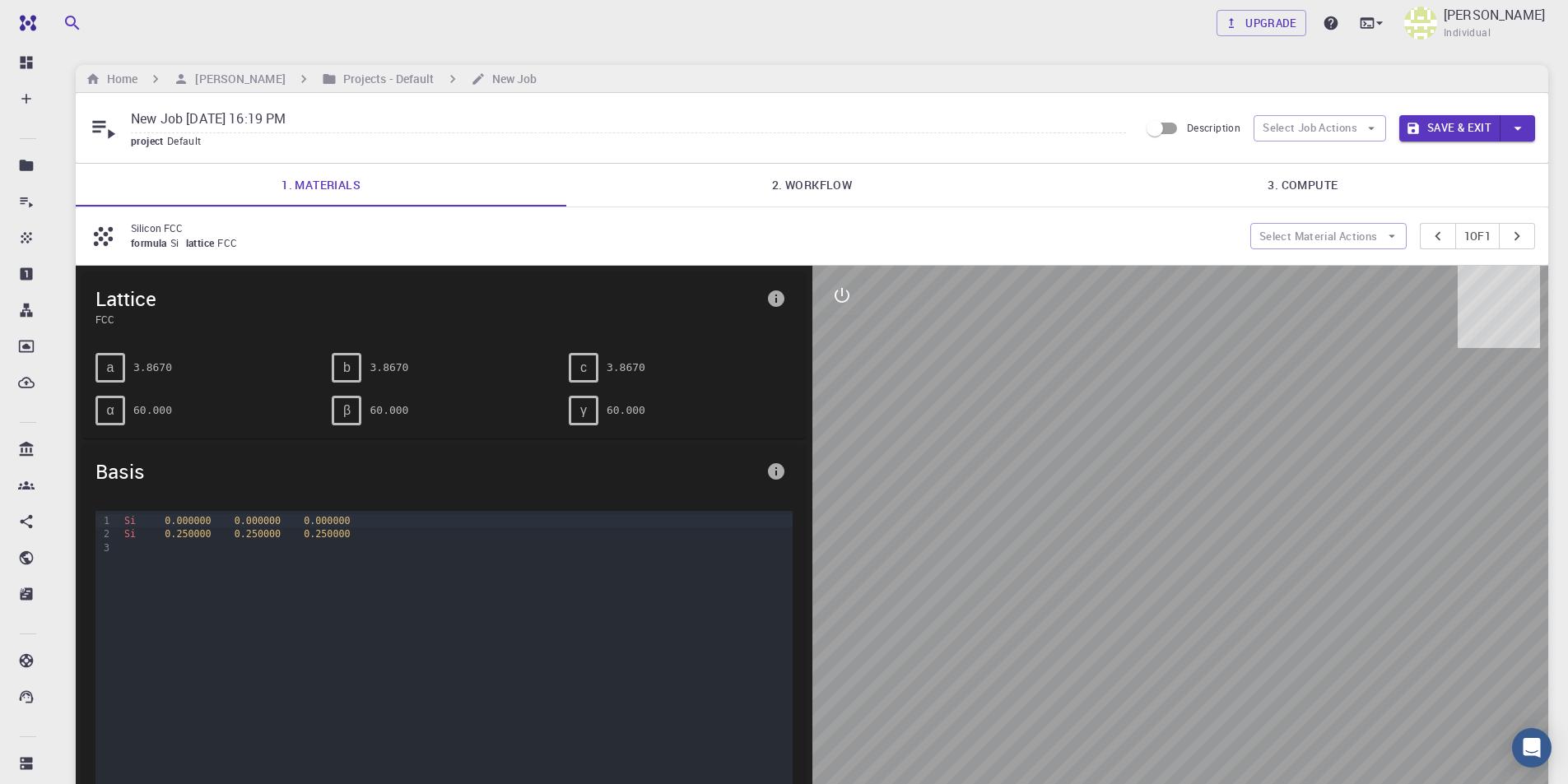
click at [787, 180] on link "2. Workflow" at bounding box center [811, 185] width 490 height 43
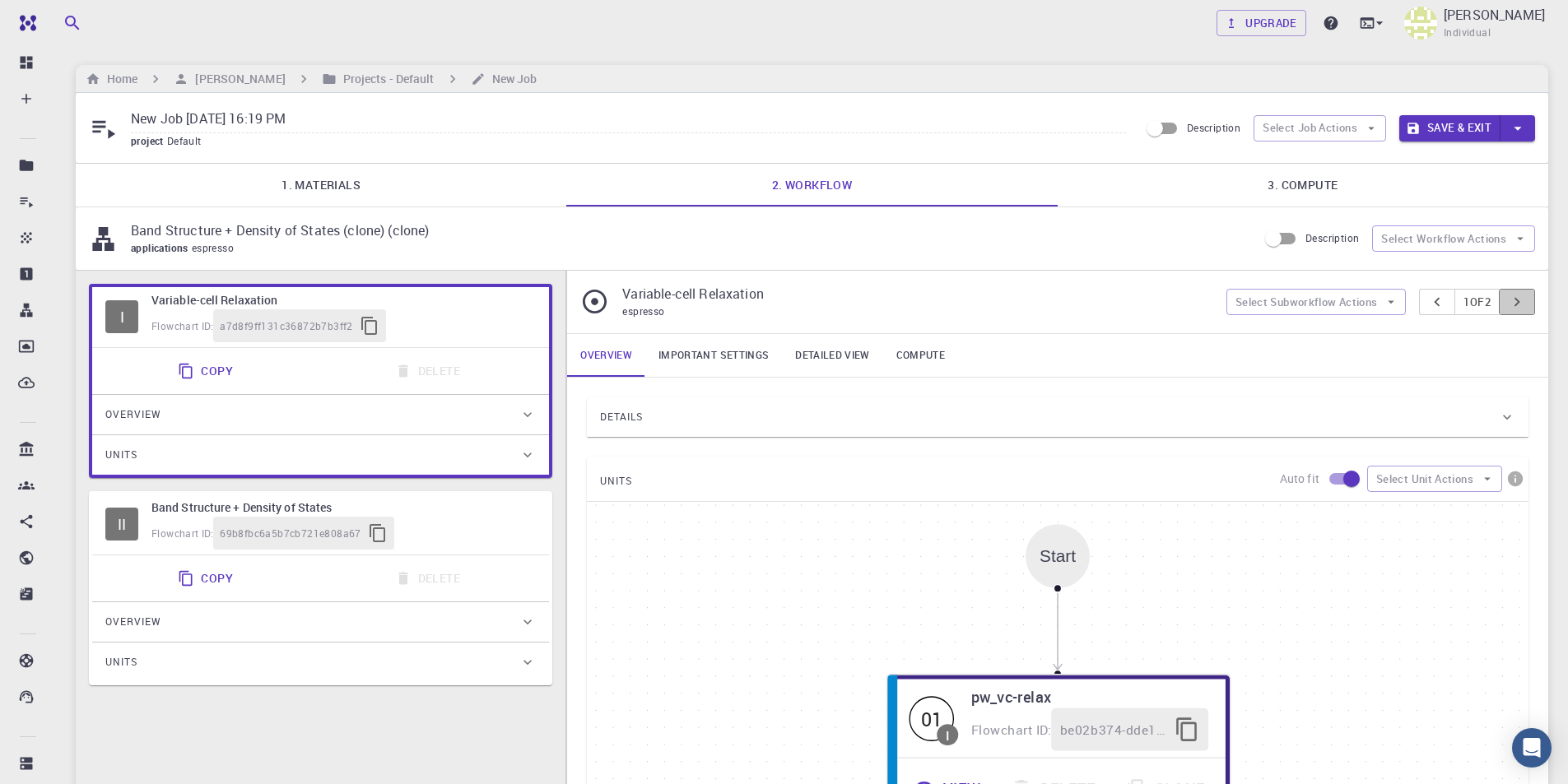
click at [1528, 301] on button "pager" at bounding box center [1517, 301] width 36 height 26
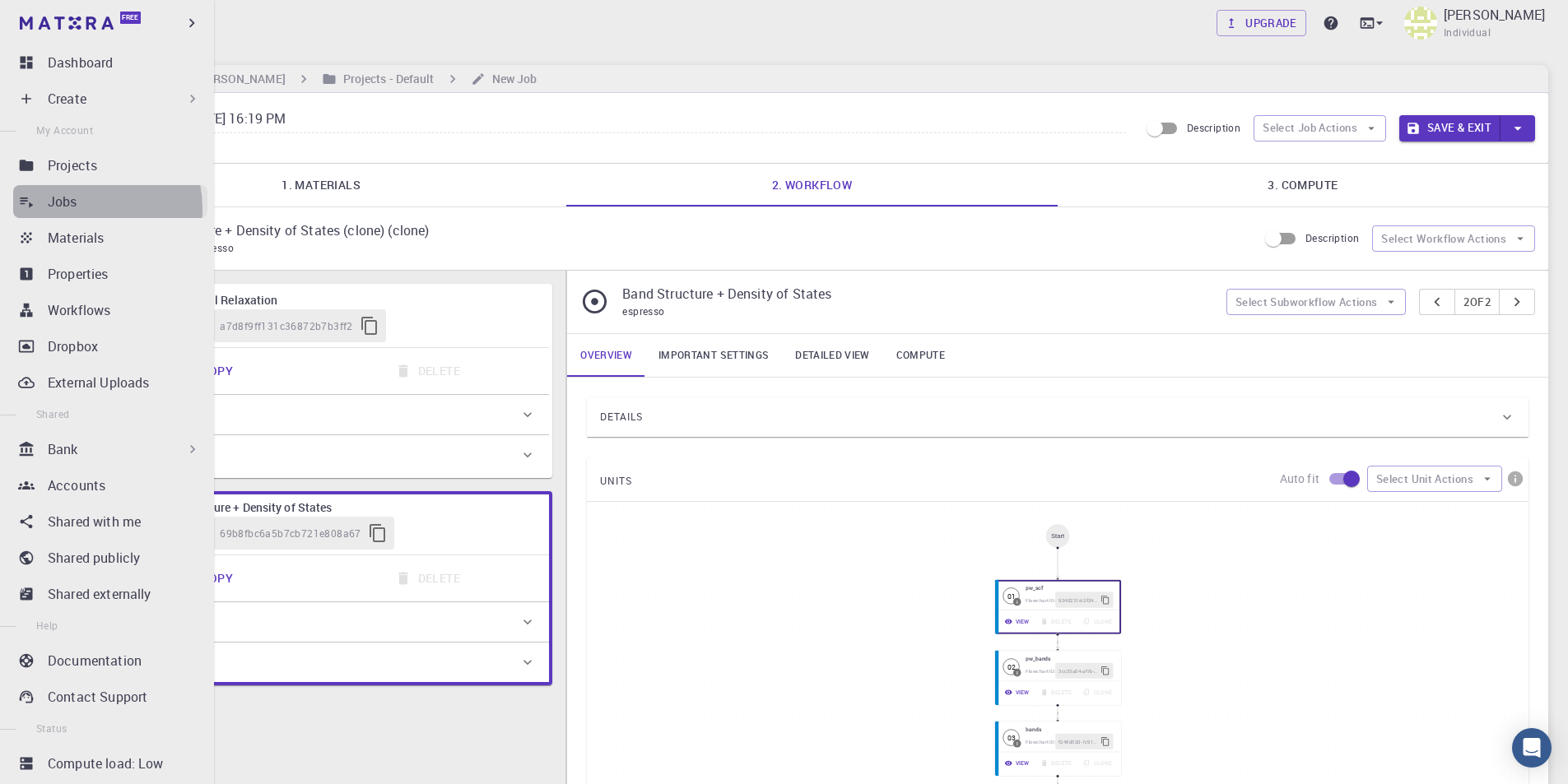
click at [73, 209] on p "Jobs" at bounding box center [62, 202] width 30 height 20
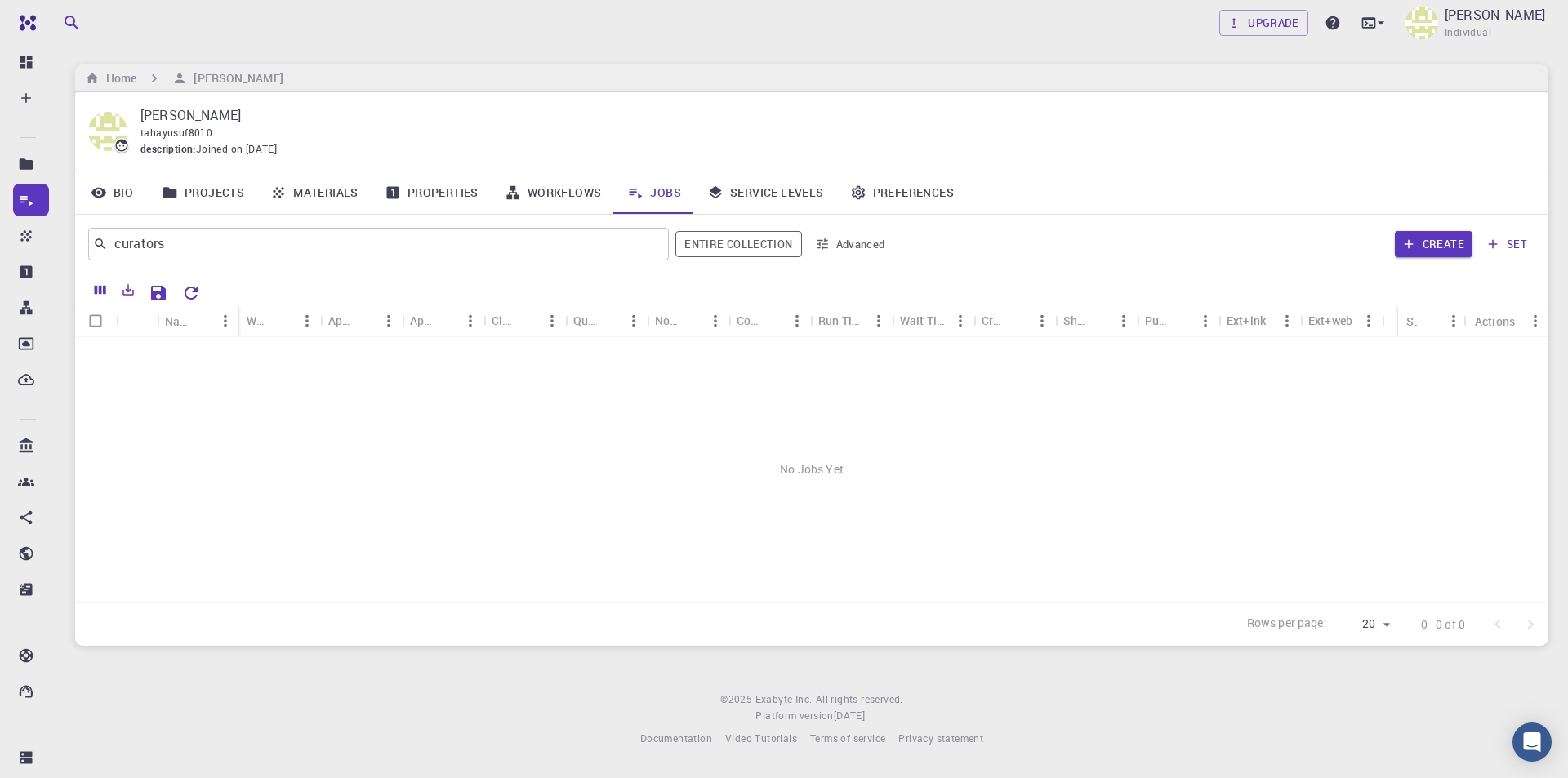
click at [559, 197] on link "Workflows" at bounding box center [553, 192] width 124 height 42
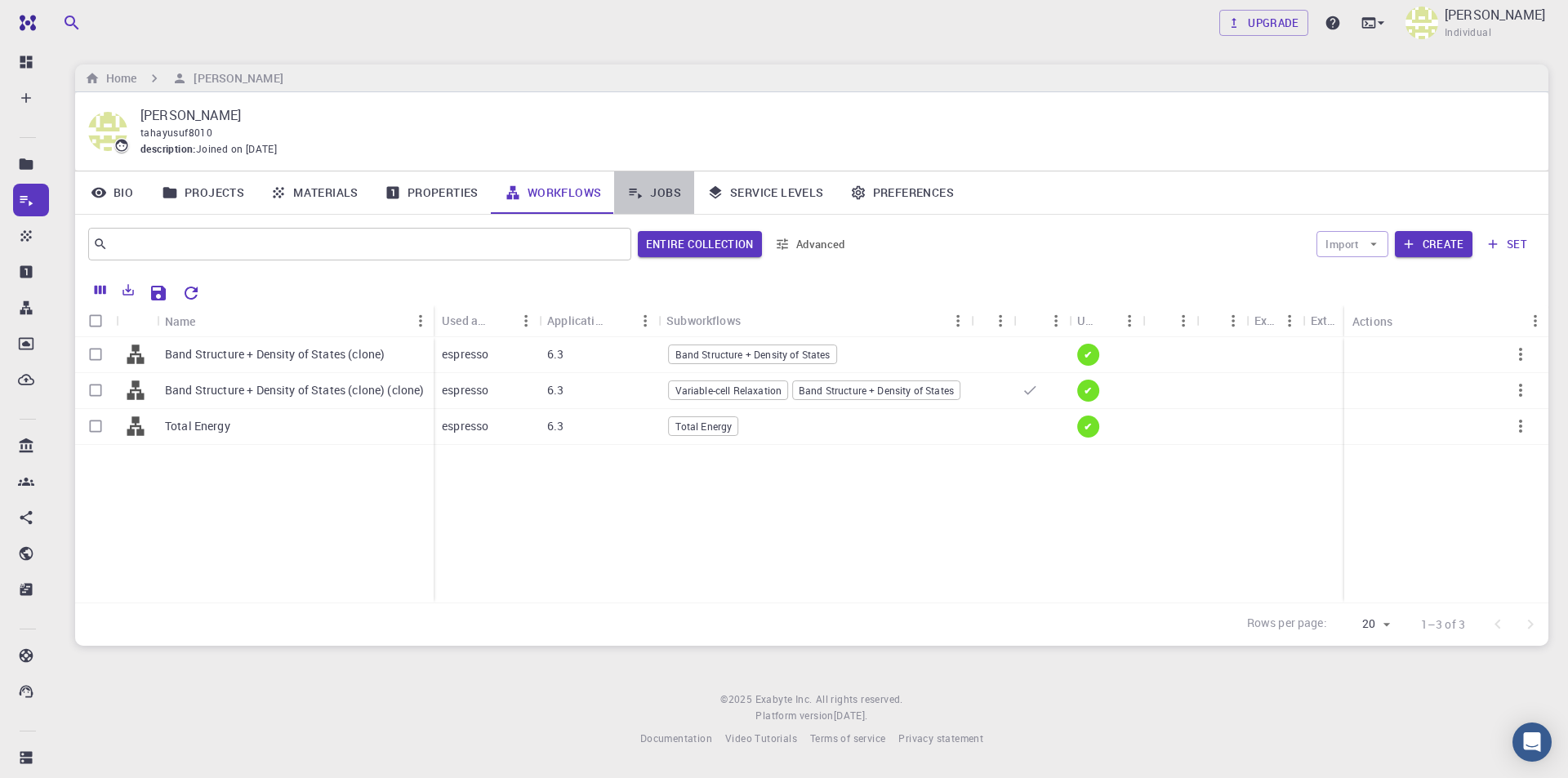
click at [663, 191] on link "Jobs" at bounding box center [654, 192] width 80 height 42
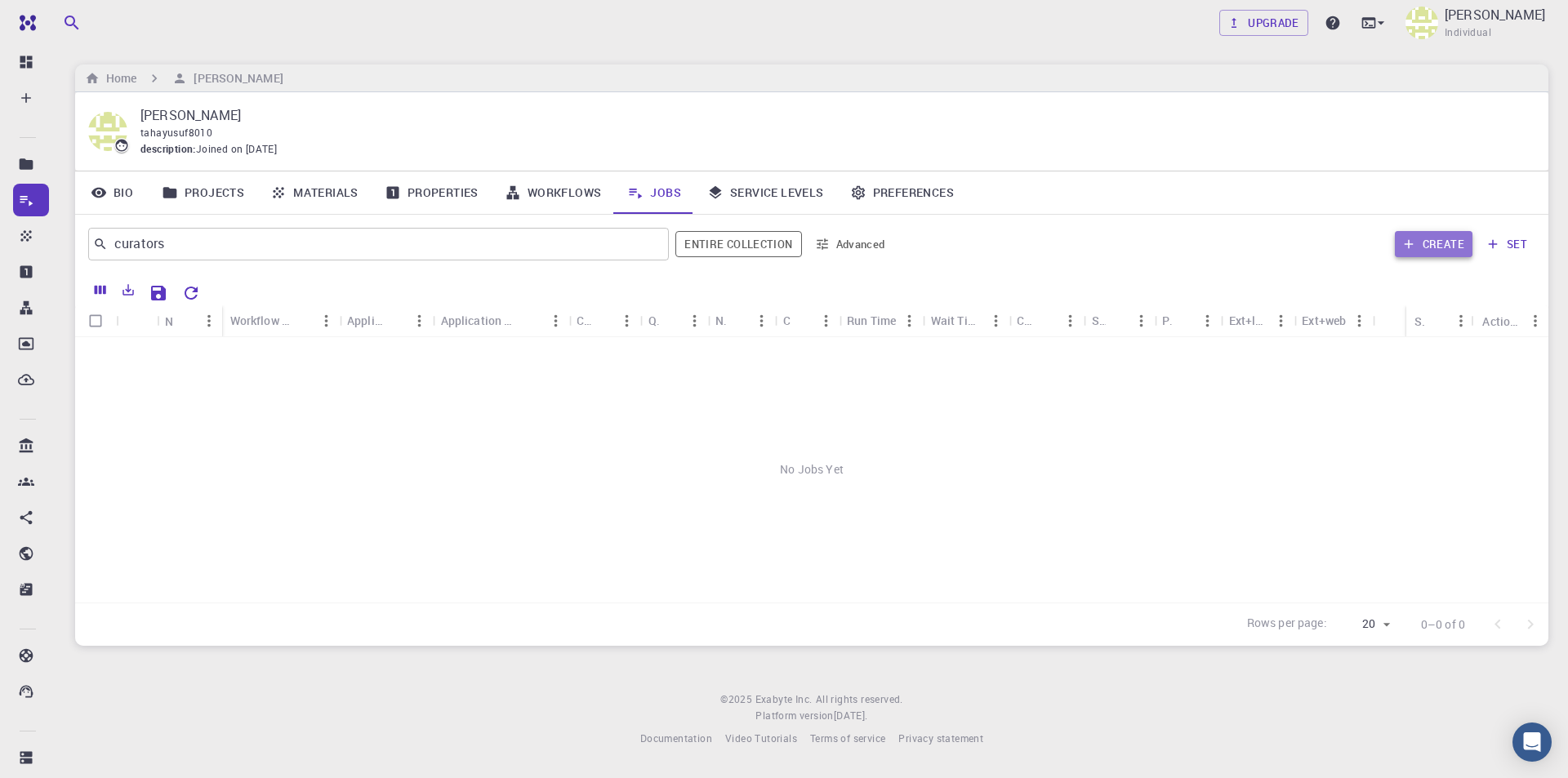
click at [1445, 247] on button "Create" at bounding box center [1434, 244] width 78 height 26
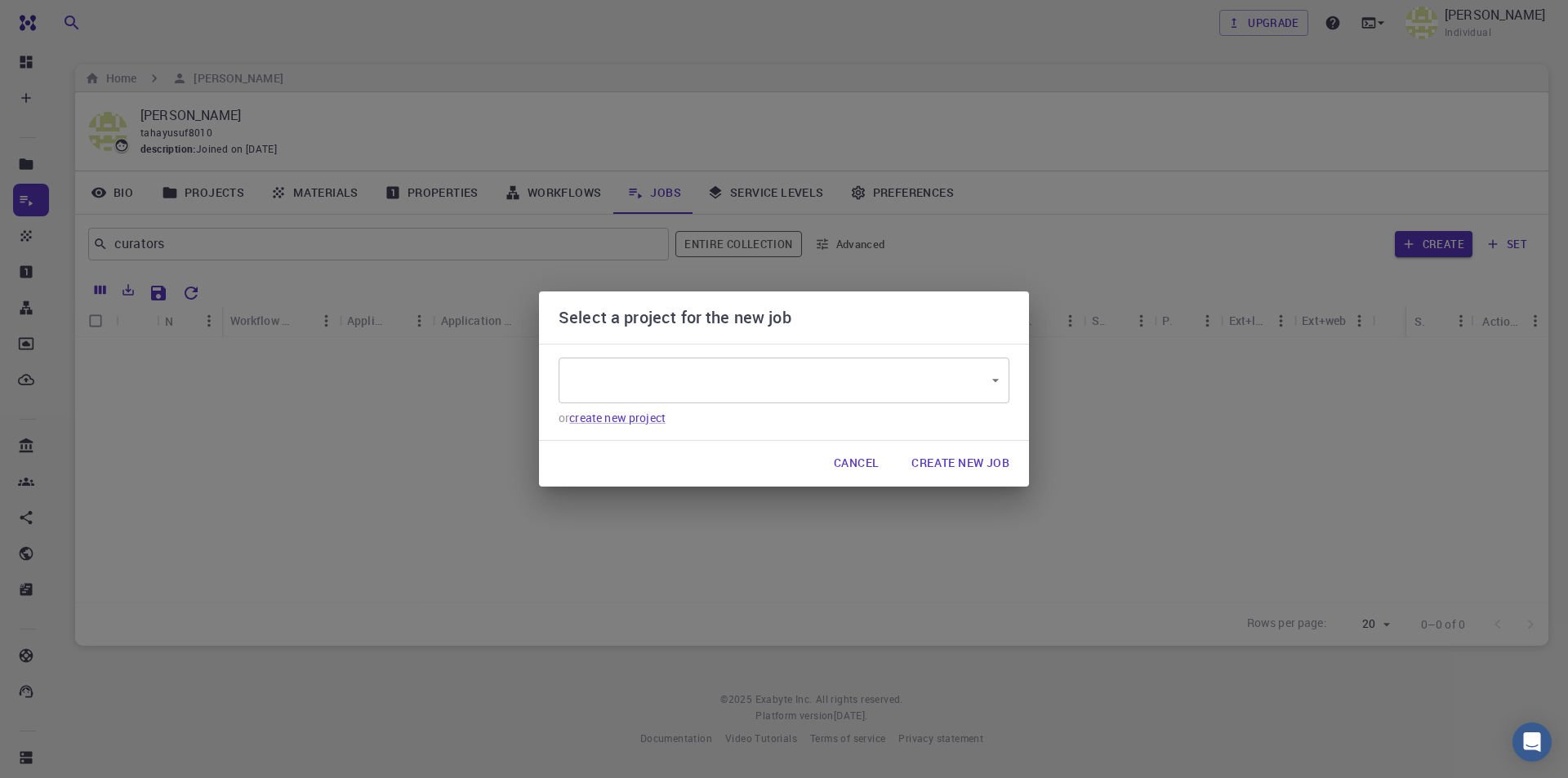
type input "RJtzEnuTufo6AwLES"
click at [872, 460] on button "Cancel" at bounding box center [856, 464] width 71 height 33
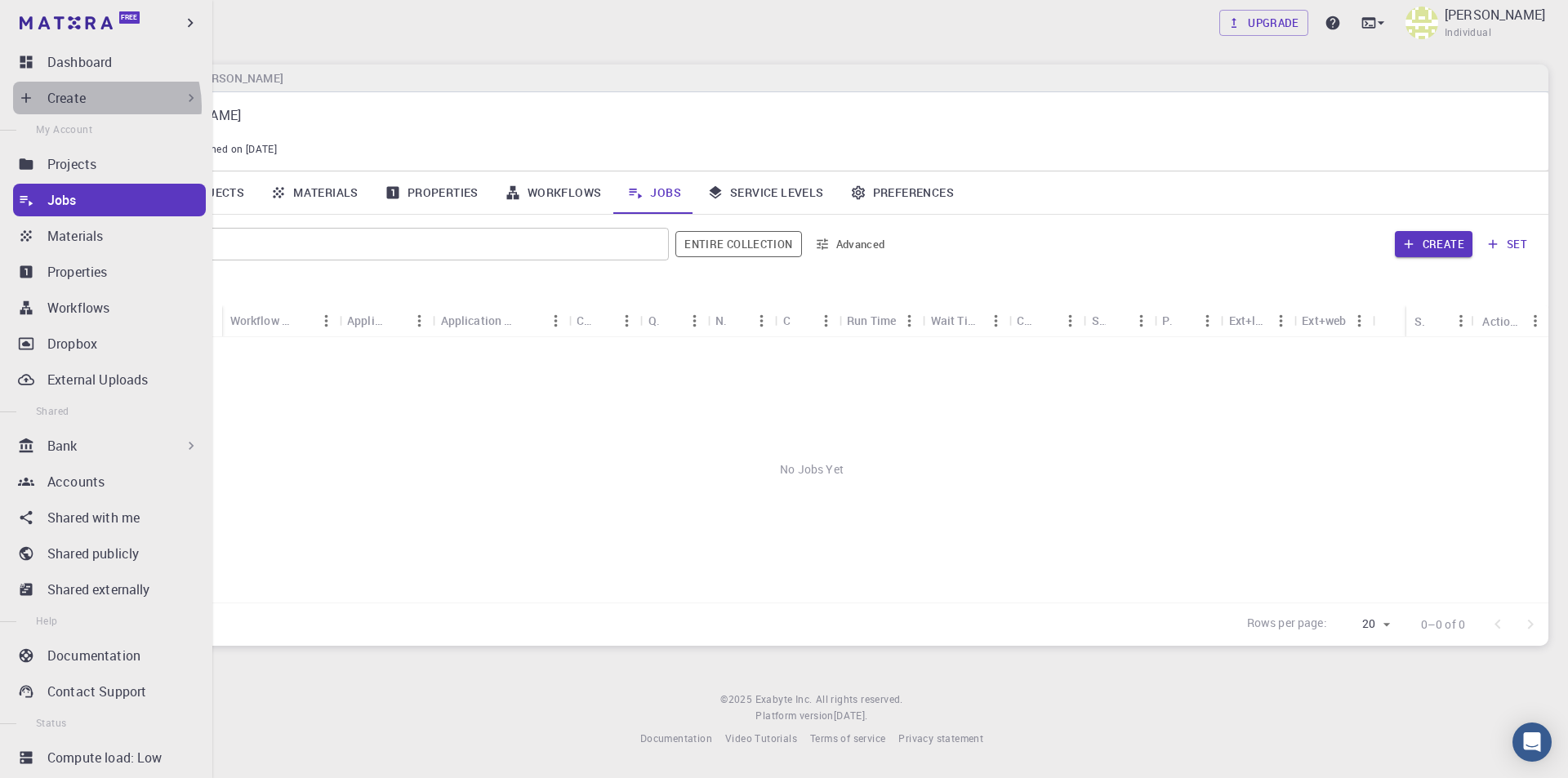
click at [97, 106] on div "Create" at bounding box center [123, 97] width 152 height 19
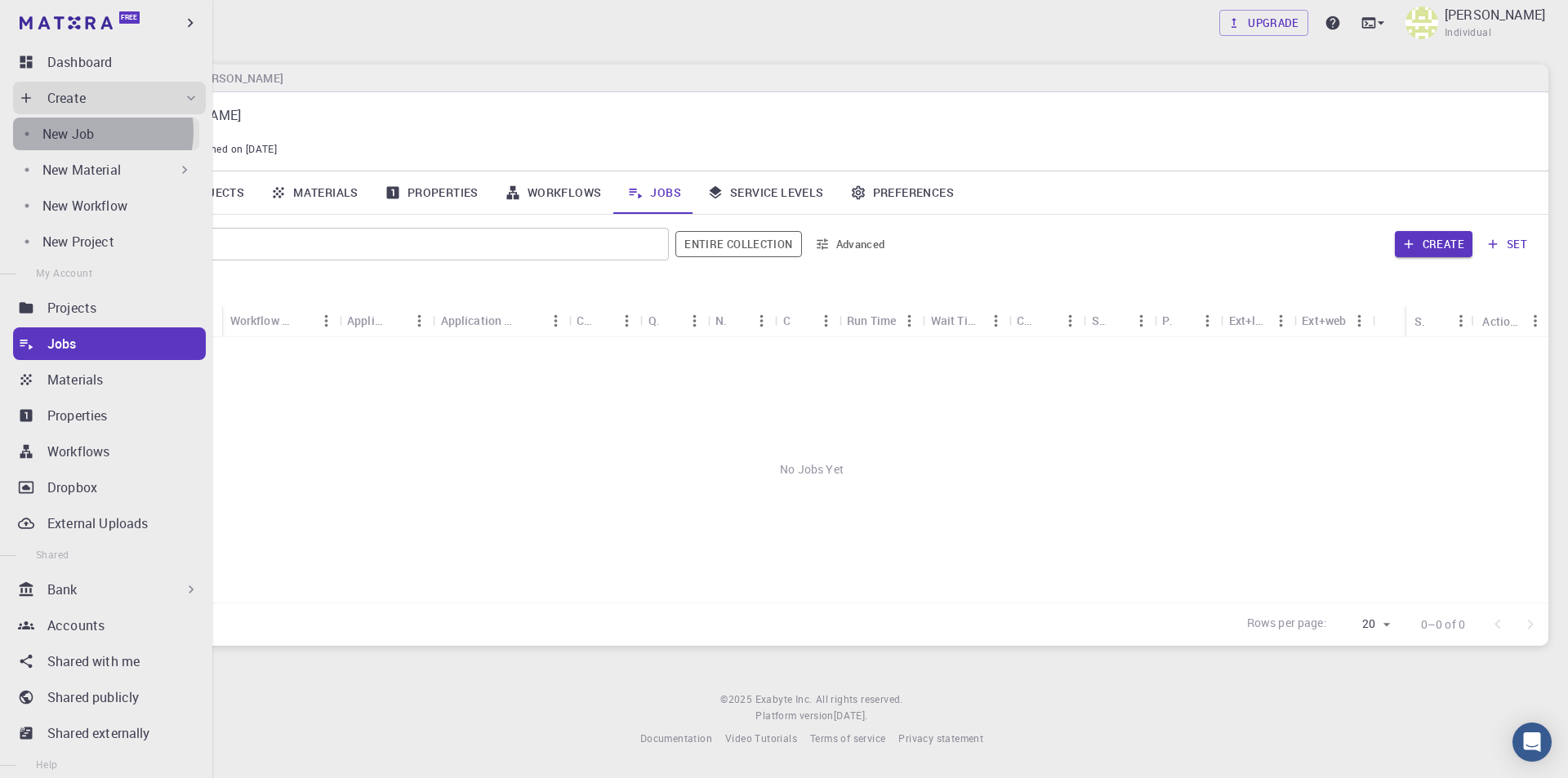
click at [88, 131] on p "New Job" at bounding box center [68, 133] width 52 height 19
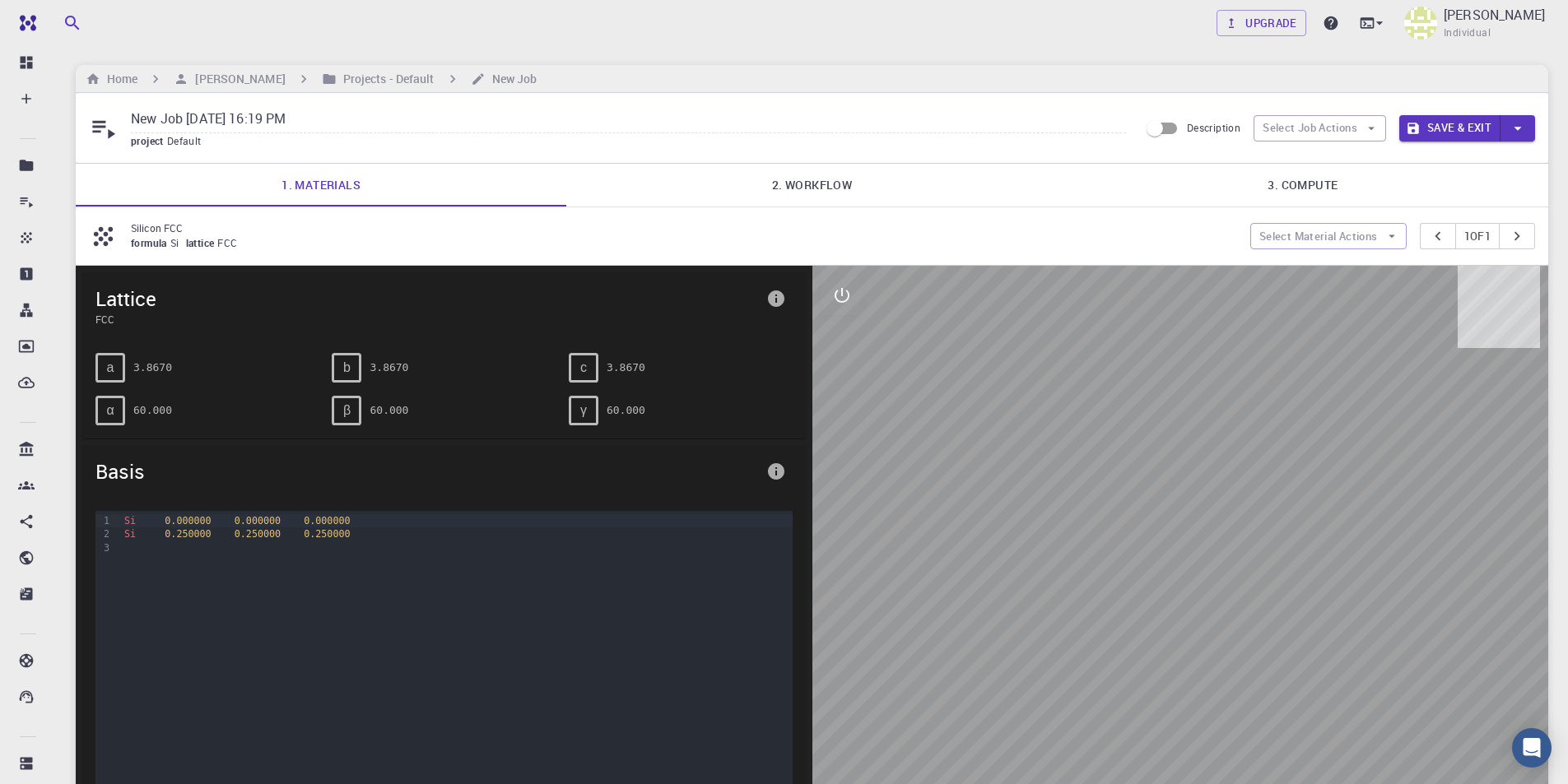
click at [832, 191] on link "2. Workflow" at bounding box center [811, 185] width 490 height 43
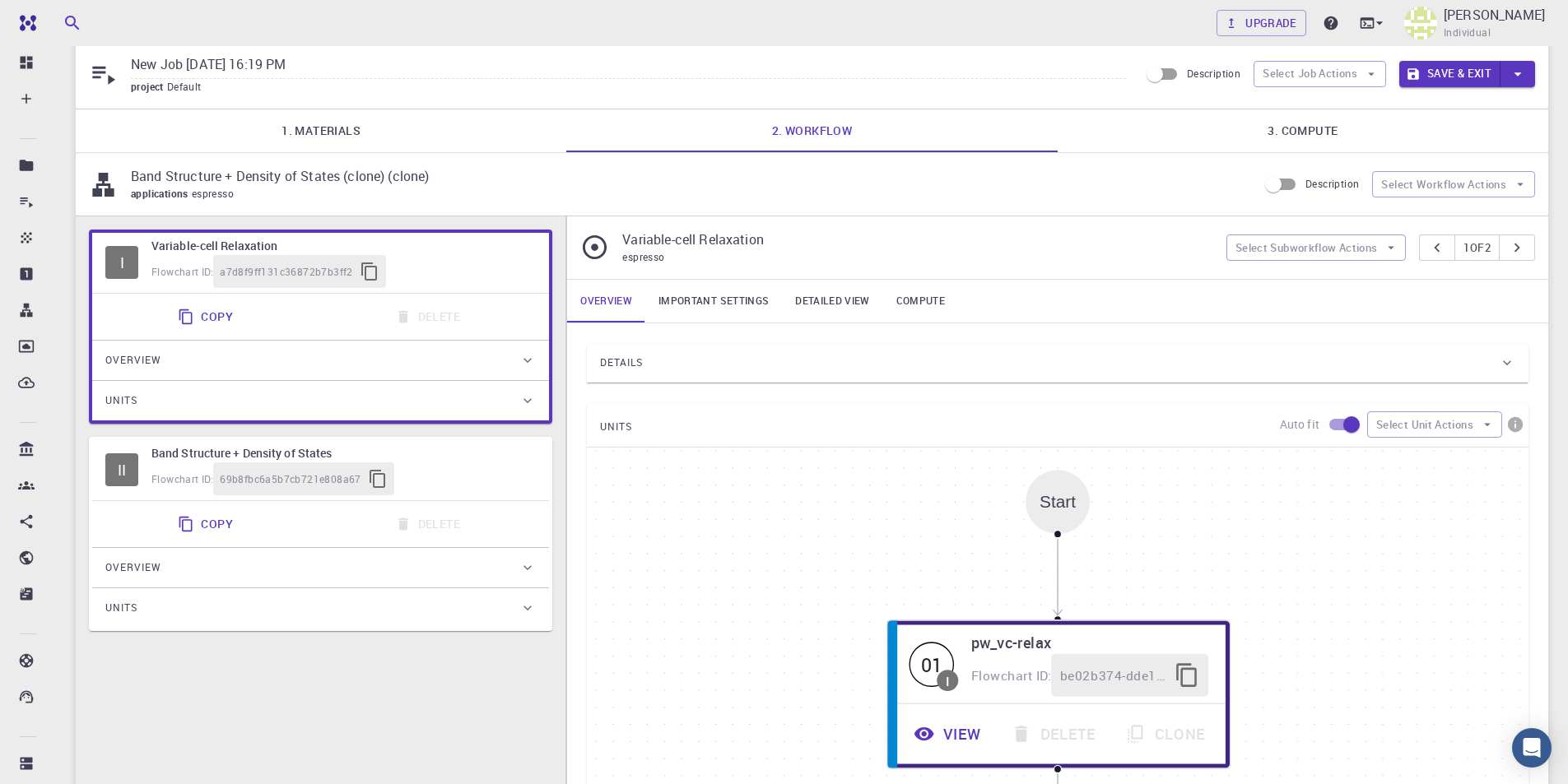
scroll to position [82, 0]
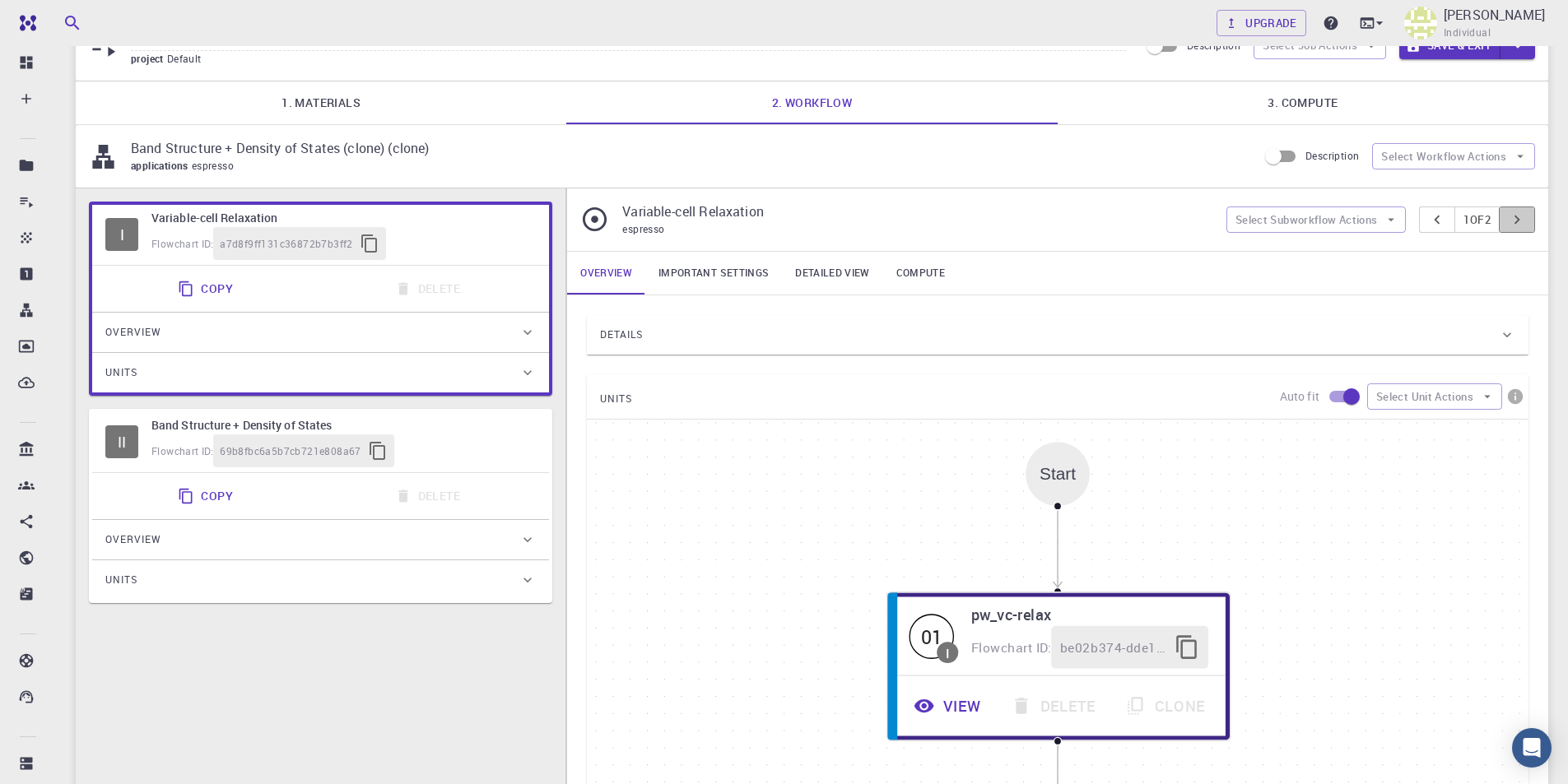
click at [1526, 222] on button "pager" at bounding box center [1517, 219] width 36 height 26
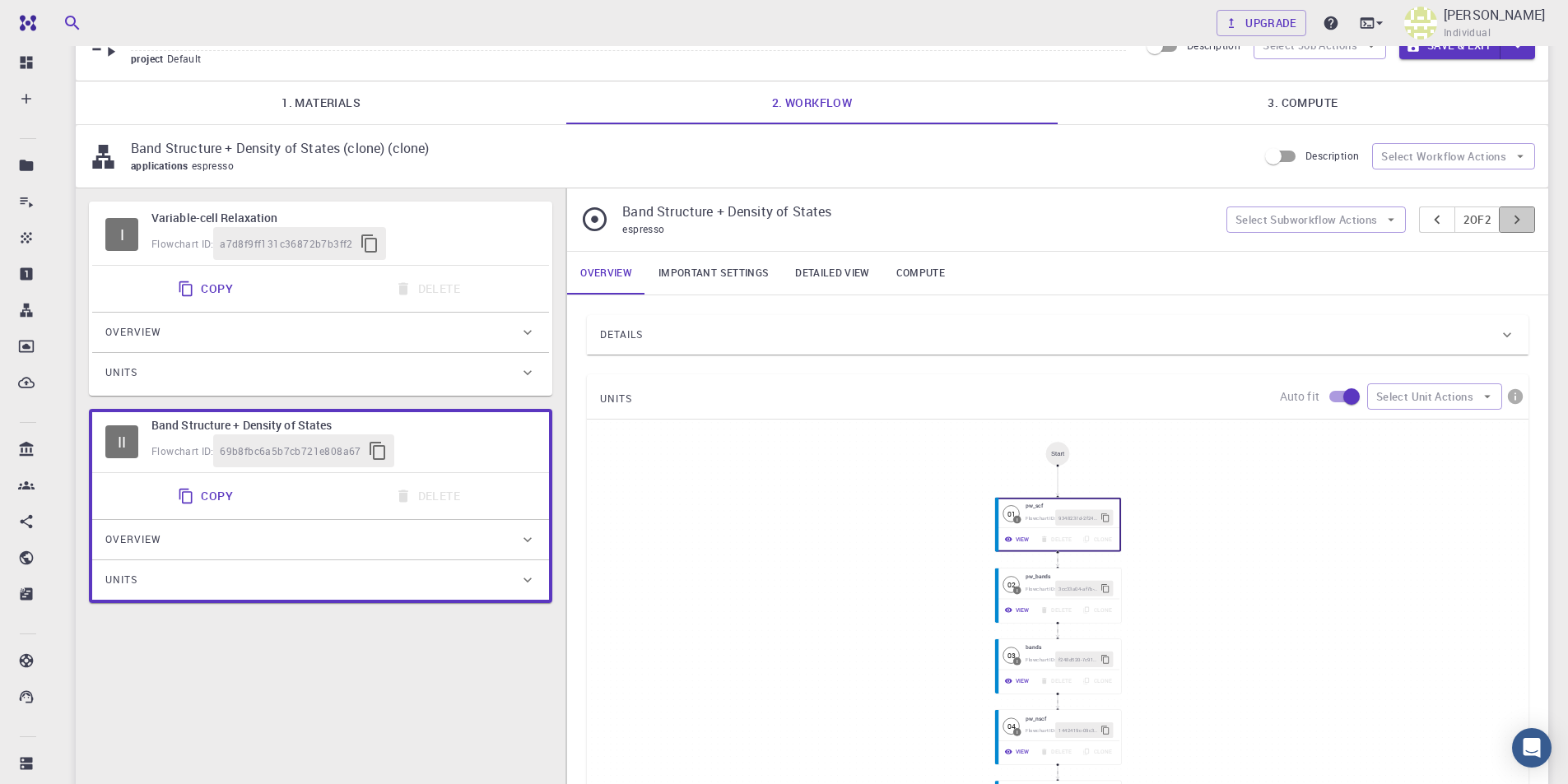
click at [1524, 221] on icon "pager" at bounding box center [1516, 219] width 18 height 18
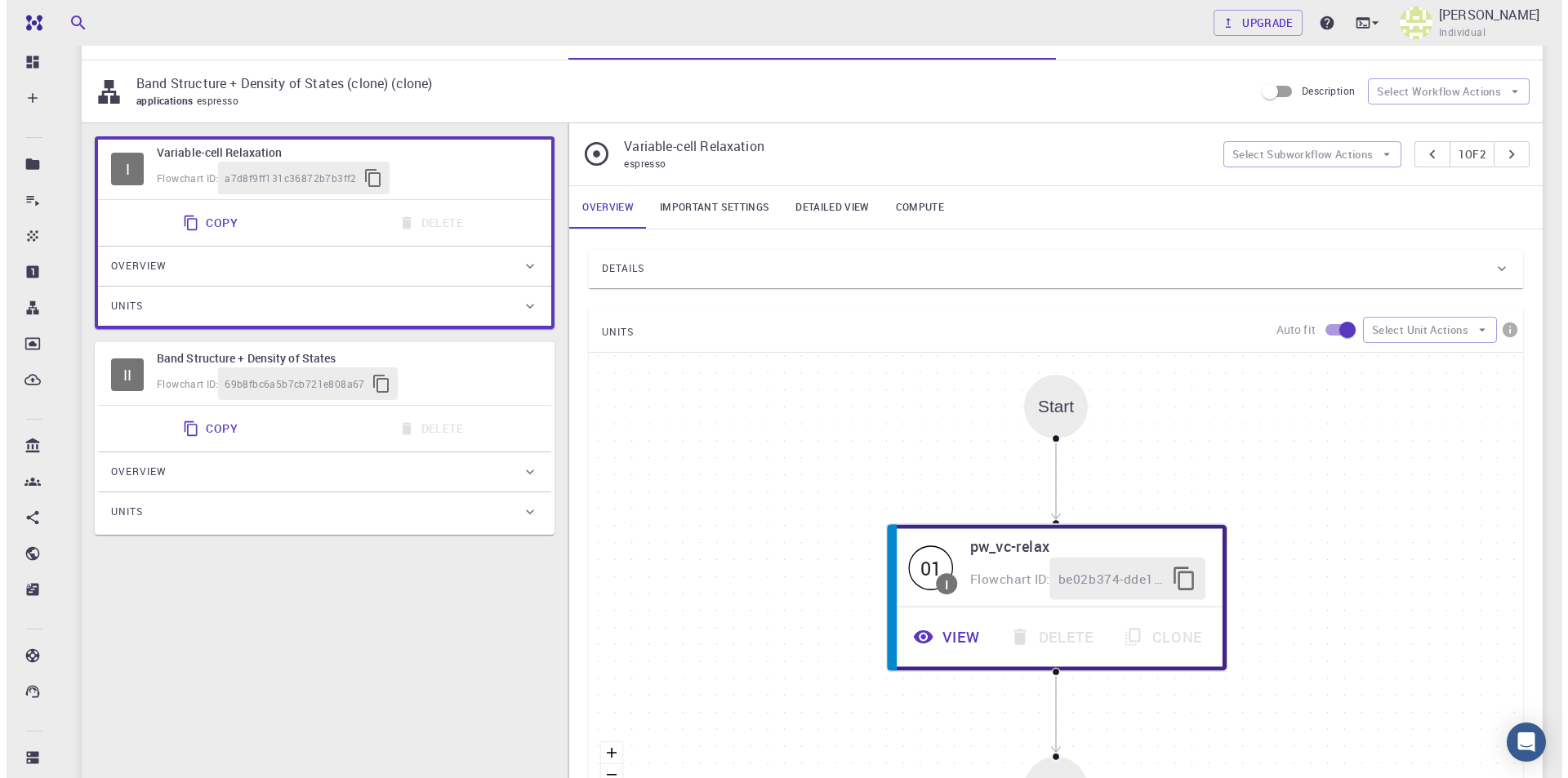
scroll to position [0, 0]
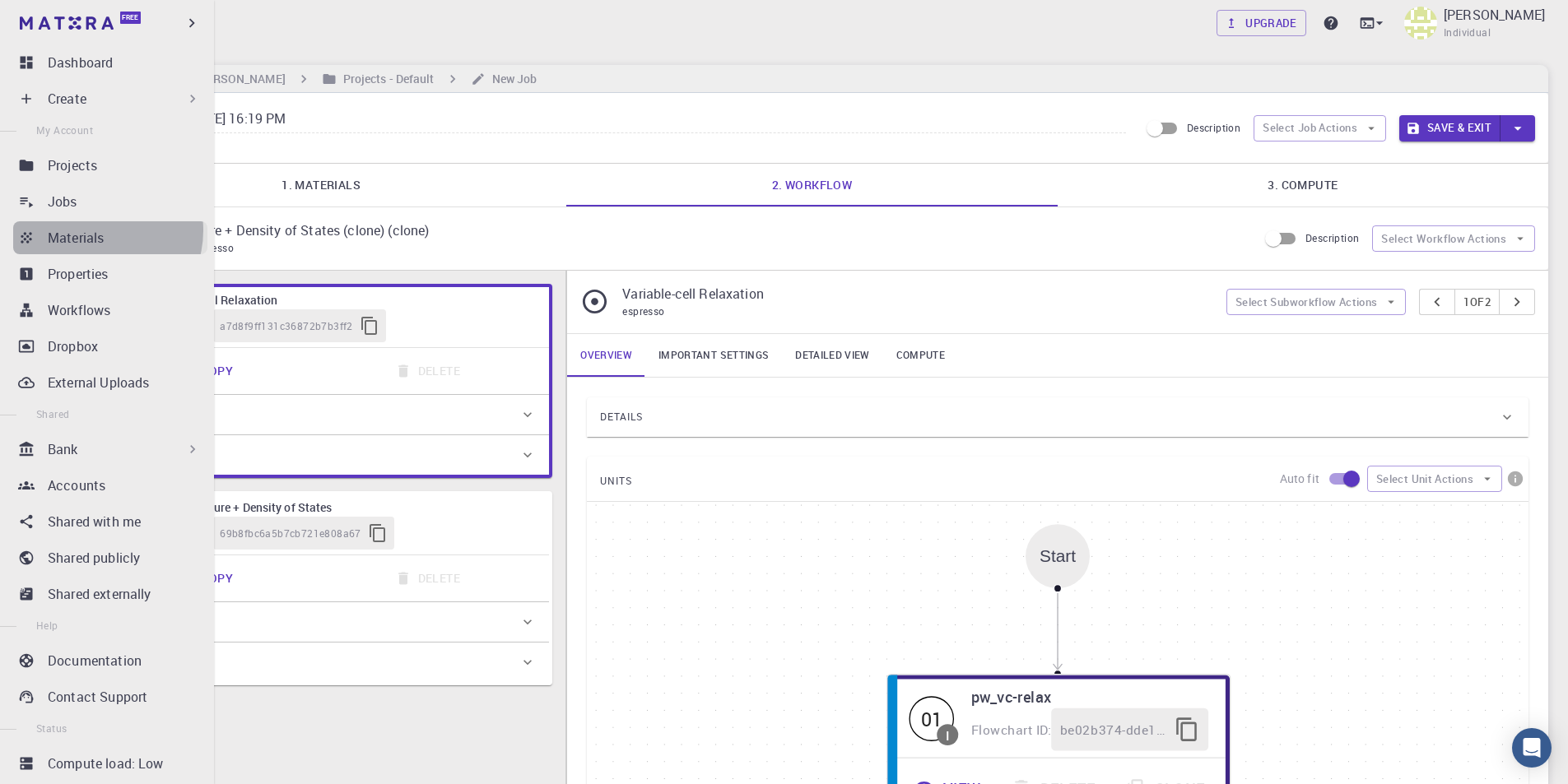
click at [98, 231] on p "Materials" at bounding box center [76, 237] width 56 height 20
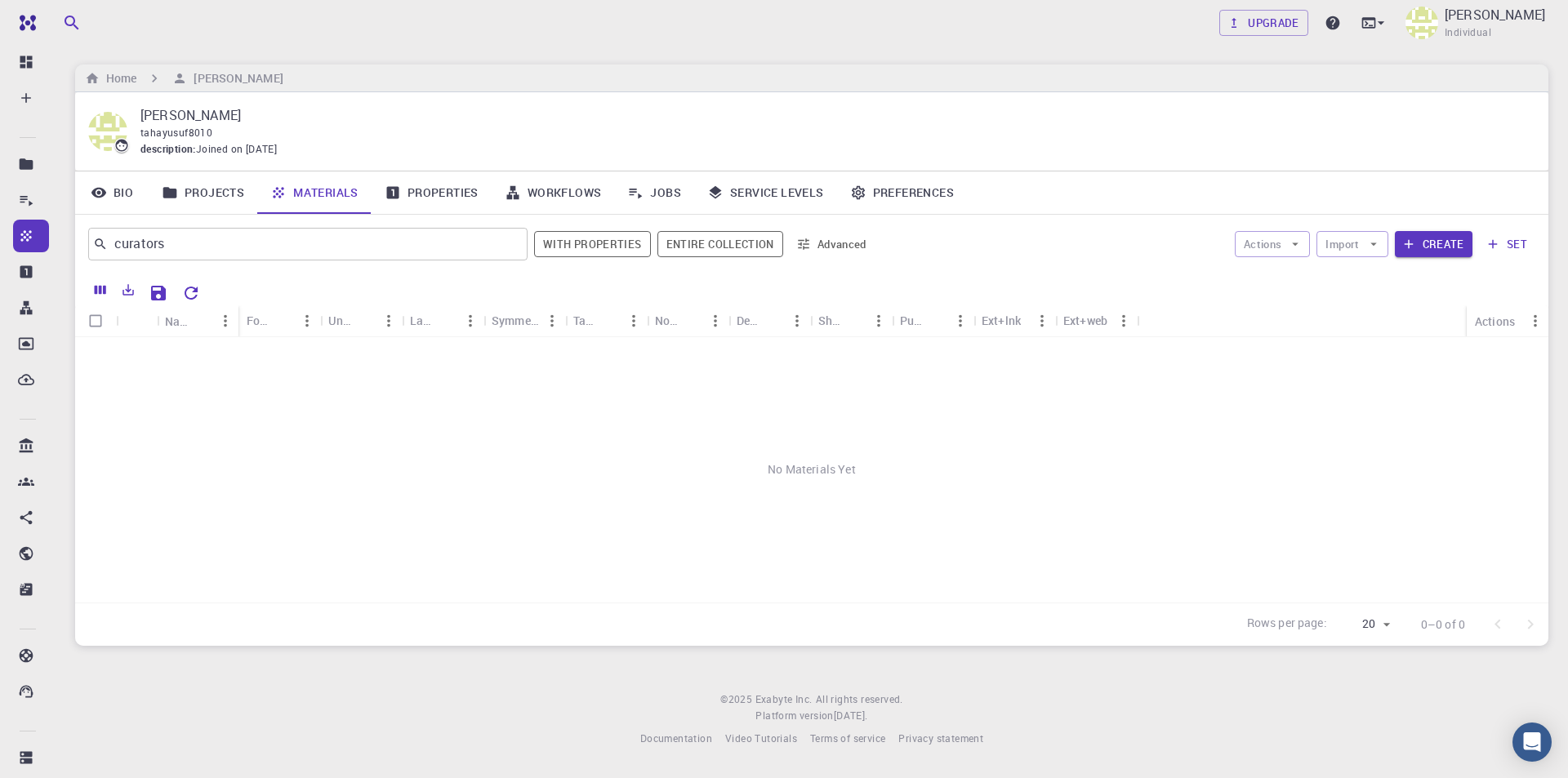
click at [660, 187] on link "Jobs" at bounding box center [654, 192] width 80 height 42
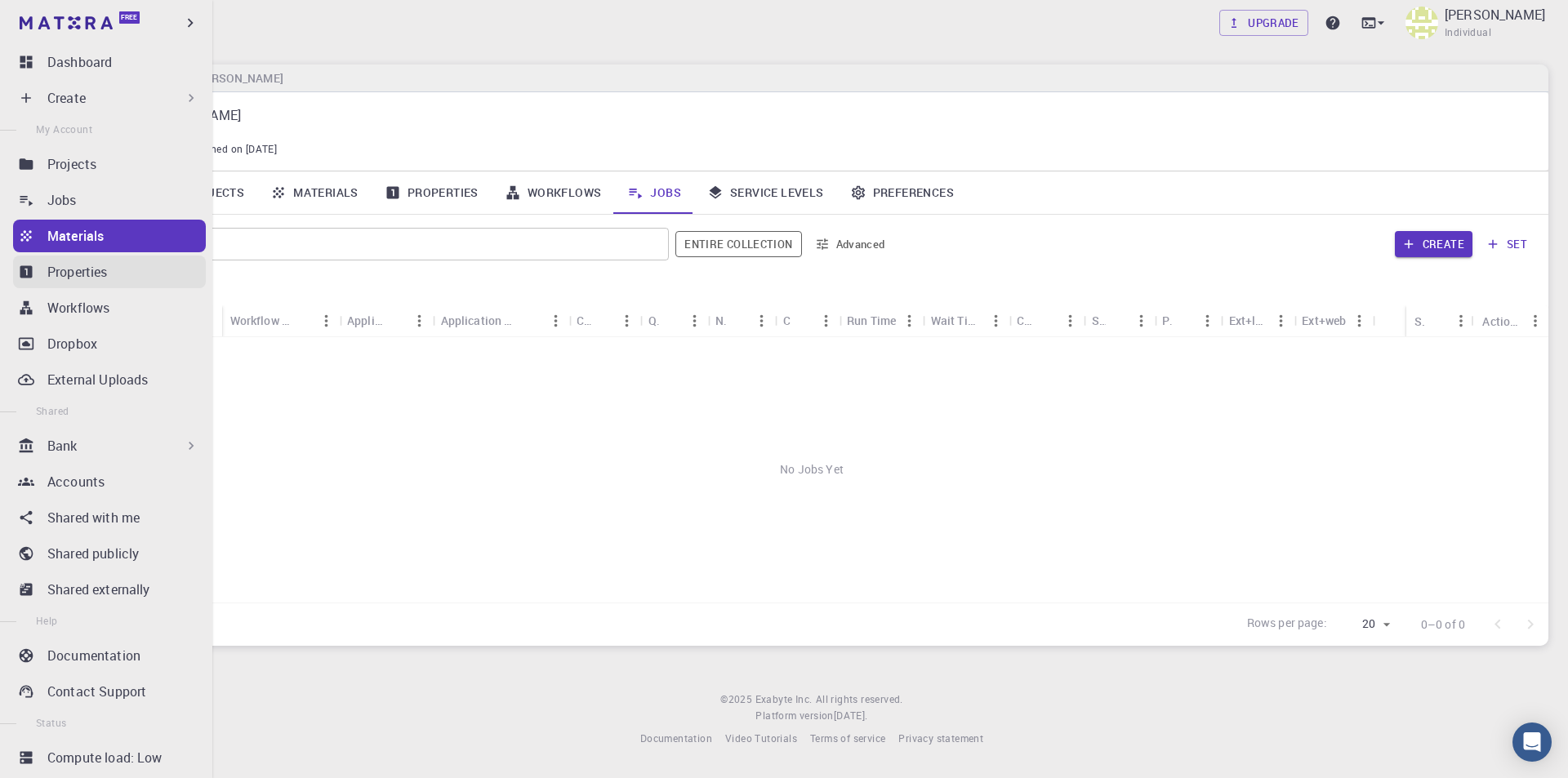
click at [52, 270] on p "Properties" at bounding box center [77, 271] width 60 height 19
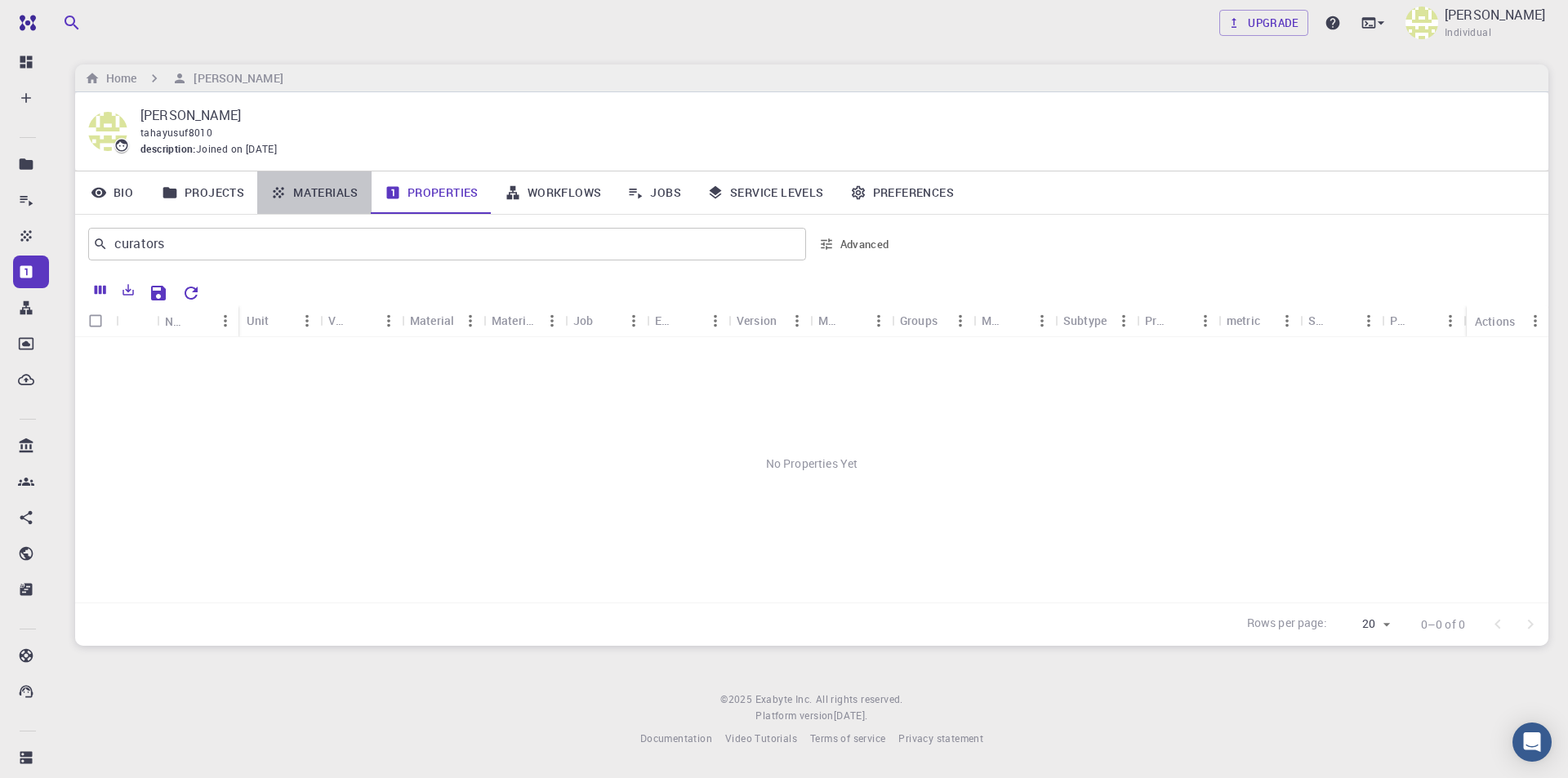
click at [320, 191] on link "Materials" at bounding box center [314, 192] width 114 height 42
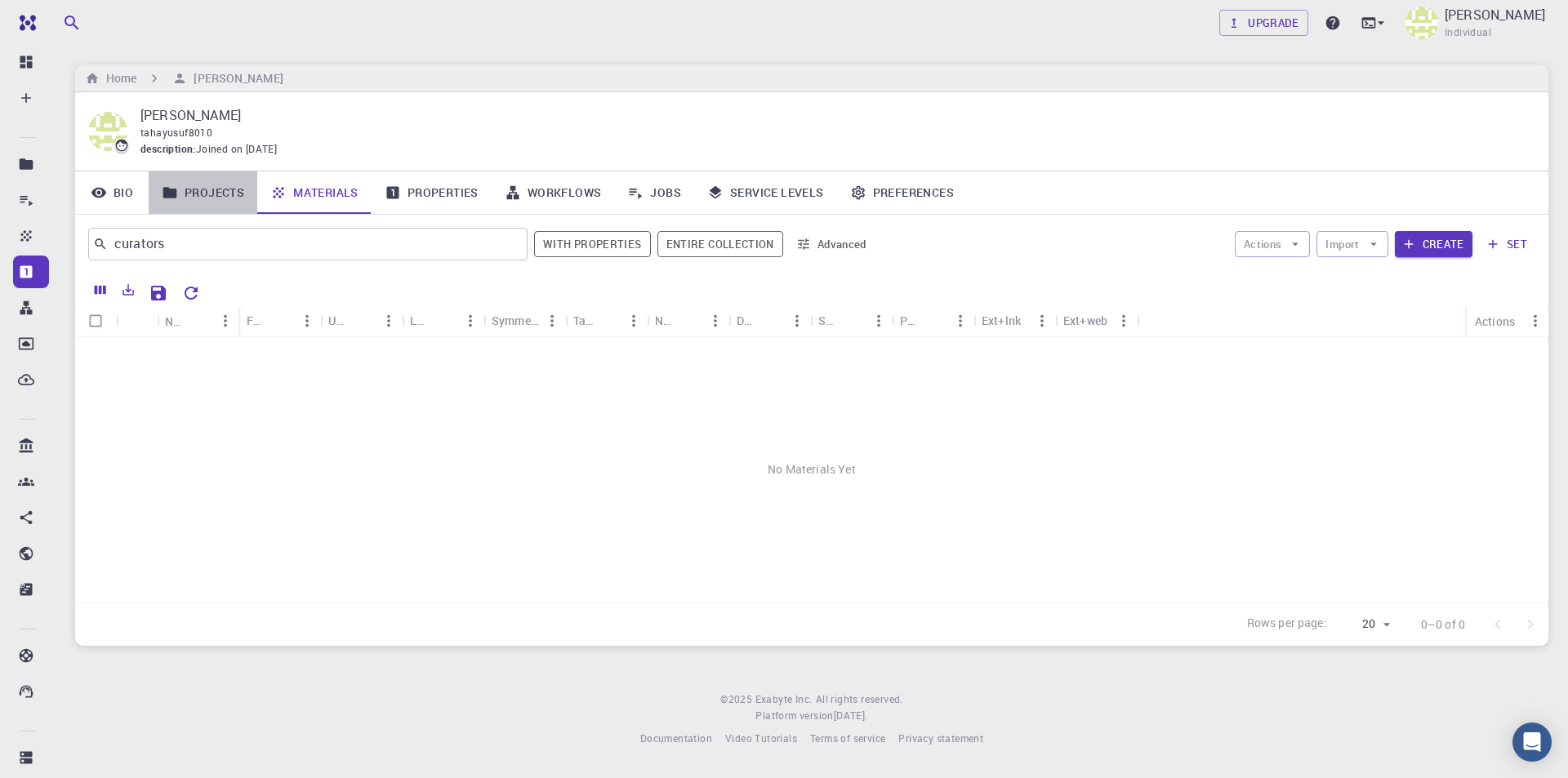
click at [235, 186] on link "Projects" at bounding box center [203, 192] width 108 height 42
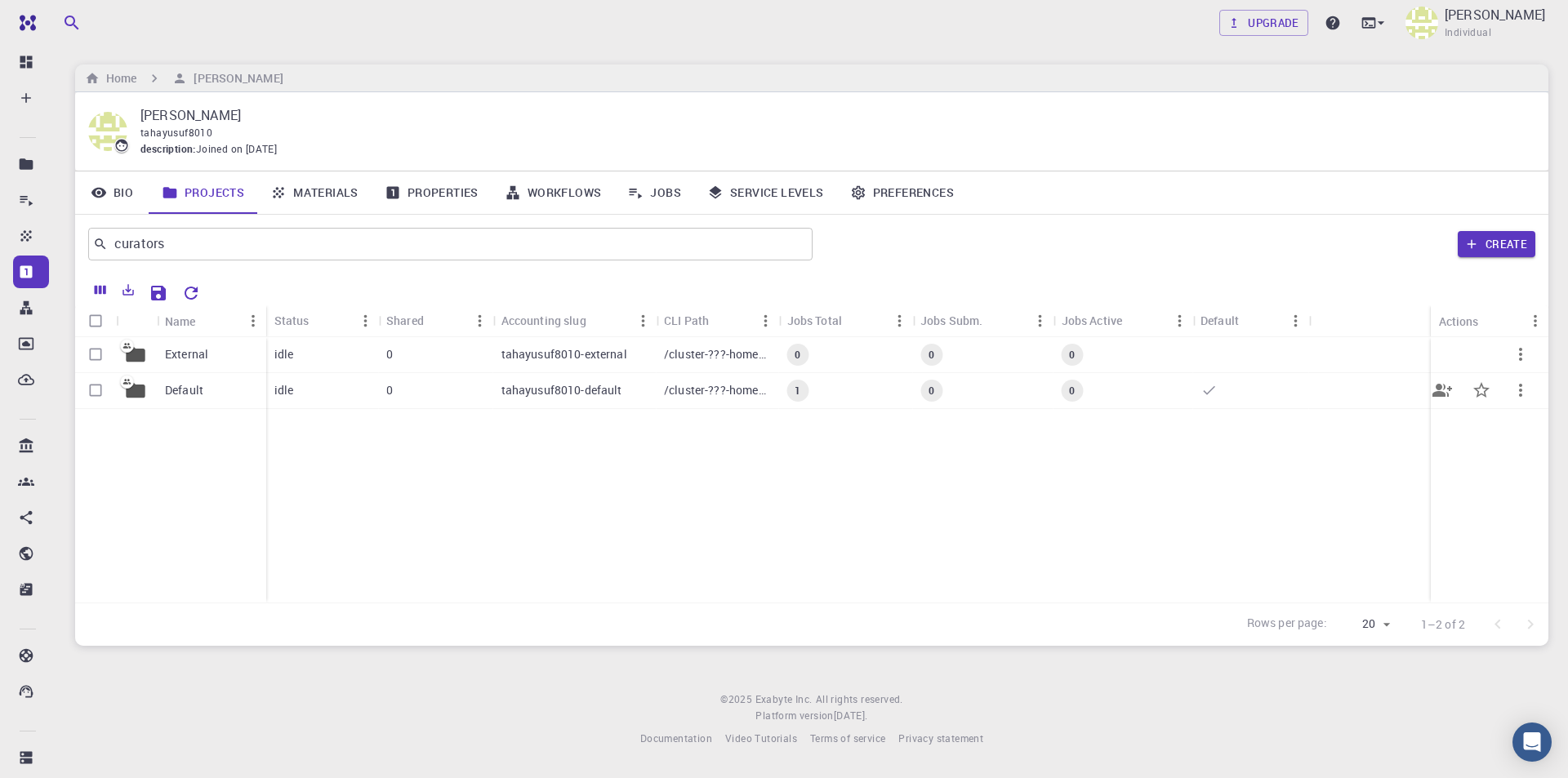
click at [158, 391] on div "Default" at bounding box center [211, 391] width 109 height 36
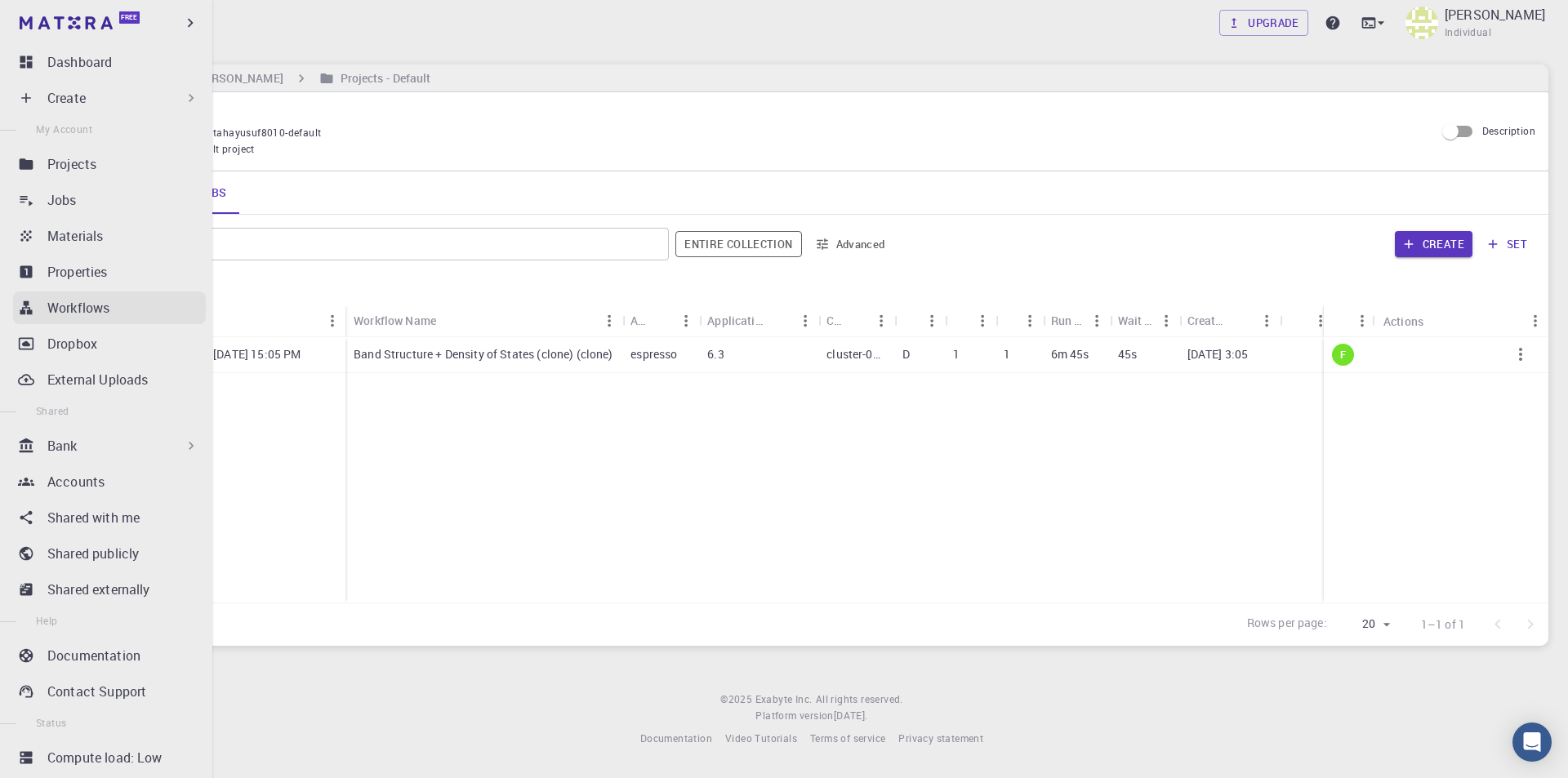
click at [120, 301] on div "Workflows" at bounding box center [126, 308] width 158 height 19
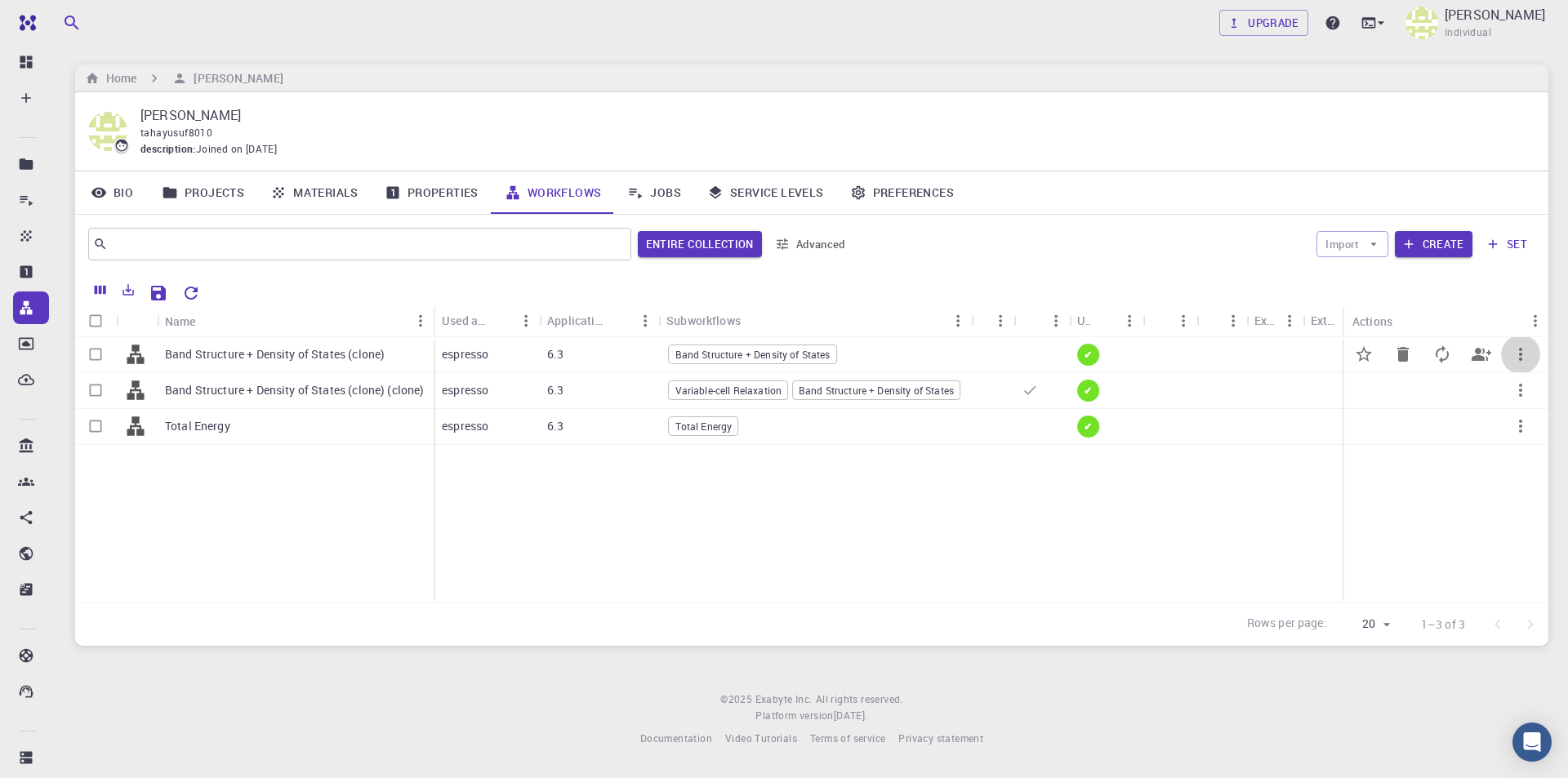
click at [1521, 348] on icon "button" at bounding box center [1521, 354] width 3 height 13
click at [97, 359] on div at bounding box center [784, 389] width 1568 height 778
click at [93, 353] on input "Select row" at bounding box center [95, 354] width 31 height 31
checkbox input "true"
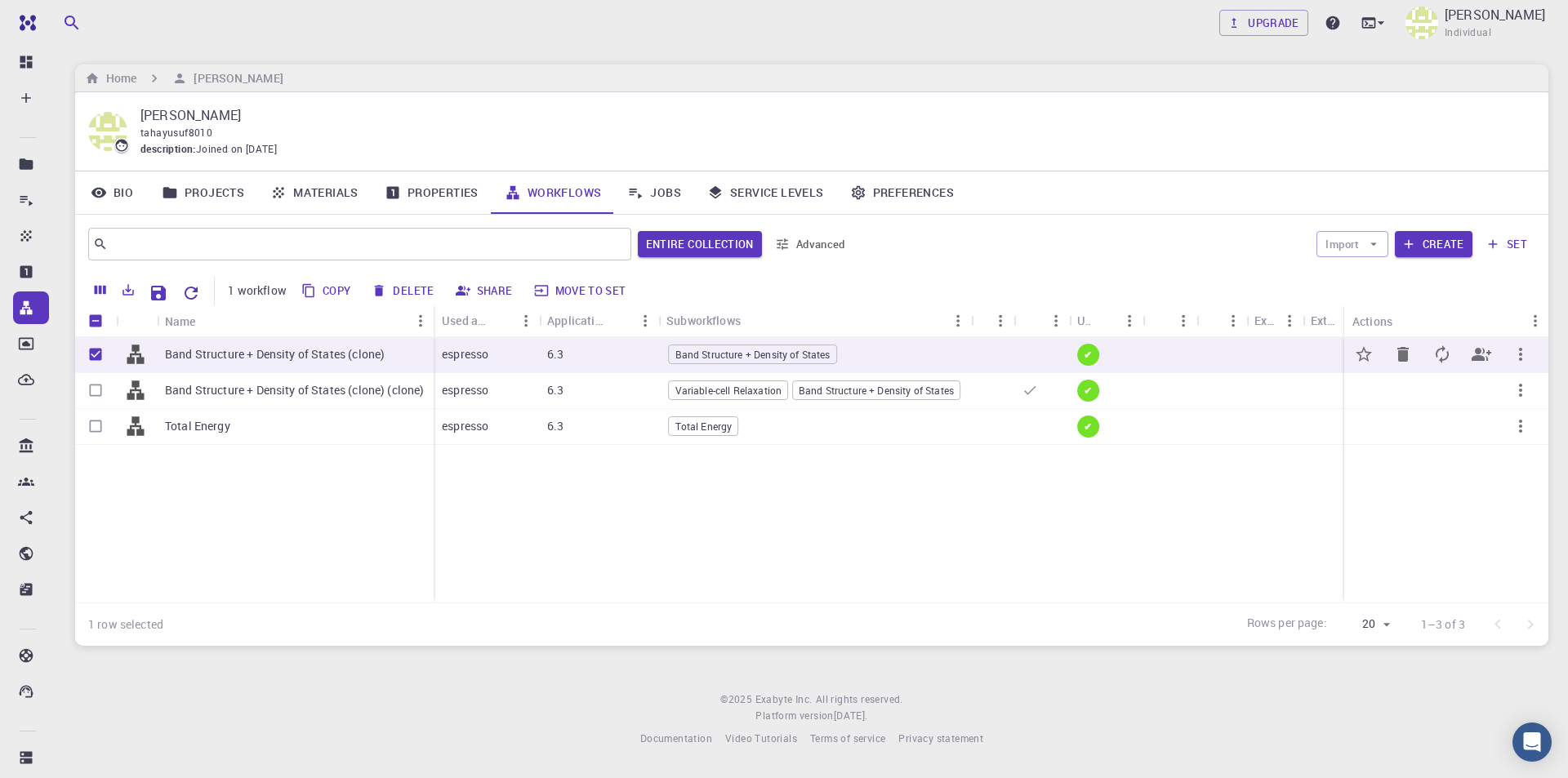
click at [1516, 354] on icon "button" at bounding box center [1521, 354] width 19 height 19
click at [1524, 392] on span "Set default" at bounding box center [1516, 397] width 51 height 16
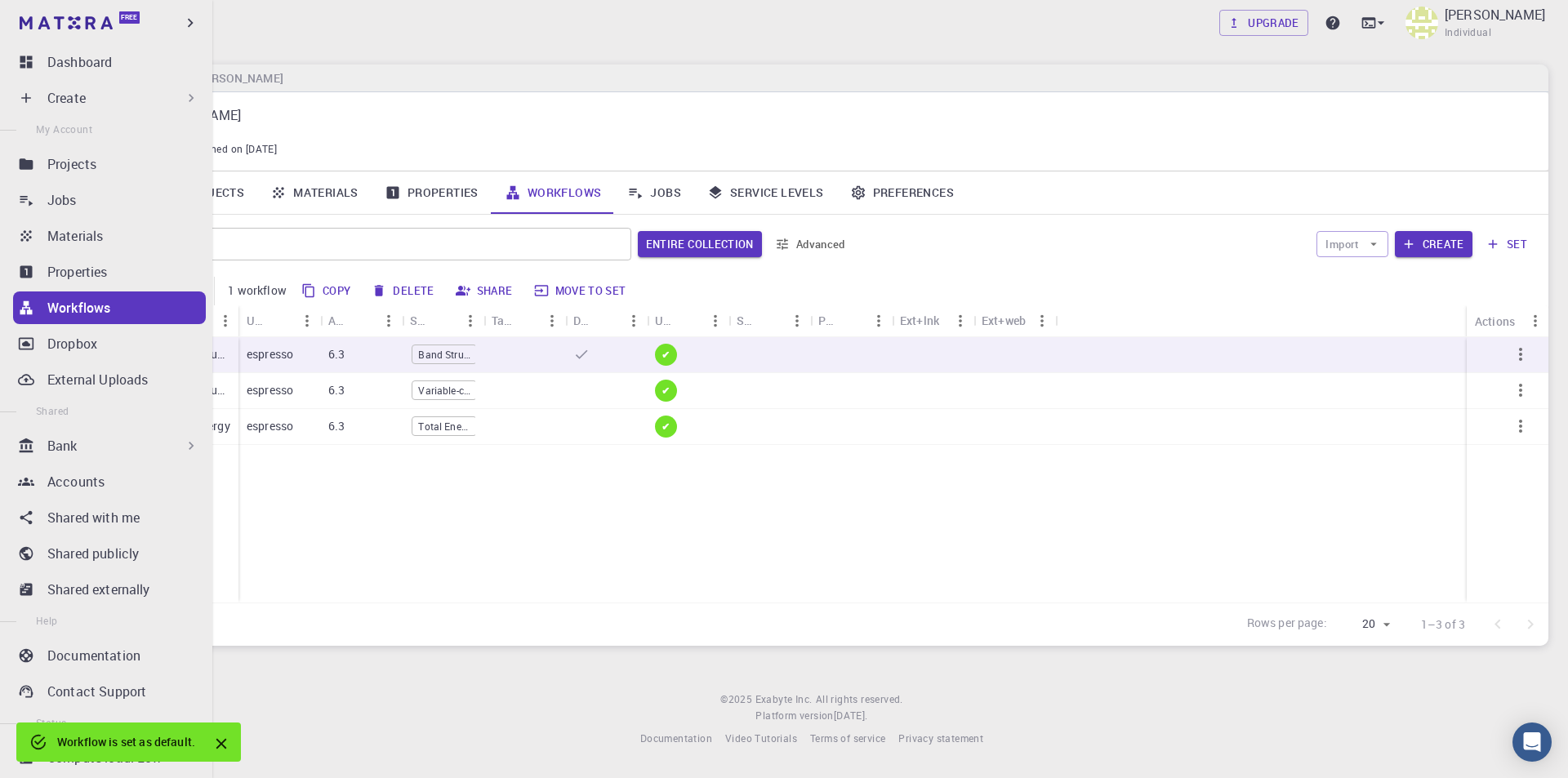
click at [60, 108] on div "Create" at bounding box center [108, 97] width 192 height 33
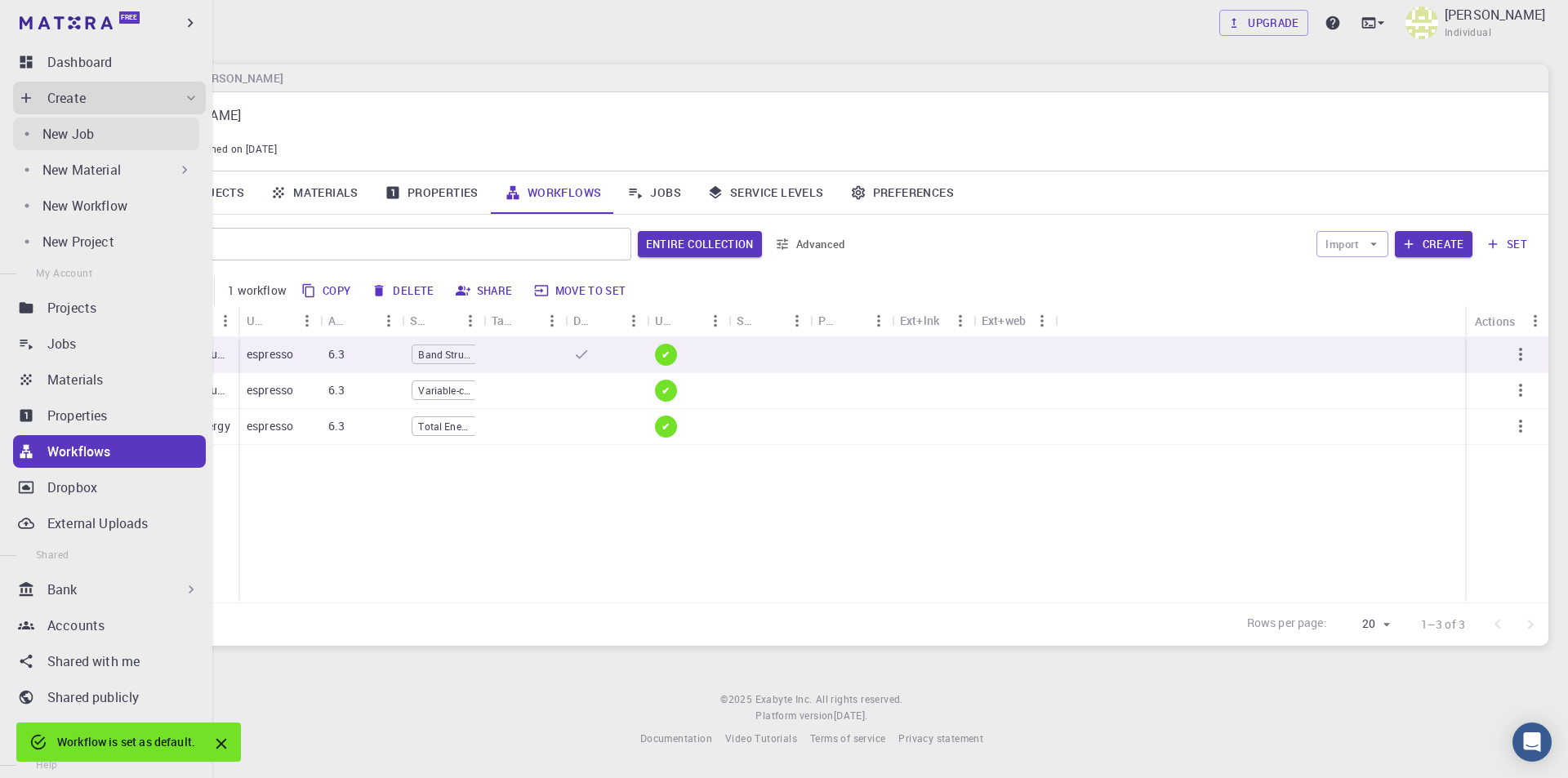
click at [70, 135] on p "New Job" at bounding box center [68, 133] width 52 height 19
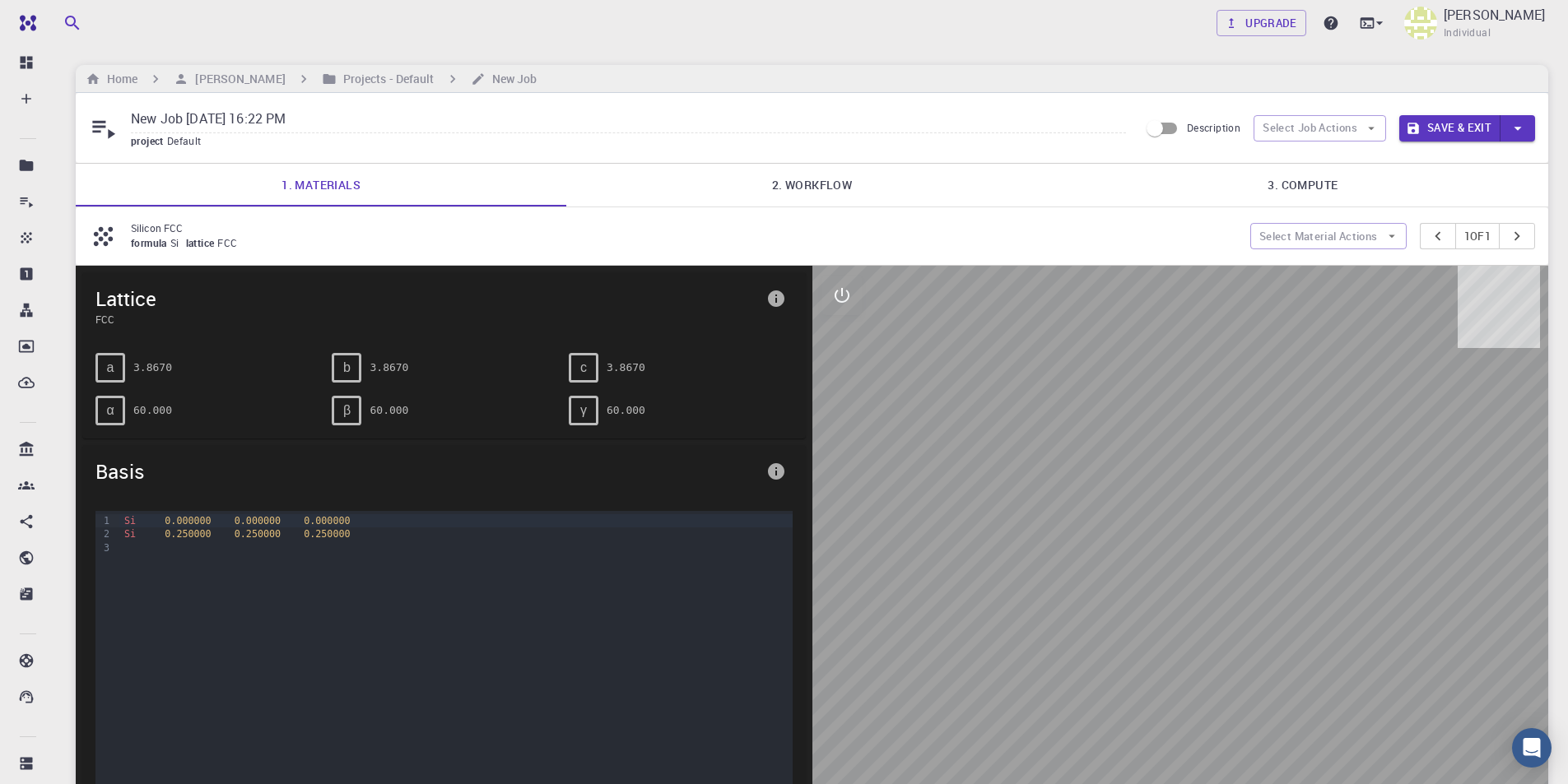
click at [808, 193] on link "2. Workflow" at bounding box center [811, 185] width 490 height 43
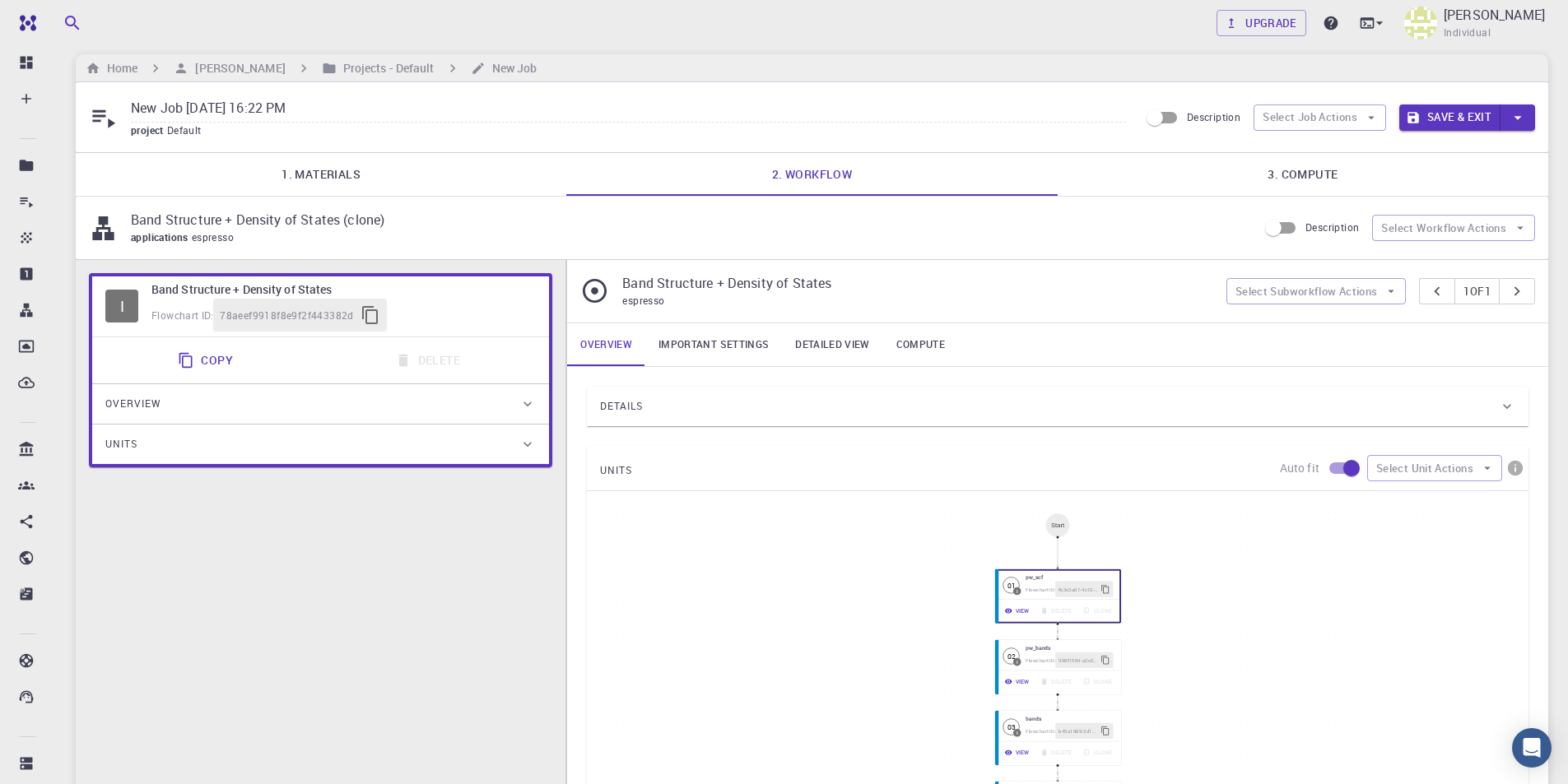
scroll to position [82, 0]
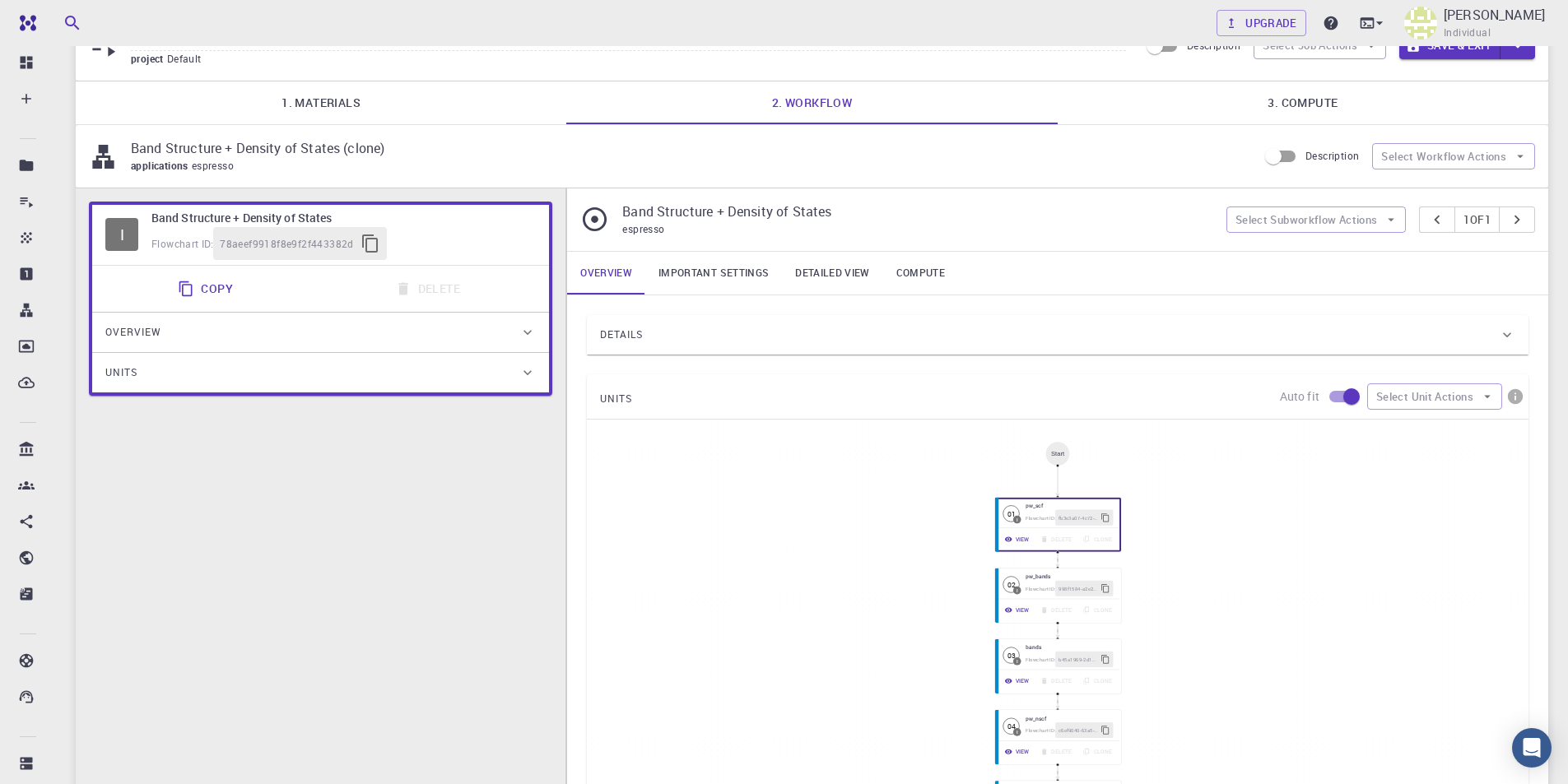
click at [1306, 104] on link "3. Compute" at bounding box center [1302, 102] width 490 height 43
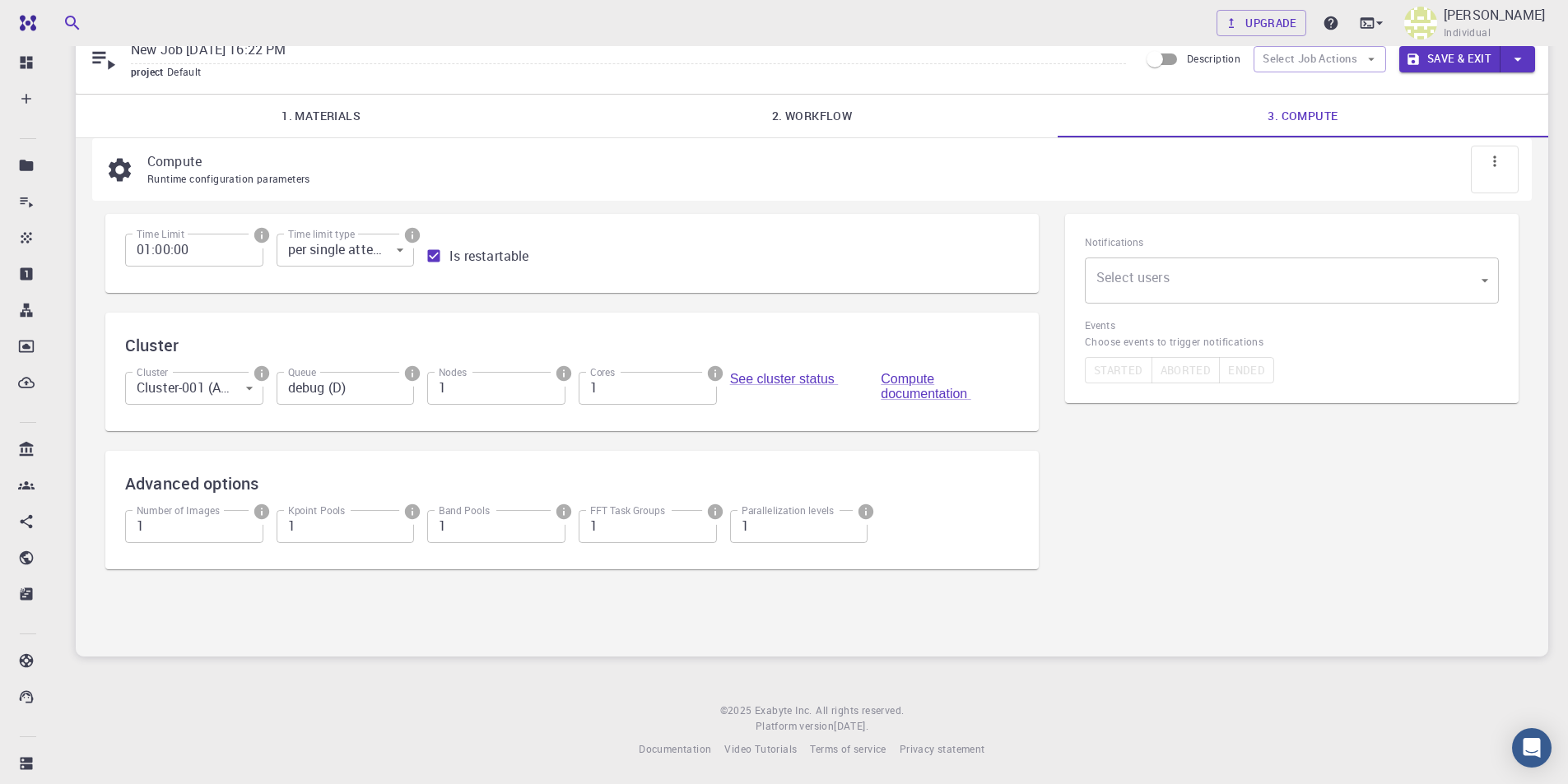
scroll to position [69, 0]
click at [1290, 283] on body "Free Dashboard Create New Job New Material Create Material Upload File Import f…" at bounding box center [784, 357] width 1568 height 853
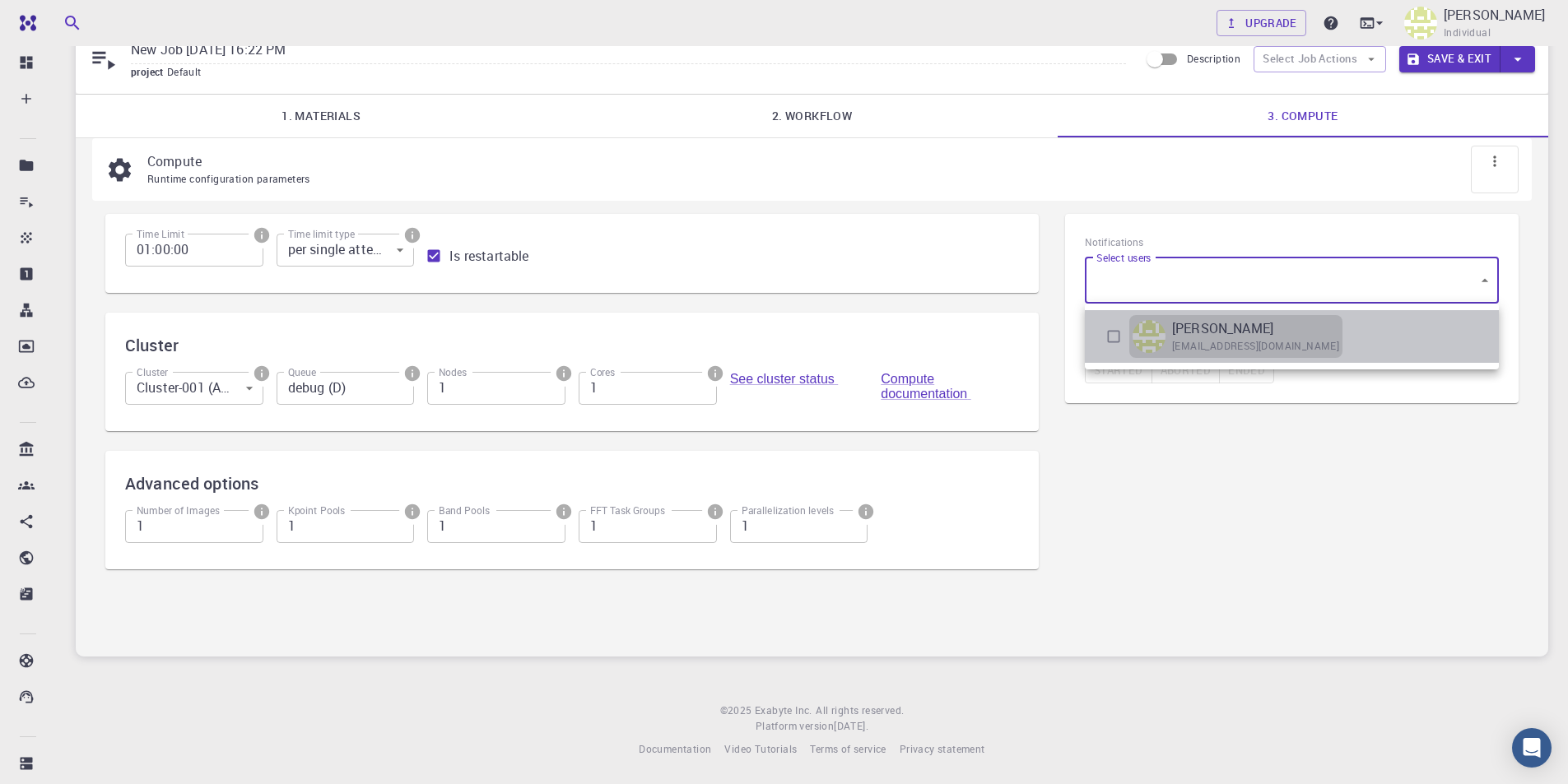
click at [1229, 332] on p "[PERSON_NAME]" at bounding box center [1222, 328] width 102 height 20
type input "[object Object]"
checkbox input "true"
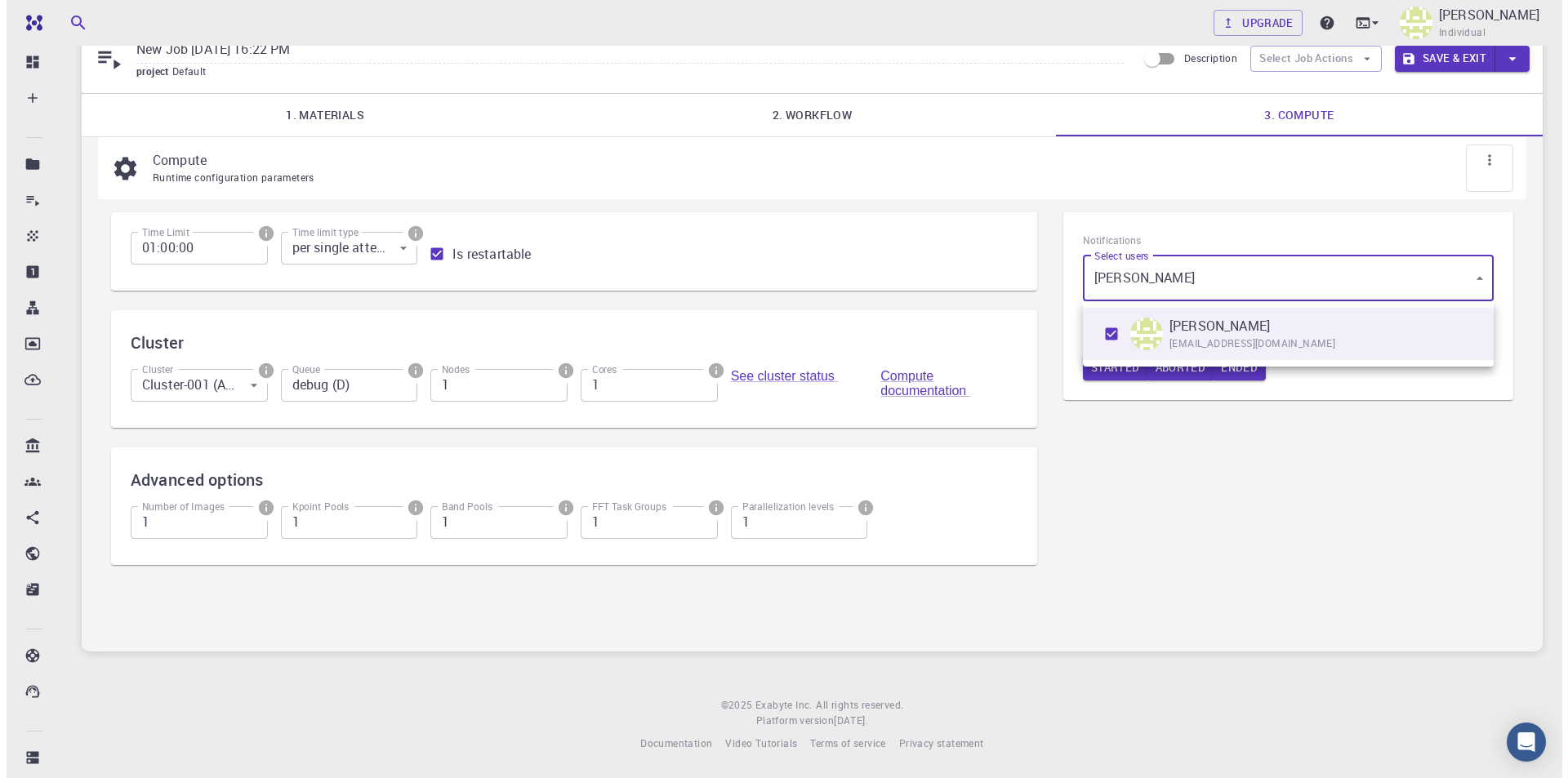
scroll to position [0, 0]
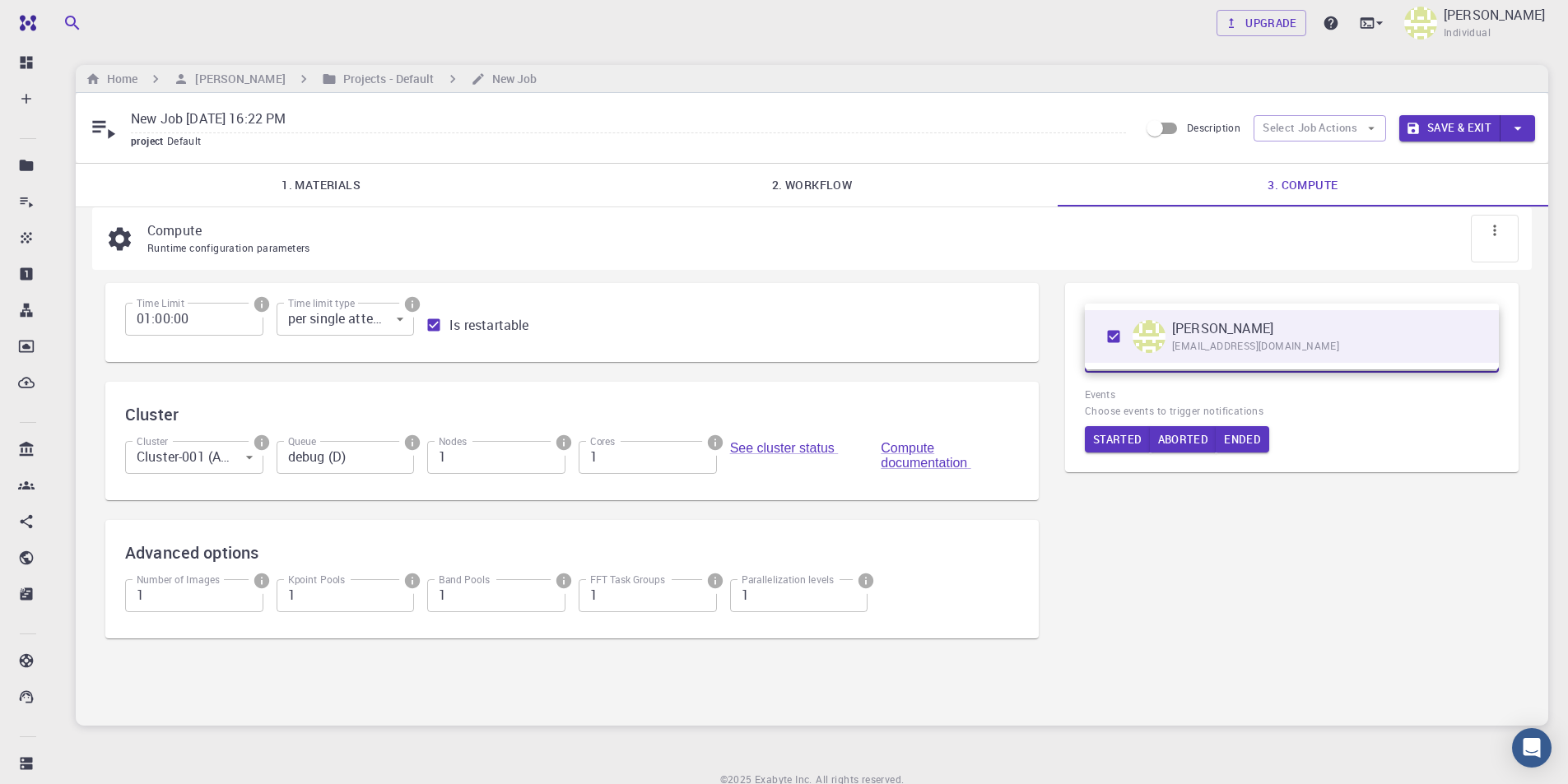
click at [1445, 125] on div at bounding box center [784, 392] width 1568 height 784
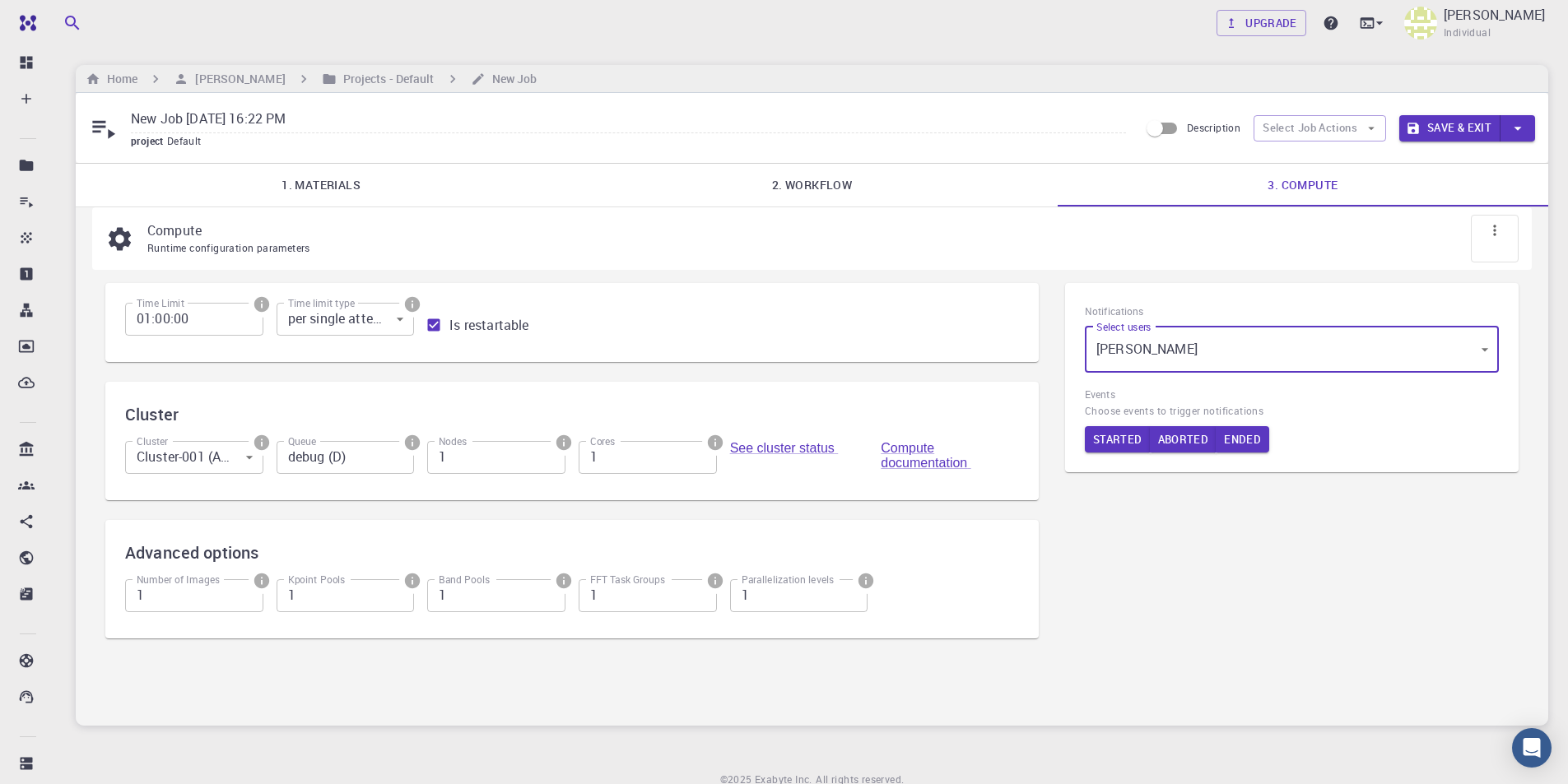
click at [1454, 125] on button "Save & Exit" at bounding box center [1449, 128] width 102 height 26
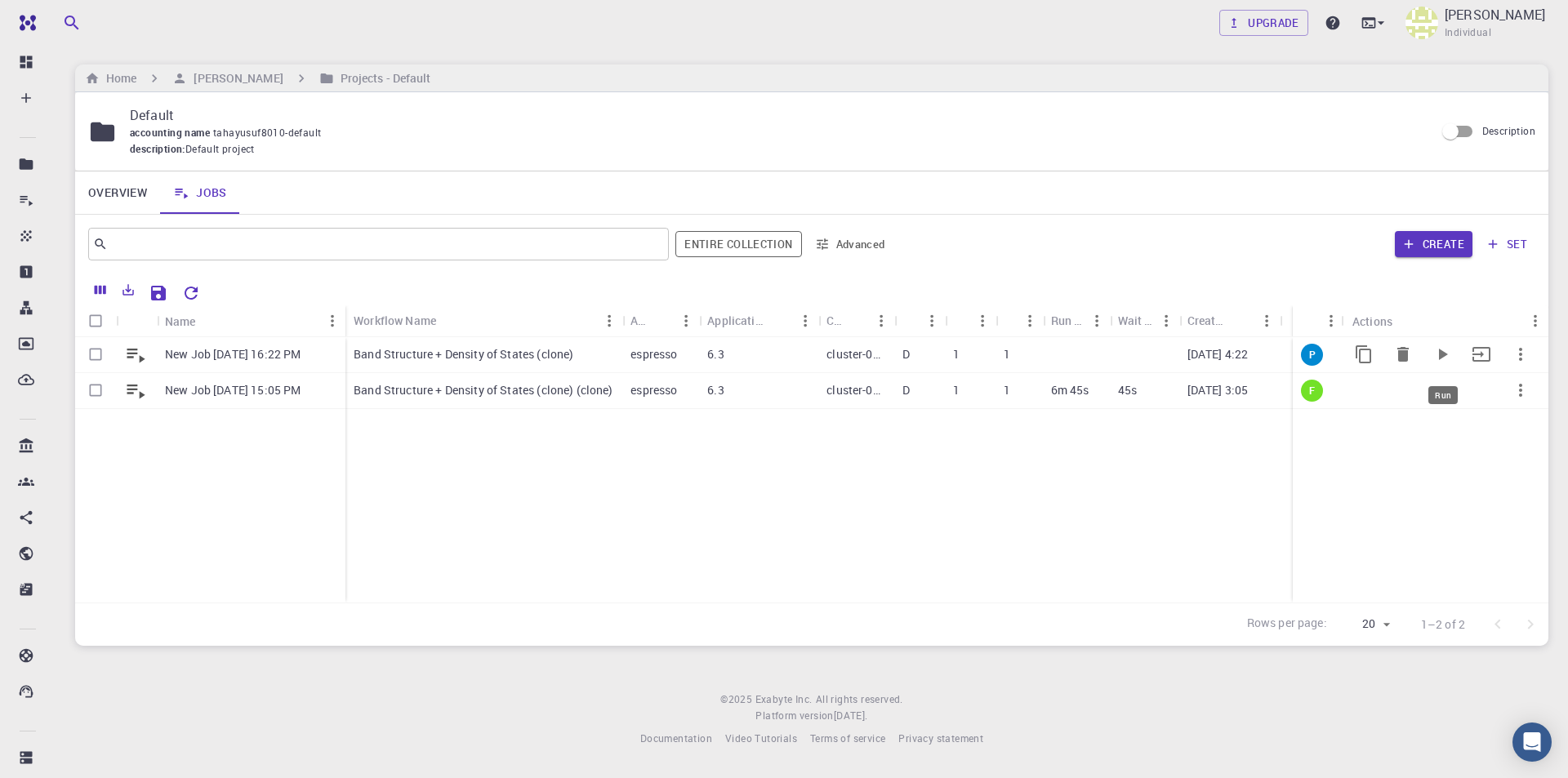
click at [1448, 354] on icon "Run" at bounding box center [1442, 354] width 19 height 19
click at [265, 352] on p "New Job [DATE] 16:22 PM" at bounding box center [233, 354] width 136 height 16
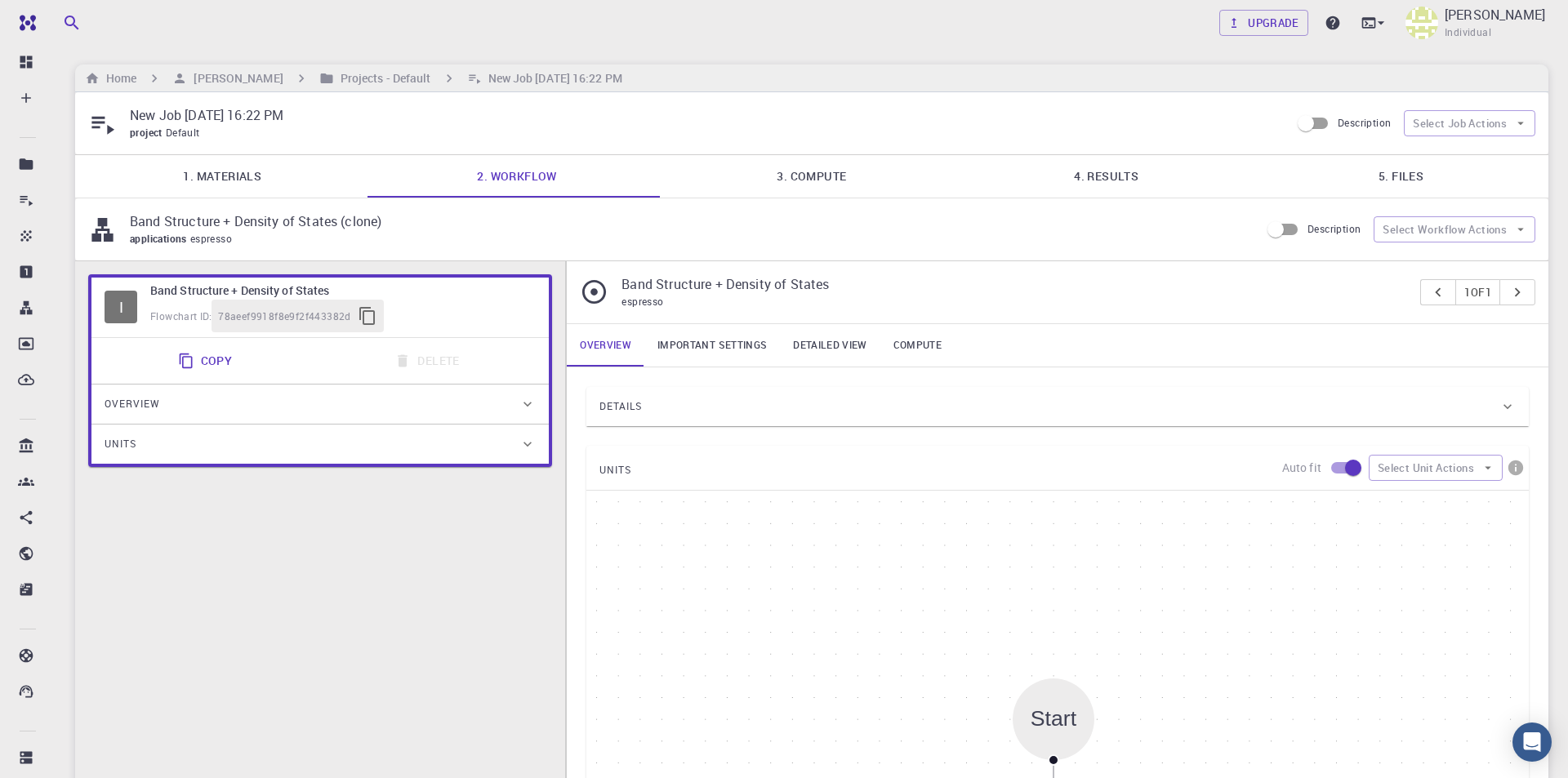
type input "/export/share/pseudo/si/gga/pbe/gbrv/1.0/us/si_pbe_gbrv_1.0.upf"
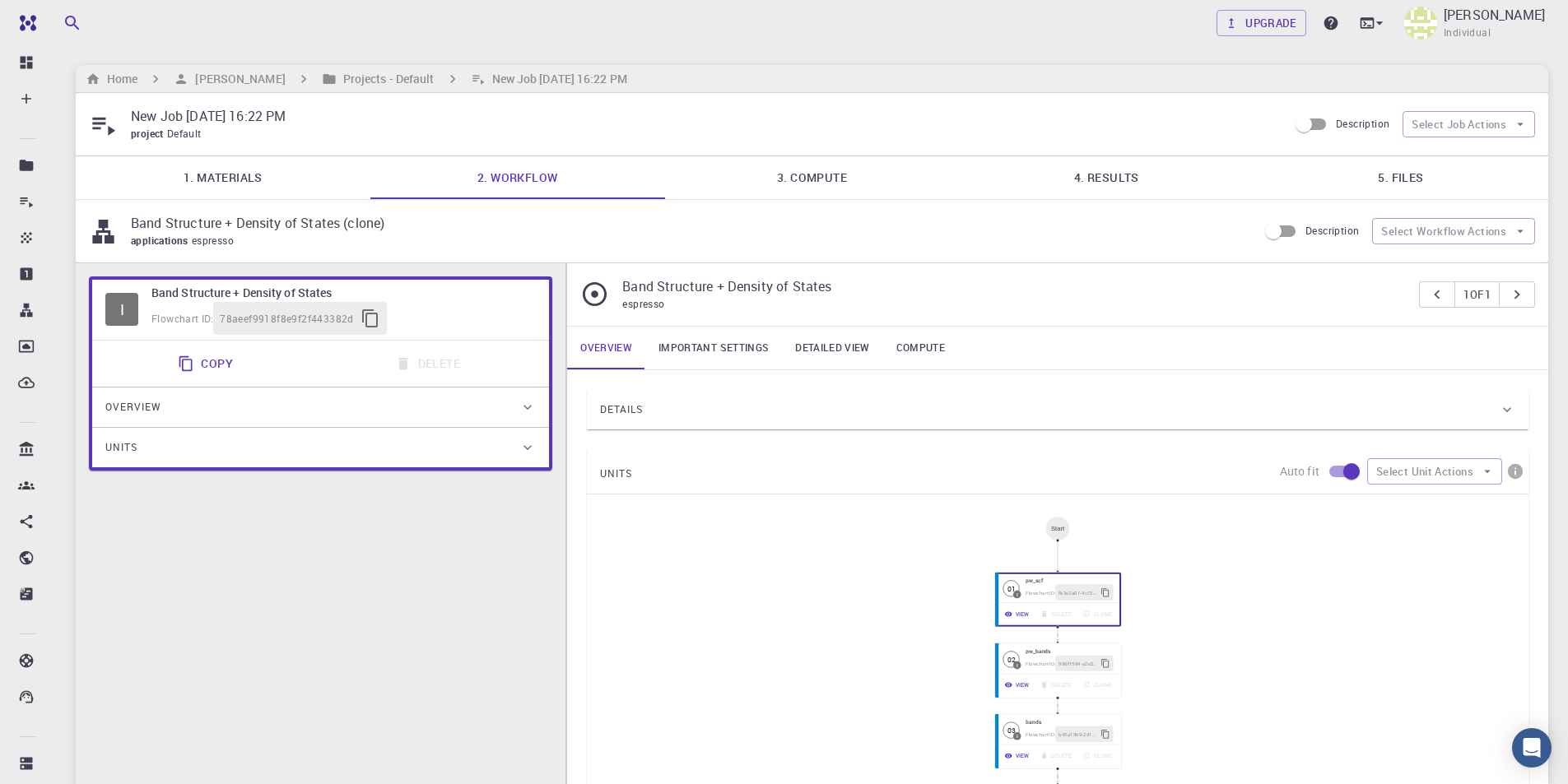
click at [1119, 173] on link "4. Results" at bounding box center [1106, 178] width 295 height 43
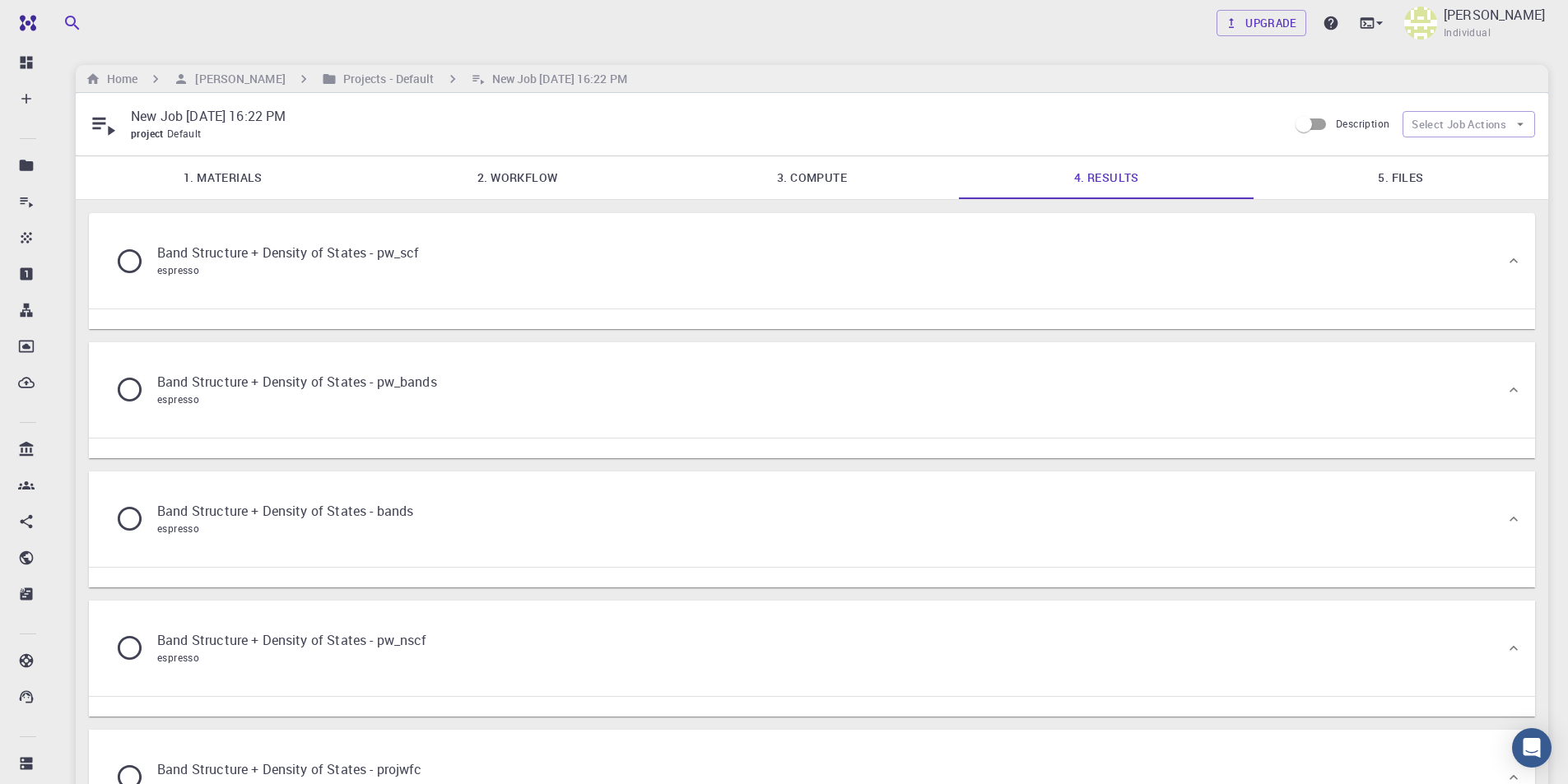
click at [216, 261] on p "Band Structure + Density of States - pw_scf" at bounding box center [288, 252] width 261 height 20
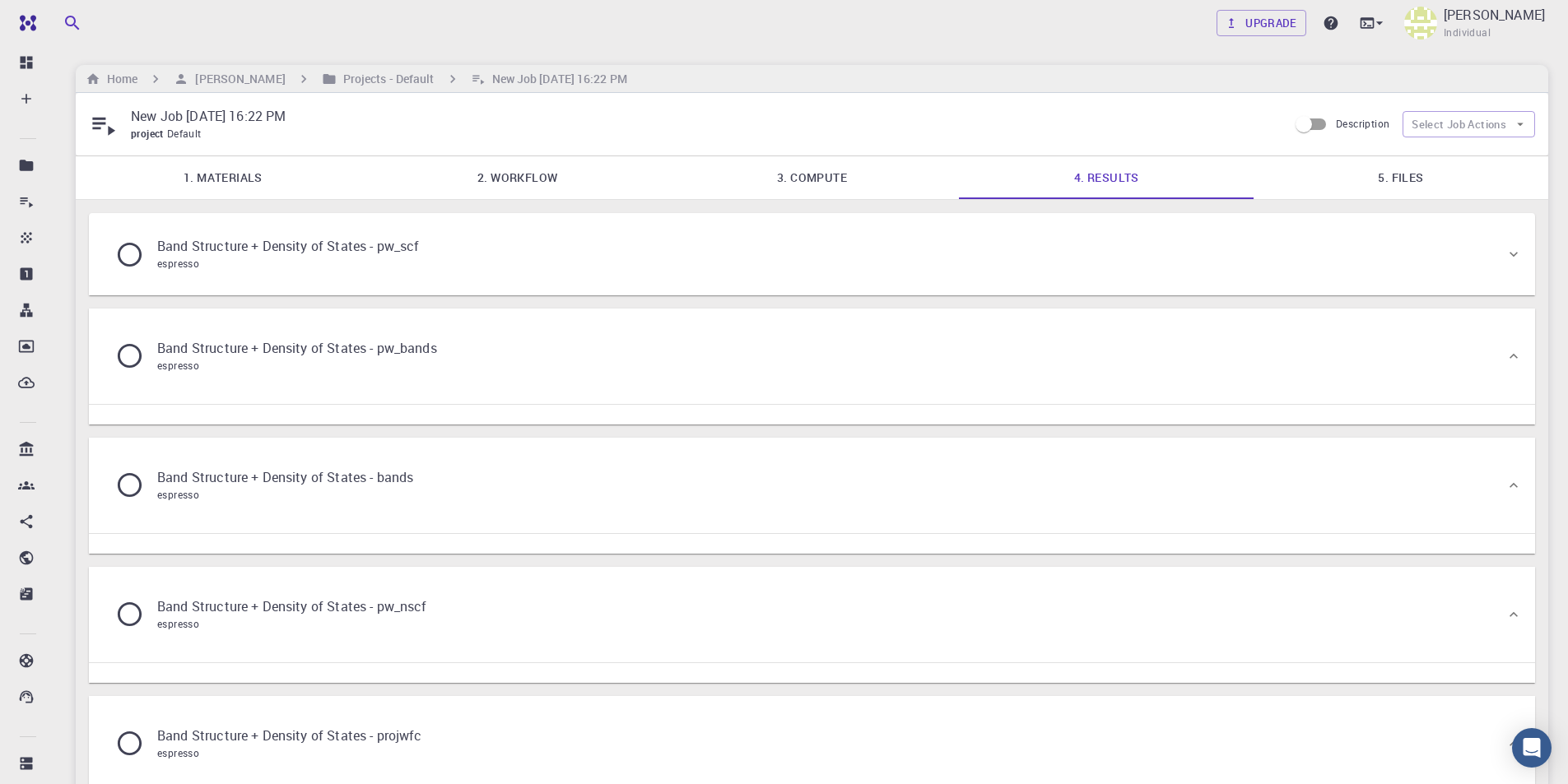
click at [132, 251] on icon at bounding box center [130, 255] width 29 height 29
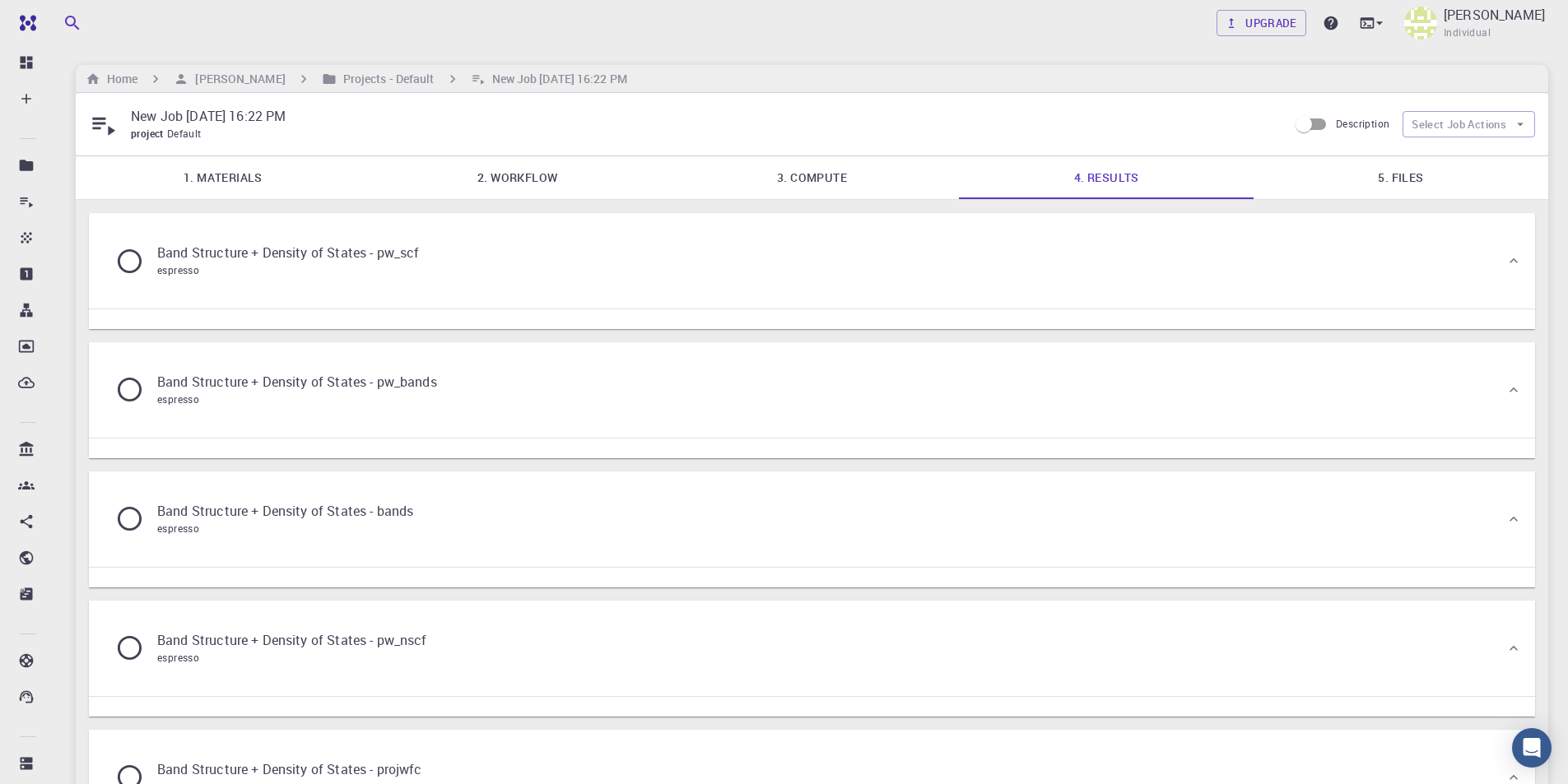
click at [217, 170] on link "1. Materials" at bounding box center [223, 178] width 295 height 43
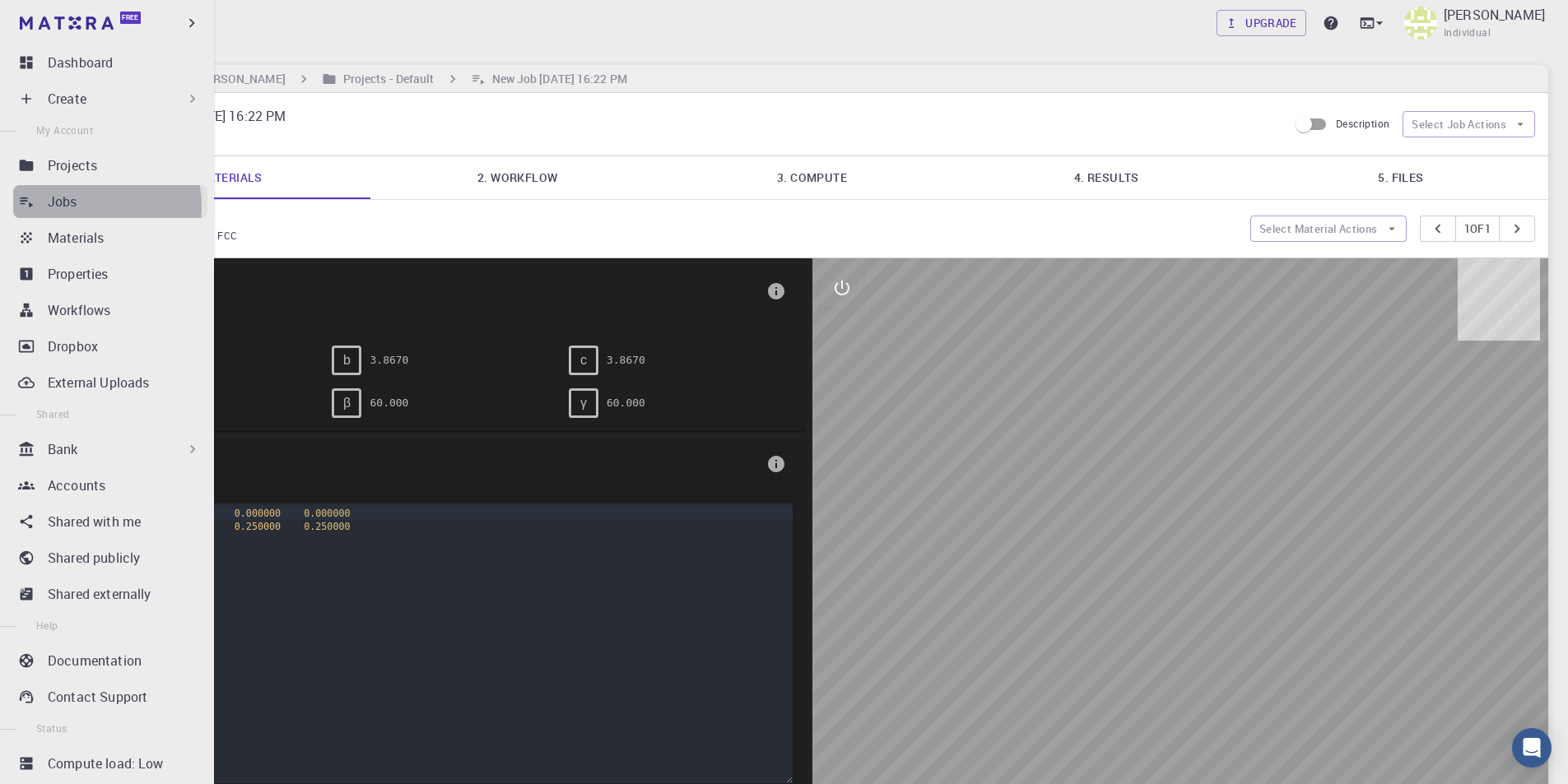
click at [73, 207] on p "Jobs" at bounding box center [62, 202] width 30 height 20
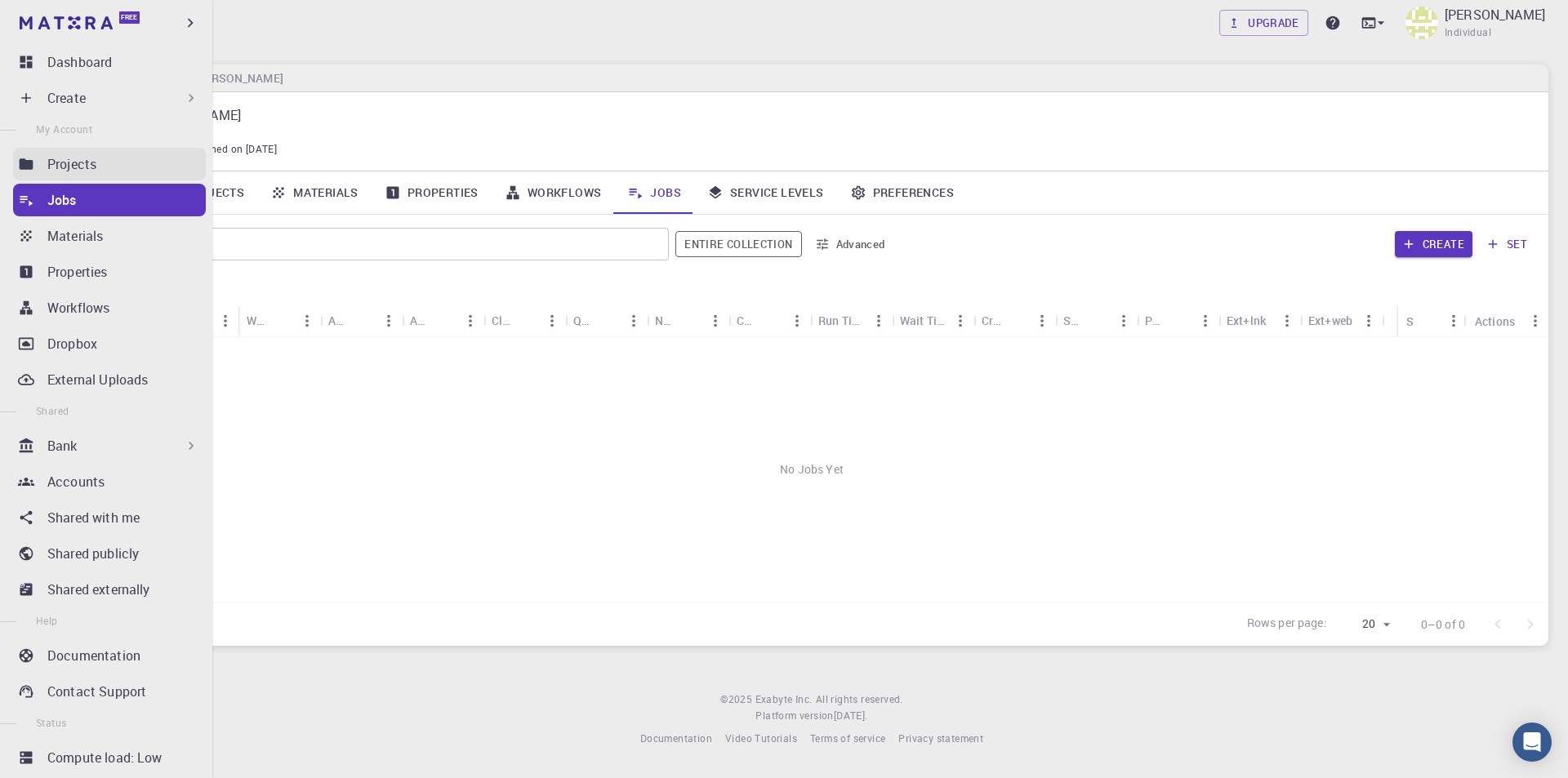
click at [82, 157] on p "Projects" at bounding box center [72, 164] width 49 height 19
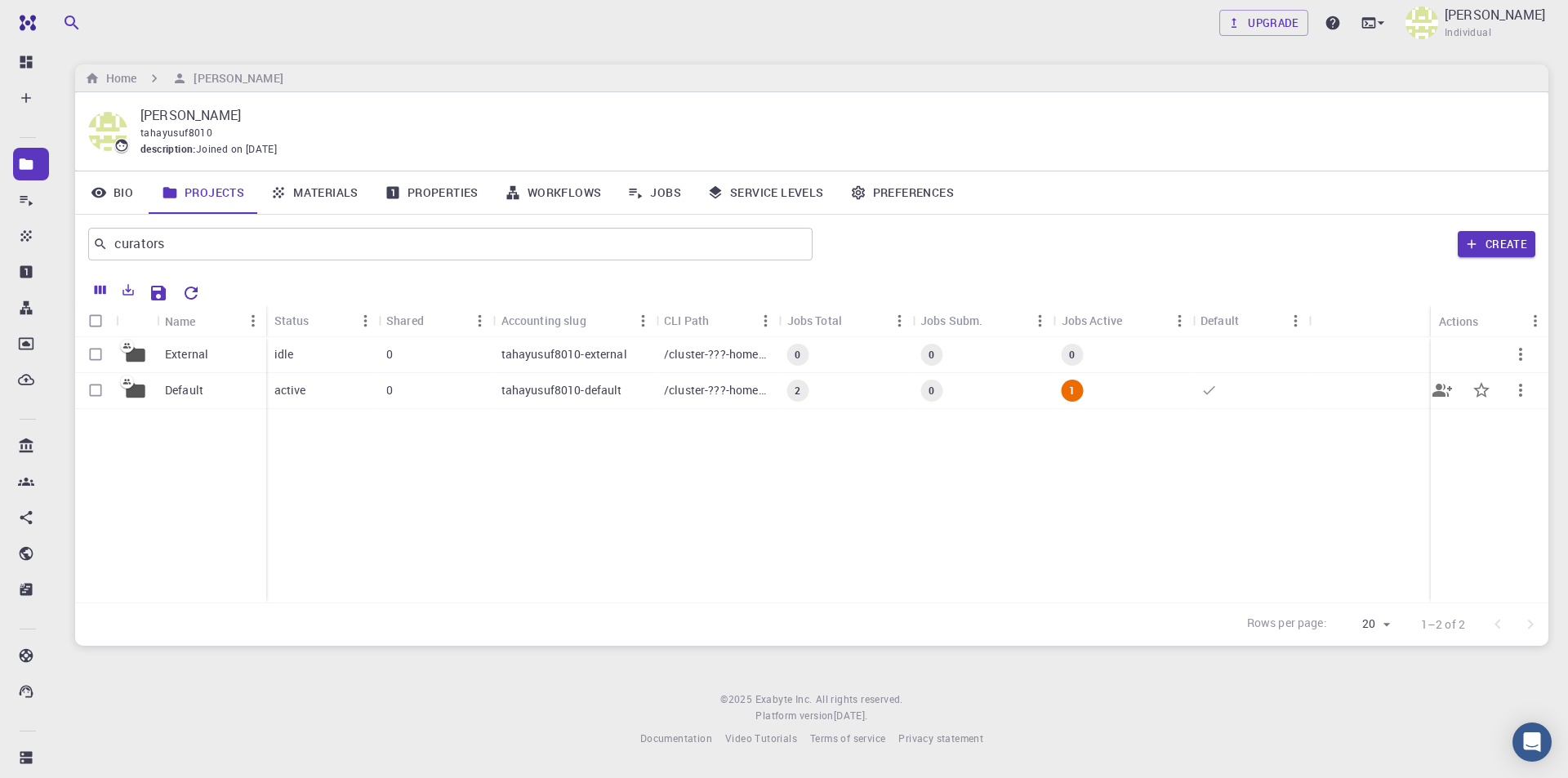
click at [203, 393] on div "Default" at bounding box center [211, 391] width 109 height 36
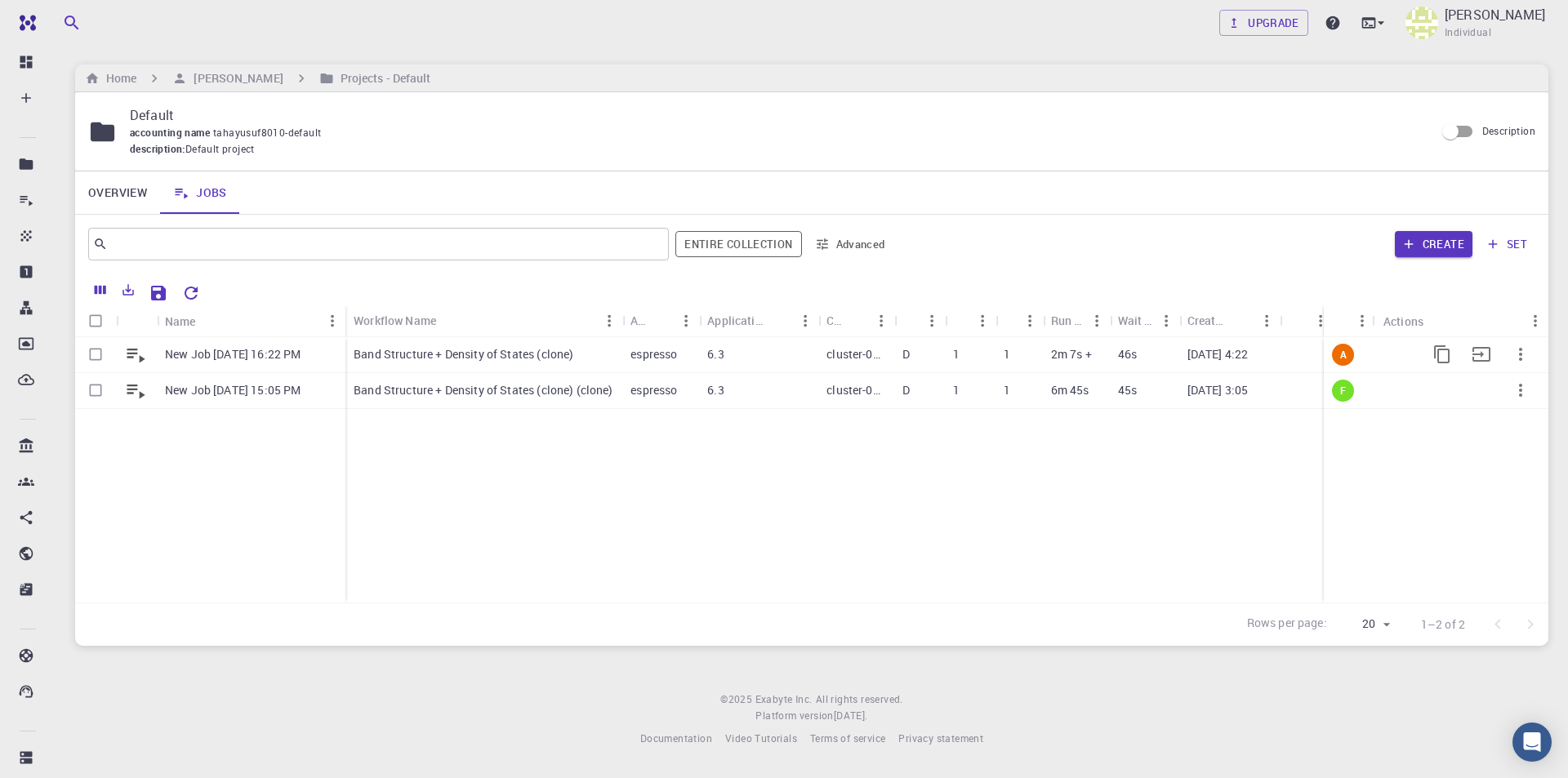
click at [287, 357] on p "New Job [DATE] 16:22 PM" at bounding box center [233, 354] width 136 height 16
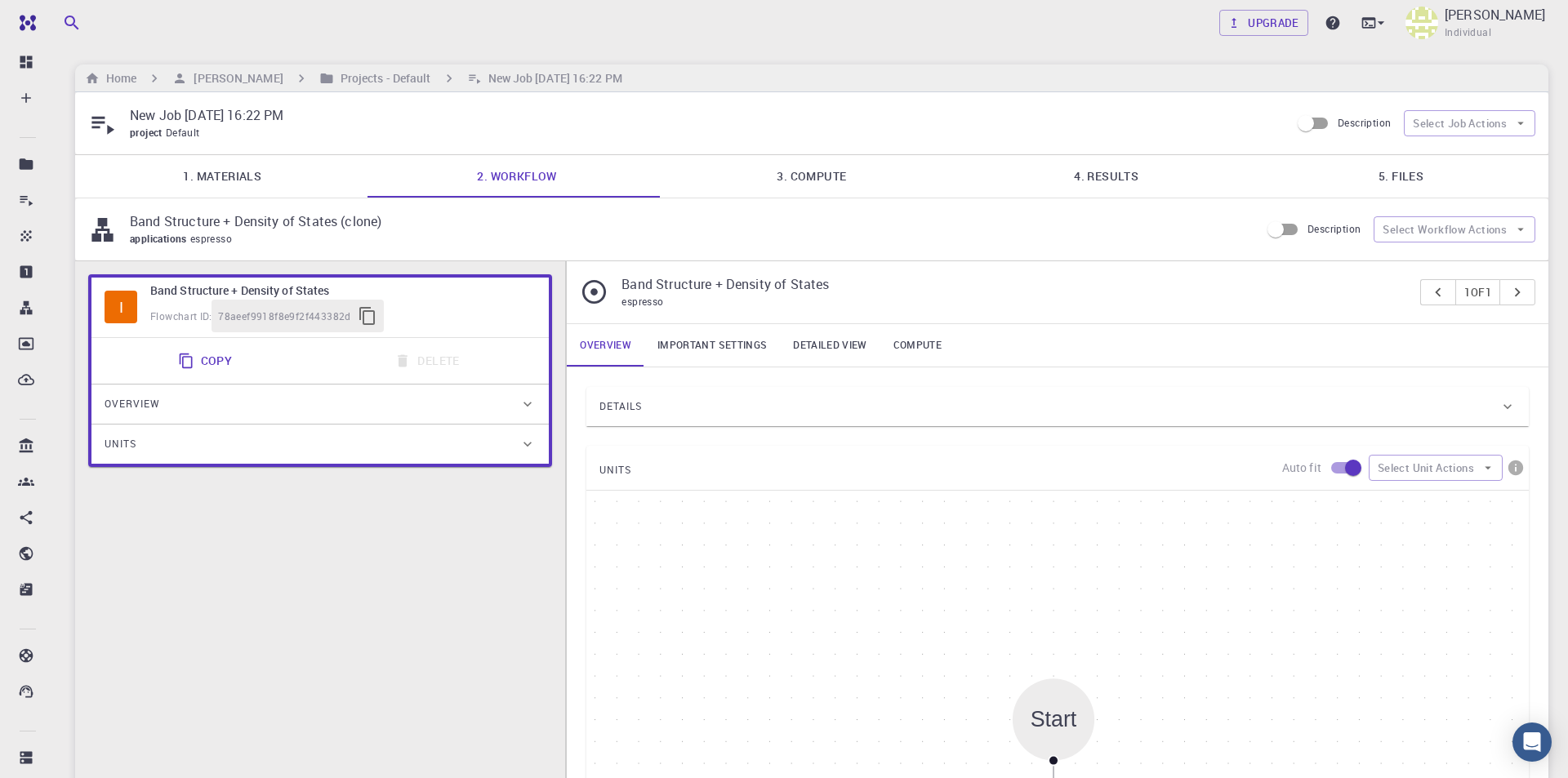
type input "/export/share/pseudo/si/gga/pbe/gbrv/1.0/us/si_pbe_gbrv_1.0.upf"
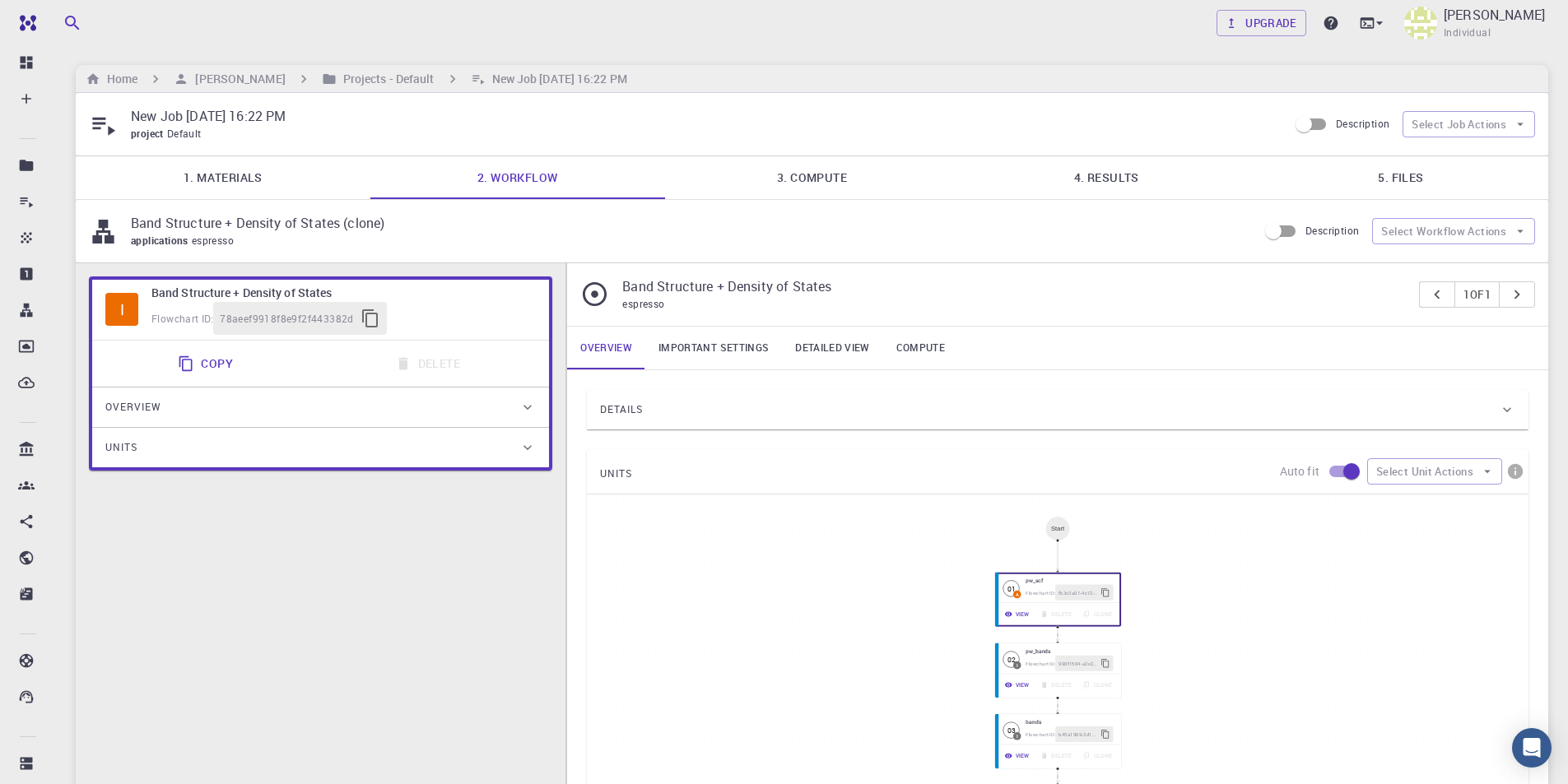
click at [179, 173] on link "1. Materials" at bounding box center [223, 178] width 295 height 43
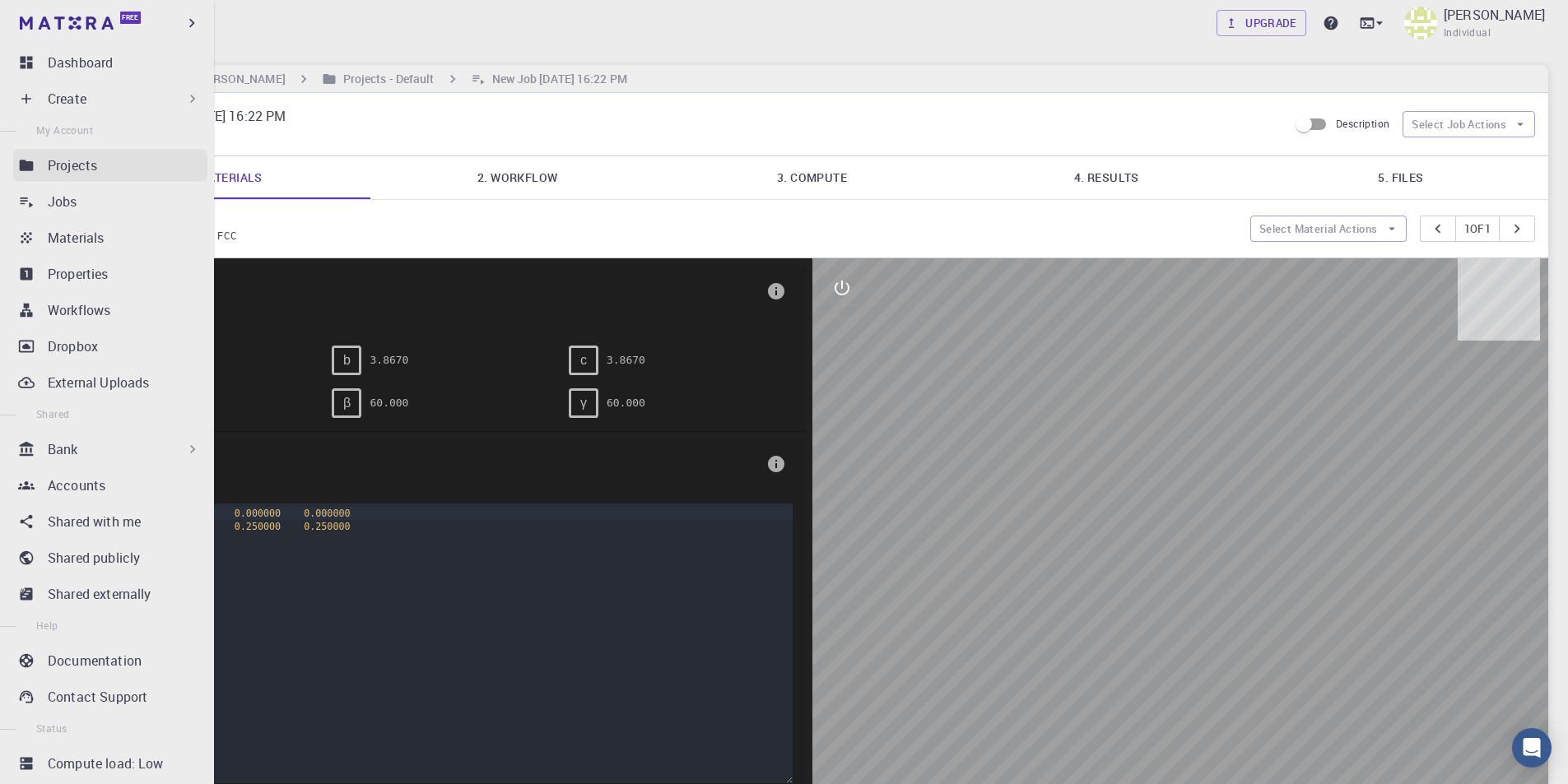
click at [84, 169] on p "Projects" at bounding box center [73, 165] width 50 height 20
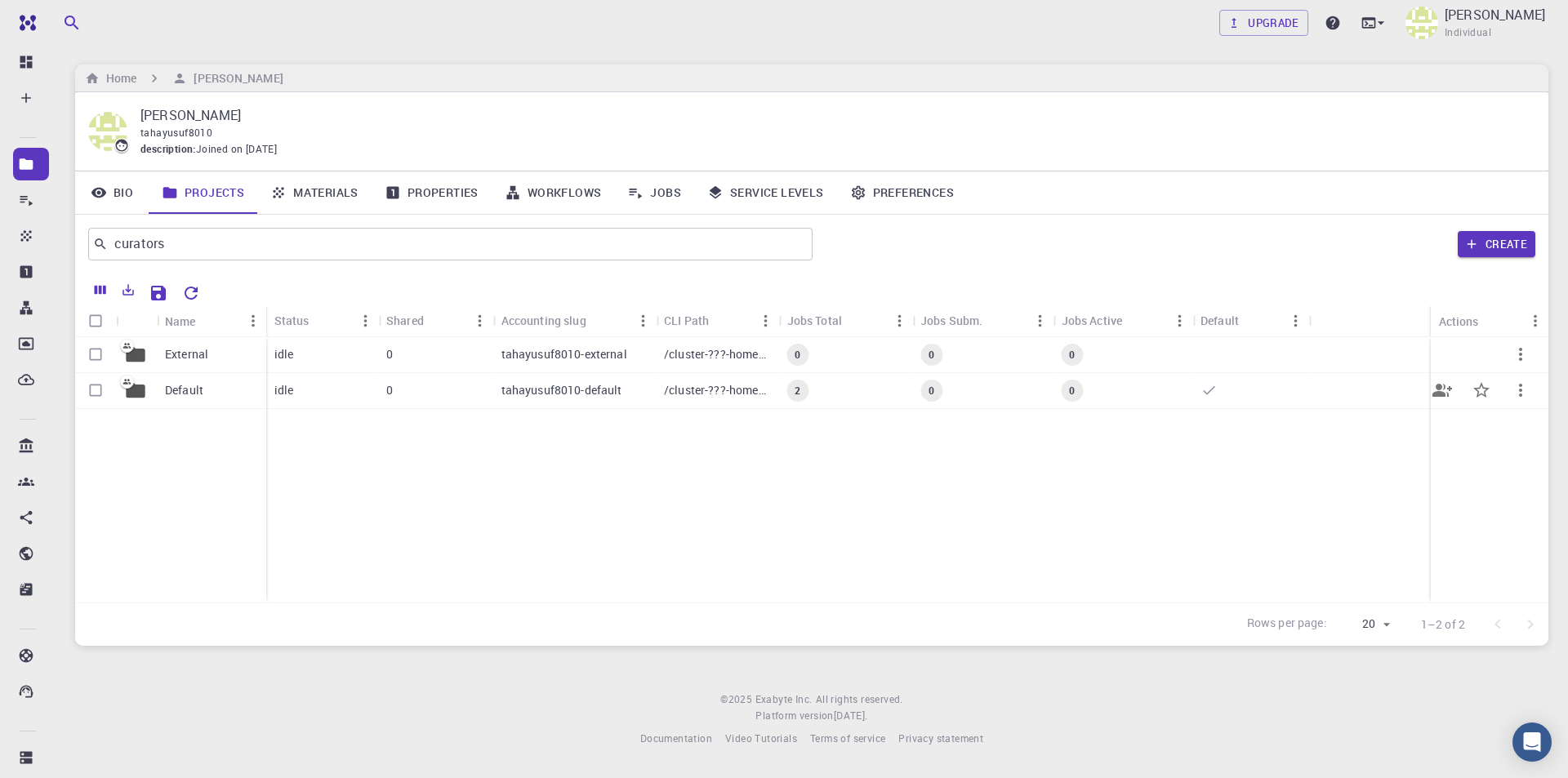
click at [214, 392] on div "Default" at bounding box center [211, 391] width 109 height 36
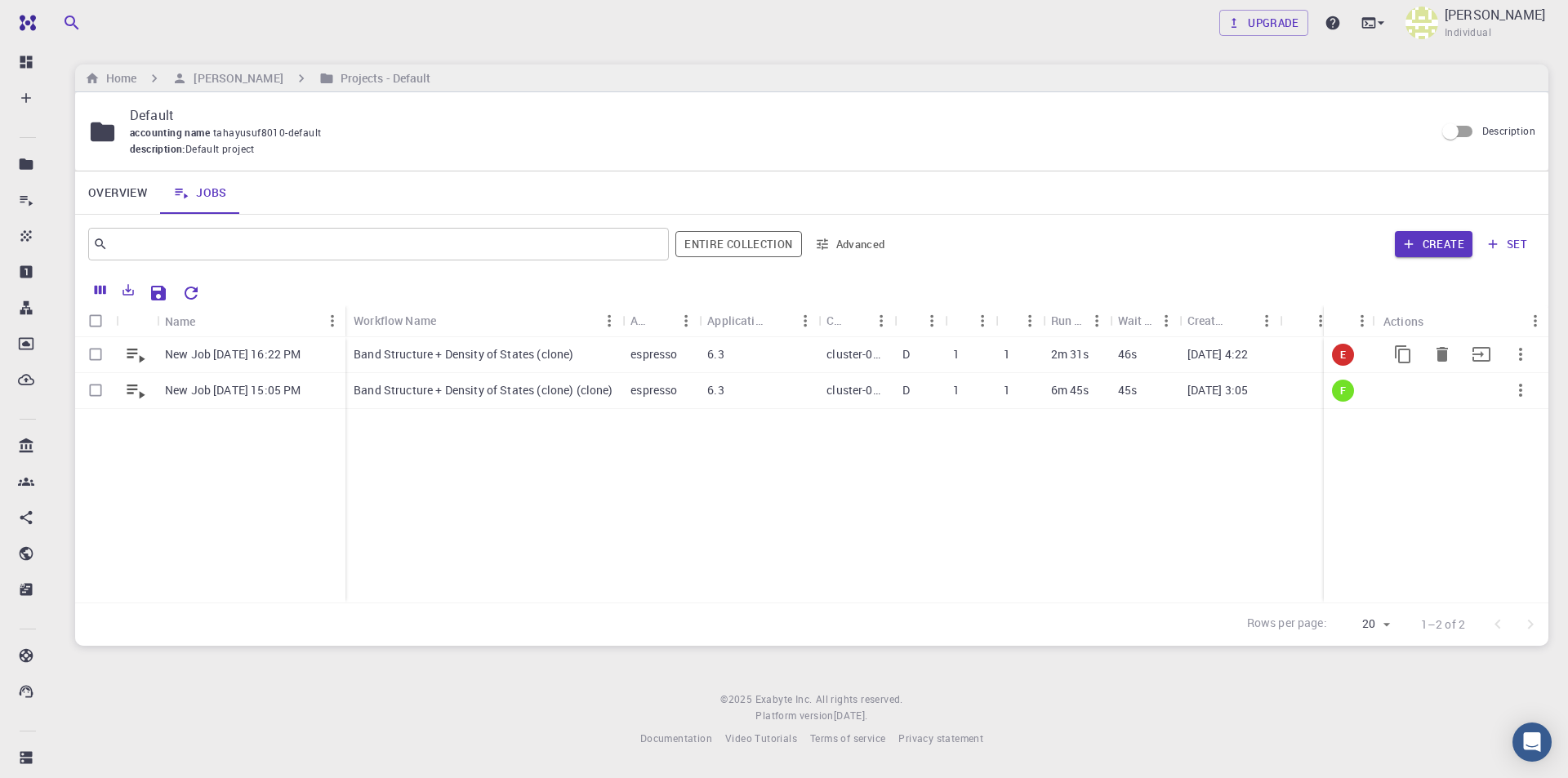
click at [270, 350] on p "New Job Aug 11, 2025, 16:22 PM" at bounding box center [233, 354] width 136 height 16
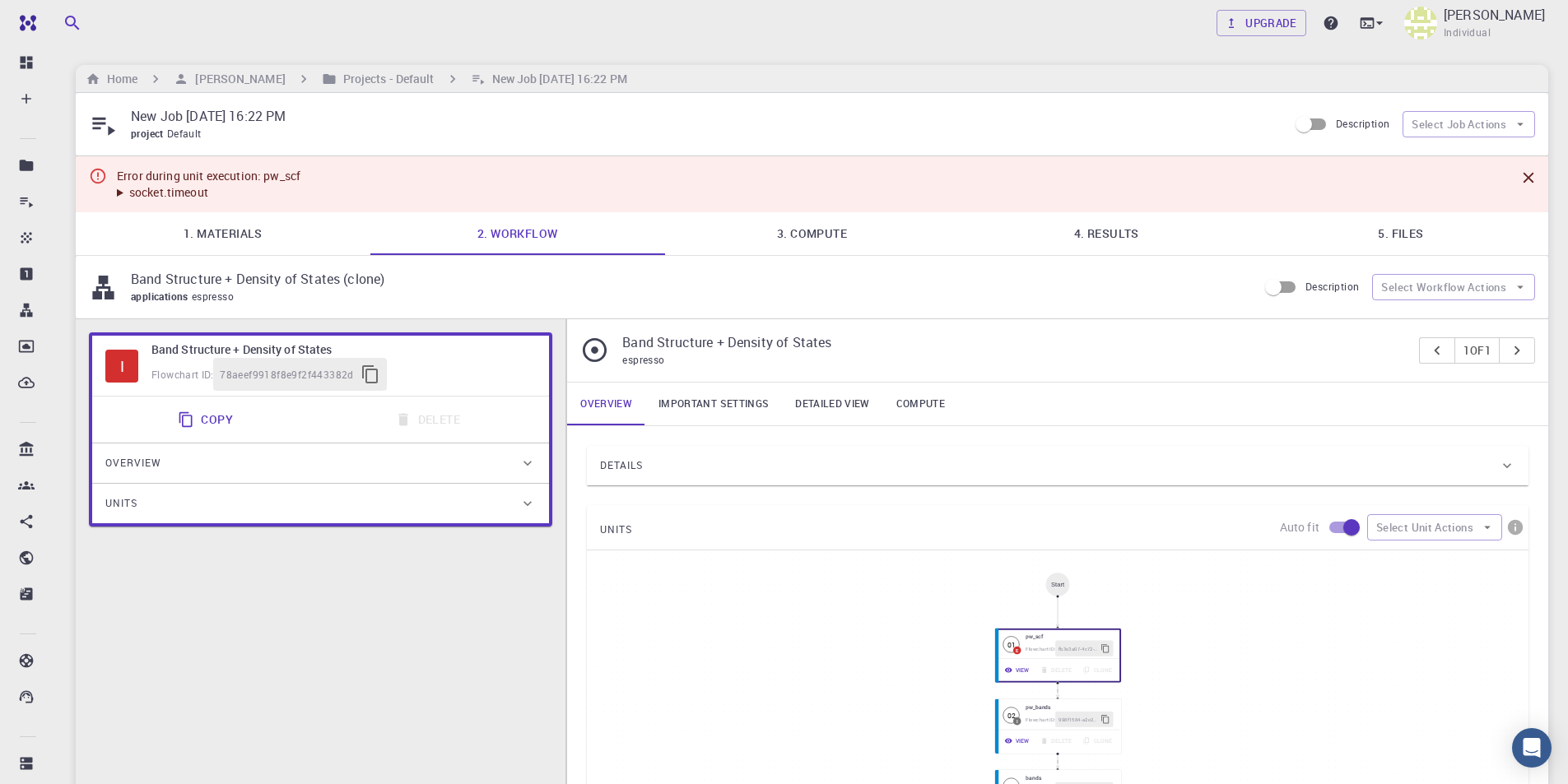
click at [797, 230] on link "3. Compute" at bounding box center [812, 234] width 295 height 43
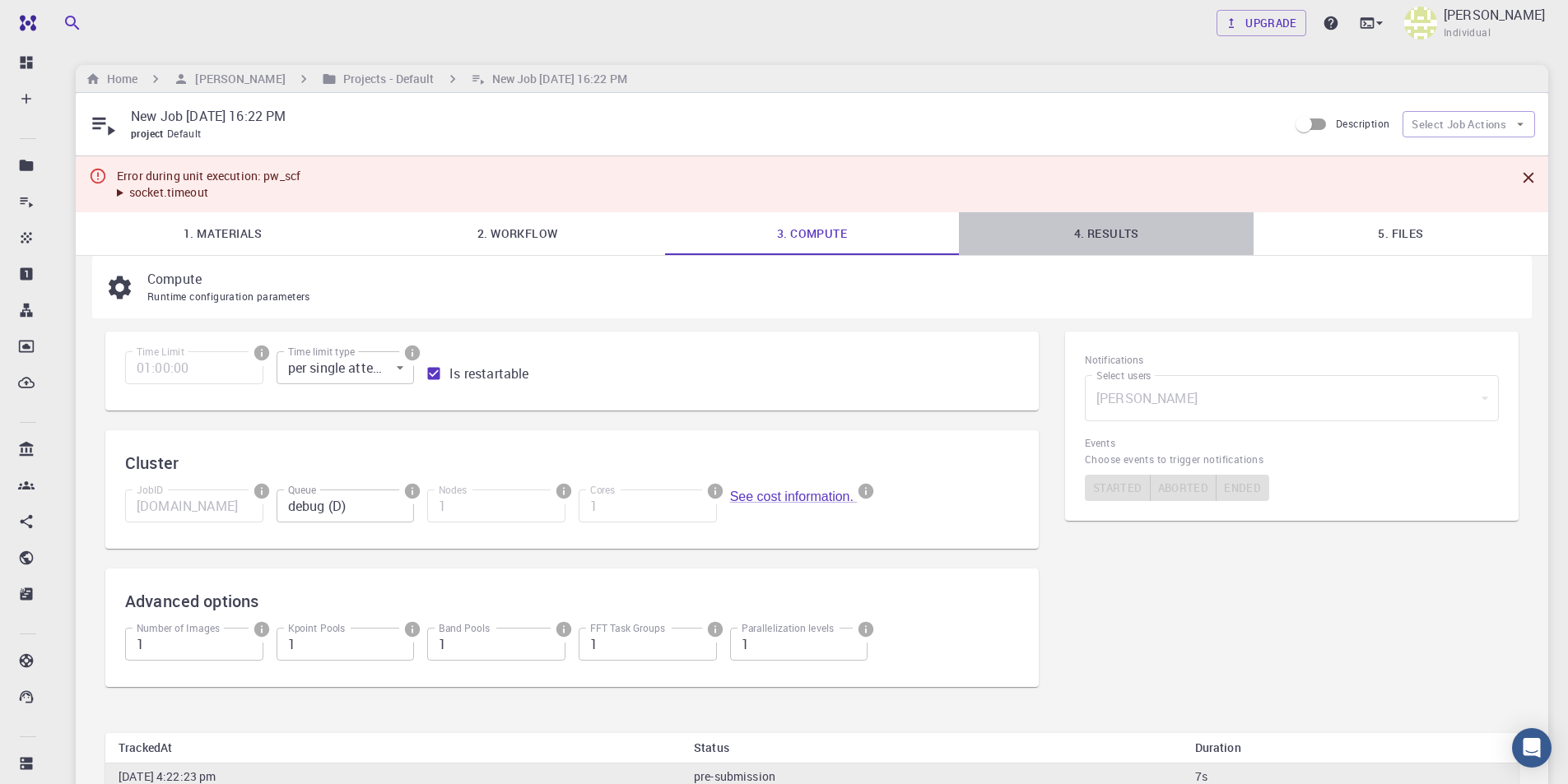
click at [1109, 230] on link "4. Results" at bounding box center [1106, 234] width 295 height 43
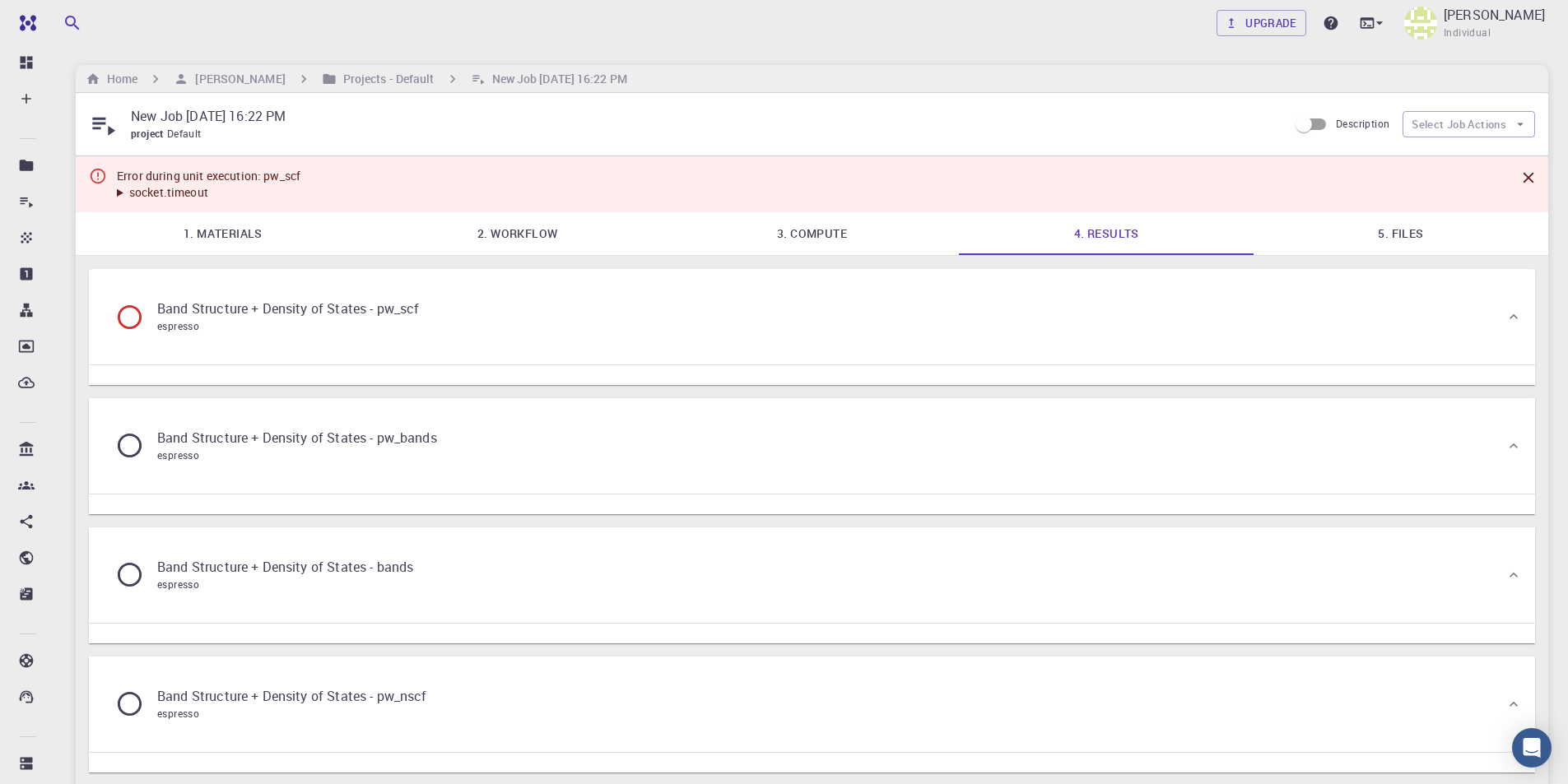
click at [125, 314] on icon at bounding box center [130, 318] width 29 height 29
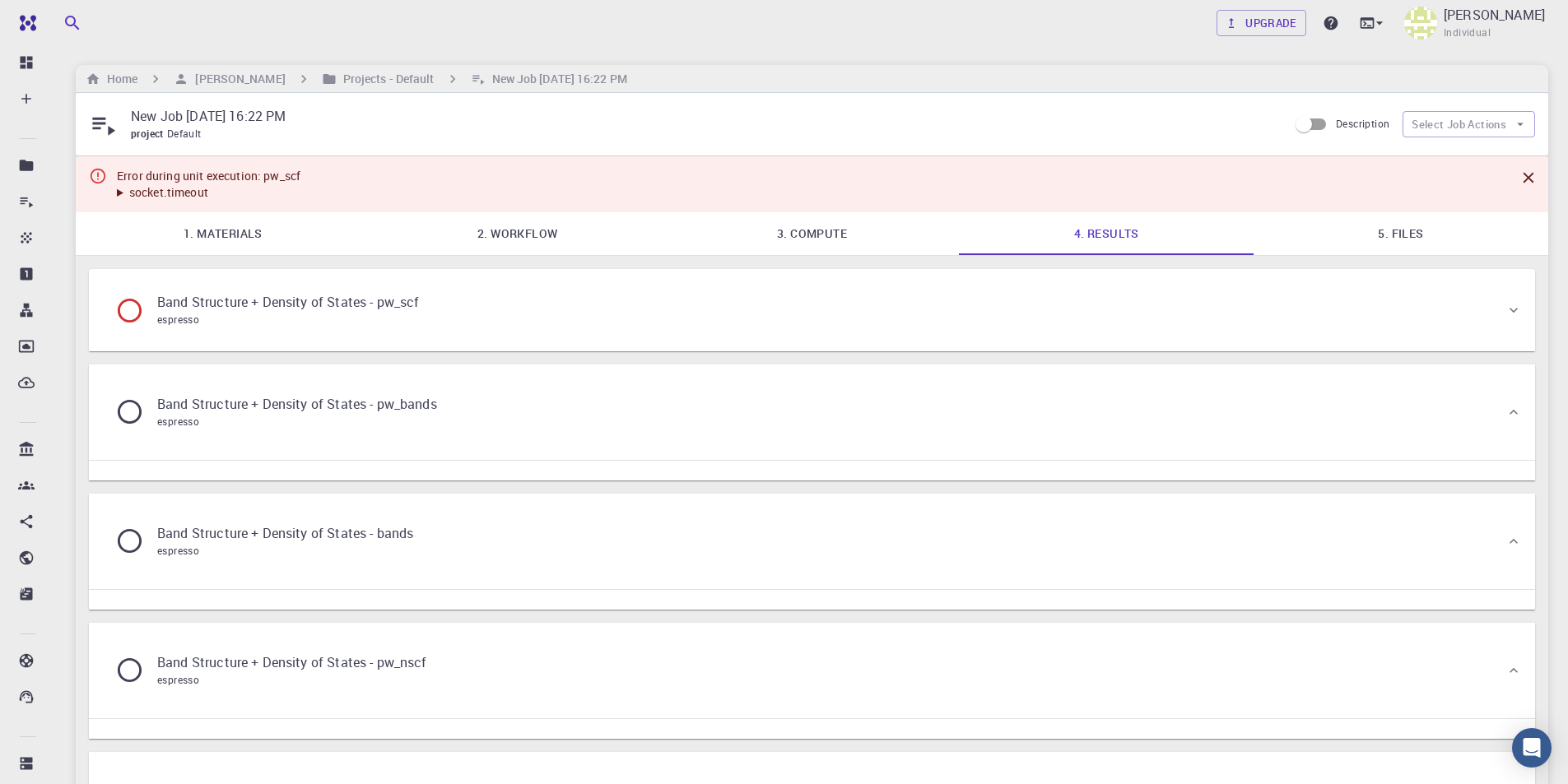
click at [132, 313] on icon at bounding box center [130, 311] width 29 height 29
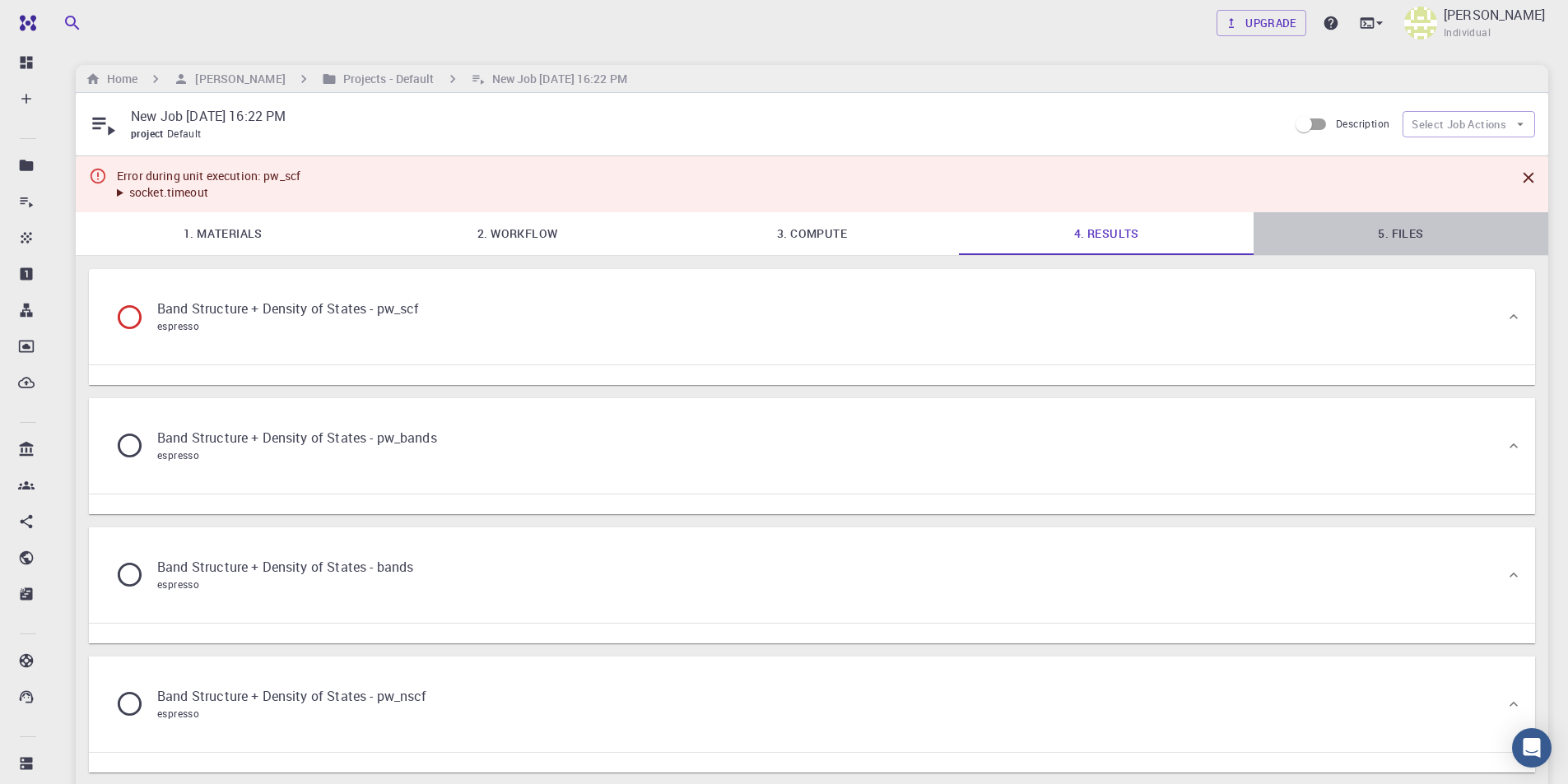
click at [1462, 222] on link "5. Files" at bounding box center [1401, 234] width 295 height 43
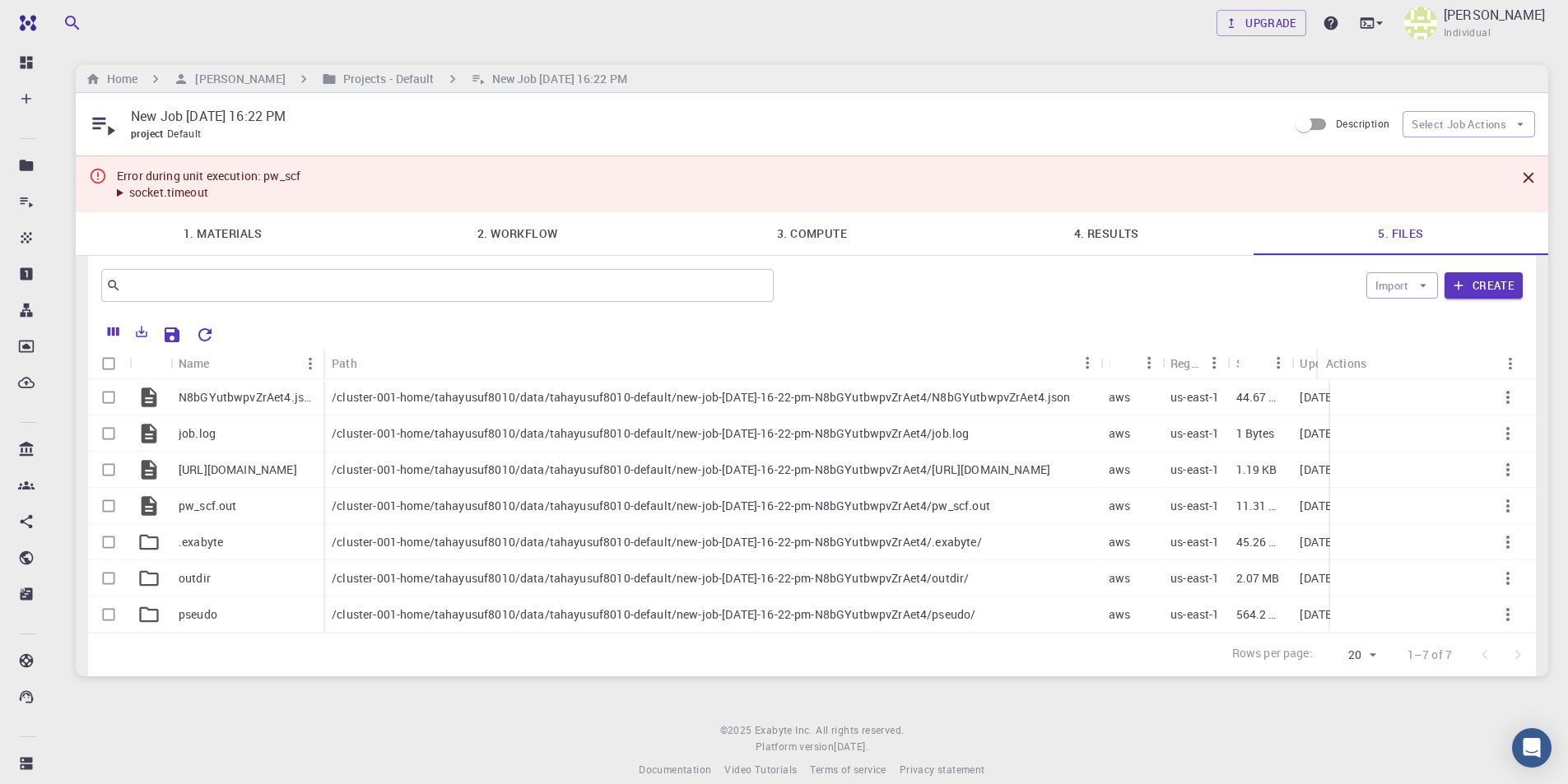
click at [184, 194] on summary "socket.timeout" at bounding box center [208, 192] width 184 height 16
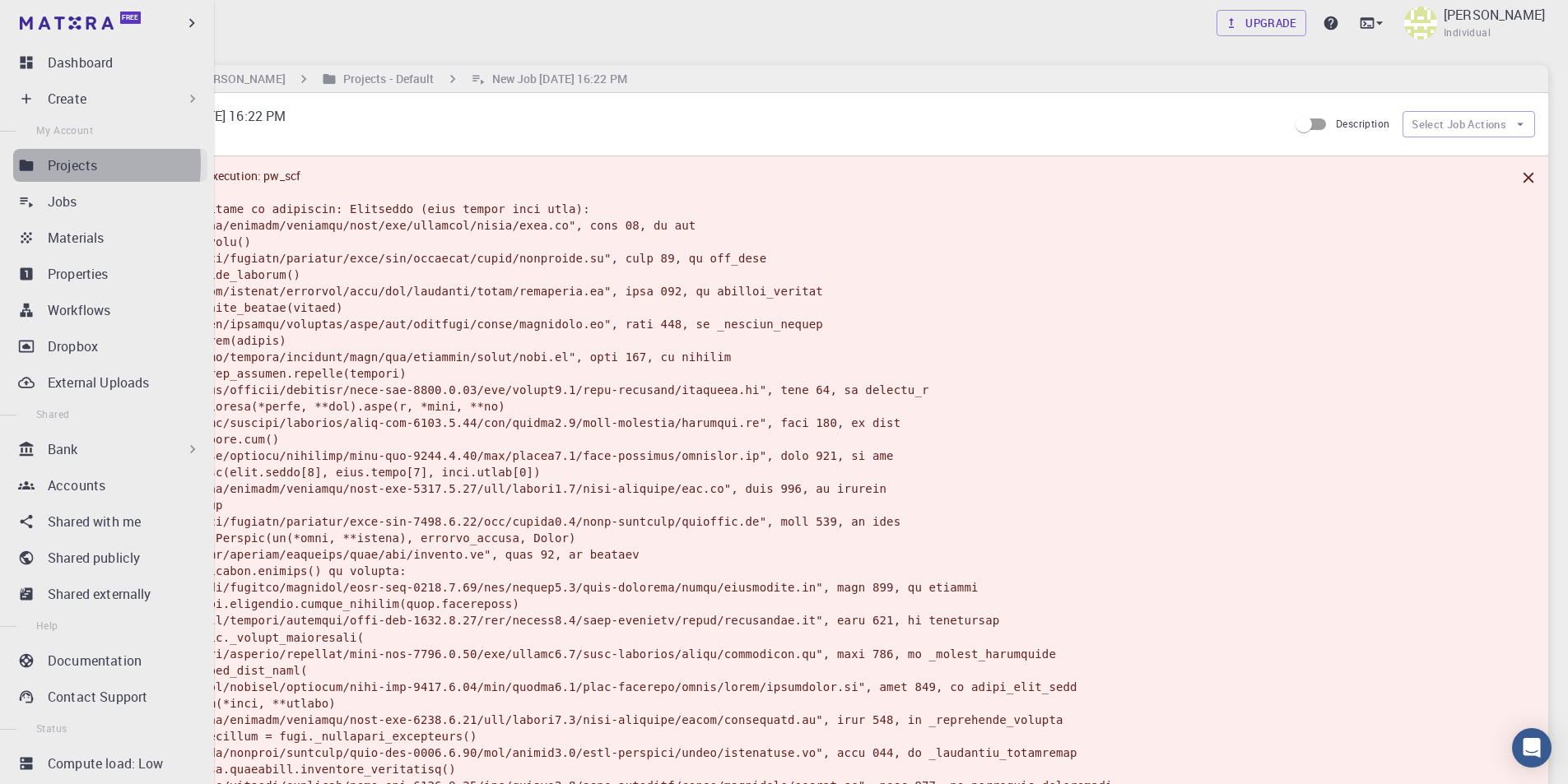
click at [33, 164] on icon at bounding box center [26, 165] width 14 height 11
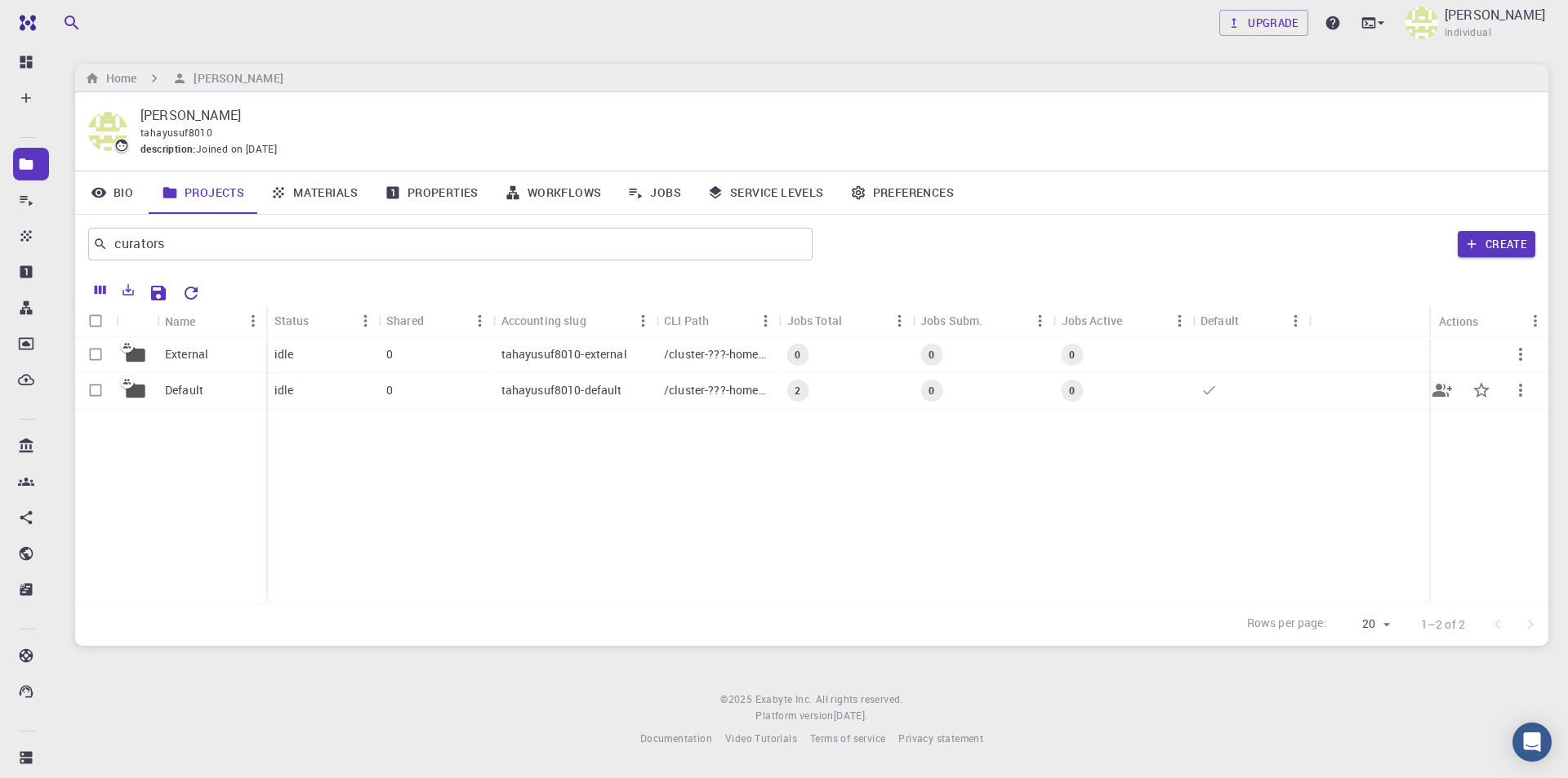
click at [182, 392] on p "Default" at bounding box center [184, 390] width 38 height 16
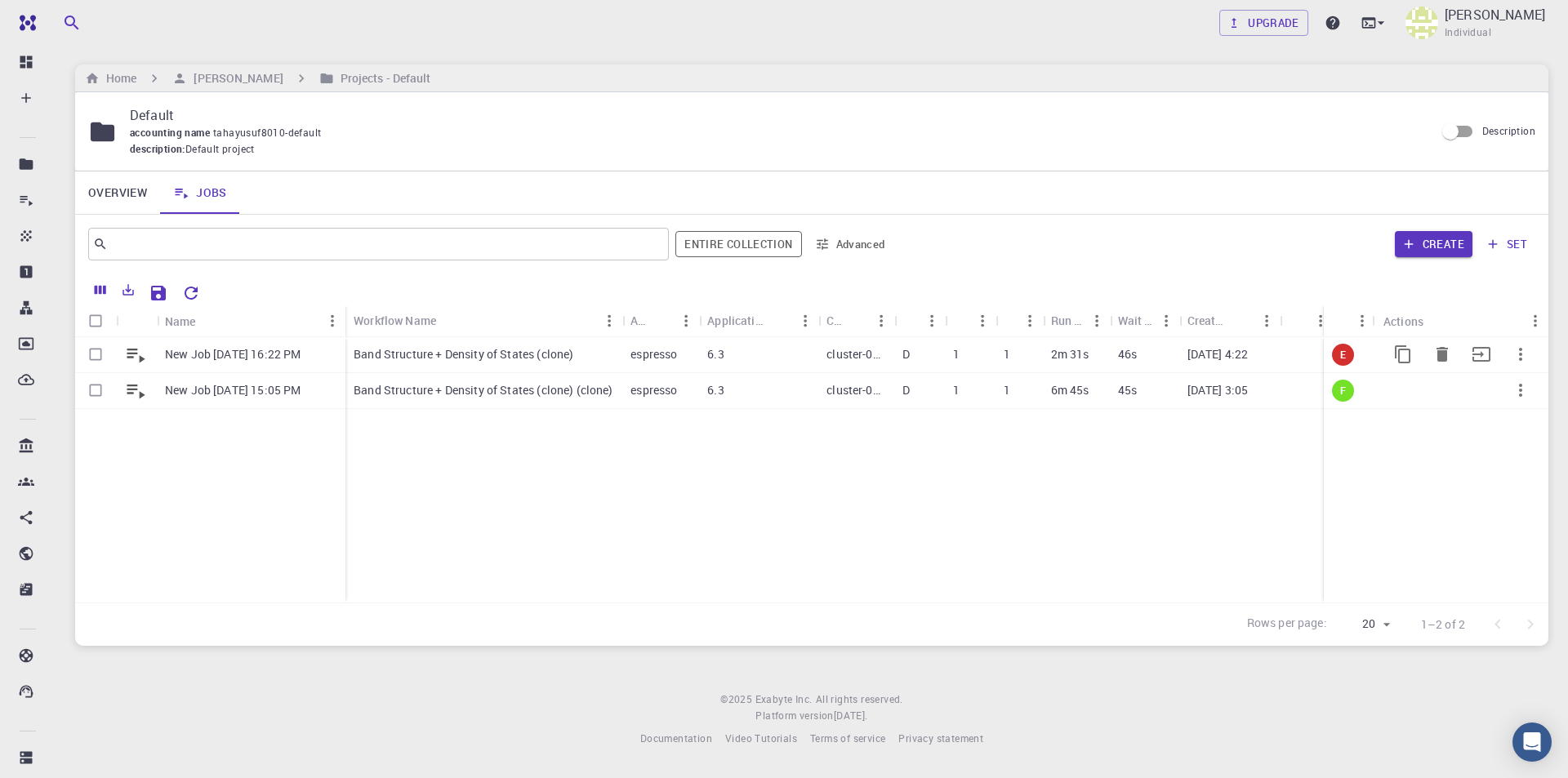
click at [1518, 356] on icon "button" at bounding box center [1521, 354] width 19 height 19
click at [1503, 419] on span "Delete" at bounding box center [1515, 424] width 29 height 16
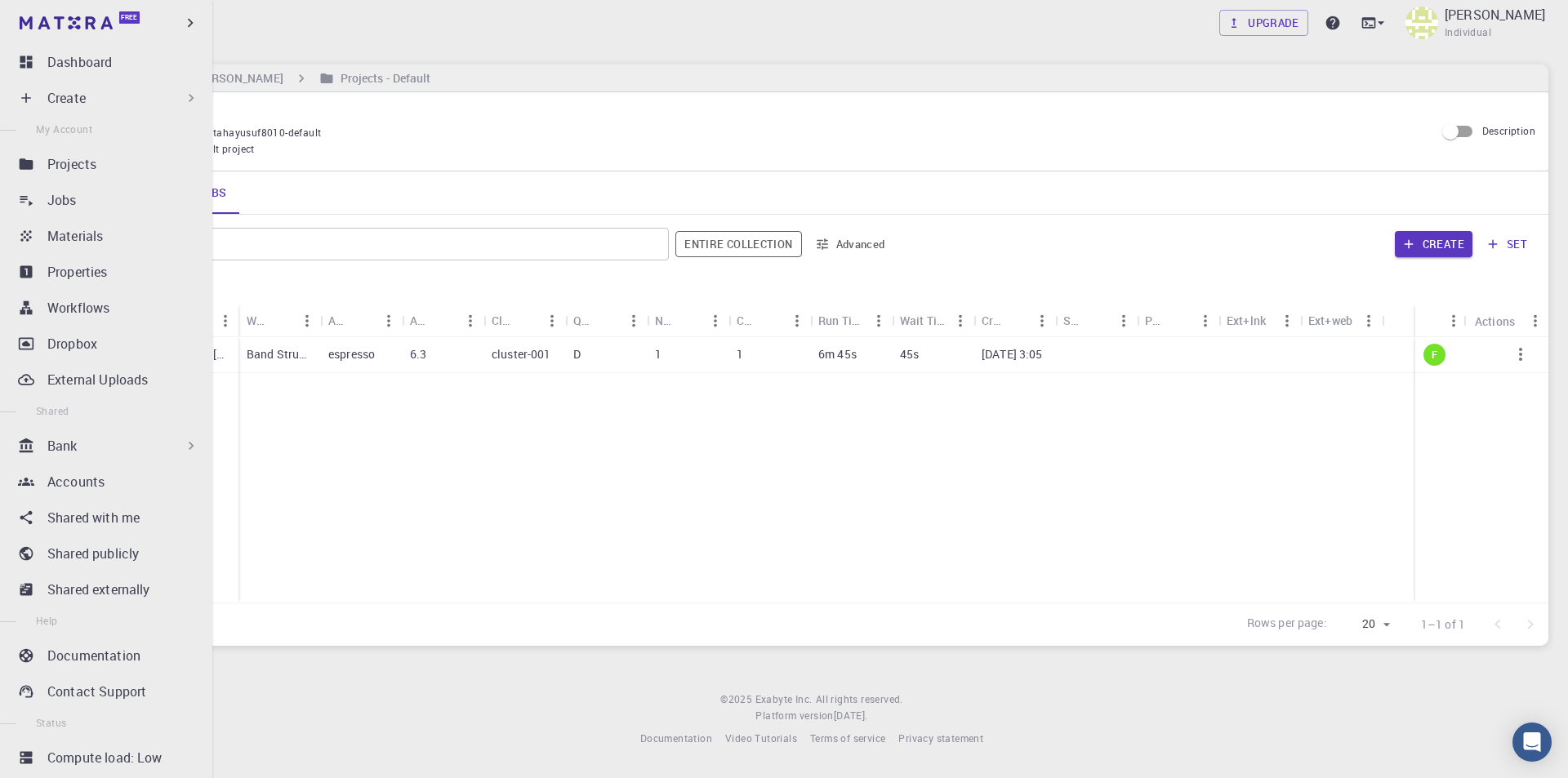
click at [80, 96] on p "Create" at bounding box center [66, 97] width 38 height 19
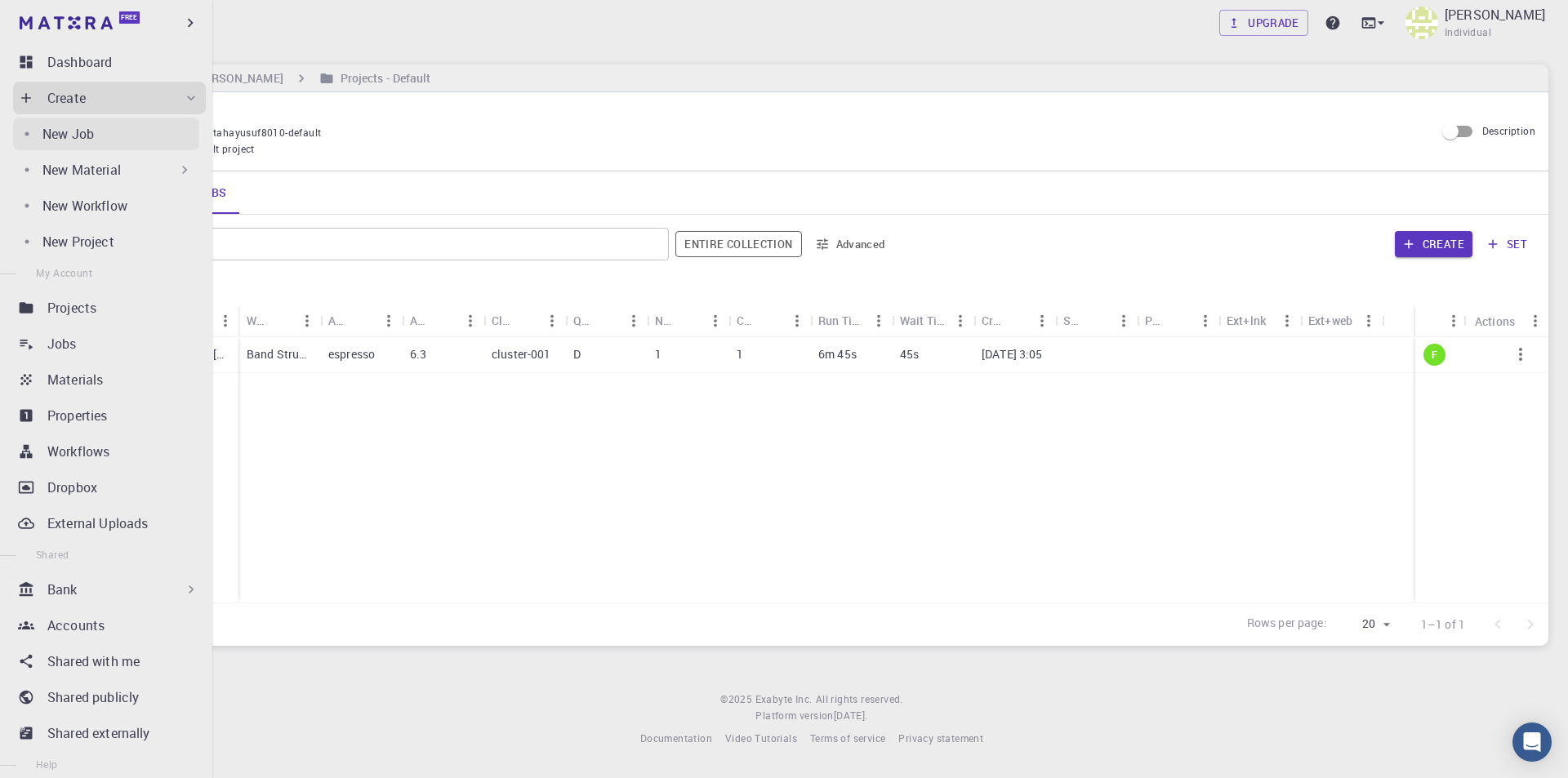
click at [79, 136] on p "New Job" at bounding box center [68, 133] width 52 height 19
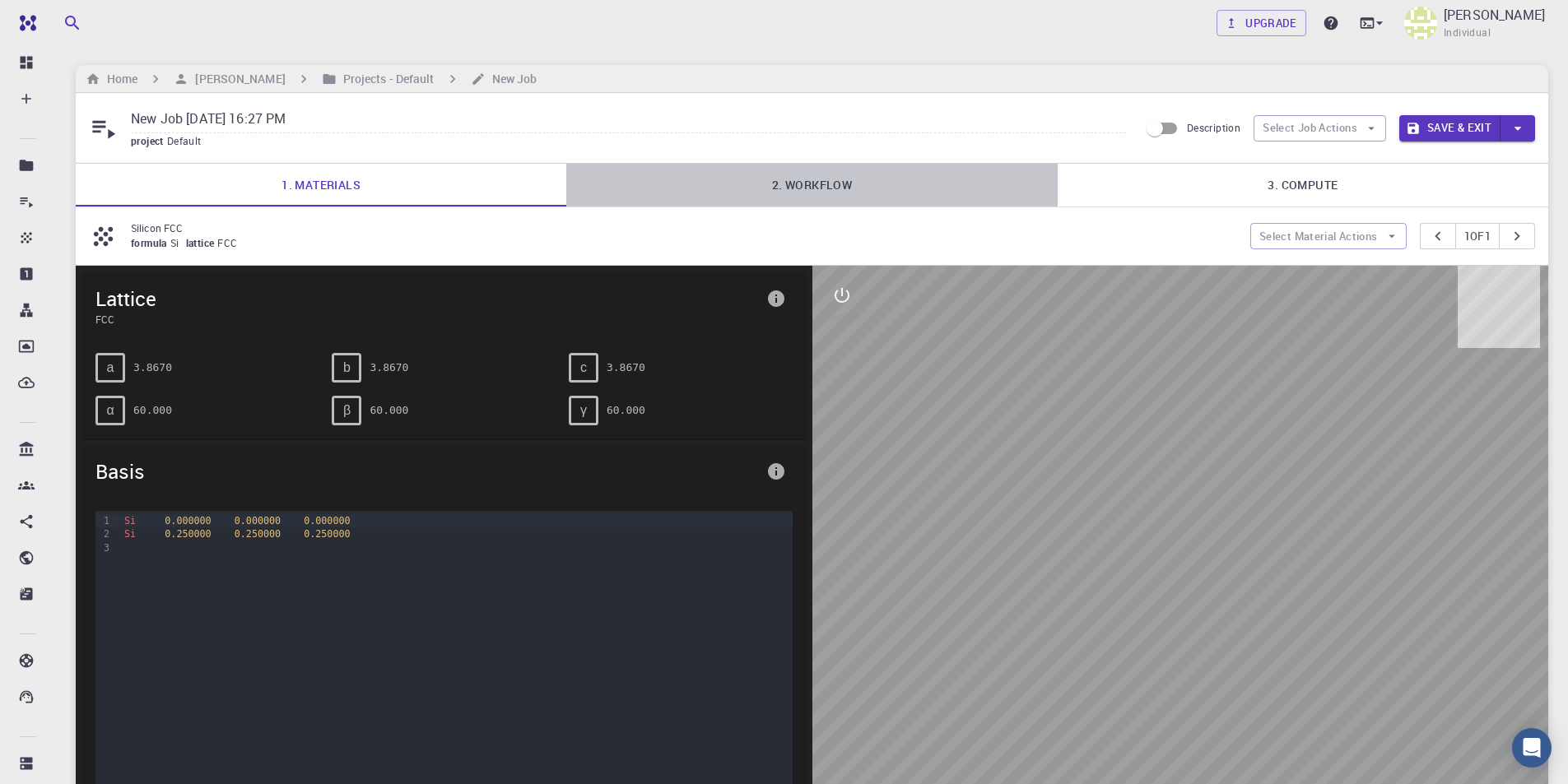
click at [850, 192] on link "2. Workflow" at bounding box center [811, 185] width 490 height 43
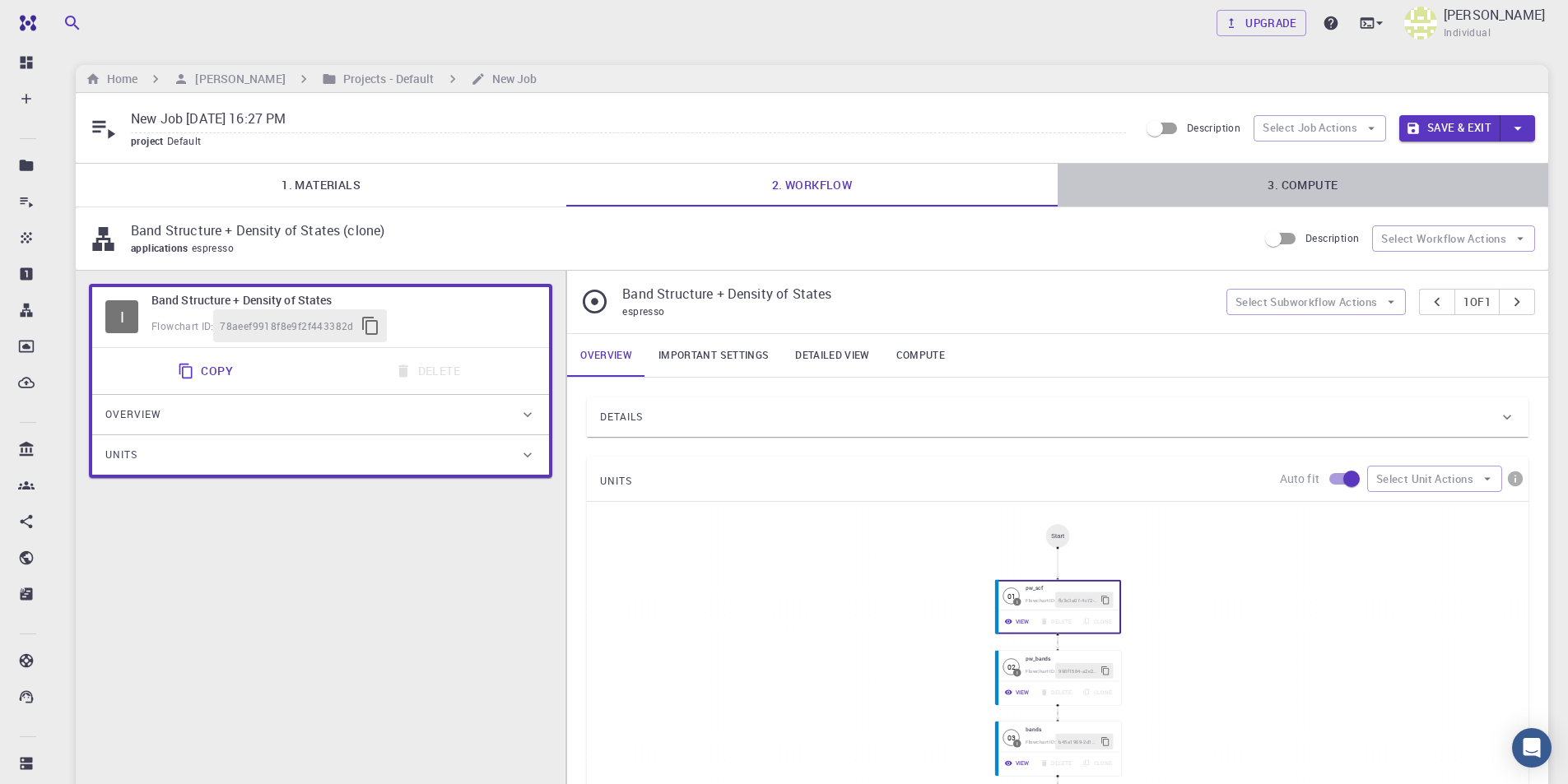
click at [1306, 190] on link "3. Compute" at bounding box center [1302, 185] width 490 height 43
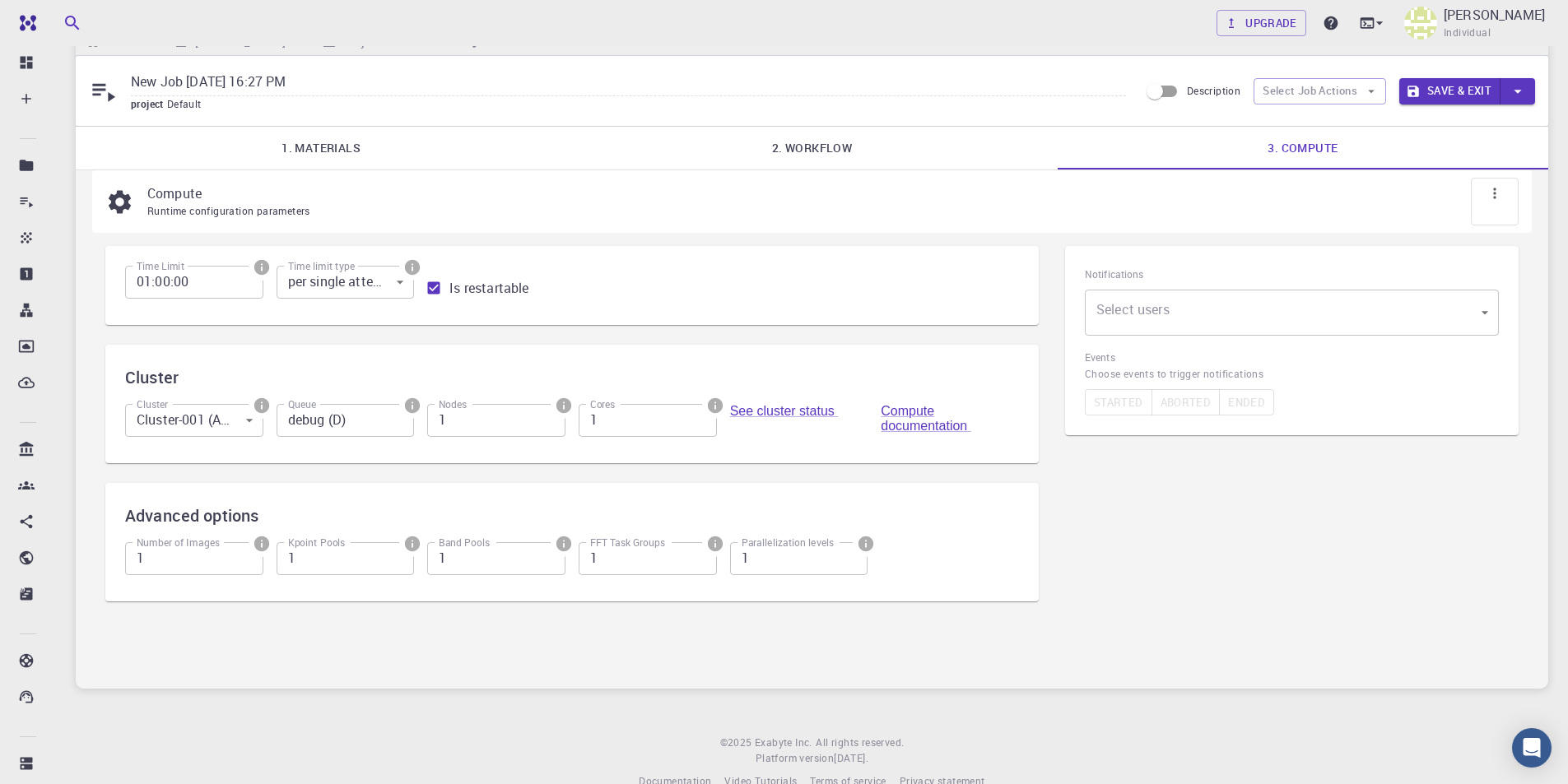
scroll to position [69, 0]
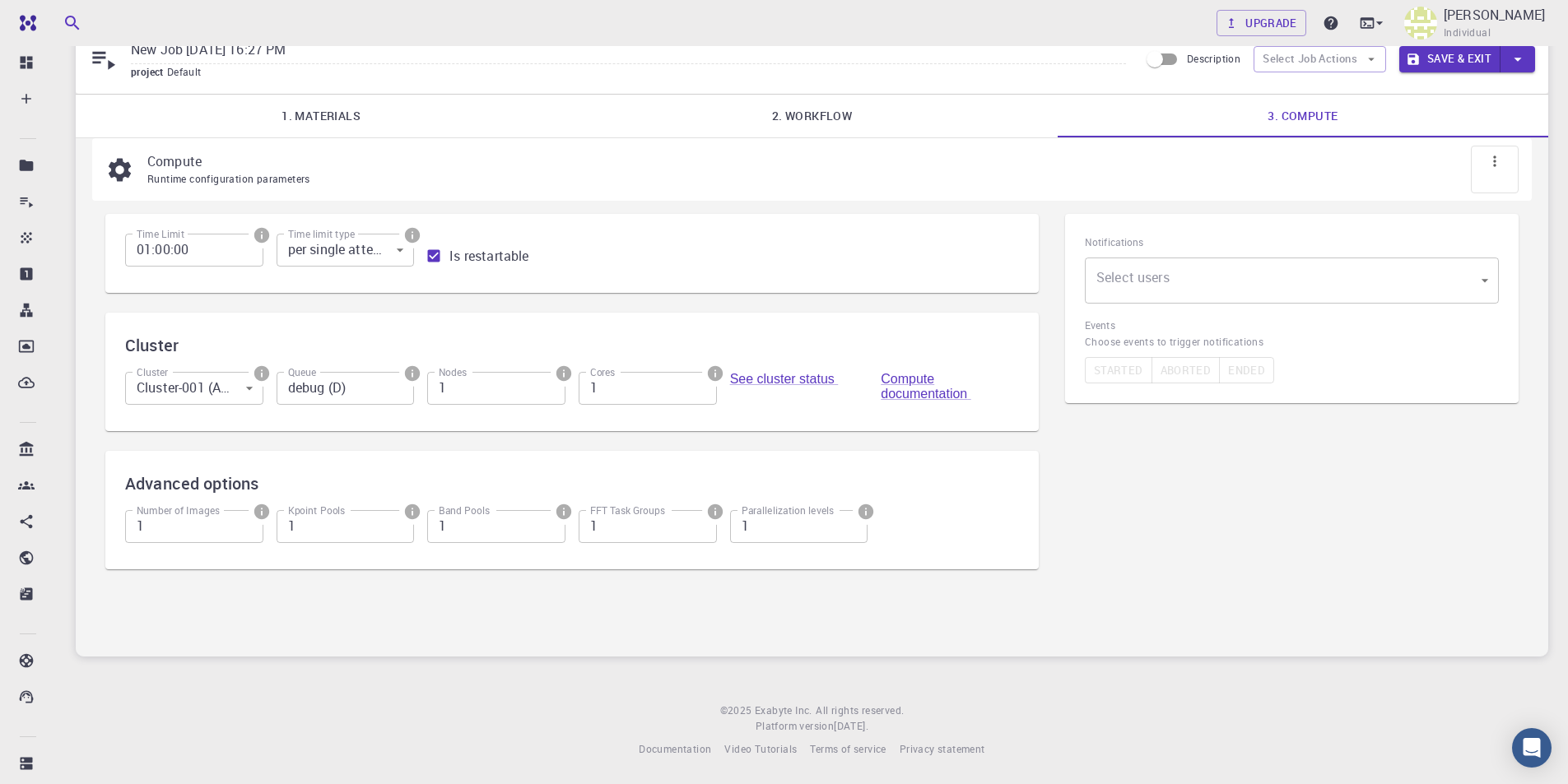
click at [1307, 294] on body "Free Dashboard Create New Job New Material Create Material Upload File Import f…" at bounding box center [784, 357] width 1568 height 853
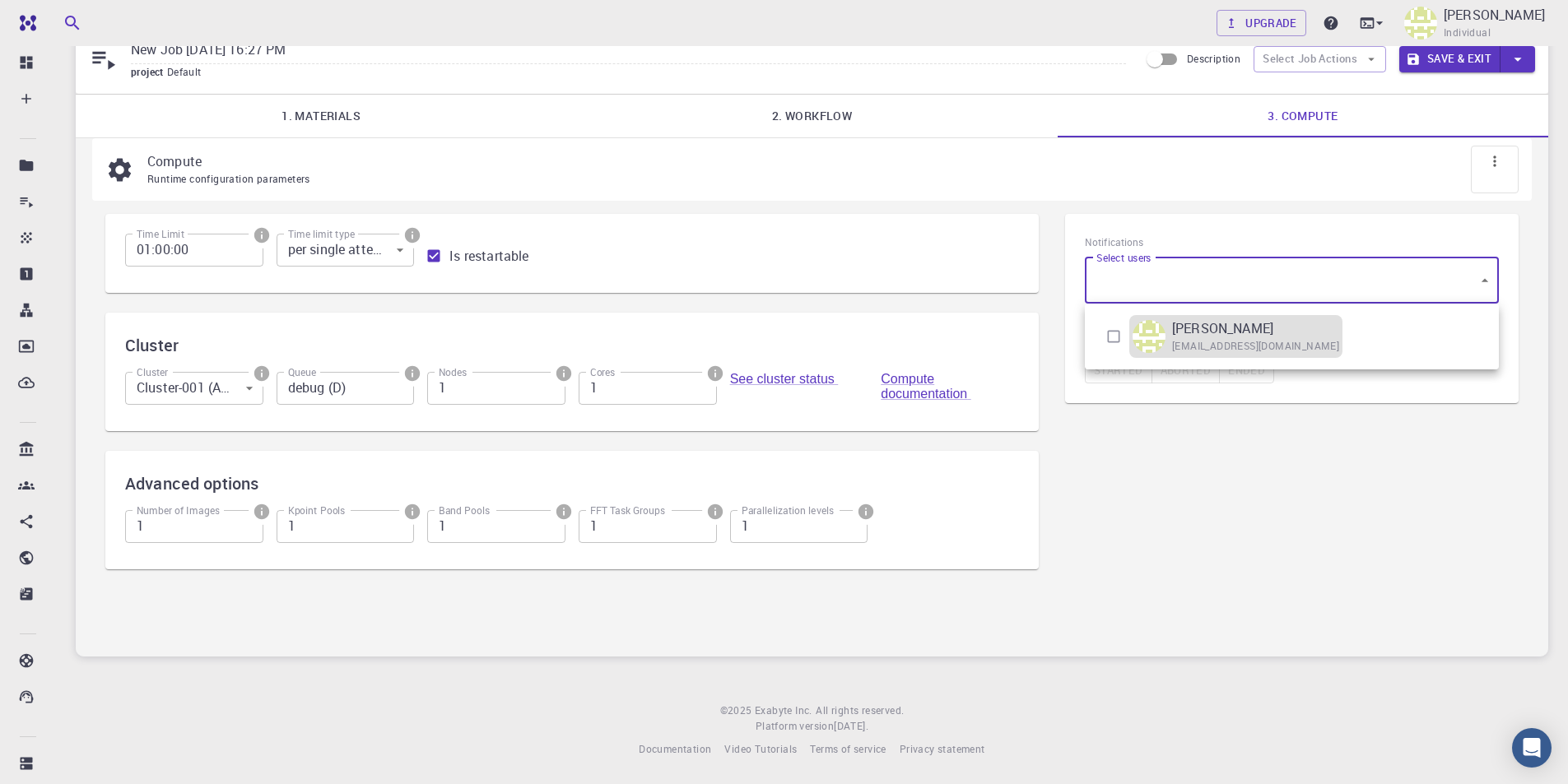
click at [1157, 335] on img at bounding box center [1149, 336] width 33 height 33
type input "[object Object]"
checkbox input "true"
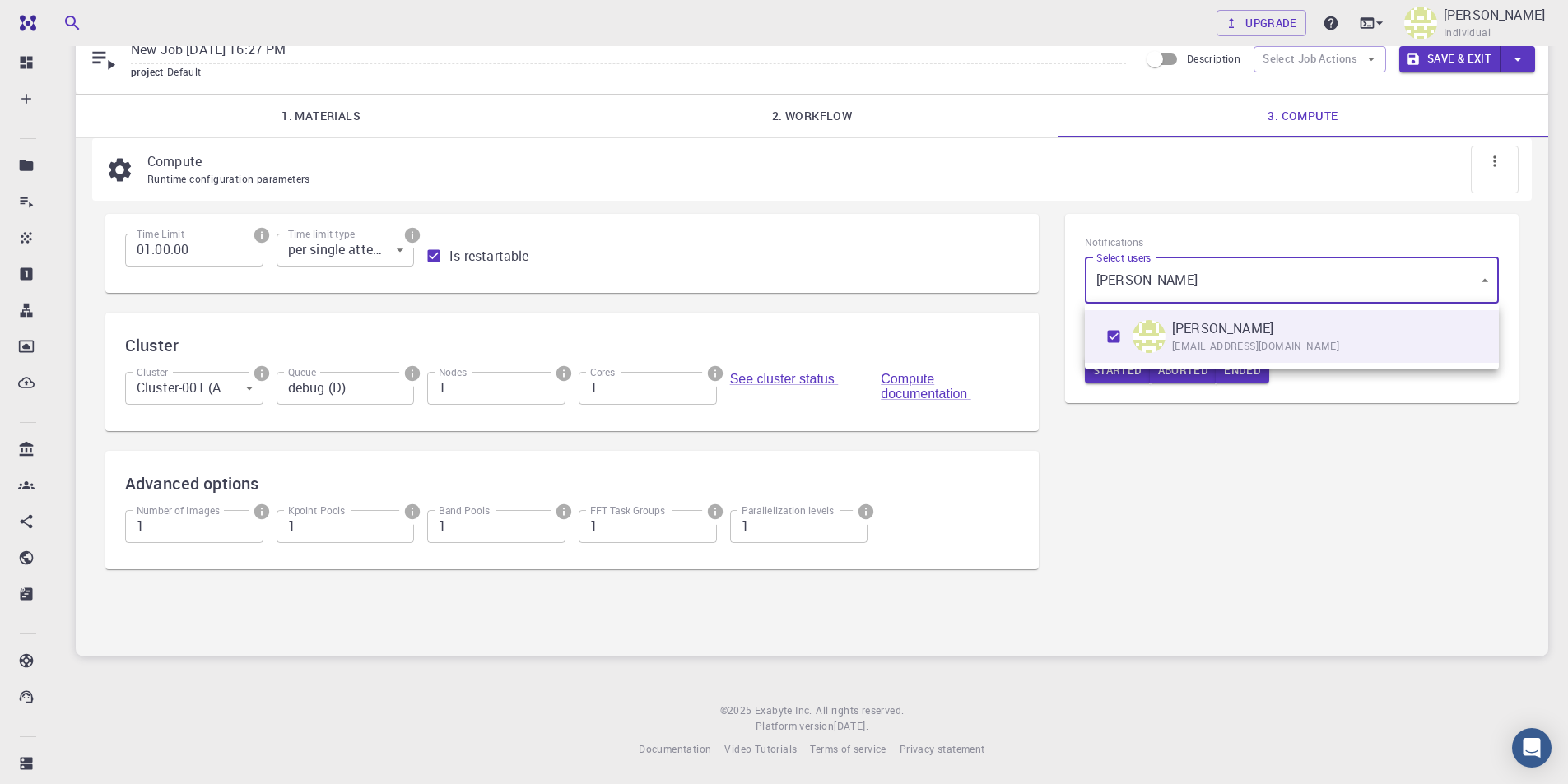
click at [1147, 411] on div at bounding box center [784, 392] width 1568 height 784
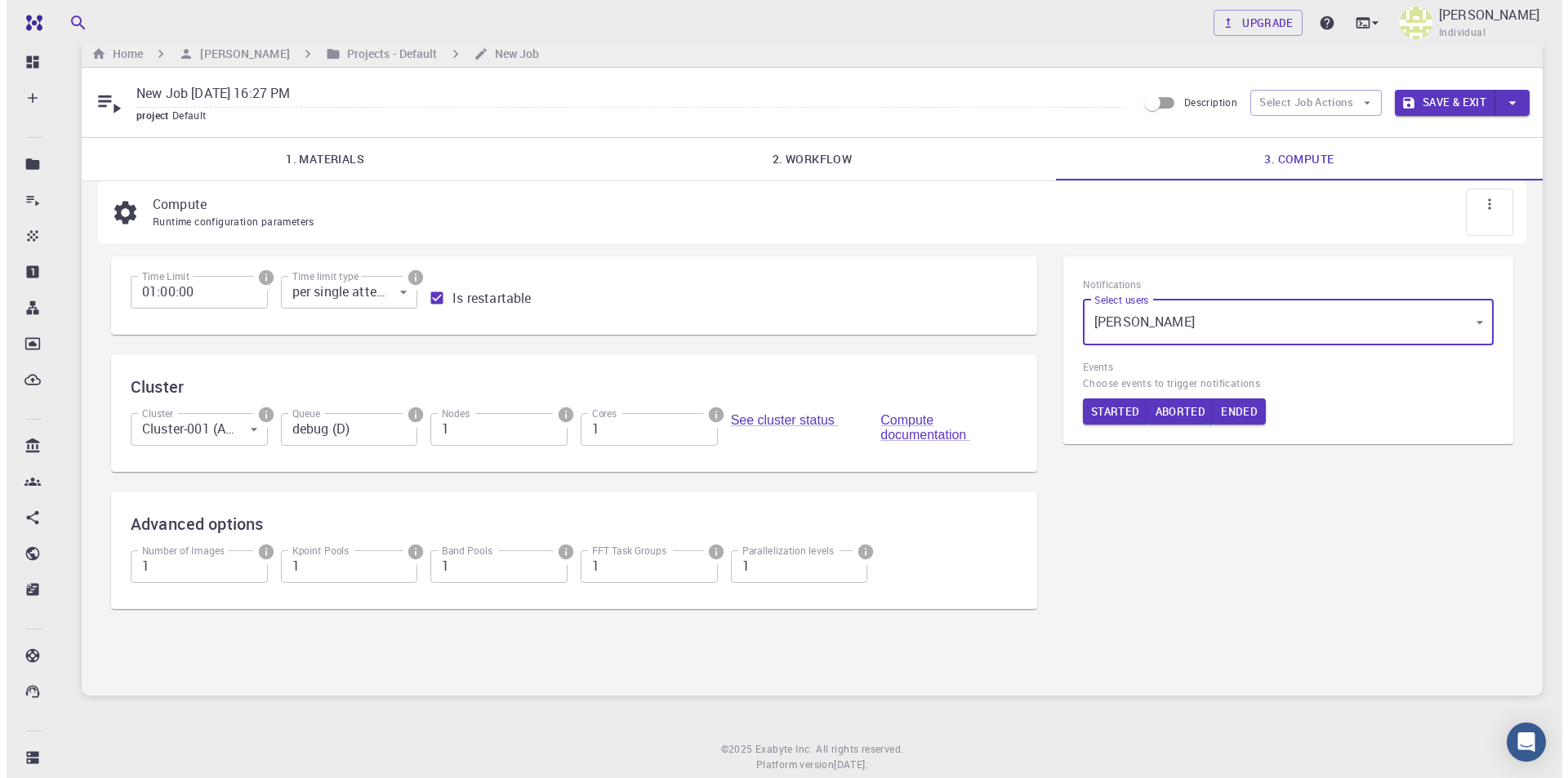
scroll to position [0, 0]
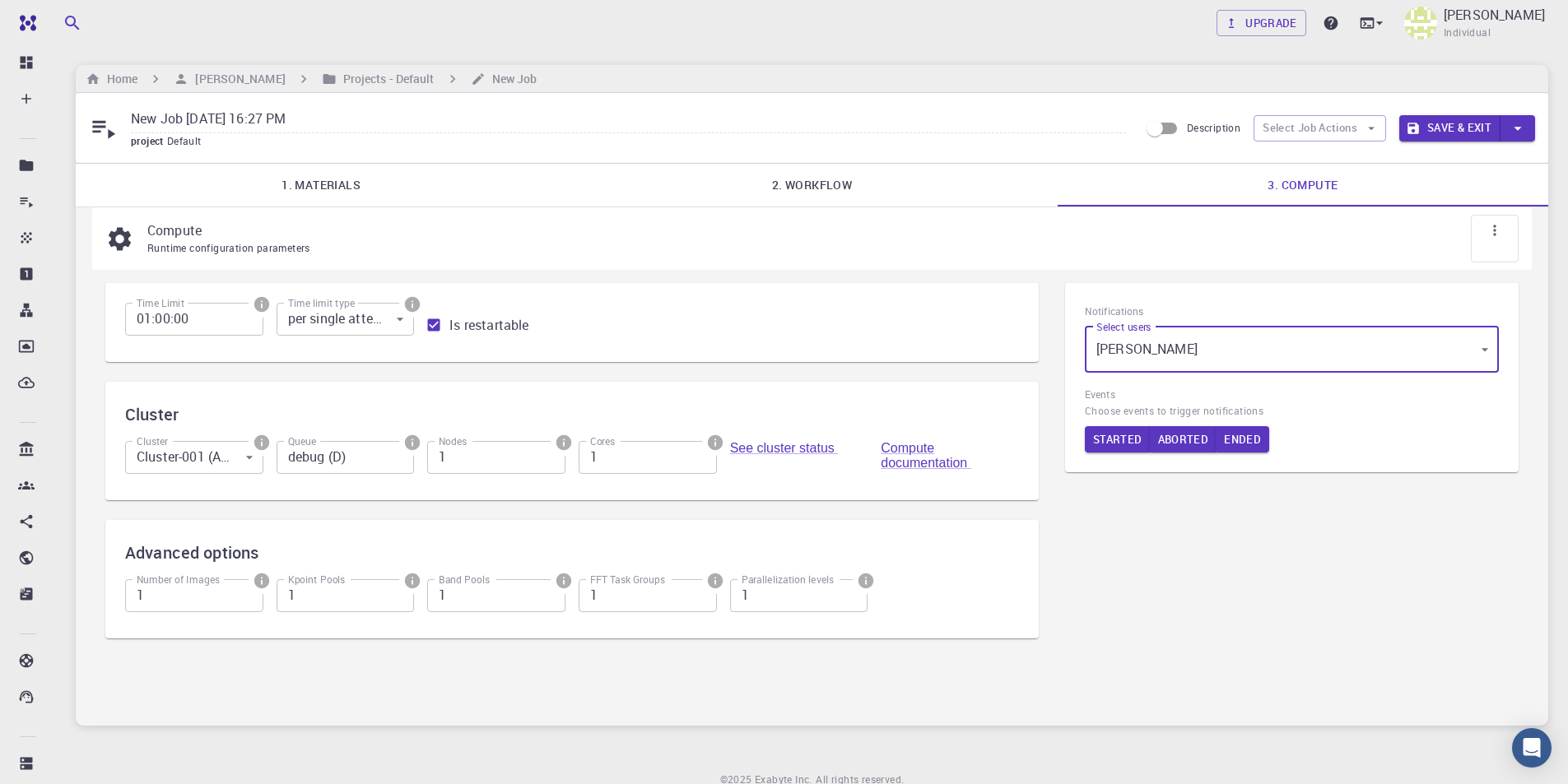
click at [1452, 132] on button "Save & Exit" at bounding box center [1449, 128] width 102 height 26
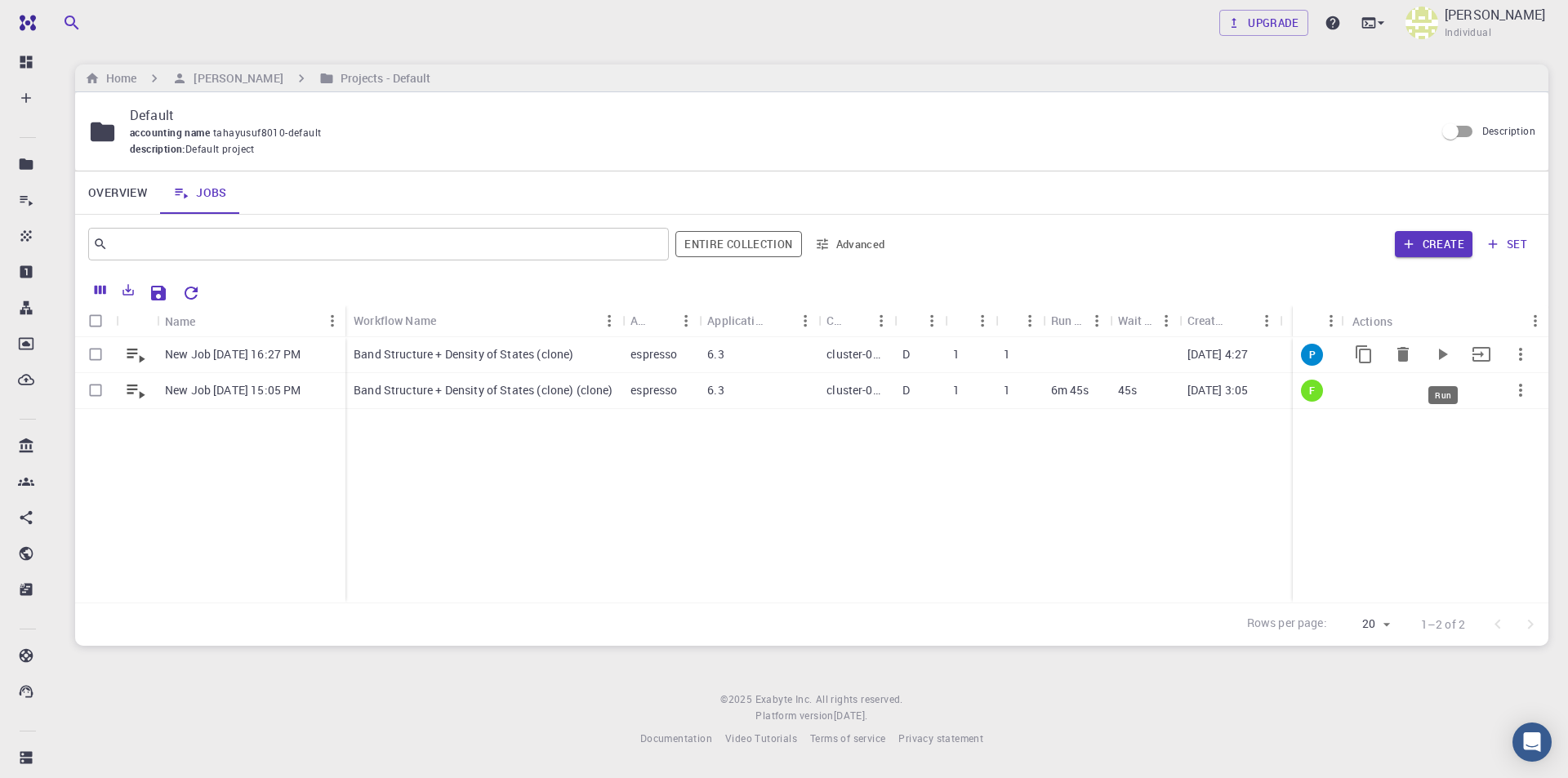
click at [1444, 357] on icon "Run" at bounding box center [1443, 353] width 9 height 11
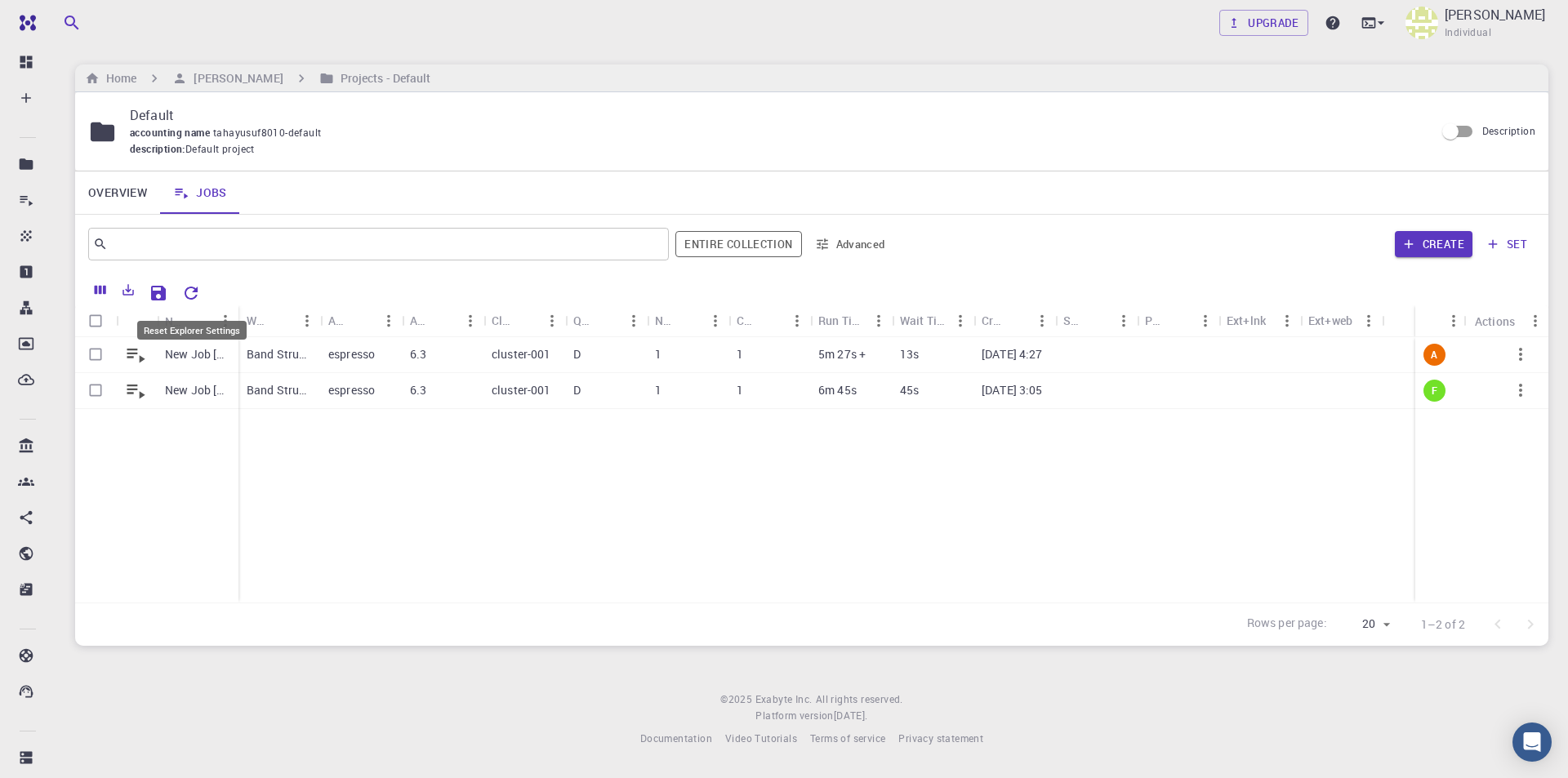
click at [197, 287] on icon "Reset Explorer Settings" at bounding box center [191, 292] width 13 height 13
click at [1426, 358] on span "F" at bounding box center [1435, 355] width 19 height 14
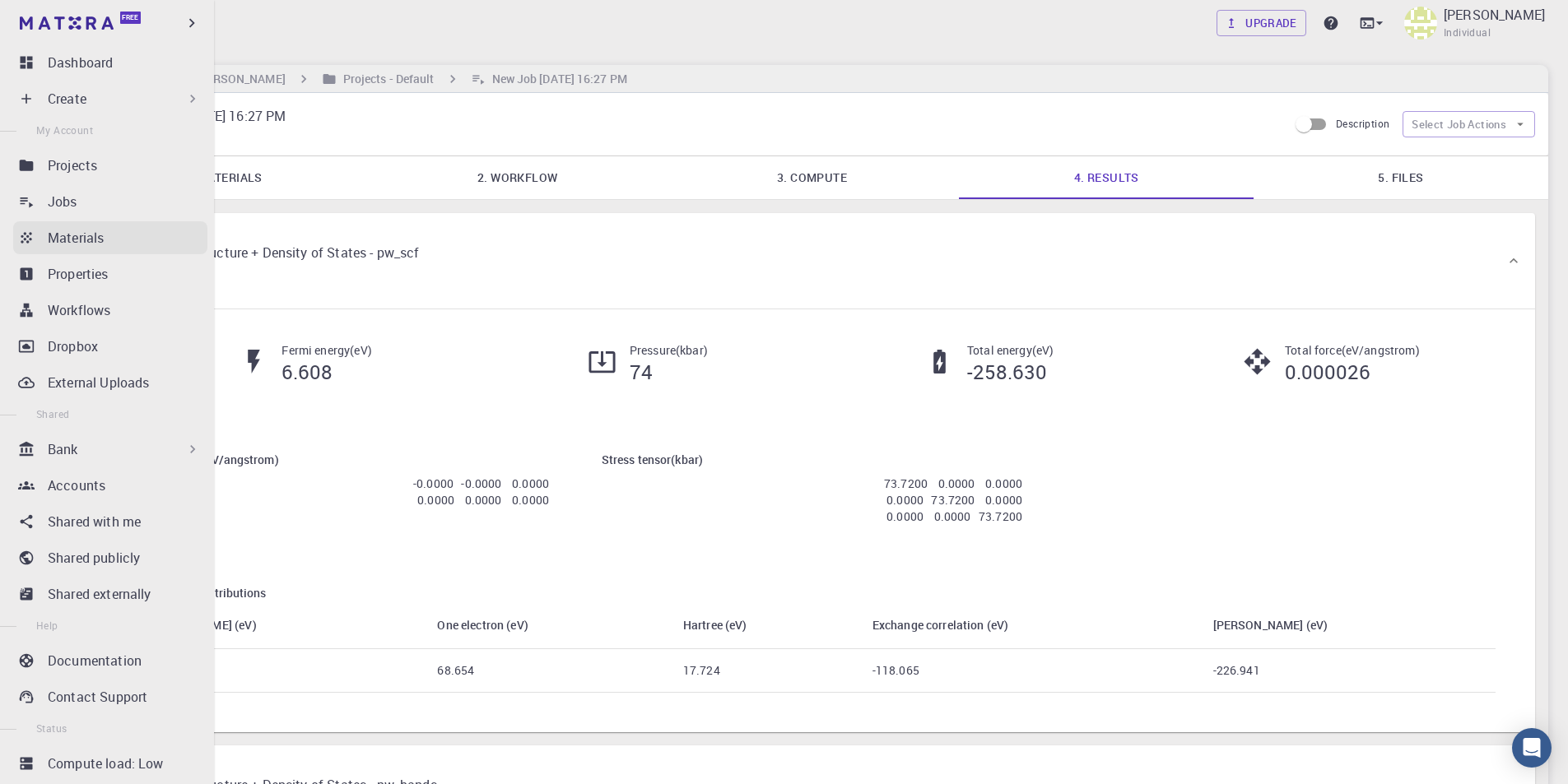
click at [78, 241] on p "Materials" at bounding box center [76, 237] width 56 height 20
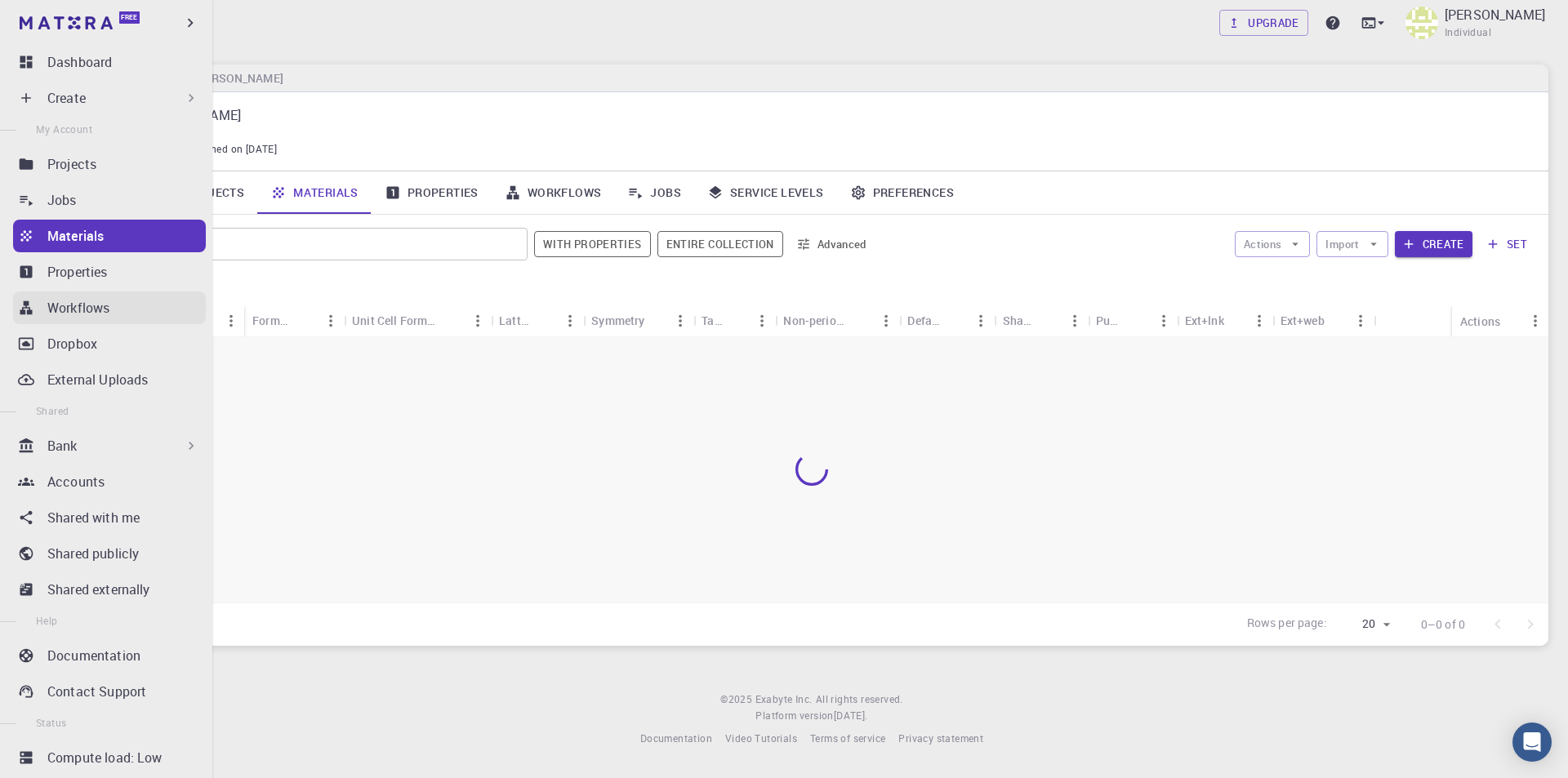
click at [95, 305] on p "Workflows" at bounding box center [78, 308] width 62 height 19
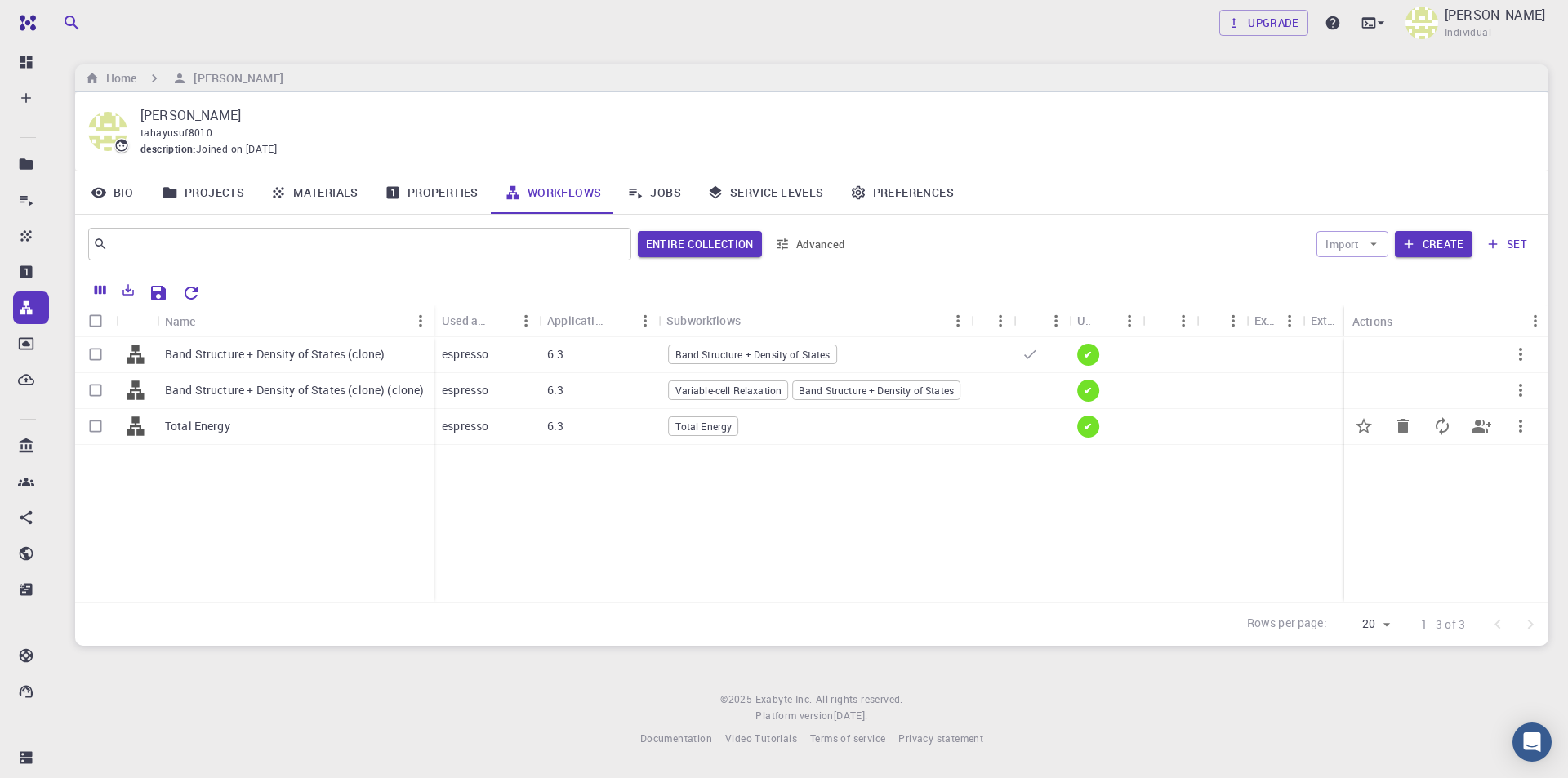
click at [506, 421] on div "espresso" at bounding box center [487, 427] width 105 height 36
